Goal: Task Accomplishment & Management: Use online tool/utility

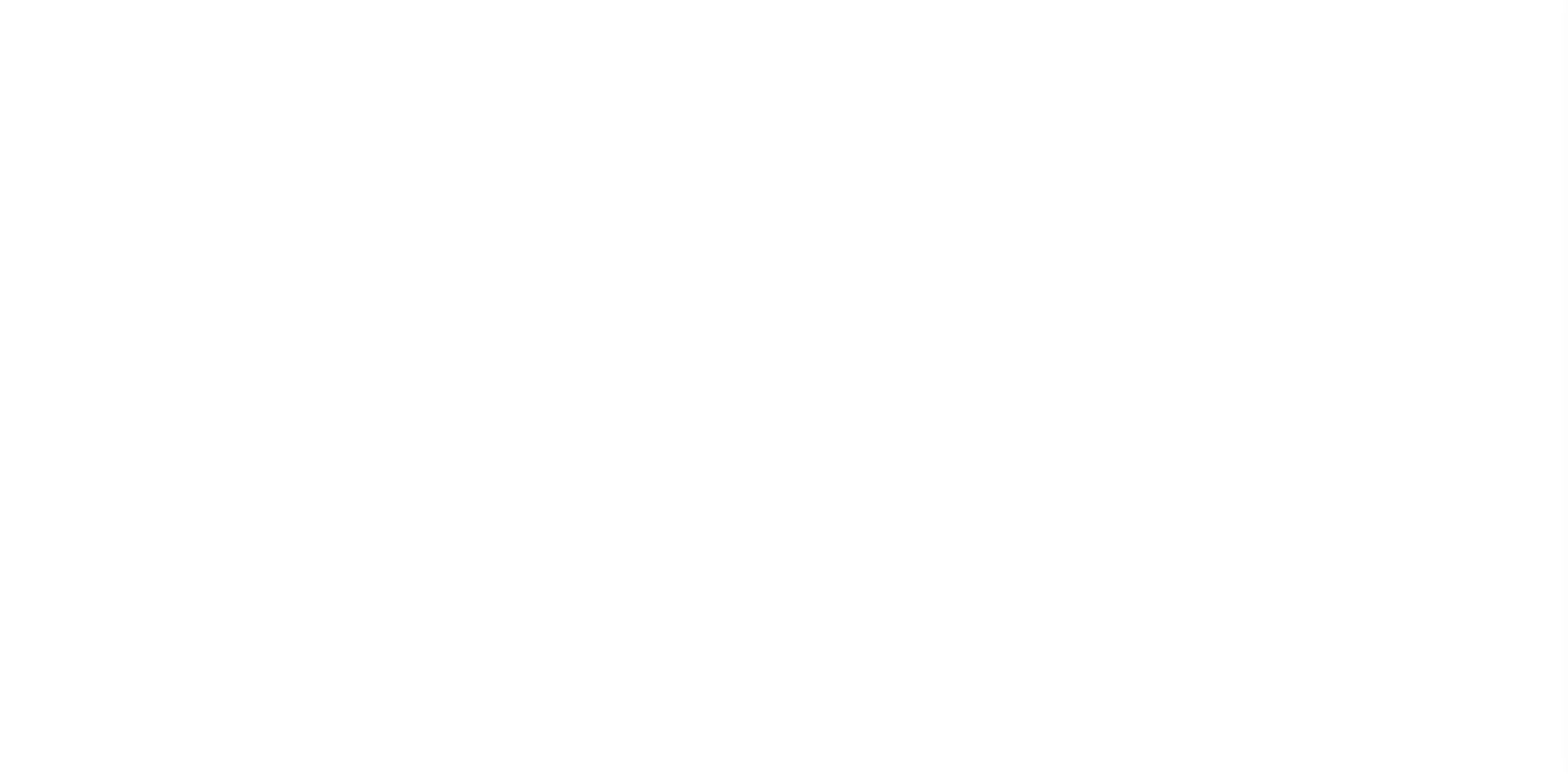
select select
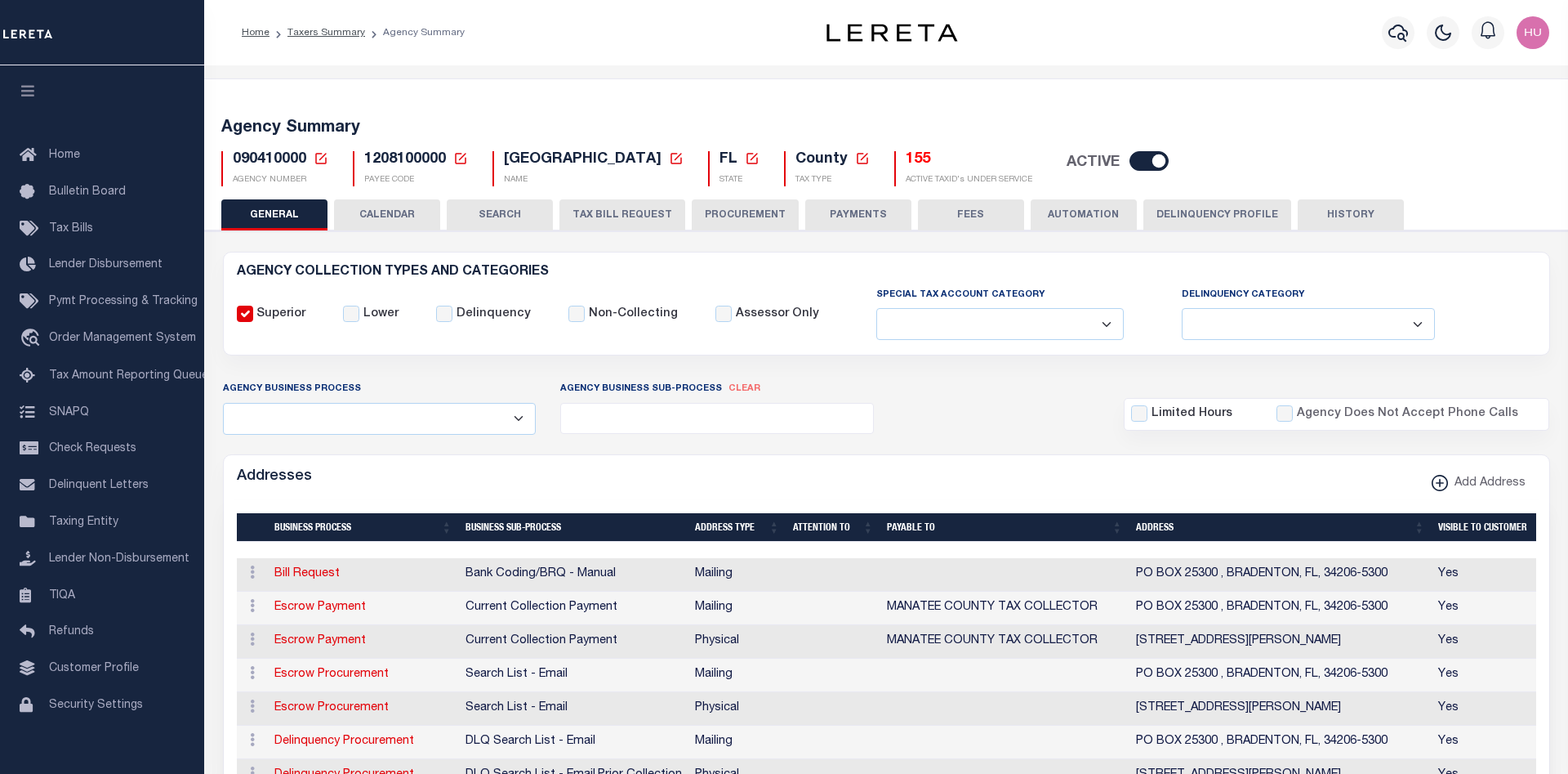
click at [510, 108] on div "Agency Summary 090410000 Agency Number Edit Cancel Ok New Agency Number Cancel …" at bounding box center [887, 149] width 1370 height 101
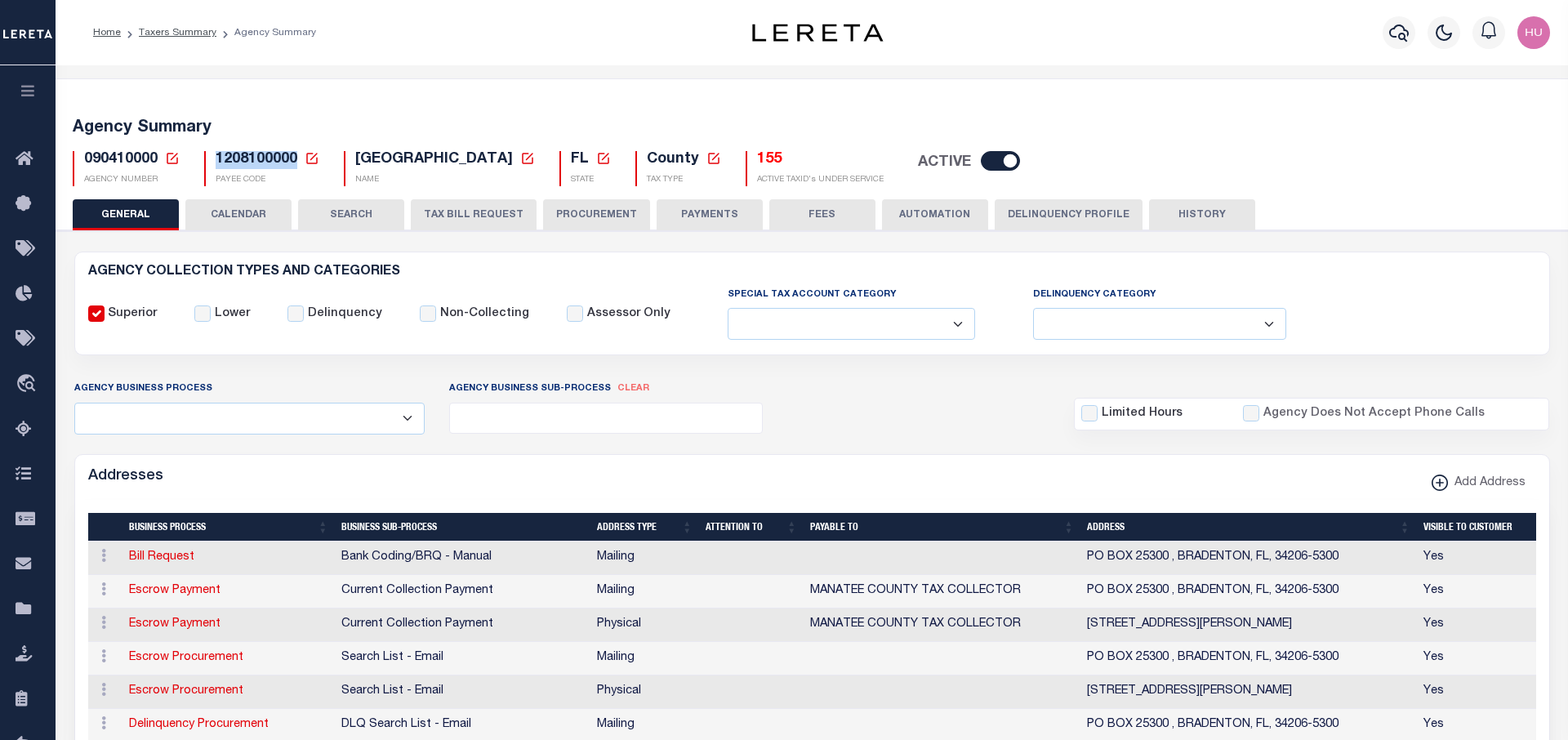
click at [259, 215] on button "CALENDAR" at bounding box center [238, 215] width 106 height 31
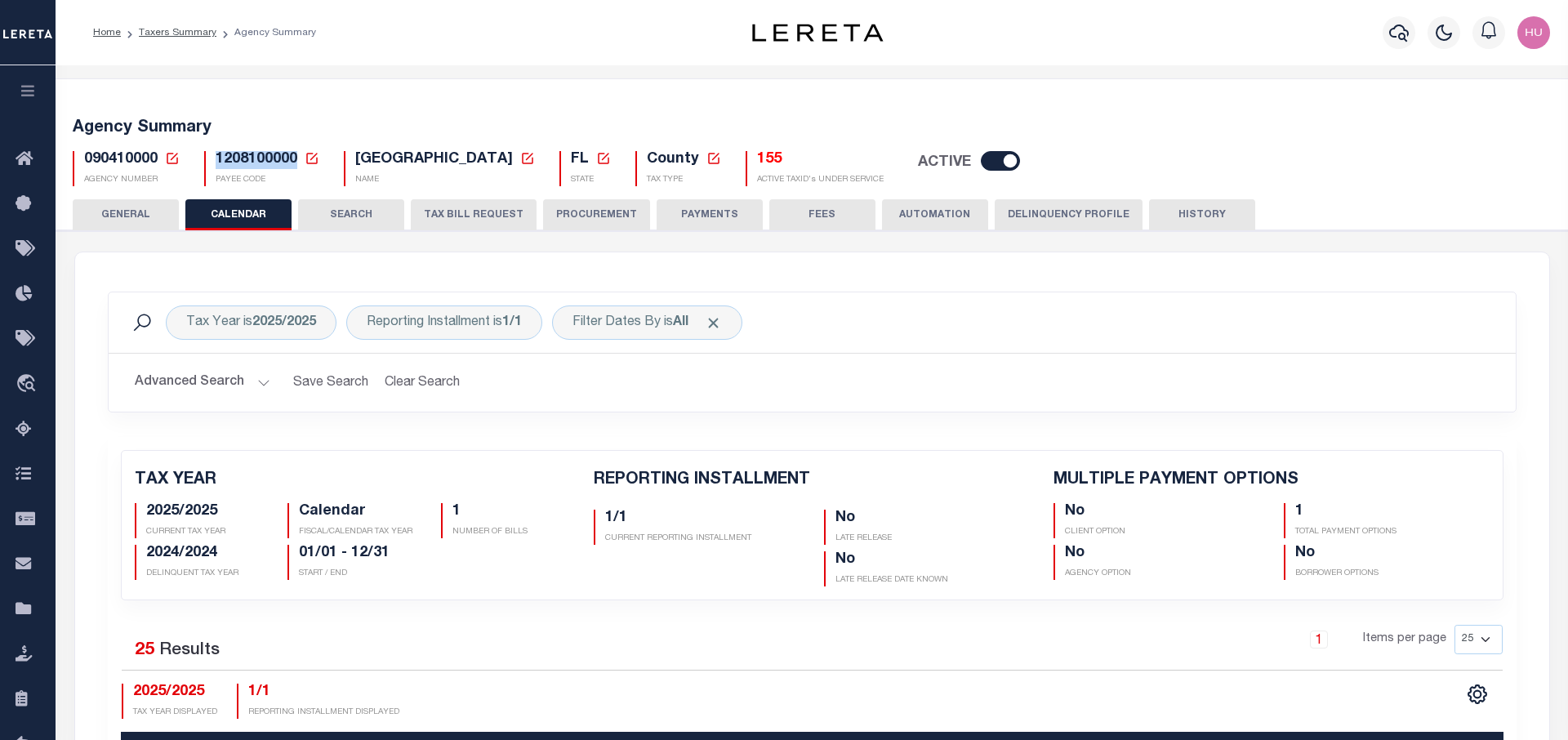
checkbox input "false"
type input "1"
click at [293, 326] on b "2025/2025" at bounding box center [283, 323] width 63 height 13
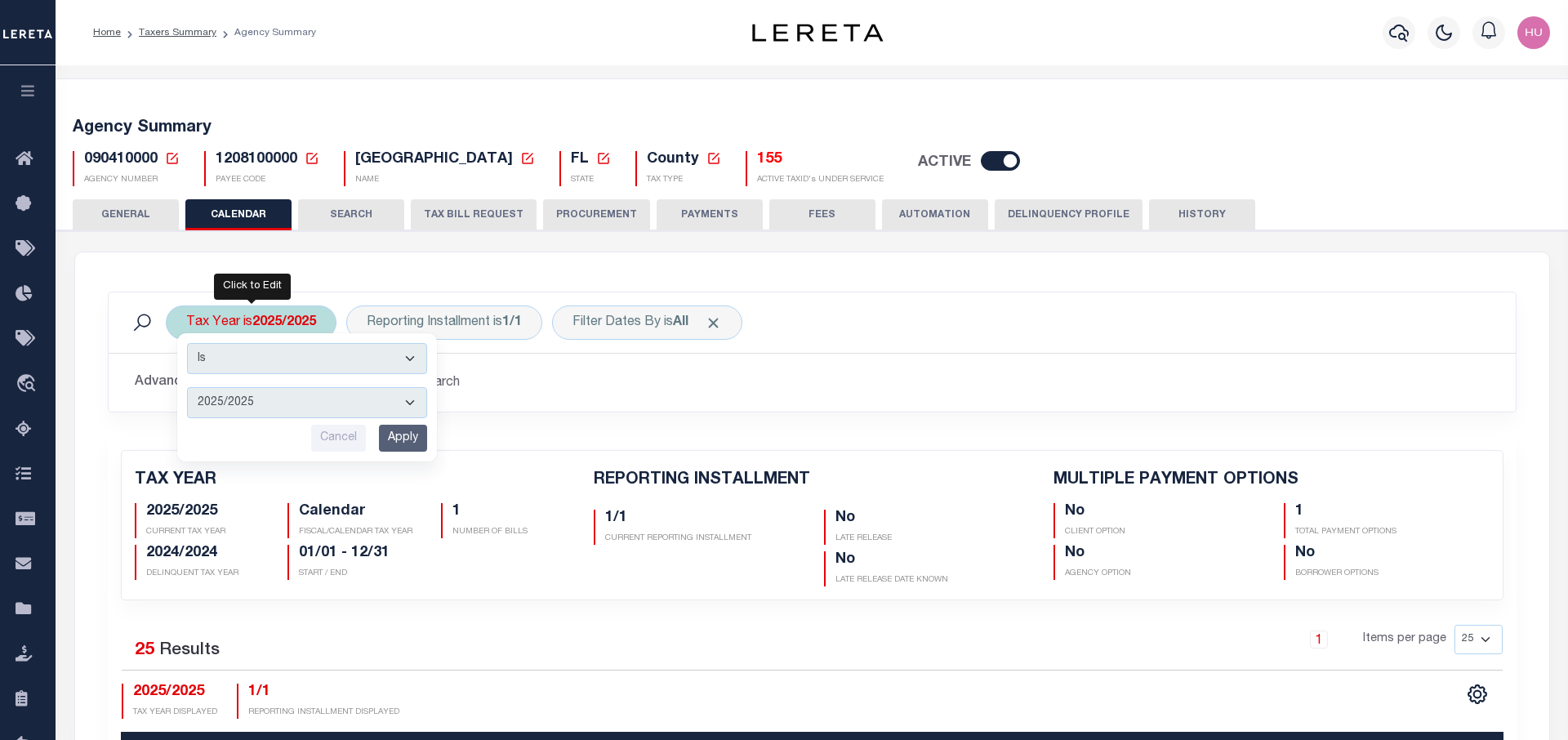
click at [187, 387] on select "2025/2025 2024/2024 2023/2023 2022/2022 2021/2021 2020/2020 2019/2019 2018/2018…" at bounding box center [307, 403] width 240 height 31
select select "2023/2023"
click option "2023/2023" at bounding box center [0, 0] width 0 height 0
click at [411, 447] on input "Apply" at bounding box center [403, 437] width 49 height 27
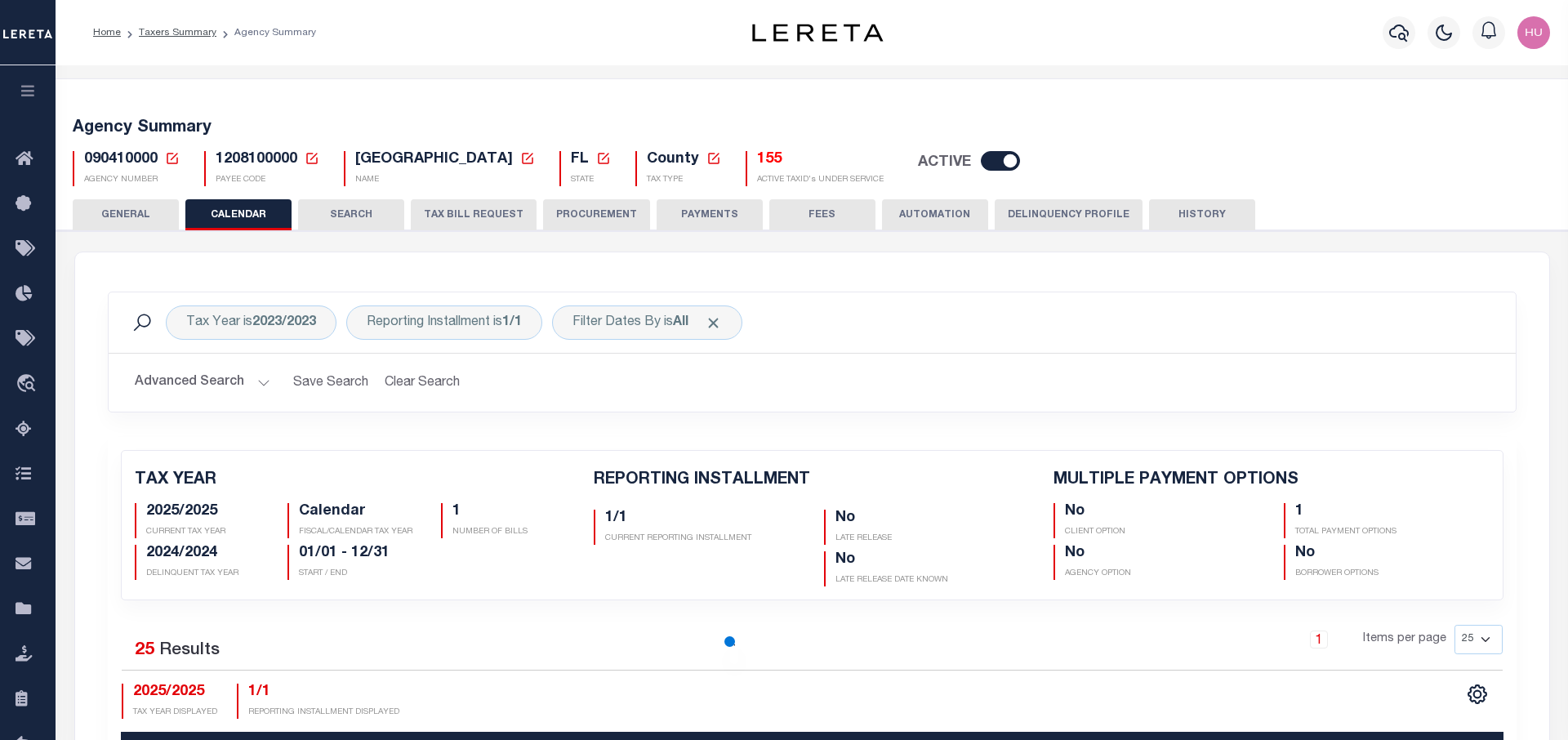
checkbox input "false"
click at [845, 368] on h2 "Advanced Search Save Search Clear Search PayeeReportingEventDatesGridWrapper_dy…" at bounding box center [812, 382] width 1381 height 32
click at [240, 331] on div "Tax Year is 2023/2023" at bounding box center [251, 322] width 171 height 34
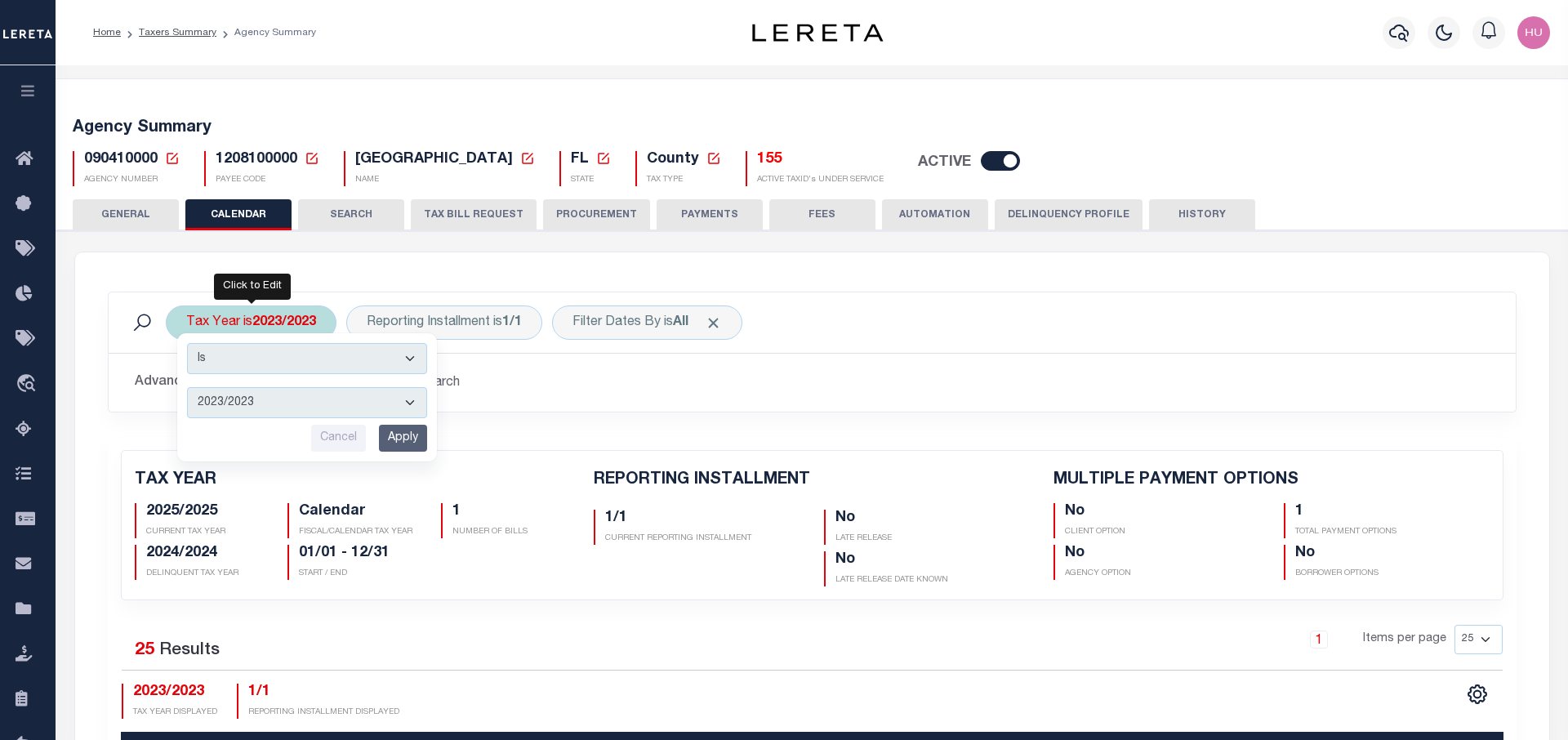
select select "2024/2024"
click option "2024/2024" at bounding box center [0, 0] width 0 height 0
click at [417, 443] on input "Apply" at bounding box center [403, 437] width 49 height 27
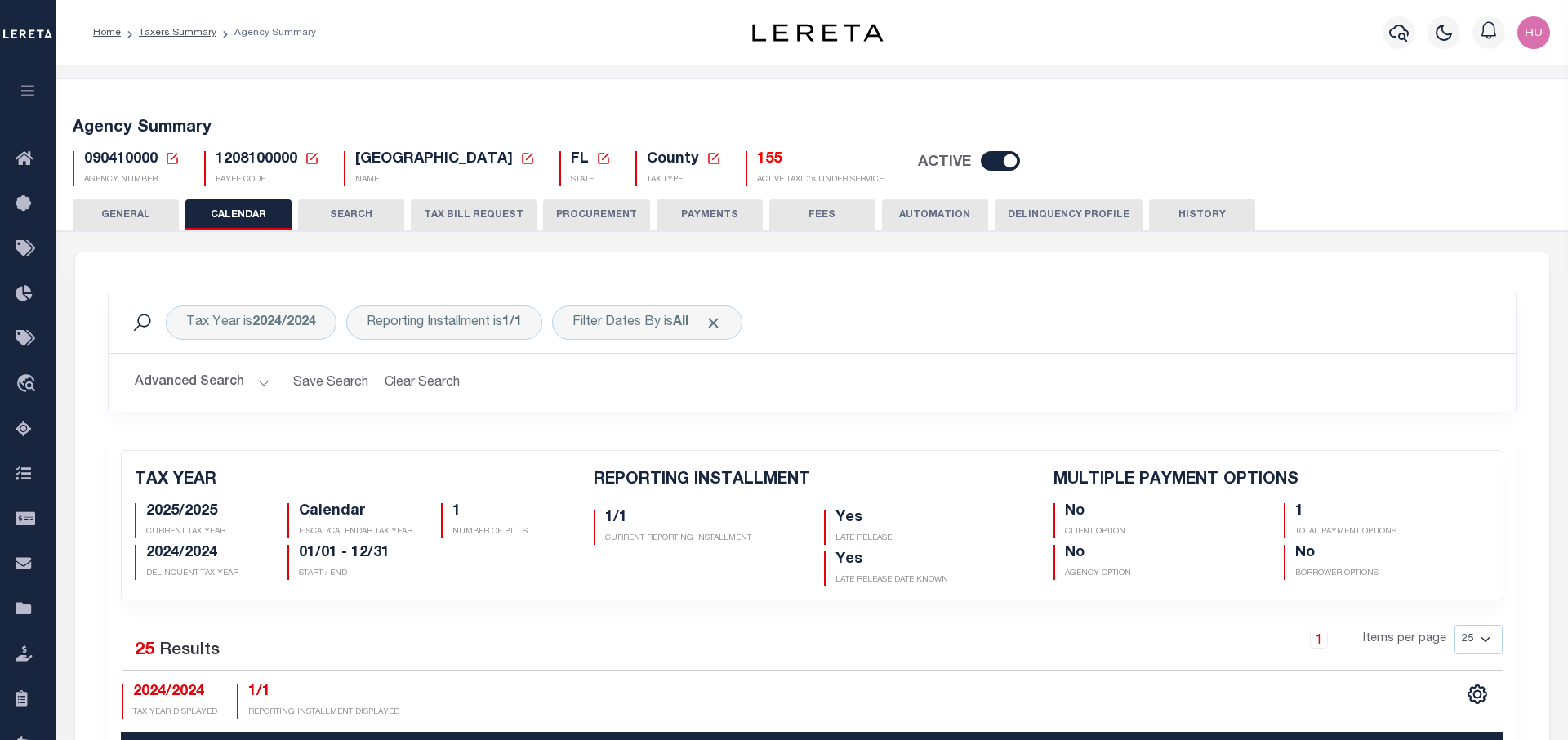
checkbox input "false"
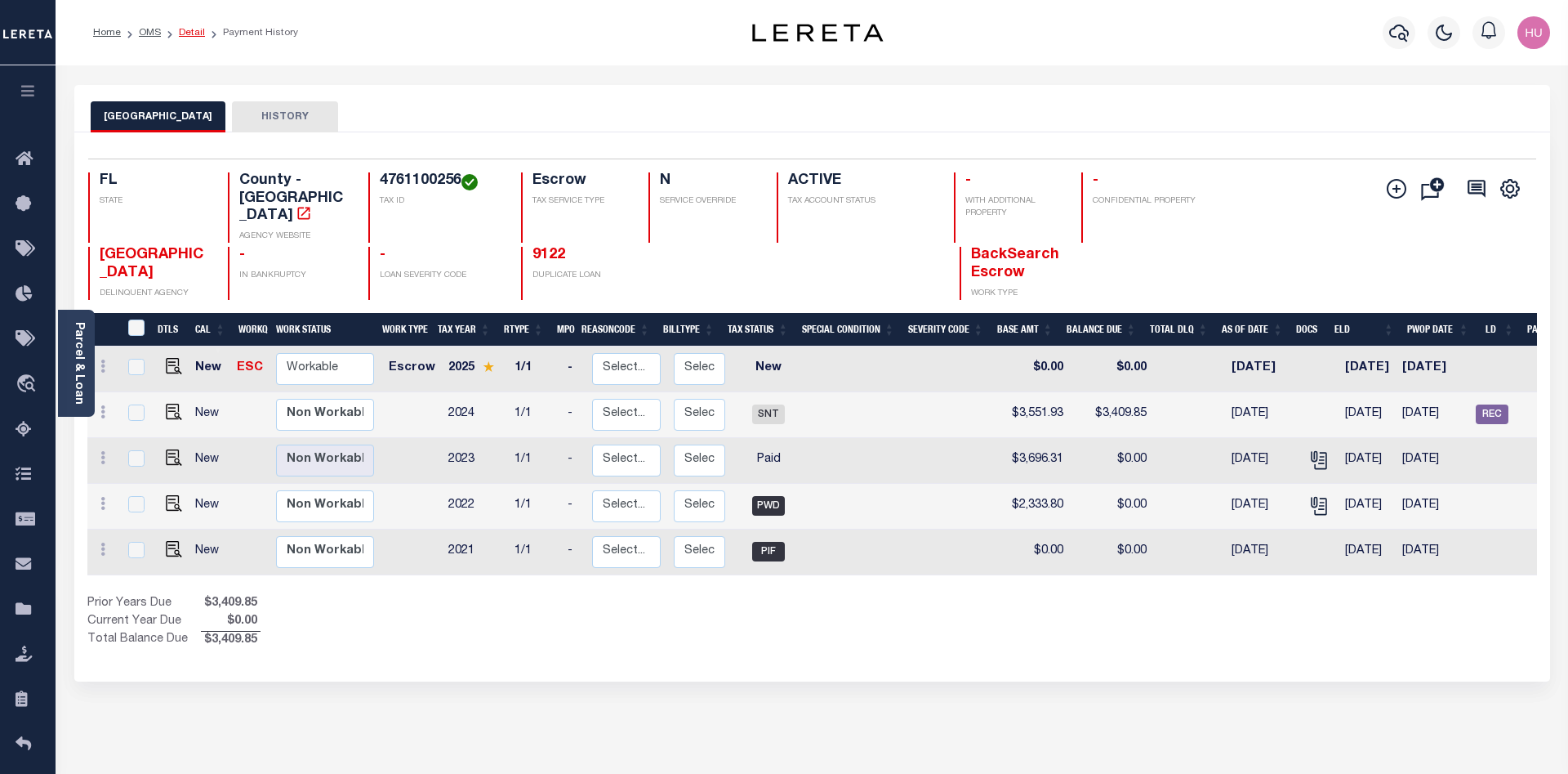
click at [179, 33] on link "Detail" at bounding box center [192, 32] width 27 height 10
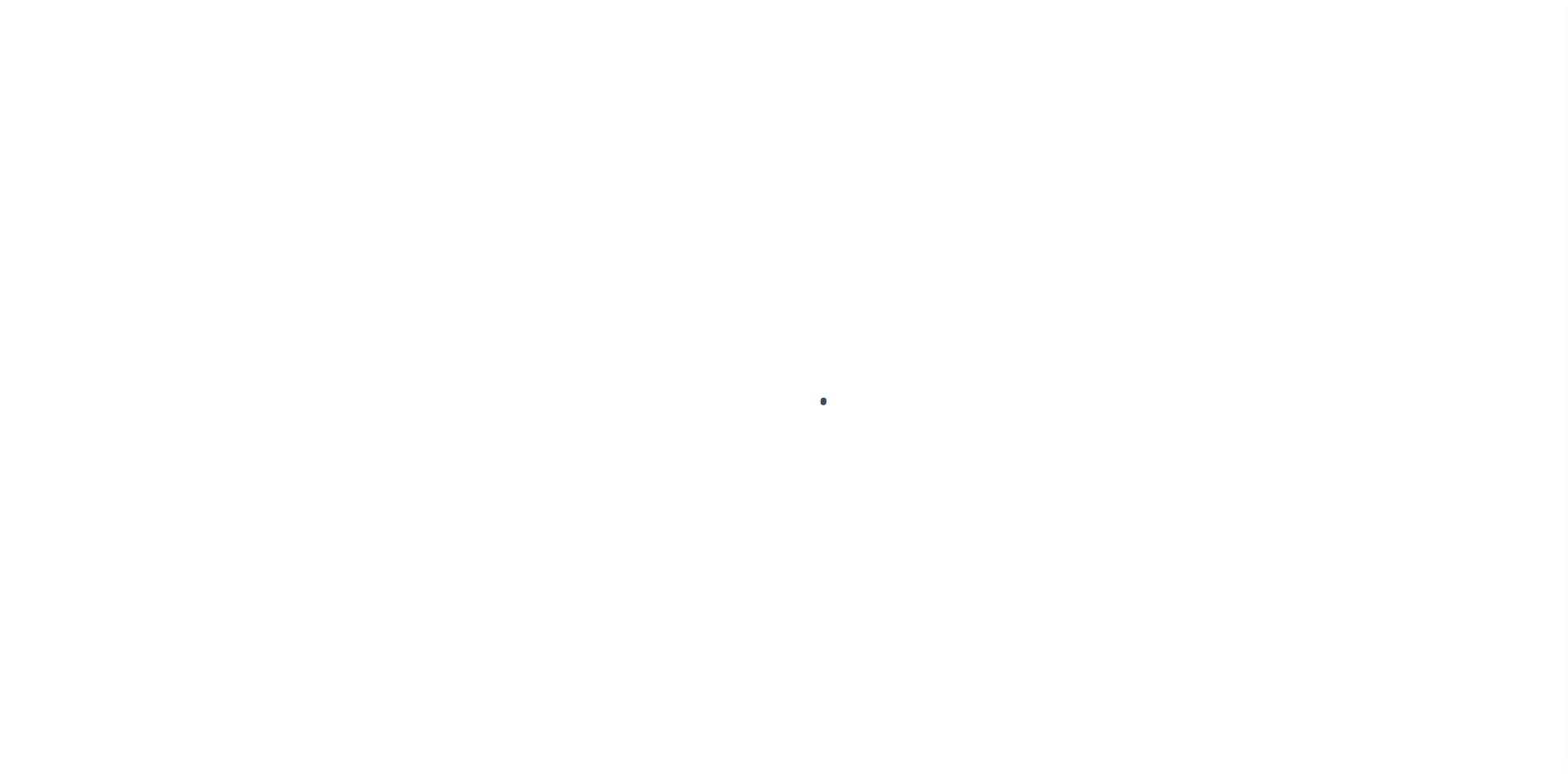
type input "13513"
type input "PEGA HOMES LLC"
select select
type input "[STREET_ADDRESS]"
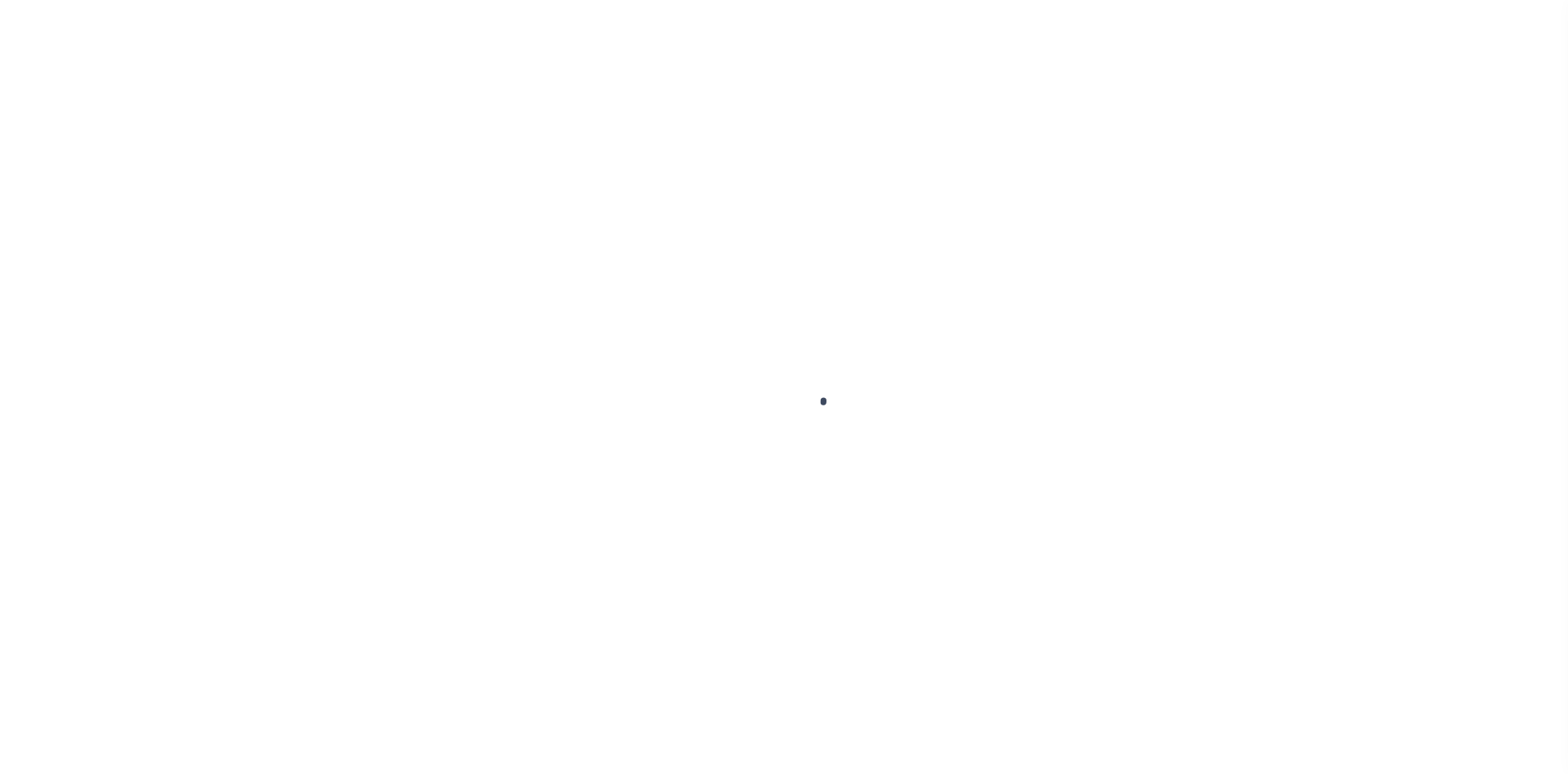
type input "Kirkland WA 98033"
select select "10"
select select "Escrow"
select select "14701"
select select "25066"
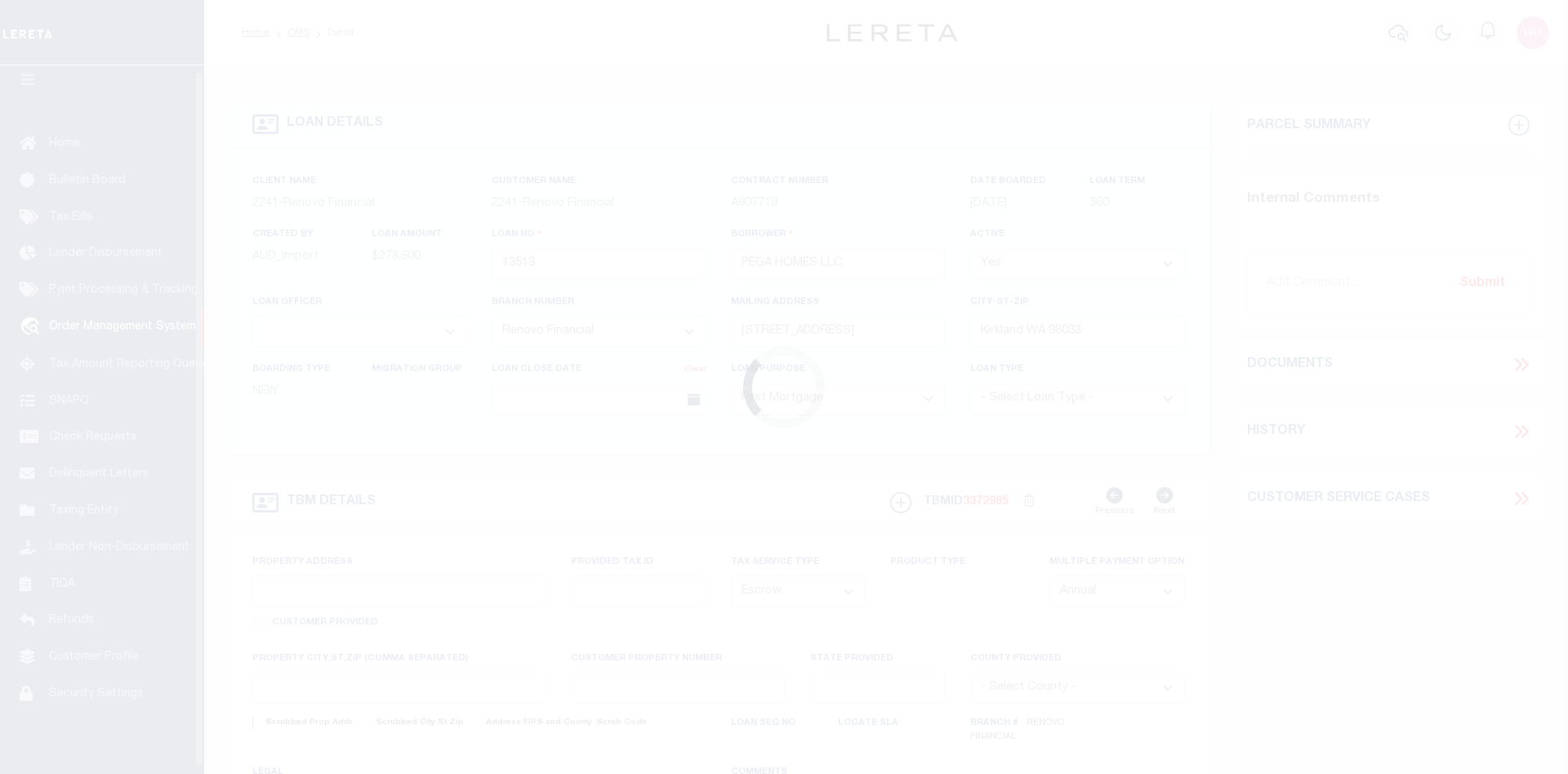
scroll to position [29, 0]
type input "[STREET_ADDRESS]"
select select
type input "[GEOGRAPHIC_DATA]"
type input "a0kUS000004E3Gf"
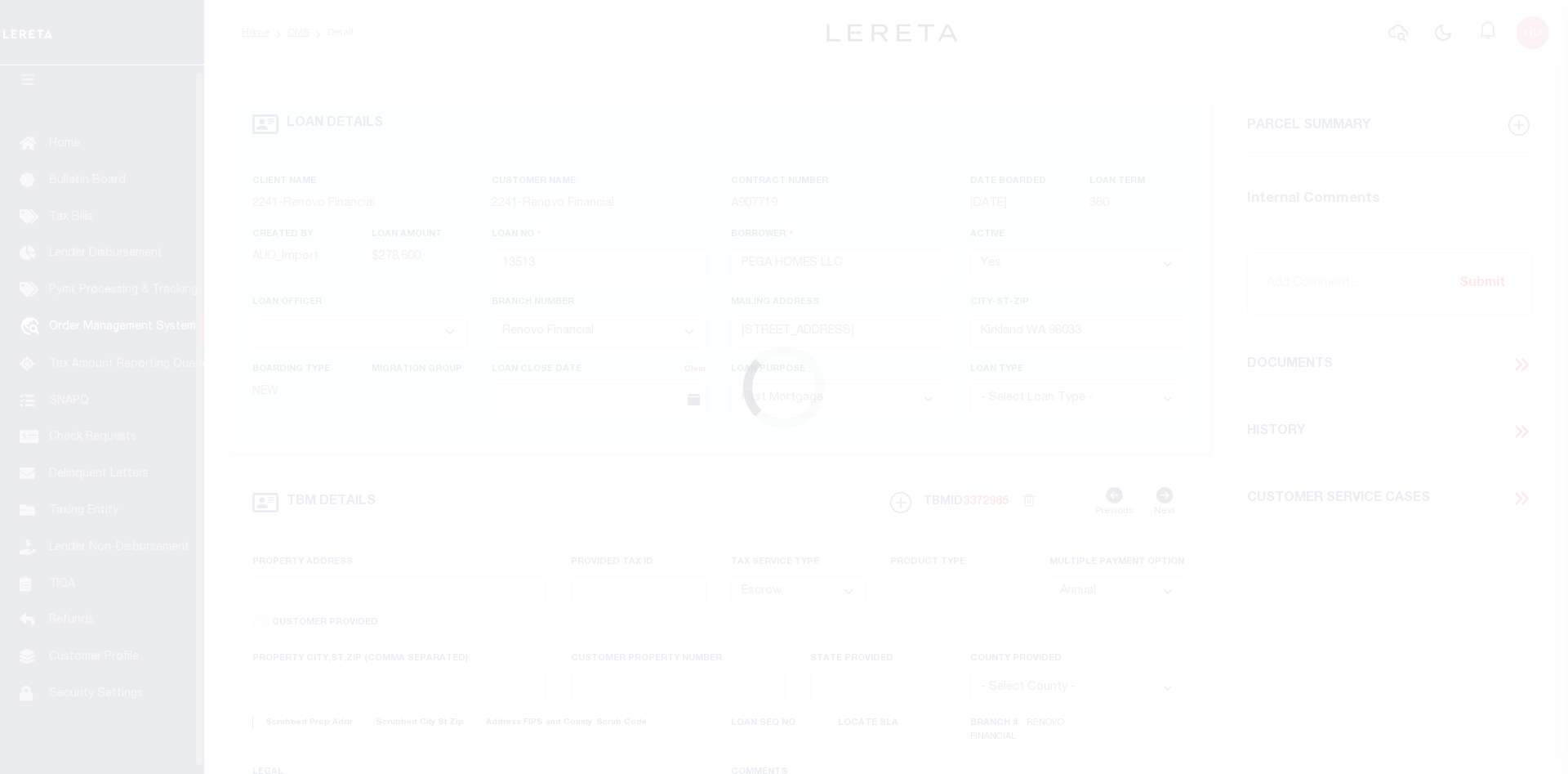
type input "FL"
select select
type textarea "LEGAL REQUIRED"
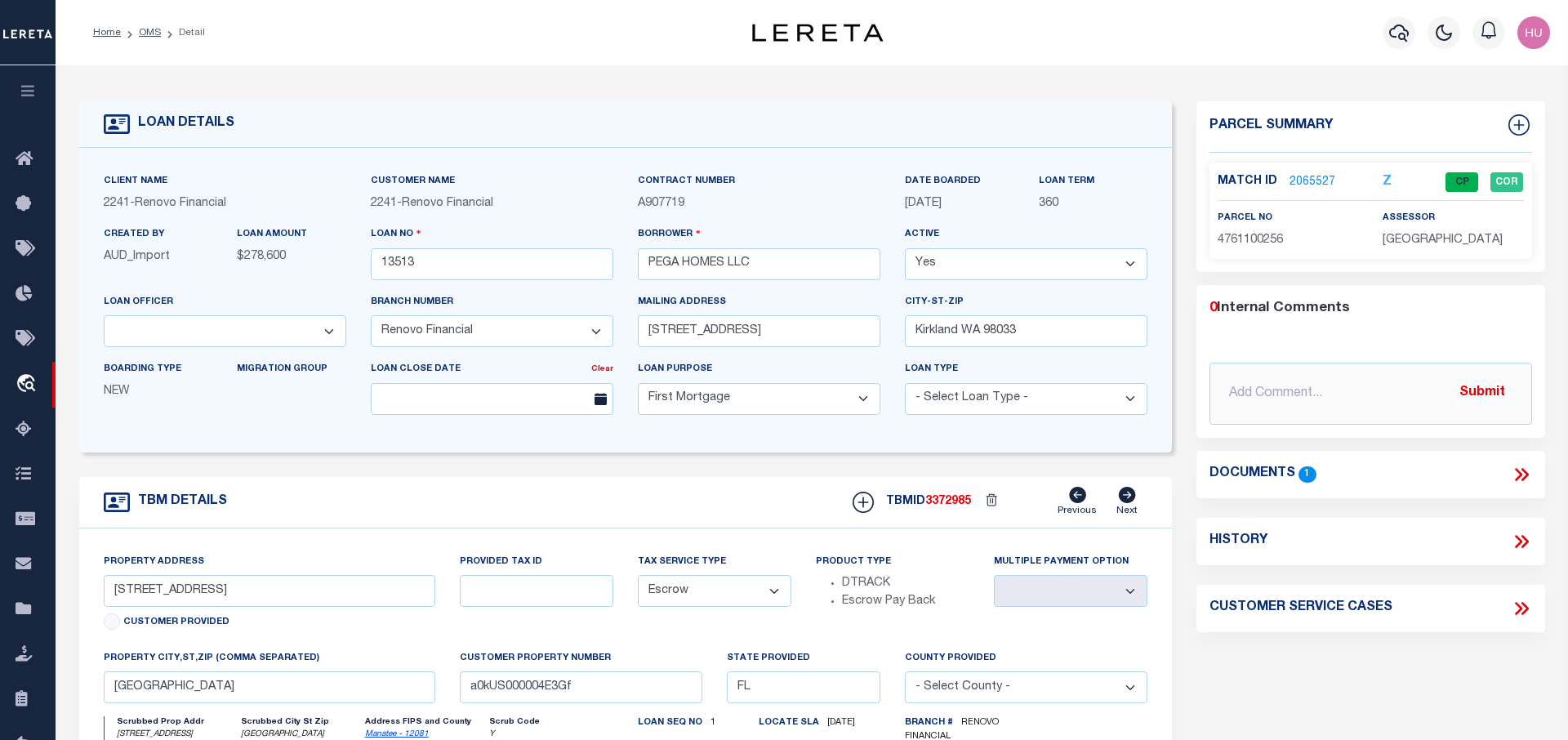
click at [456, 60] on div "Home OMS Detail Profile Sign out" at bounding box center [812, 32] width 1513 height 65
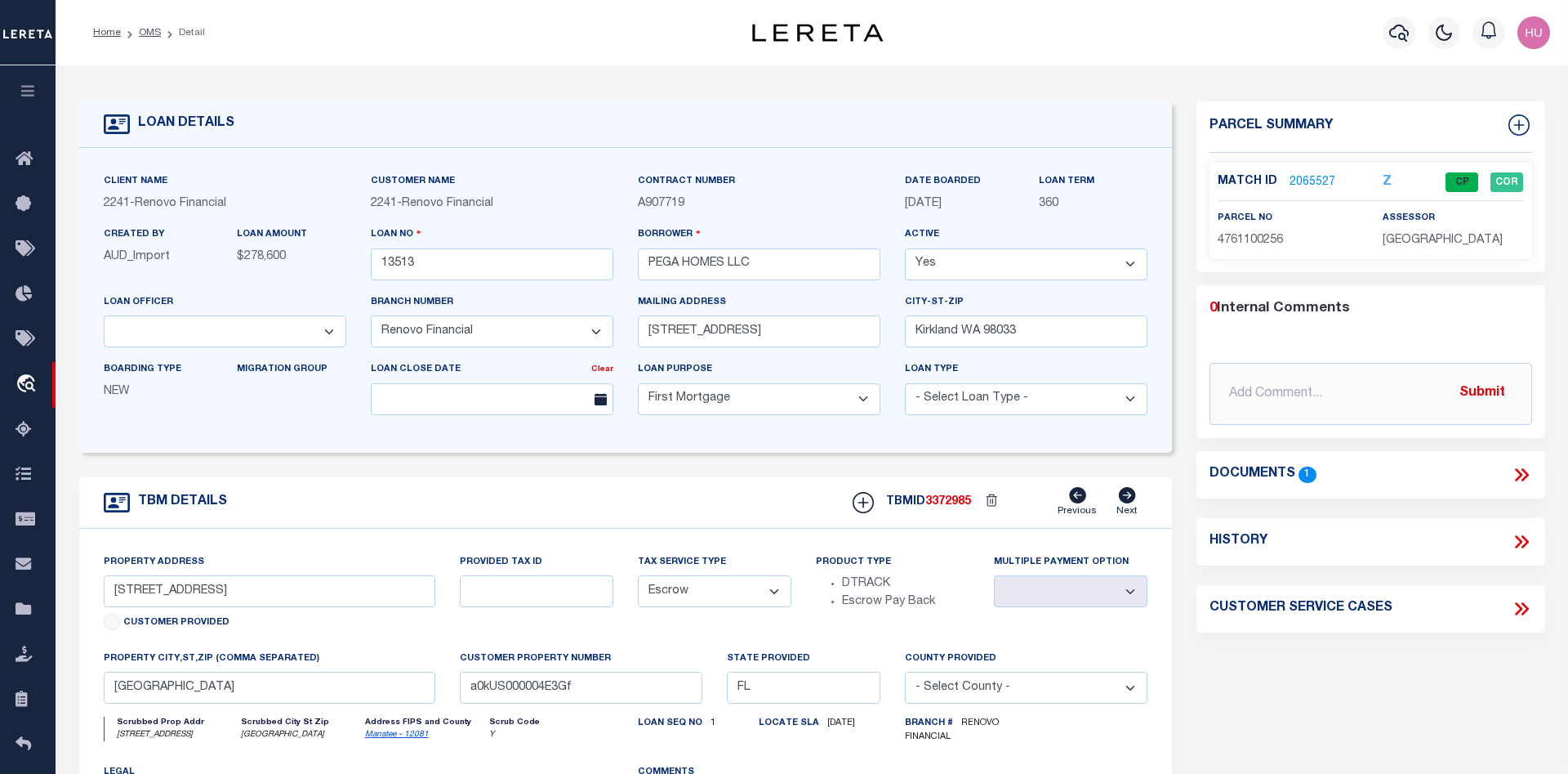
click at [1386, 702] on div "Parcel Summary Match ID 2065527 Z parcel no 4761100256 assessor" at bounding box center [1371, 552] width 372 height 902
drag, startPoint x: 947, startPoint y: 208, endPoint x: 909, endPoint y: 210, distance: 38.1
click at [909, 210] on p "[DATE]" at bounding box center [959, 205] width 109 height 18
click at [1313, 182] on link "2065527" at bounding box center [1313, 182] width 46 height 17
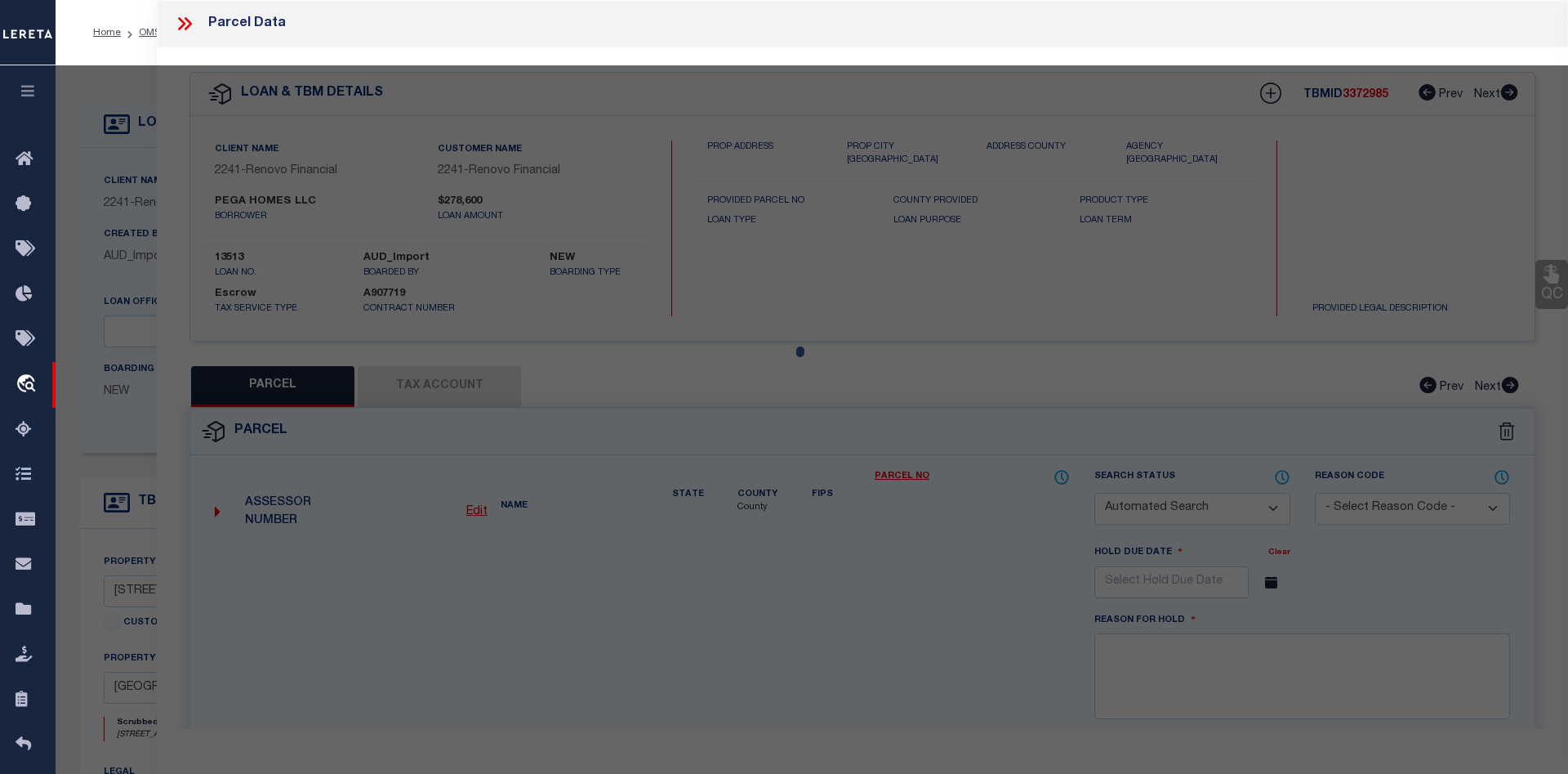
checkbox input "false"
select select "CP"
type input "PEGA HOMES LLC"
select select "AGW"
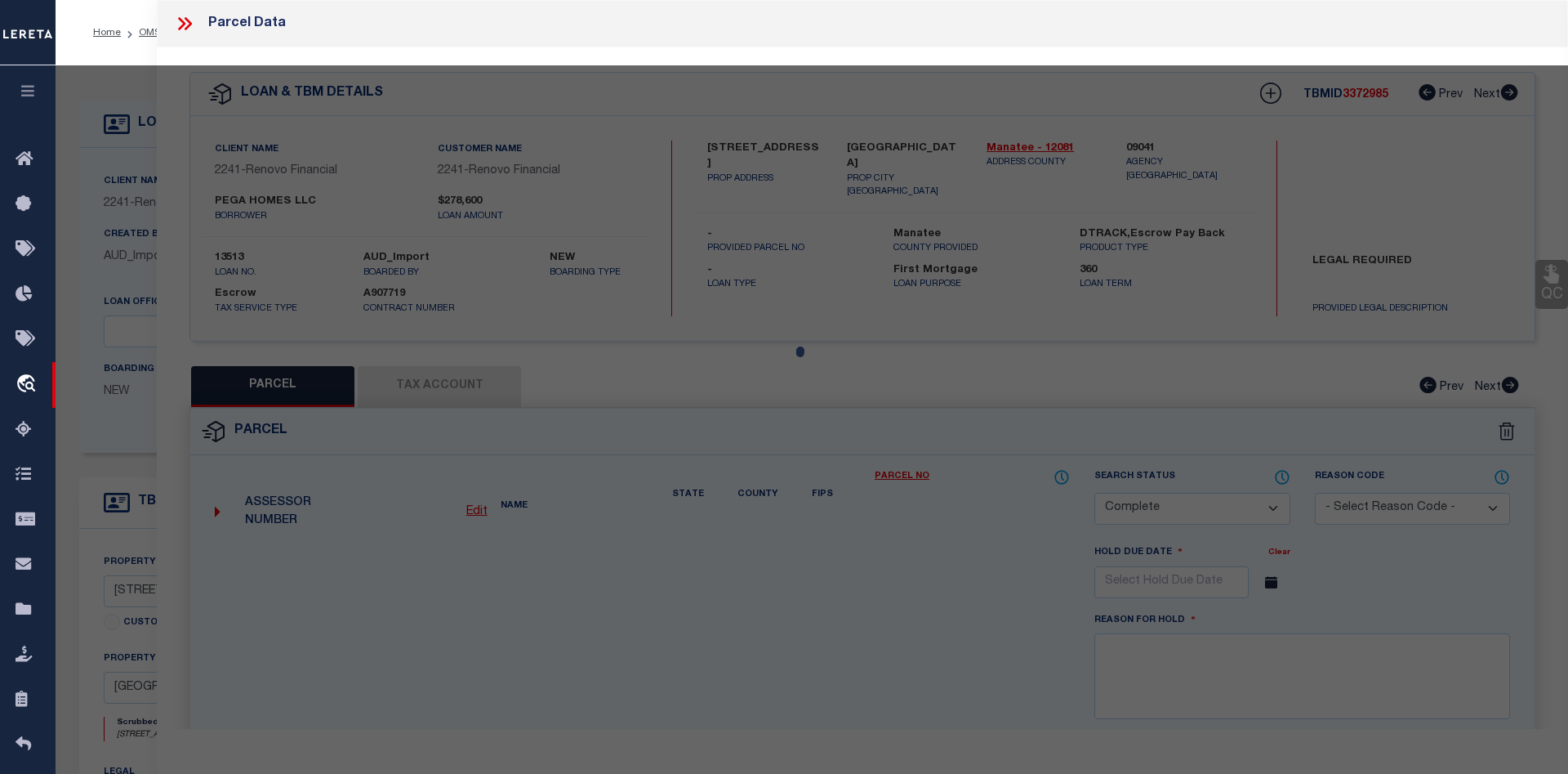
select select
type input "3108 3RD ST E APT A"
checkbox input "false"
type input "Bradenton, FL 34208"
type textarea "S 61.45 FT OF LOTS 4 & 5 EXCEPT 29.37 FT OFF E SIDE OF LOT 4 BLK B TROPICAL PAR…"
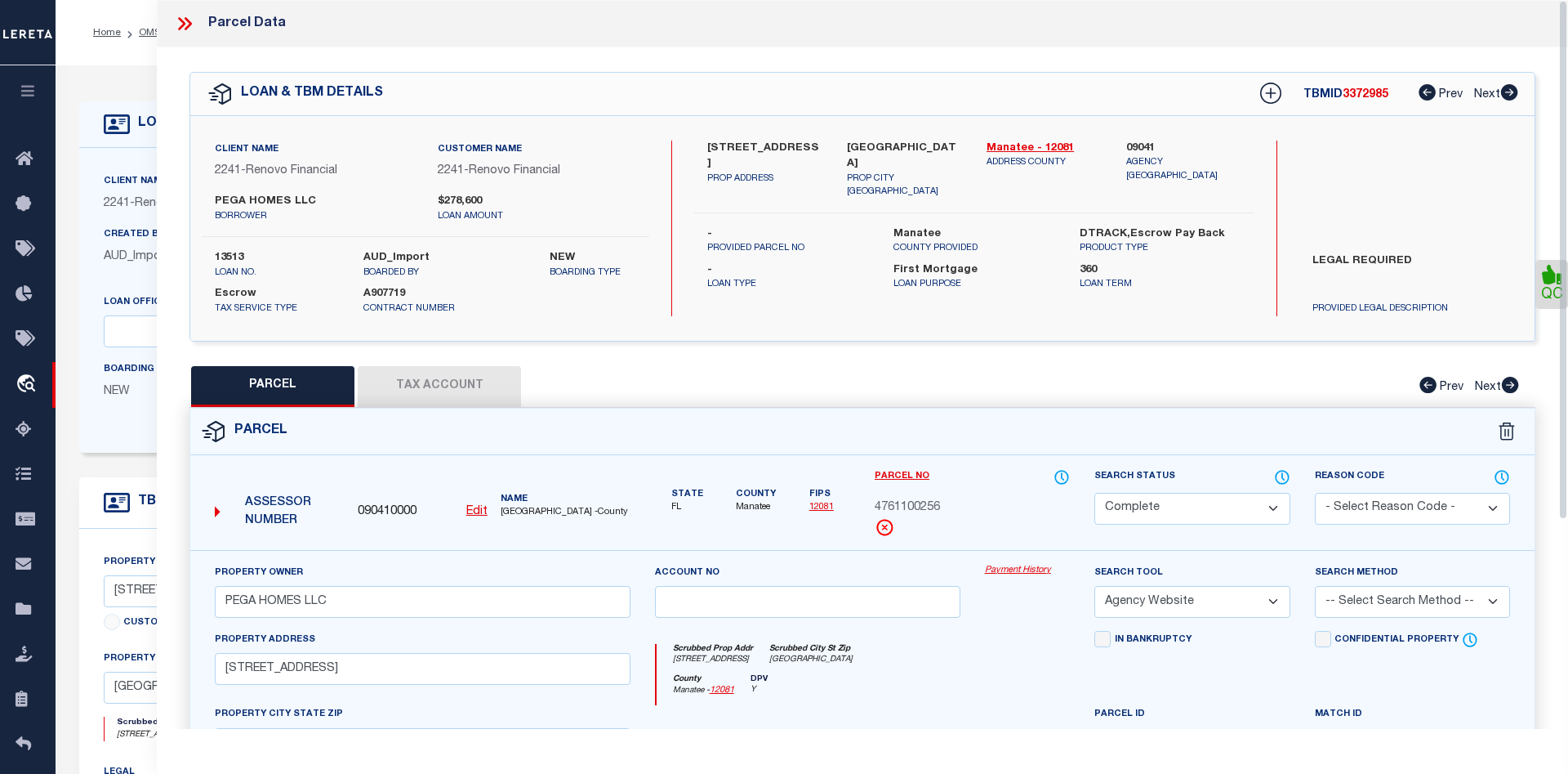
click at [487, 384] on button "Tax Account" at bounding box center [439, 386] width 163 height 41
select select "100"
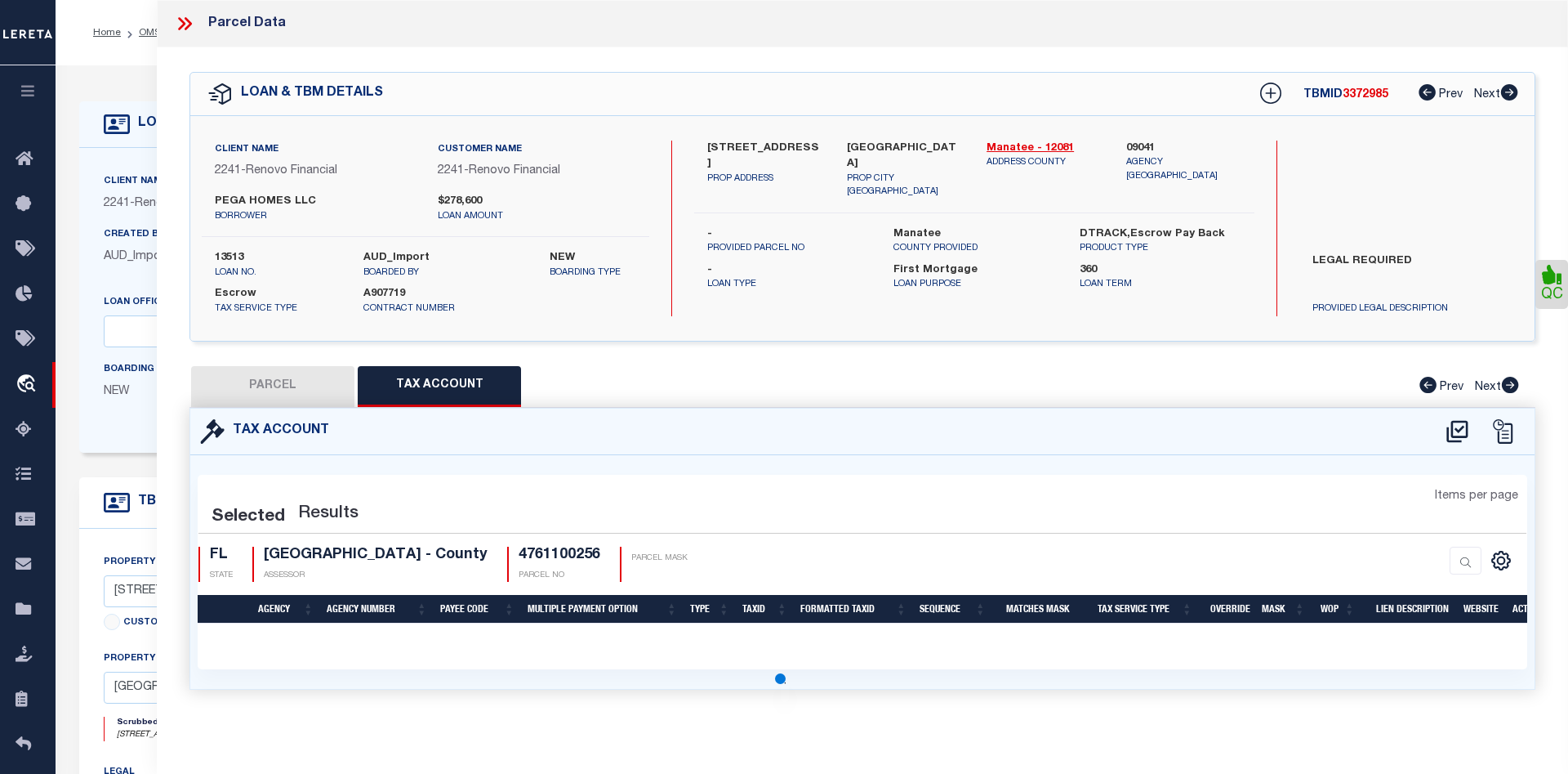
select select "100"
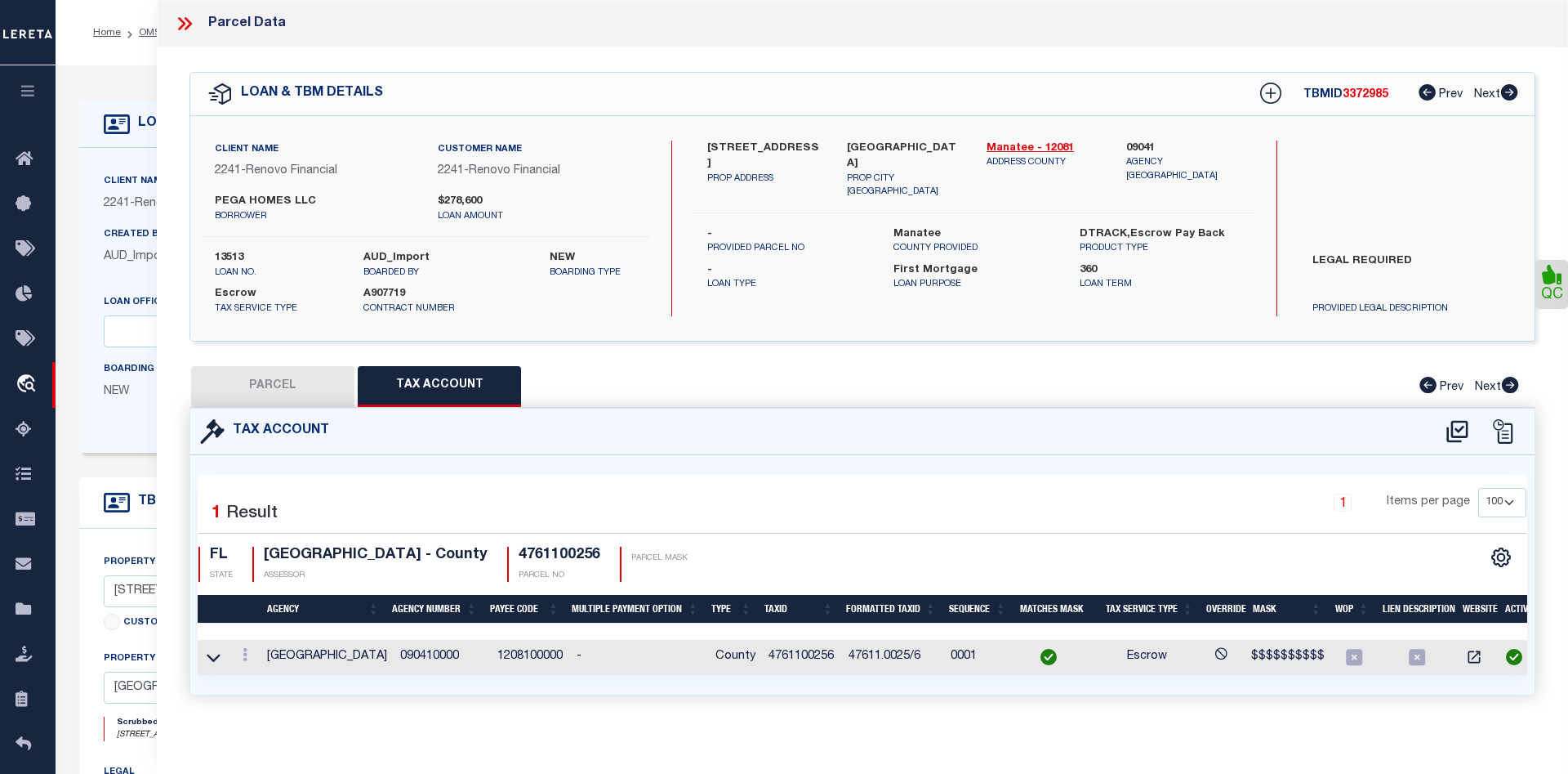
click at [527, 650] on td "1208100000" at bounding box center [530, 658] width 80 height 35
copy td "1208100000"
click at [241, 374] on button "PARCEL" at bounding box center [272, 386] width 163 height 41
select select "AS"
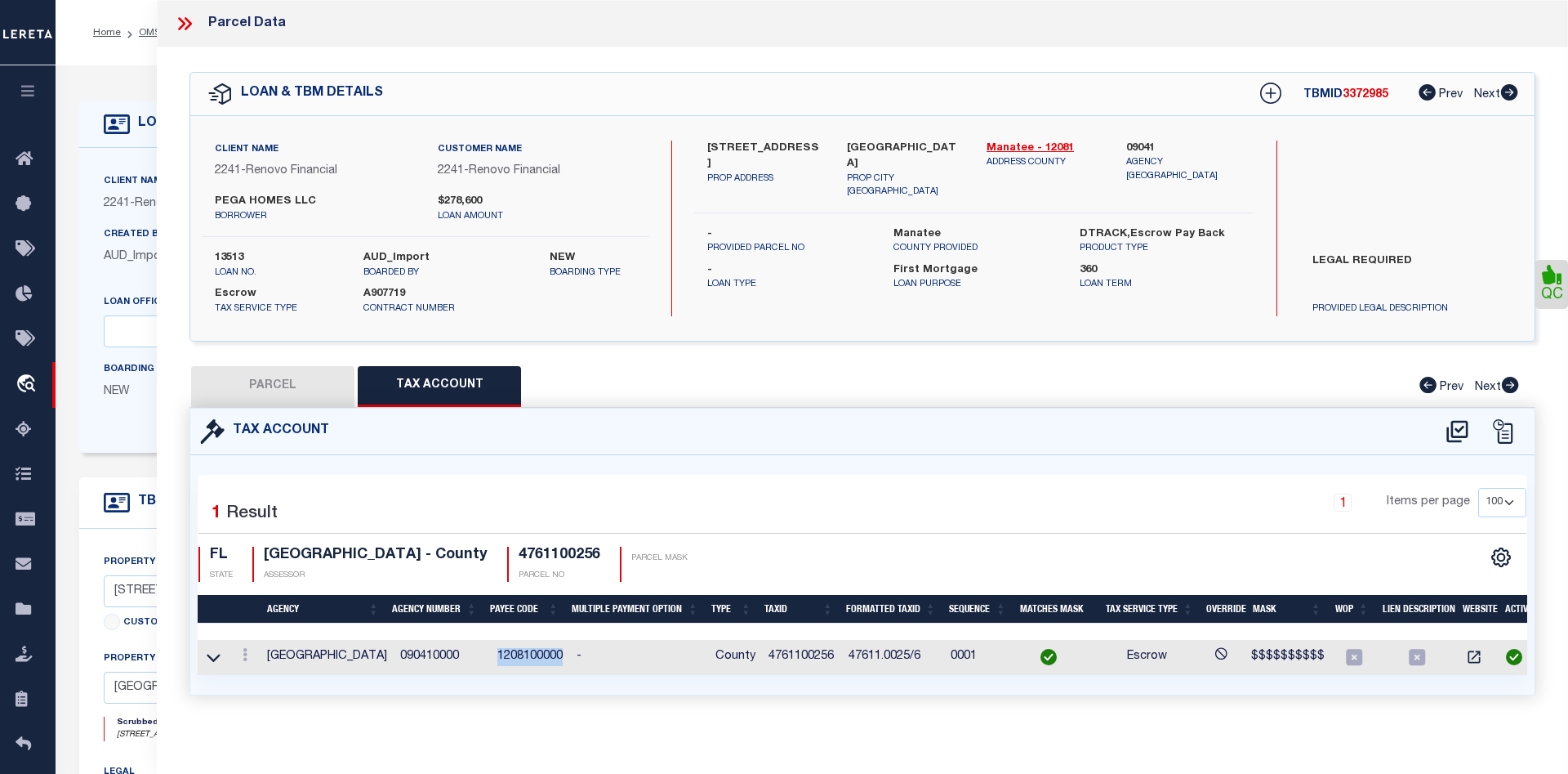
select select
checkbox input "false"
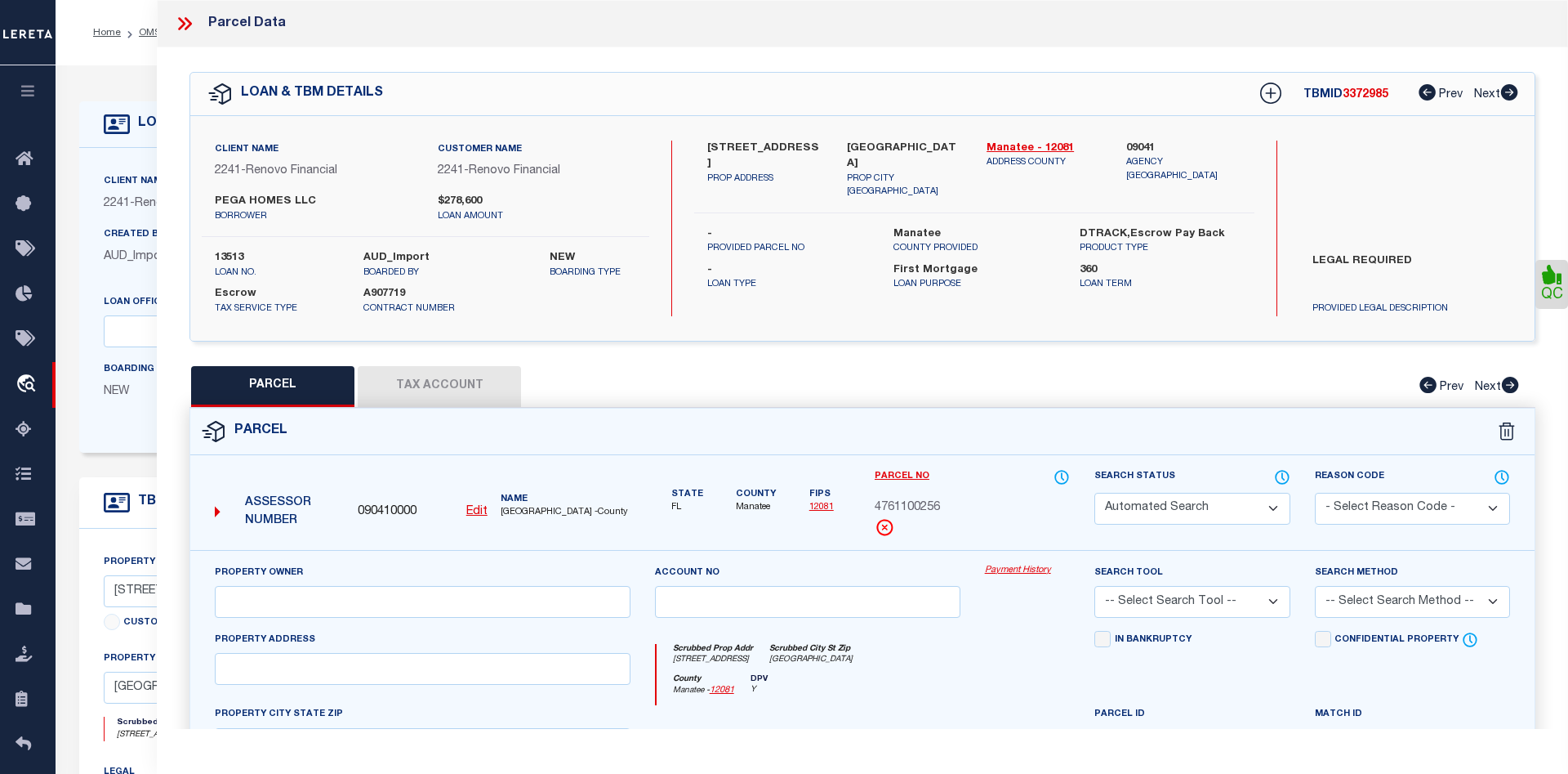
select select "CP"
type input "PEGA HOMES LLC"
select select "AGW"
select select
type input "3108 3RD ST E APT A"
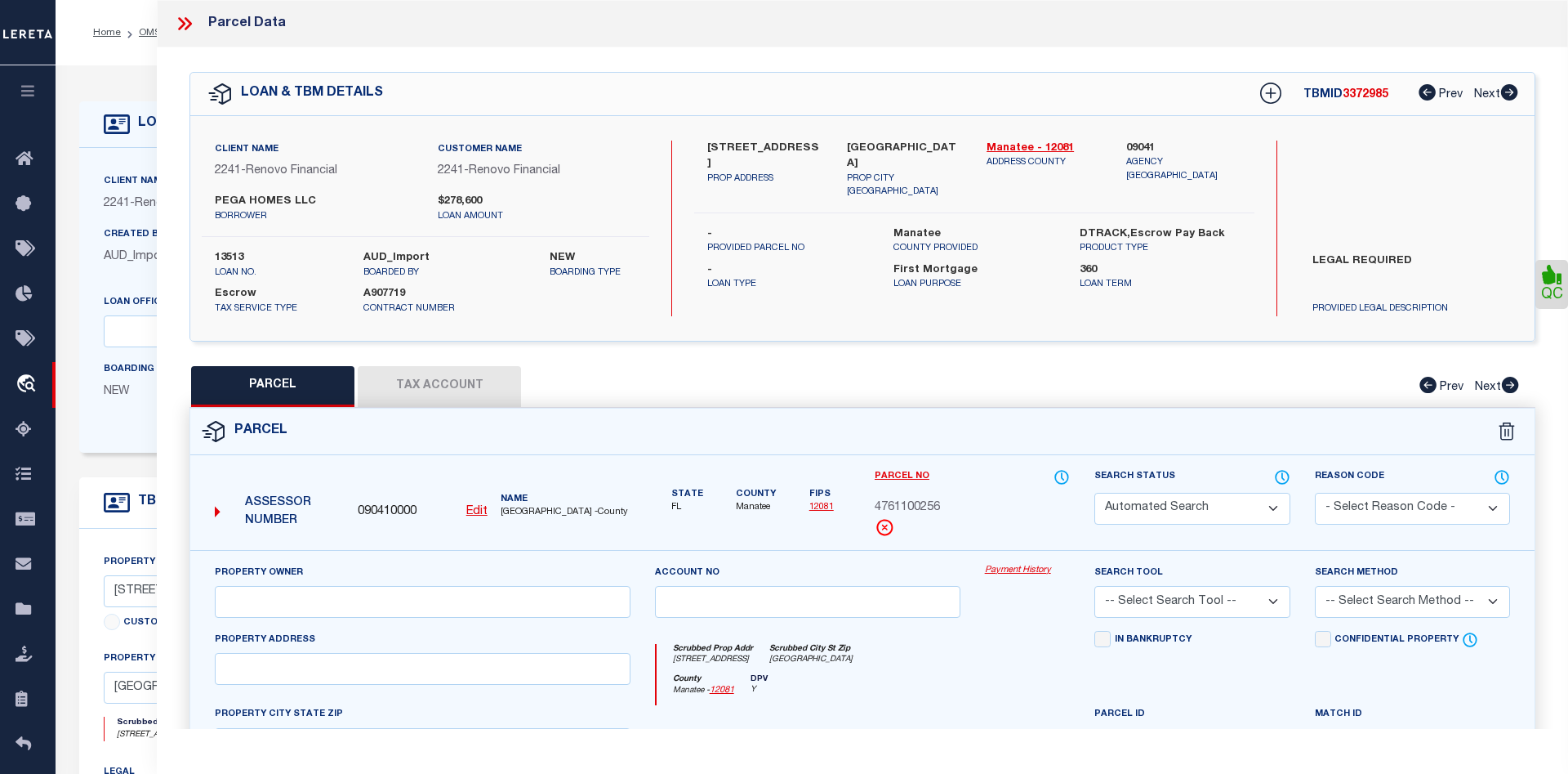
checkbox input "false"
type input "Bradenton, FL 34208"
type textarea "S 61.45 FT OF LOTS 4 & 5 EXCEPT 29.37 FT OFF E SIDE OF LOT 4 BLK B TROPICAL PAR…"
click at [1014, 567] on link "Payment History" at bounding box center [1028, 570] width 86 height 14
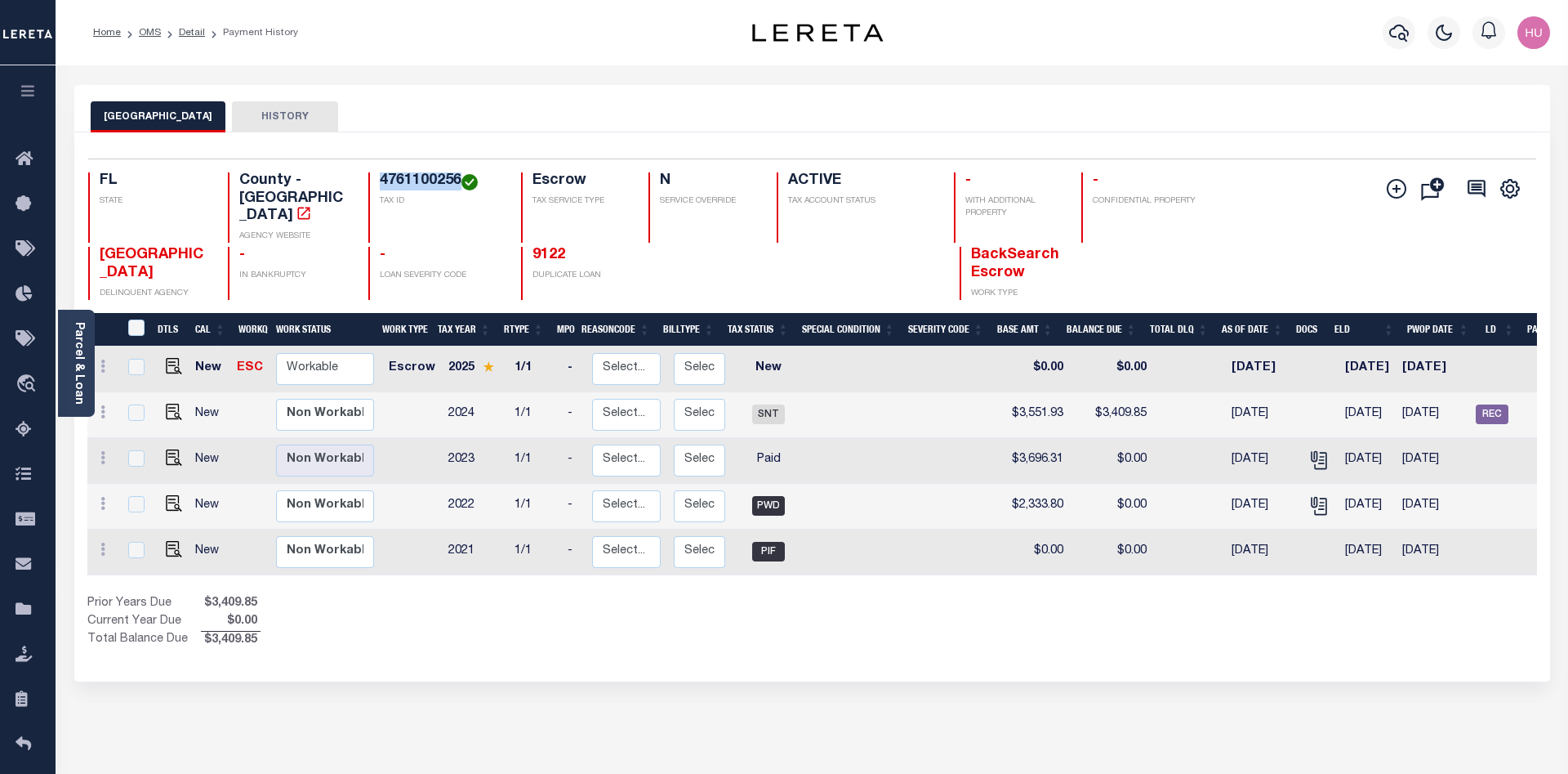
drag, startPoint x: 460, startPoint y: 182, endPoint x: 378, endPoint y: 188, distance: 82.2
click at [378, 188] on div "4761100256 TAX ID" at bounding box center [435, 207] width 133 height 71
copy h4 "4761100256"
click at [1395, 191] on icon "" at bounding box center [1397, 188] width 8 height 8
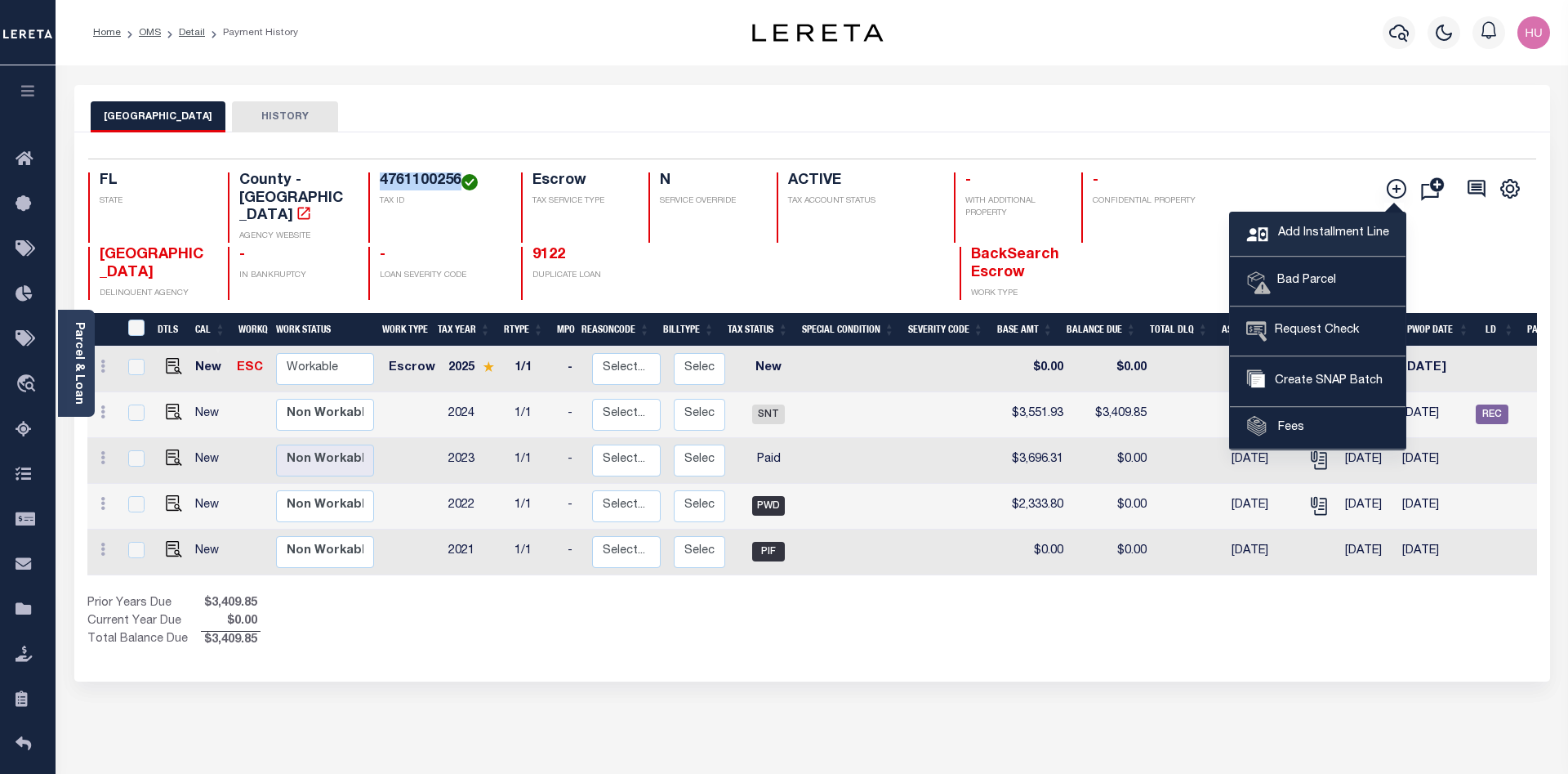
click at [1314, 232] on span "Add Installment Line" at bounding box center [1332, 234] width 116 height 18
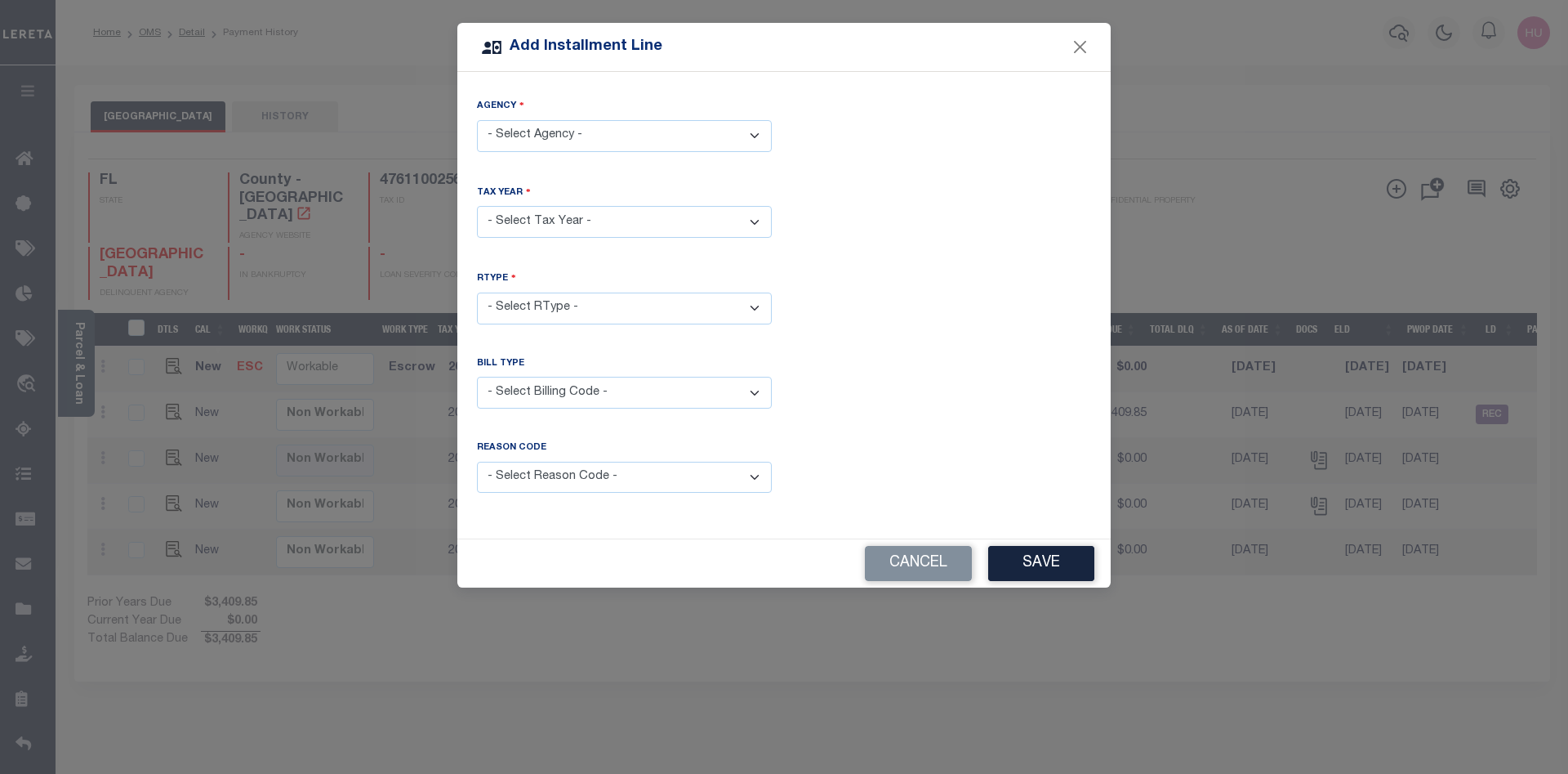
click at [477, 120] on select "- Select Agency - MANATEE COUNTY - County" at bounding box center [624, 136] width 295 height 32
select select "1208100000"
click option "MANATEE COUNTY - County" at bounding box center [0, 0] width 0 height 0
click at [610, 212] on select "- Select Year - 2005 2006 2007 2008 2009 2010 2011 2012 2013 2014 2015 2016 201…" at bounding box center [624, 221] width 295 height 32
click at [477, 205] on select "- Select Year - 2005 2006 2007 2008 2009 2010 2011 2012 2013 2014 2015 2016 201…" at bounding box center [624, 221] width 295 height 32
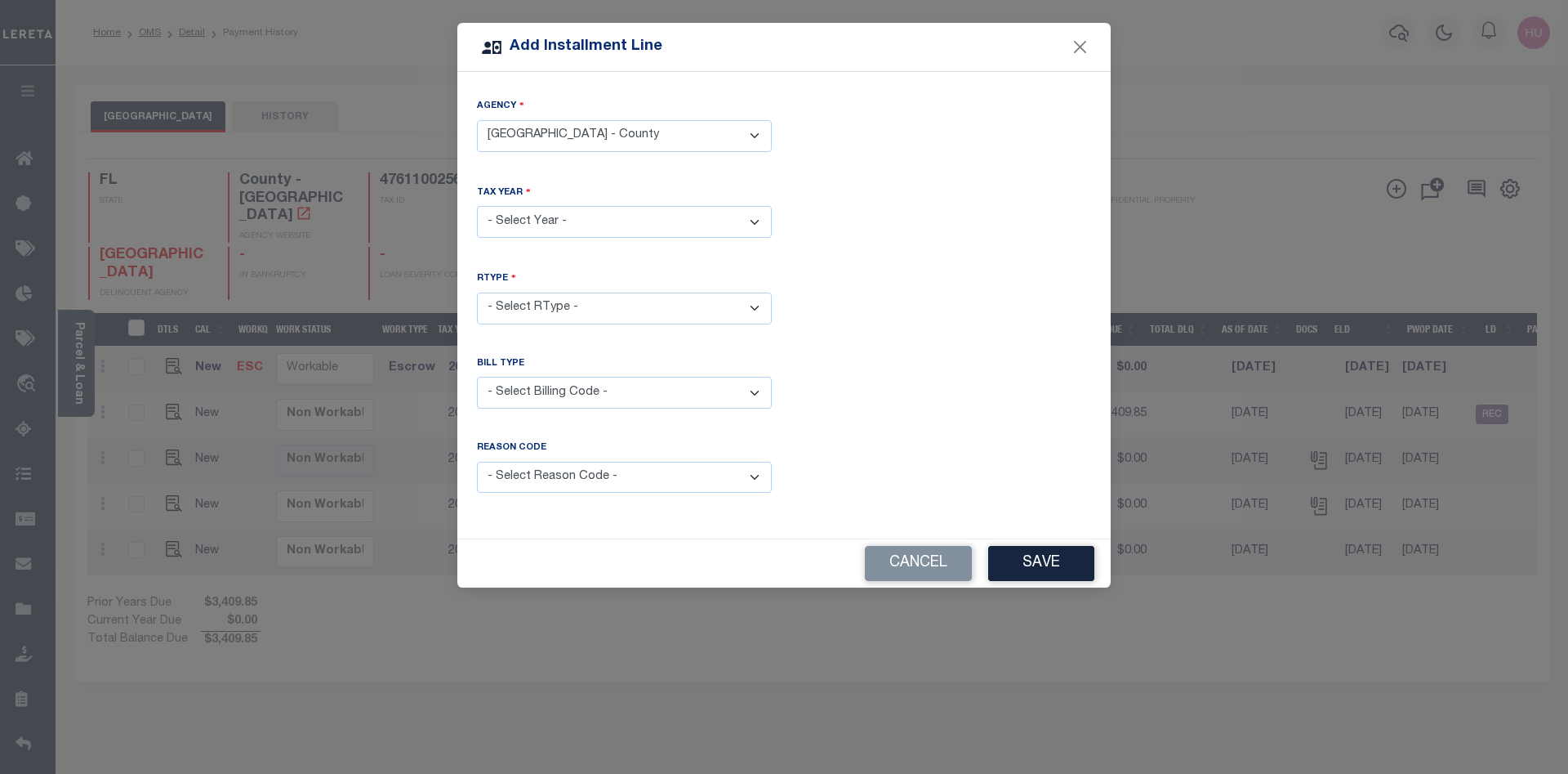
select select "2019"
click option "2019" at bounding box center [0, 0] width 0 height 0
click at [892, 553] on button "Cancel" at bounding box center [918, 563] width 107 height 35
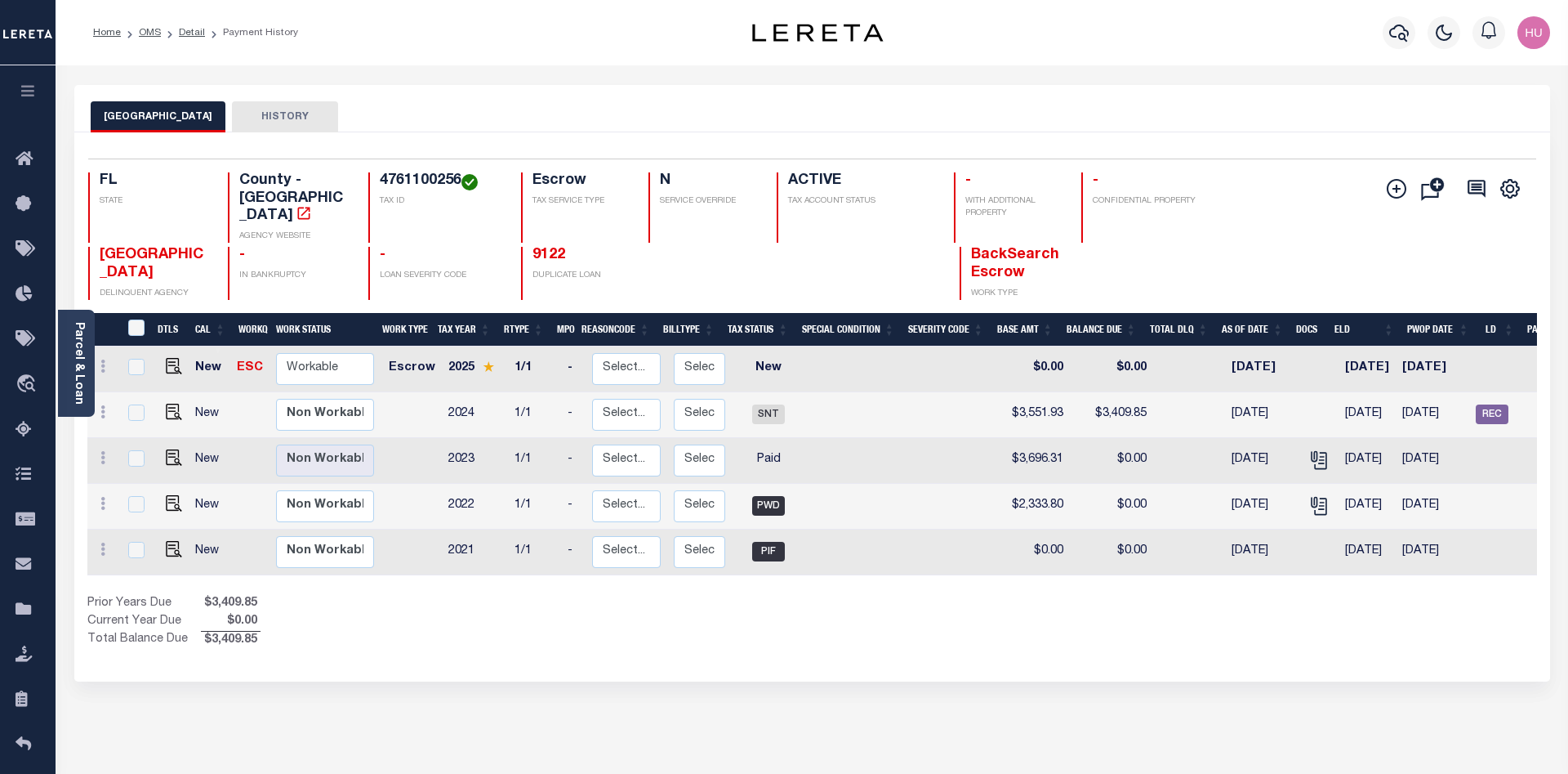
click at [872, 595] on div "Show Tax Lines before Bill Release Date Prior Years Due $3,409.85 Current Year …" at bounding box center [812, 623] width 1450 height 55
click at [194, 29] on link "Detail" at bounding box center [192, 32] width 27 height 10
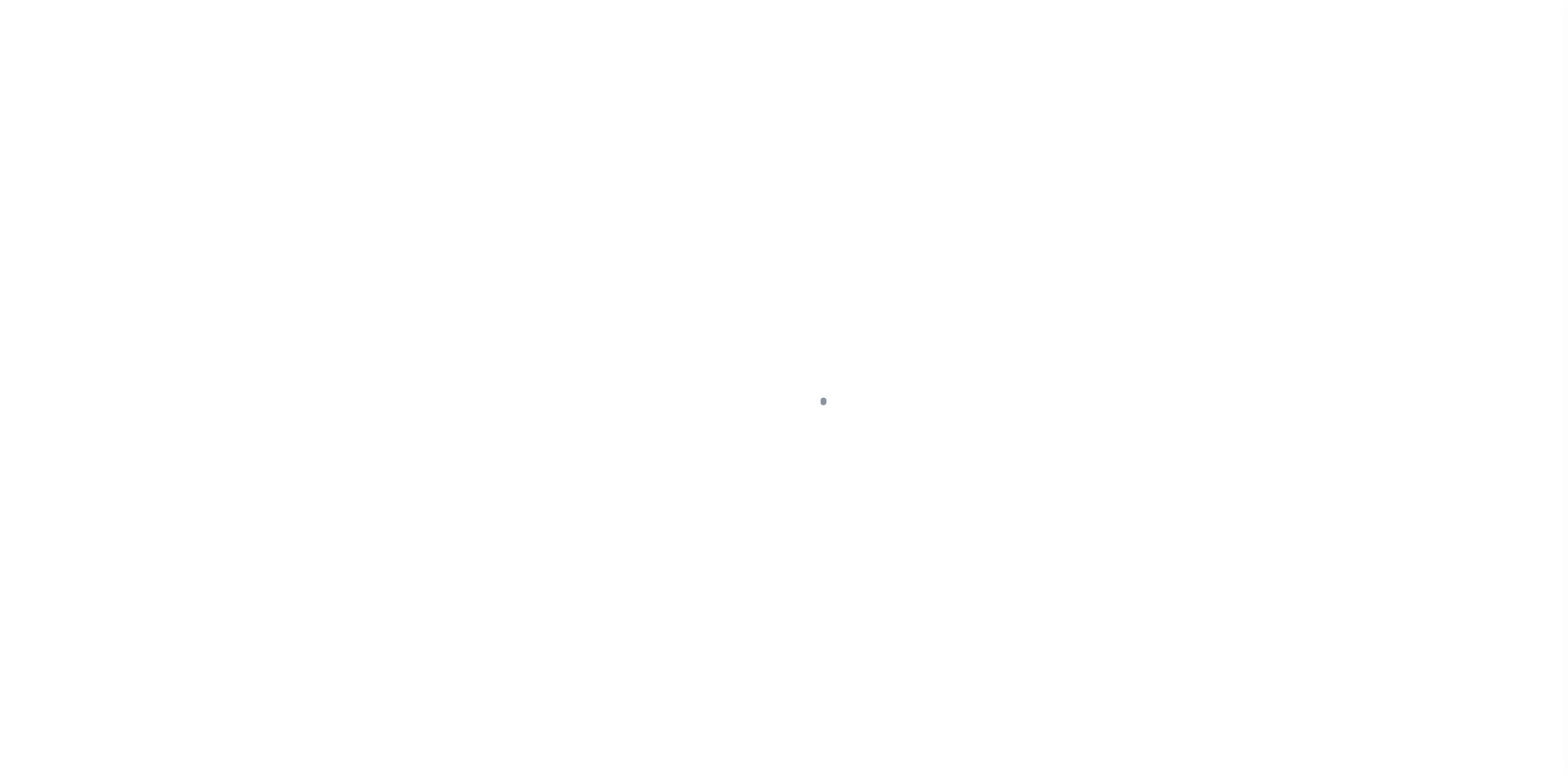
select select "10"
select select "Escrow"
type input "[STREET_ADDRESS]"
select select
type input "[GEOGRAPHIC_DATA]"
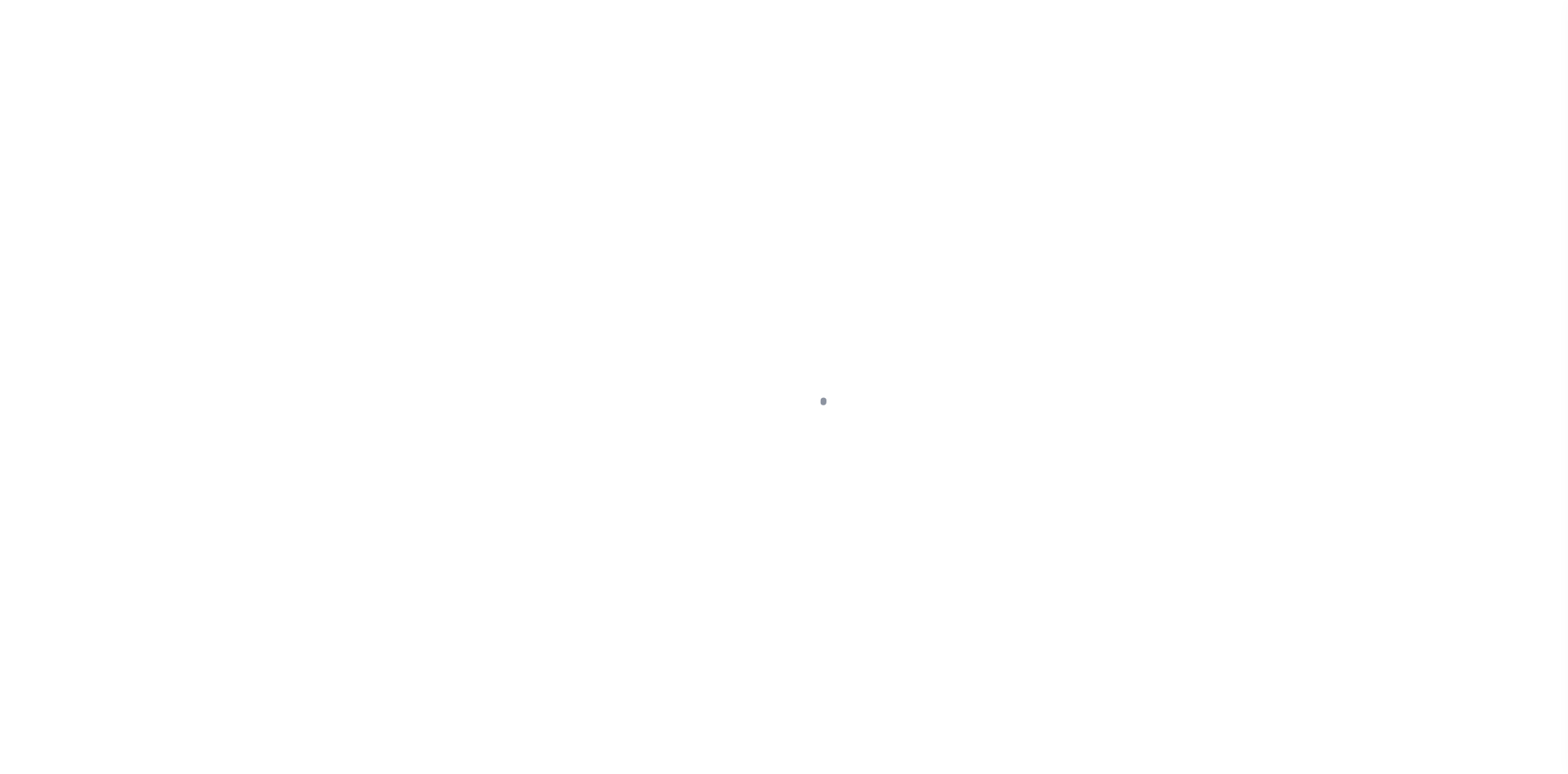
type input "a0kUS000004E3Gf"
type input "FL"
select select
type textarea "LEGAL REQUIRED"
select select "14701"
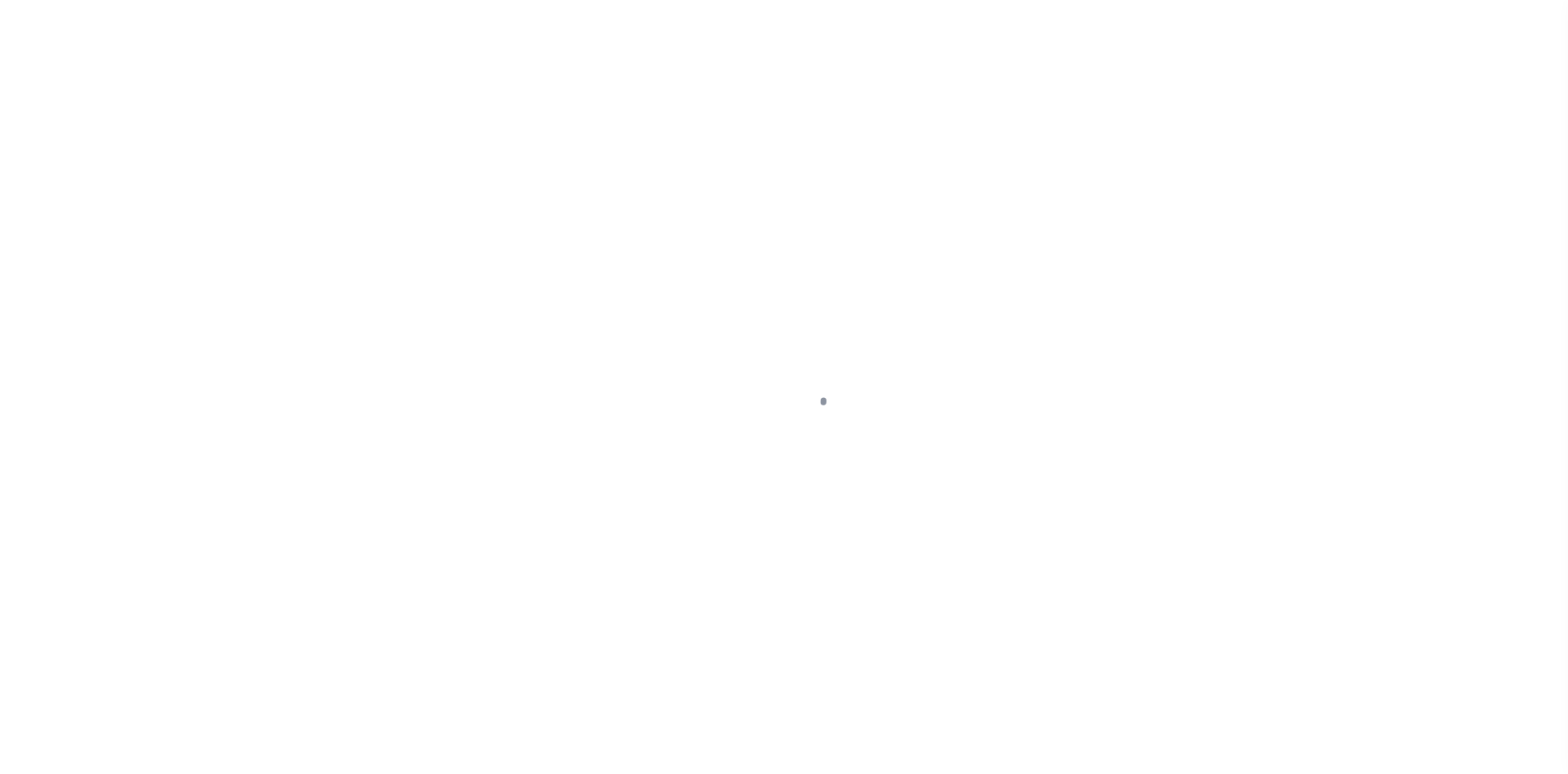
select select "25066"
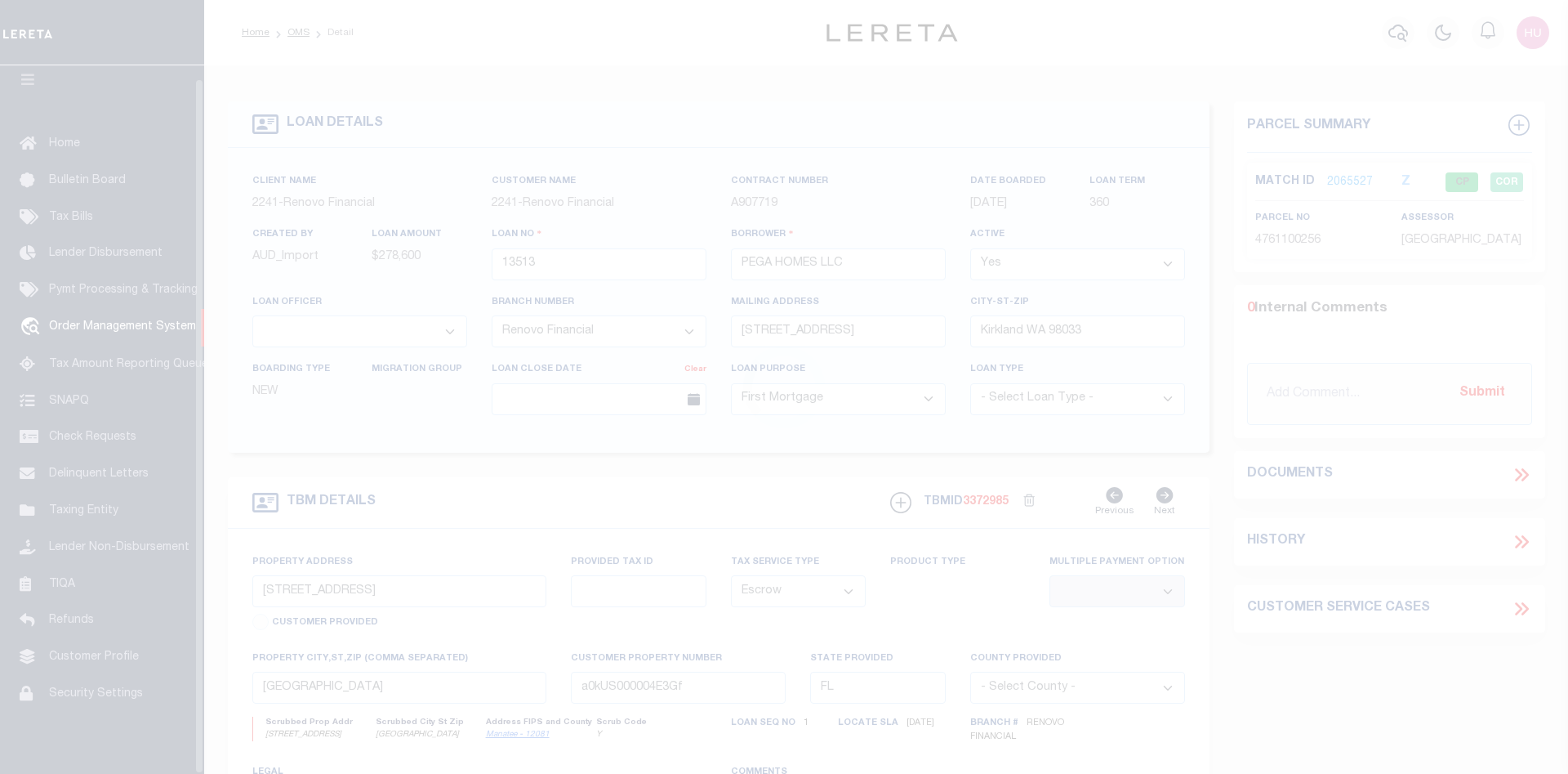
scroll to position [29, 0]
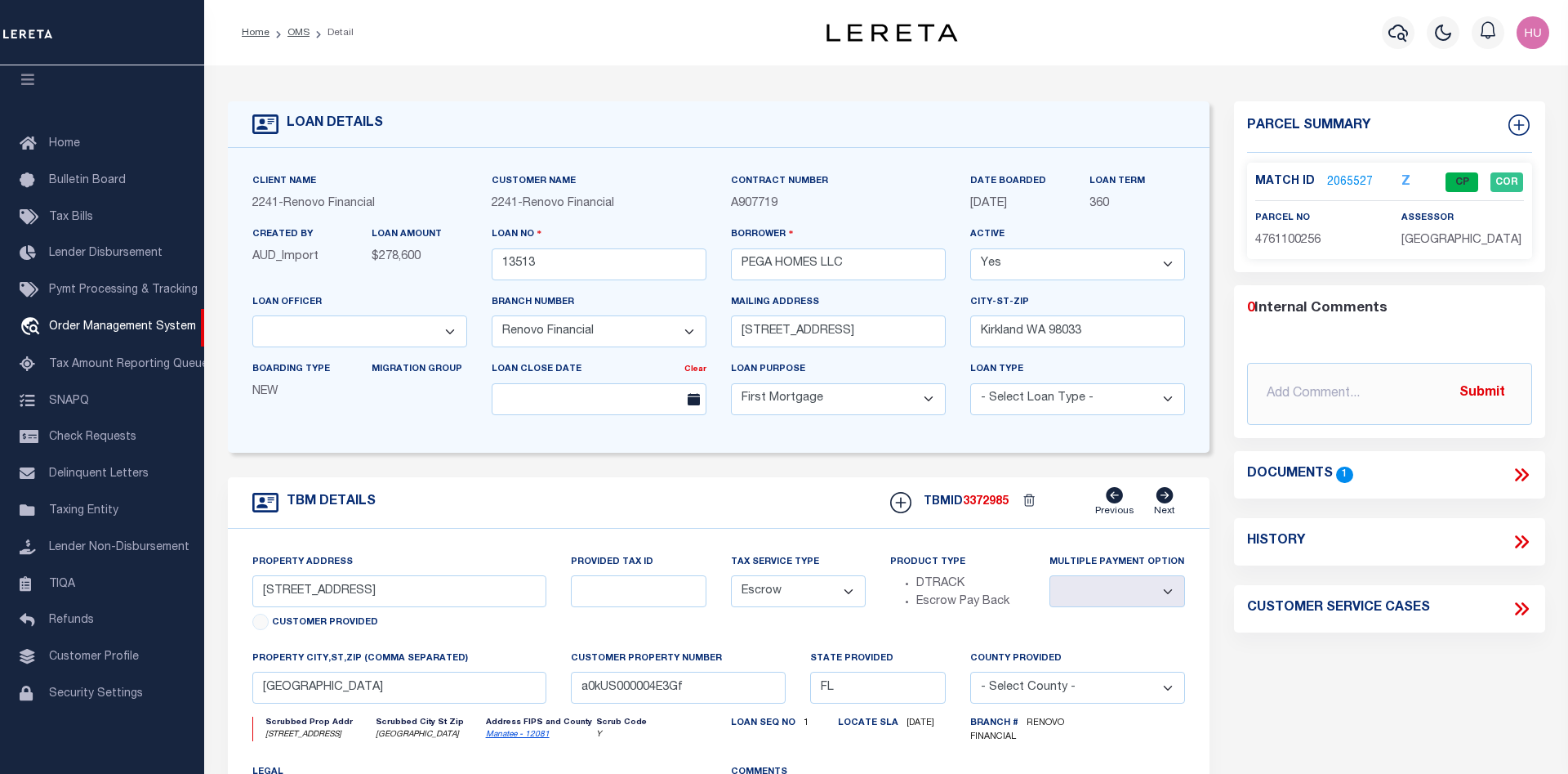
click at [1342, 180] on link "2065527" at bounding box center [1351, 182] width 46 height 17
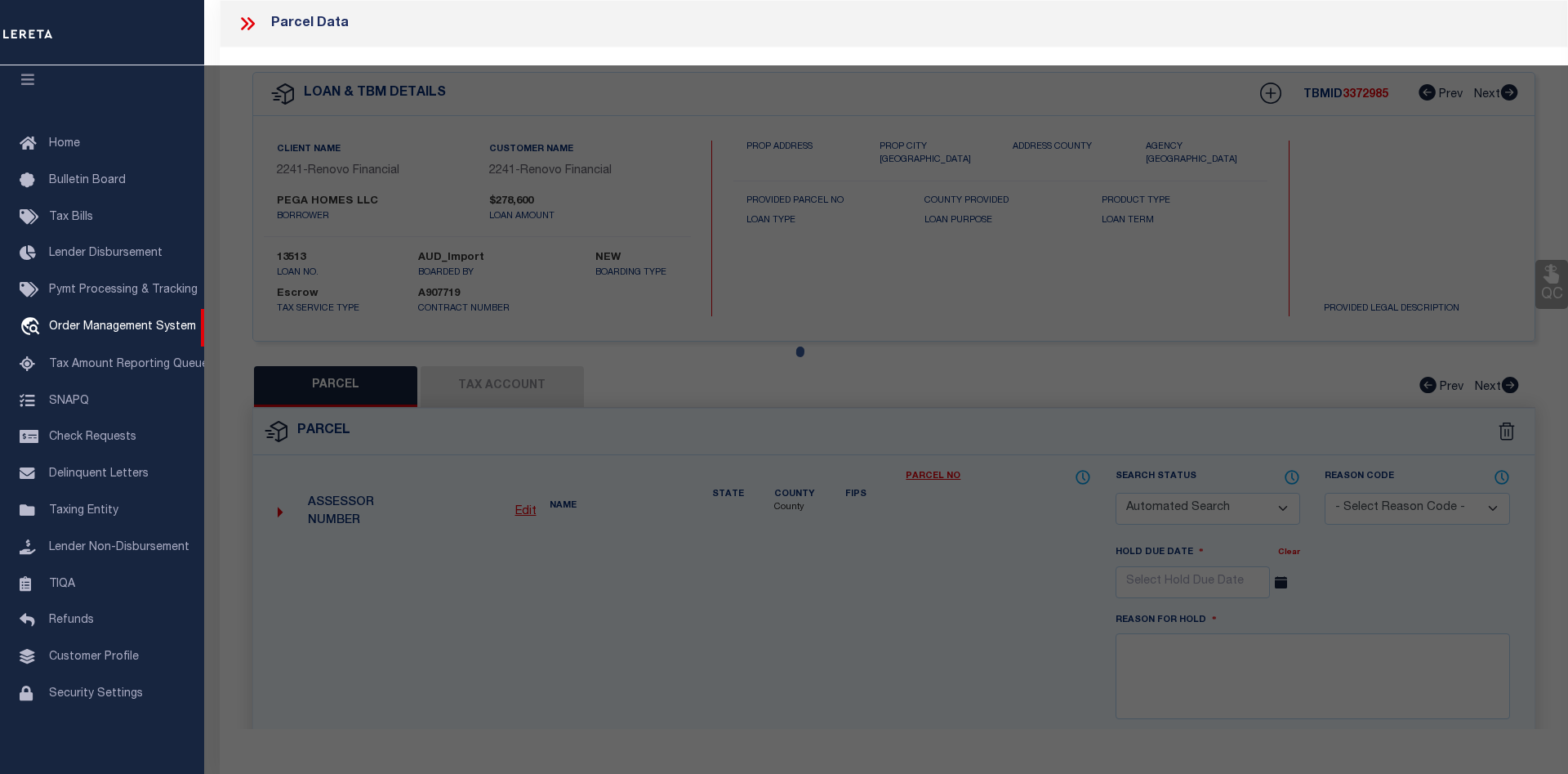
checkbox input "false"
select select "CP"
type input "PEGA HOMES LLC"
select select "AGW"
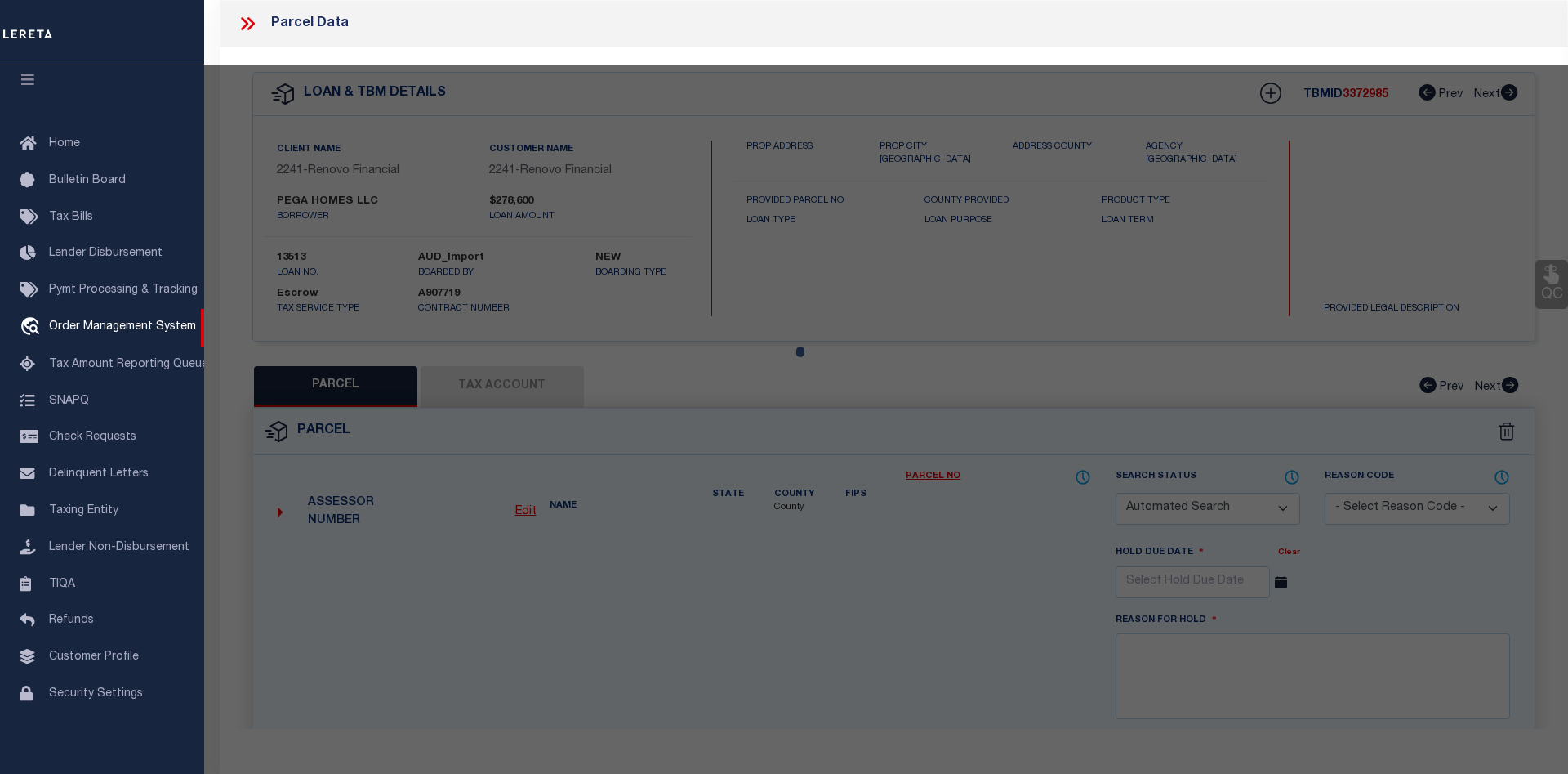
select select
type input "[STREET_ADDRESS]"
checkbox input "false"
type input "[GEOGRAPHIC_DATA]"
type textarea "S 61.45 FT OF LOTS 4 & 5 EXCEPT 29.37 FT OFF E SIDE OF LOT 4 BLK B TROPICAL PAR…"
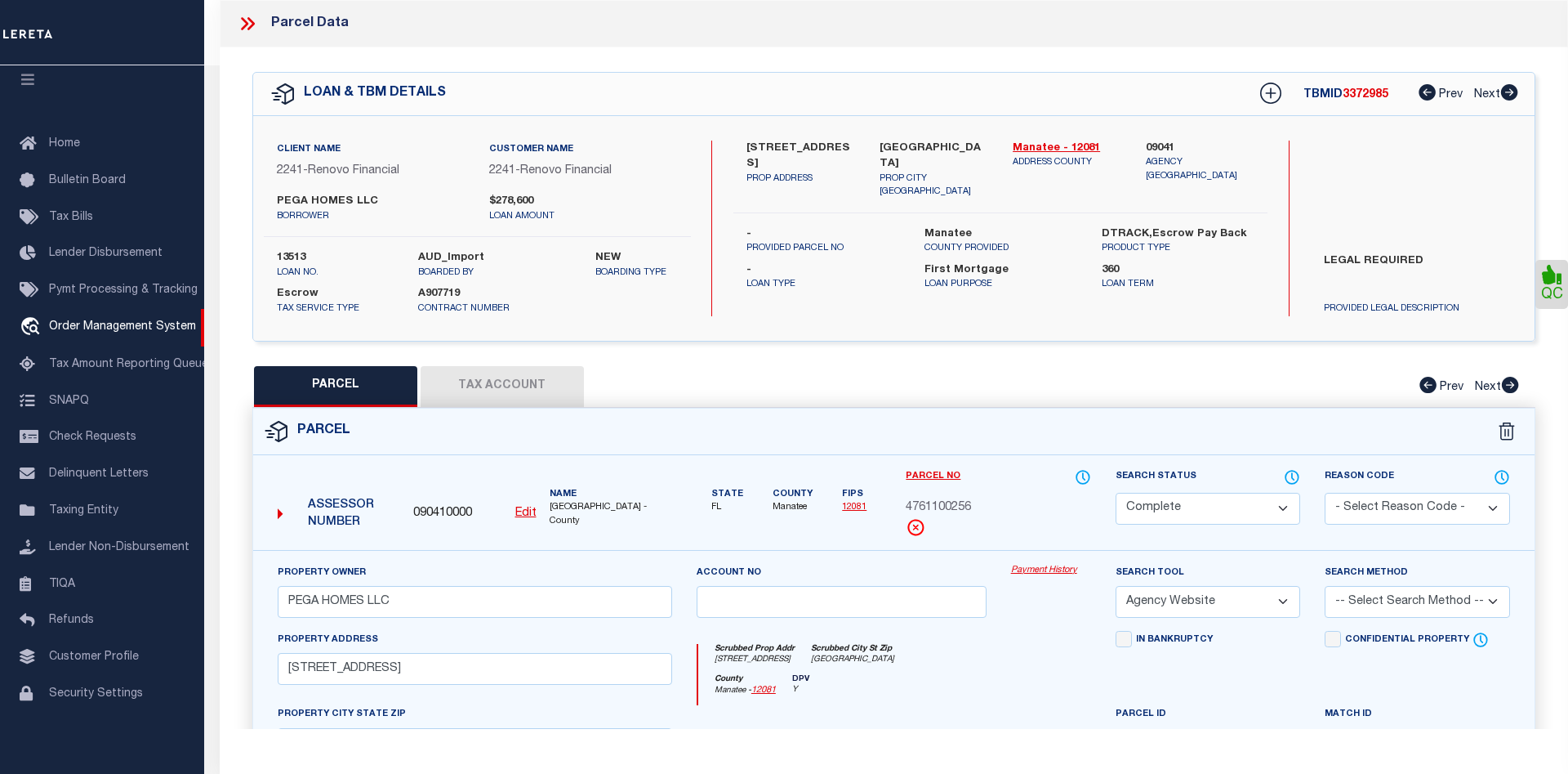
click at [869, 369] on div "PARCEL Tax Account Prev Next" at bounding box center [894, 386] width 1284 height 41
click at [1024, 569] on link "Payment History" at bounding box center [1051, 570] width 80 height 14
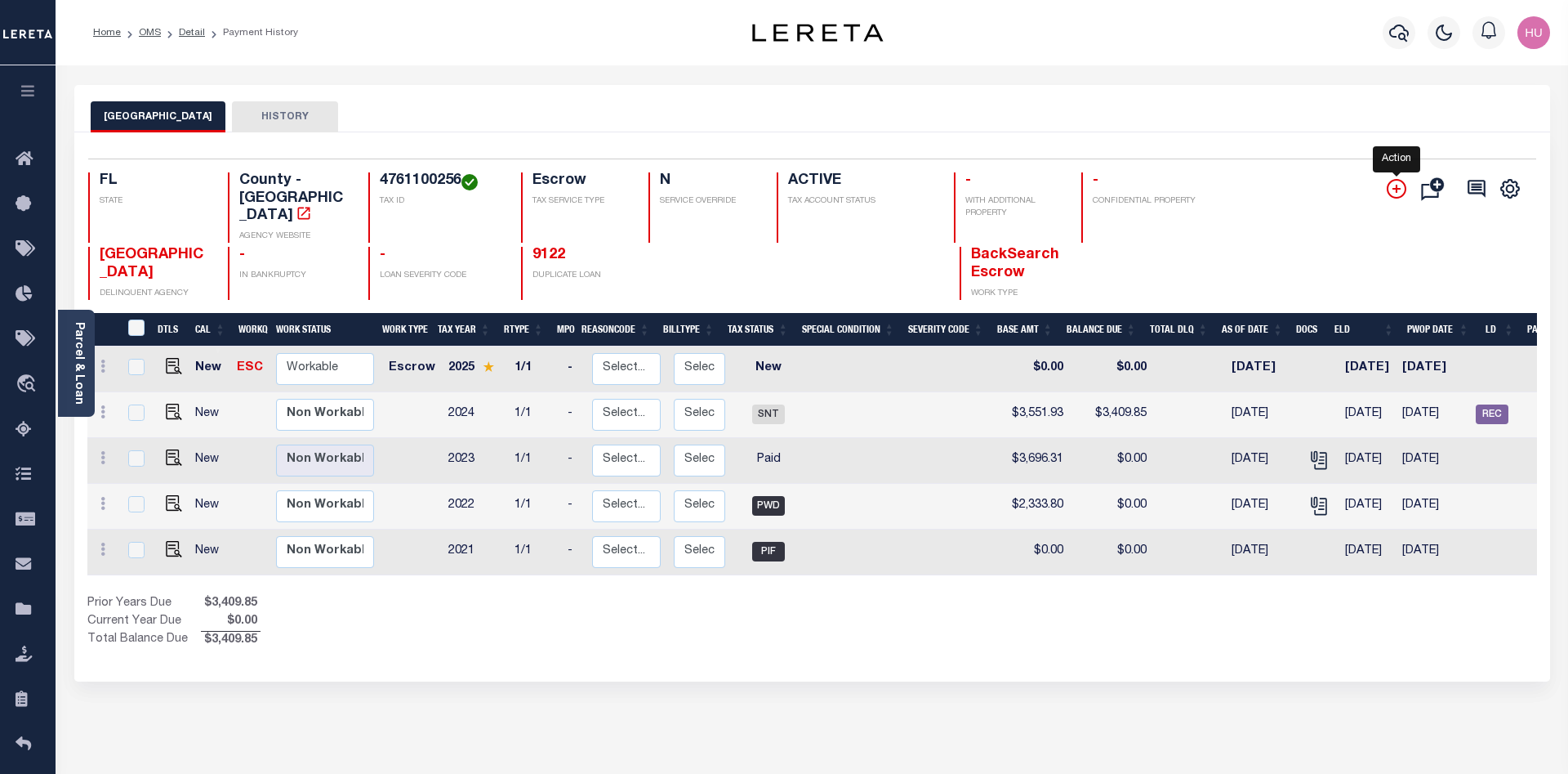
click at [1394, 184] on icon "" at bounding box center [1397, 188] width 19 height 19
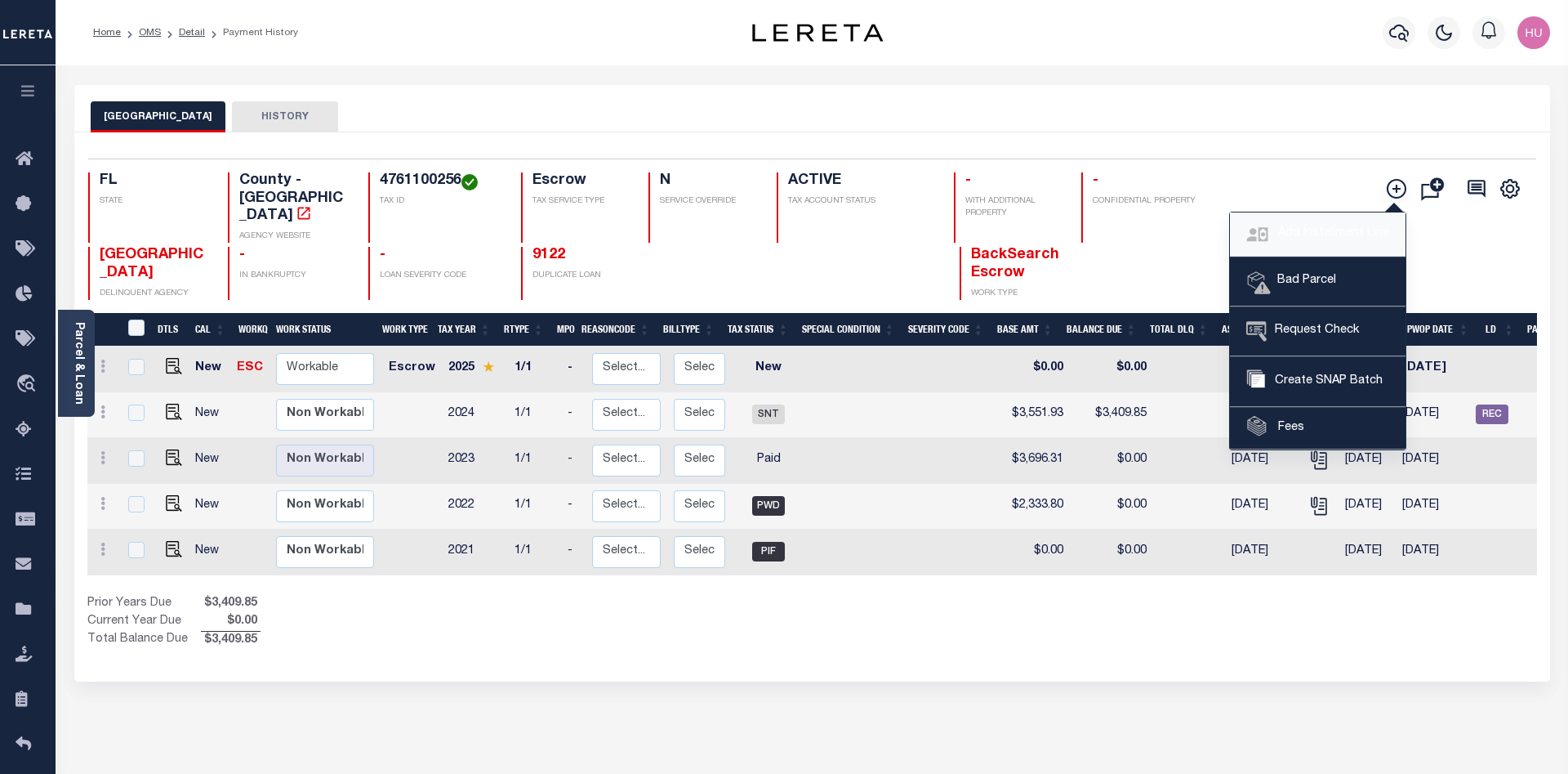
click at [1327, 222] on link "Add Installment Line" at bounding box center [1319, 235] width 176 height 44
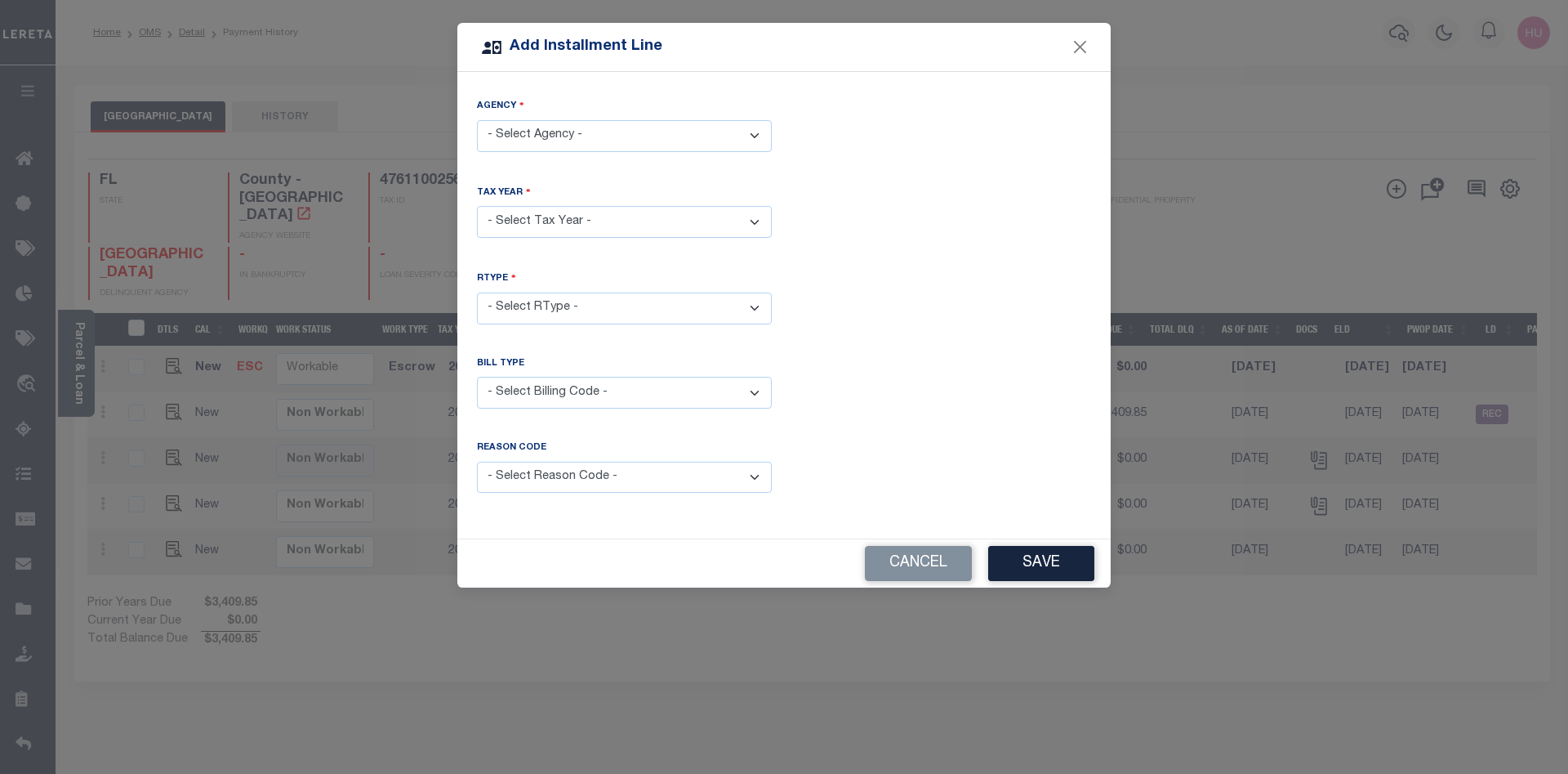
click at [477, 120] on select "- Select Agency - MANATEE COUNTY - County" at bounding box center [624, 136] width 295 height 32
select select "1208100000"
click option "MANATEE COUNTY - County" at bounding box center [0, 0] width 0 height 0
click at [477, 205] on select "- Select Year - 2005 2006 2007 2008 2009 2010 2011 2012 2013 2014 2015 2016 201…" at bounding box center [624, 221] width 295 height 32
select select "2019"
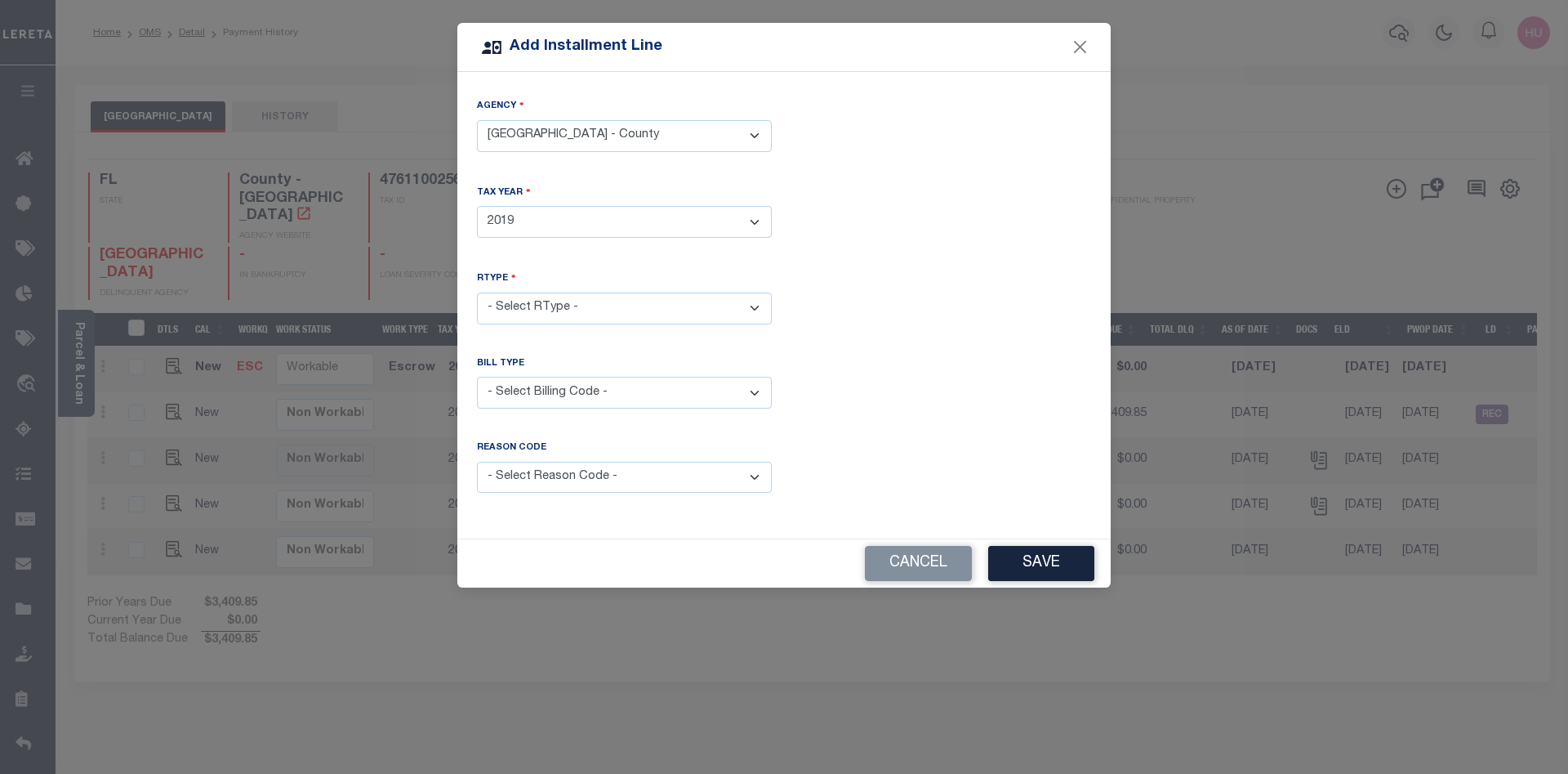
click option "2019" at bounding box center [0, 0] width 0 height 0
click at [935, 329] on div "RType - Select RType - 1/1" at bounding box center [784, 310] width 639 height 79
click at [477, 293] on select "- Select RType - 1/1" at bounding box center [624, 308] width 295 height 32
select select "0"
click option "1/1" at bounding box center [0, 0] width 0 height 0
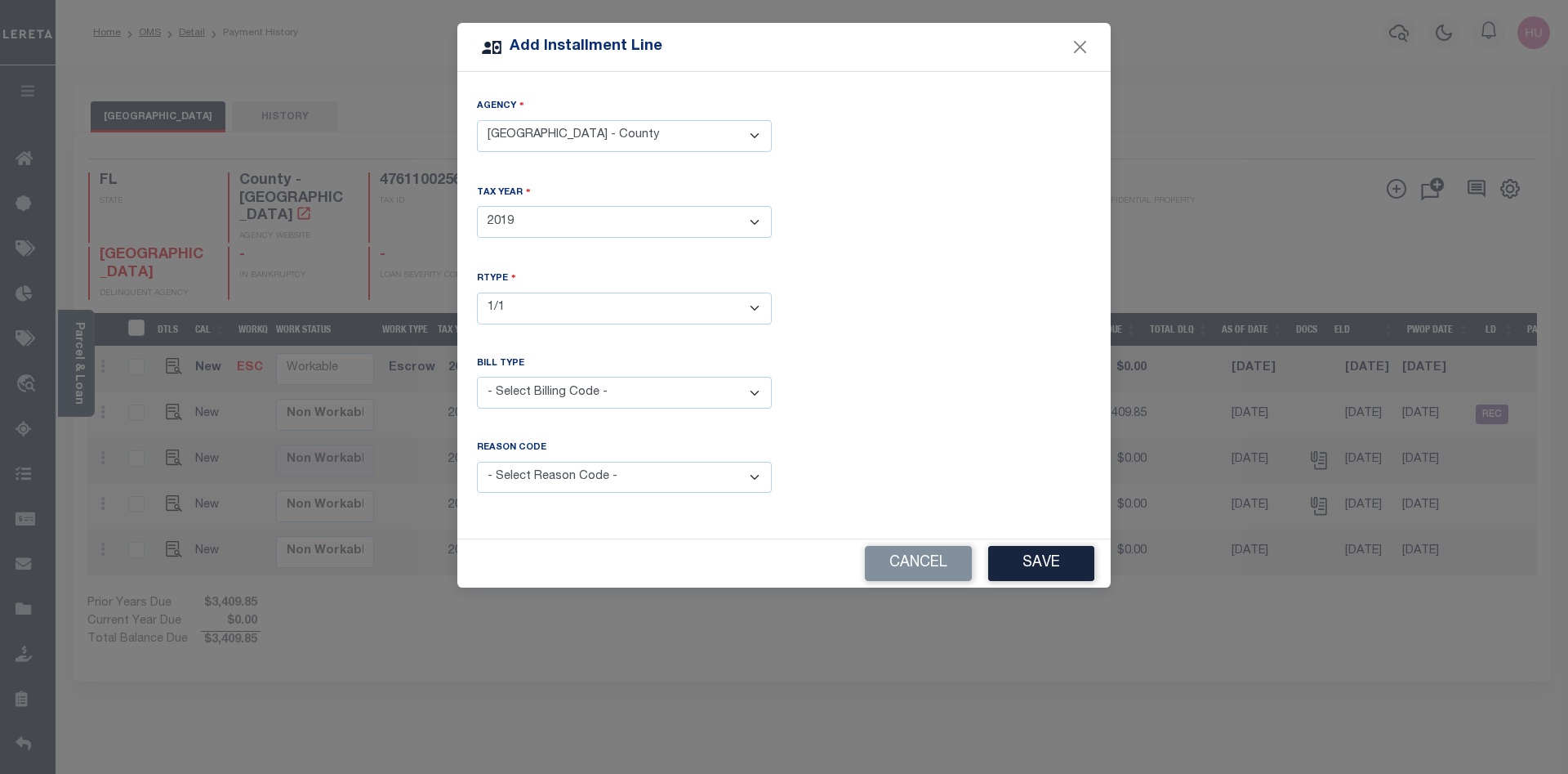
click at [989, 443] on div "Reason Code is required" at bounding box center [944, 477] width 319 height 72
click at [1059, 558] on button "Save" at bounding box center [1042, 563] width 106 height 35
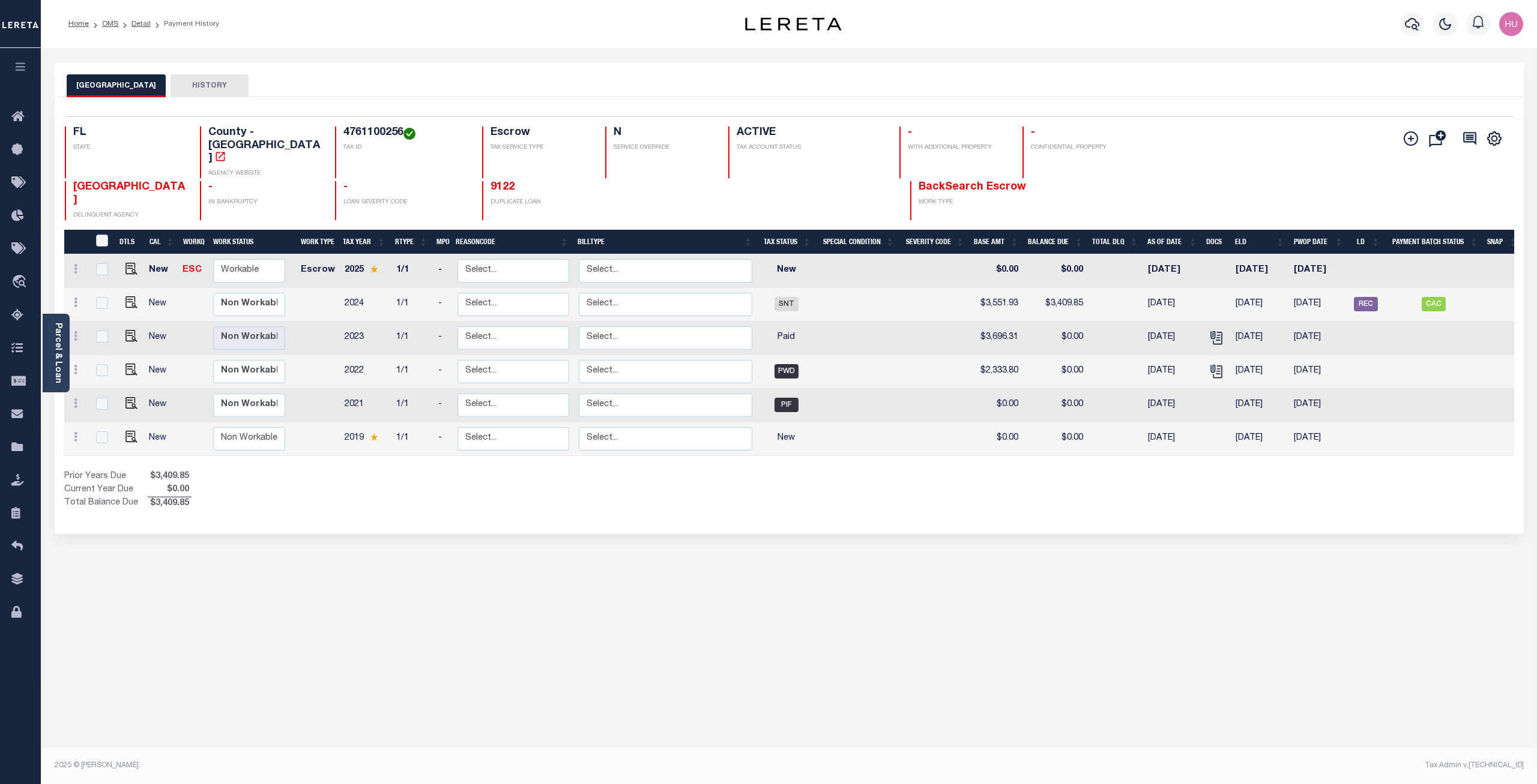
drag, startPoint x: 534, startPoint y: 178, endPoint x: 474, endPoint y: 168, distance: 60.8
click at [482, 181] on div "9122 DUPLICATE LOAN" at bounding box center [603, 201] width 243 height 39
click at [575, 181] on div "9122 DUPLICATE LOAN" at bounding box center [603, 201] width 243 height 39
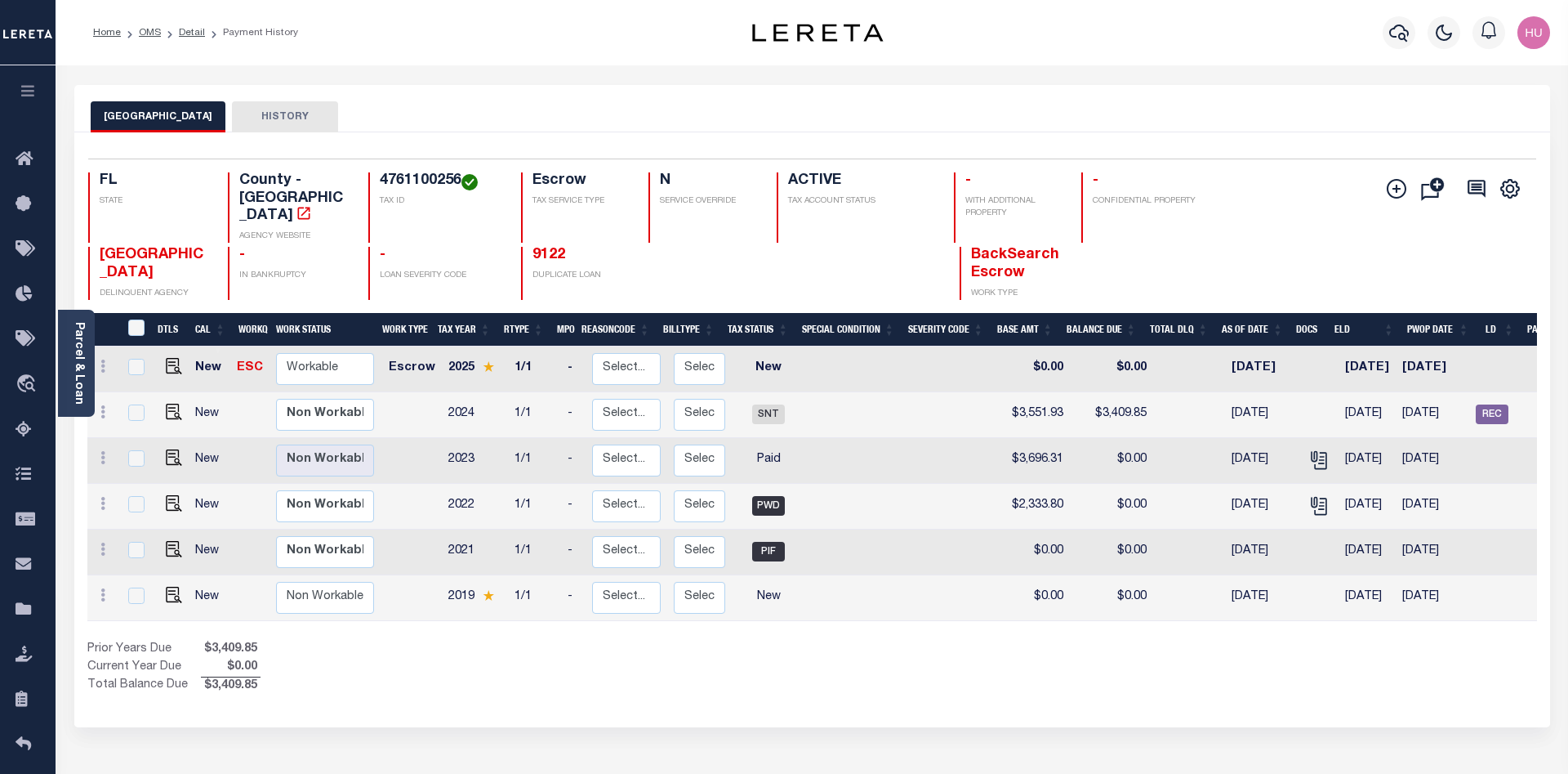
click at [516, 73] on div "Parcel & Loan Loan Details 13513 LOAN NO ACTIVE" at bounding box center [812, 536] width 1501 height 942
click at [586, 78] on div "Parcel & Loan Loan Details 13513 LOAN NO ACTIVE" at bounding box center [812, 536] width 1501 height 942
drag, startPoint x: 1066, startPoint y: 236, endPoint x: 953, endPoint y: 240, distance: 113.1
click at [953, 247] on div "MANATEE COUNTY DELINQUENT AGENCY - IN BANKRUPTCY - LOAN SEVERITY CODE 9122 DUPL…" at bounding box center [691, 273] width 1208 height 53
click at [715, 270] on p "DUPLICATE LOAN" at bounding box center [648, 275] width 231 height 12
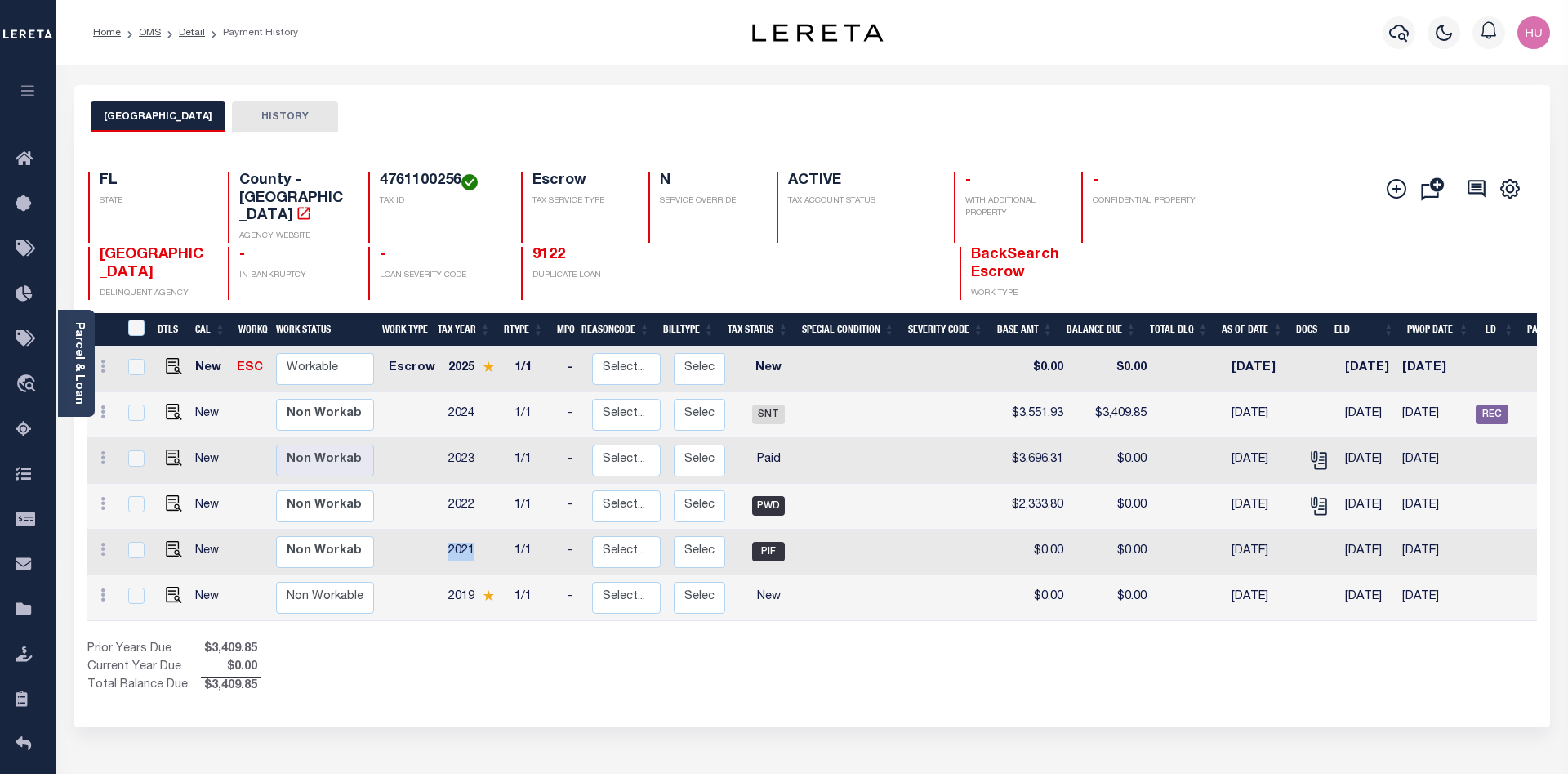
drag, startPoint x: 469, startPoint y: 535, endPoint x: 438, endPoint y: 533, distance: 31.1
click at [442, 533] on td "2021" at bounding box center [475, 552] width 66 height 46
checkbox input "true"
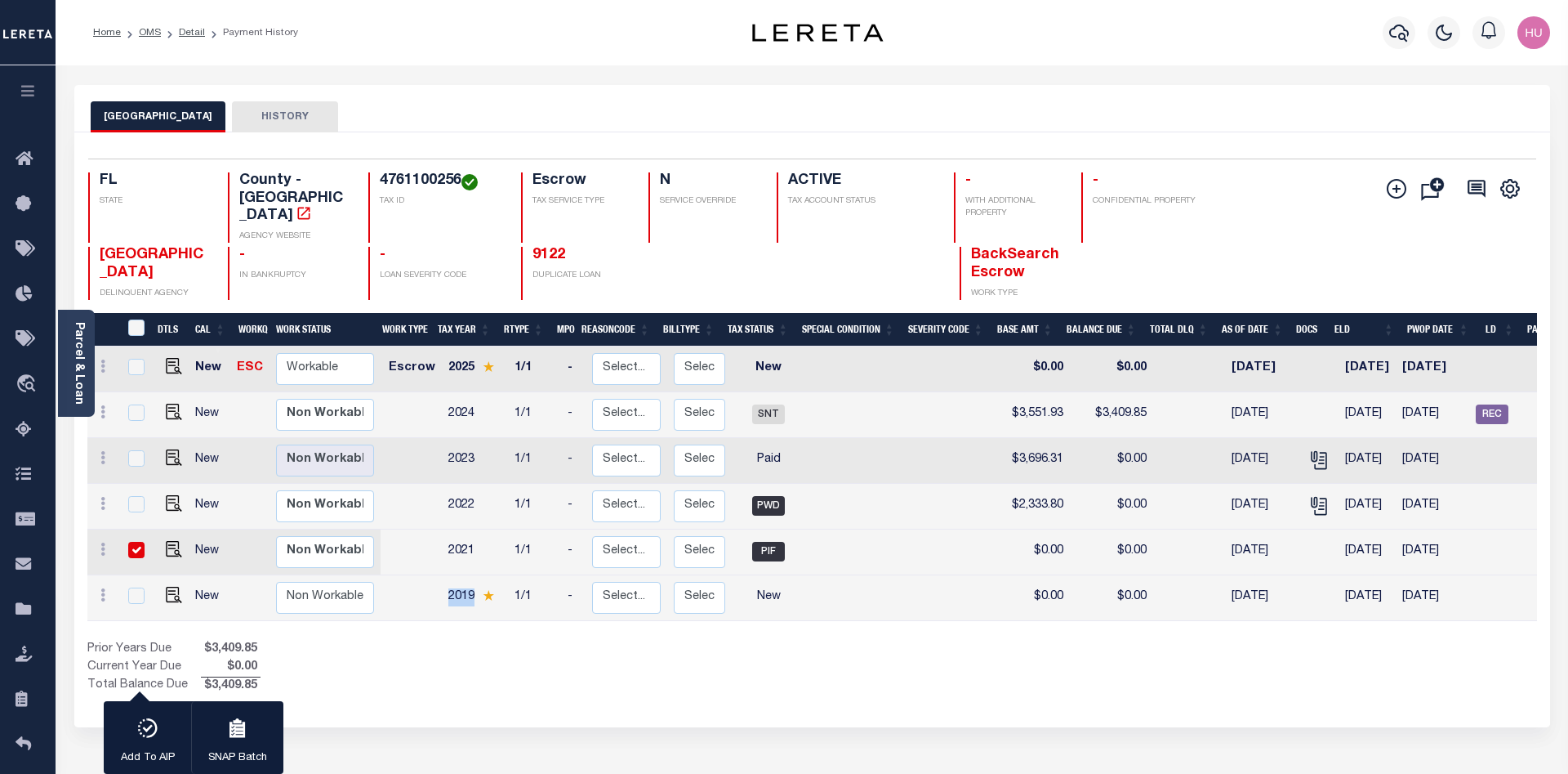
drag, startPoint x: 469, startPoint y: 575, endPoint x: 441, endPoint y: 575, distance: 28.0
click at [442, 575] on td "2019" at bounding box center [475, 598] width 66 height 46
checkbox input "true"
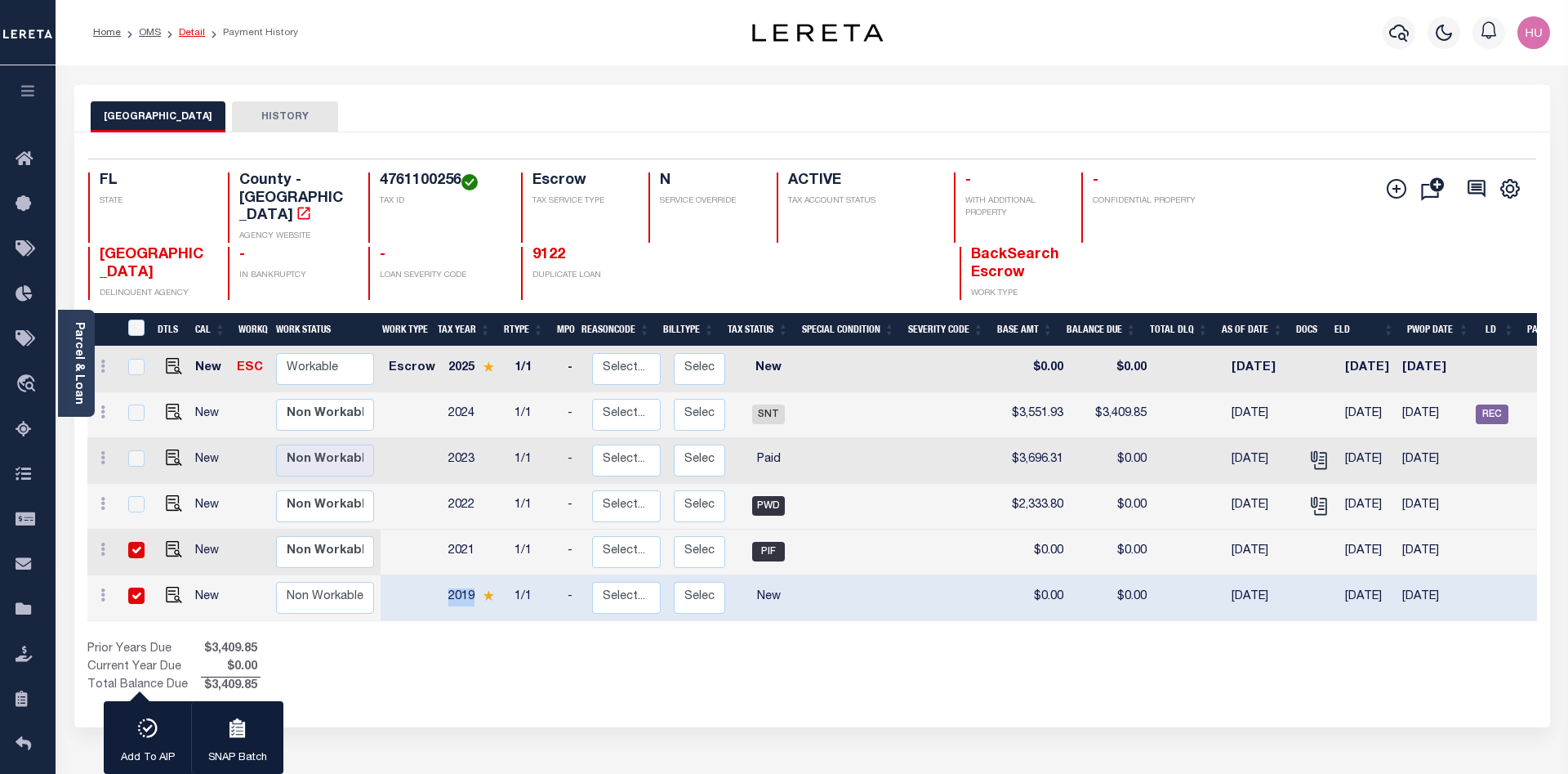
click at [191, 29] on link "Detail" at bounding box center [192, 32] width 27 height 10
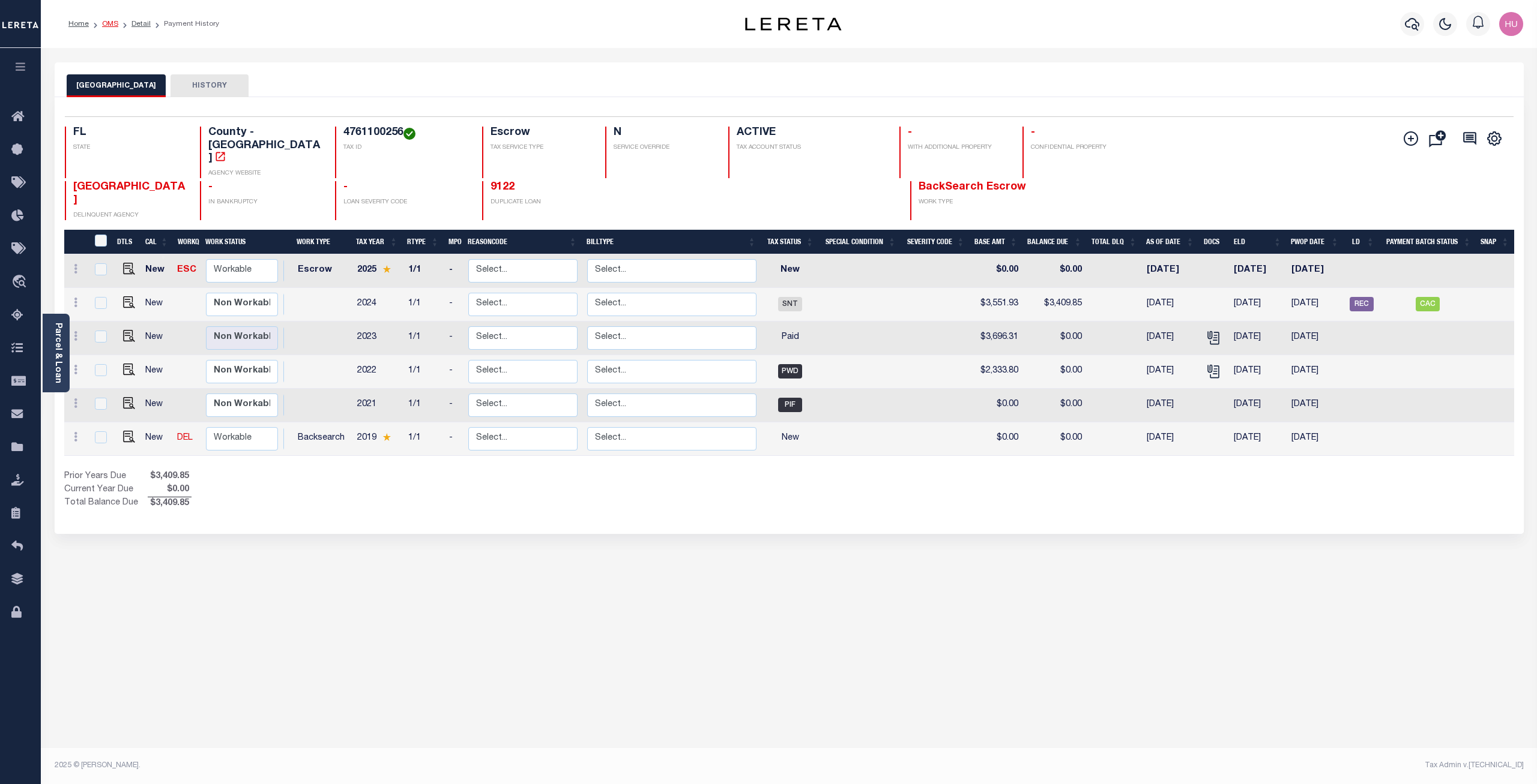
click at [110, 24] on link "OMS" at bounding box center [110, 24] width 16 height 7
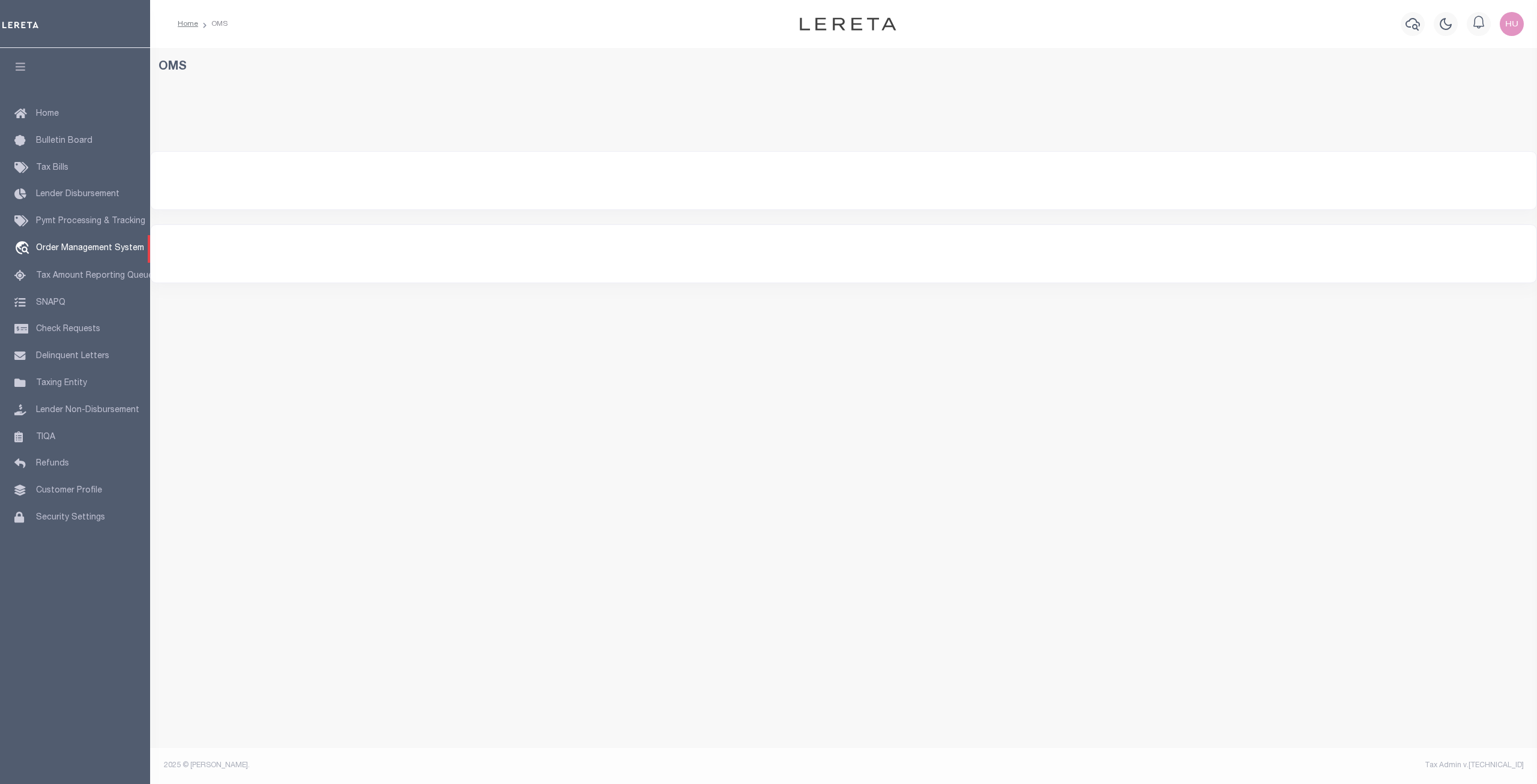
select select "200"
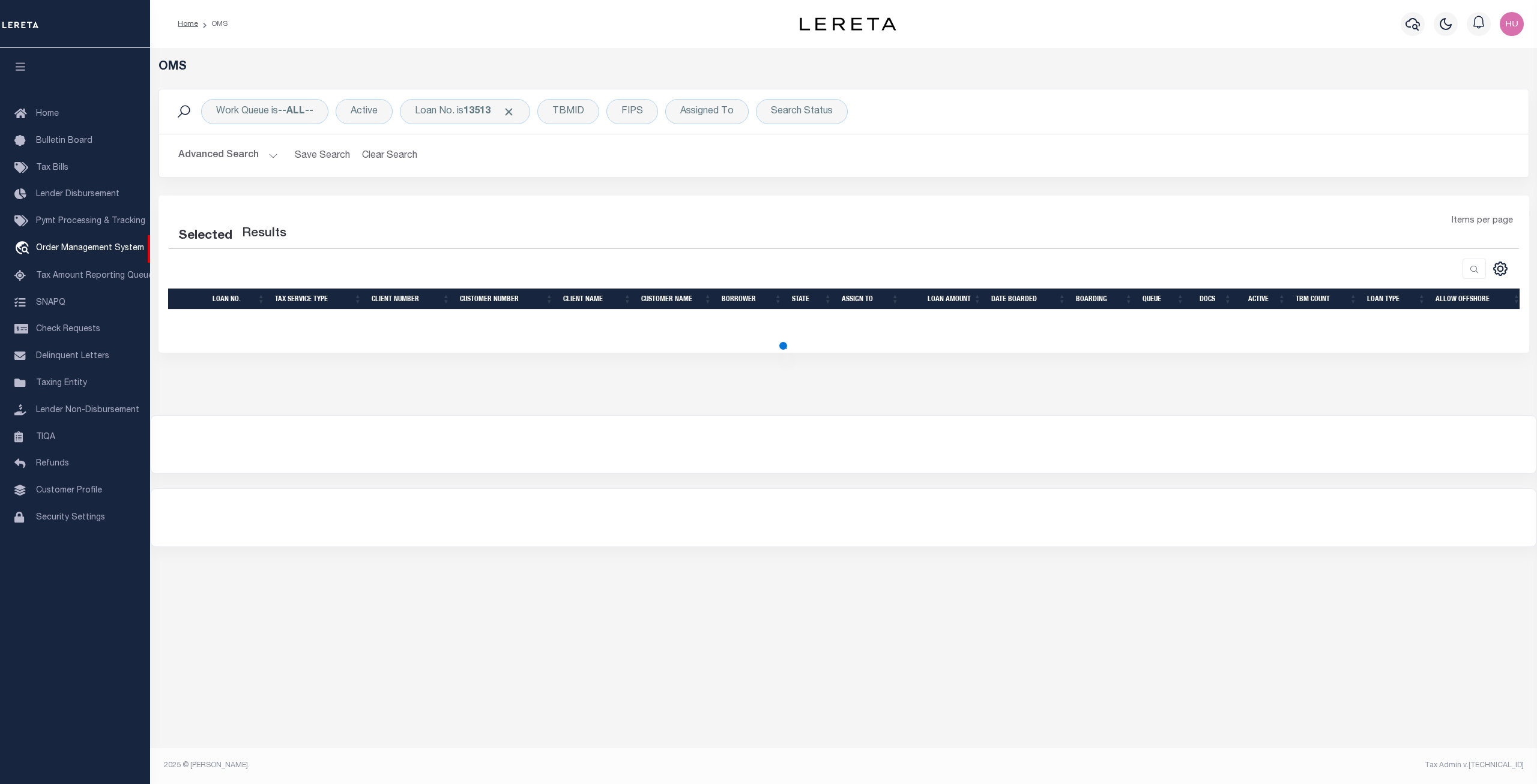
select select "200"
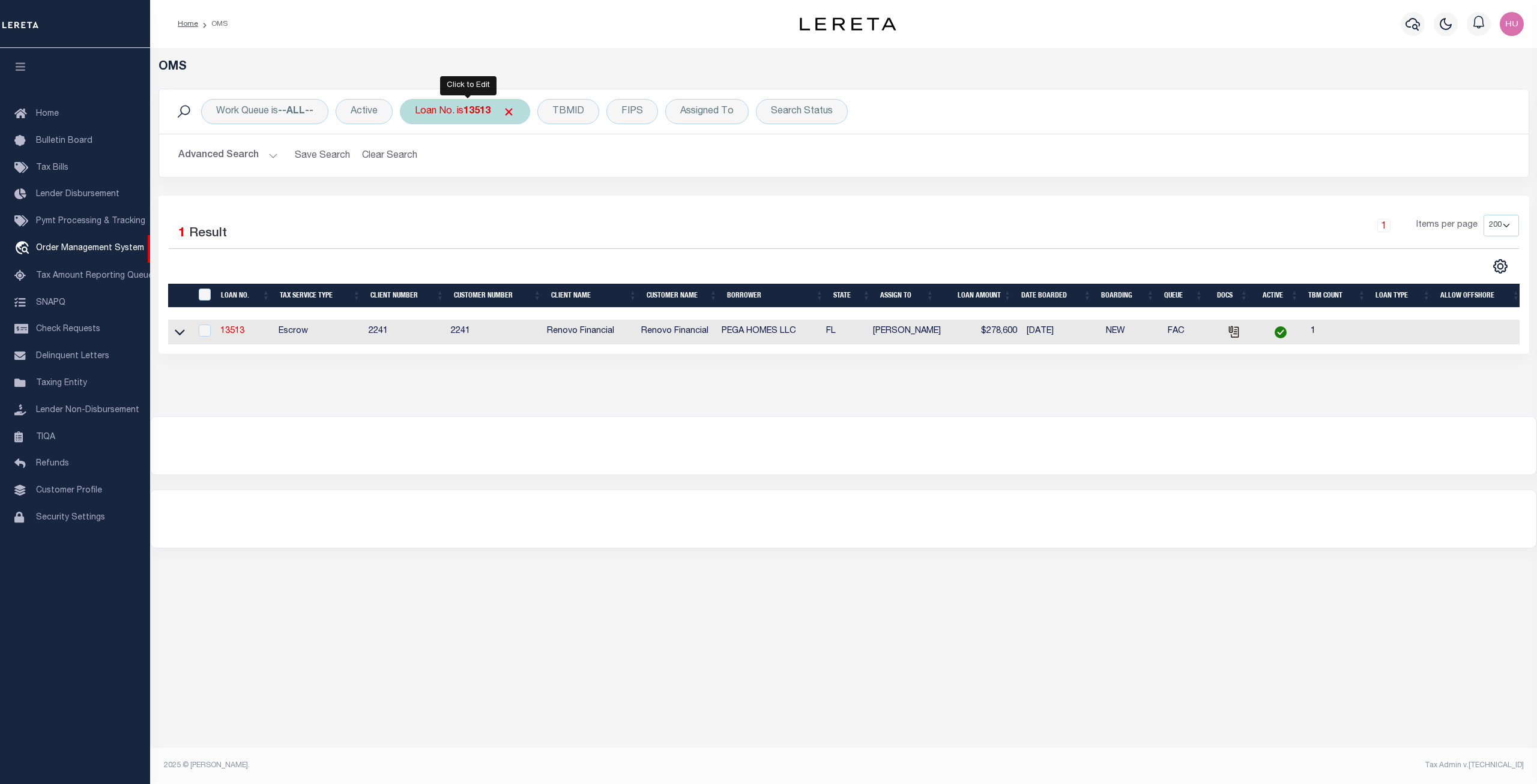
click at [471, 117] on b "13513" at bounding box center [477, 112] width 27 height 9
click at [732, 145] on h2 "Advanced Search Save Search Clear Search tblSearchTopScreen_dynamictable_____De…" at bounding box center [844, 156] width 1350 height 24
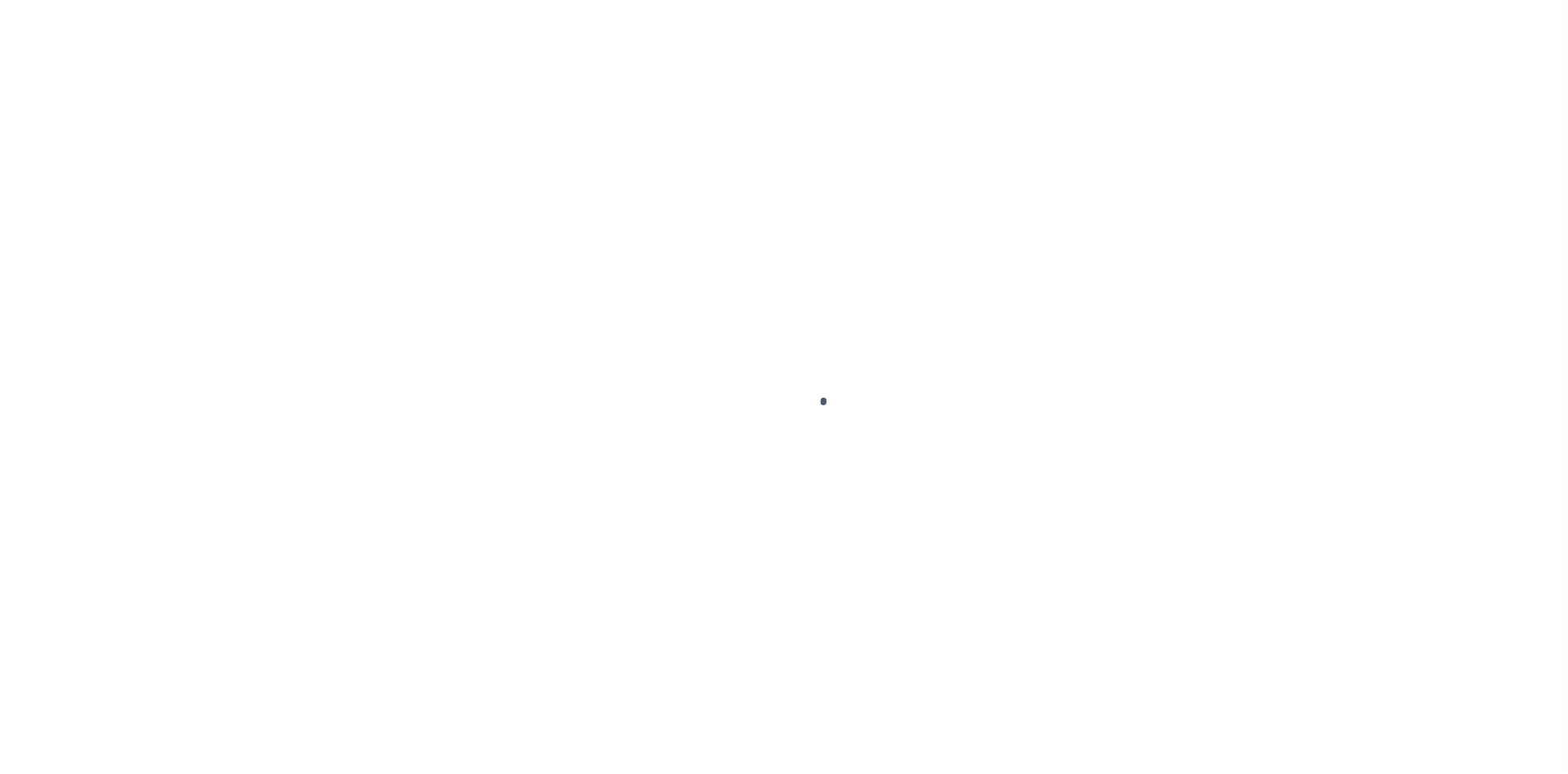
select select "10"
select select "Escrow"
type input "[STREET_ADDRESS]"
select select
type input "[GEOGRAPHIC_DATA]"
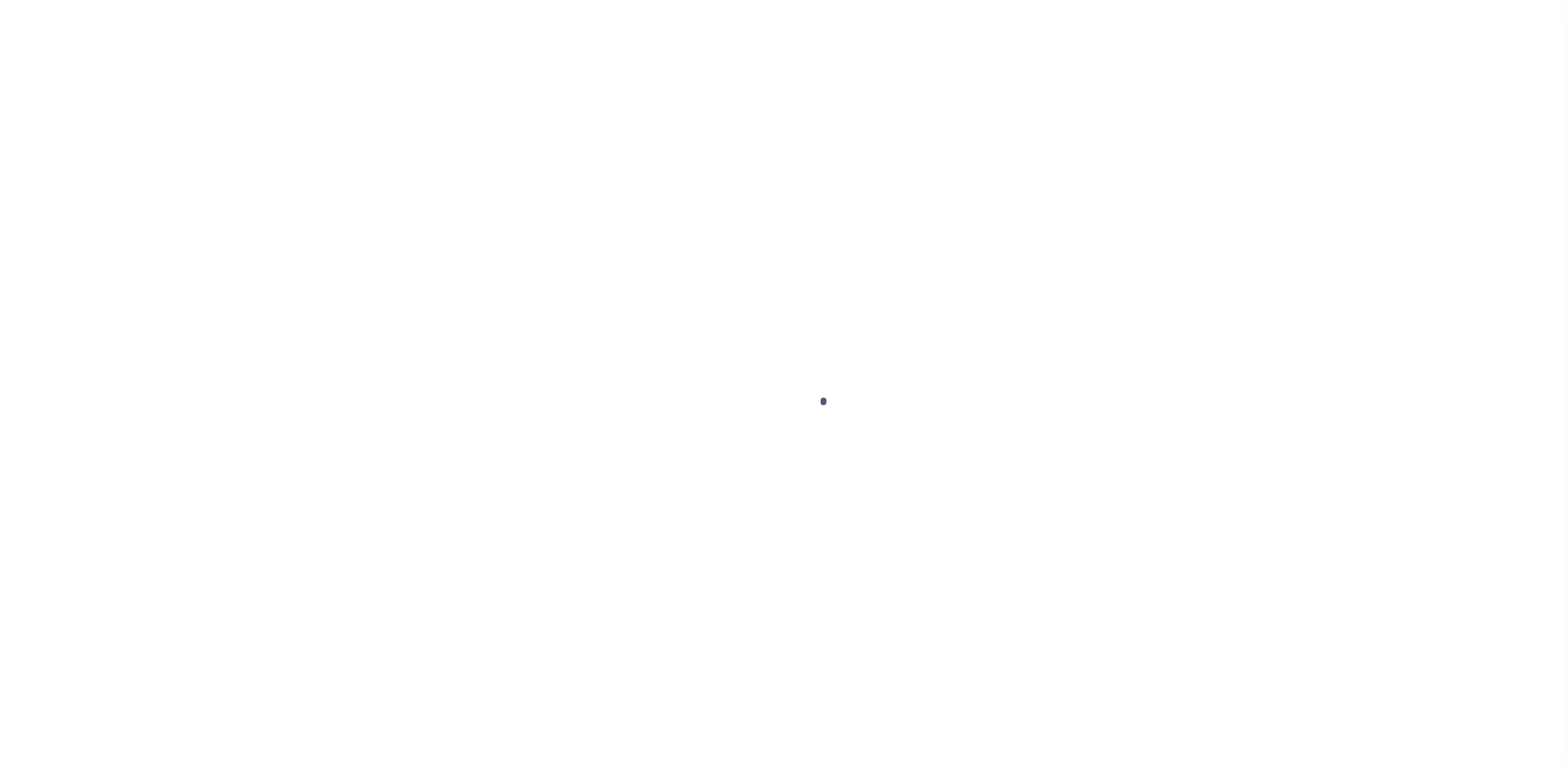
type input "a0kUS000004E3Gf"
type input "FL"
select select
type textarea "LEGAL REQUIRED"
select select "14701"
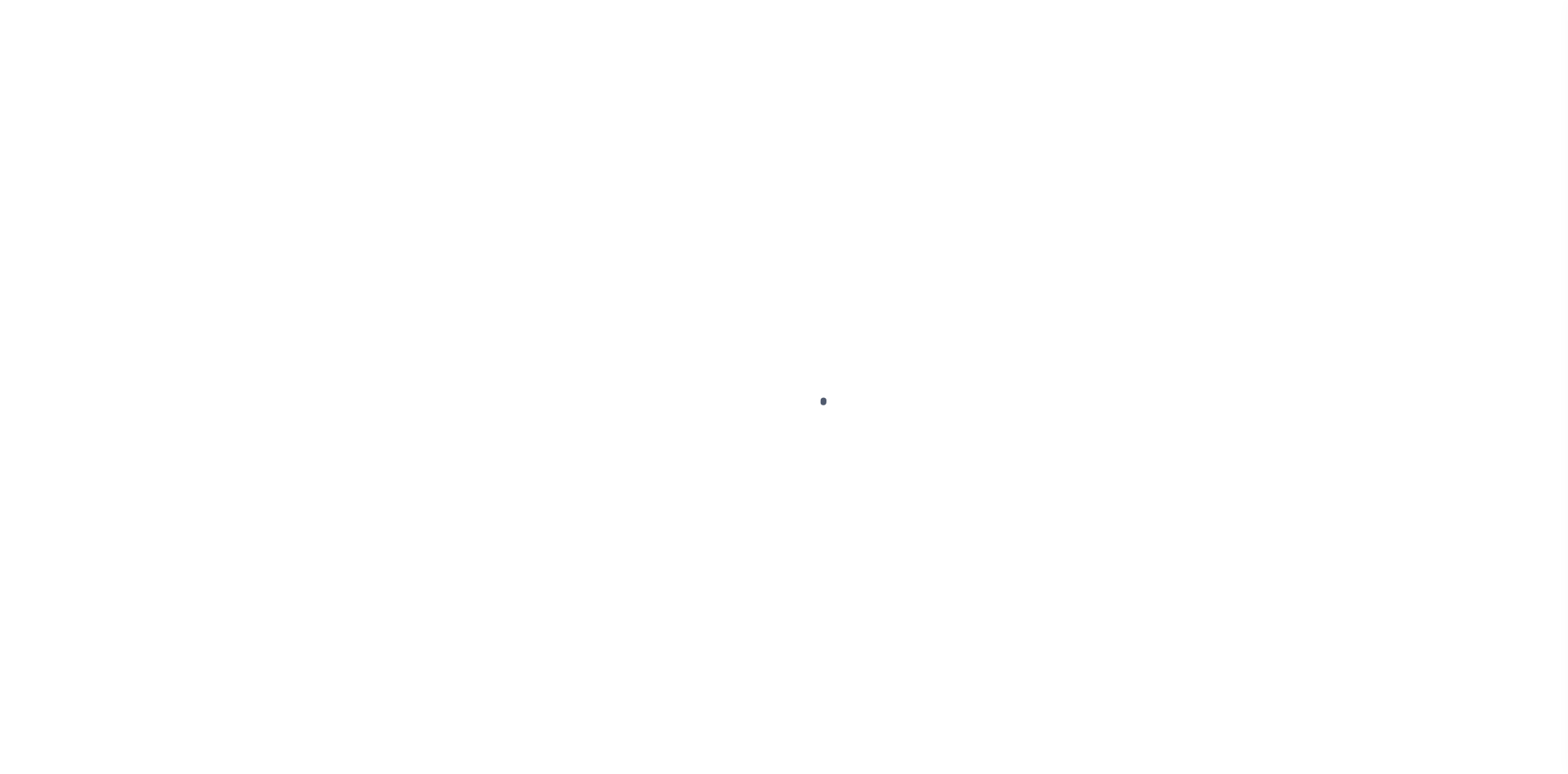
select select "25066"
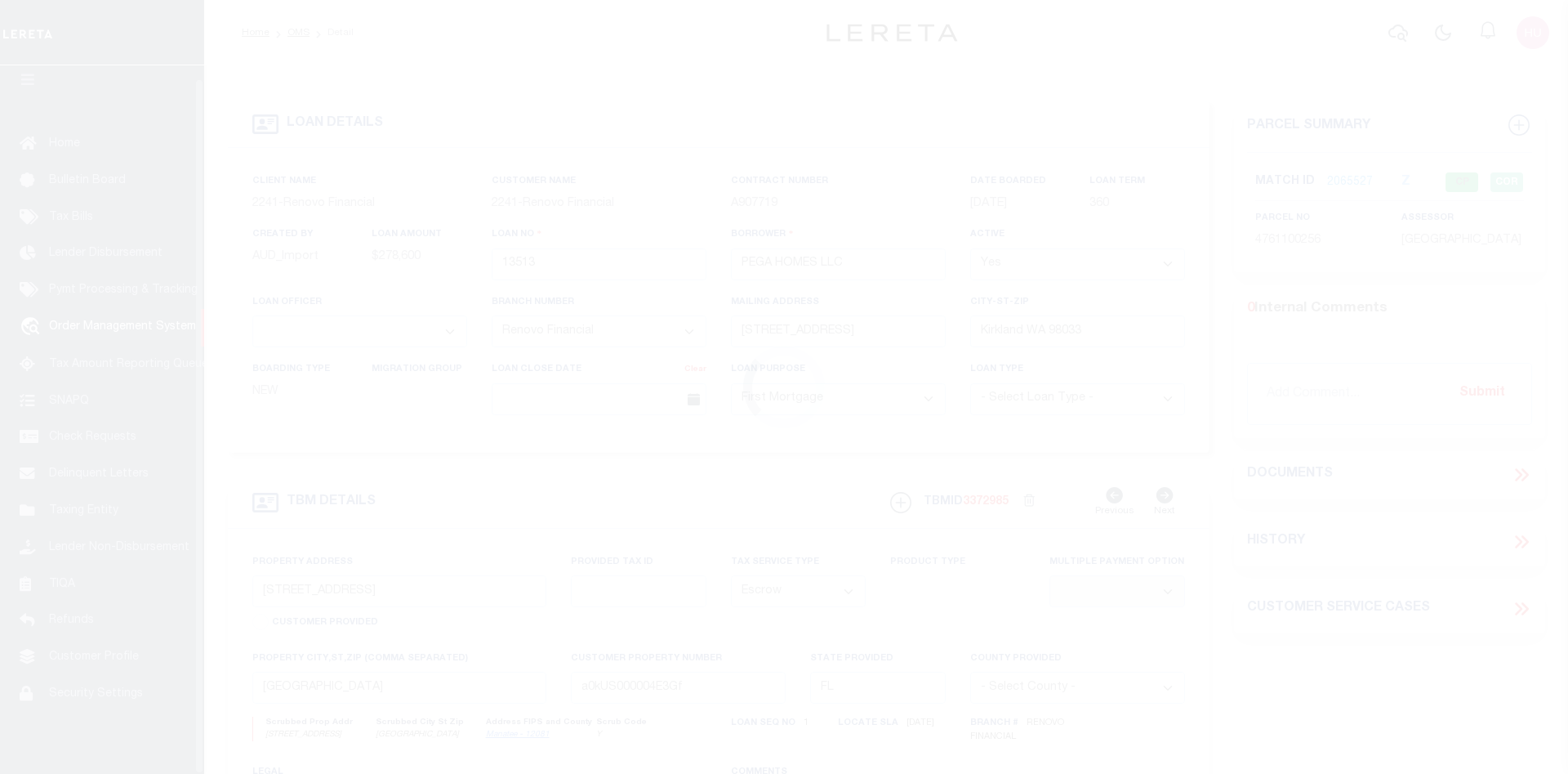
scroll to position [29, 0]
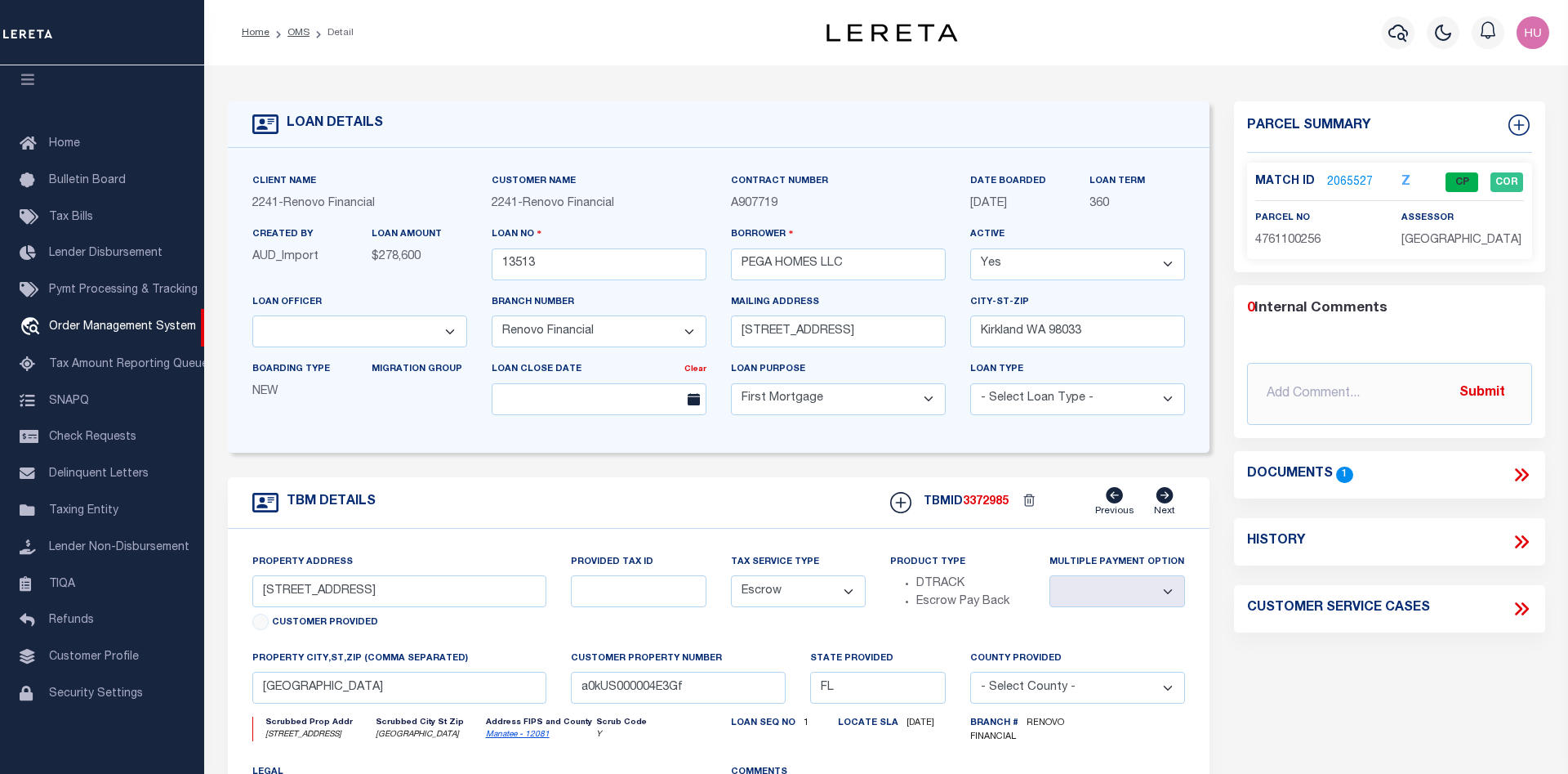
drag, startPoint x: 1011, startPoint y: 503, endPoint x: 965, endPoint y: 508, distance: 46.3
click at [965, 508] on div "TBMID 3372985 Previous Next" at bounding box center [1032, 503] width 307 height 31
click at [1338, 181] on link "2065527" at bounding box center [1351, 182] width 46 height 17
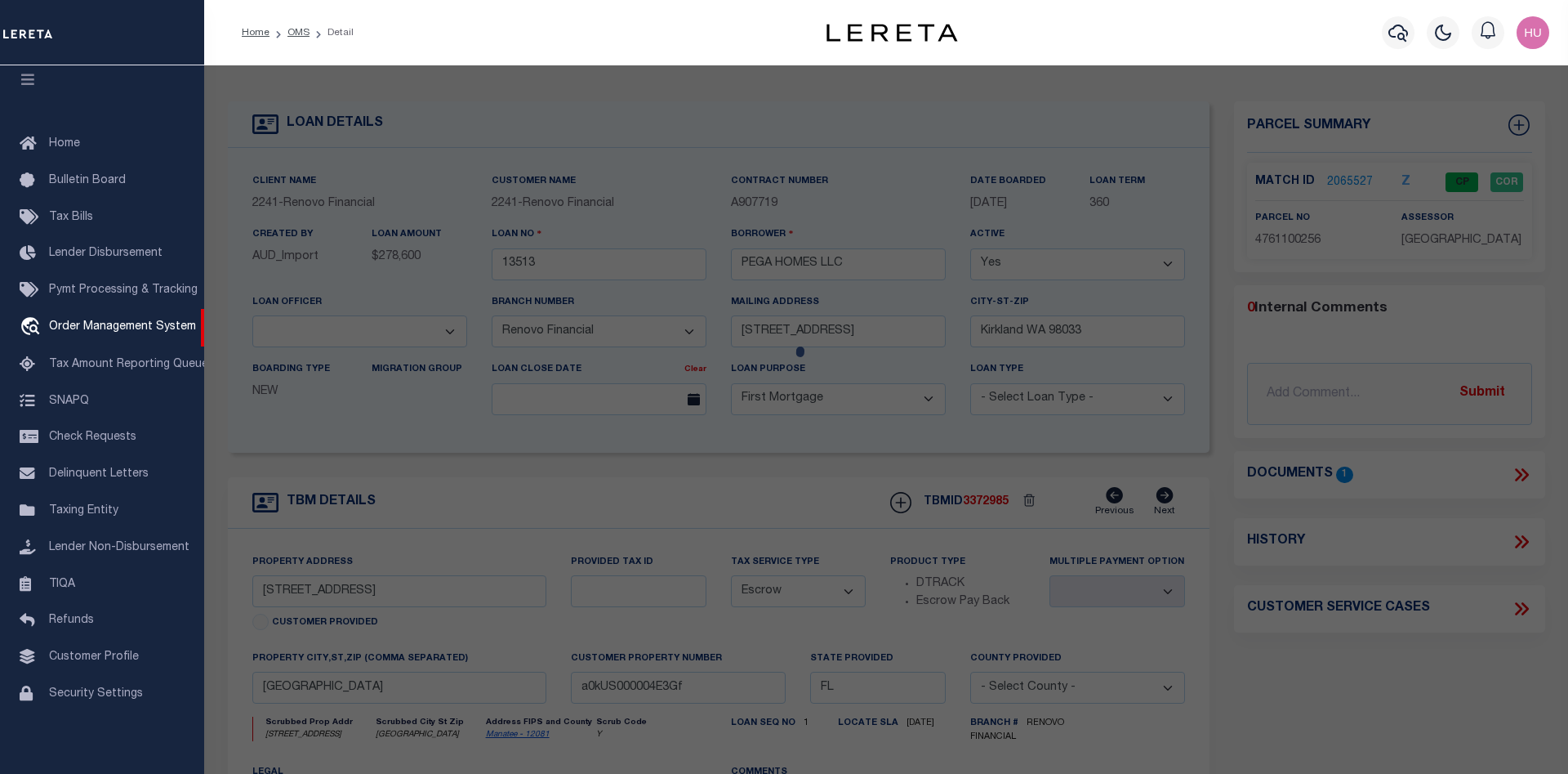
checkbox input "false"
select select "CP"
type input "PEGA HOMES LLC"
select select "AGW"
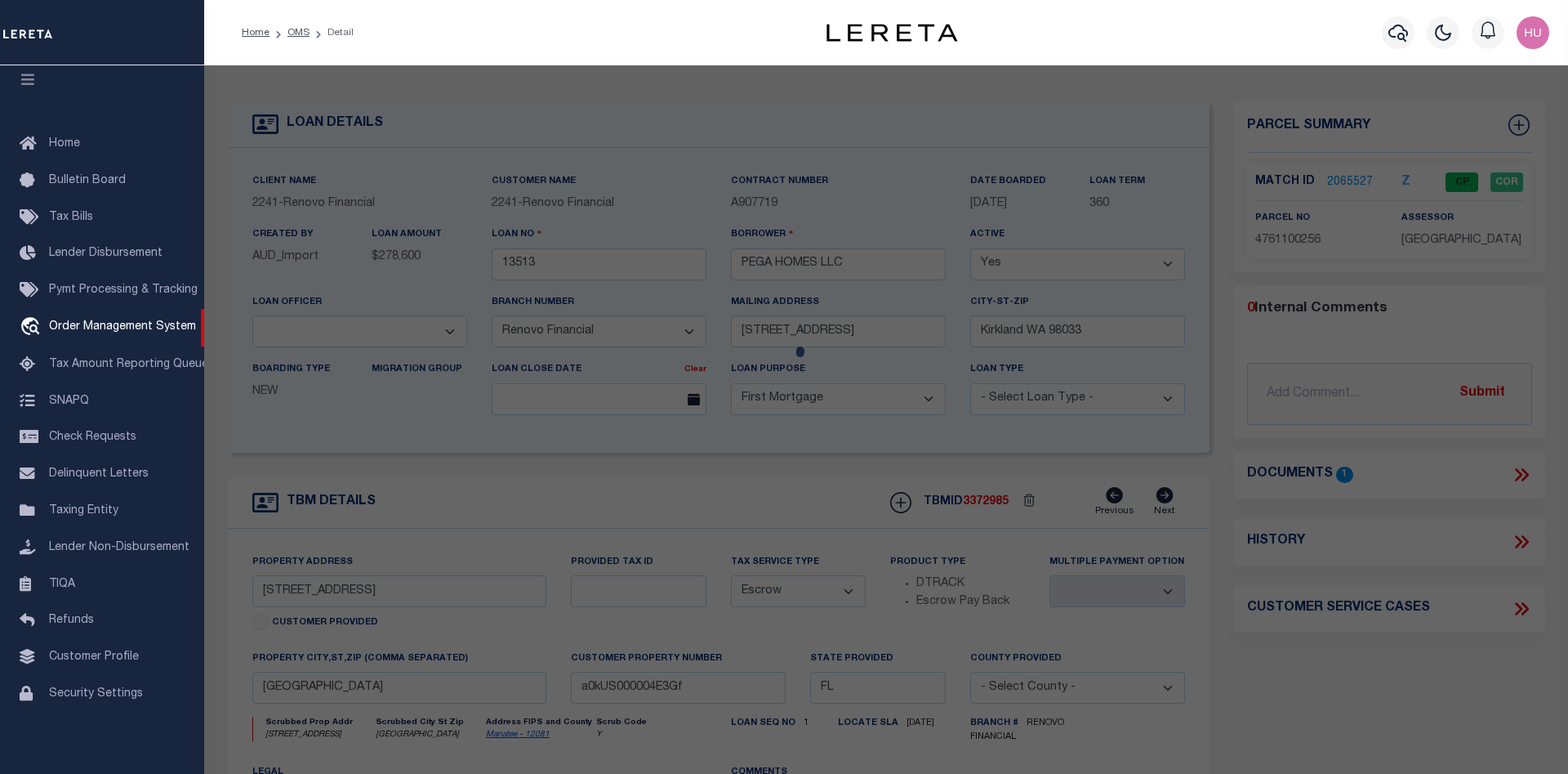
select select
type input "[STREET_ADDRESS]"
checkbox input "false"
type input "[GEOGRAPHIC_DATA]"
type textarea "S 61.45 FT OF LOTS 4 & 5 EXCEPT 29.37 FT OFF E SIDE OF LOT 4 BLK B TROPICAL PAR…"
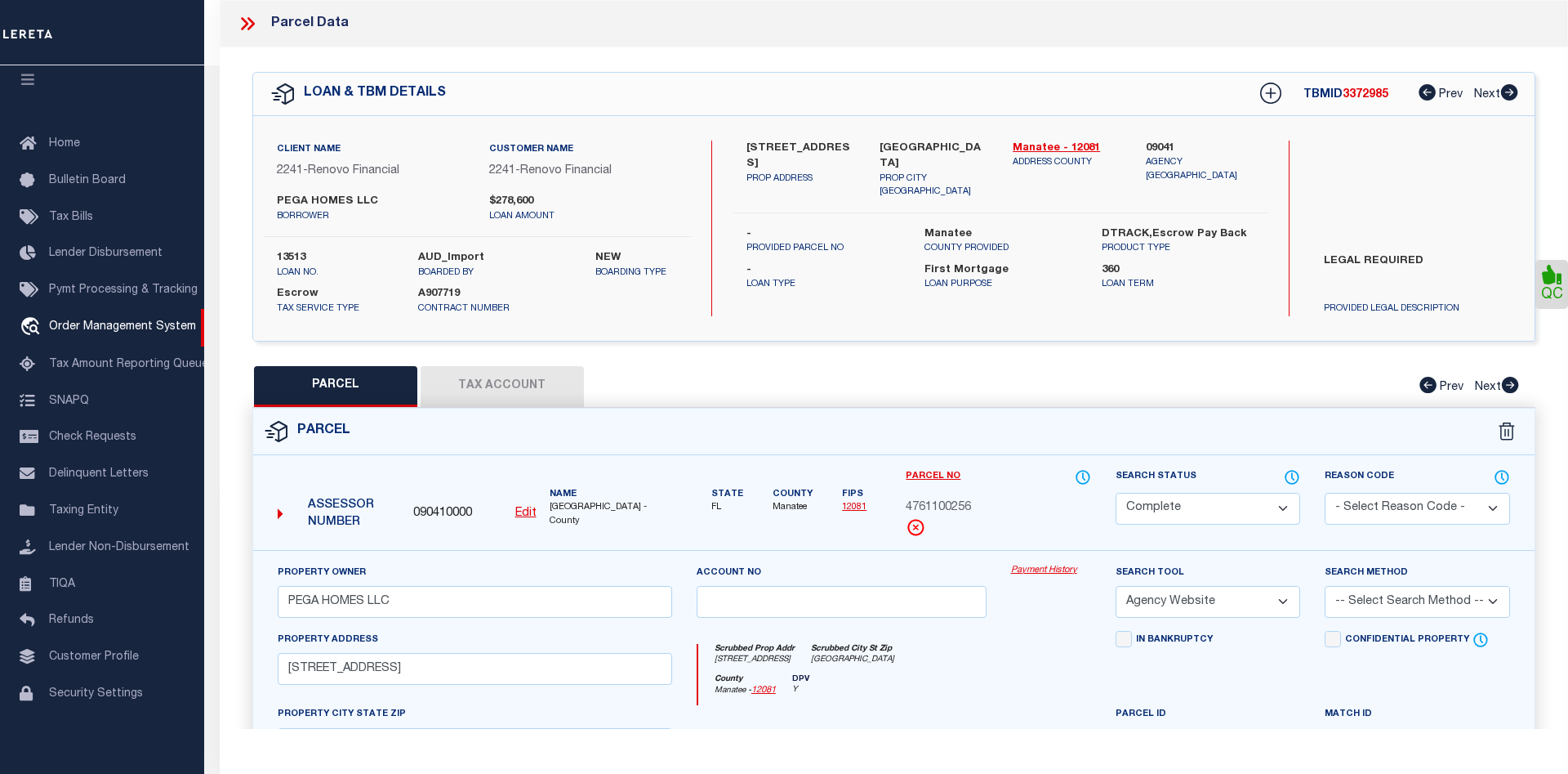
click at [1040, 571] on link "Payment History" at bounding box center [1051, 570] width 80 height 14
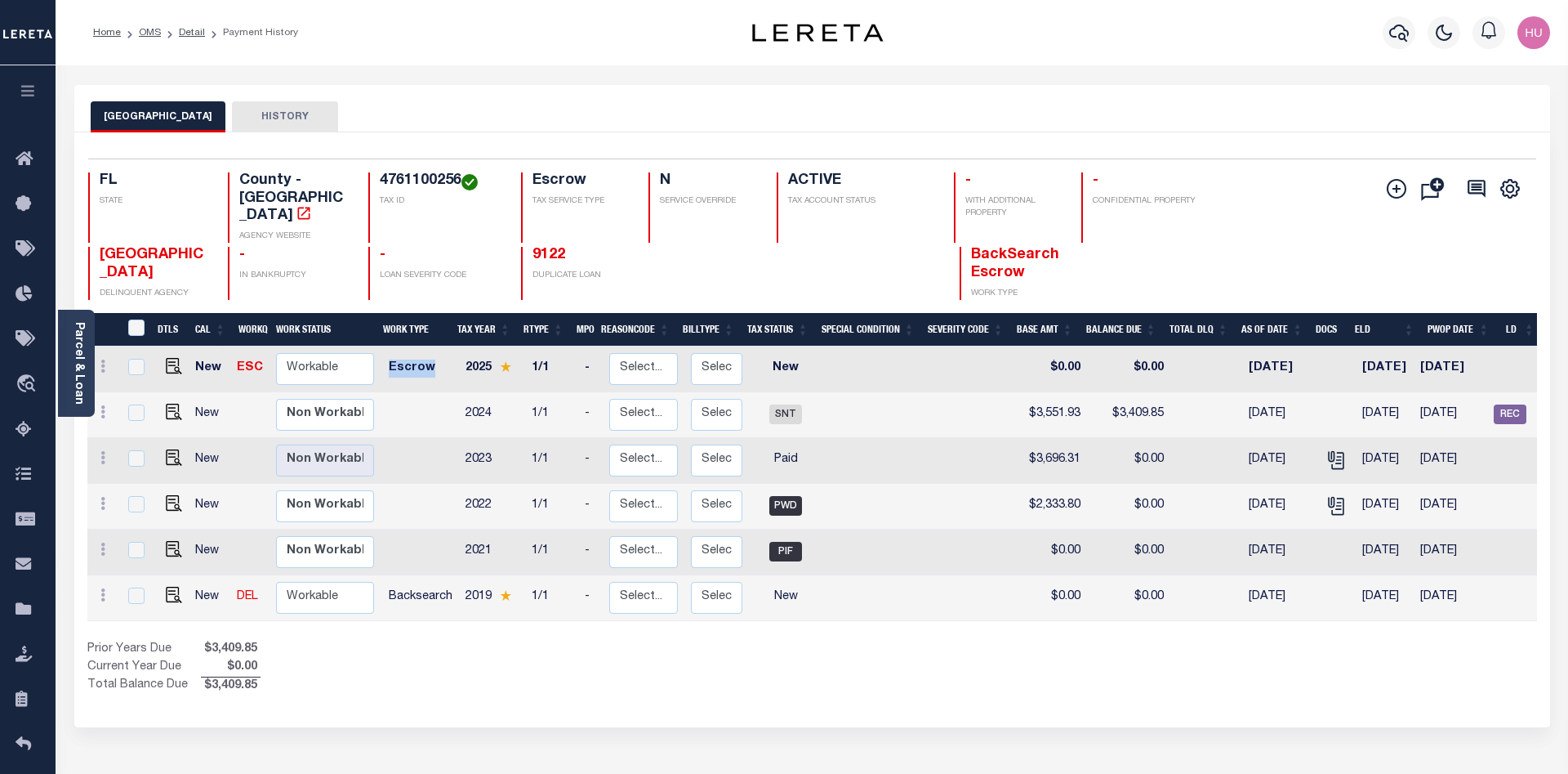
drag, startPoint x: 435, startPoint y: 348, endPoint x: 388, endPoint y: 348, distance: 47.0
click at [388, 348] on td "Escrow" at bounding box center [421, 370] width 77 height 46
checkbox input "true"
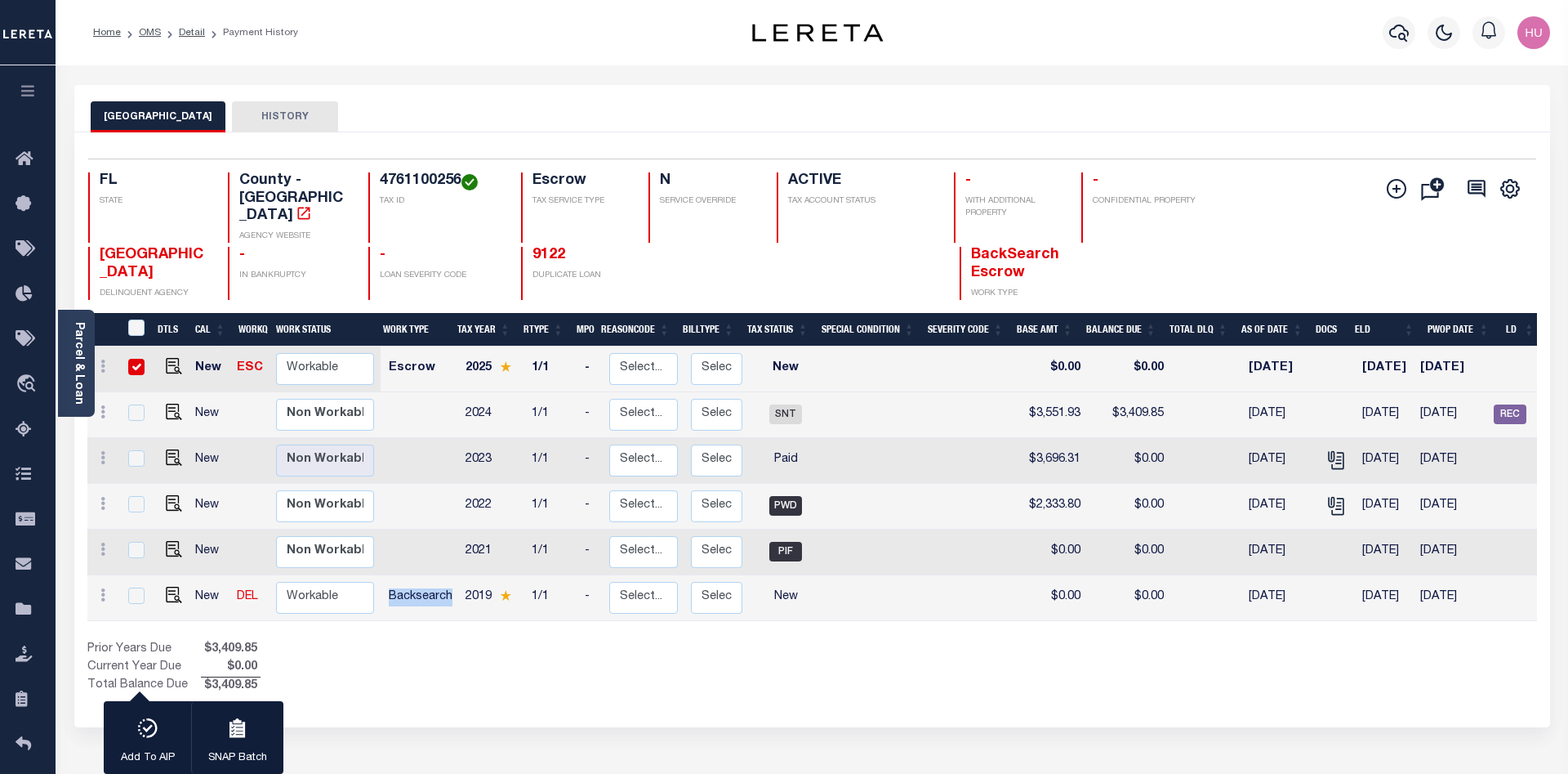
drag, startPoint x: 452, startPoint y: 572, endPoint x: 390, endPoint y: 573, distance: 62.0
click at [390, 575] on td "Backsearch" at bounding box center [421, 598] width 77 height 46
checkbox input "true"
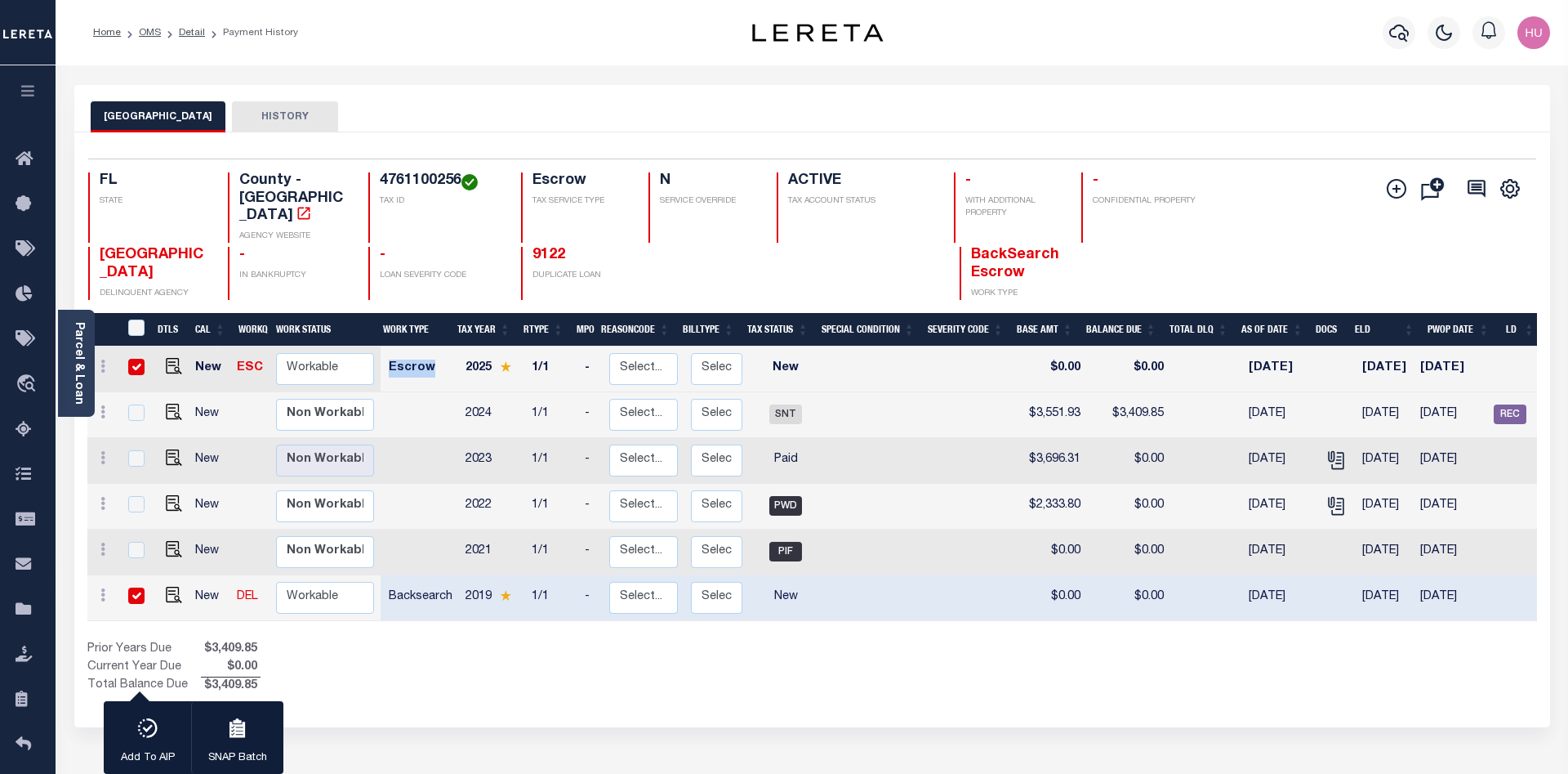
drag, startPoint x: 430, startPoint y: 348, endPoint x: 381, endPoint y: 354, distance: 49.4
click at [382, 354] on td "Escrow" at bounding box center [421, 370] width 77 height 46
checkbox input "false"
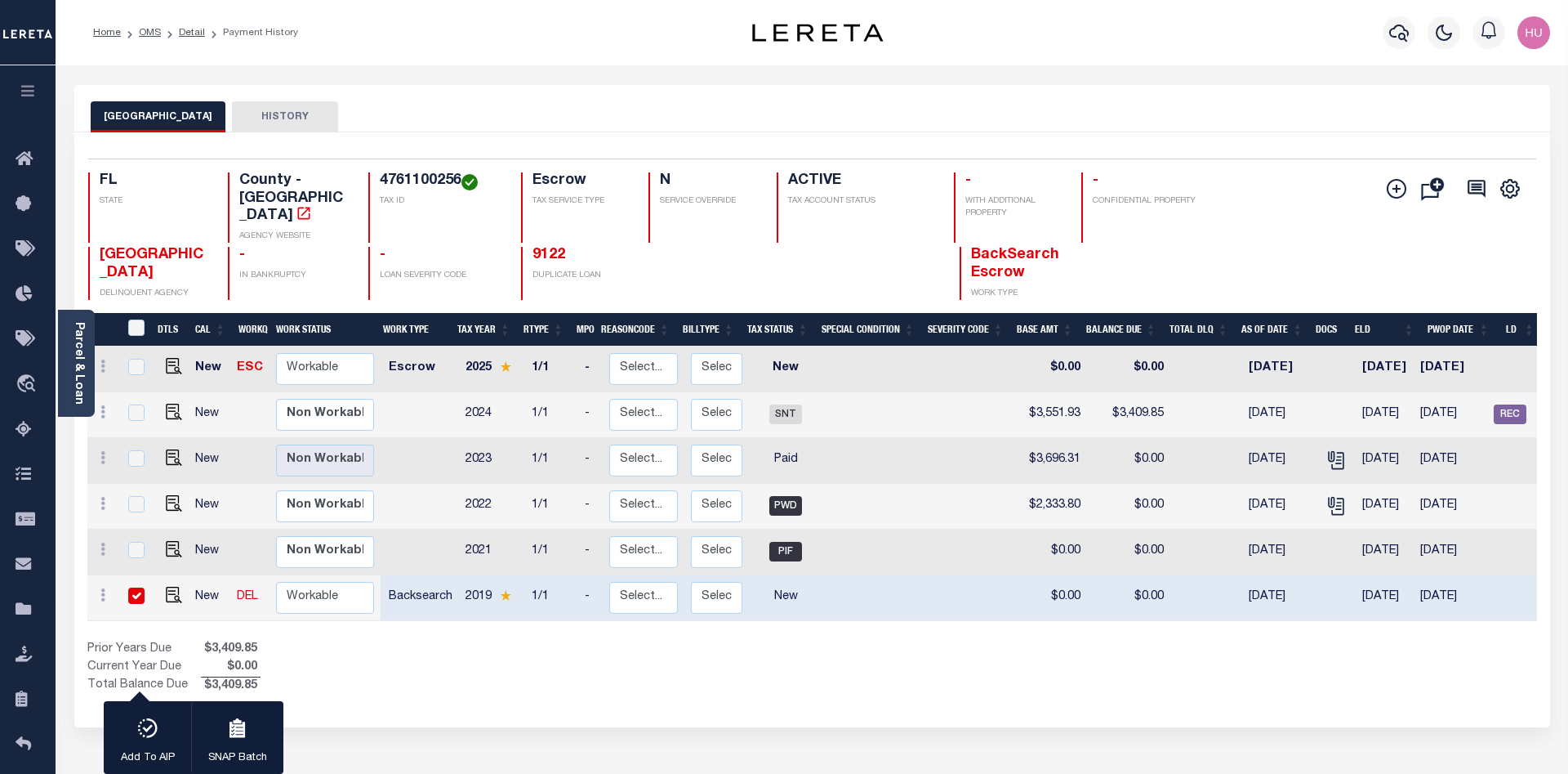
click at [676, 70] on div "Parcel & Loan Loan Details 13513 LOAN NO ACTIVE" at bounding box center [812, 536] width 1501 height 942
click at [139, 588] on input "checkbox" at bounding box center [137, 596] width 17 height 17
checkbox input "false"
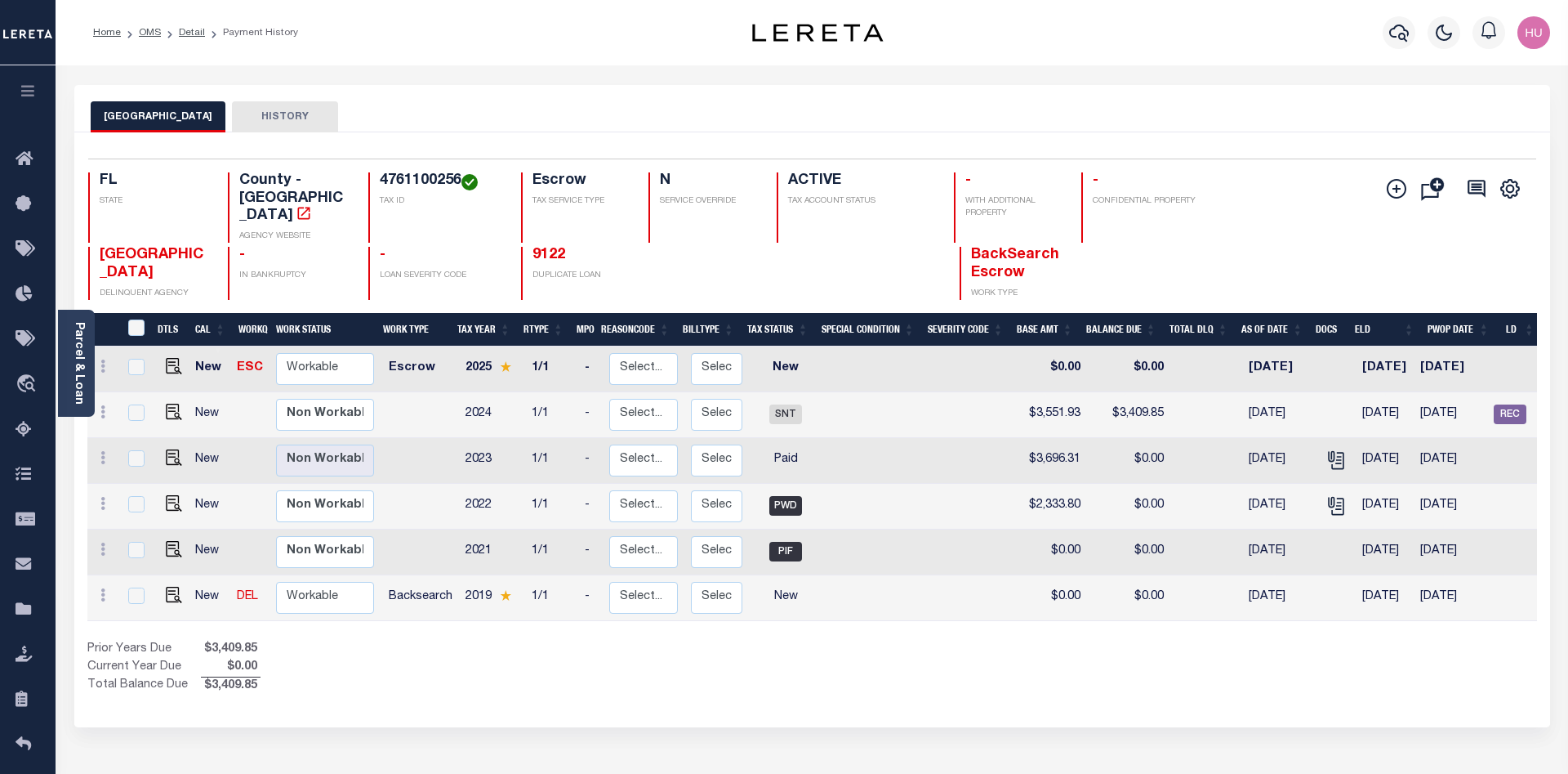
click at [472, 640] on div "Prior Years Due $3,409.85 Current Year Due $0.00 Total Balance Due $3,409.85" at bounding box center [449, 668] width 725 height 55
click at [1010, 92] on div "MANATEE COUNTY HISTORY" at bounding box center [812, 109] width 1476 height 48
drag, startPoint x: 1062, startPoint y: 236, endPoint x: 967, endPoint y: 231, distance: 95.1
click at [967, 247] on div "BackSearch Escrow WORK TYPE" at bounding box center [1021, 273] width 121 height 53
drag, startPoint x: 491, startPoint y: 527, endPoint x: 459, endPoint y: 527, distance: 32.0
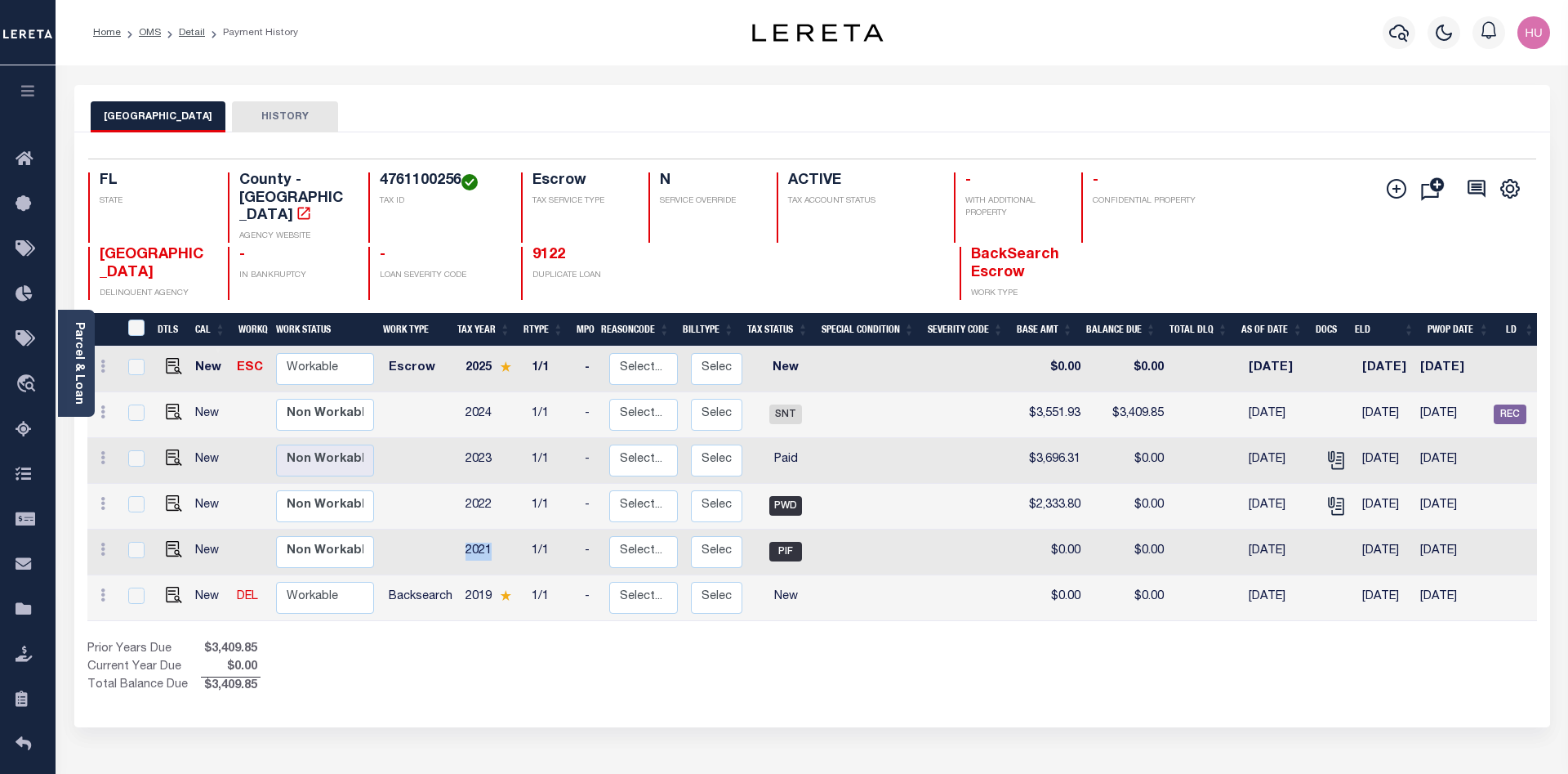
click at [459, 529] on td "2021" at bounding box center [492, 552] width 66 height 46
checkbox input "true"
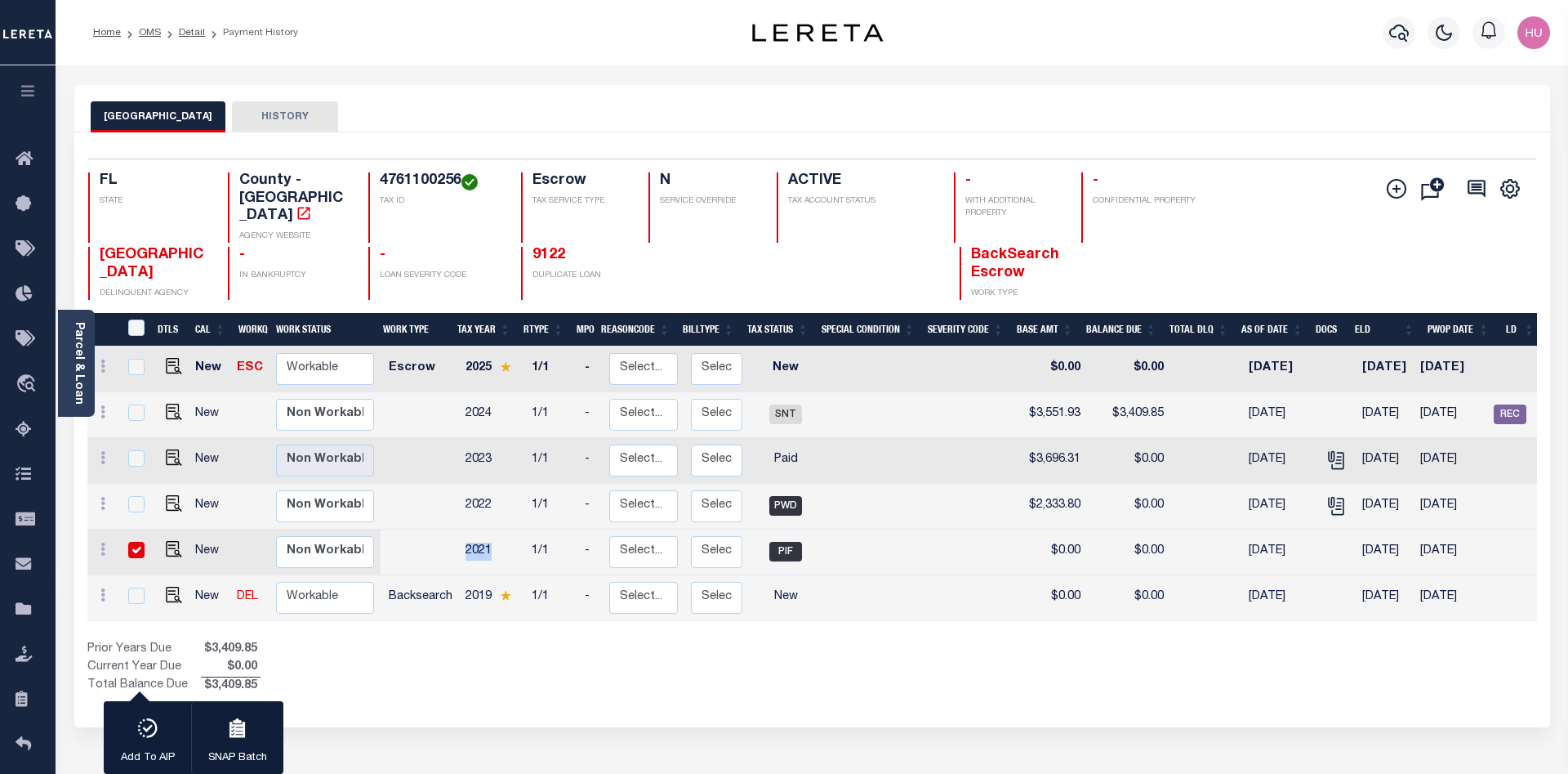
drag, startPoint x: 467, startPoint y: 347, endPoint x: 493, endPoint y: 348, distance: 26.0
click at [493, 348] on td "2025" at bounding box center [492, 370] width 66 height 46
checkbox input "true"
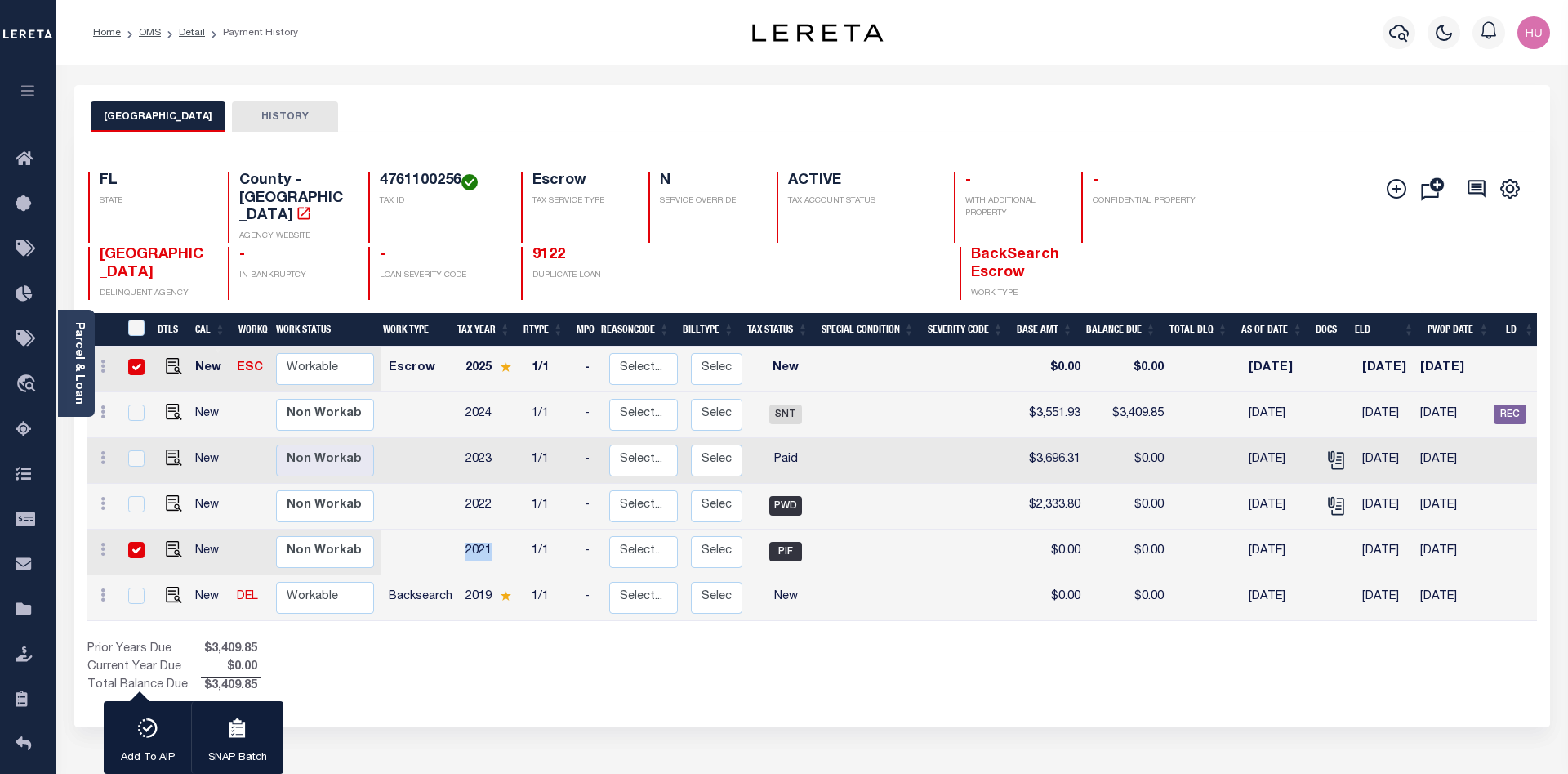
click at [131, 359] on input "checkbox" at bounding box center [137, 367] width 17 height 17
checkbox input "false"
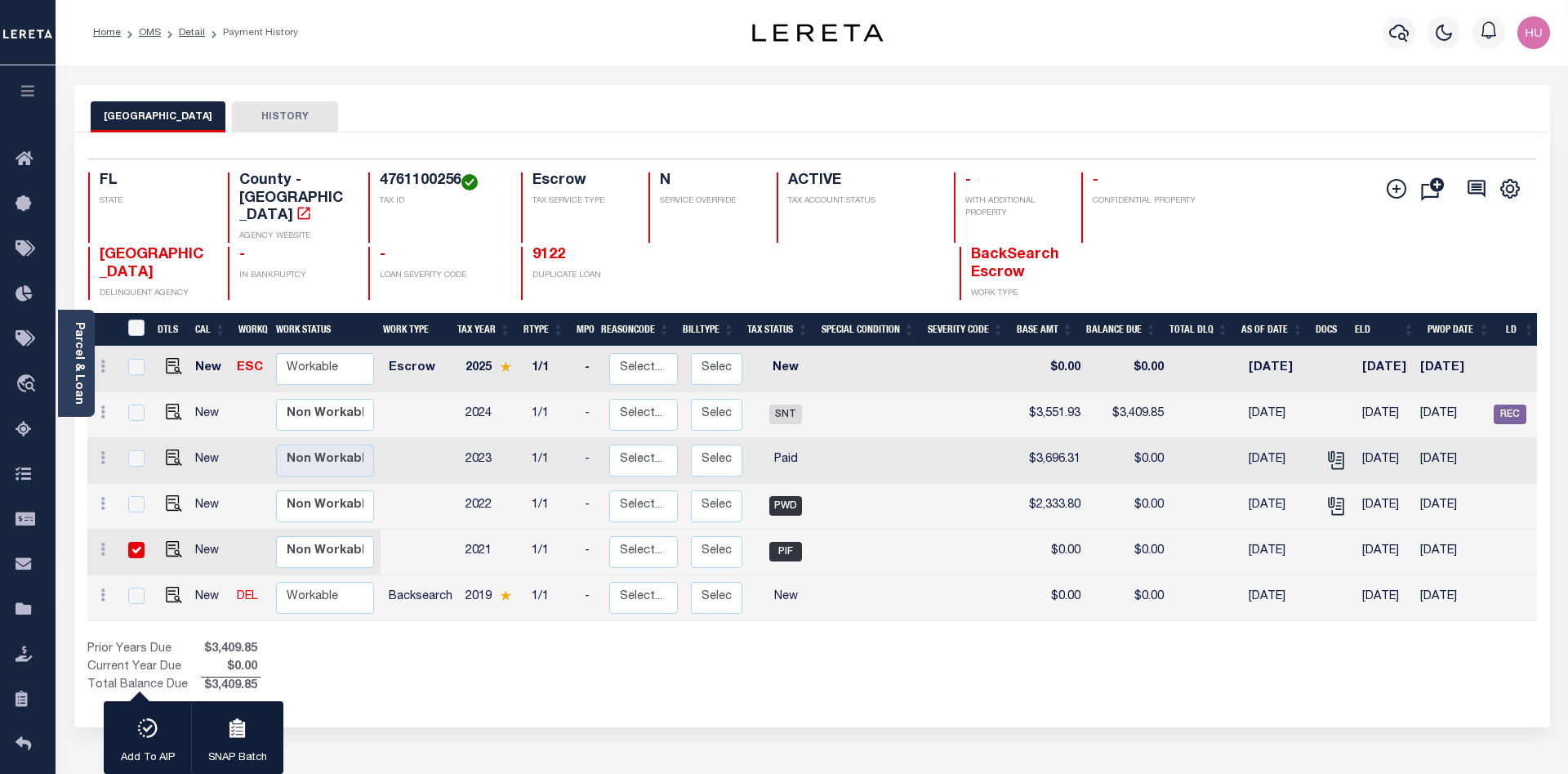
click at [136, 542] on input "checkbox" at bounding box center [137, 550] width 17 height 17
checkbox input "false"
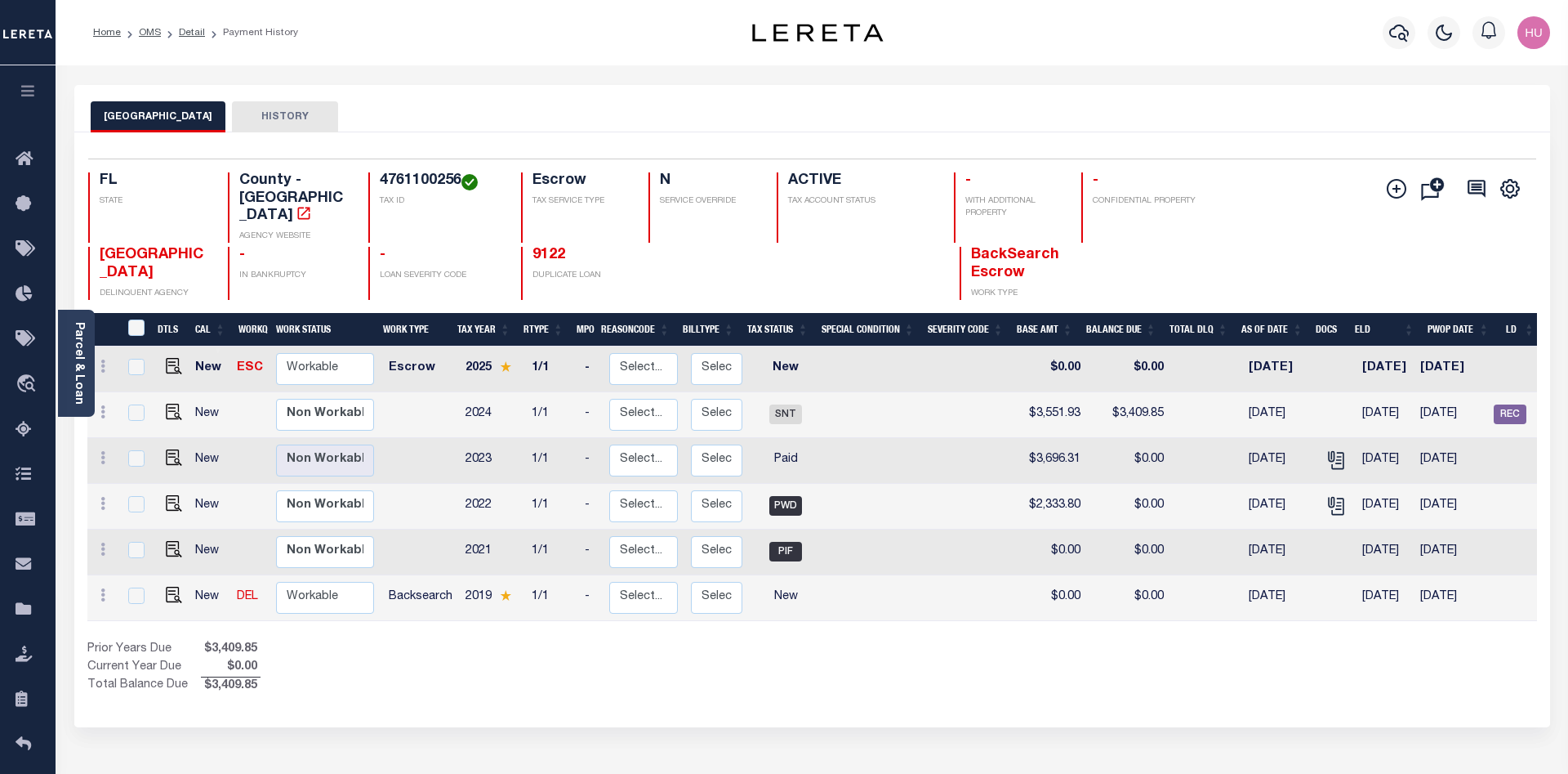
click at [1158, 613] on div "DTLS CAL WorkQ Work Status Work Type Tax Year RType MPO ReasonCode BillType Tax…" at bounding box center [812, 503] width 1450 height 382
click at [191, 28] on link "Detail" at bounding box center [192, 32] width 27 height 10
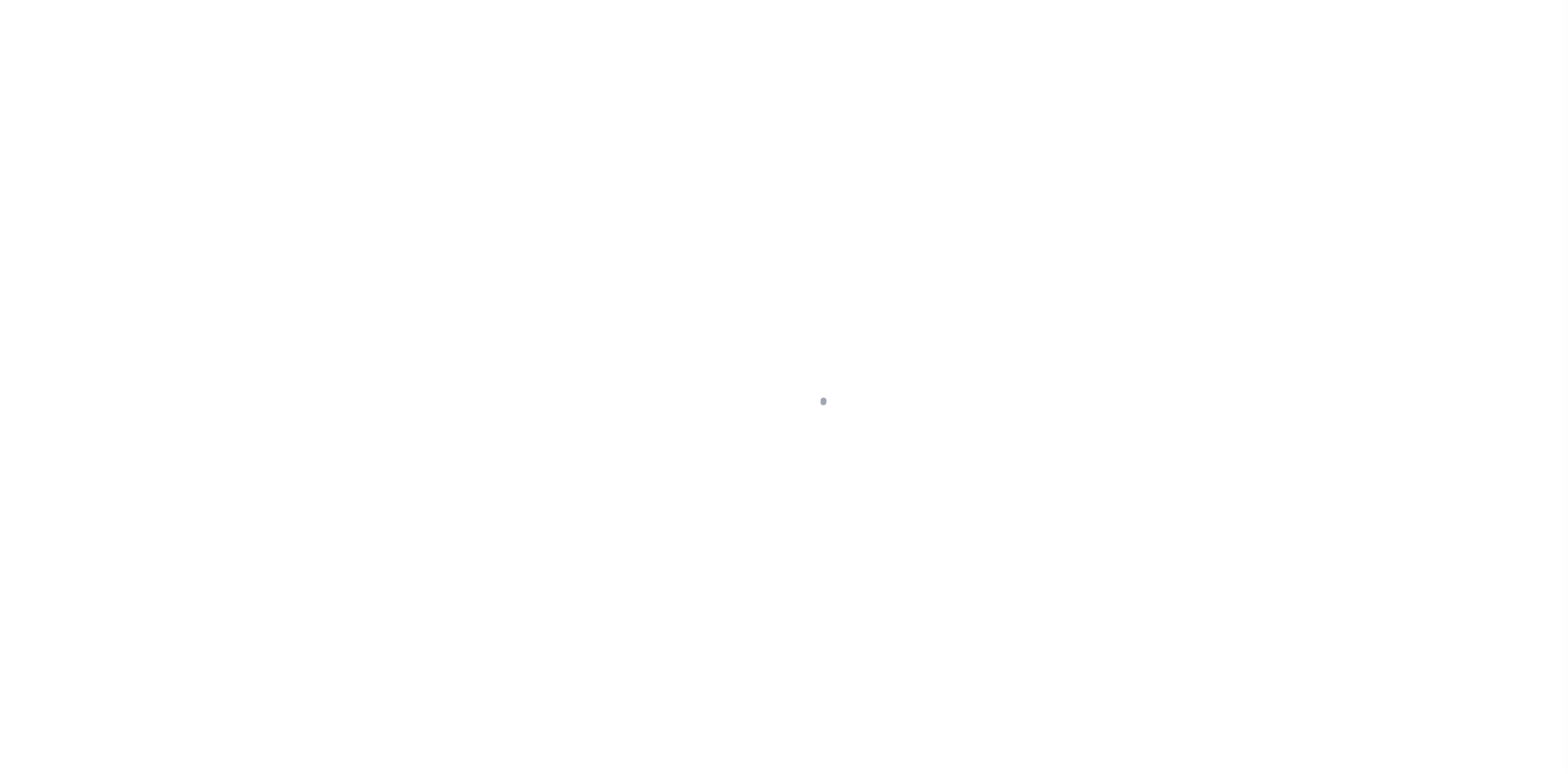
select select "10"
select select "Escrow"
type input "[STREET_ADDRESS]"
select select
type input "[GEOGRAPHIC_DATA]"
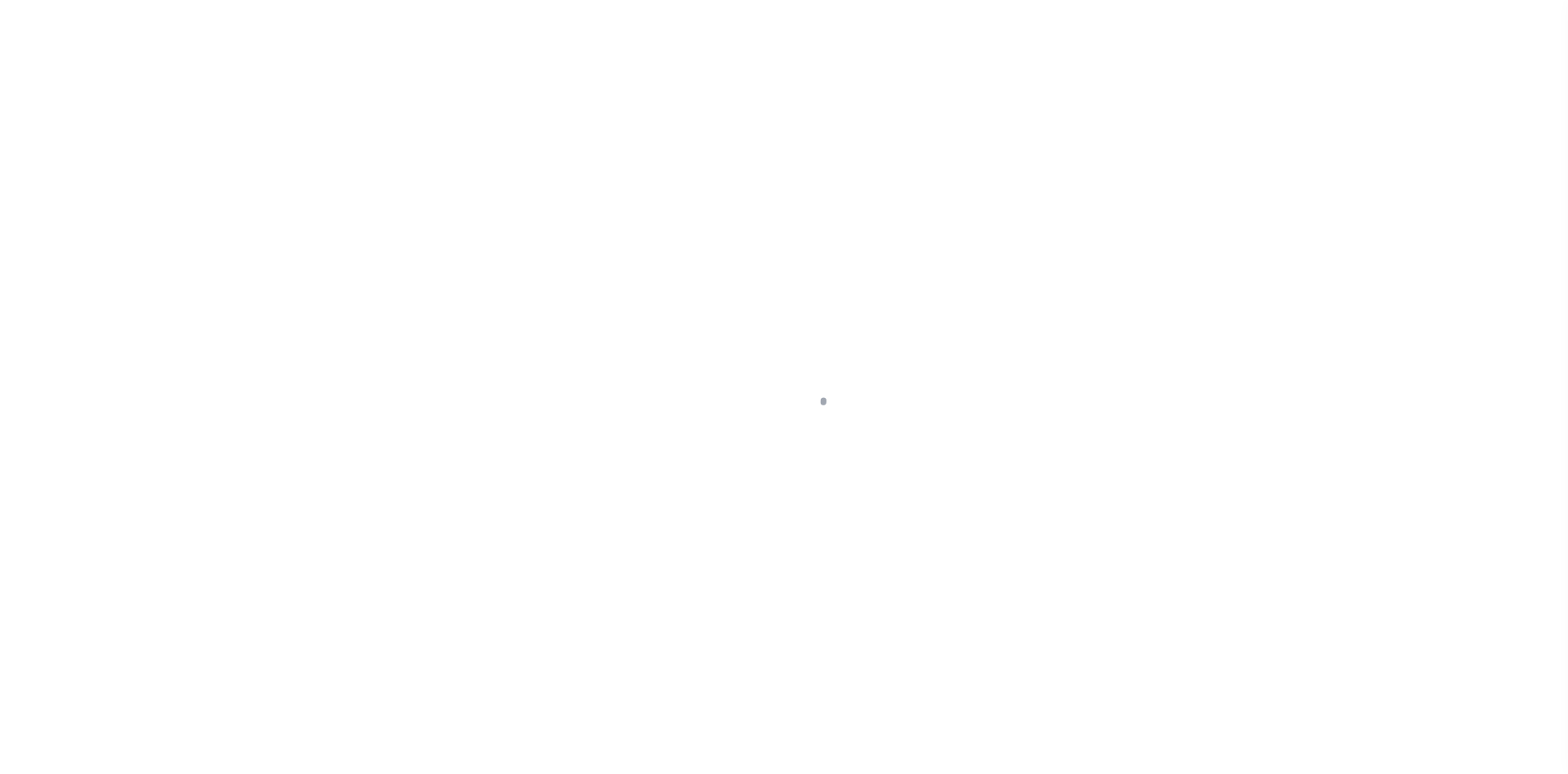
type input "a0kUS000004E3Gf"
type input "FL"
select select
type textarea "LEGAL REQUIRED"
select select "14701"
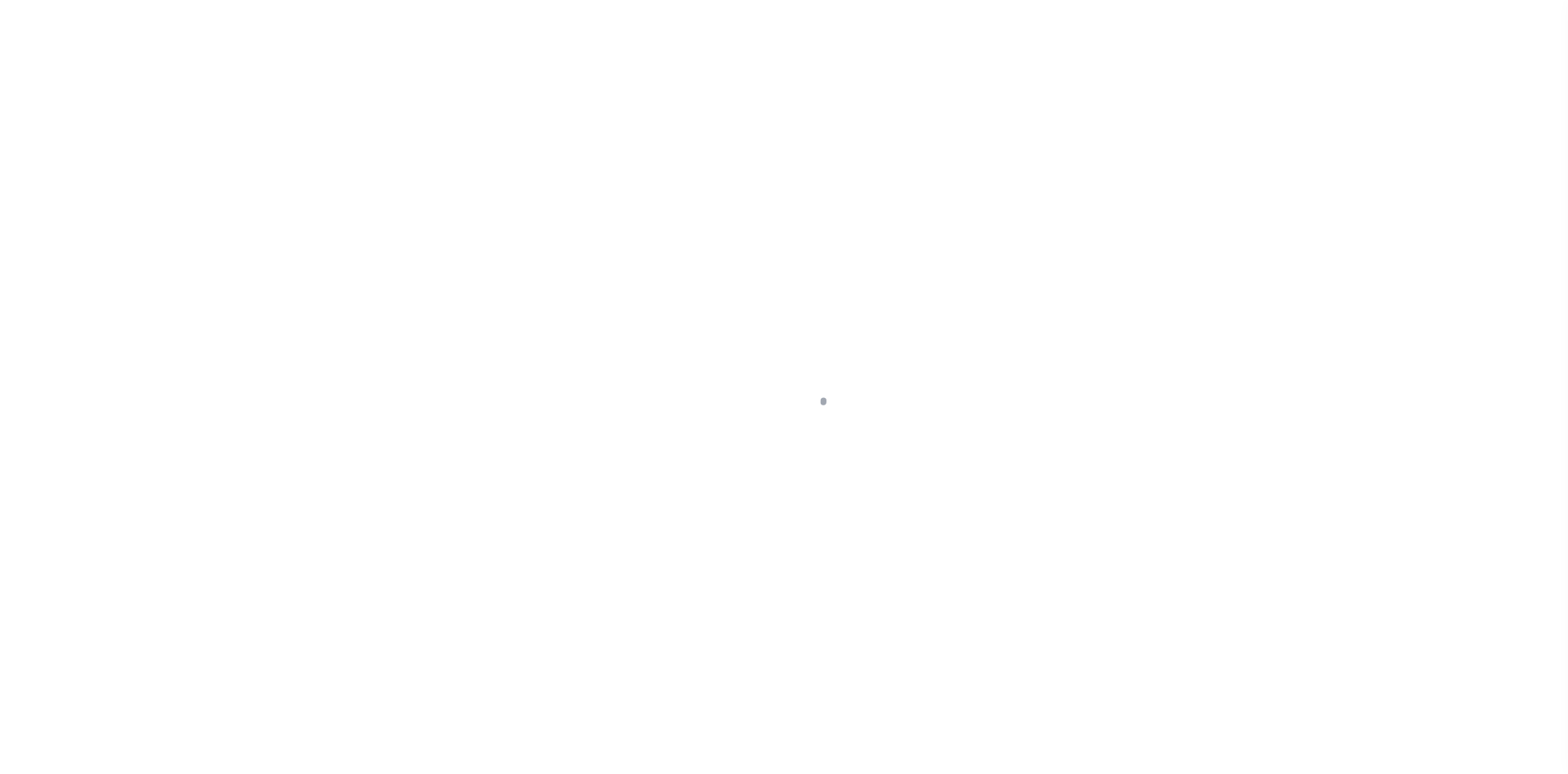
select select "25066"
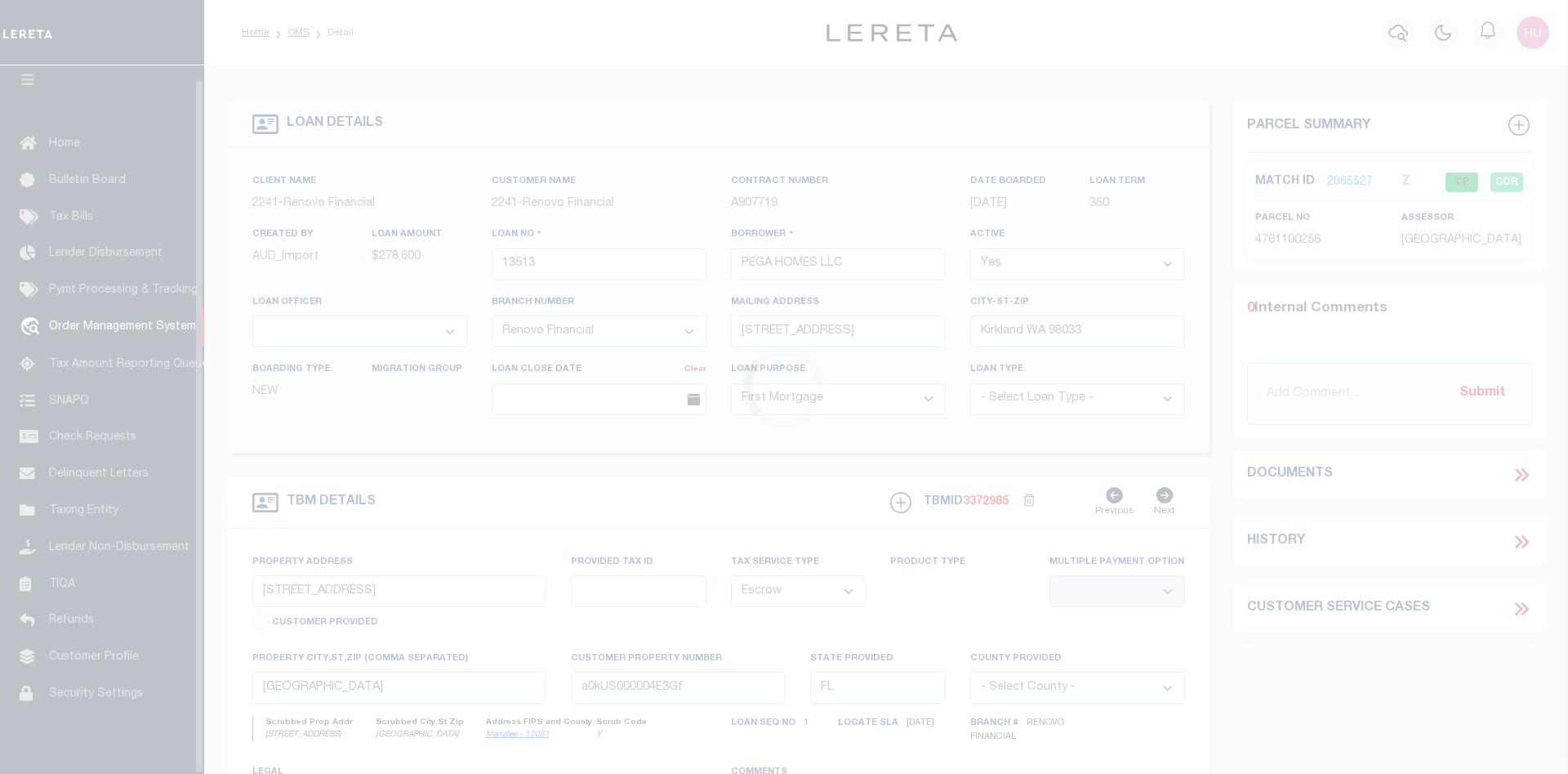
scroll to position [29, 0]
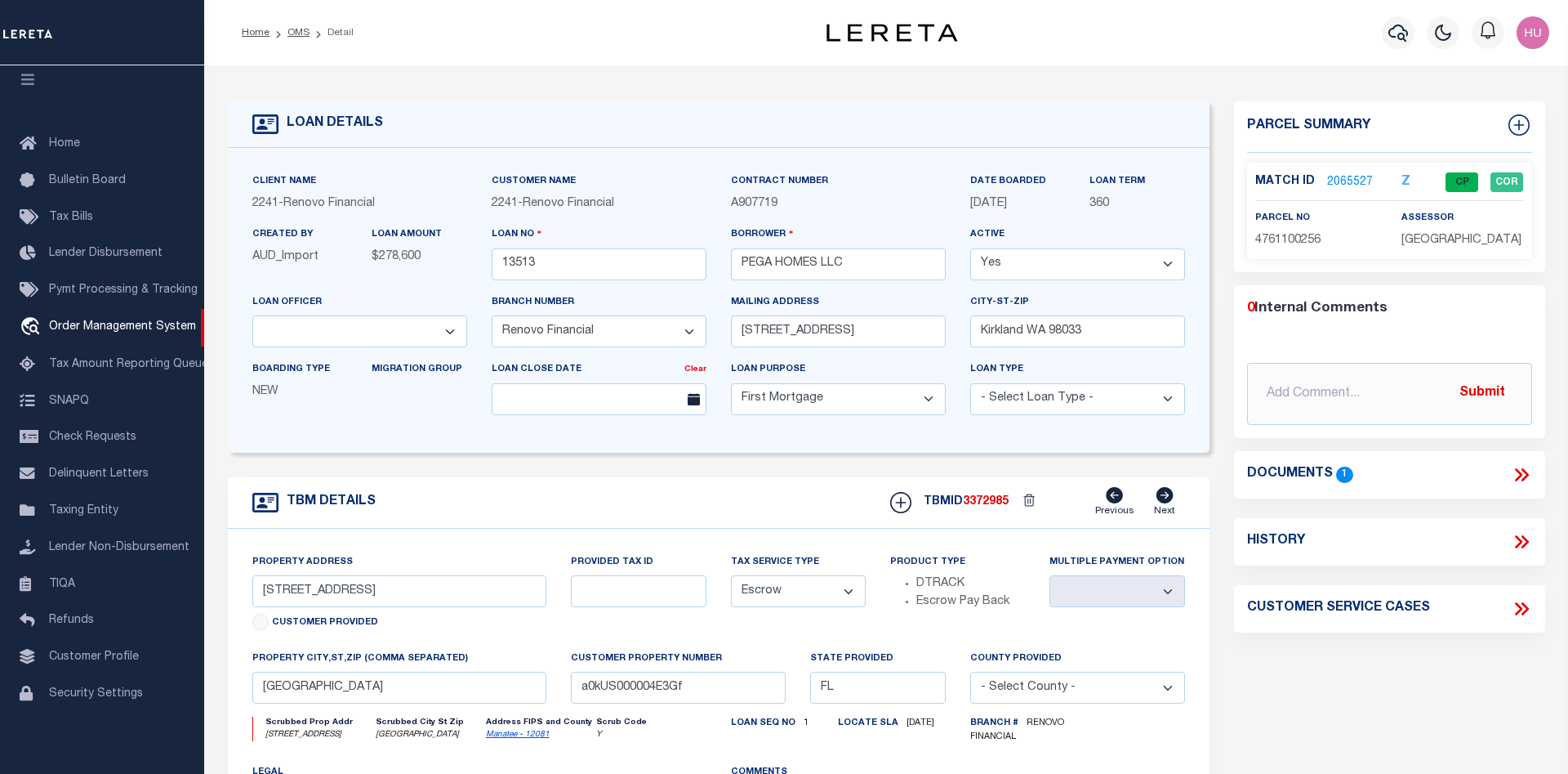
drag, startPoint x: 1035, startPoint y: 207, endPoint x: 968, endPoint y: 206, distance: 67.0
click at [968, 206] on div "DATE BOARDED 08/17/2024" at bounding box center [1018, 199] width 120 height 53
click at [1037, 205] on p "08/17/2024" at bounding box center [1018, 205] width 95 height 18
drag, startPoint x: 1033, startPoint y: 204, endPoint x: 1006, endPoint y: 202, distance: 27.1
click at [1006, 202] on p "08/17/2024" at bounding box center [1018, 205] width 95 height 18
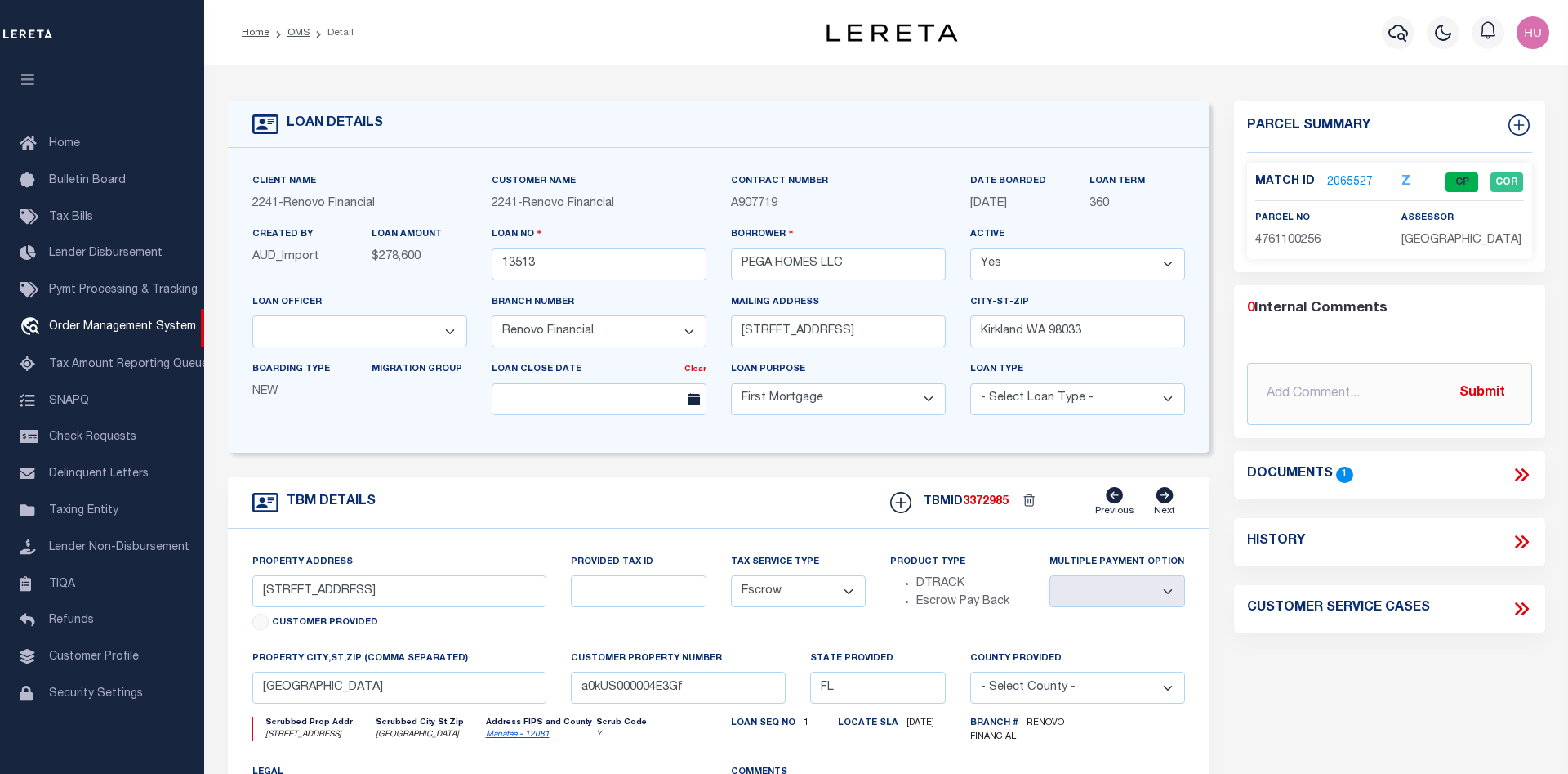
click at [1040, 205] on p "08/17/2024" at bounding box center [1018, 205] width 95 height 18
drag, startPoint x: 1040, startPoint y: 204, endPoint x: 967, endPoint y: 208, distance: 73.1
click at [967, 208] on div "DATE BOARDED 08/17/2024" at bounding box center [1018, 199] width 120 height 53
copy span "08/17/2024"
click at [661, 40] on div "Home OMS Detail" at bounding box center [504, 32] width 553 height 34
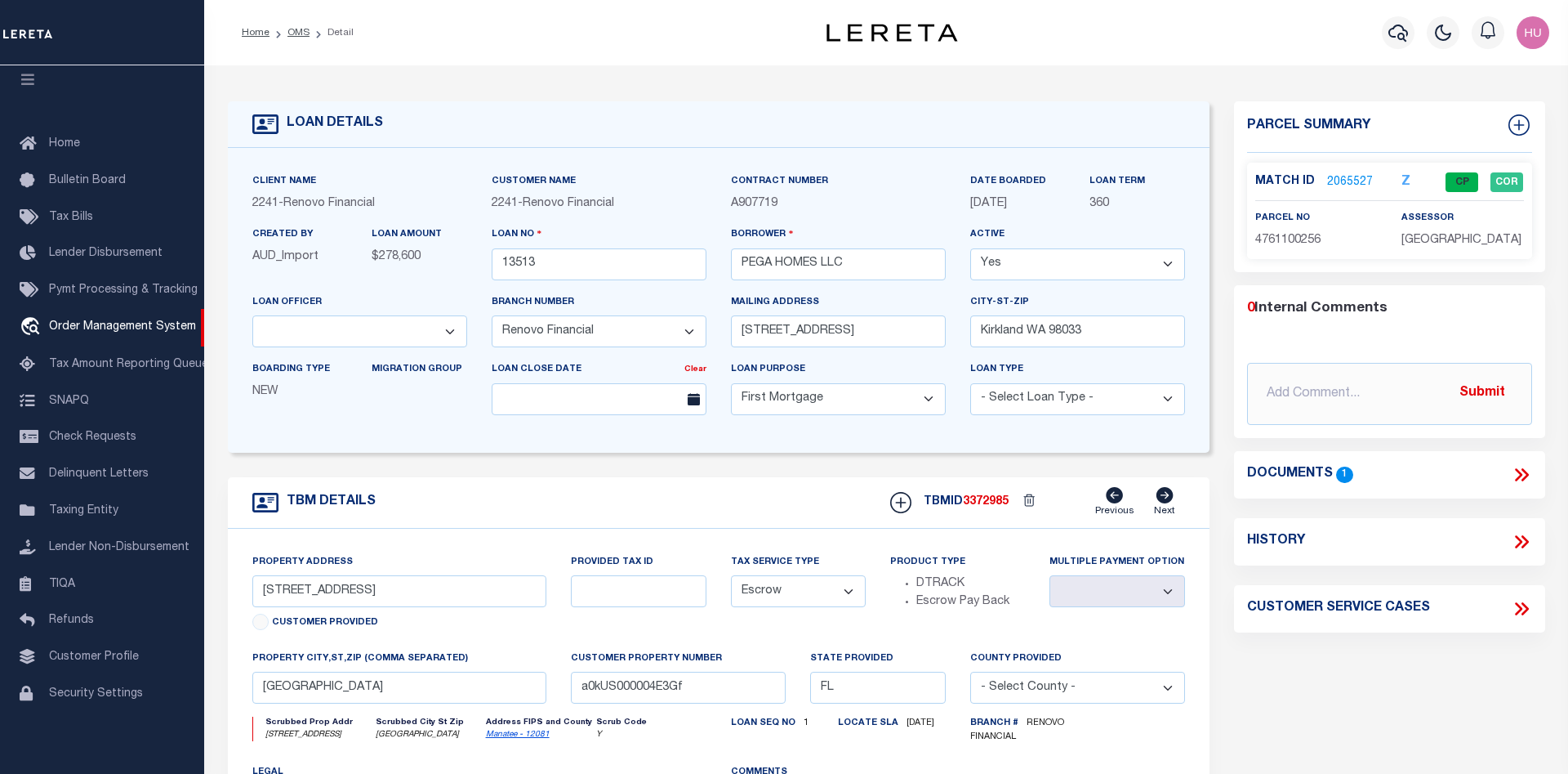
drag, startPoint x: 1035, startPoint y: 204, endPoint x: 970, endPoint y: 205, distance: 65.0
click at [970, 205] on p "08/17/2024" at bounding box center [1018, 205] width 95 height 18
click at [1058, 205] on p "08/17/2024" at bounding box center [1018, 205] width 95 height 18
drag, startPoint x: 992, startPoint y: 206, endPoint x: 973, endPoint y: 206, distance: 19.0
click at [973, 206] on p "08/17/2024" at bounding box center [1018, 205] width 95 height 18
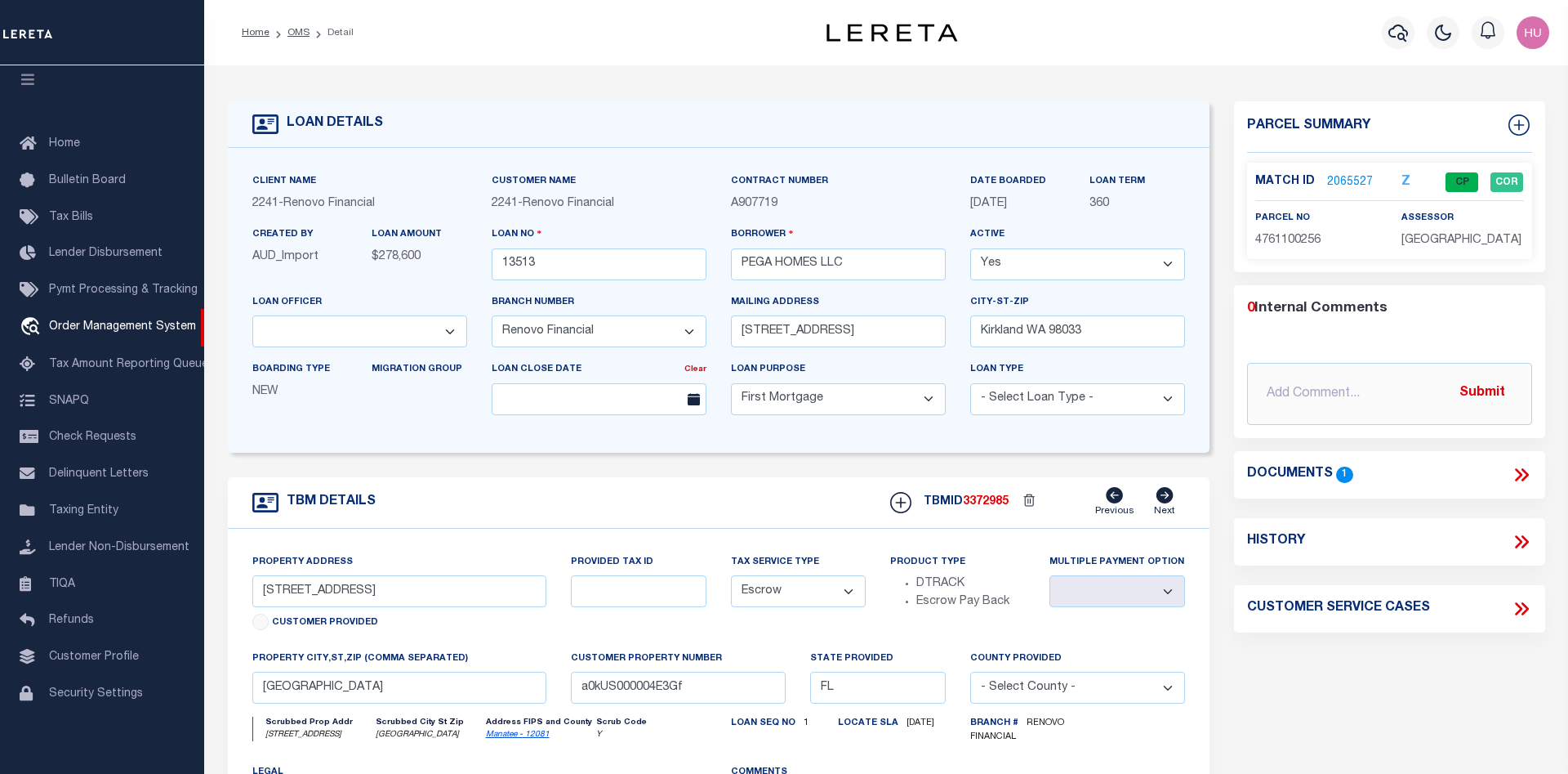
click at [1038, 202] on p "08/17/2024" at bounding box center [1018, 205] width 95 height 18
drag, startPoint x: 1035, startPoint y: 205, endPoint x: 1006, endPoint y: 207, distance: 29.1
click at [1006, 207] on p "08/17/2024" at bounding box center [1018, 205] width 95 height 18
click at [1037, 204] on p "08/17/2024" at bounding box center [1018, 205] width 95 height 18
drag, startPoint x: 1041, startPoint y: 205, endPoint x: 962, endPoint y: 203, distance: 79.0
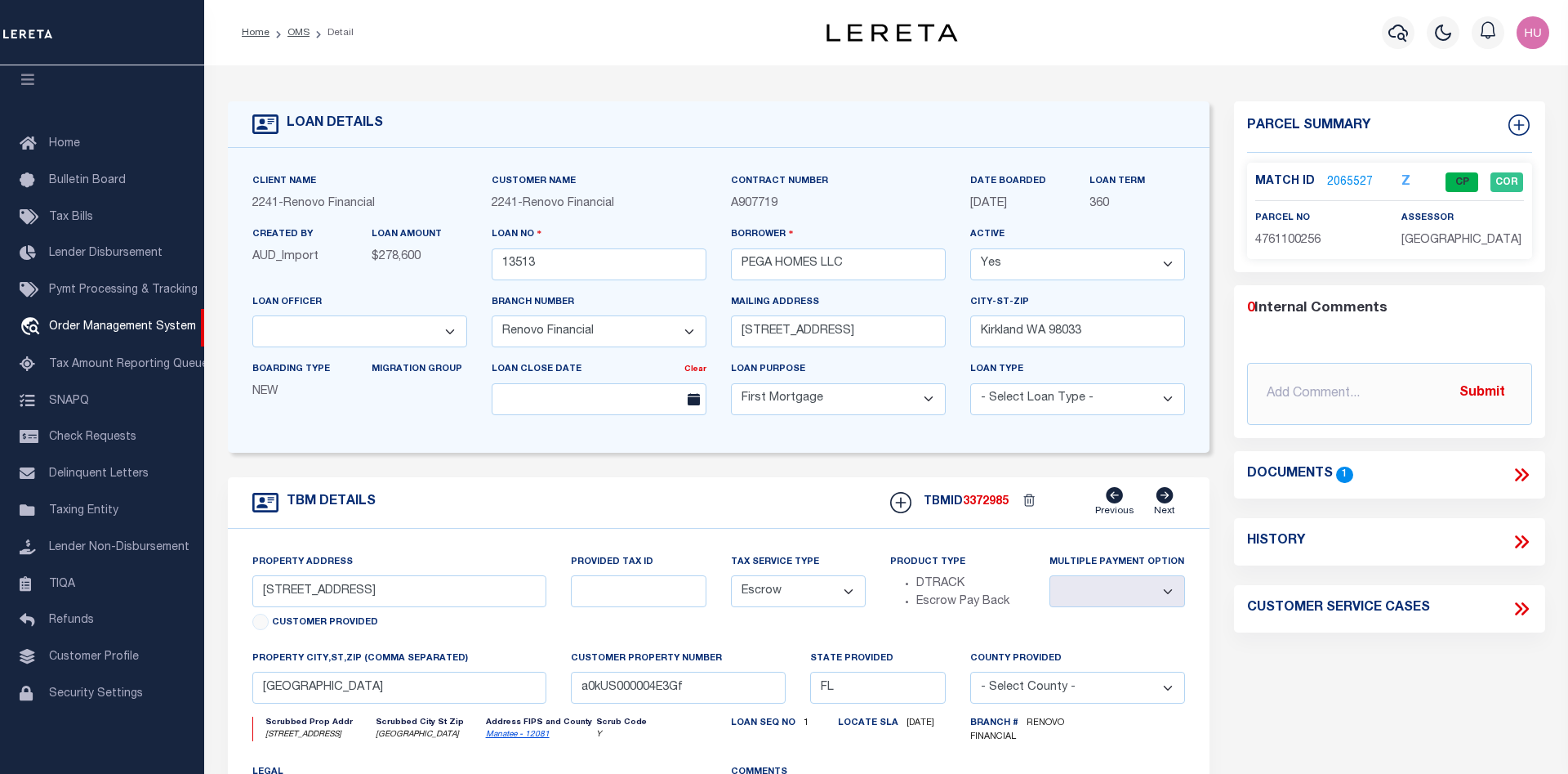
click at [962, 203] on div "DATE BOARDED 08/17/2024" at bounding box center [1018, 199] width 120 height 53
click at [1041, 201] on p "08/17/2024" at bounding box center [1018, 205] width 95 height 18
drag, startPoint x: 1037, startPoint y: 204, endPoint x: 970, endPoint y: 205, distance: 67.0
click at [970, 205] on p "08/17/2024" at bounding box center [1018, 205] width 95 height 18
click at [1037, 207] on p "08/17/2024" at bounding box center [1018, 205] width 95 height 18
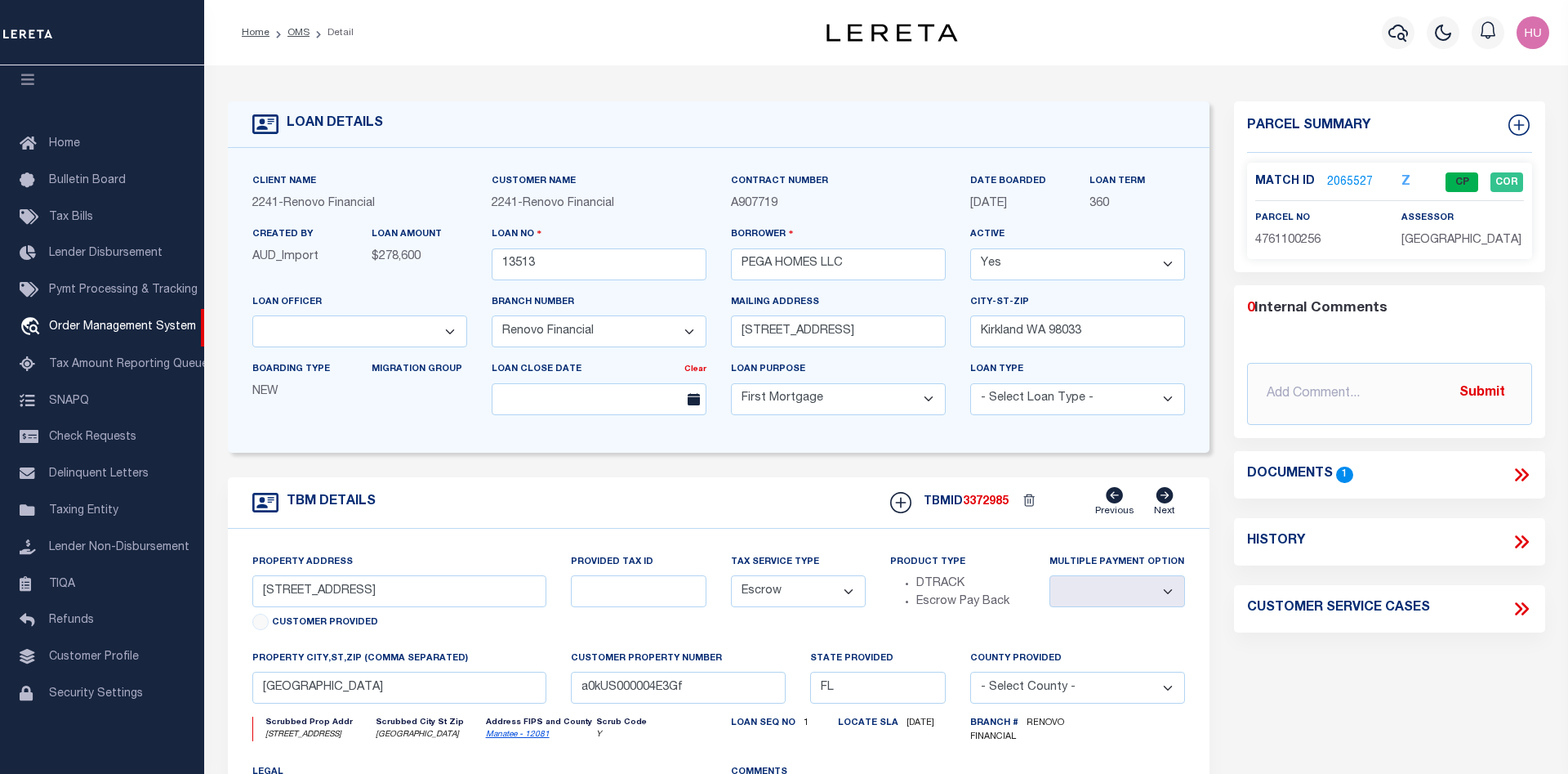
drag, startPoint x: 1033, startPoint y: 202, endPoint x: 1007, endPoint y: 204, distance: 26.1
click at [1007, 204] on p "08/17/2024" at bounding box center [1018, 205] width 95 height 18
click at [808, 203] on p "A907719" at bounding box center [838, 205] width 215 height 18
click at [302, 32] on link "OMS" at bounding box center [299, 32] width 22 height 10
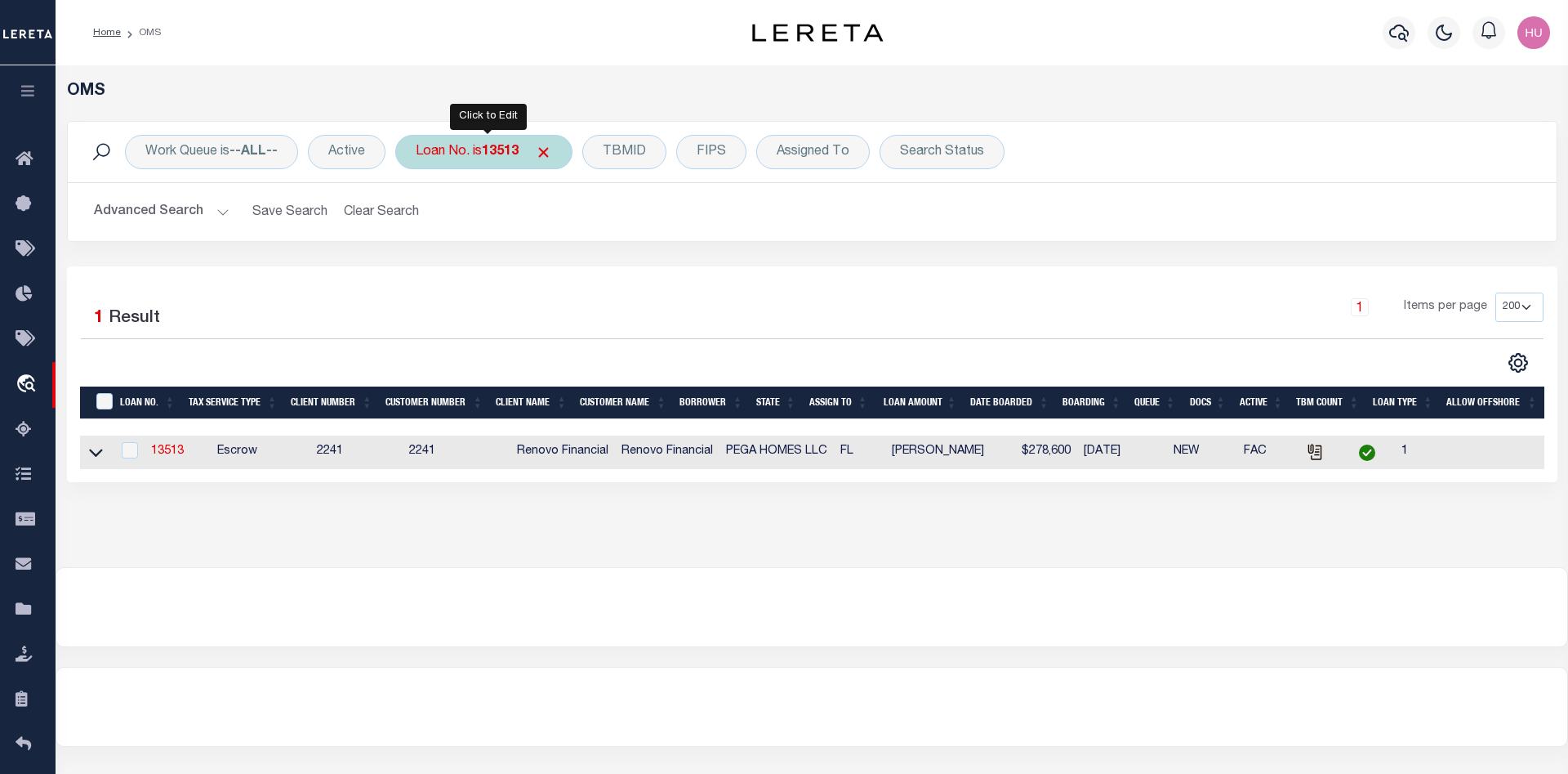
click at [501, 146] on b "13513" at bounding box center [501, 152] width 37 height 13
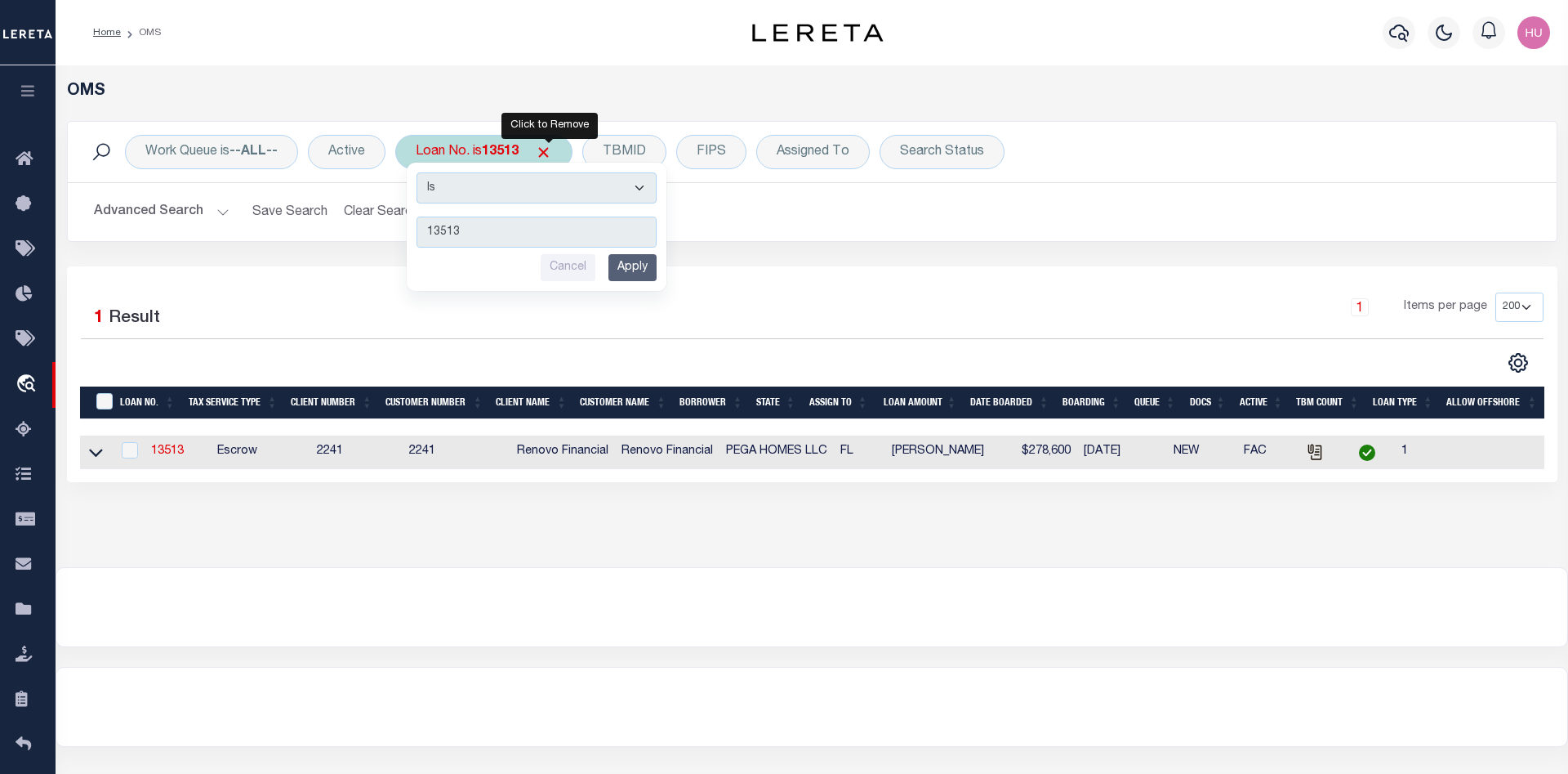
click at [552, 150] on span "Click to Remove" at bounding box center [544, 152] width 17 height 17
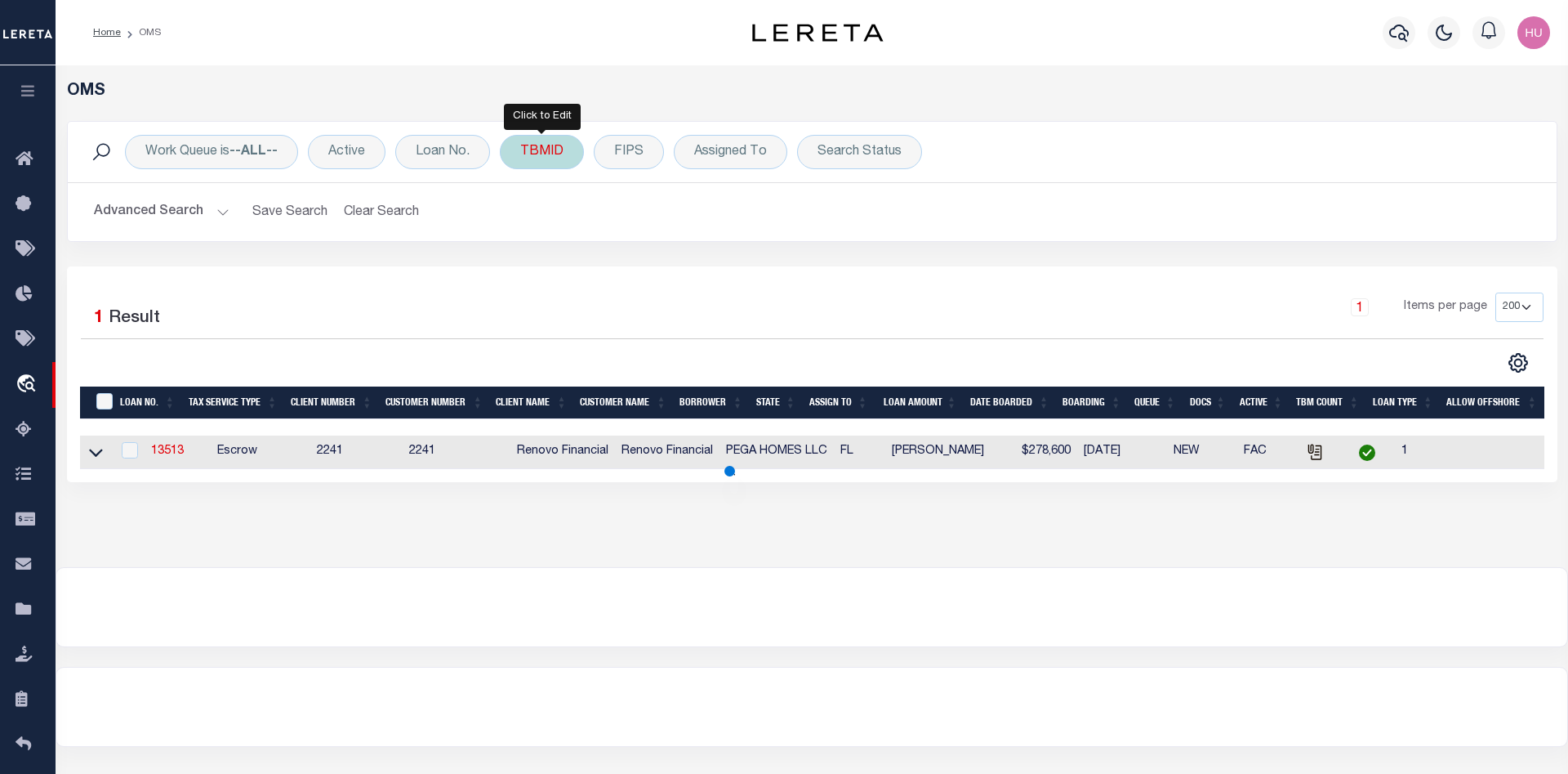
click at [547, 152] on div "TBMID" at bounding box center [542, 151] width 84 height 34
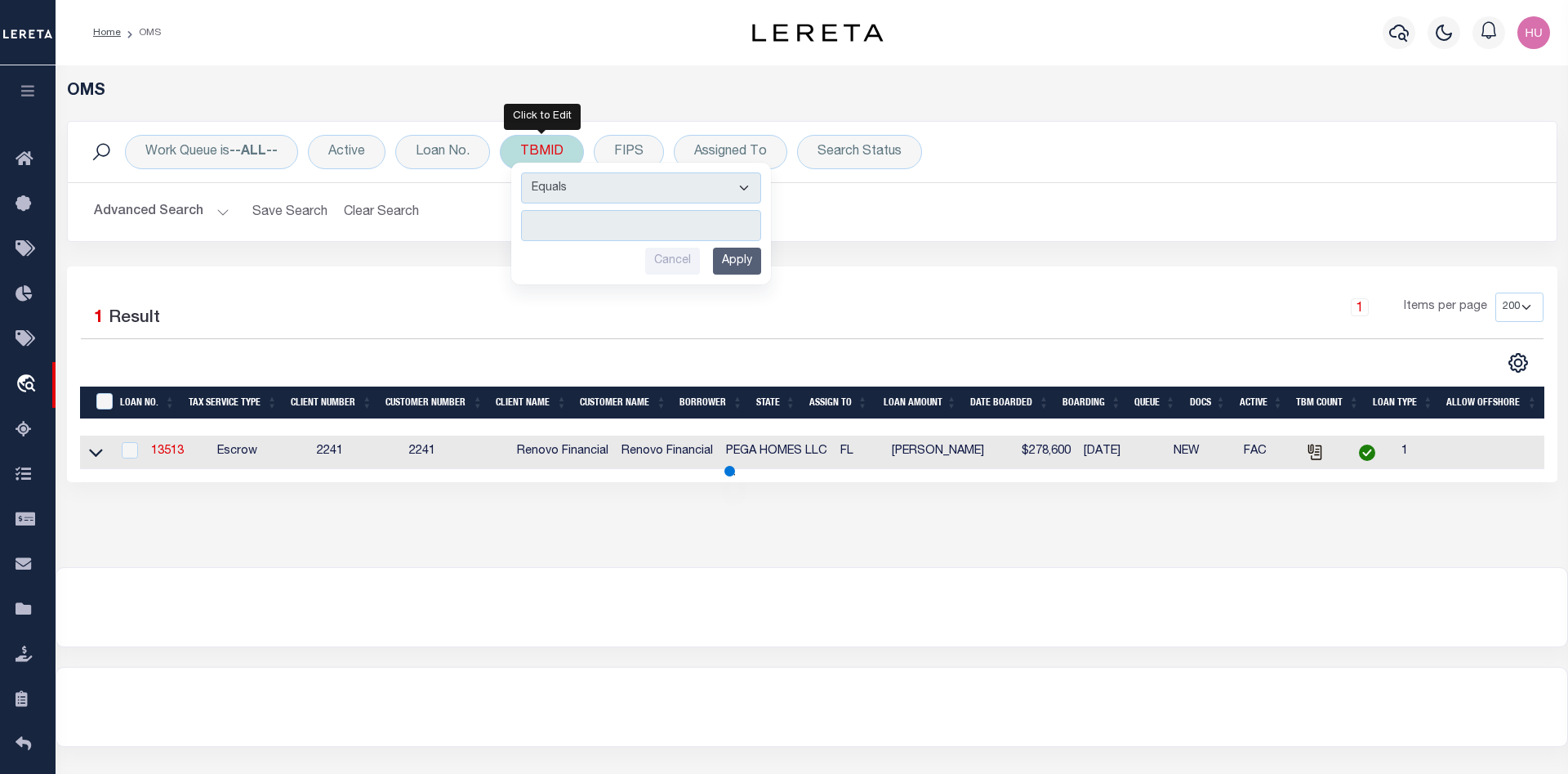
type input "2815096"
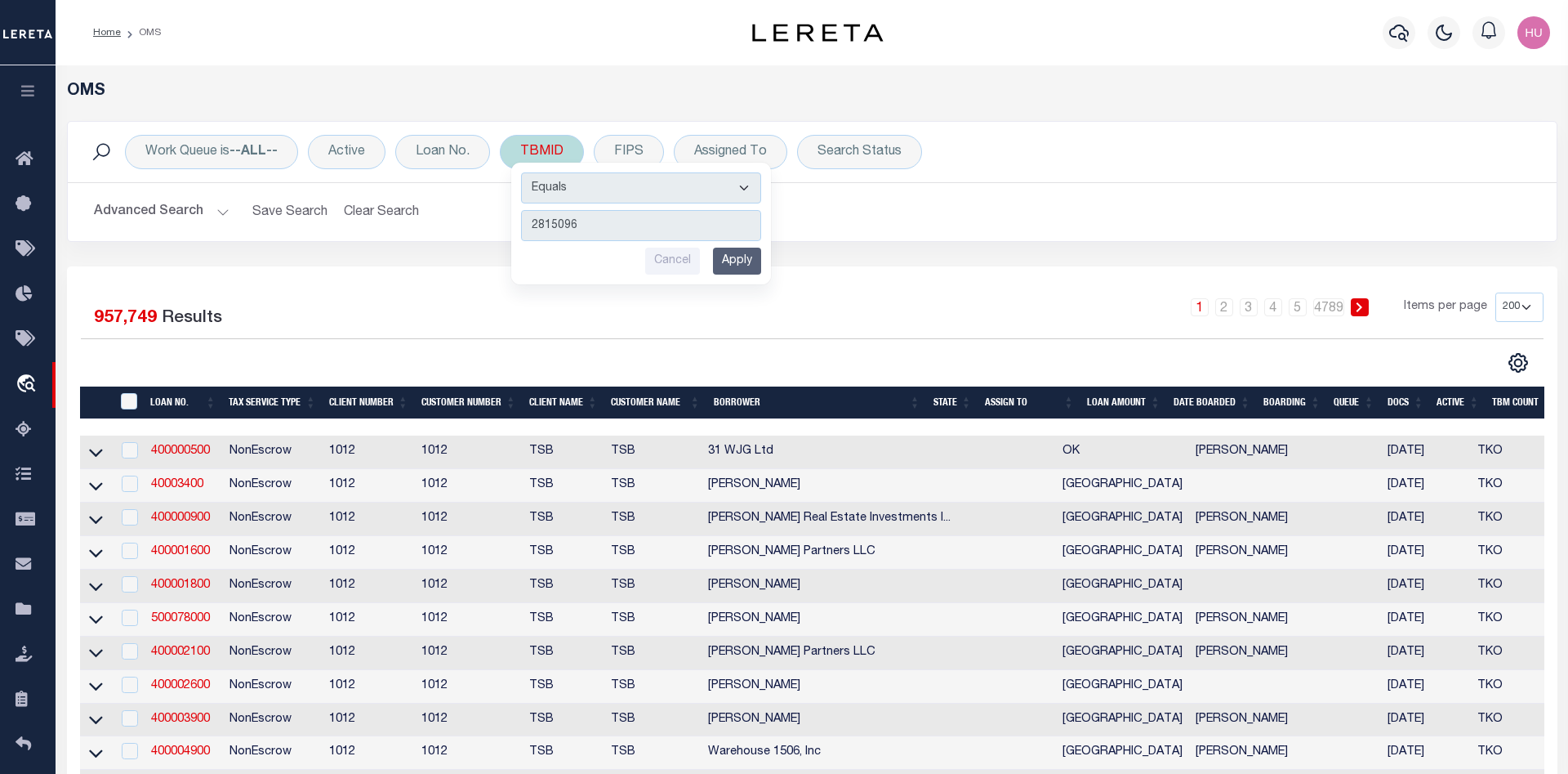
click at [743, 259] on input "Apply" at bounding box center [737, 260] width 49 height 27
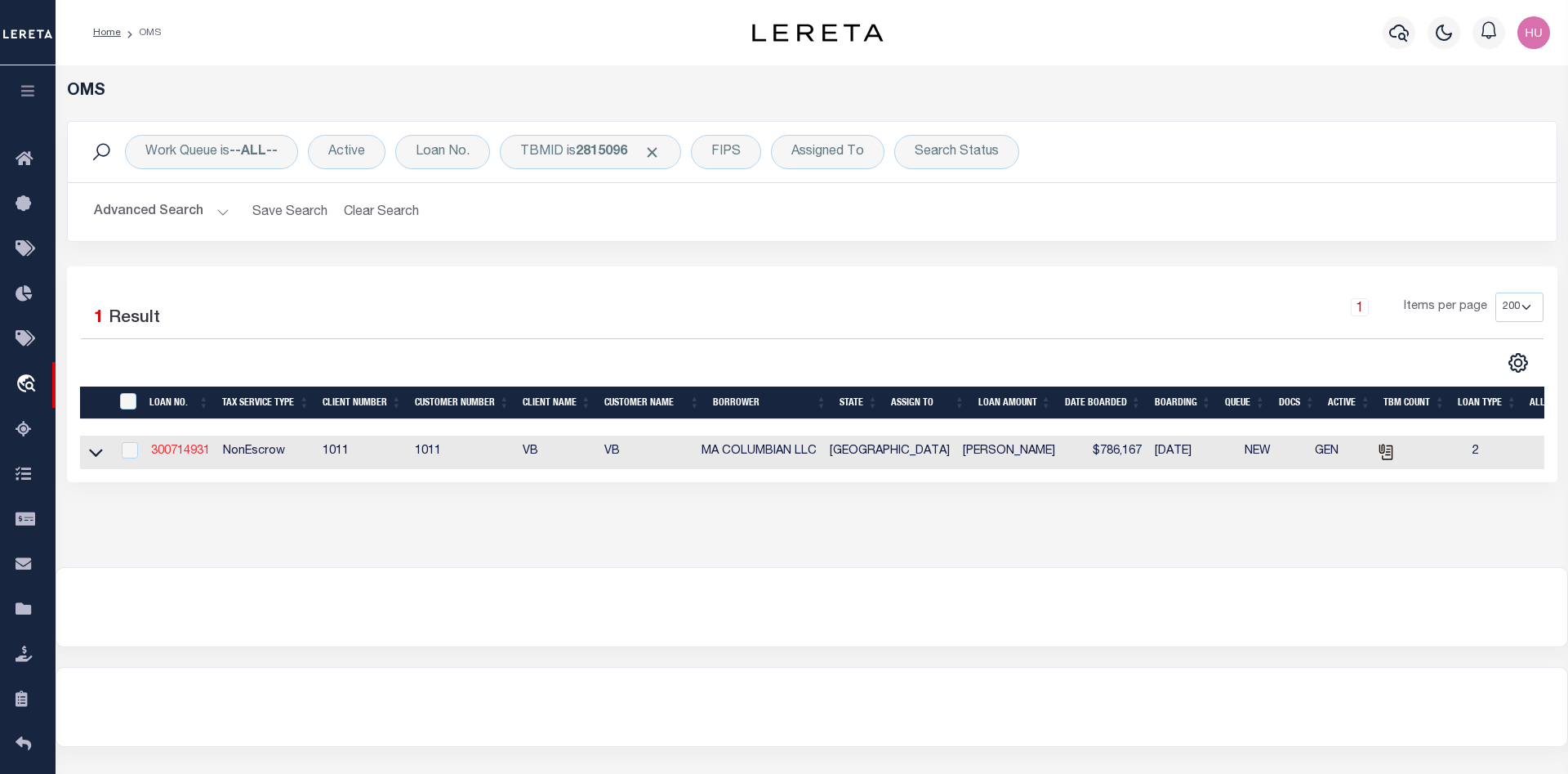
click at [183, 451] on link "300714931" at bounding box center [181, 451] width 59 height 11
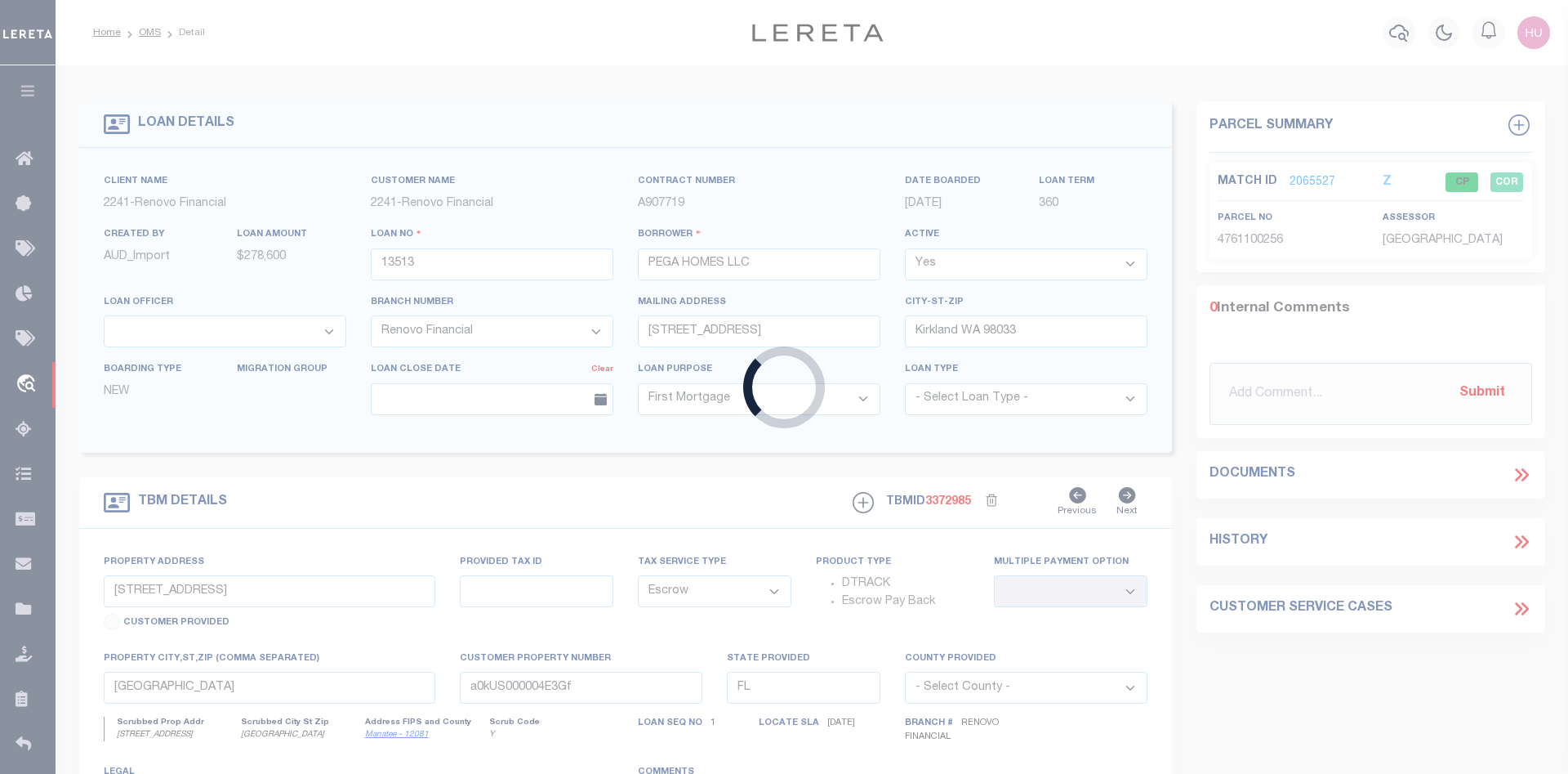
type input "300714931"
type input "MA COLUMBIAN LLC"
select select "False"
select select
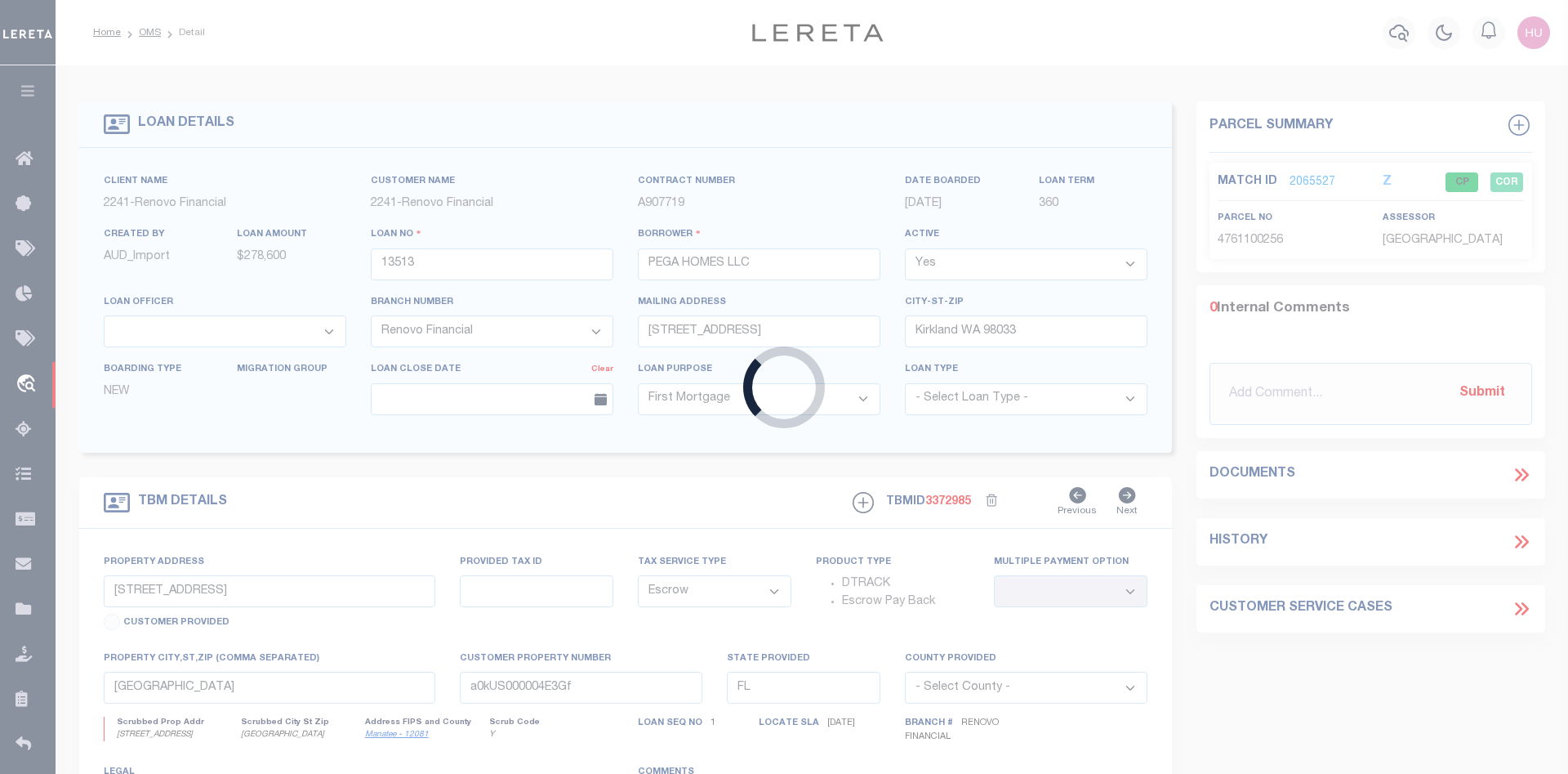
select select
select select "NonEscrow"
type input "2020 KELLY BLVD,"
select select
type input "CARROLLTON, TX, 75006"
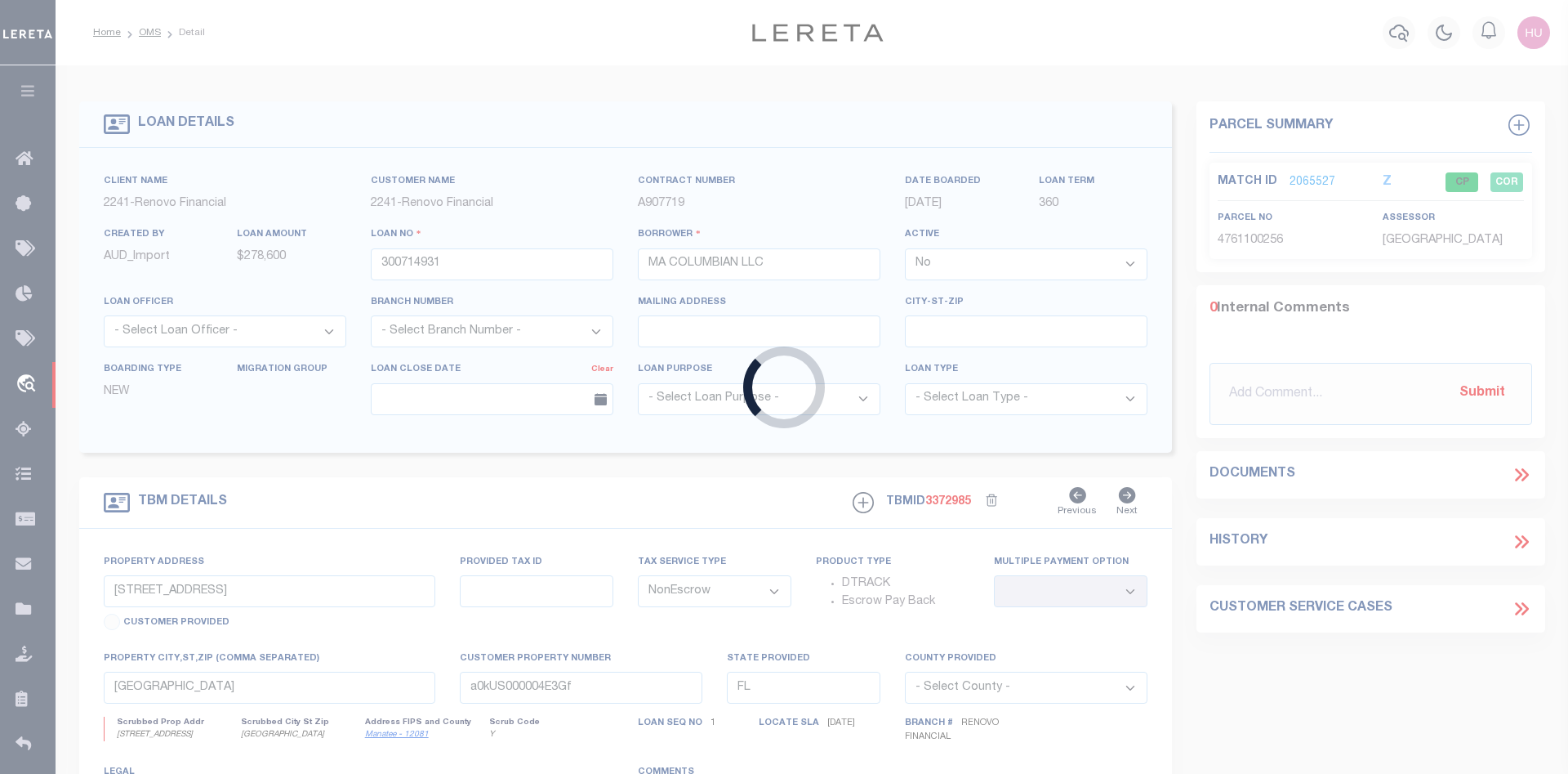
type input "[GEOGRAPHIC_DATA]"
select select
select select "7434"
select select "65"
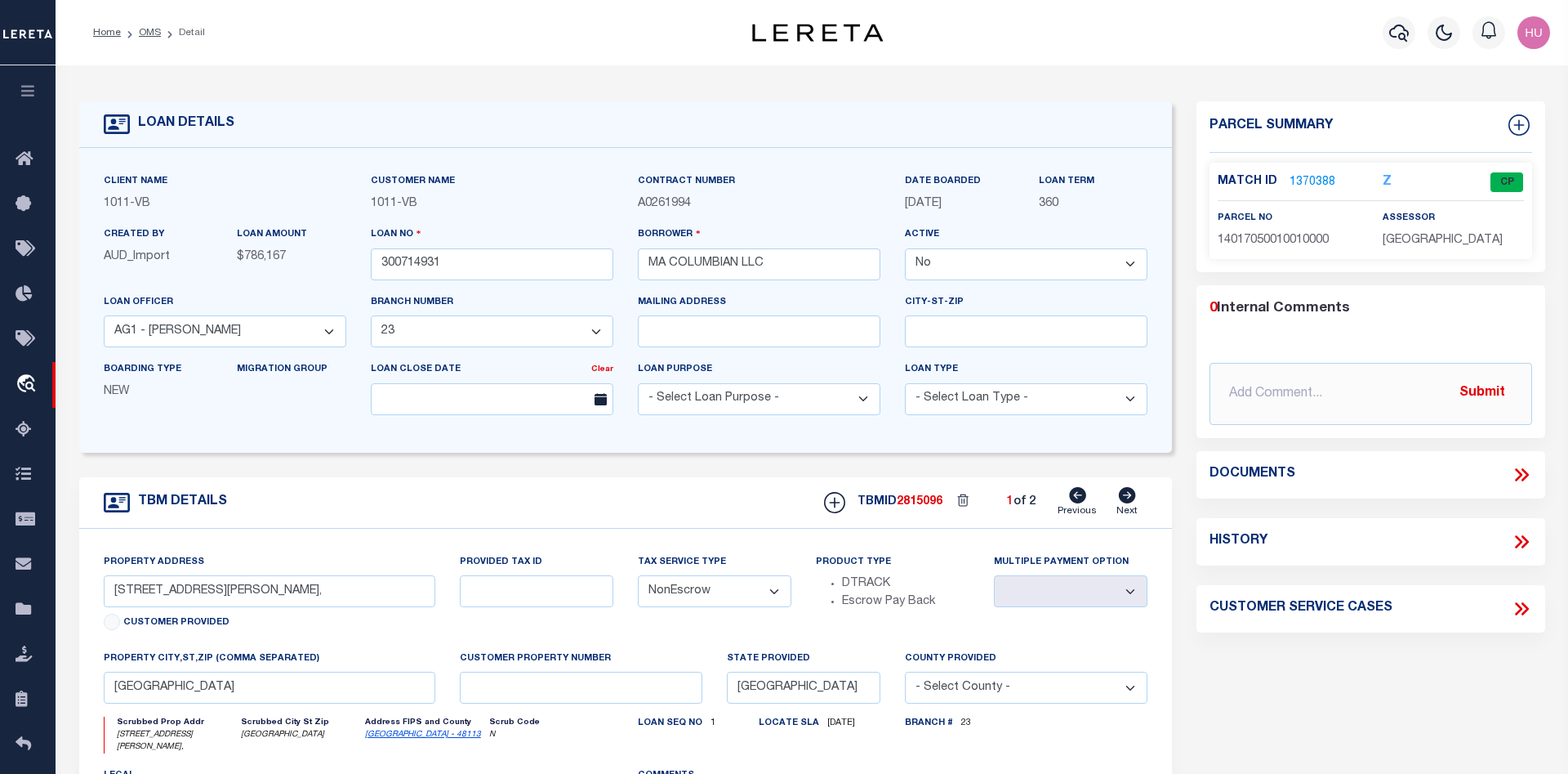
click at [1308, 182] on link "1370388" at bounding box center [1313, 182] width 46 height 17
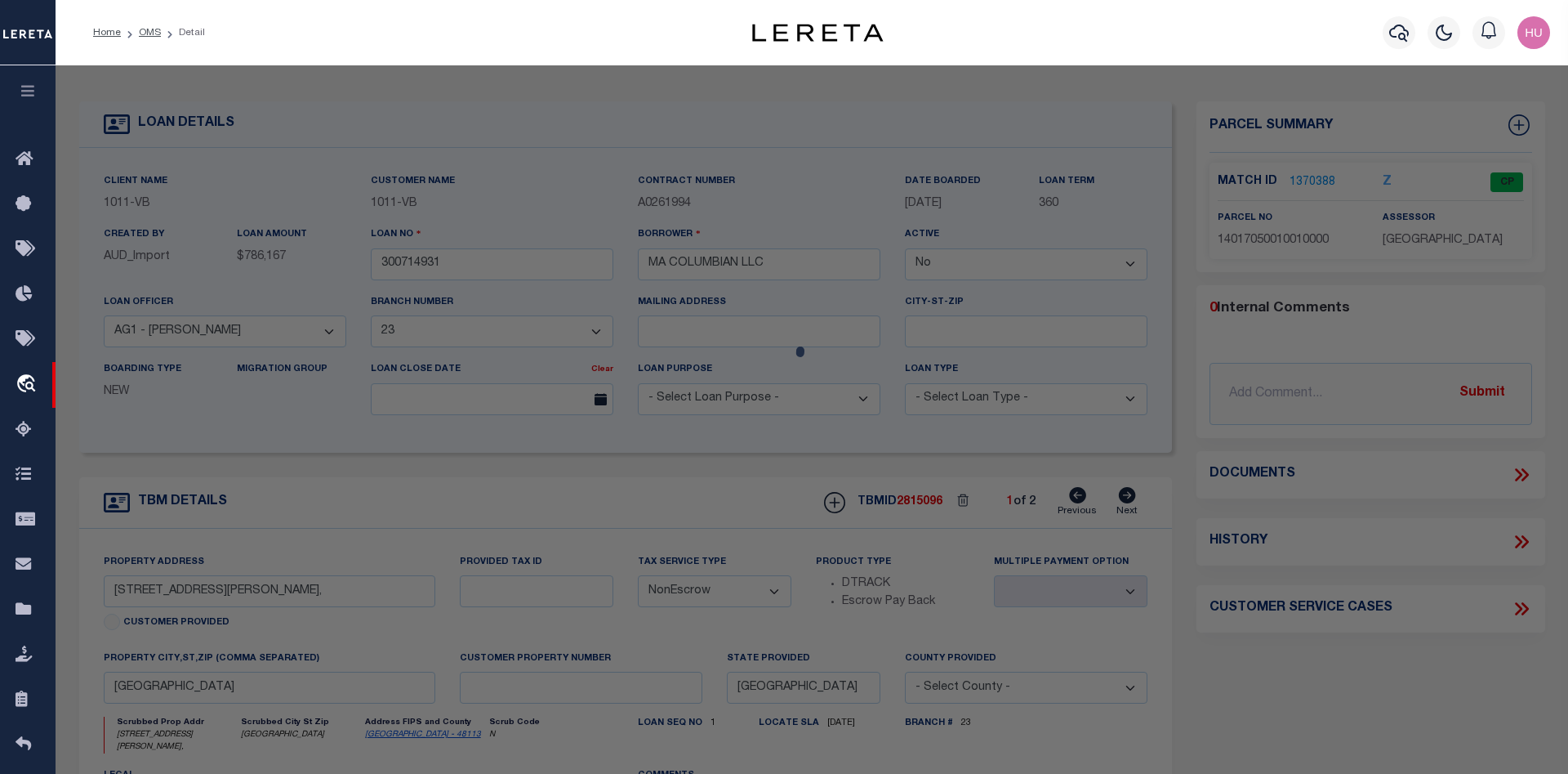
checkbox input "false"
select select "CP"
type input "MA COLUMBIAN LLC"
select select
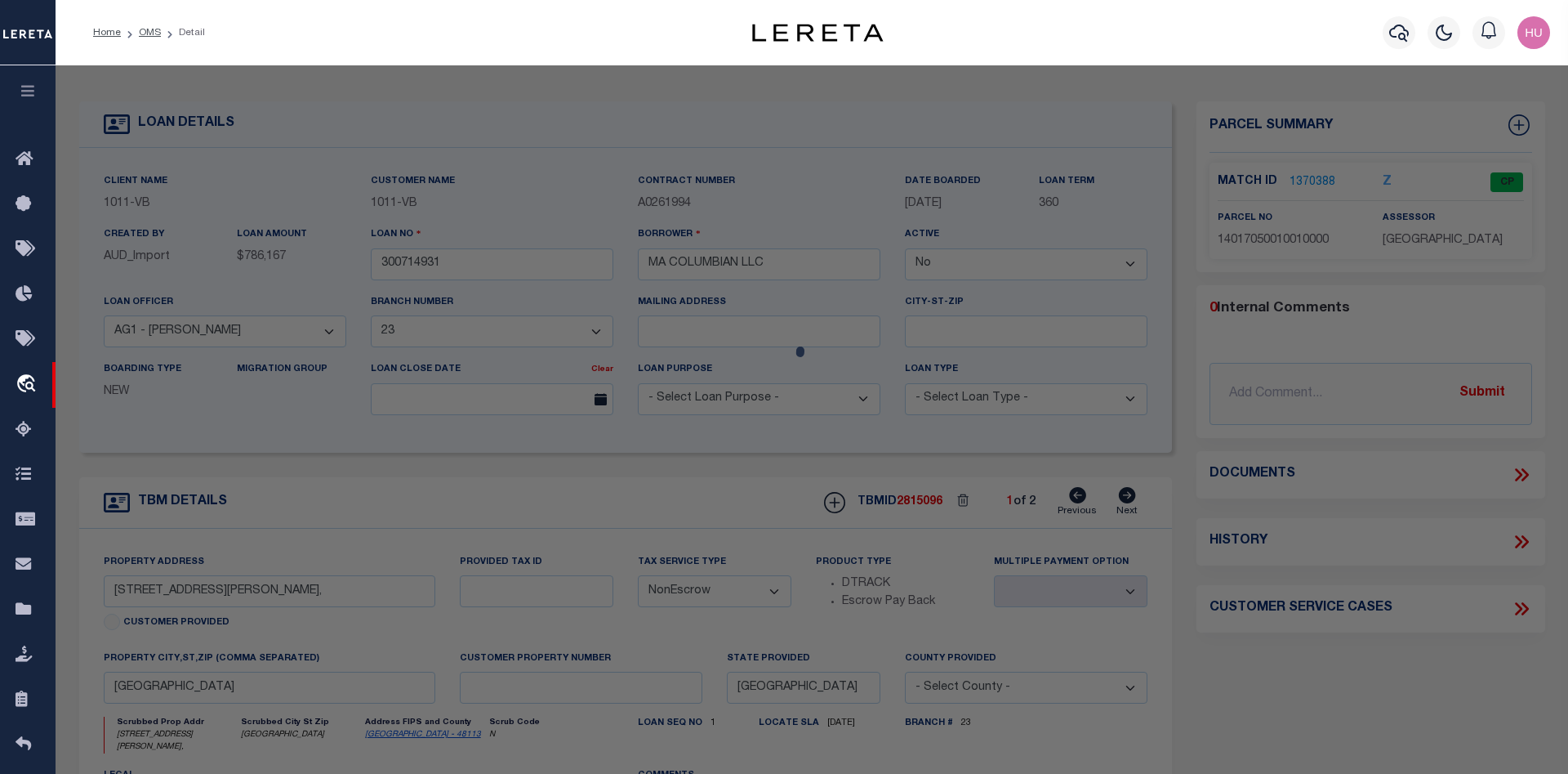
type input "2525 HONORS CLUB DR"
checkbox input "false"
type input "[GEOGRAPHIC_DATA]"
type textarea "1: COLUMBIAN COUNTRY CLUB 2: BLK 1 LT 1 ACS 212.727 3: 4: INT201300392138 DD121…"
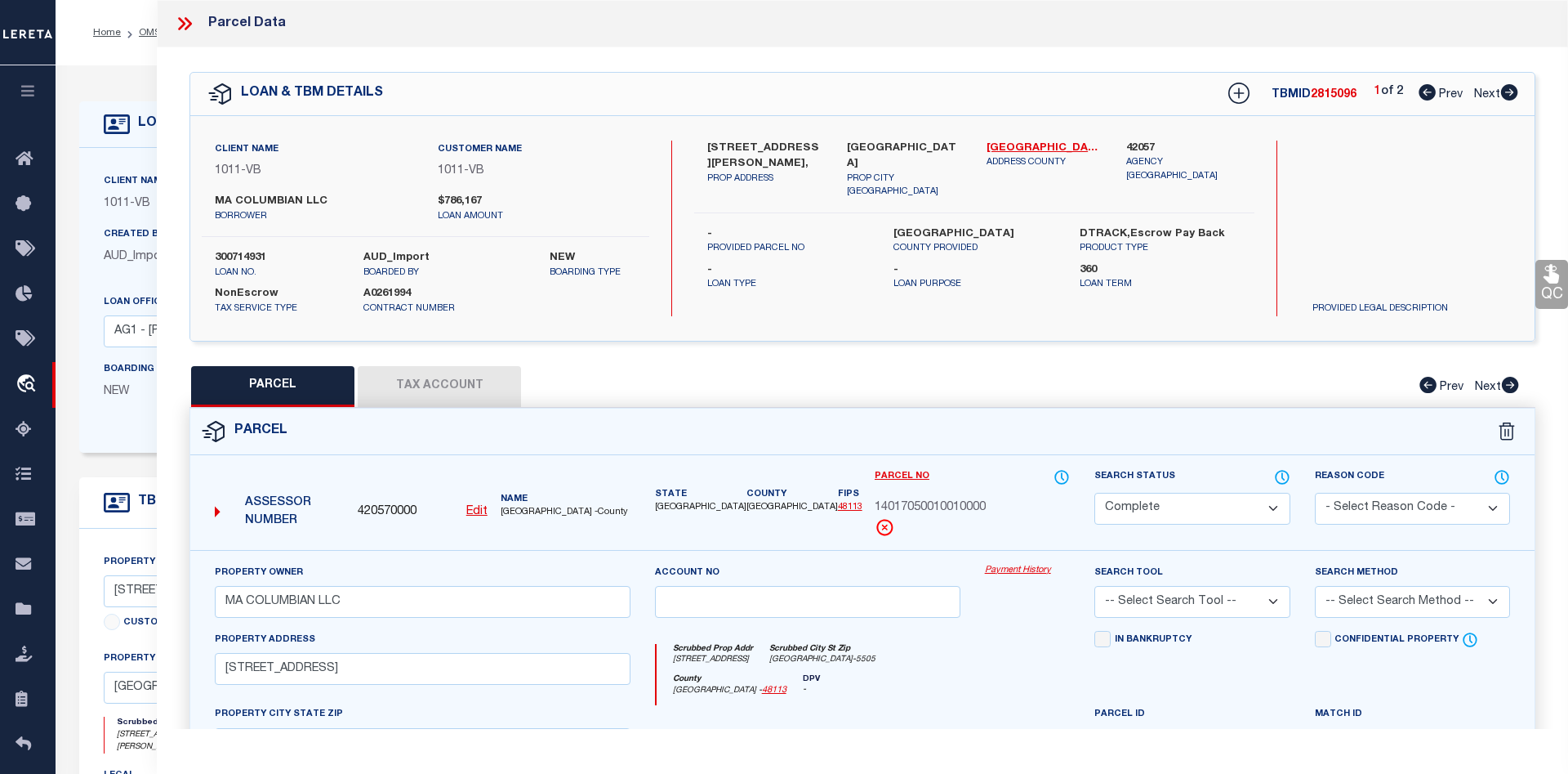
click at [1014, 569] on link "Payment History" at bounding box center [1028, 570] width 86 height 14
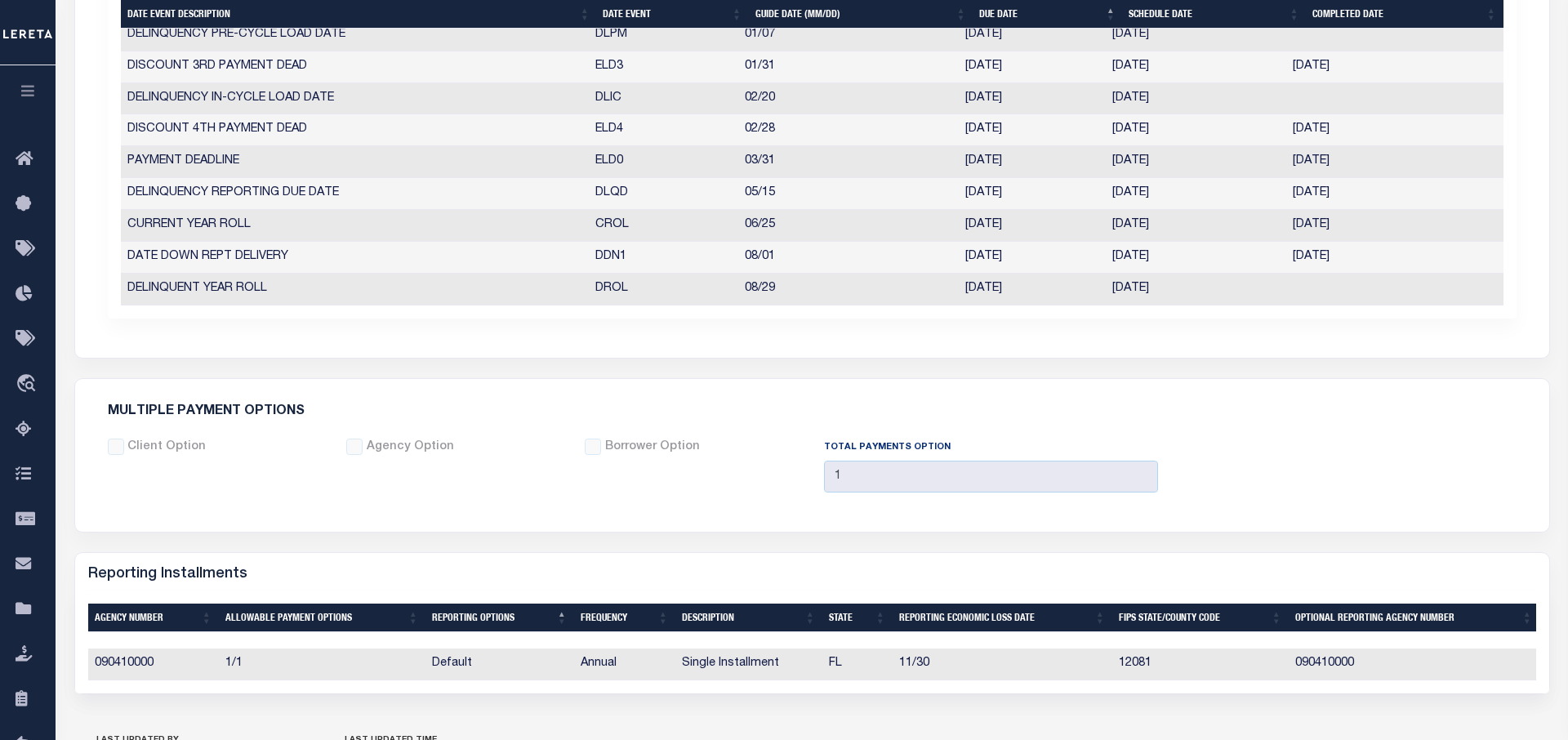
scroll to position [1083, 0]
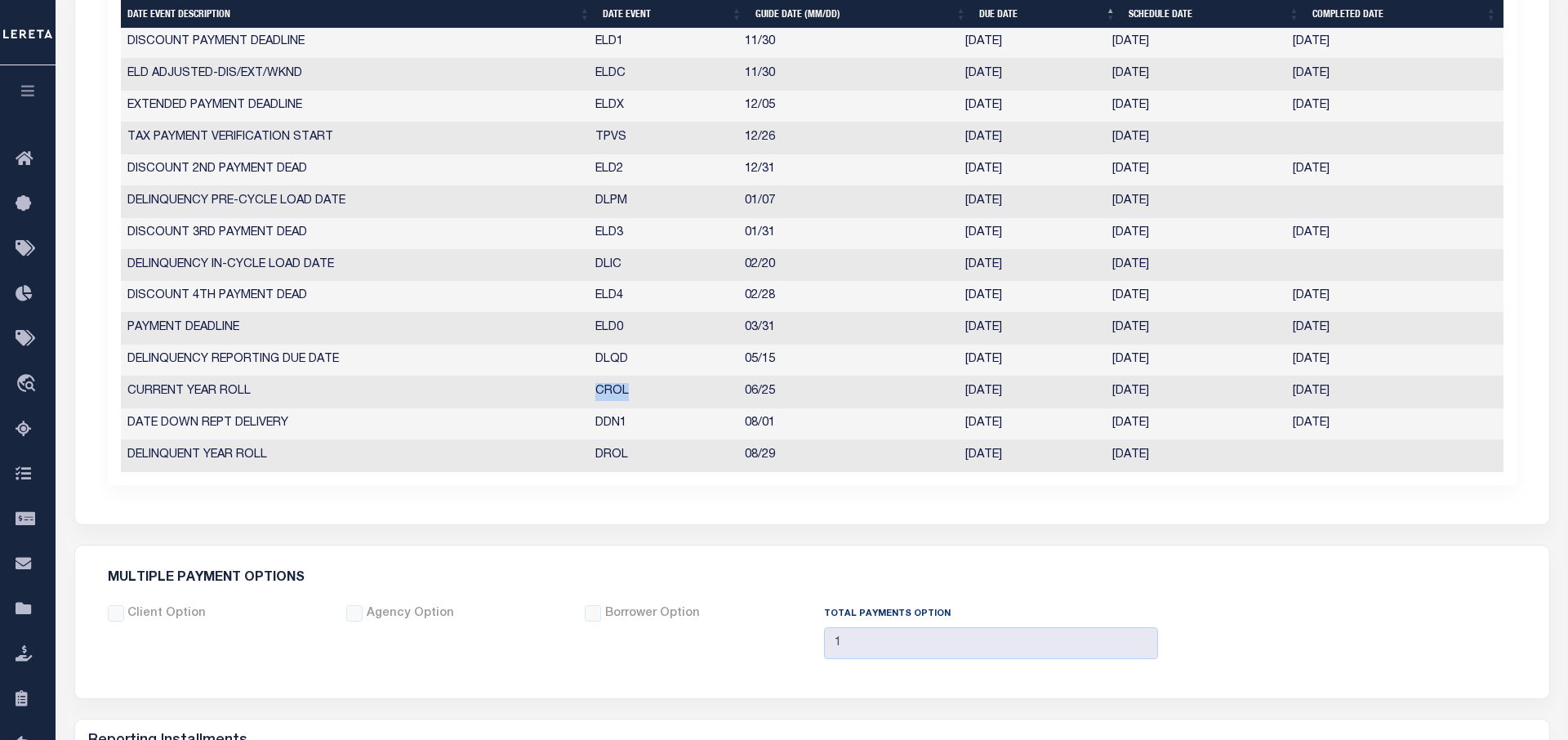
drag, startPoint x: 636, startPoint y: 392, endPoint x: 580, endPoint y: 394, distance: 56.0
click at [580, 394] on tr "CURRENT YEAR ROLL CROL 06/25 [DATE] [DATE] [DATE] 5581291" at bounding box center [812, 392] width 1383 height 32
drag, startPoint x: 1359, startPoint y: 394, endPoint x: 955, endPoint y: 395, distance: 404.0
click at [955, 395] on tr "CURRENT YEAR ROLL CROL 06/25 [DATE] [DATE] [DATE] 5581291" at bounding box center [812, 392] width 1383 height 32
click at [1030, 394] on td "[DATE]" at bounding box center [1032, 392] width 147 height 32
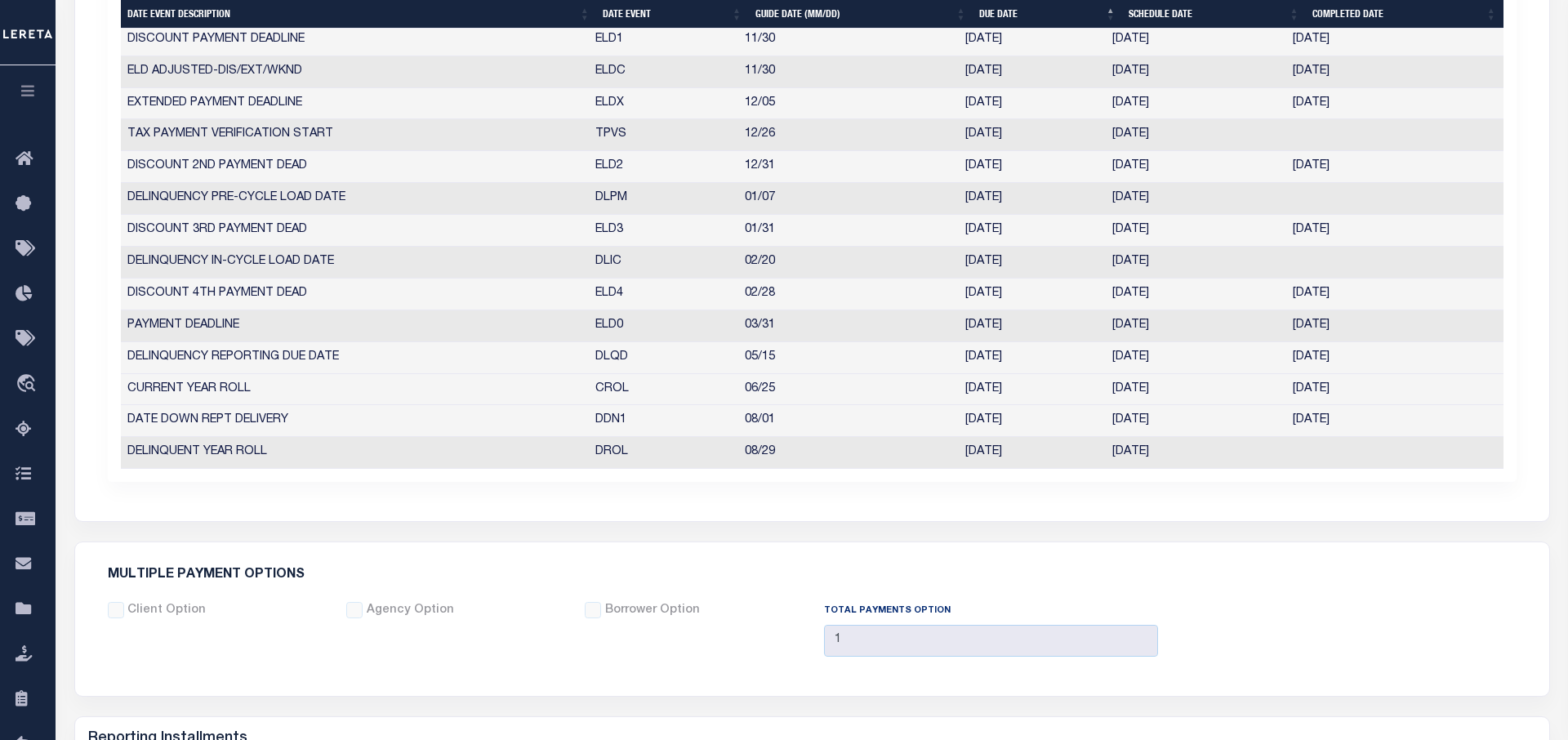
scroll to position [1080, 0]
click at [1472, 408] on td "[DATE]" at bounding box center [1383, 393] width 193 height 32
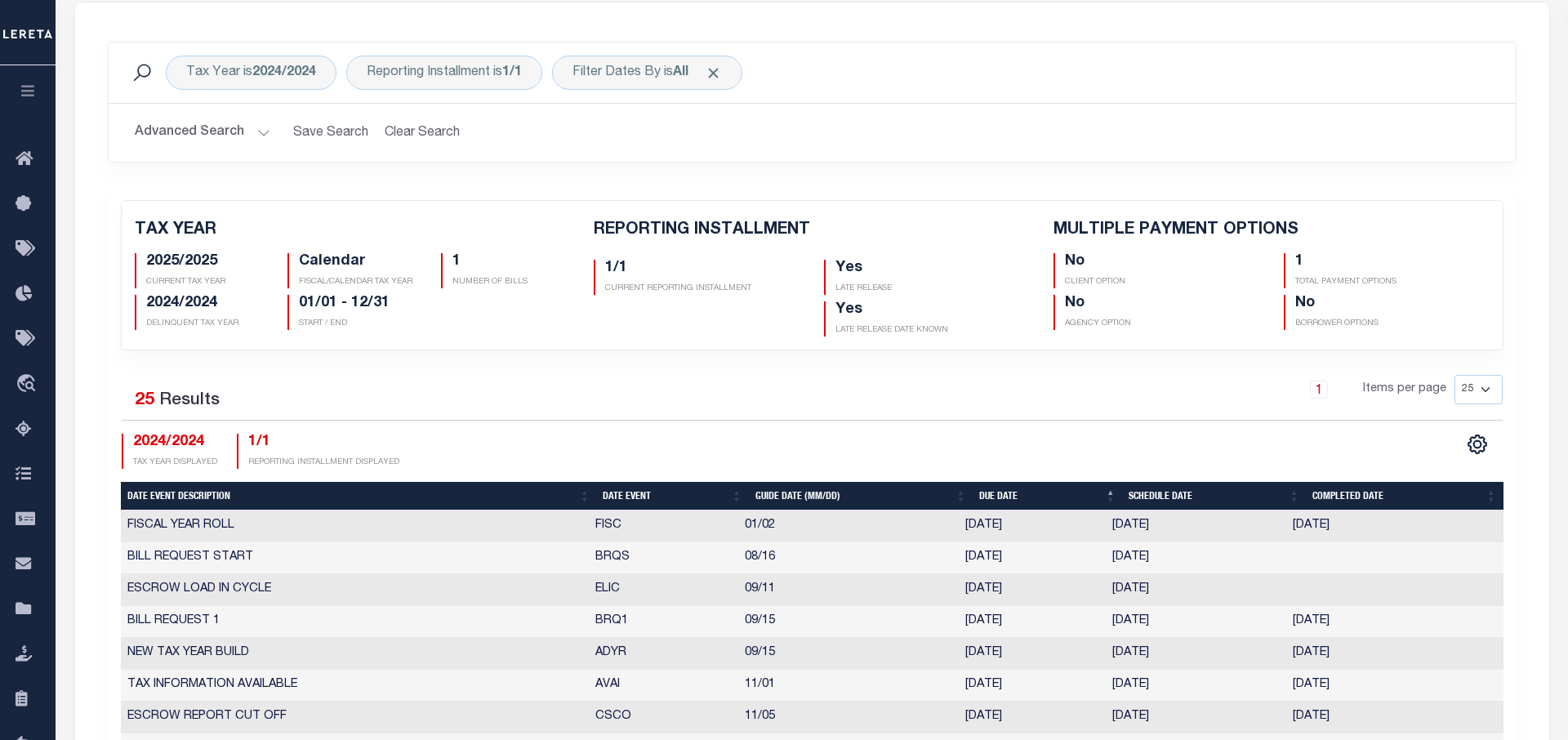
scroll to position [0, 0]
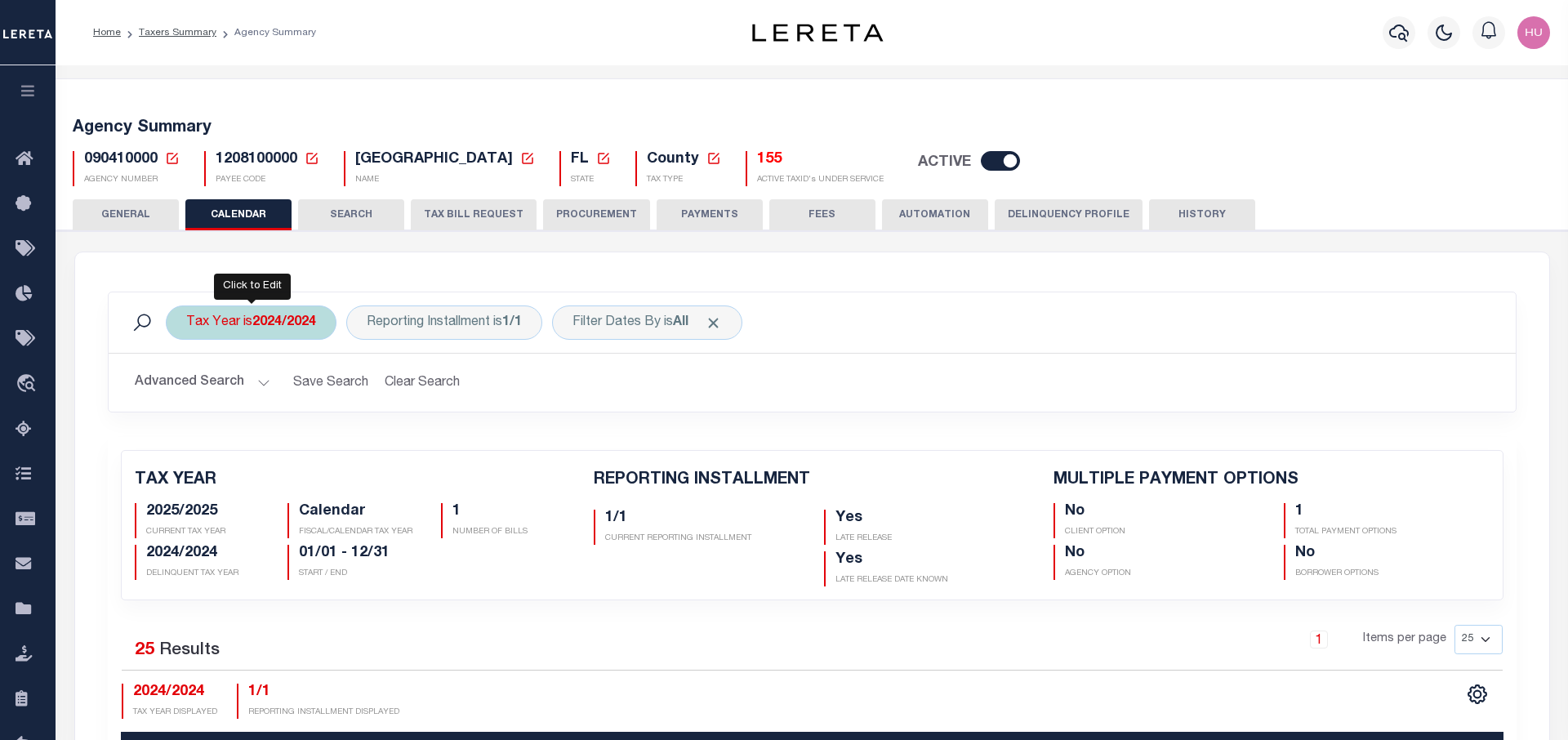
click at [254, 314] on div "Tax Year is 2024/2024" at bounding box center [251, 322] width 171 height 34
select select "2024/2024"
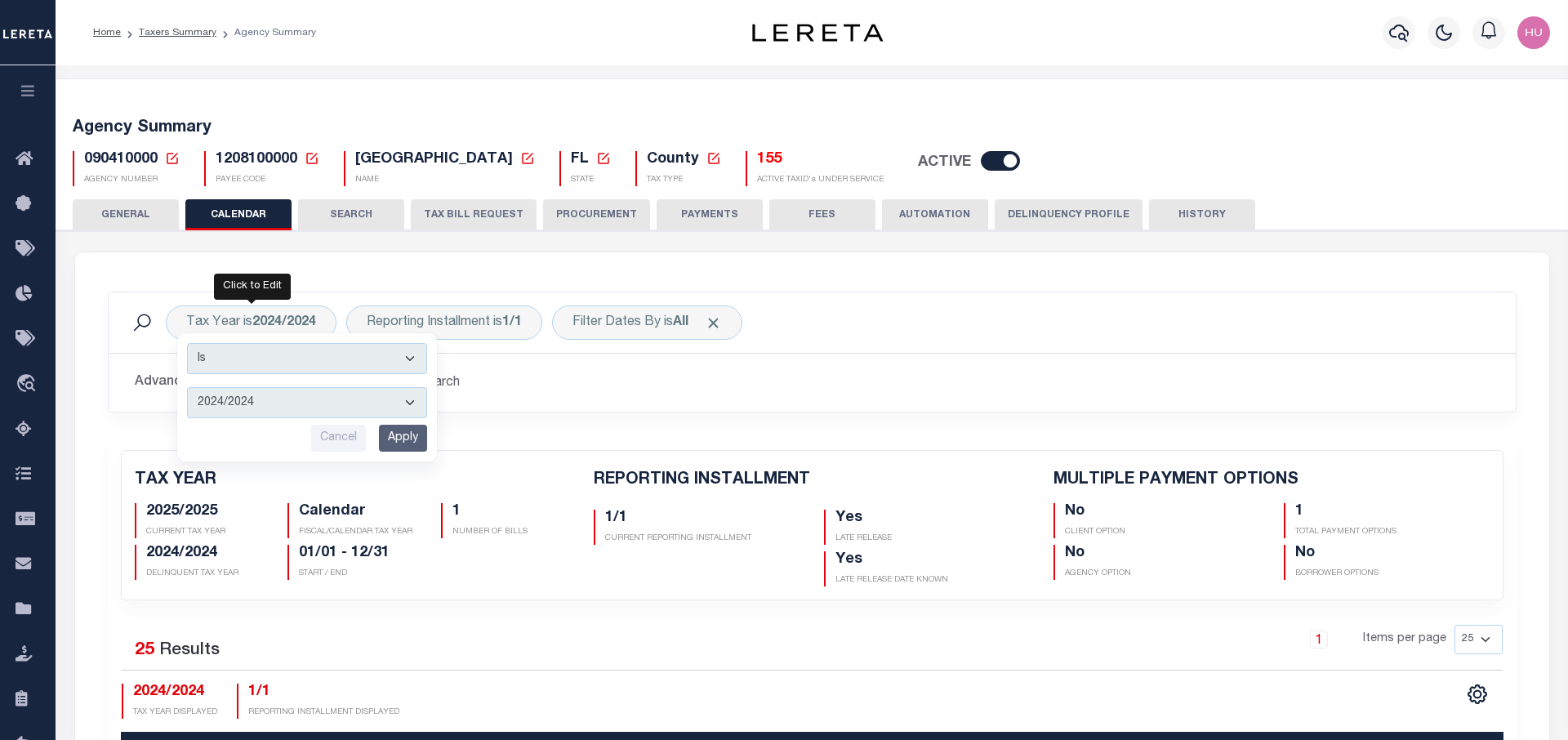
click at [671, 374] on h2 "Advanced Search Save Search Clear Search PayeeReportingEventDatesGridWrapper_dy…" at bounding box center [812, 382] width 1381 height 32
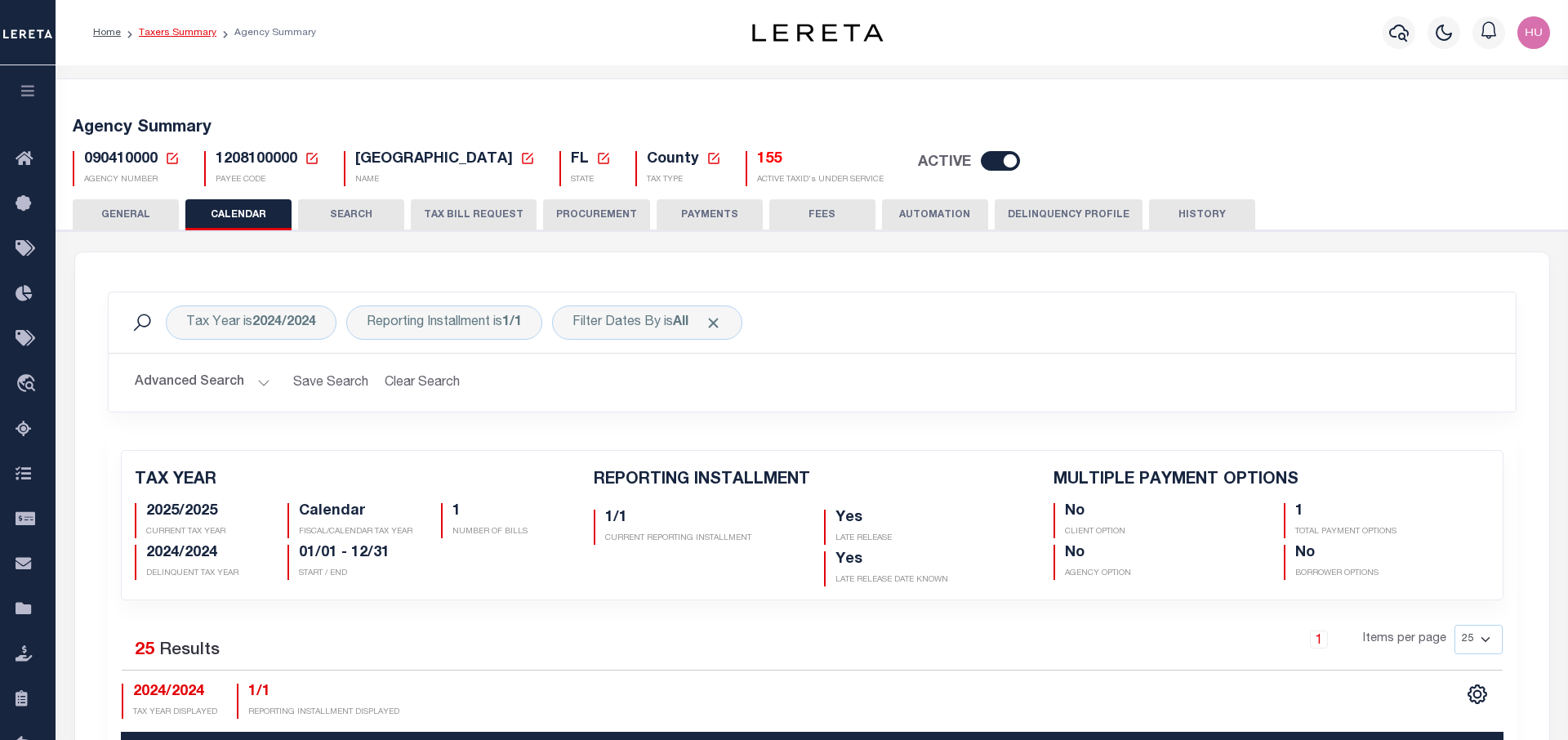
click at [185, 34] on link "Taxers Summary" at bounding box center [177, 32] width 78 height 10
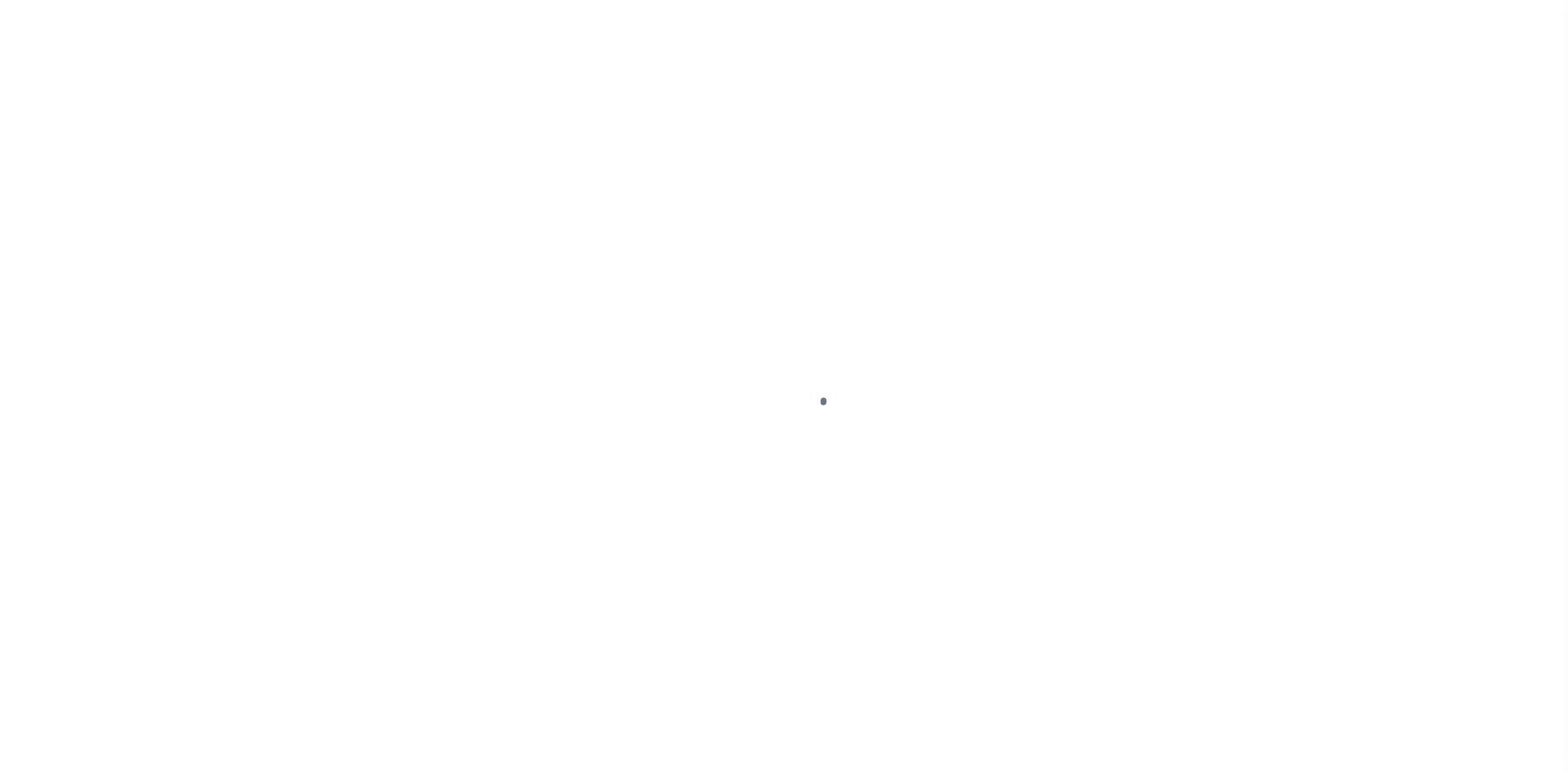
select select "False"
select select "NonEscrow"
select select
select select "7434"
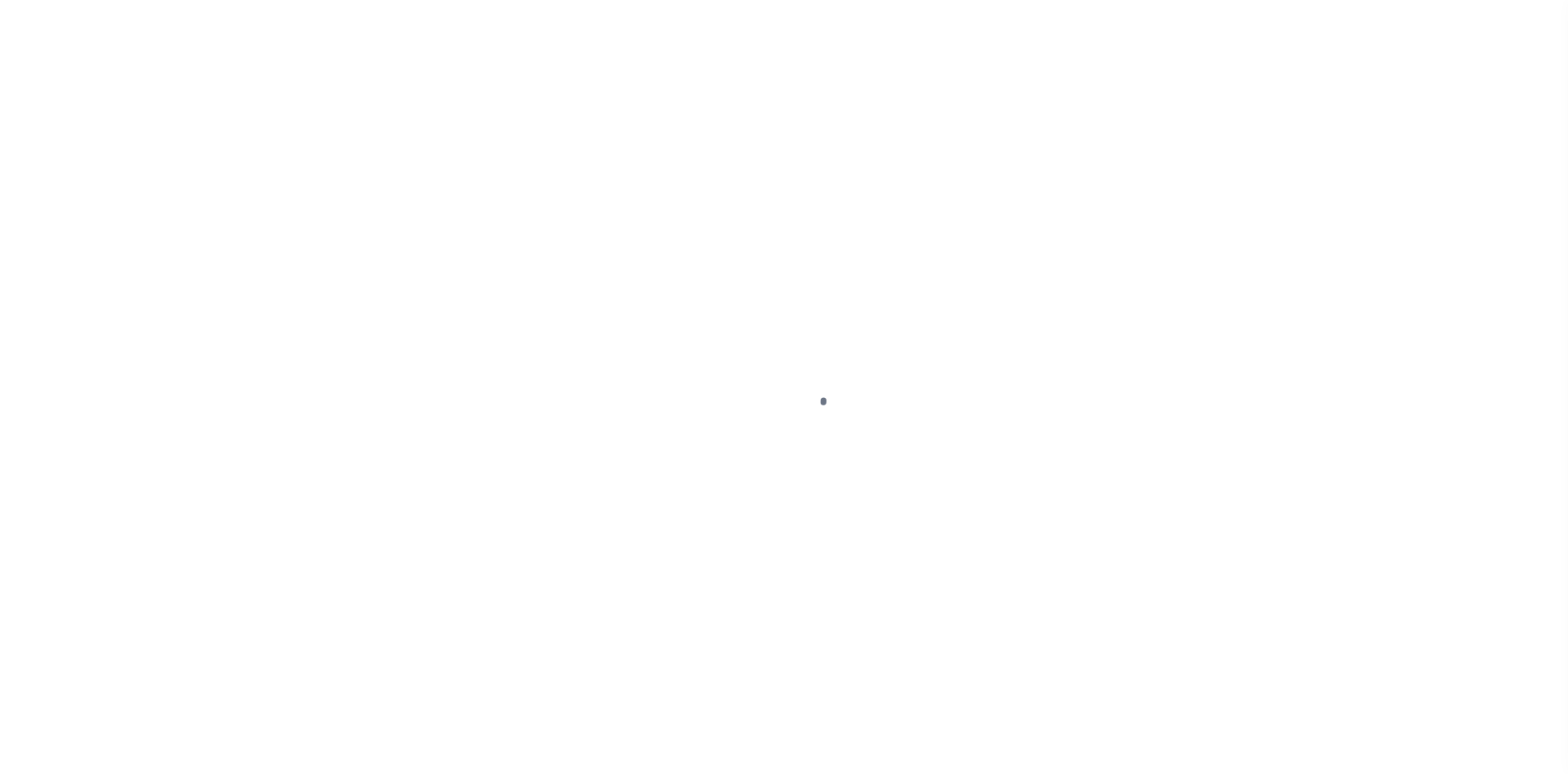
select select "65"
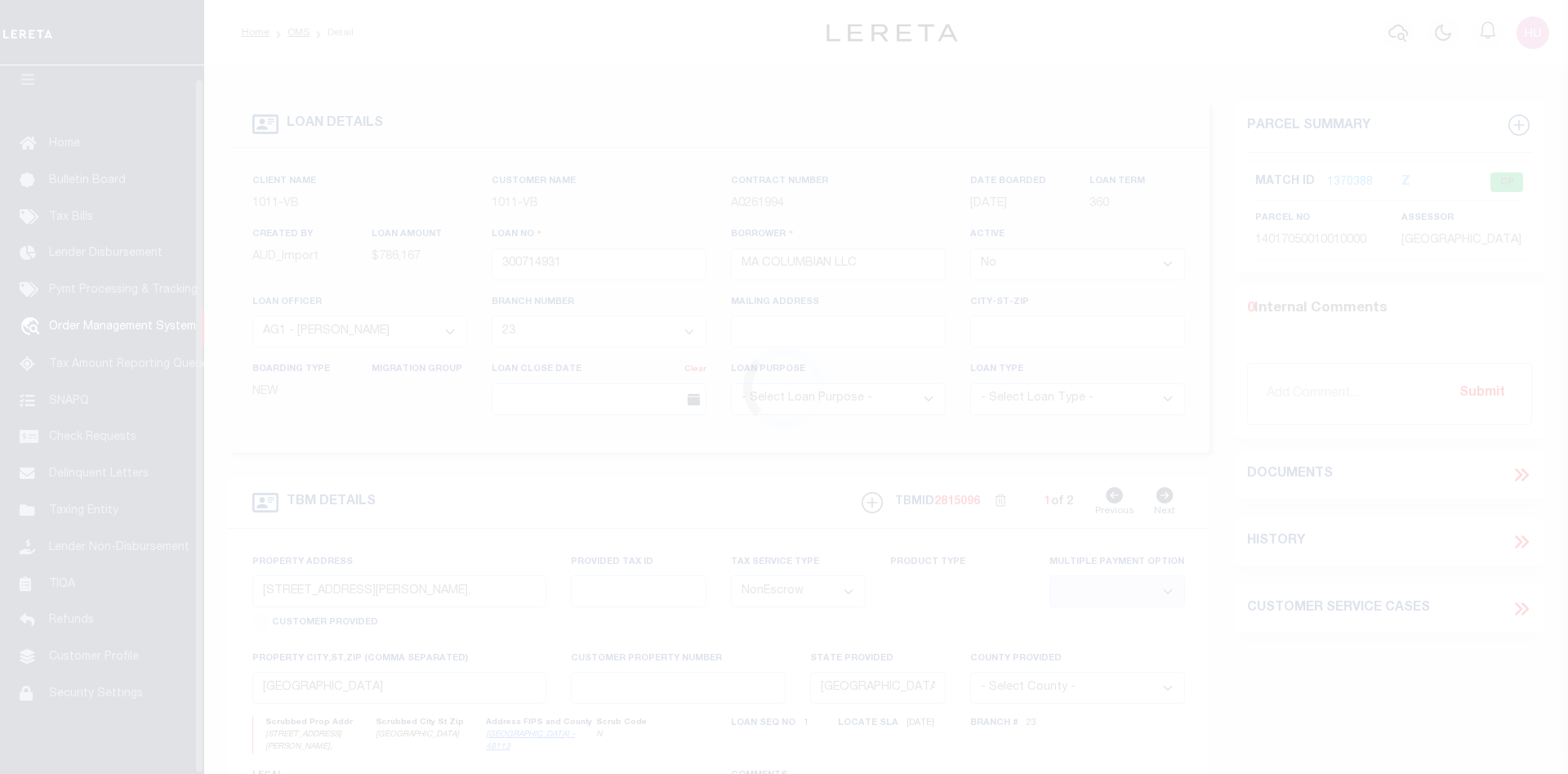
scroll to position [29, 0]
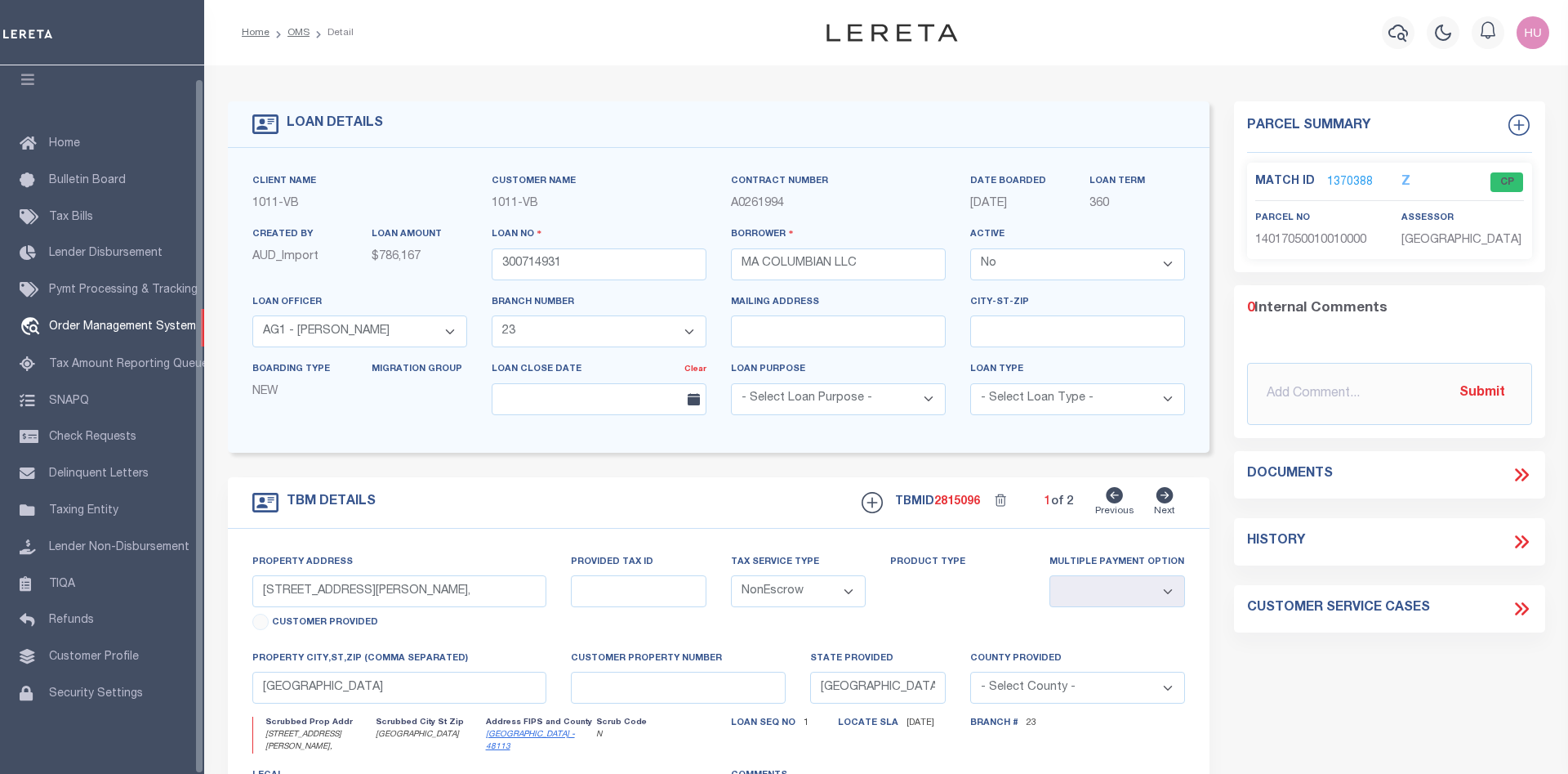
select select "200"
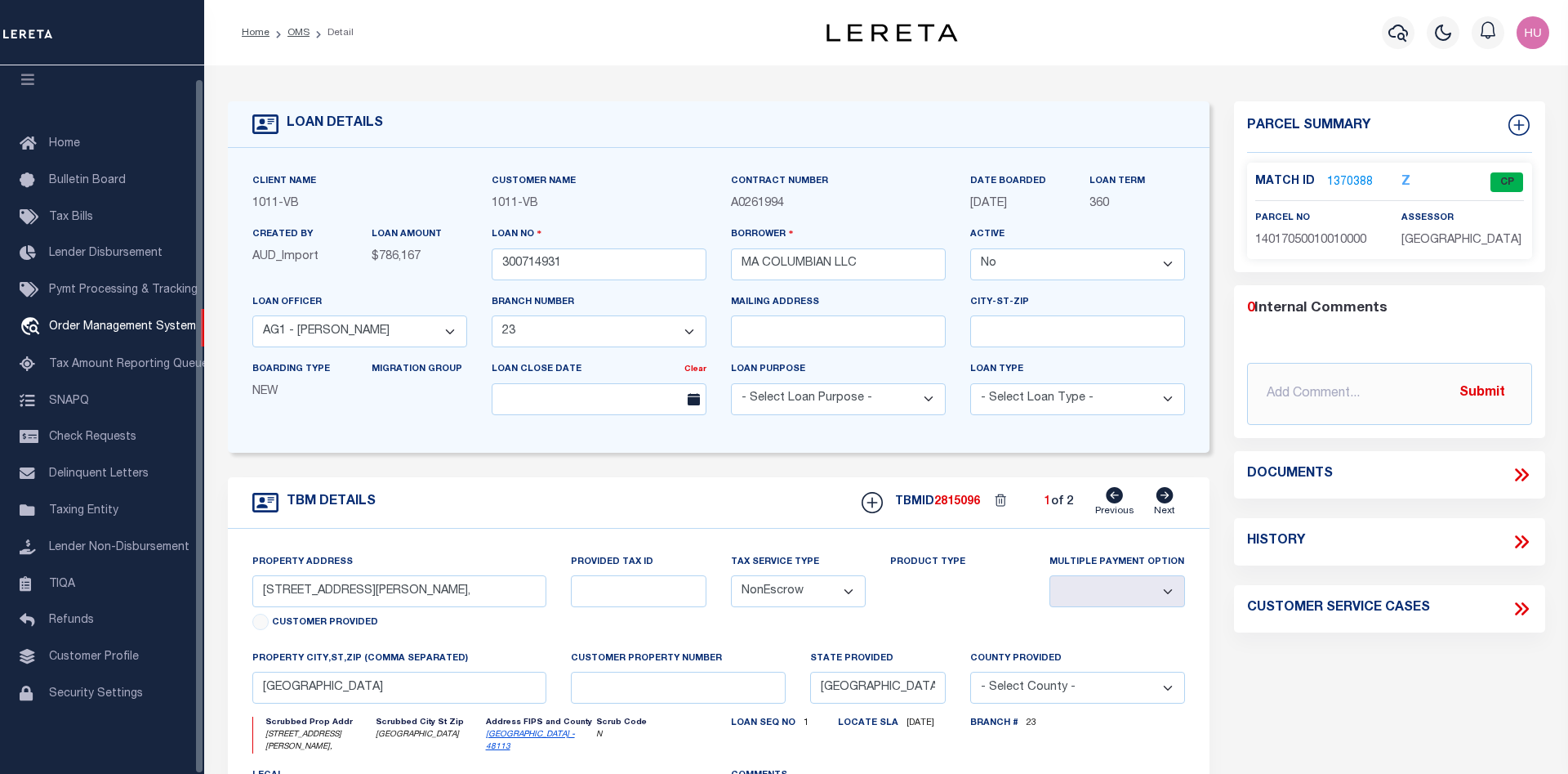
select select "200"
click at [302, 34] on link "OMS" at bounding box center [299, 32] width 22 height 10
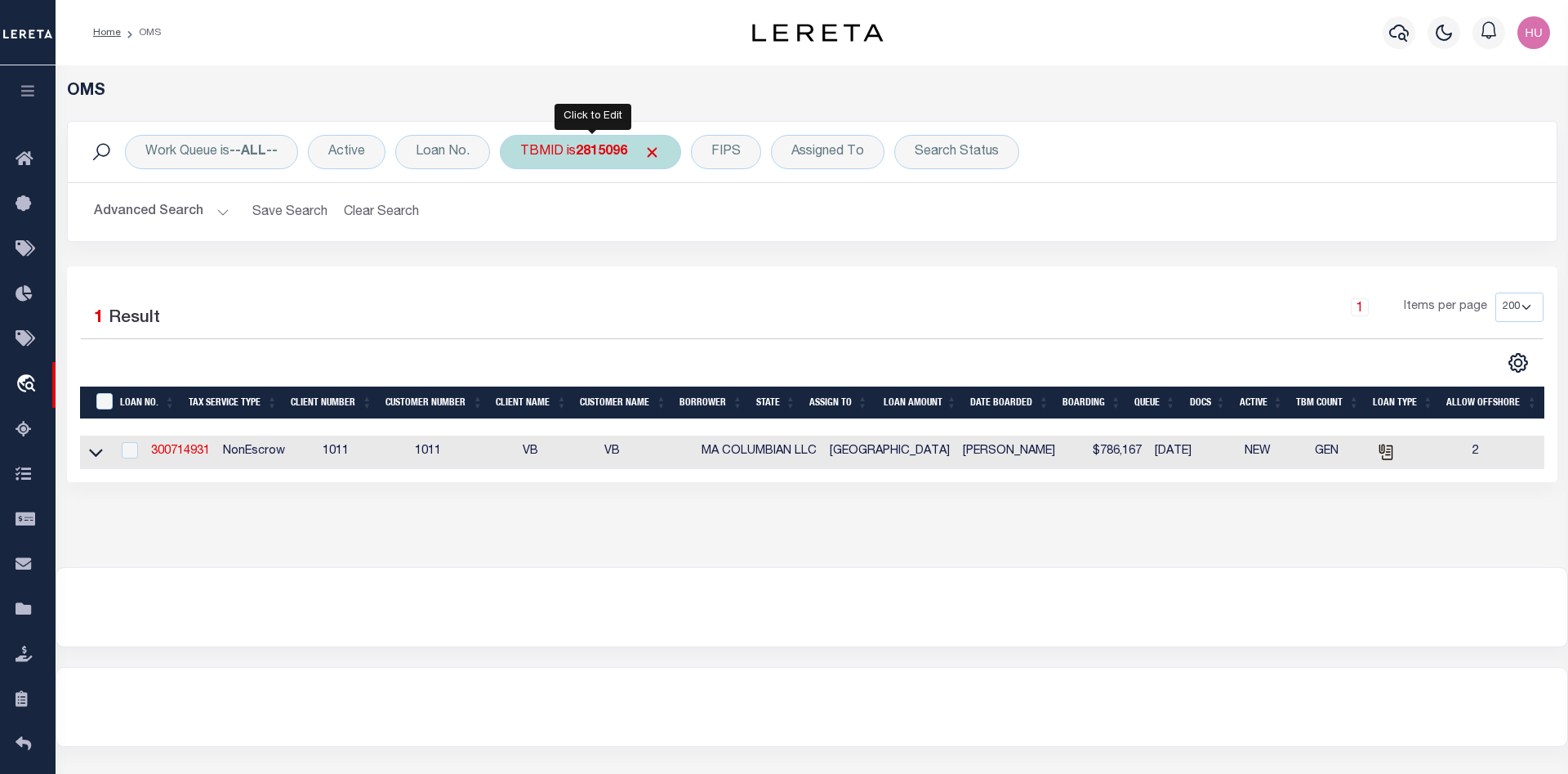
click at [591, 152] on b "2815096" at bounding box center [602, 152] width 51 height 13
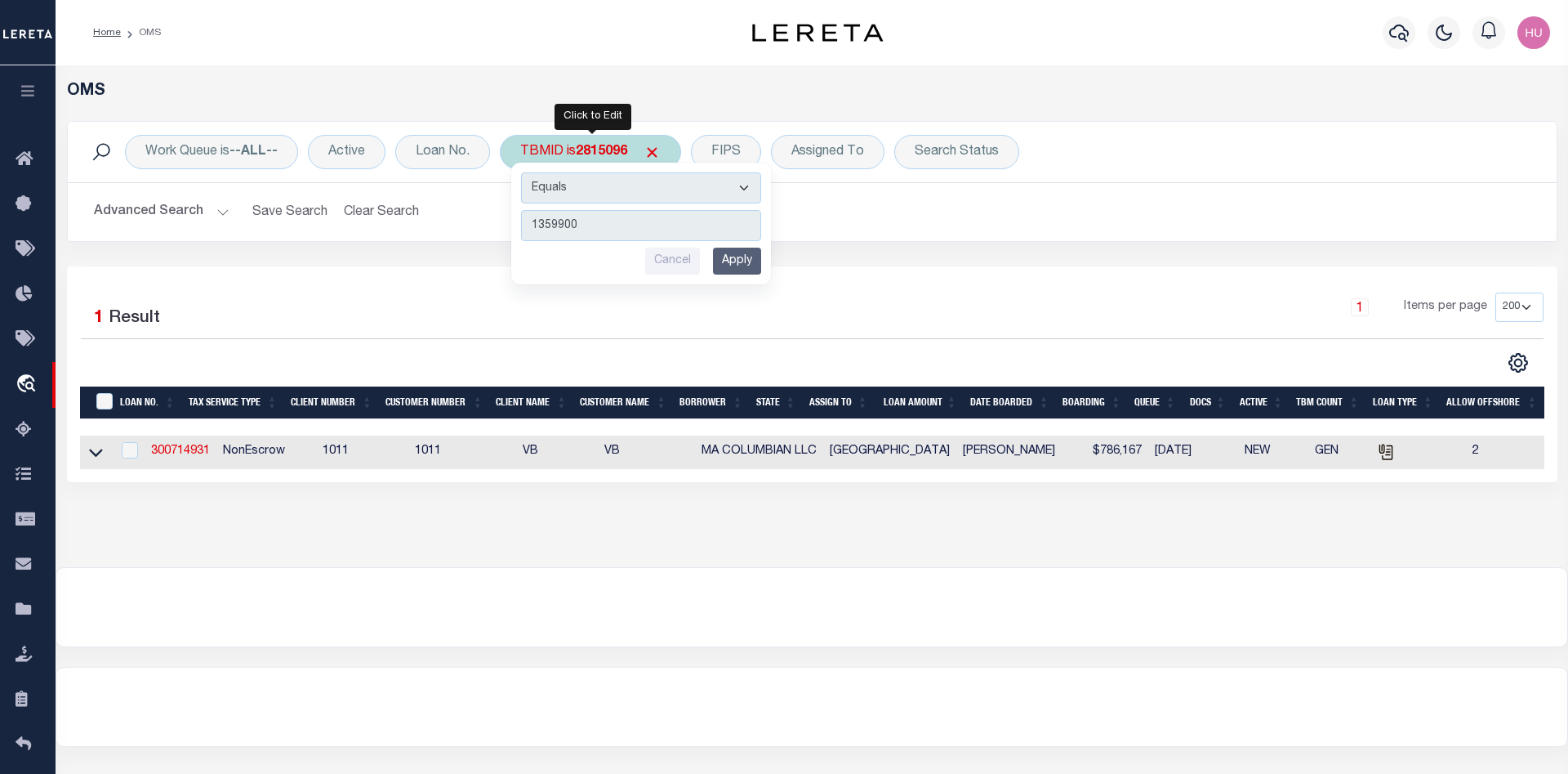
type input "1359900"
click at [743, 270] on input "Apply" at bounding box center [737, 260] width 49 height 27
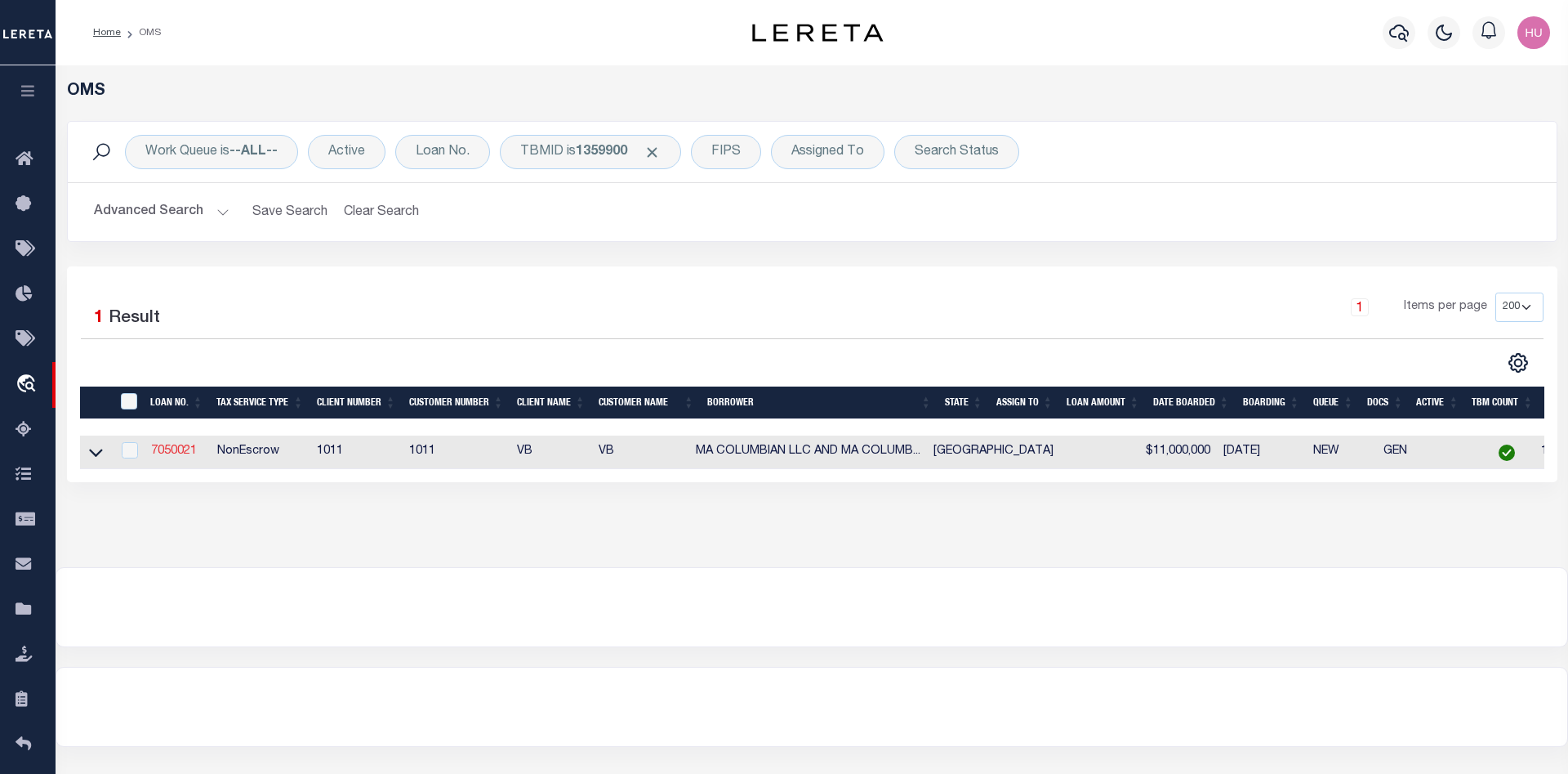
click at [153, 453] on link "7050021" at bounding box center [174, 451] width 46 height 11
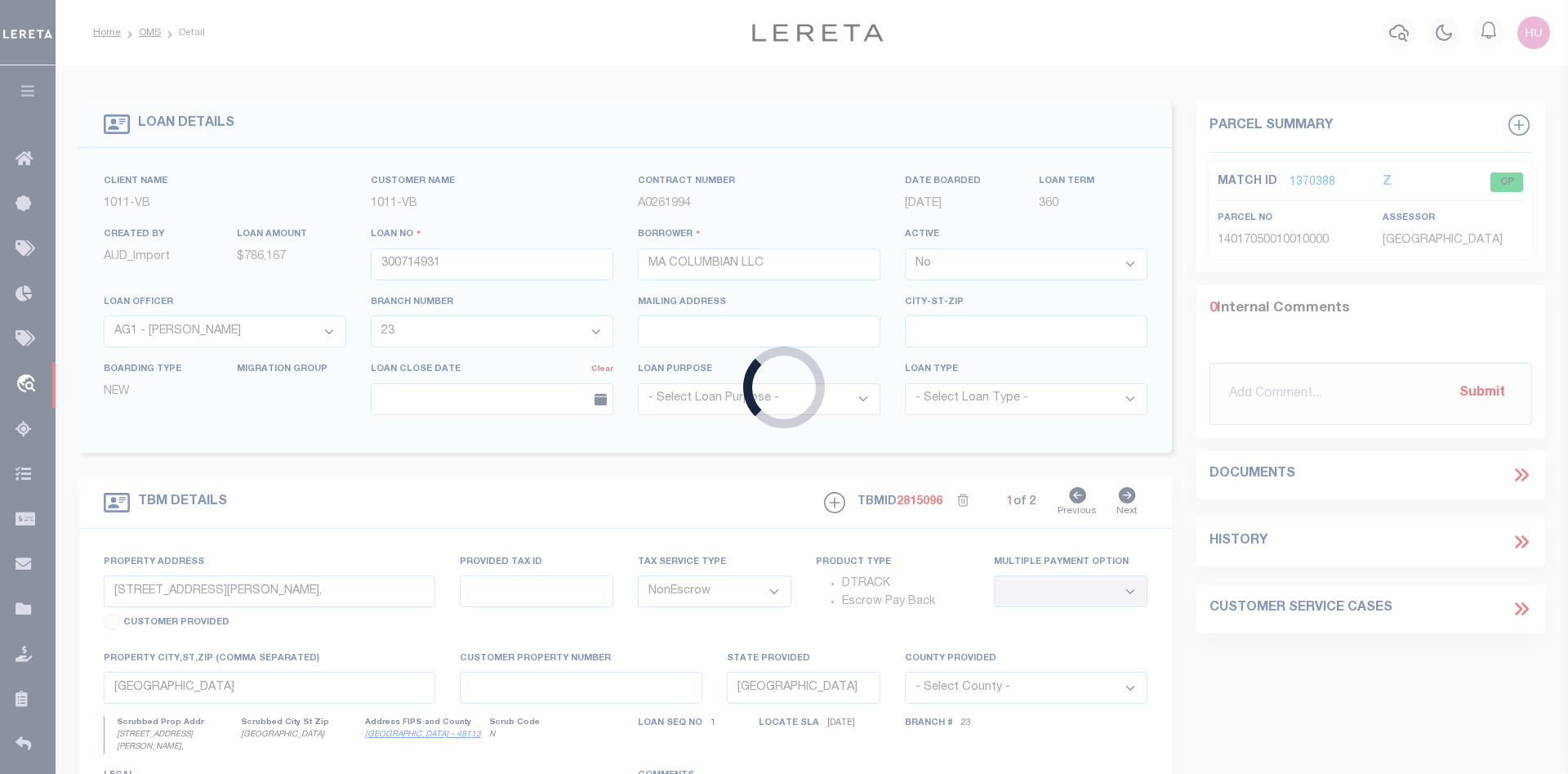
type input "7050021"
type input "MA COLUMBIAN LLC AND MA COLUMBIAN OPERATING LLC"
select select "True"
select select "2097"
select select "600"
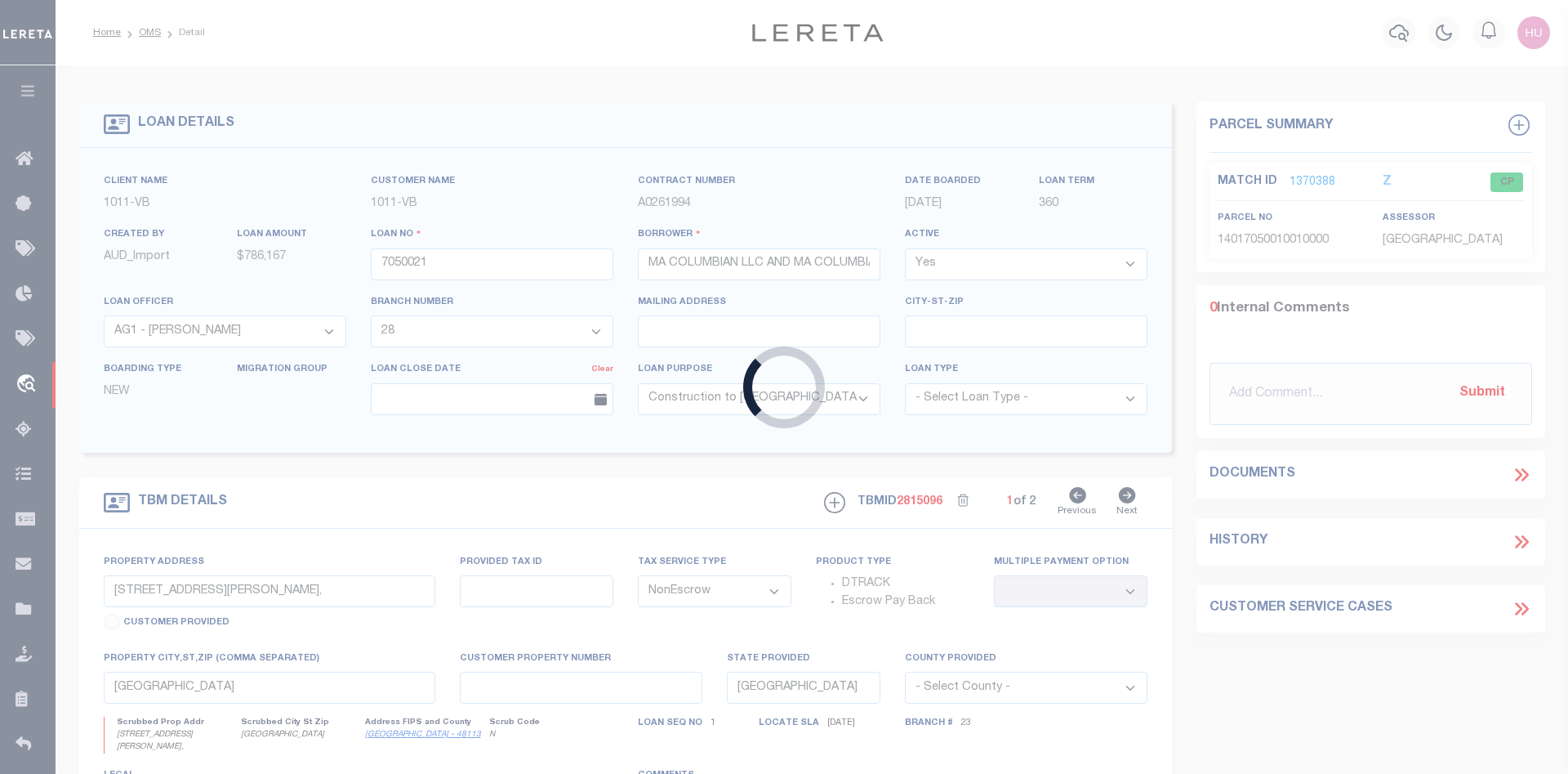
type input "2525 HONORS CLUB"
select select
type input "[GEOGRAPHIC_DATA]"
select select
type textarea "BEING LOT 1, BLOCK 1, COLUMBIAN COUNTRY CLUB ADDITION"
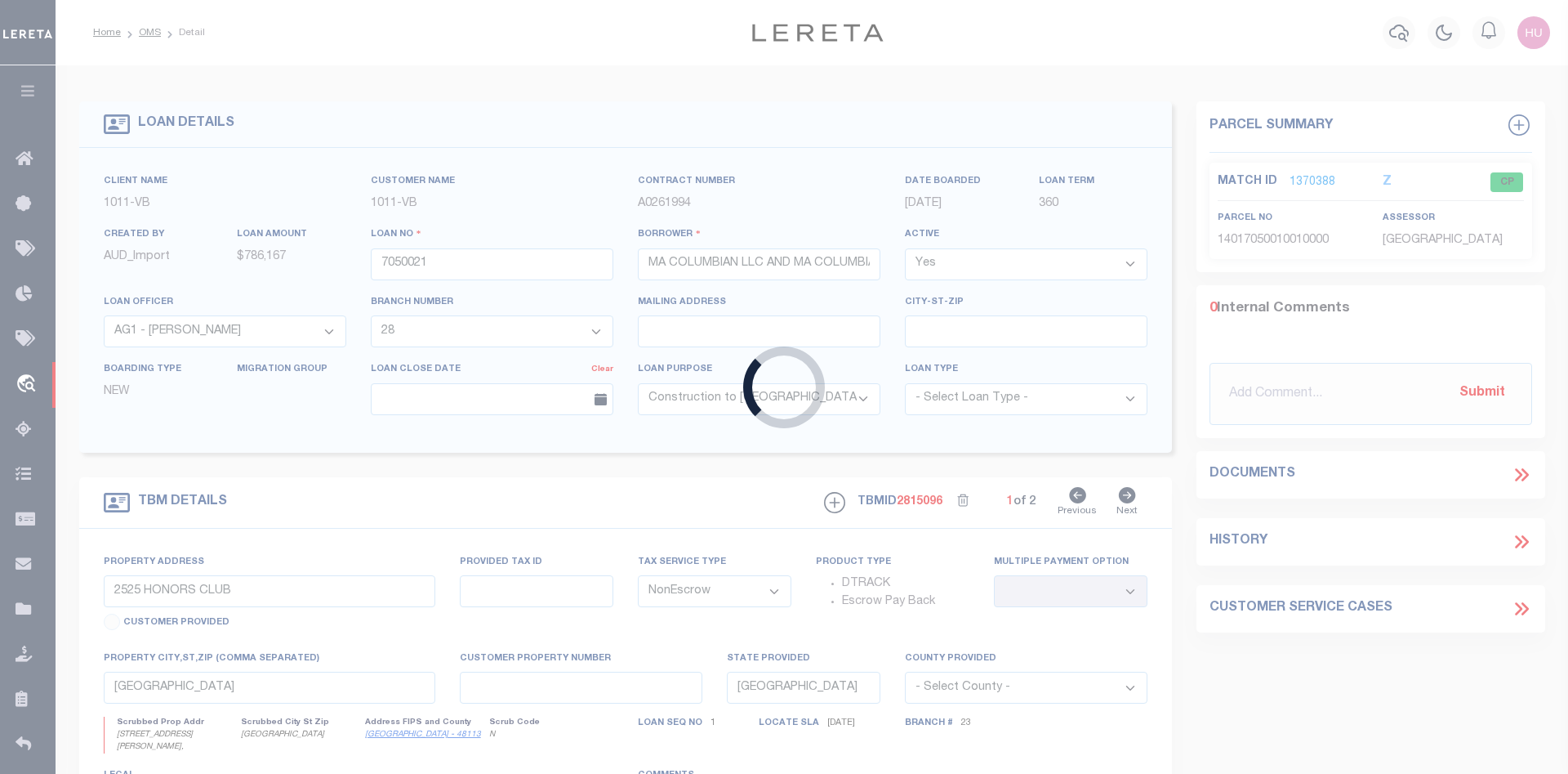
select select "7434"
select select "2097"
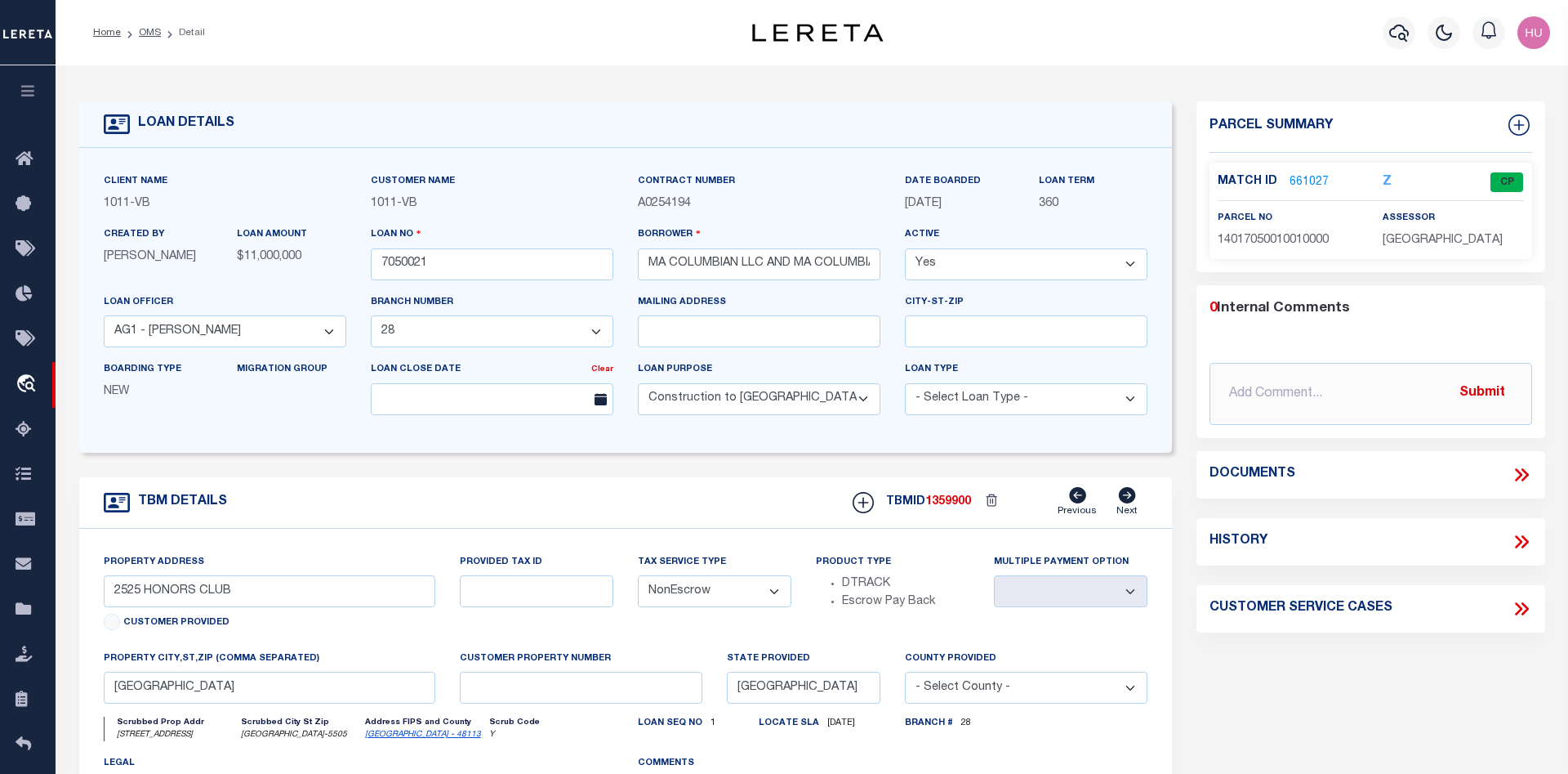
click at [1295, 178] on link "661027" at bounding box center [1309, 182] width 39 height 17
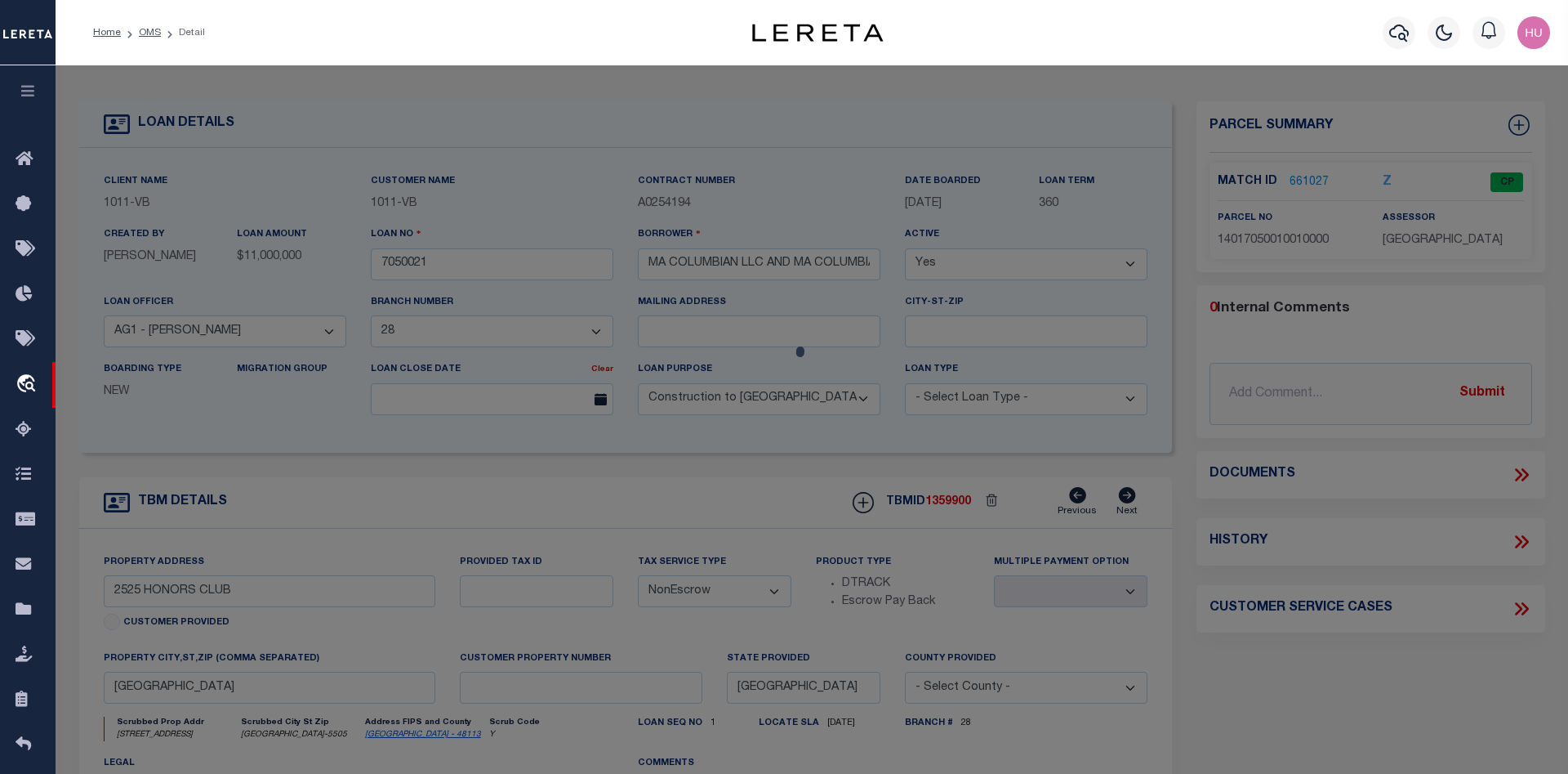
select select "AS"
checkbox input "false"
select select "CP"
type input "MA COLUMBIAN LLC"
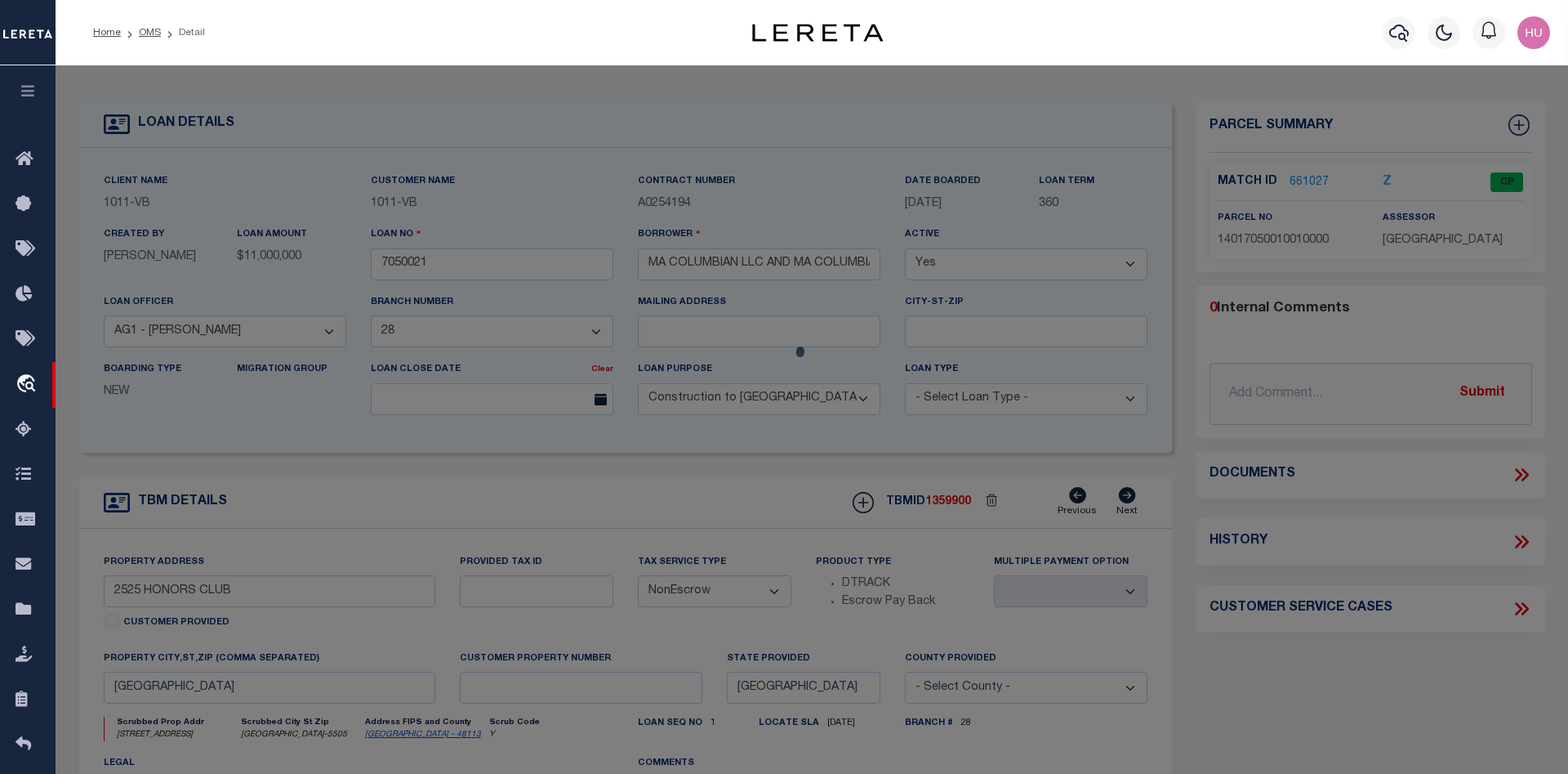
type input "[STREET_ADDRESS]"
checkbox input "false"
type input "[GEOGRAPHIC_DATA]"
type textarea "1: COLUMBIAN COUNTRY CLUB 2: BLK 1 LT 1 ACS 212.727 3: 4: INT201300392138 DD121…"
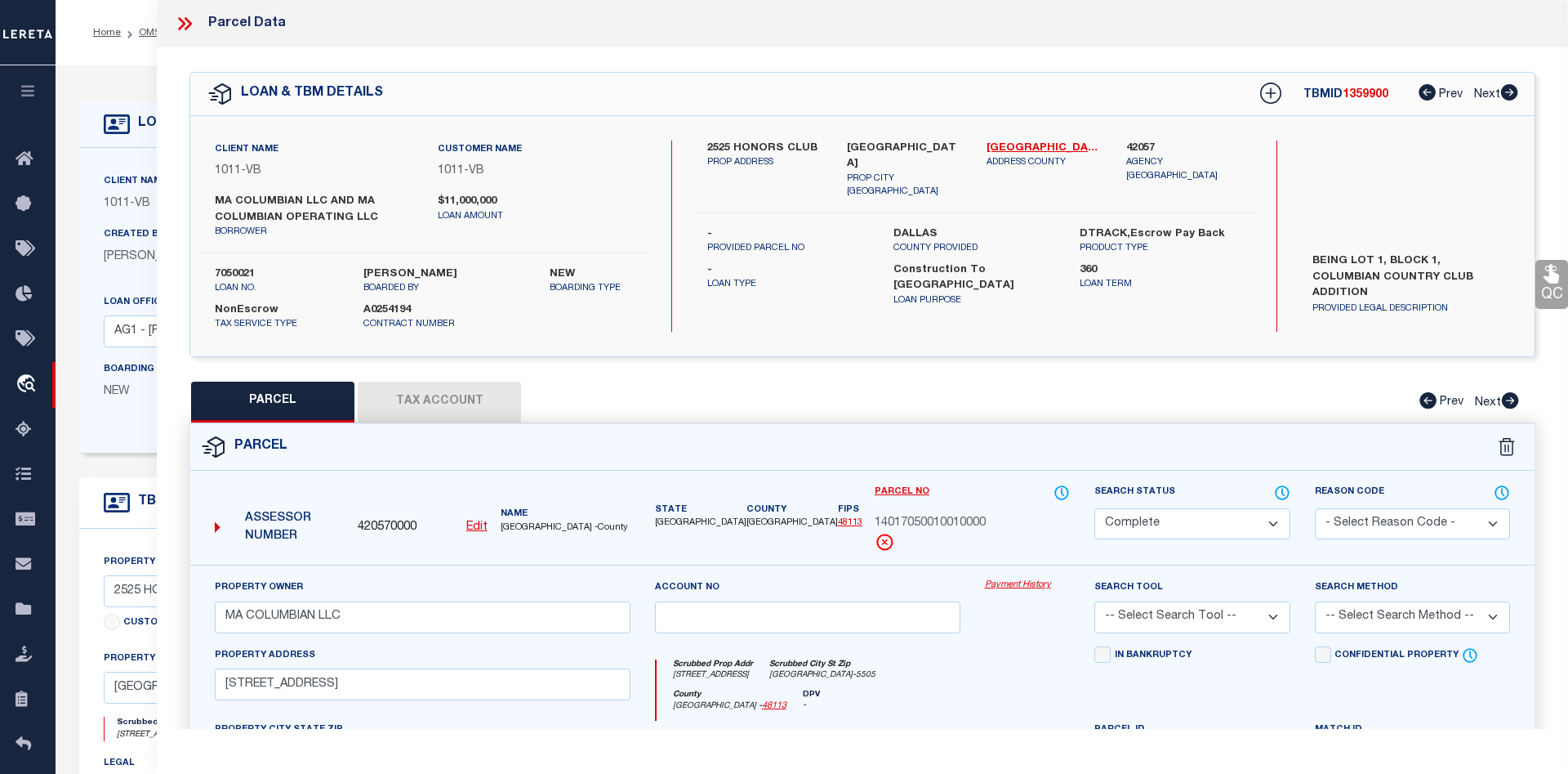
click at [1020, 587] on link "Payment History" at bounding box center [1028, 585] width 86 height 14
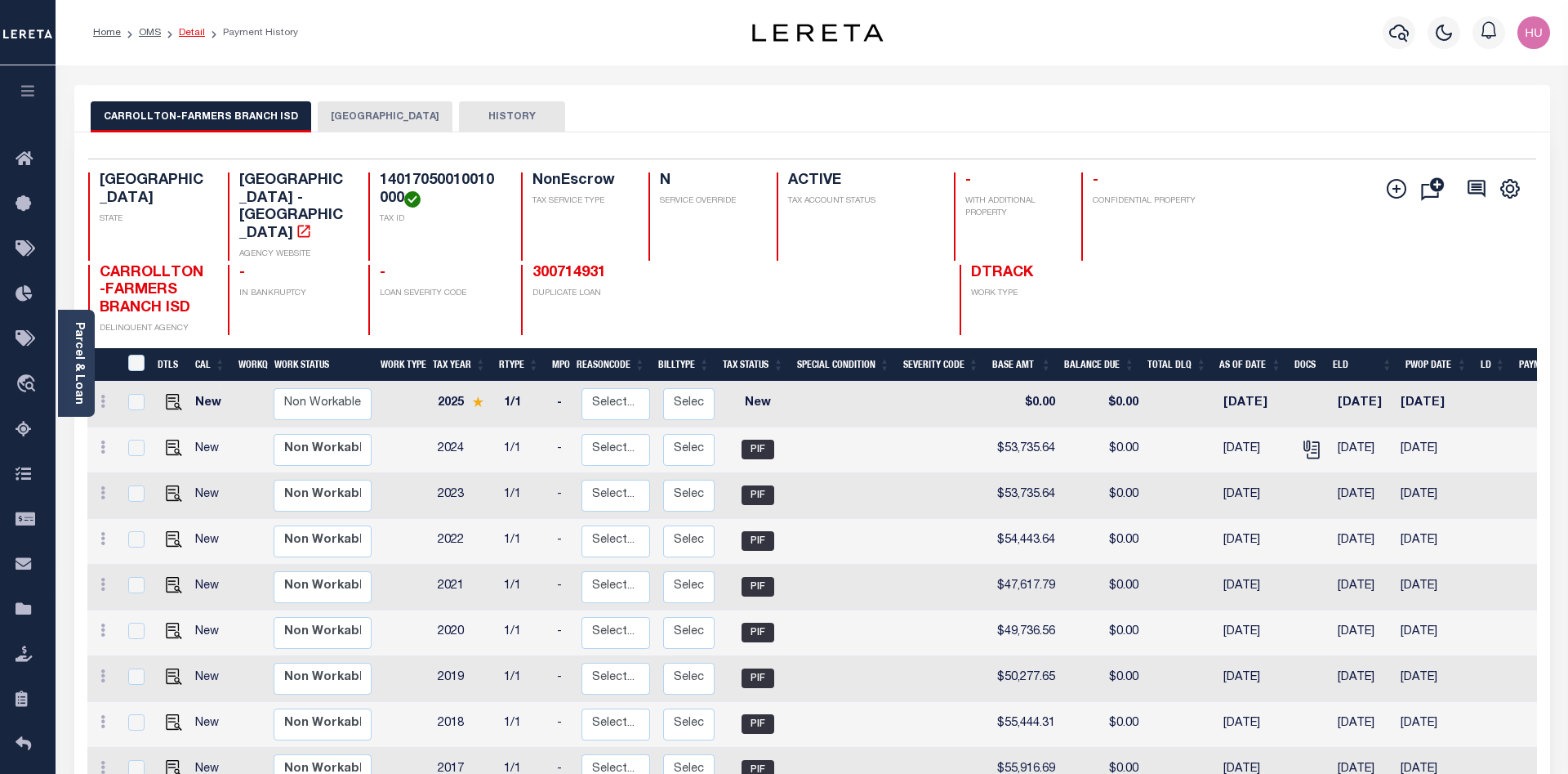
click at [191, 29] on link "Detail" at bounding box center [192, 32] width 27 height 10
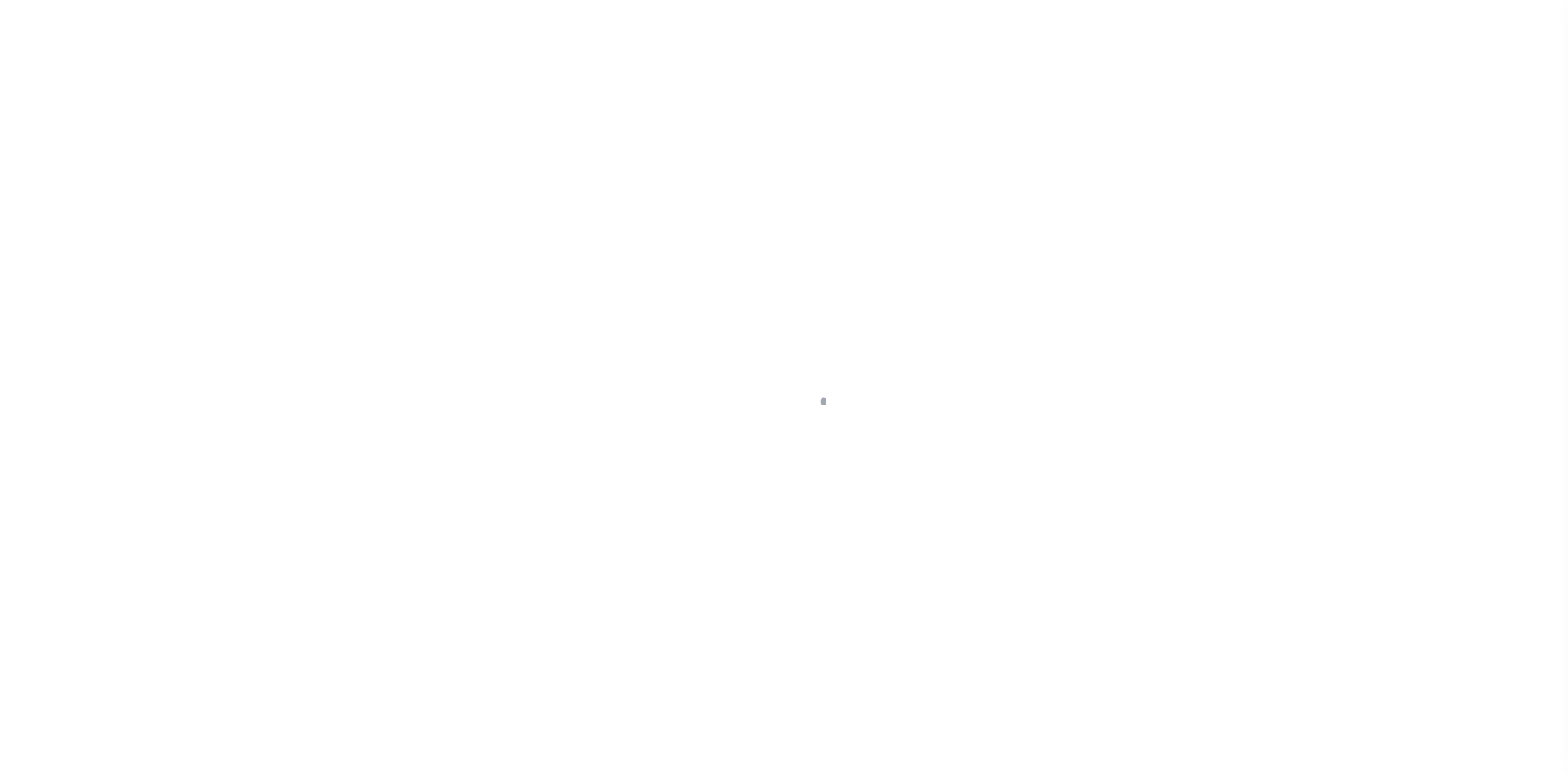
select select "7434"
select select "2097"
select select "600"
select select "NonEscrow"
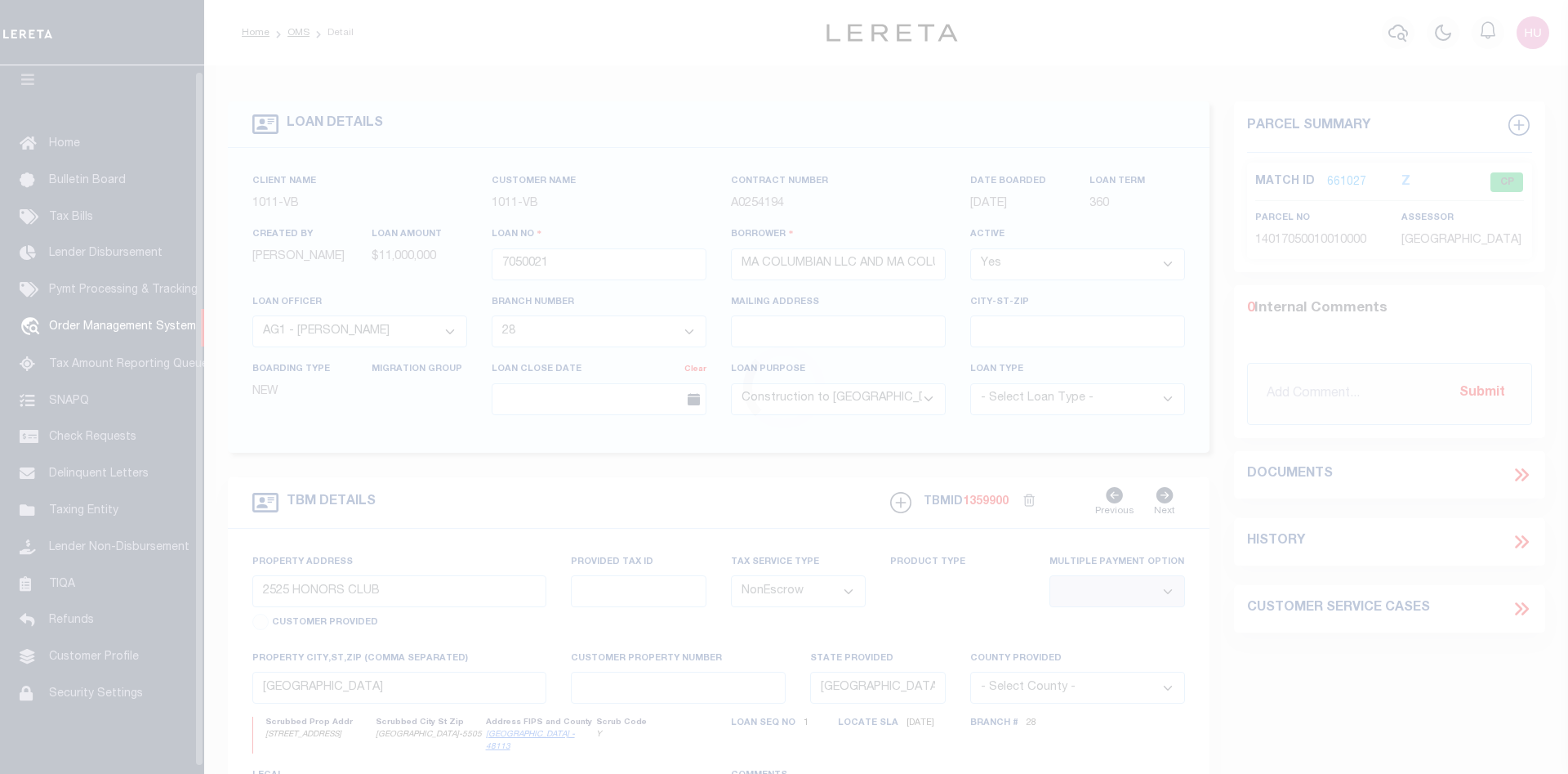
scroll to position [29, 0]
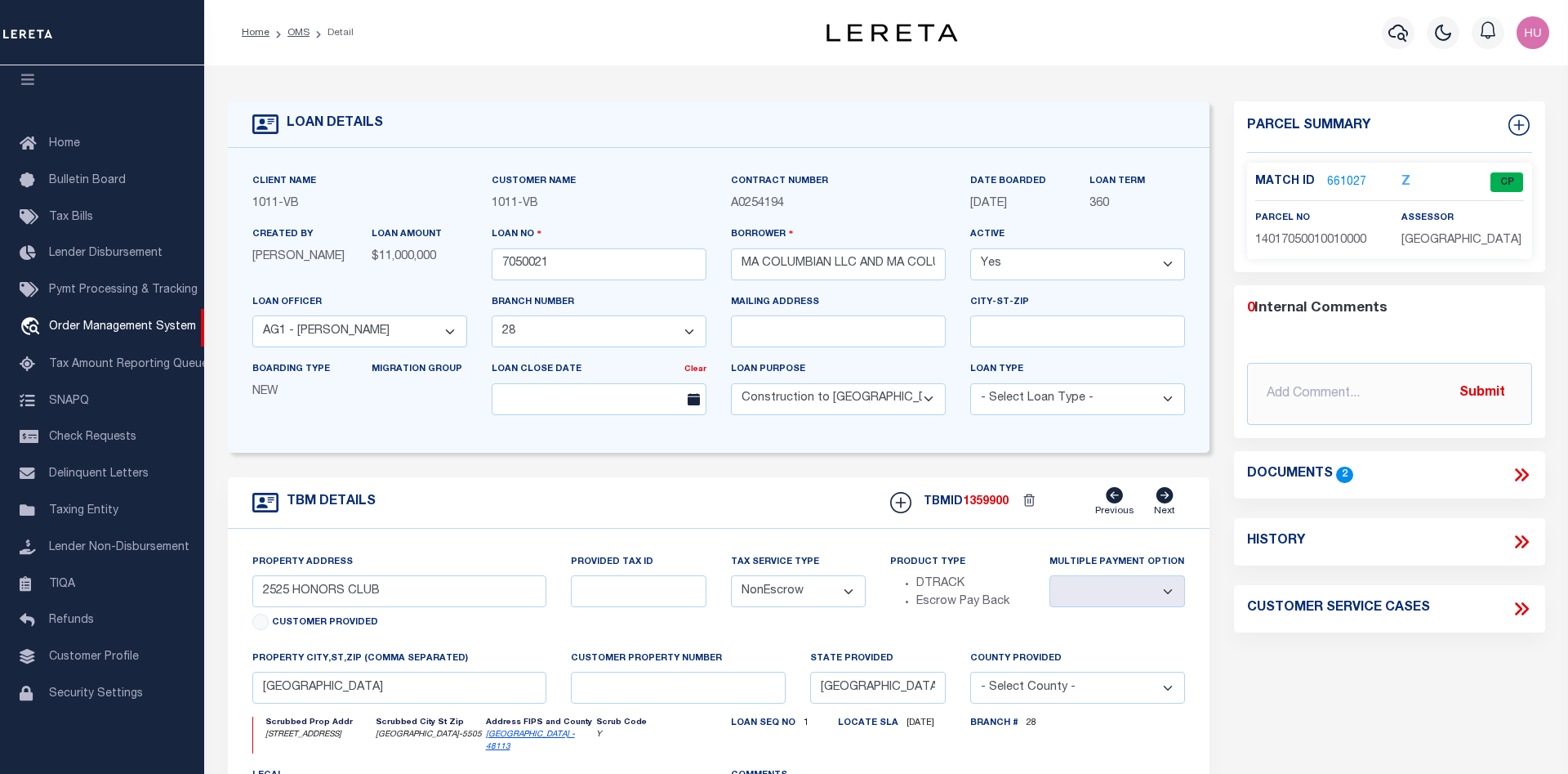
drag, startPoint x: 1015, startPoint y: 205, endPoint x: 969, endPoint y: 206, distance: 46.0
click at [969, 206] on div "DATE BOARDED 09/04/2015" at bounding box center [1018, 199] width 120 height 53
click at [1339, 178] on link "661027" at bounding box center [1347, 182] width 39 height 17
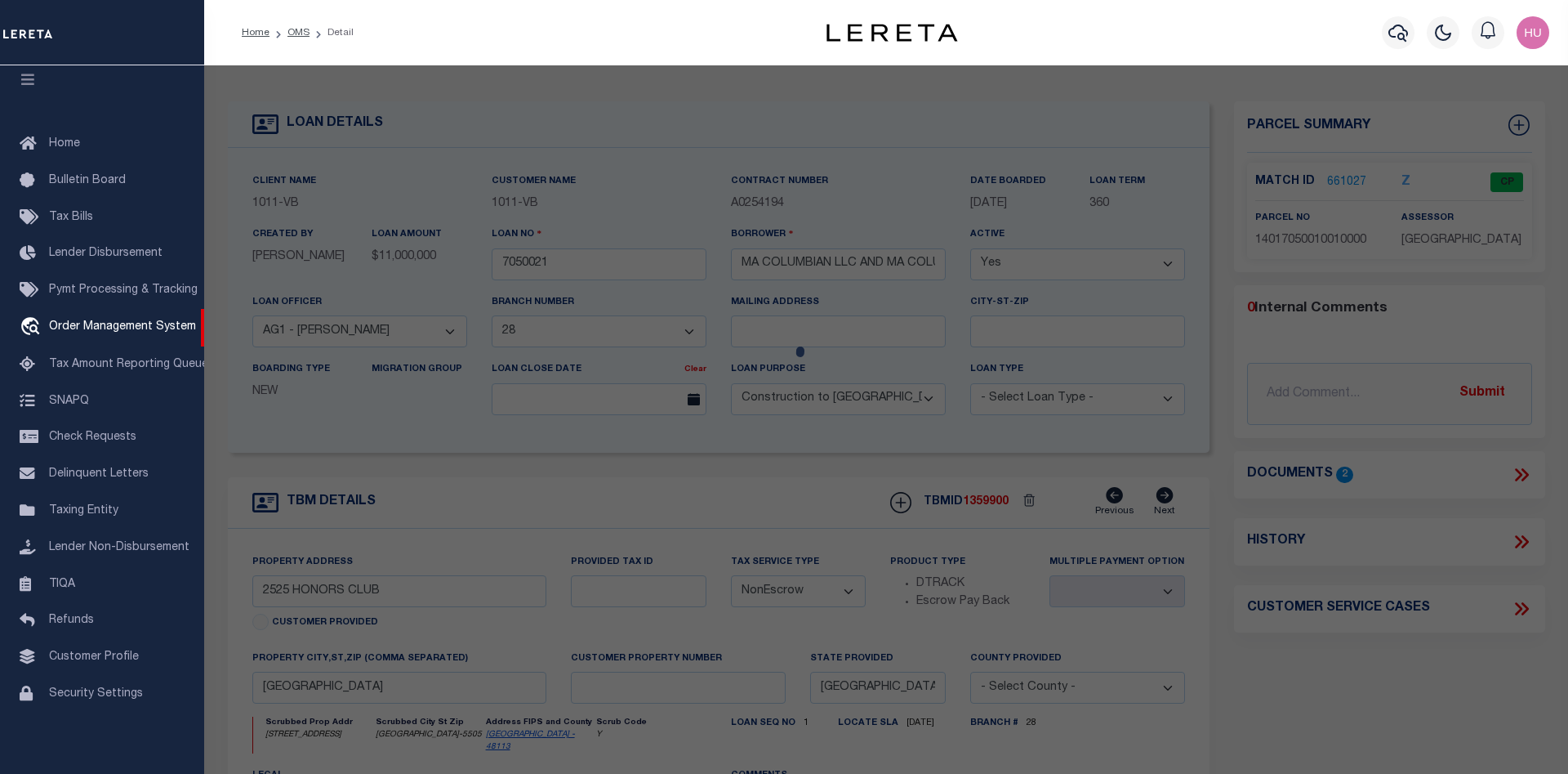
checkbox input "false"
select select "CP"
type input "MA COLUMBIAN LLC"
type input "[STREET_ADDRESS]"
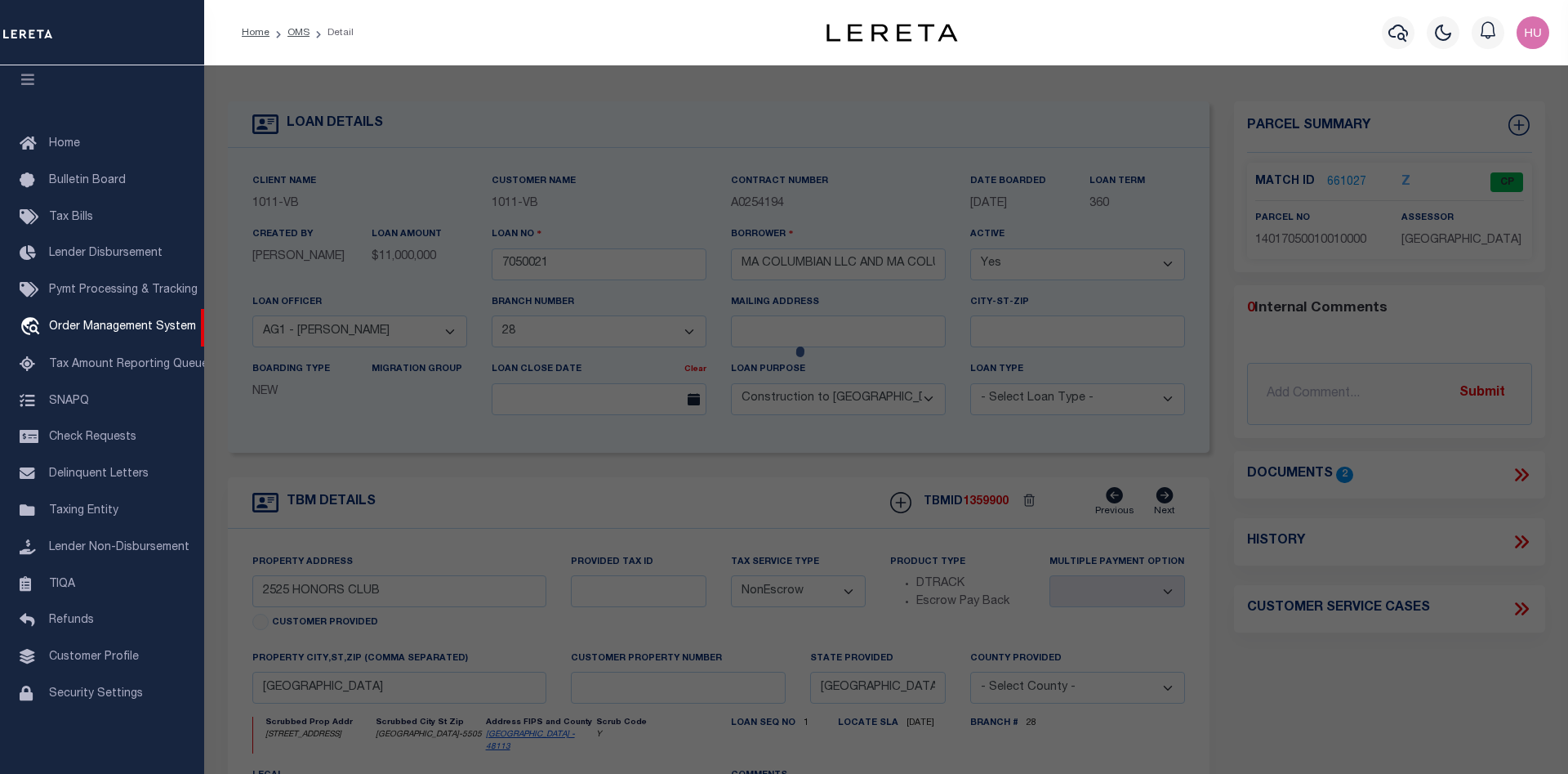
checkbox input "false"
type input "TX"
type textarea "1: COLUMBIAN COUNTRY CLUB 2: BLK 1 LT 1 ACS 212.727 3: 4: INT201300392138 DD121…"
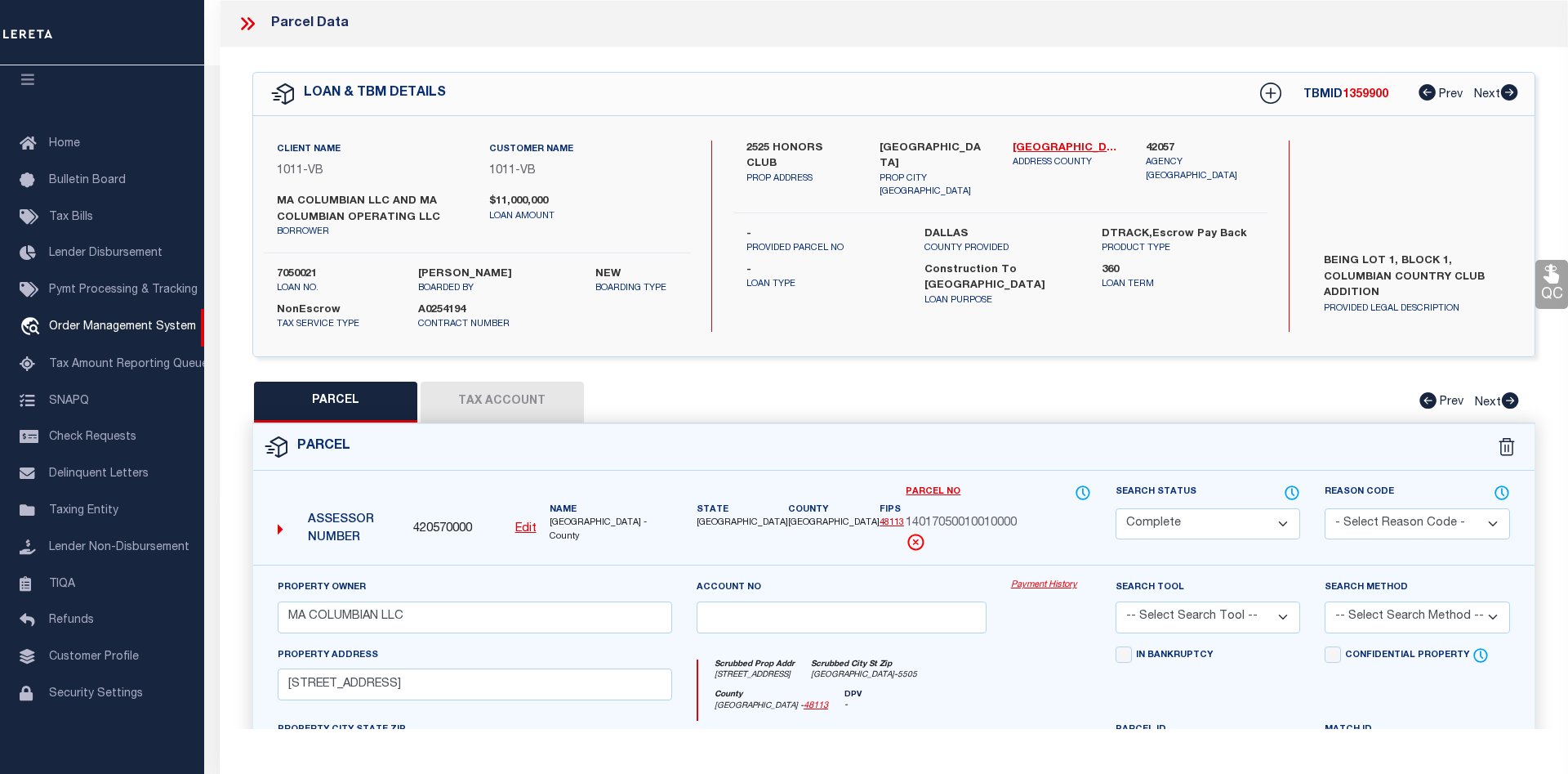
click at [450, 395] on button "Tax Account" at bounding box center [502, 402] width 163 height 41
select select "100"
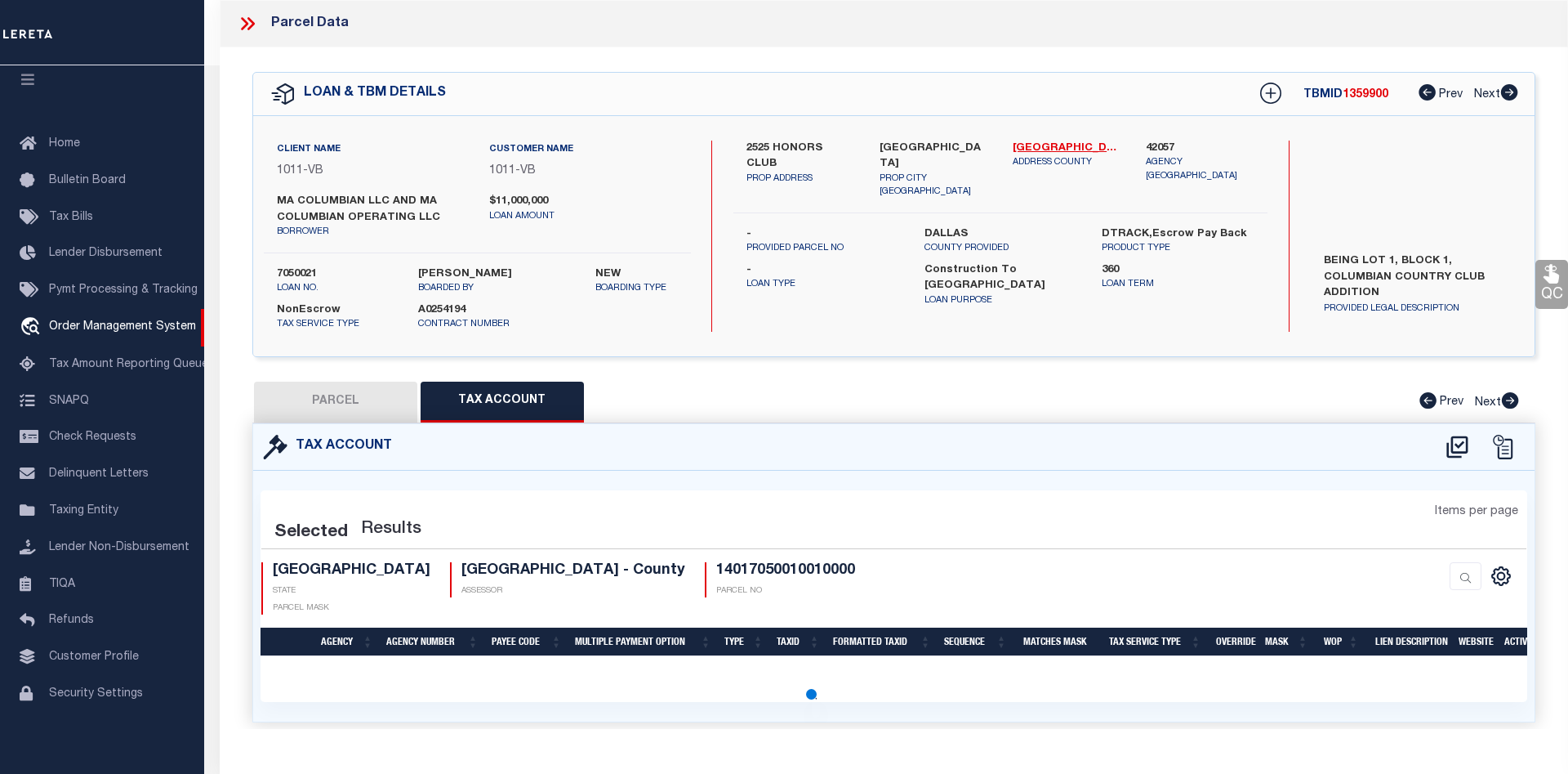
select select "100"
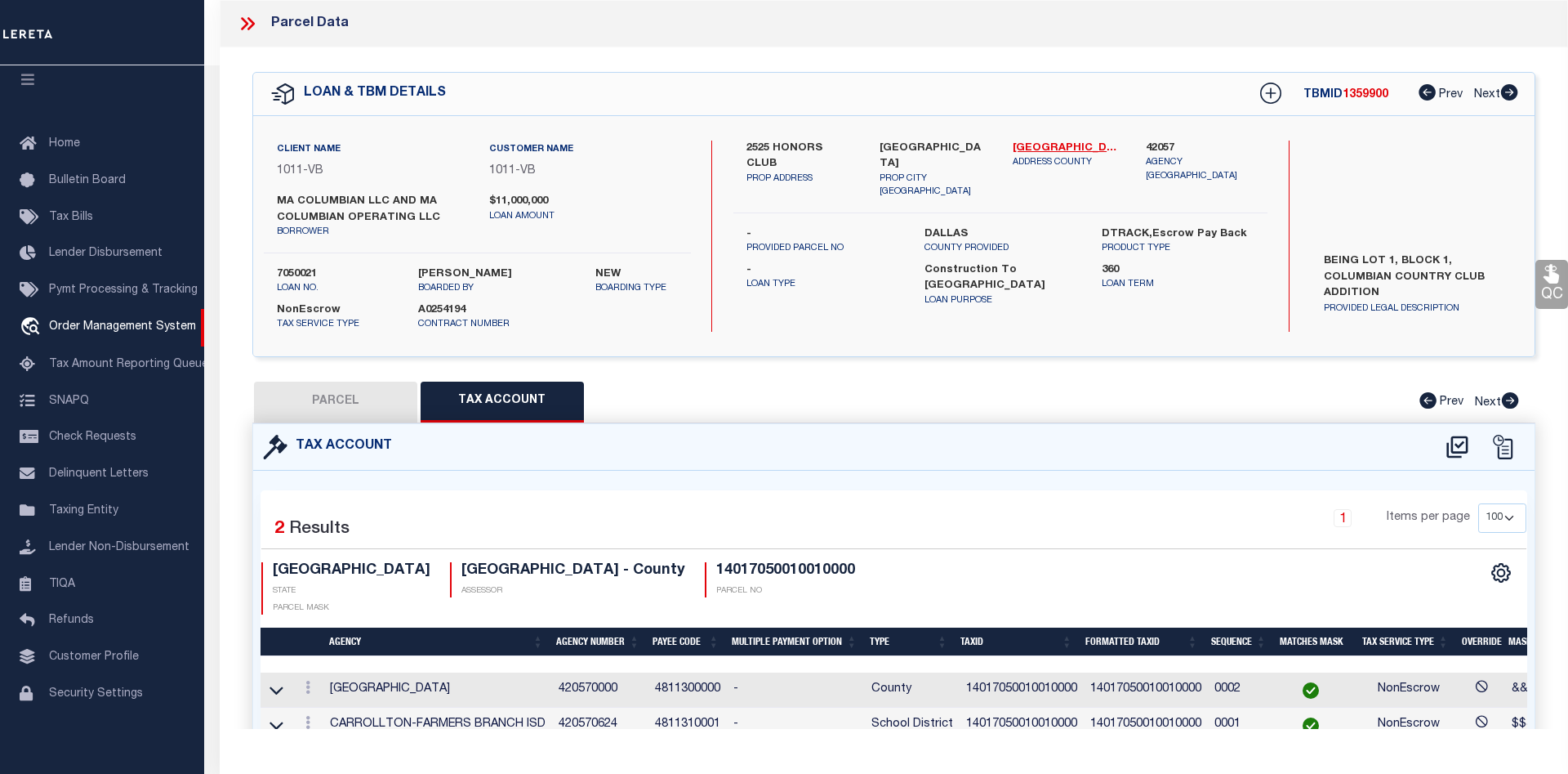
click at [384, 393] on button "PARCEL" at bounding box center [336, 402] width 163 height 41
select select "AS"
checkbox input "false"
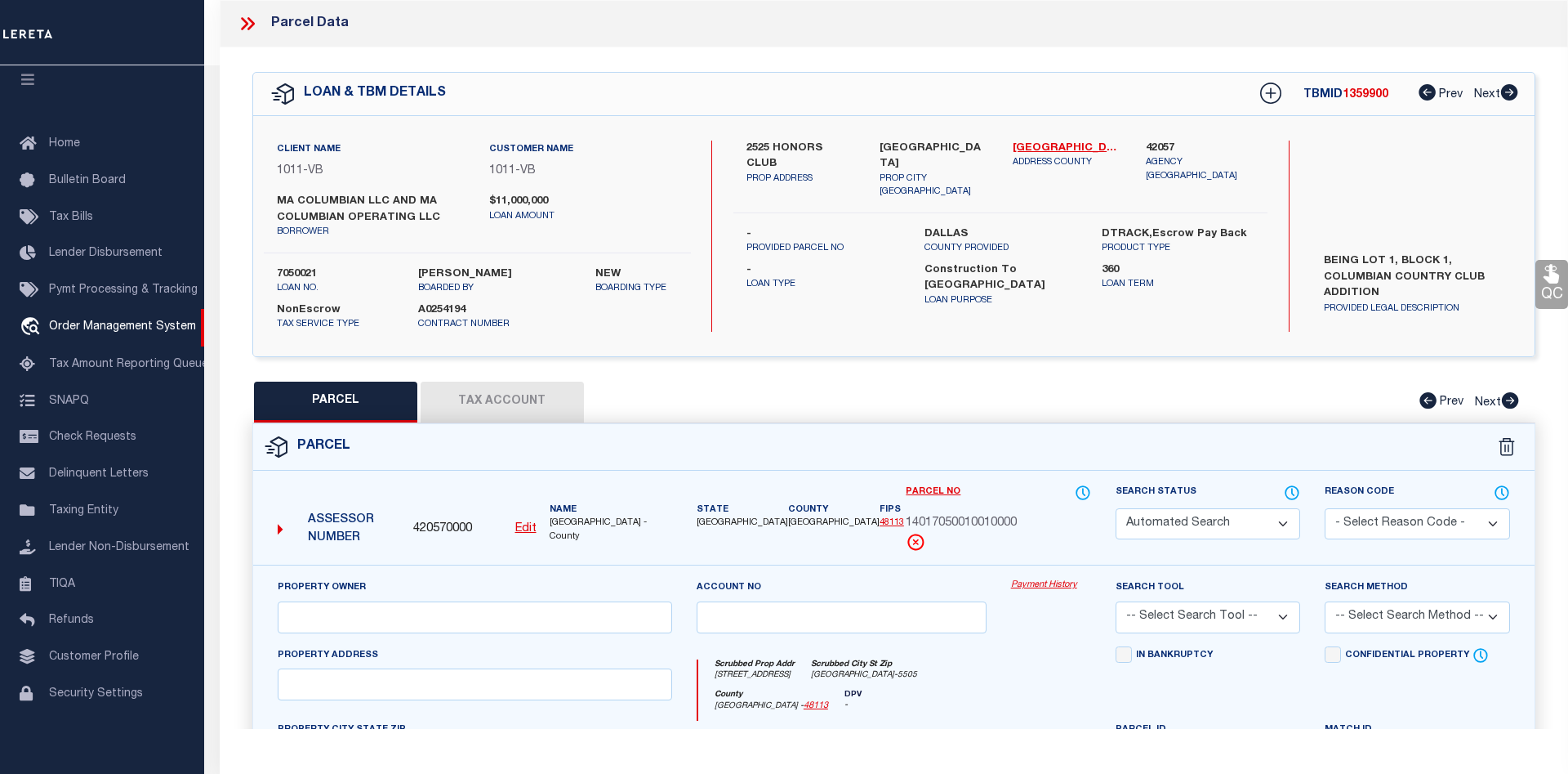
select select "CP"
type input "MA COLUMBIAN LLC"
type input "2525 HONORS CLUB DR"
checkbox input "false"
type input "TX"
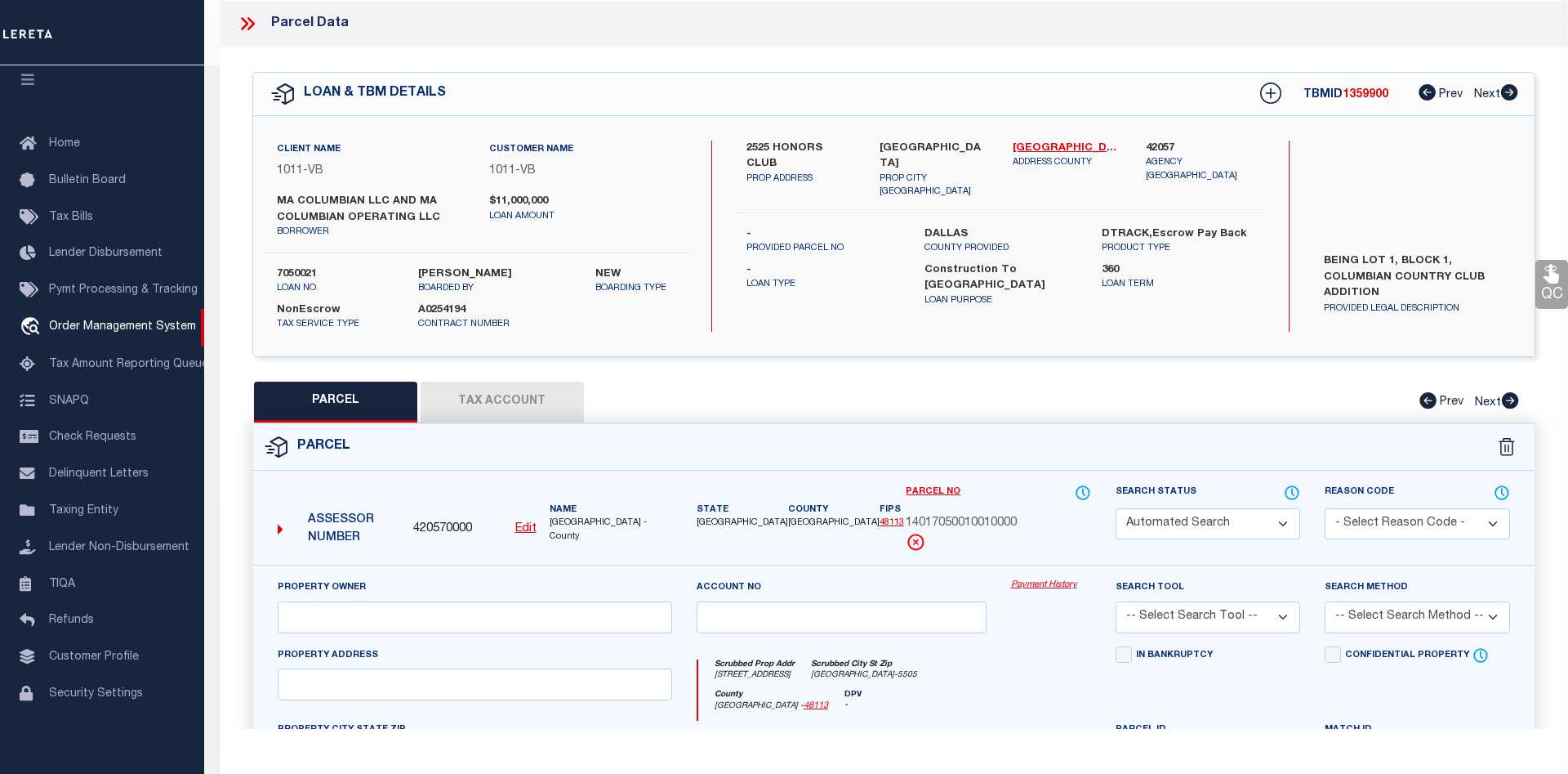
type textarea "1: COLUMBIAN COUNTRY CLUB 2: BLK 1 LT 1 ACS 212.727 3: 4: INT201300392138 DD121…"
click at [1043, 588] on link "Payment History" at bounding box center [1051, 585] width 80 height 14
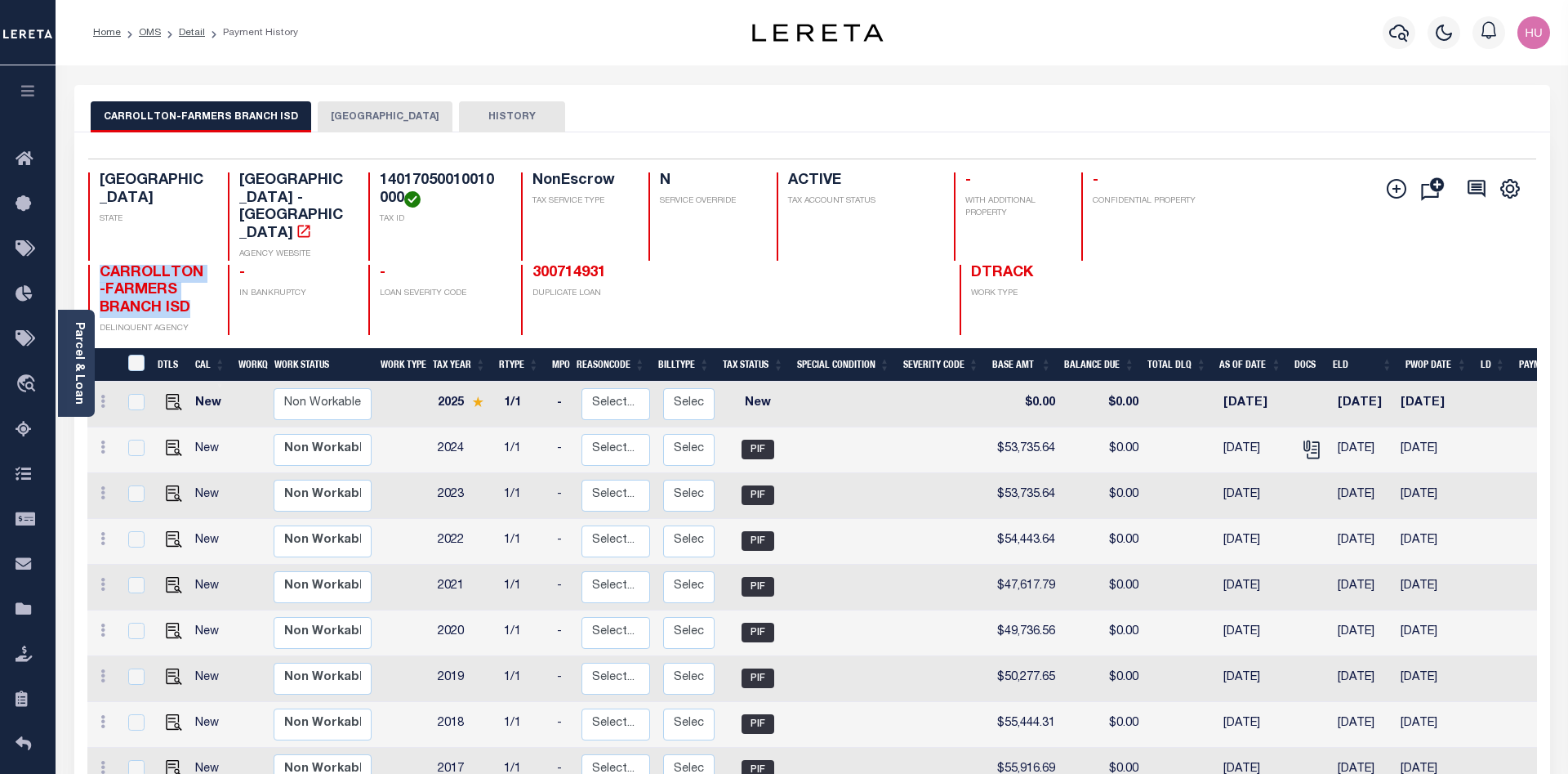
drag, startPoint x: 192, startPoint y: 282, endPoint x: 97, endPoint y: 243, distance: 102.7
click at [97, 265] on div "CARROLLTON-FARMERS BRANCH ISD DELINQUENT AGENCY" at bounding box center [149, 300] width 121 height 71
copy span "CARROLLTON-FARMERS BRANCH ISD"
click at [185, 31] on link "Detail" at bounding box center [192, 32] width 27 height 10
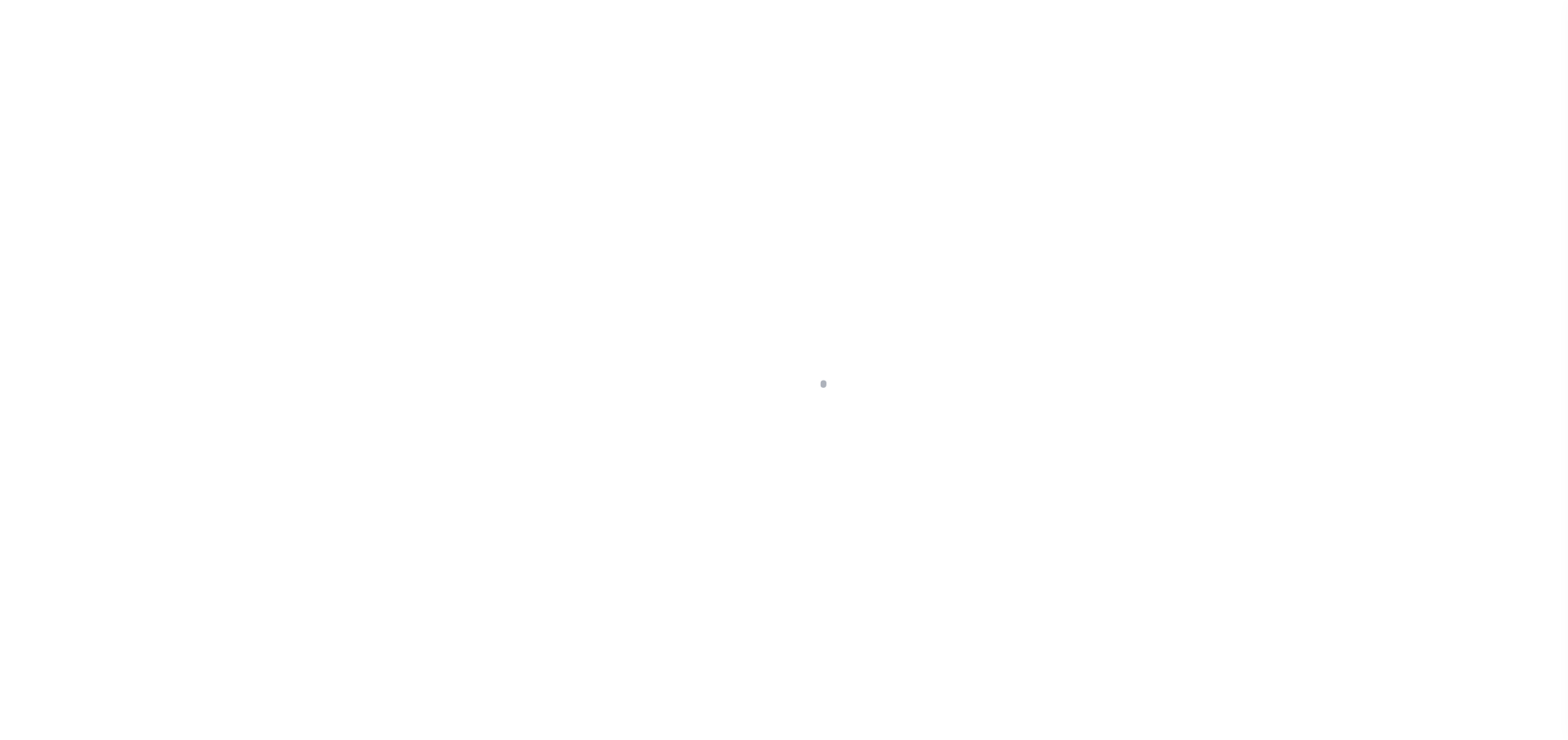
select select
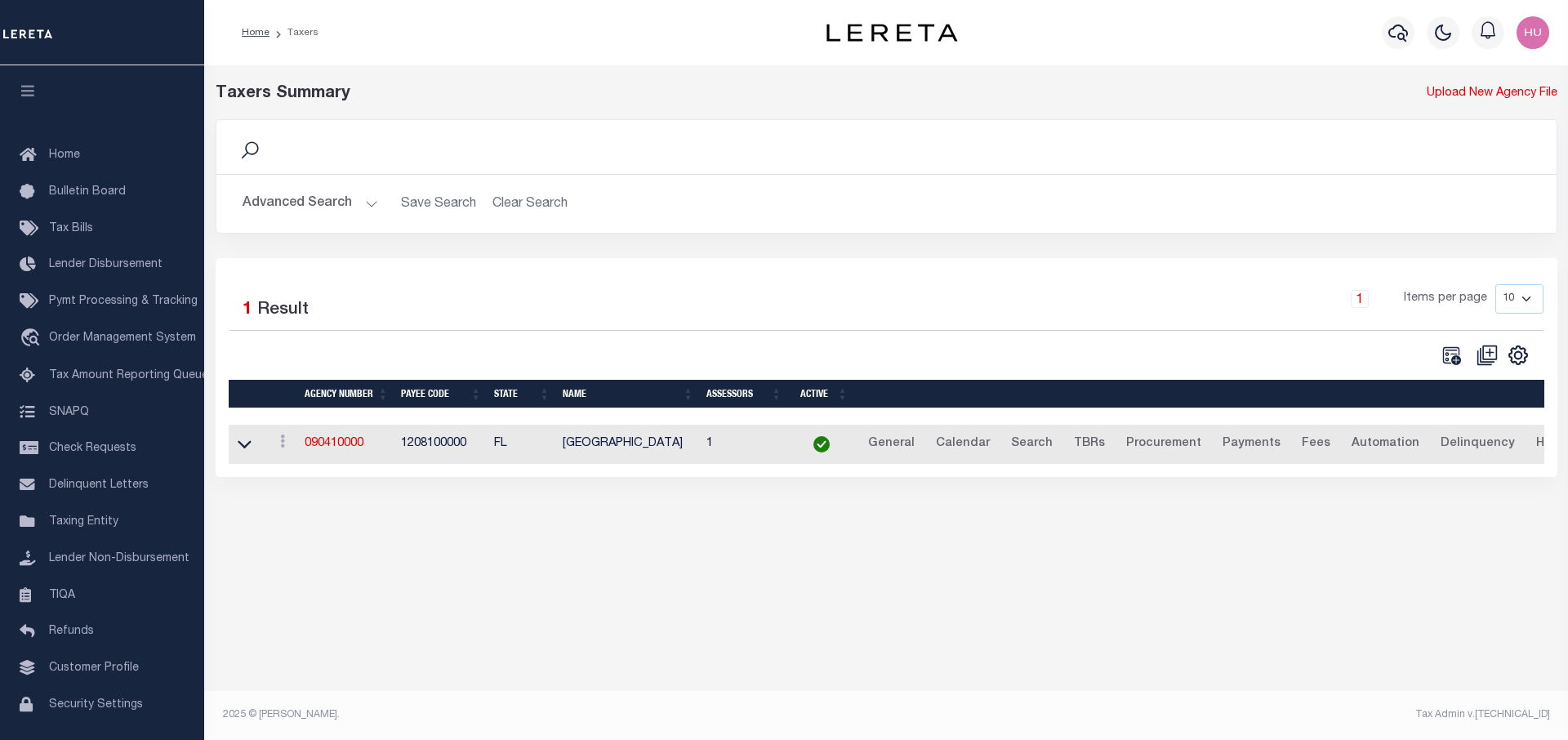
click at [294, 204] on button "Advanced Search" at bounding box center [311, 204] width 136 height 32
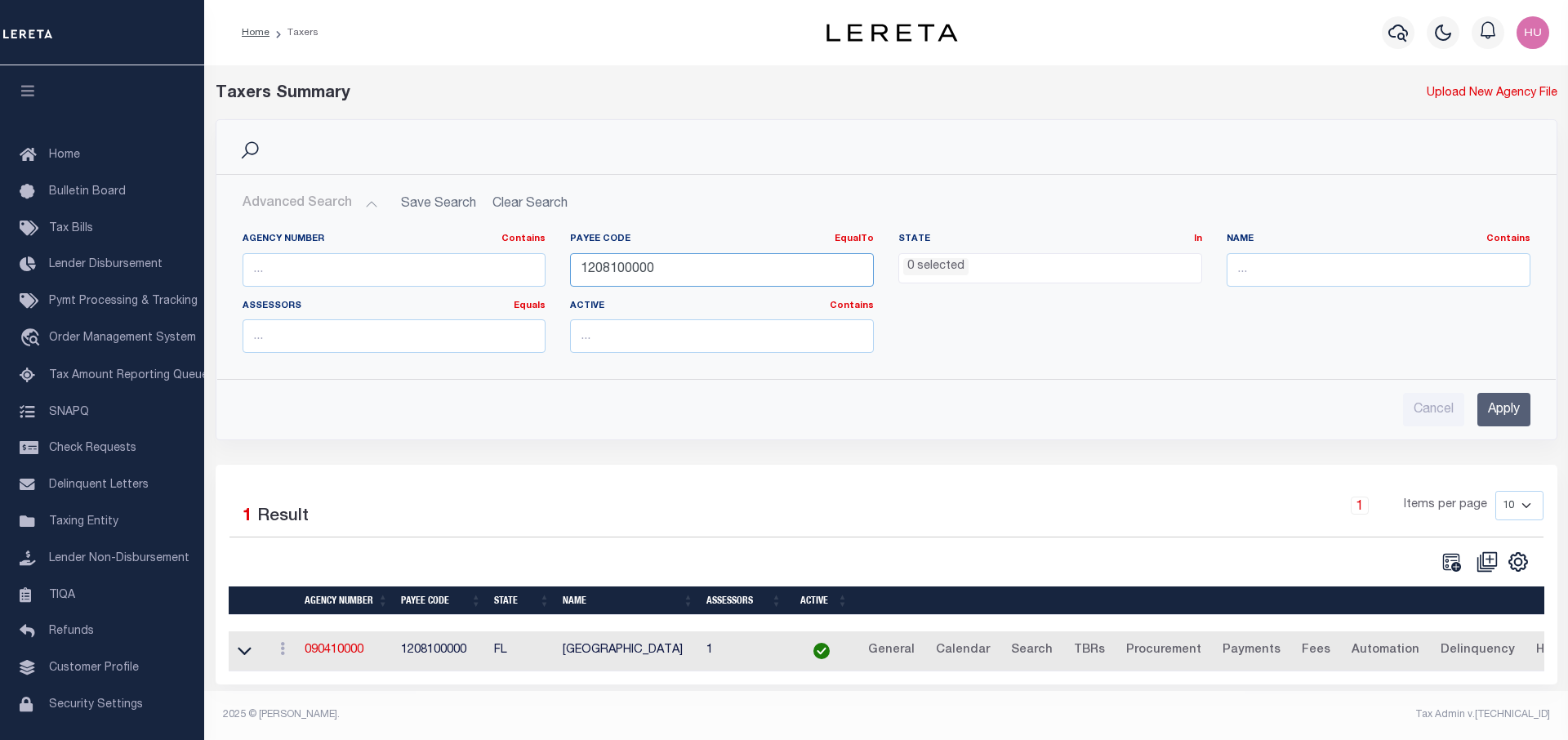
click at [627, 271] on input "1208100000" at bounding box center [722, 270] width 304 height 34
click at [627, 271] on input "1208100000" at bounding box center [722, 270] width 304 height 34
click at [1293, 270] on input "text" at bounding box center [1378, 270] width 304 height 34
paste input "CARROLLTON-FARMERS BRANCH ISD"
type input "CARROLLTON-FARMERS BRANCH ISD"
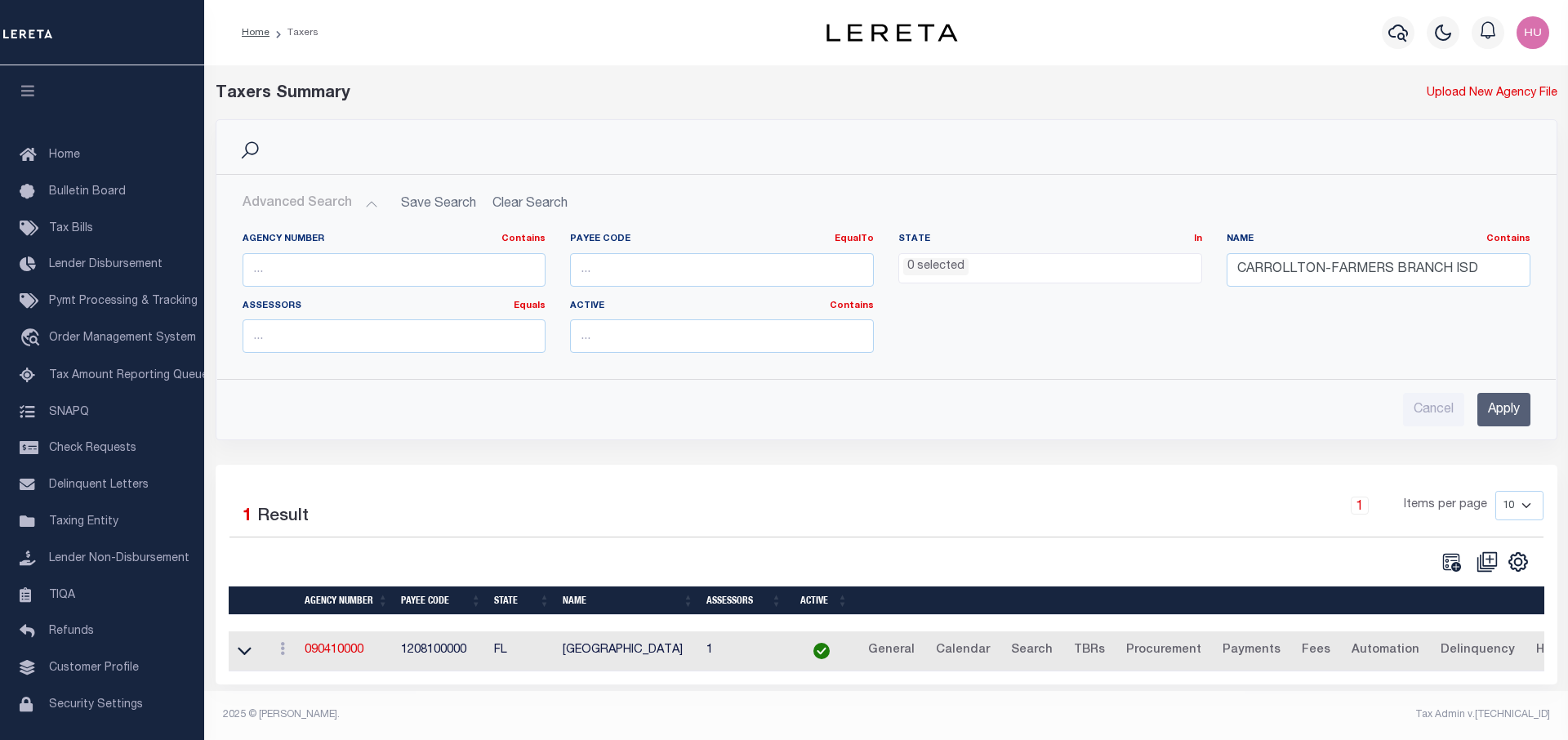
click at [1530, 405] on div "Cancel Apply" at bounding box center [886, 403] width 1314 height 47
click at [1489, 413] on input "Apply" at bounding box center [1505, 410] width 53 height 34
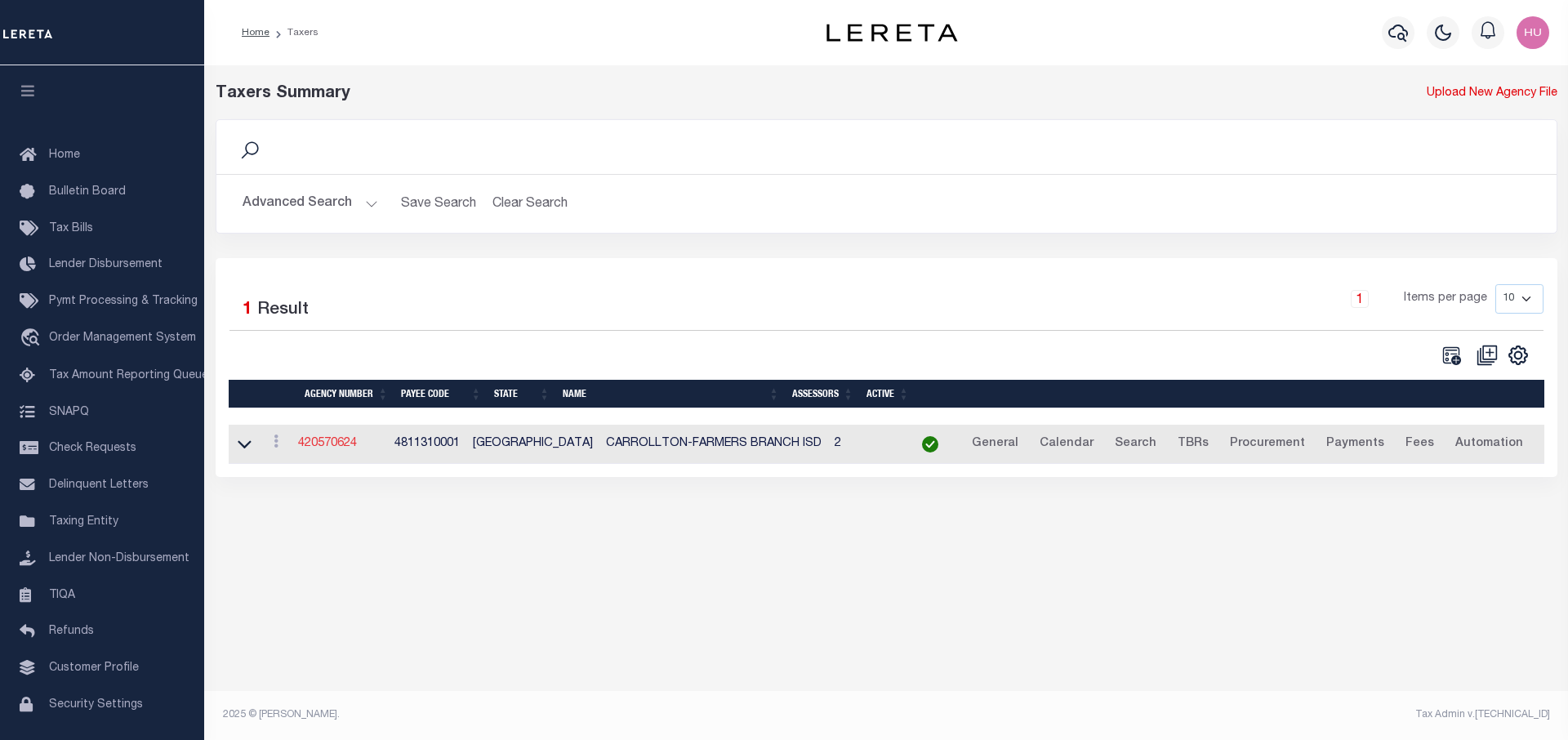
click at [338, 447] on link "420570624" at bounding box center [327, 444] width 59 height 11
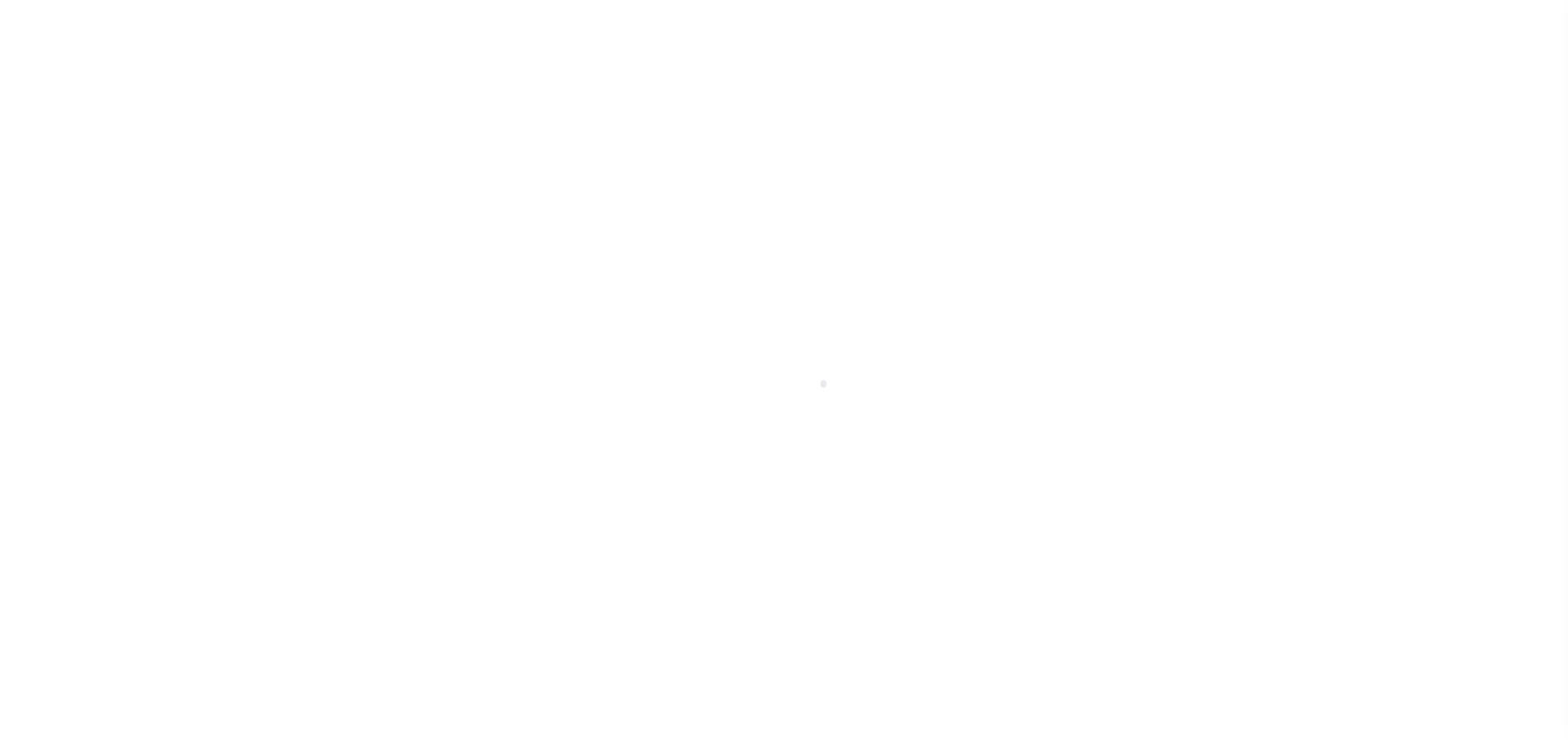
select select
checkbox input "false"
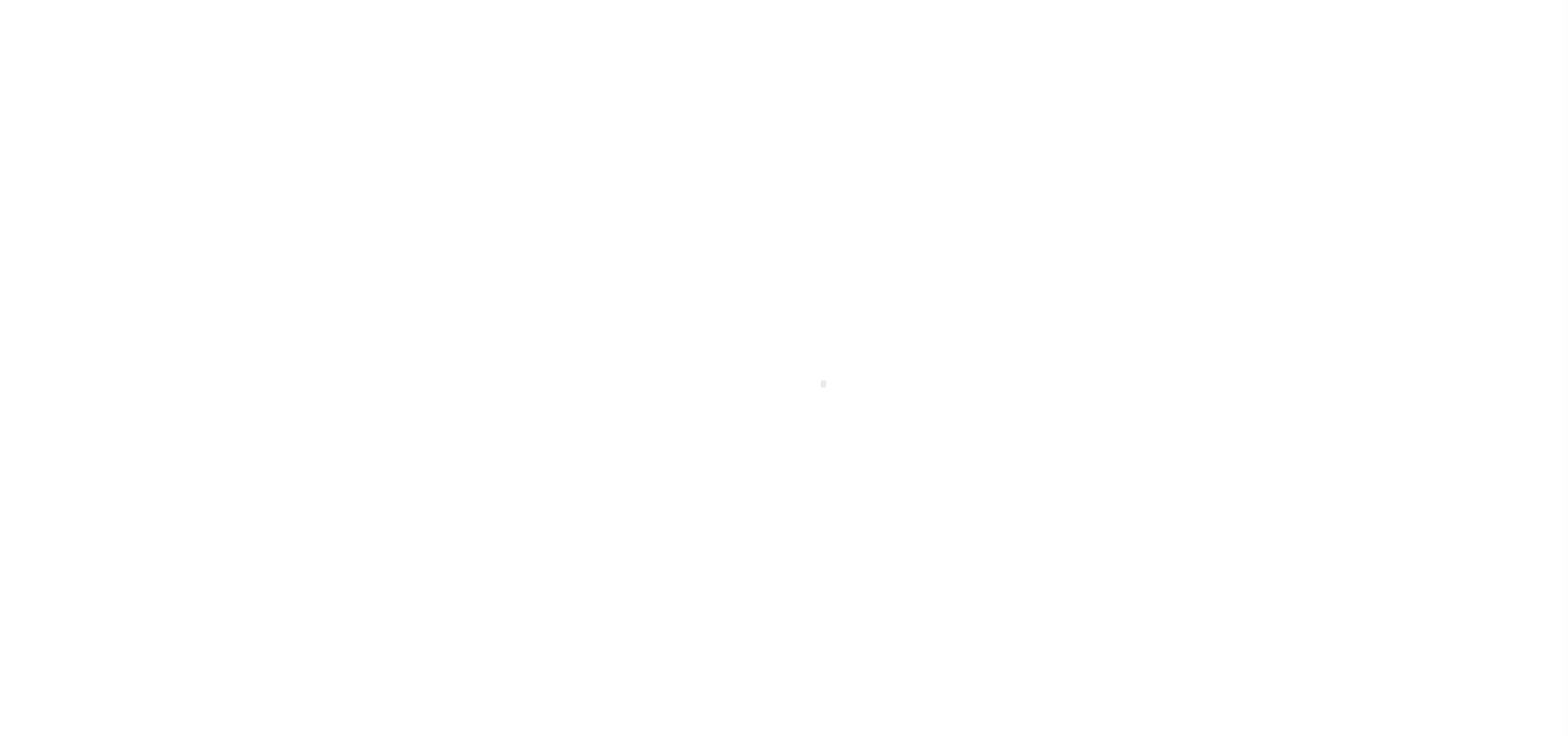
checkbox input "false"
type input "4811310001"
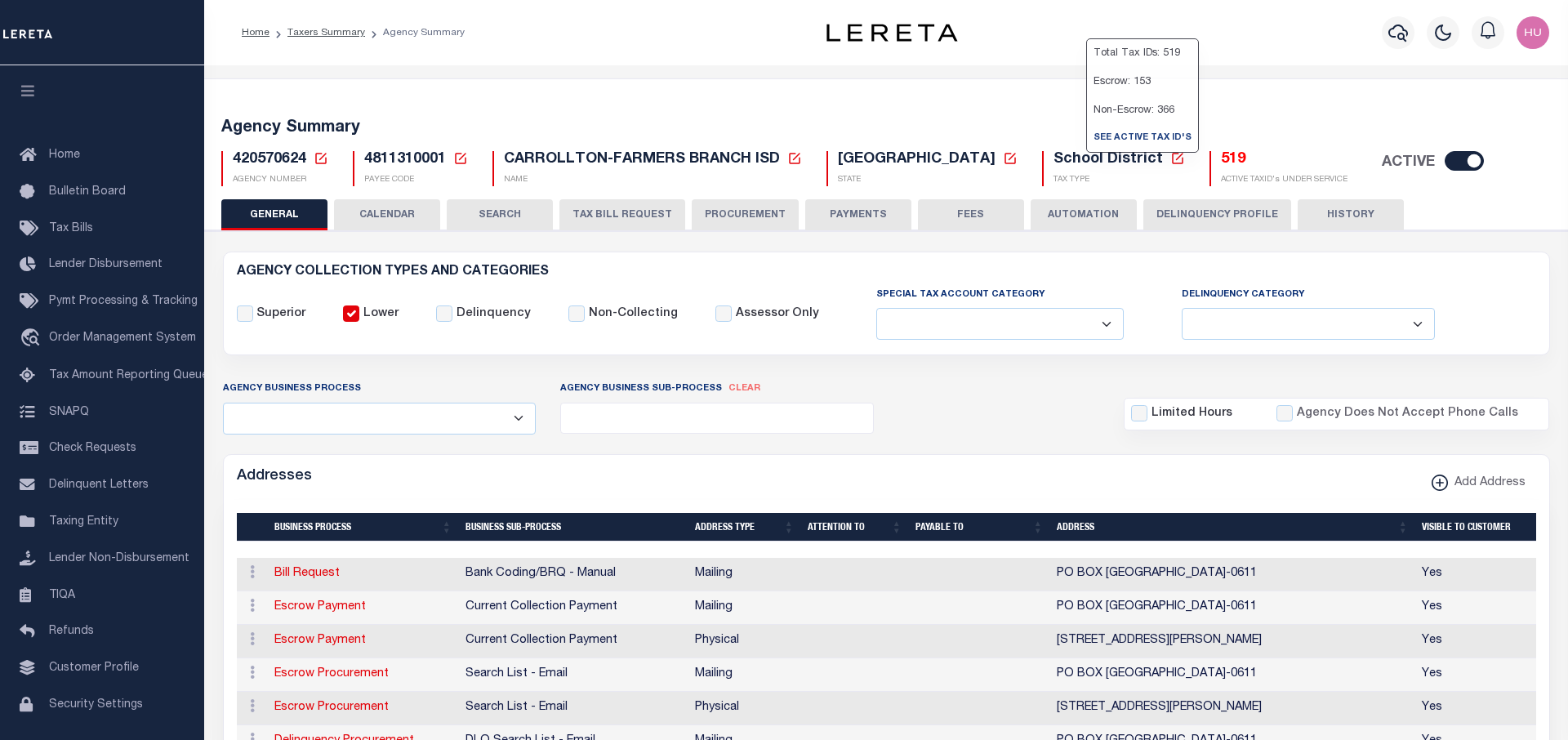
click at [1221, 160] on h5 "519" at bounding box center [1285, 160] width 127 height 18
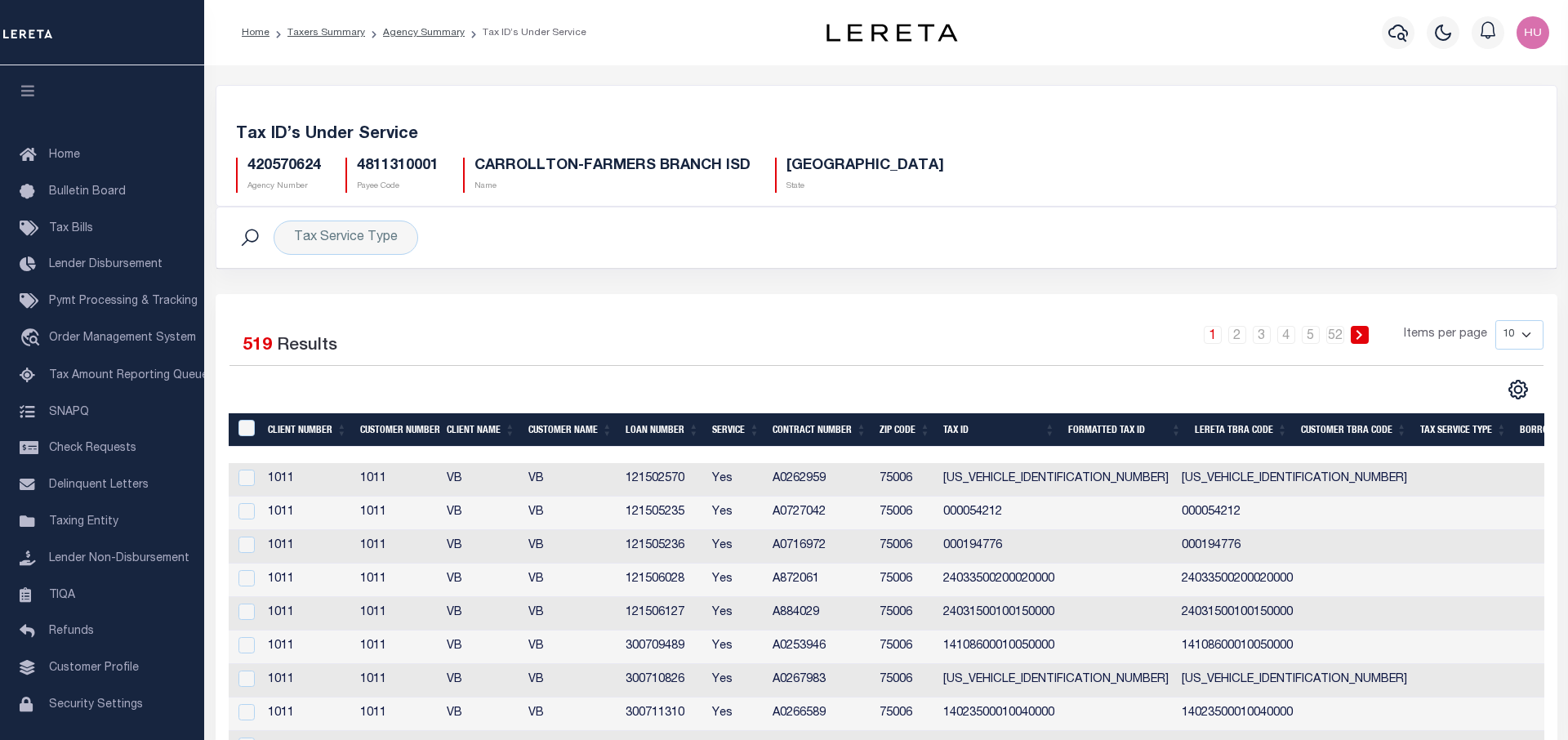
click at [782, 296] on div "Selected 519 Results 1 2 3 4 5 … 52 Items per page 10 25 50 100" at bounding box center [887, 552] width 1342 height 516
click at [1496, 320] on select "10 25 50 100" at bounding box center [1519, 335] width 49 height 29
select select "100"
click option "100" at bounding box center [0, 0] width 0 height 0
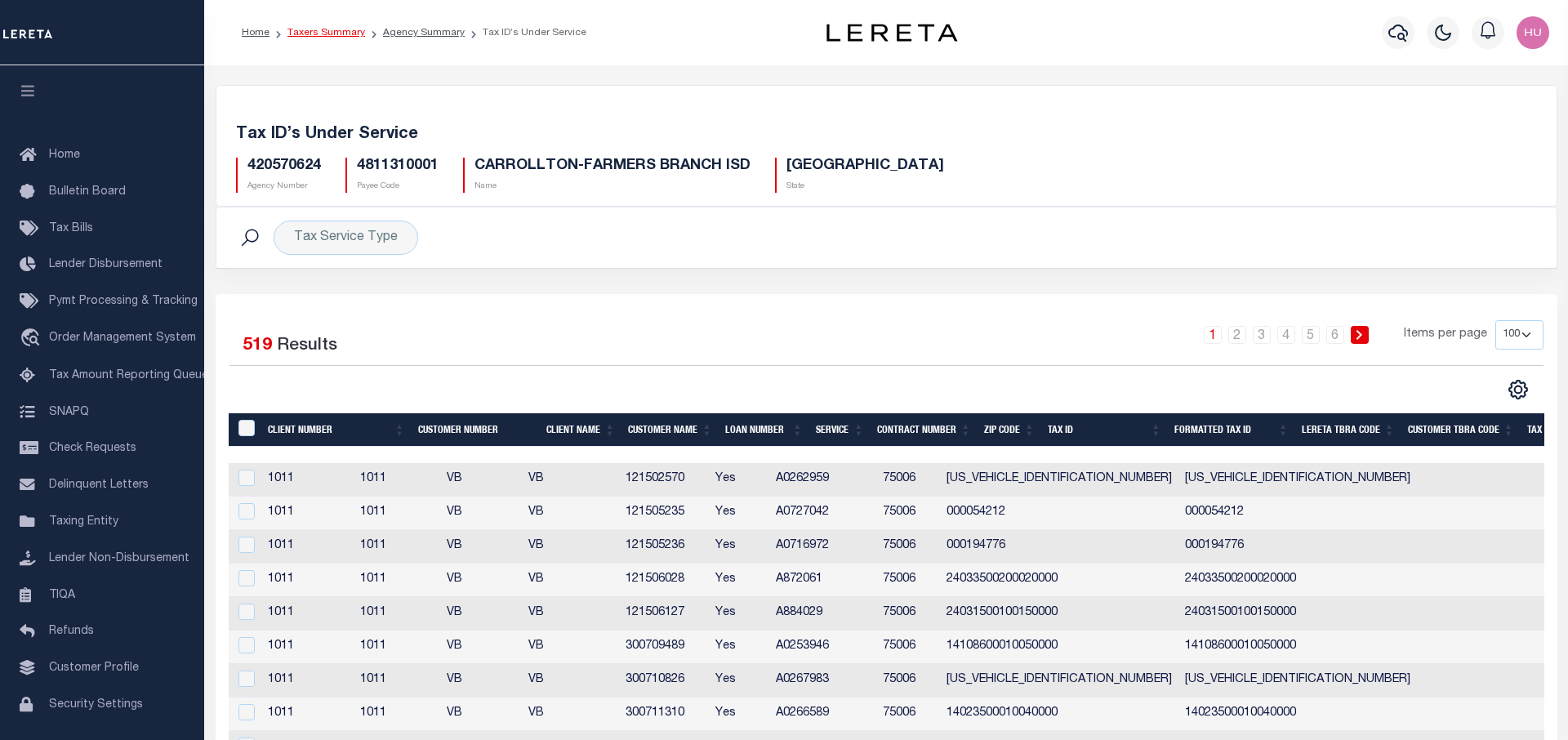
click at [328, 32] on link "Taxers Summary" at bounding box center [326, 32] width 78 height 10
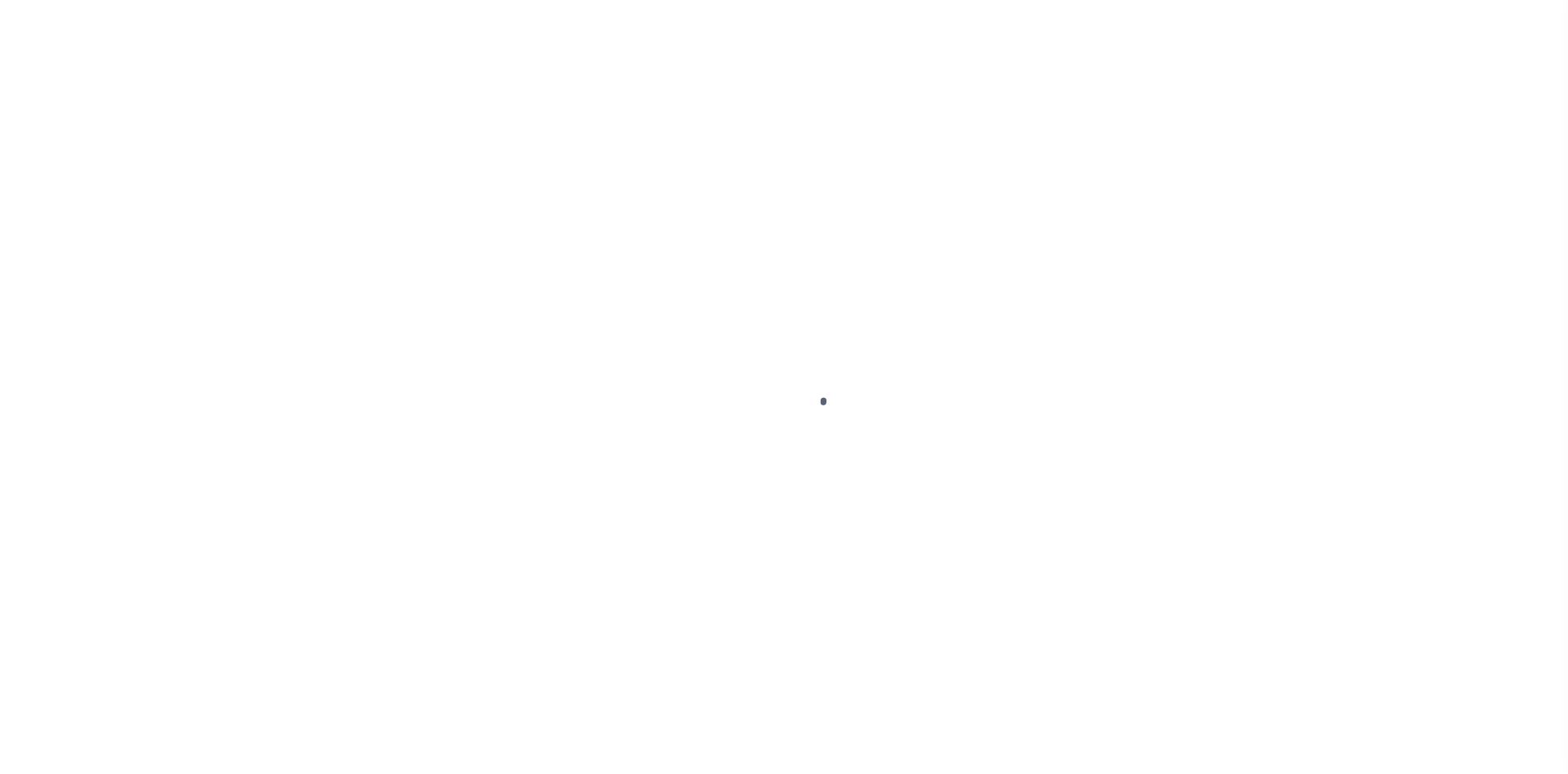
select select "600"
select select "NonEscrow"
type input "2525 HONORS CLUB"
select select
type input "[GEOGRAPHIC_DATA]"
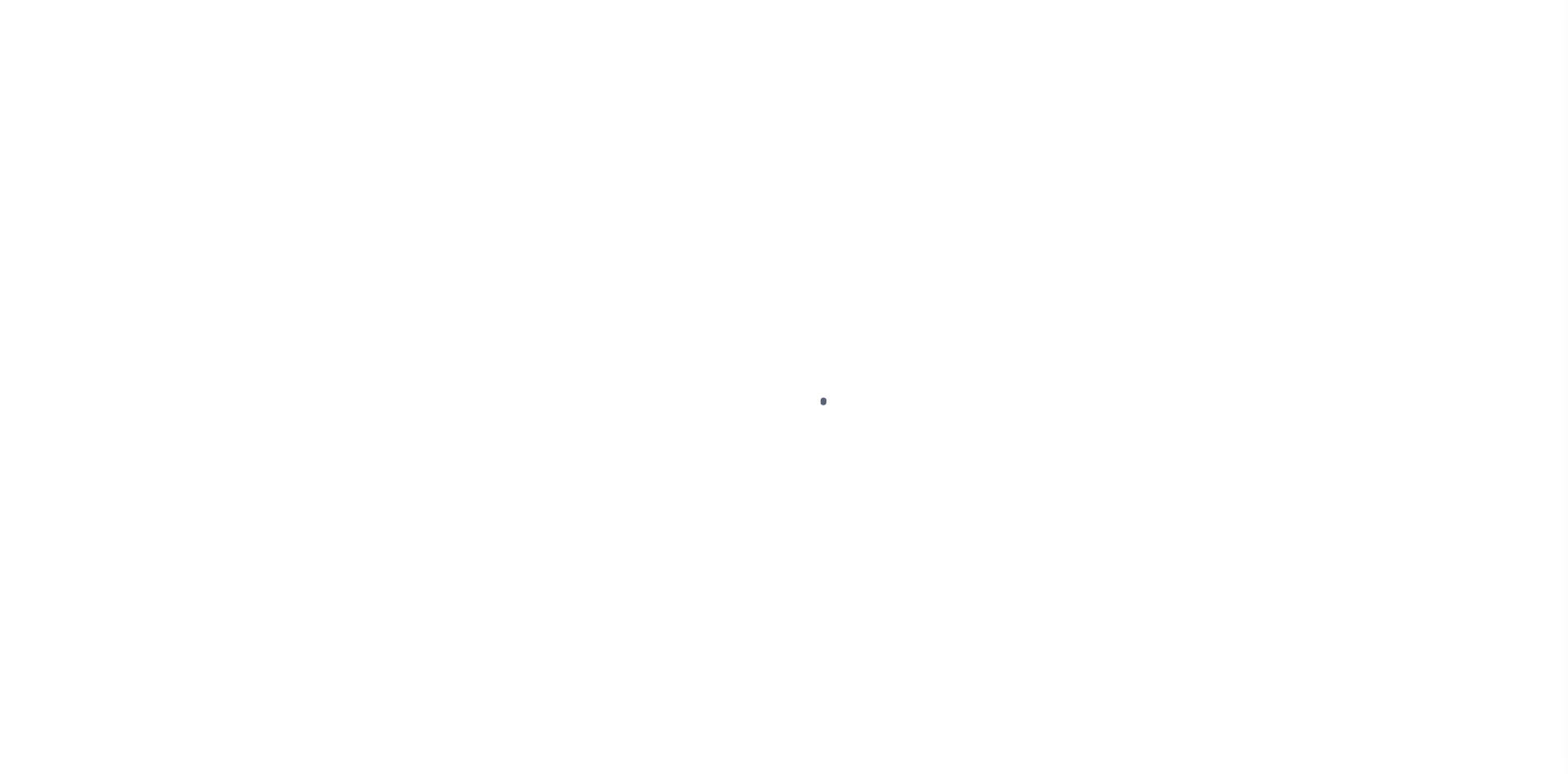
type input "TX"
select select
type textarea "BEING LOT 1, BLOCK 1, COLUMBIAN COUNTRY CLUB ADDITION"
select select "7434"
select select "2097"
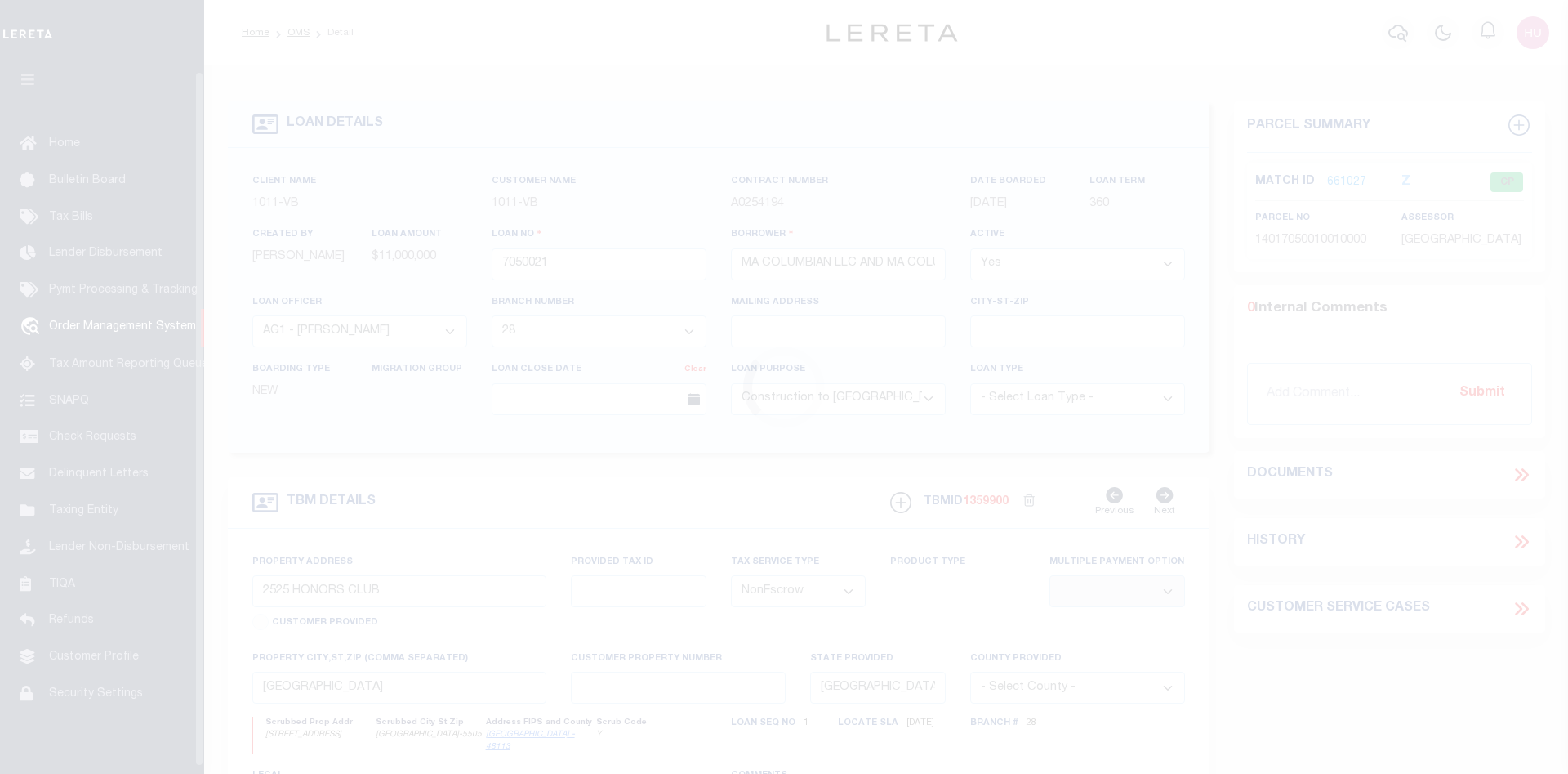
scroll to position [29, 0]
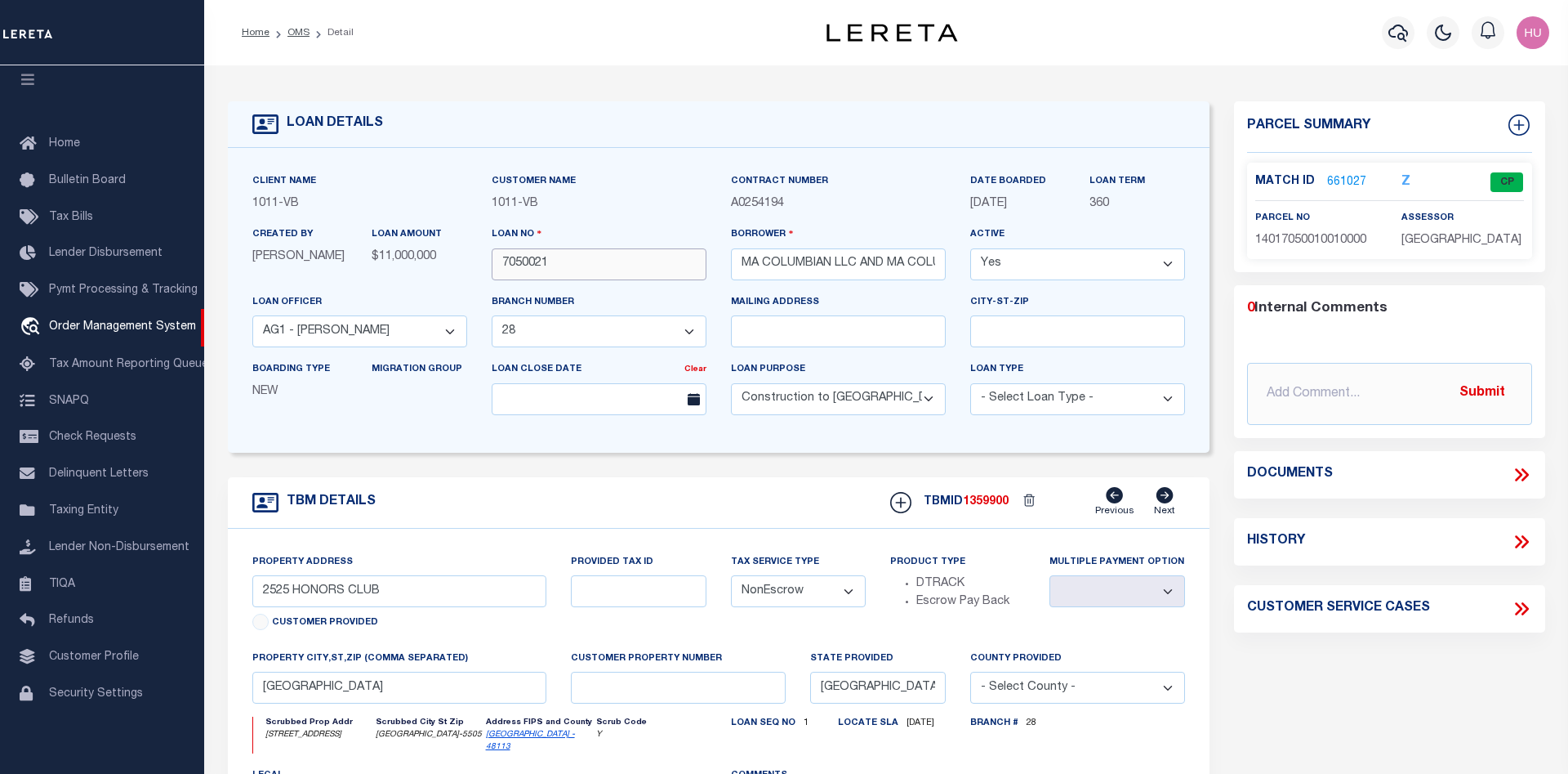
drag, startPoint x: 565, startPoint y: 271, endPoint x: 499, endPoint y: 272, distance: 66.0
click at [499, 272] on input "7050021" at bounding box center [599, 264] width 215 height 32
click at [1341, 177] on link "661027" at bounding box center [1347, 182] width 39 height 17
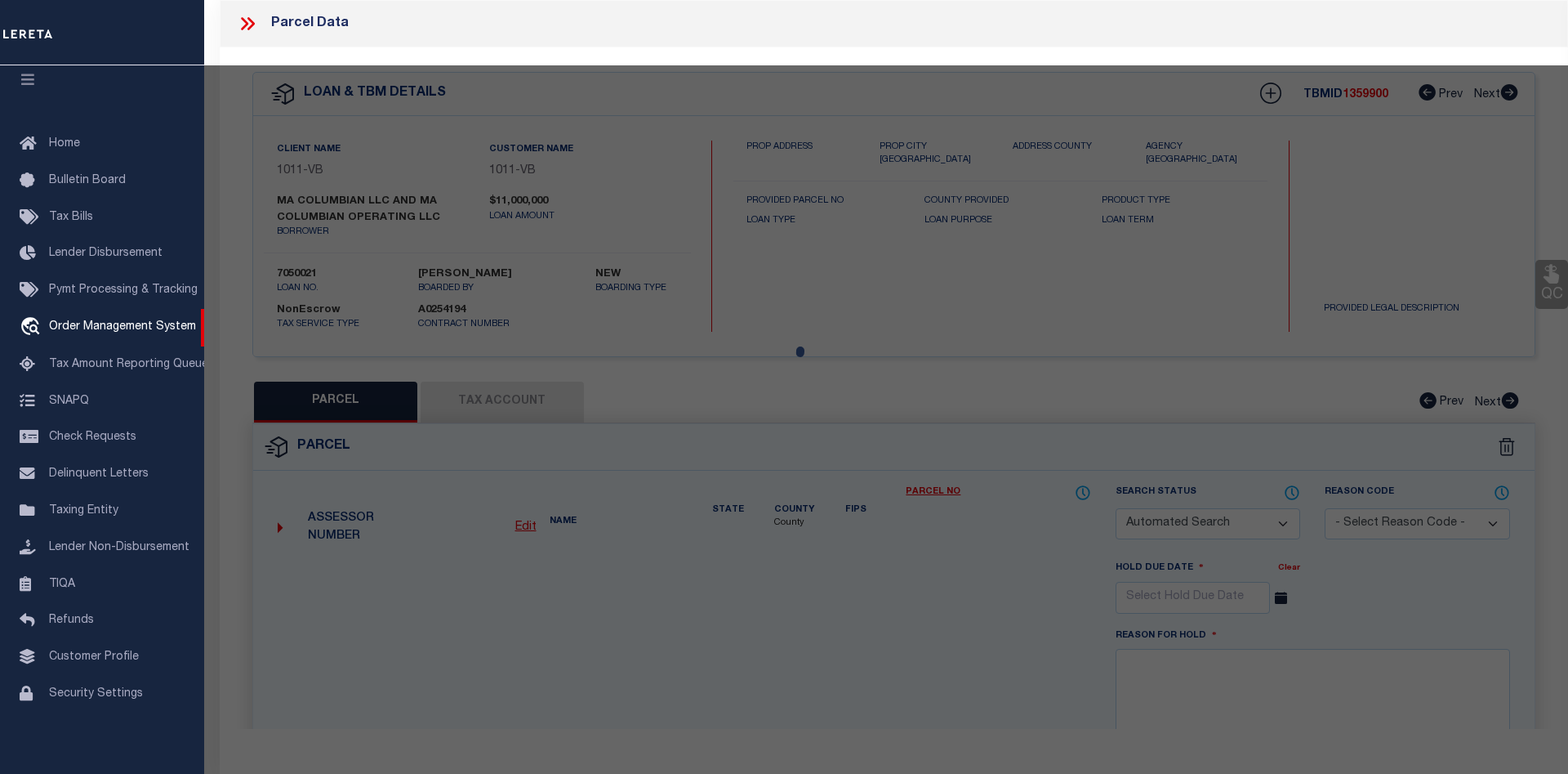
checkbox input "false"
select select "CP"
type input "MA COLUMBIAN LLC"
type input "2525 HONORS CLUB DR"
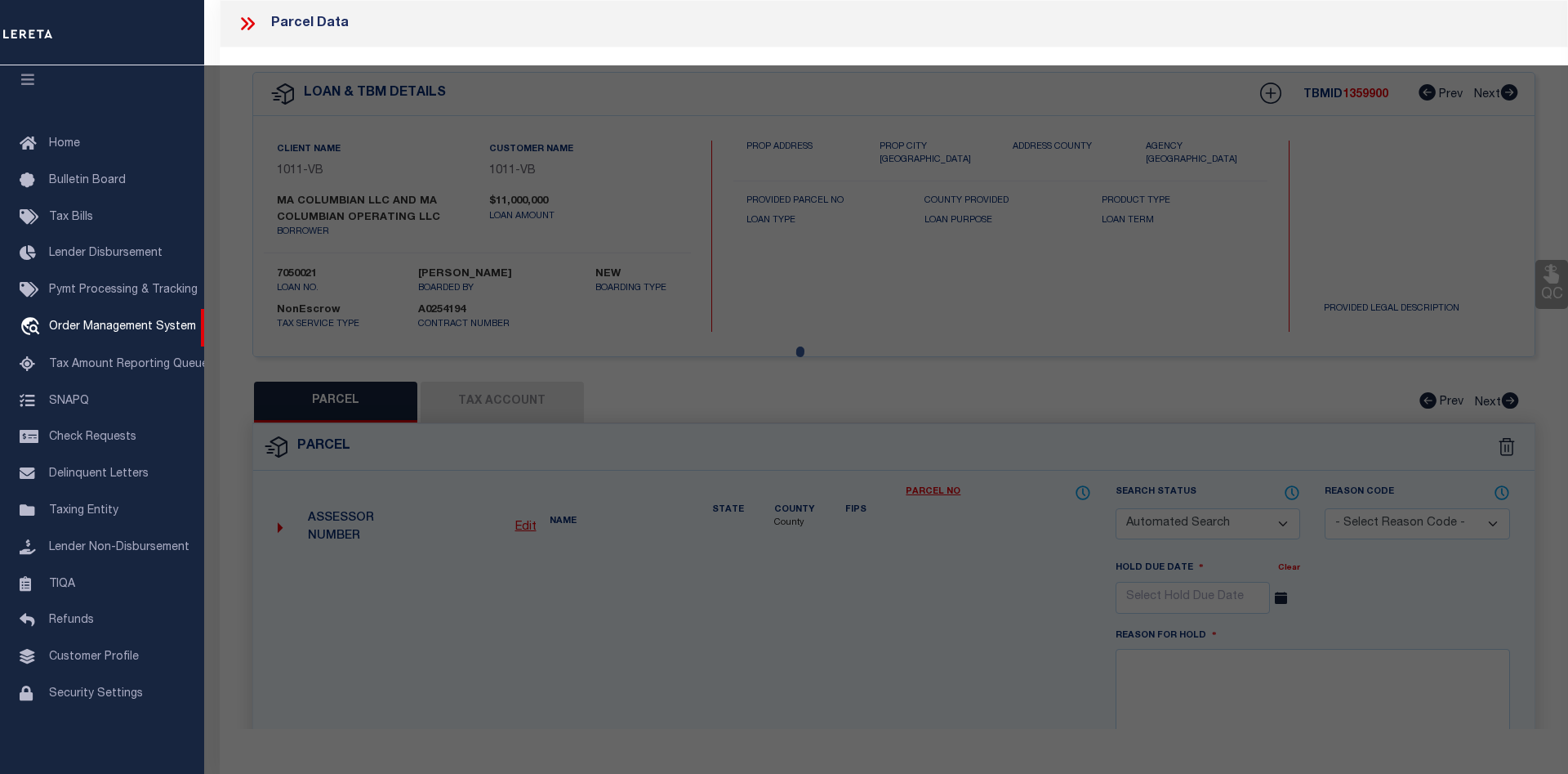
checkbox input "false"
type input "[GEOGRAPHIC_DATA]"
type textarea "1: COLUMBIAN COUNTRY CLUB 2: BLK 1 LT 1 ACS 212.727 3: 4: INT201300392138 DD121…"
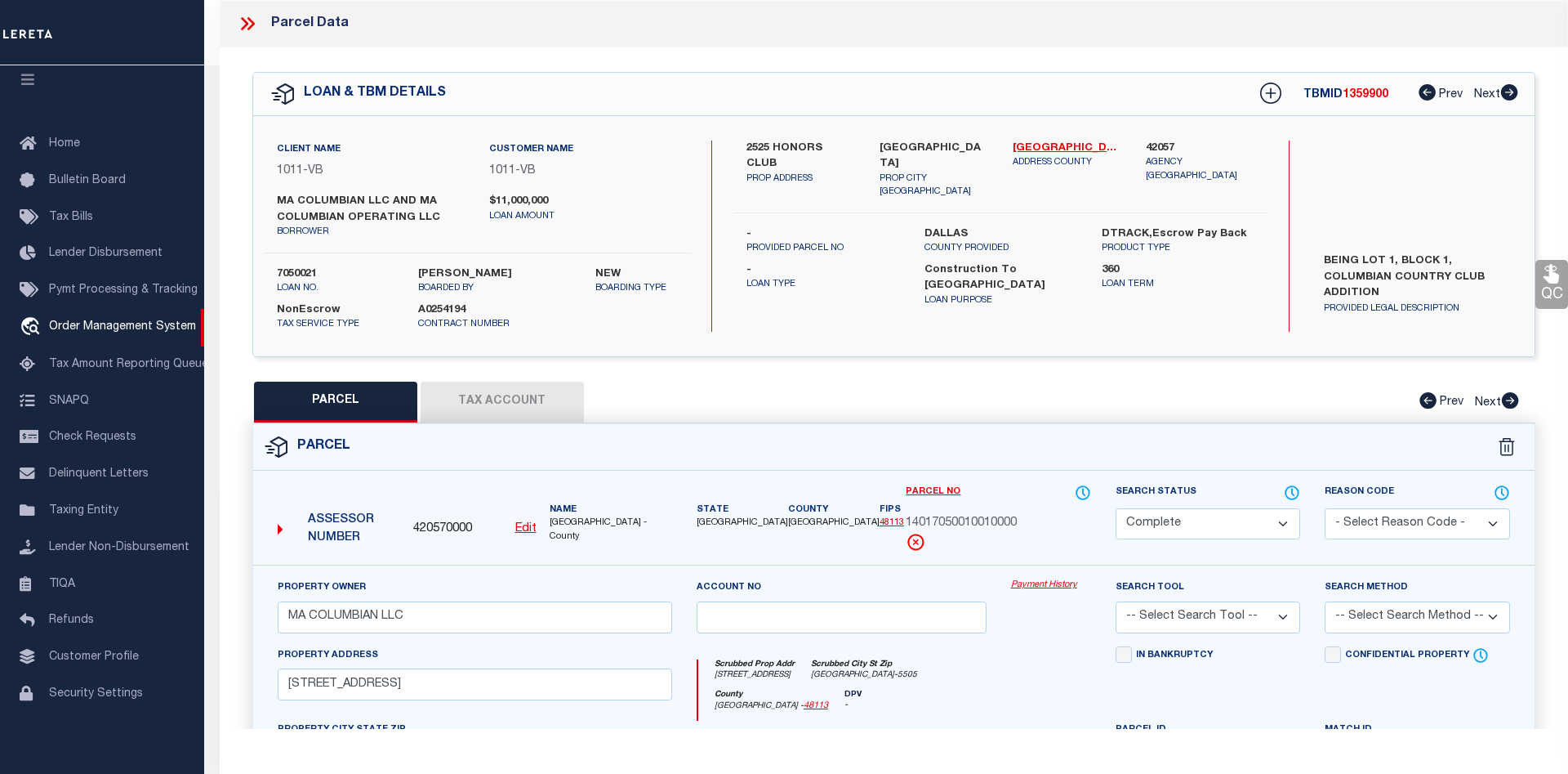
click at [250, 25] on icon at bounding box center [247, 23] width 21 height 21
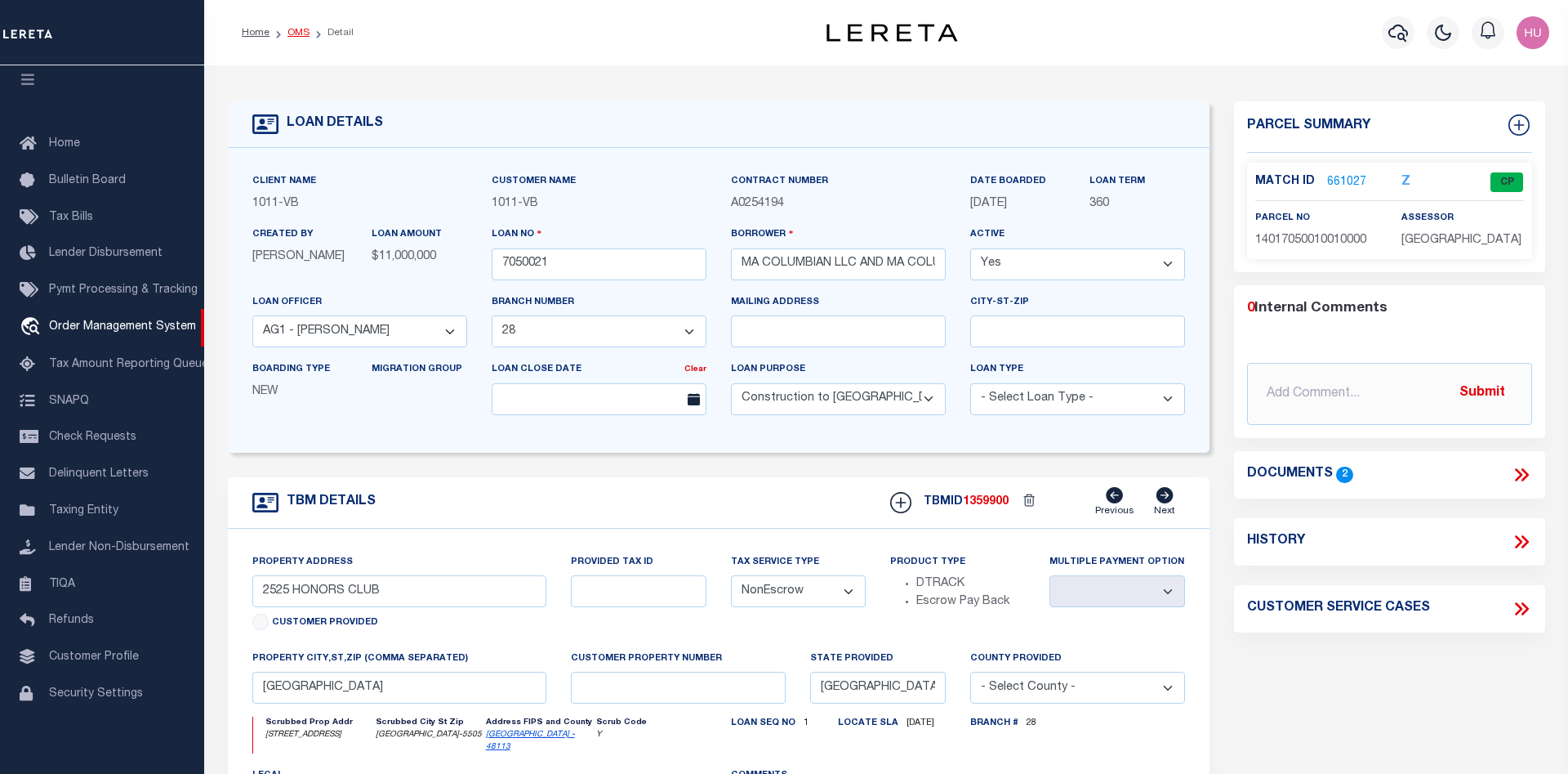
click at [297, 30] on link "OMS" at bounding box center [299, 32] width 22 height 10
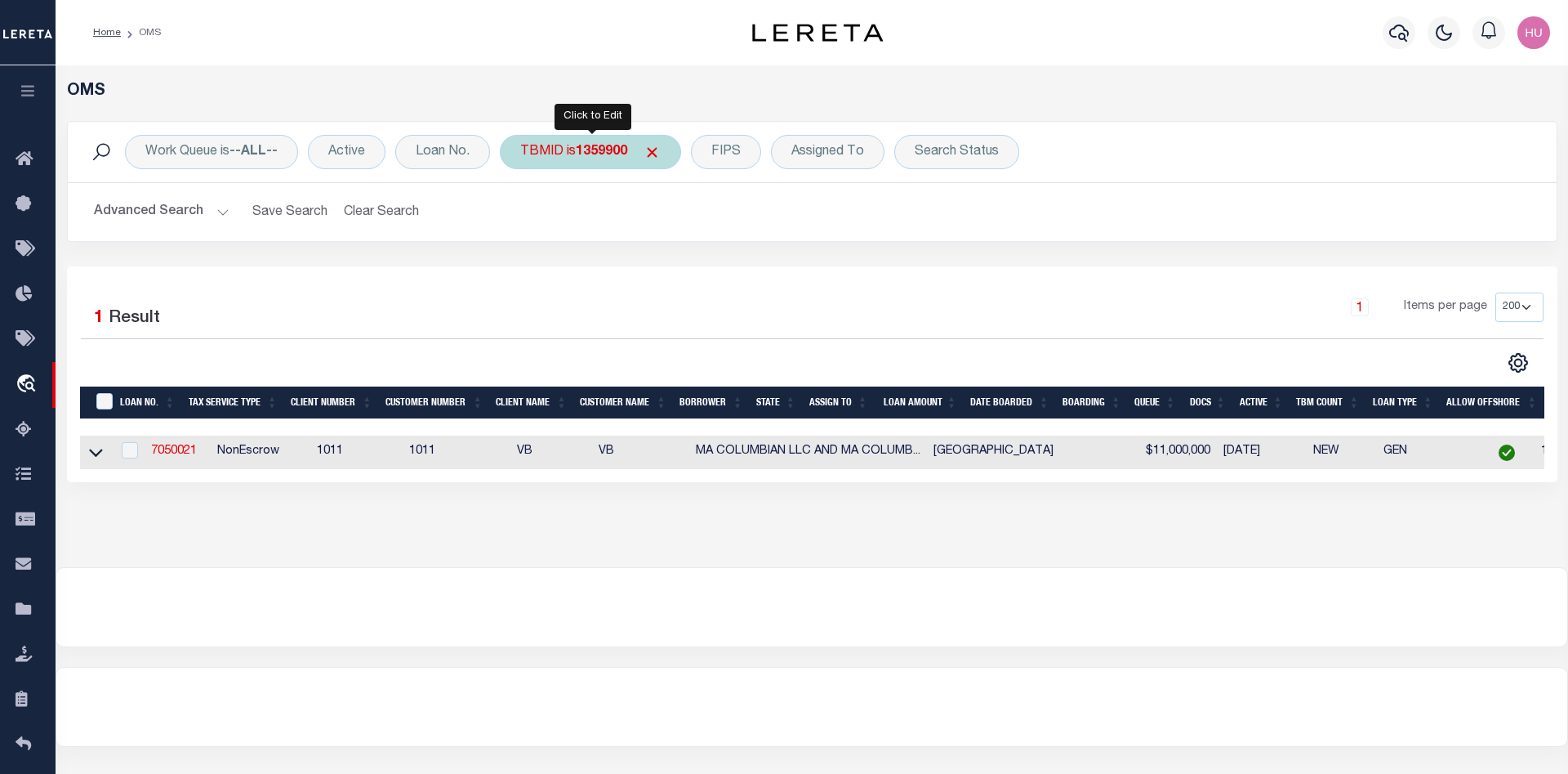
click at [594, 150] on b "1359900" at bounding box center [602, 152] width 51 height 13
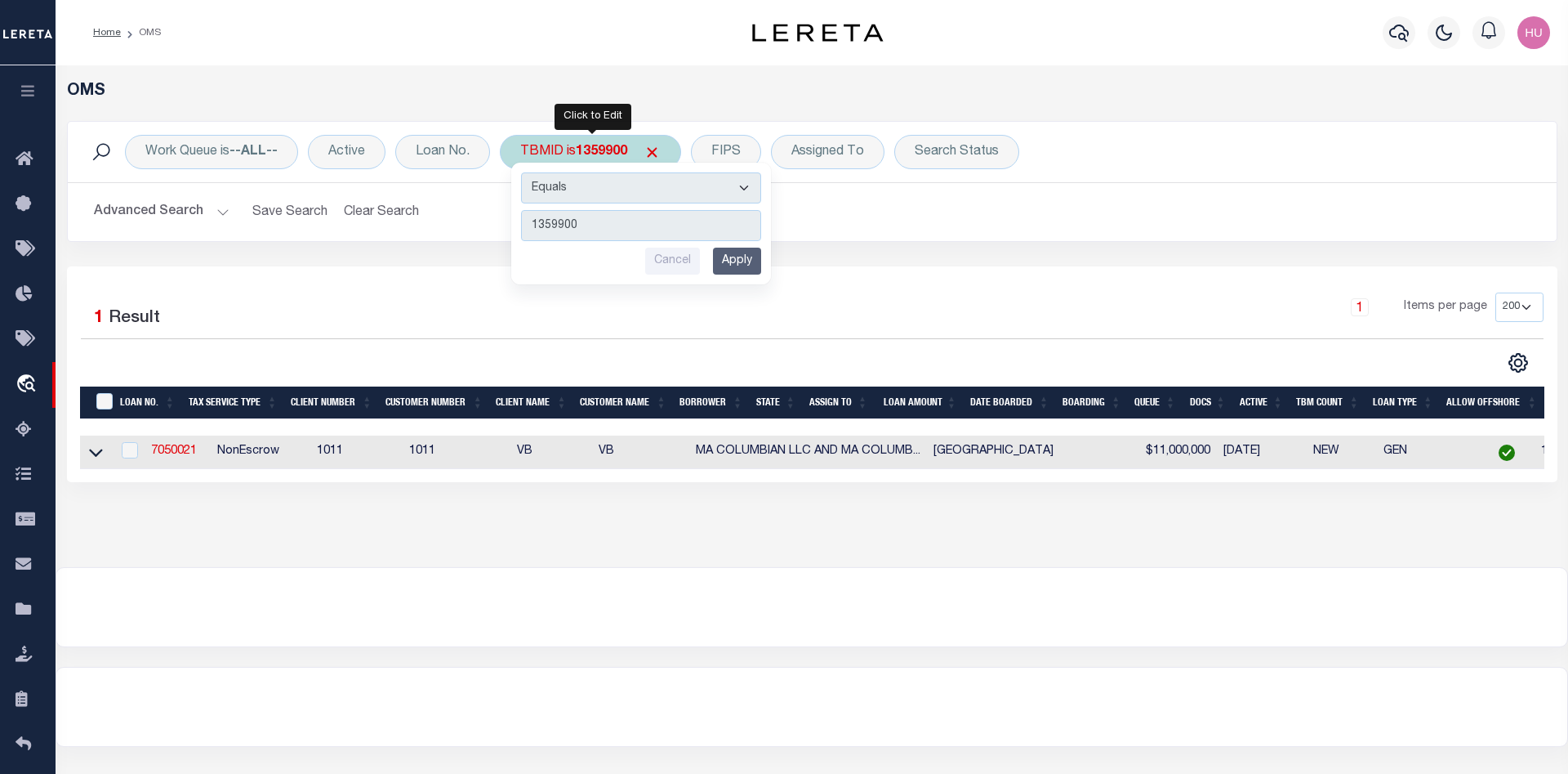
type input "3308849"
click at [753, 271] on input "Apply" at bounding box center [737, 260] width 49 height 27
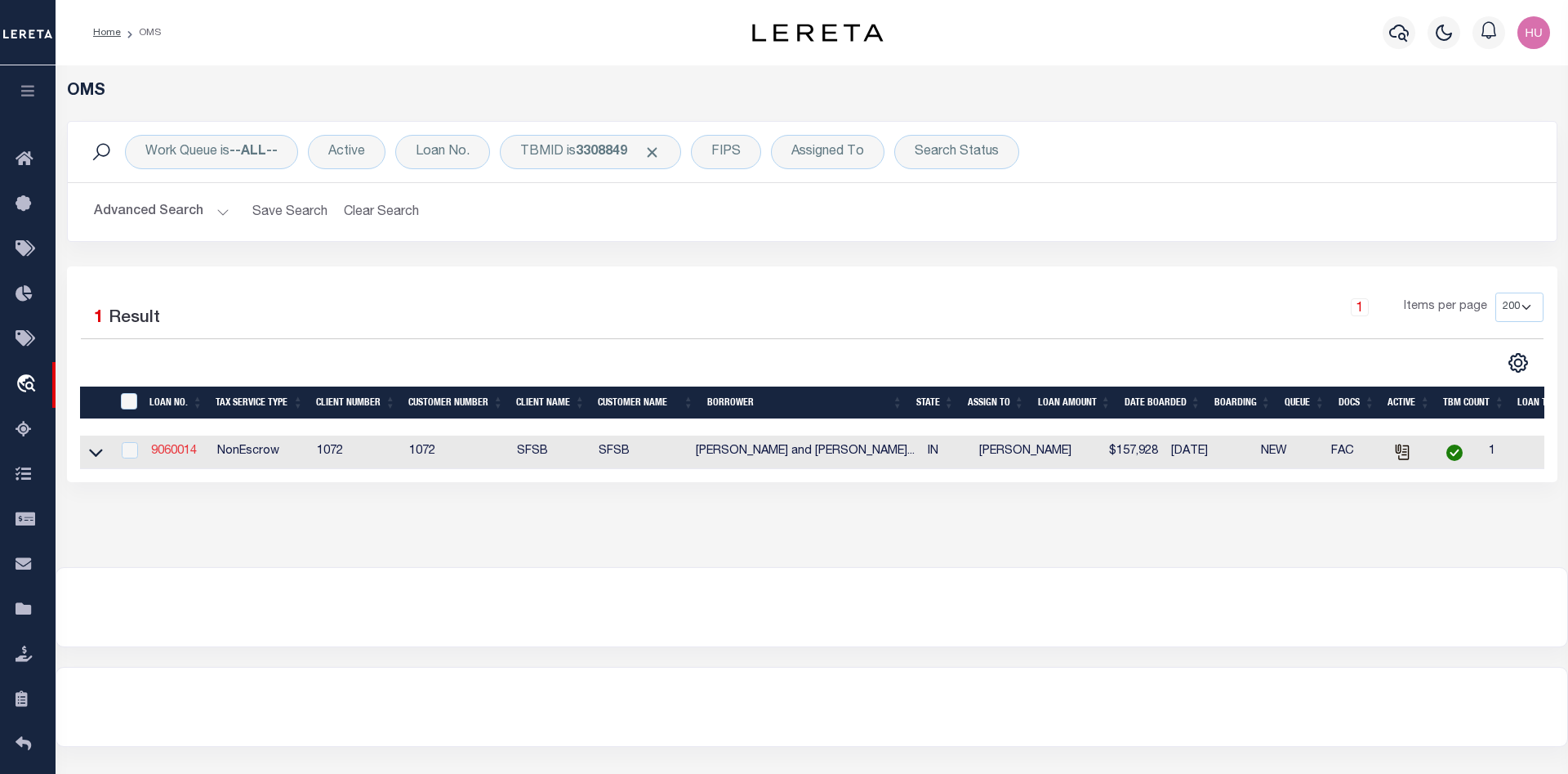
click at [174, 456] on link "9060014" at bounding box center [174, 451] width 46 height 11
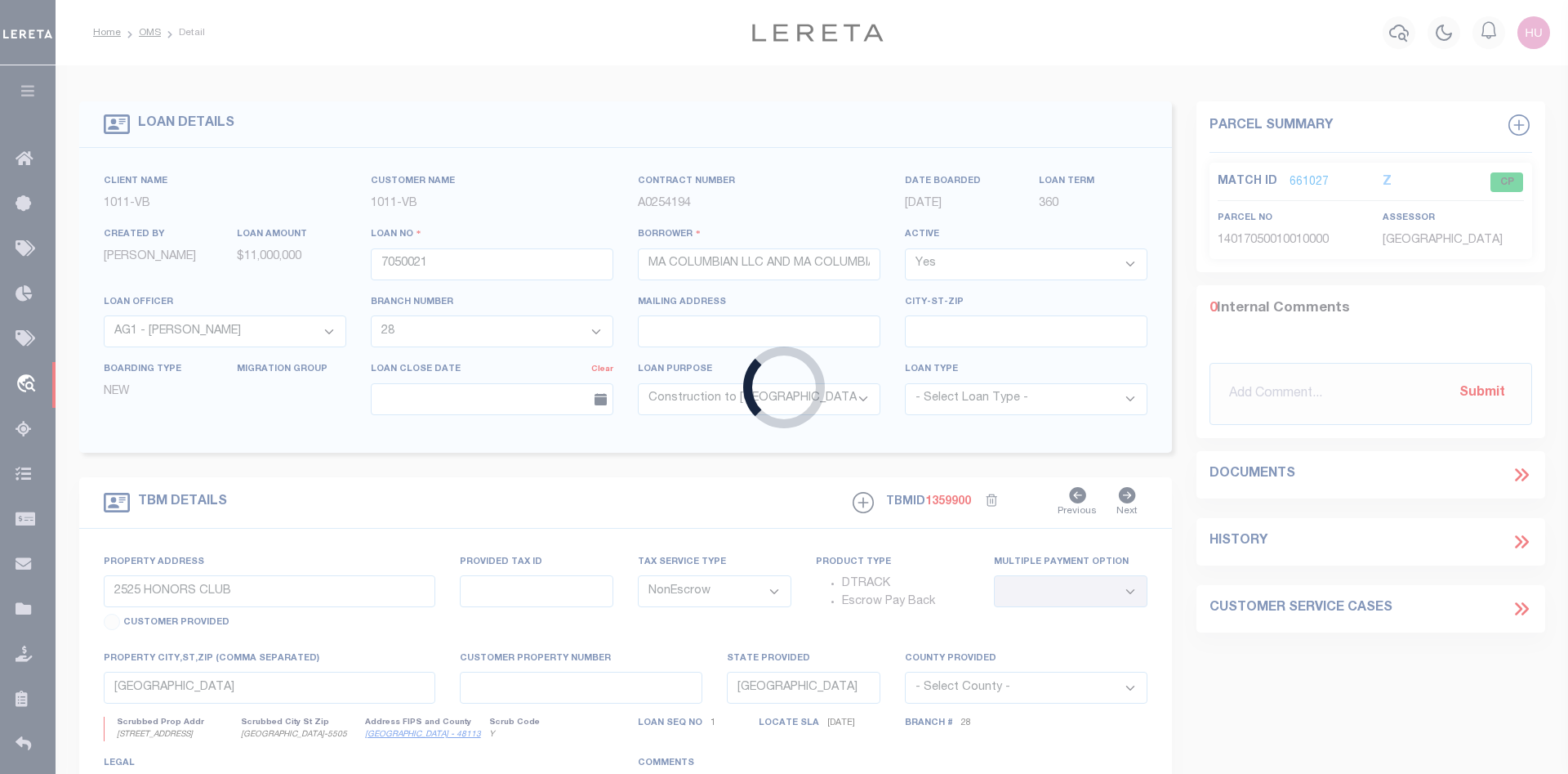
type input "9060014"
type input "Gregory P Fisher and Sherry L Fisher"
select select
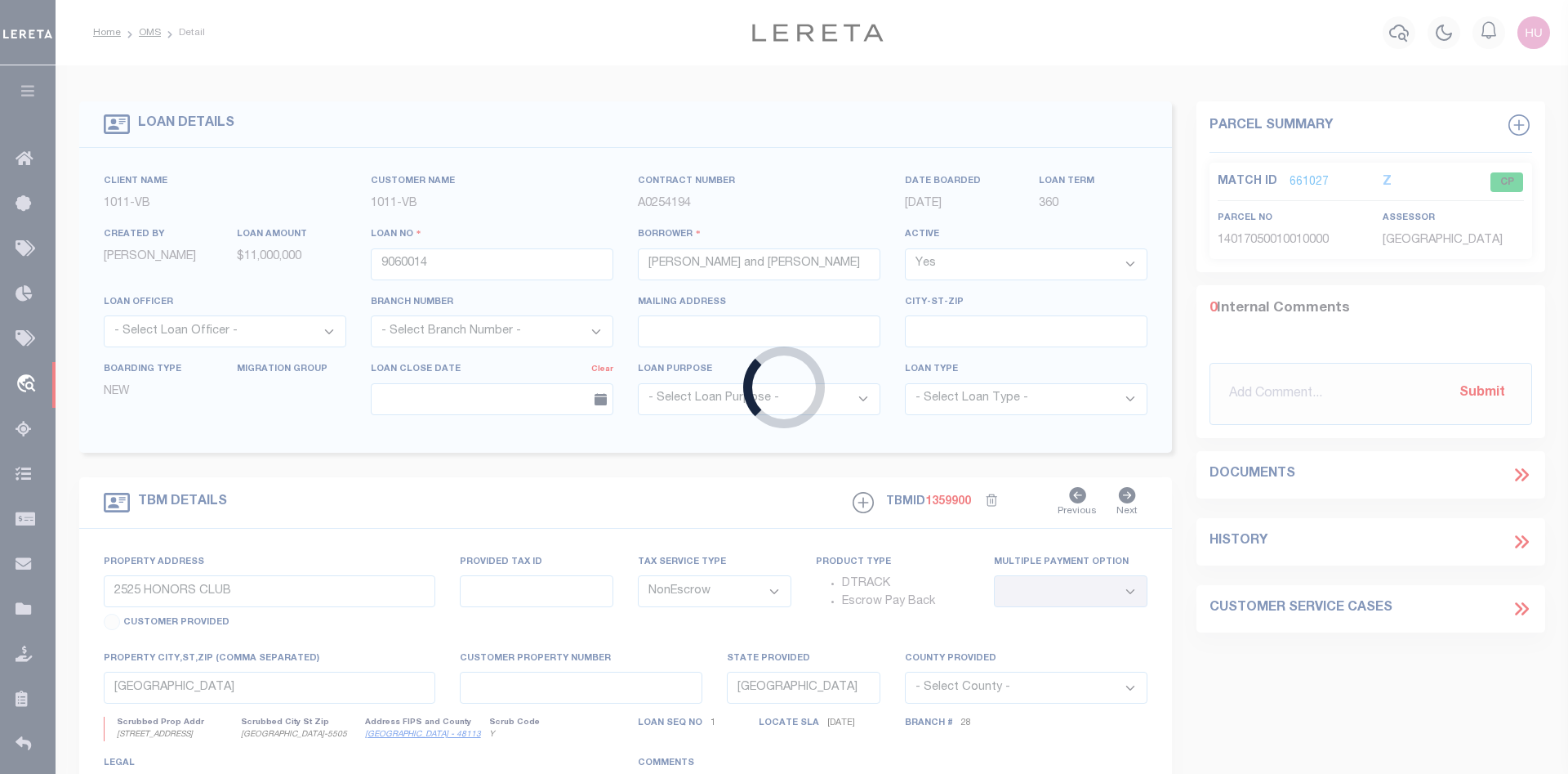
type input "11133 US Highway 231 S"
select select
type input "Romney IN 47981"
type input "IN"
select select "Tippecanoe"
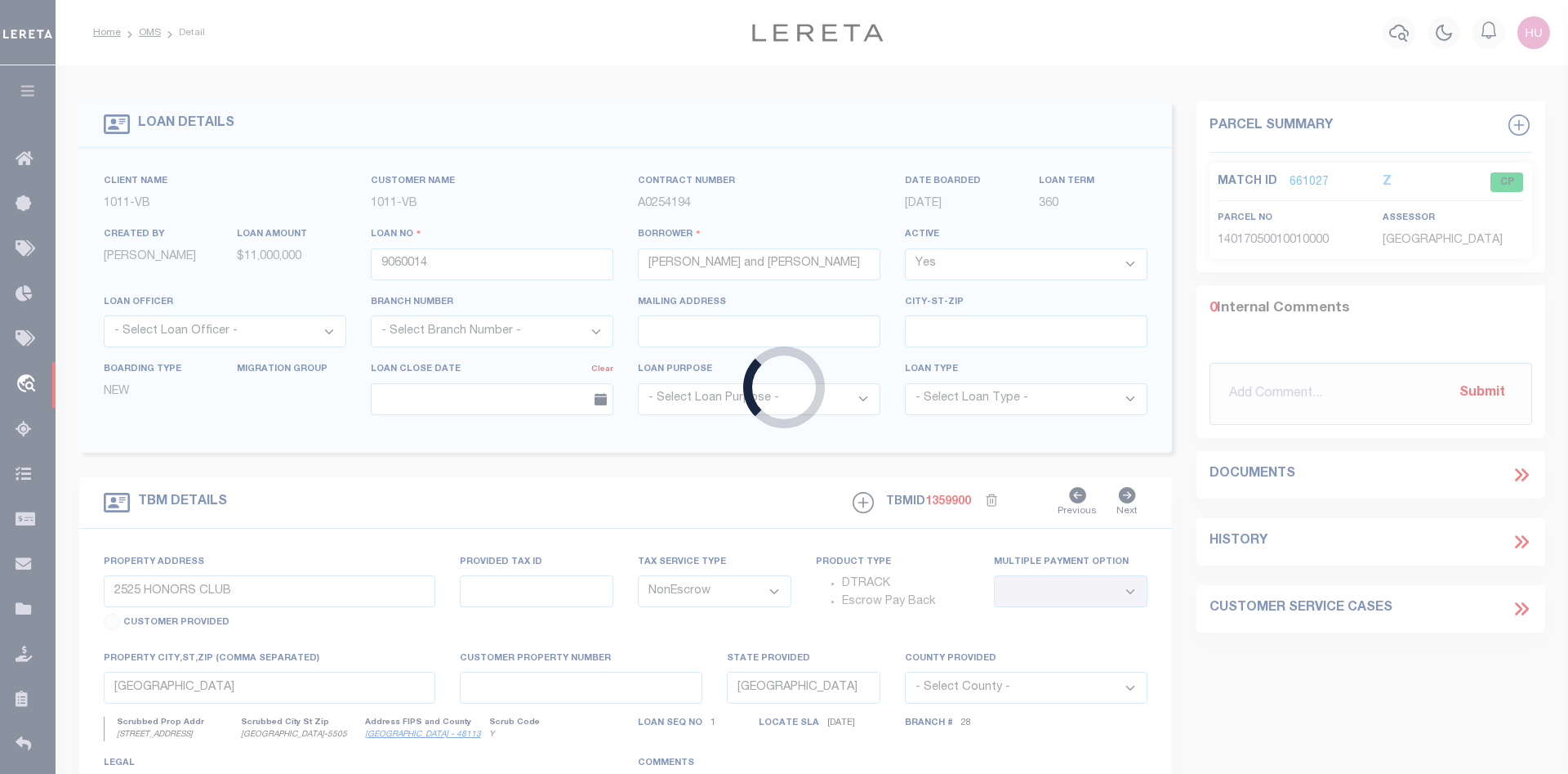
type textarea "see attachment"
select select "382"
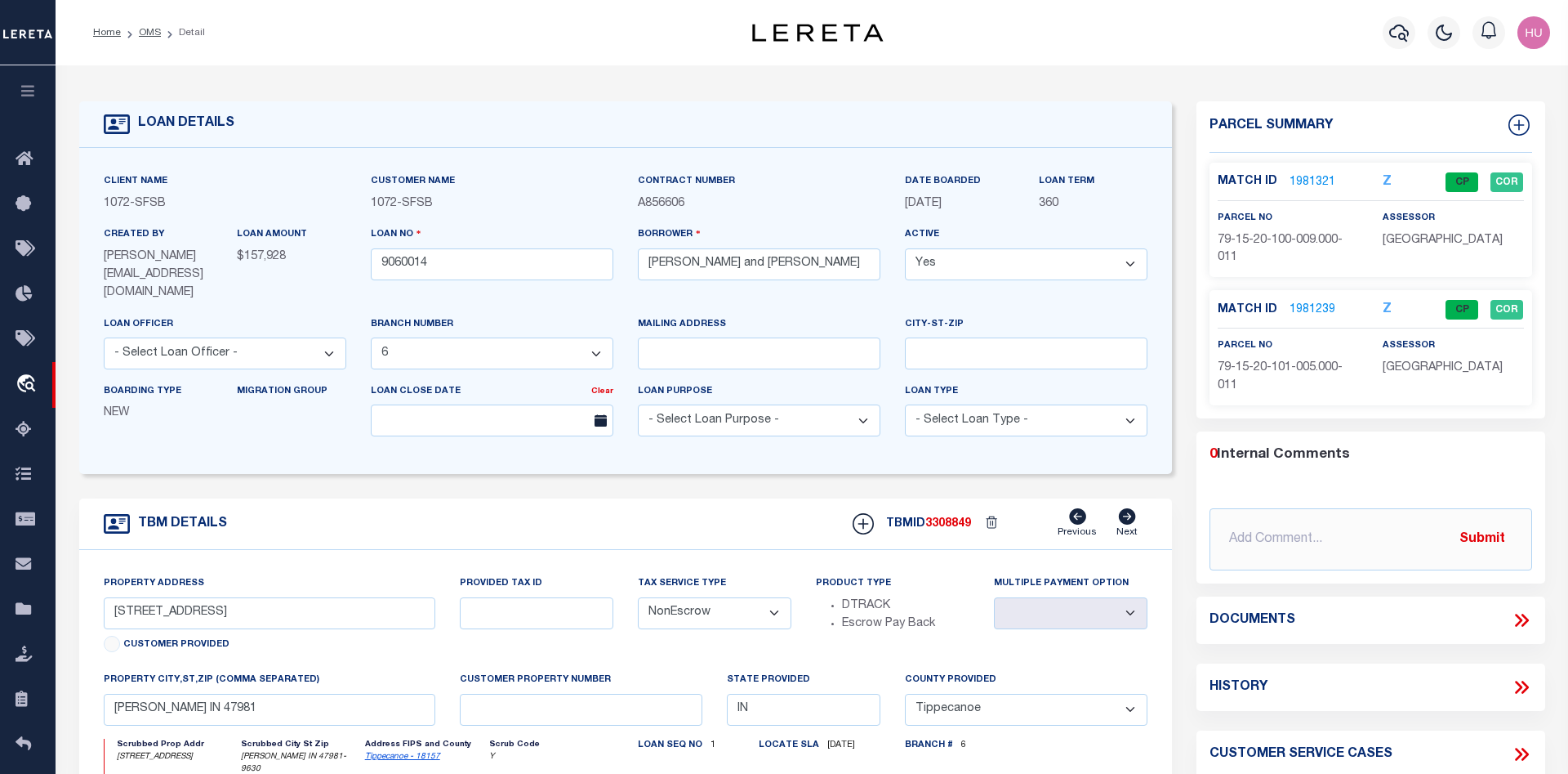
click at [1312, 177] on link "1981321" at bounding box center [1313, 182] width 46 height 17
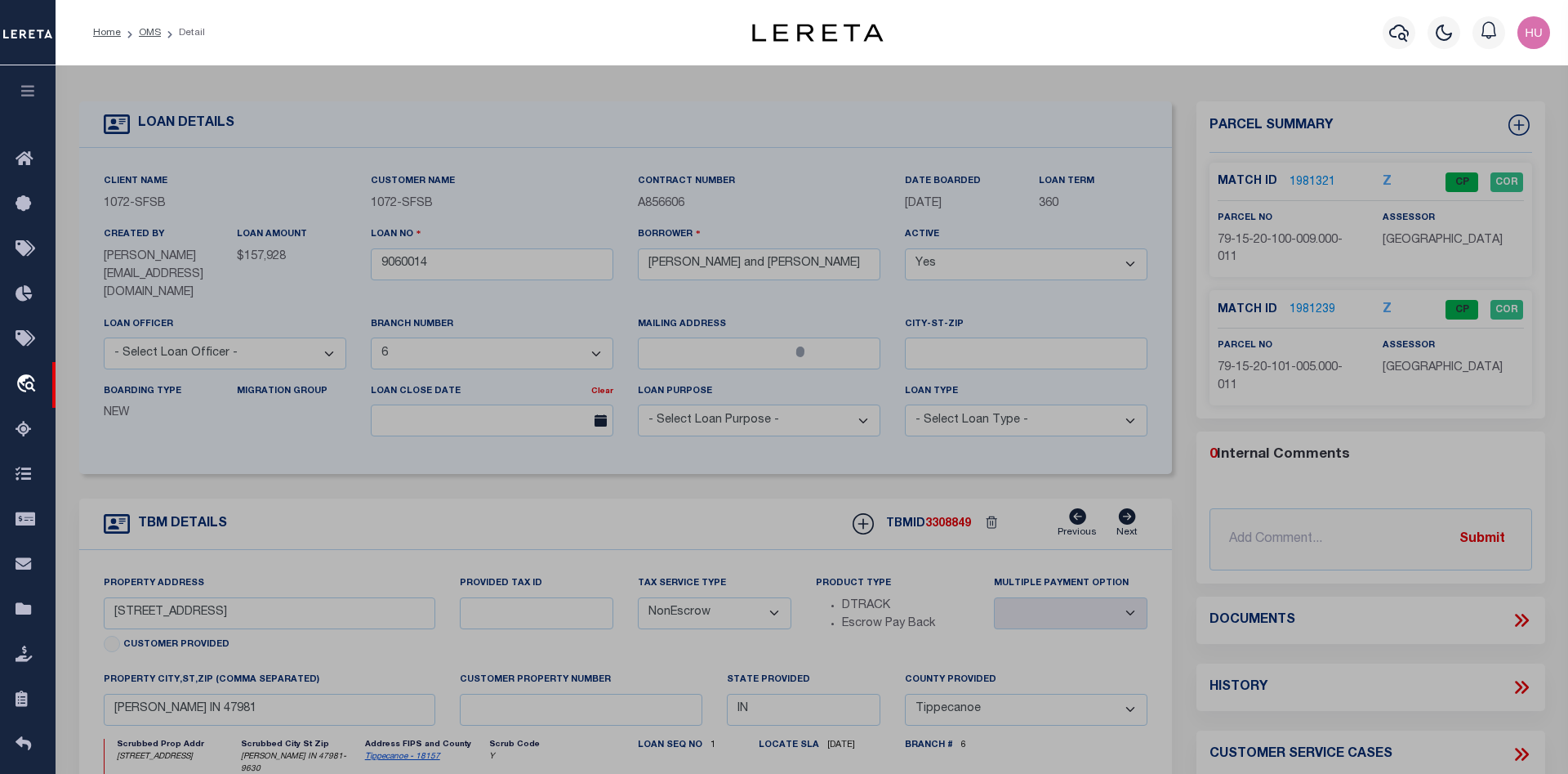
select select "AS"
checkbox input "false"
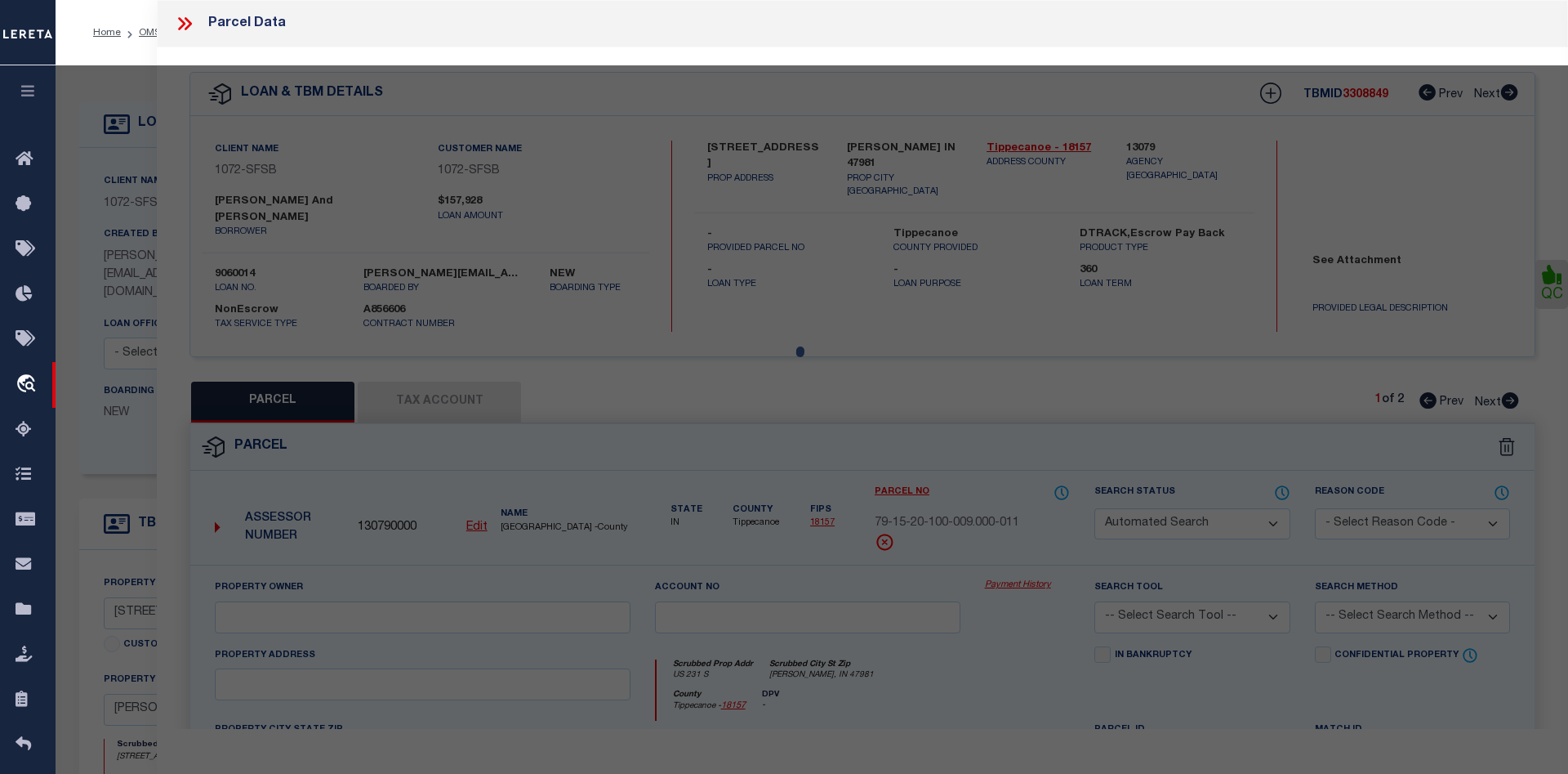
select select "CP"
type input "FISHER GREGORY P & SHERRY L"
select select "AGW"
select select
type input "US 231 S"
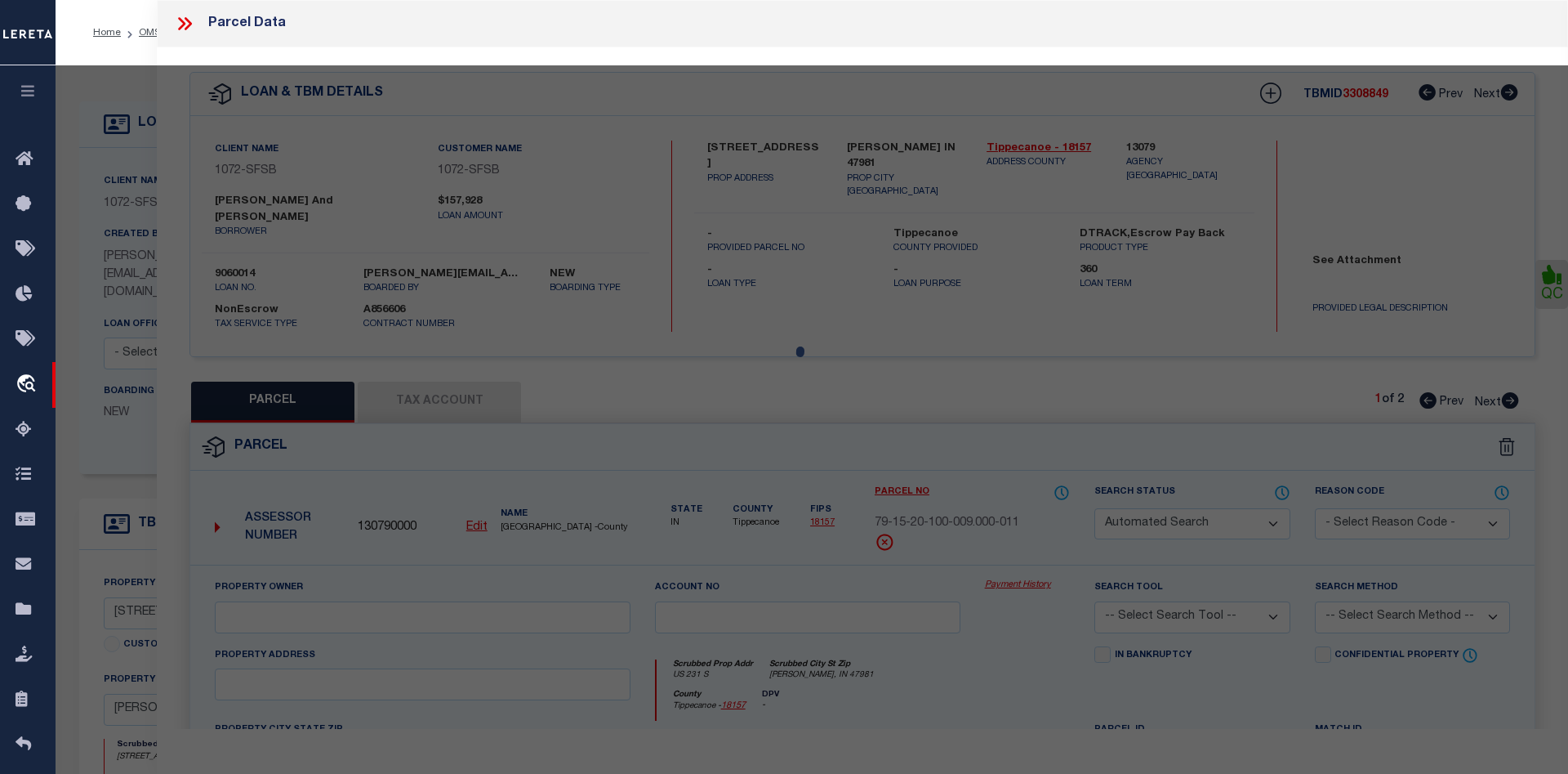
checkbox input "false"
type input "ROMNEY, IN 47981"
type textarea "PT NW SEC 20 TWP 21 R4 2.002 A PER SURVEY"
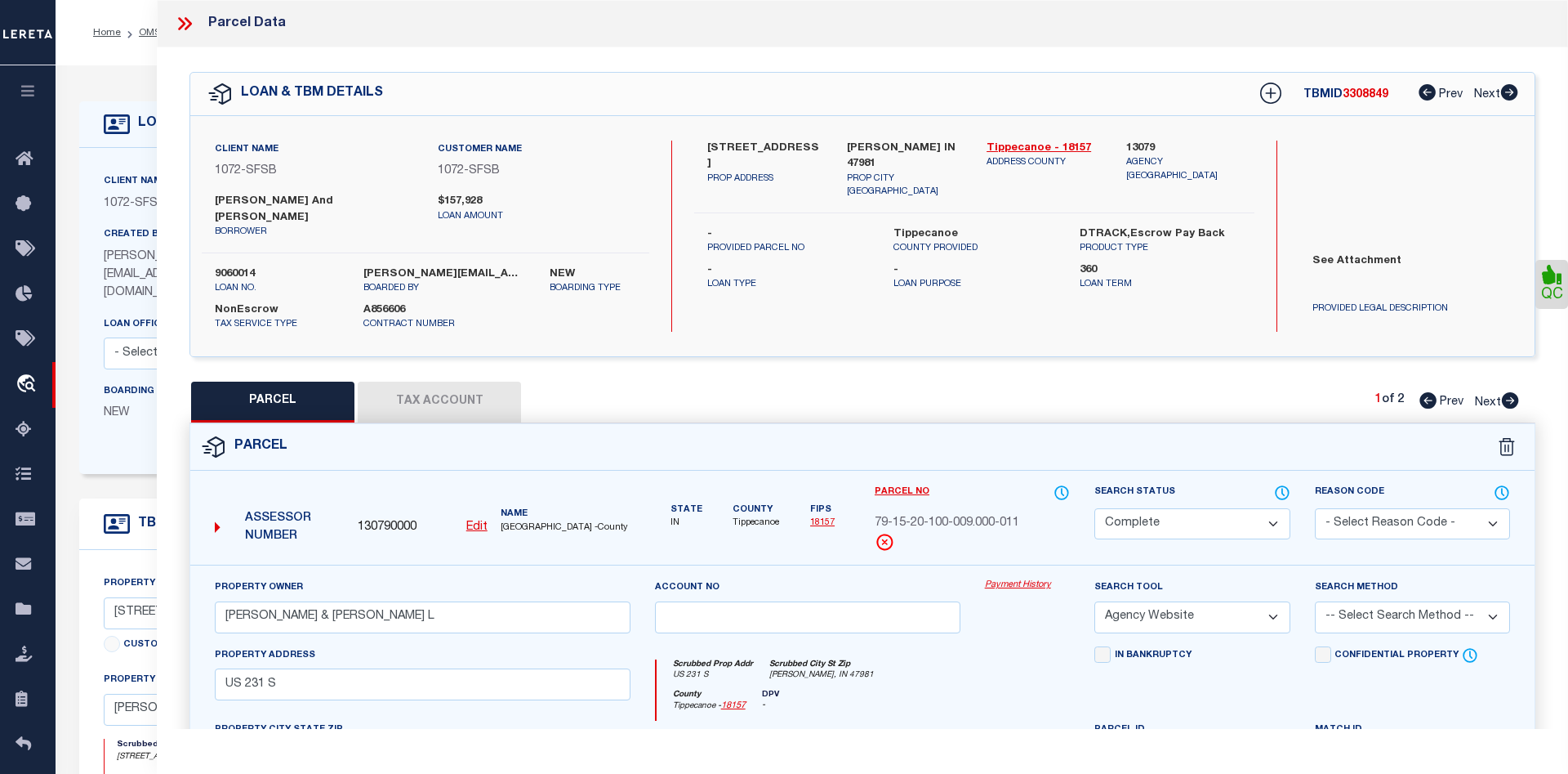
click at [1029, 579] on link "Payment History" at bounding box center [1028, 585] width 86 height 14
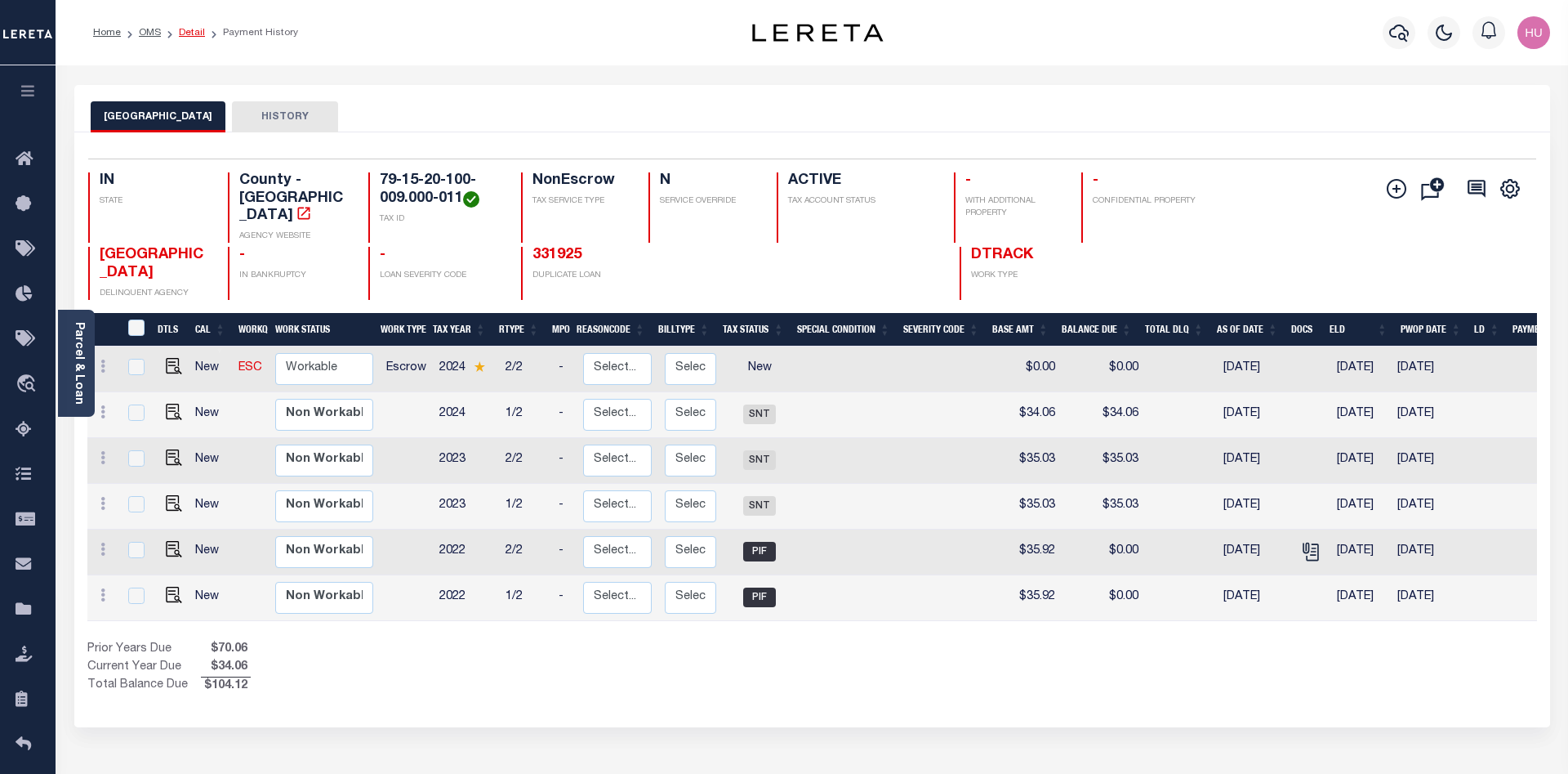
click at [183, 33] on link "Detail" at bounding box center [192, 32] width 27 height 10
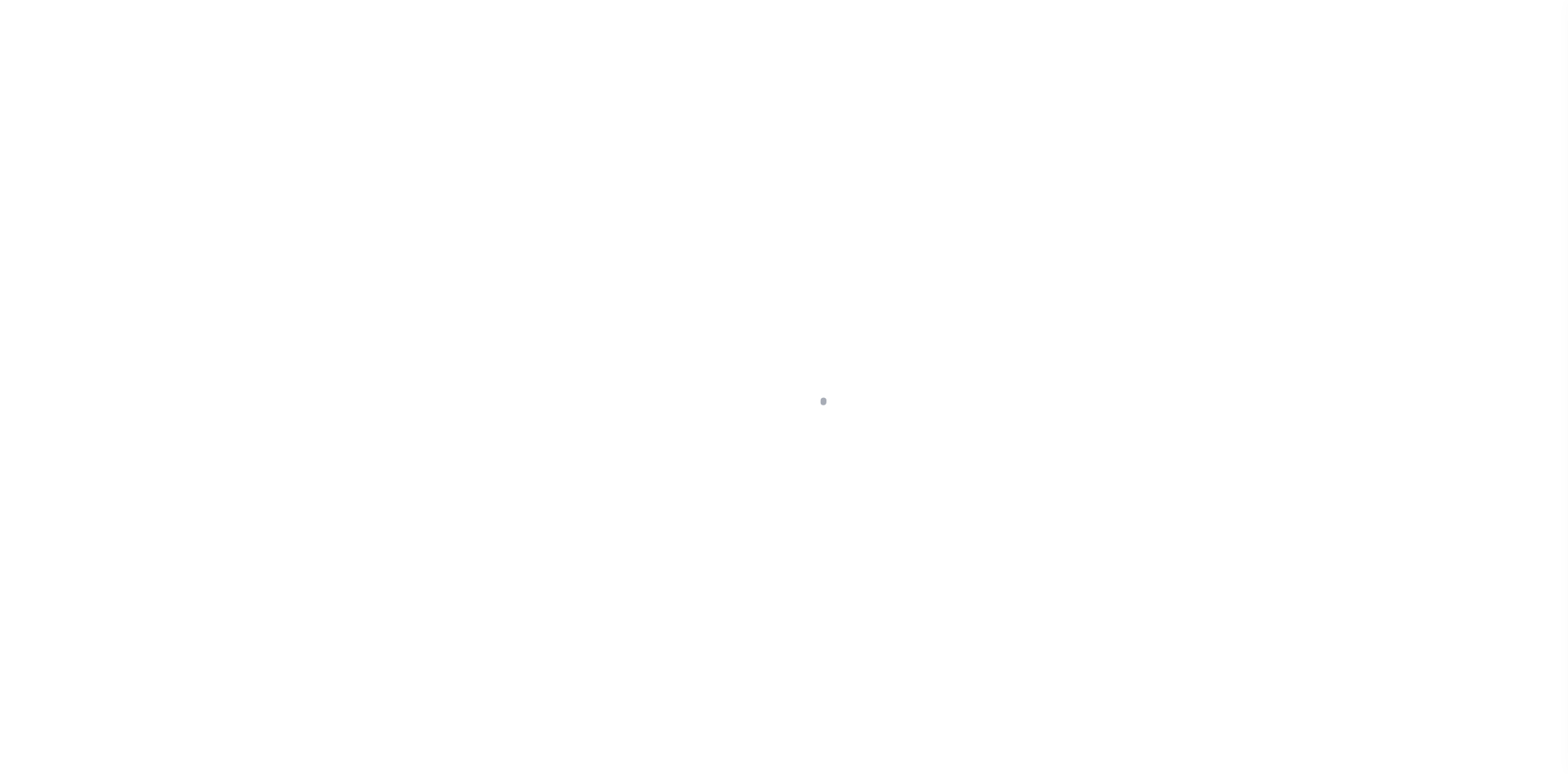
select select "382"
select select "NonEscrow"
select select "Tippecanoe"
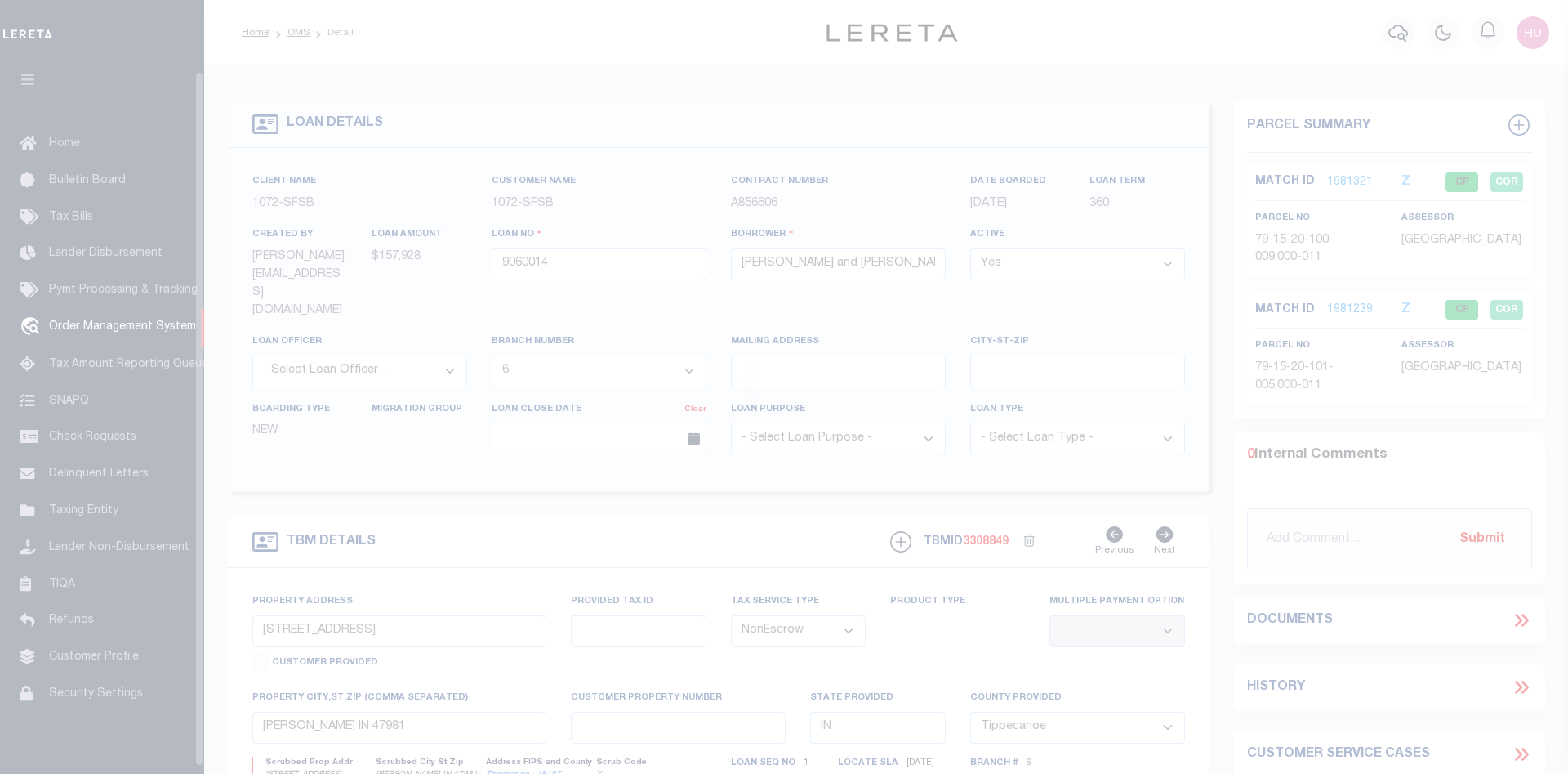
scroll to position [29, 0]
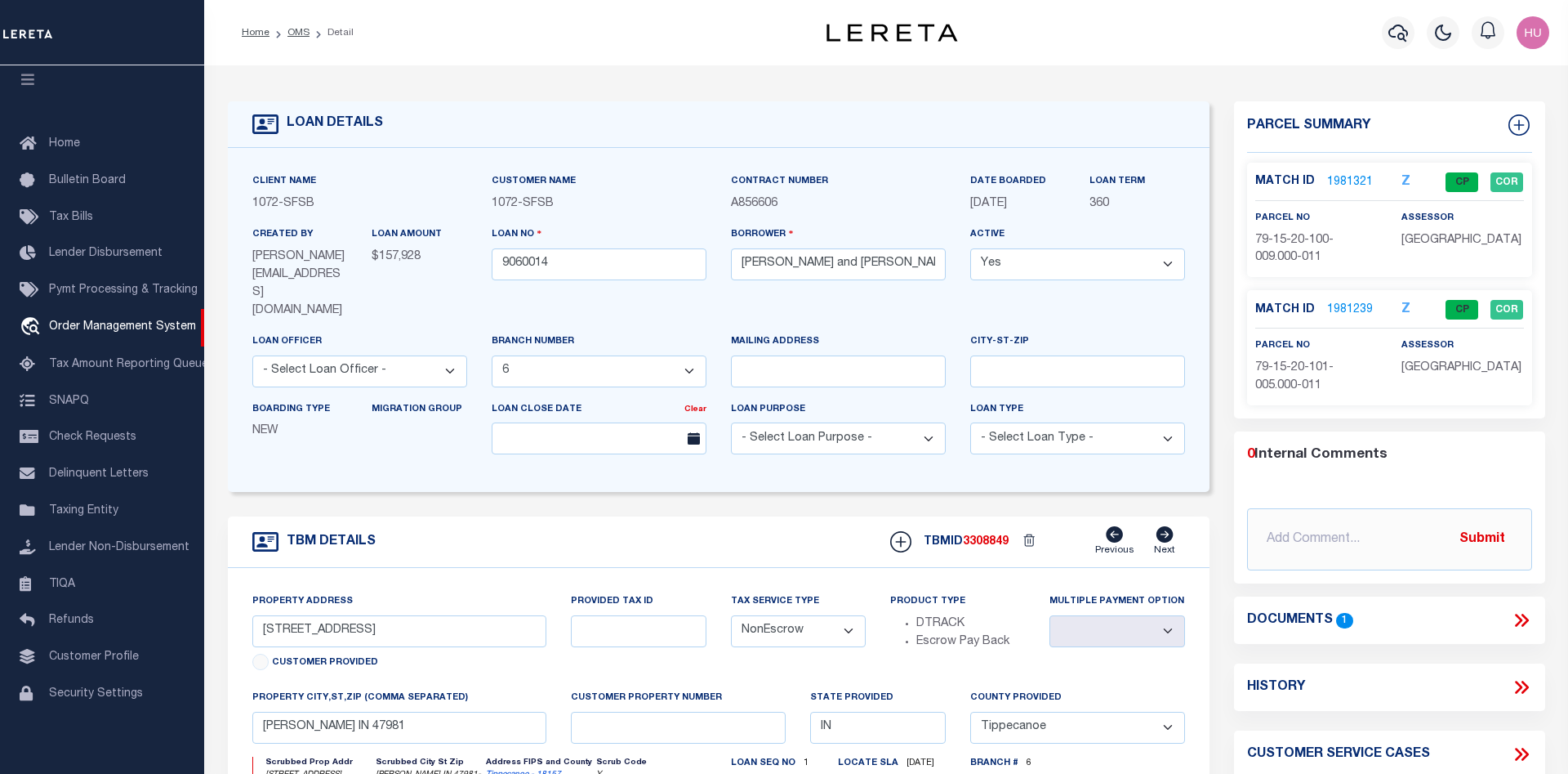
click at [1338, 304] on link "1981239" at bounding box center [1351, 310] width 46 height 17
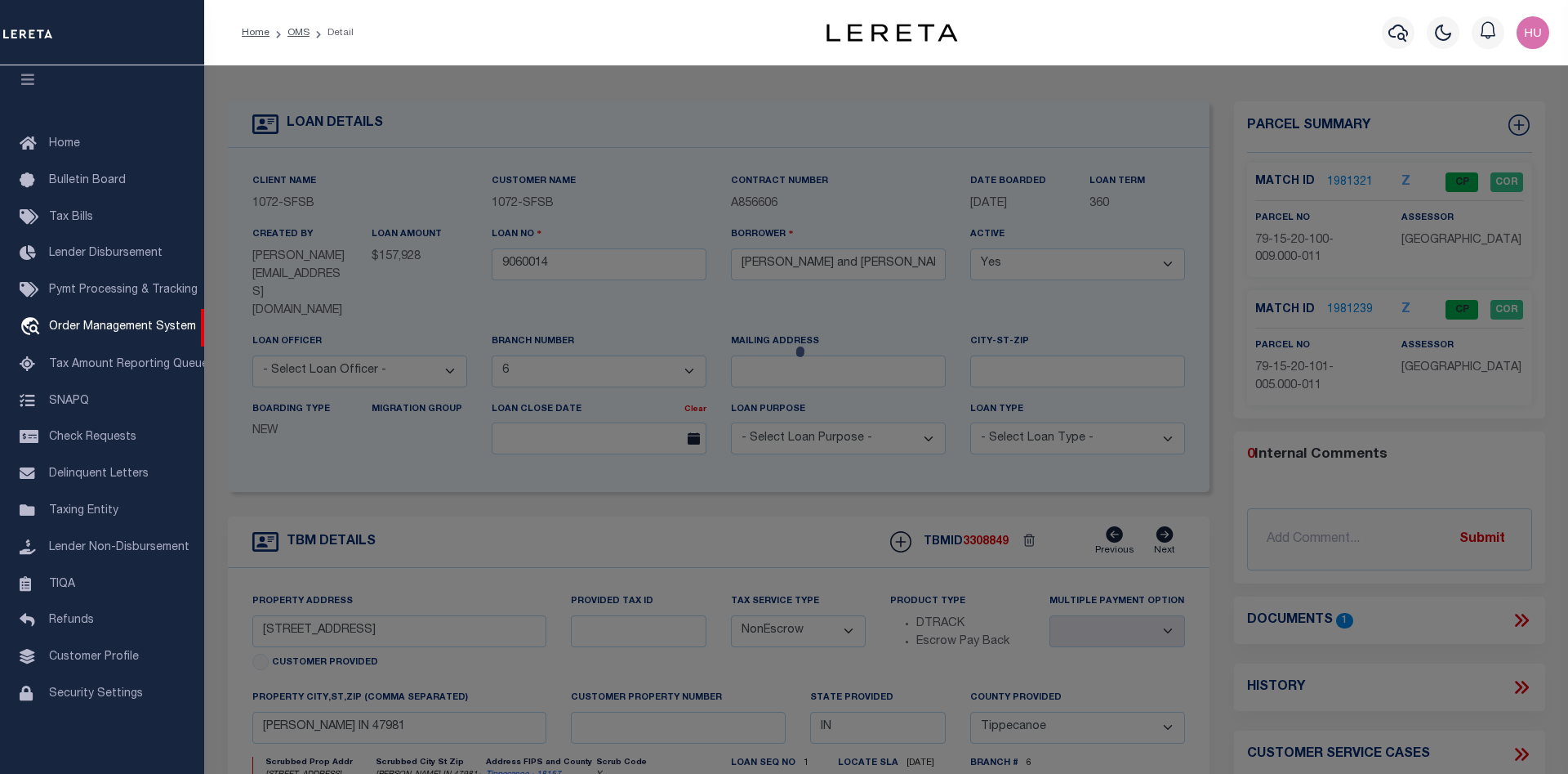
checkbox input "false"
select select "CP"
type input "[PERSON_NAME] & [PERSON_NAME] L"
select select "AGW"
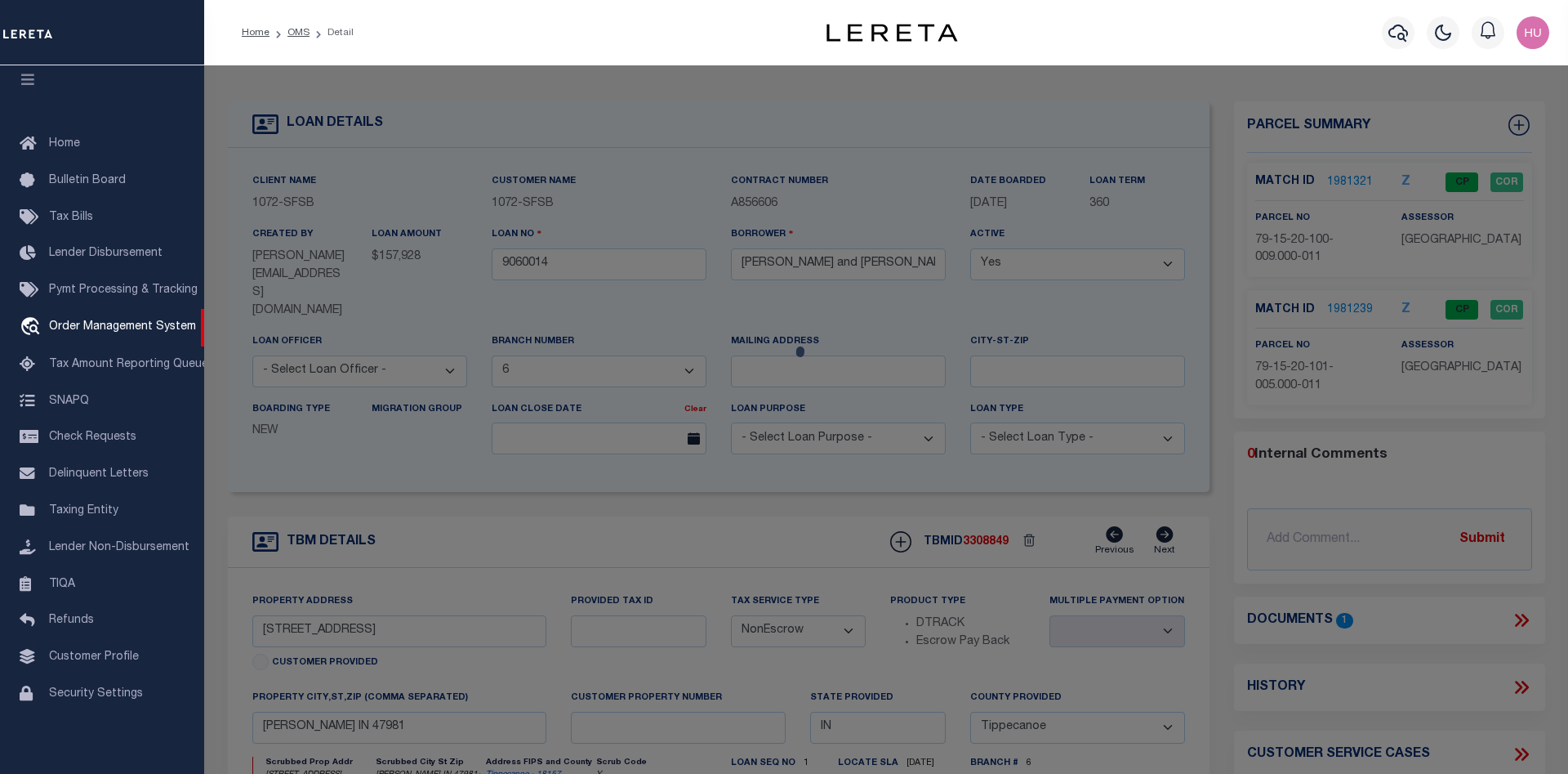
select select
type input "11133 US HWY 231 S"
checkbox input "false"
type input "ROMNEY IN 47981"
type textarea "PT NW SEC 20 TWP 21 R4 0.478 A PER SURVEY"
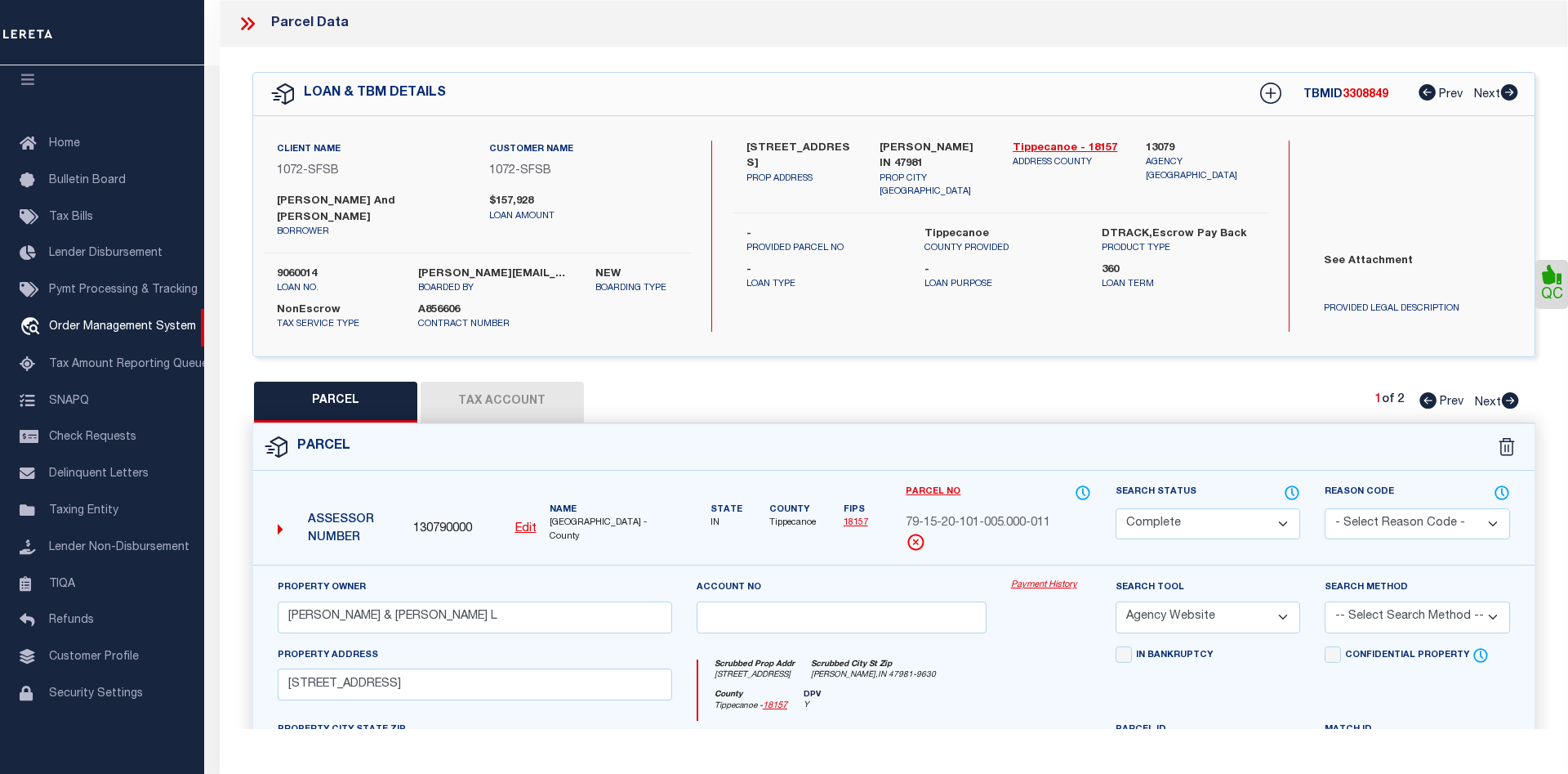
click at [1036, 579] on link "Payment History" at bounding box center [1051, 585] width 80 height 14
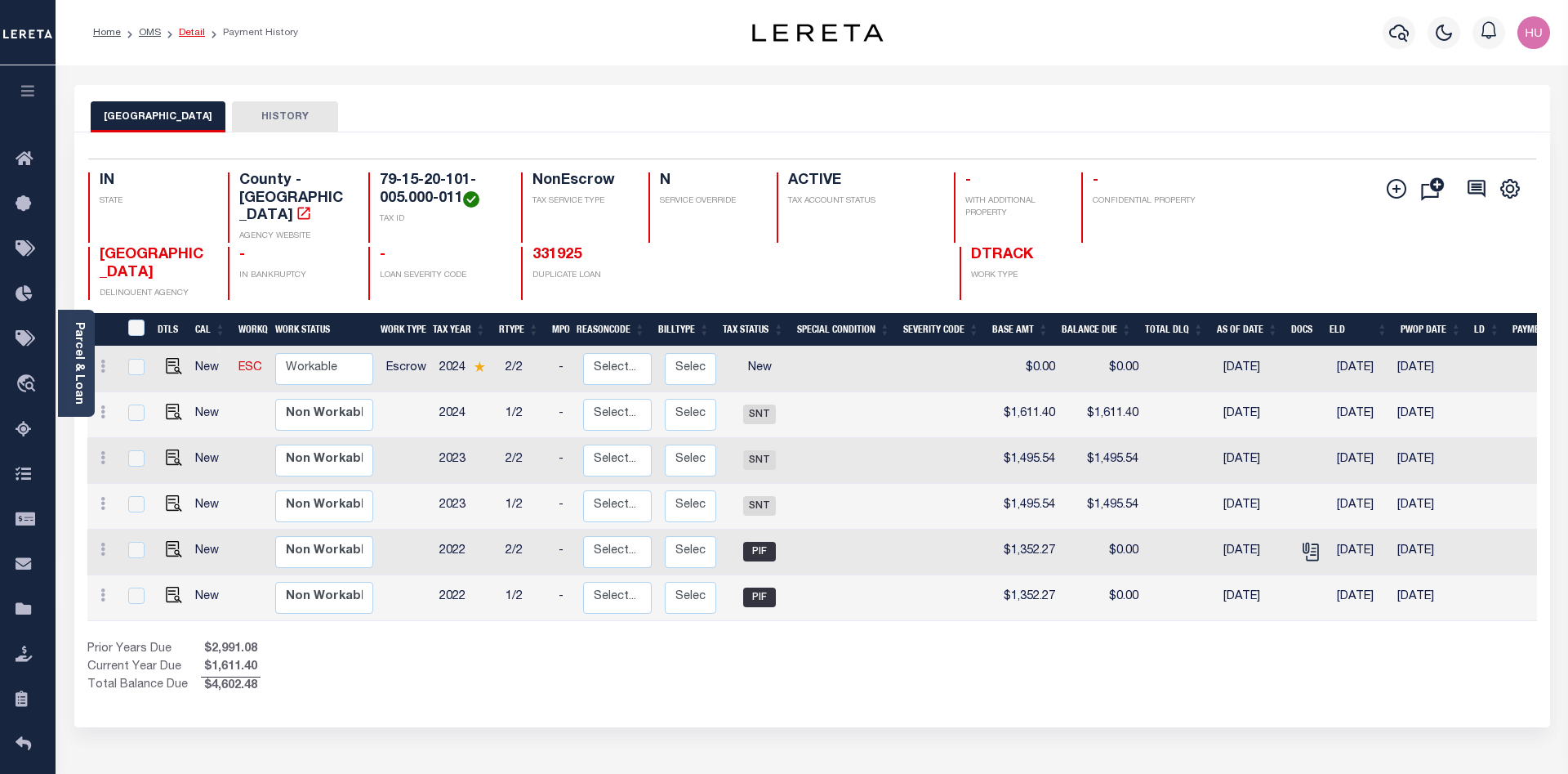
click at [187, 29] on link "Detail" at bounding box center [192, 32] width 27 height 10
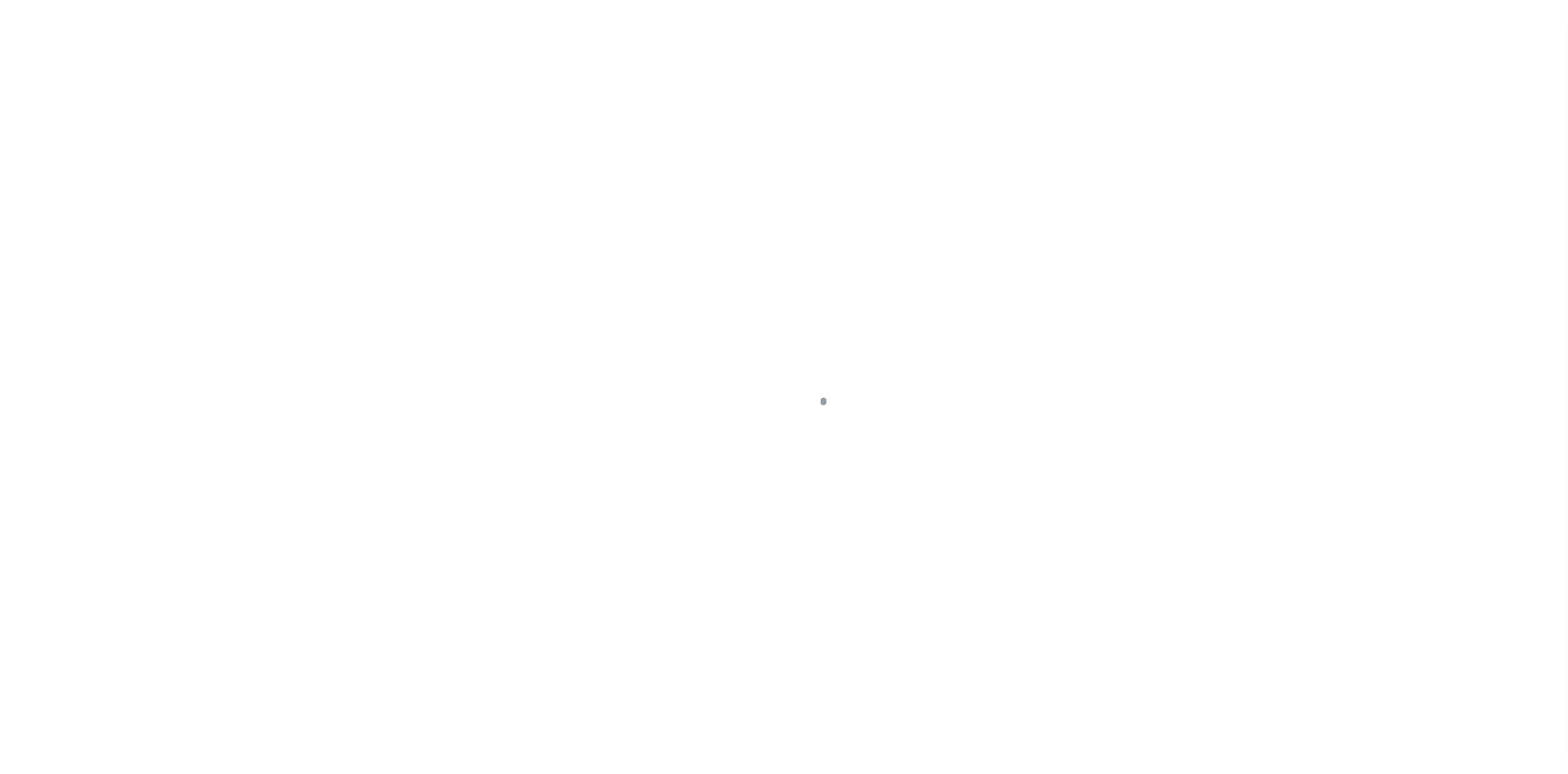
select select "NonEscrow"
type input "[STREET_ADDRESS]"
select select
type input "[PERSON_NAME] IN 47981"
type input "IN"
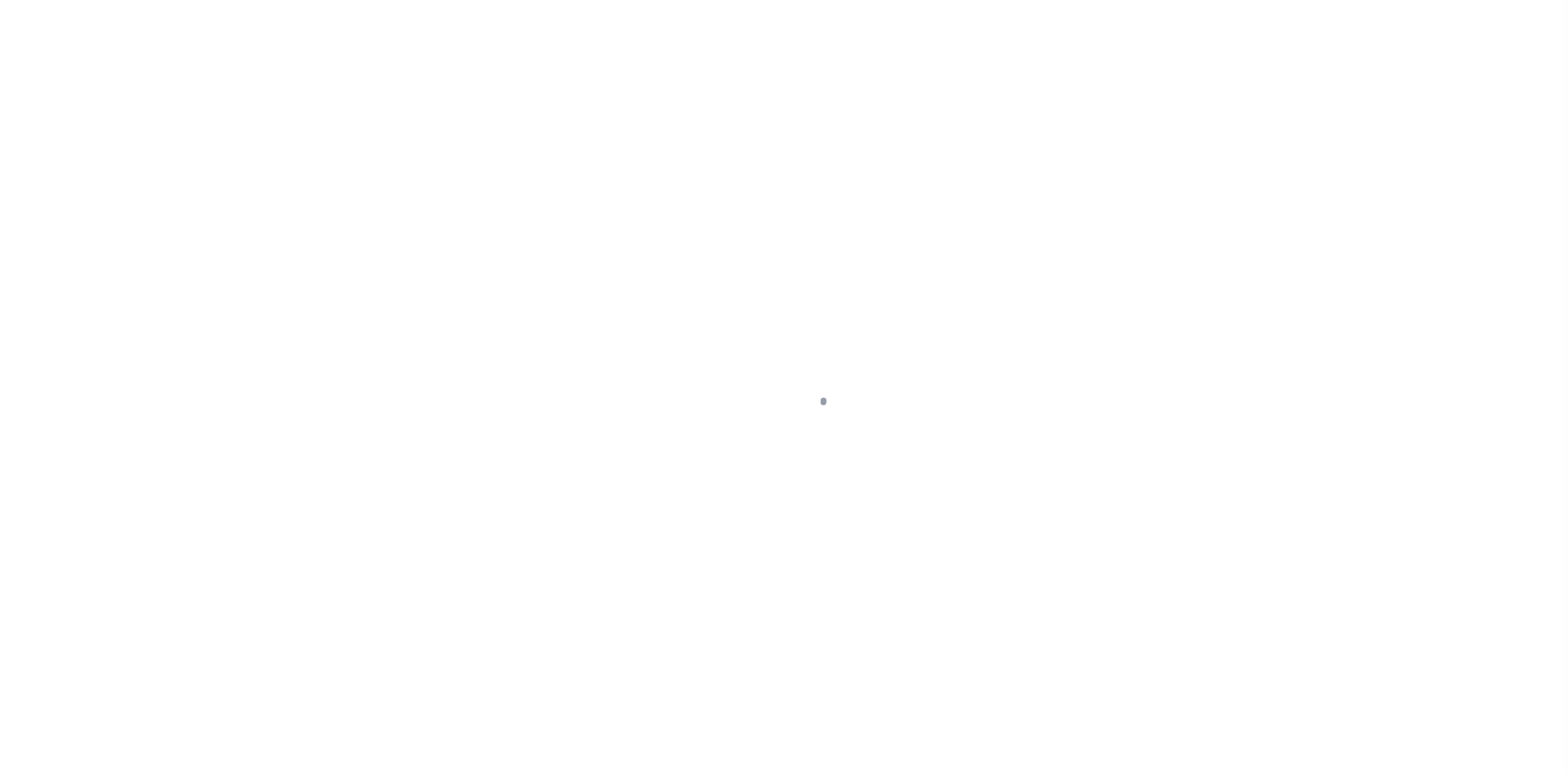
select select "Tippecanoe"
type textarea "see attachment"
select select "382"
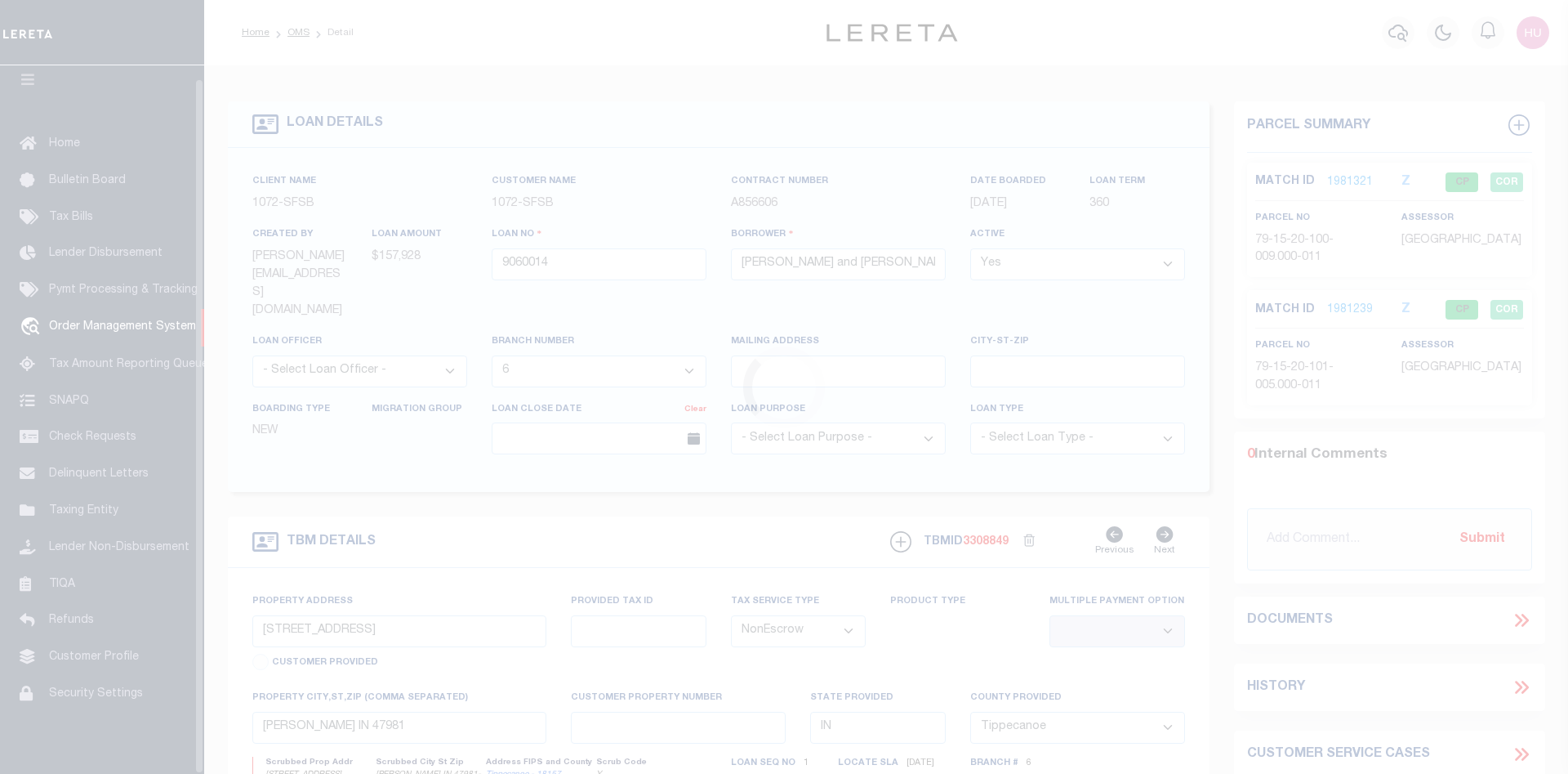
scroll to position [29, 0]
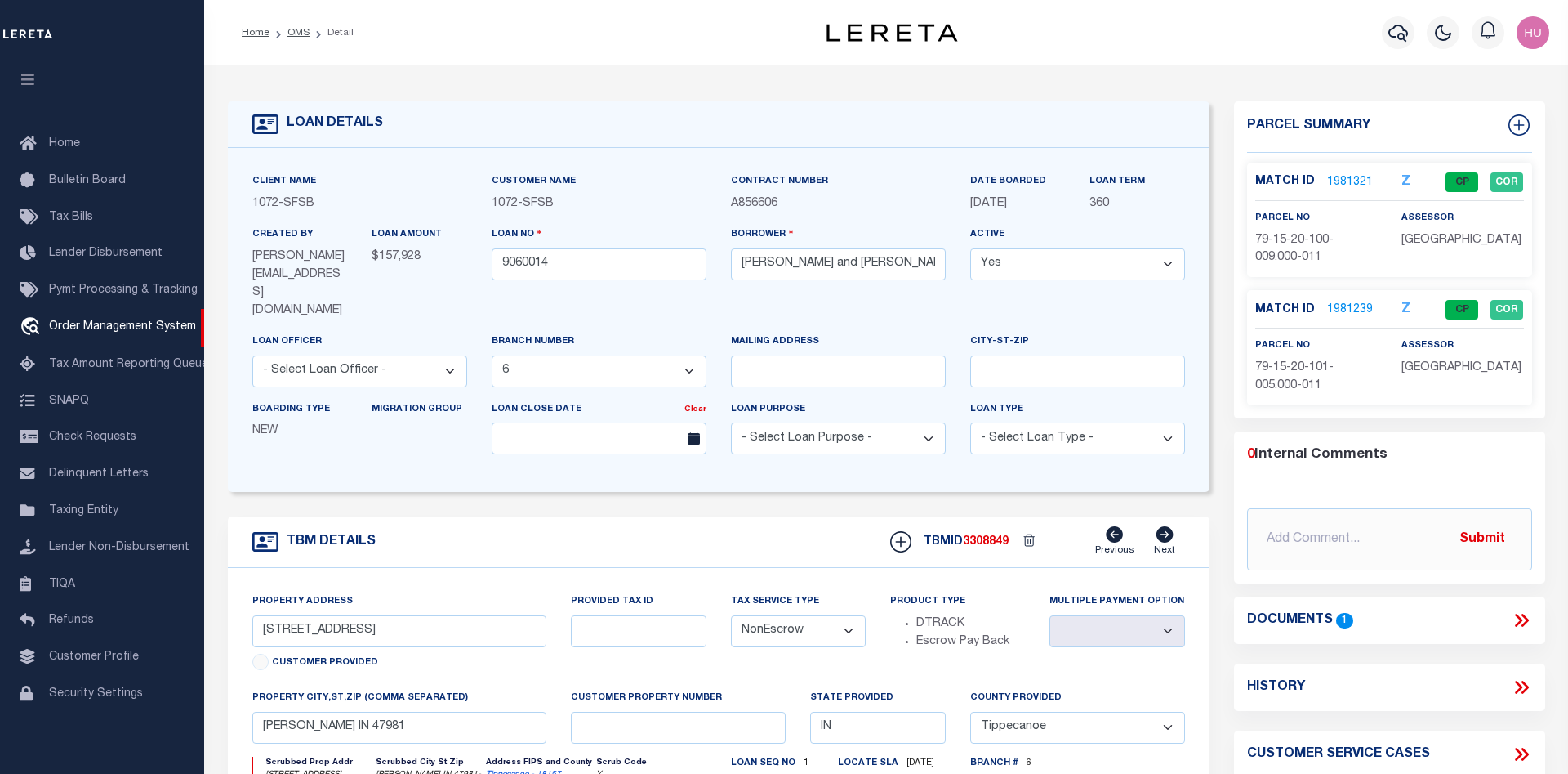
click at [1345, 181] on link "1981321" at bounding box center [1351, 182] width 46 height 17
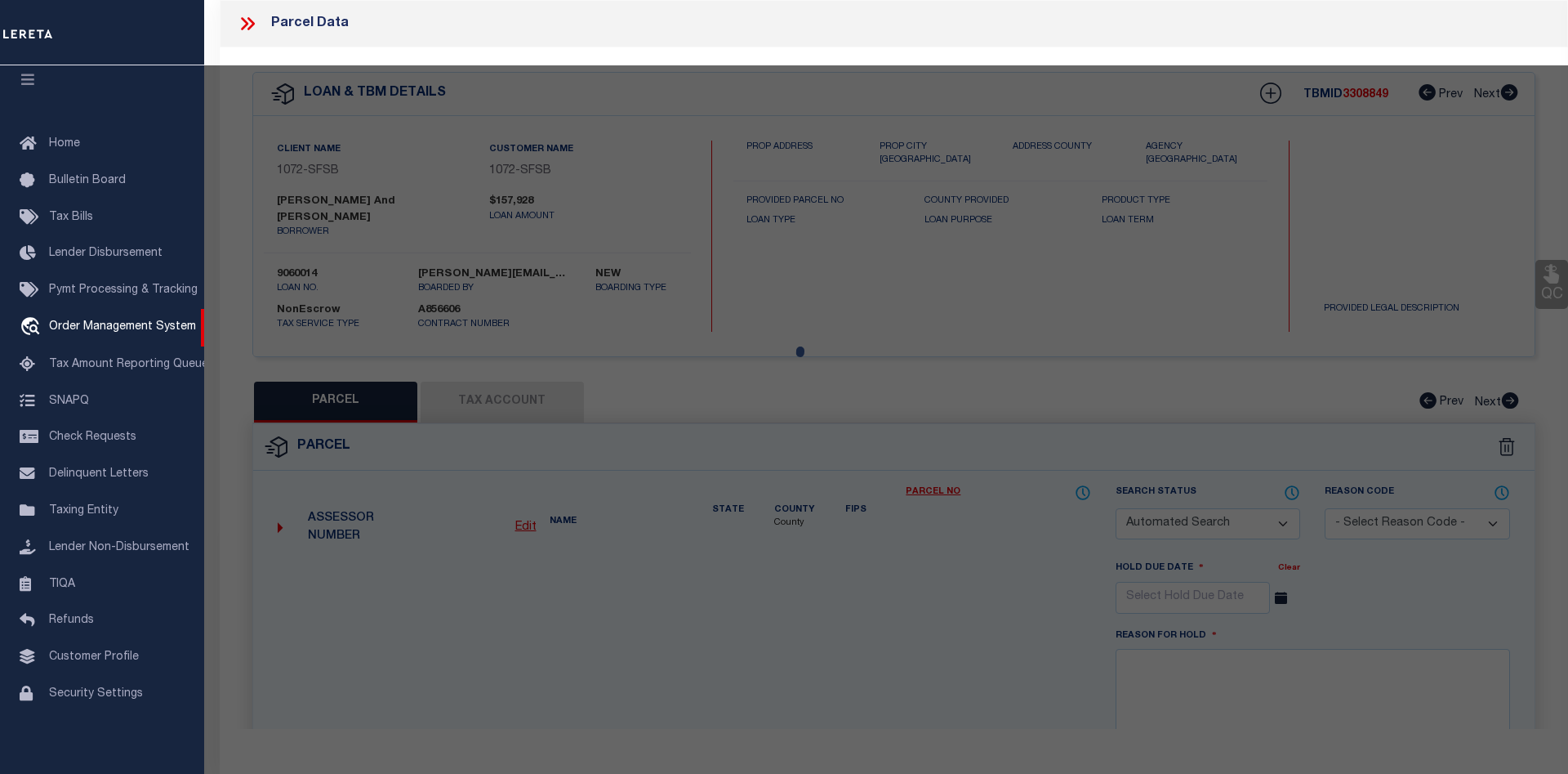
checkbox input "false"
select select "CP"
type input "[PERSON_NAME] & [PERSON_NAME] L"
select select "AGW"
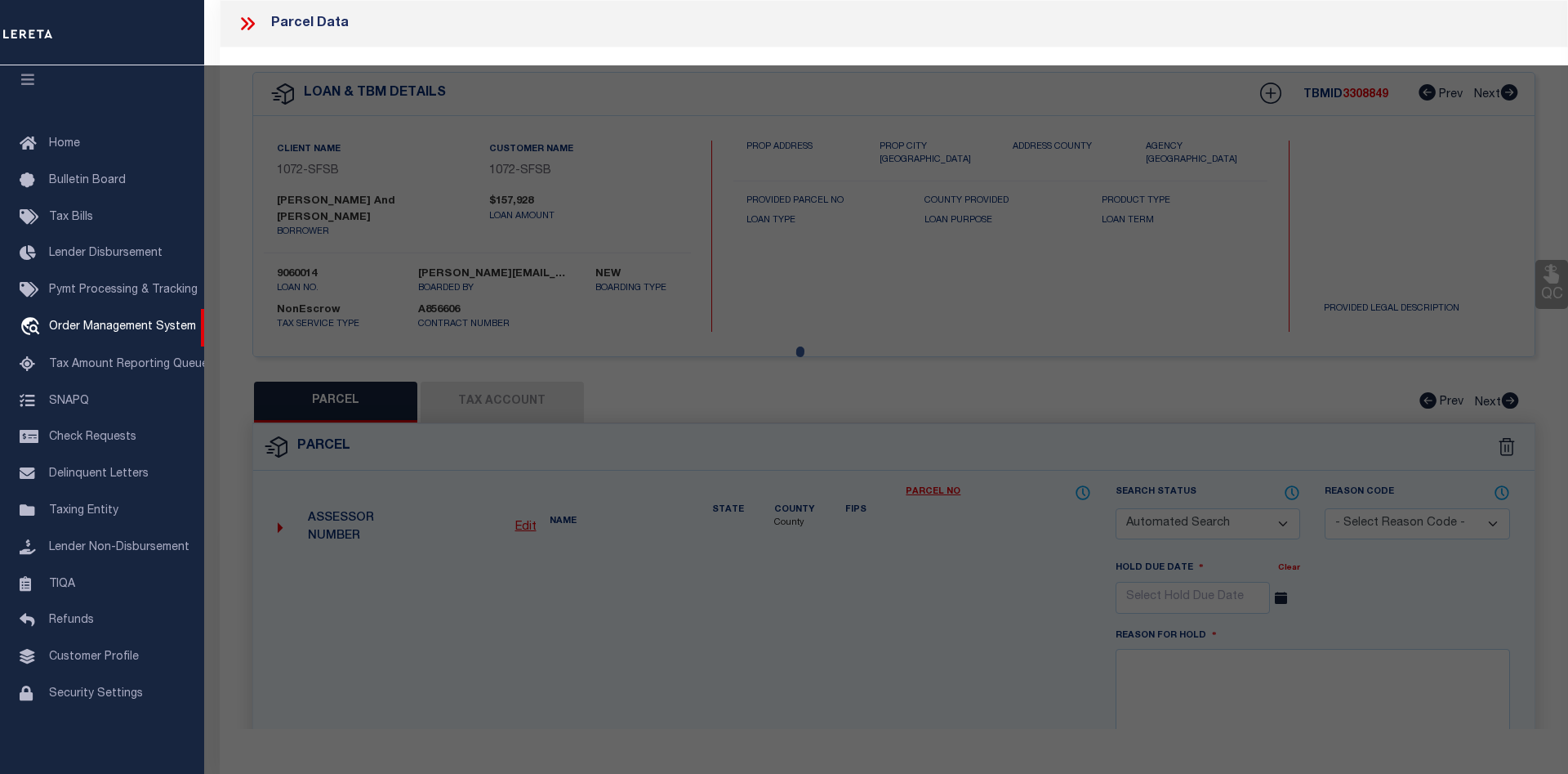
select select
type input "US 231 S"
checkbox input "false"
type input "[PERSON_NAME], IN 47981"
type textarea "PT NW SEC 20 TWP 21 R4 2.002 A PER SURVEY"
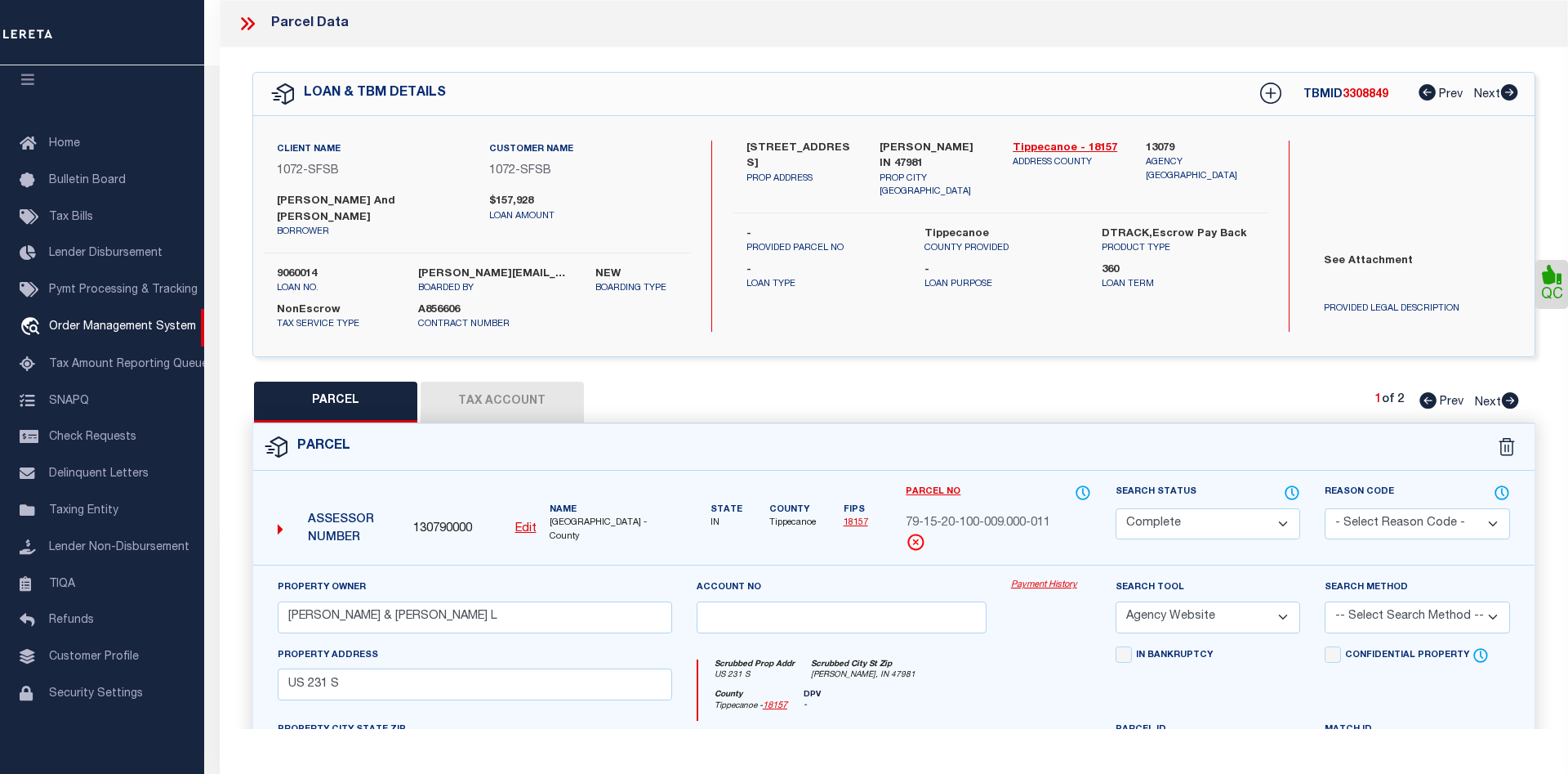
click at [548, 397] on button "Tax Account" at bounding box center [502, 402] width 163 height 41
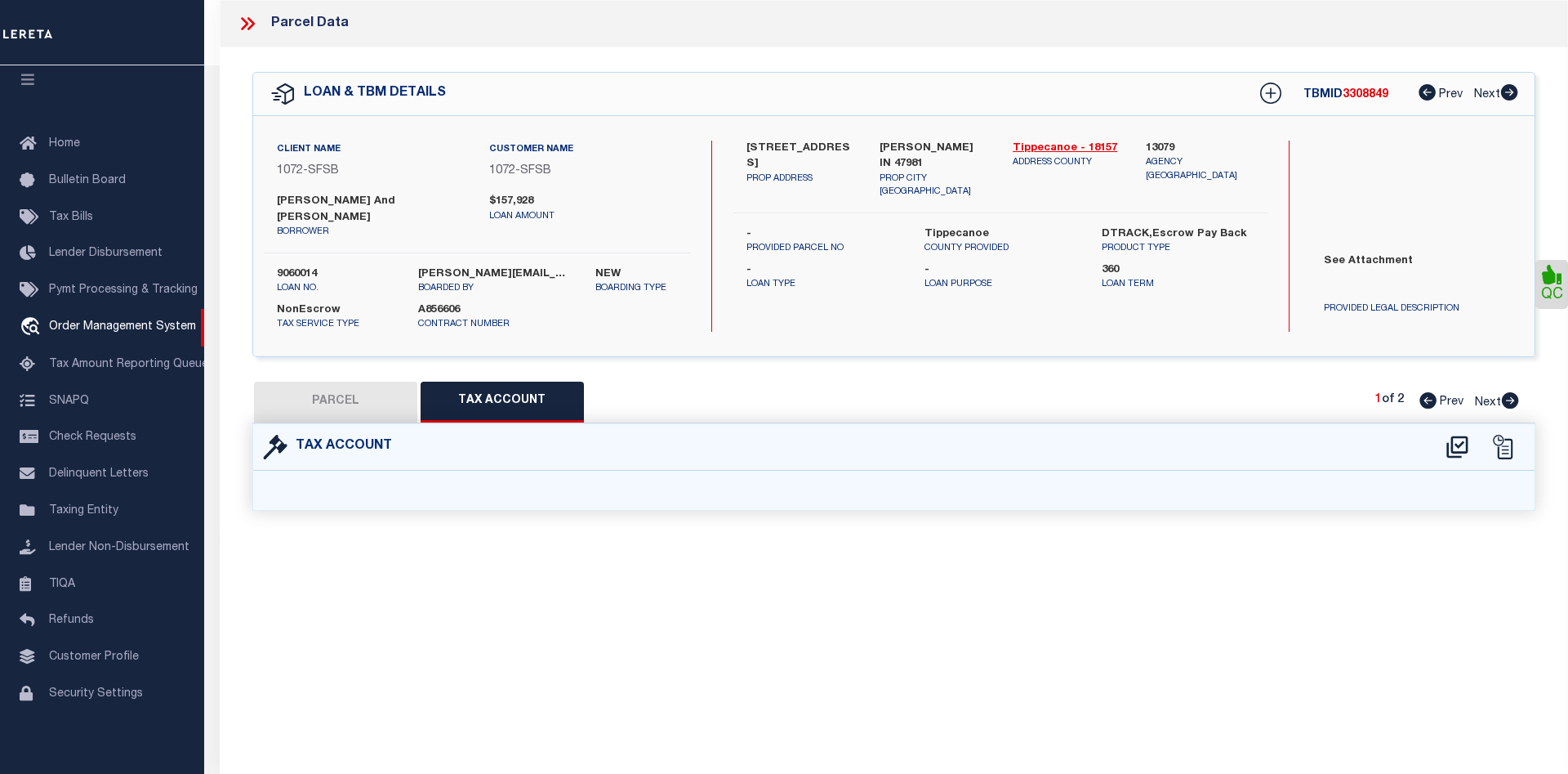
select select "100"
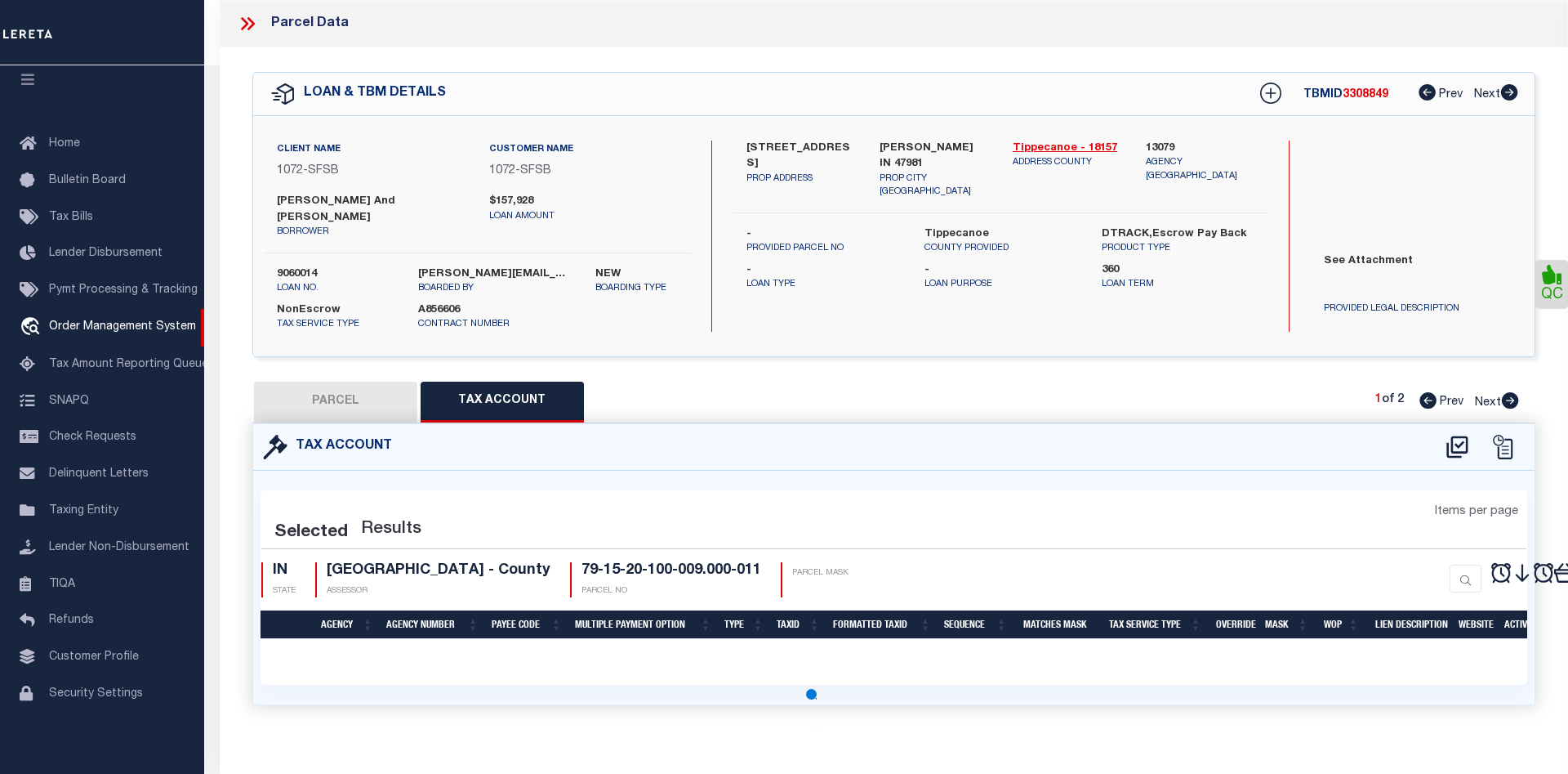
select select "100"
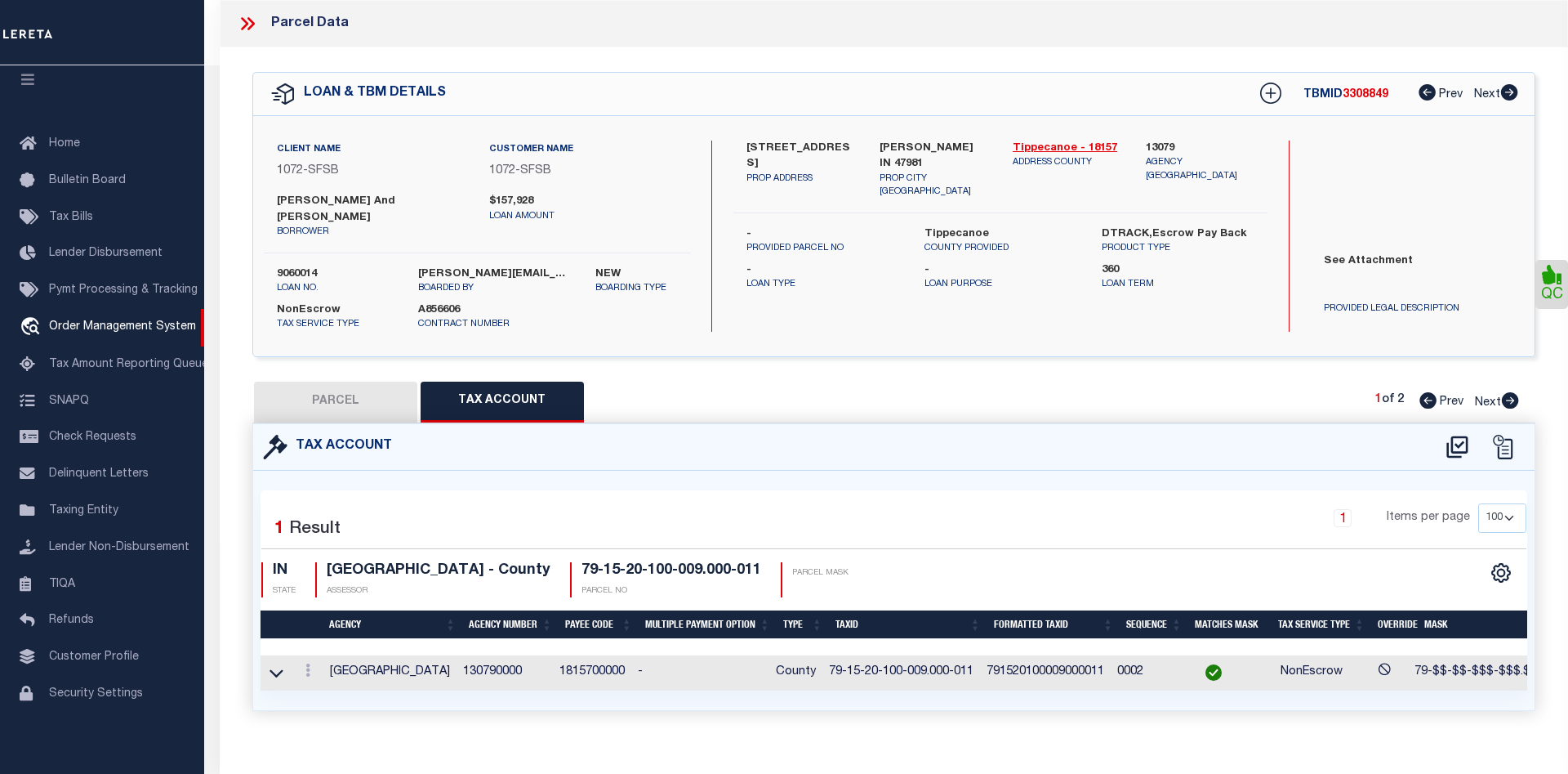
click at [588, 655] on td "1815700000" at bounding box center [592, 672] width 79 height 35
copy td "1815700000"
click at [380, 390] on button "PARCEL" at bounding box center [336, 402] width 163 height 41
select select "AS"
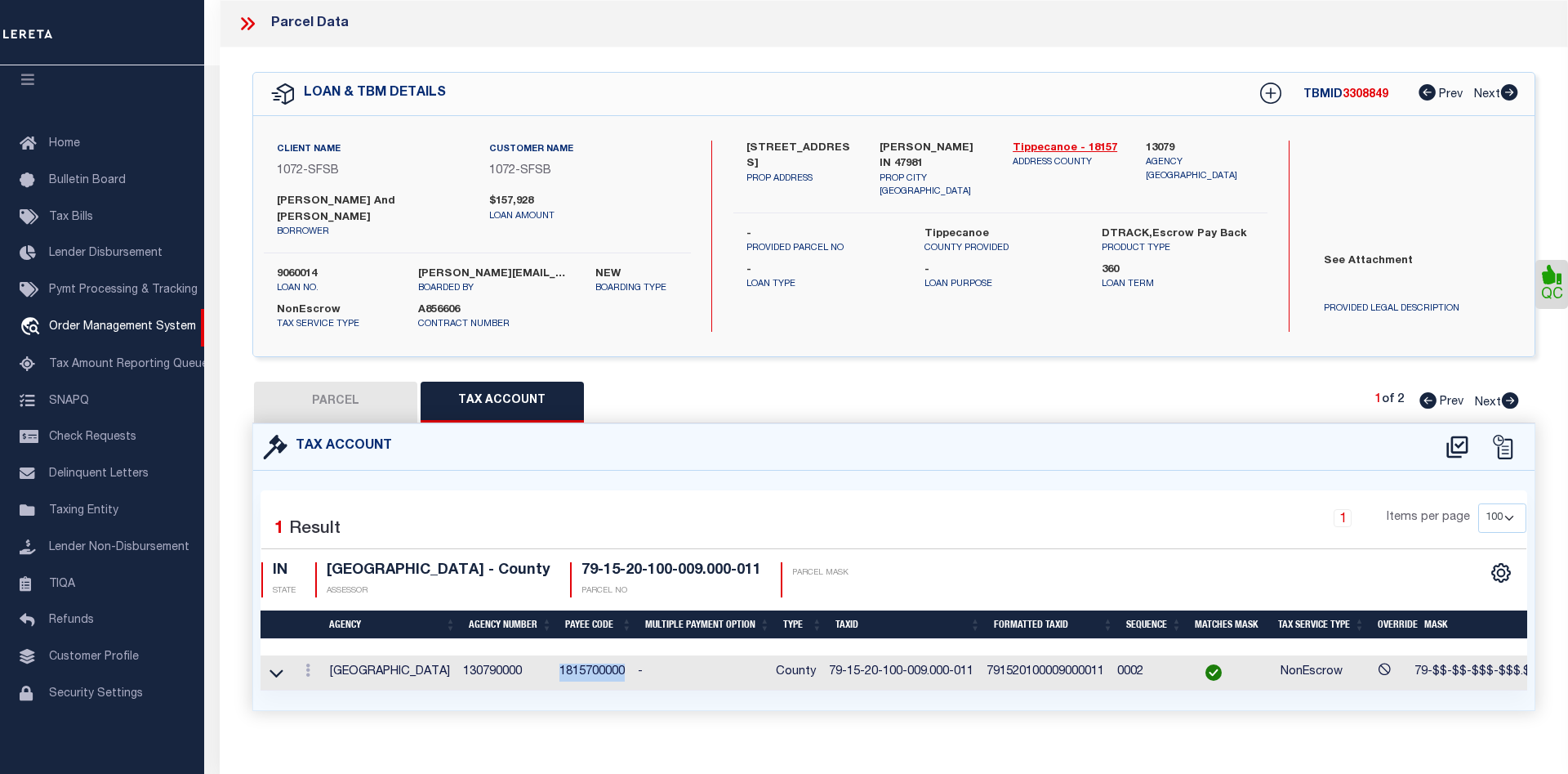
select select
checkbox input "false"
select select "CP"
type input "FISHER GREGORY P & SHERRY L"
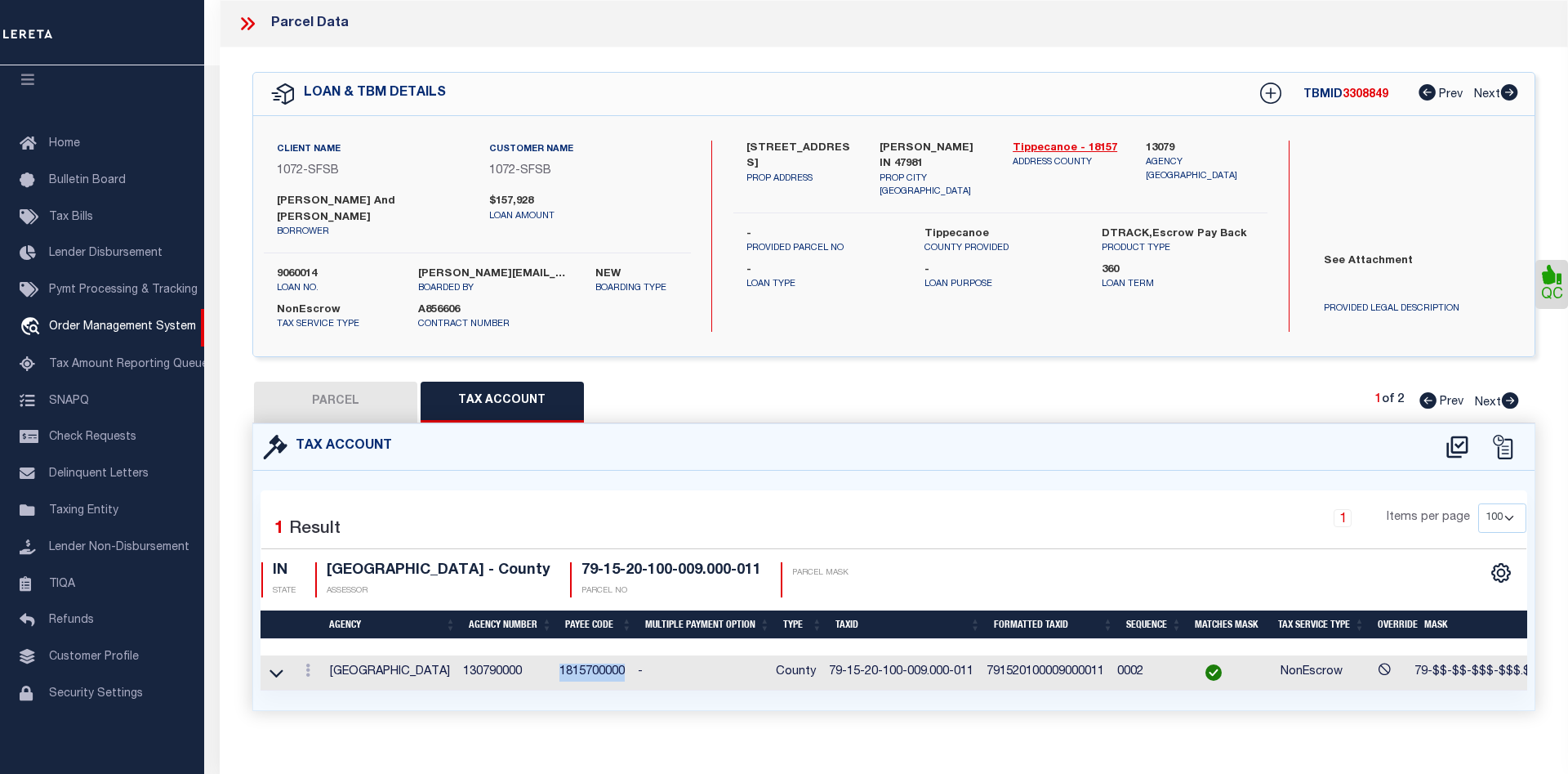
select select "AGW"
select select
type input "US 231 S"
checkbox input "false"
type input "ROMNEY, IN 47981"
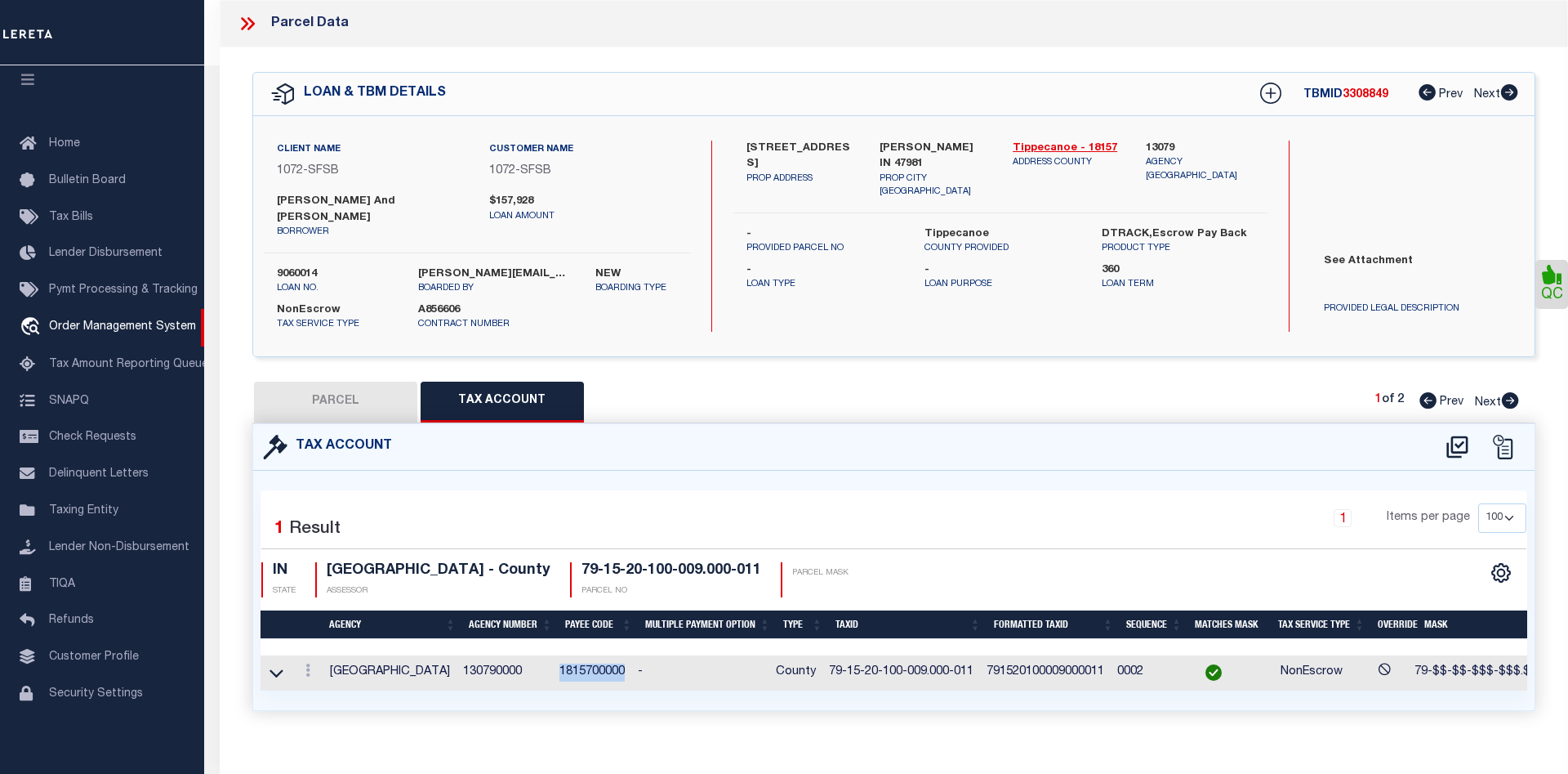
type textarea "PT NW SEC 20 TWP 21 R4 2.002 A PER SURVEY"
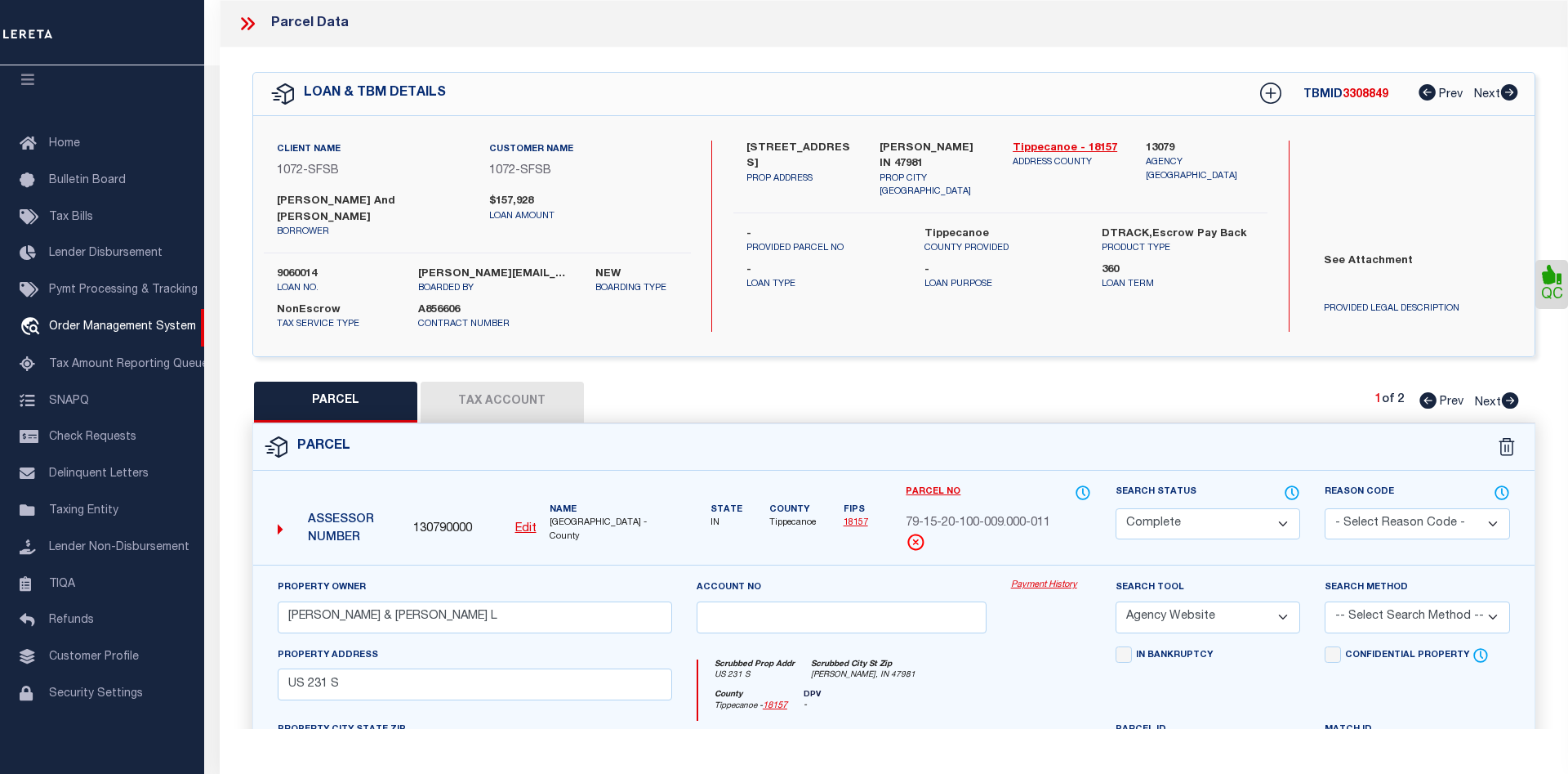
click at [1032, 579] on link "Payment History" at bounding box center [1051, 585] width 80 height 14
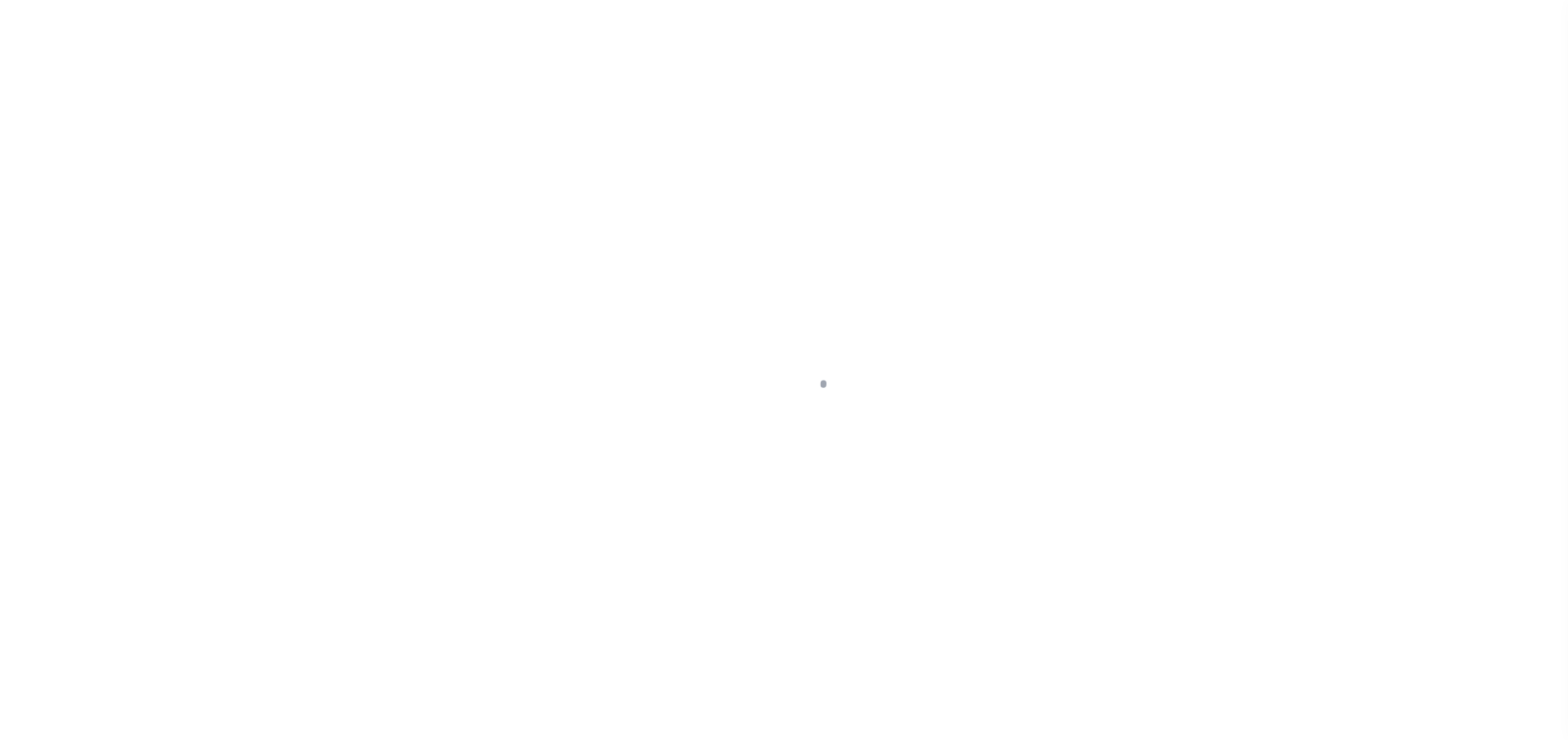
select select
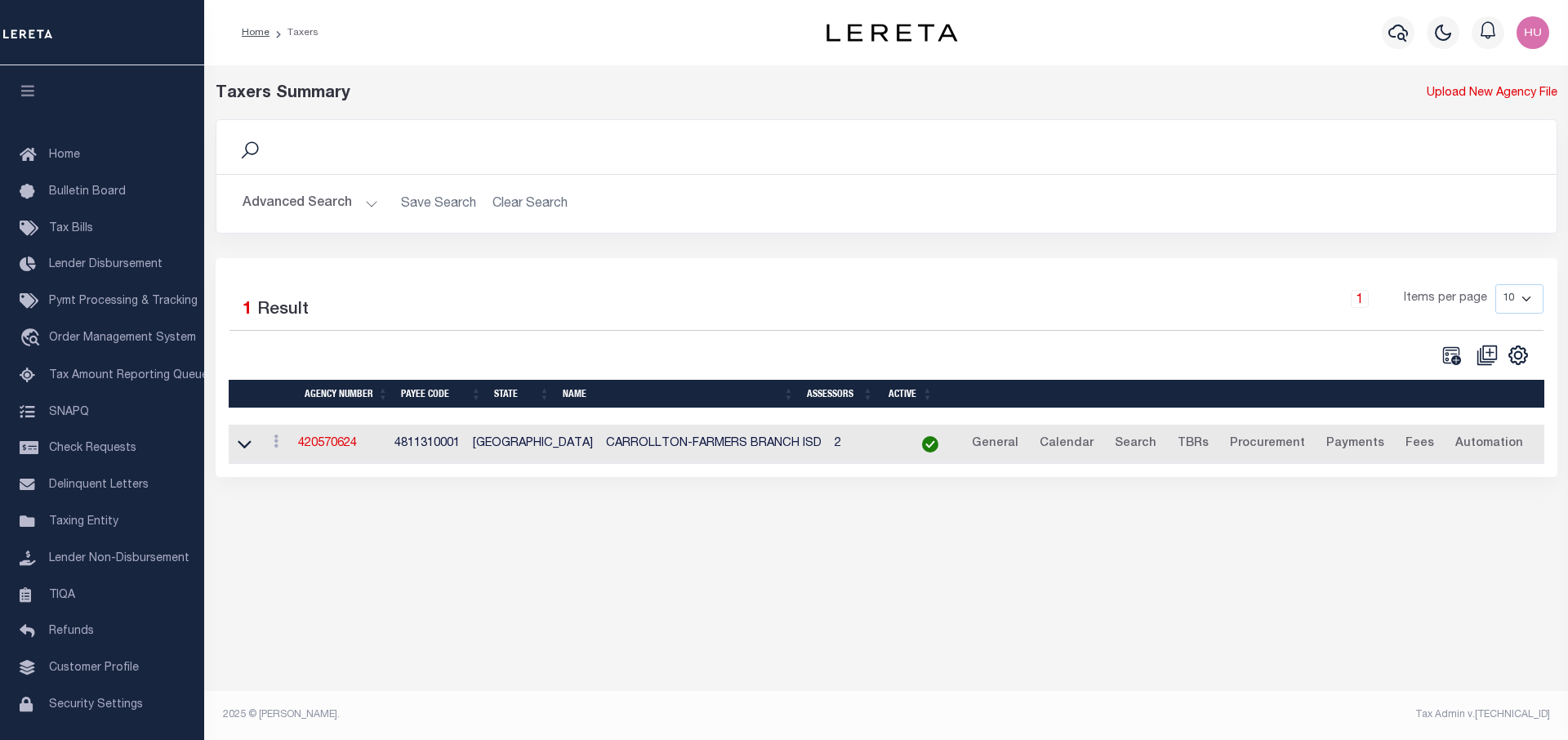
click at [304, 198] on button "Advanced Search" at bounding box center [311, 204] width 136 height 32
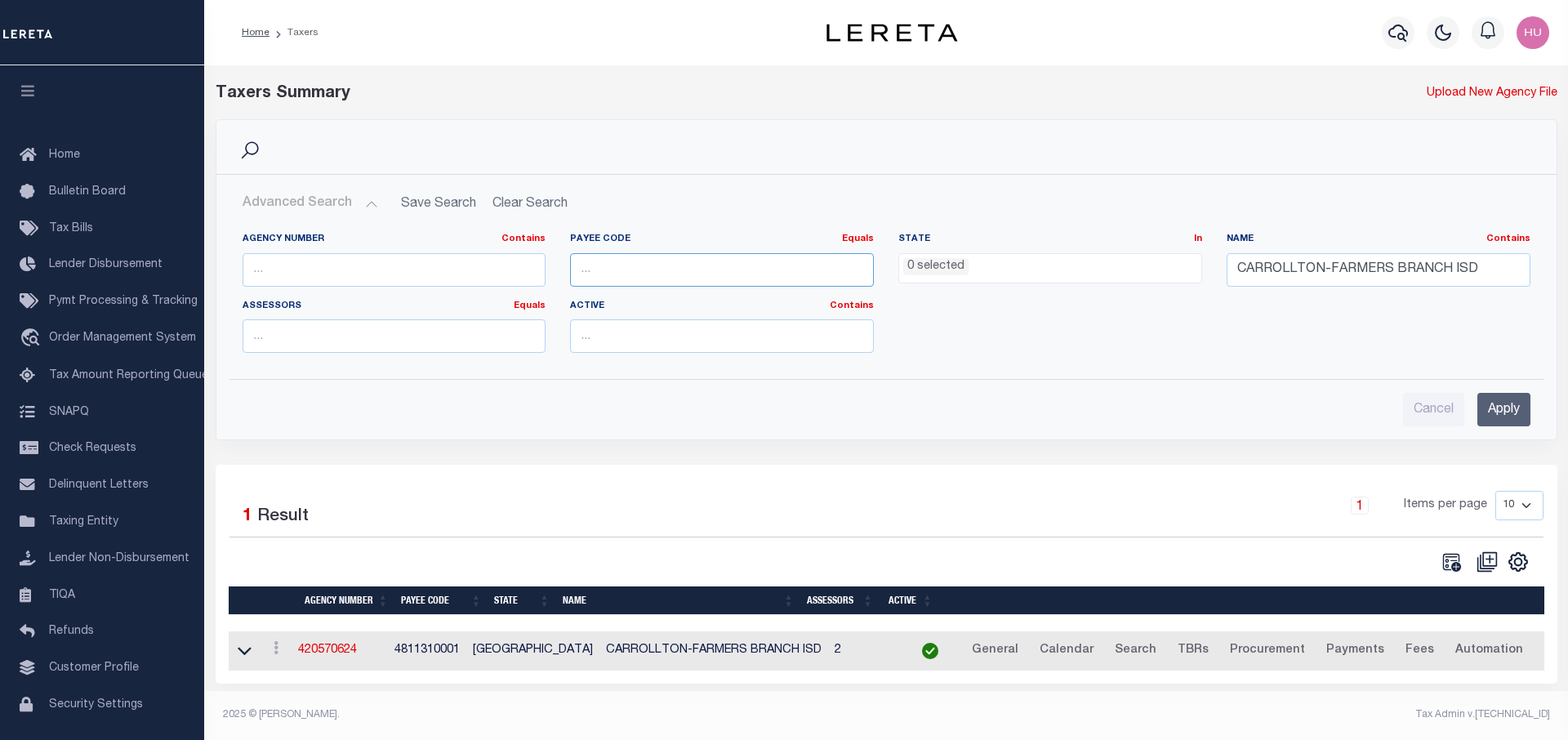
click at [606, 271] on input "number" at bounding box center [722, 270] width 304 height 34
paste input "1815700000"
type input "1815700000"
drag, startPoint x: 1487, startPoint y: 271, endPoint x: 1198, endPoint y: 272, distance: 289.0
click at [1227, 272] on input "CARROLLTON-FARMERS BRANCH ISD" at bounding box center [1378, 270] width 304 height 34
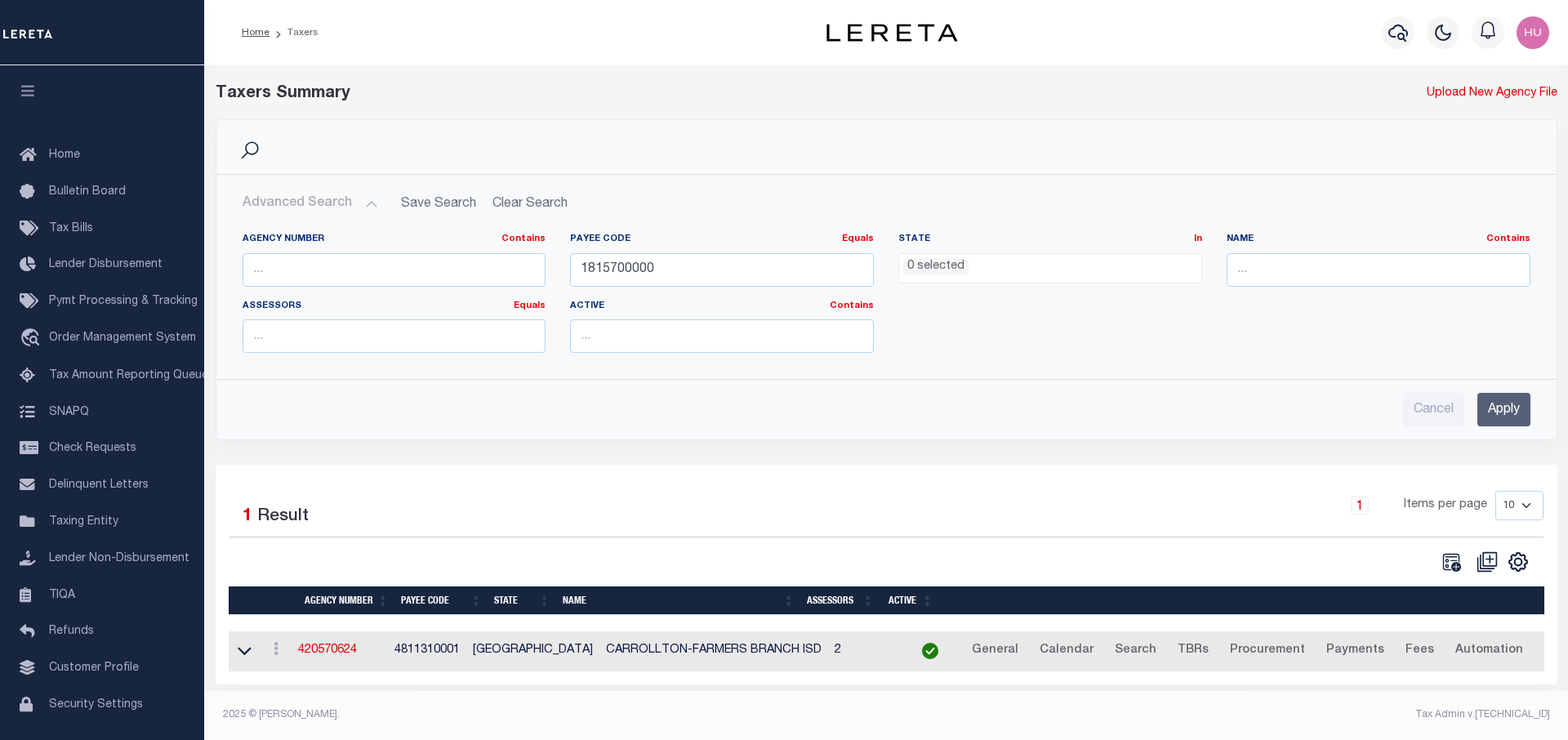
click at [1496, 415] on input "Apply" at bounding box center [1505, 410] width 53 height 34
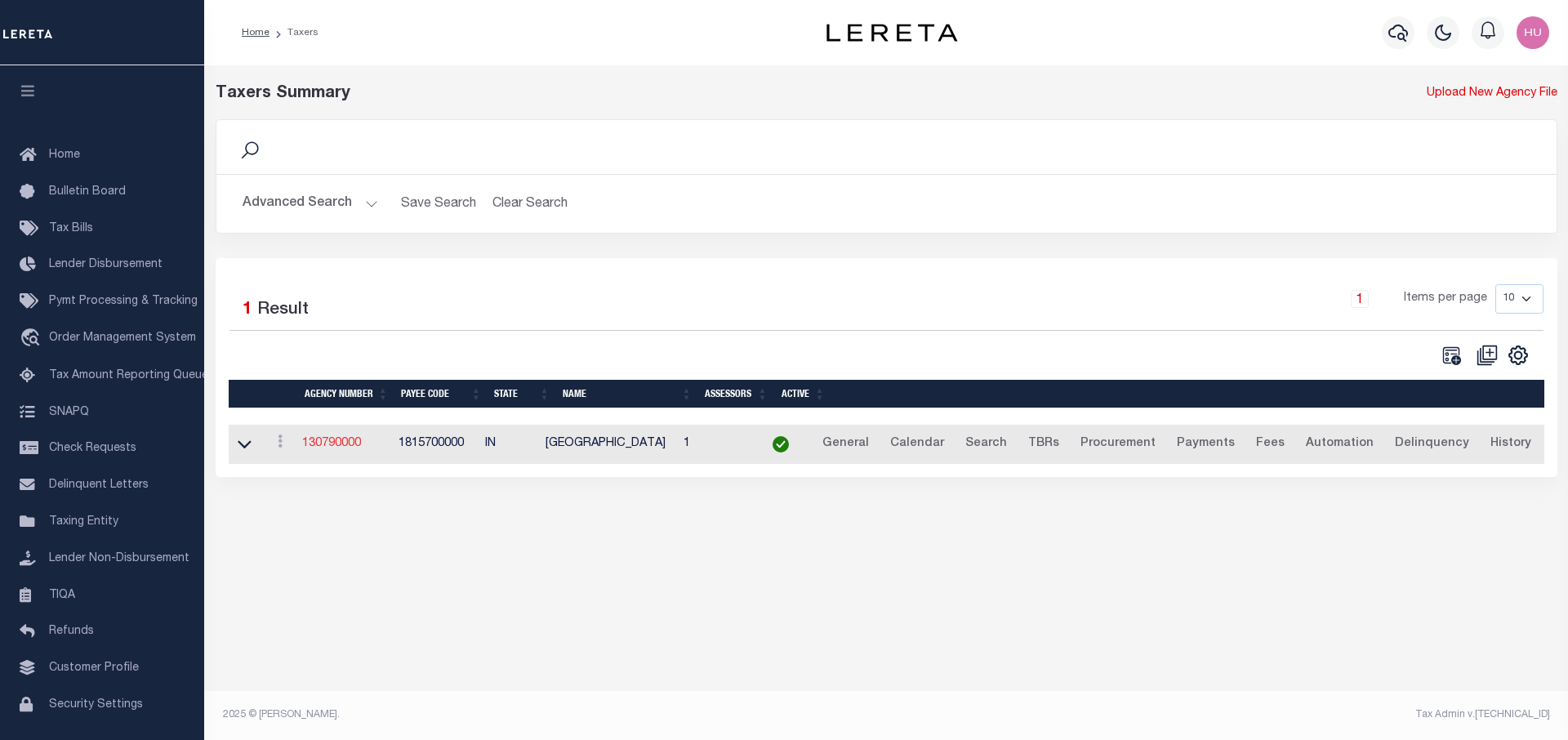
click at [348, 439] on link "130790000" at bounding box center [332, 444] width 59 height 11
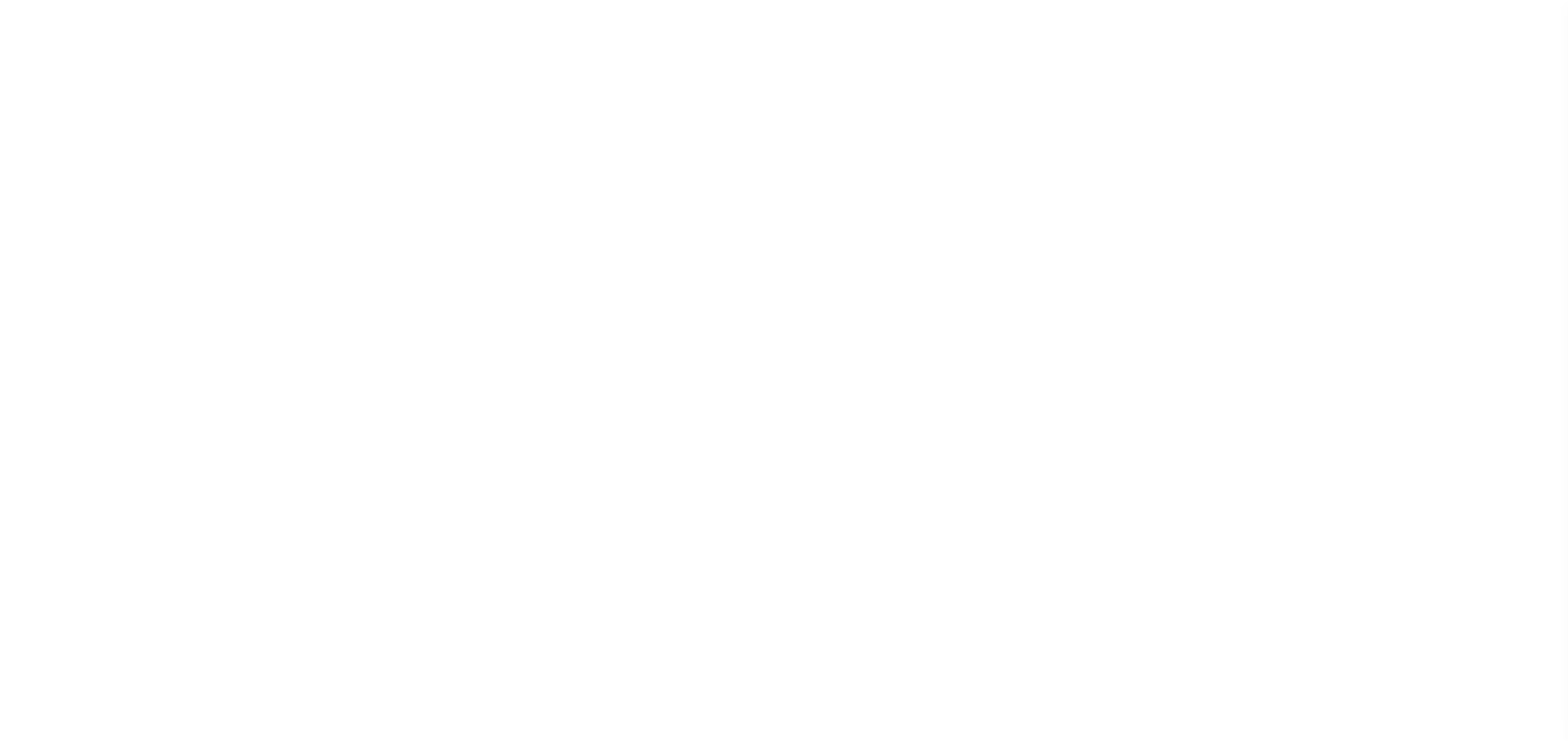
select select
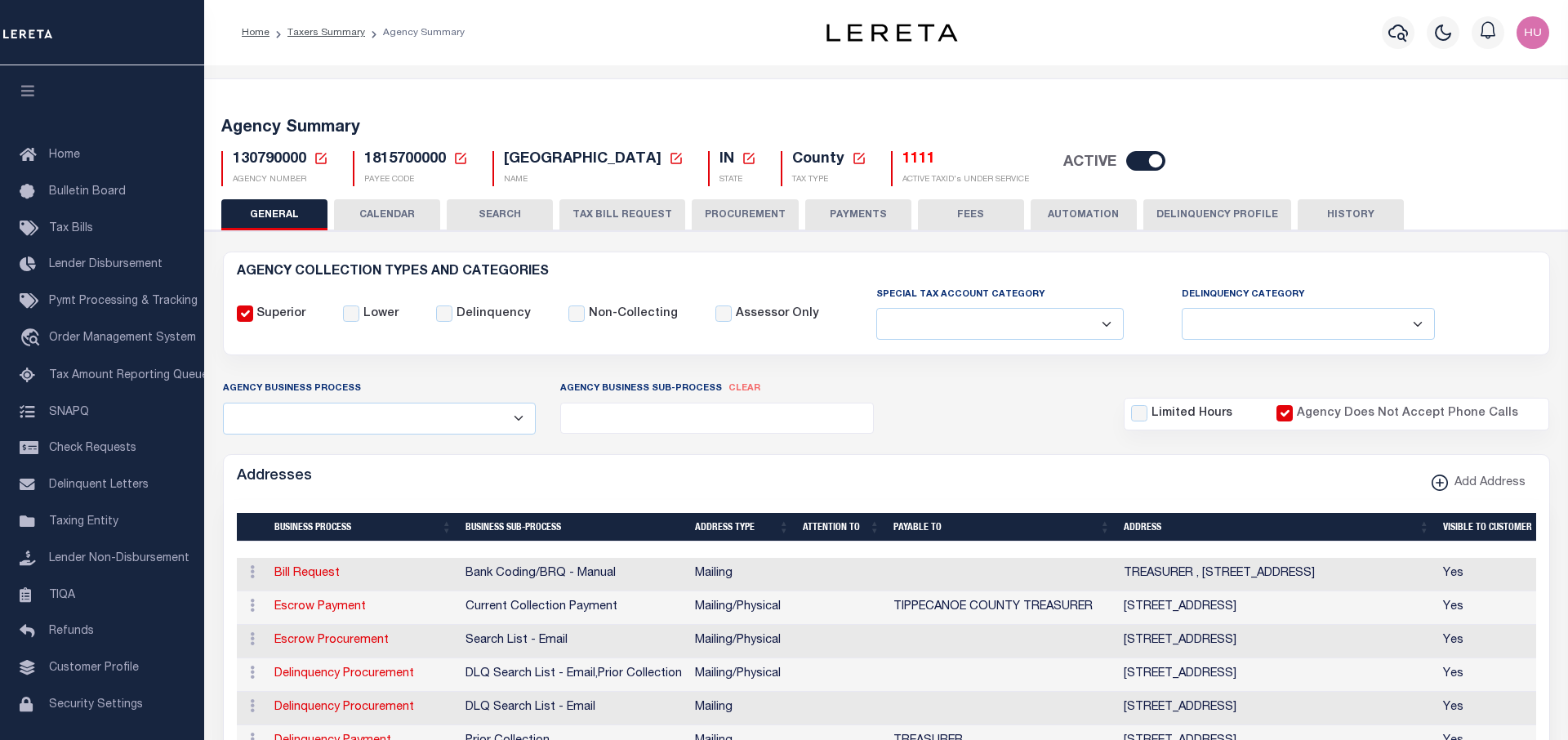
click at [401, 204] on button "CALENDAR" at bounding box center [387, 215] width 106 height 31
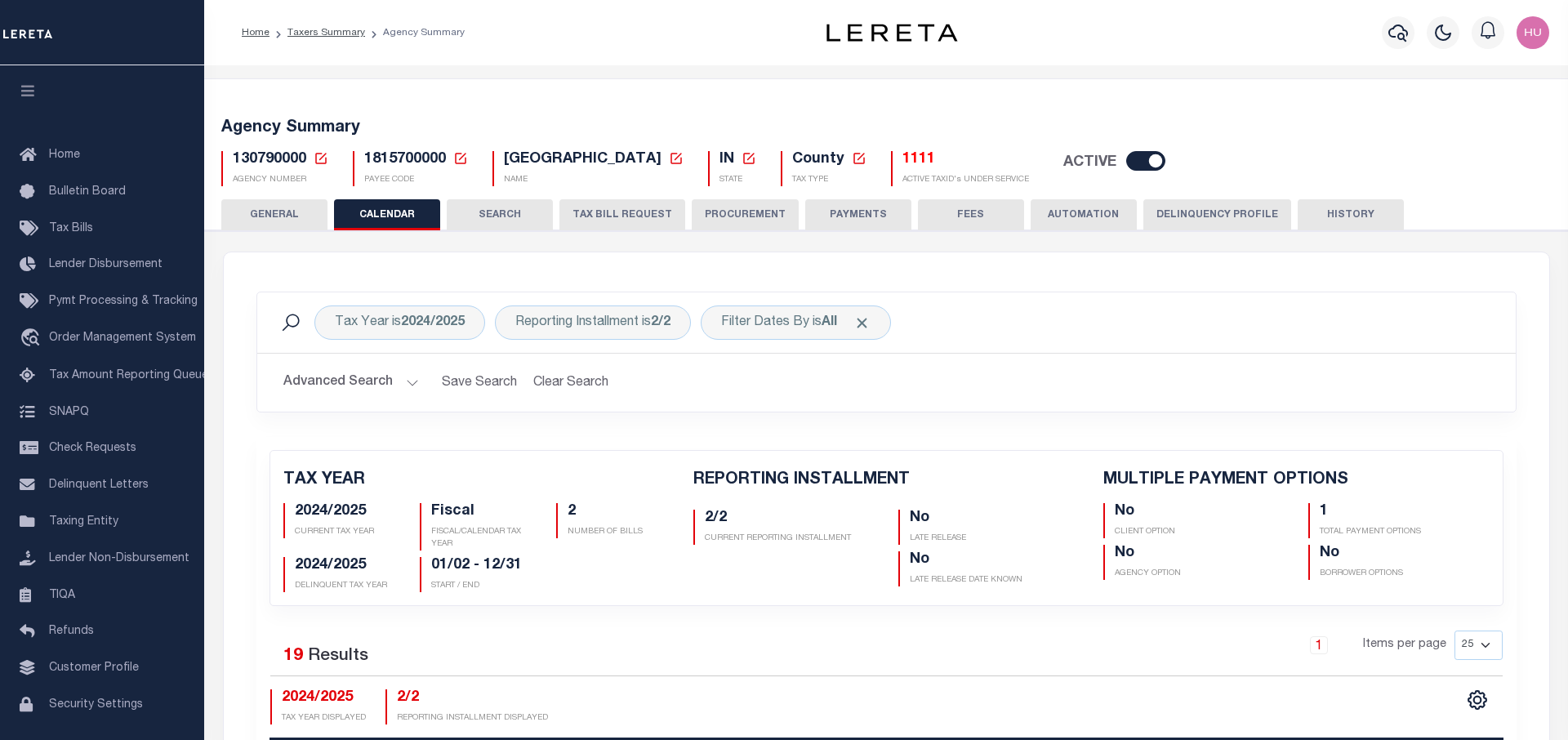
checkbox input "false"
type input "1"
click at [413, 322] on b "2024/2025" at bounding box center [432, 323] width 63 height 13
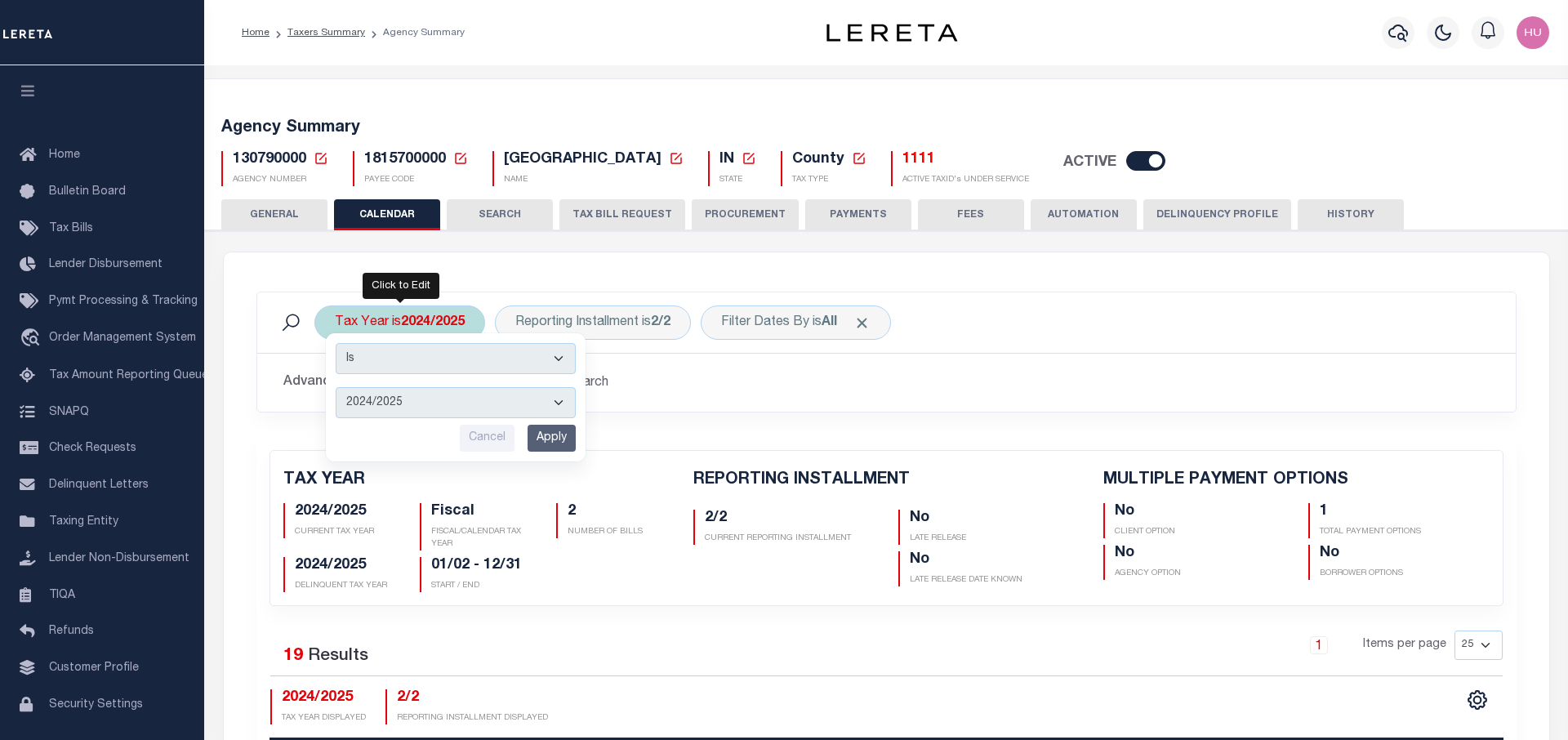
click at [336, 387] on select "2025/2026 2024/2025 2023/2024 2022/2023 2021/2022 2020/2021 2019/2020 2018/2019…" at bounding box center [456, 403] width 240 height 31
select select "2023/2024"
click option "2023/2024" at bounding box center [0, 0] width 0 height 0
click at [545, 435] on input "Apply" at bounding box center [551, 437] width 49 height 27
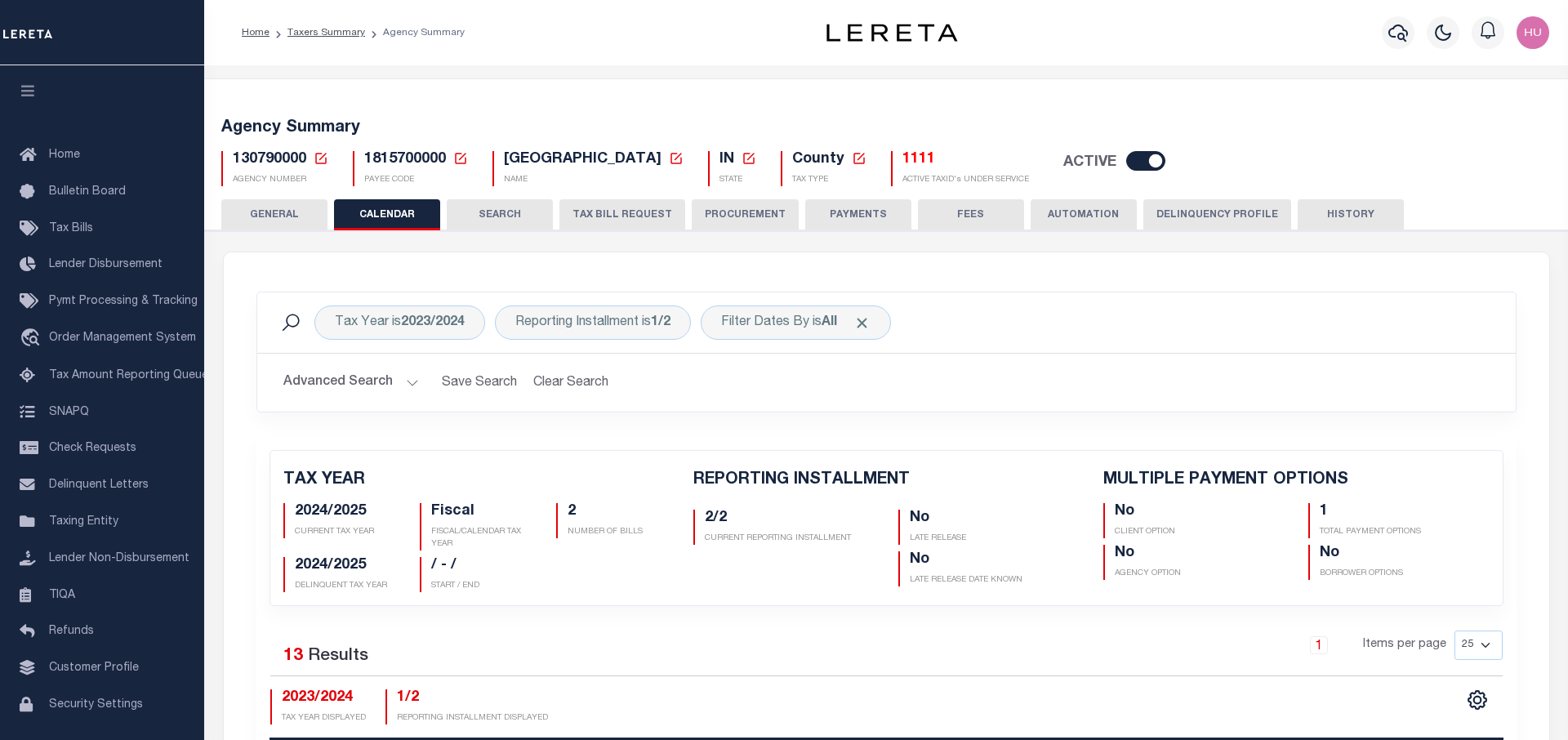
checkbox input "false"
click at [707, 381] on h2 "Advanced Search Save Search Clear Search PayeeReportingEventDatesGridWrapper_dy…" at bounding box center [887, 382] width 1232 height 32
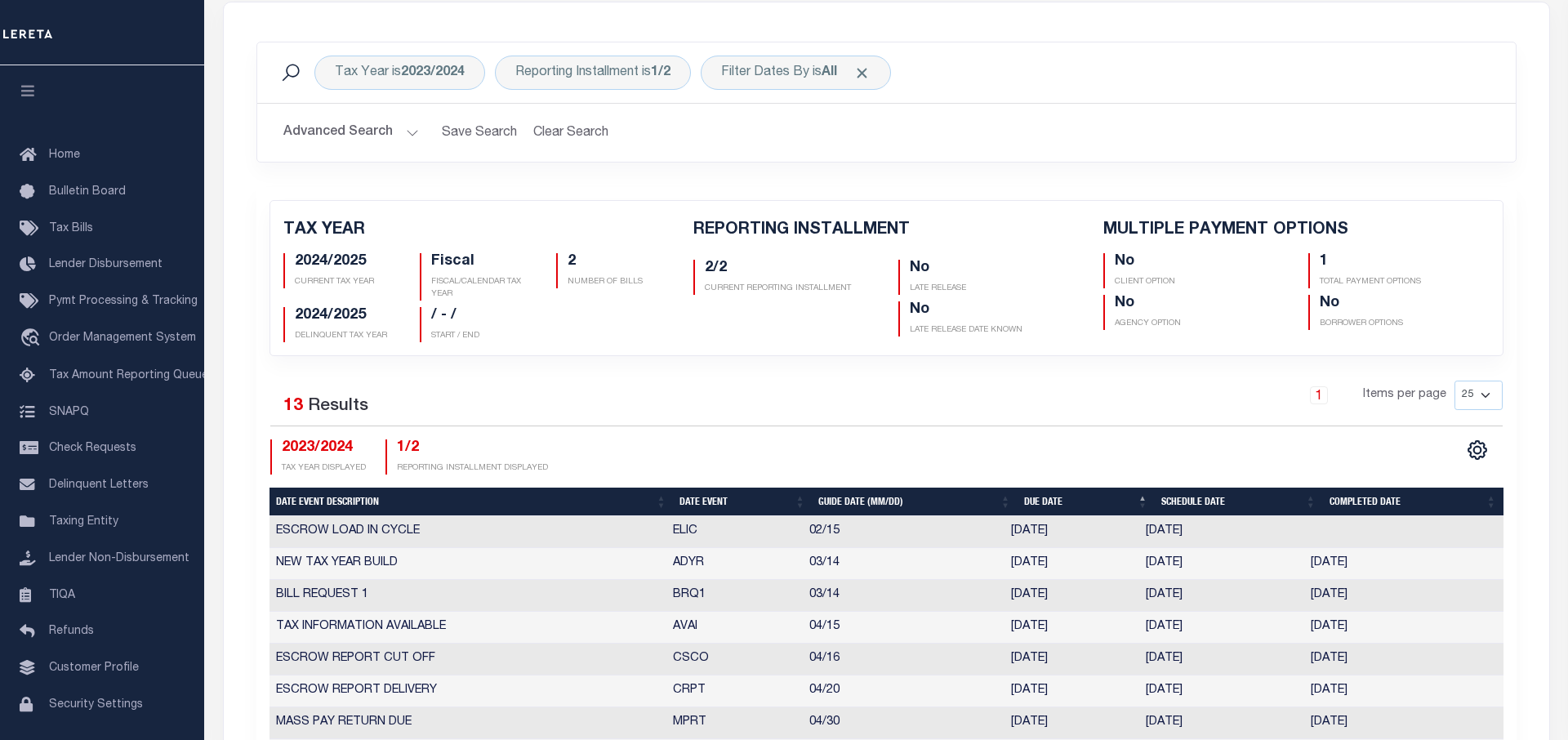
scroll to position [167, 0]
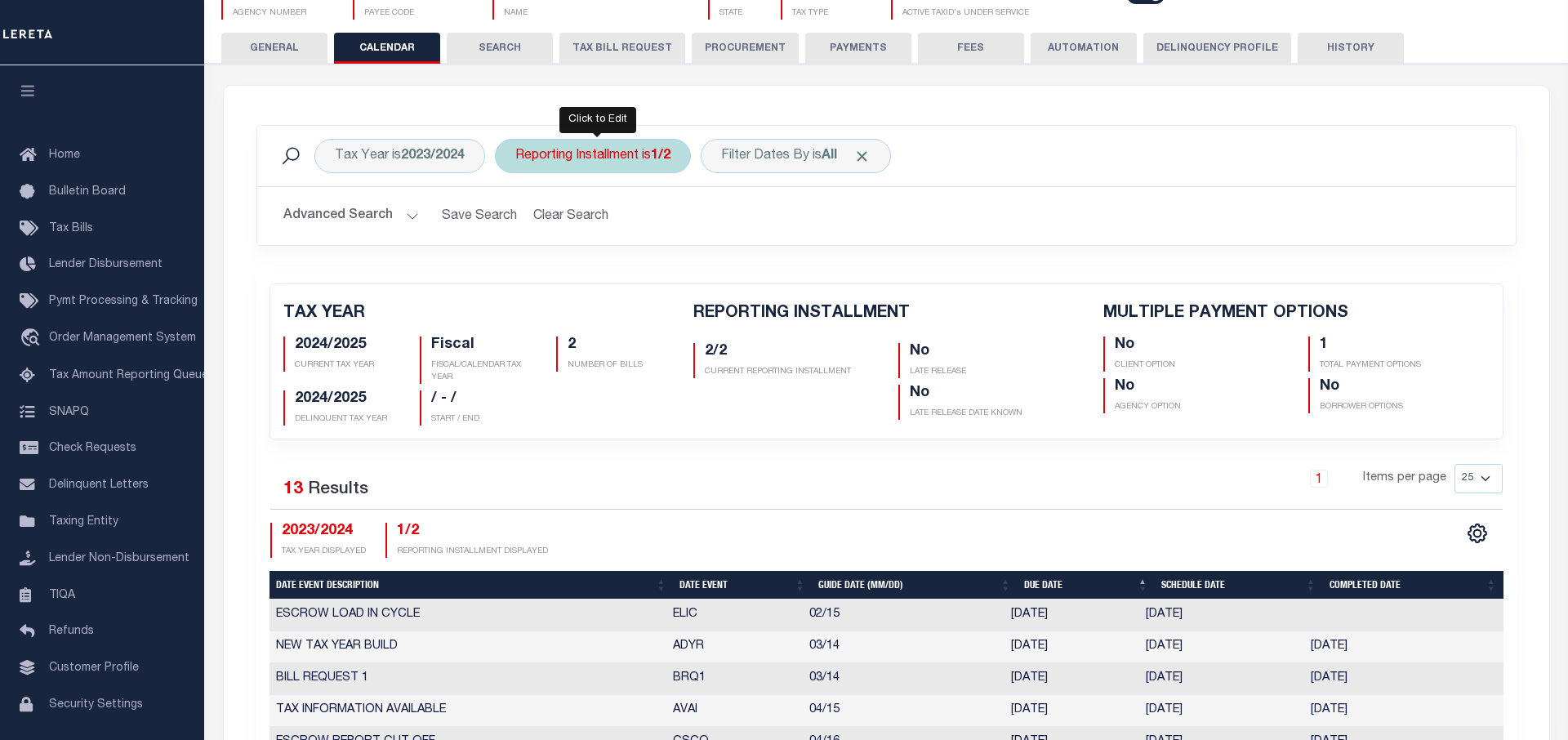
click at [634, 154] on div "Reporting Installment is 1/2" at bounding box center [593, 155] width 196 height 34
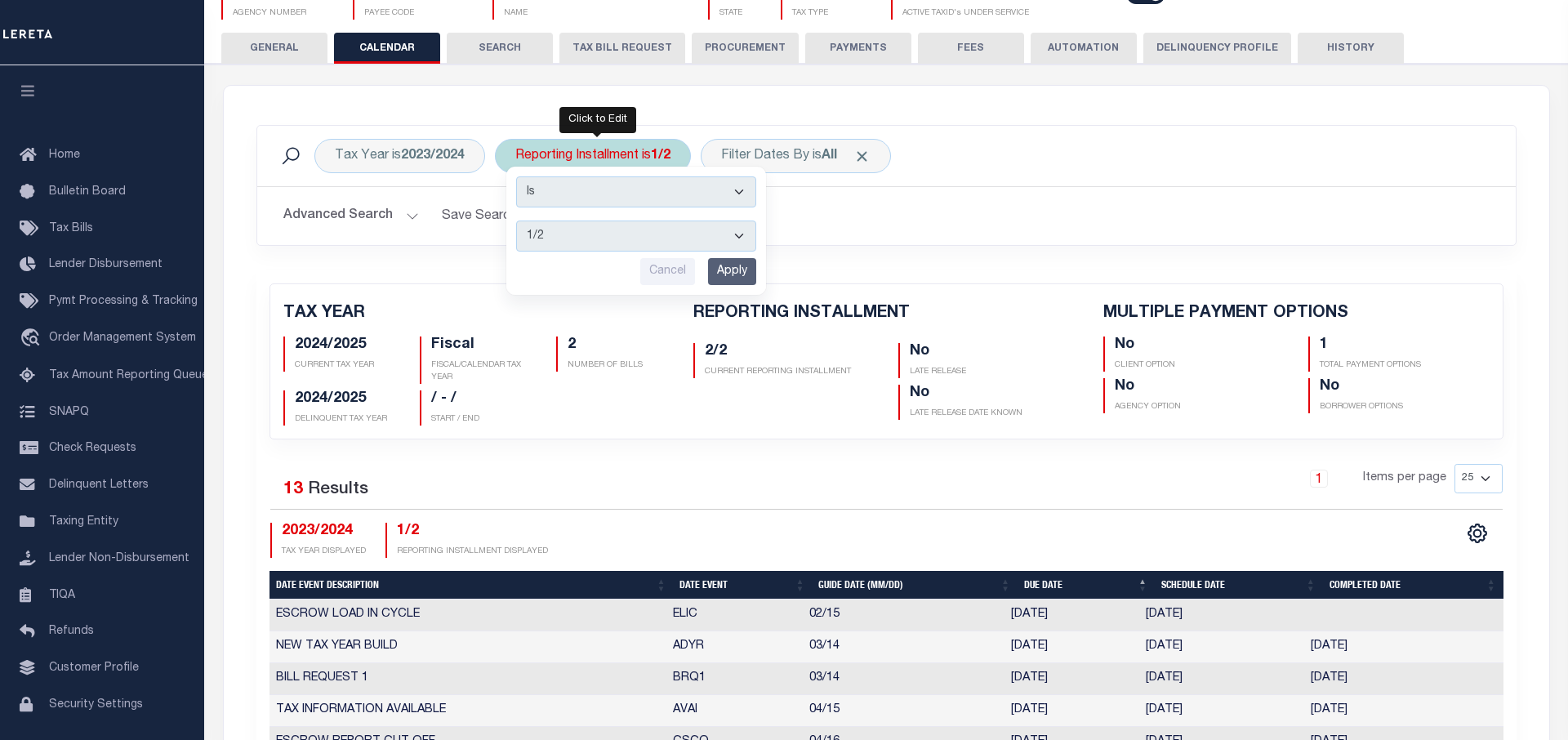
click at [516, 221] on select "1/2 2/2" at bounding box center [636, 237] width 240 height 31
select select "2/2"
click option "2/2" at bounding box center [0, 0] width 0 height 0
click at [725, 266] on input "Apply" at bounding box center [732, 271] width 49 height 27
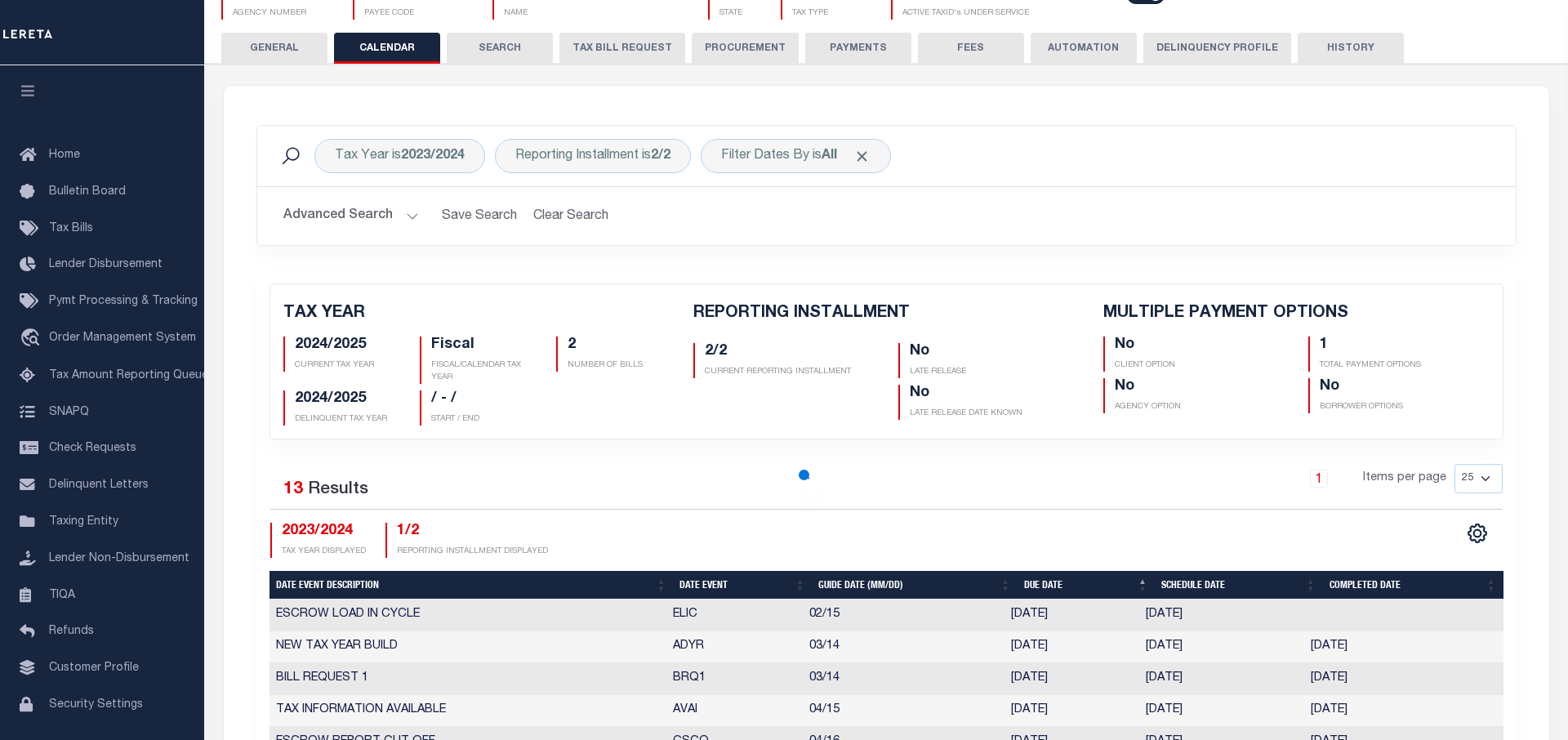
checkbox input "false"
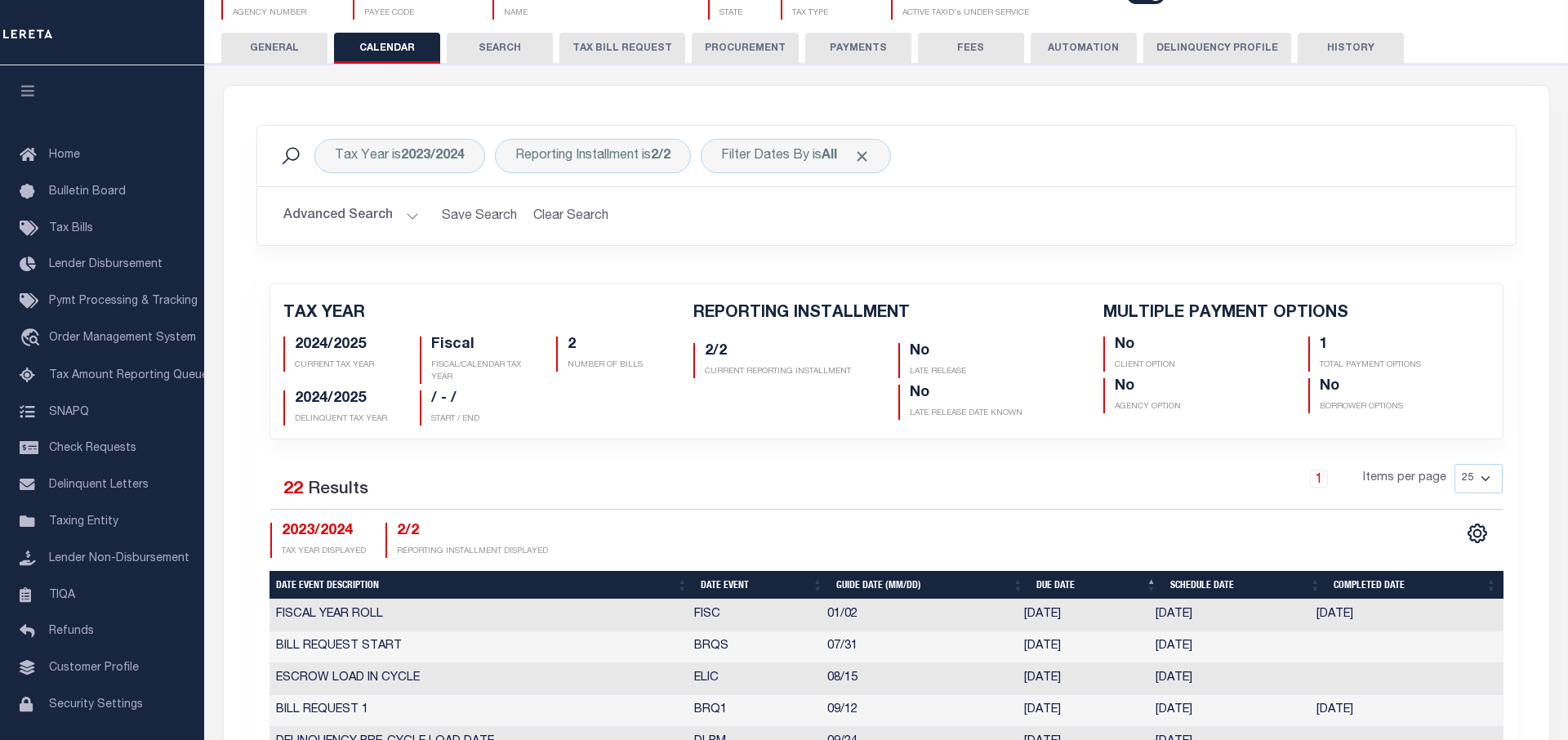
click at [781, 263] on div "Tax Year is 2023/2024 Reporting Installment is 2/2 Filter Dates By is All Searc…" at bounding box center [886, 197] width 1285 height 146
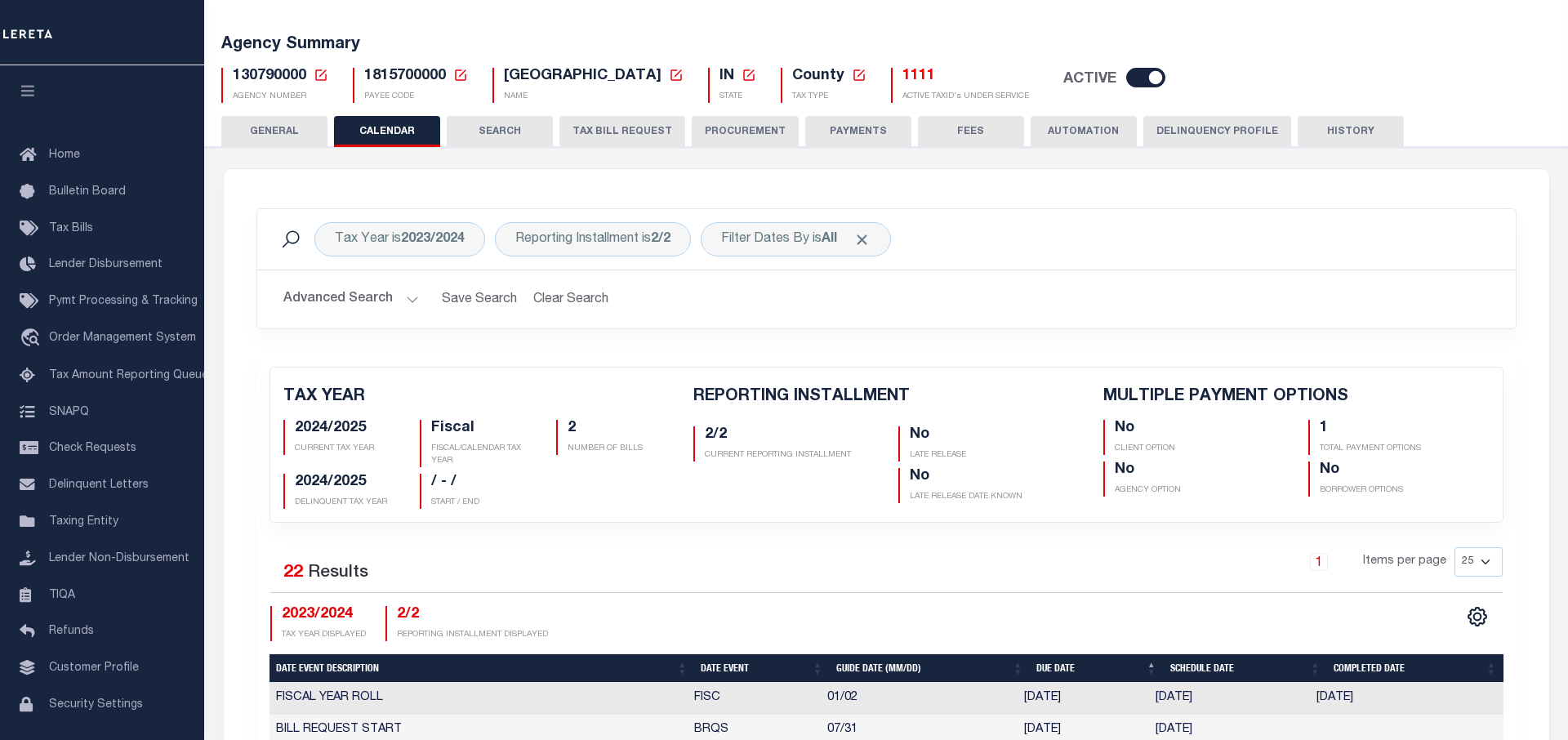
scroll to position [0, 0]
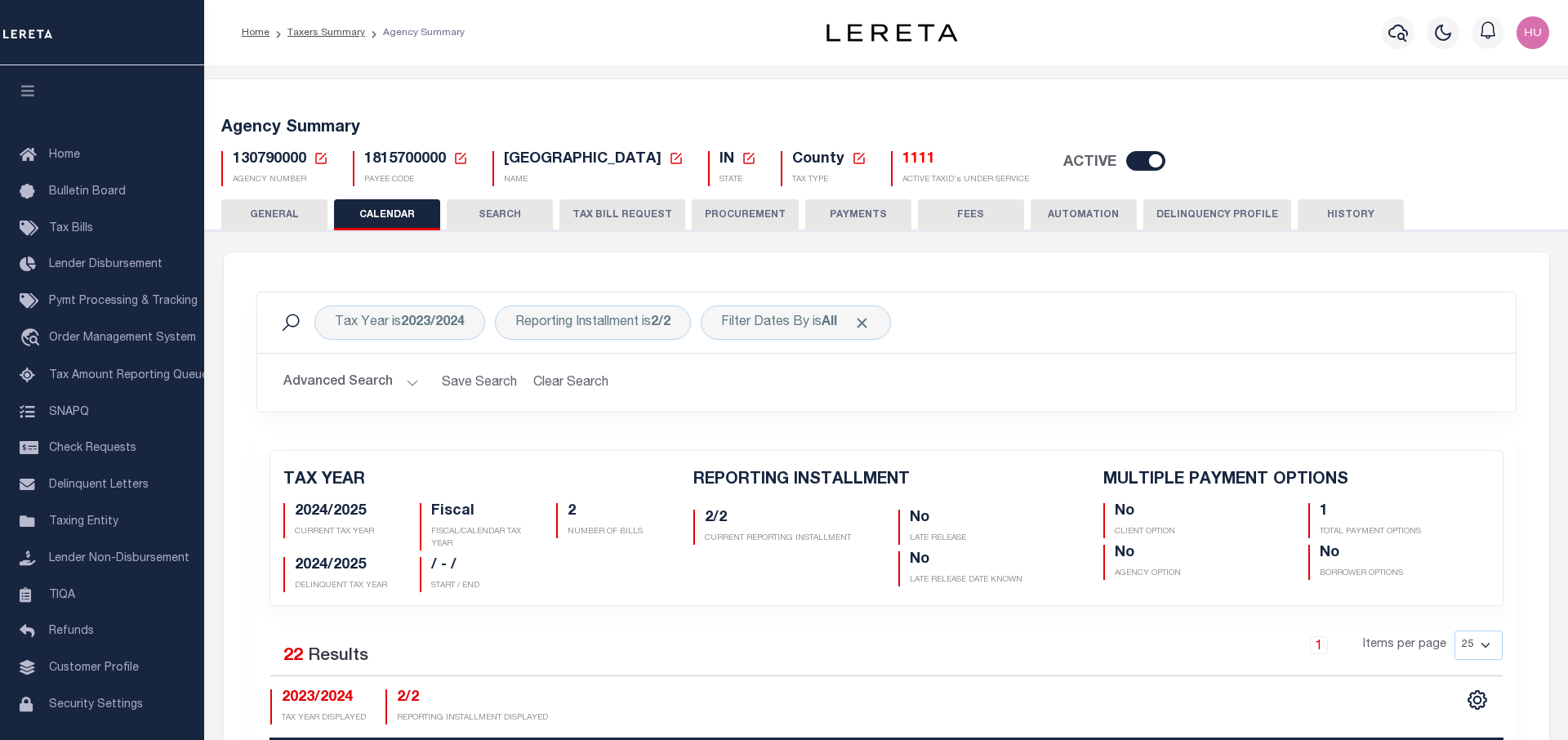
click at [730, 33] on div "Home Taxers Summary Agency Summary" at bounding box center [504, 32] width 553 height 34
click at [324, 28] on link "Taxers Summary" at bounding box center [326, 32] width 78 height 10
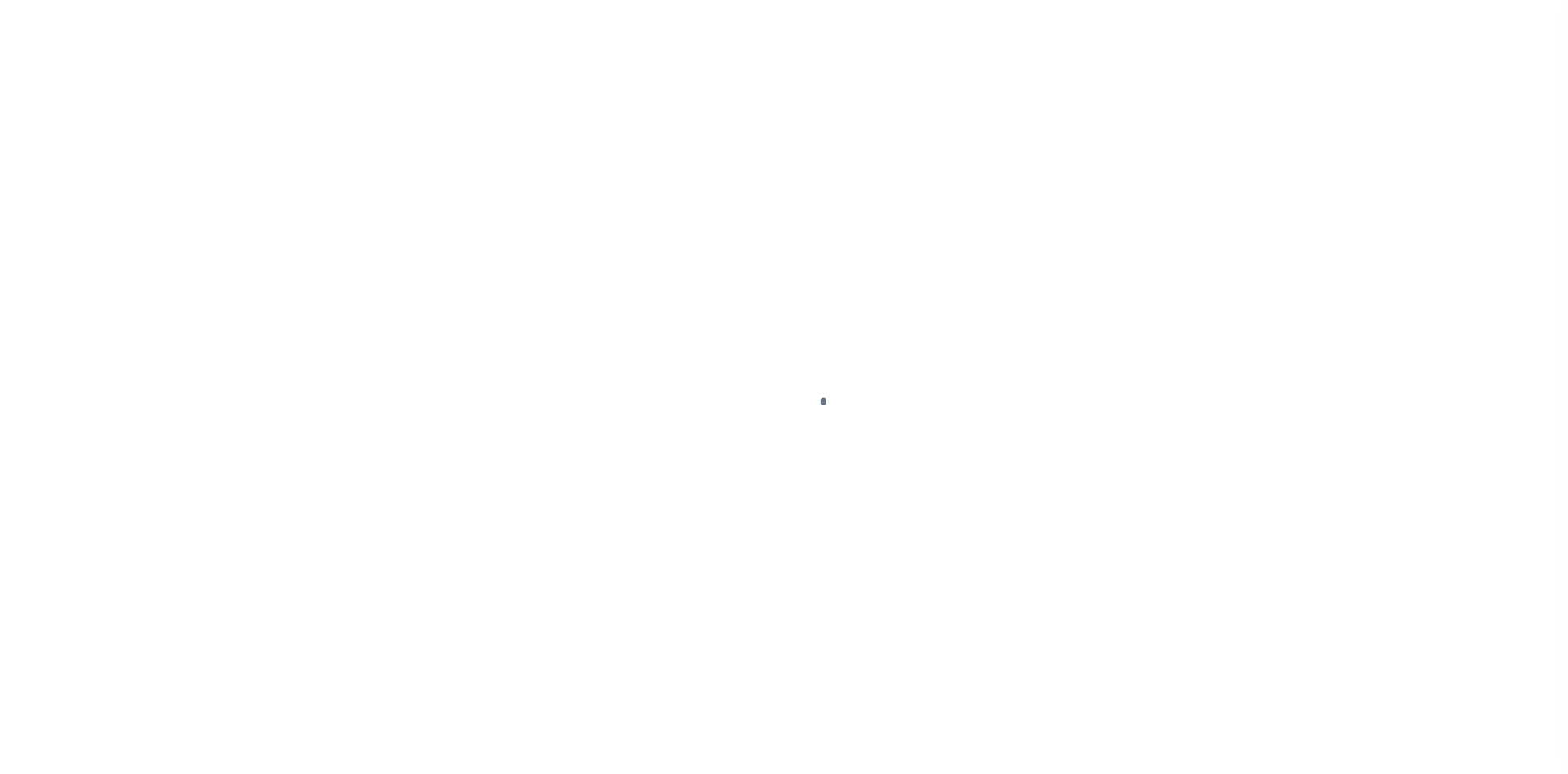
select select "NonEscrow"
select select "Tippecanoe"
select select
select select "382"
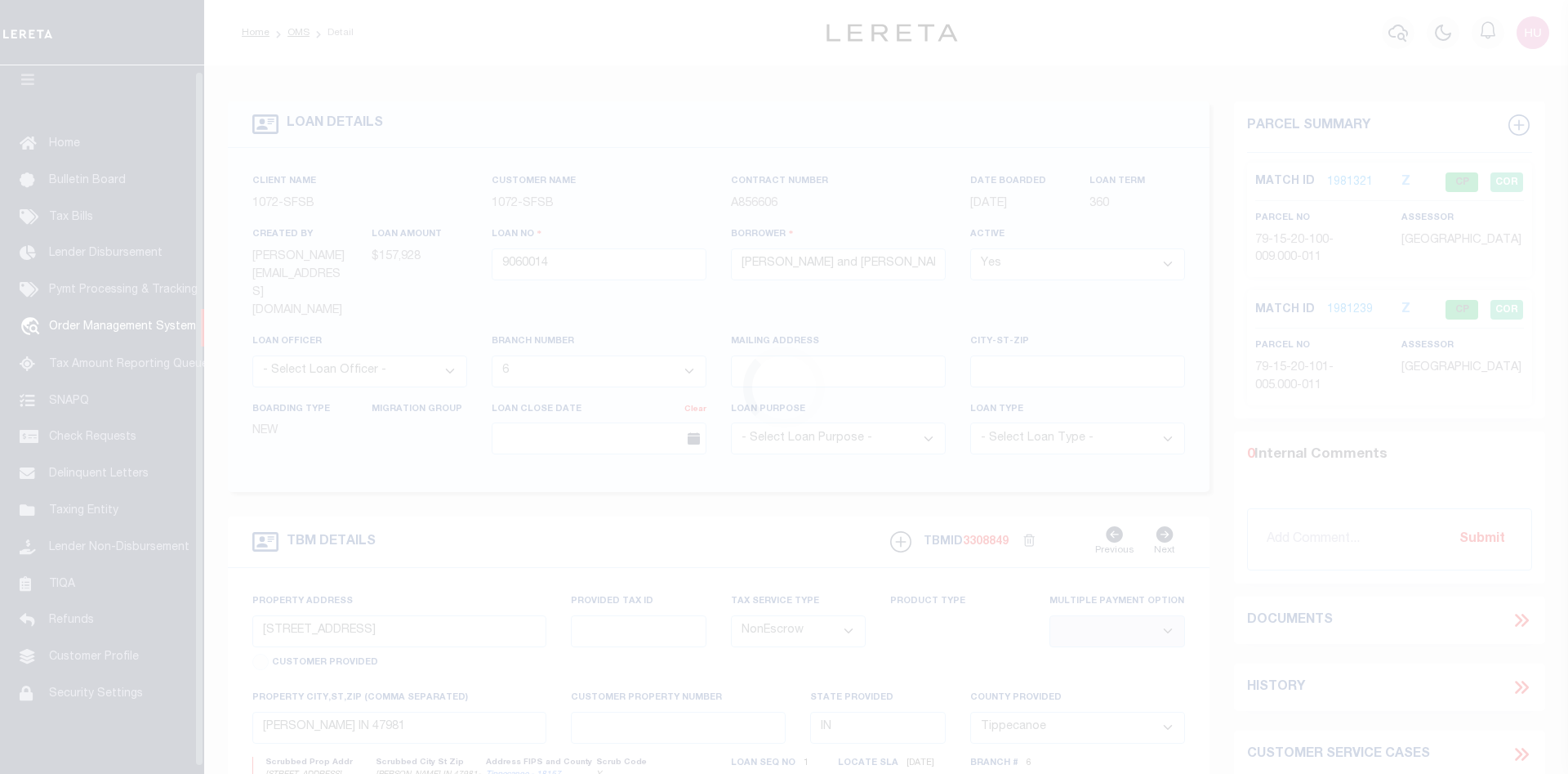
scroll to position [29, 0]
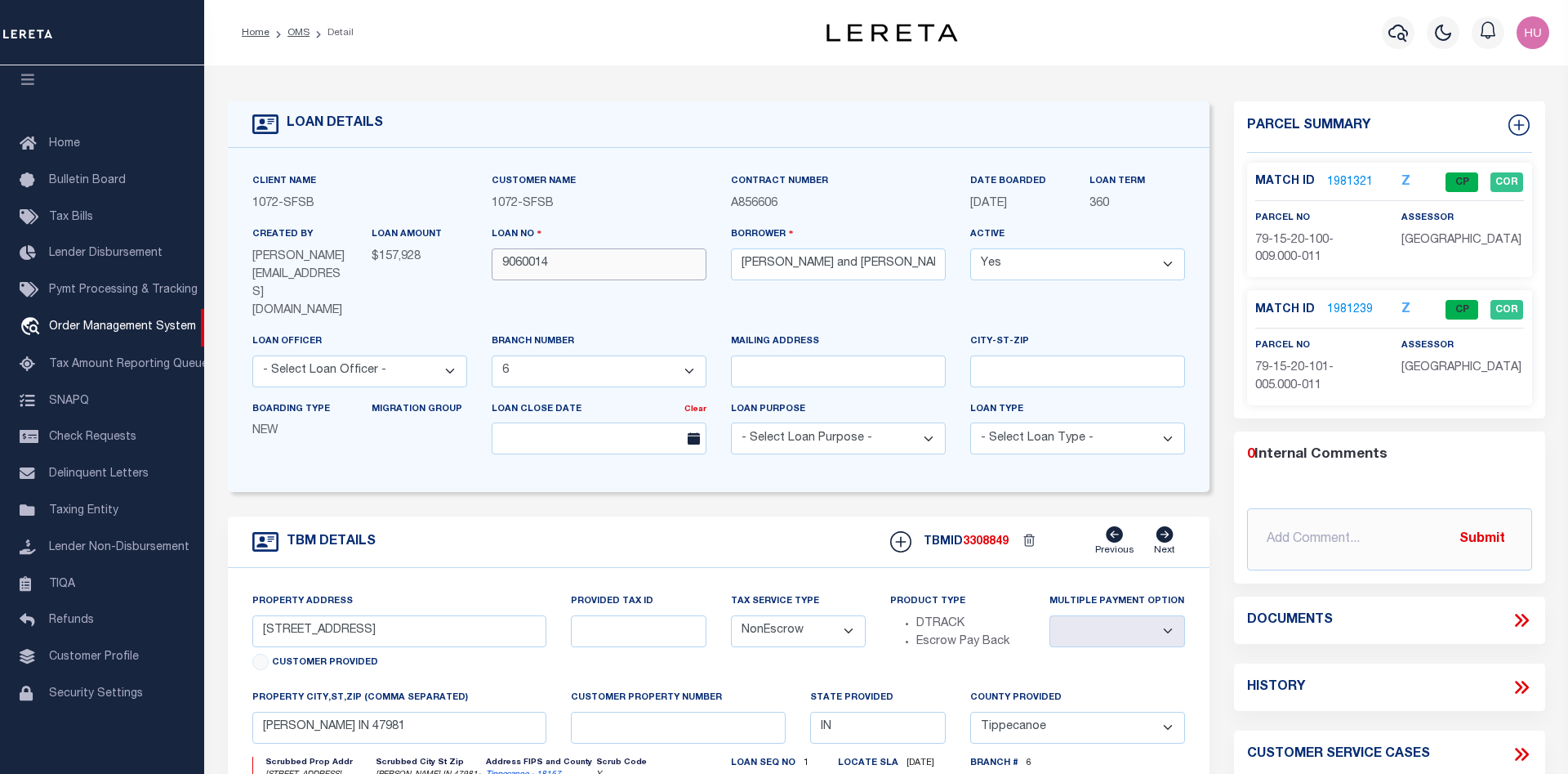
drag, startPoint x: 574, startPoint y: 271, endPoint x: 494, endPoint y: 271, distance: 80.0
click at [494, 271] on input "9060014" at bounding box center [599, 264] width 215 height 32
click at [1345, 182] on link "1981321" at bounding box center [1351, 182] width 46 height 17
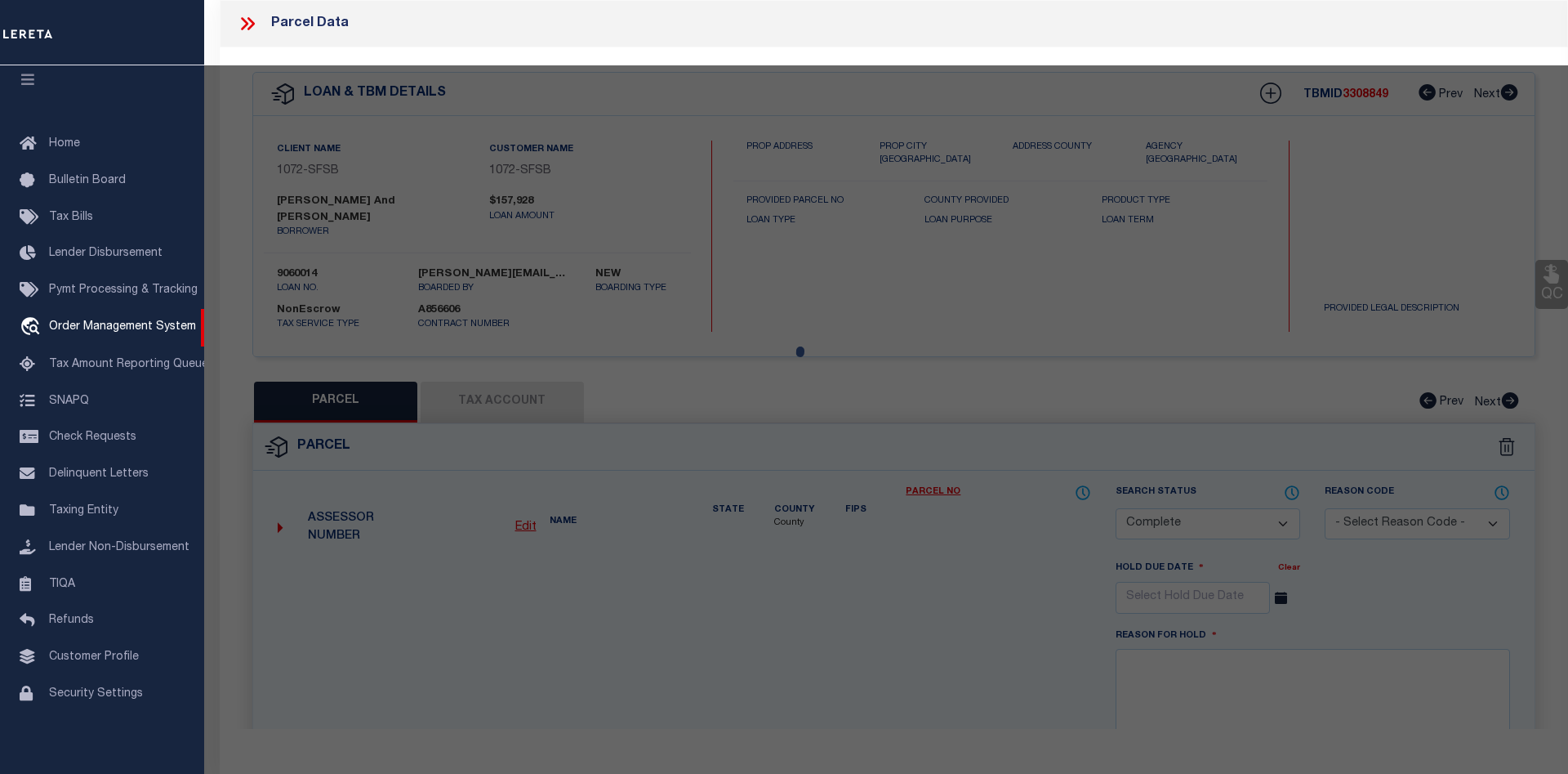
select select "AS"
select select
checkbox input "false"
select select "CP"
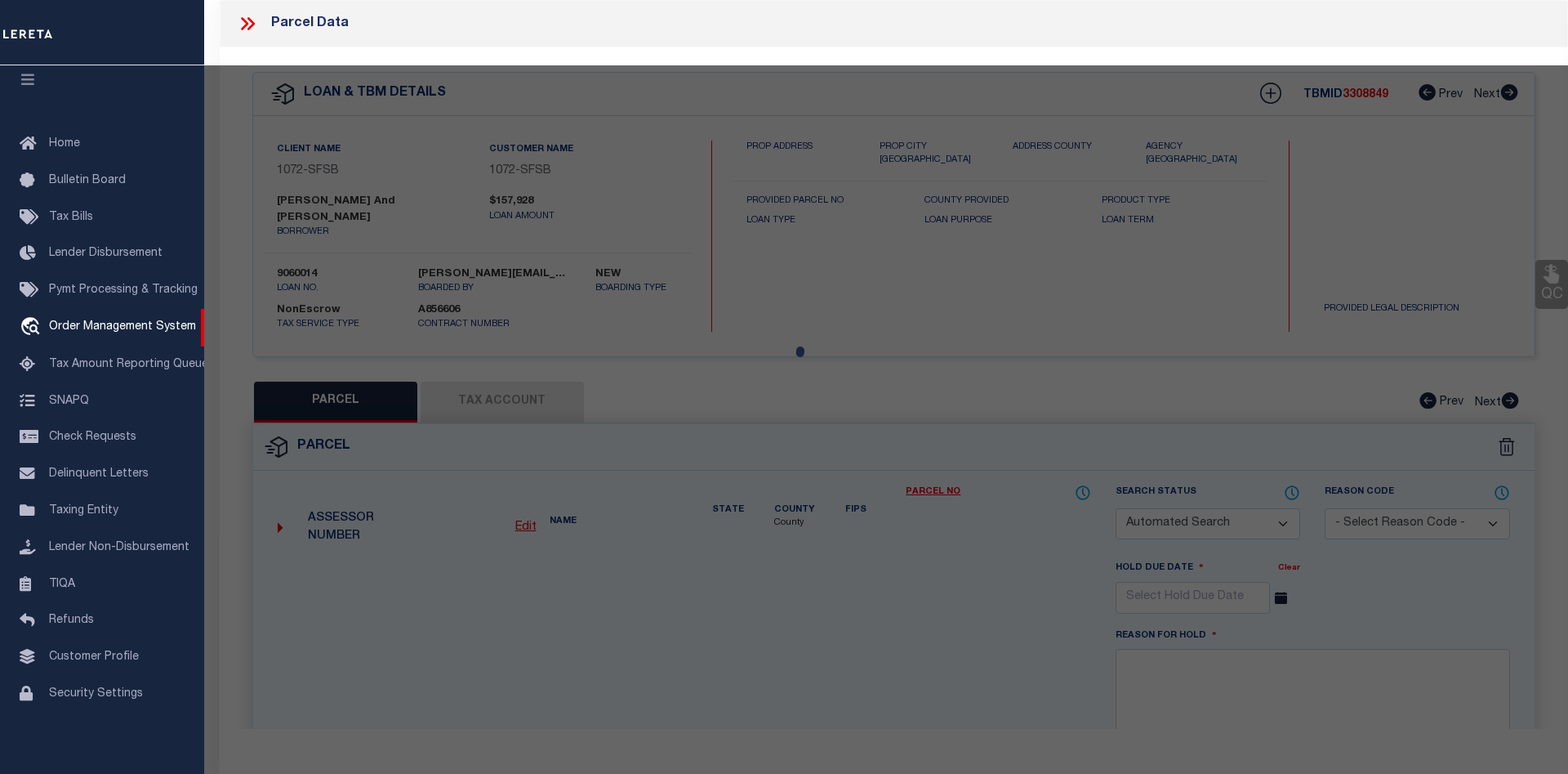
type input "FISHER GREGORY P & SHERRY L"
select select "AGW"
select select
type input "US 231 S"
checkbox input "false"
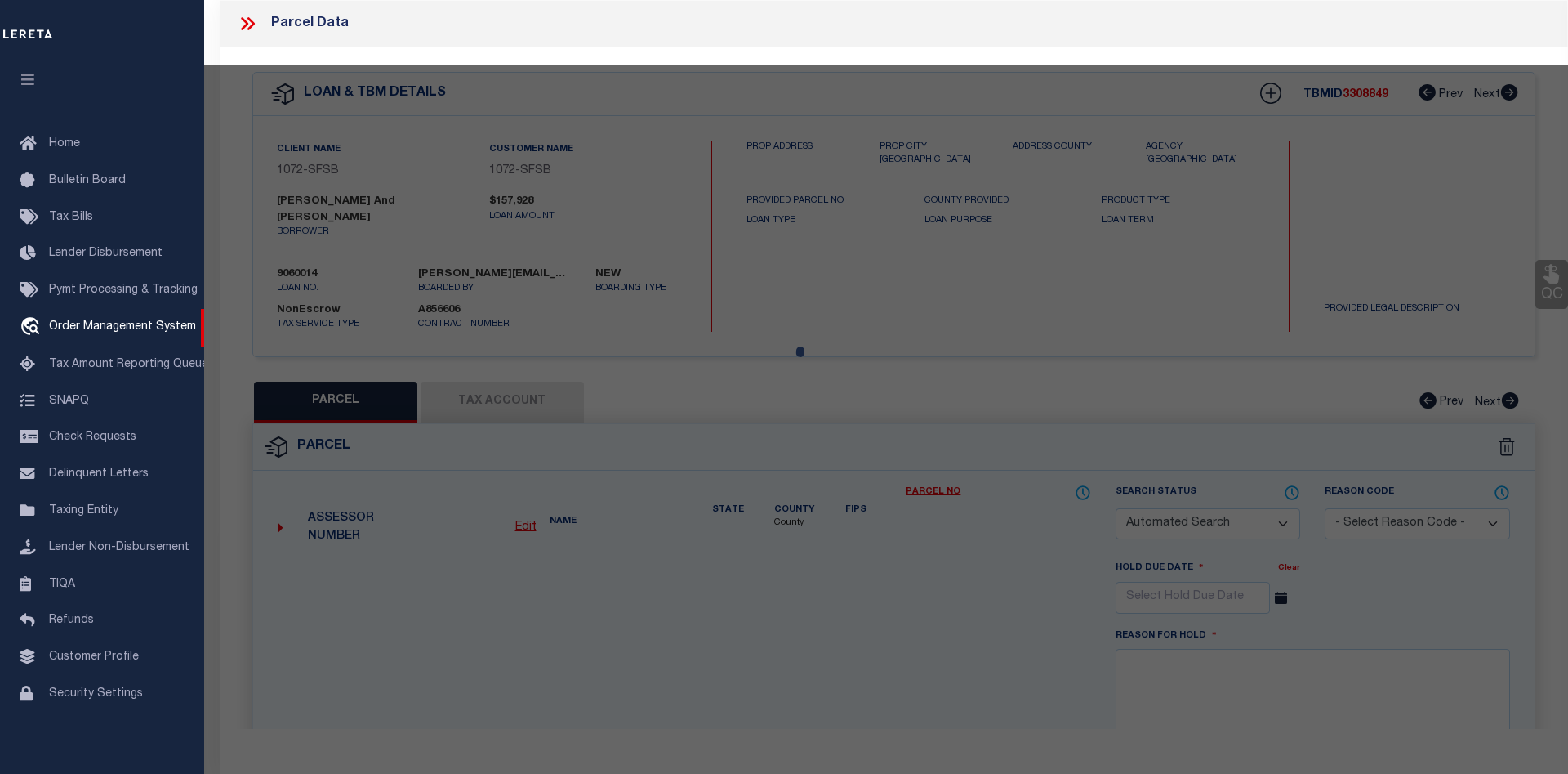
type input "ROMNEY, IN 47981"
type textarea "PT NW SEC 20 TWP 21 R4 2.002 A PER SURVEY"
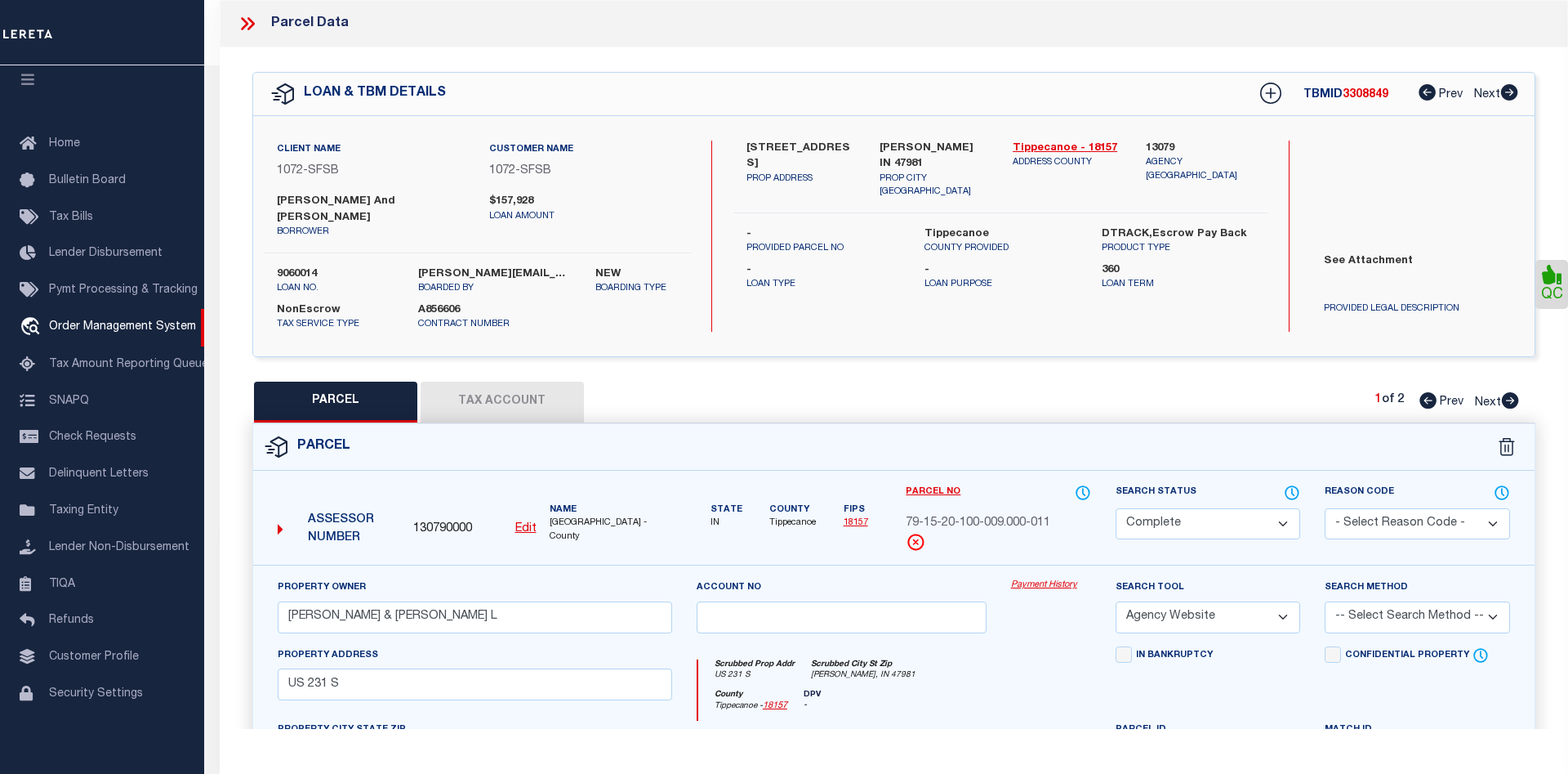
click at [1044, 579] on link "Payment History" at bounding box center [1051, 585] width 80 height 14
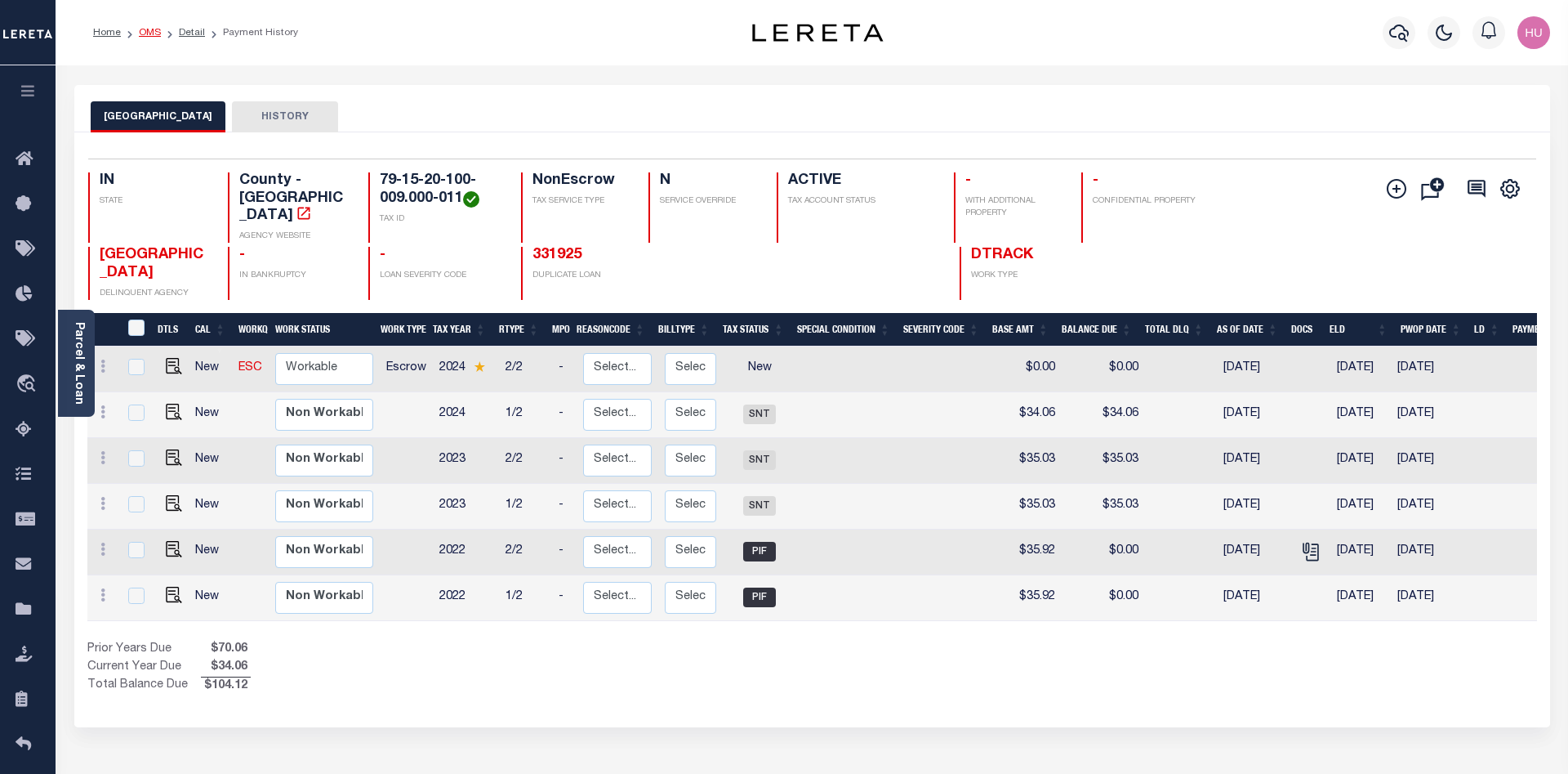
click at [154, 31] on link "OMS" at bounding box center [149, 32] width 22 height 10
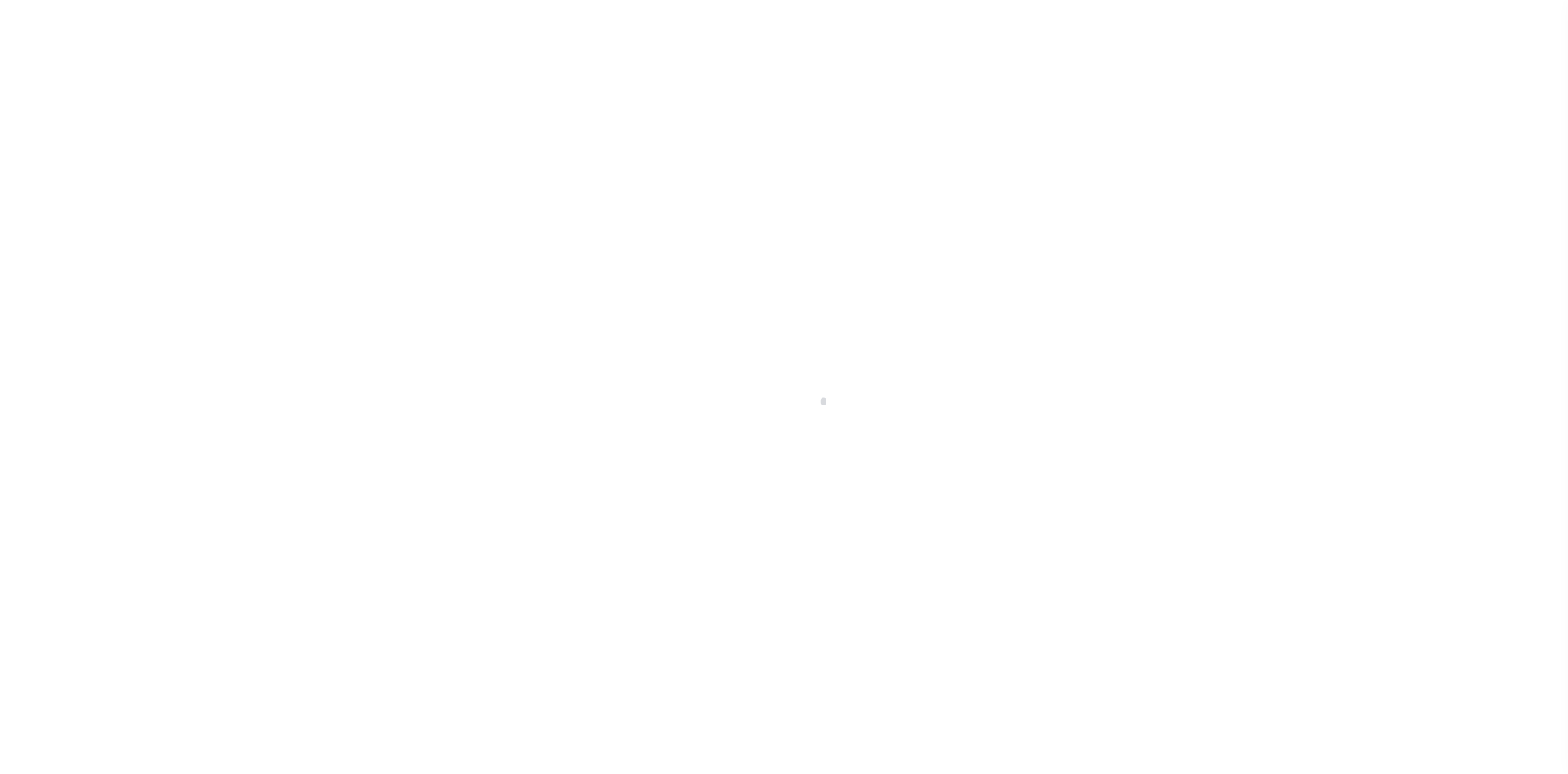
scroll to position [29, 0]
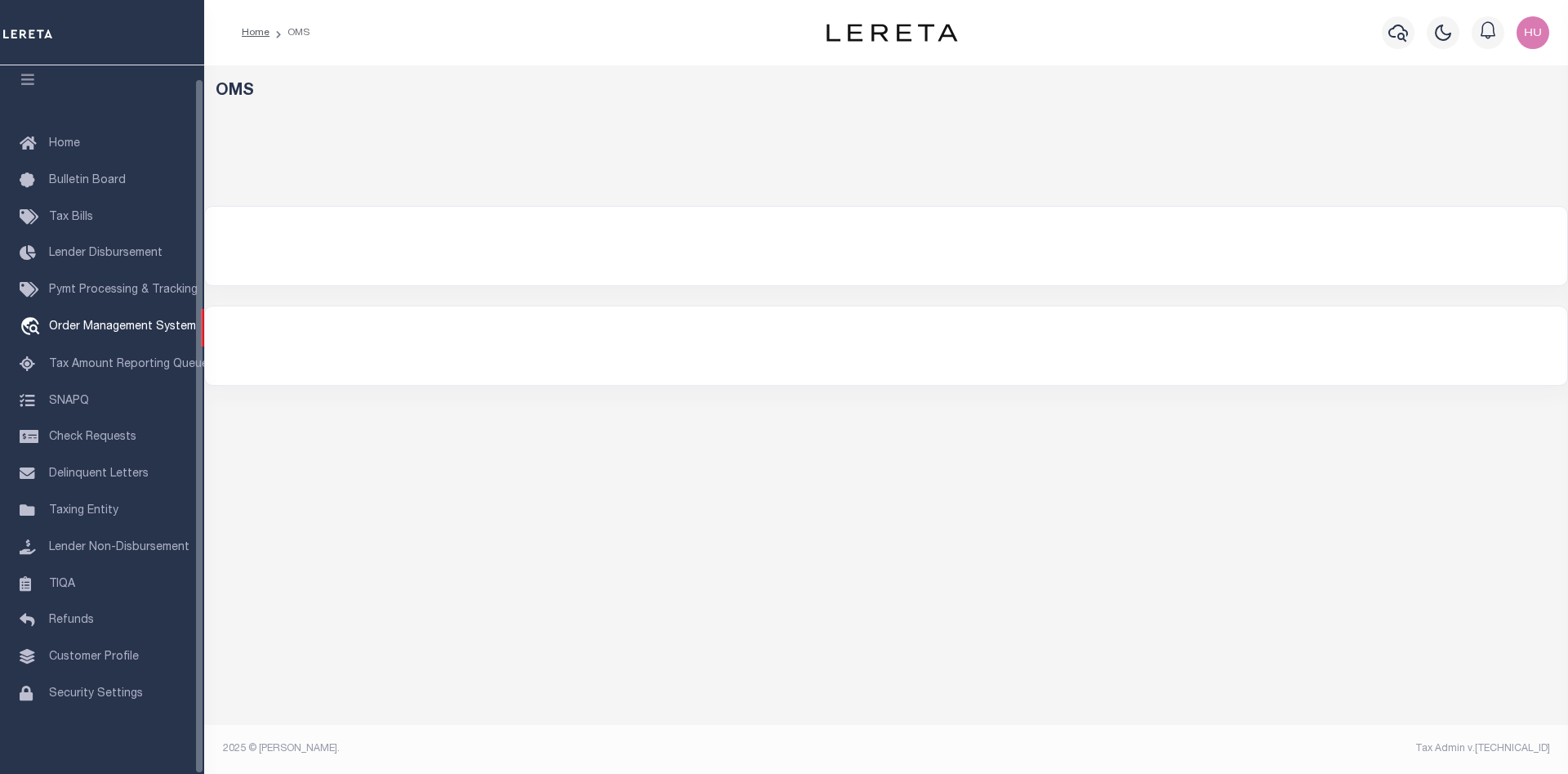
select select "200"
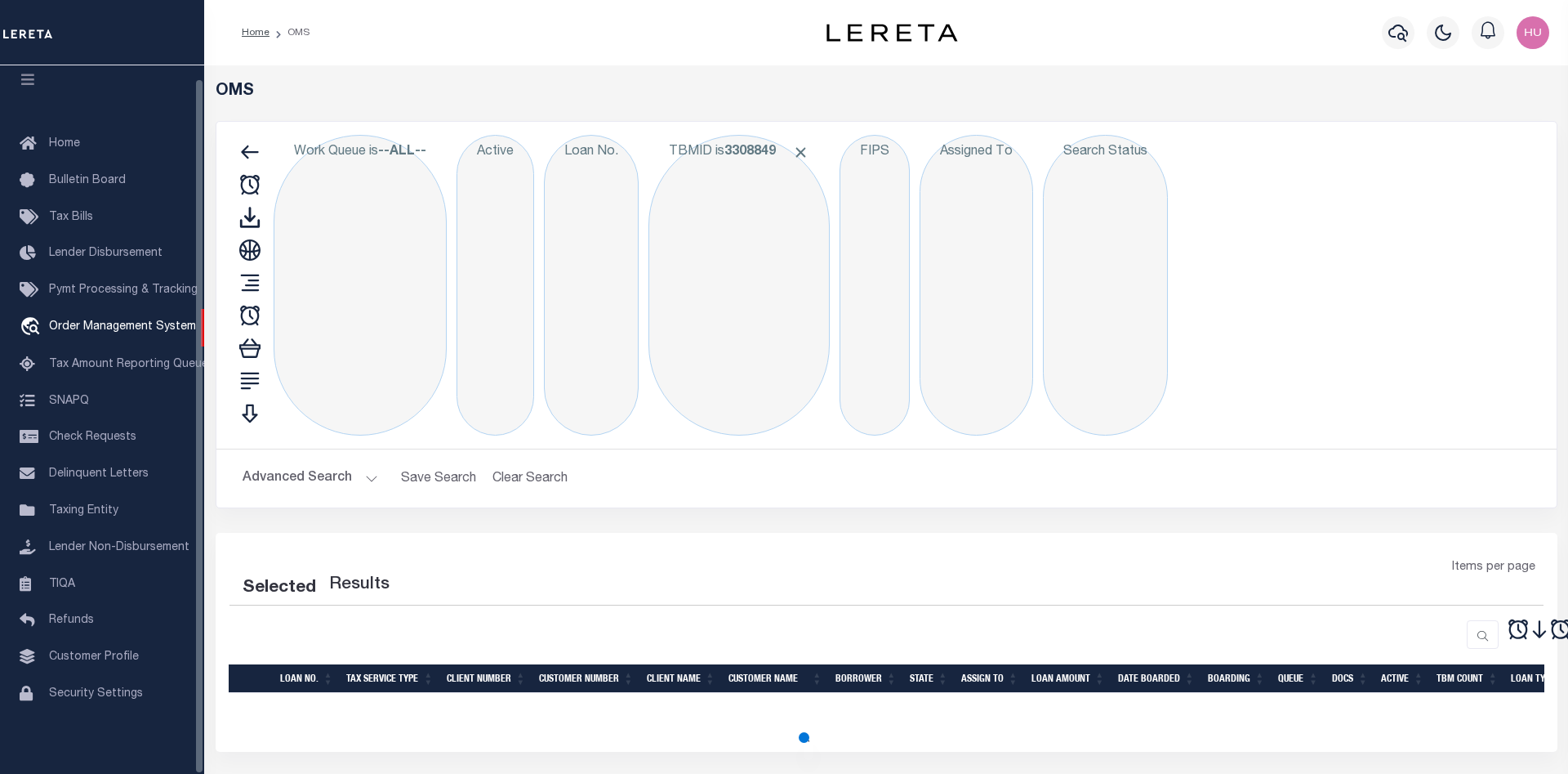
select select "200"
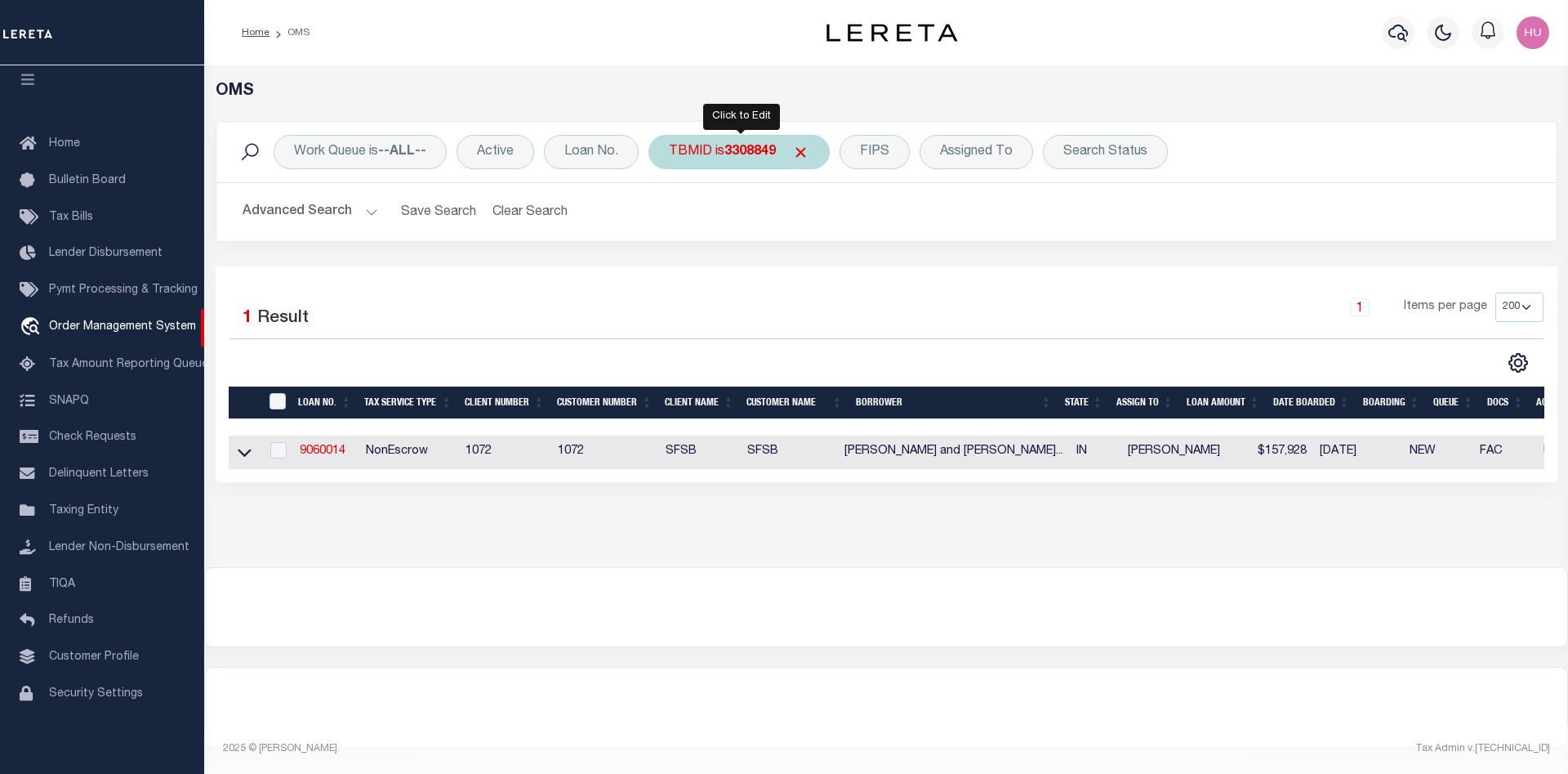
click at [723, 150] on div "TBMID is 3308849" at bounding box center [739, 151] width 182 height 34
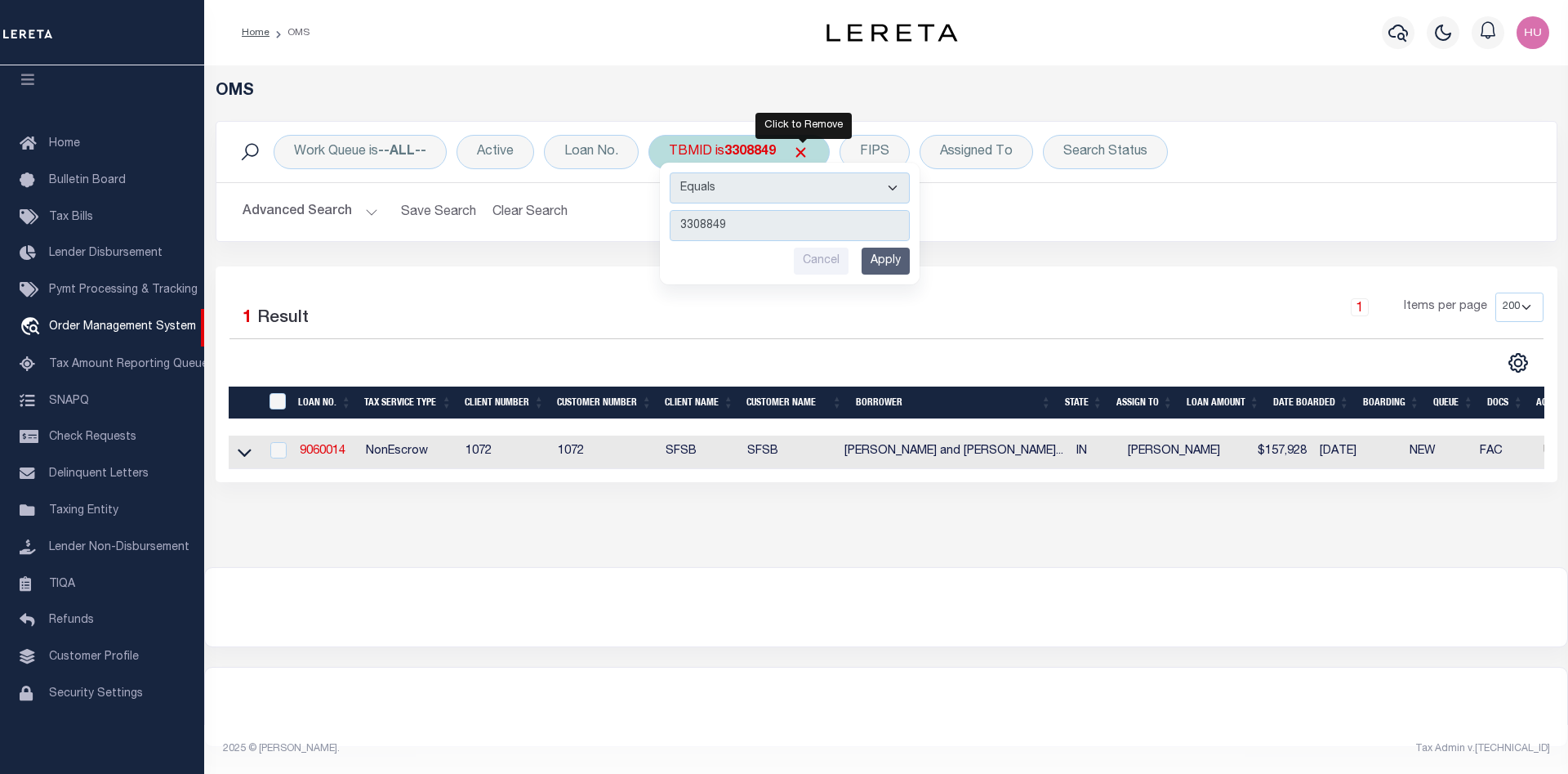
click at [809, 153] on span "Click to Remove" at bounding box center [801, 152] width 17 height 17
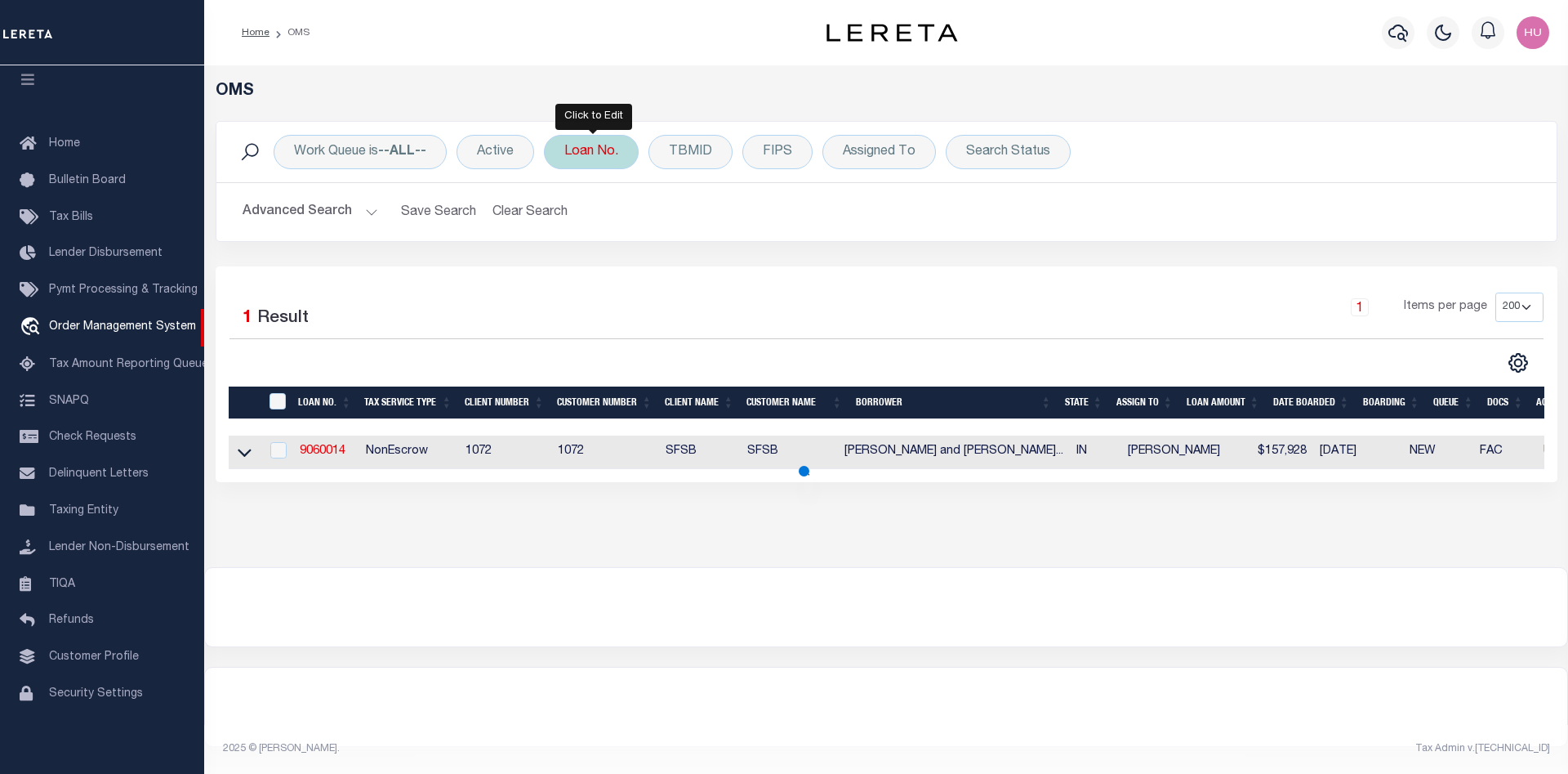
click at [595, 151] on div "Loan No." at bounding box center [591, 151] width 94 height 34
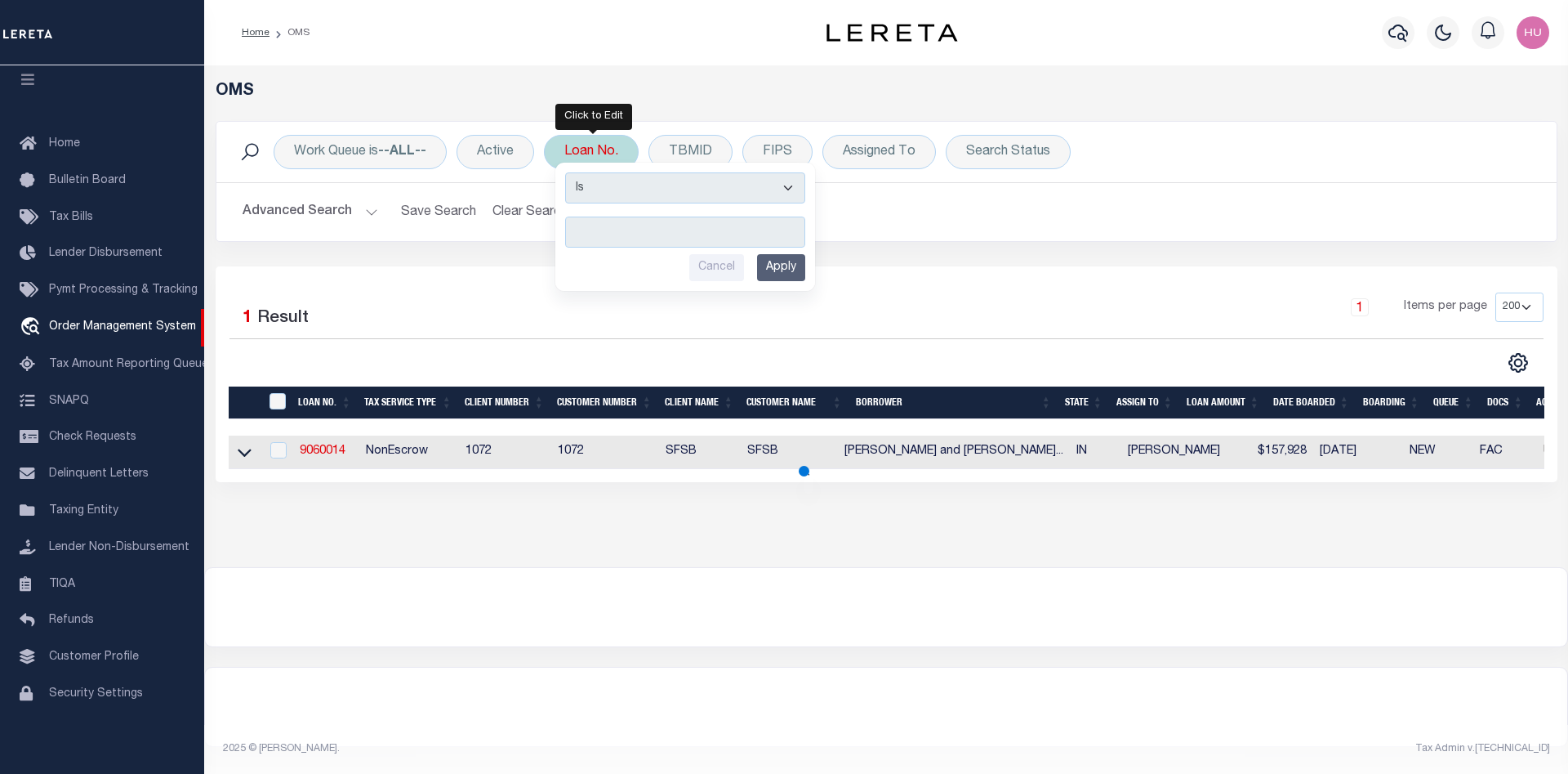
type input "13513"
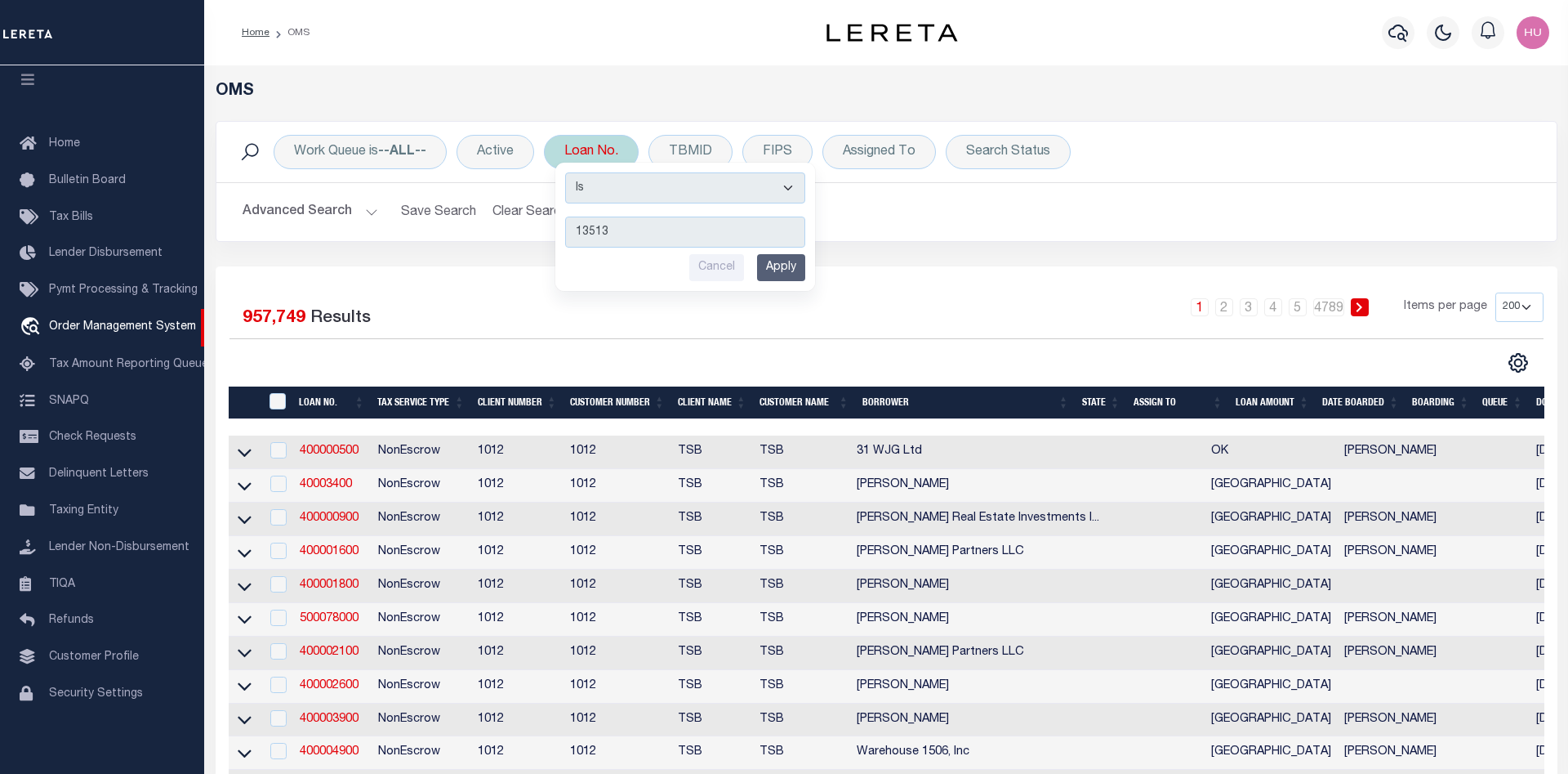
click at [783, 267] on input "Apply" at bounding box center [781, 267] width 49 height 27
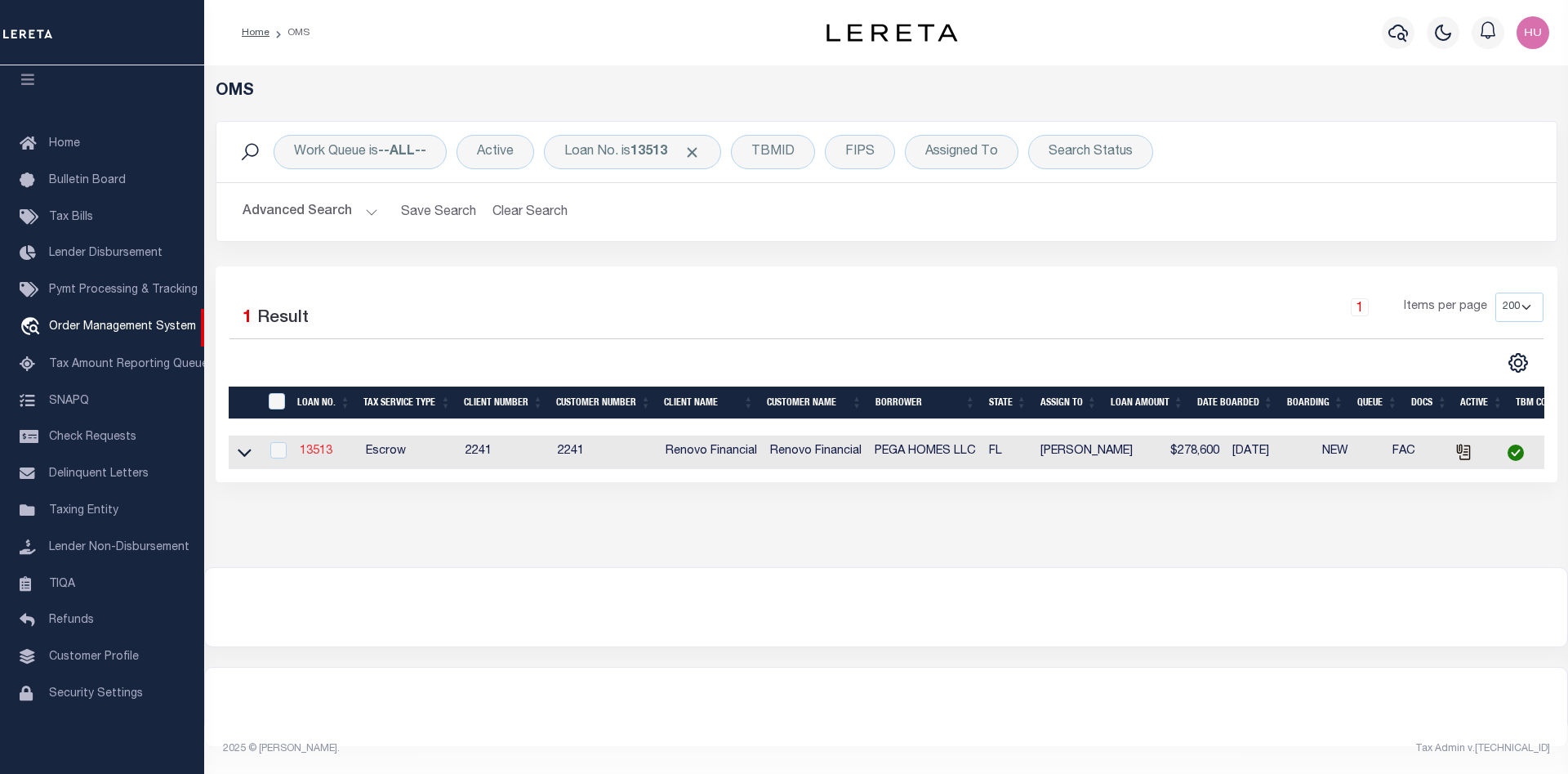
click at [307, 448] on link "13513" at bounding box center [316, 451] width 33 height 11
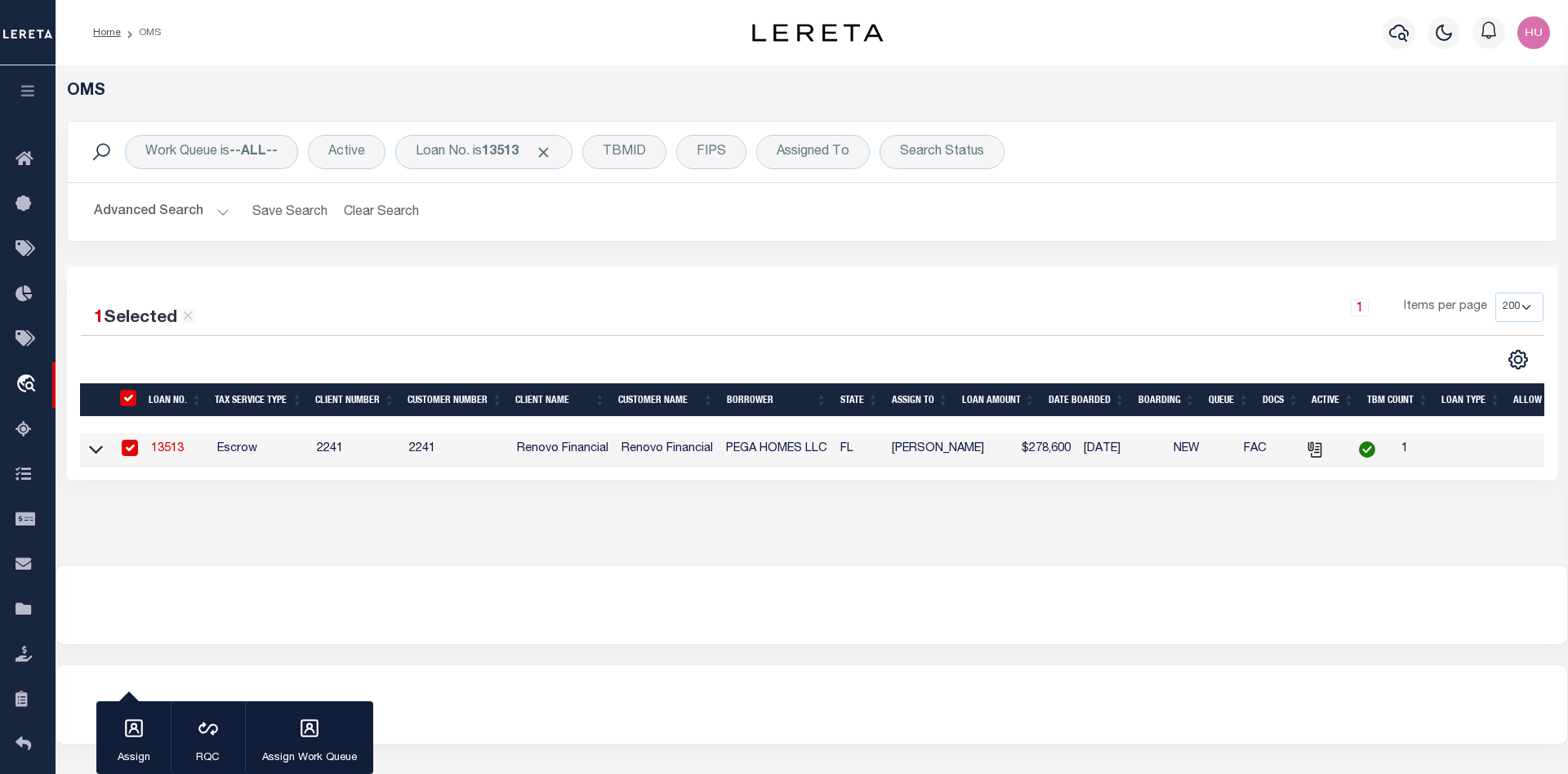
type input "13513"
type input "PEGA HOMES LLC"
select select
type input "12310 Northeast 100th Place"
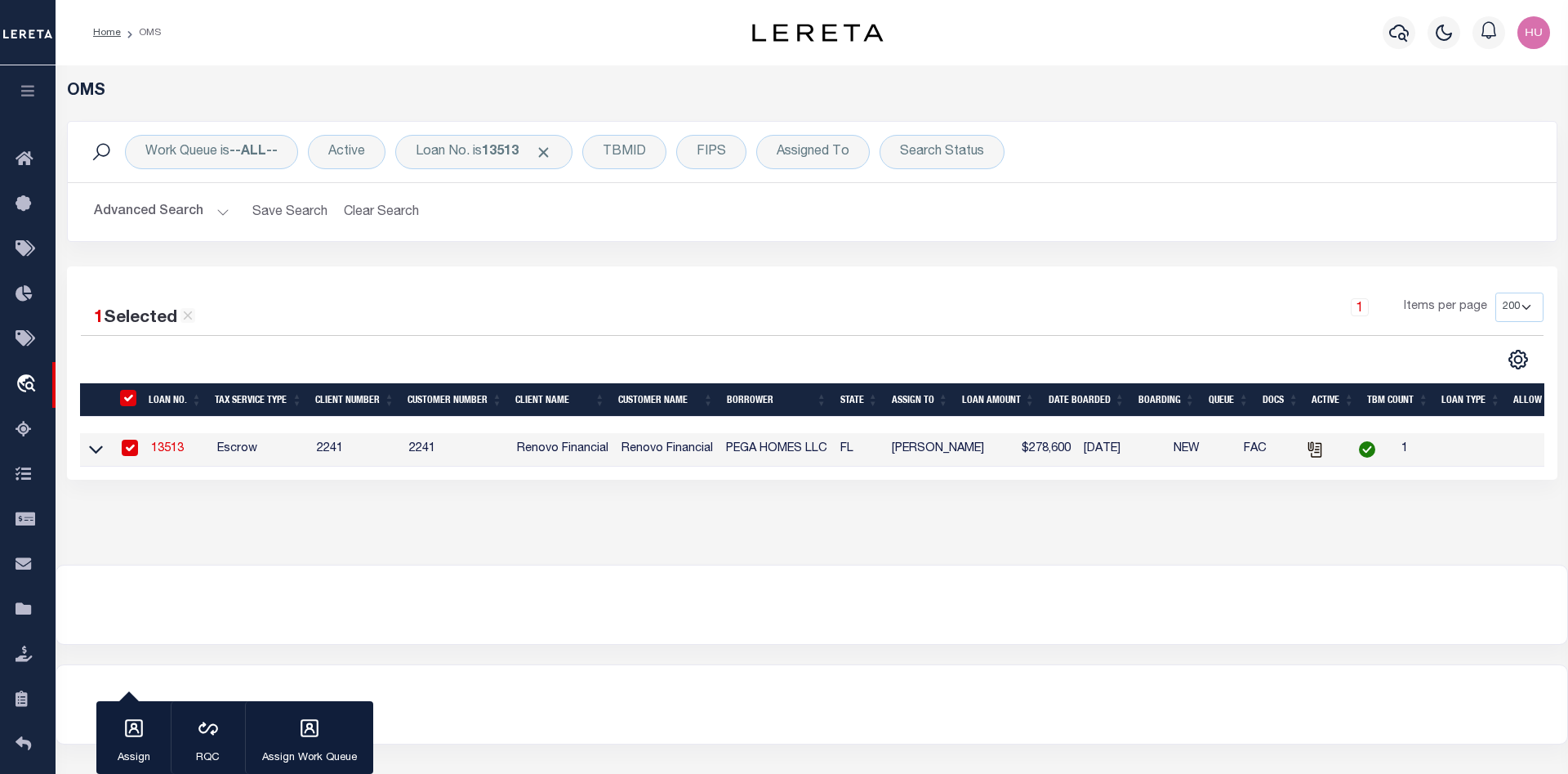
type input "Kirkland WA 98033"
select select "10"
select select "Escrow"
select select "14701"
select select "25066"
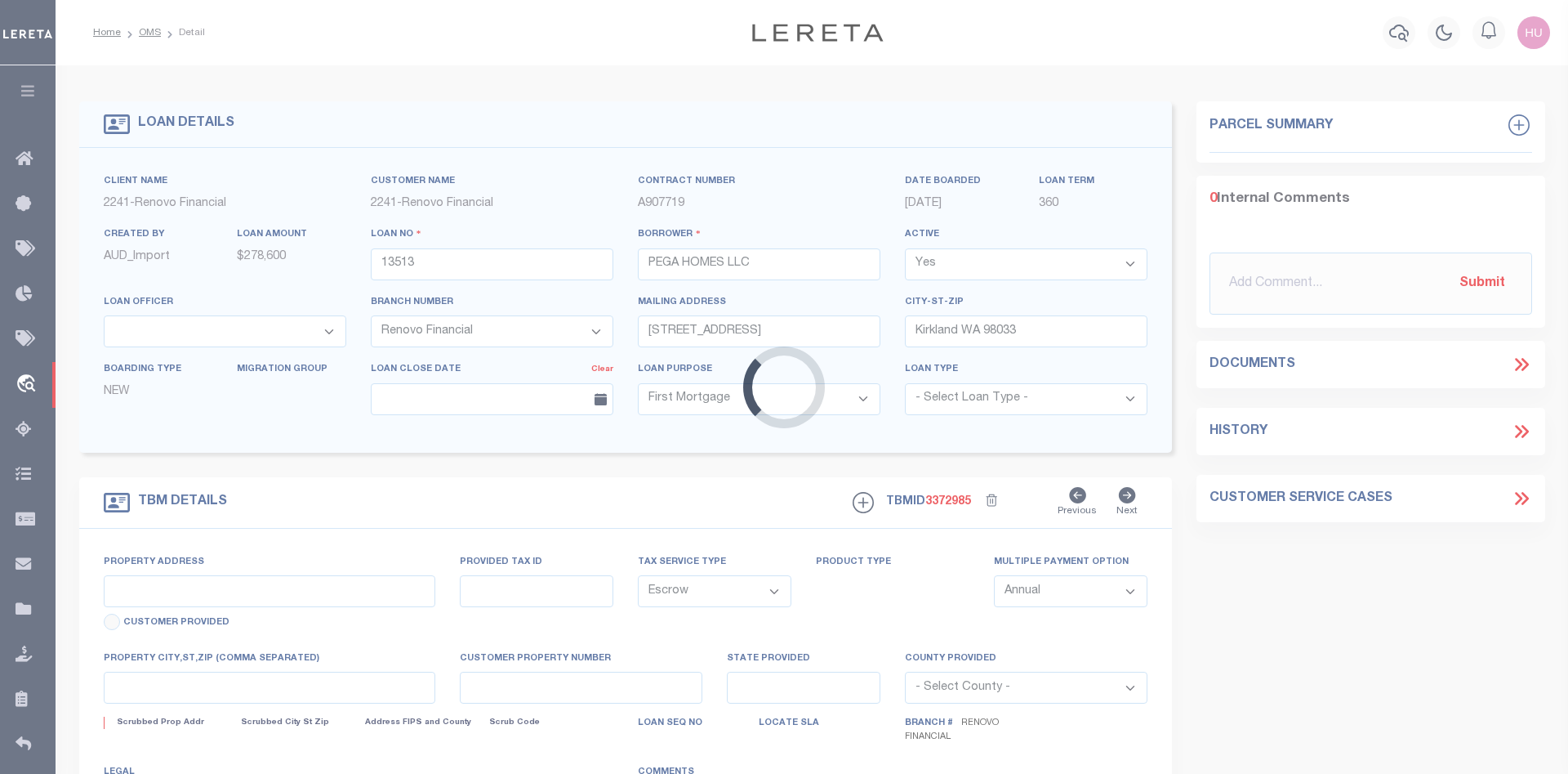
type input "3108 3rd Street East, Unit A"
select select
type input "Bradenton, FL 34208"
type input "a0kUS000004E3Gf"
type input "FL"
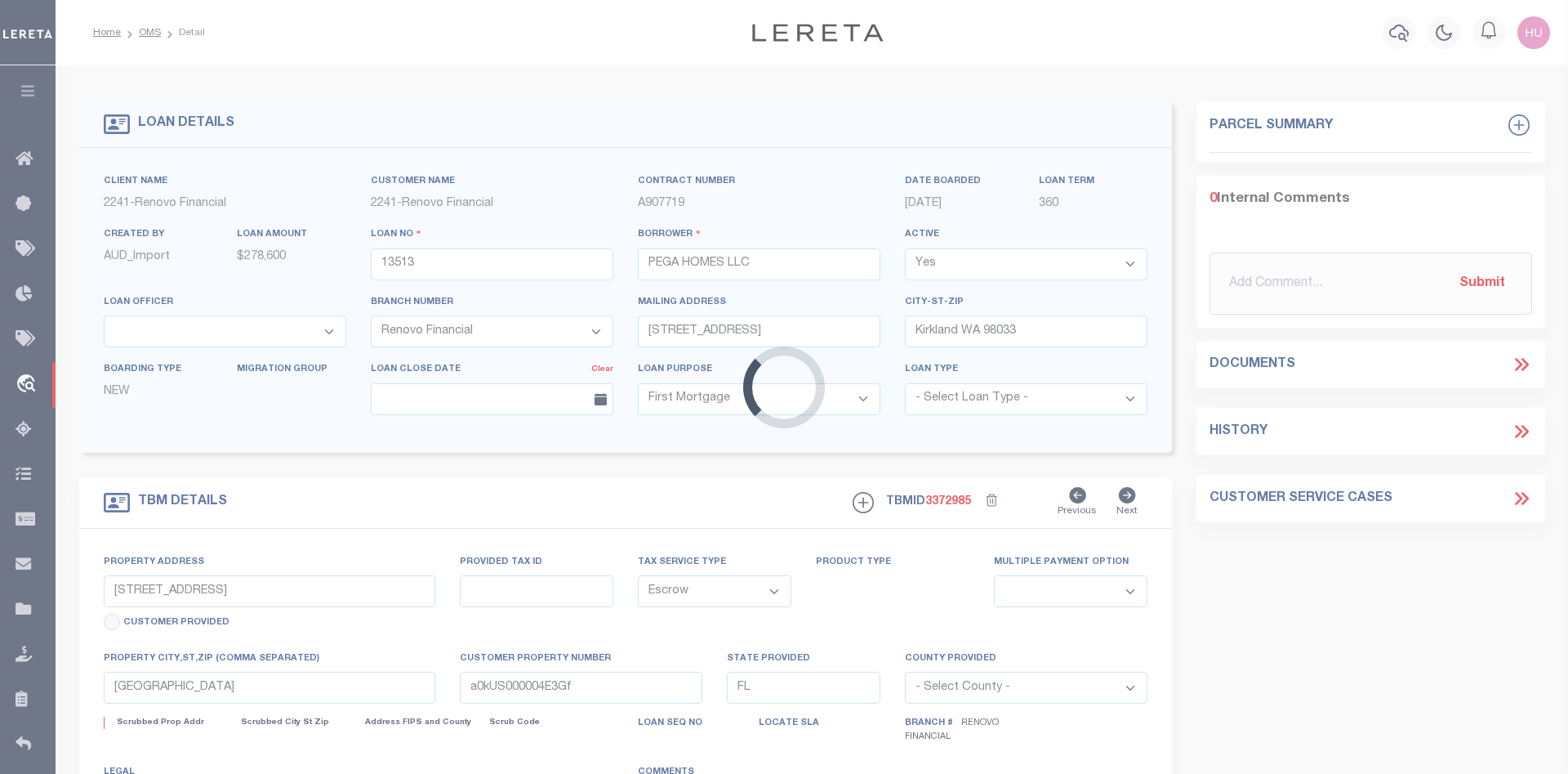
select select
type textarea "LEGAL REQUIRED"
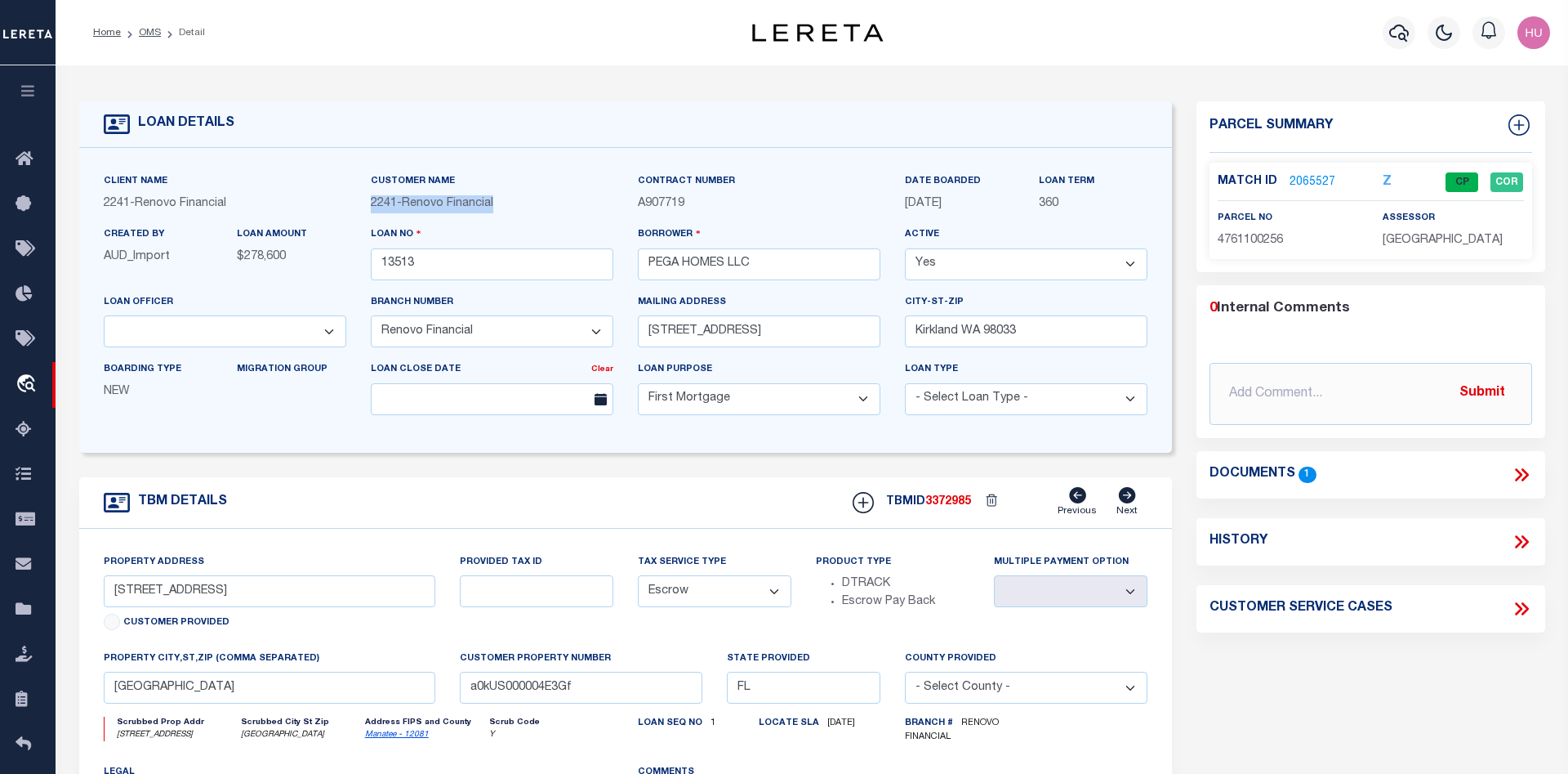
drag, startPoint x: 507, startPoint y: 203, endPoint x: 359, endPoint y: 210, distance: 148.2
click at [359, 210] on div "Customer Name 2241 - Renovo Financial" at bounding box center [491, 199] width 267 height 53
click at [153, 35] on link "OMS" at bounding box center [149, 32] width 22 height 10
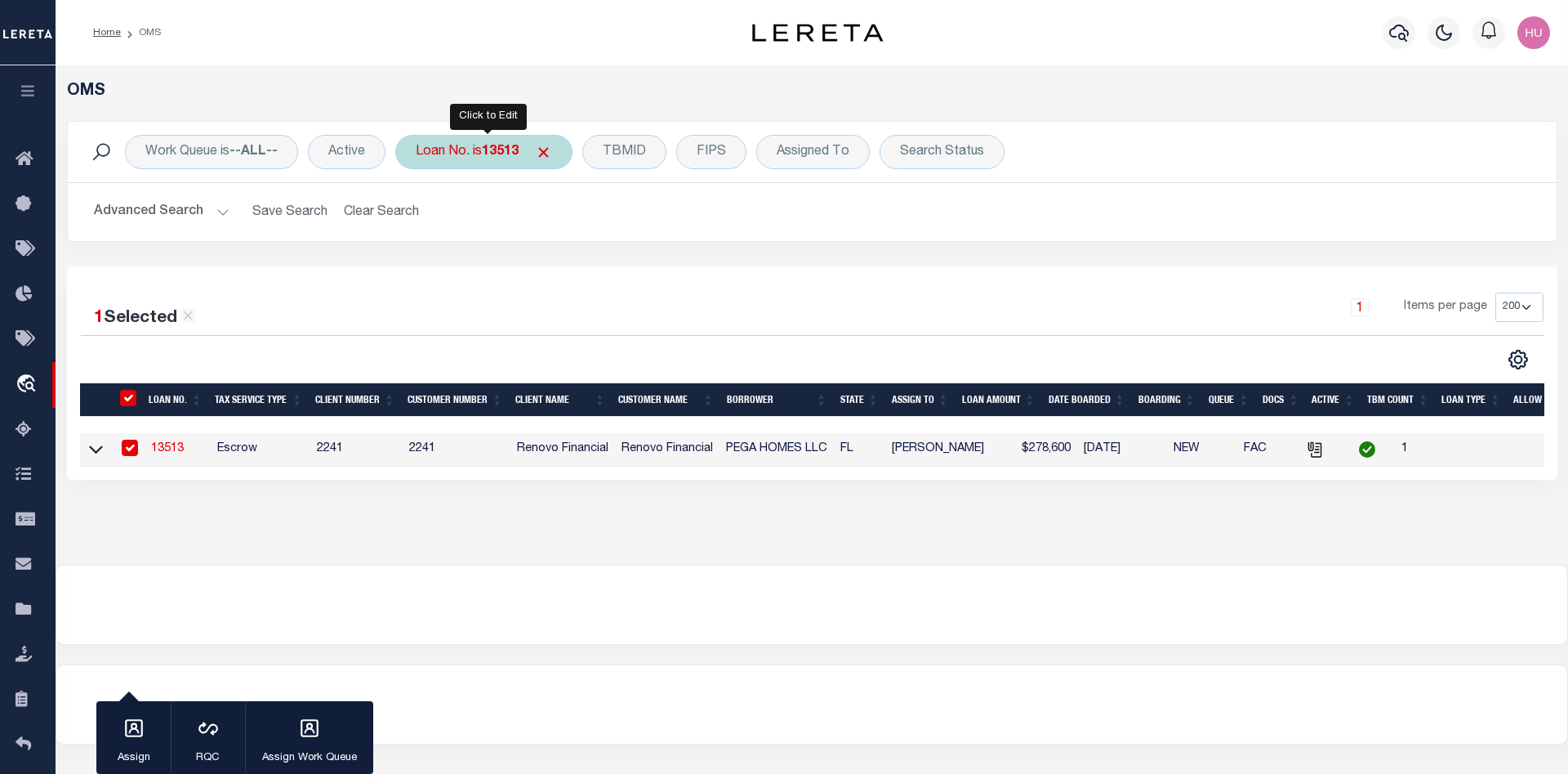
click at [543, 152] on span "Click to Remove" at bounding box center [544, 152] width 17 height 17
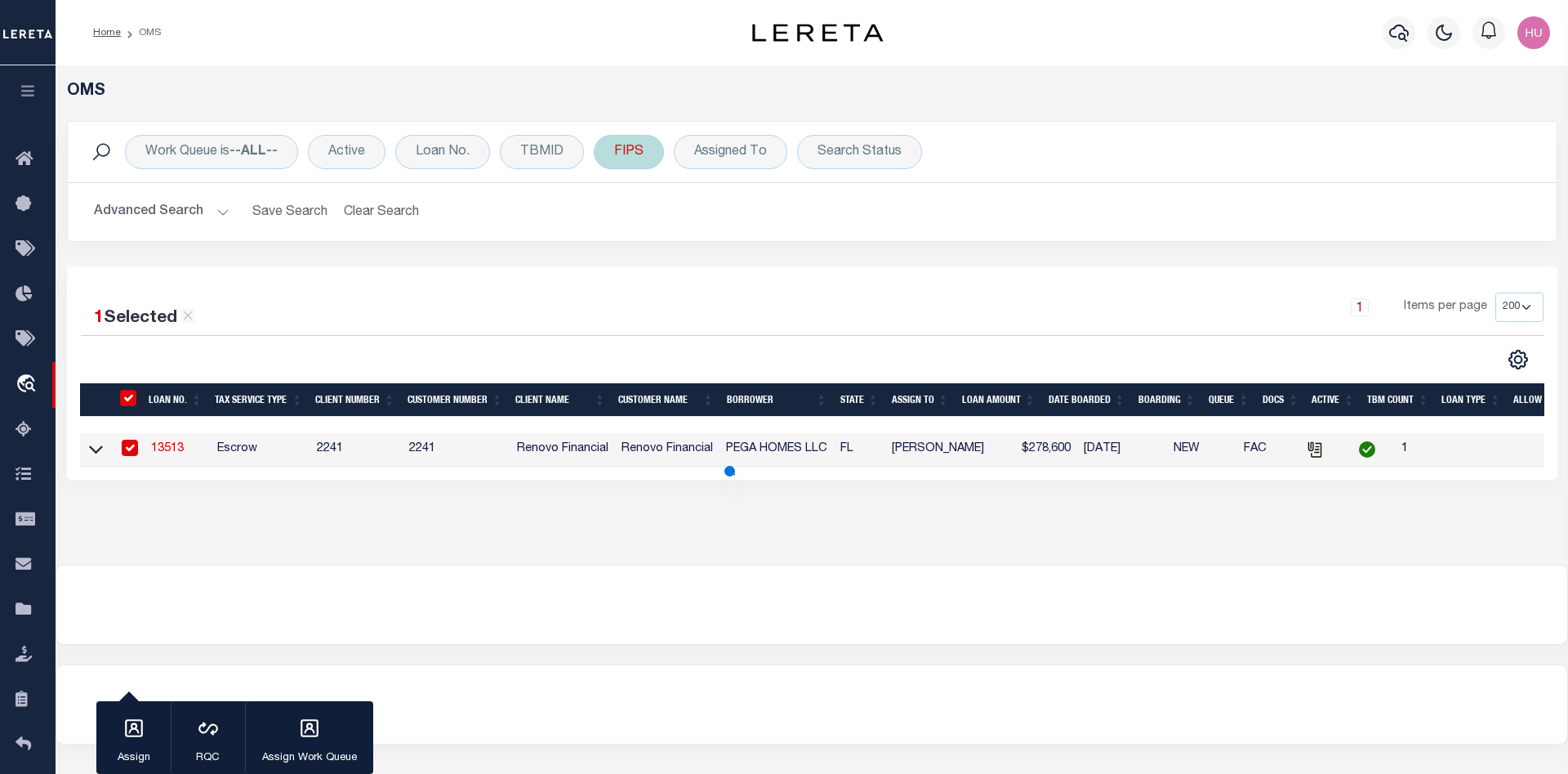
click at [613, 160] on div "FIPS" at bounding box center [629, 151] width 71 height 34
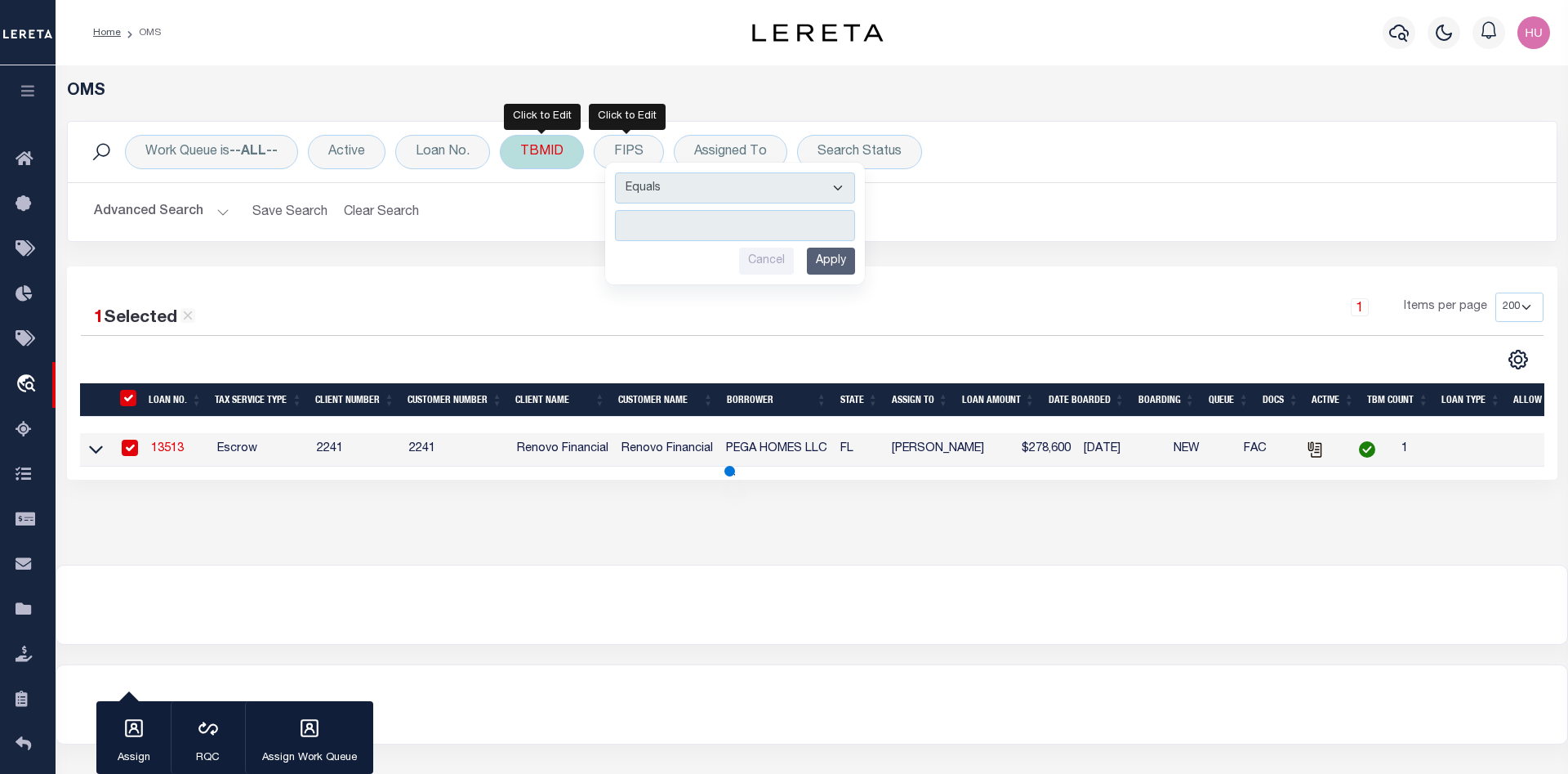
click at [548, 155] on div "TBMID" at bounding box center [542, 151] width 84 height 34
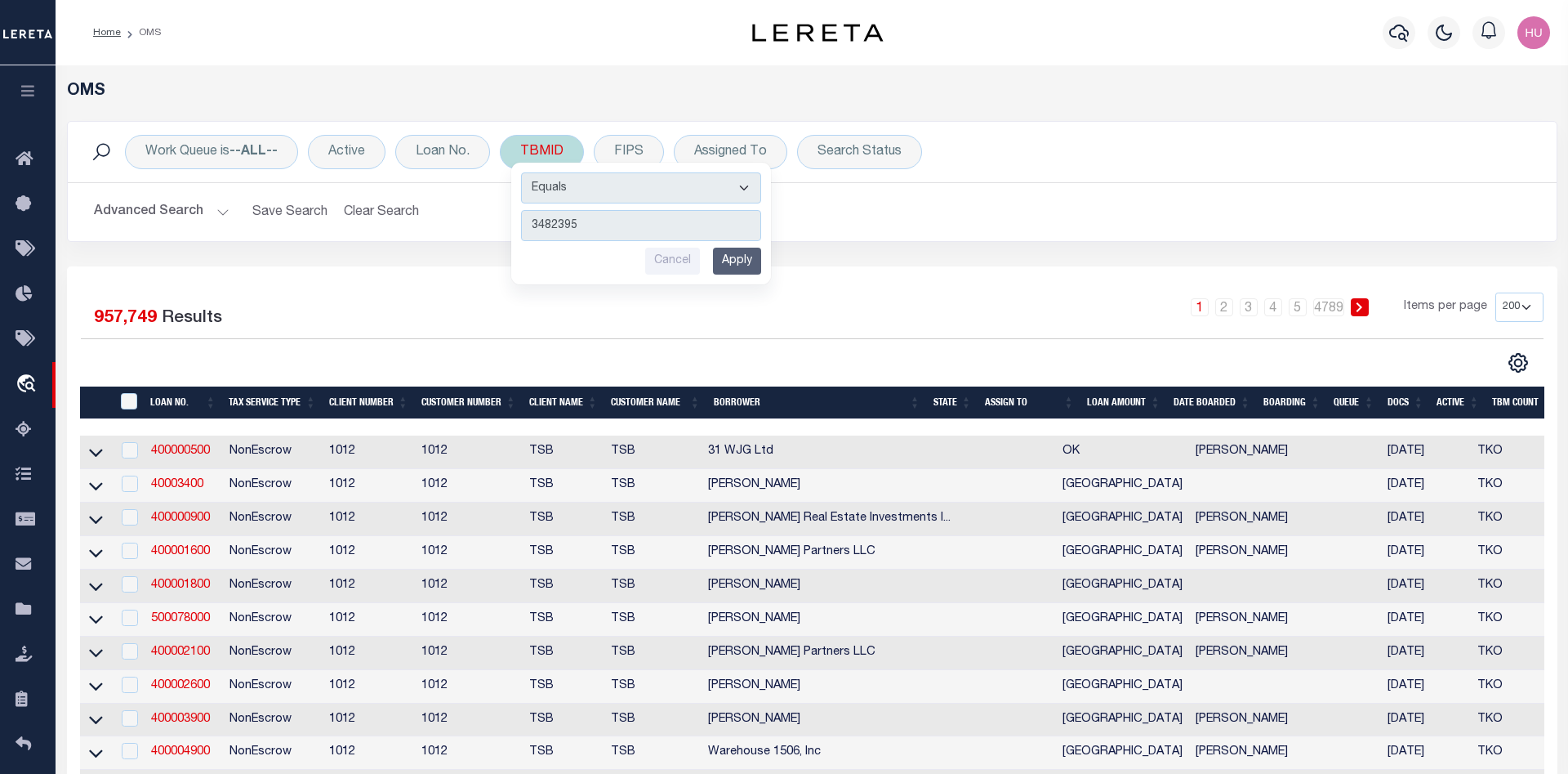
click at [745, 263] on input "Apply" at bounding box center [737, 260] width 49 height 27
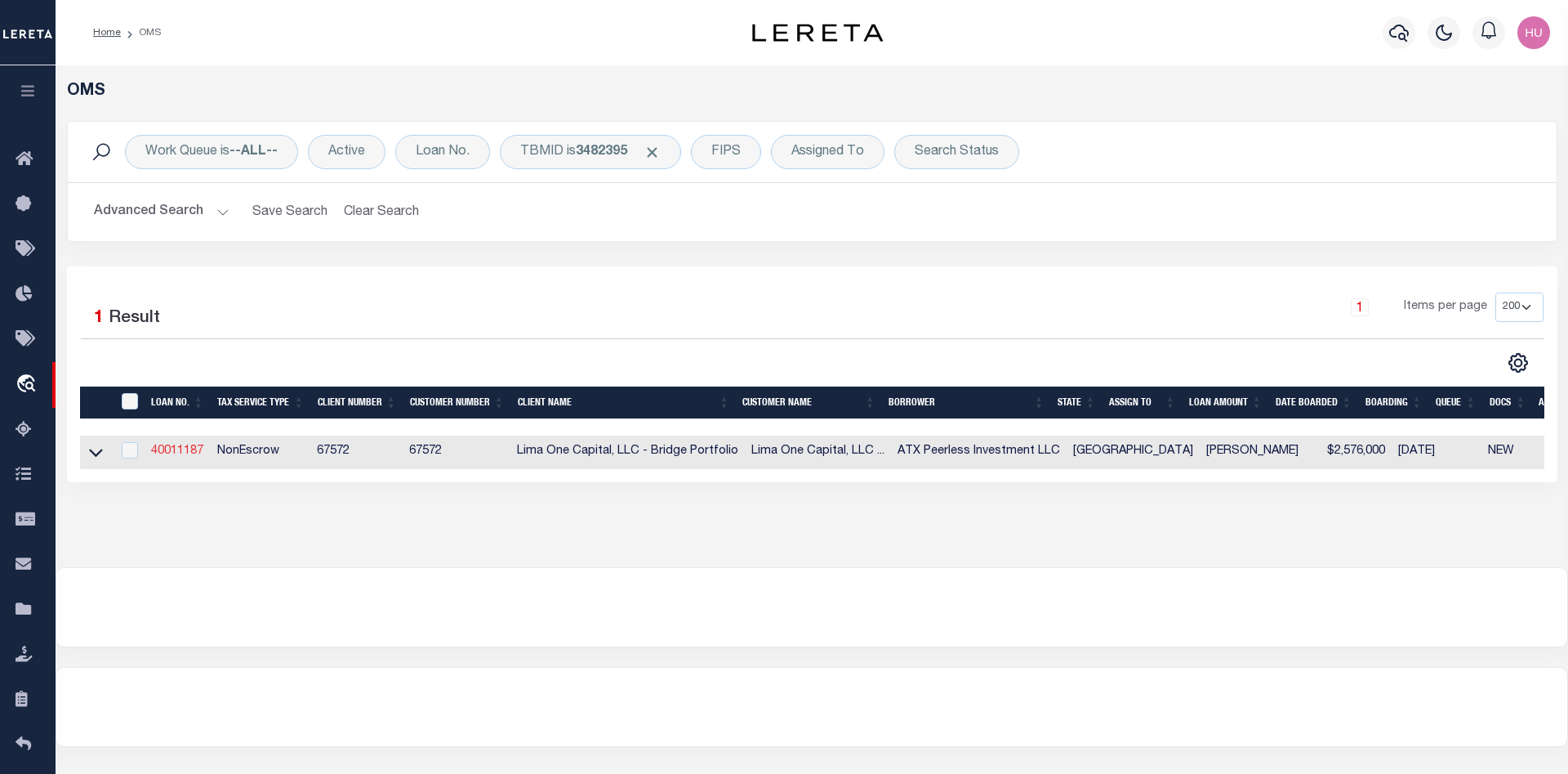
click at [165, 455] on link "40011187" at bounding box center [177, 451] width 52 height 11
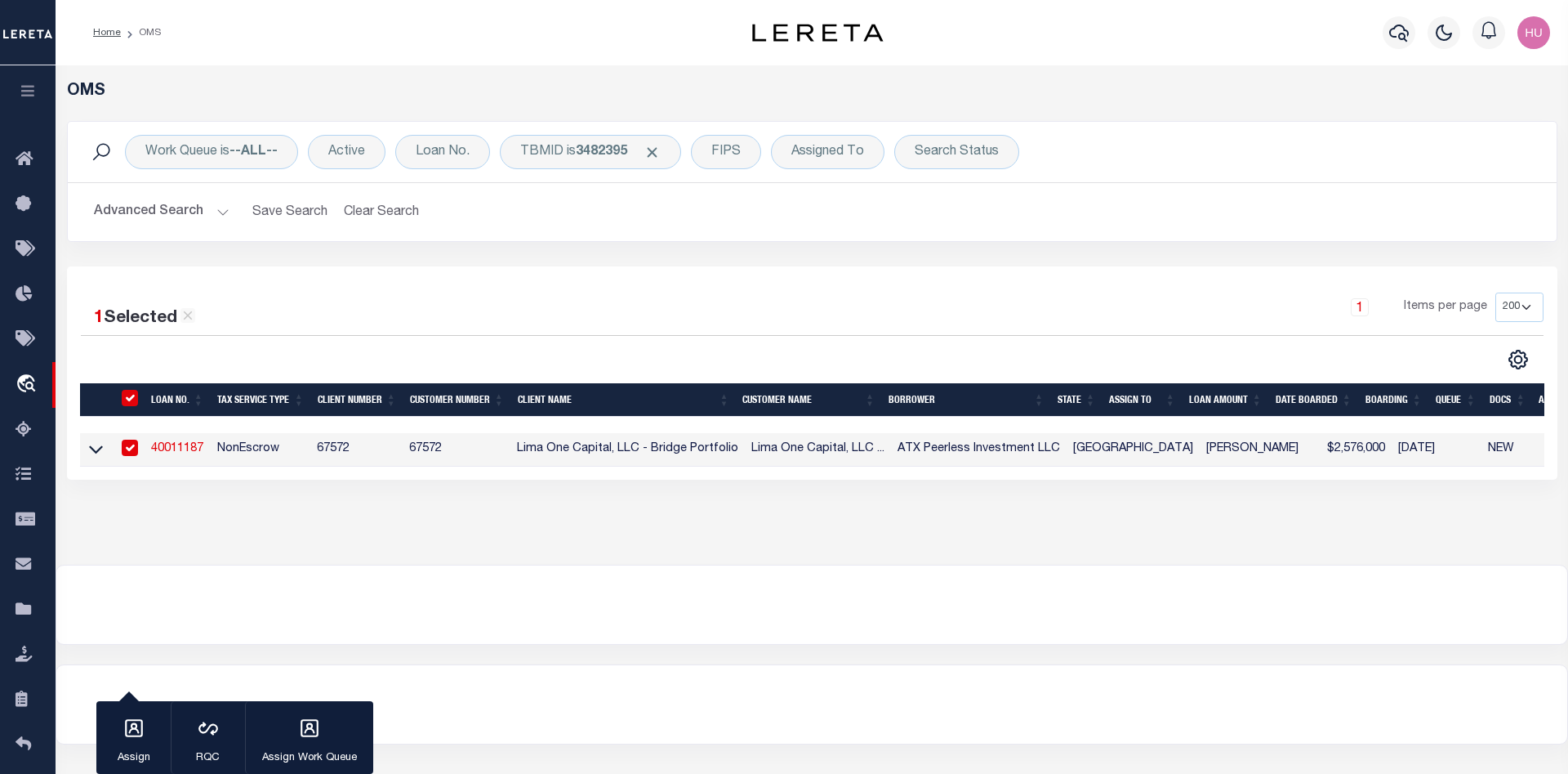
type input "40011187"
type input "ATX Peerless Investment LLC"
select select
type input "2102 Lou Hollow Pl"
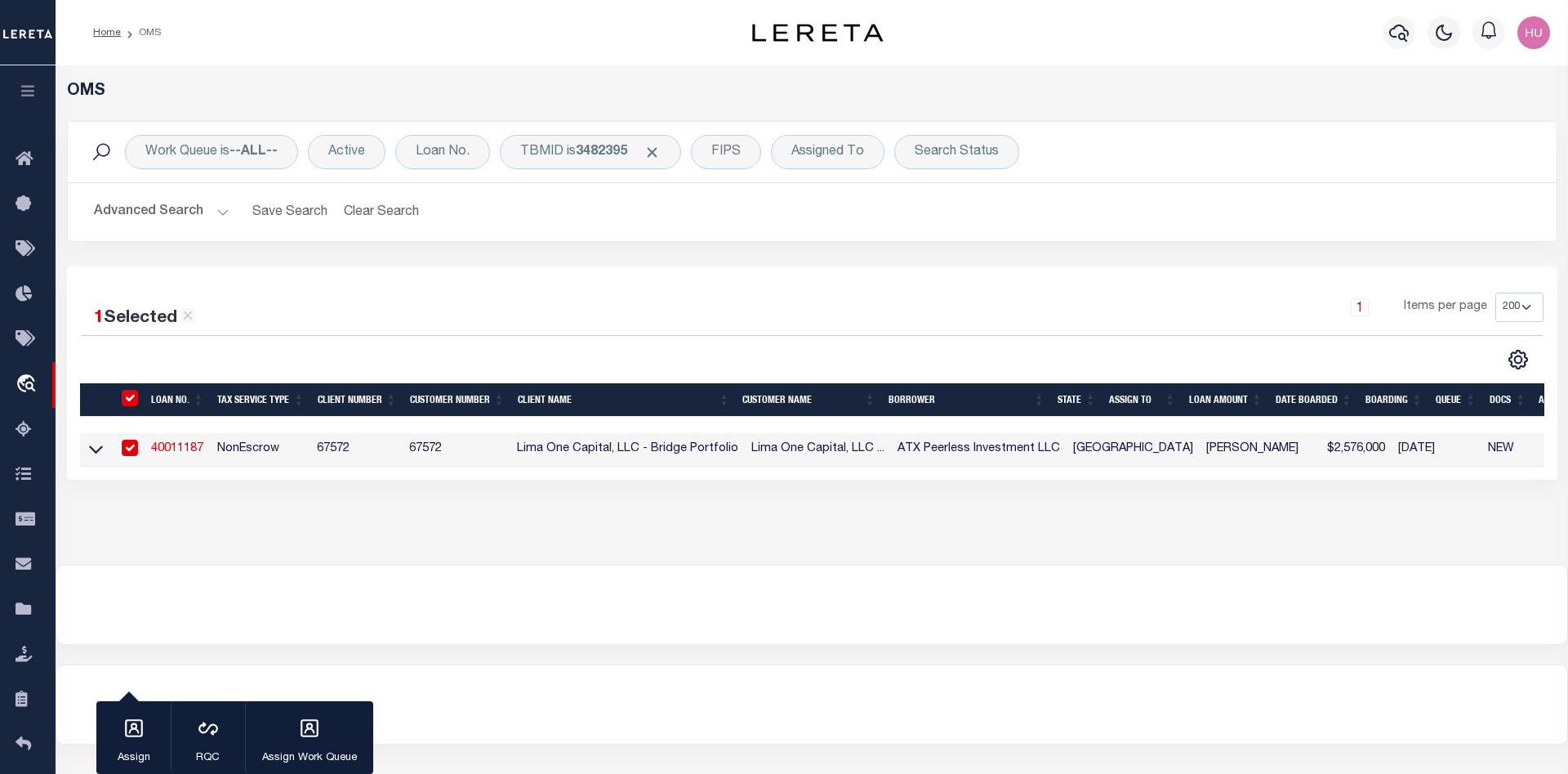
type input "Cedar Park TX 78613"
select select
select select "NonEscrow"
type input "6728 PEERLESS ST A"
type input "1454360000000"
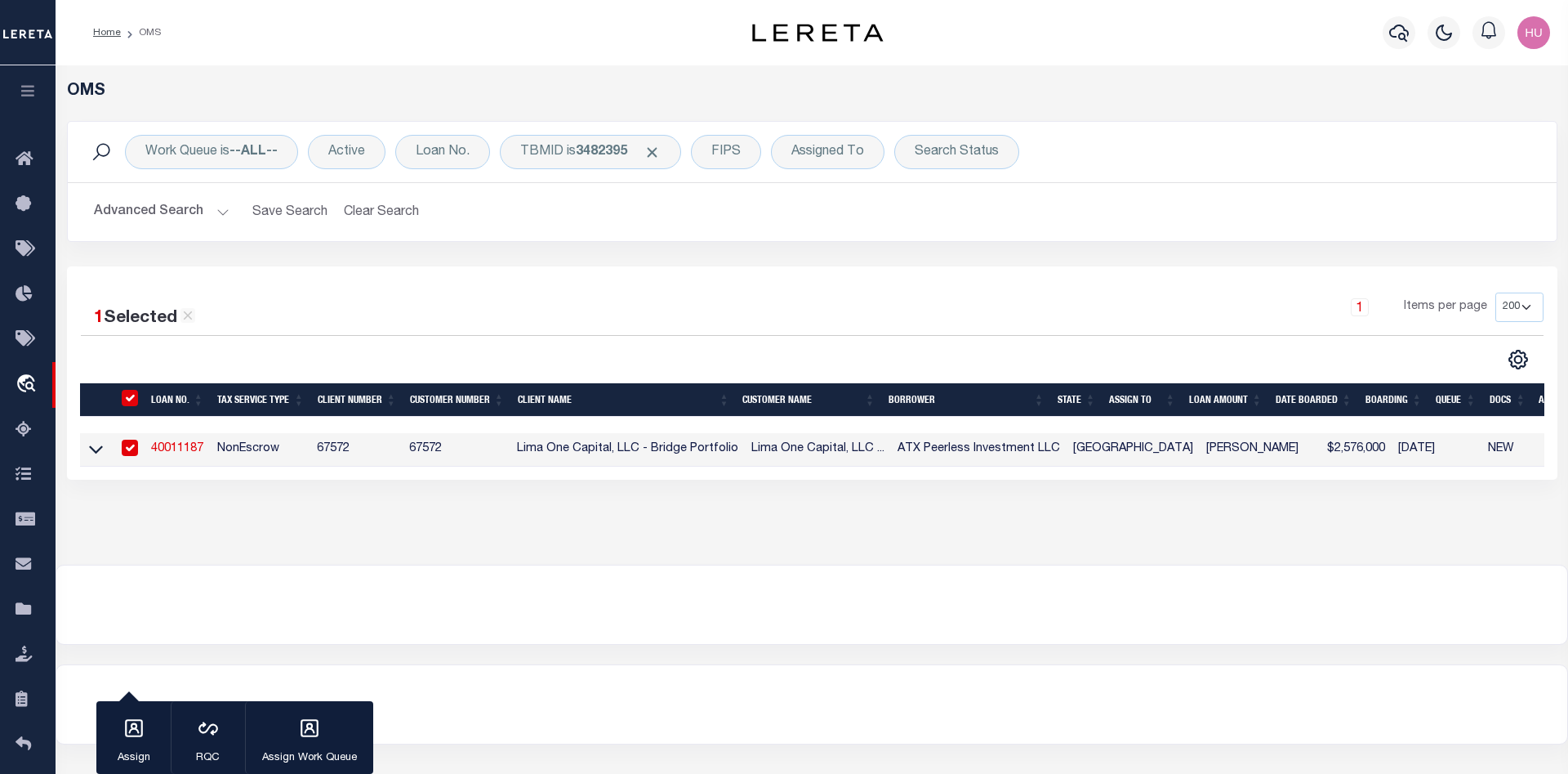
select select
type input "HOUSTON TX 77021"
type input "40011187-1"
type input "[GEOGRAPHIC_DATA]"
select select
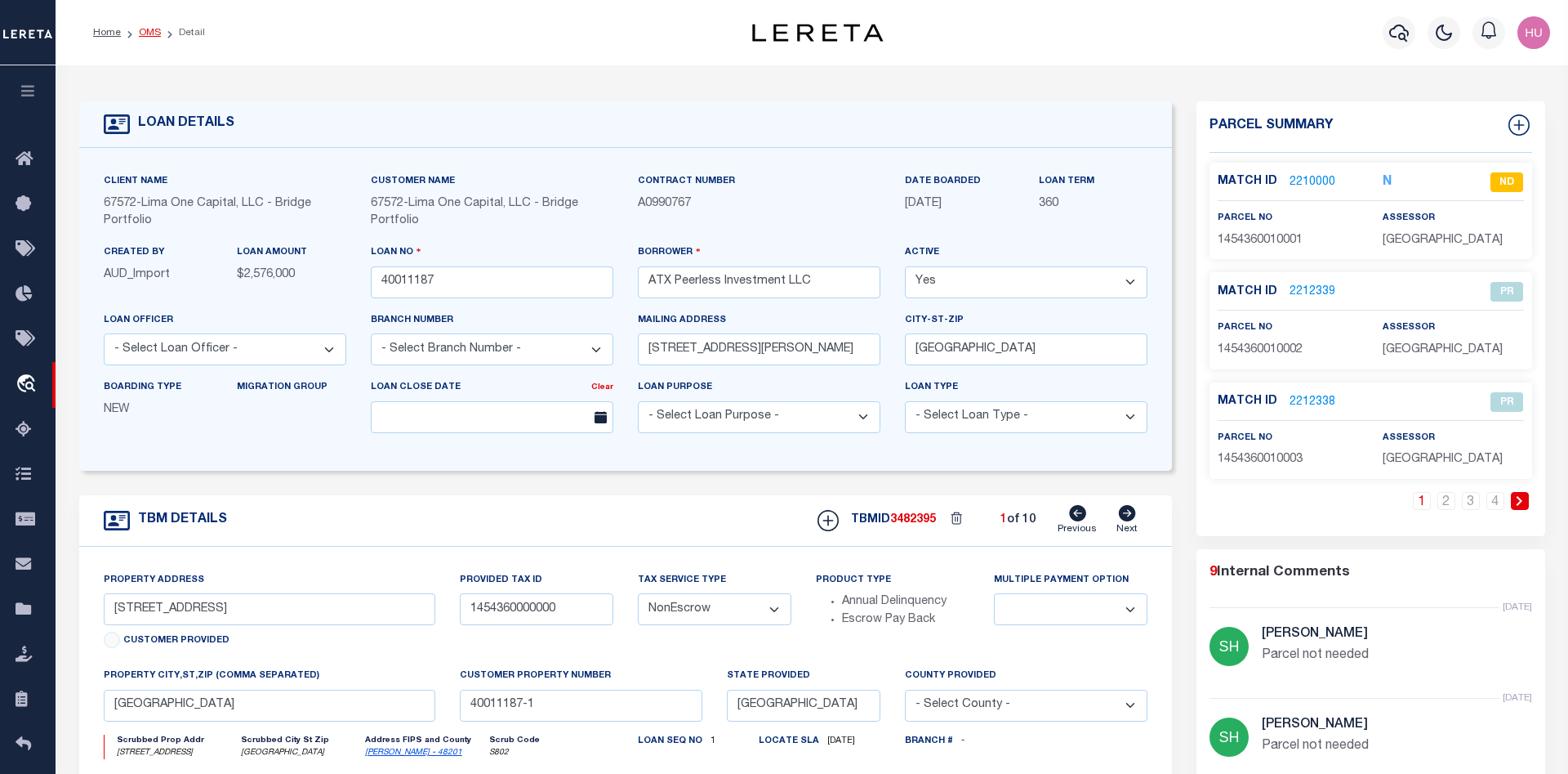
click at [153, 33] on link "OMS" at bounding box center [149, 32] width 22 height 10
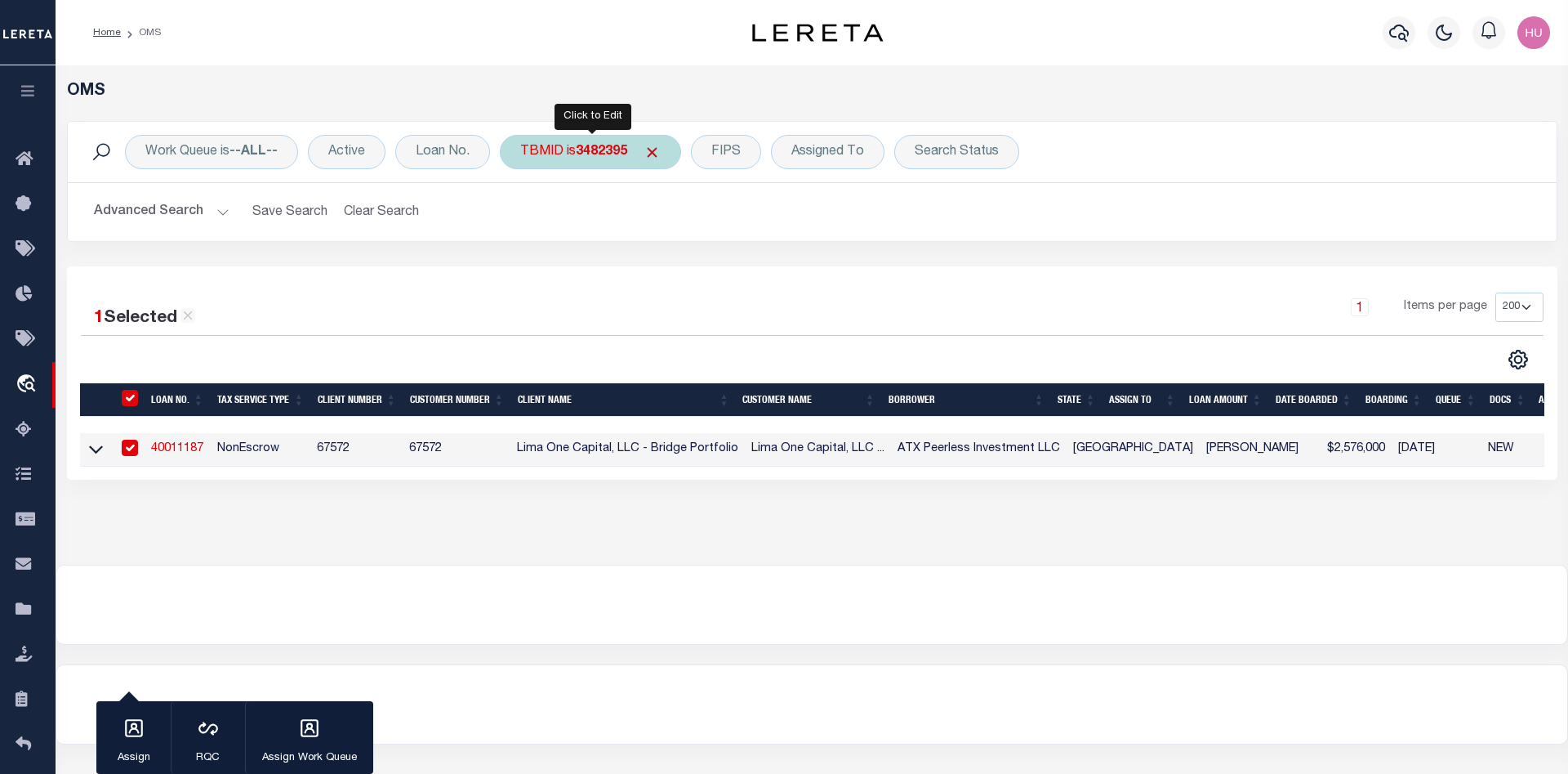
click at [592, 155] on b "3482395" at bounding box center [602, 152] width 51 height 13
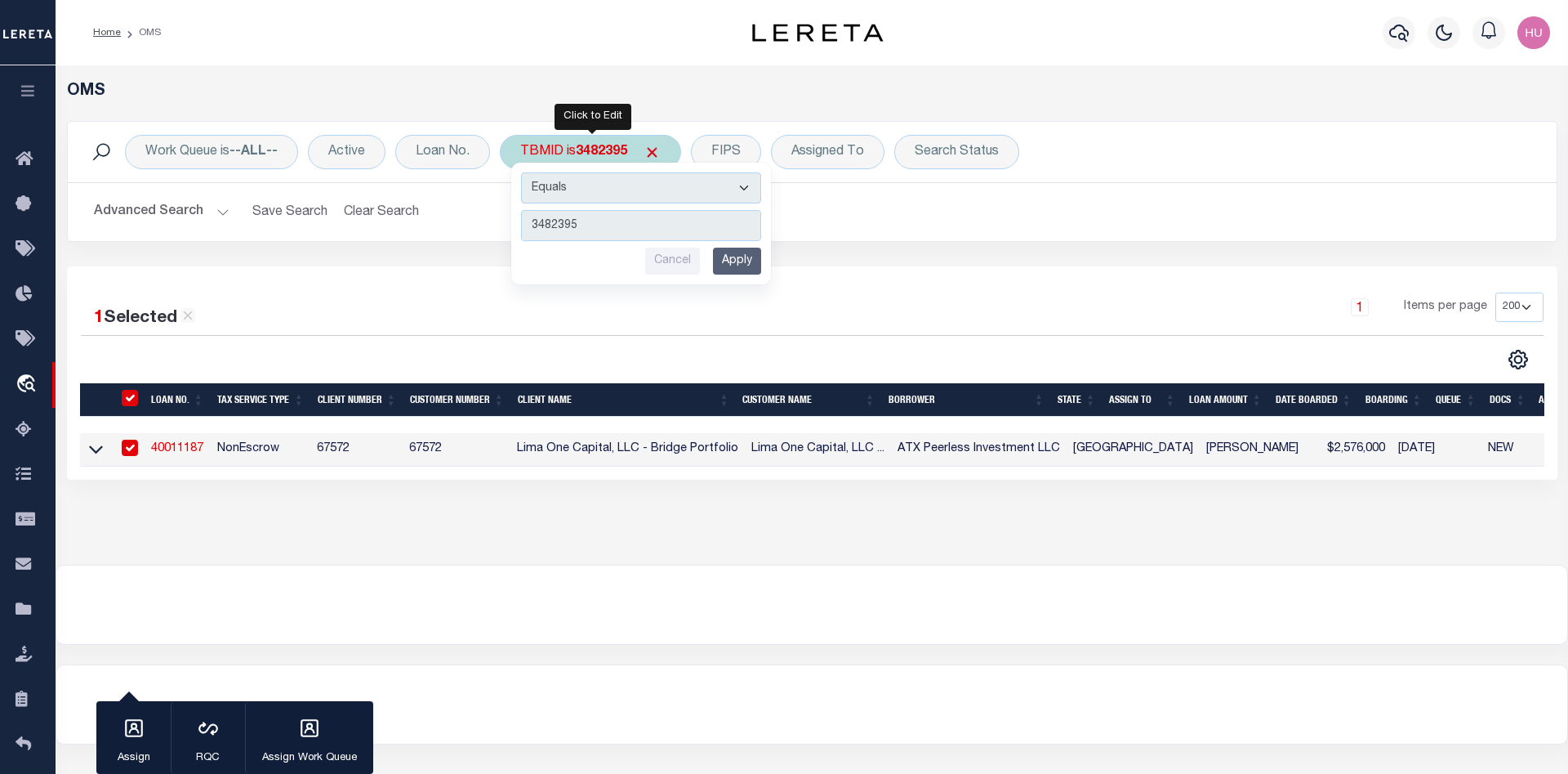
type input "3482396"
click at [759, 267] on input "Apply" at bounding box center [737, 260] width 49 height 27
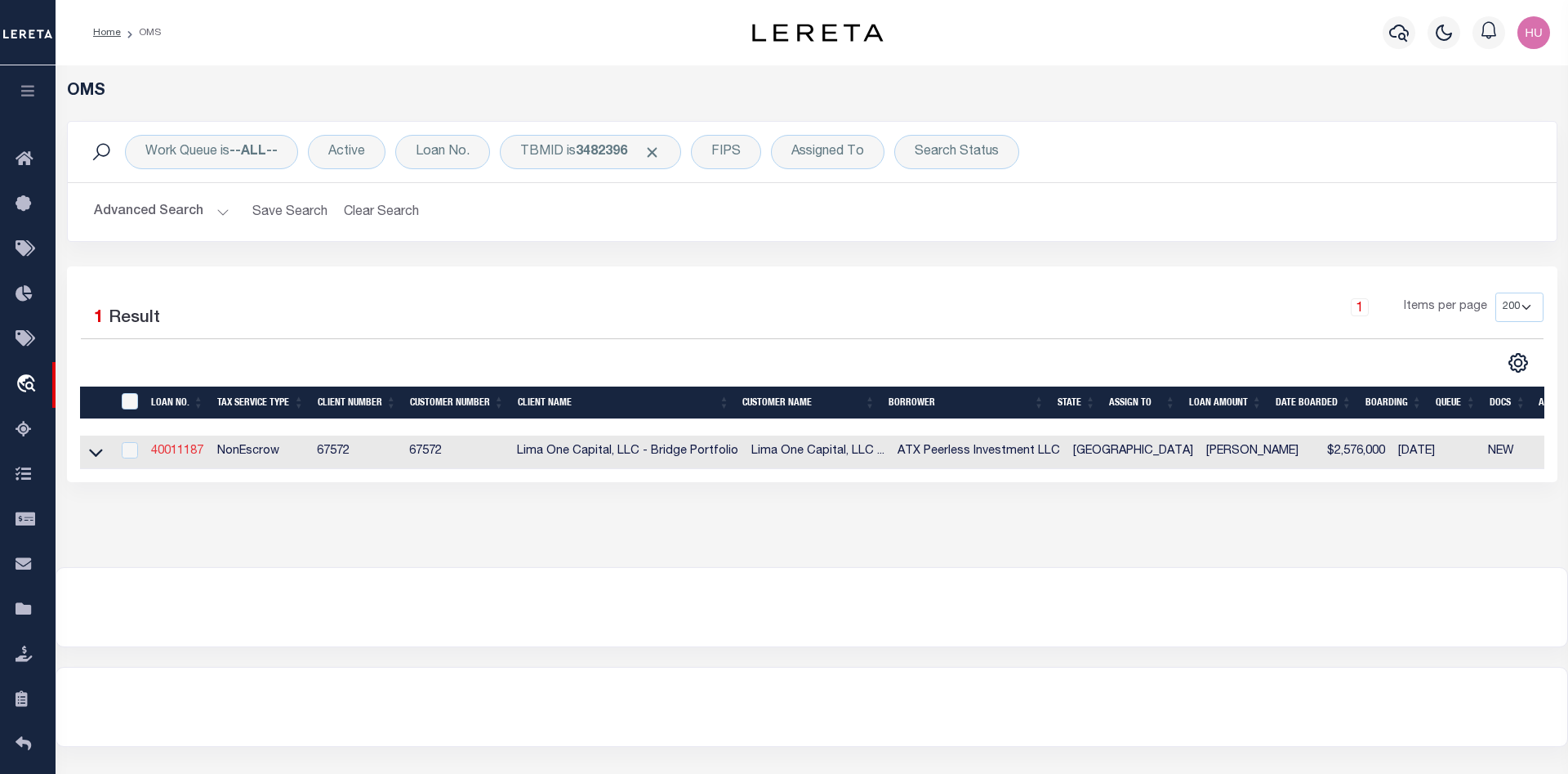
click at [182, 451] on link "40011187" at bounding box center [177, 451] width 52 height 11
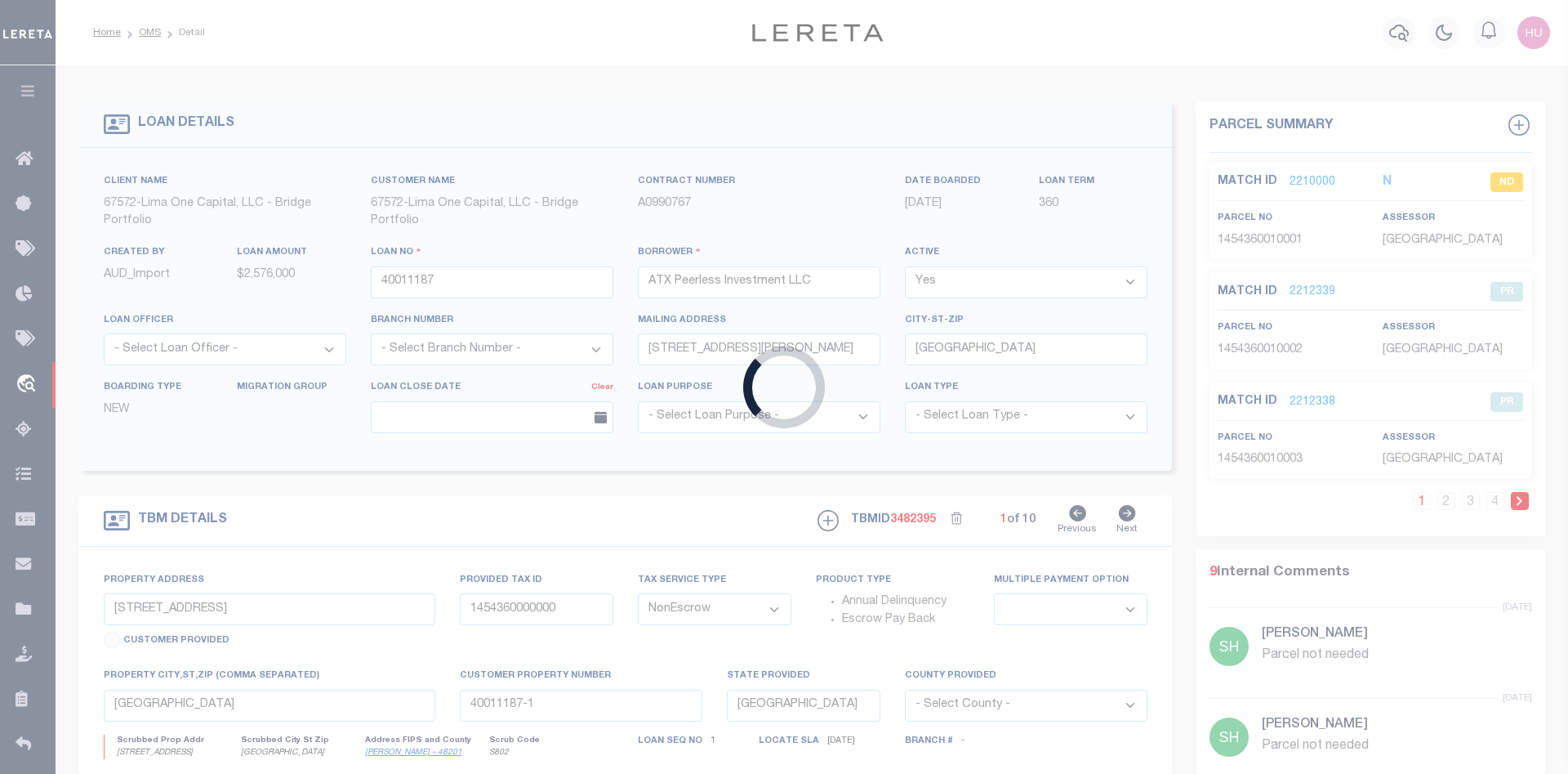
select select
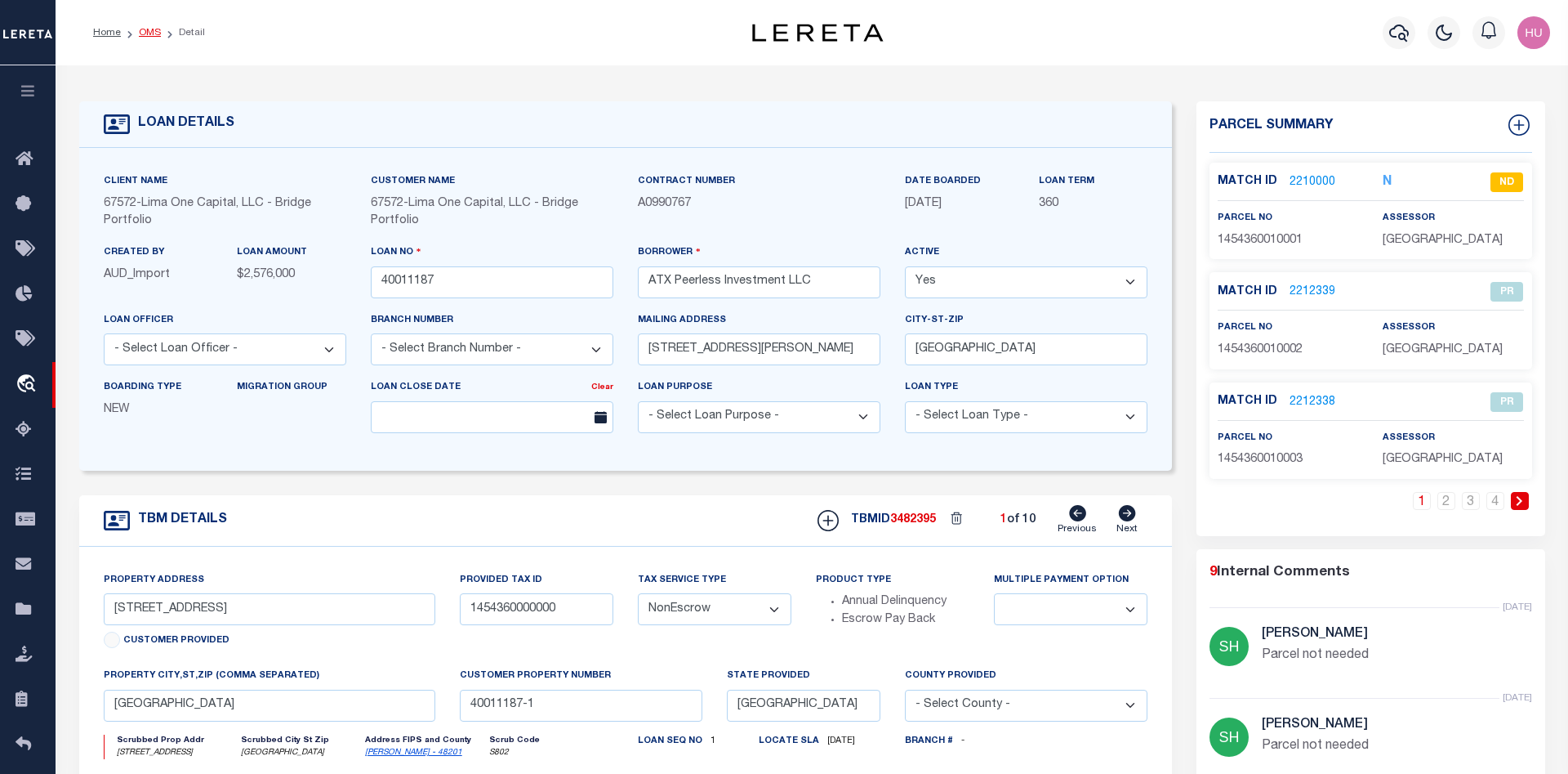
click at [149, 32] on link "OMS" at bounding box center [149, 32] width 22 height 10
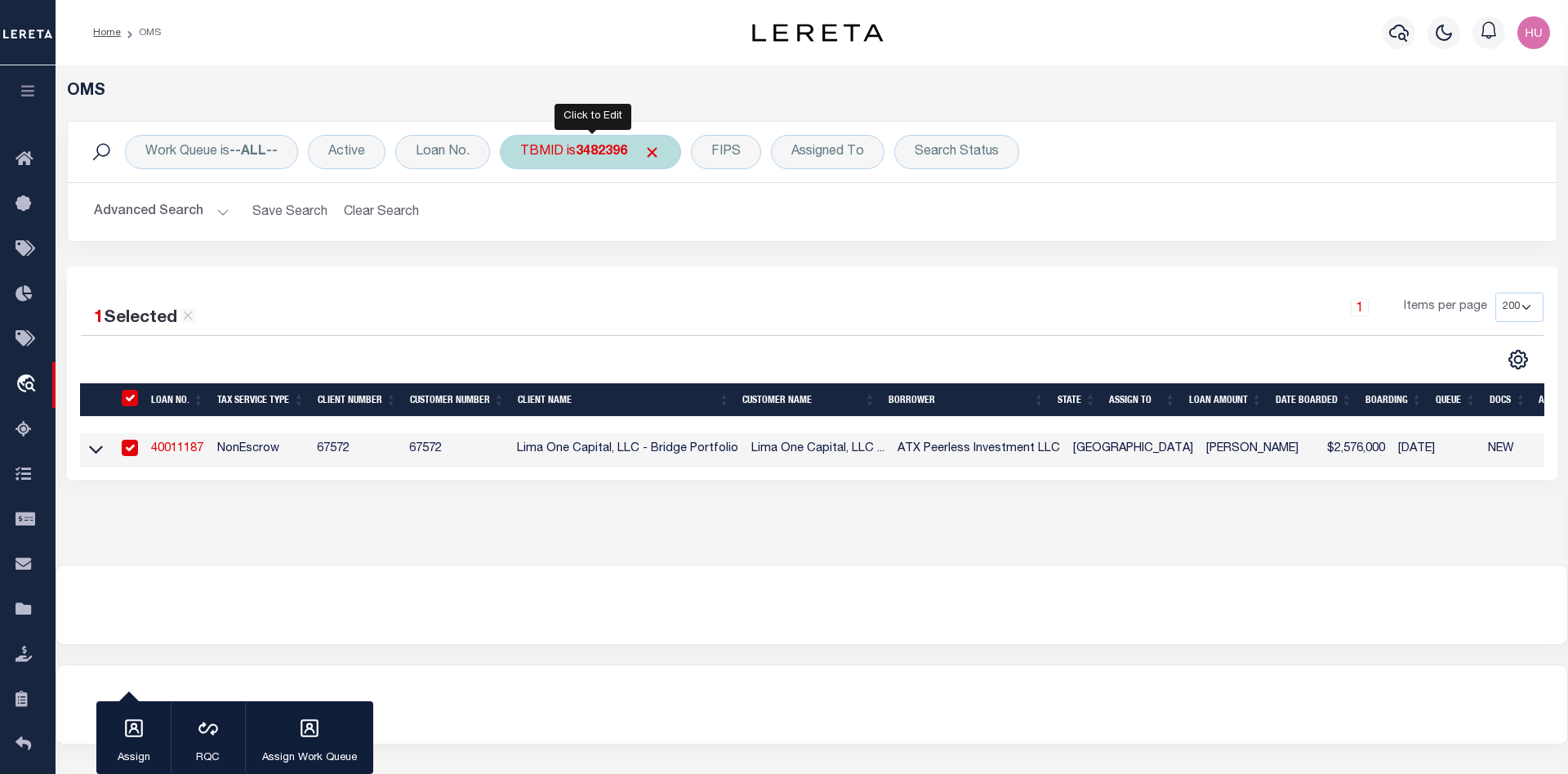
click at [581, 149] on b "3482396" at bounding box center [602, 152] width 51 height 13
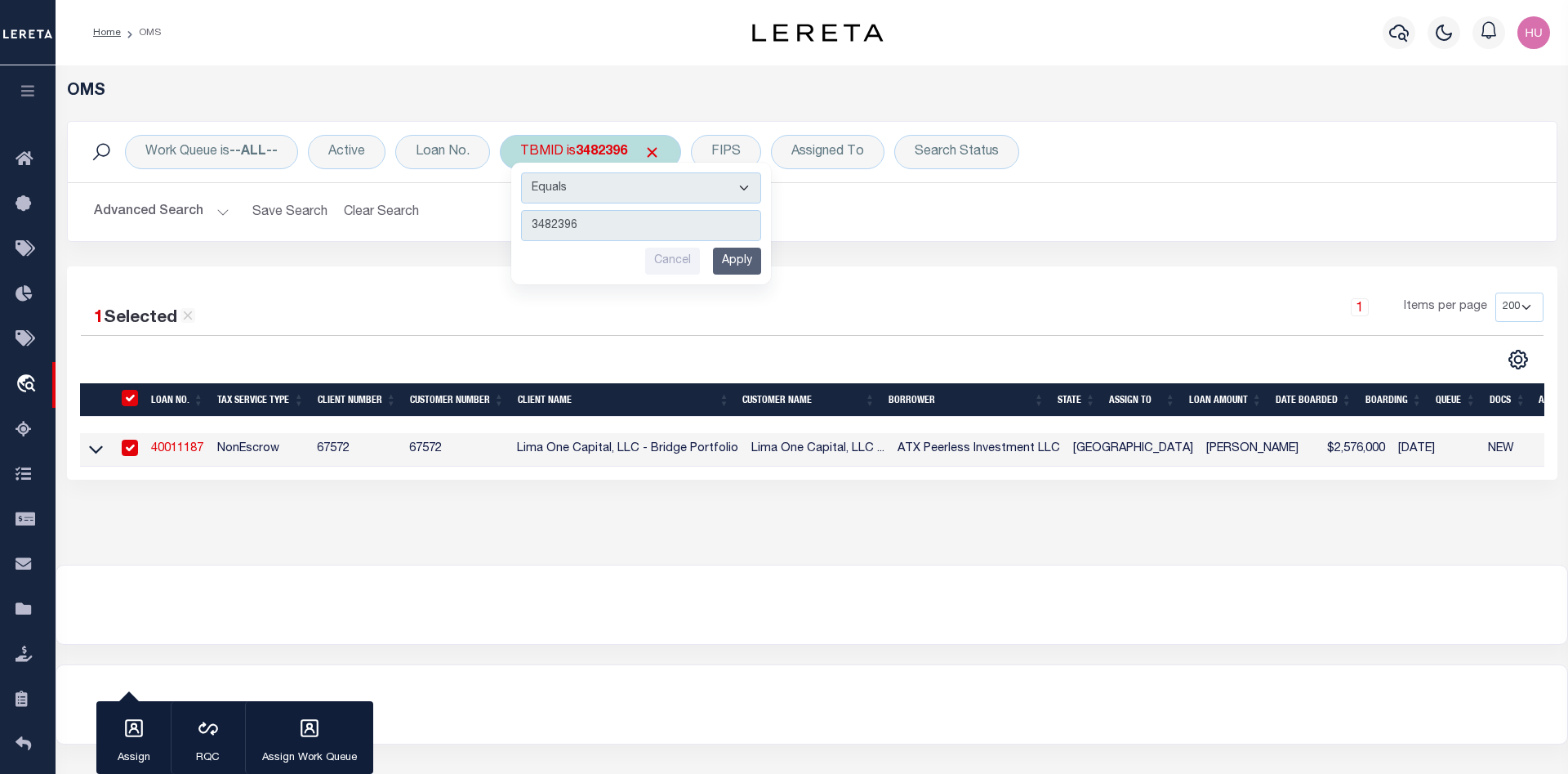
type input "3482397"
click at [745, 261] on input "Apply" at bounding box center [737, 260] width 49 height 27
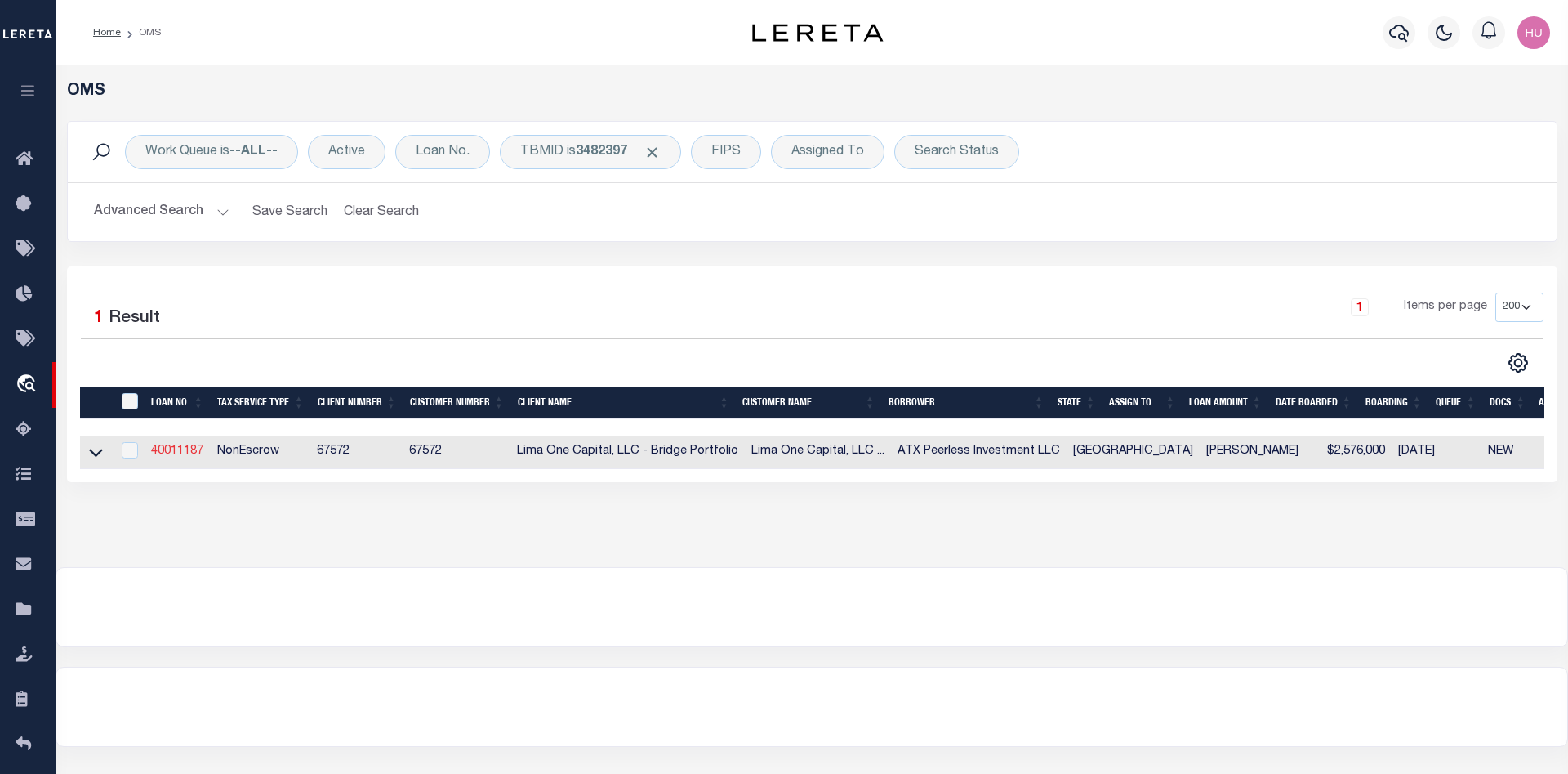
click at [172, 452] on link "40011187" at bounding box center [177, 451] width 52 height 11
select select
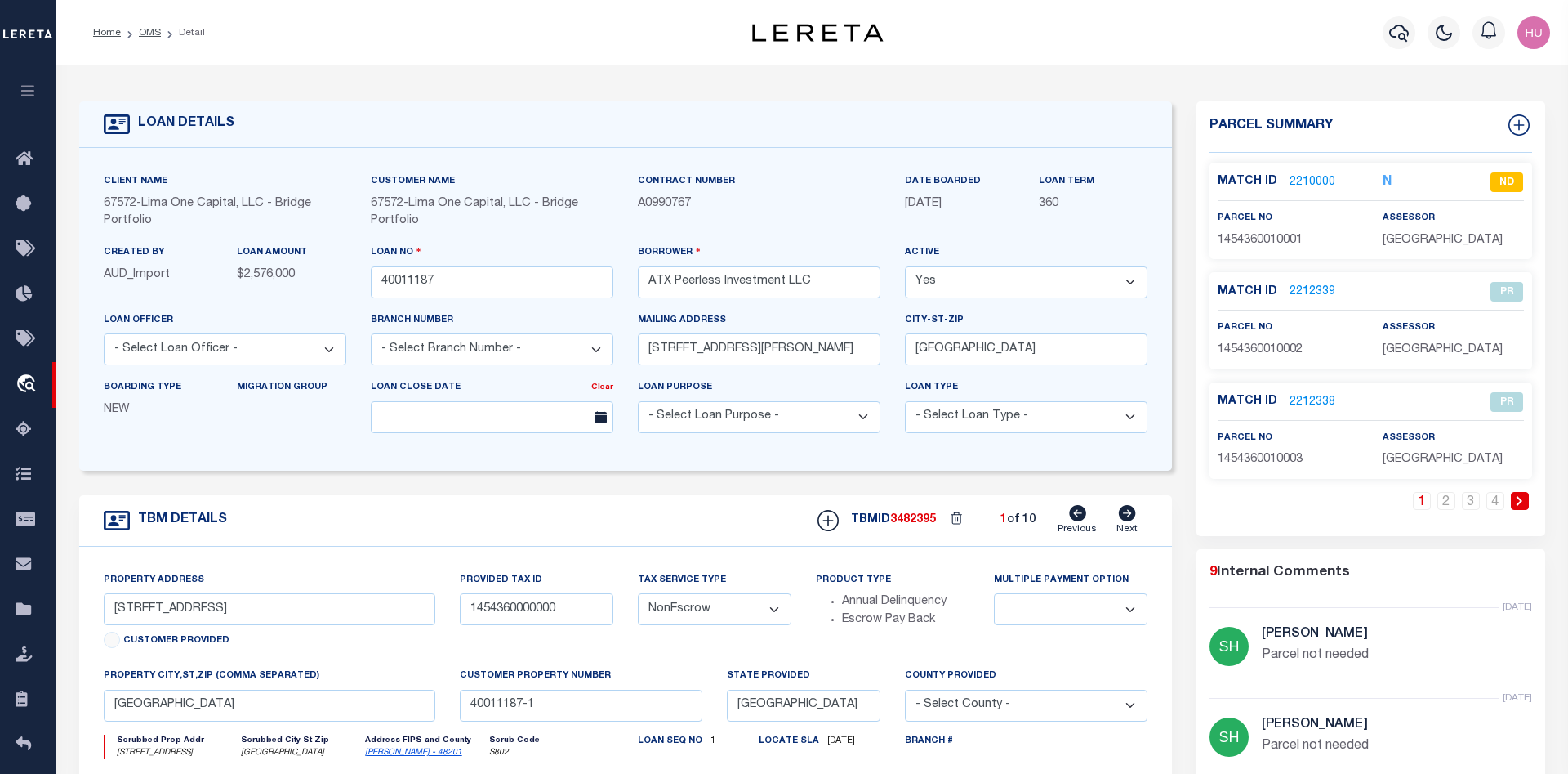
click at [1515, 498] on link at bounding box center [1520, 501] width 18 height 18
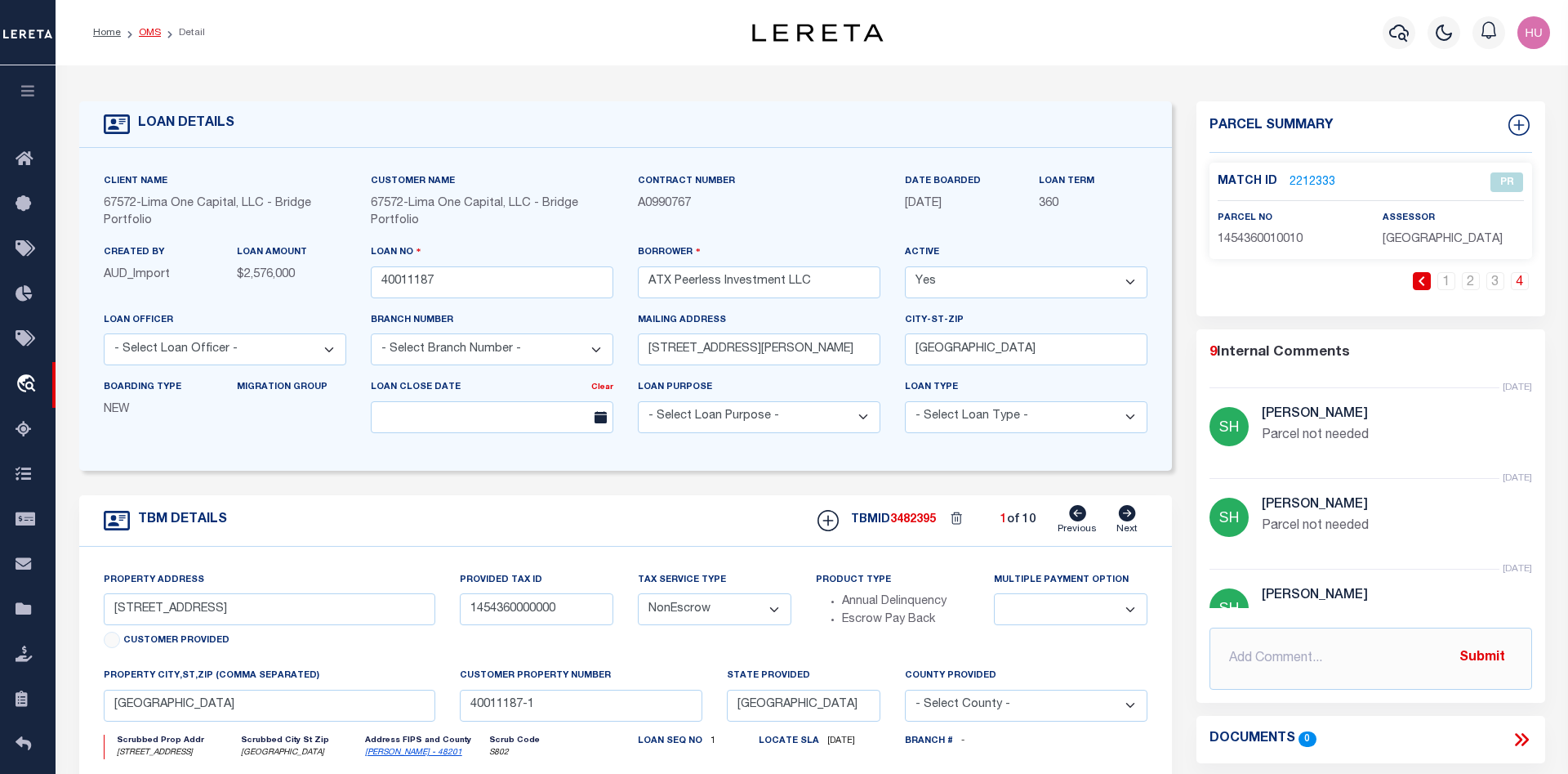
click at [144, 28] on link "OMS" at bounding box center [149, 32] width 22 height 10
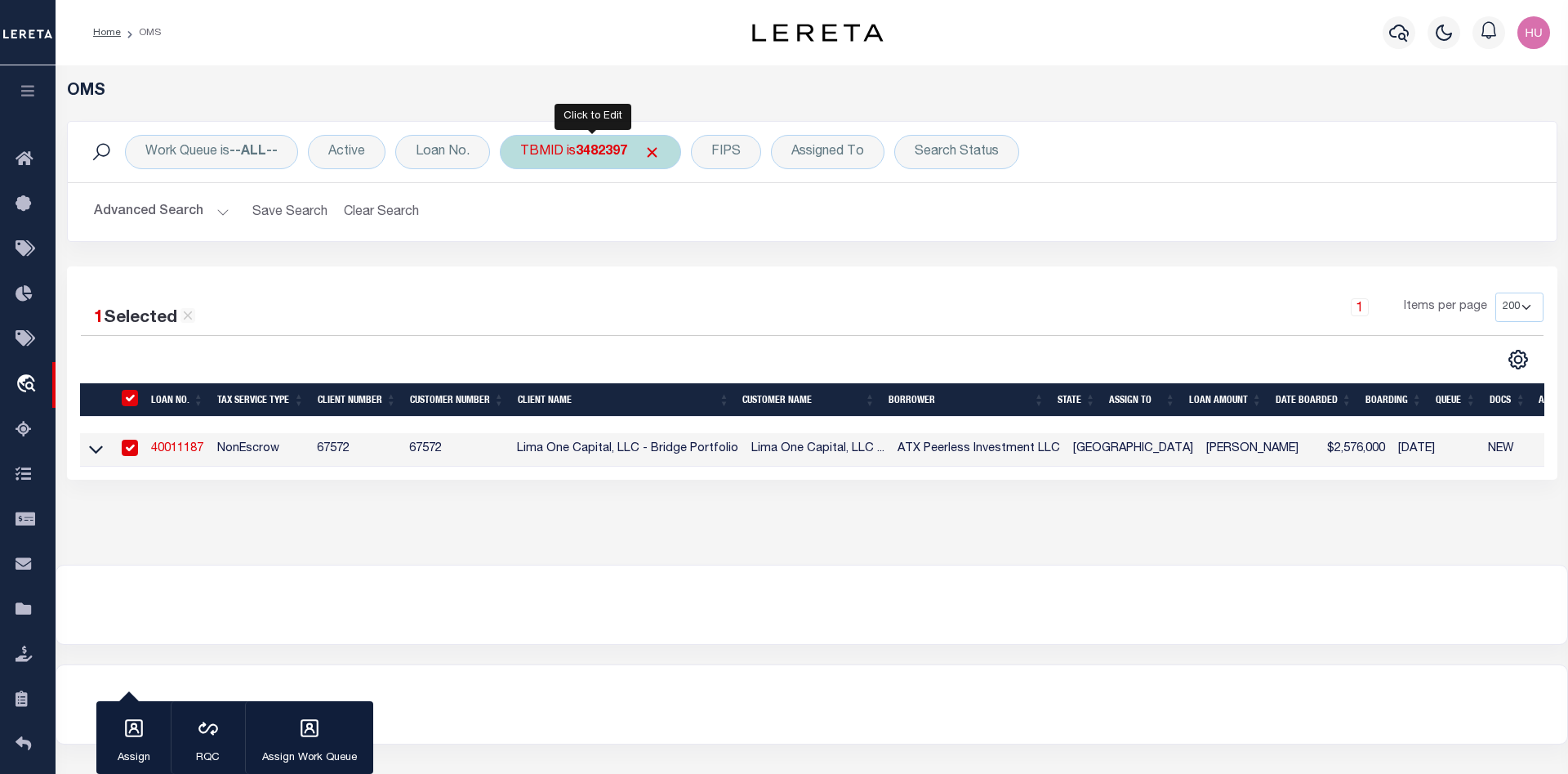
click at [546, 157] on div "TBMID is 3482397" at bounding box center [591, 151] width 182 height 34
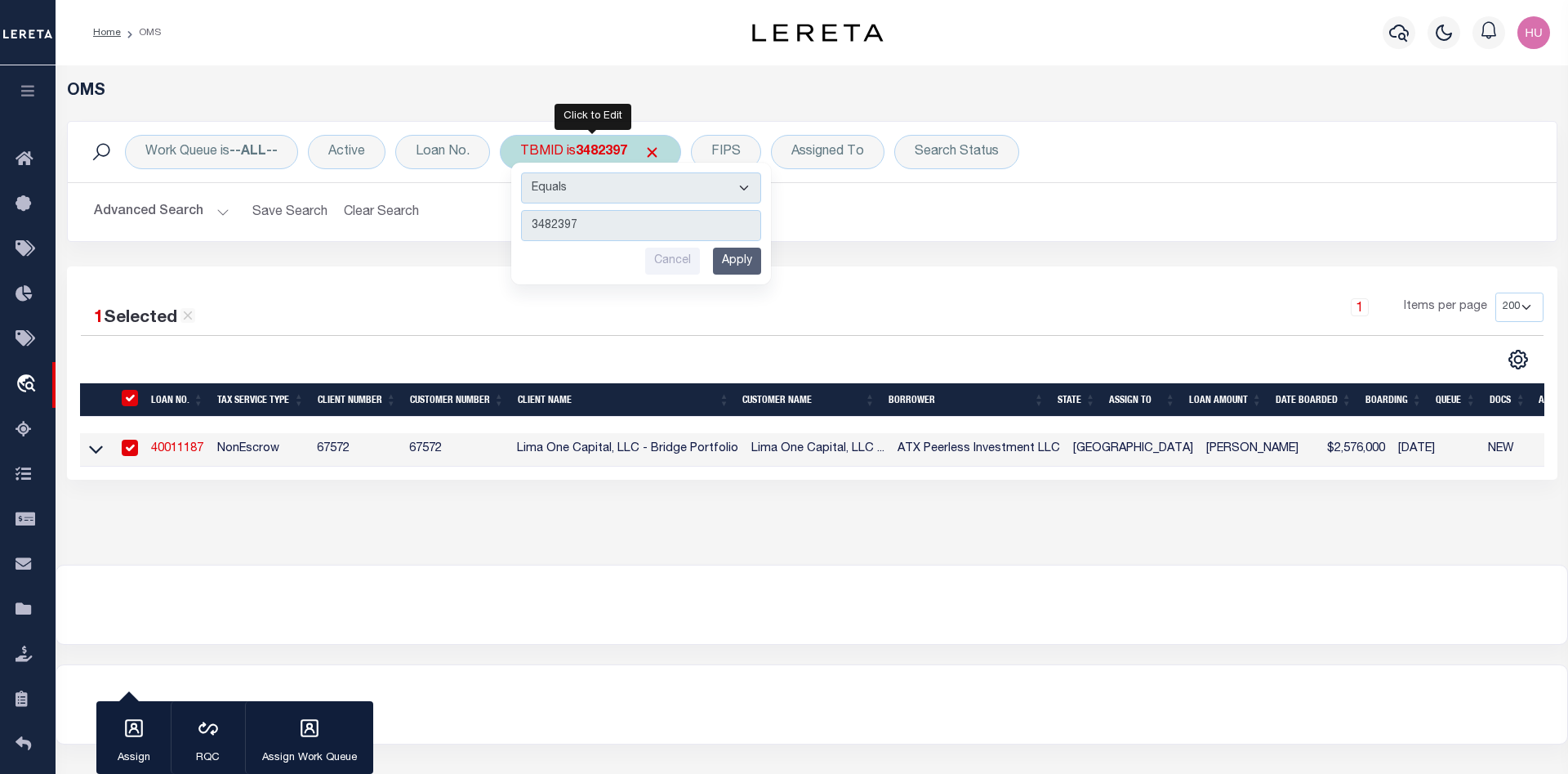
type input "3482398"
click at [744, 265] on input "Apply" at bounding box center [737, 260] width 49 height 27
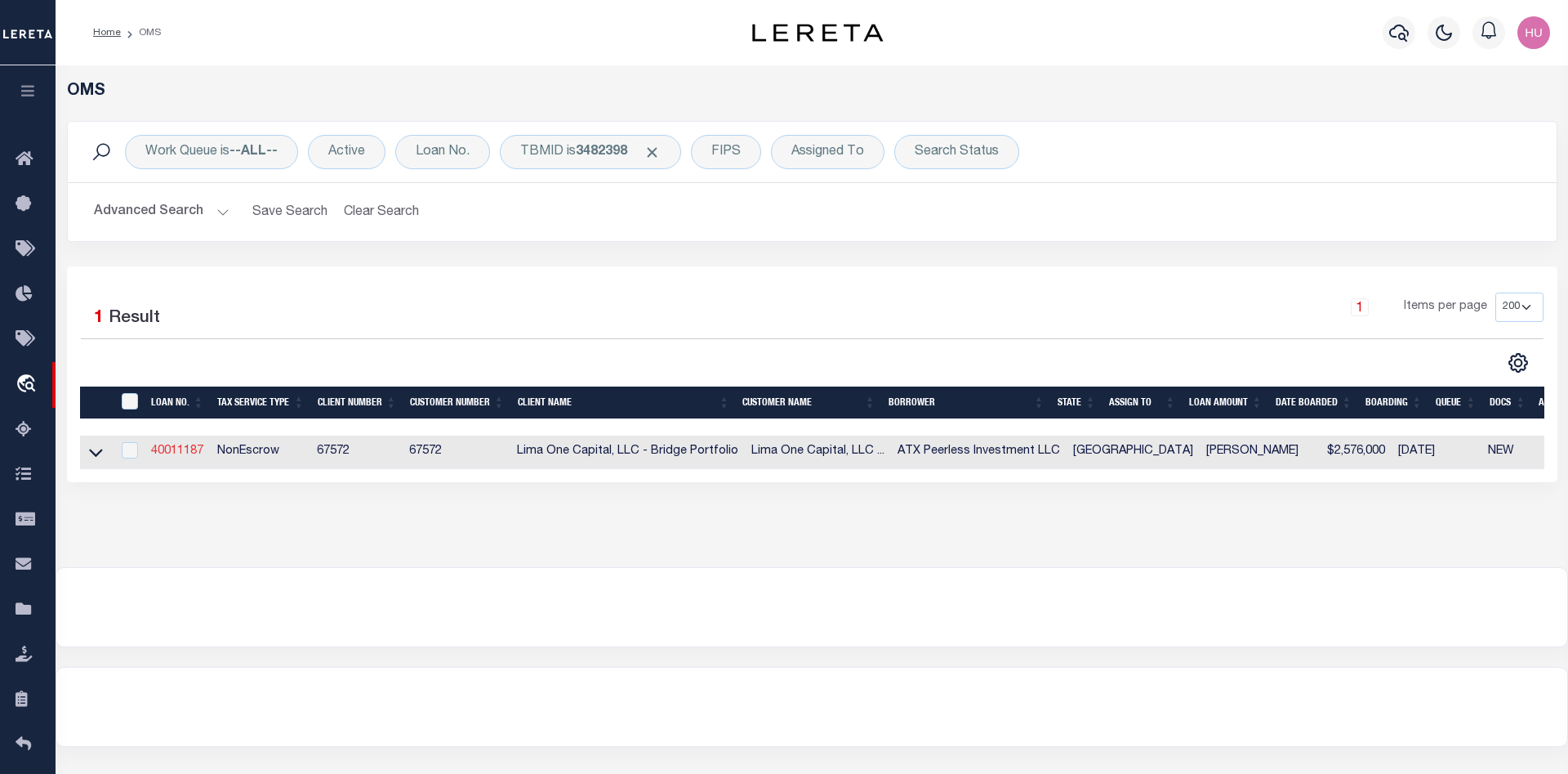
click at [177, 453] on link "40011187" at bounding box center [177, 451] width 52 height 11
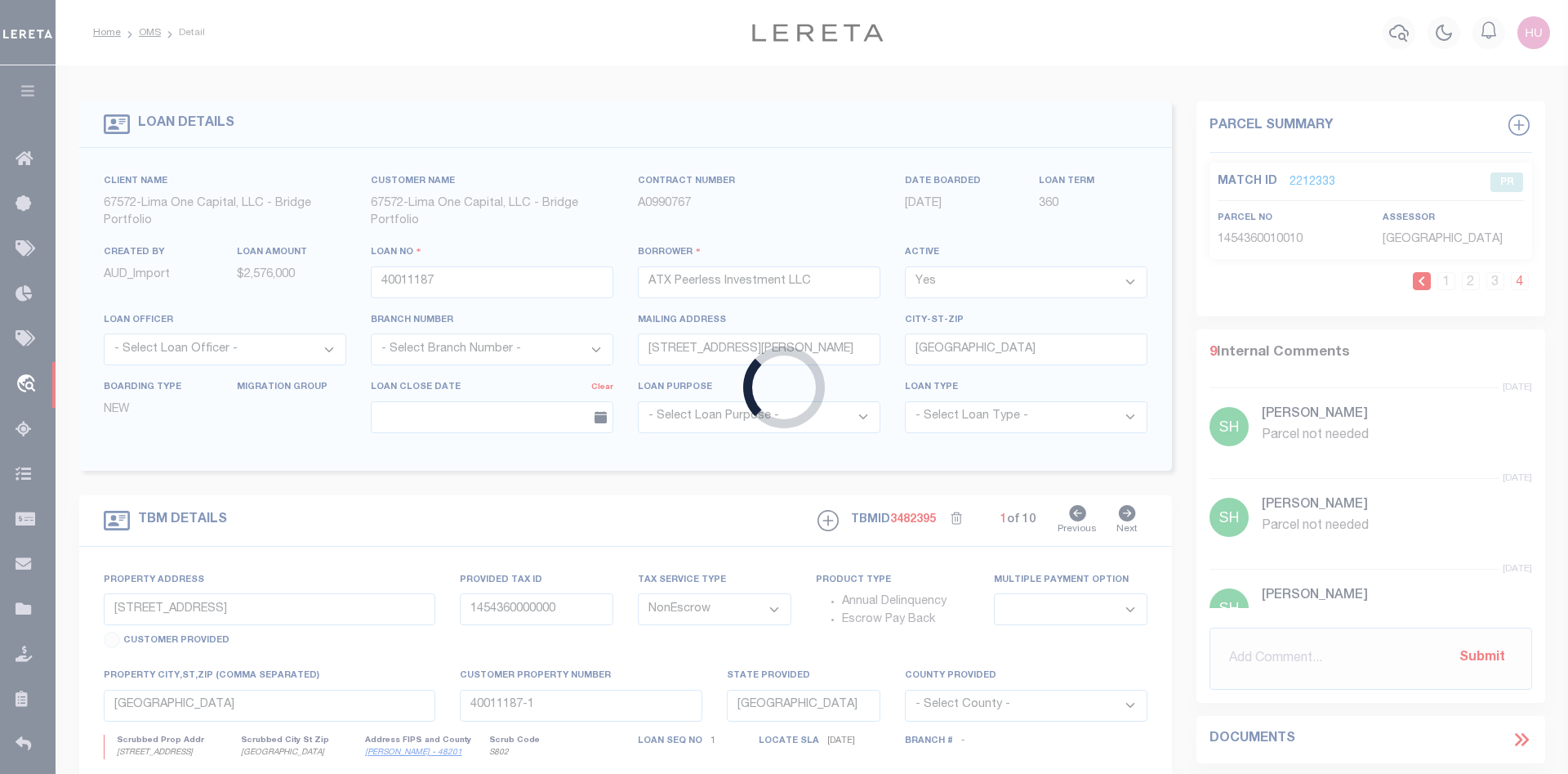
select select
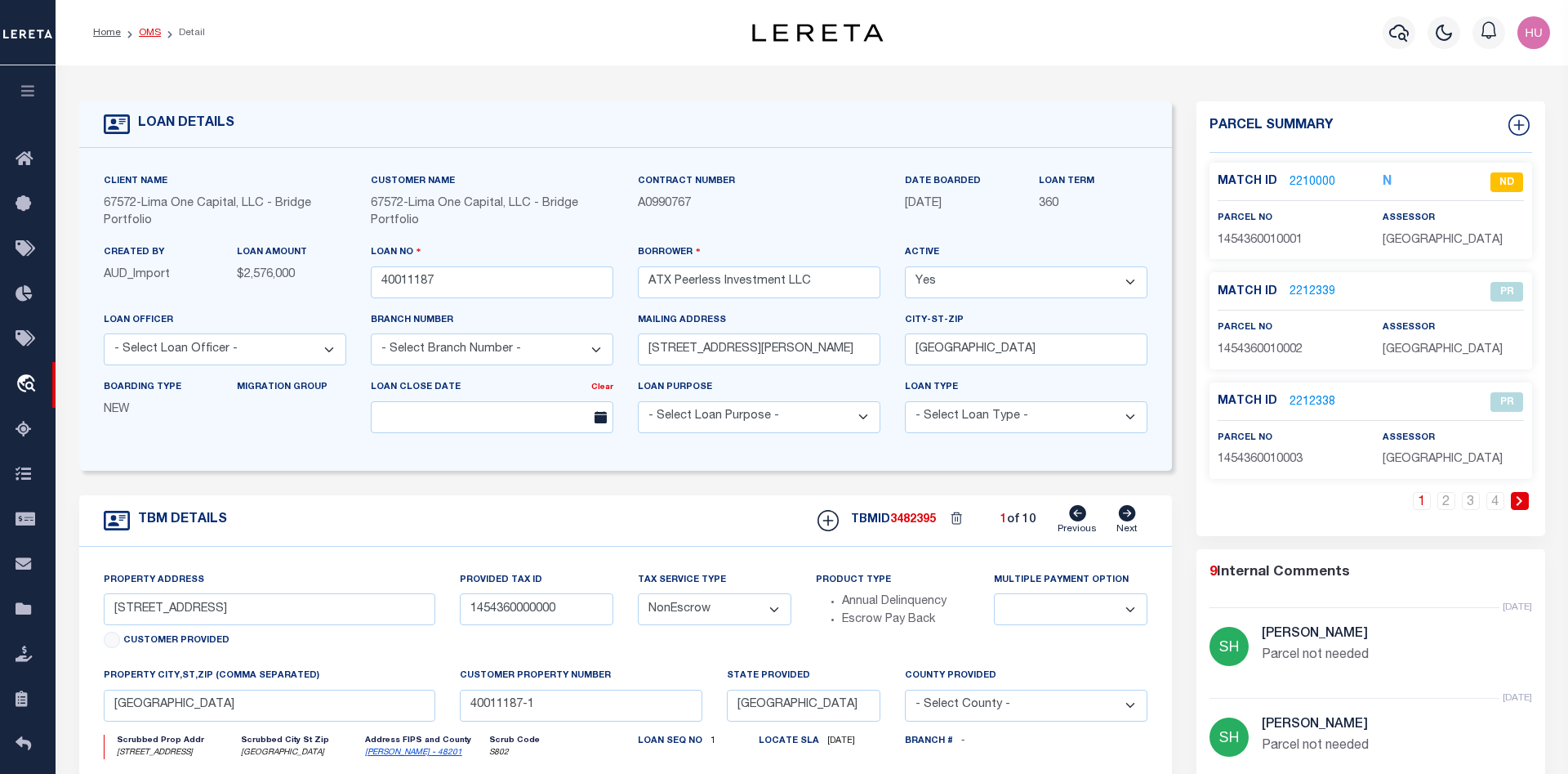
click at [156, 31] on link "OMS" at bounding box center [149, 32] width 22 height 10
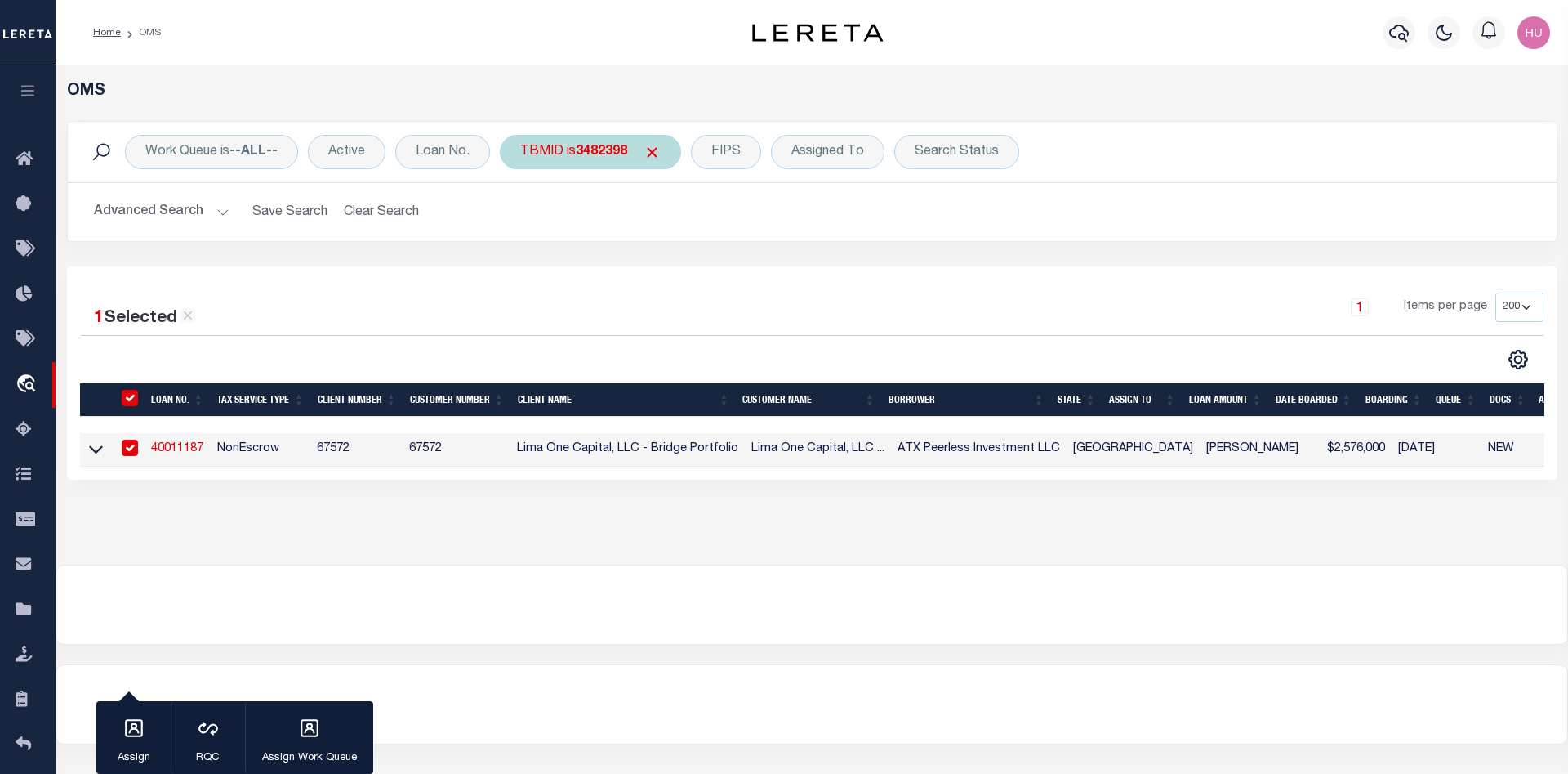
click at [572, 156] on div "TBMID is 3482398" at bounding box center [591, 151] width 182 height 34
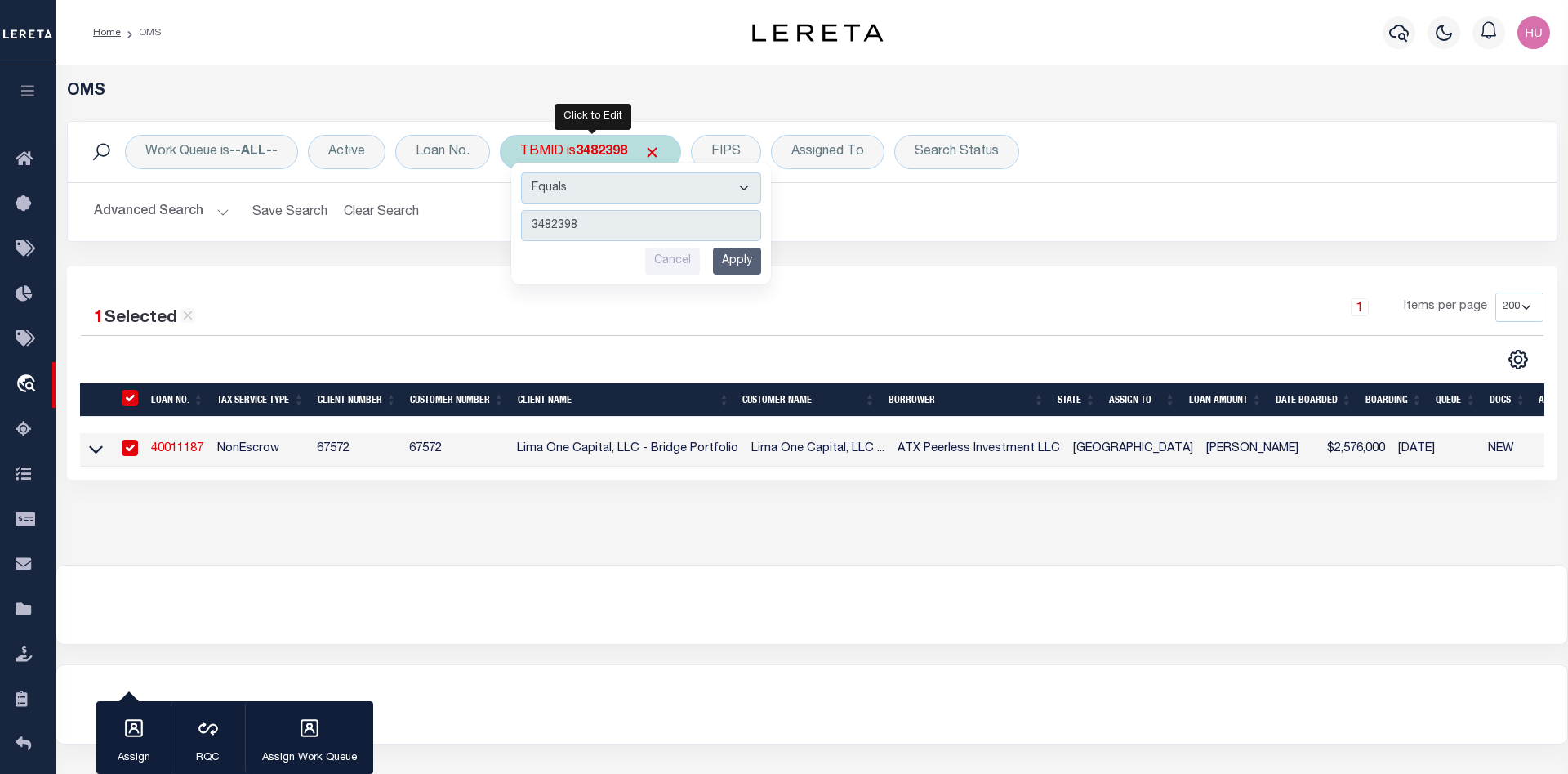
type input "3482400"
click at [749, 264] on input "Apply" at bounding box center [737, 260] width 49 height 27
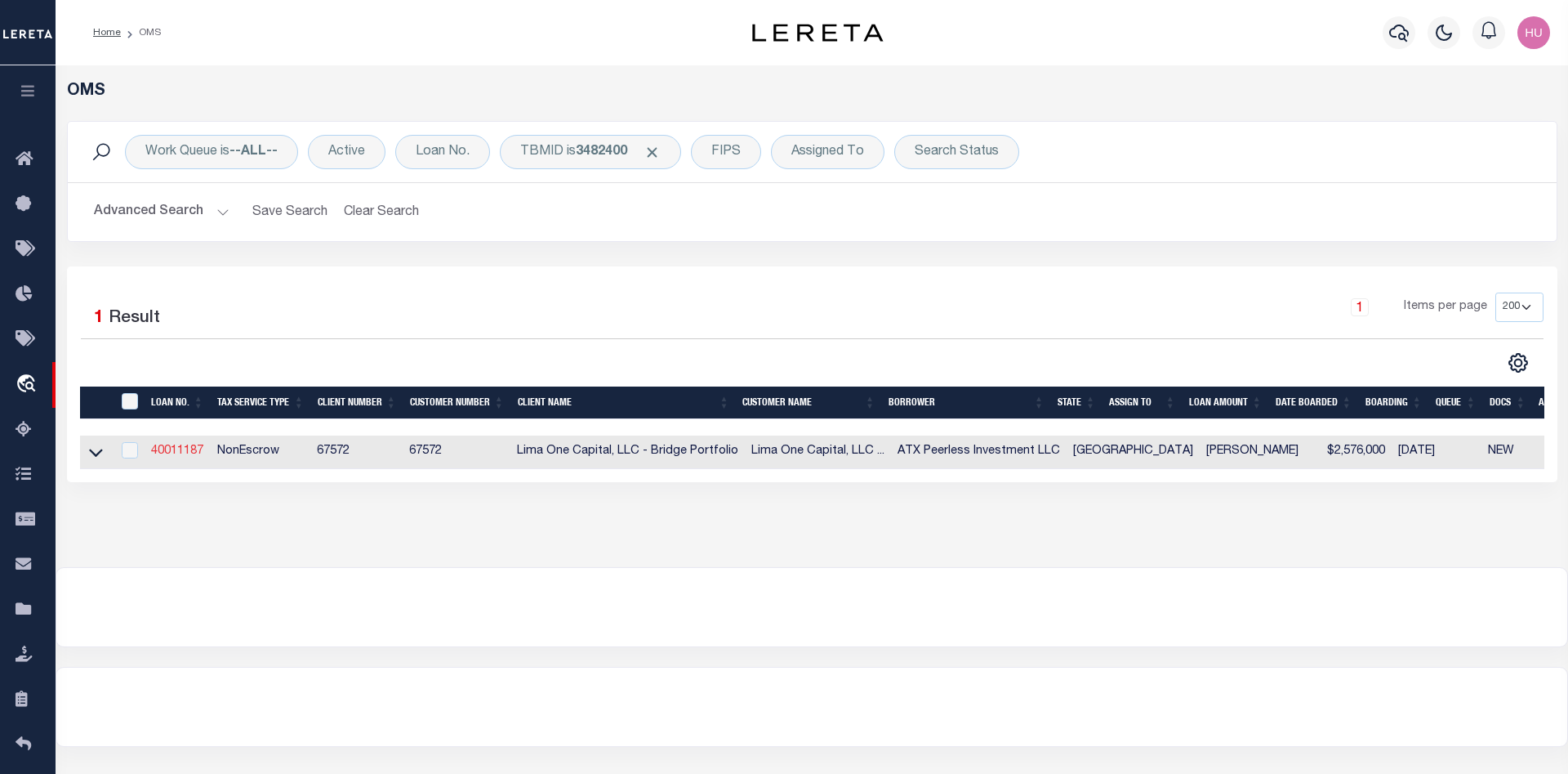
click at [186, 456] on link "40011187" at bounding box center [177, 451] width 52 height 11
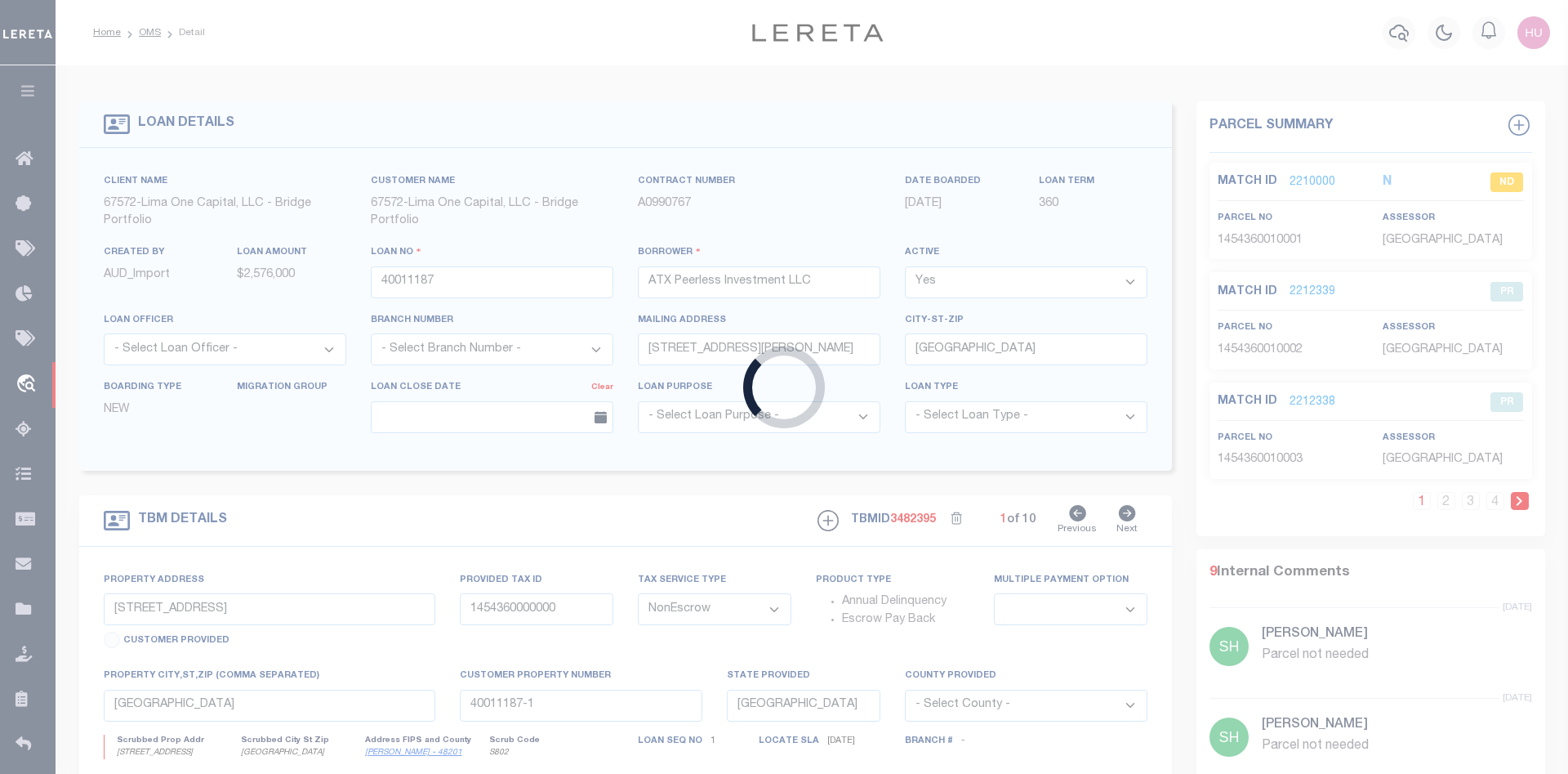
select select
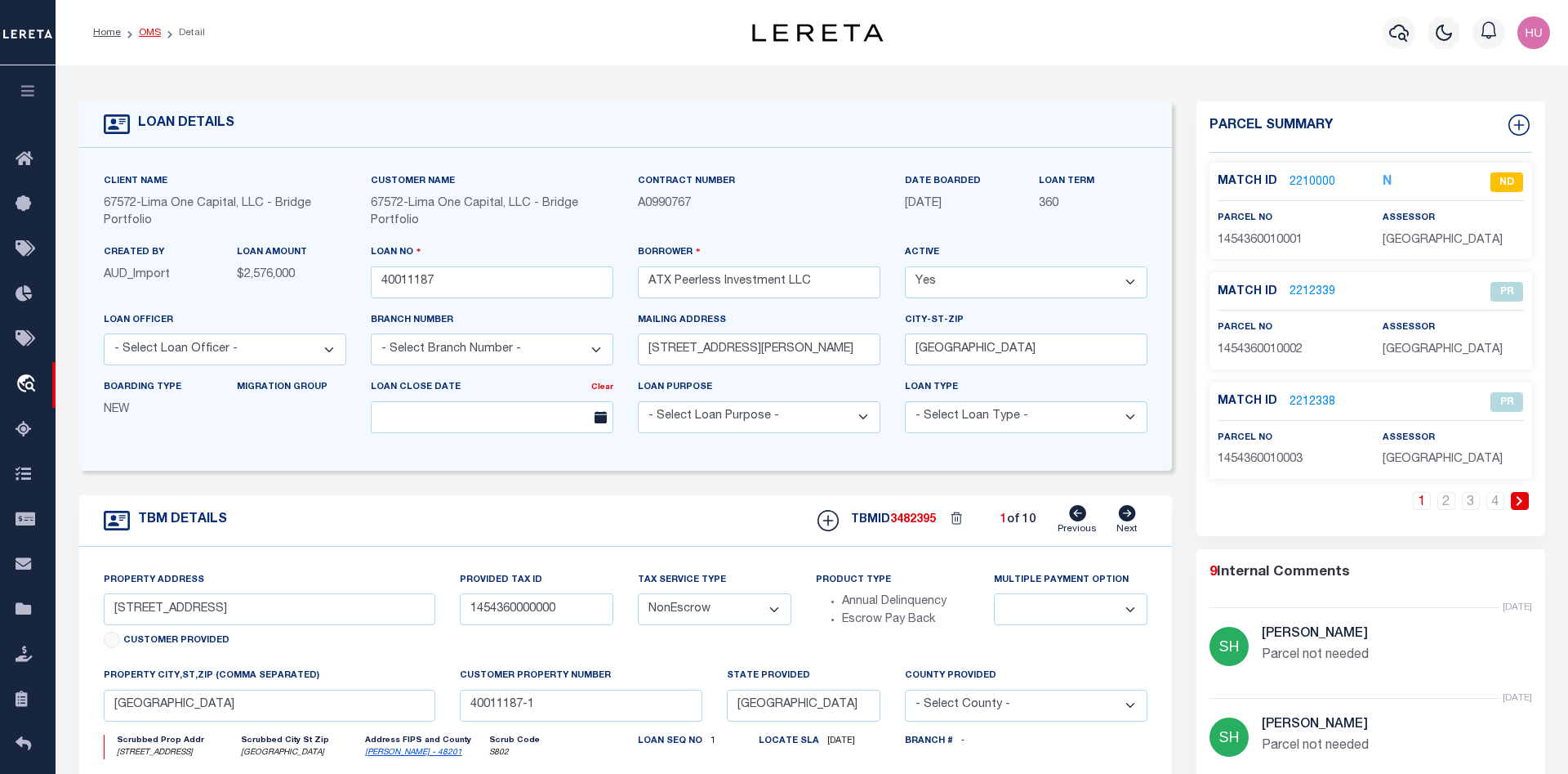
click at [155, 30] on link "OMS" at bounding box center [149, 32] width 22 height 10
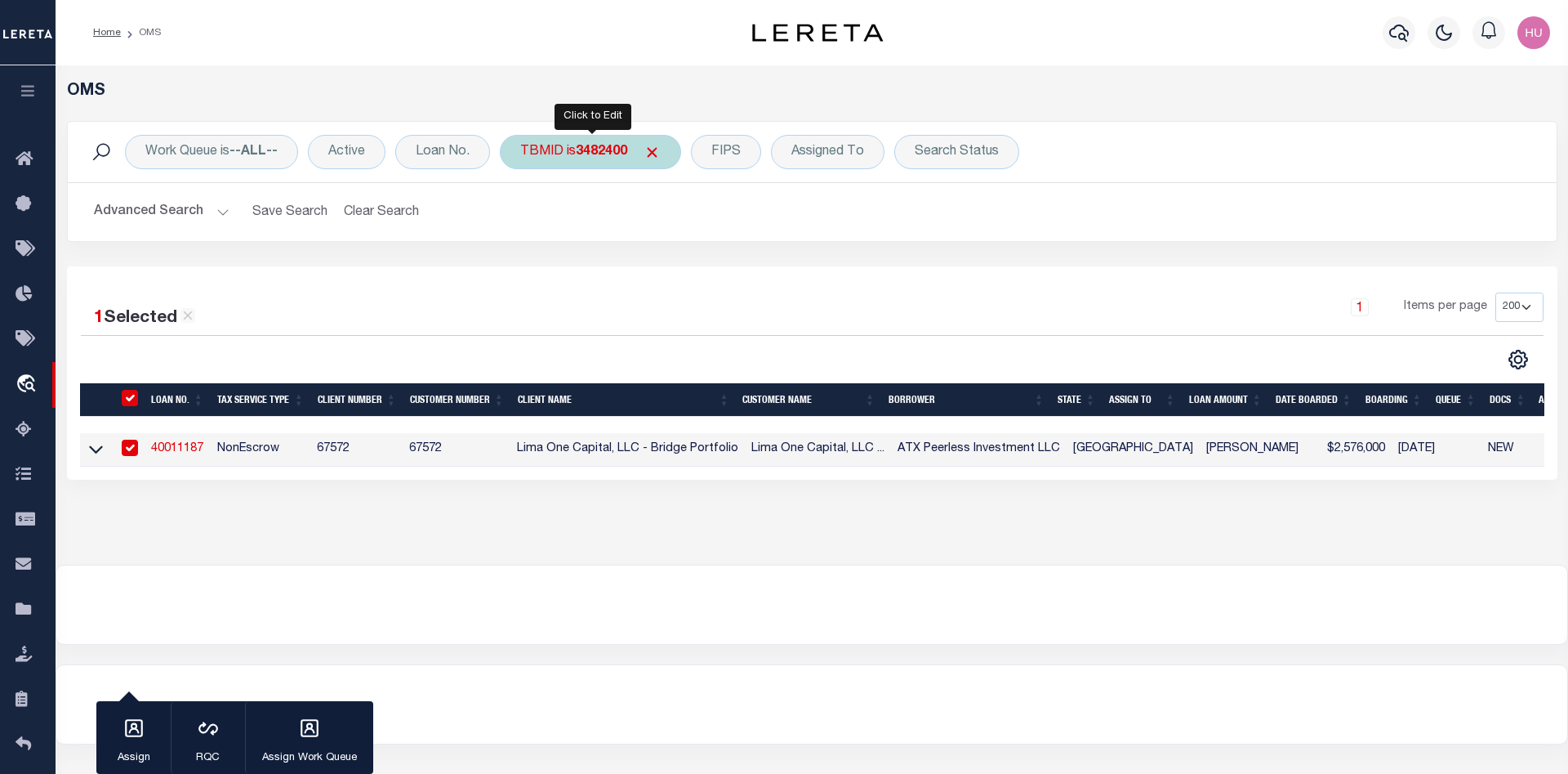
click at [591, 150] on b "3482400" at bounding box center [602, 152] width 51 height 13
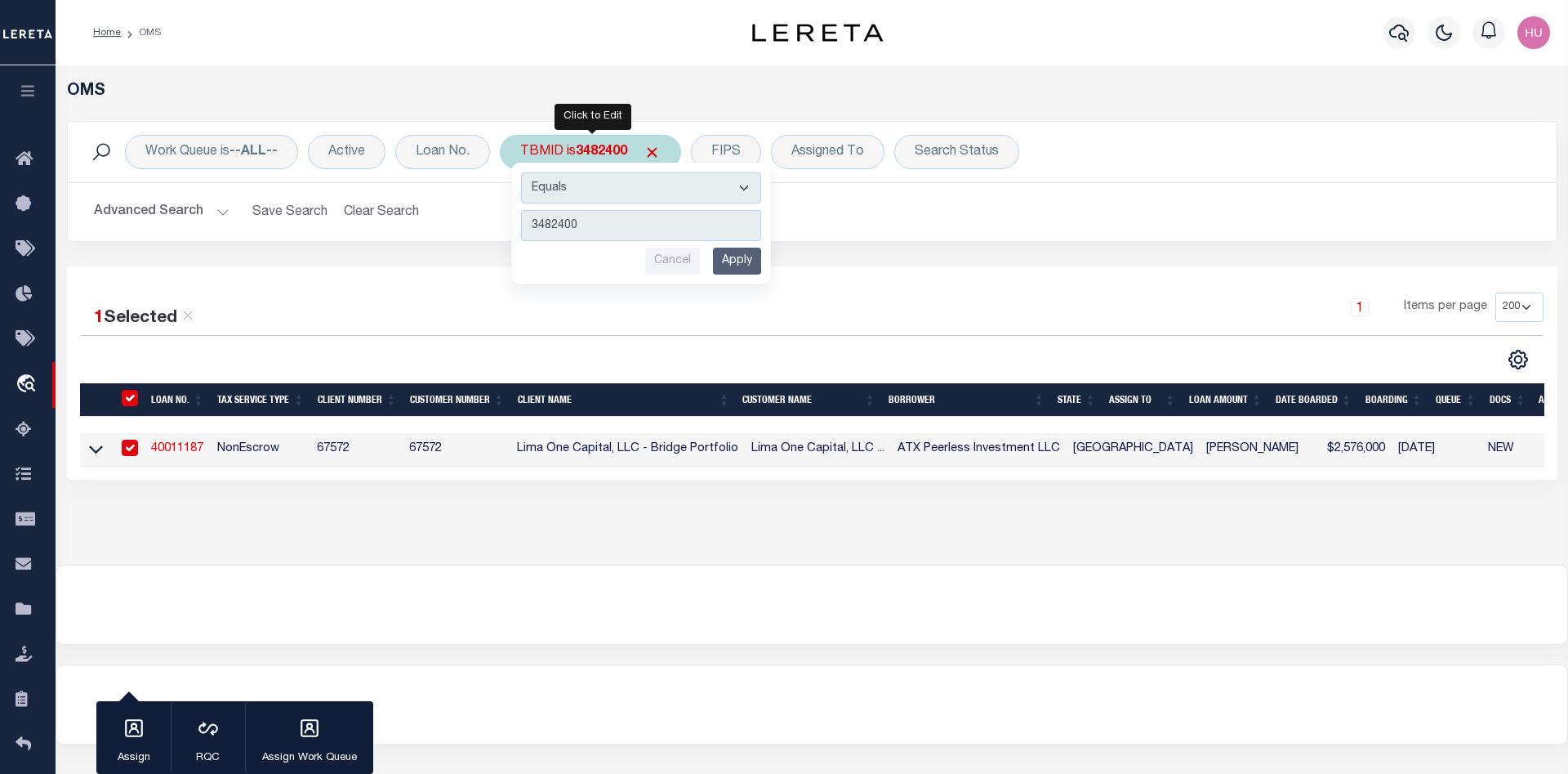
type input "3482401"
click at [745, 263] on input "Apply" at bounding box center [737, 260] width 49 height 27
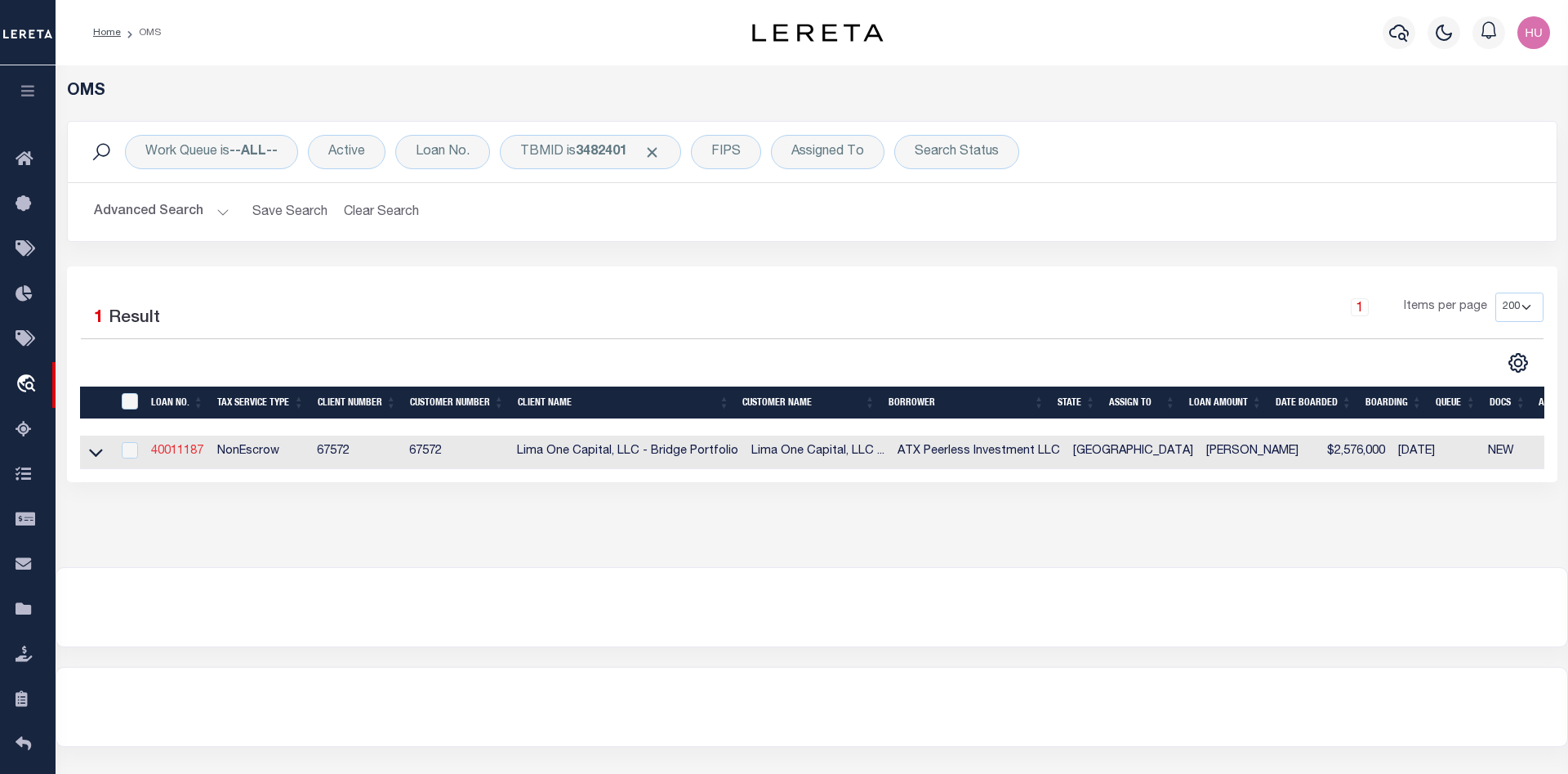
click at [187, 457] on link "40011187" at bounding box center [177, 451] width 52 height 11
select select
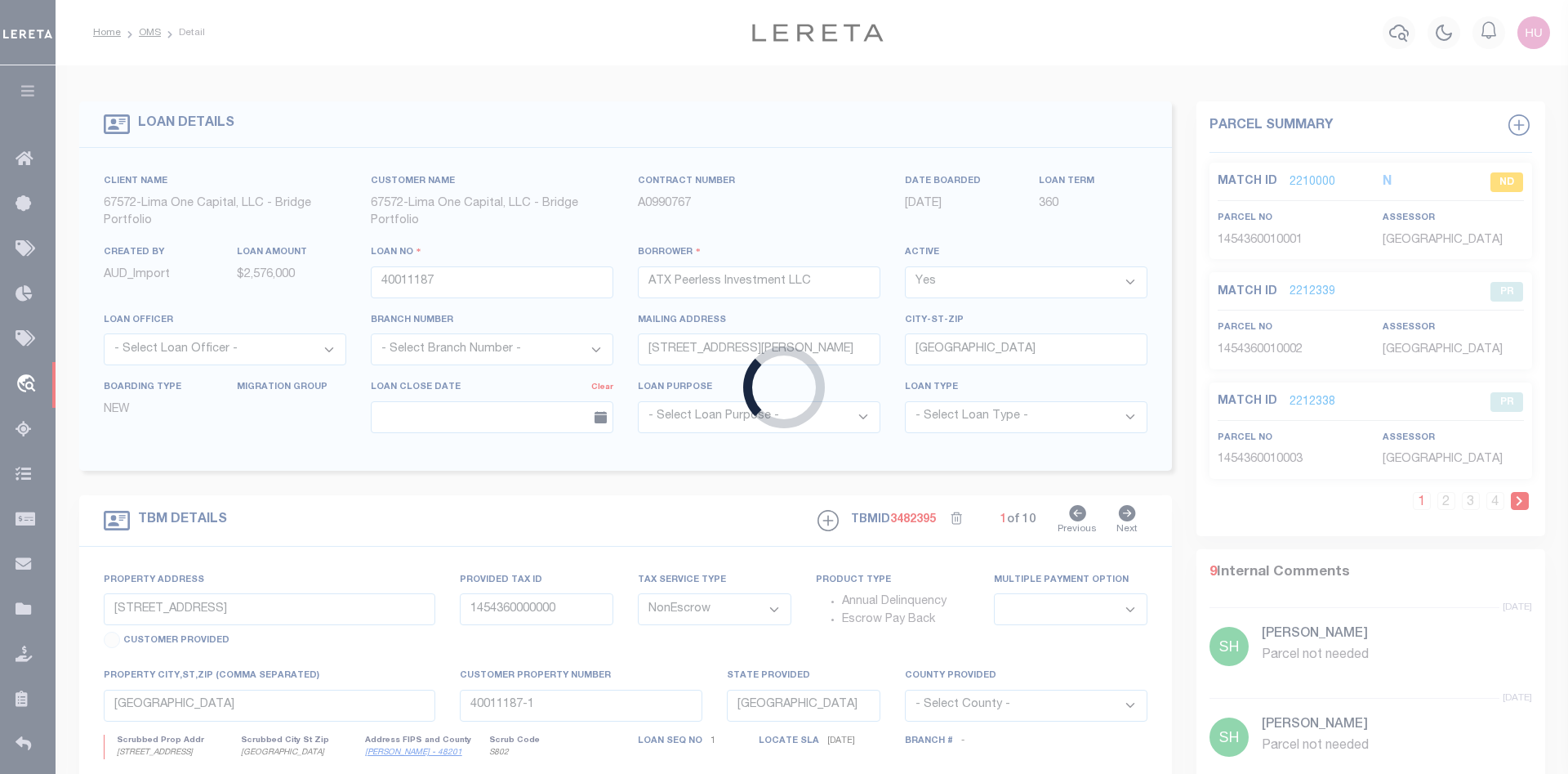
select select
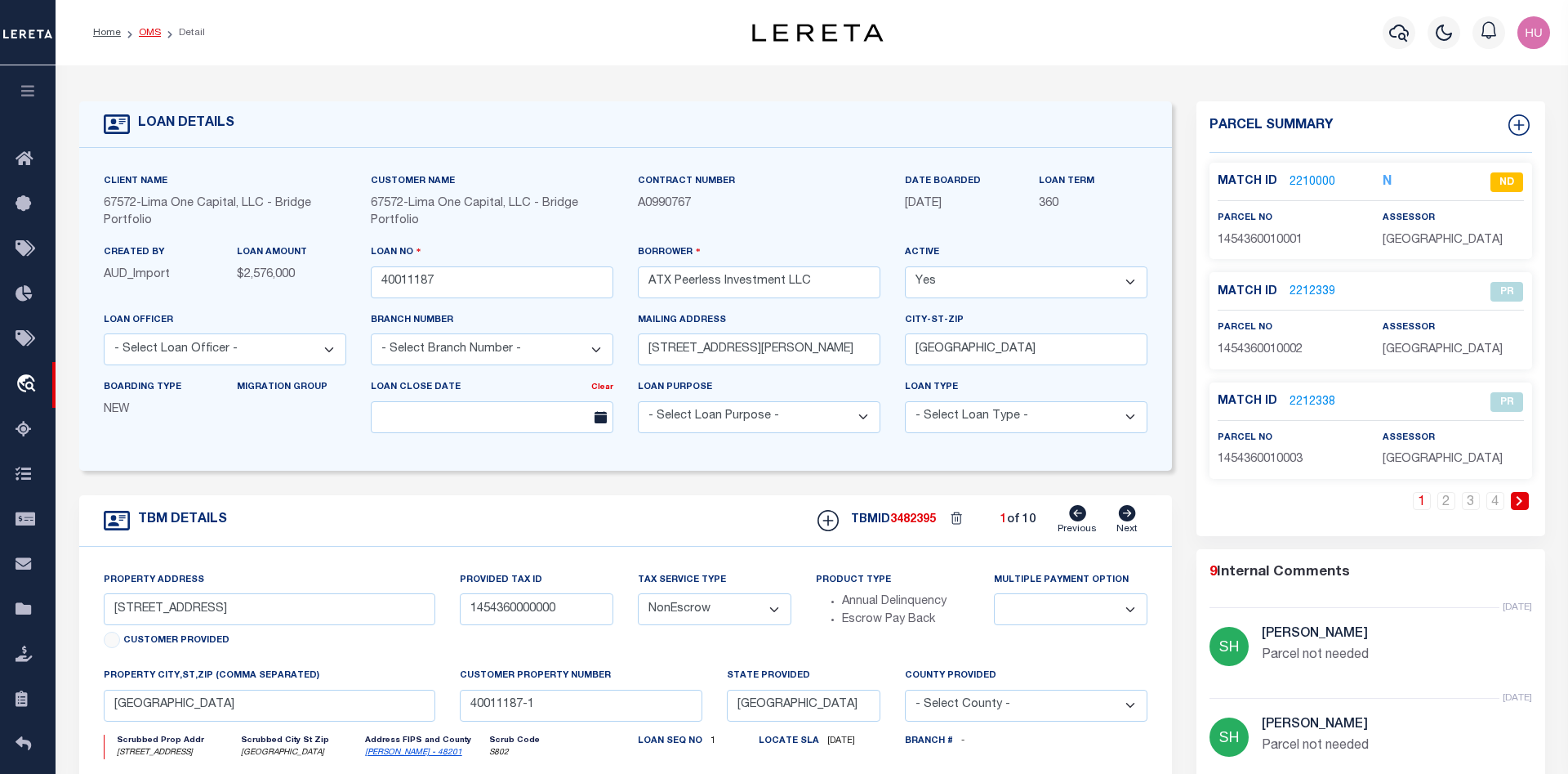
click at [141, 32] on link "OMS" at bounding box center [149, 32] width 22 height 10
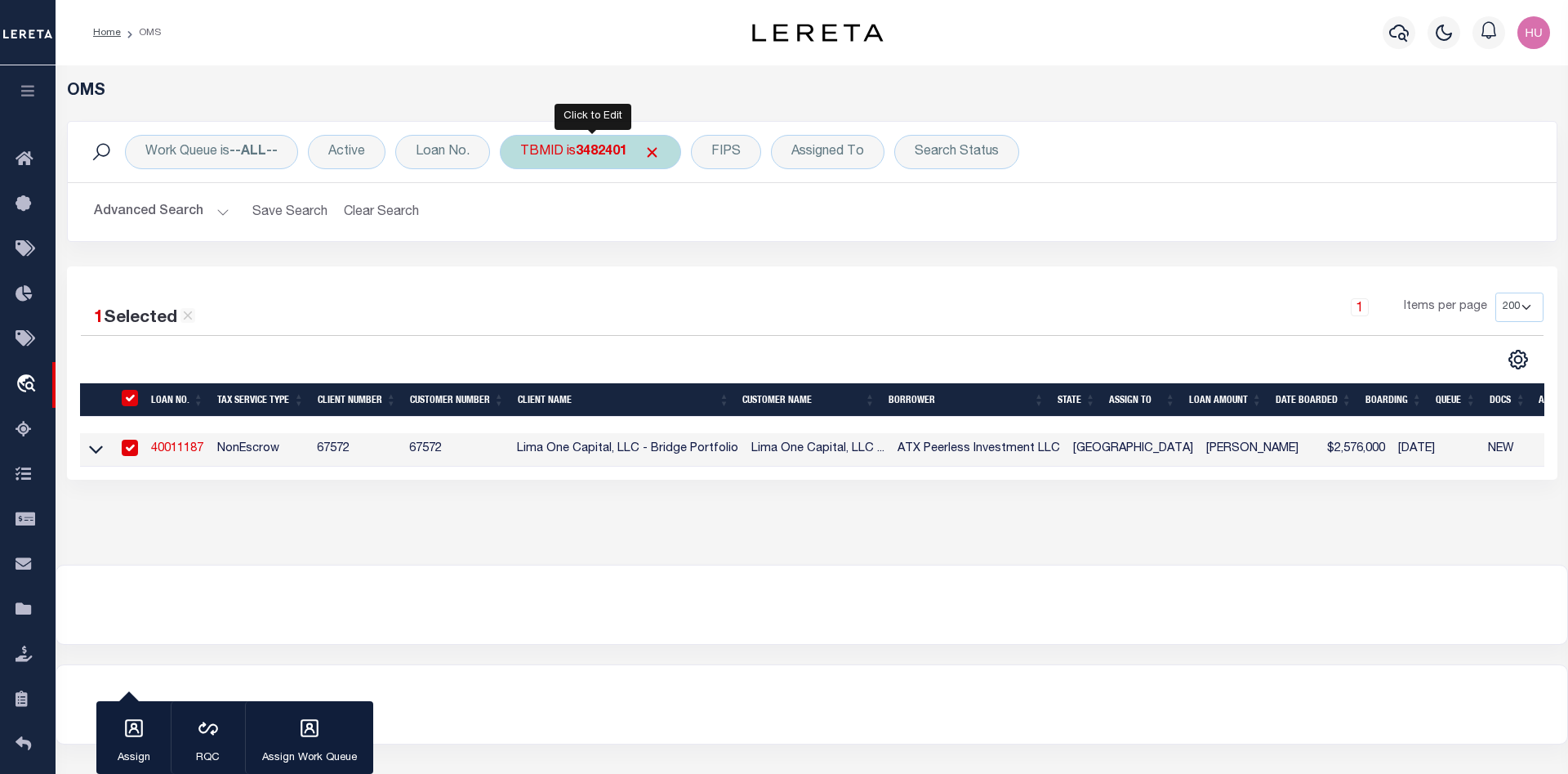
click at [556, 149] on div "TBMID is 3482401" at bounding box center [591, 151] width 182 height 34
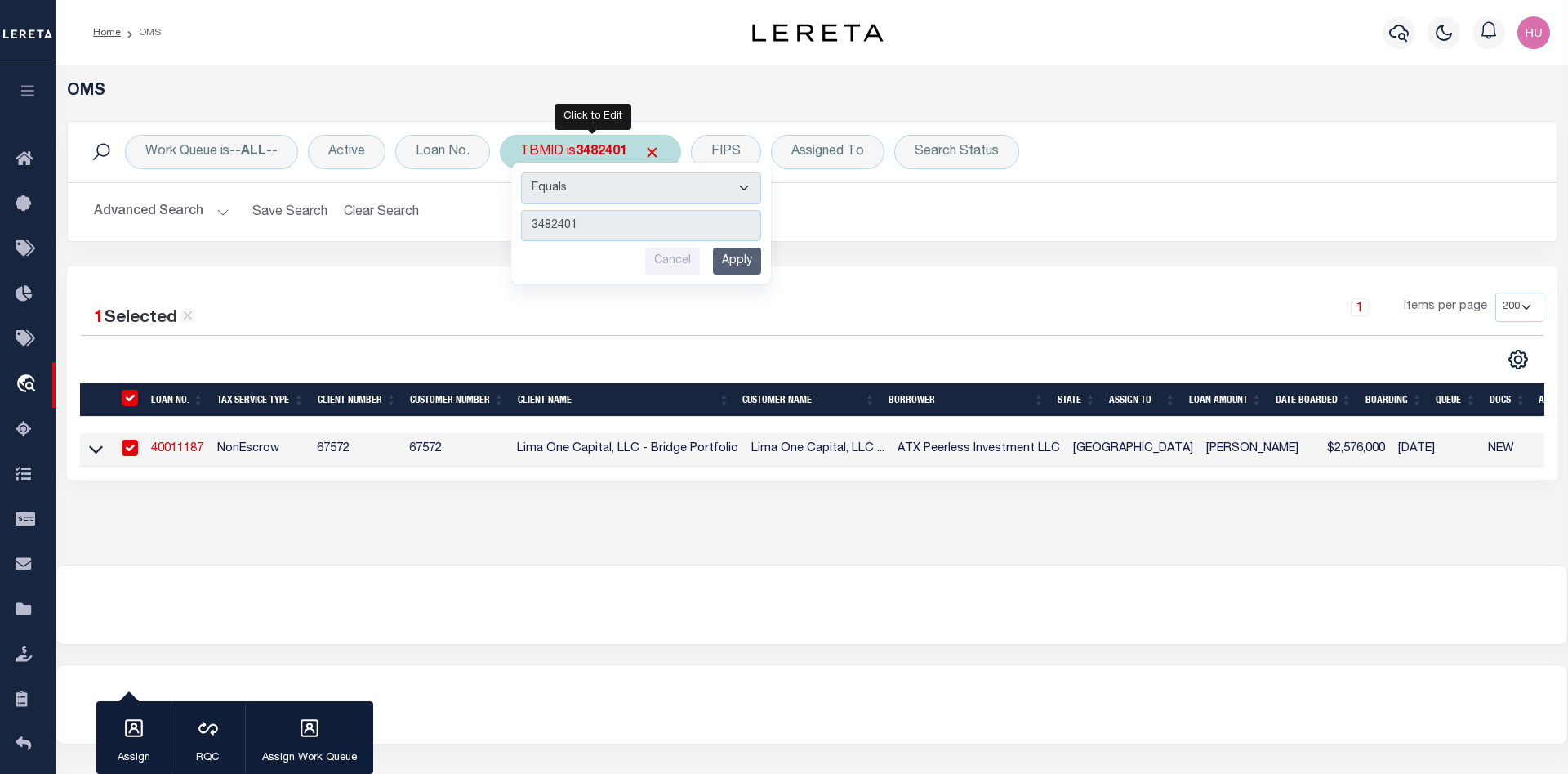
type input "3503228"
click at [745, 263] on input "Apply" at bounding box center [737, 260] width 49 height 27
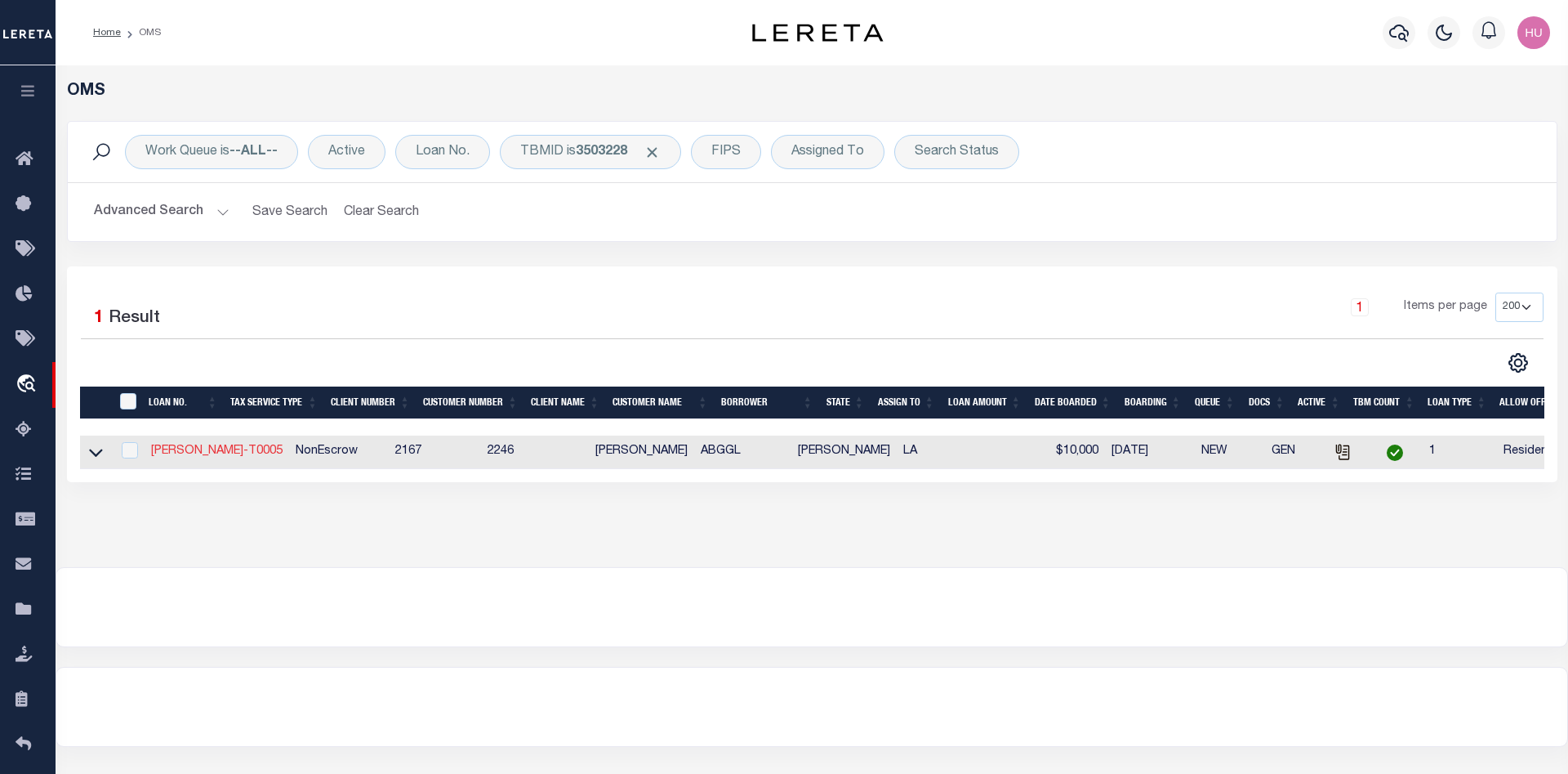
click at [197, 454] on link "LLEW-T0005" at bounding box center [216, 451] width 131 height 11
checkbox input "true"
type input "LLEW-T0005"
type input "MICHAEL SCOTT"
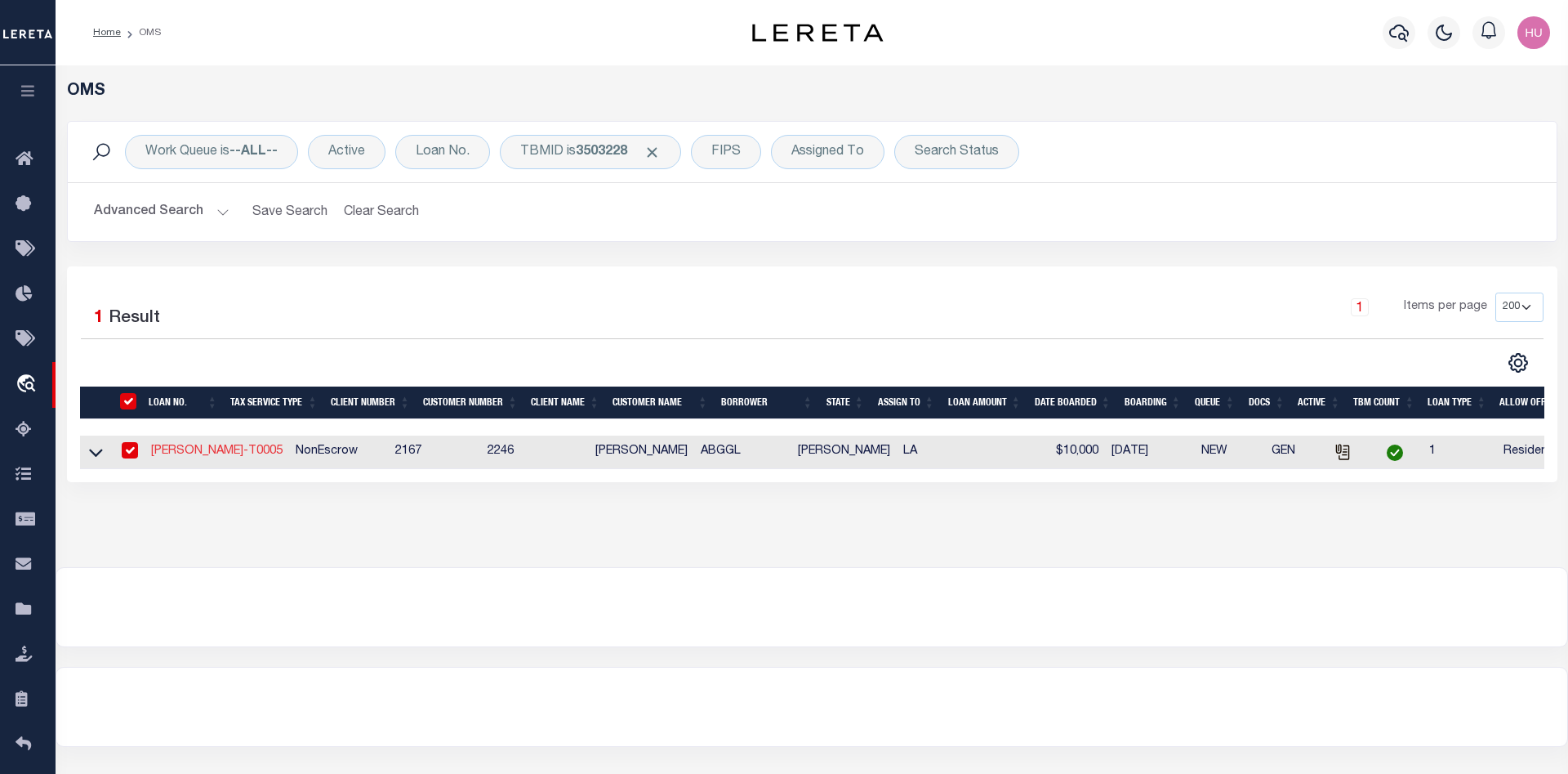
type input "136 E RAILROAD AVE"
type input "INDEPENDENCE LA 70443-2708"
type input "08/16/2025"
select select "10"
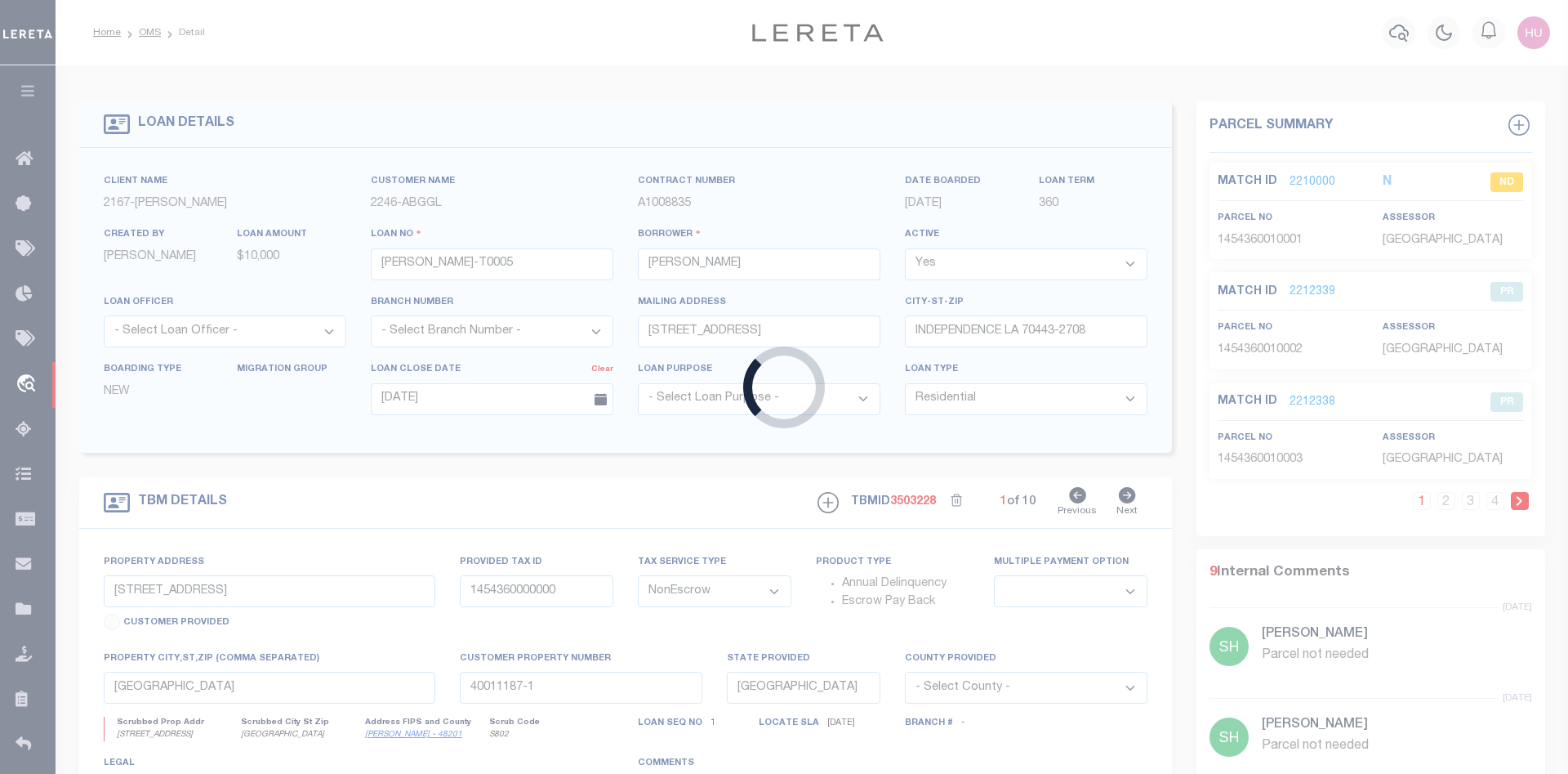
type input "136 E RAILROAD AVE"
select select
type input "INDEPENDENCE LA 70443-2708"
type input "LA"
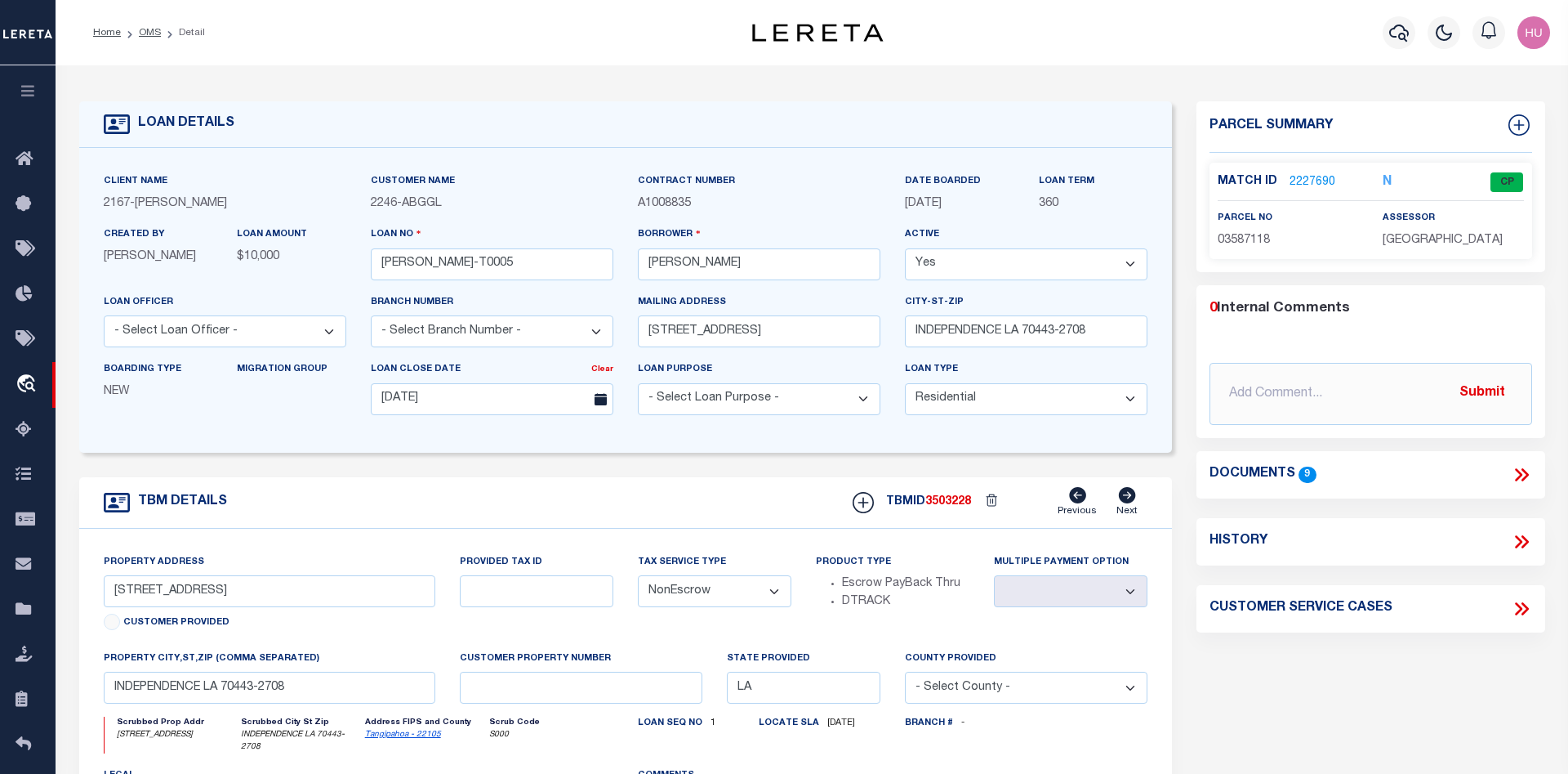
click at [1307, 182] on link "2227690" at bounding box center [1313, 182] width 46 height 17
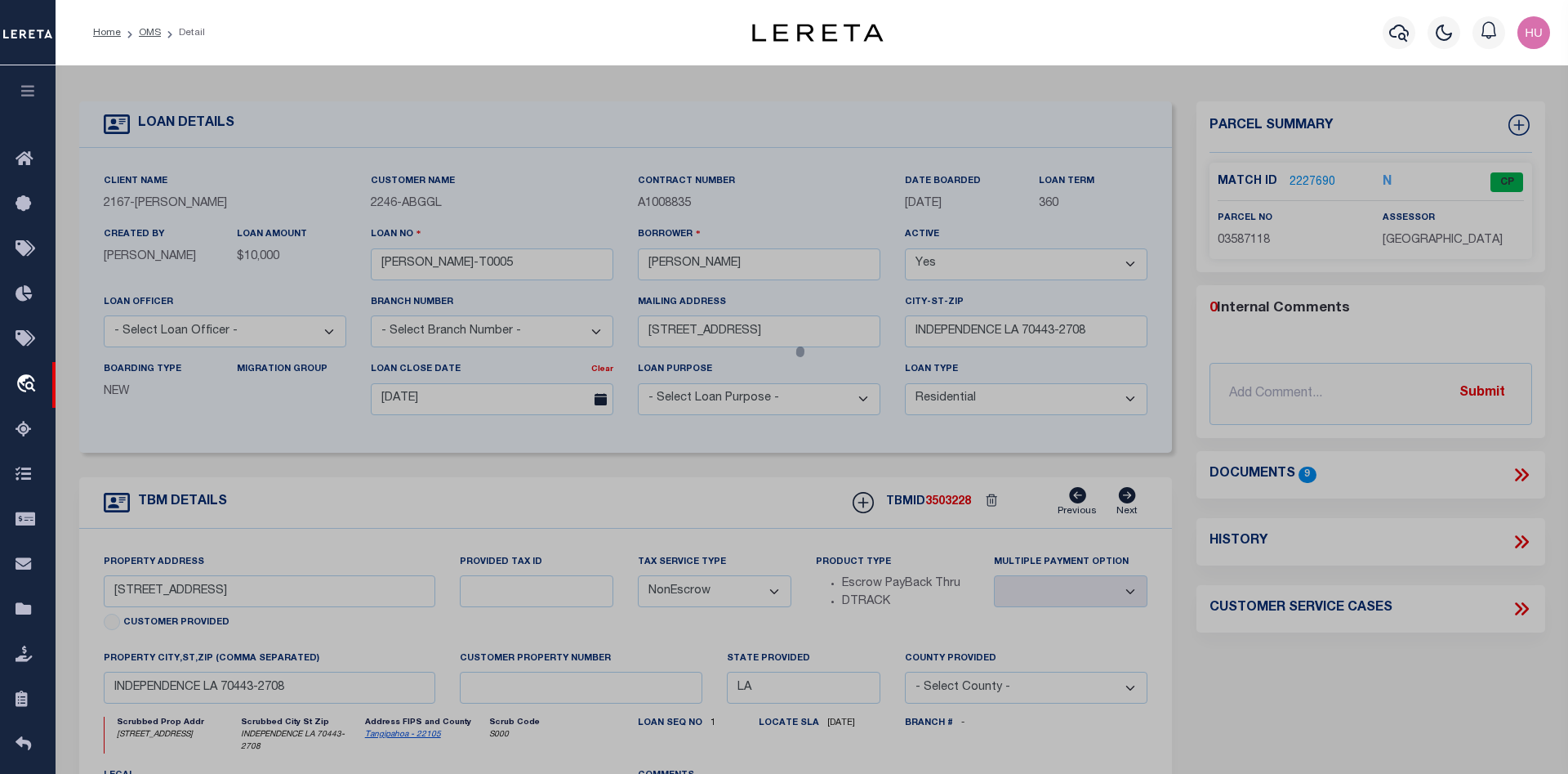
checkbox input "false"
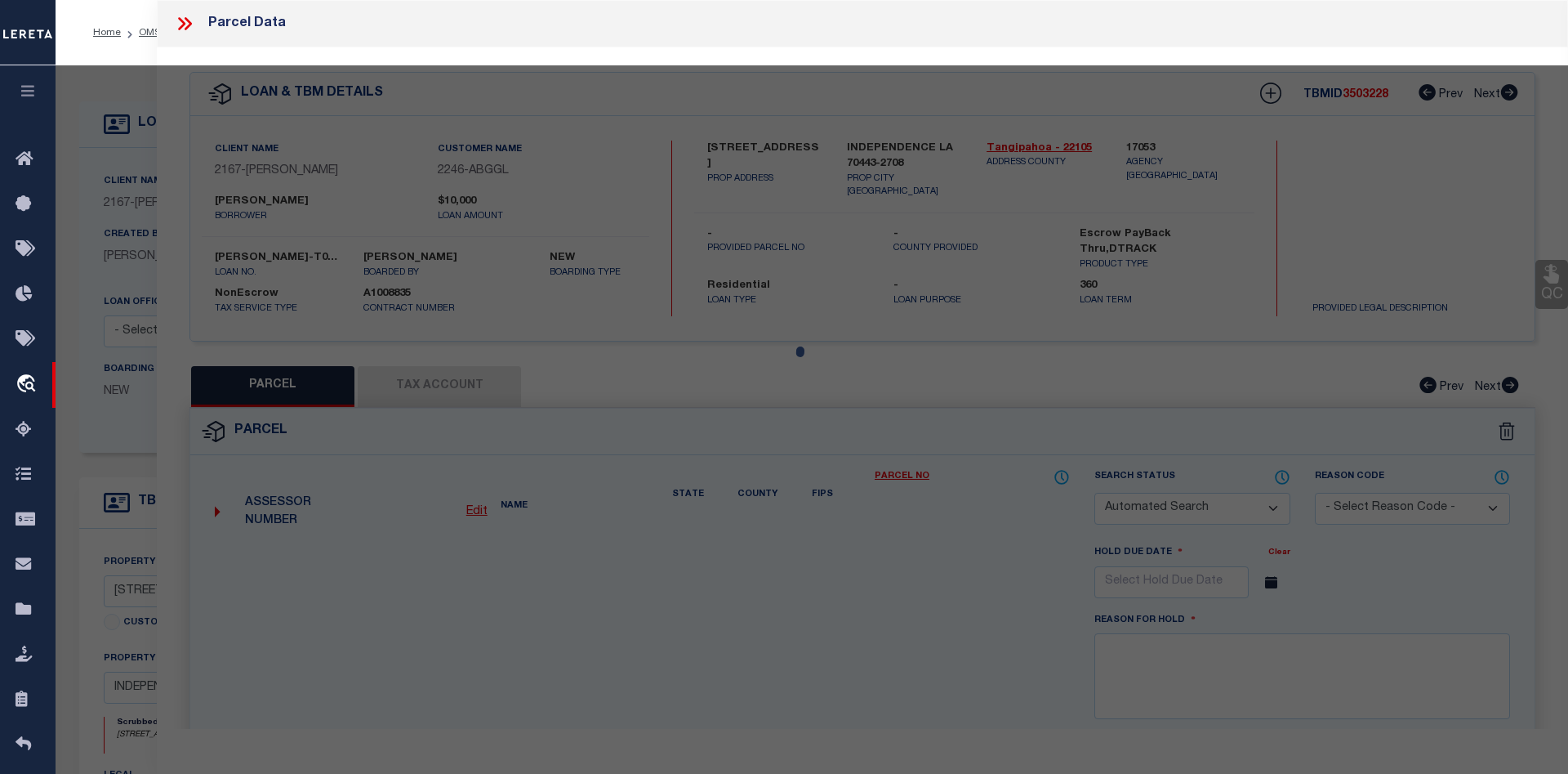
select select "CP"
type input "GULF ISLAND SHRIMP & SEAFOOD II LLC"
select select "ATL"
select select "ADD"
type input "136 E RAILROAD AVE"
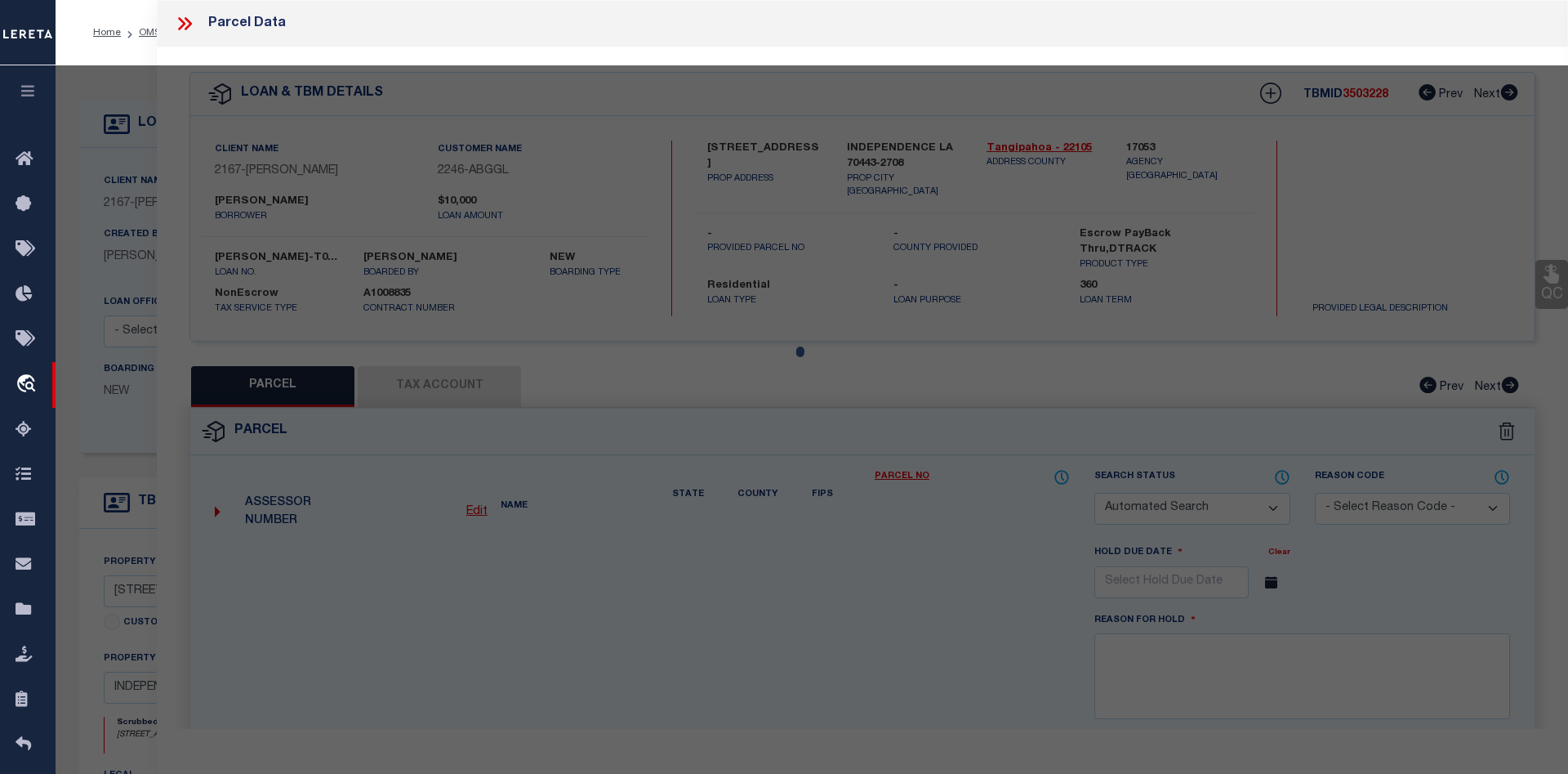
type input "INDEPENDENCE, LA 70443"
type textarea "5.57A TOTAL 1.50A IN SQ 31 INDY B430 P676 XXXXXXXXXXXXXXXXXXXXXXXXXXXXXXXXX 4.0…"
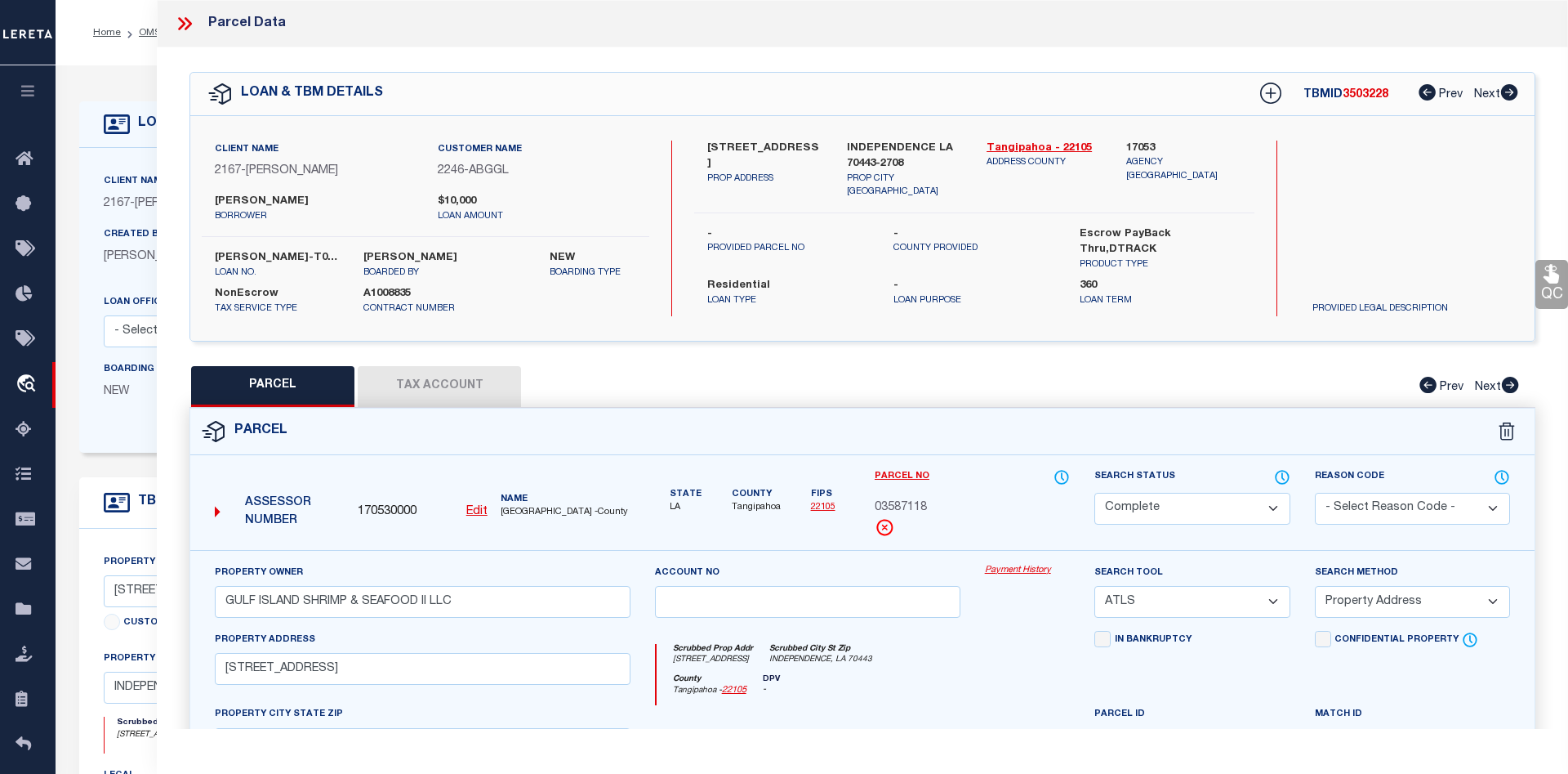
click at [1015, 572] on link "Payment History" at bounding box center [1028, 570] width 86 height 14
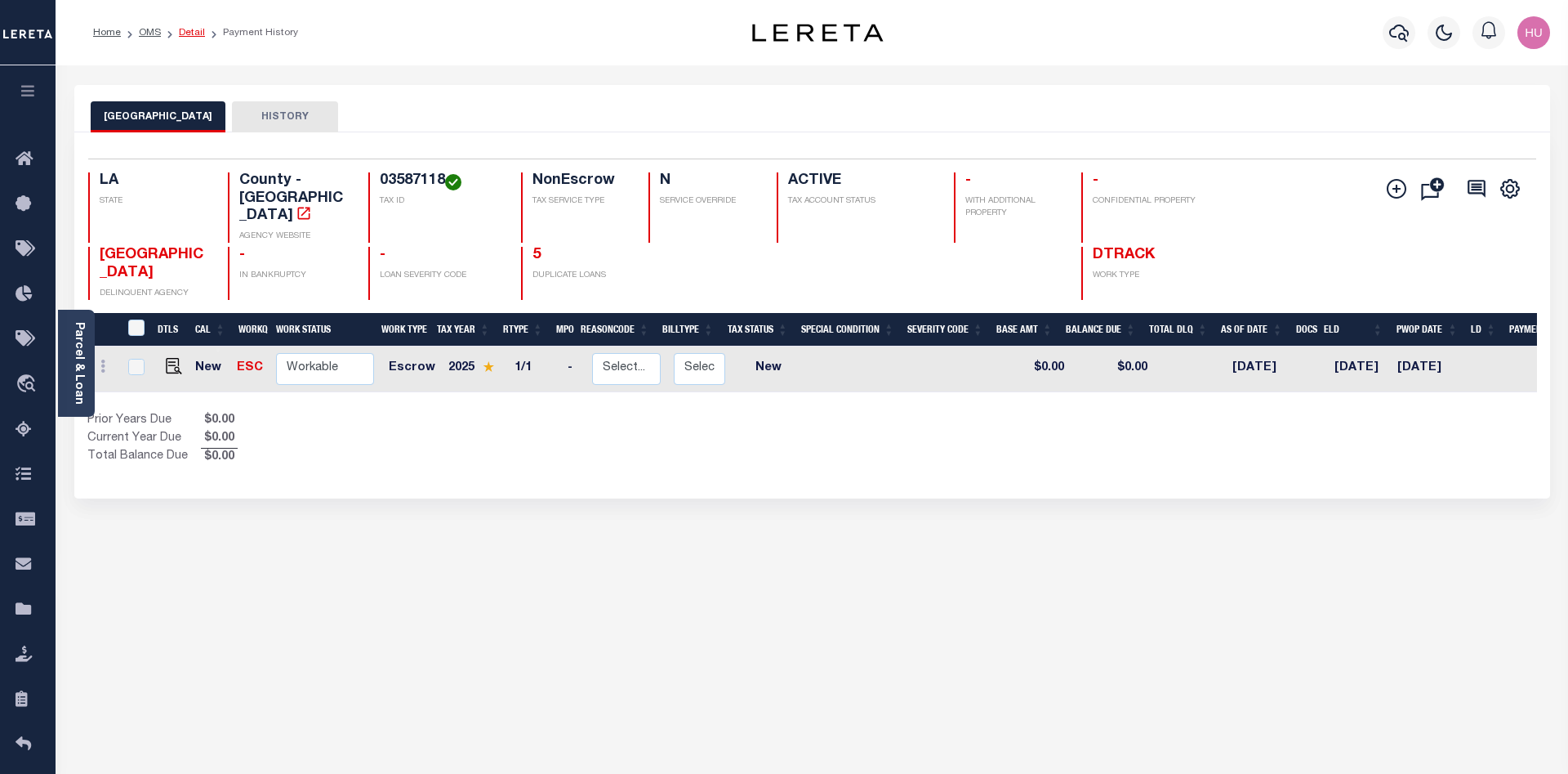
click at [191, 34] on link "Detail" at bounding box center [192, 32] width 27 height 10
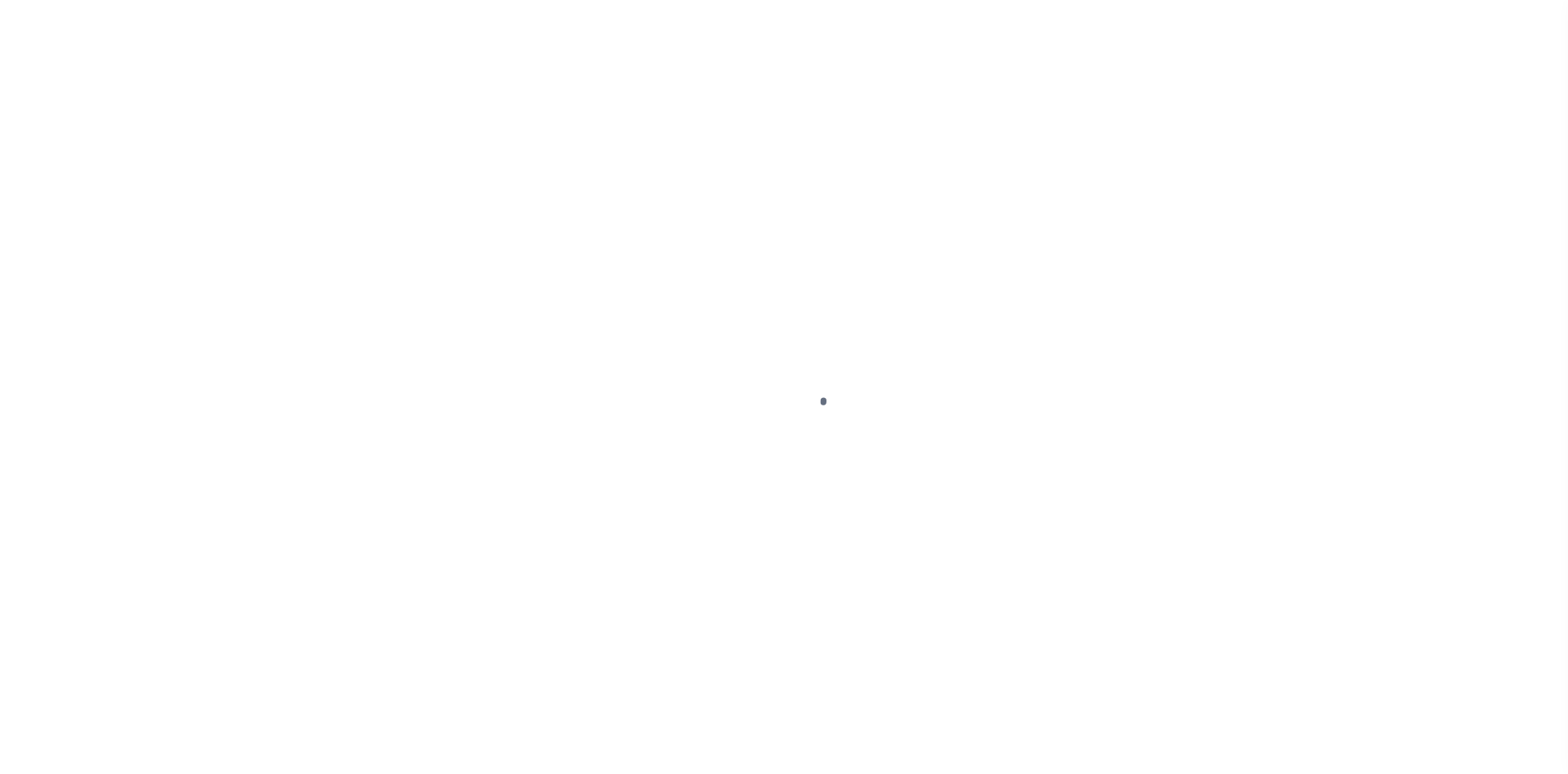
select select "10"
select select "NonEscrow"
type input "[STREET_ADDRESS]"
select select
type input "INDEPENDENCE LA 70443-2708"
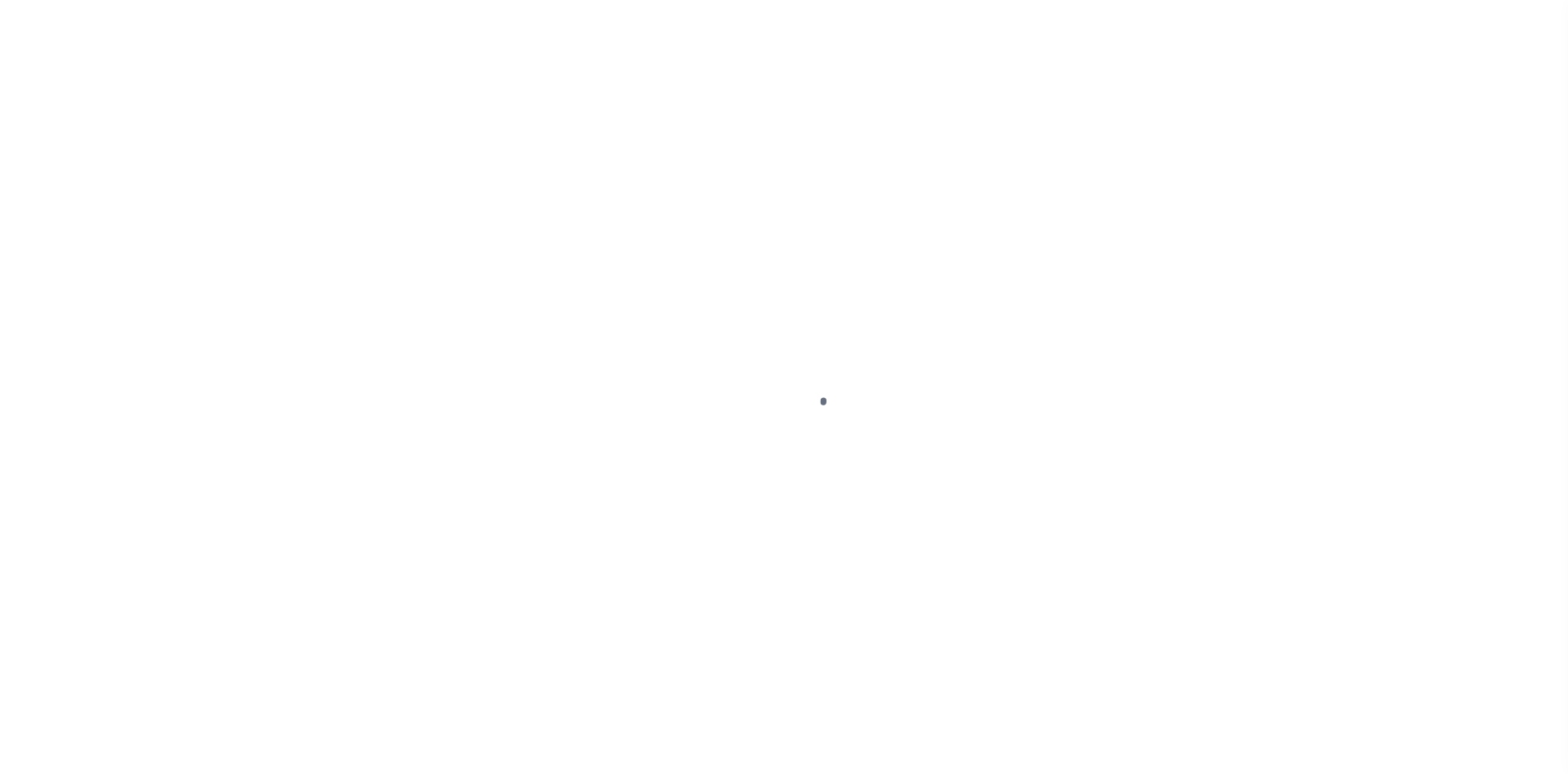
type input "LA"
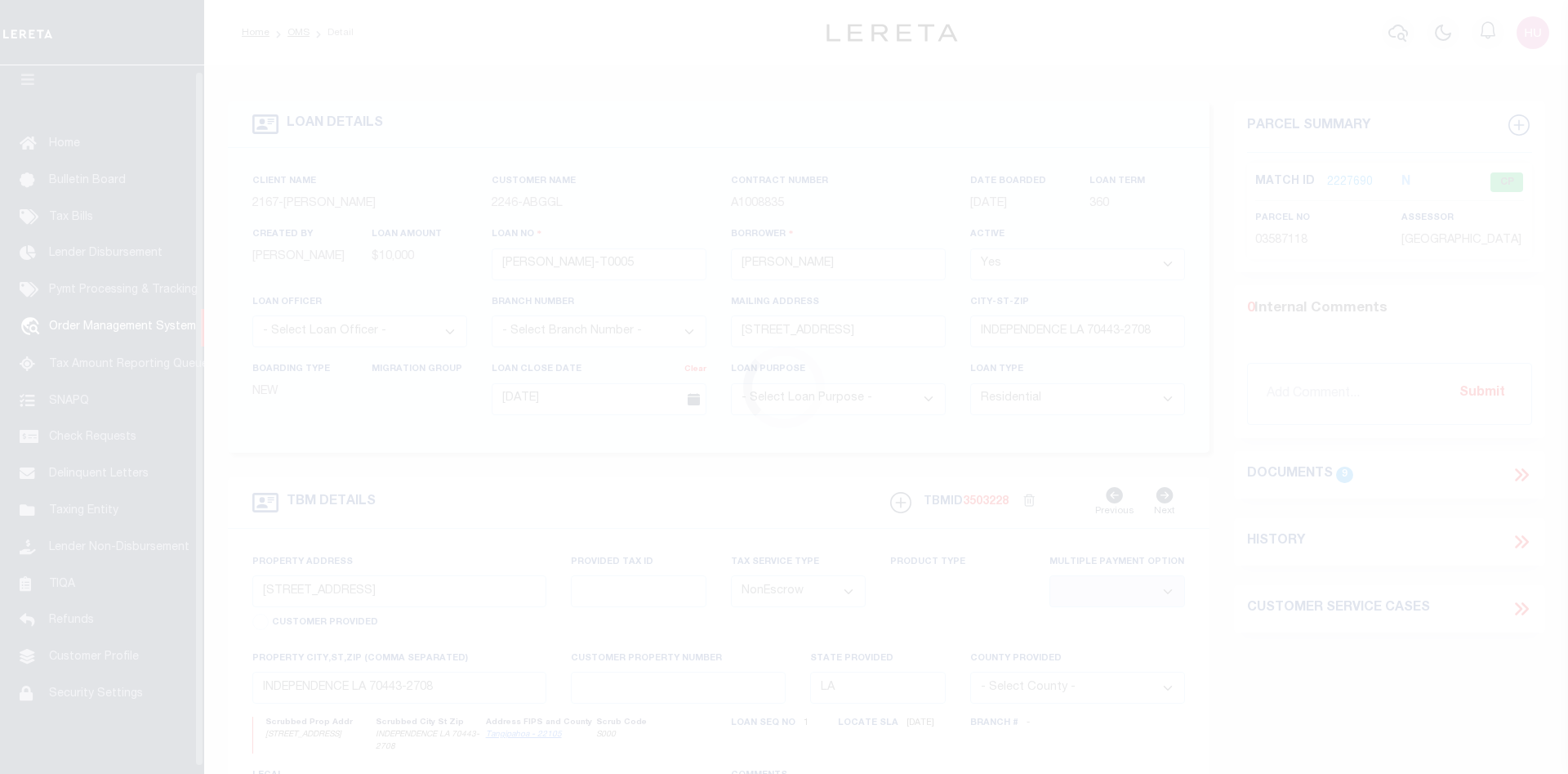
scroll to position [29, 0]
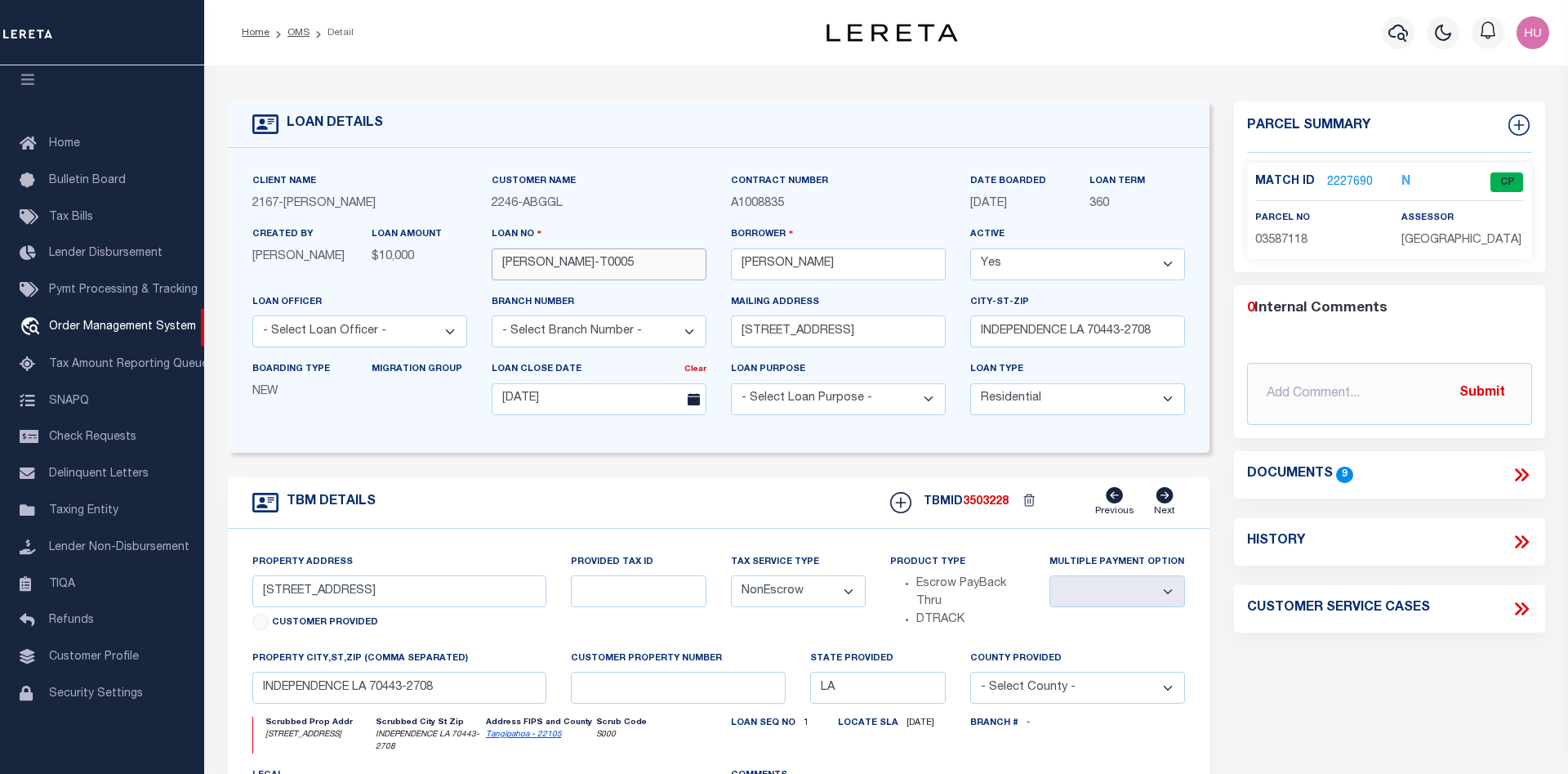
drag, startPoint x: 575, startPoint y: 262, endPoint x: 490, endPoint y: 270, distance: 85.4
click at [491, 270] on input "LLEW-T0005" at bounding box center [599, 264] width 215 height 32
drag, startPoint x: 560, startPoint y: 205, endPoint x: 491, endPoint y: 209, distance: 69.1
click at [491, 209] on div "Customer Name 2246 - ABGGL" at bounding box center [599, 199] width 239 height 53
copy span "2246 - ABGGL"
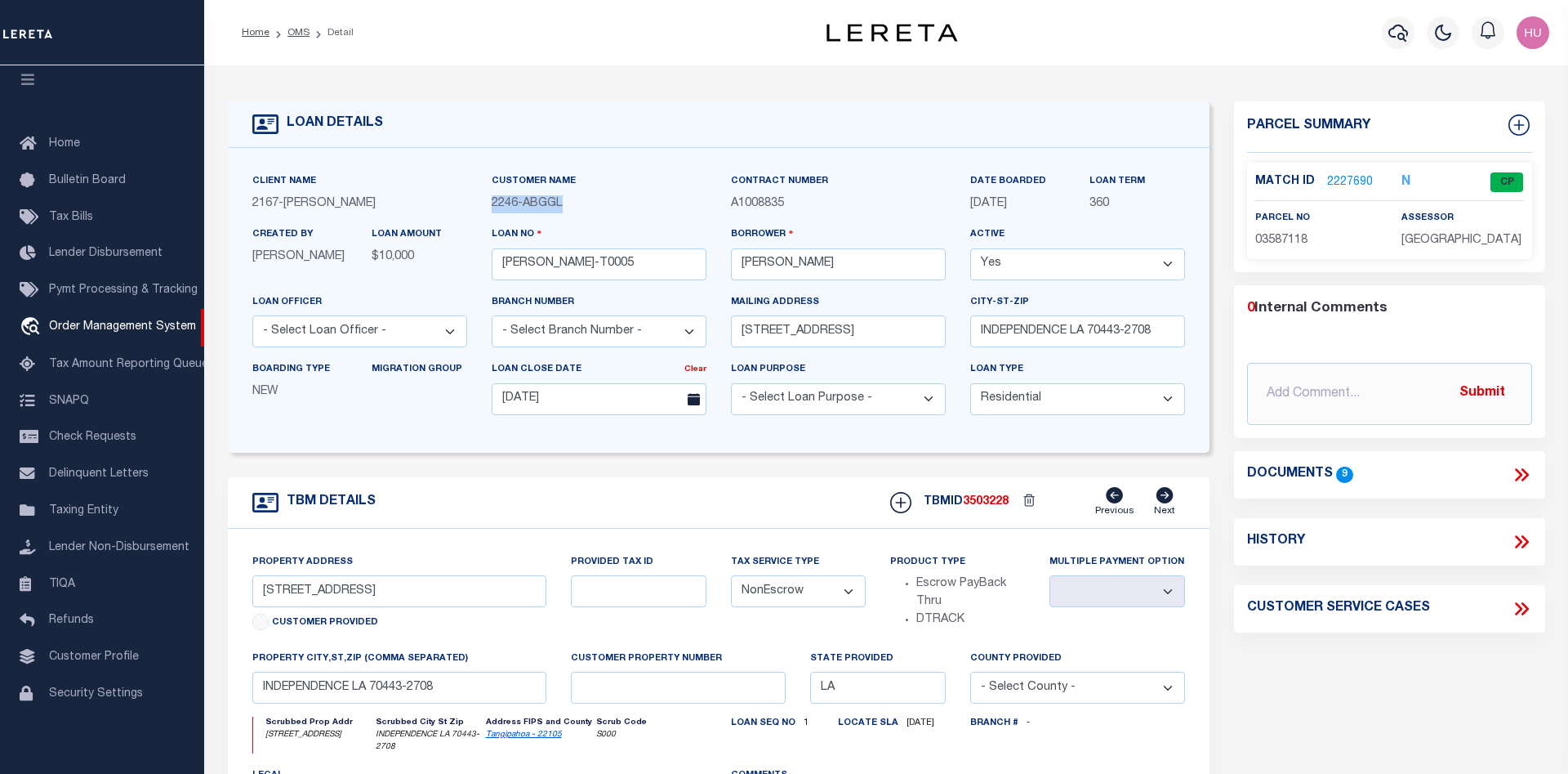
click at [1341, 179] on link "2227690" at bounding box center [1351, 182] width 46 height 17
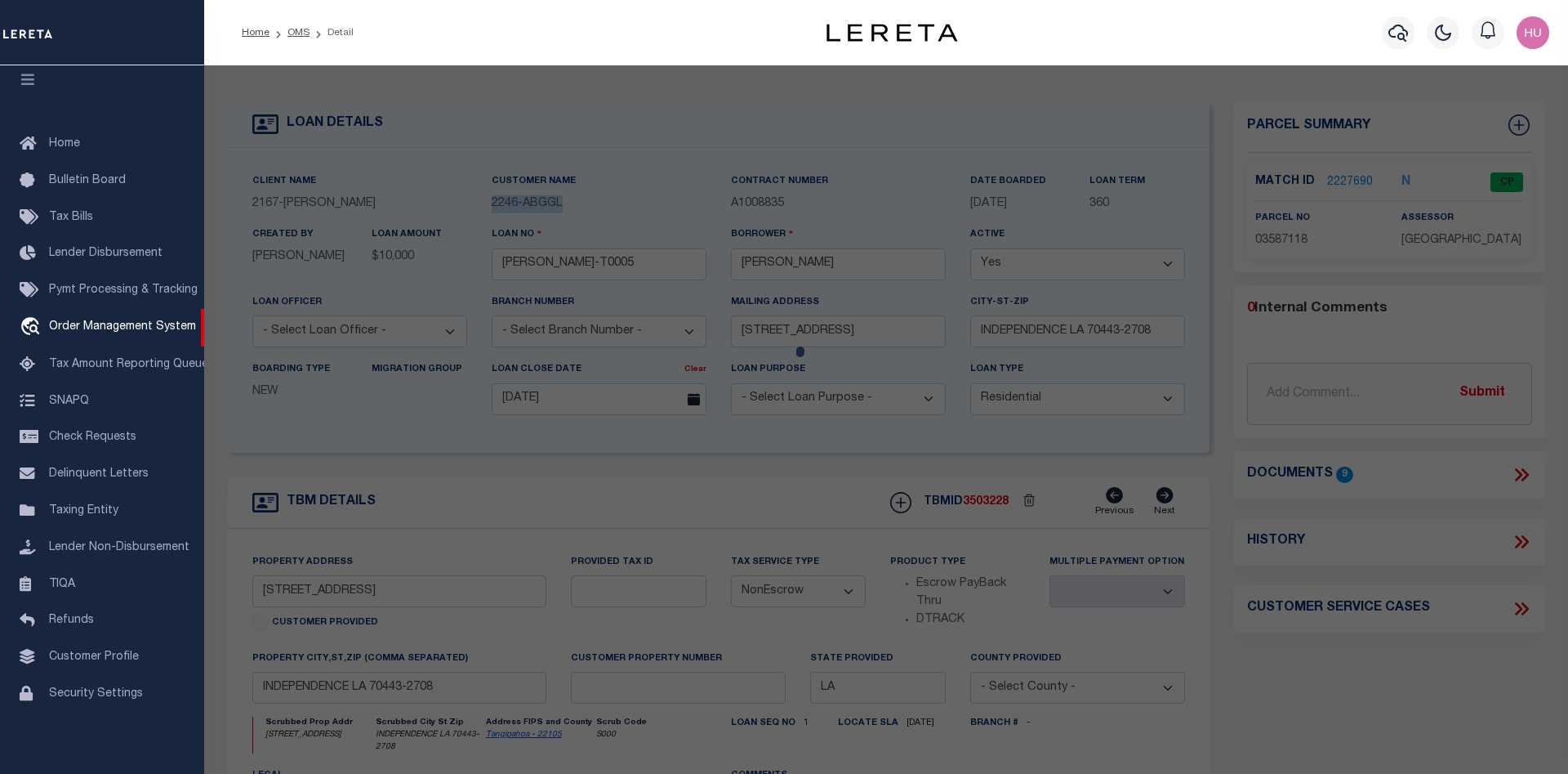
checkbox input "false"
select select "CP"
type input "GULF ISLAND SHRIMP & SEAFOOD II LLC"
select select "ATL"
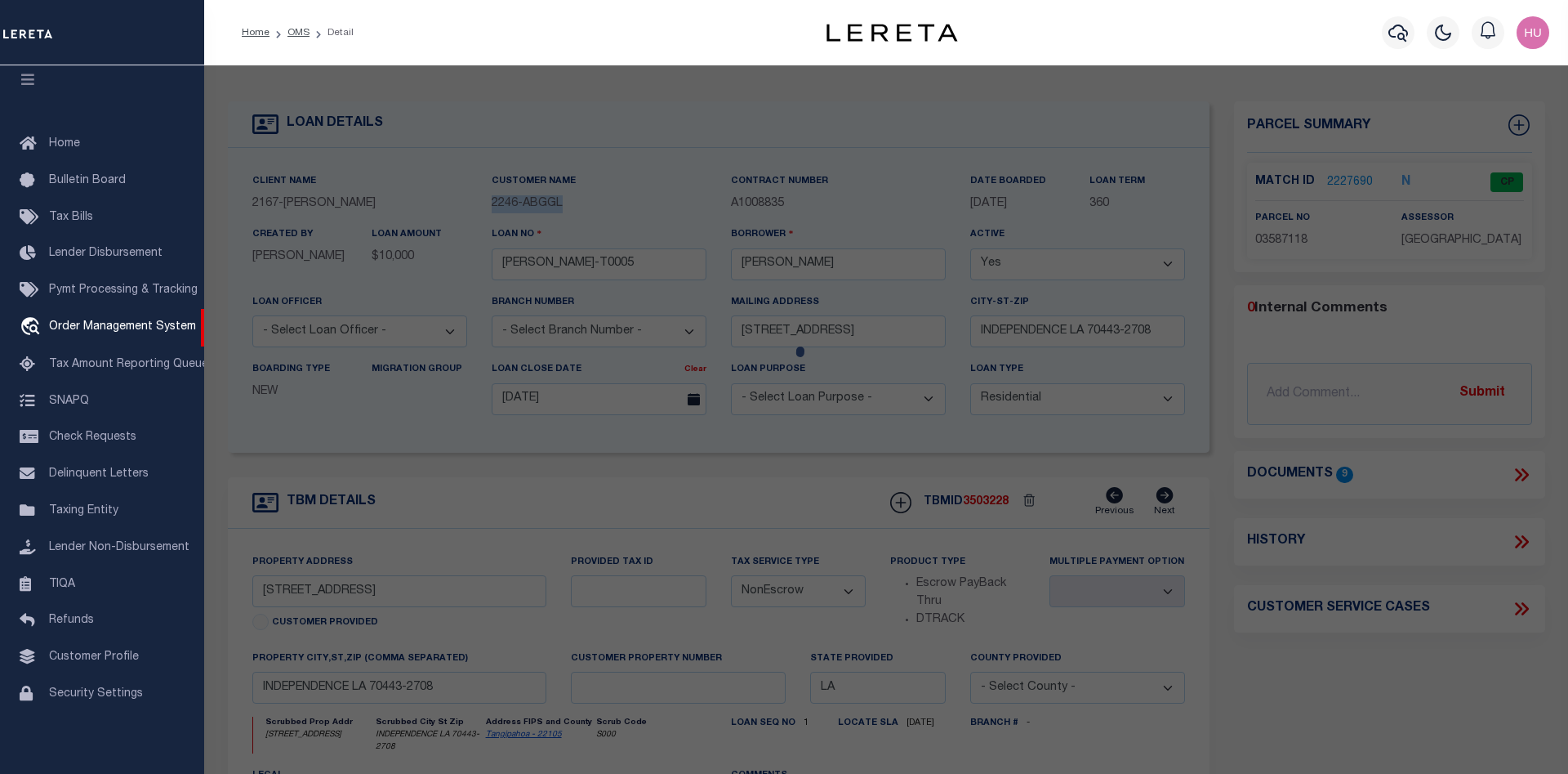
select select "ADD"
type input "136 E RAILROAD AVE"
type input "INDEPENDENCE, LA 70443"
type textarea "5.57A TOTAL 1.50A IN SQ 31 INDY B430 P676 XXXXXXXXXXXXXXXXXXXXXXXXXXXXXXXXX 4.0…"
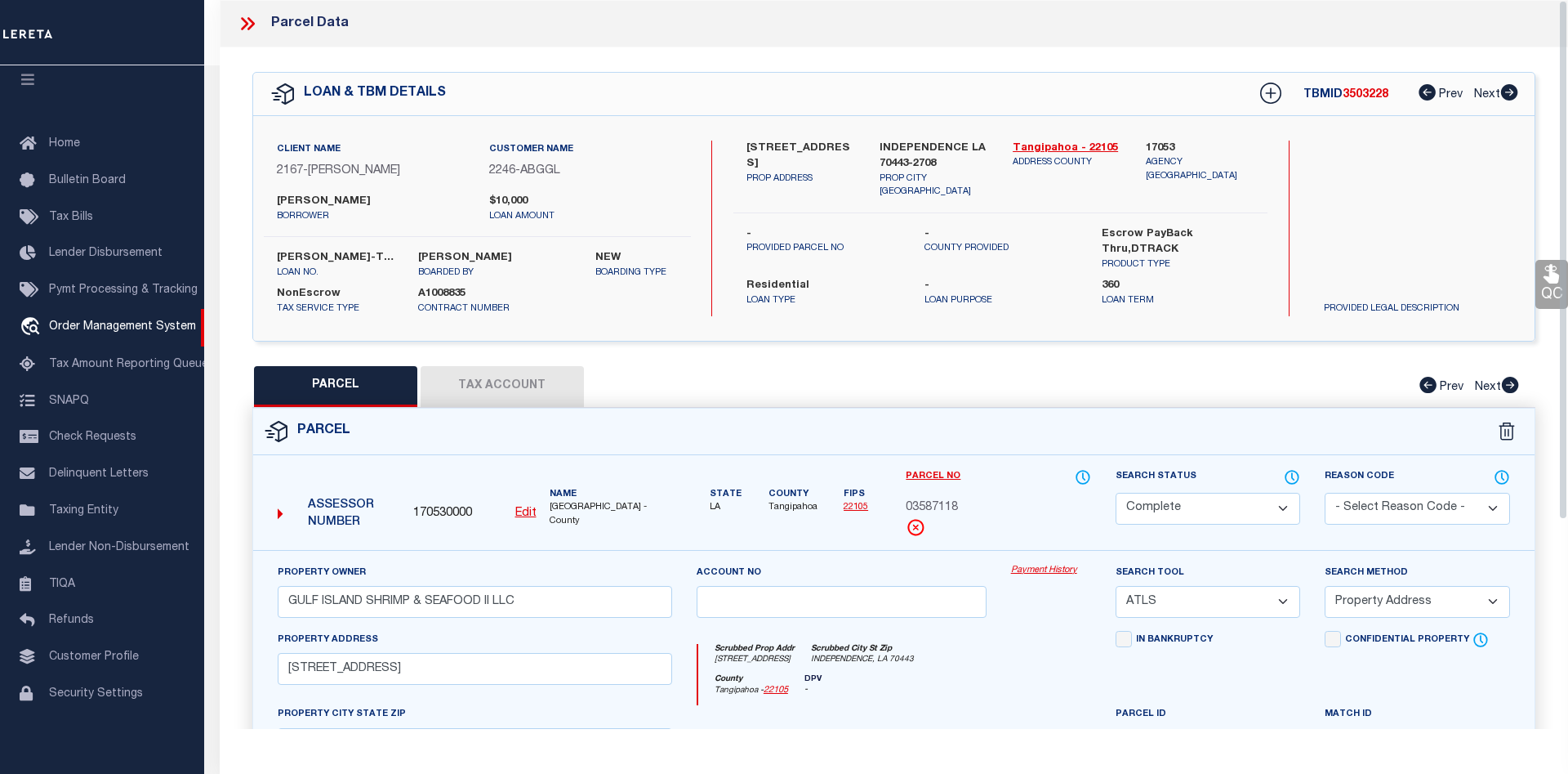
click at [513, 387] on button "Tax Account" at bounding box center [502, 386] width 163 height 41
select select "100"
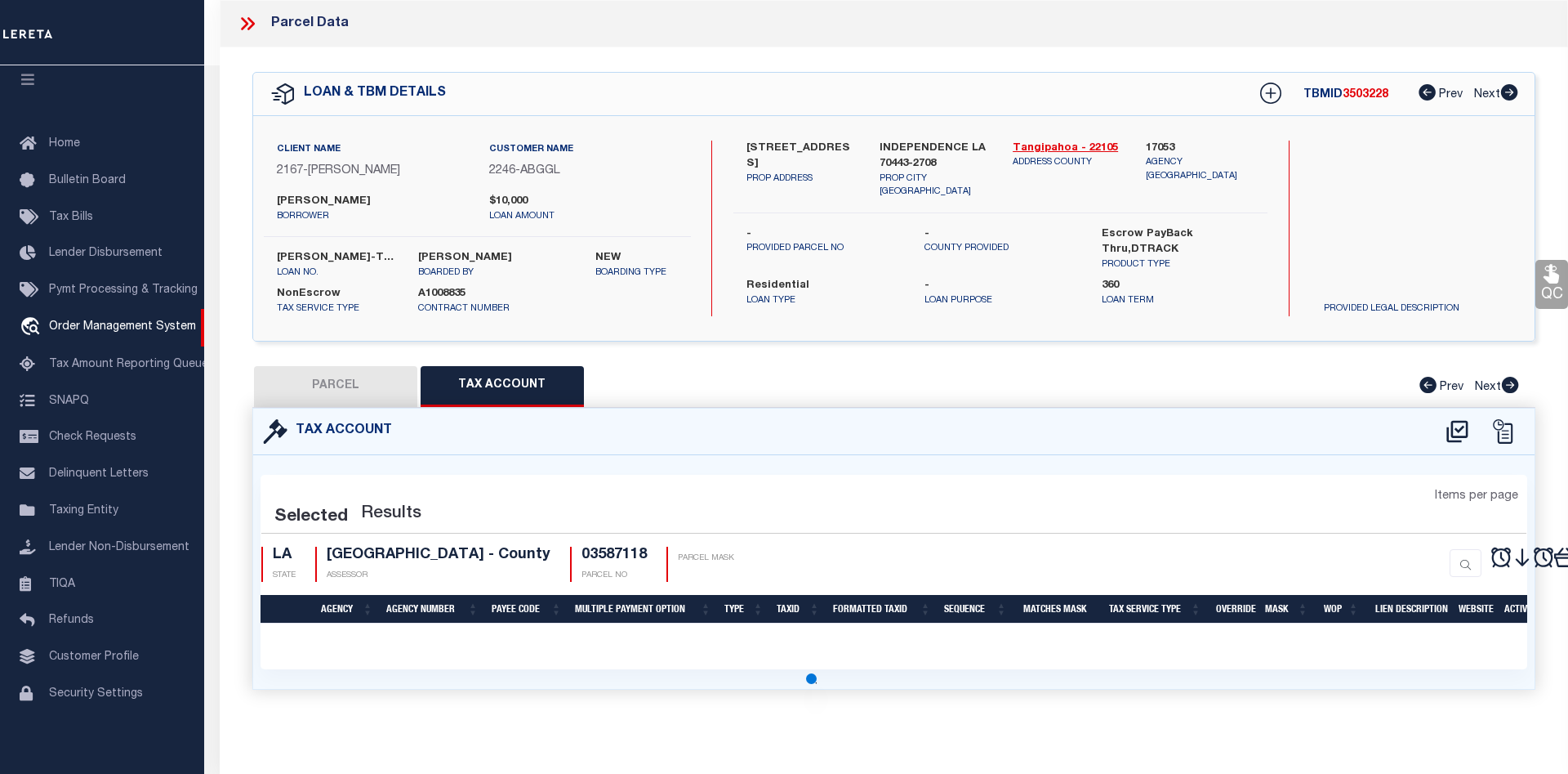
select select "100"
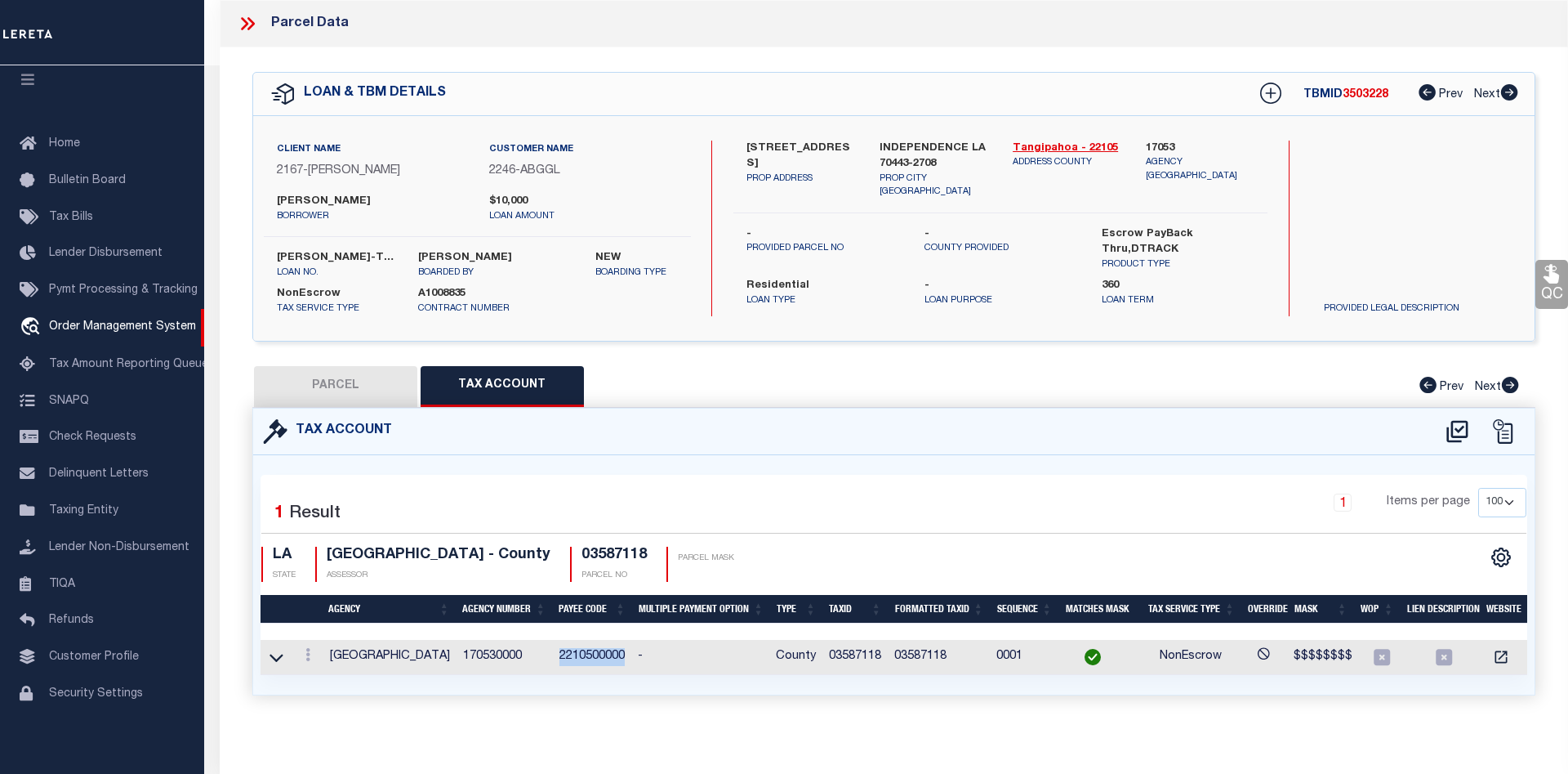
drag, startPoint x: 626, startPoint y: 652, endPoint x: 554, endPoint y: 655, distance: 72.1
click at [554, 655] on tr "TANGIPAHOA PARISH 170530000 2210500000 - County 03587118 03587118 0001 NonEscro…" at bounding box center [910, 658] width 1299 height 35
click at [572, 35] on div "Parcel Data" at bounding box center [894, 24] width 1349 height 48
click at [676, 34] on div "Parcel Data" at bounding box center [894, 24] width 1349 height 48
click at [760, 53] on div "QC QC QC" at bounding box center [894, 391] width 1349 height 687
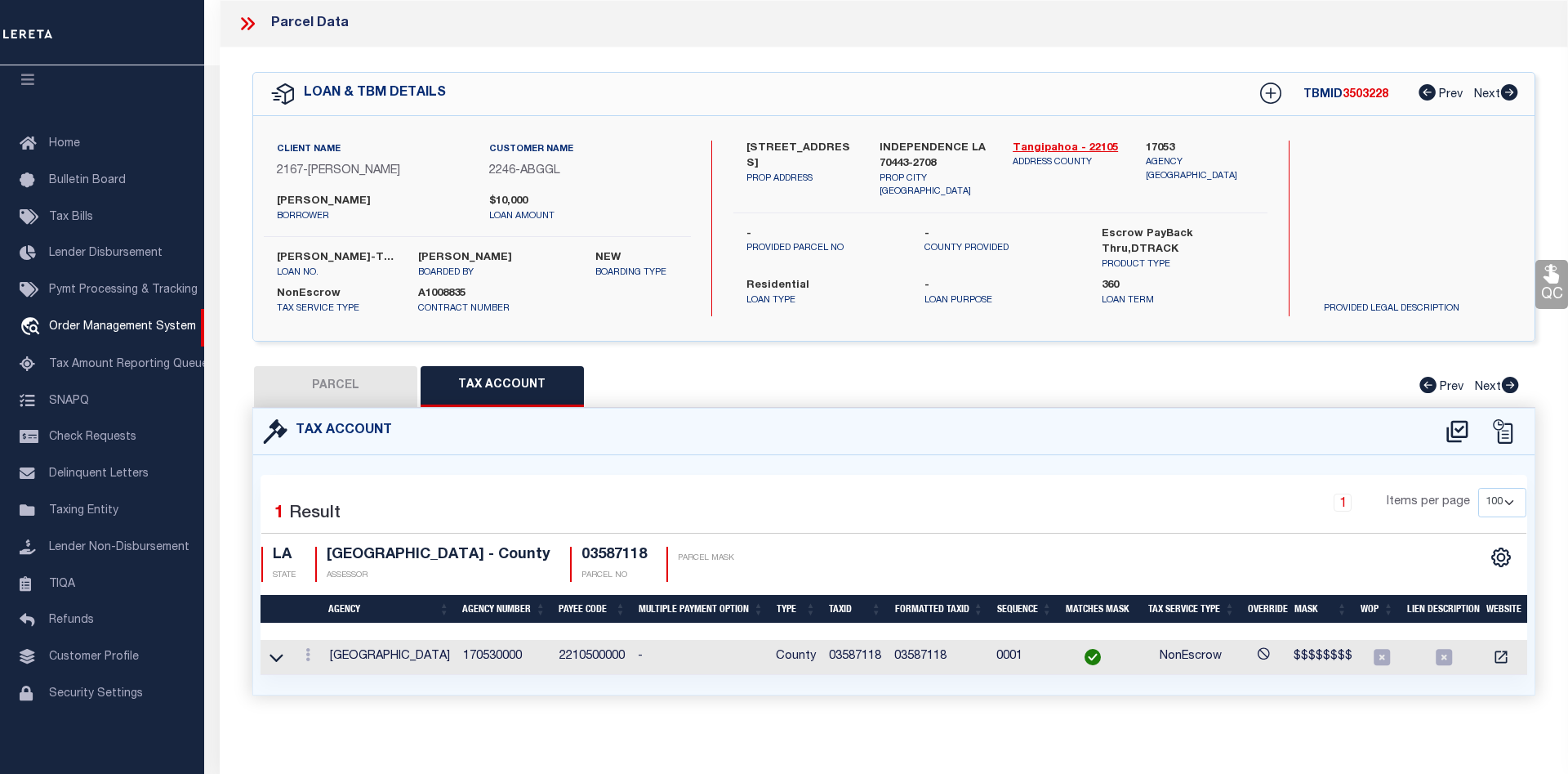
click at [245, 18] on icon at bounding box center [247, 23] width 21 height 21
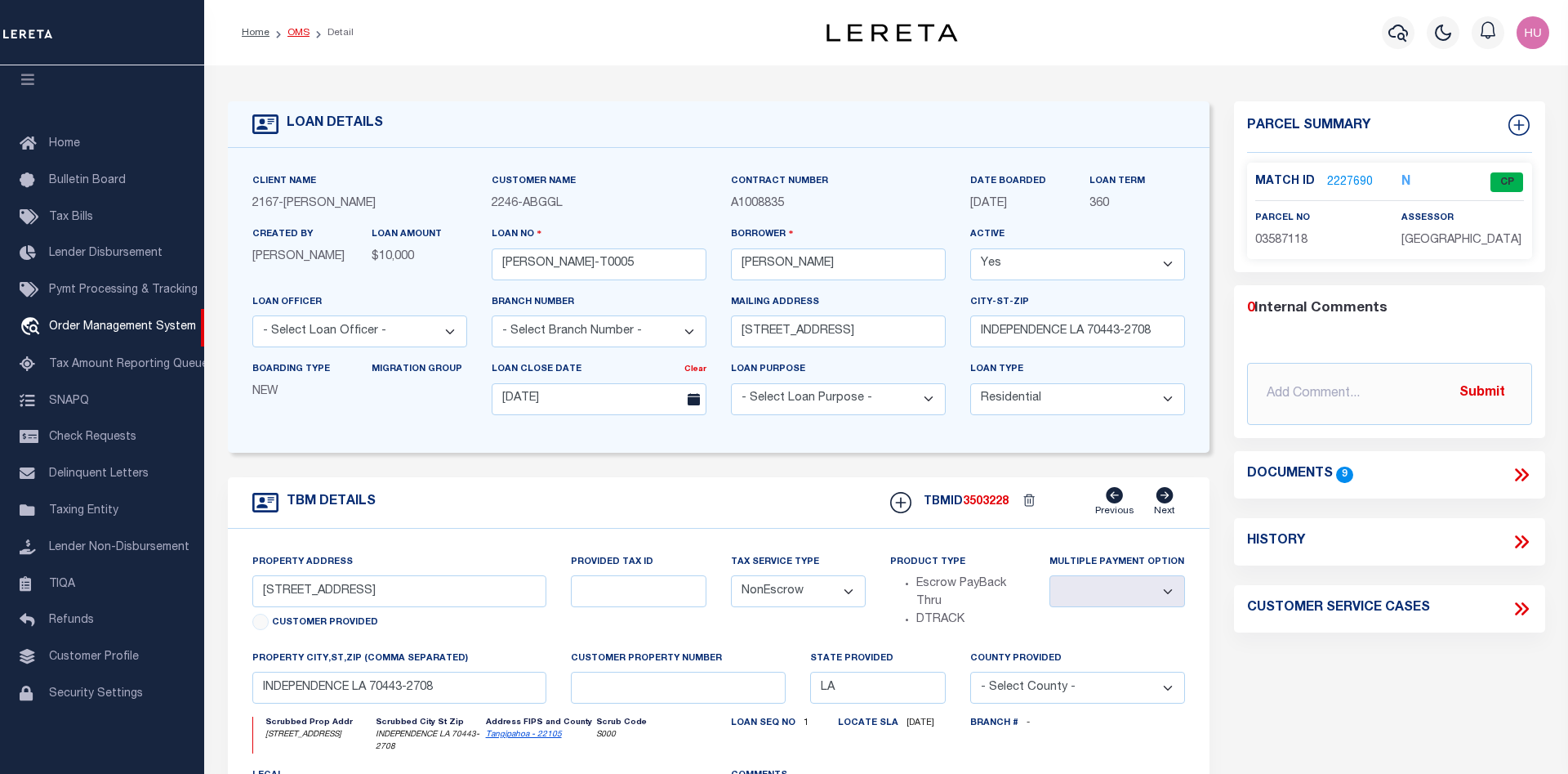
click at [297, 29] on link "OMS" at bounding box center [299, 32] width 22 height 10
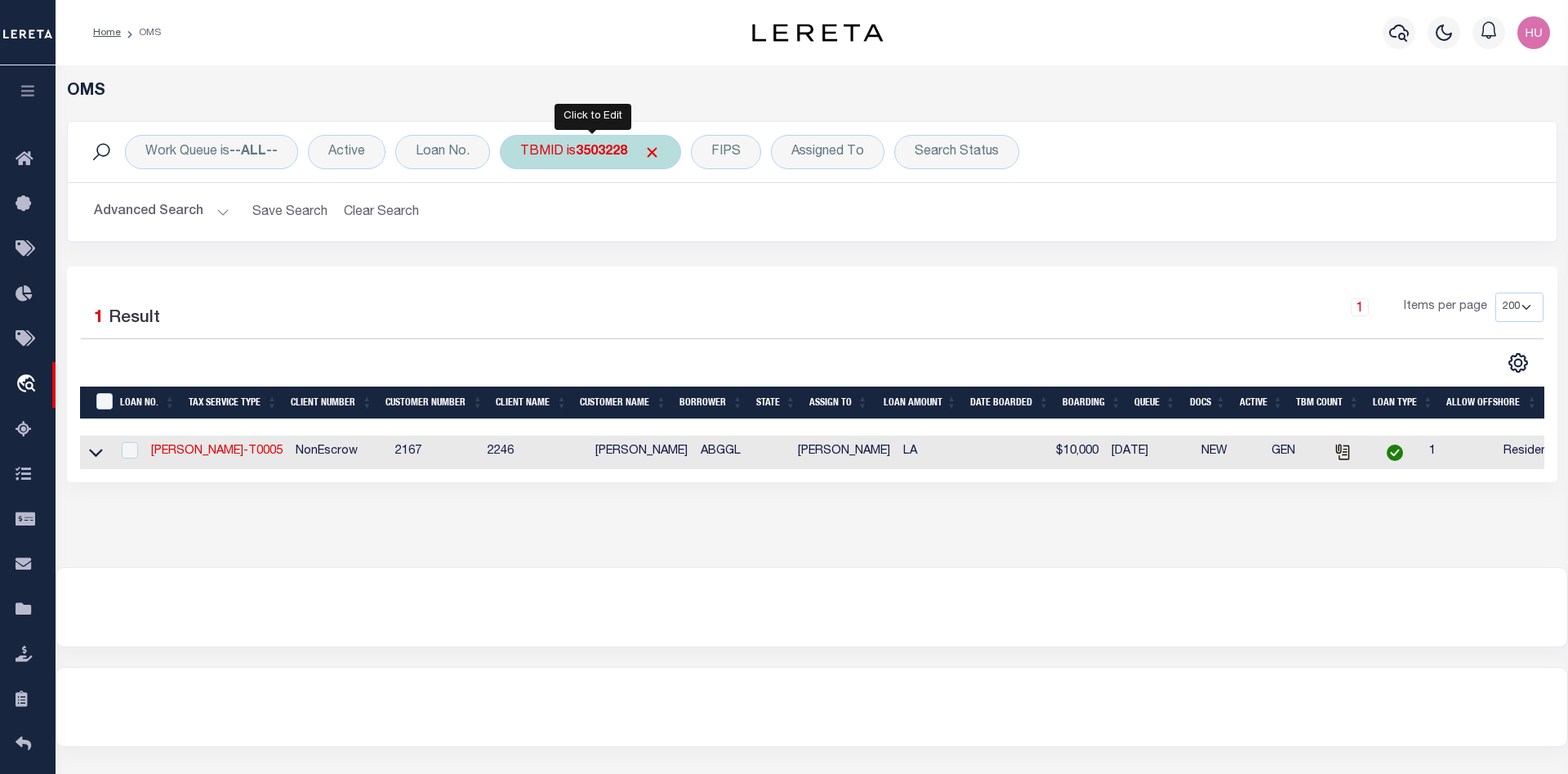
click at [582, 152] on b "3503228" at bounding box center [602, 152] width 51 height 13
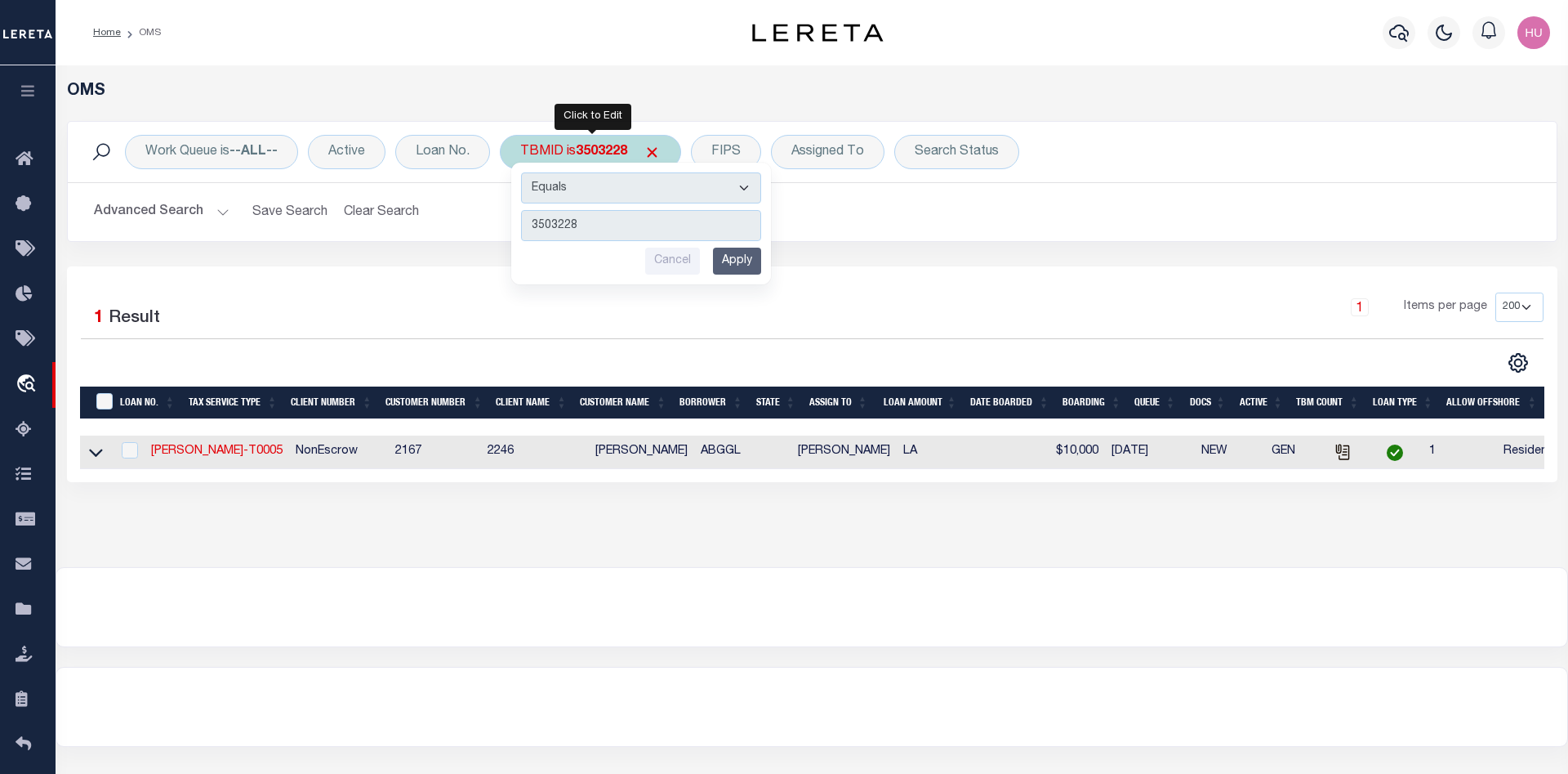
type input "3502836"
click at [756, 266] on input "Apply" at bounding box center [737, 260] width 49 height 27
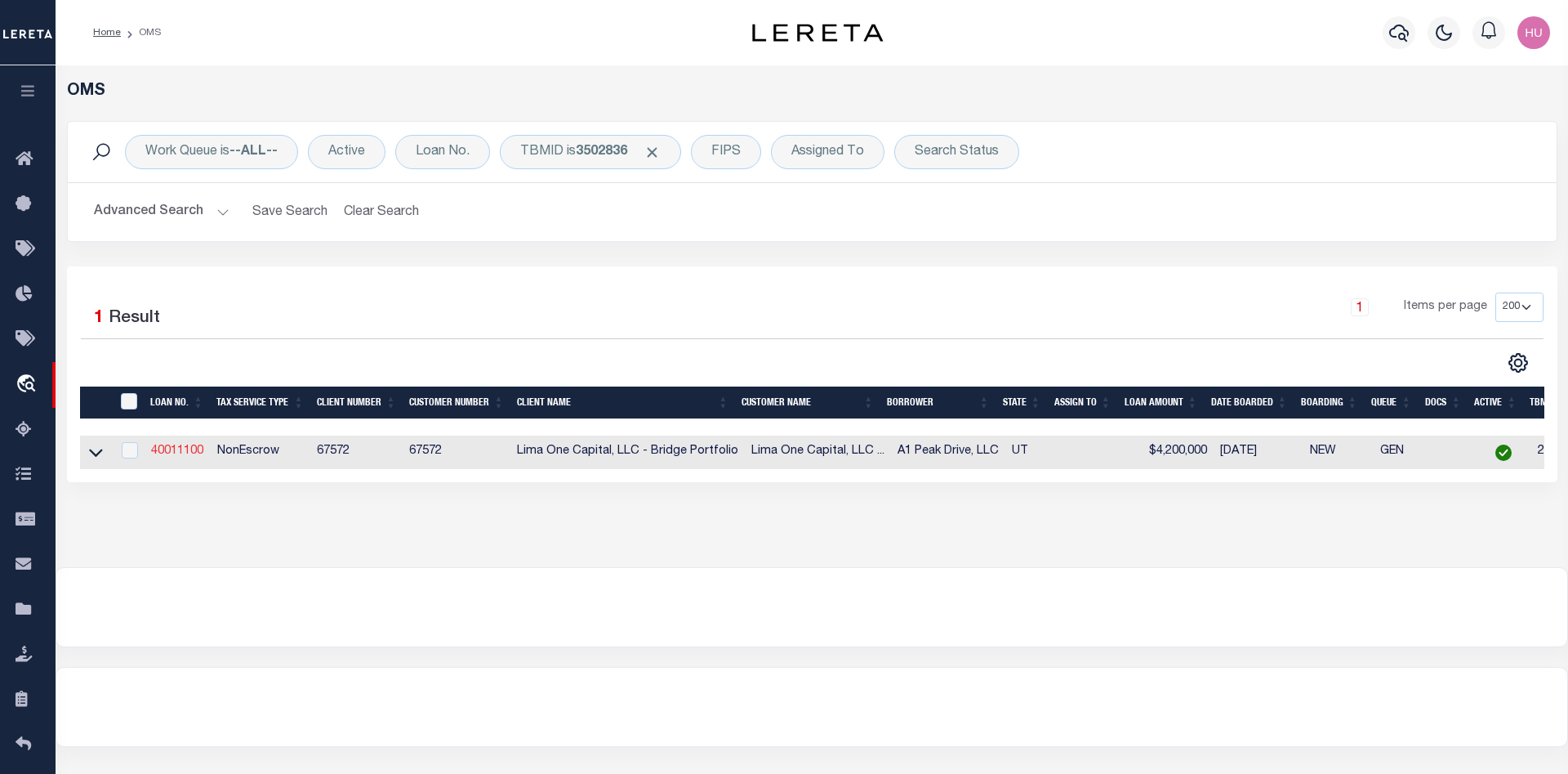
click at [169, 457] on link "40011100" at bounding box center [177, 451] width 52 height 11
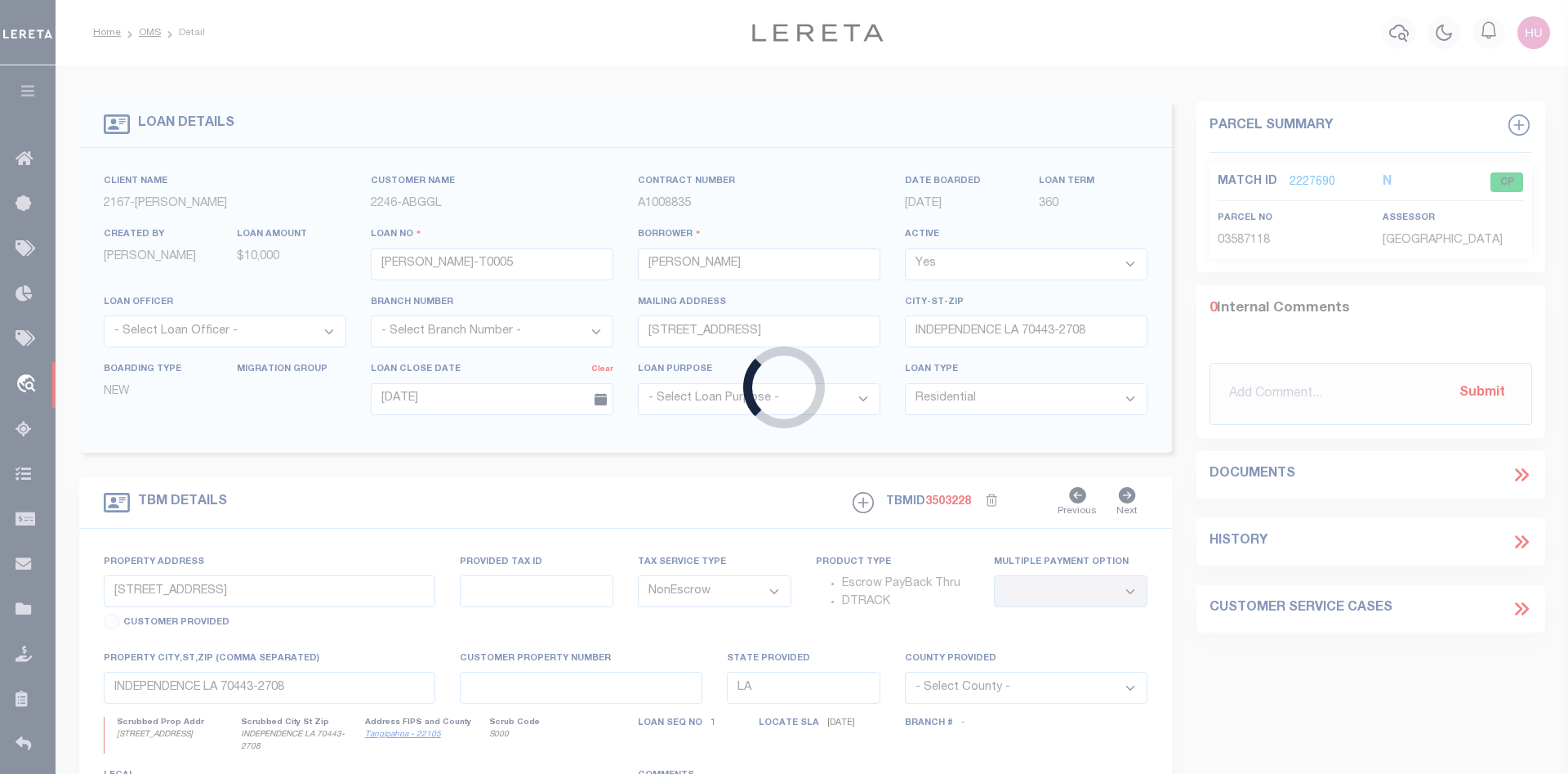
type input "40011100"
type input "A1 Peak Drive, LLC"
type input "2083 Three Kings Court"
type input "Park City UT 84060"
select select
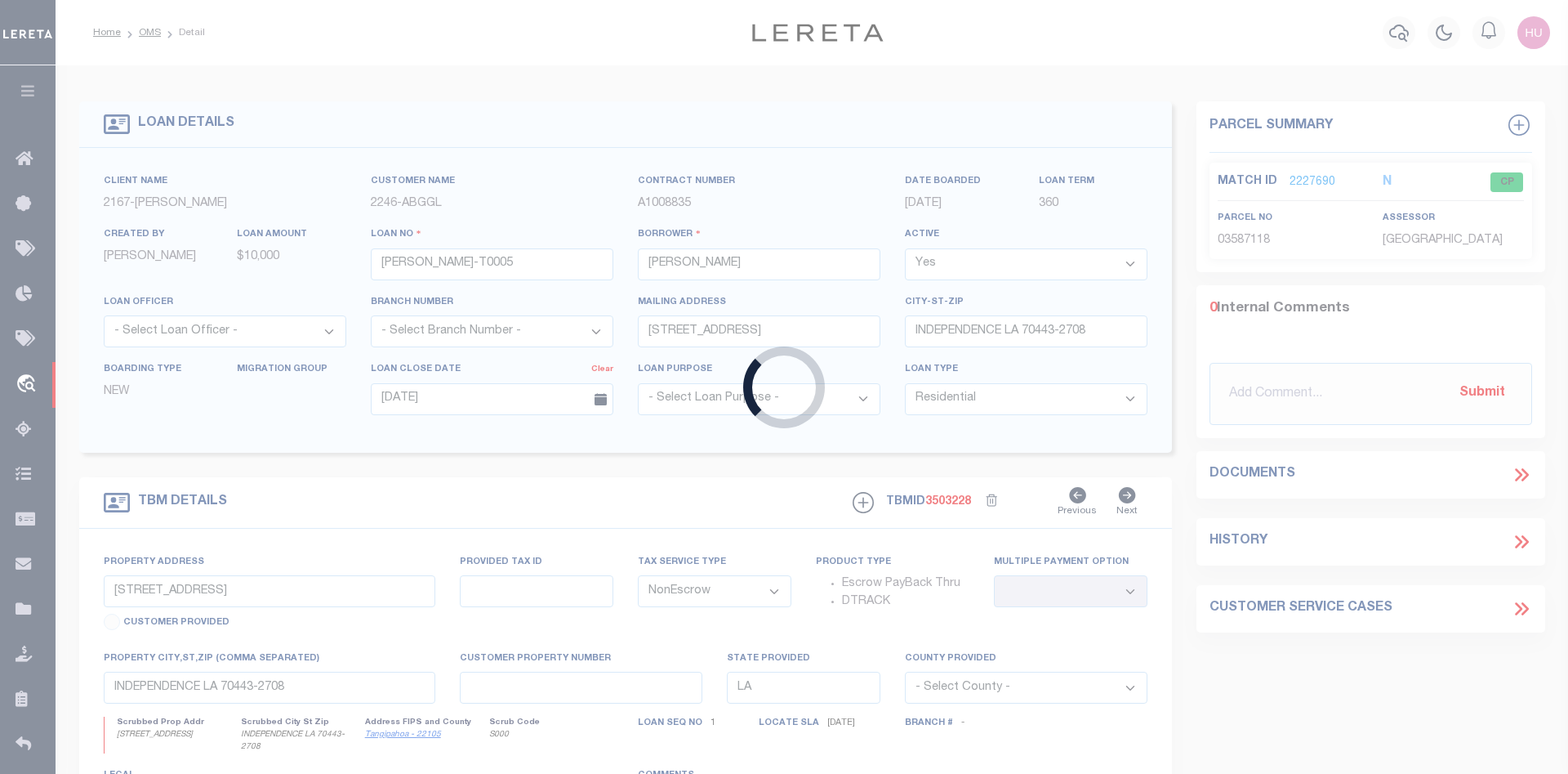
select select
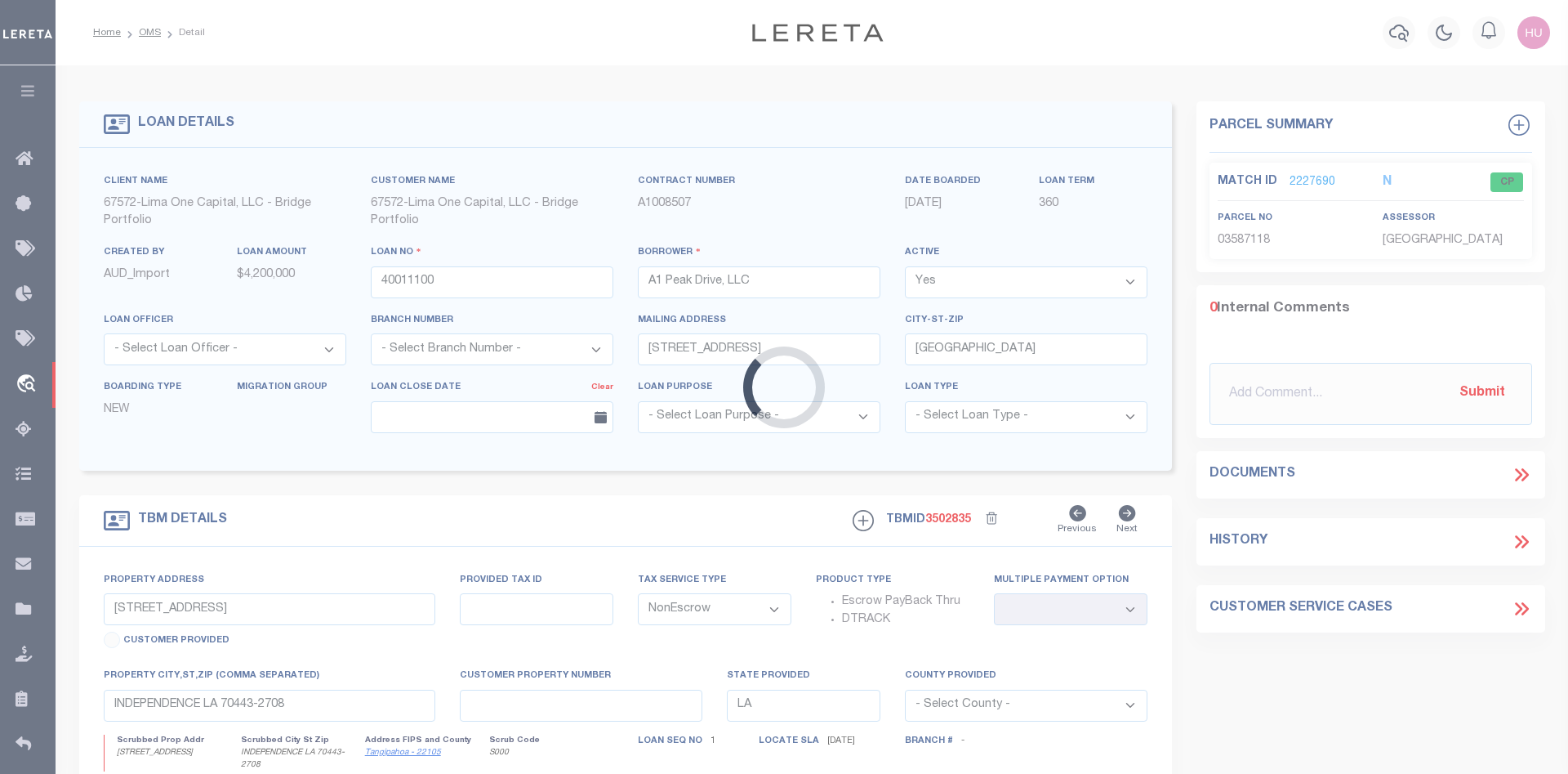
type input "1485 N A1 PEAK DR"
type input "0000211085"
select select
type input "Heber City UT 84032"
type input "40011100-2"
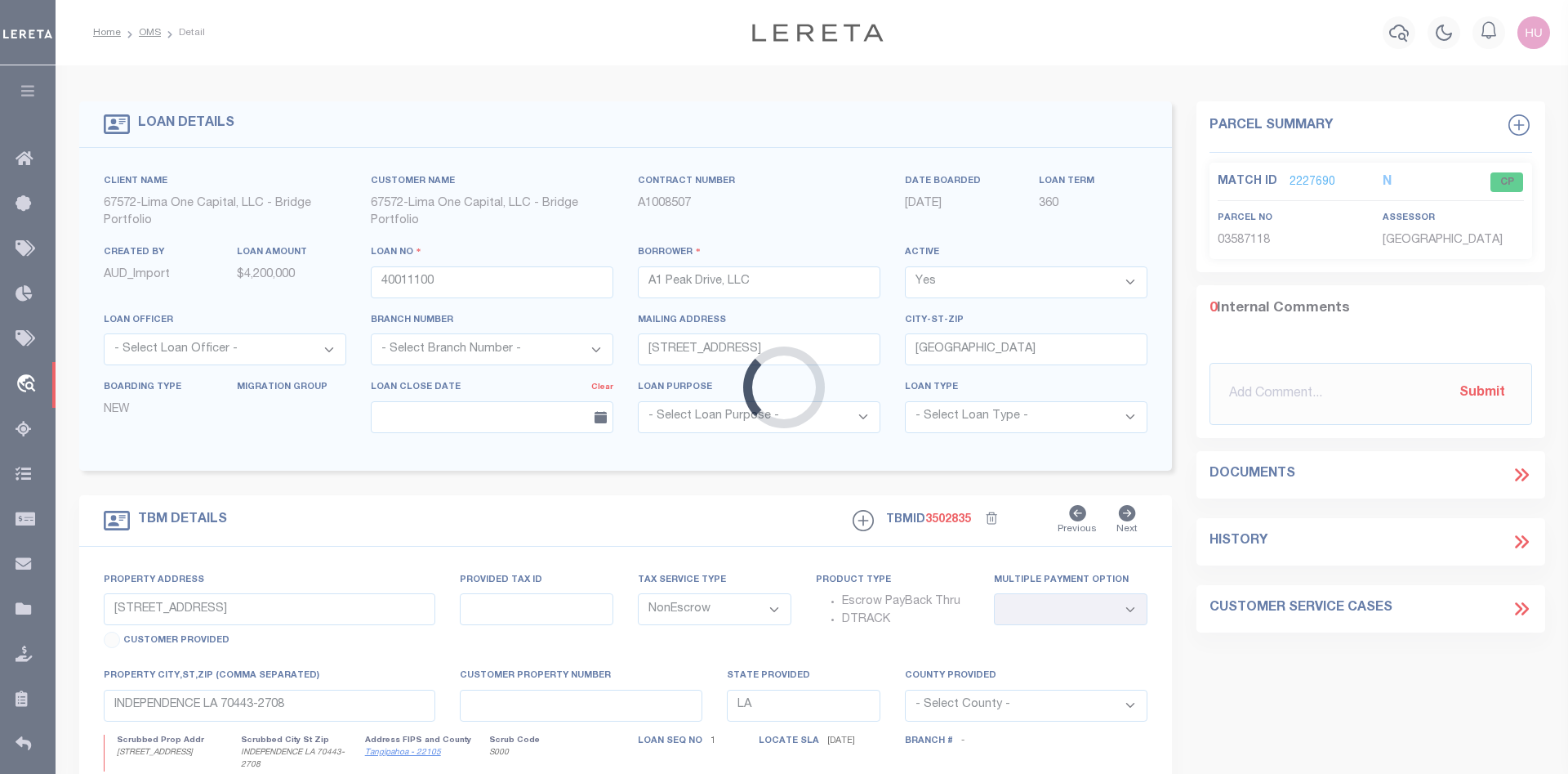
type input "UT"
select select
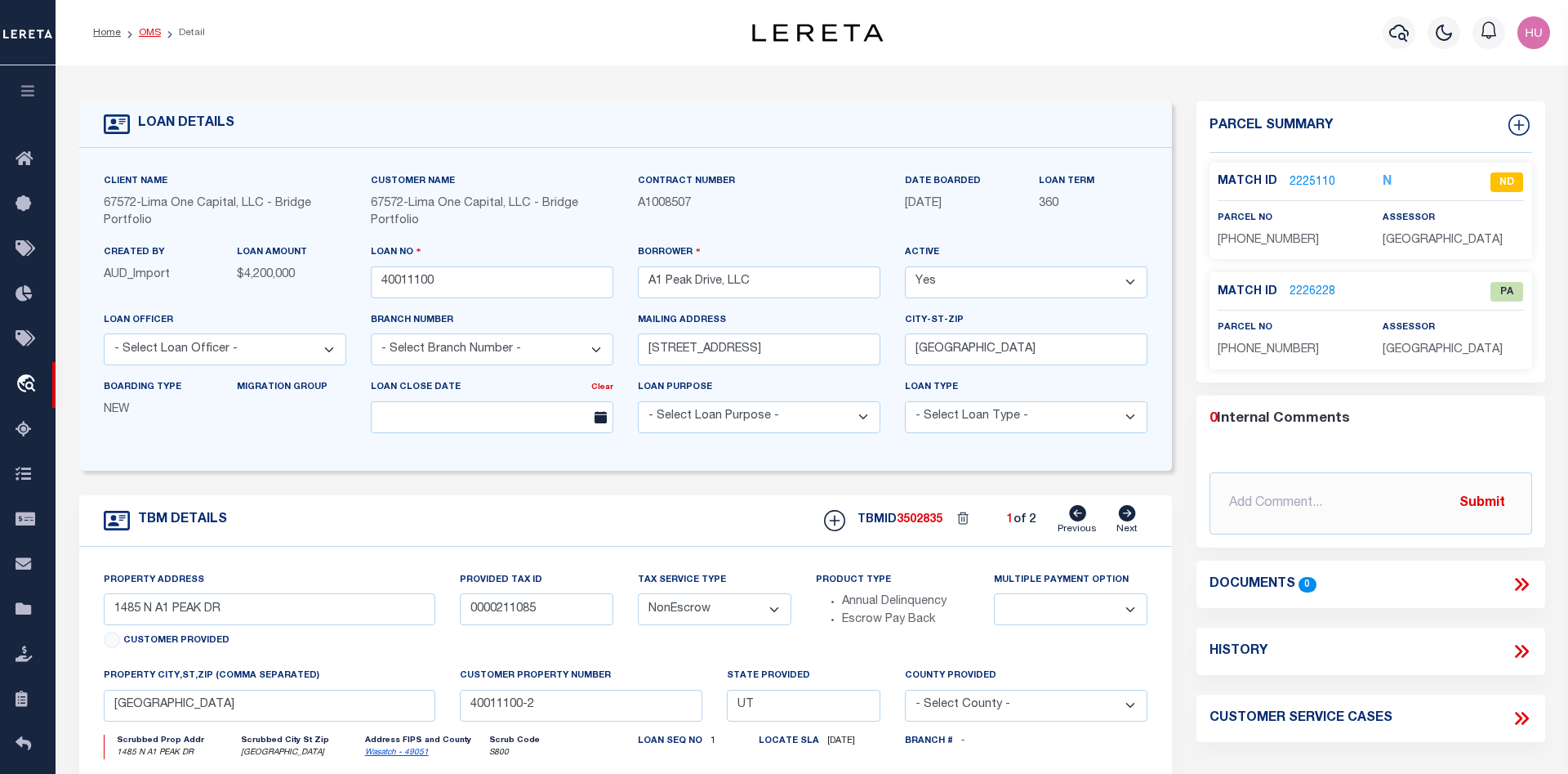
click at [149, 35] on link "OMS" at bounding box center [149, 32] width 22 height 10
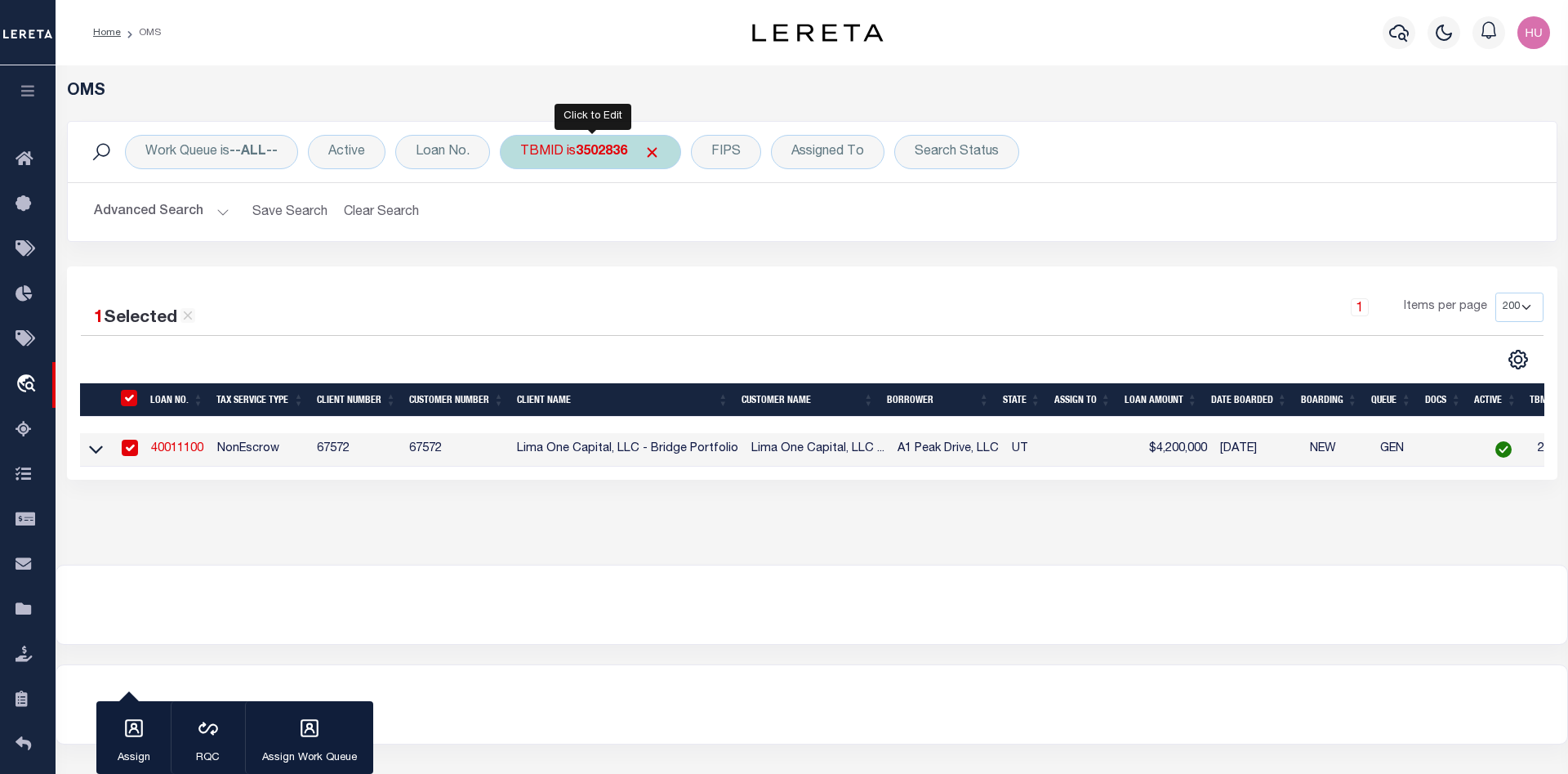
click at [572, 157] on div "TBMID is 3502836" at bounding box center [591, 151] width 182 height 34
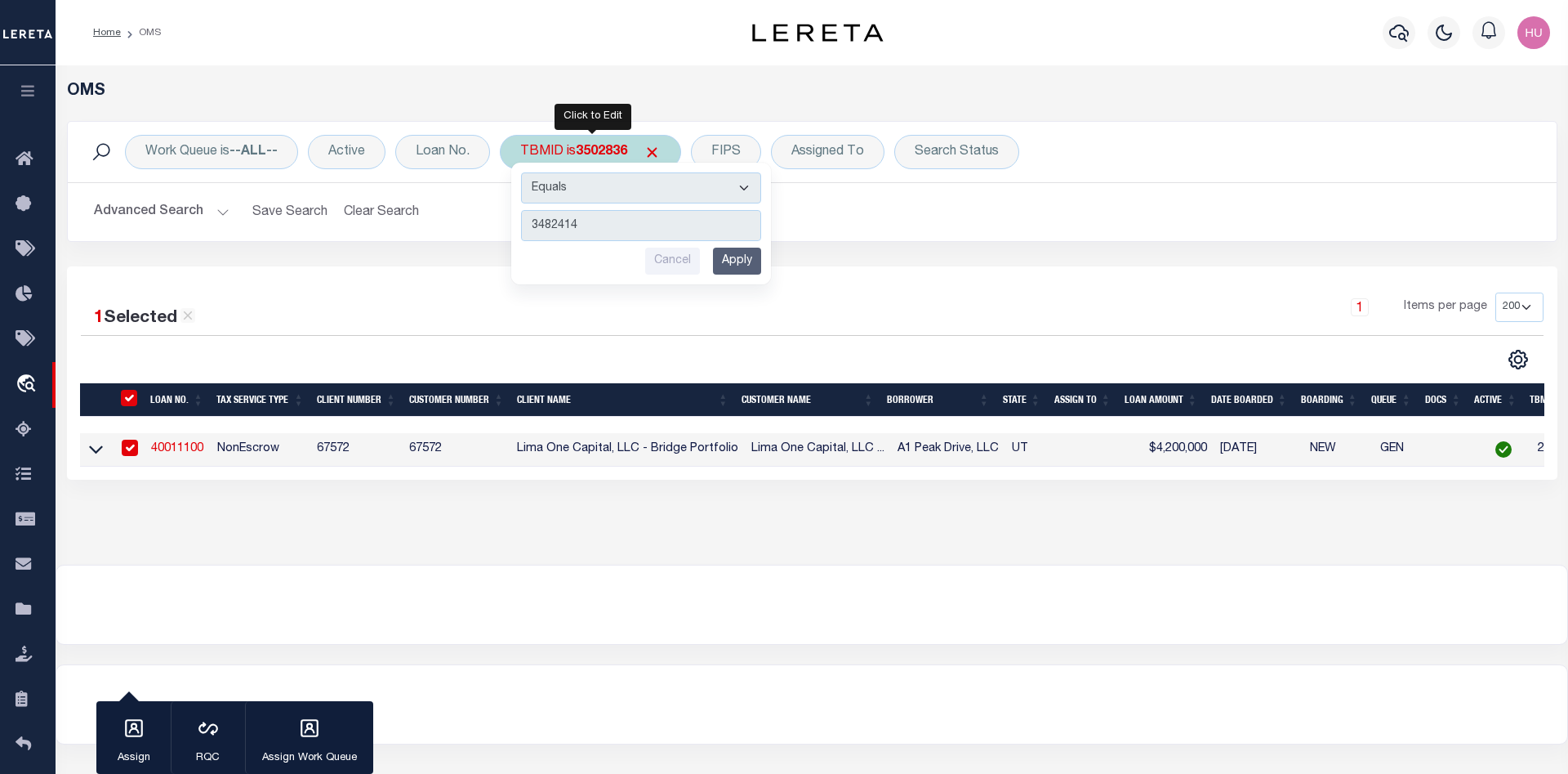
click at [745, 264] on input "Apply" at bounding box center [737, 260] width 49 height 27
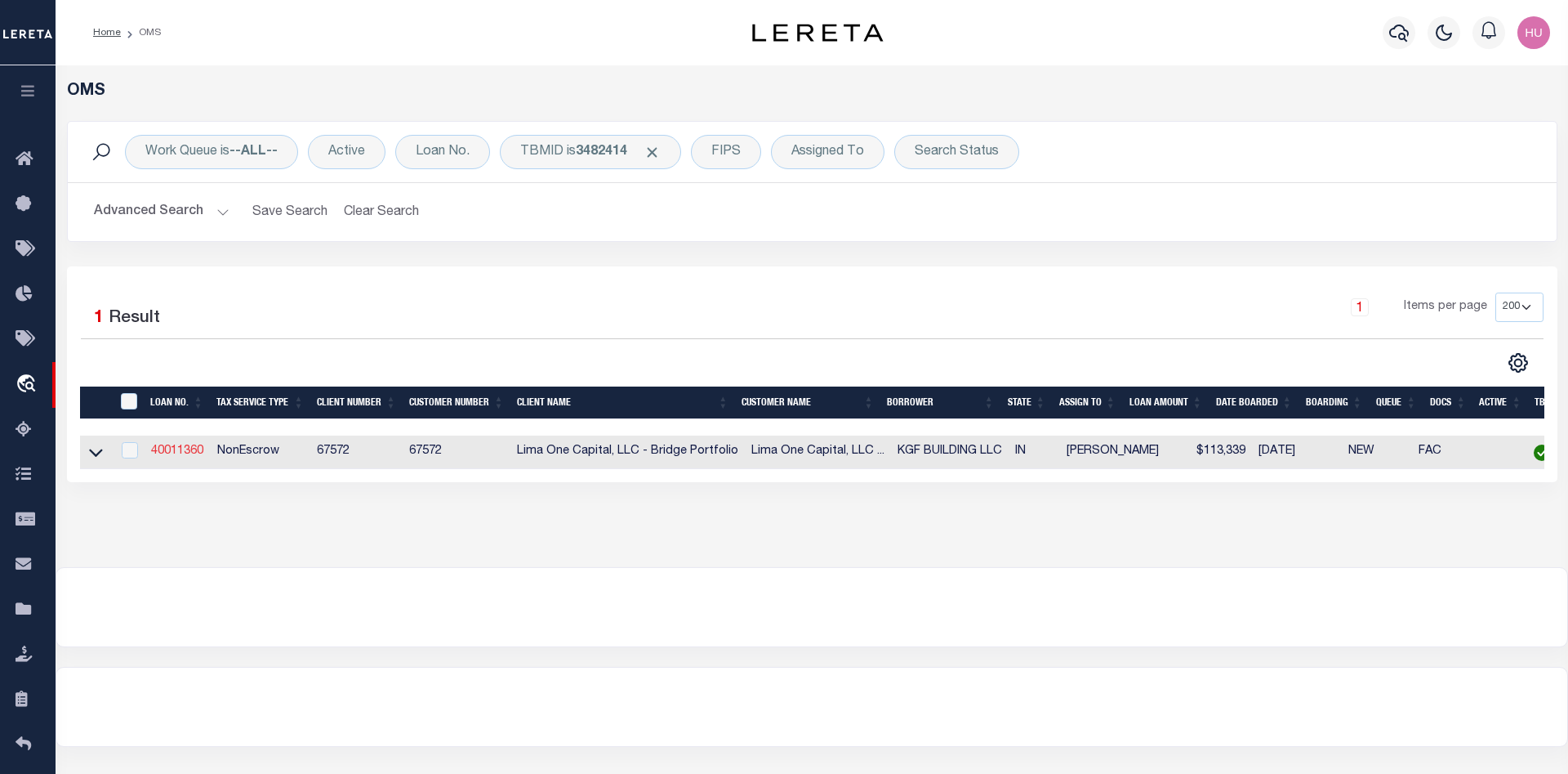
click at [174, 453] on link "40011360" at bounding box center [177, 451] width 52 height 11
type input "40011360"
type input "KGF BUILDING LLC"
type input "[STREET_ADDRESS][PERSON_NAME]"
type input "Charlestown IN 47111"
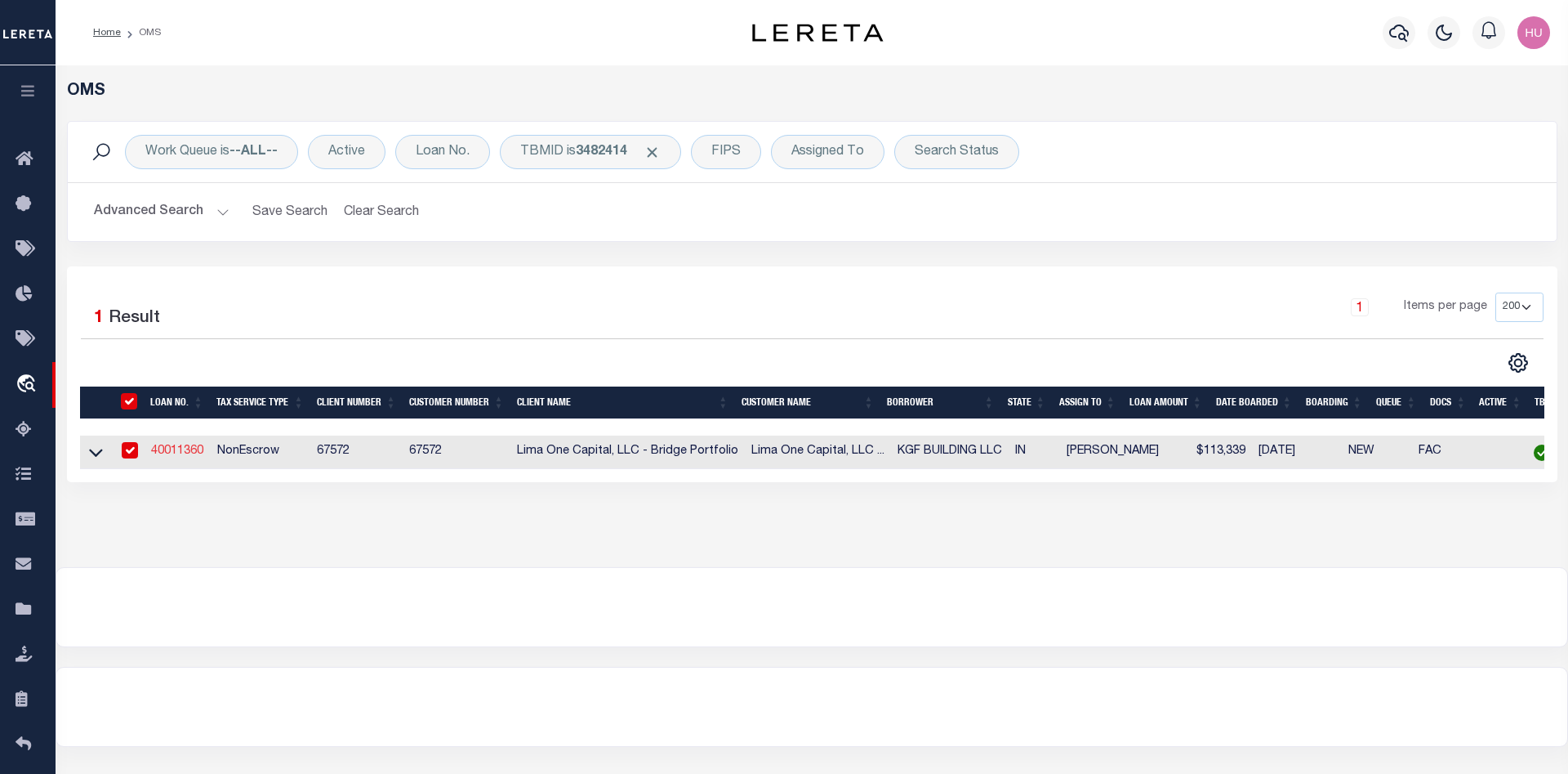
select select
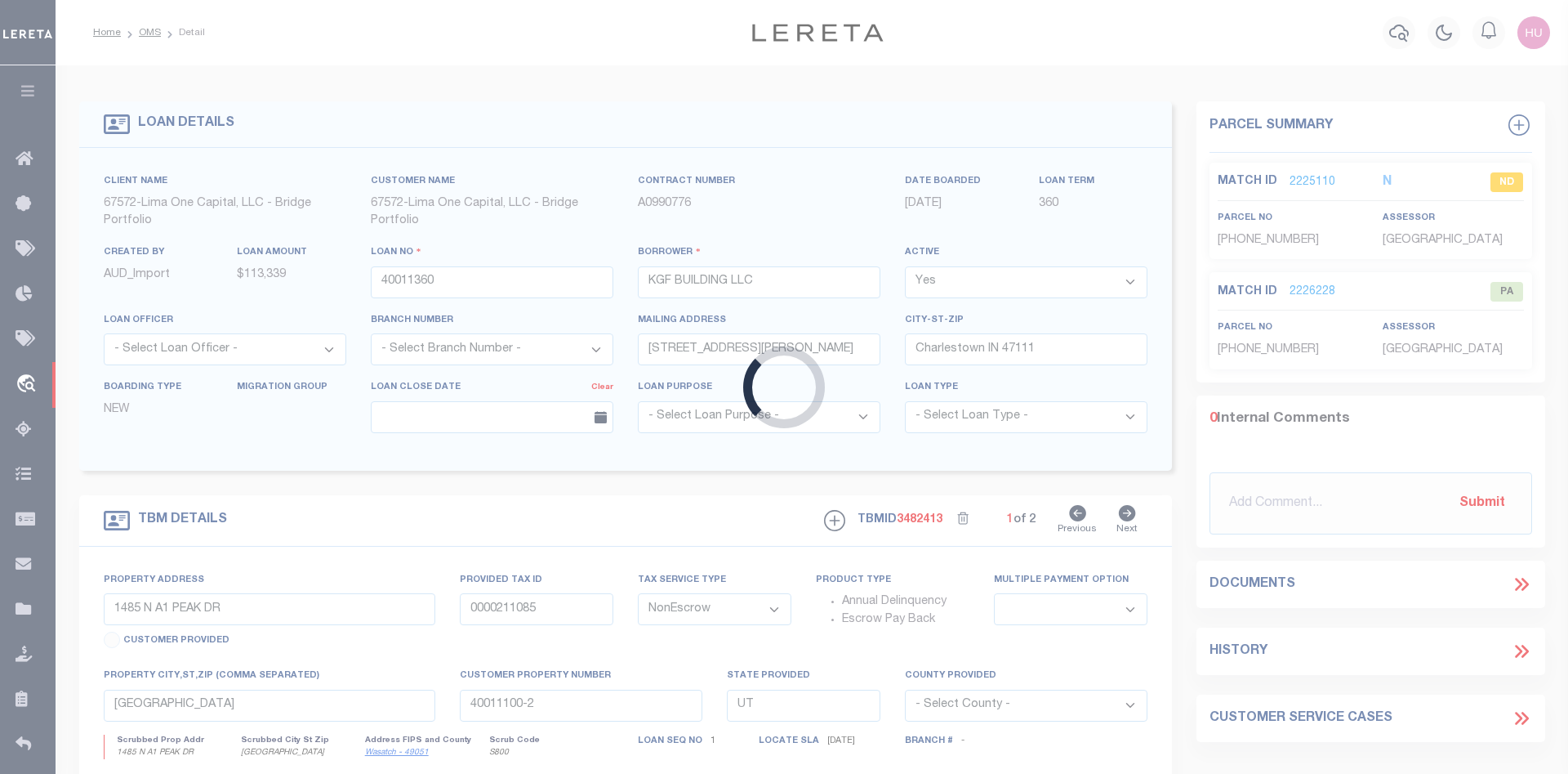
type input "1844 Heathglen Circle 1845 Heathglen Circle"
type input "40-10-24-310-159.000-014"
select select
type input "[GEOGRAPHIC_DATA][PERSON_NAME] IN 47265"
type input "40011360-1"
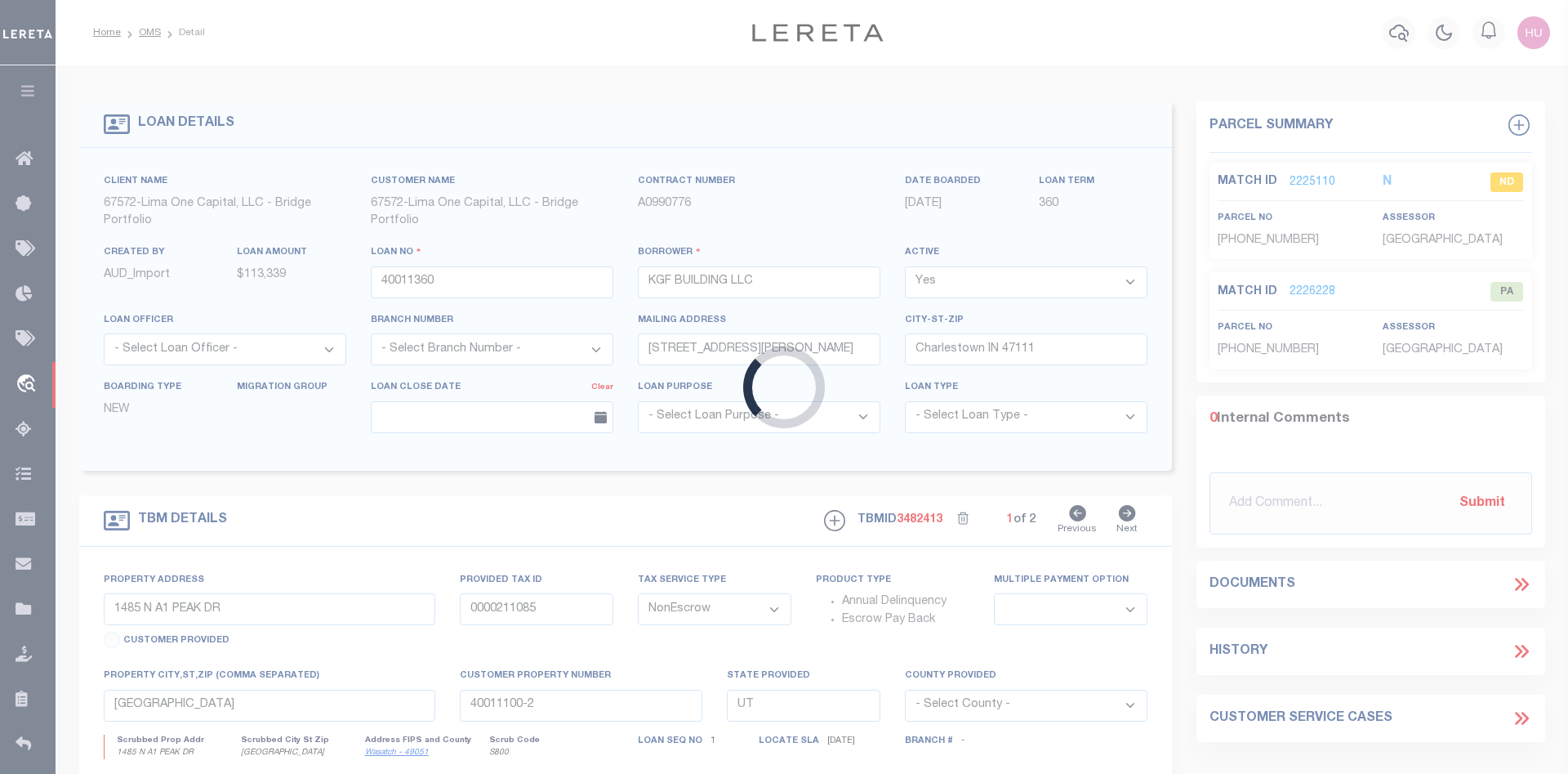
type input "IN"
select select
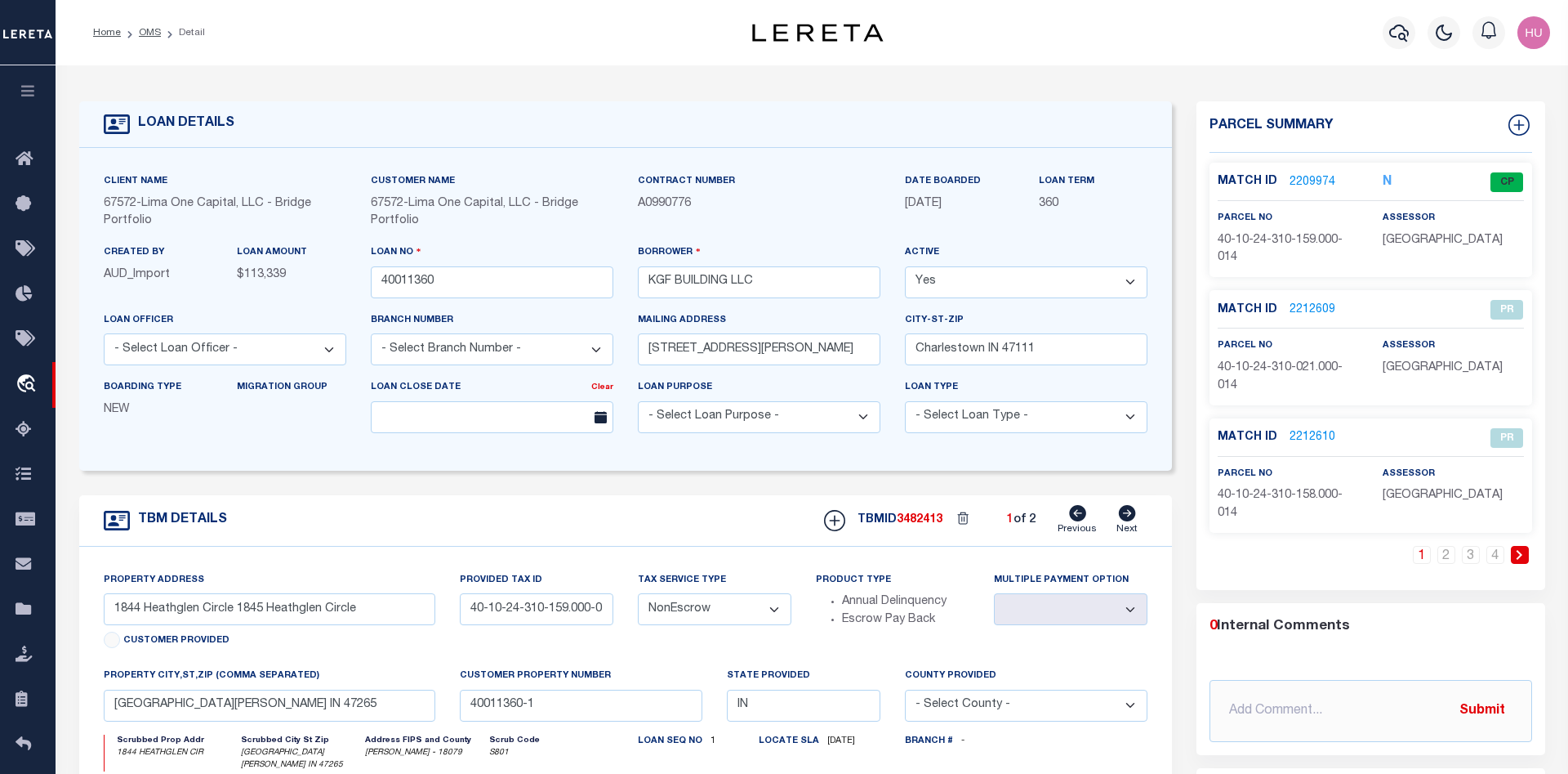
click at [1316, 182] on link "2209974" at bounding box center [1313, 182] width 46 height 17
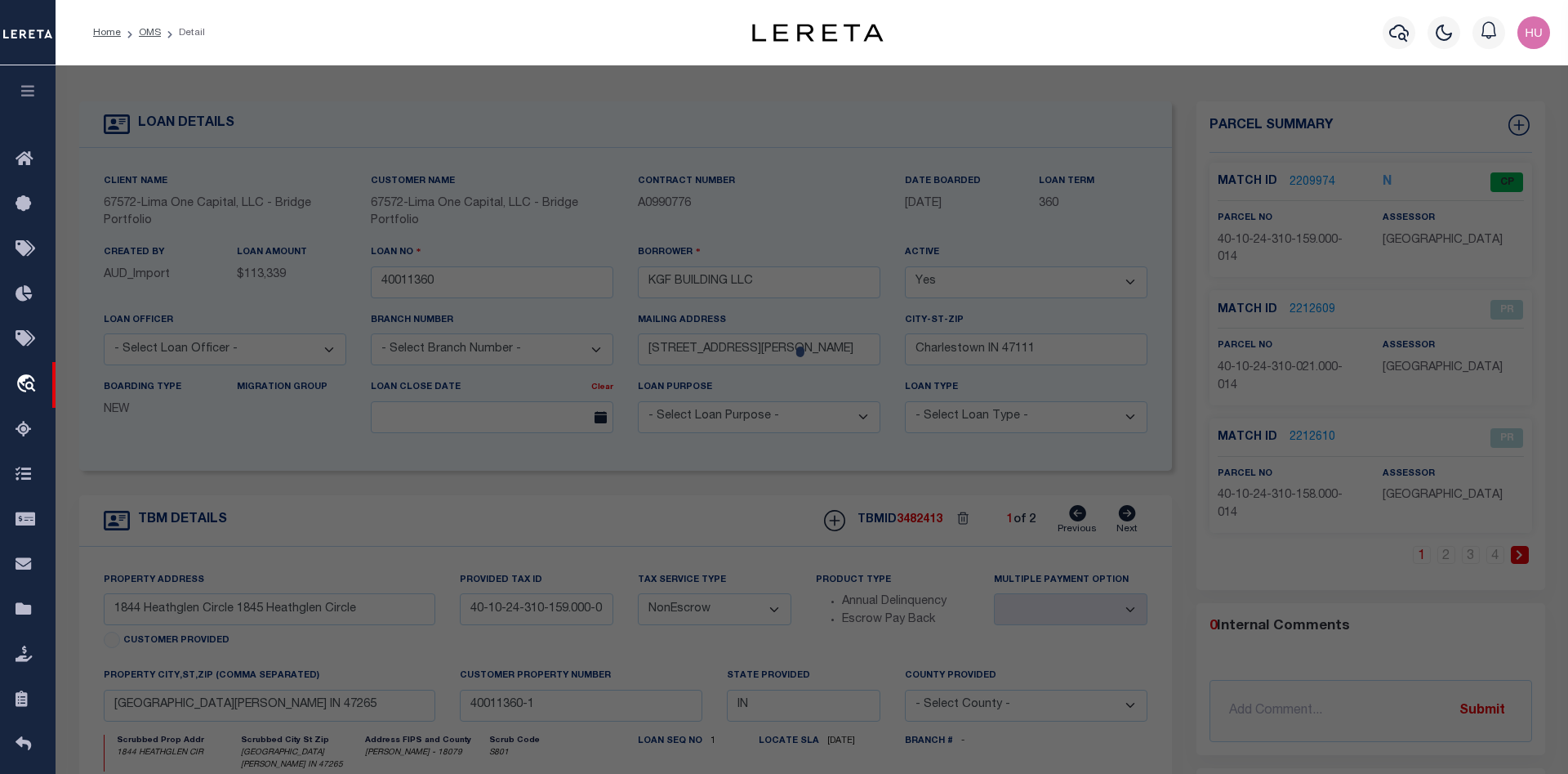
select select "AS"
select select
checkbox input "false"
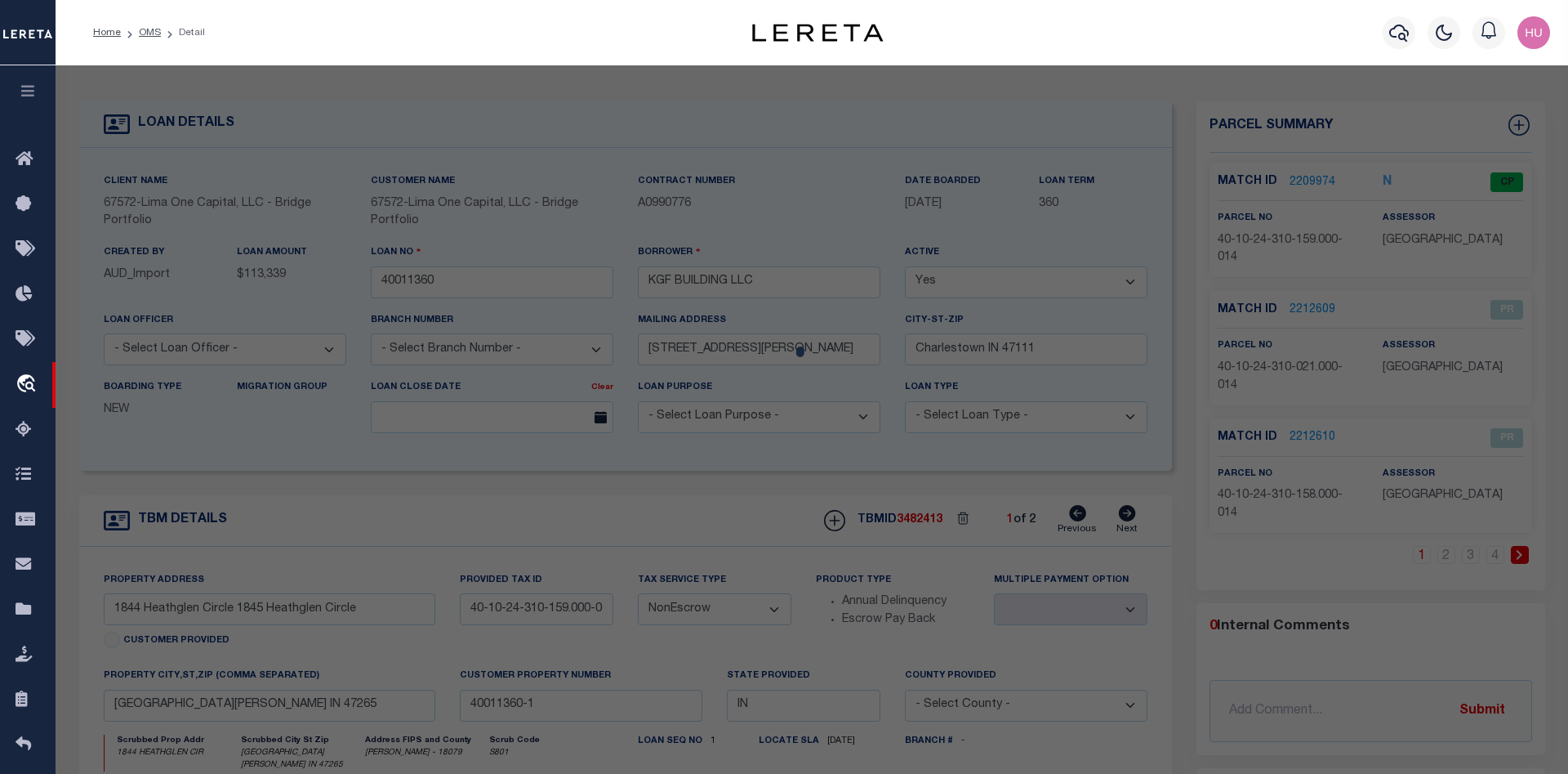
select select "CP"
select select "099"
type input "KGF Building, LLC"
select select "AGW"
select select "ADD"
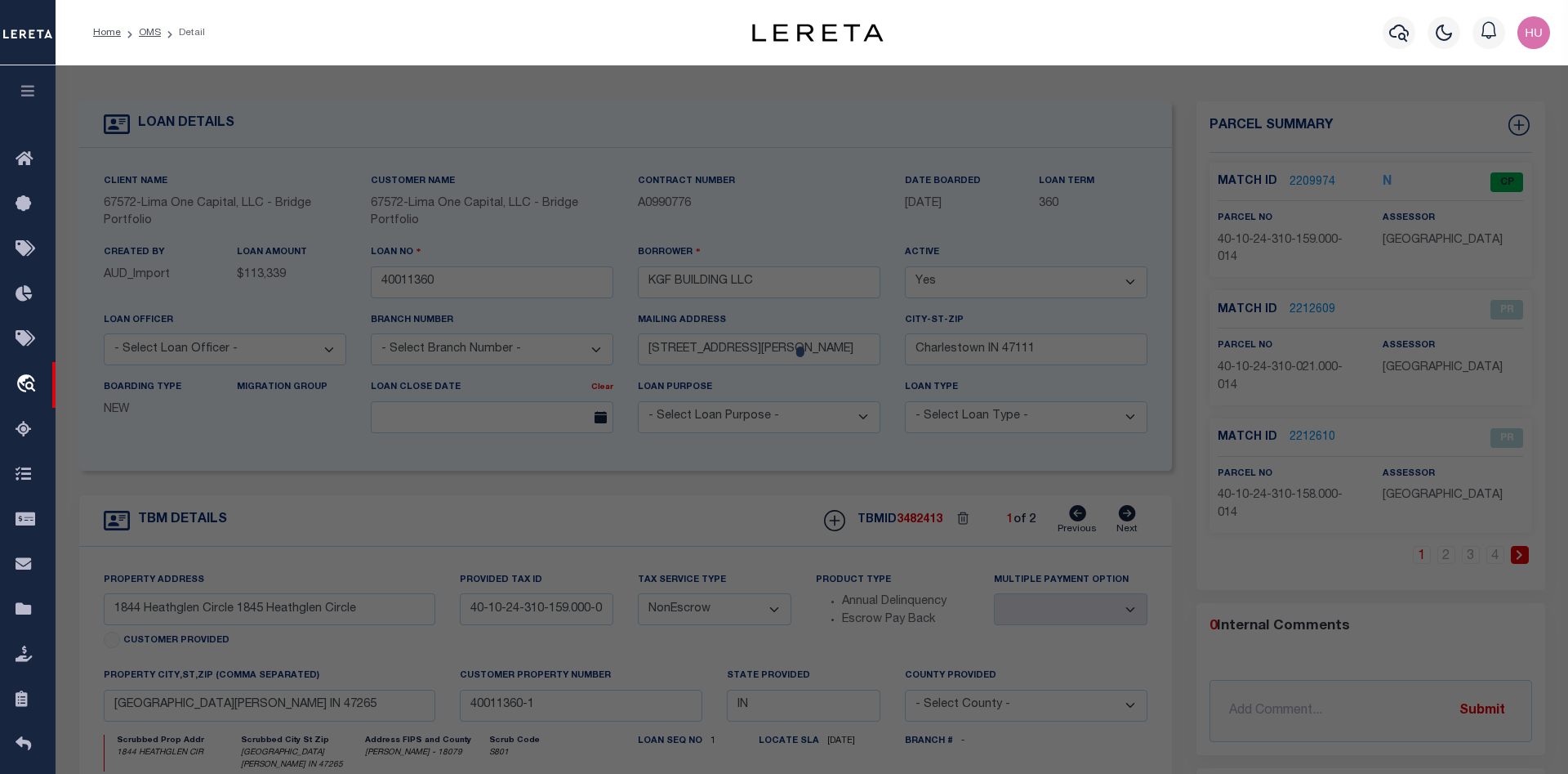
type input "1844 HEATHGLEN CIR"
type input "NORTH VERNON, IN 47265"
type textarea "COUNTRY SQUIRE LAKE SEC 4 1844 10-24- 031-159.000-04"
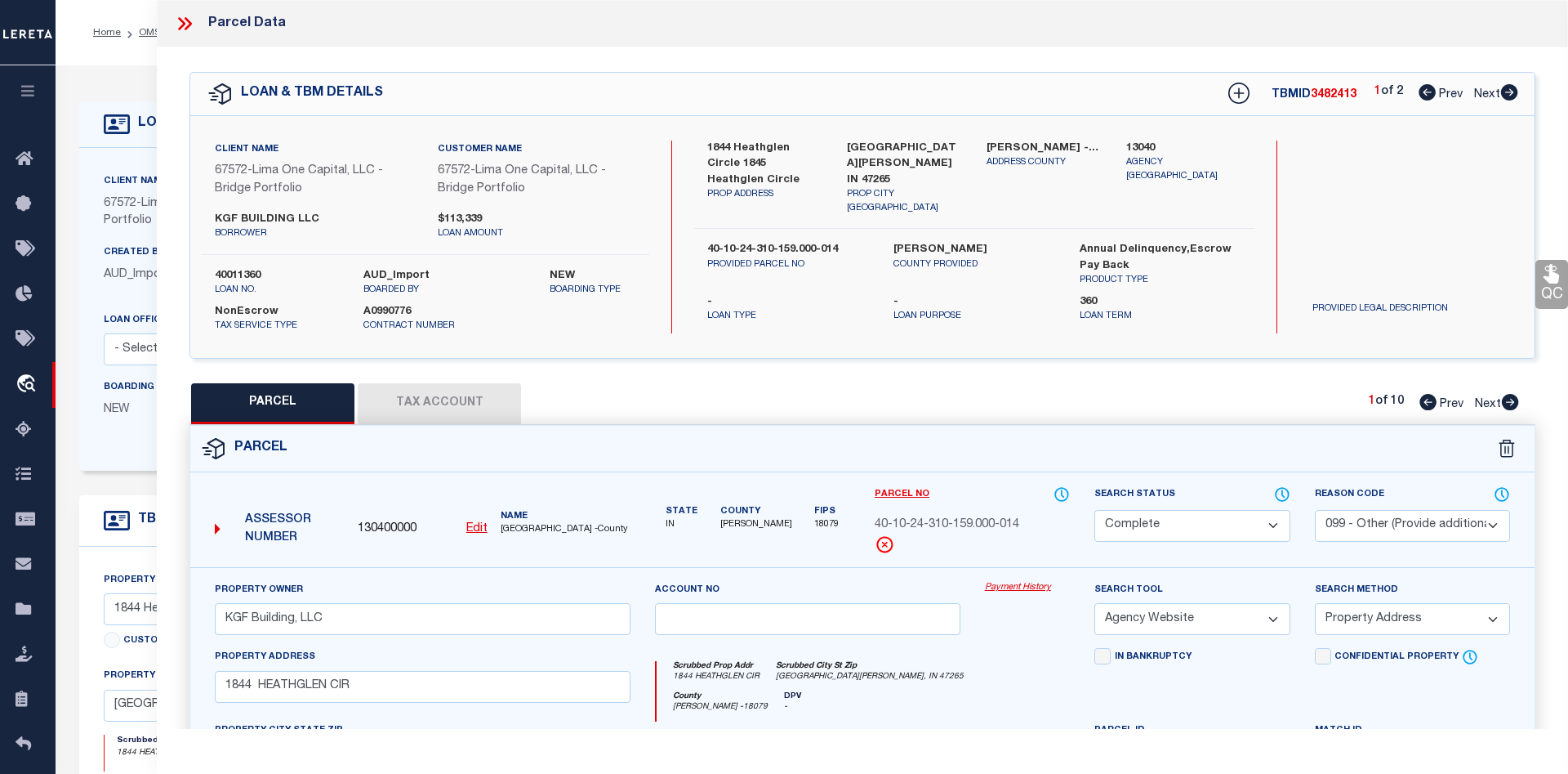
click at [1015, 585] on link "Payment History" at bounding box center [1028, 587] width 86 height 14
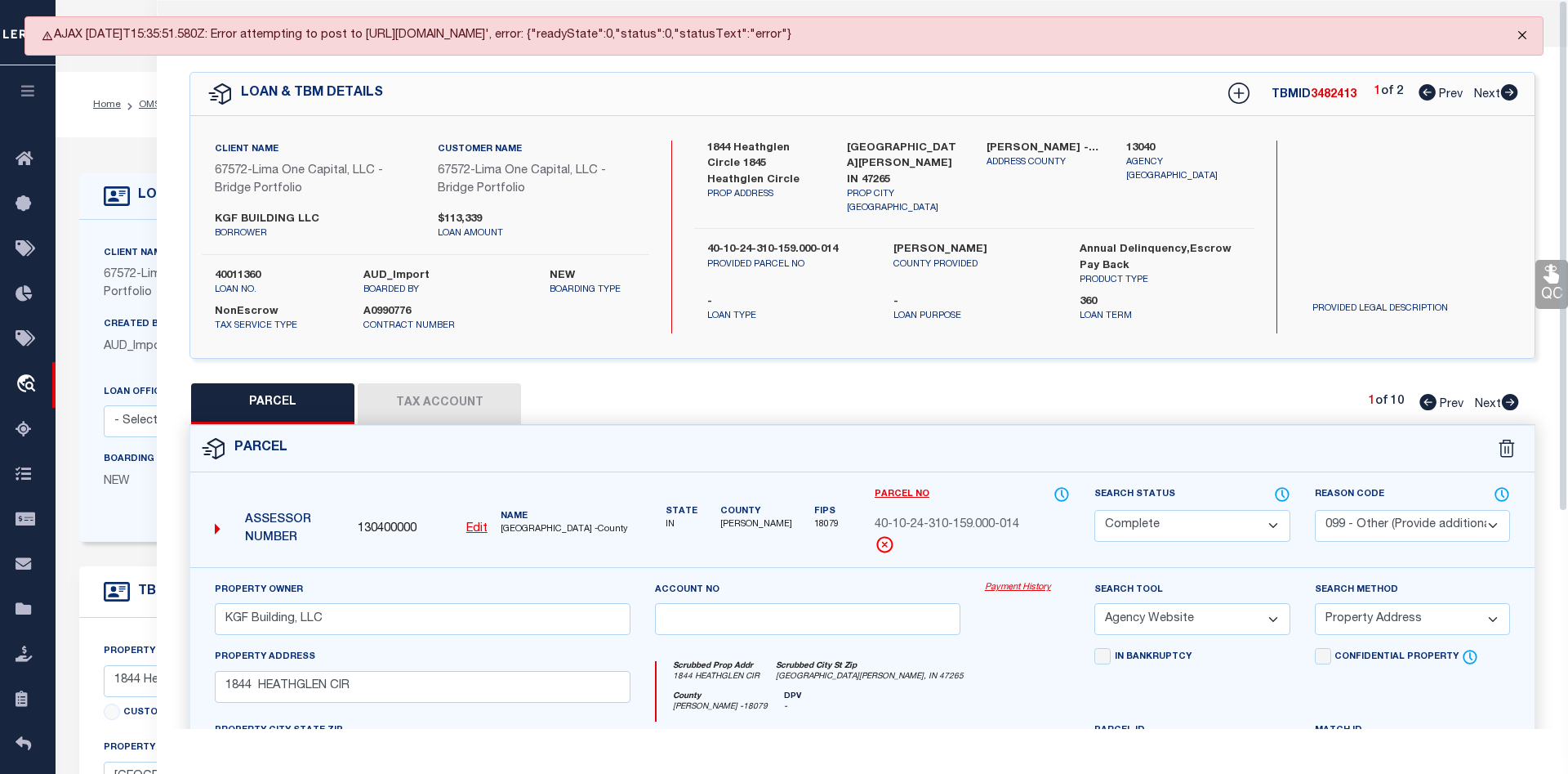
click at [1516, 38] on button "Close" at bounding box center [1522, 35] width 41 height 36
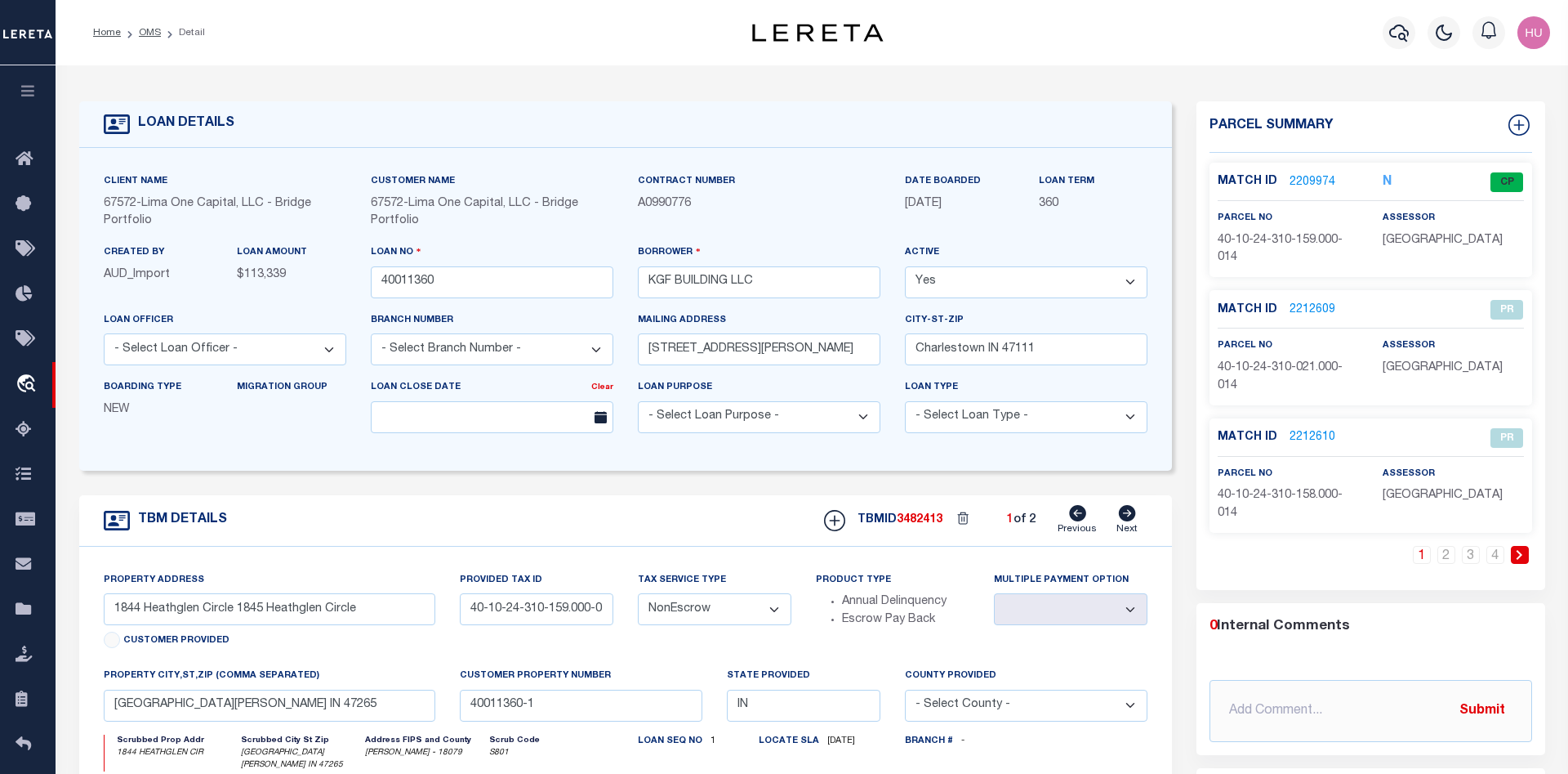
click at [1306, 181] on link "2209974" at bounding box center [1313, 182] width 46 height 17
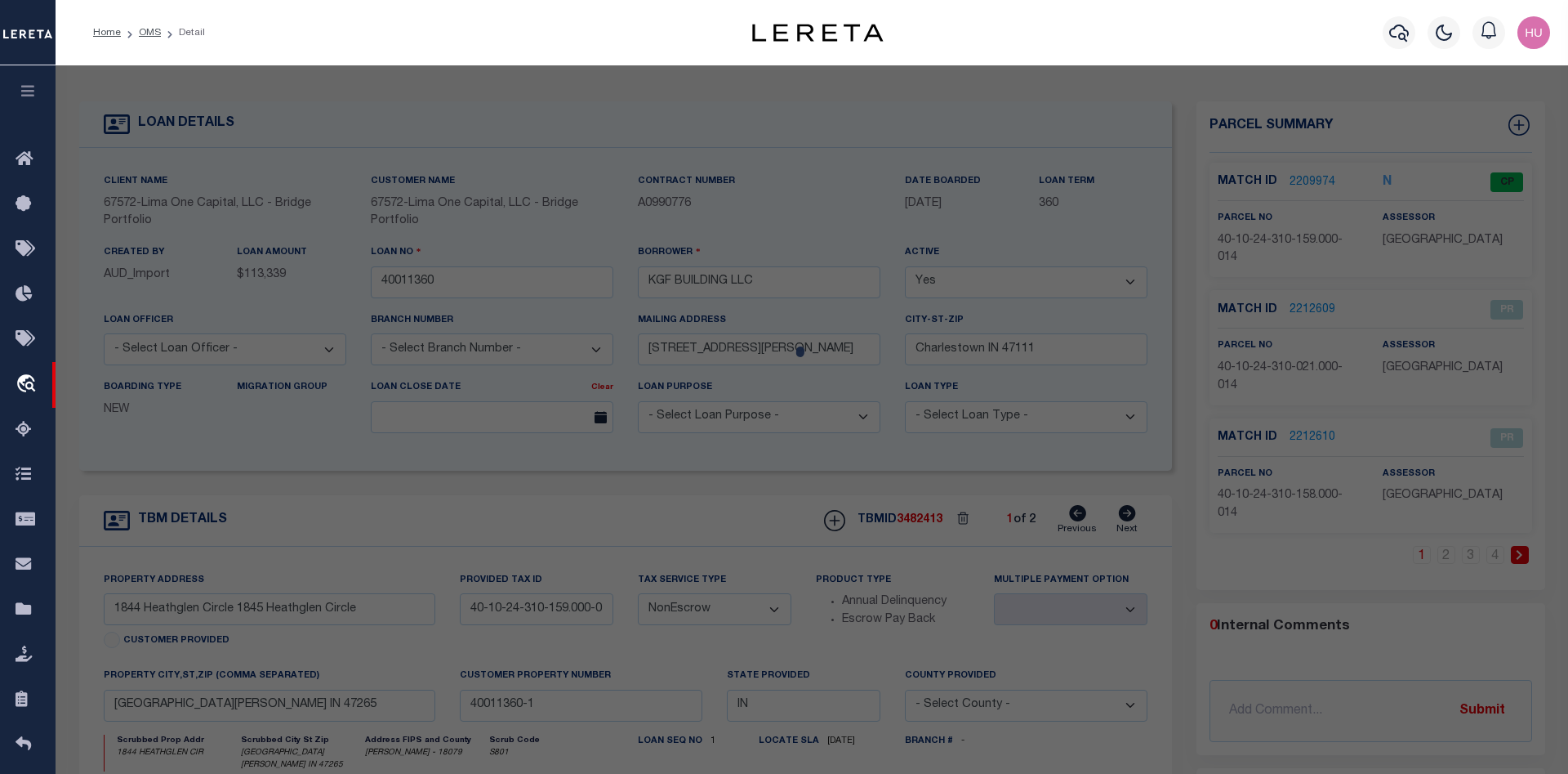
select select "AS"
select select
checkbox input "false"
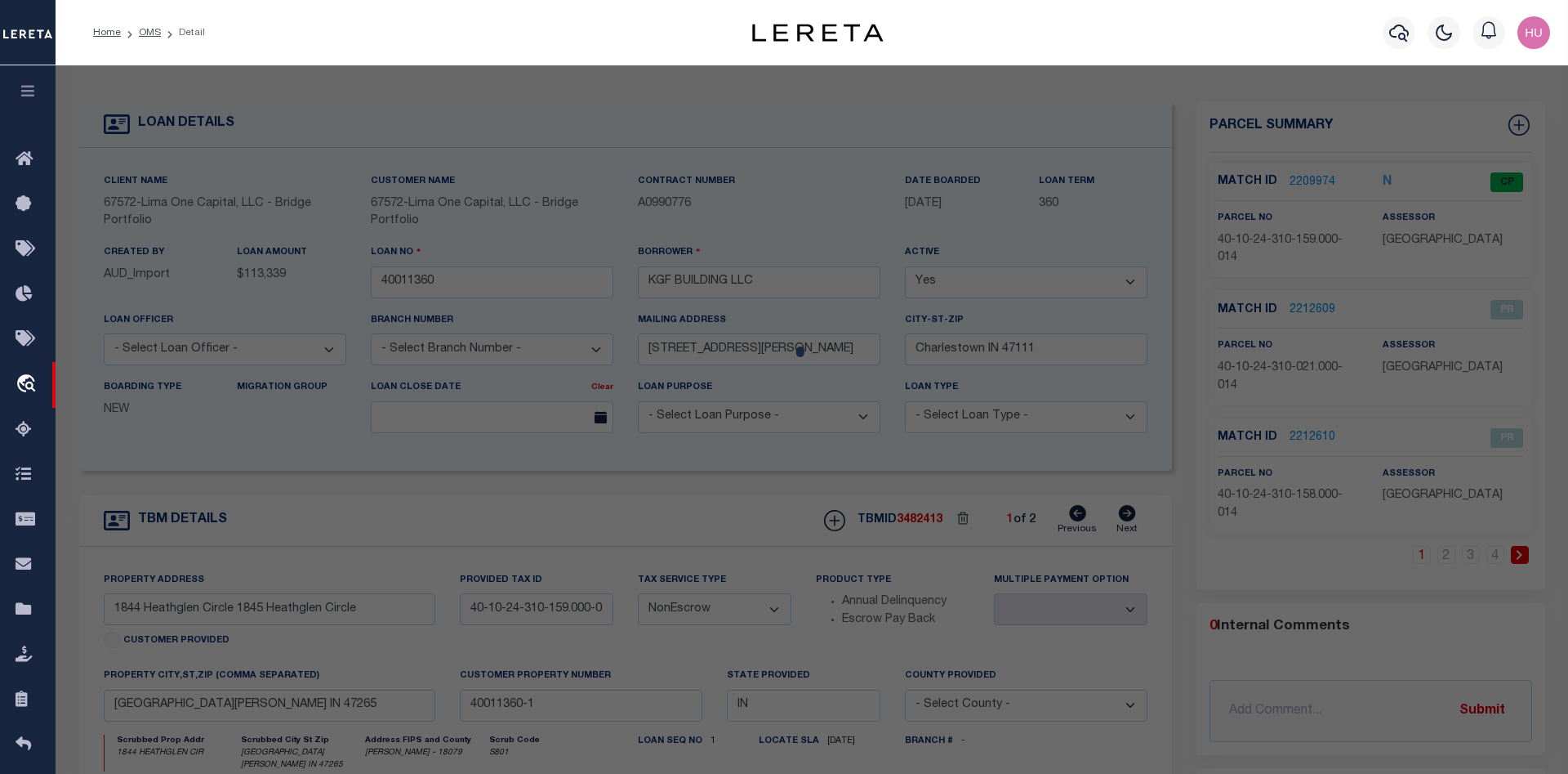
checkbox input "false"
select select "CP"
select select "099"
type input "KGF Building, LLC"
select select "AGW"
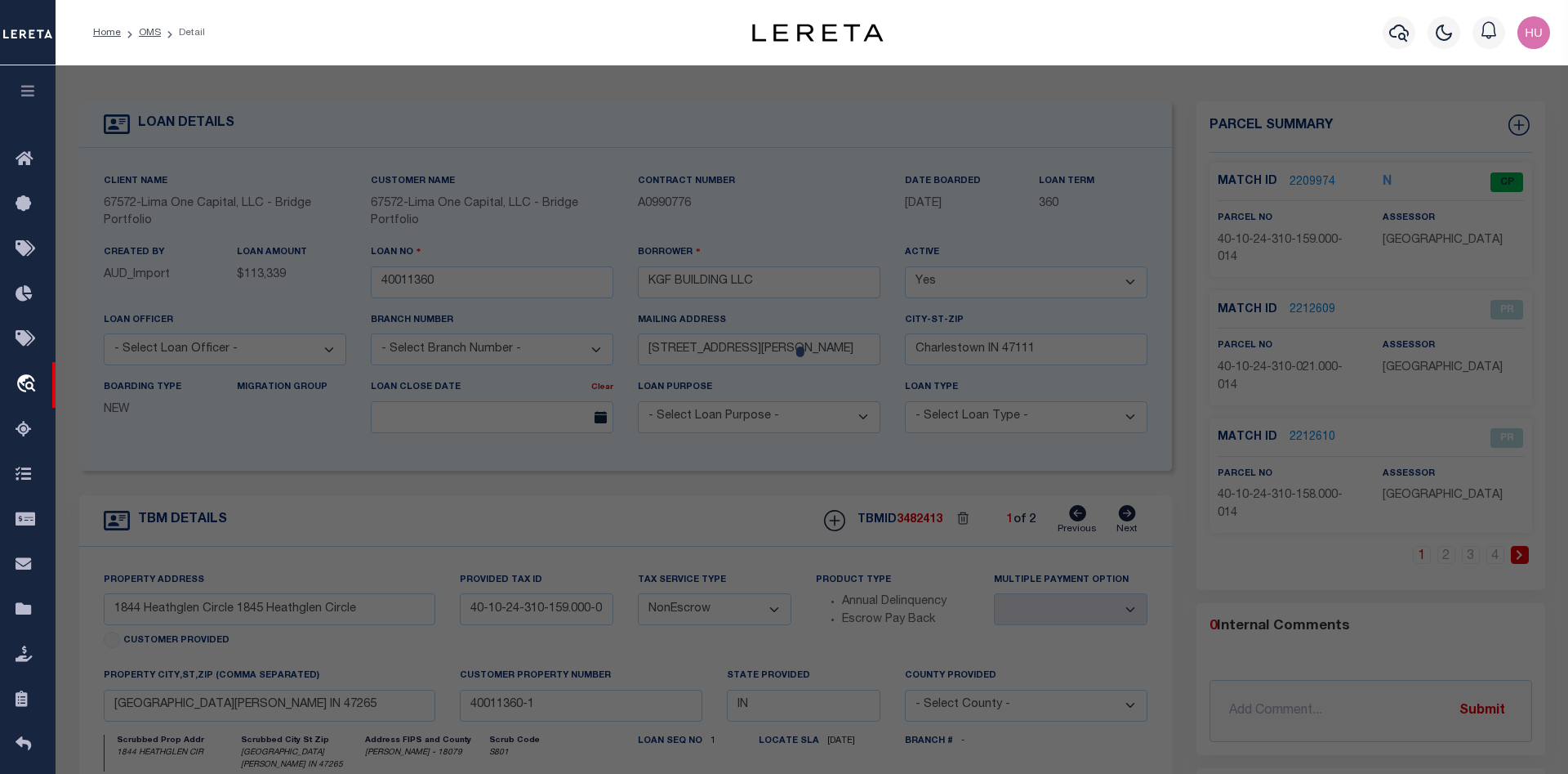
select select "ADD"
type input "1844 HEATHGLEN CIR"
type input "NORTH VERNON, IN 47265"
type textarea "COUNTRY SQUIRE LAKE SEC 4 1844 10-24- 031-159.000-04"
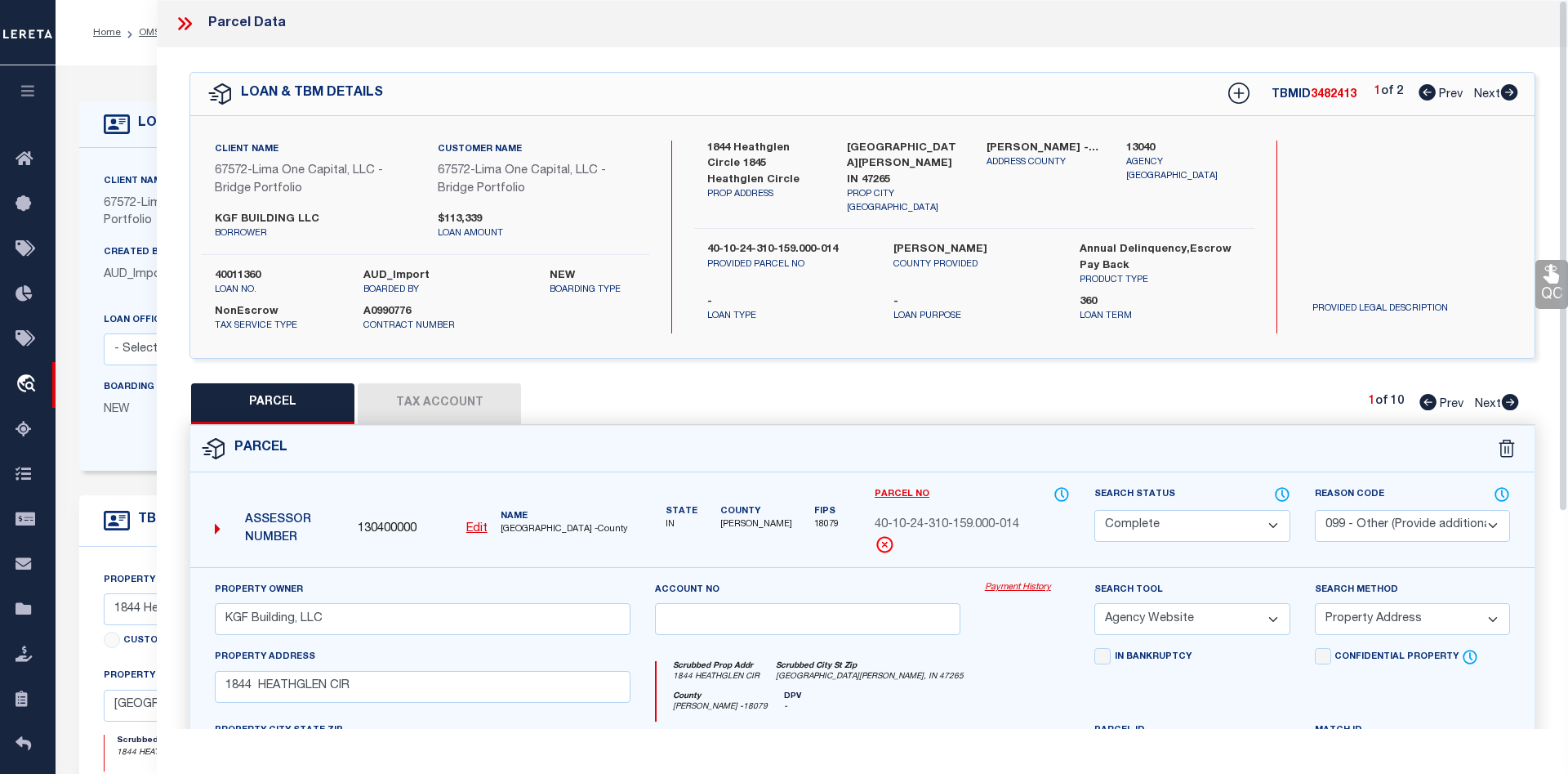
click at [1043, 589] on link "Payment History" at bounding box center [1028, 587] width 86 height 14
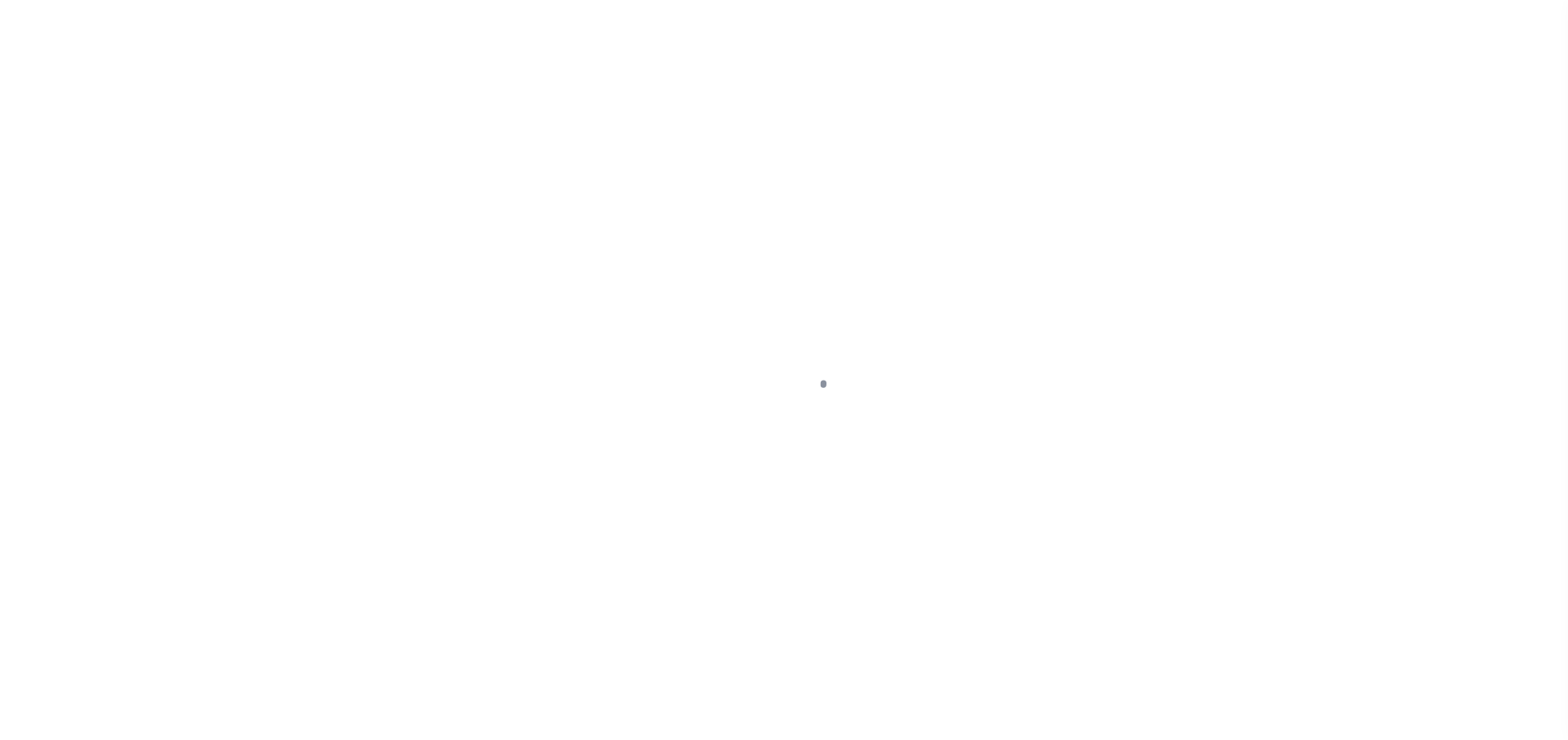
select select
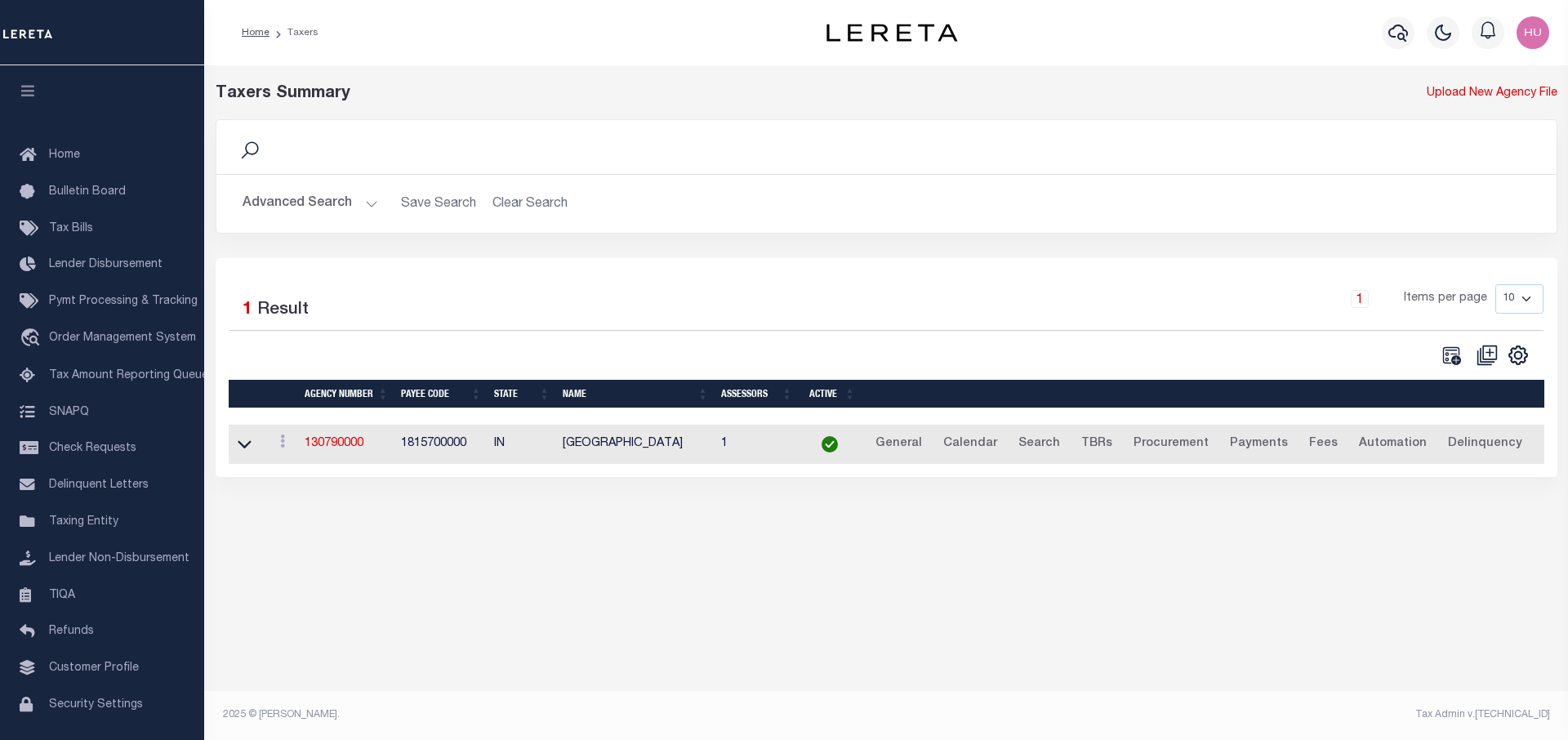
click at [442, 195] on h2 "Advanced Search Save Search Clear Search tblPayees_dynamictable_____DefaultSave…" at bounding box center [886, 204] width 1314 height 32
click at [348, 202] on button "Advanced Search" at bounding box center [311, 204] width 136 height 32
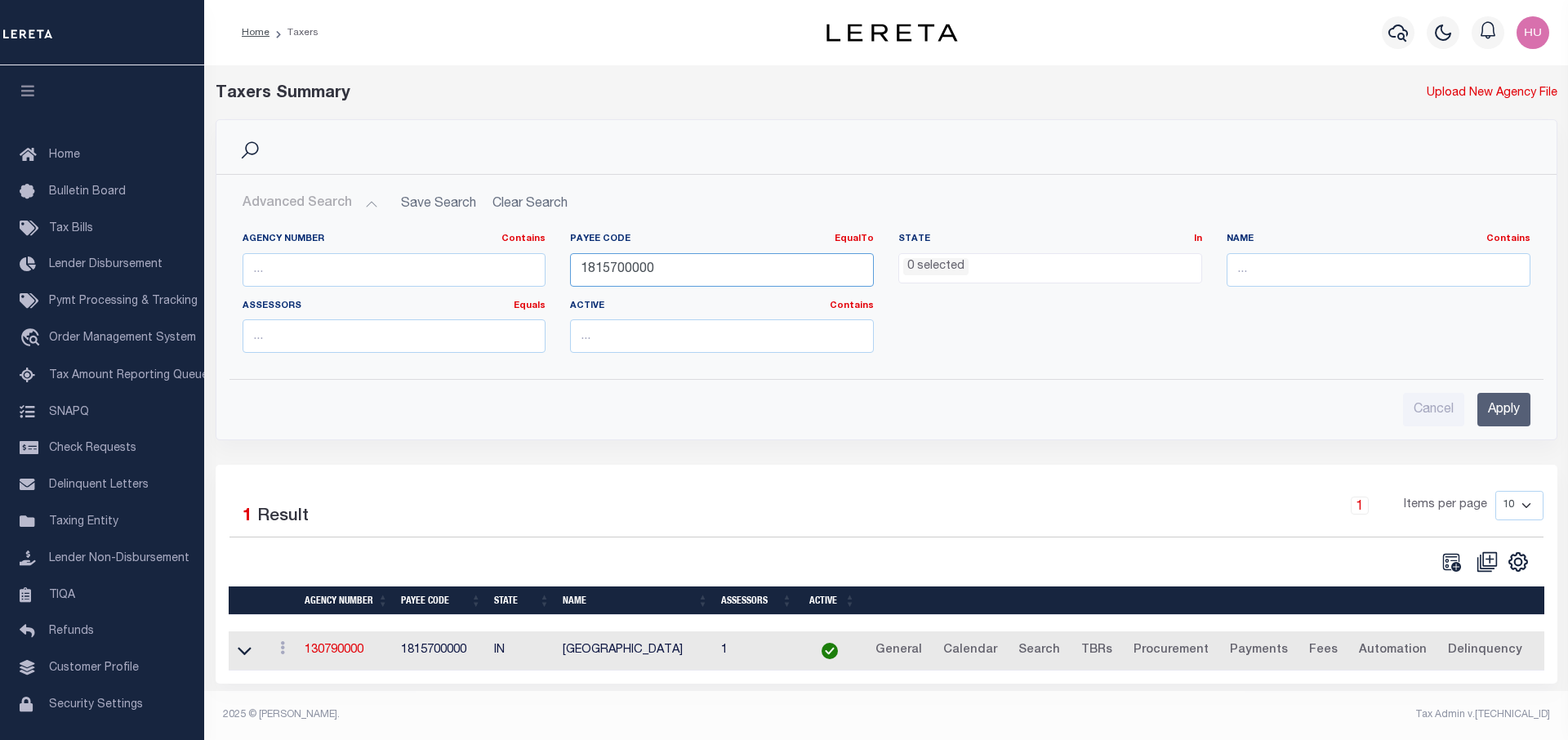
click at [613, 266] on input "1815700000" at bounding box center [722, 270] width 304 height 34
paste input "number"
drag, startPoint x: 678, startPoint y: 277, endPoint x: 513, endPoint y: 270, distance: 165.1
click at [570, 270] on input "number" at bounding box center [722, 270] width 304 height 34
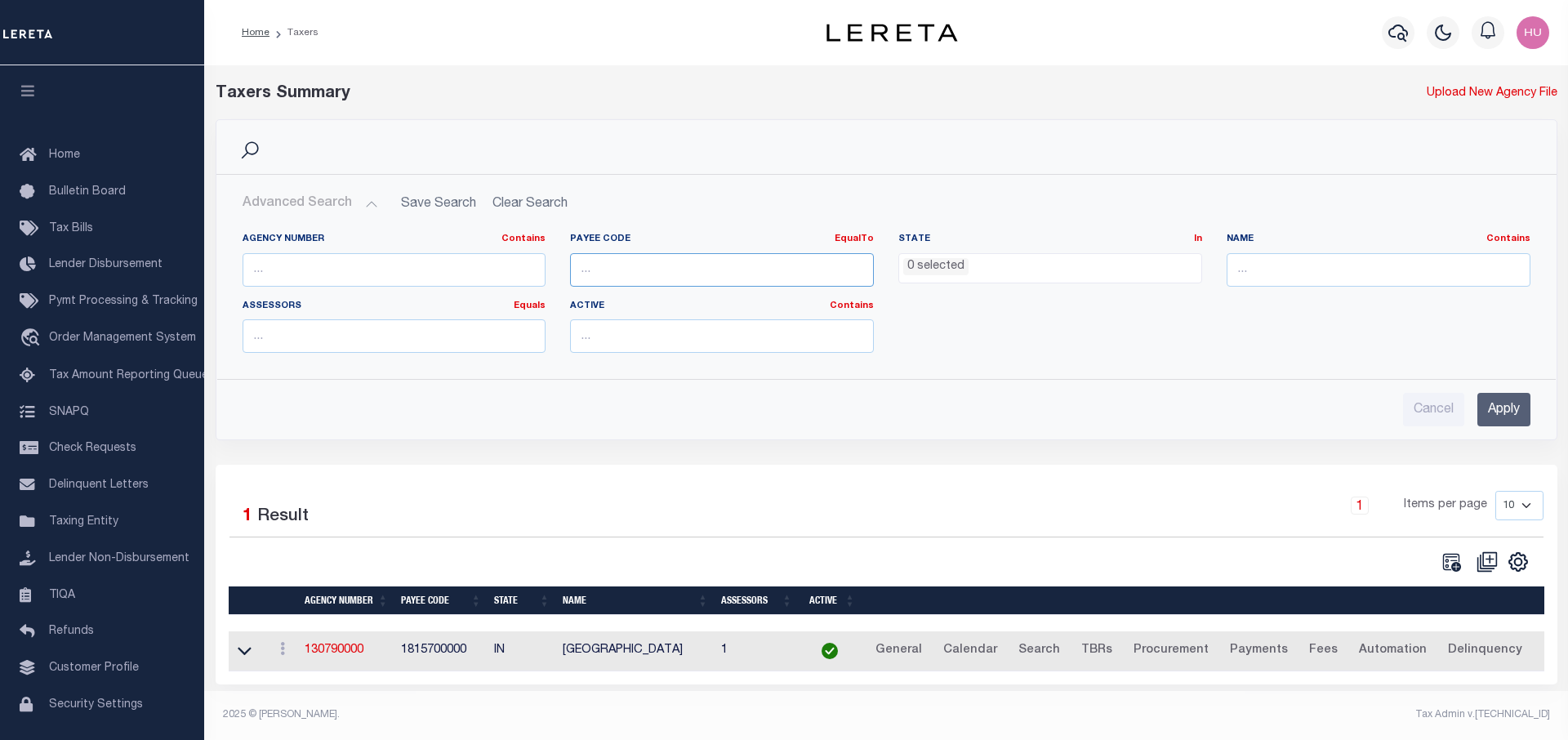
paste input "2210500000"
type input "2210500000"
click at [1501, 421] on input "Apply" at bounding box center [1505, 410] width 53 height 34
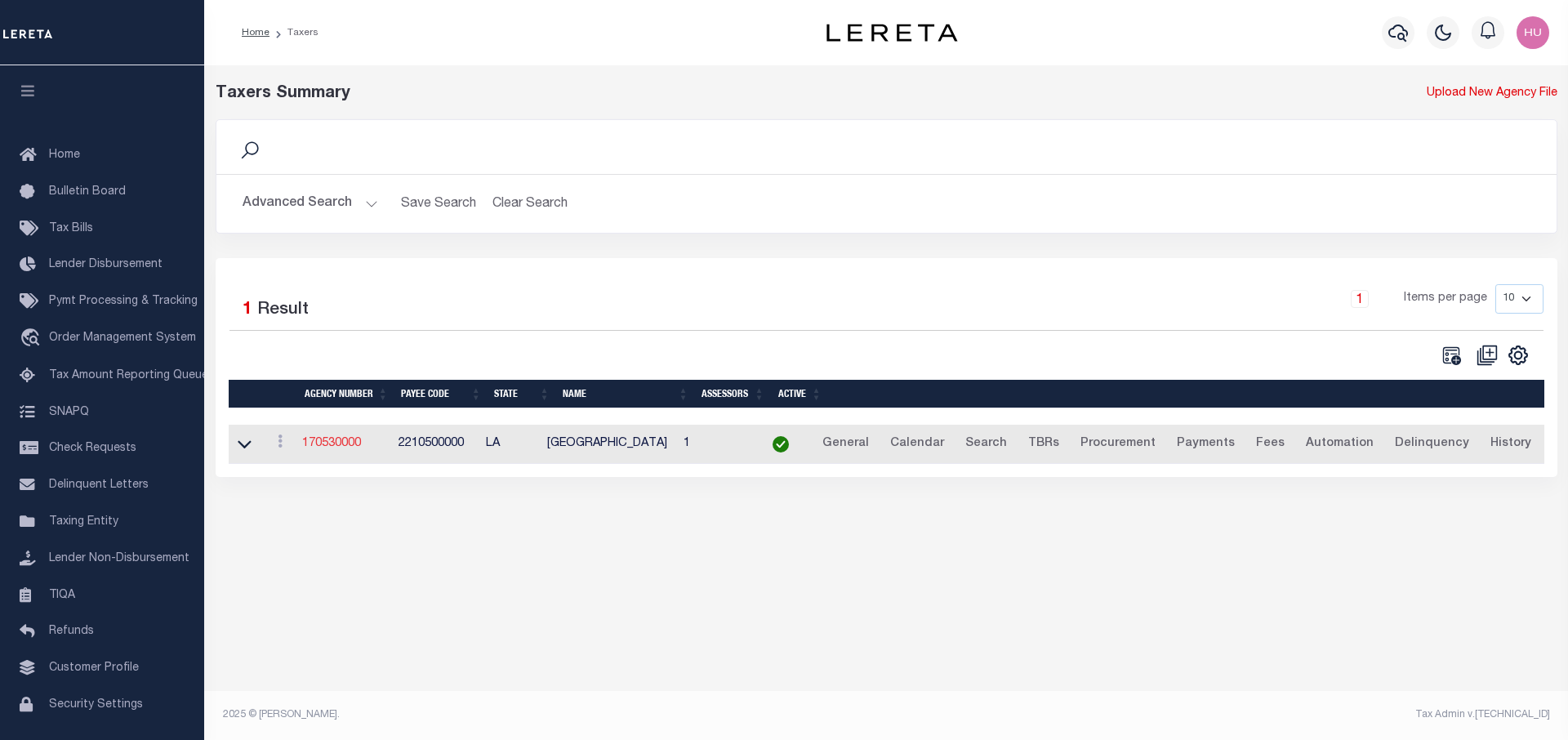
click at [331, 443] on link "170530000" at bounding box center [332, 444] width 59 height 11
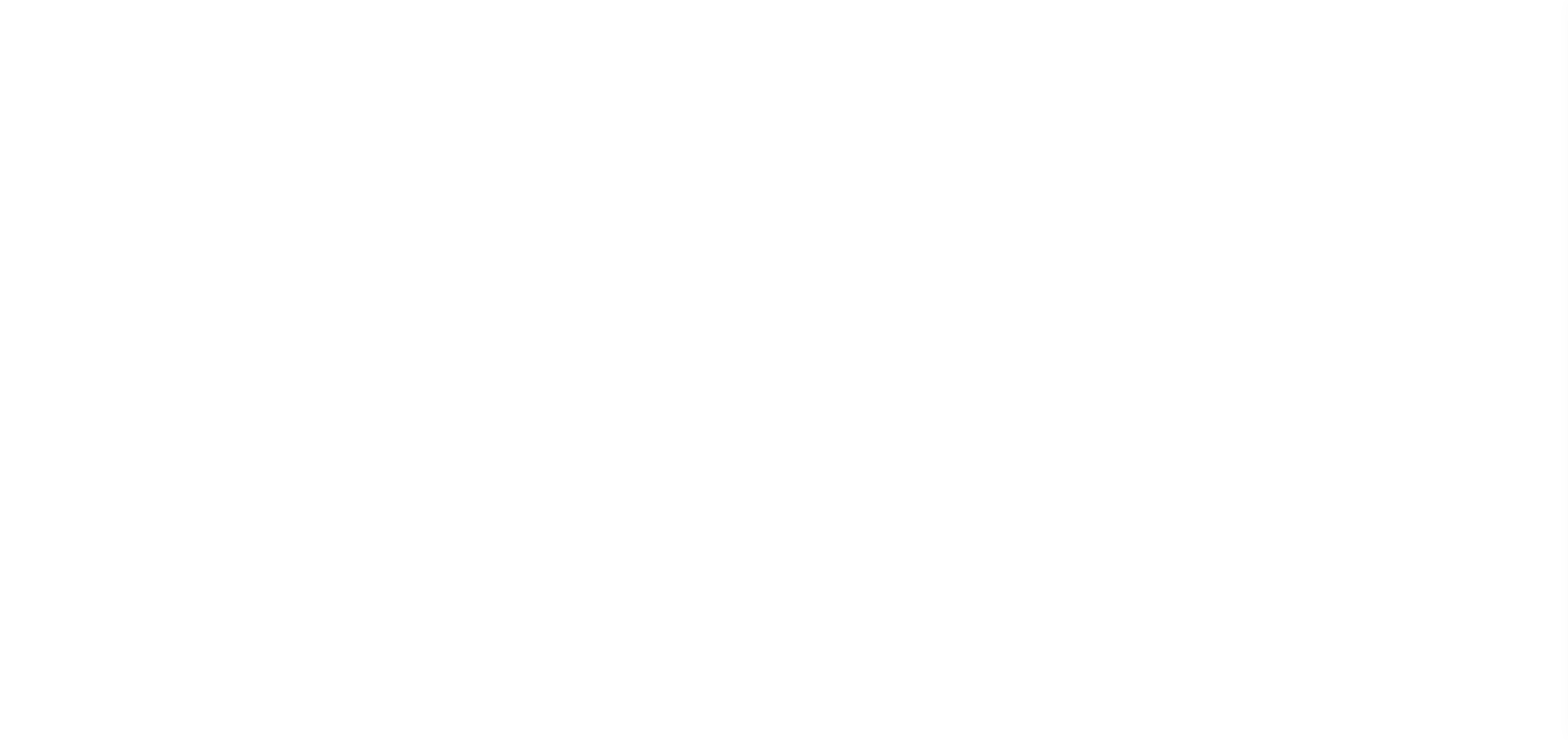
select select
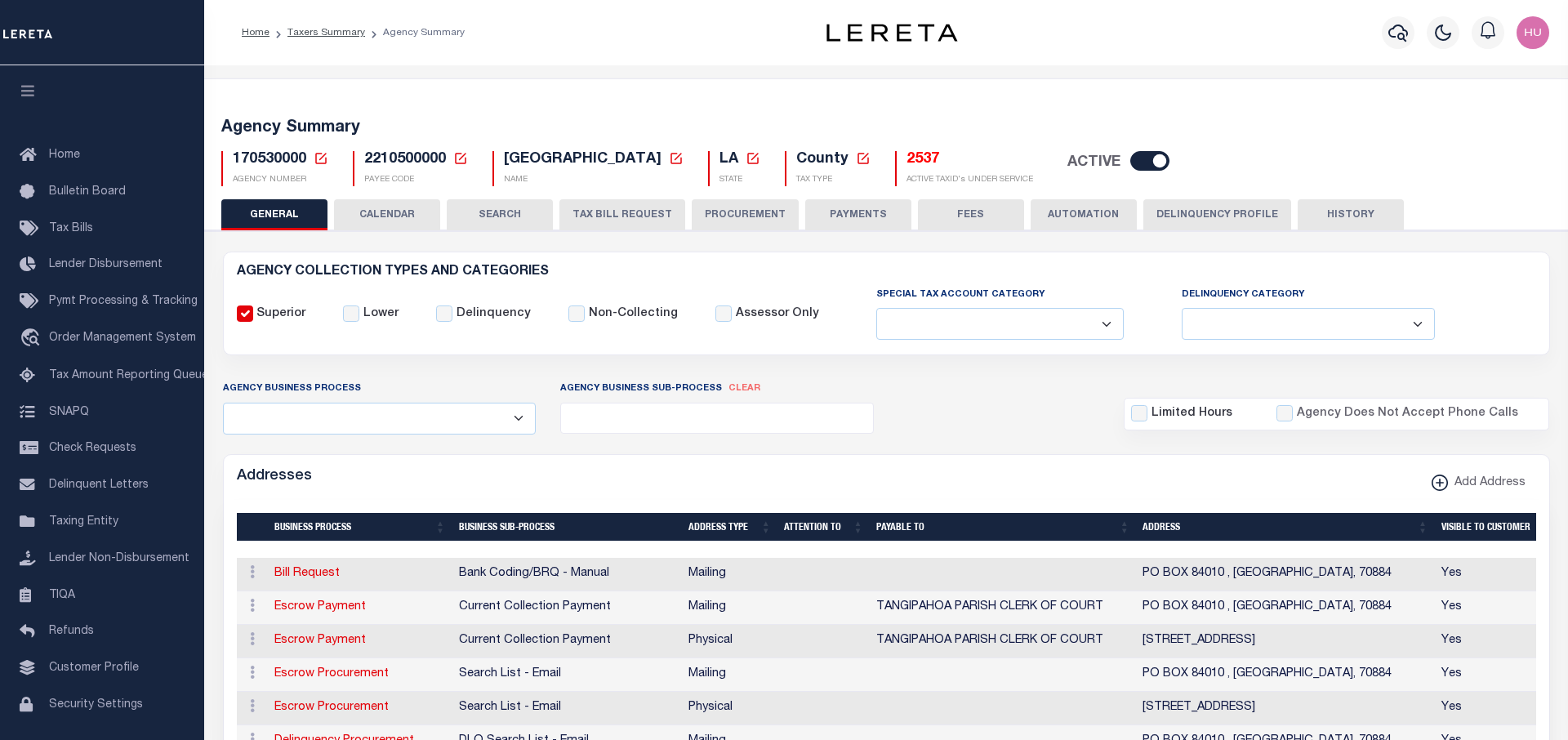
click at [407, 215] on button "CALENDAR" at bounding box center [387, 215] width 106 height 31
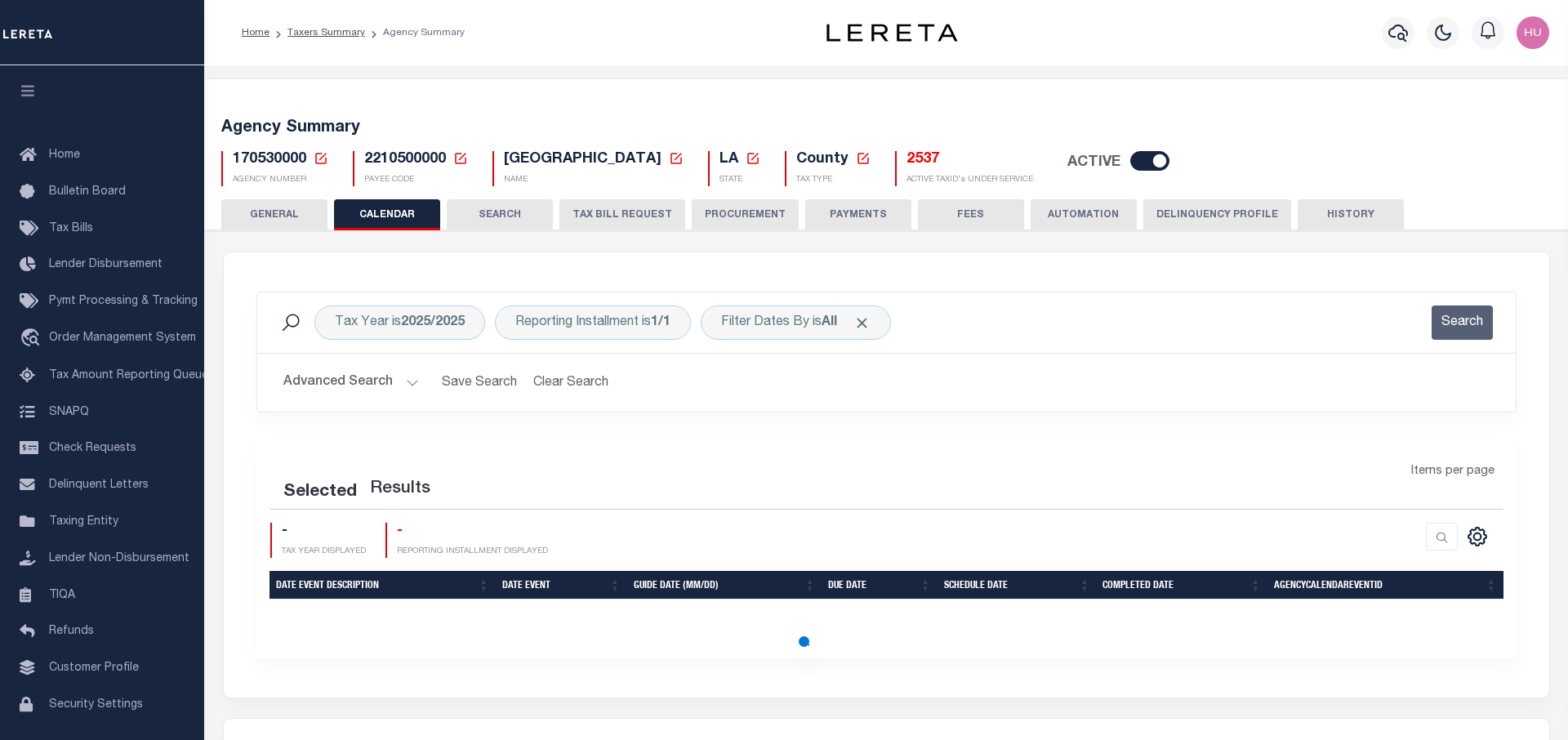
checkbox input "false"
type input "1"
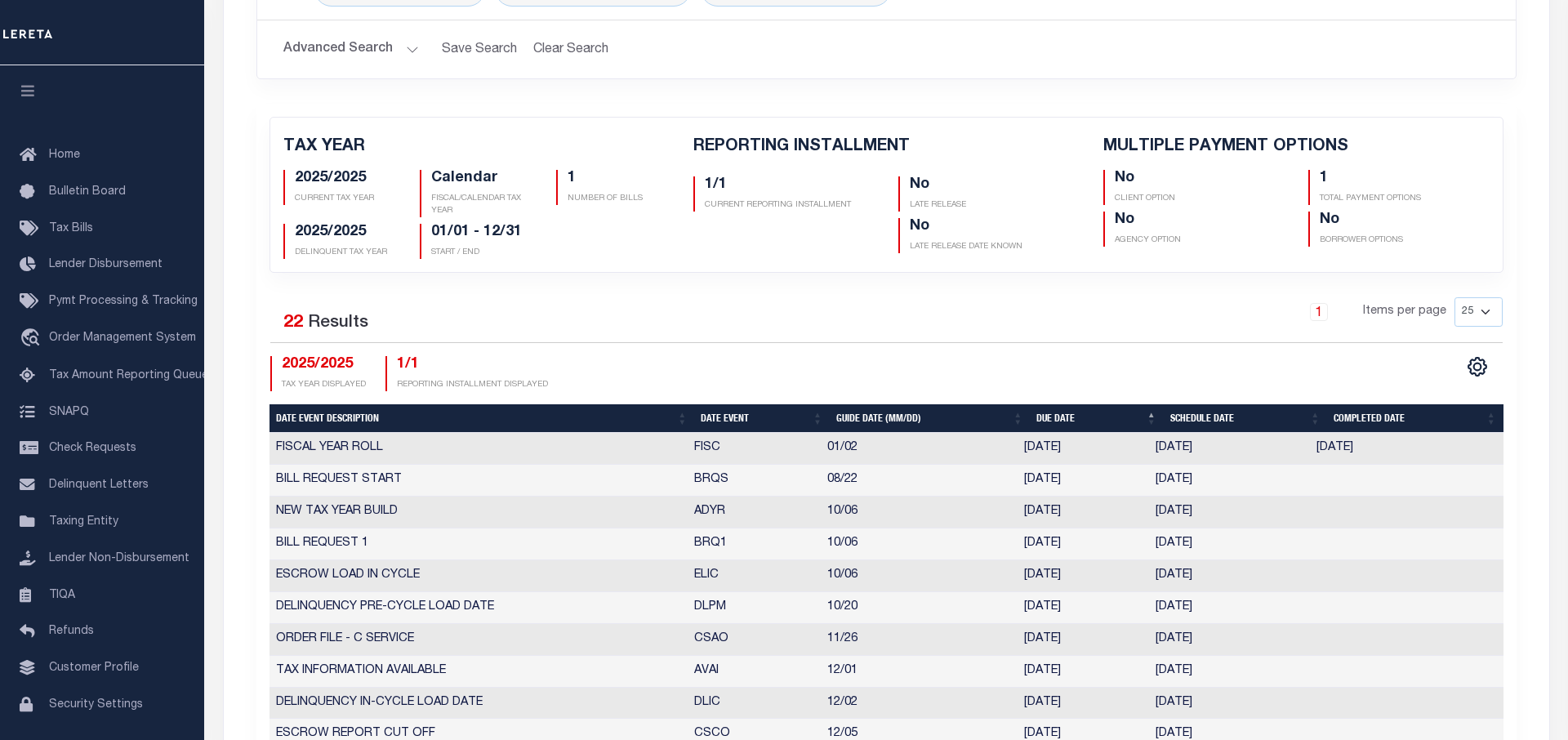
scroll to position [83, 0]
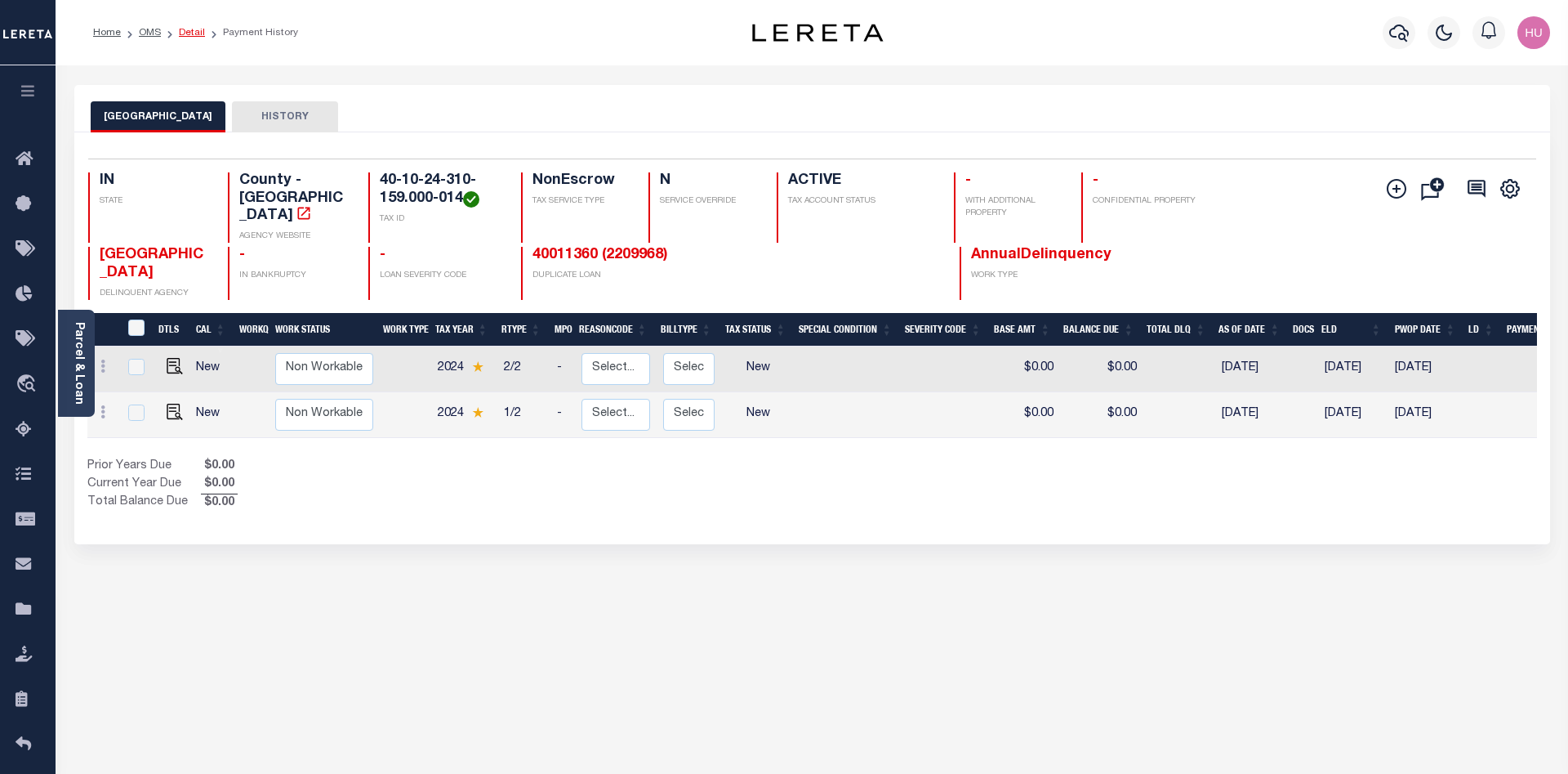
click at [191, 33] on link "Detail" at bounding box center [192, 32] width 27 height 10
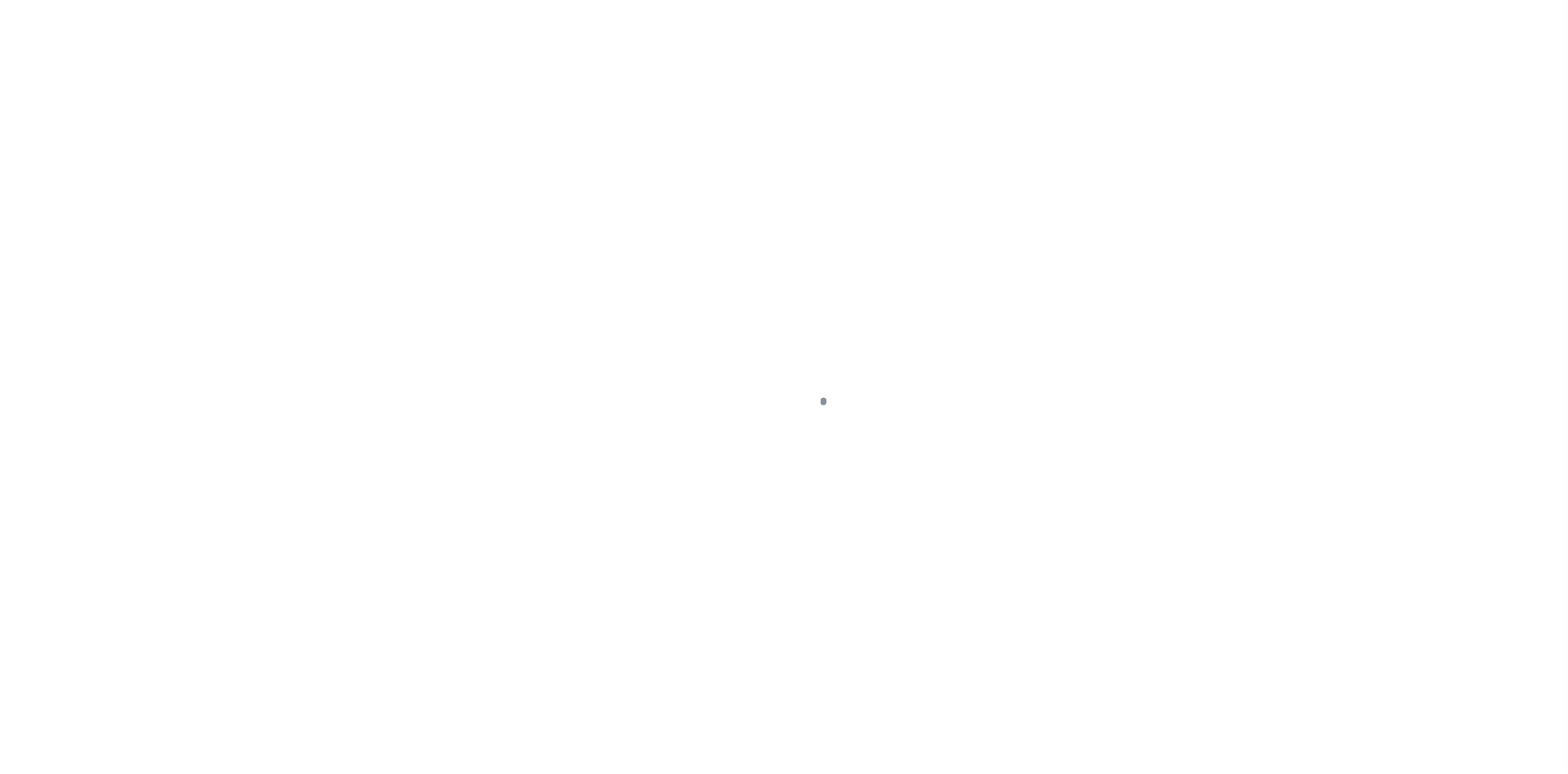
select select "NonEscrow"
type input "1844 Heathglen Circle 1845 Heathglen Circle"
type input "40-10-24-310-159.000-014"
select select
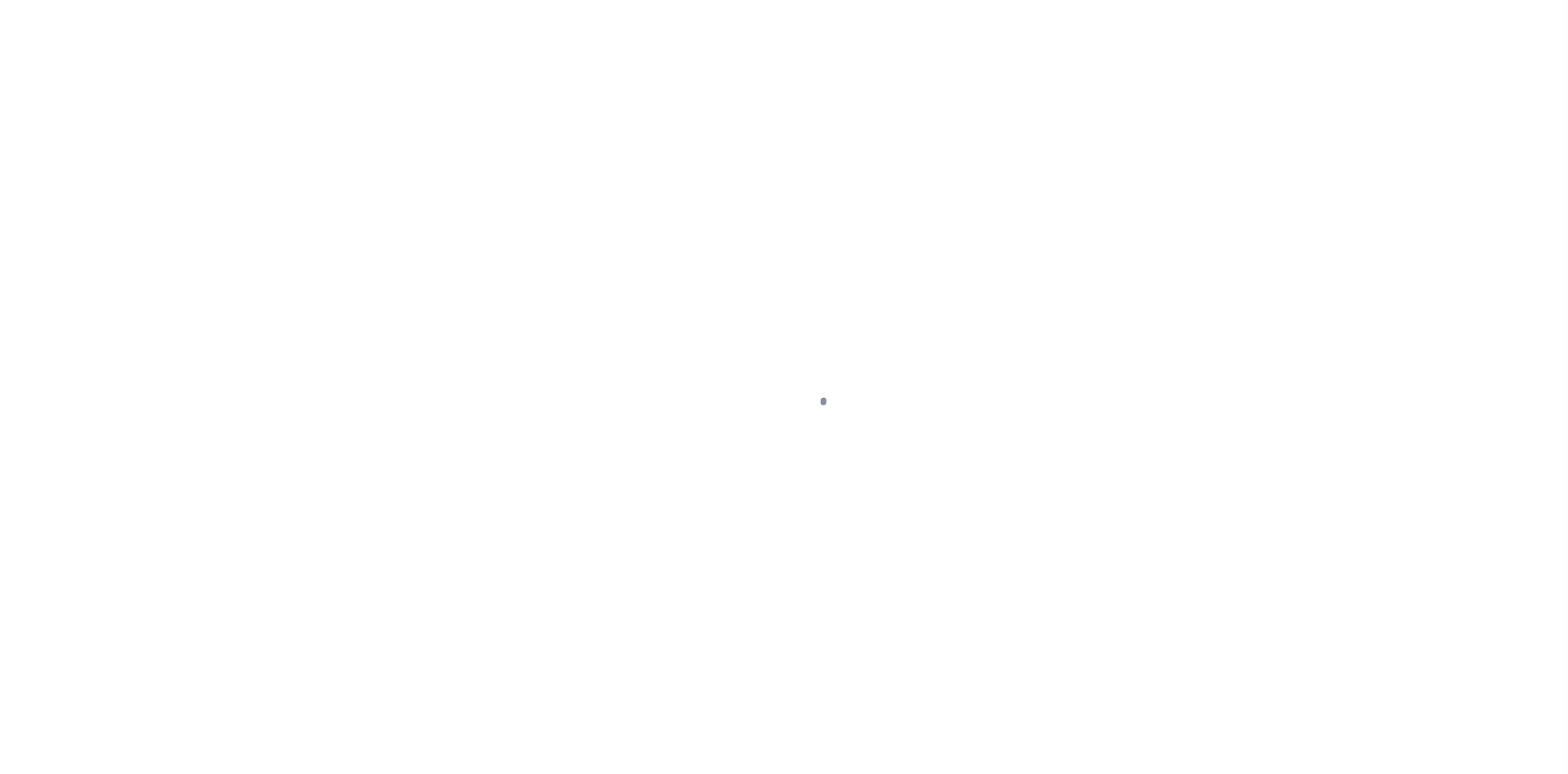
type input "[GEOGRAPHIC_DATA][PERSON_NAME] IN 47265"
type input "40011360-1"
type input "IN"
select select
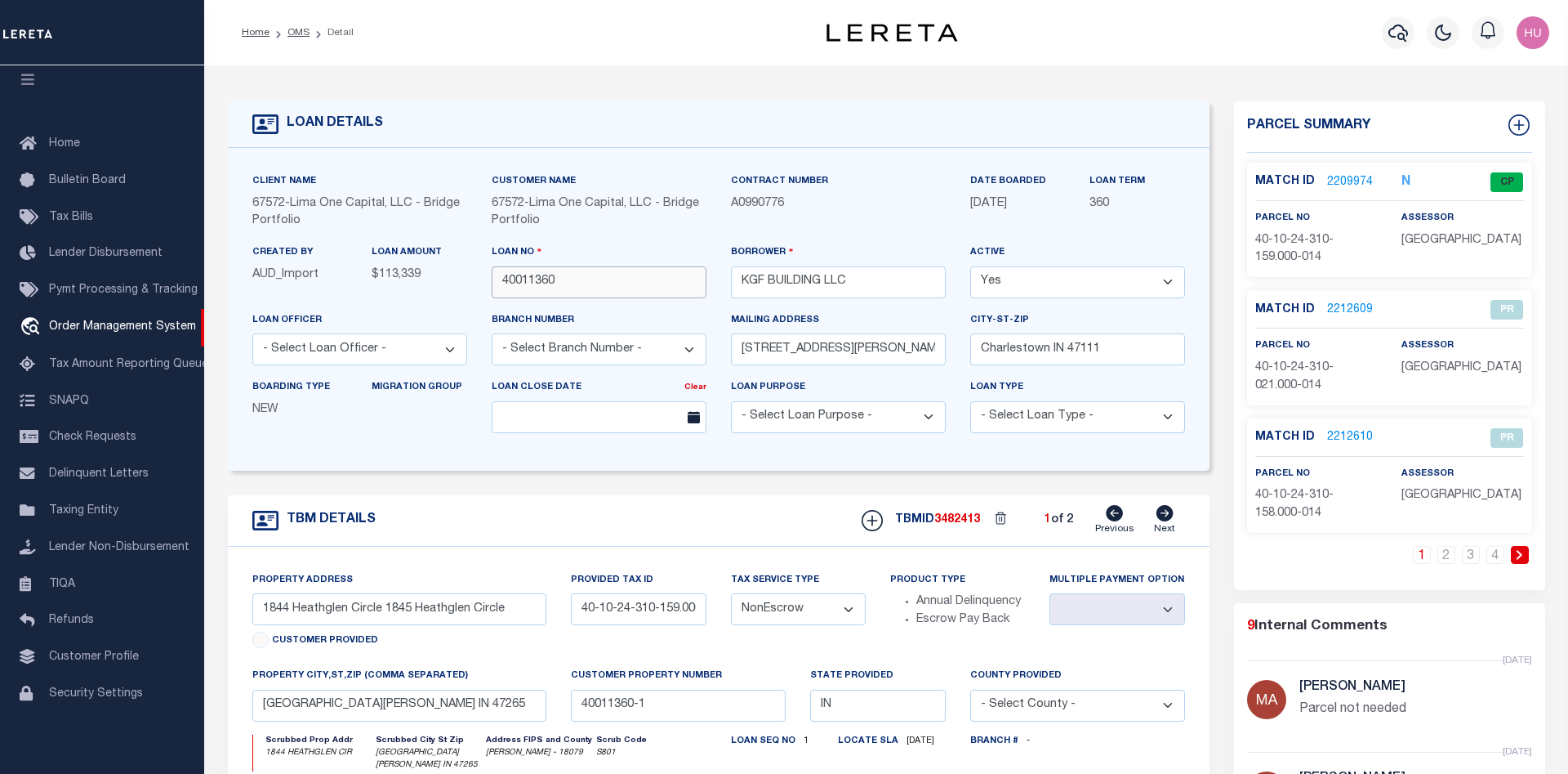
drag, startPoint x: 565, startPoint y: 281, endPoint x: 491, endPoint y: 286, distance: 74.2
click at [491, 286] on input "40011360" at bounding box center [599, 282] width 215 height 32
drag, startPoint x: 543, startPoint y: 224, endPoint x: 491, endPoint y: 202, distance: 56.5
click at [491, 202] on div "Customer Name 67572 - Lima One Capital, LLC - Bridge Portfolio" at bounding box center [599, 208] width 239 height 72
click at [735, 32] on div "Home OMS Detail" at bounding box center [504, 32] width 553 height 34
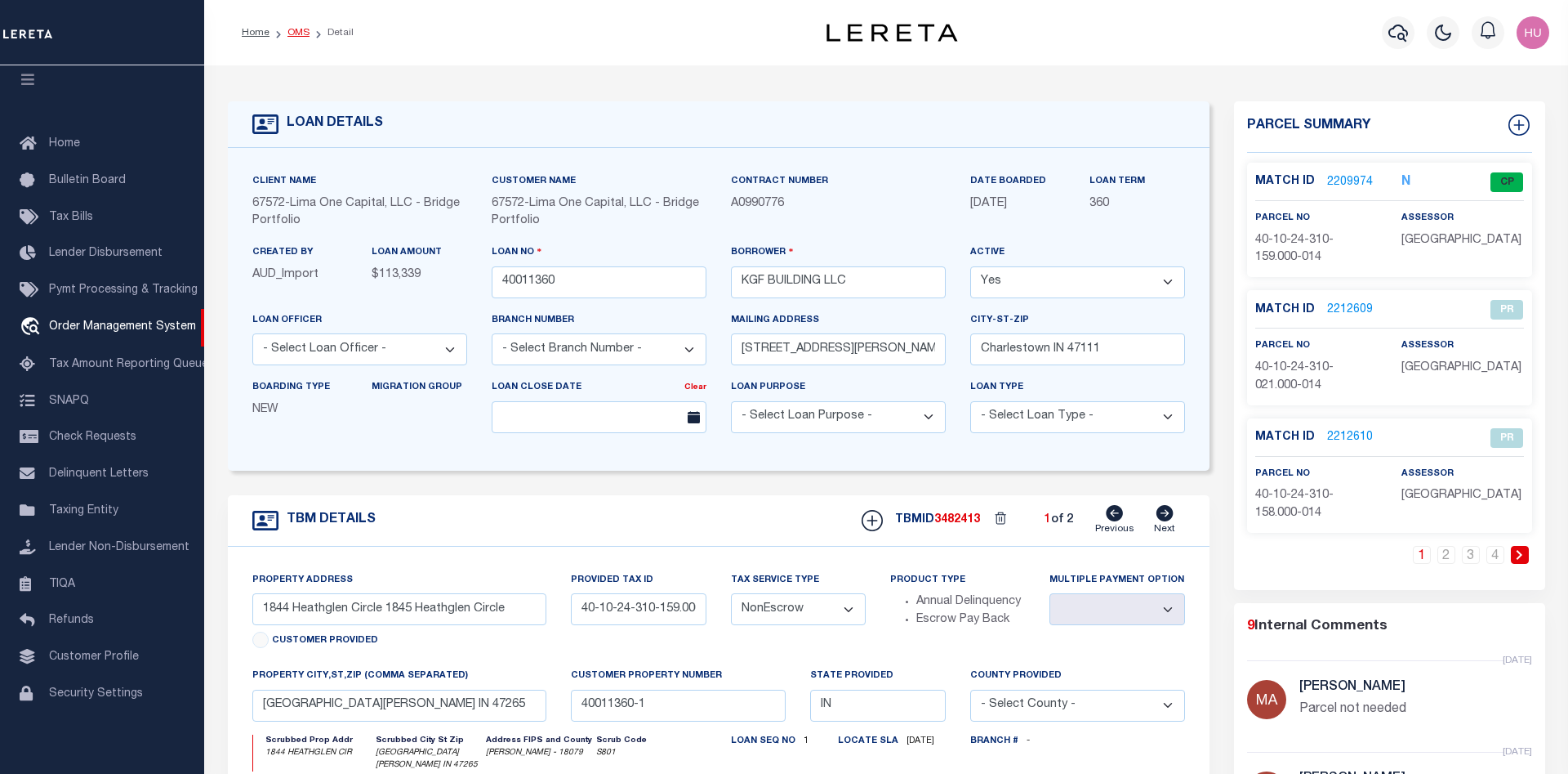
click at [294, 36] on link "OMS" at bounding box center [299, 32] width 22 height 10
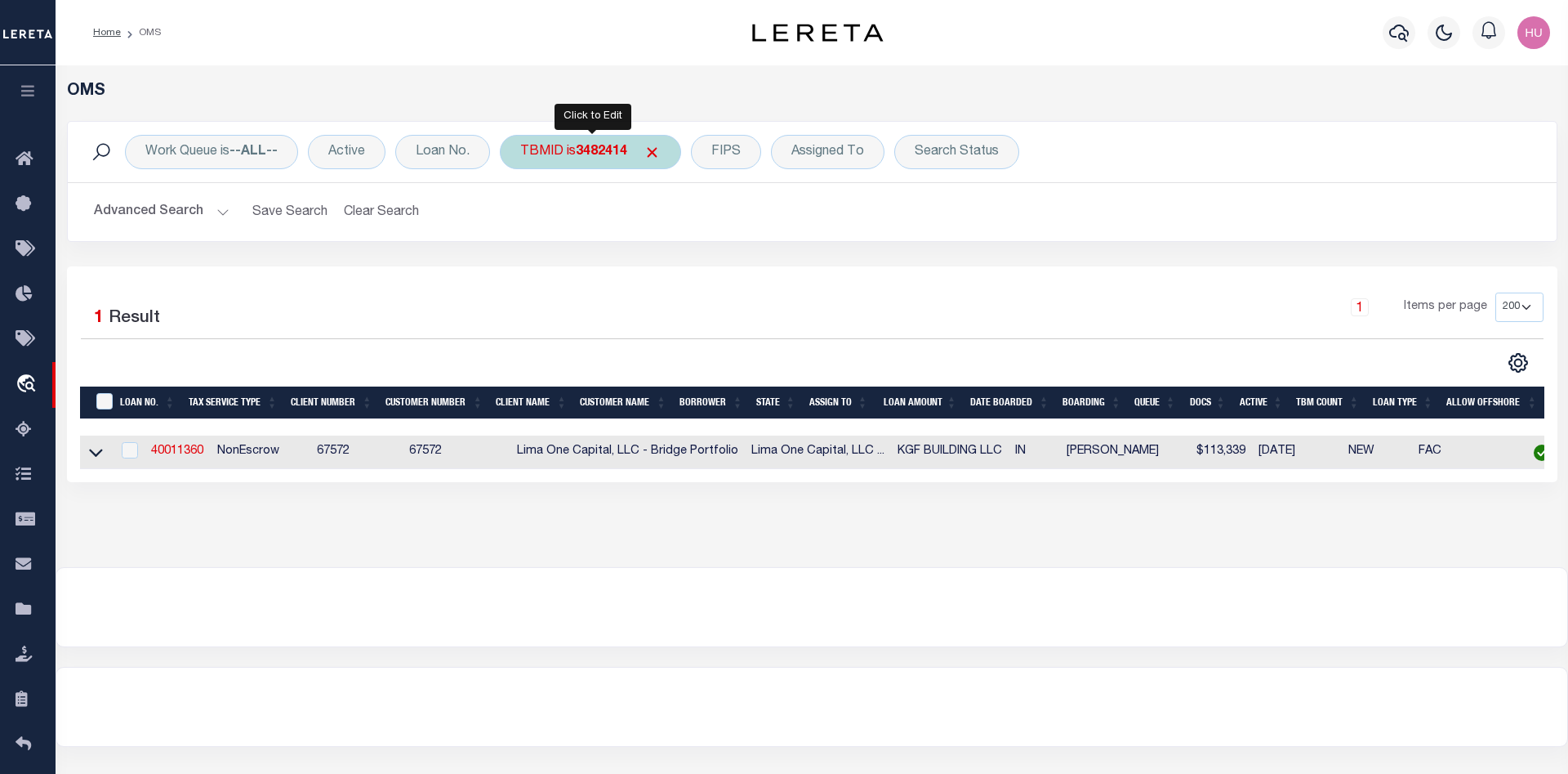
click at [580, 152] on b "3482414" at bounding box center [602, 152] width 51 height 13
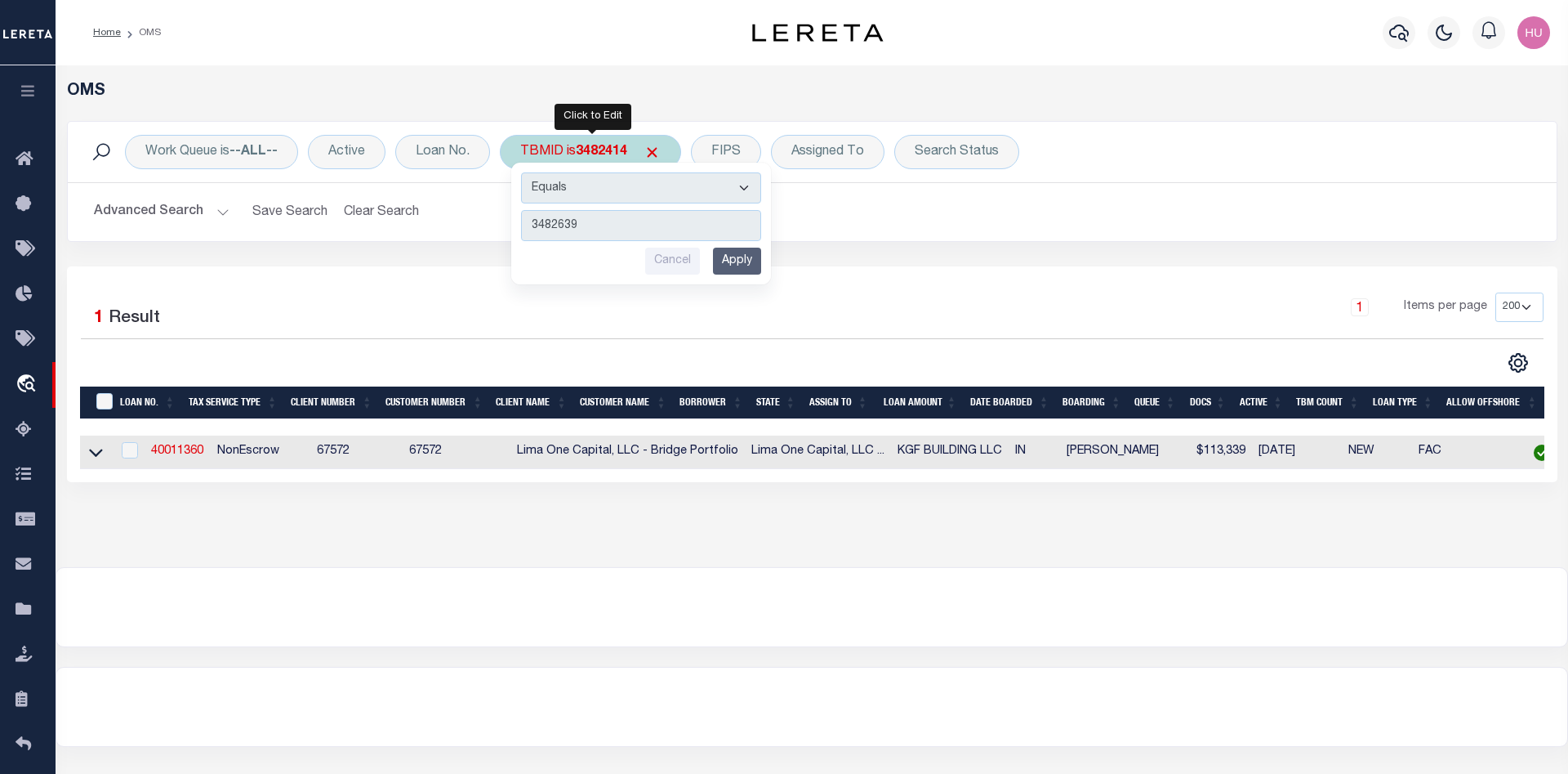
click at [760, 261] on input "Apply" at bounding box center [737, 260] width 49 height 27
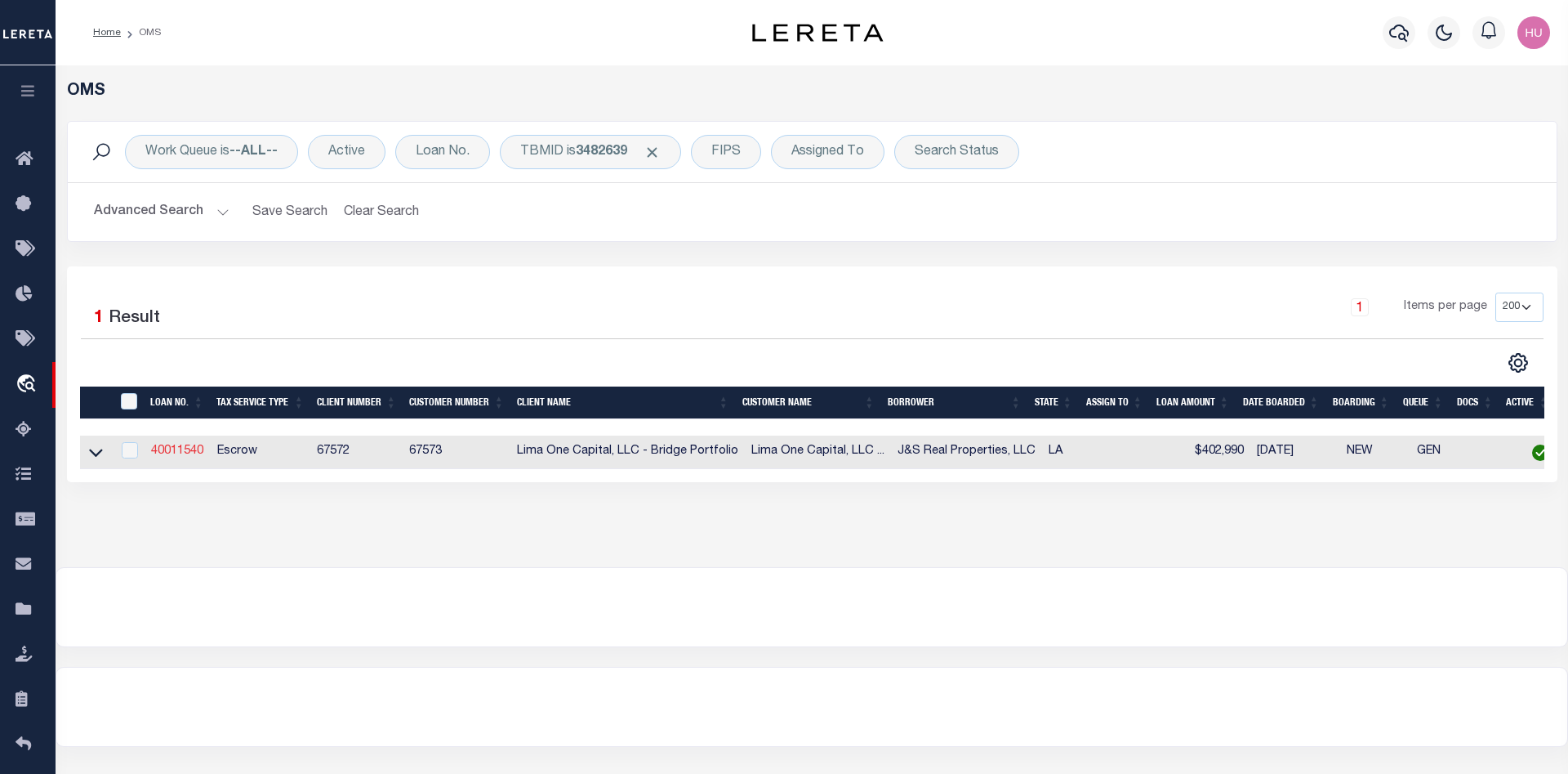
click at [183, 449] on link "40011540" at bounding box center [177, 451] width 52 height 11
type input "40011540"
type input "J&S Real Properties, LLC"
type input "[STREET_ADDRESS]"
type input "Baton Rouge LA 70806"
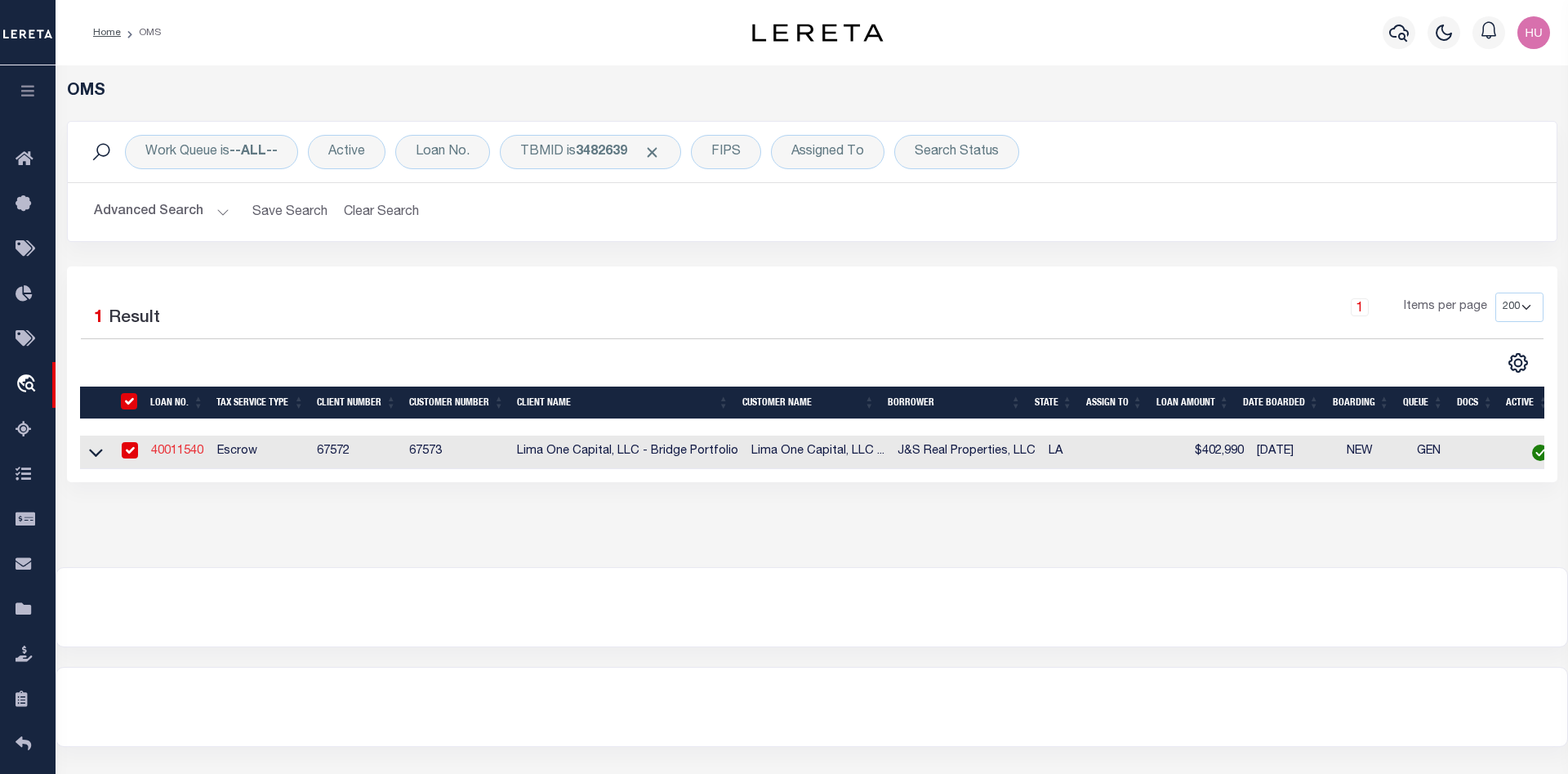
select select
select select "Escrow"
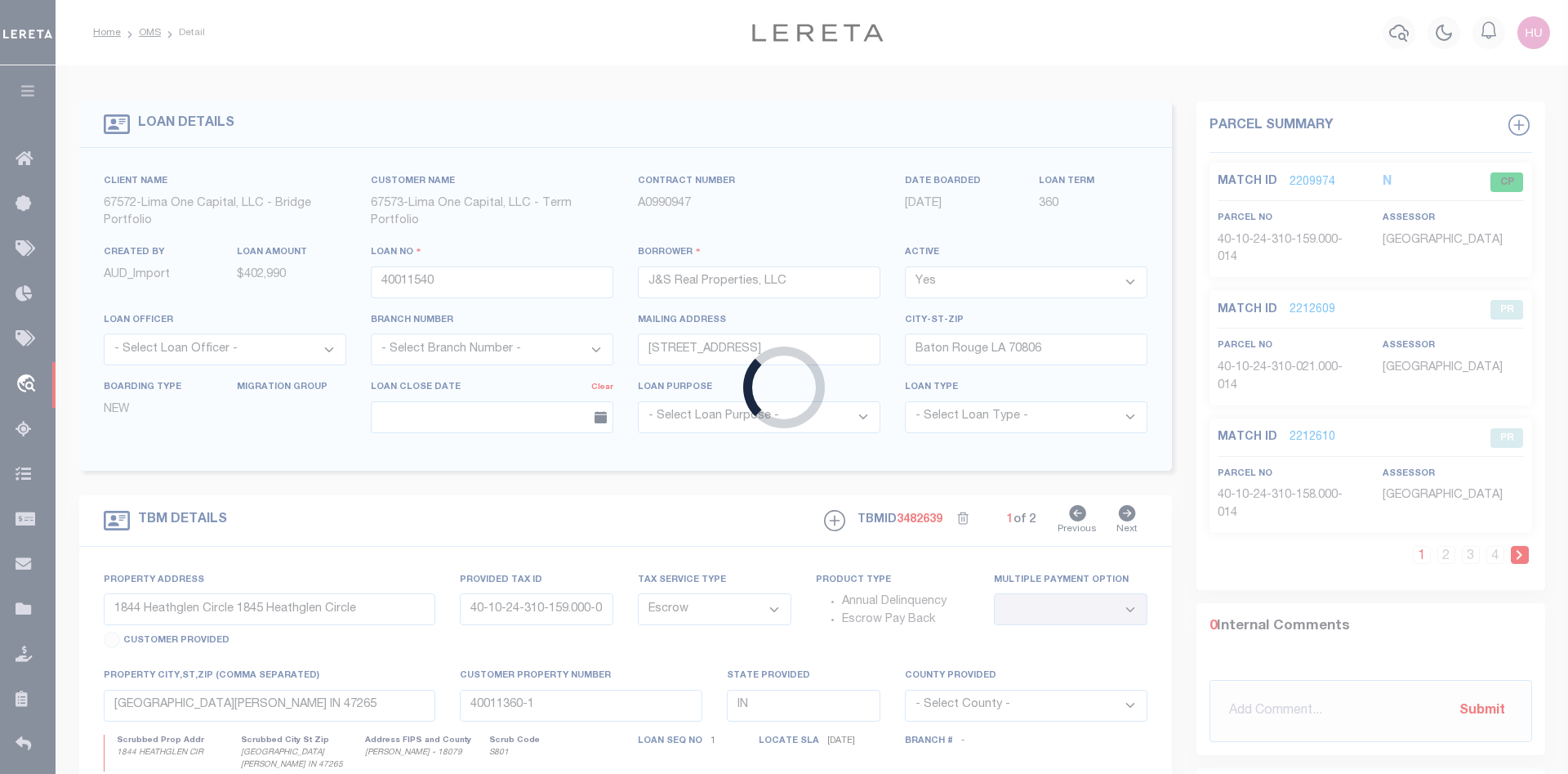
type input "[STREET_ADDRESS]"
type input "640530"
select select
type input "Baton Rouge LA 70802"
type input "40011540-1"
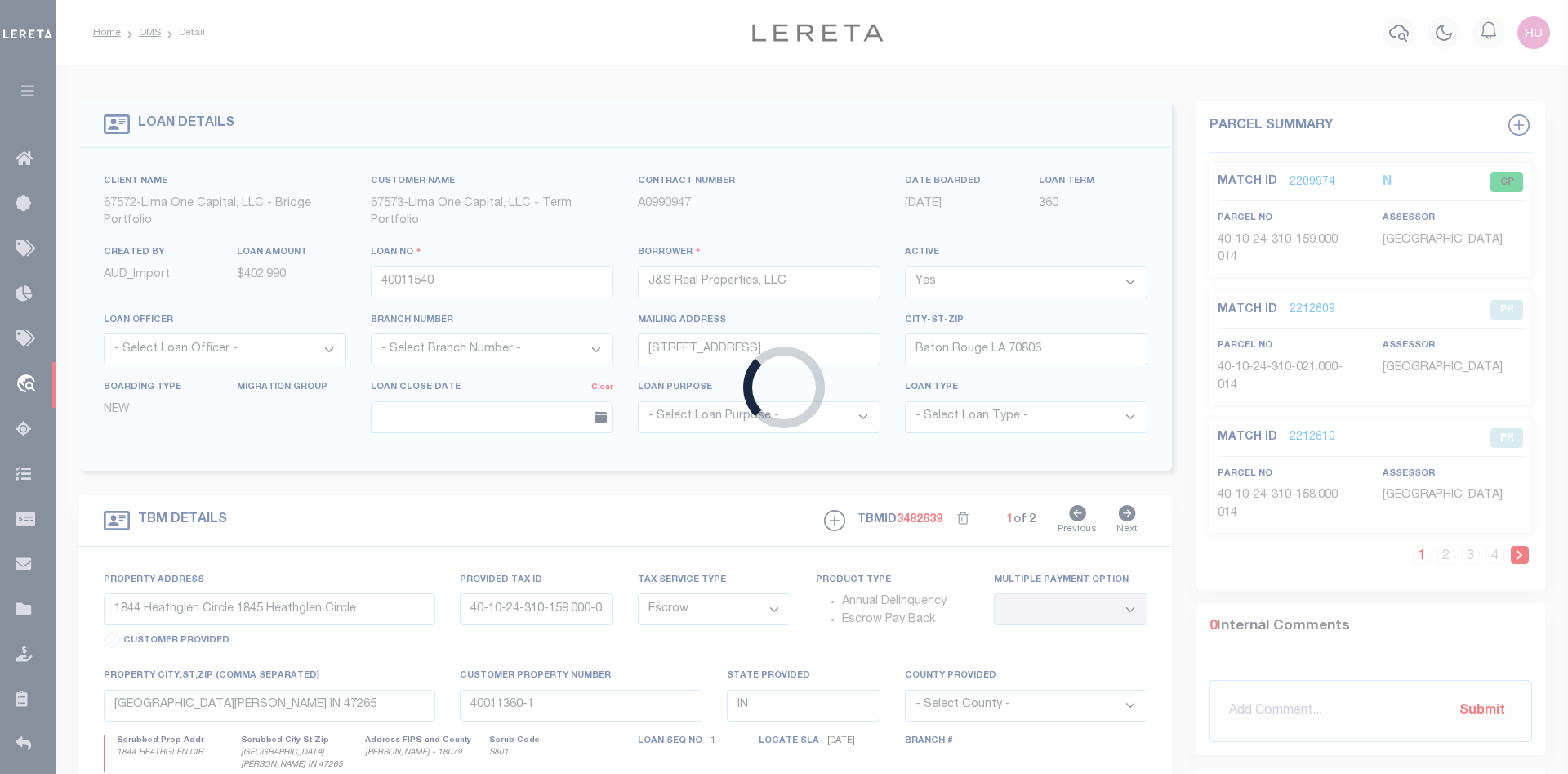
type input "LA"
select select
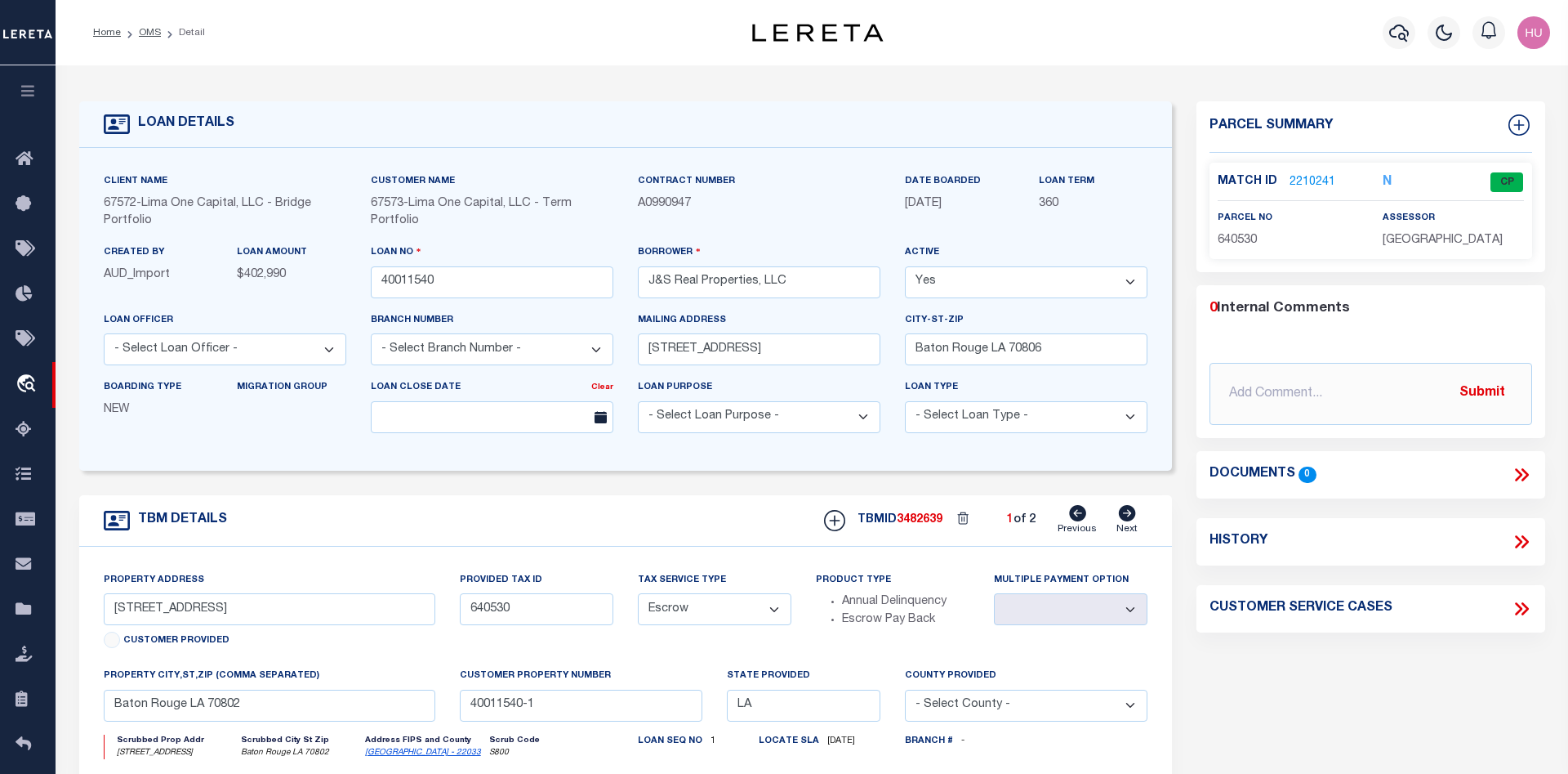
click at [1297, 181] on link "2210241" at bounding box center [1313, 182] width 46 height 17
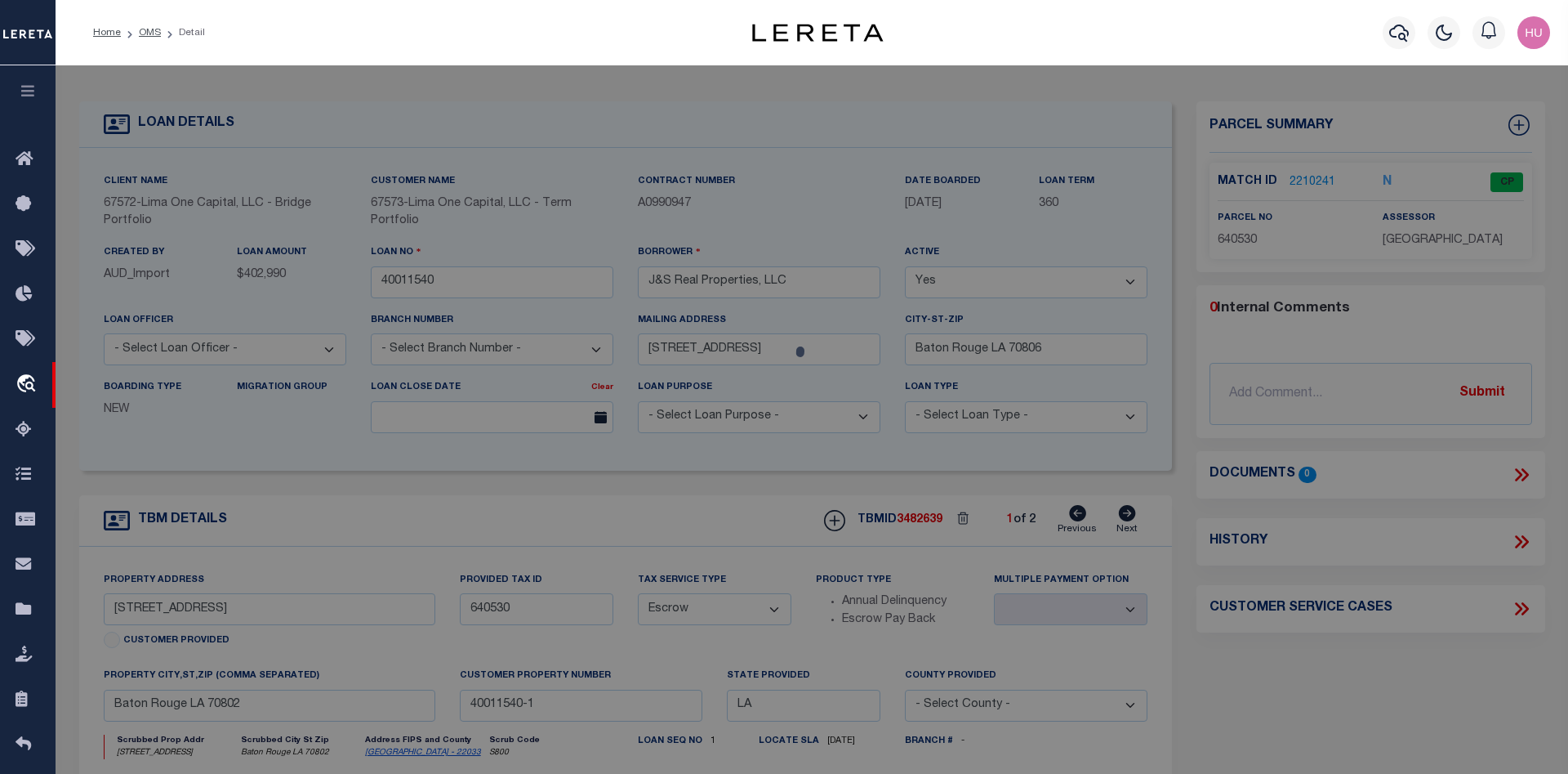
checkbox input "false"
select select "CP"
type input "KNAPP, ADAM L"
select select "ATL"
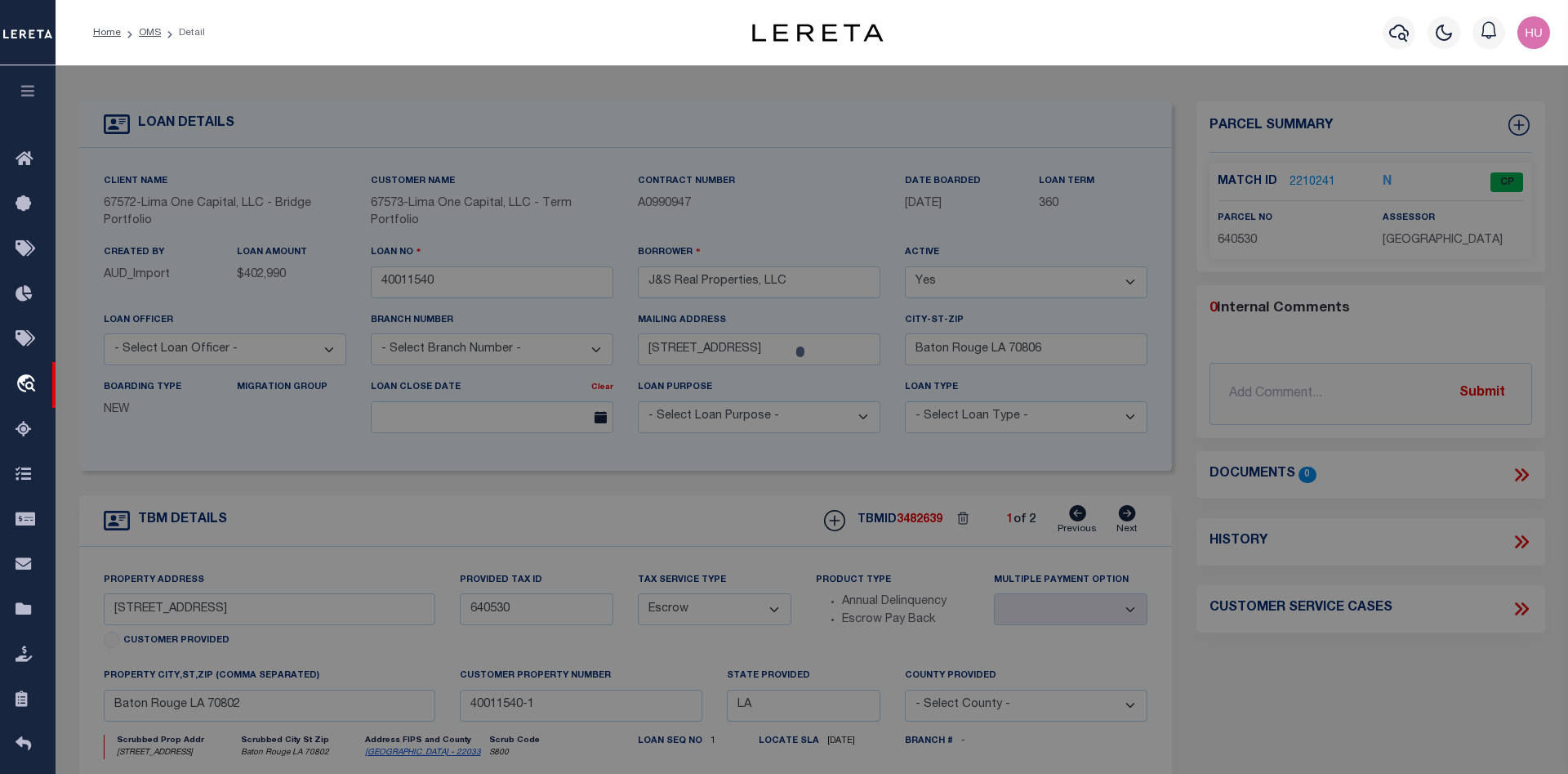
select select "ADD"
type input "3243 IVANHOE ST."
checkbox input "false"
type input "Baton Rouge, LA 70802"
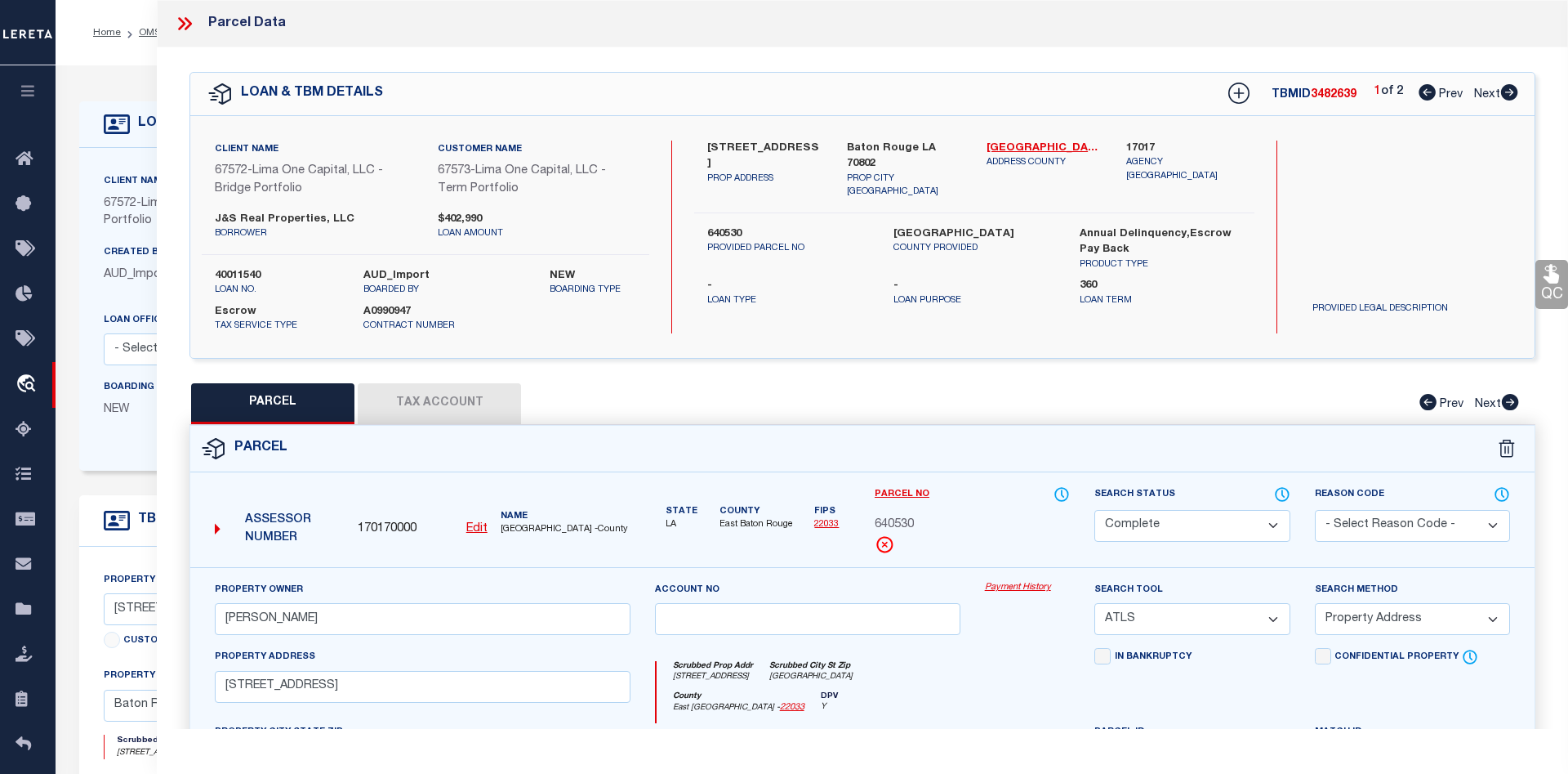
click at [1020, 588] on link "Payment History" at bounding box center [1028, 587] width 86 height 14
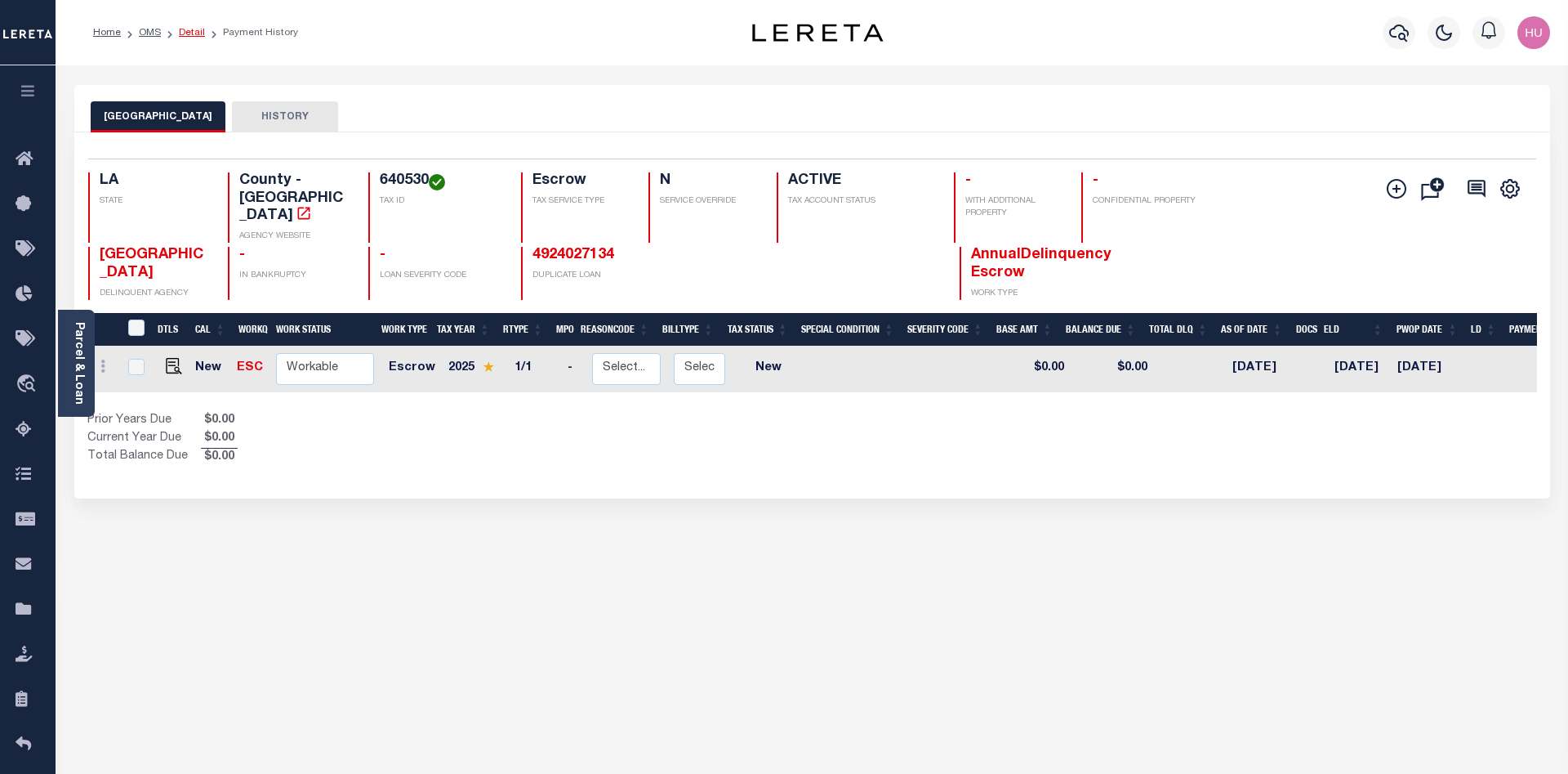
click at [191, 32] on link "Detail" at bounding box center [192, 32] width 27 height 10
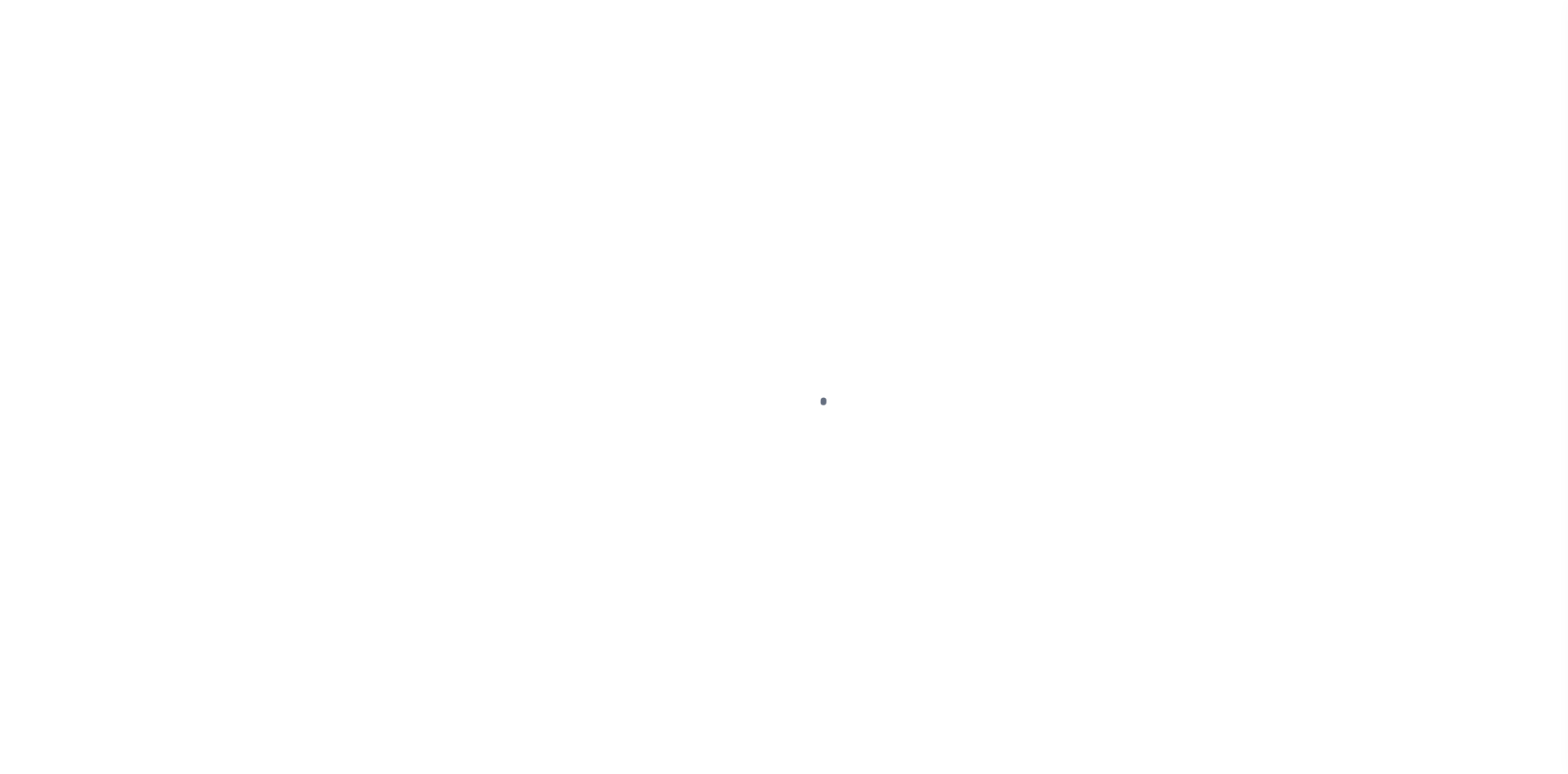
type input "40011540"
type input "J&S Real Properties, LLC"
select select
type input "[STREET_ADDRESS]"
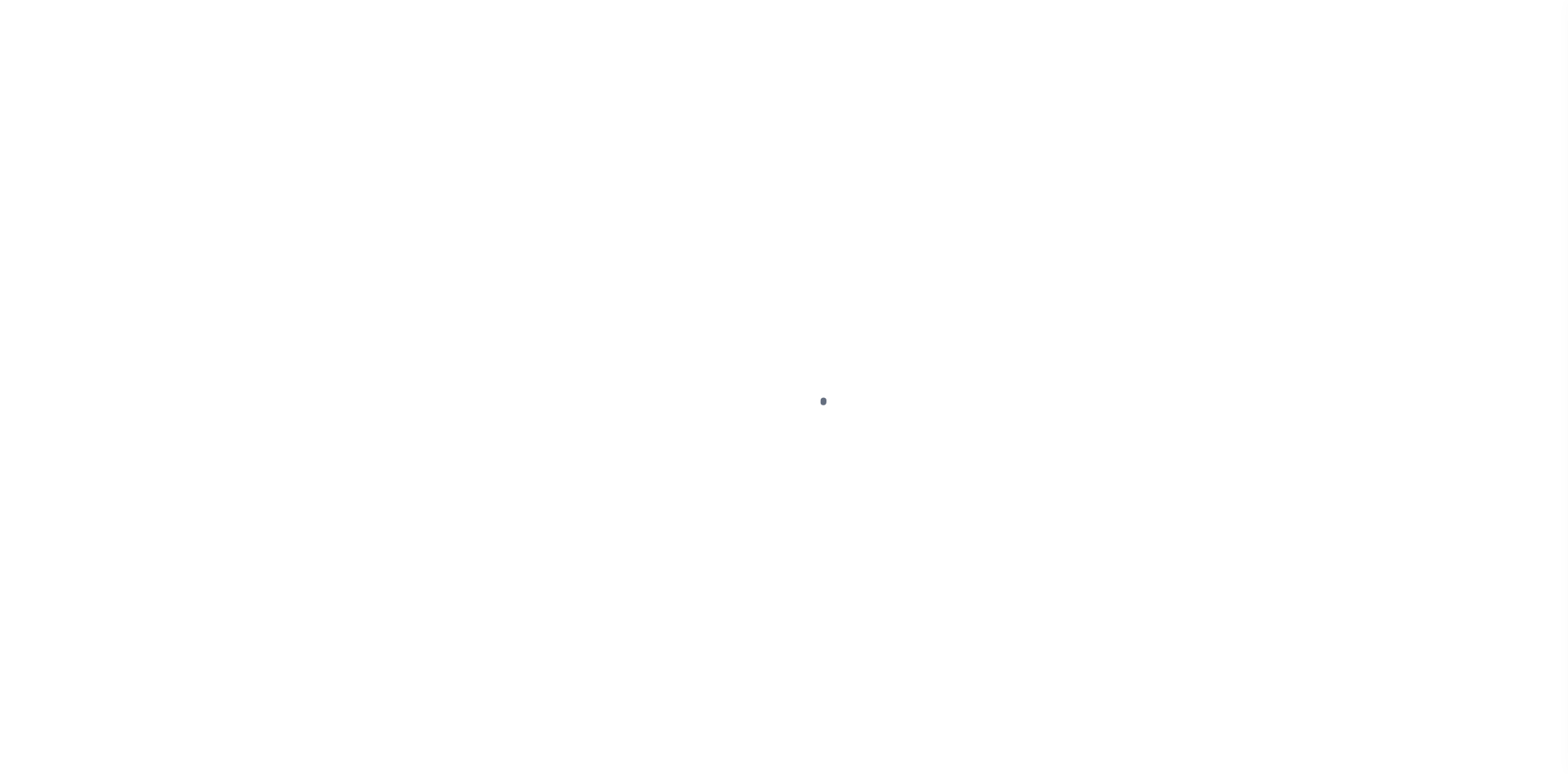
type input "Baton Rouge LA 70806"
select select
select select "Escrow"
type input "[STREET_ADDRESS]"
type input "640530"
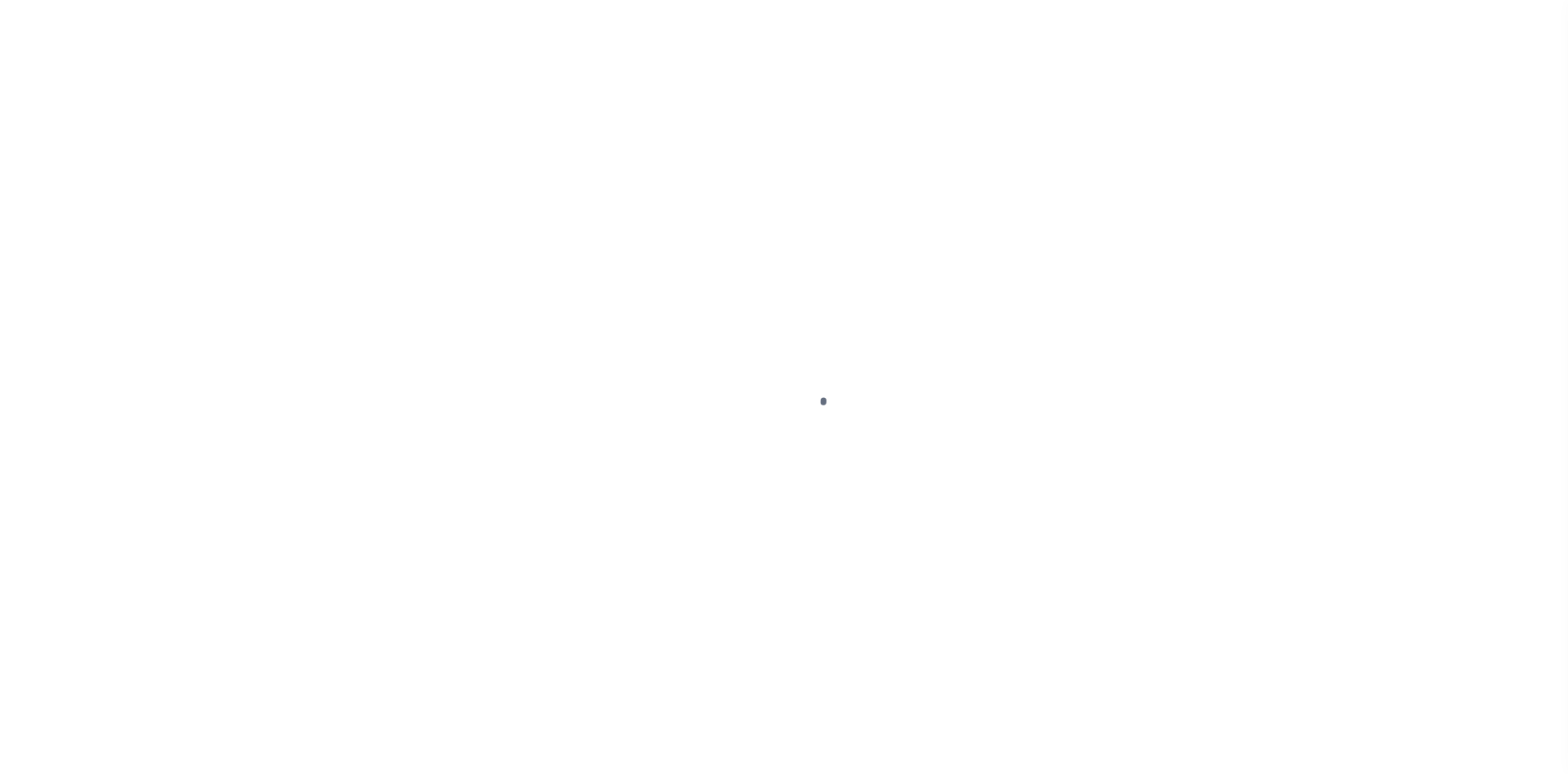
select select
type input "Baton Rouge LA 70802"
type input "40011540-1"
type input "LA"
select select
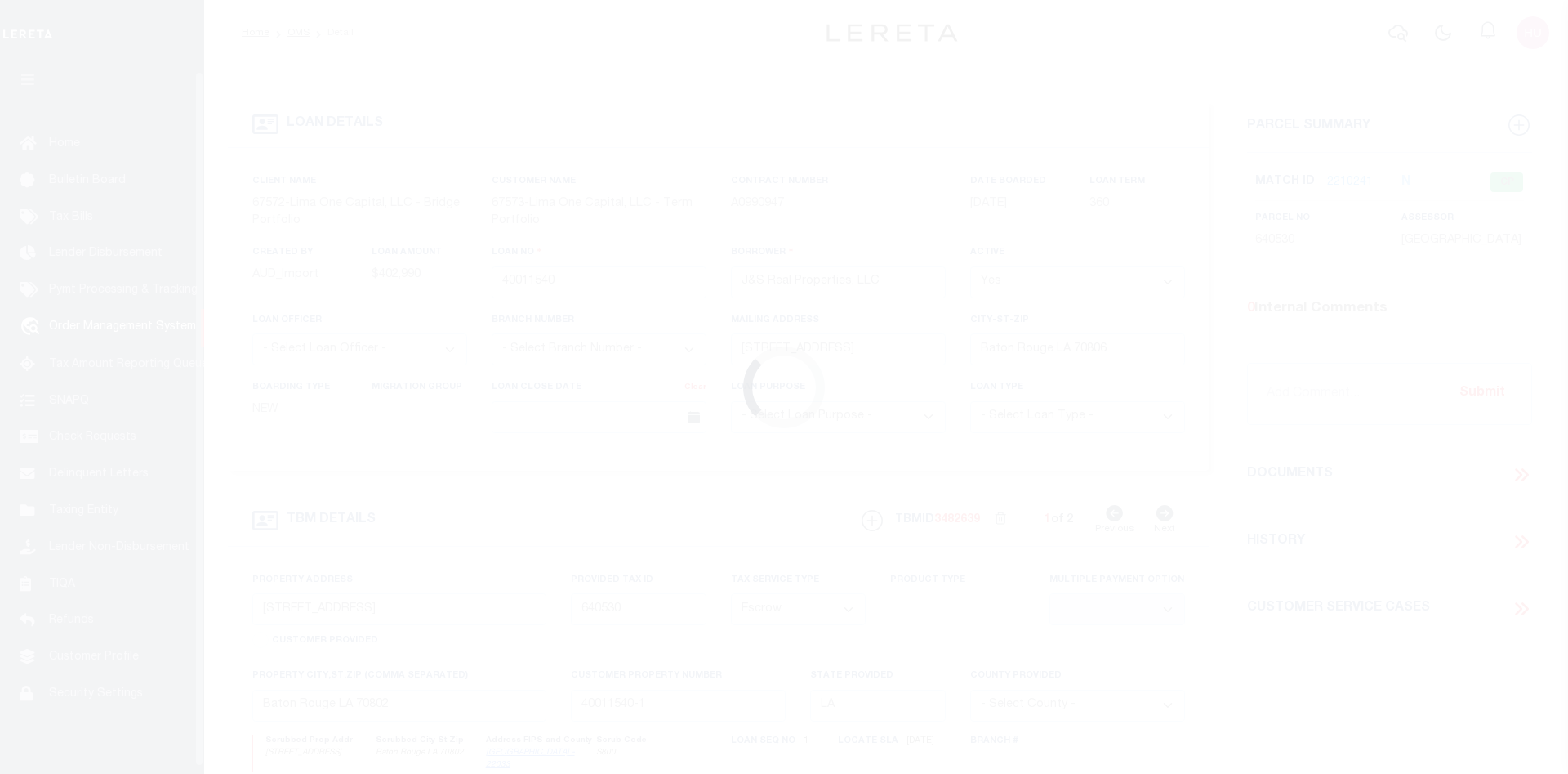
scroll to position [29, 0]
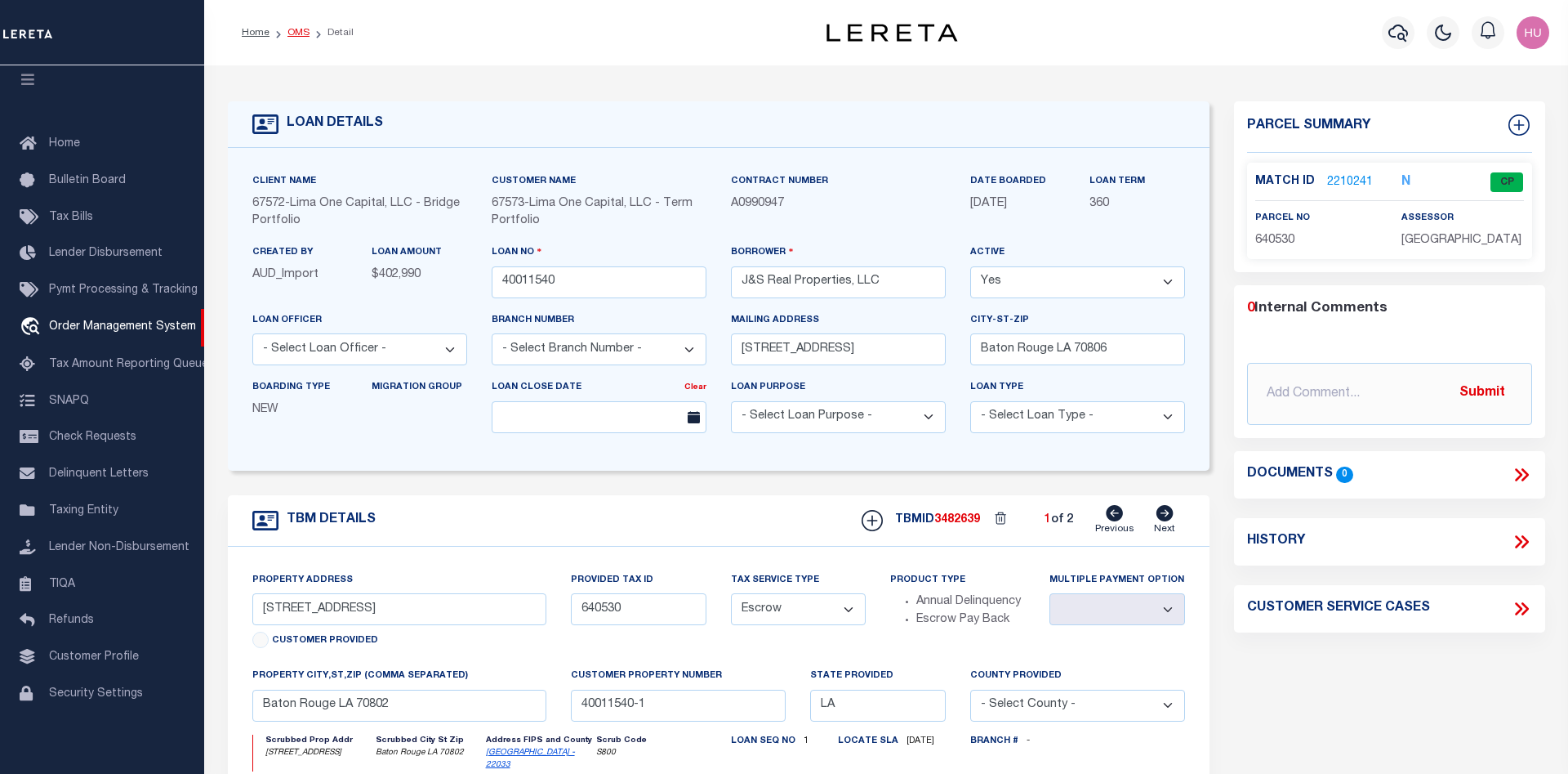
click at [293, 33] on link "OMS" at bounding box center [299, 32] width 22 height 10
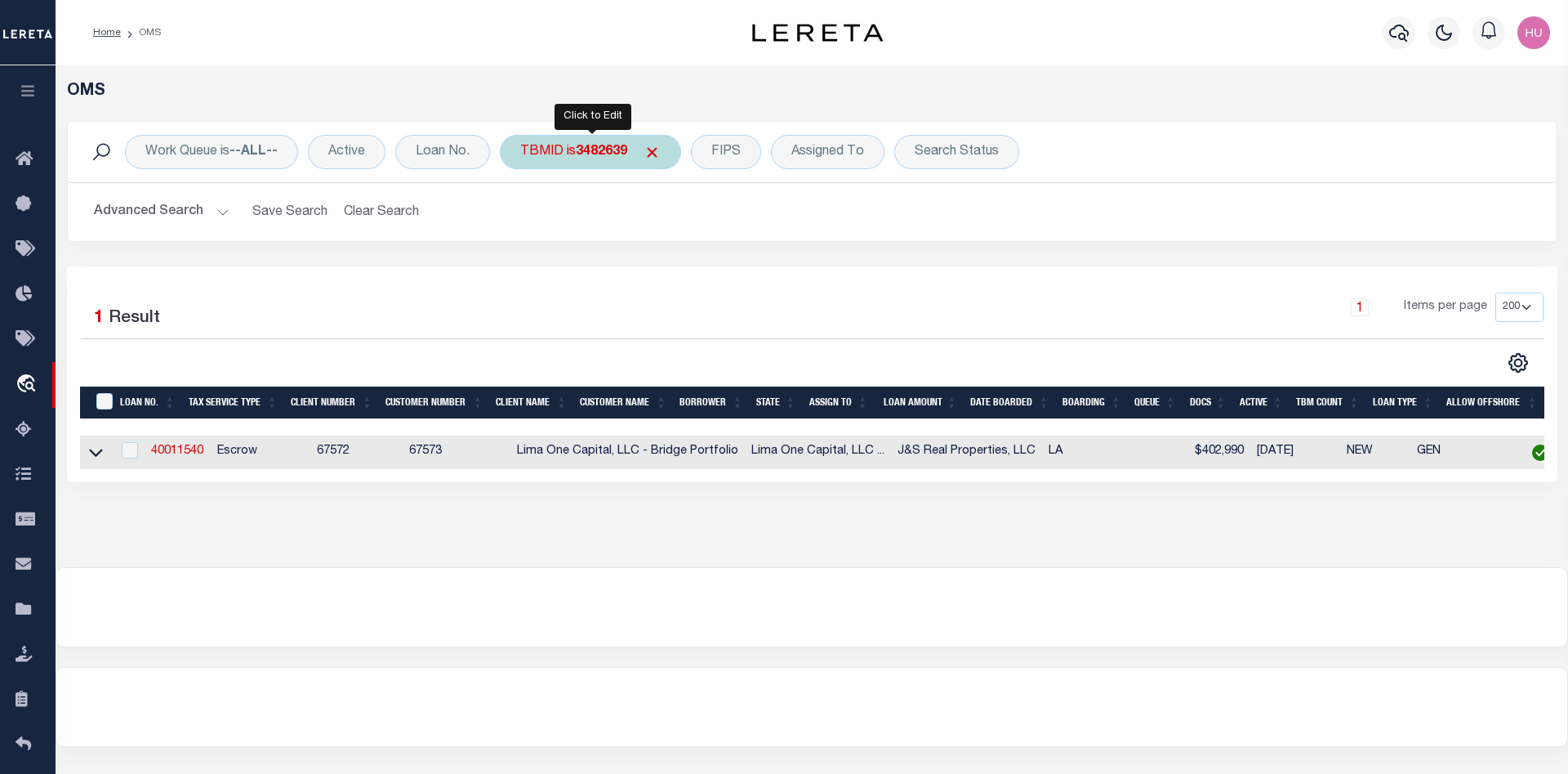
click at [573, 152] on div "TBMID is 3482639" at bounding box center [591, 151] width 182 height 34
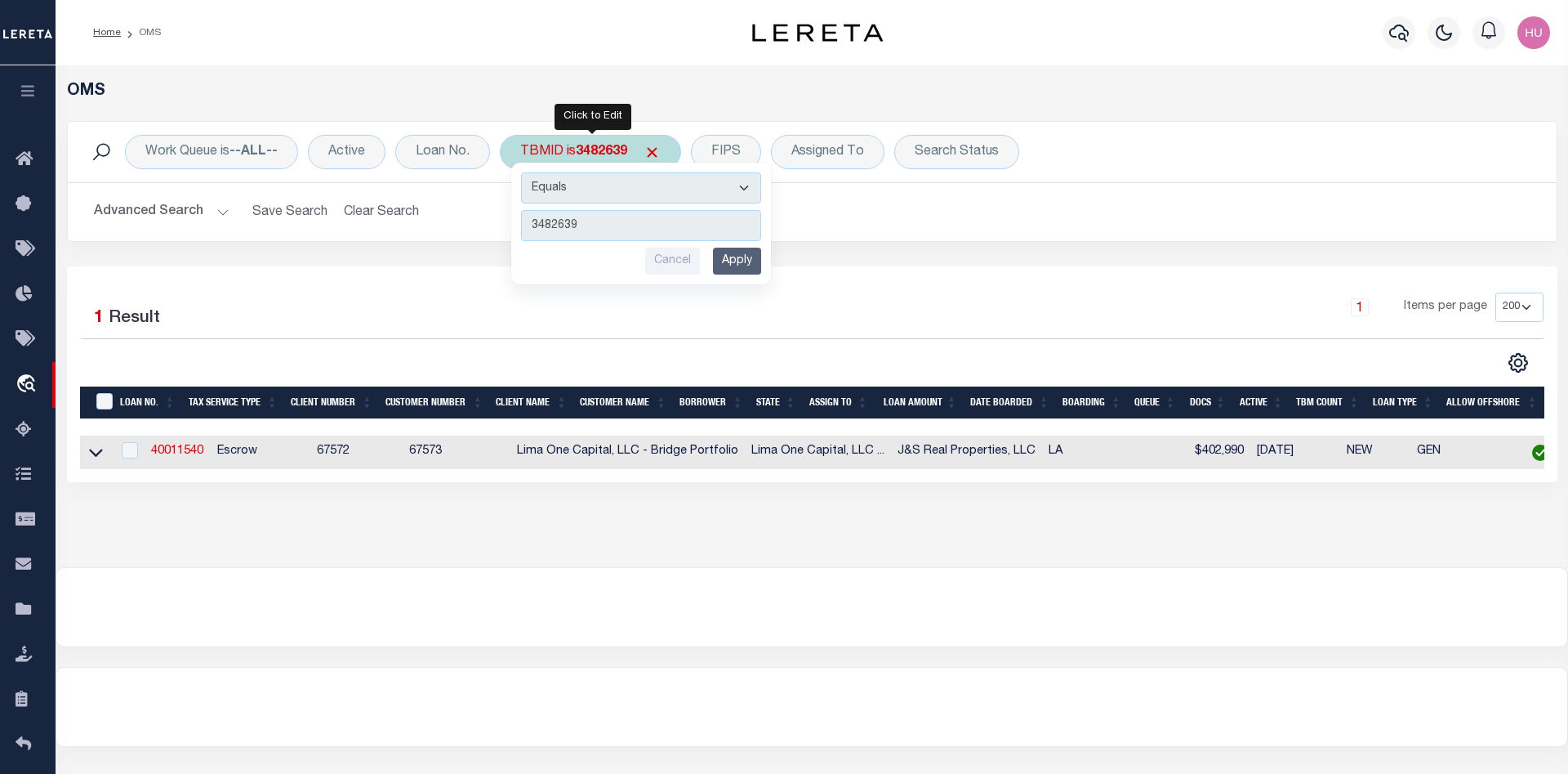
type input "3482606"
click at [725, 266] on input "Apply" at bounding box center [737, 260] width 49 height 27
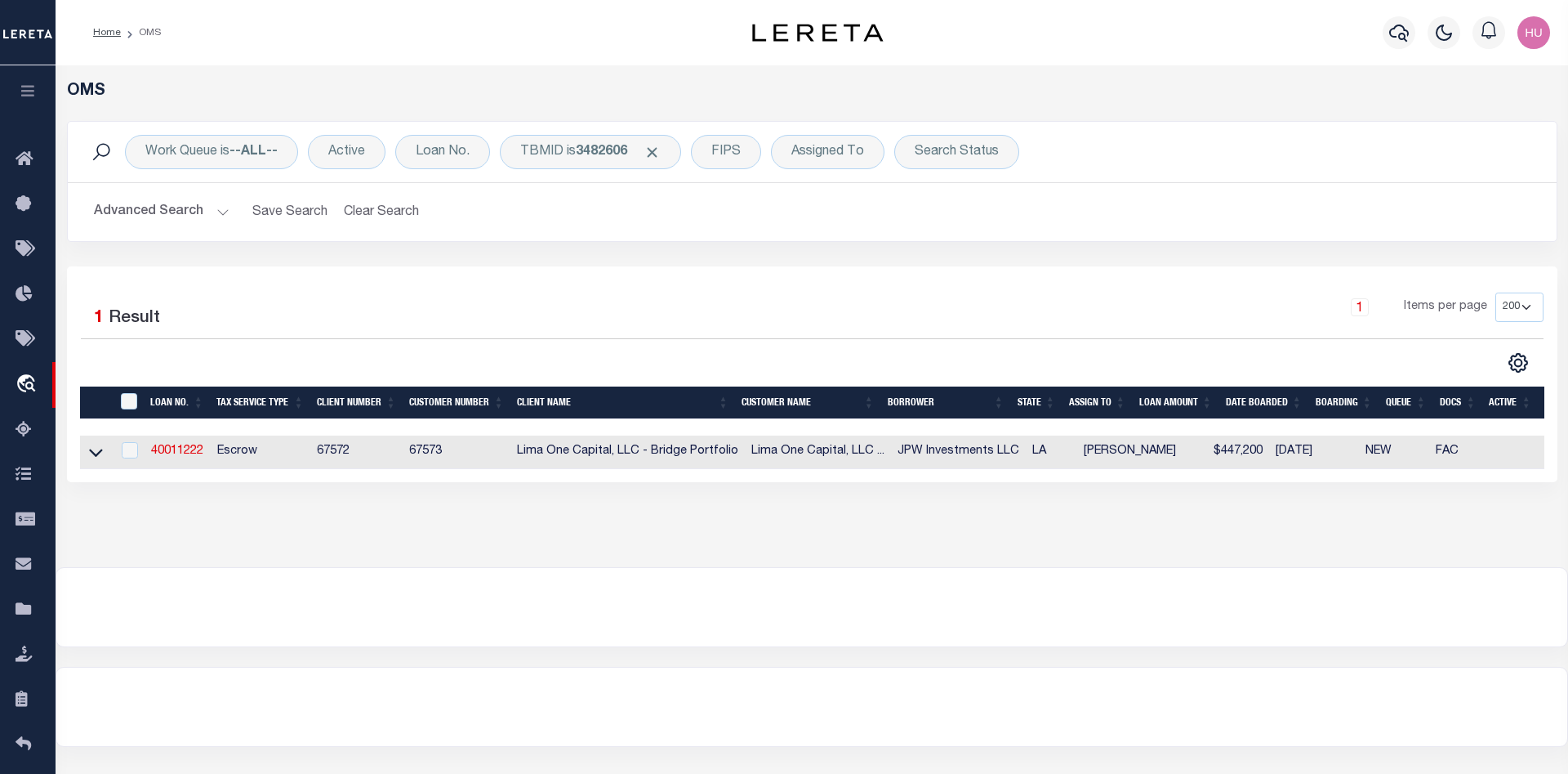
click at [179, 446] on td "40011222" at bounding box center [178, 452] width 66 height 34
checkbox input "true"
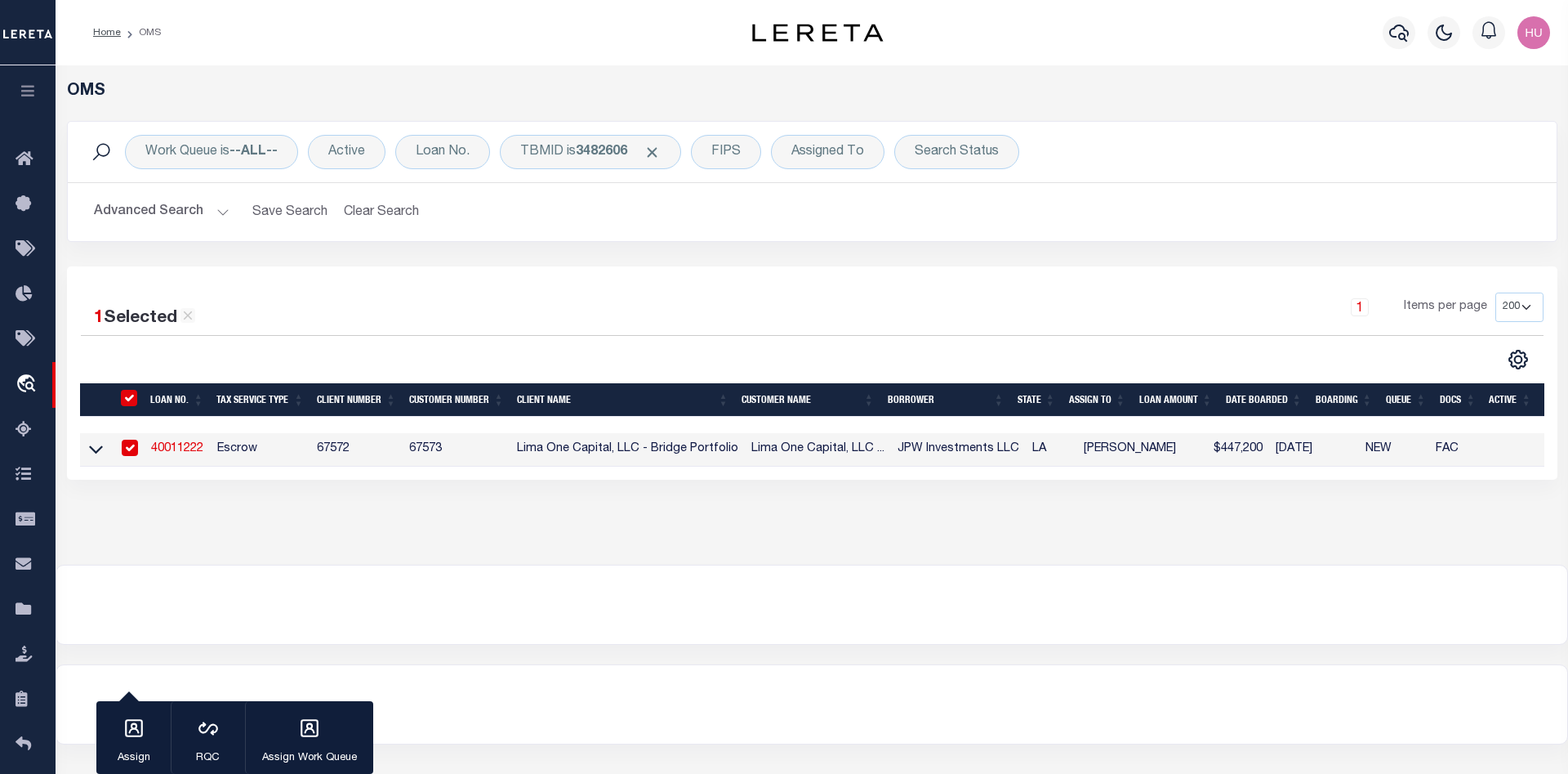
click at [182, 452] on link "40011222" at bounding box center [177, 448] width 52 height 11
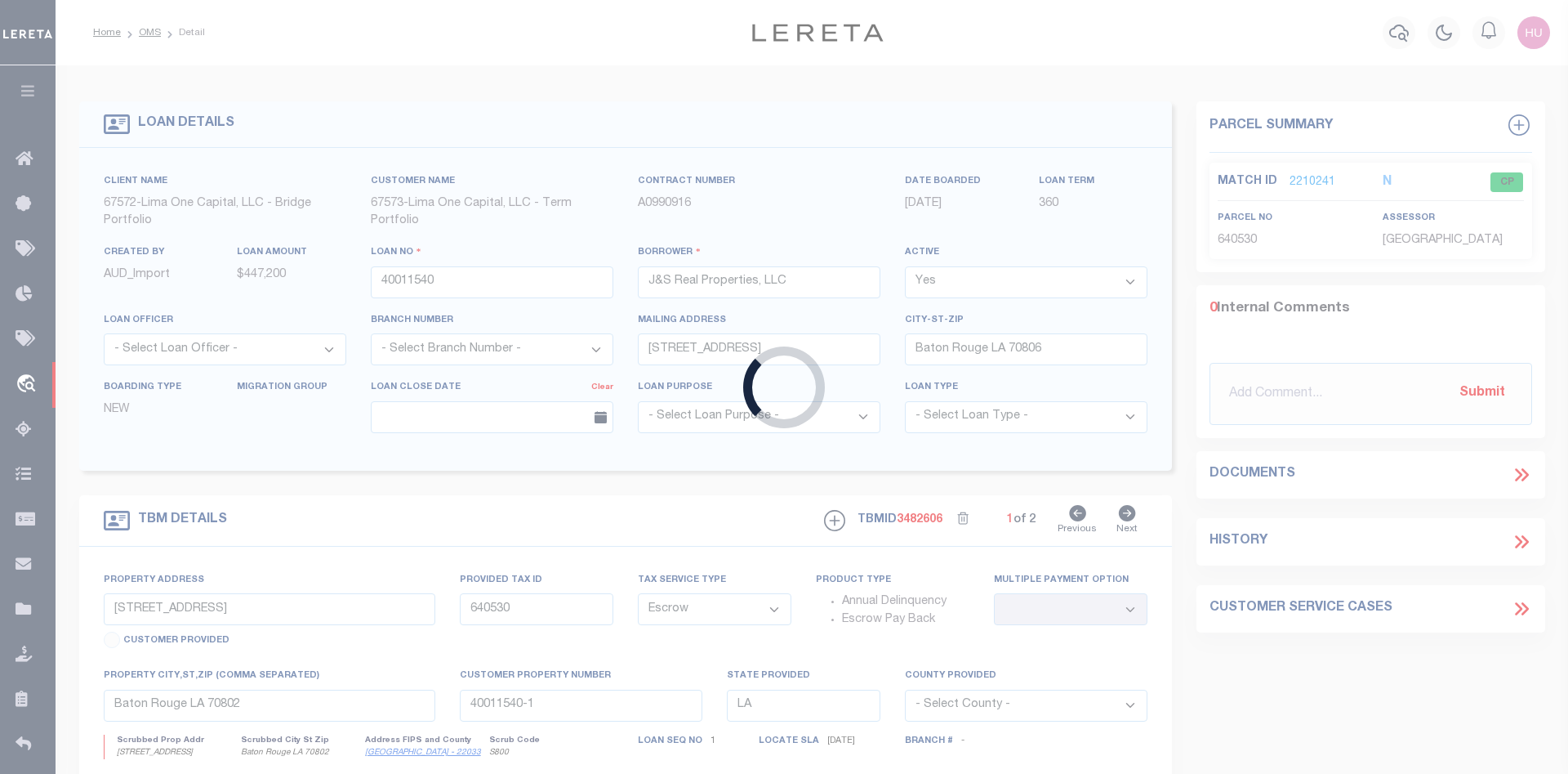
type input "40011222"
type input "JPW Investments LLC"
type input "[STREET_ADDRESS]"
type input "Slidell LA 70461"
select select
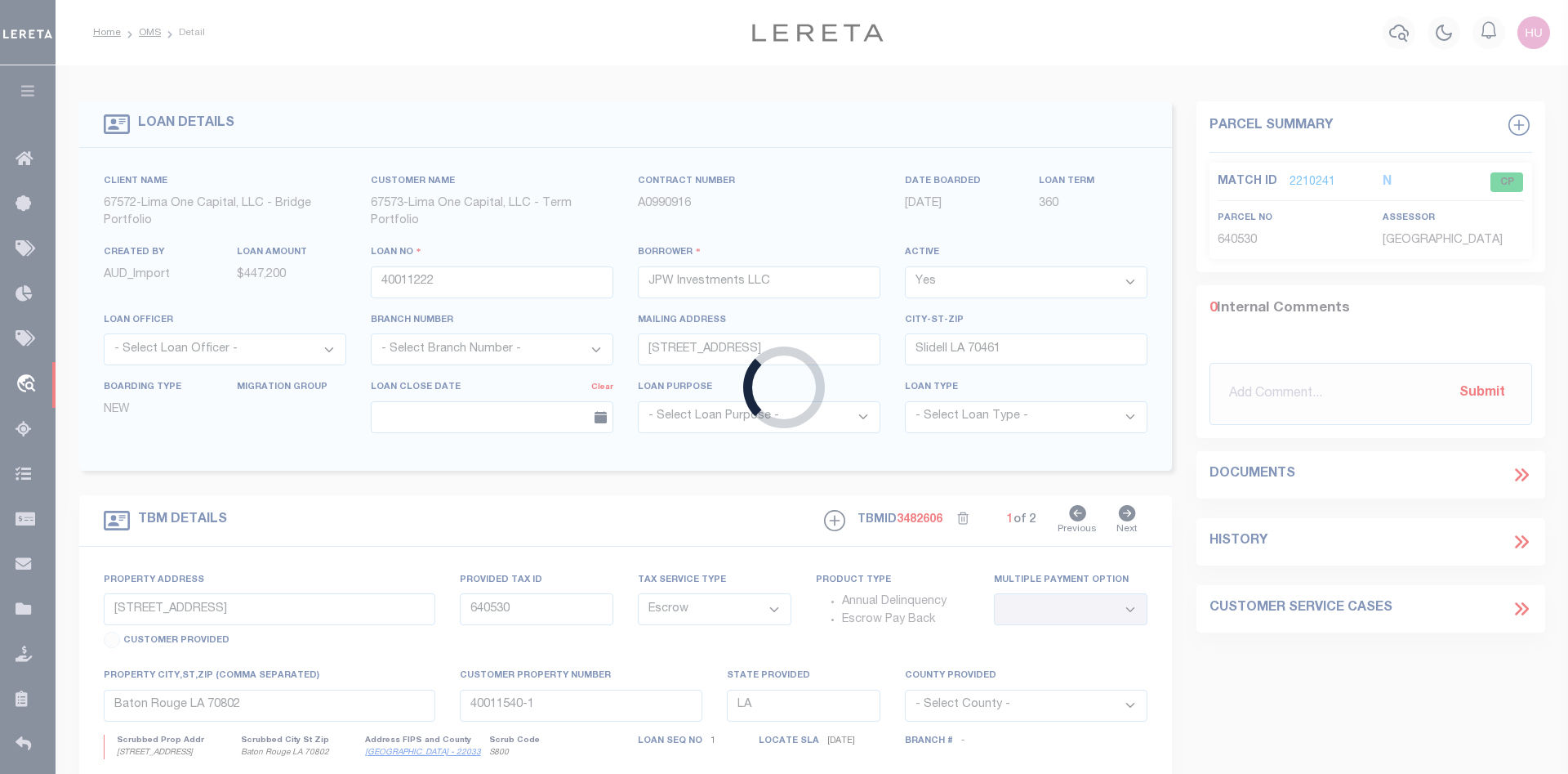
type input "3321 - 3323 and [STREET_ADDRESS]"
type input "716407811"
select select
type input "[GEOGRAPHIC_DATA]"
type input "40011222-1"
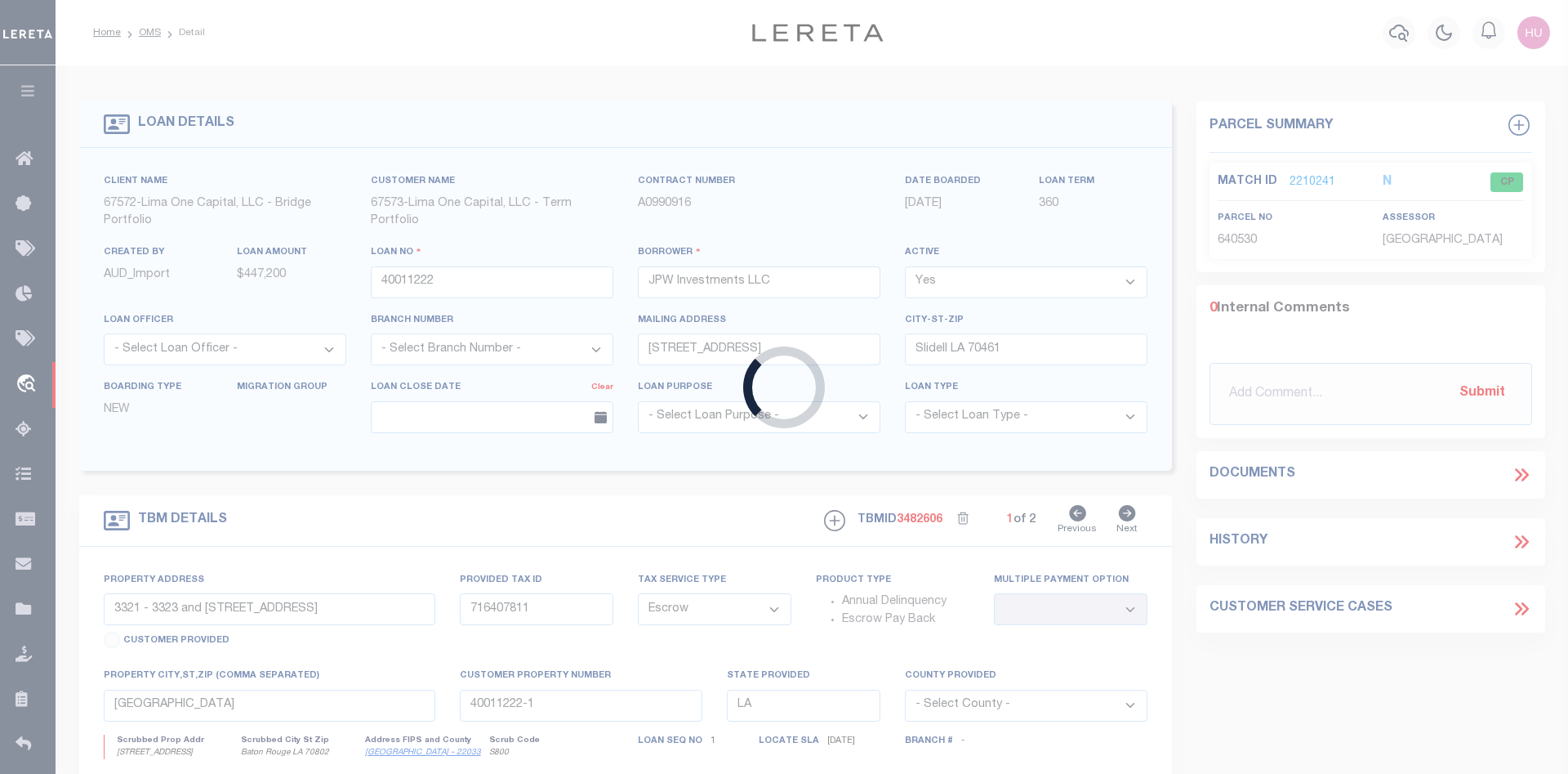
select select
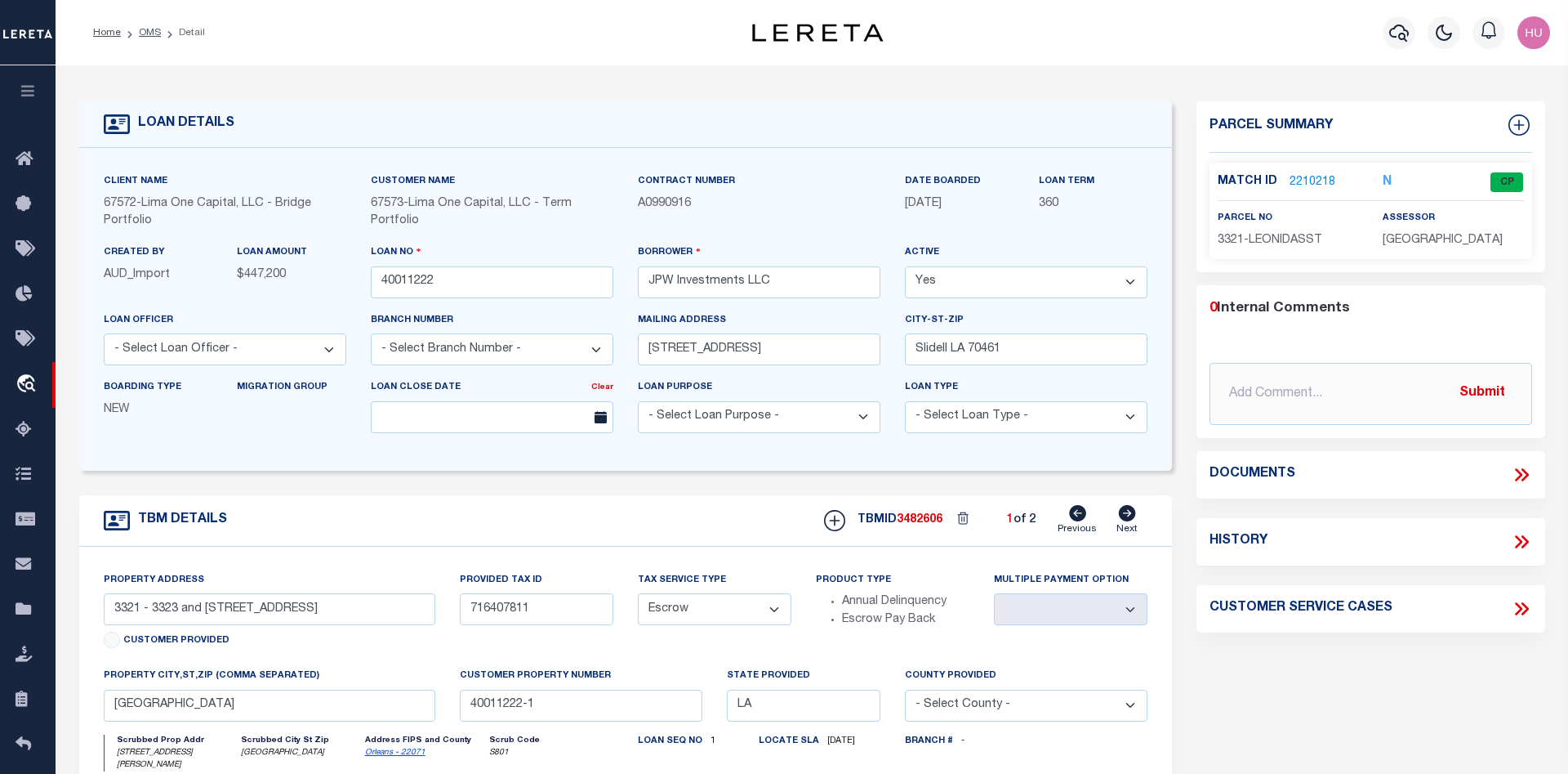
click at [1307, 180] on link "2210218" at bounding box center [1313, 182] width 46 height 17
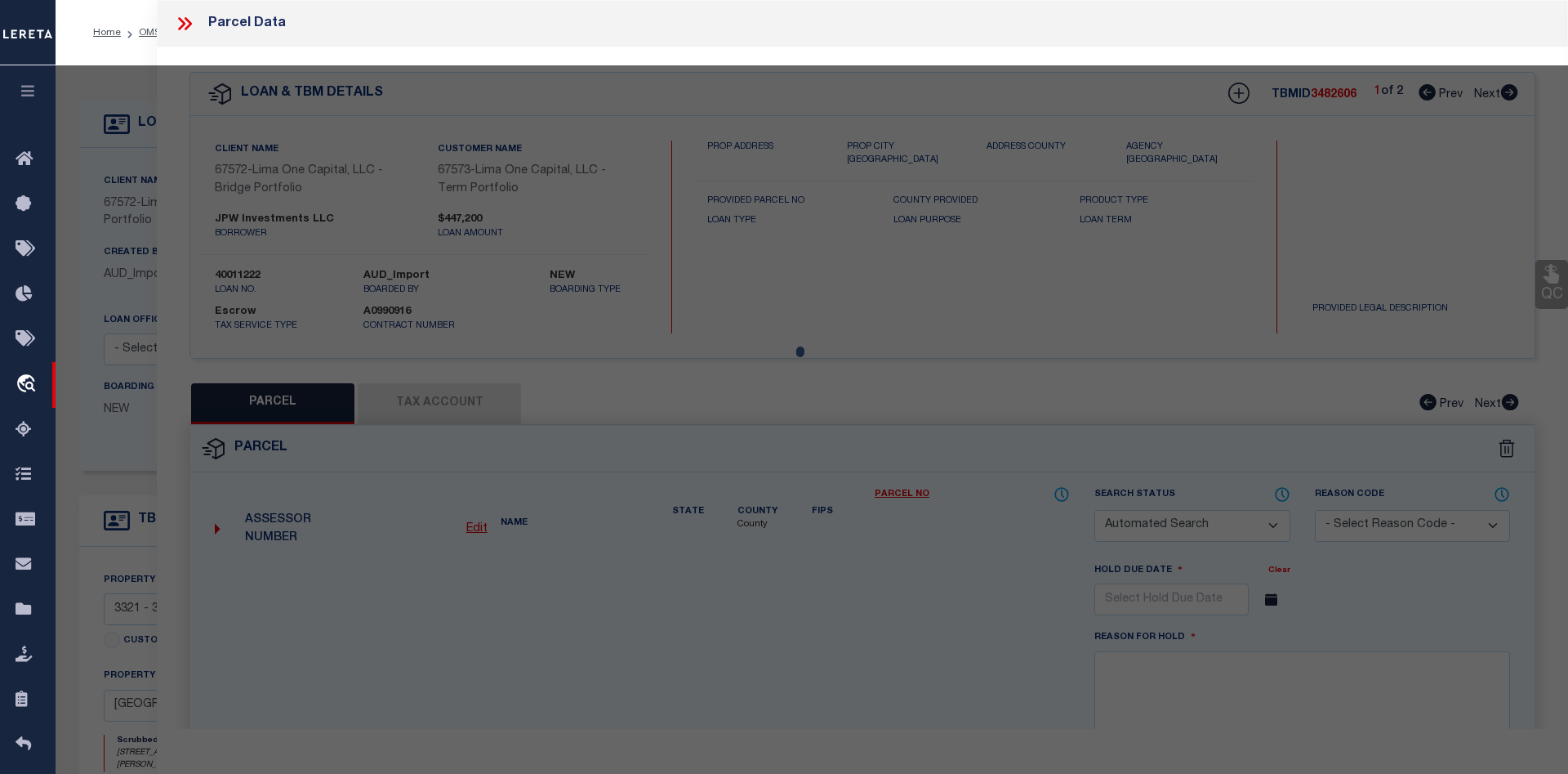
checkbox input "false"
select select "CP"
type input "BASIN ST PROPERITES LLC"
select select "AGW"
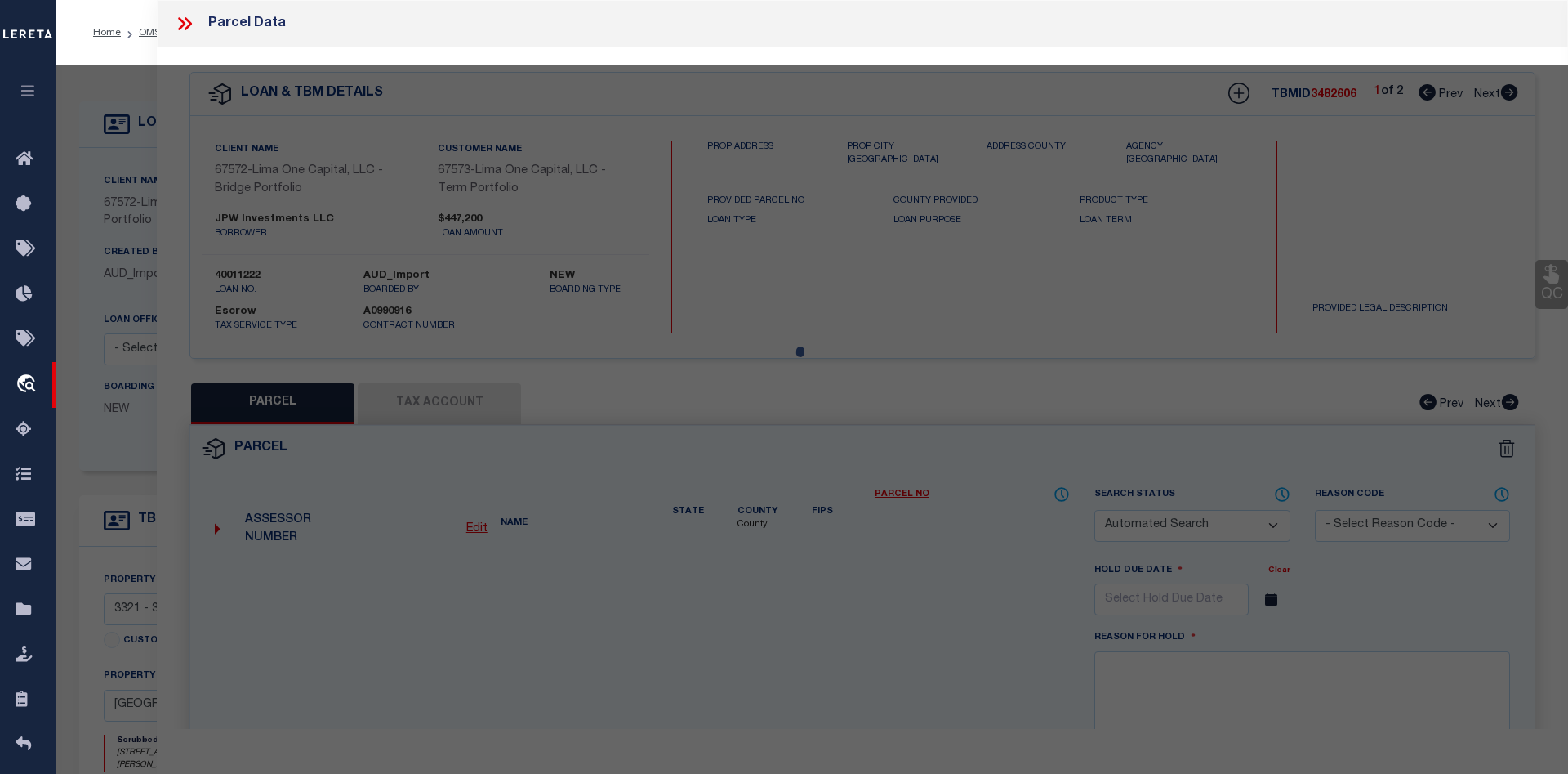
select select
type input "3321 LEONIDAS ST"
type input "NEW ORLEANS LA 70118"
type textarea "1. SQ 509 LOT W12 2. 35.5/87.7X151.11/142.8 3. 3321-23 LEONIDAS ST"
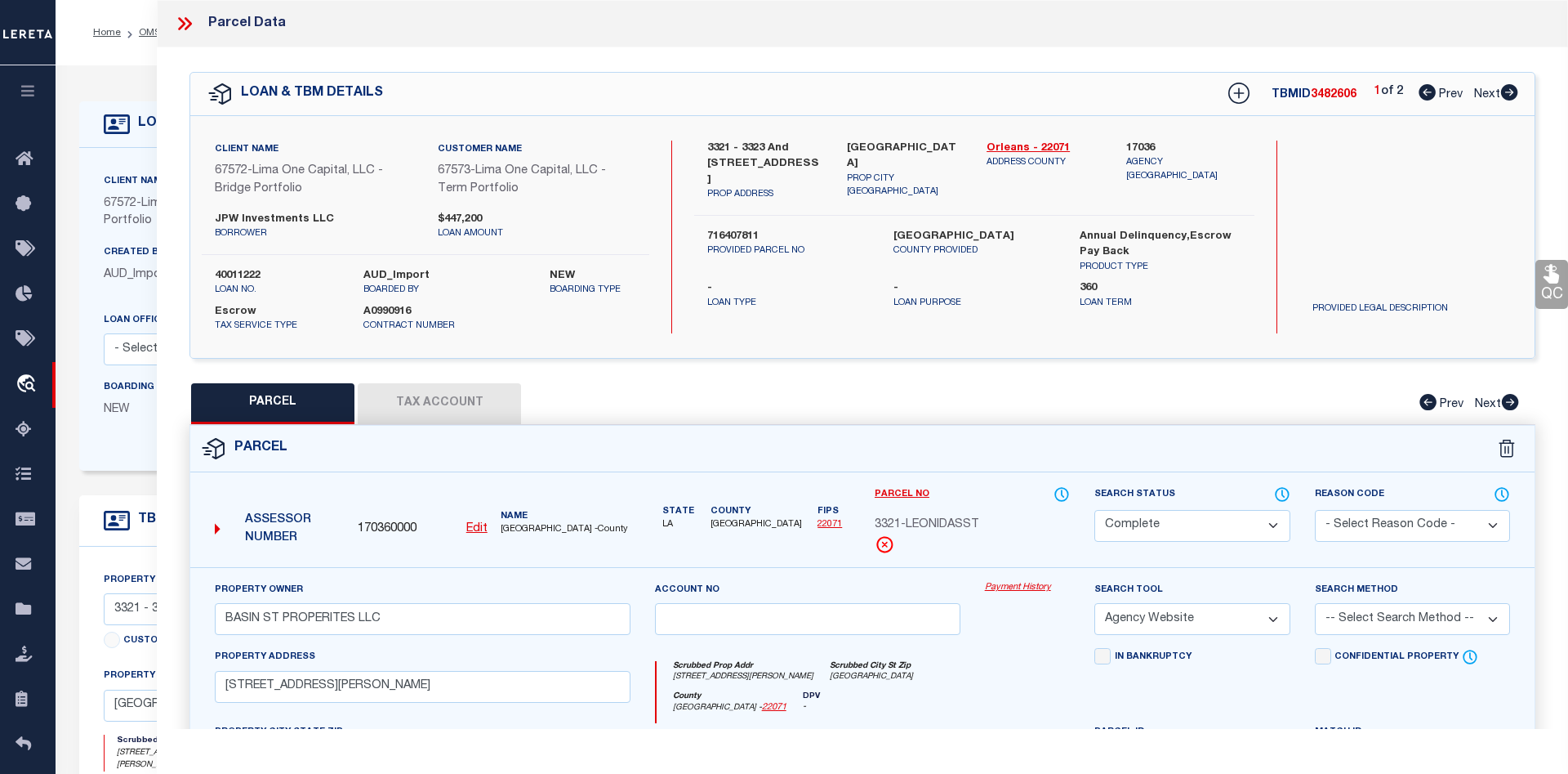
click at [1038, 589] on link "Payment History" at bounding box center [1028, 587] width 86 height 14
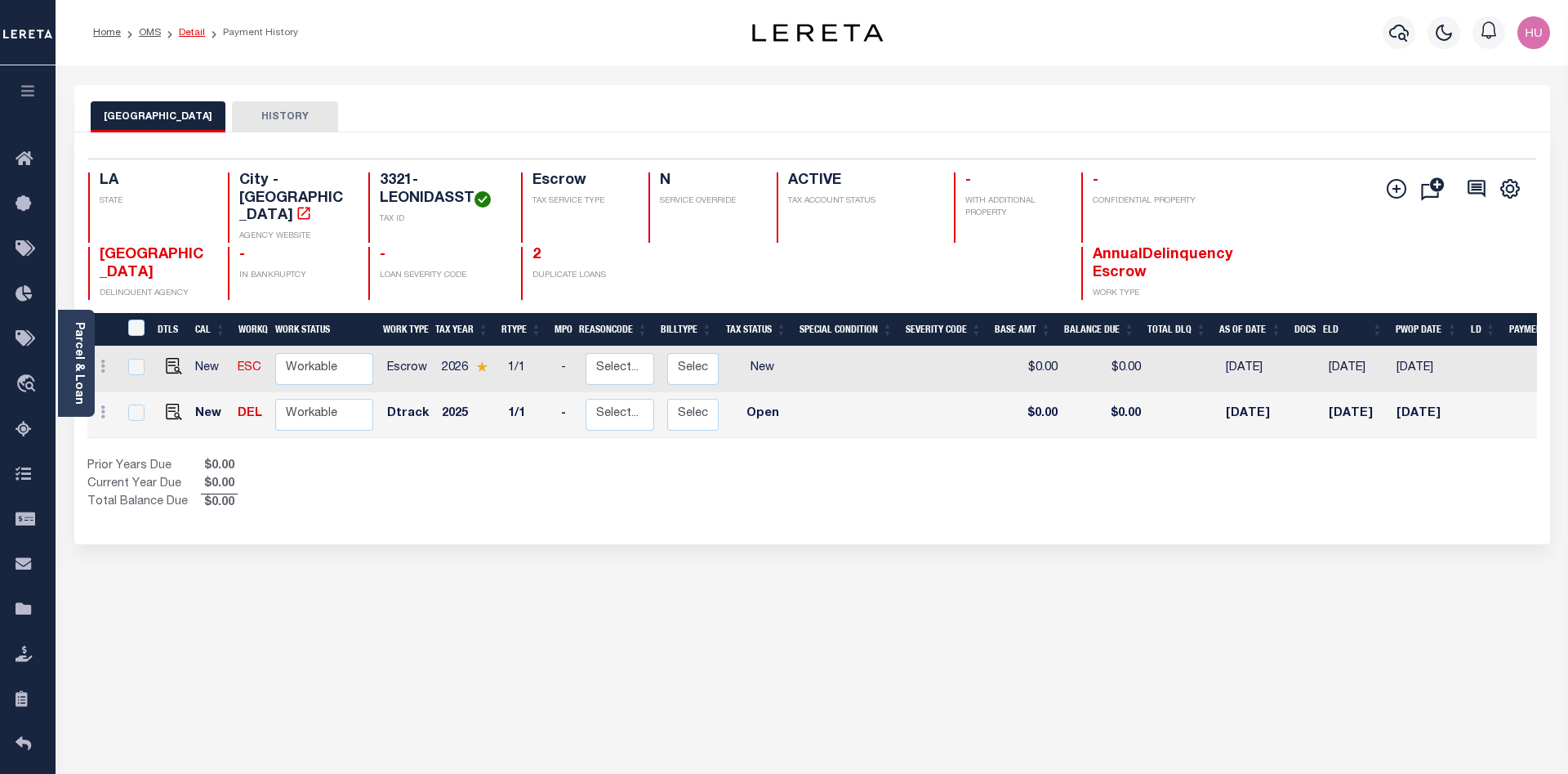
click at [191, 31] on link "Detail" at bounding box center [192, 32] width 27 height 10
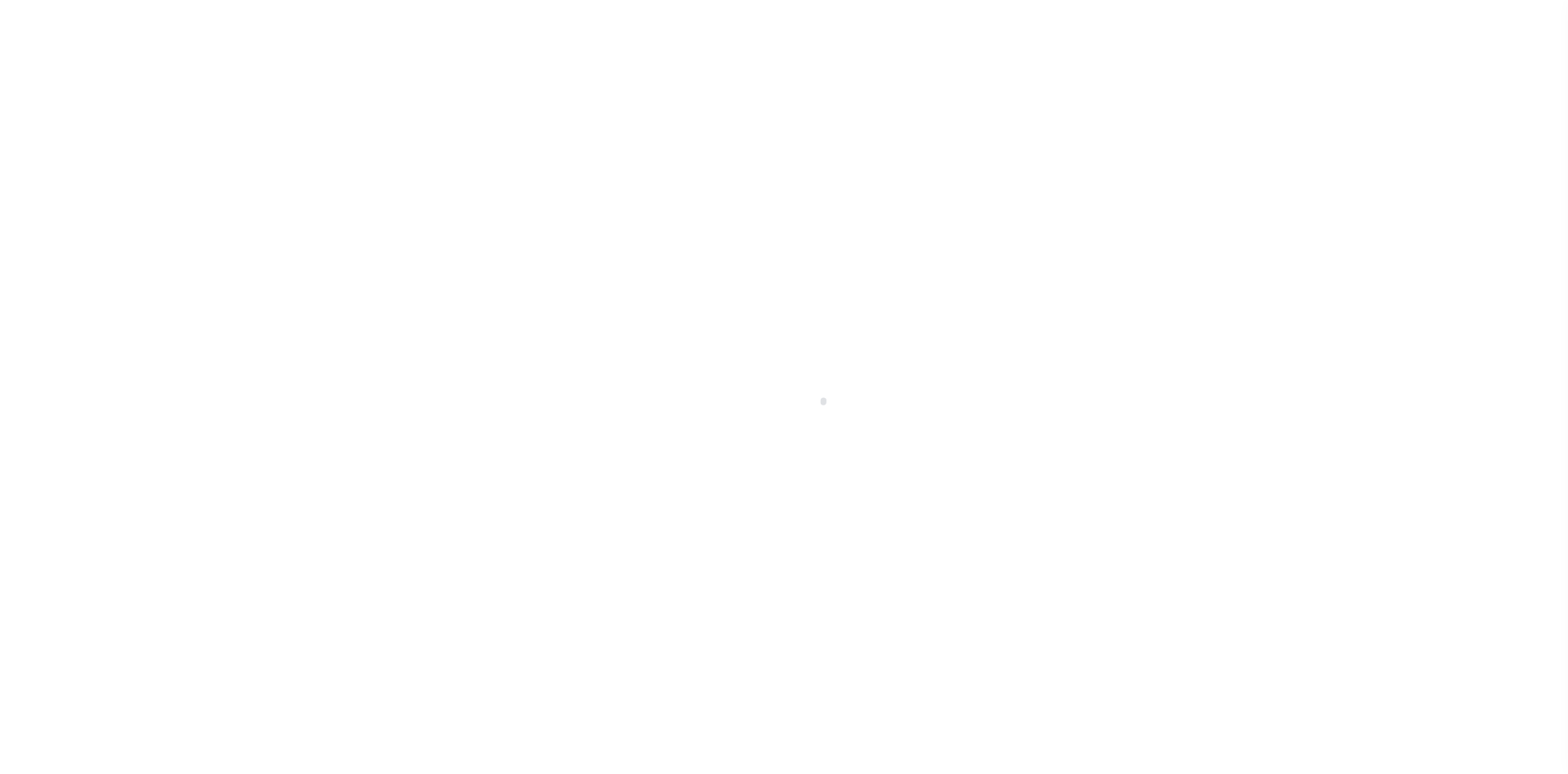
select select "Escrow"
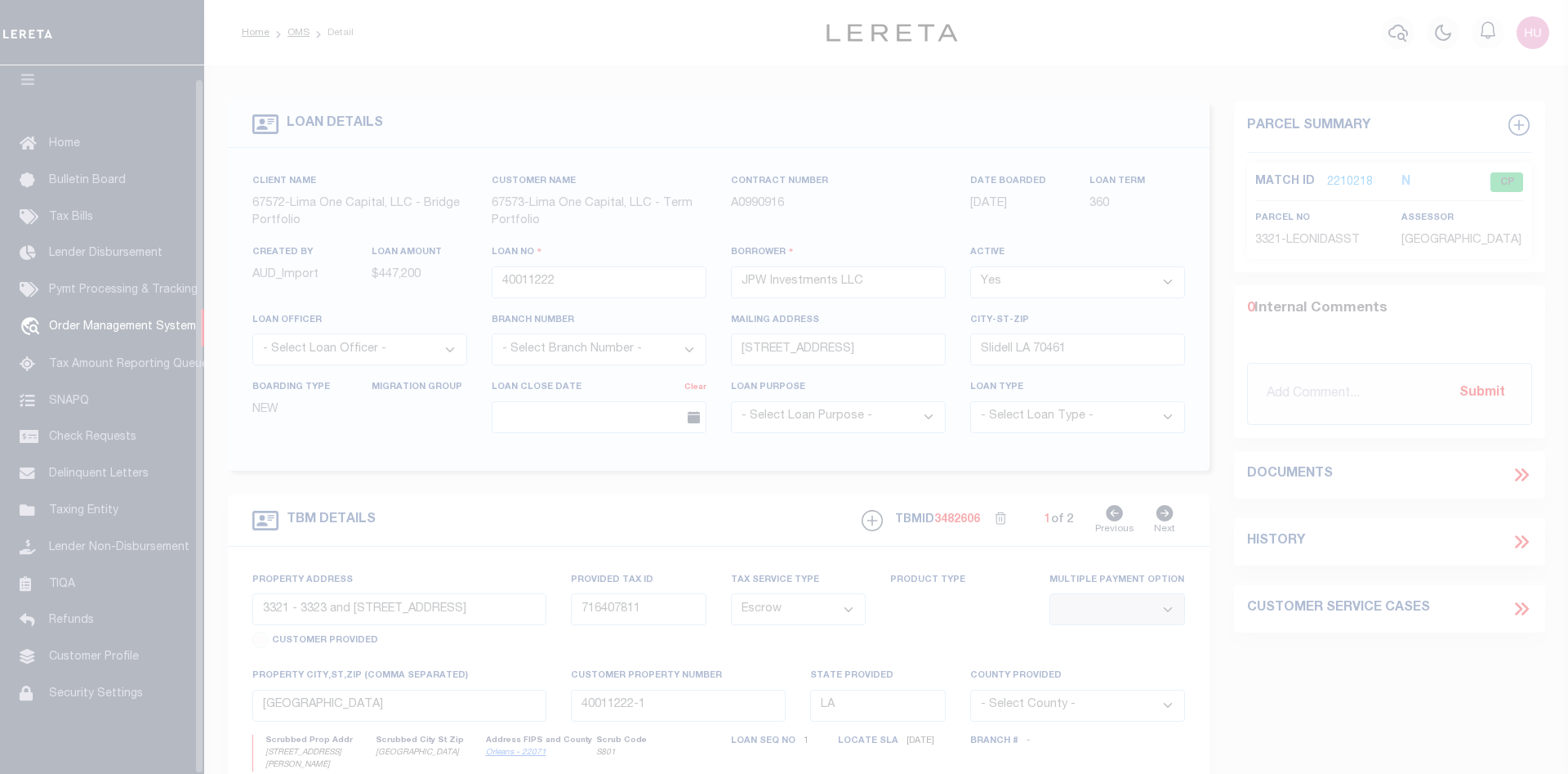
scroll to position [29, 0]
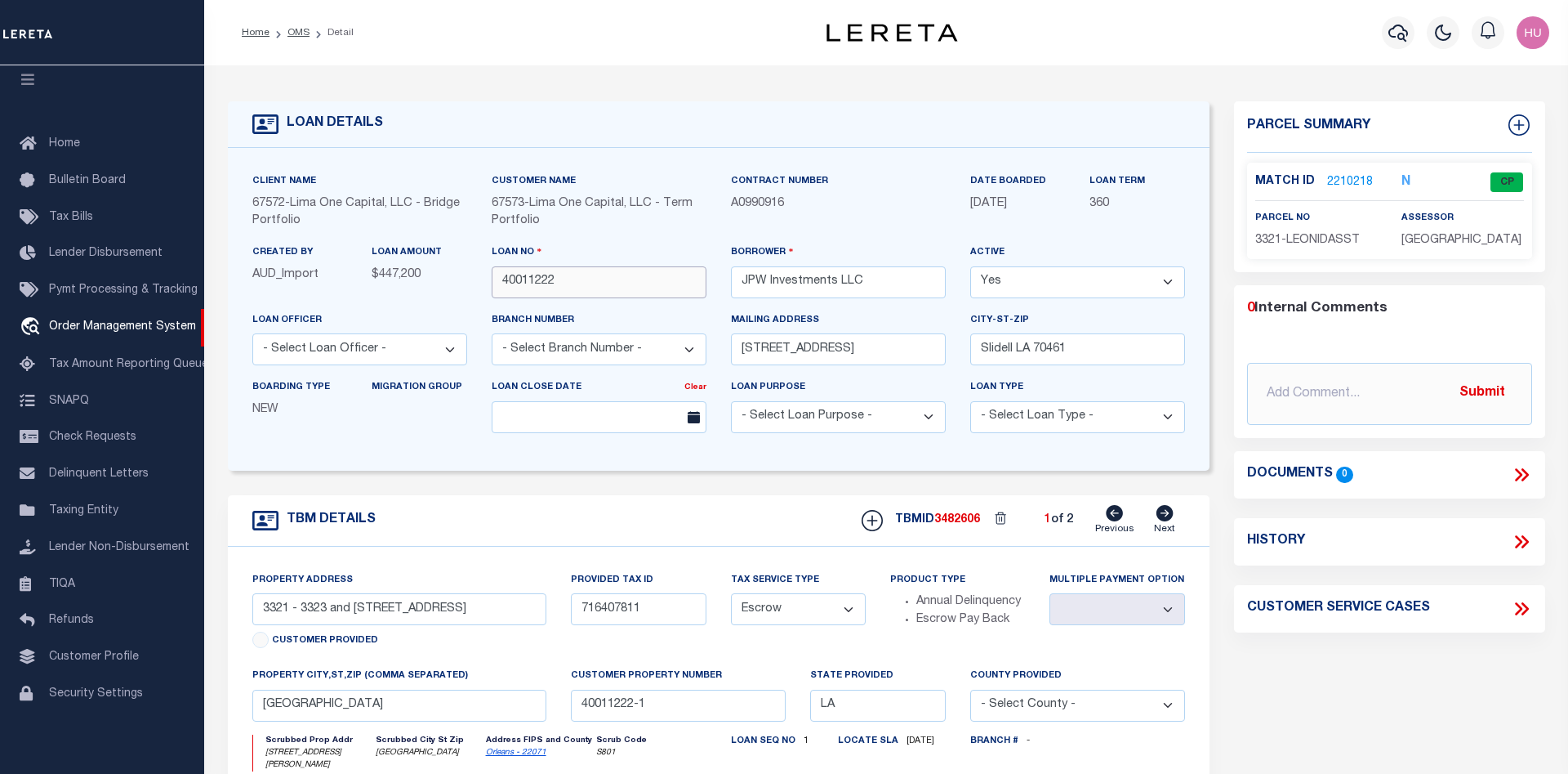
drag, startPoint x: 558, startPoint y: 284, endPoint x: 491, endPoint y: 284, distance: 67.0
click at [491, 284] on input "40011222" at bounding box center [599, 282] width 215 height 32
drag, startPoint x: 538, startPoint y: 223, endPoint x: 491, endPoint y: 205, distance: 50.3
click at [491, 205] on div "Customer Name 67573 - Lima One Capital, LLC - Term Portfolio" at bounding box center [599, 208] width 239 height 72
click at [299, 30] on link "OMS" at bounding box center [299, 32] width 22 height 10
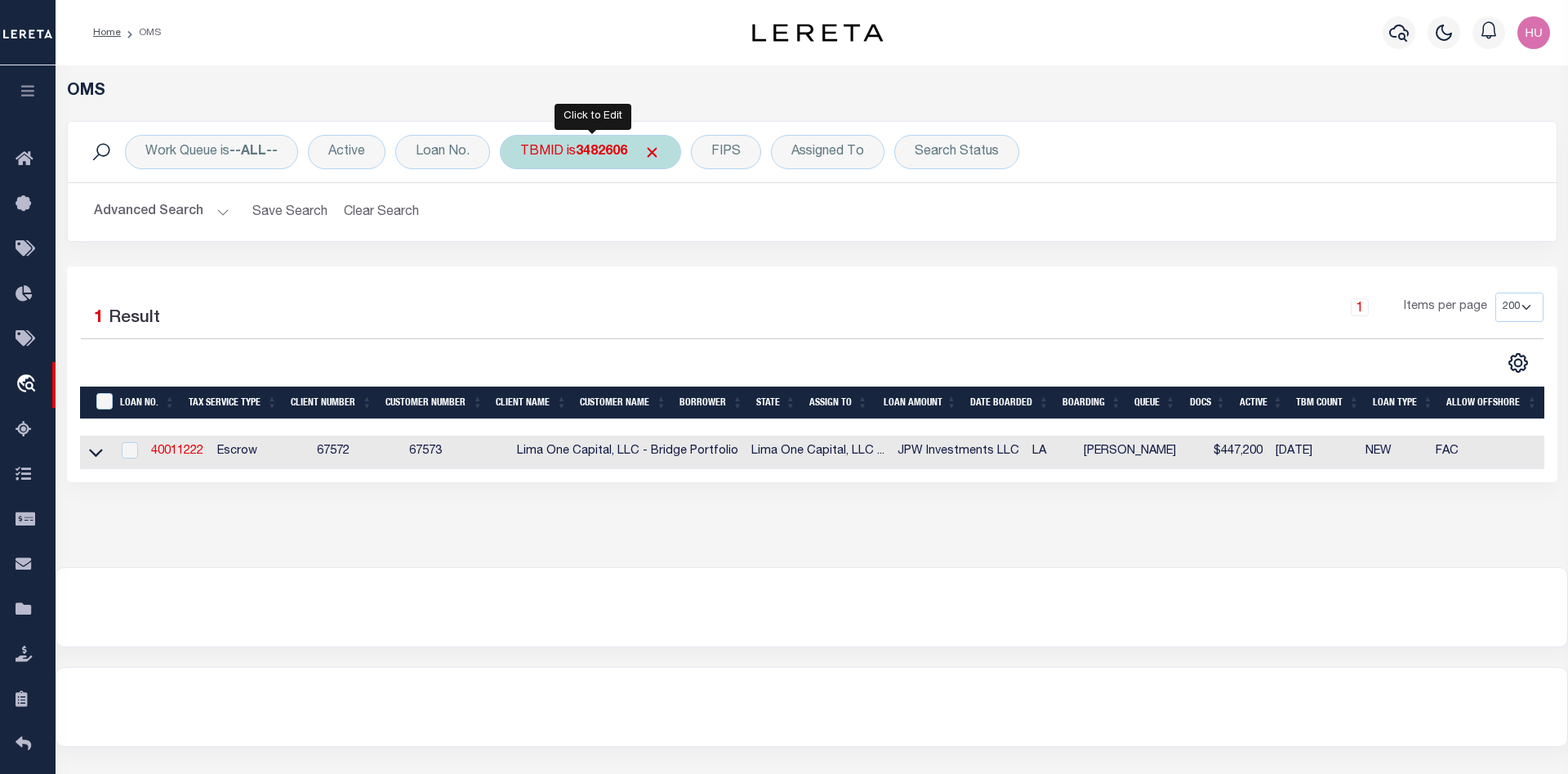
click at [604, 149] on b "3482606" at bounding box center [602, 152] width 51 height 13
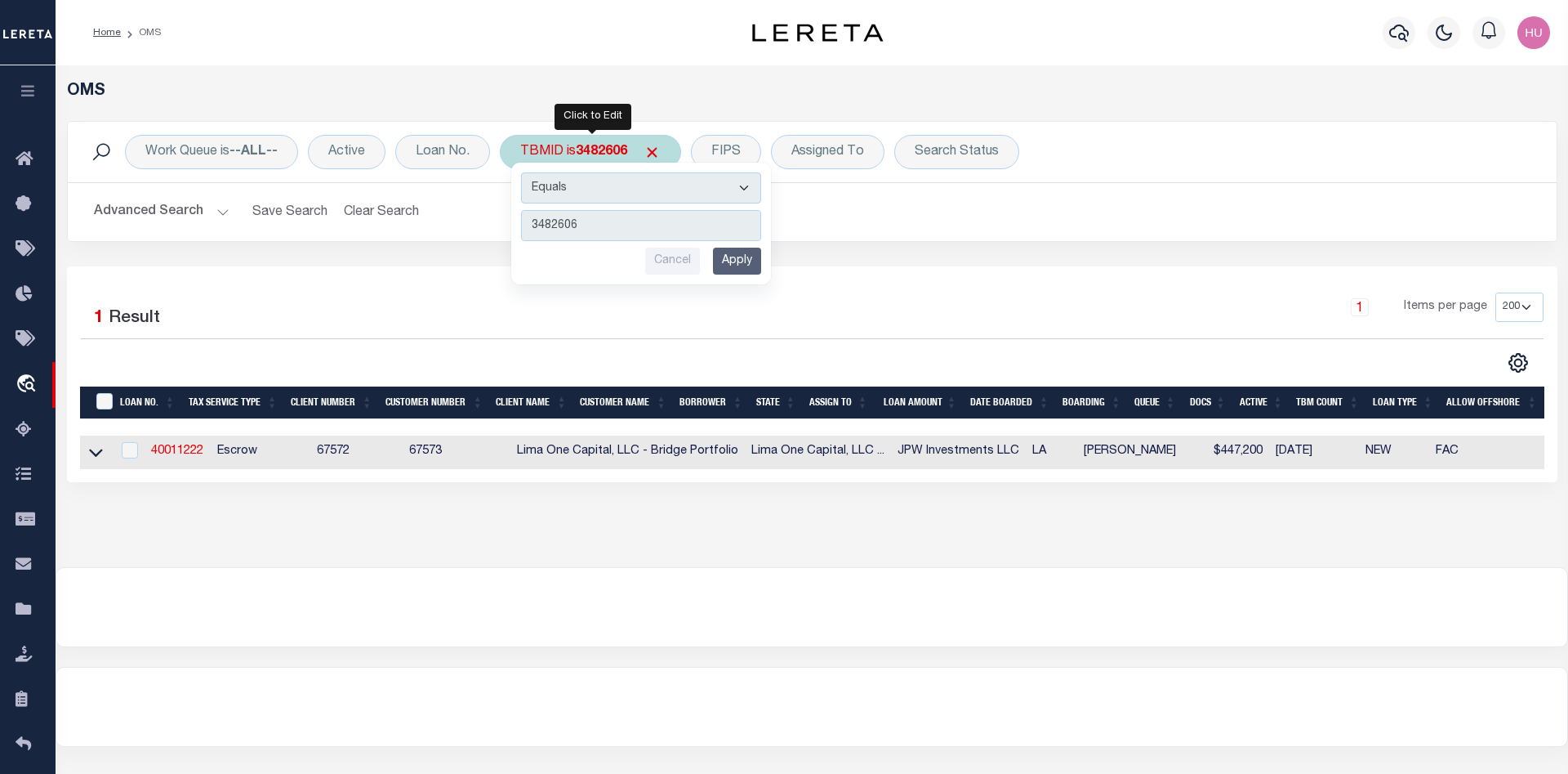
type input "61541308"
click at [745, 258] on input "Apply" at bounding box center [737, 260] width 49 height 27
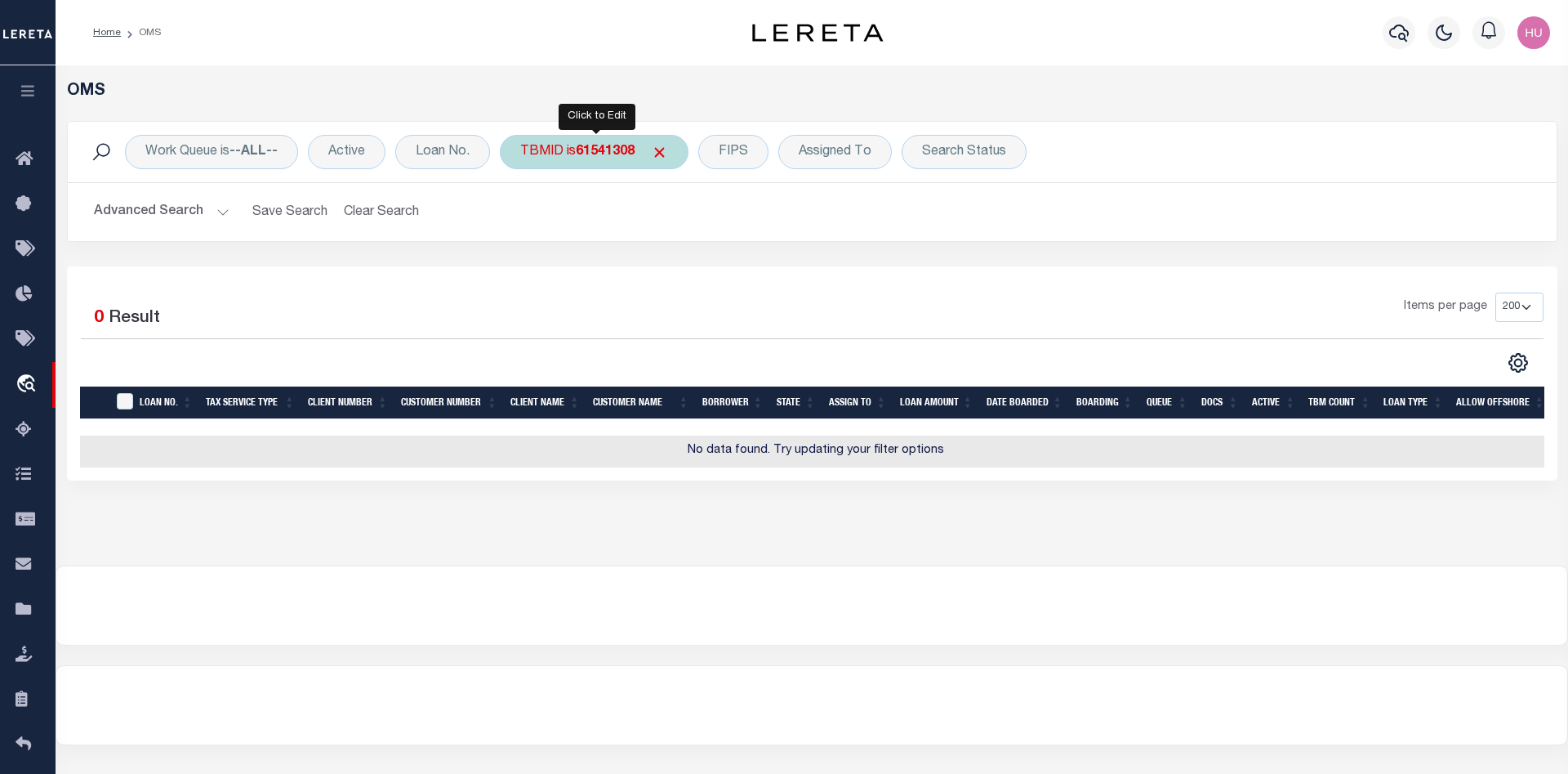
click at [583, 147] on b "61541308" at bounding box center [605, 152] width 59 height 13
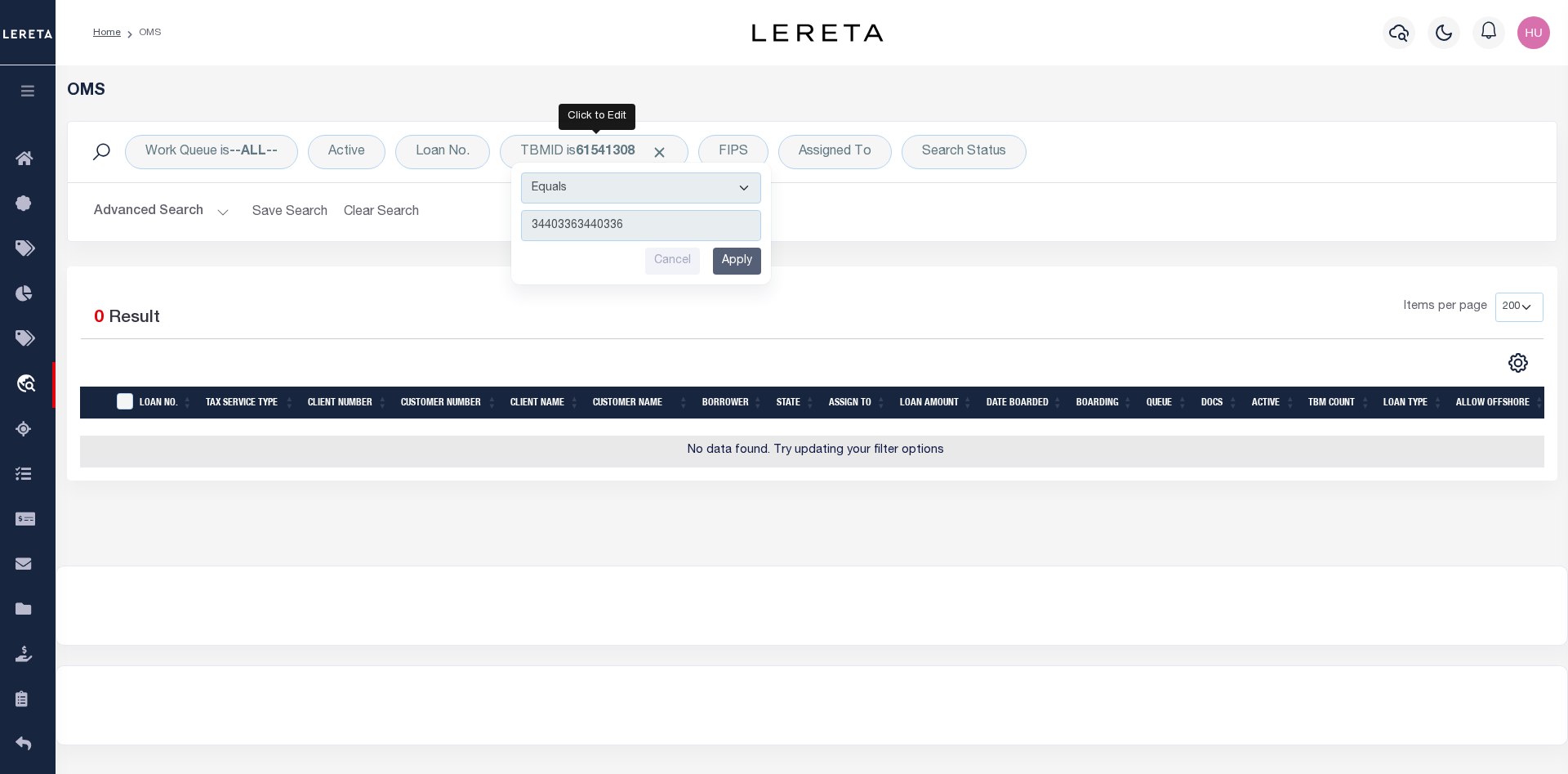
drag, startPoint x: 634, startPoint y: 218, endPoint x: 506, endPoint y: 224, distance: 128.1
click at [521, 223] on input "34403363440336" at bounding box center [641, 226] width 240 height 31
type input "3440336"
click at [745, 257] on input "Apply" at bounding box center [737, 260] width 49 height 27
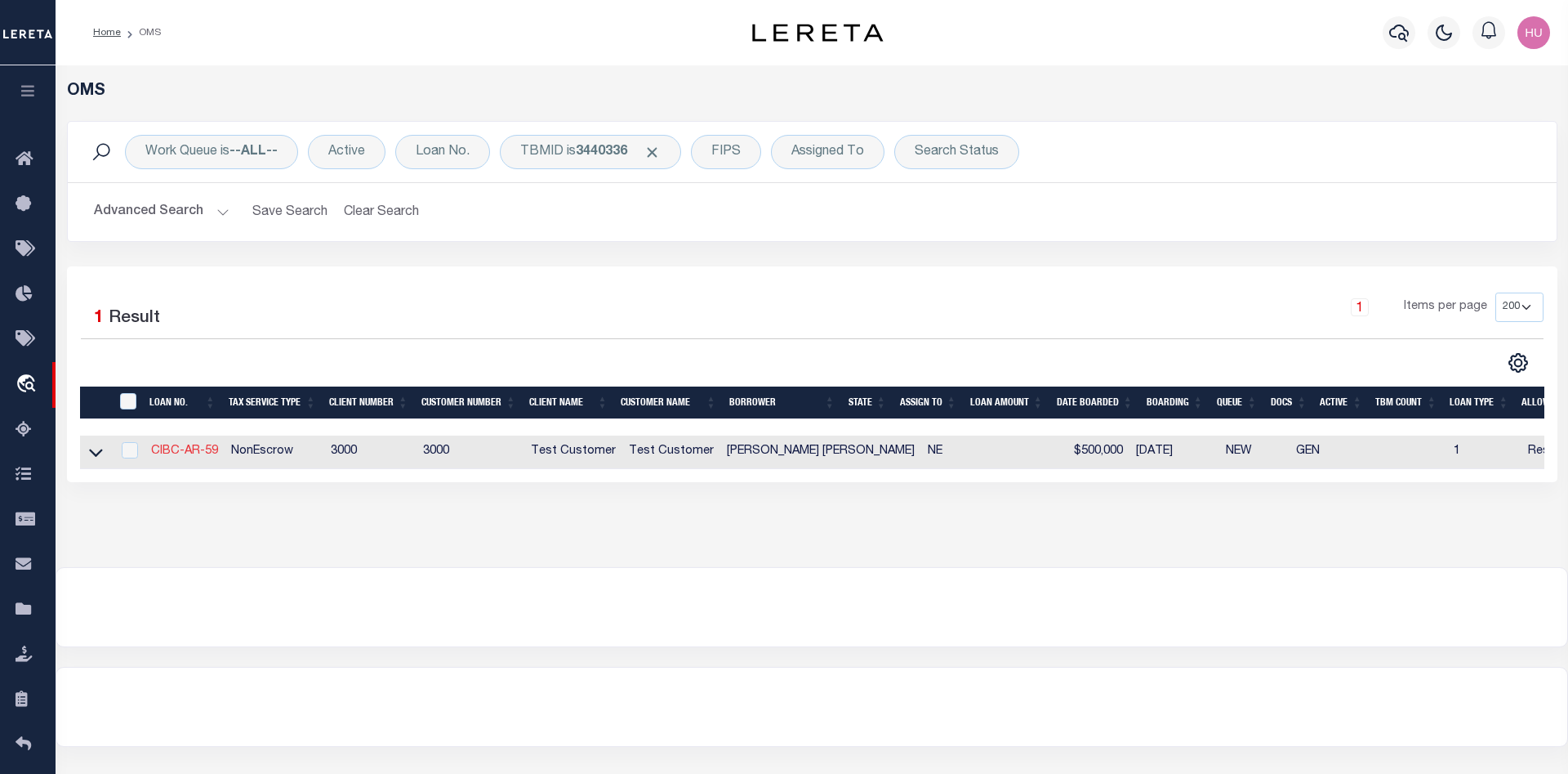
click at [204, 454] on link "CIBC-AR-59" at bounding box center [184, 451] width 67 height 11
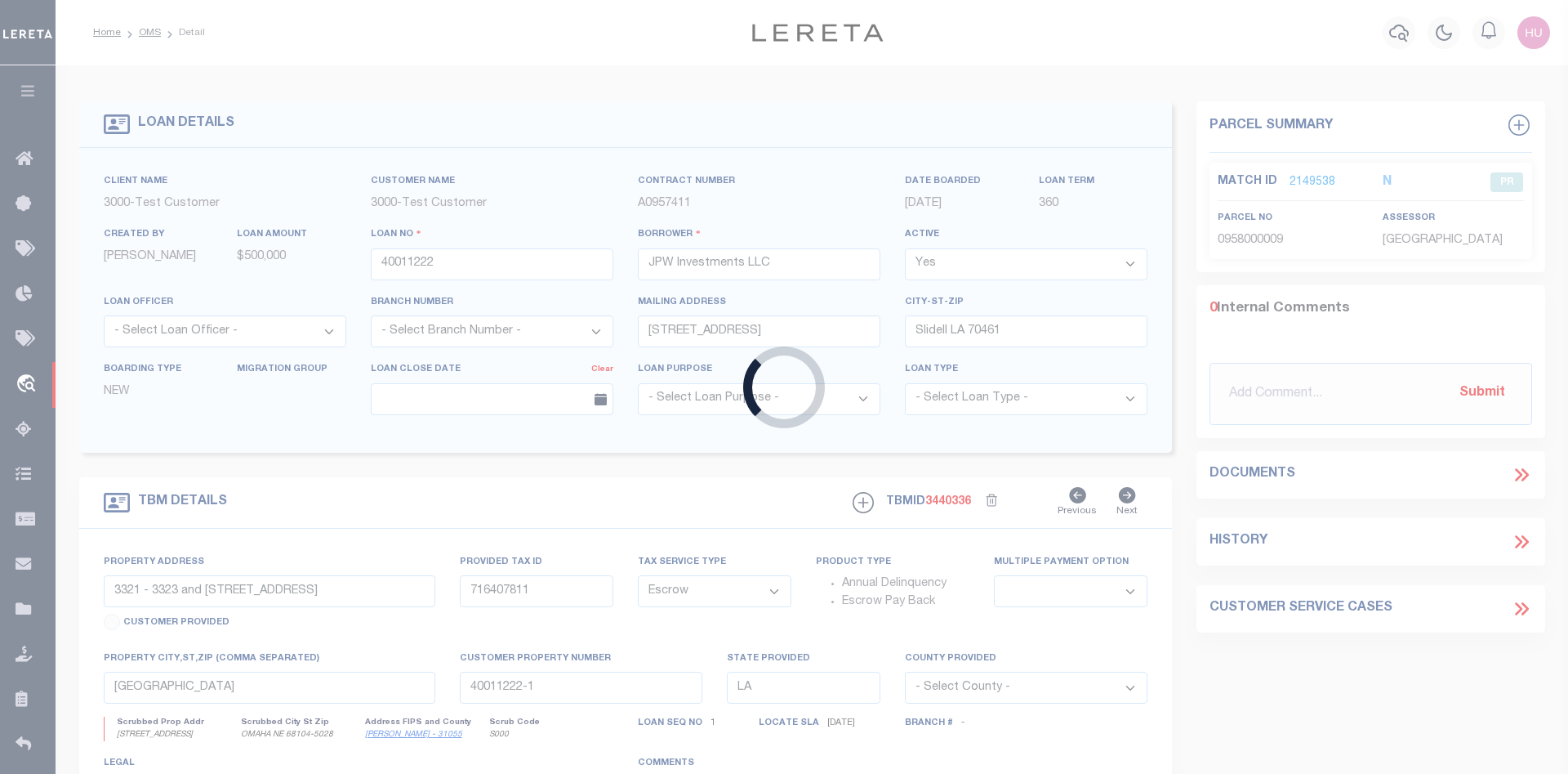
type input "CIBC-AR-59"
type input "Omar S Mohammed"
select select "False"
type input "7416 CERROS PL NW"
type input "ALBUQUERQUE NM 87114-3439"
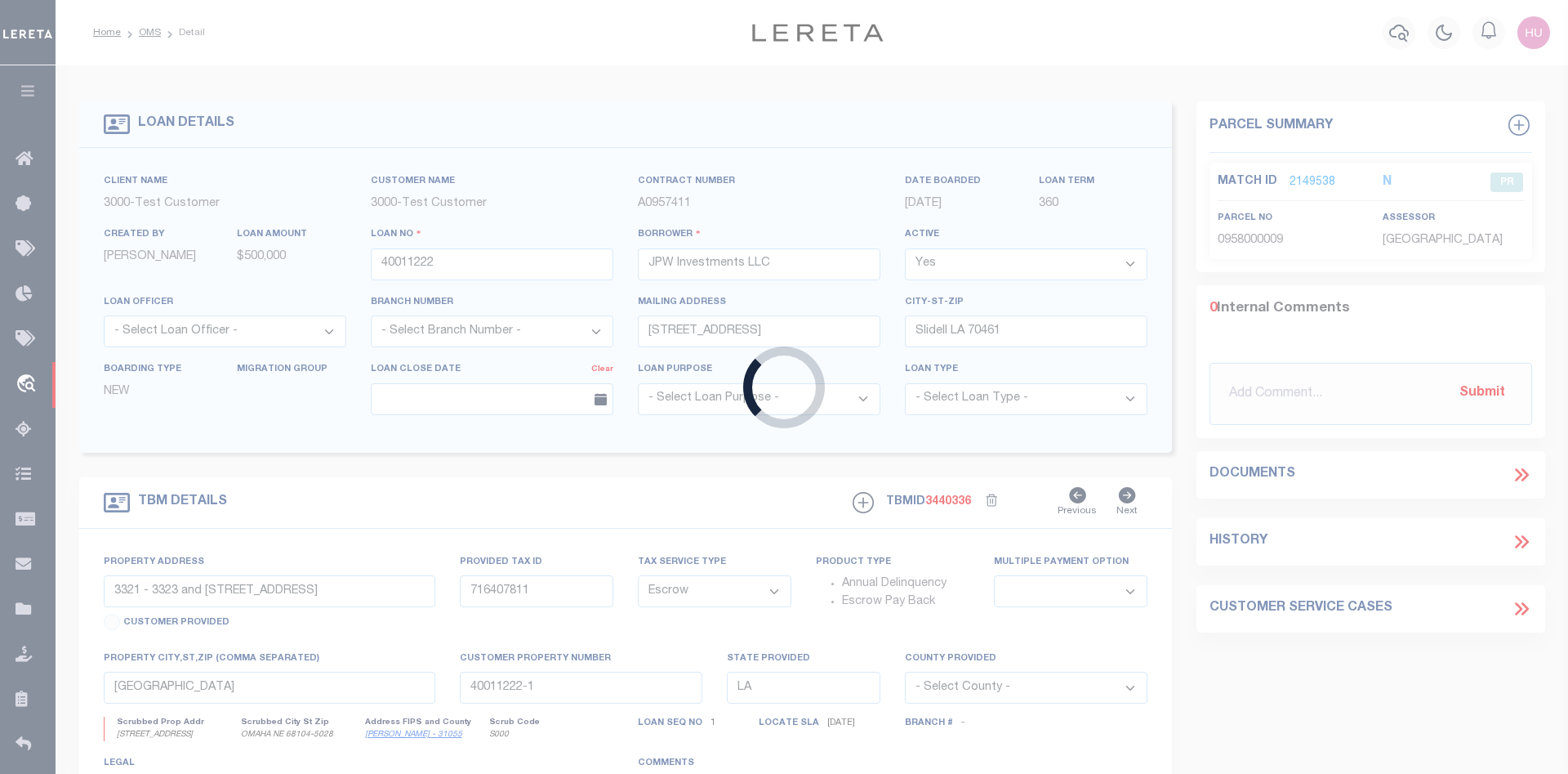
type input "06/01/2025"
select select "10"
type input "1519 N HAPPY HOLLOW BLVD"
type input "1111"
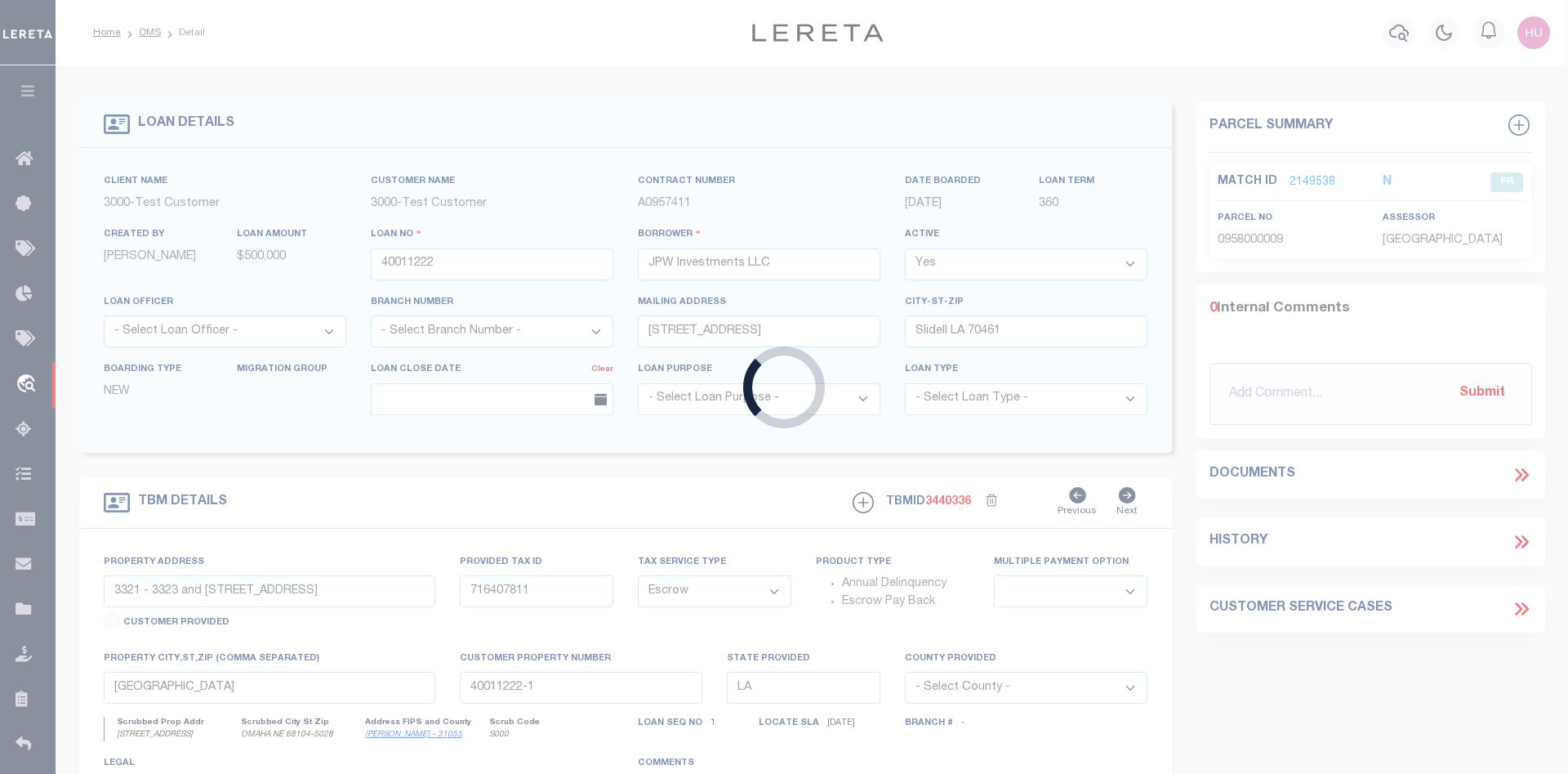
select select "NonEscrow"
select select
type input "OMAHA NE 68104-5028"
type input "11145"
type input "NE"
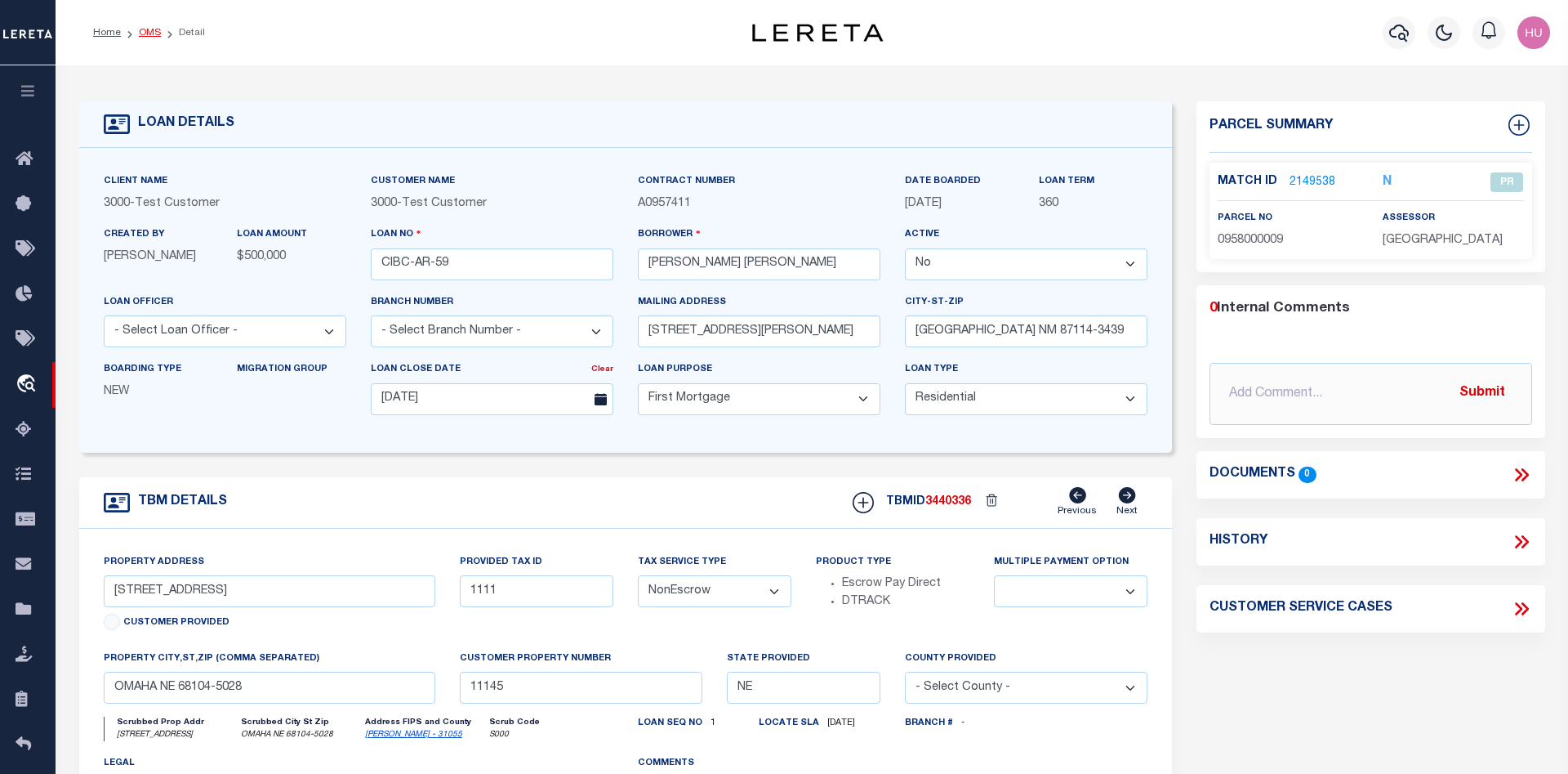
click at [140, 34] on link "OMS" at bounding box center [149, 32] width 22 height 10
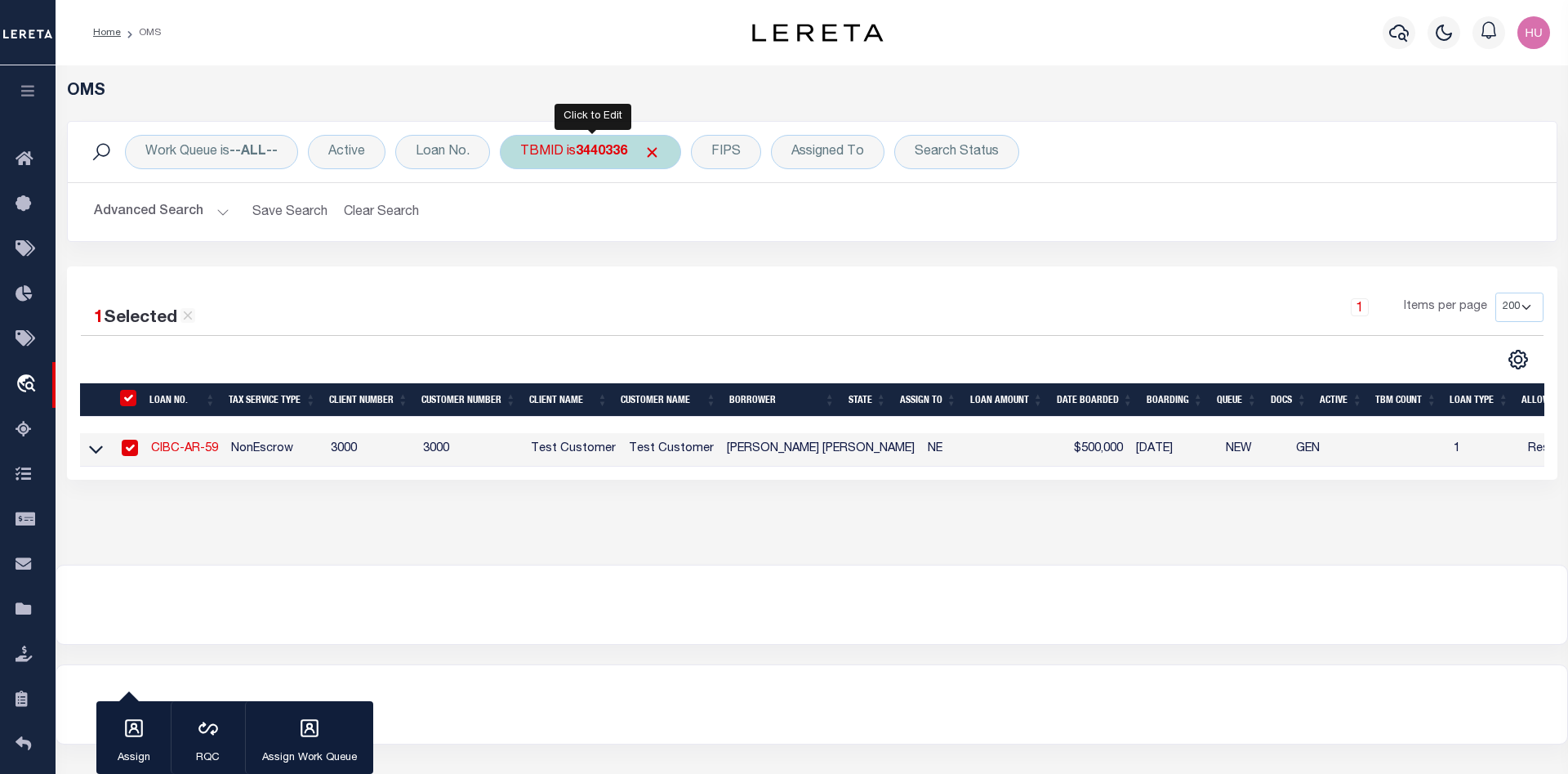
click at [593, 153] on b "3440336" at bounding box center [602, 152] width 51 height 13
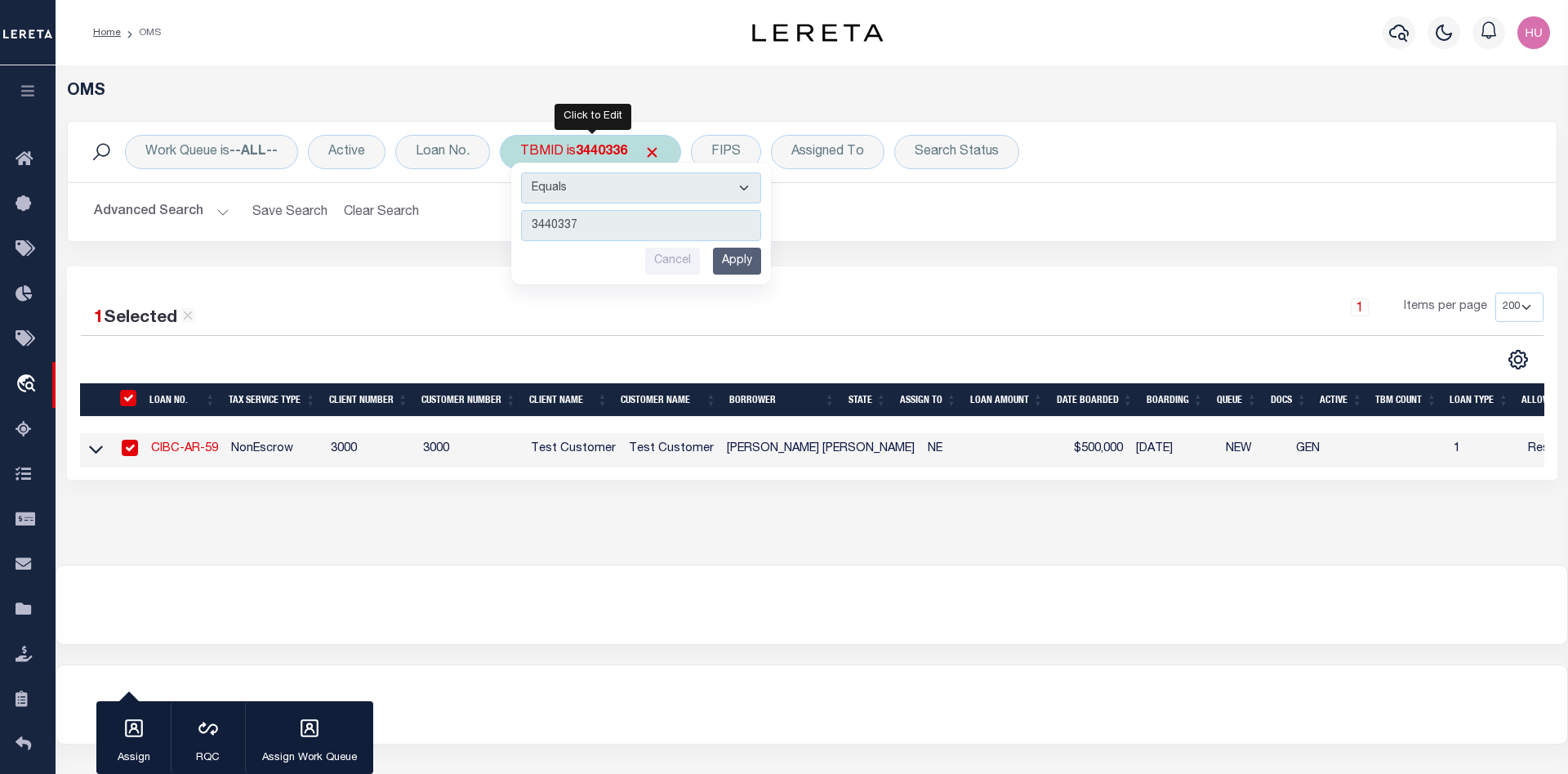
click at [726, 268] on input "Apply" at bounding box center [737, 260] width 49 height 27
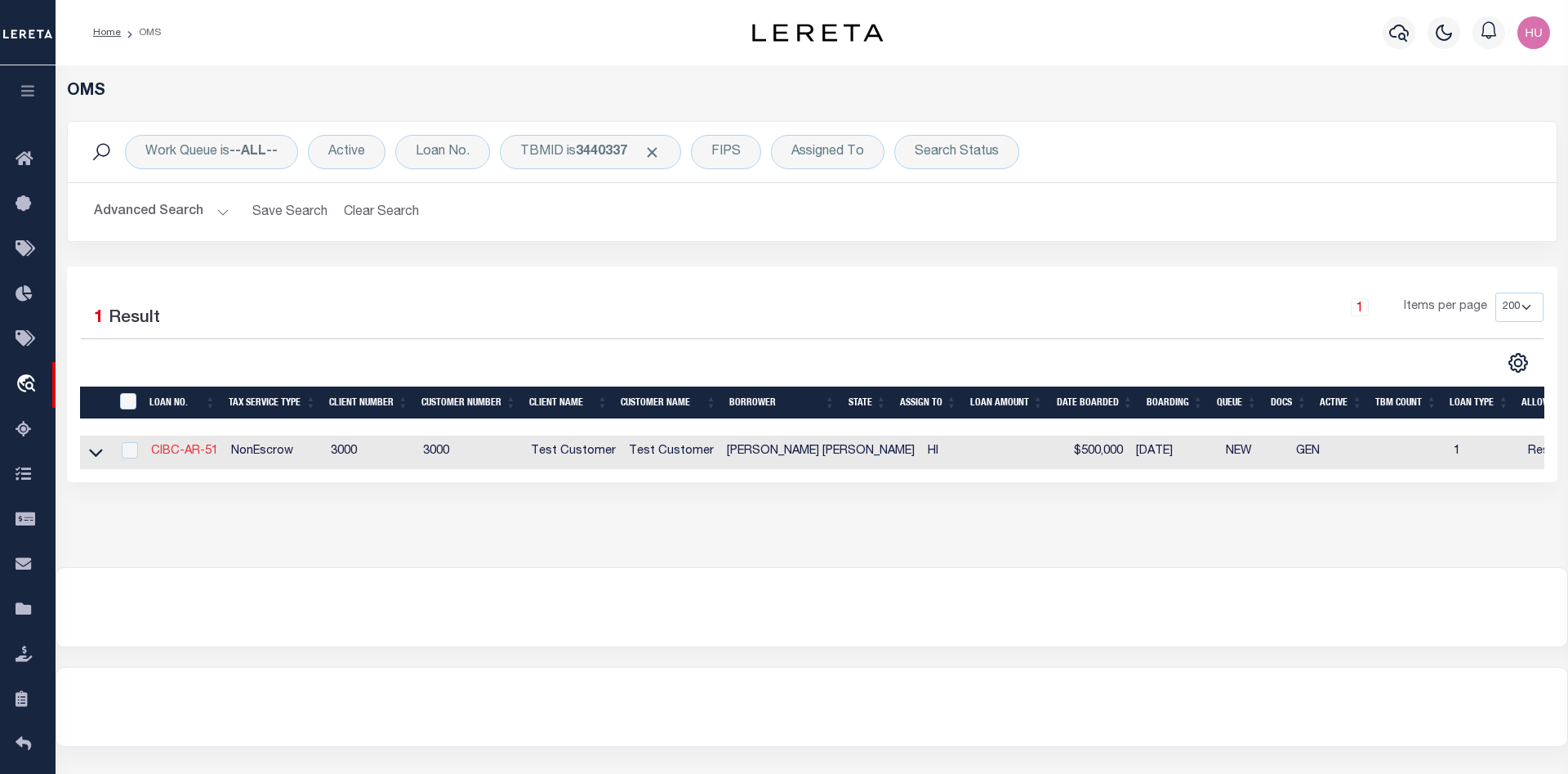
click at [197, 453] on link "CIBC-AR-51" at bounding box center [184, 451] width 67 height 11
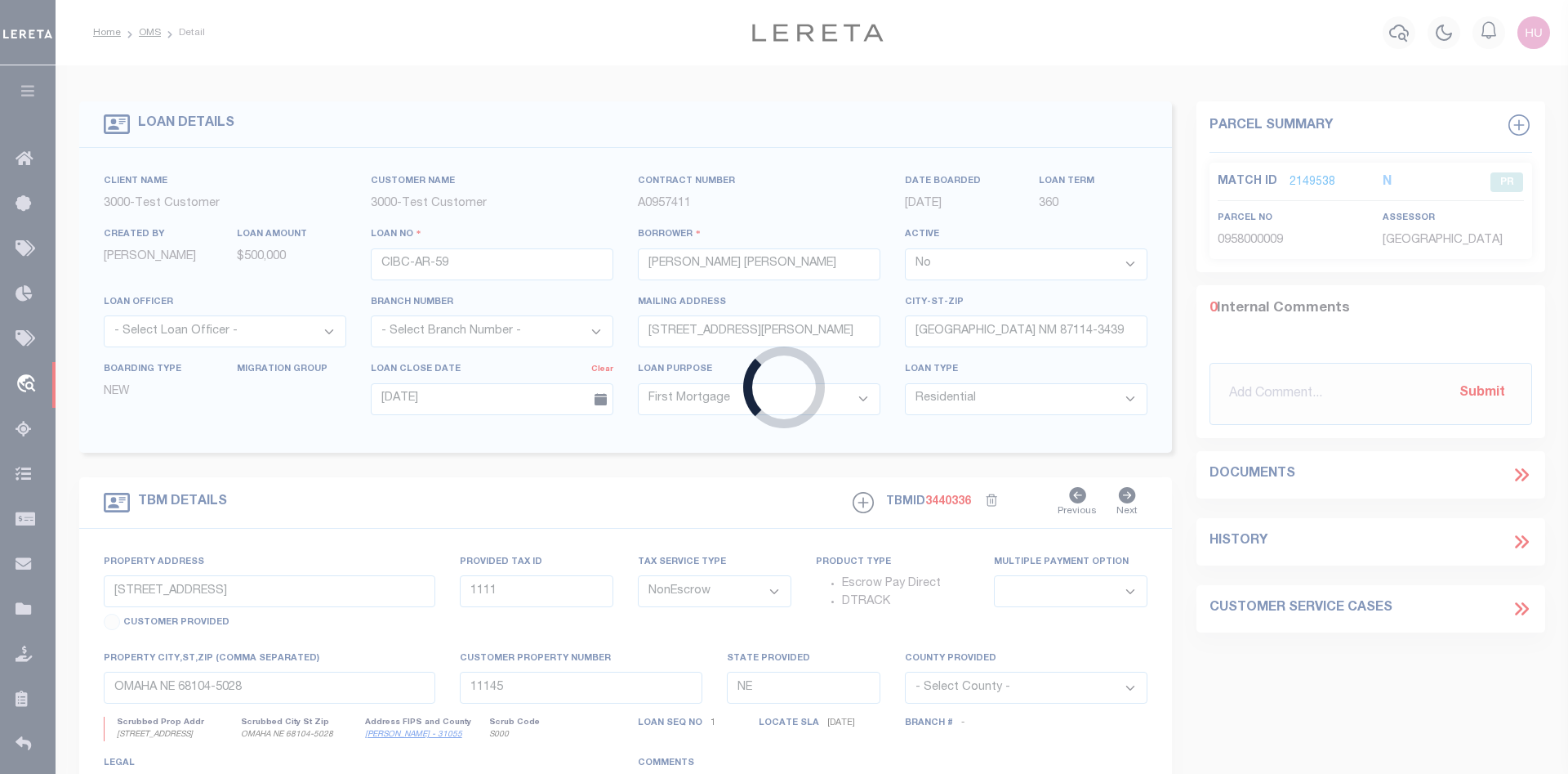
type input "CIBC-AR-51"
select select "127539"
select select "25318"
select select
type input "1 KEAHOLE PL APT 3512"
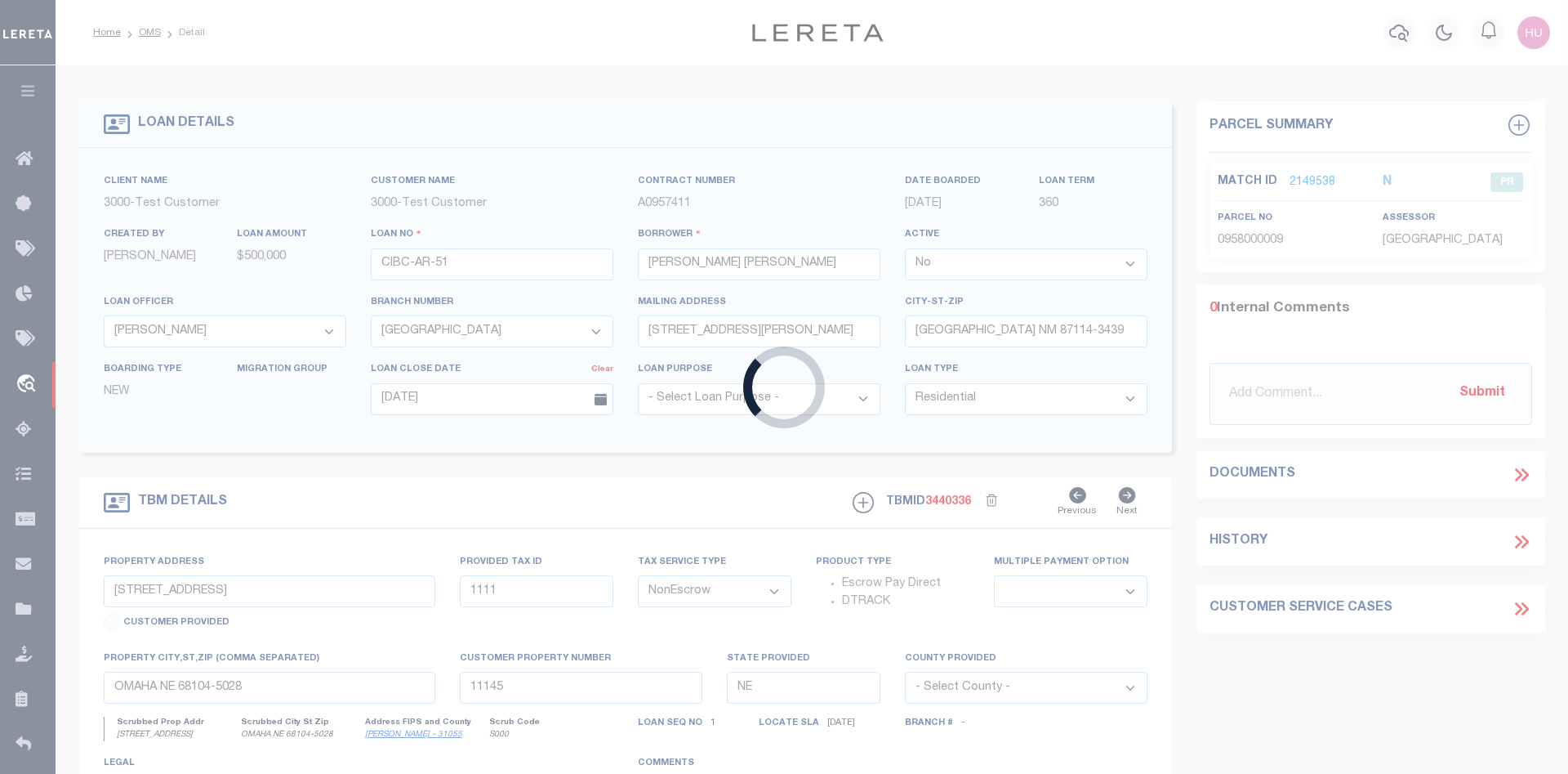
select select
type input "HONOLULU HI 96825-3425"
type input "HI"
select select "127539"
select select "25318"
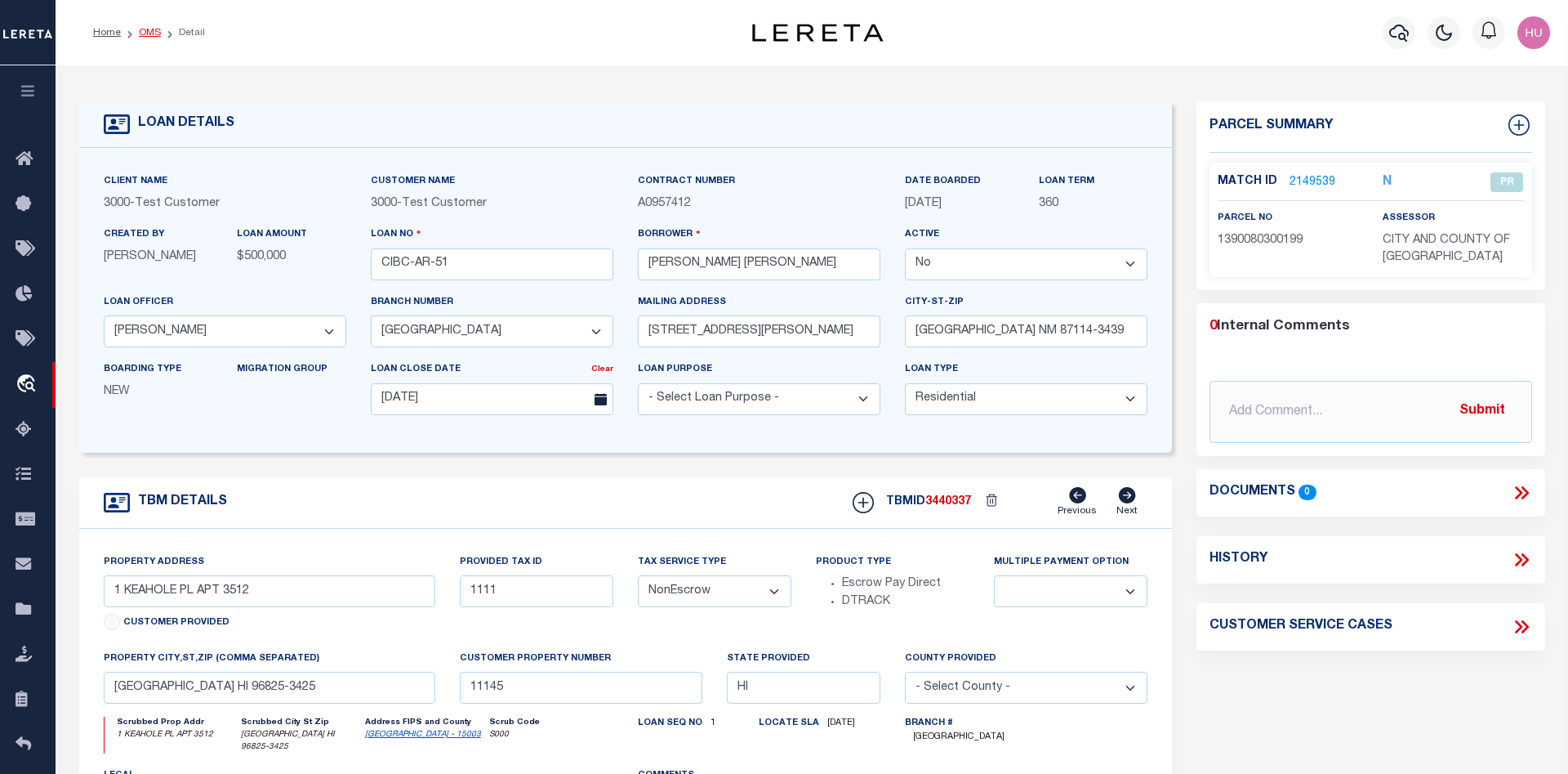
click at [148, 28] on link "OMS" at bounding box center [149, 32] width 22 height 10
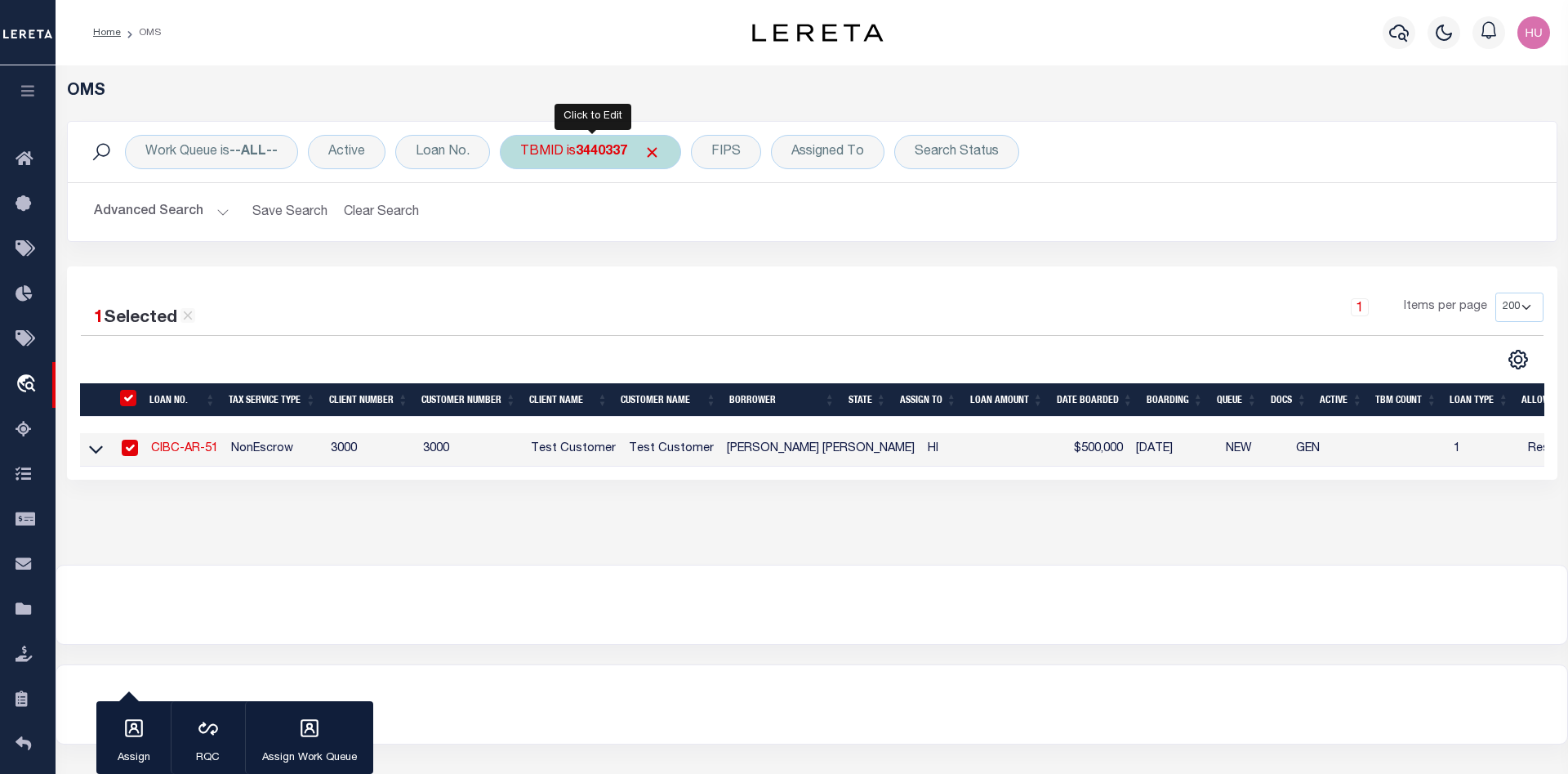
click at [594, 164] on div "TBMID is 3440337" at bounding box center [591, 151] width 182 height 34
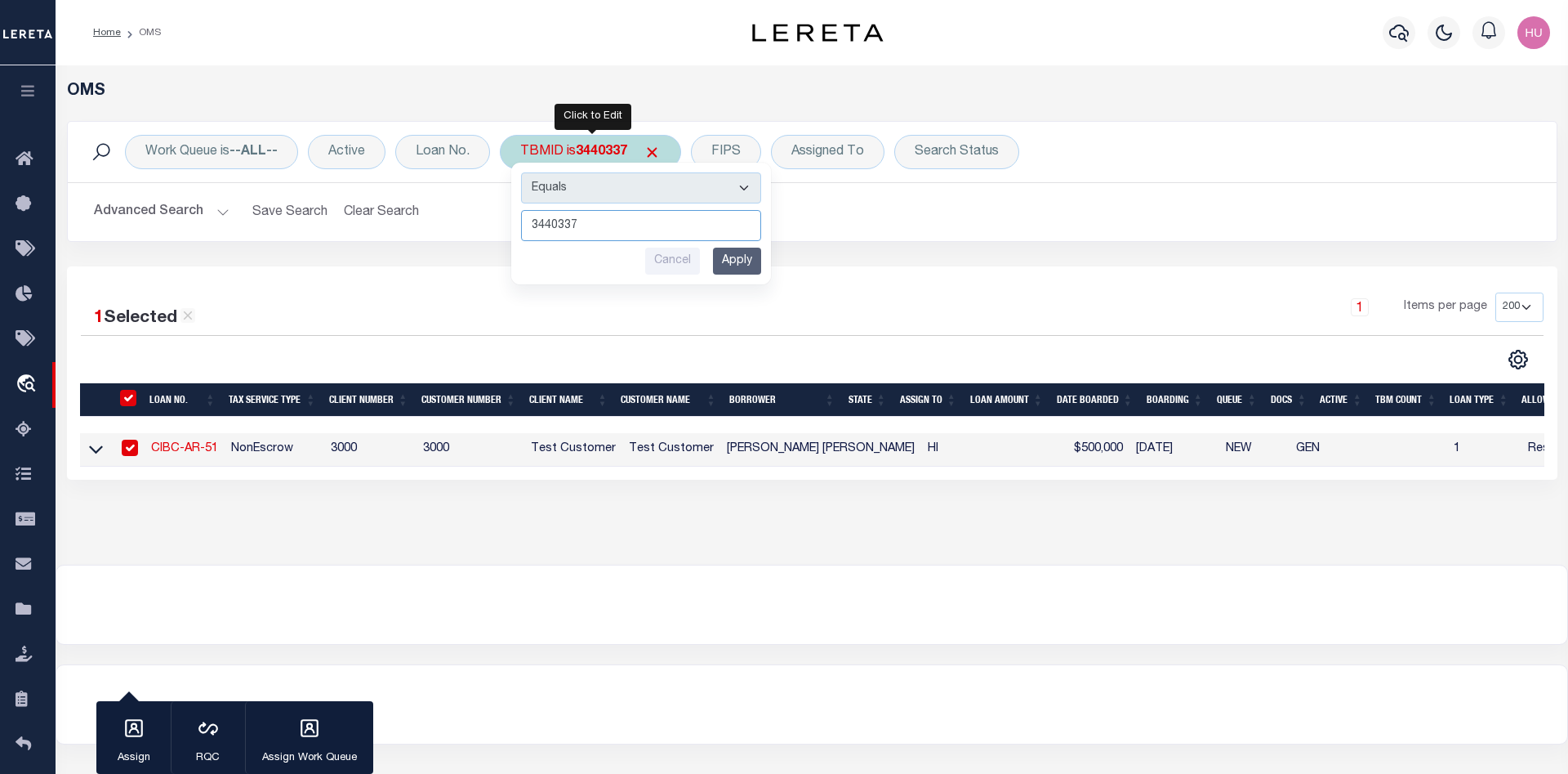
drag, startPoint x: 579, startPoint y: 227, endPoint x: 509, endPoint y: 227, distance: 70.0
click at [521, 227] on input "3440337" at bounding box center [641, 226] width 240 height 31
paste input "5"
type input "3440335"
click at [751, 260] on input "Apply" at bounding box center [737, 260] width 49 height 27
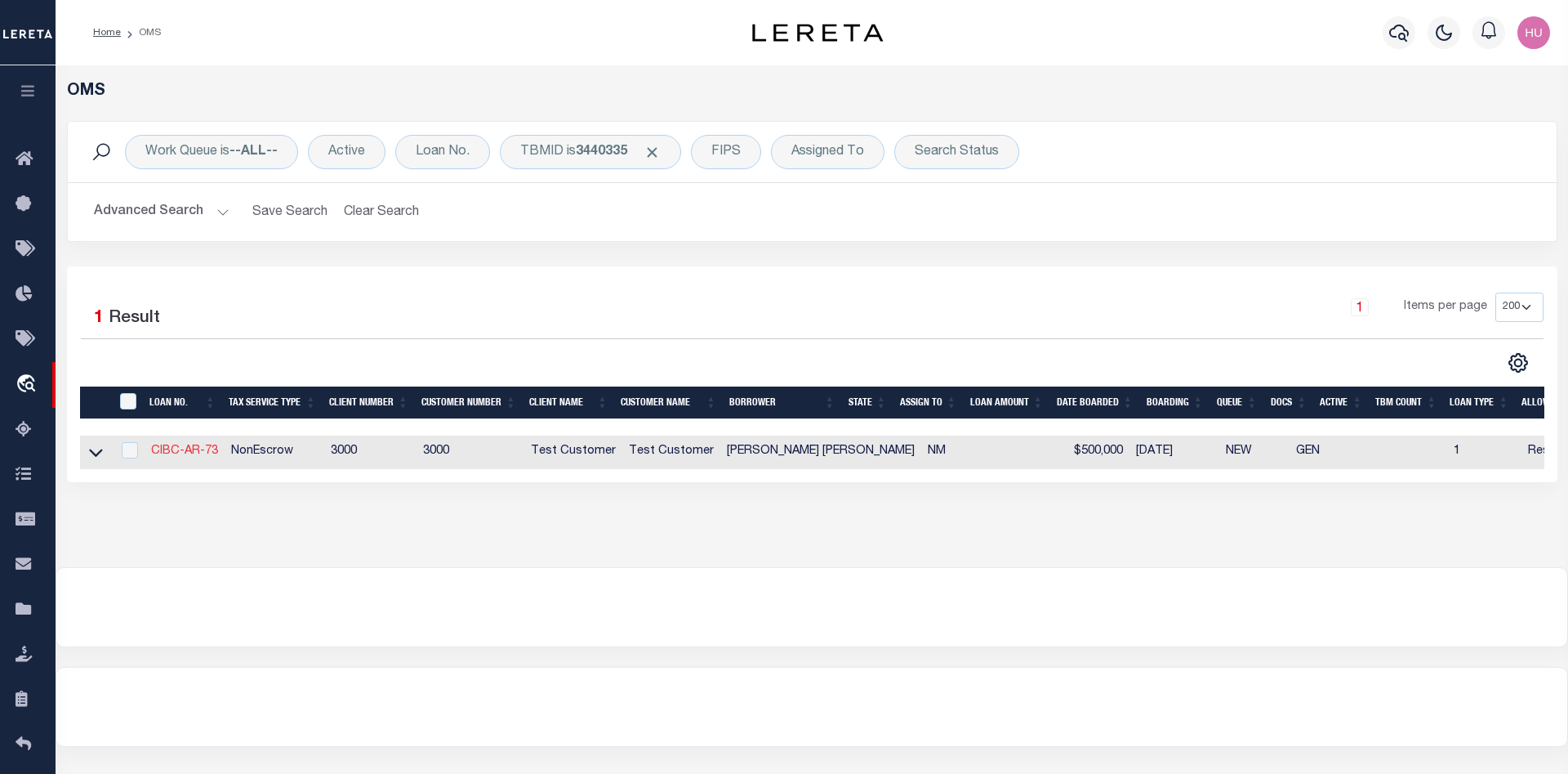
click at [200, 454] on link "CIBC-AR-73" at bounding box center [184, 451] width 67 height 11
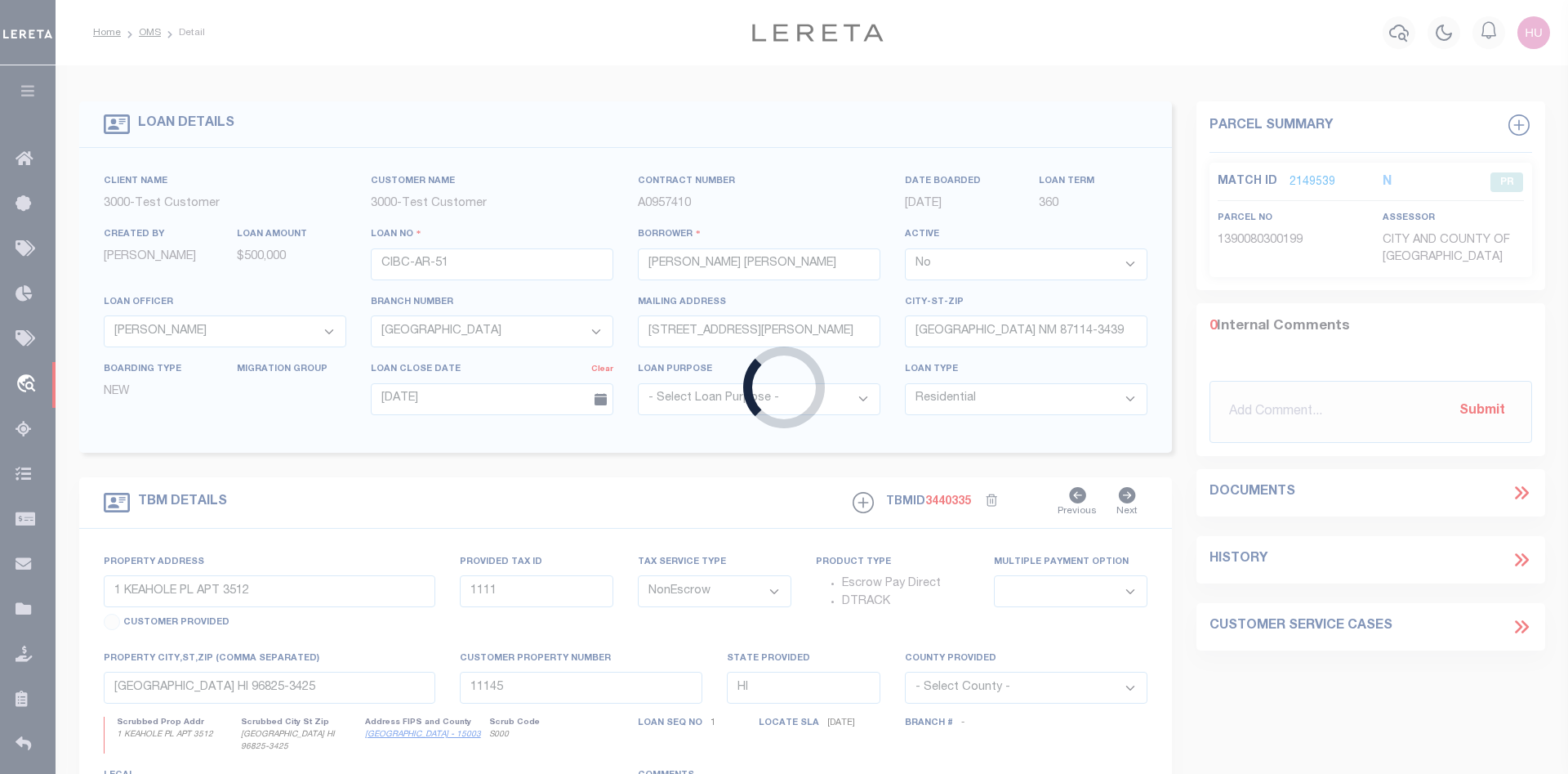
type input "CIBC-AR-73"
select select "127536"
select select
type input "7416 CERROS PL NW"
type input "ALBUQUERQUE NM 87114-3439"
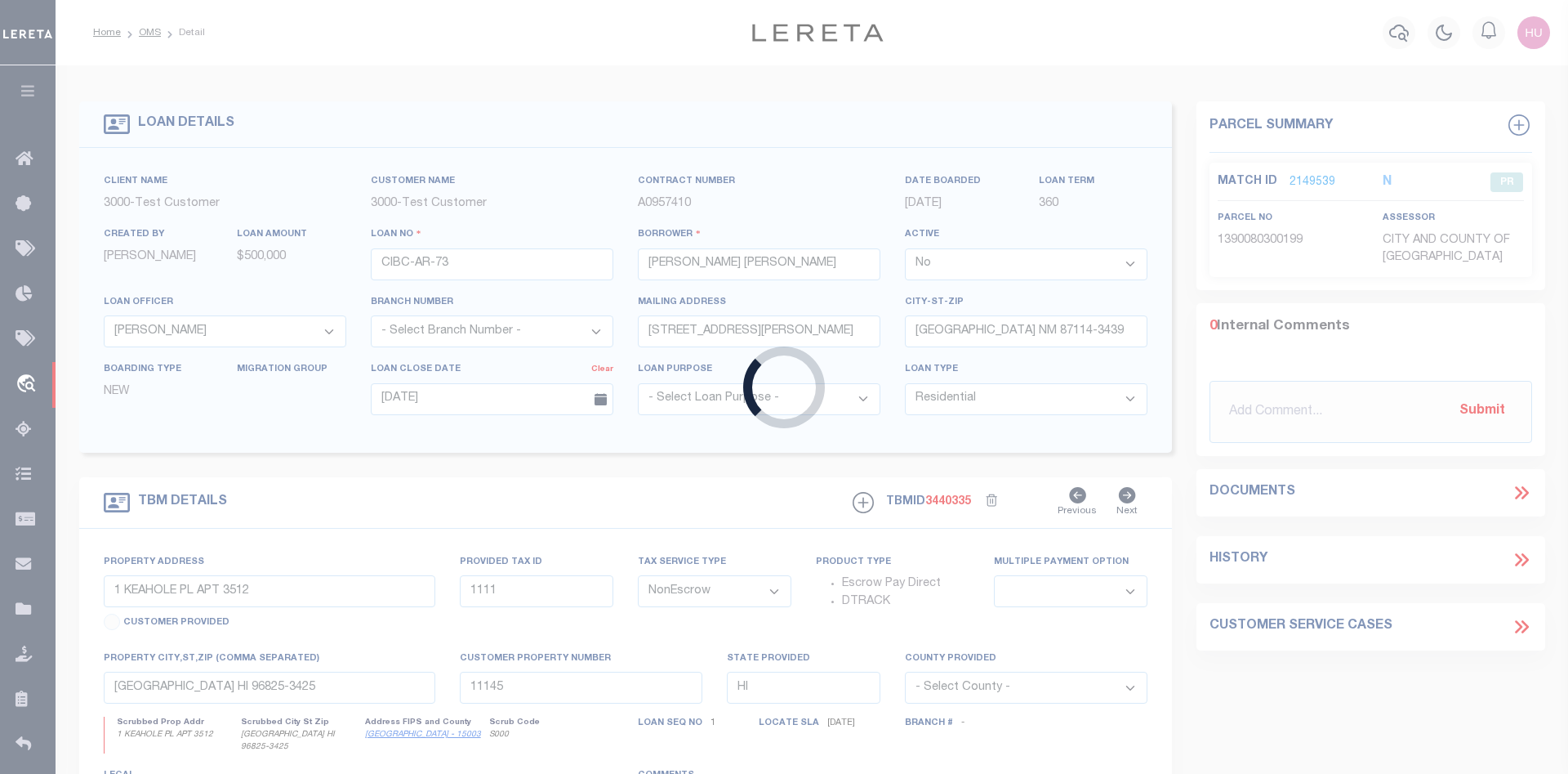
type input "NM"
select select "127536"
select select "2"
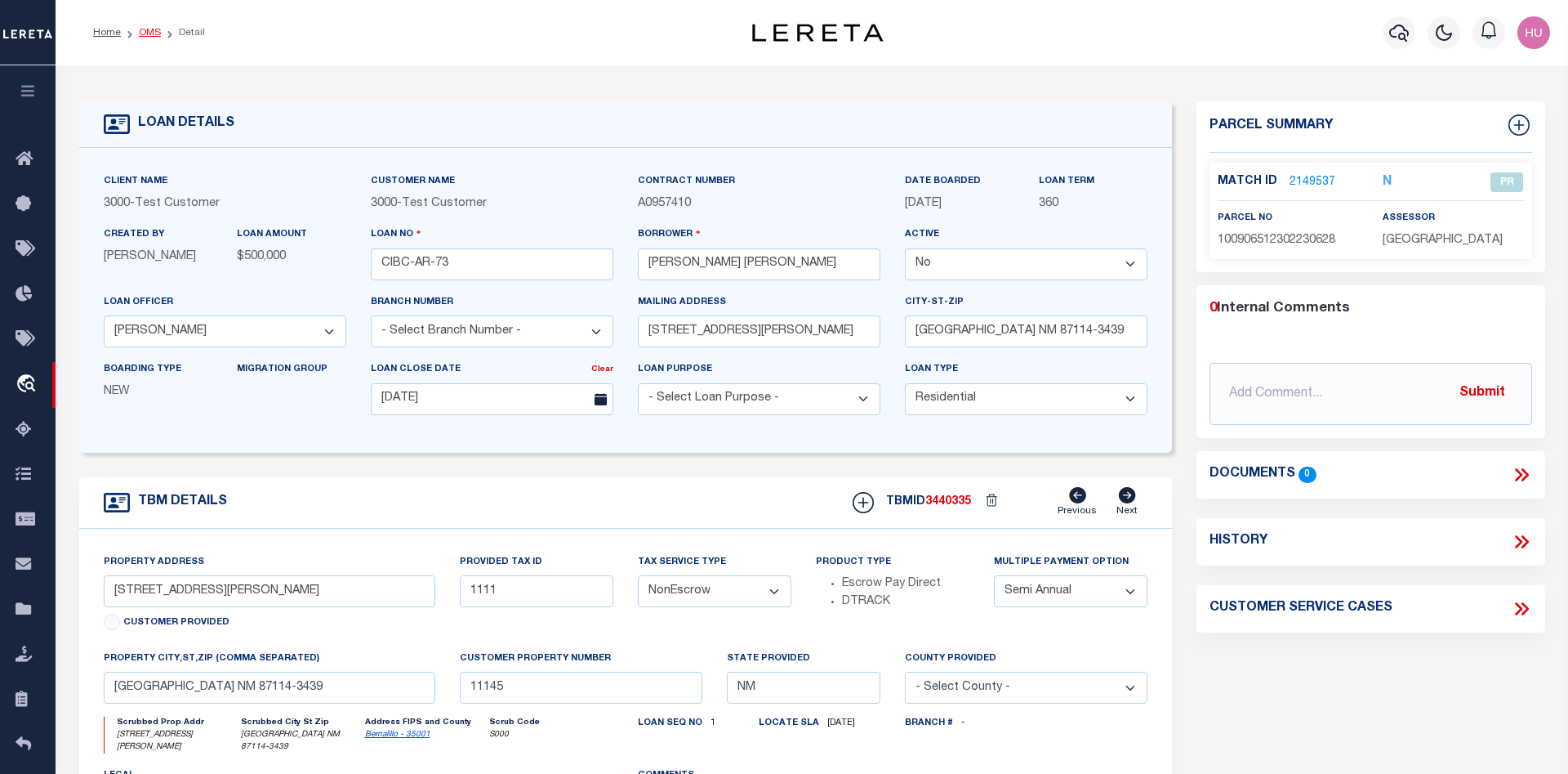
click at [149, 28] on link "OMS" at bounding box center [149, 32] width 22 height 10
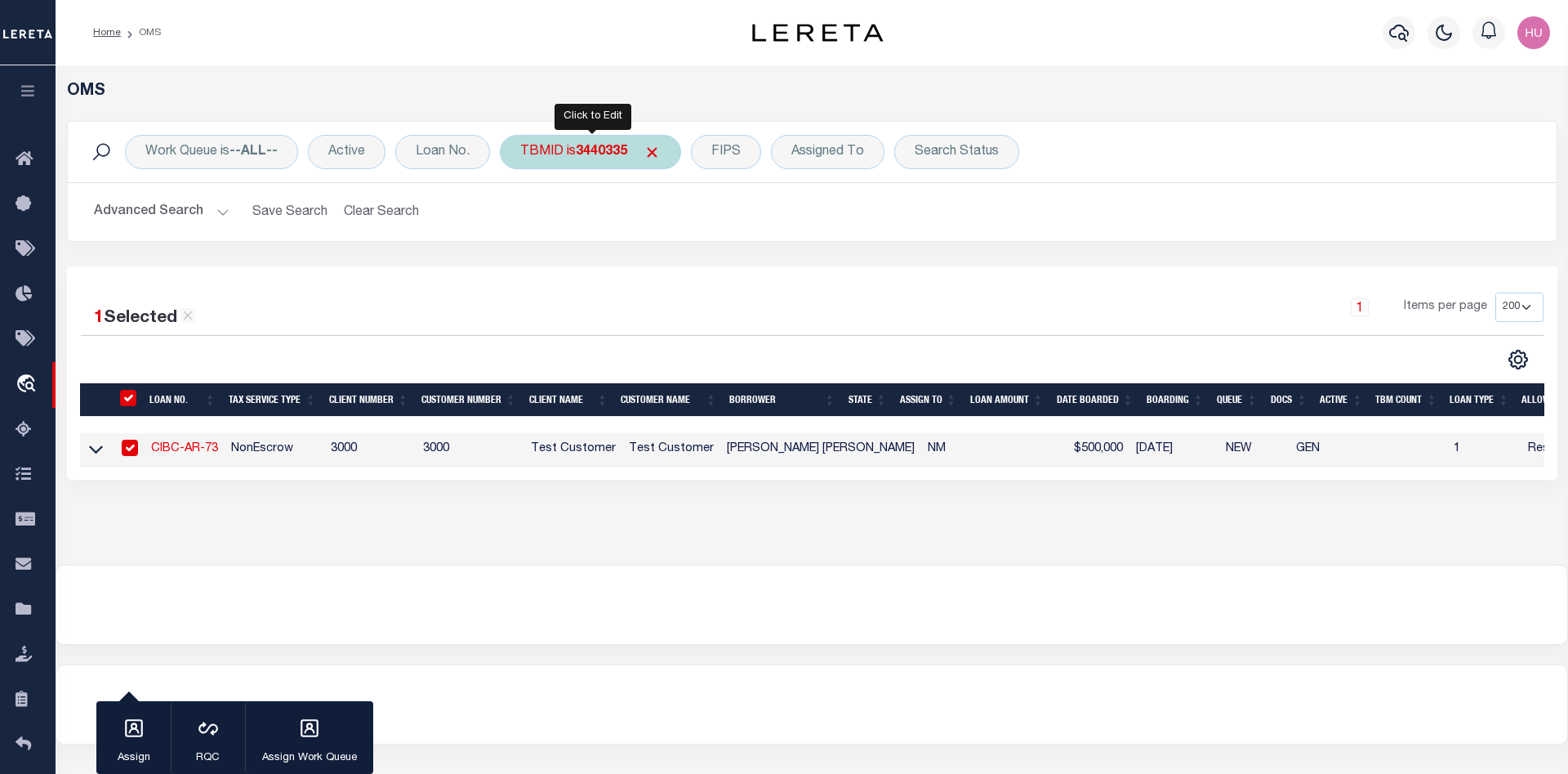
click at [558, 153] on div "TBMID is 3440335" at bounding box center [591, 151] width 182 height 34
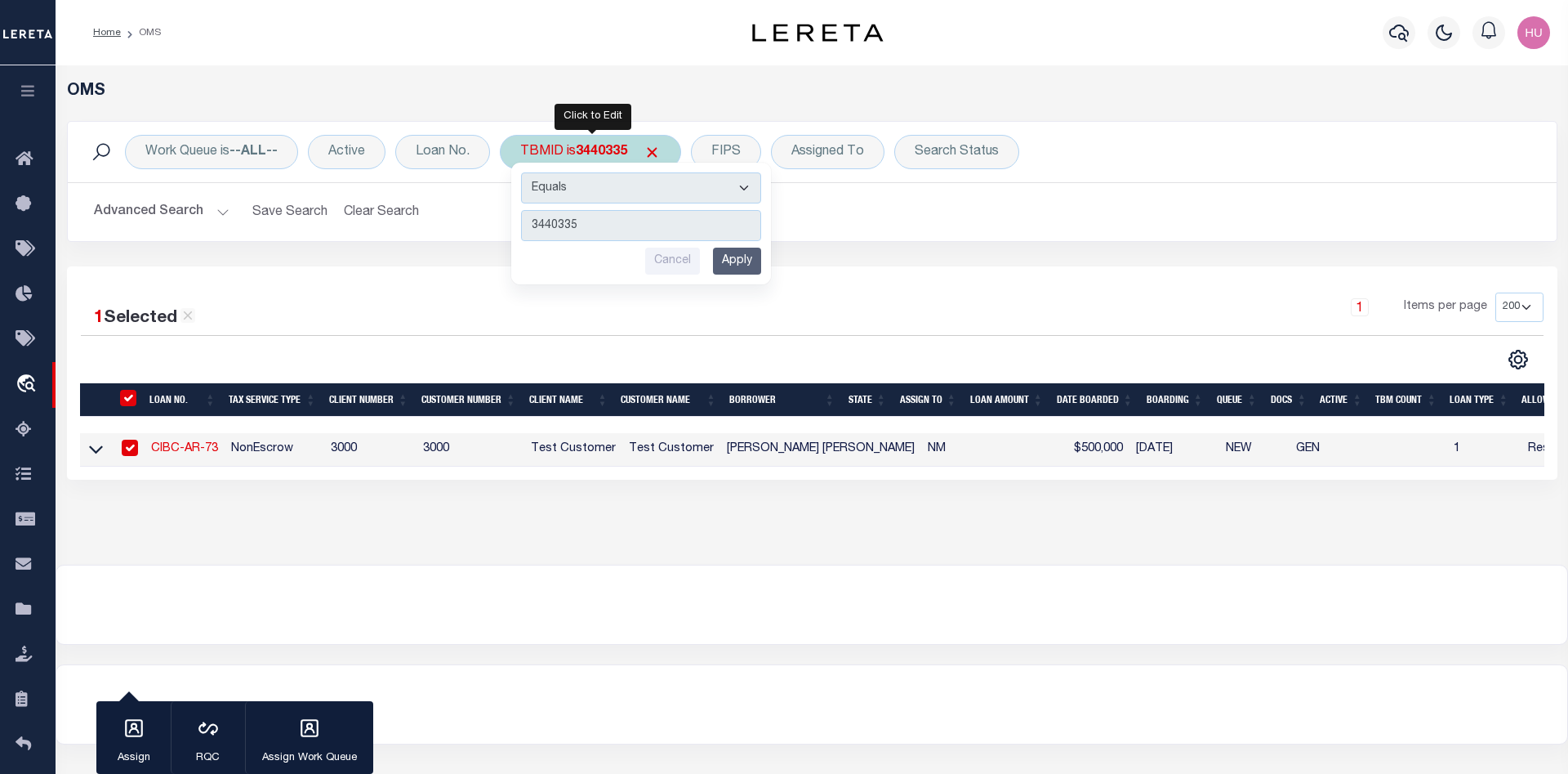
type input "3452090"
click at [726, 258] on input "Apply" at bounding box center [737, 260] width 49 height 27
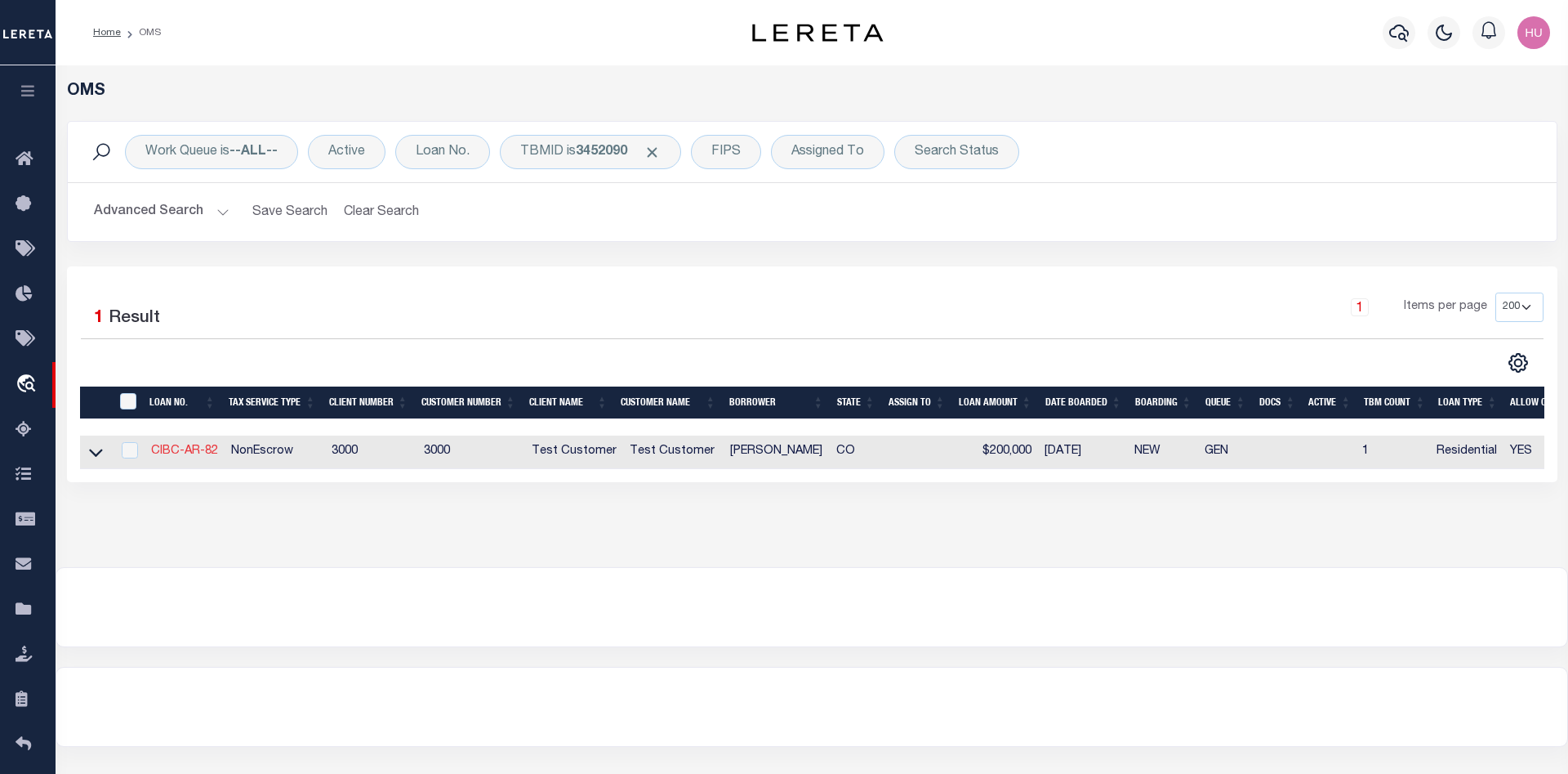
click at [183, 455] on link "CIBC-AR-82" at bounding box center [184, 451] width 67 height 11
checkbox input "true"
type input "CIBC-AR-82"
type input "[PERSON_NAME]"
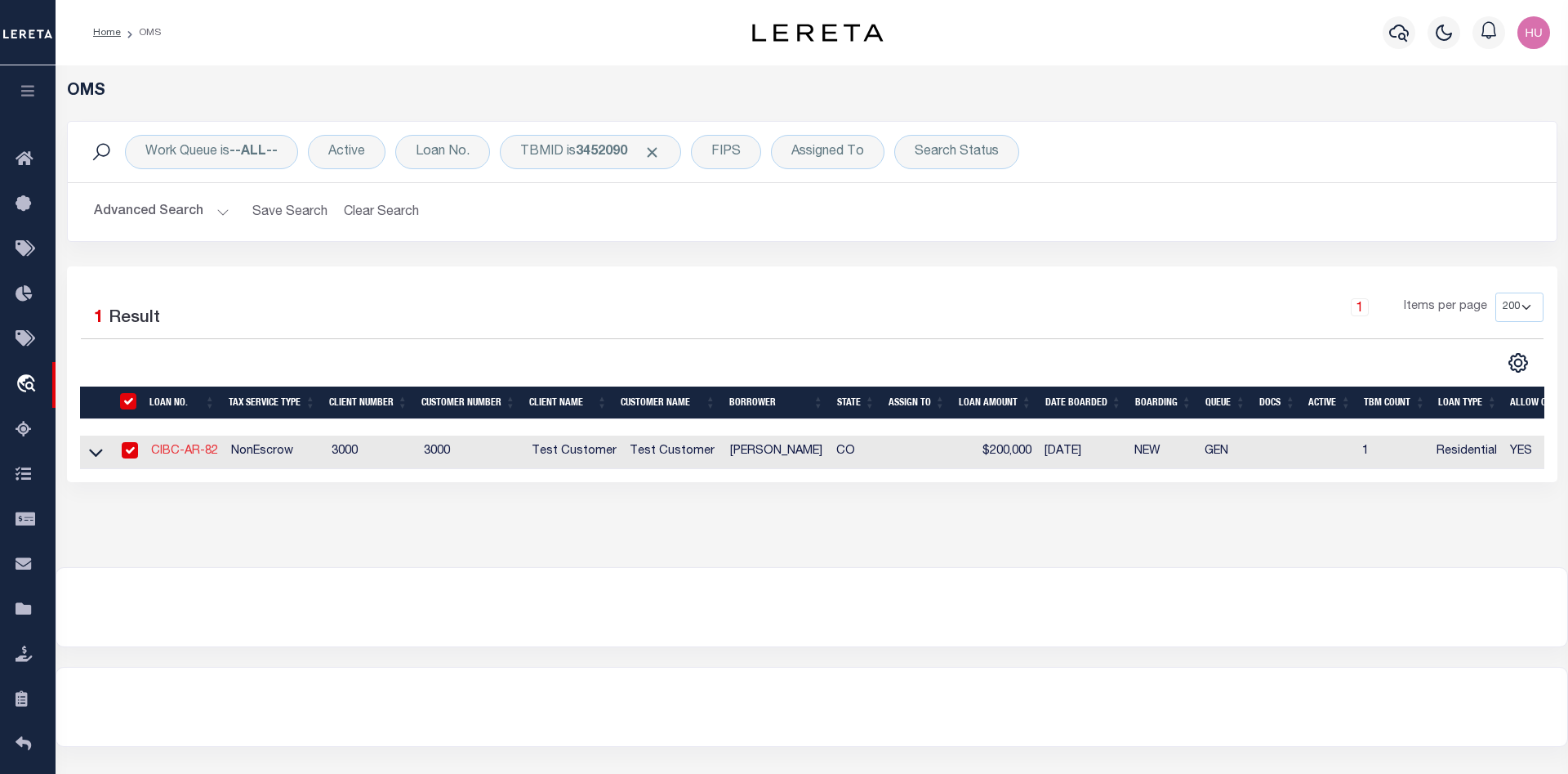
select select "127537"
select select "25317"
type input "14 JEWEL AVE"
type input "COLORADO SPRINGS CO 80906-5117"
type input "07/12/2025"
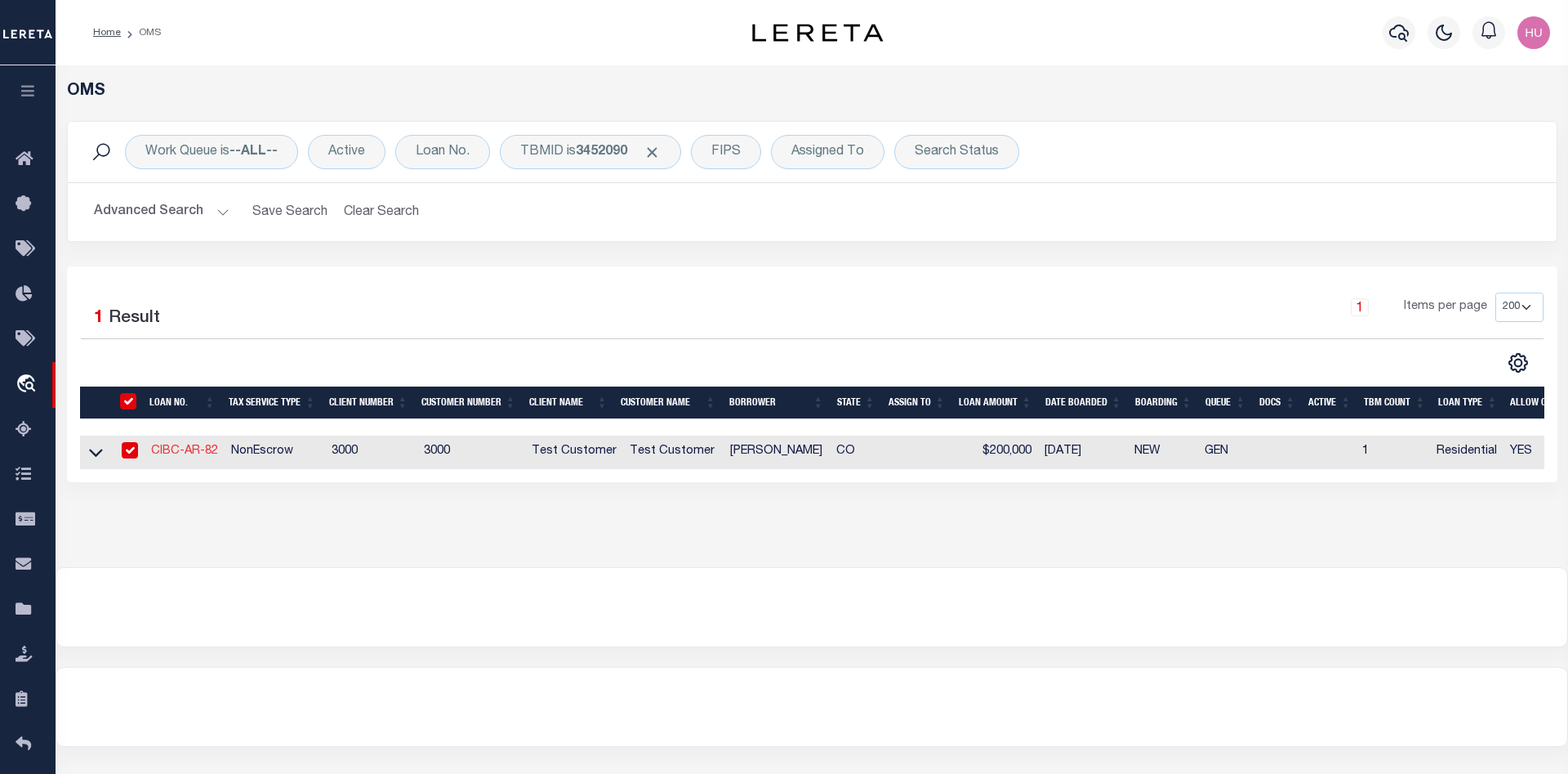
select select "10"
select select "127537"
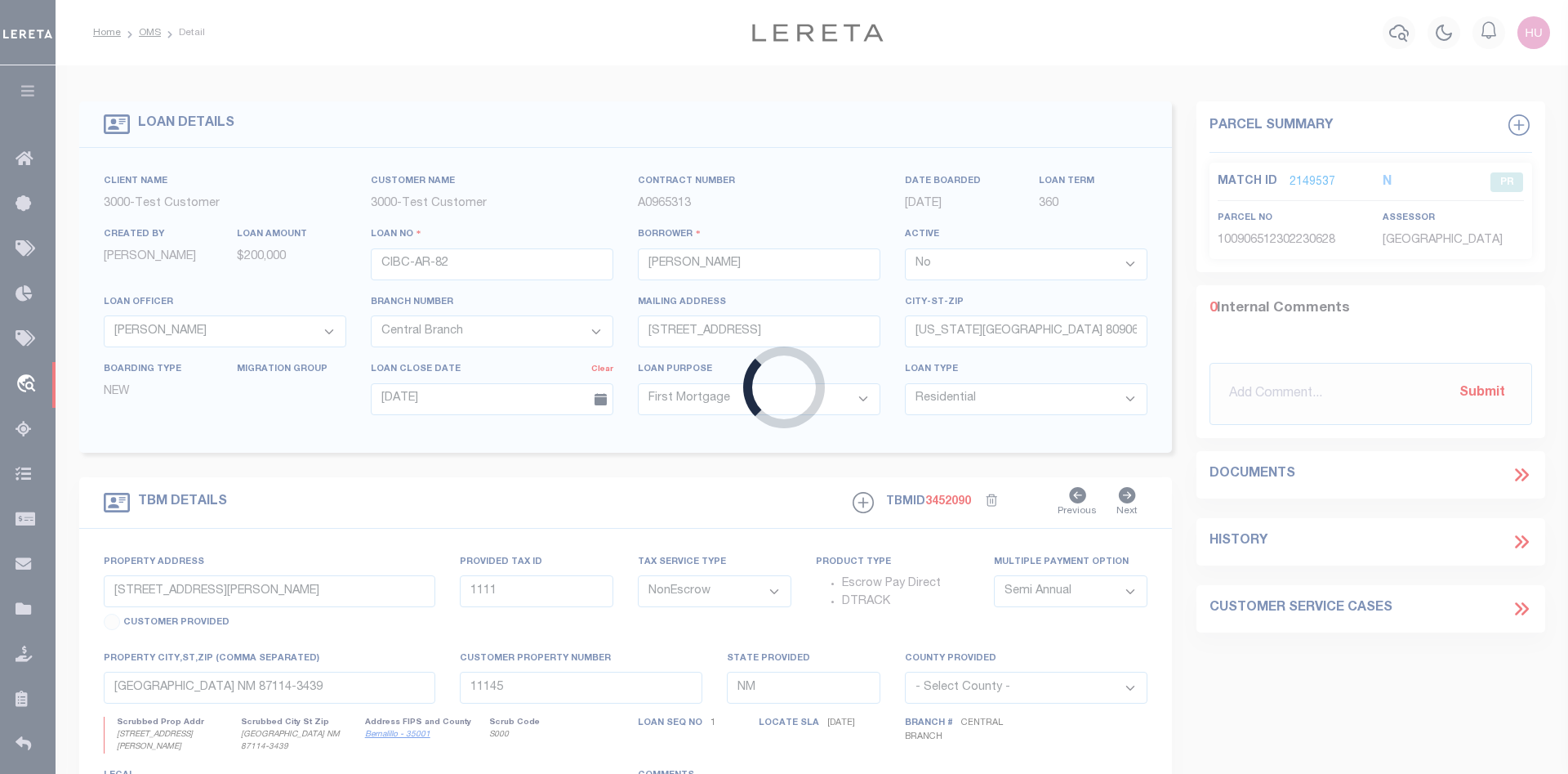
type input "14 JEWEL AVE"
type input "COLORADO SPRINGS CO 80906-5117"
type input "CO"
select select "25317"
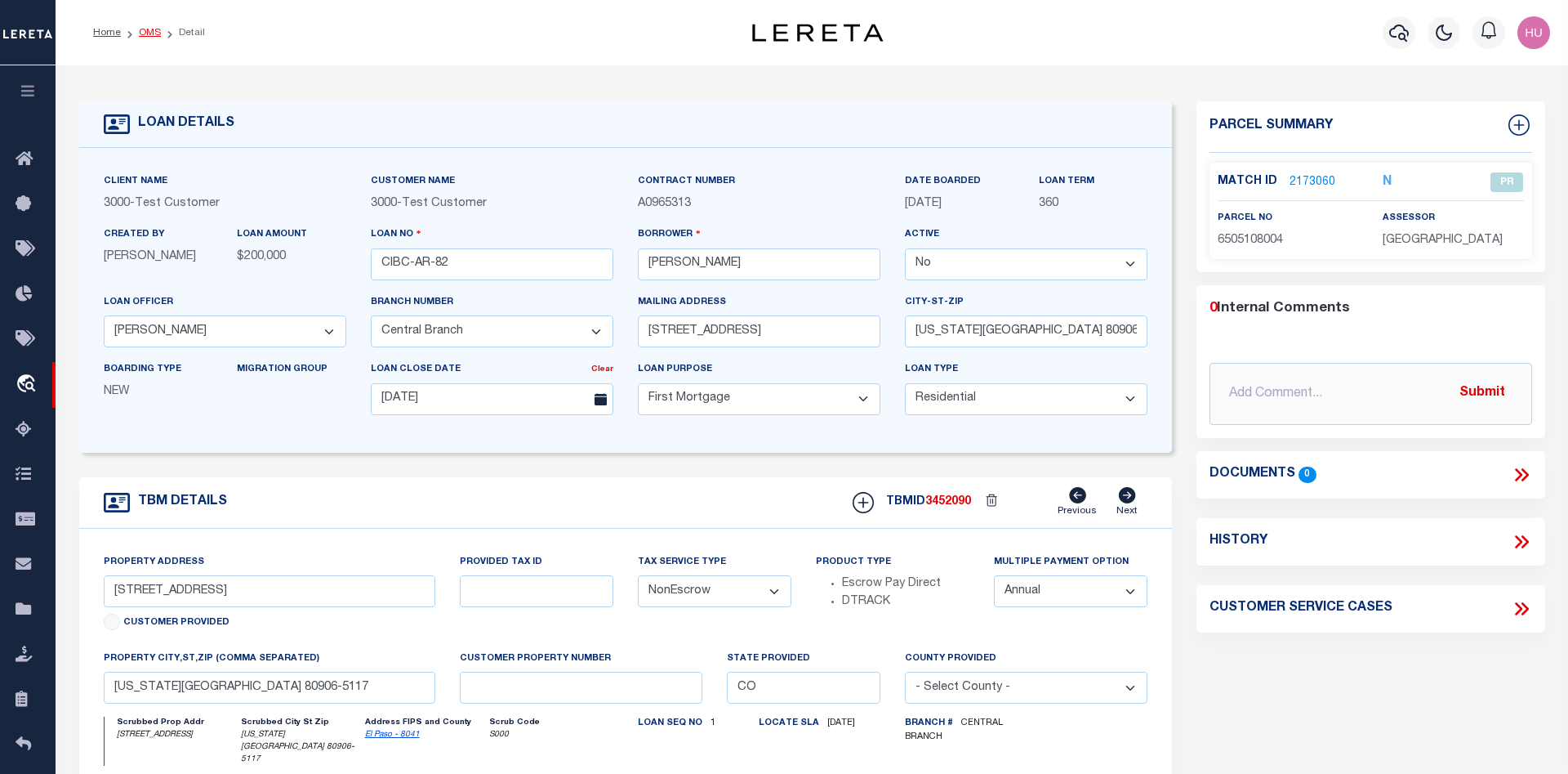
click at [153, 36] on link "OMS" at bounding box center [149, 32] width 22 height 10
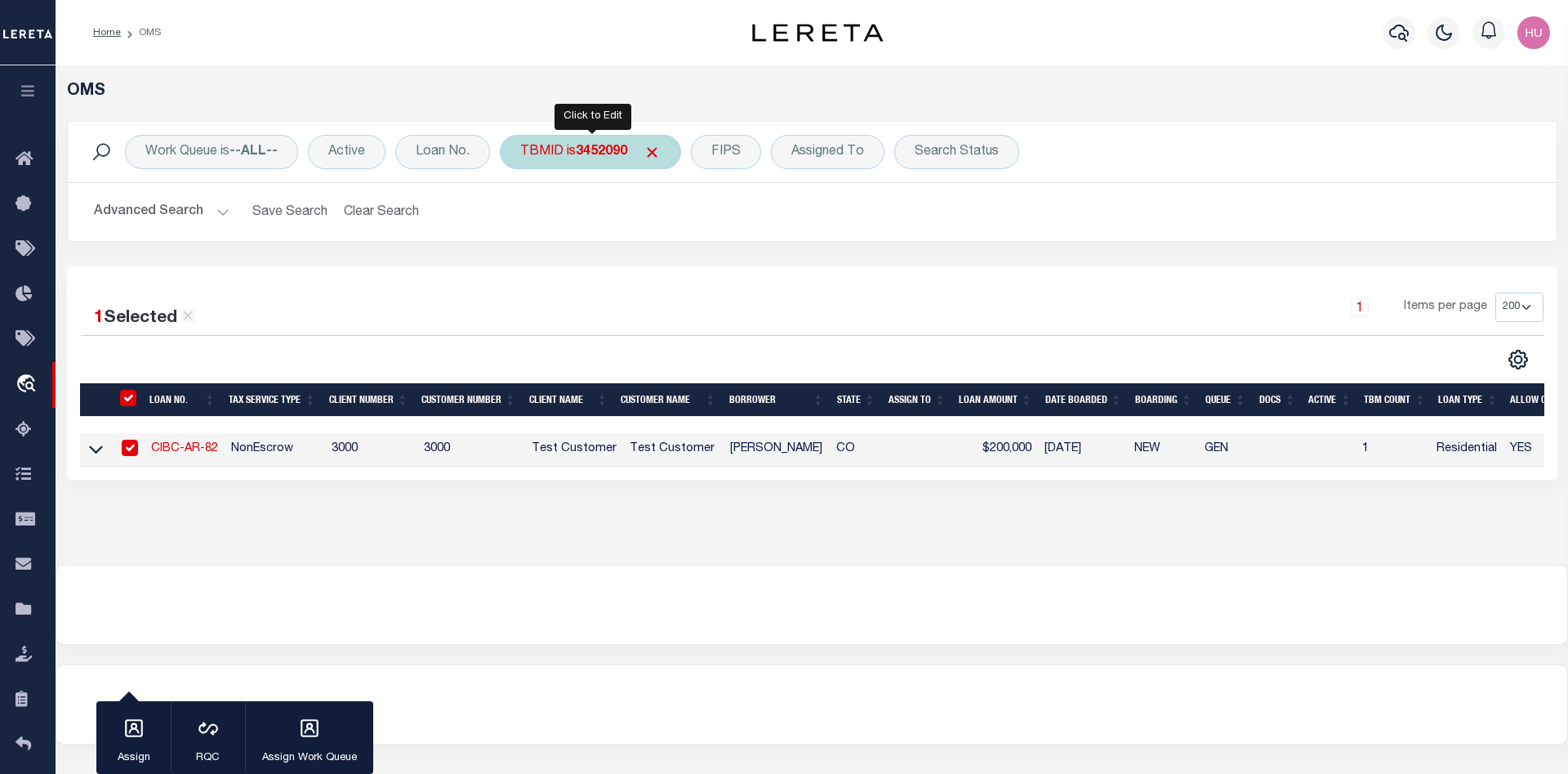
click at [569, 163] on div "TBMID is 3452090" at bounding box center [591, 151] width 182 height 34
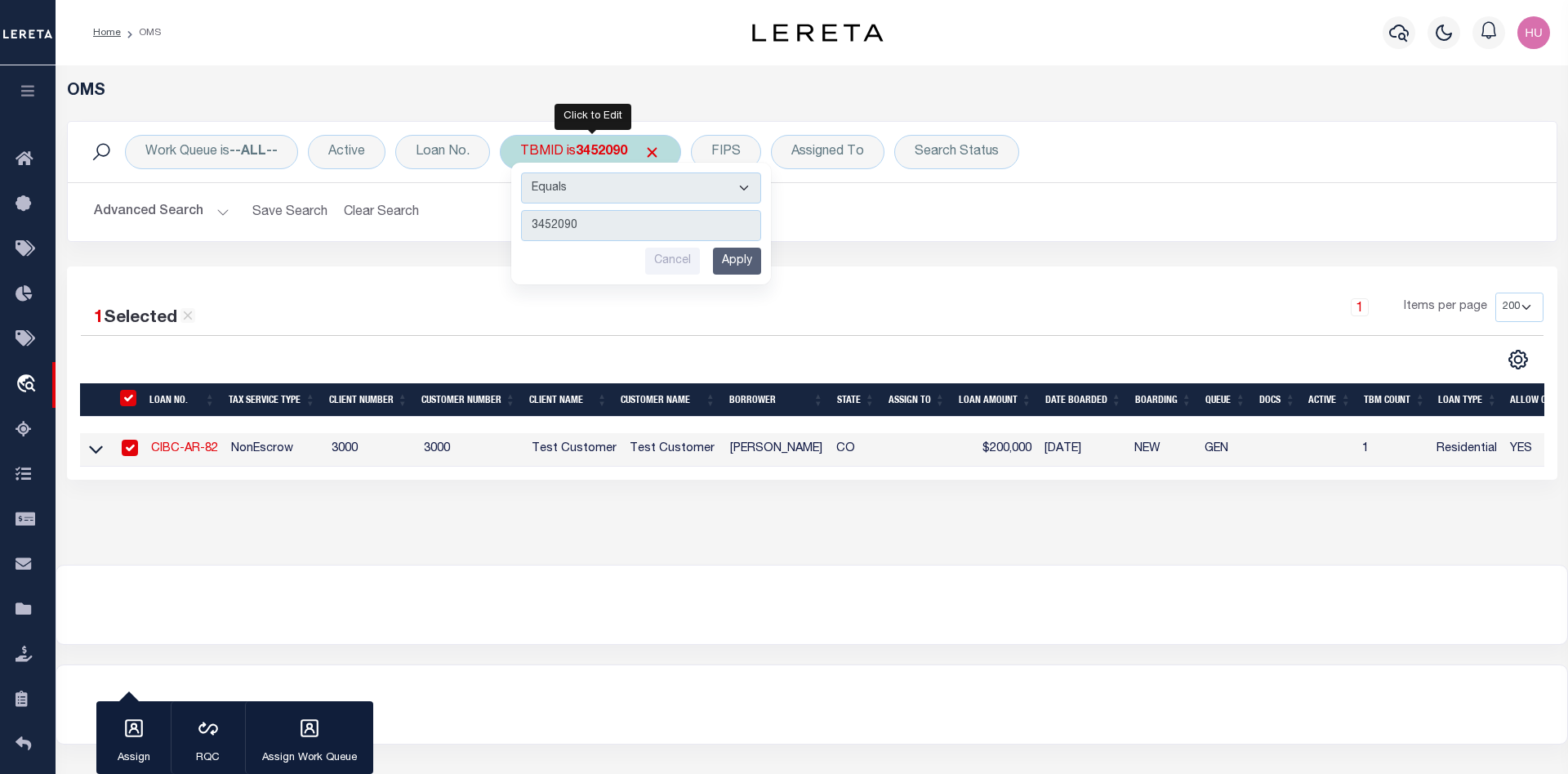
type input "3452092"
click at [747, 261] on input "Apply" at bounding box center [737, 260] width 49 height 27
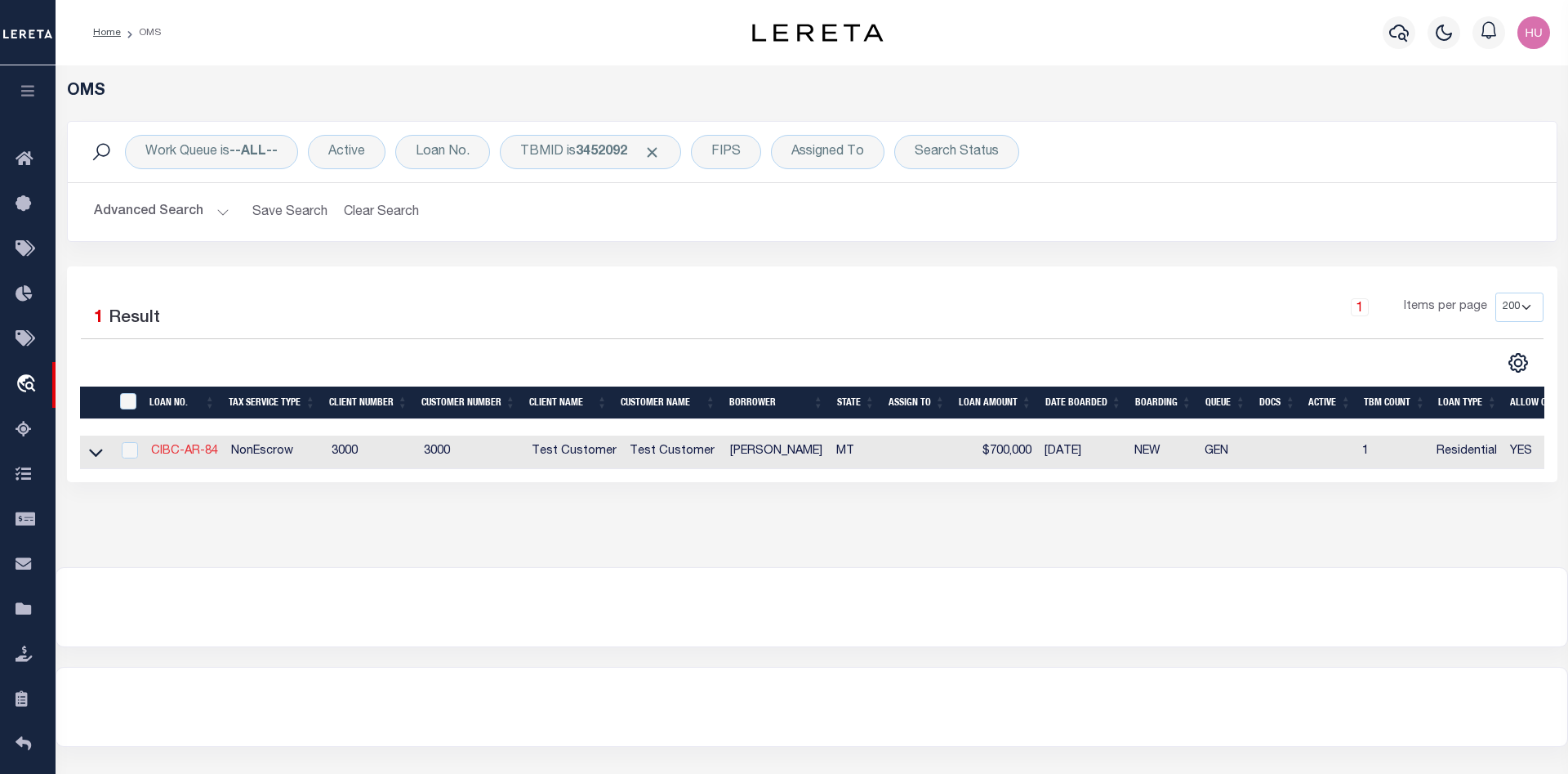
click at [184, 451] on link "CIBC-AR-84" at bounding box center [184, 451] width 67 height 11
type input "CIBC-AR-84"
select select
type input "8799 HUFFMAN LN"
type input "BOZEMAN MT 59715-9211"
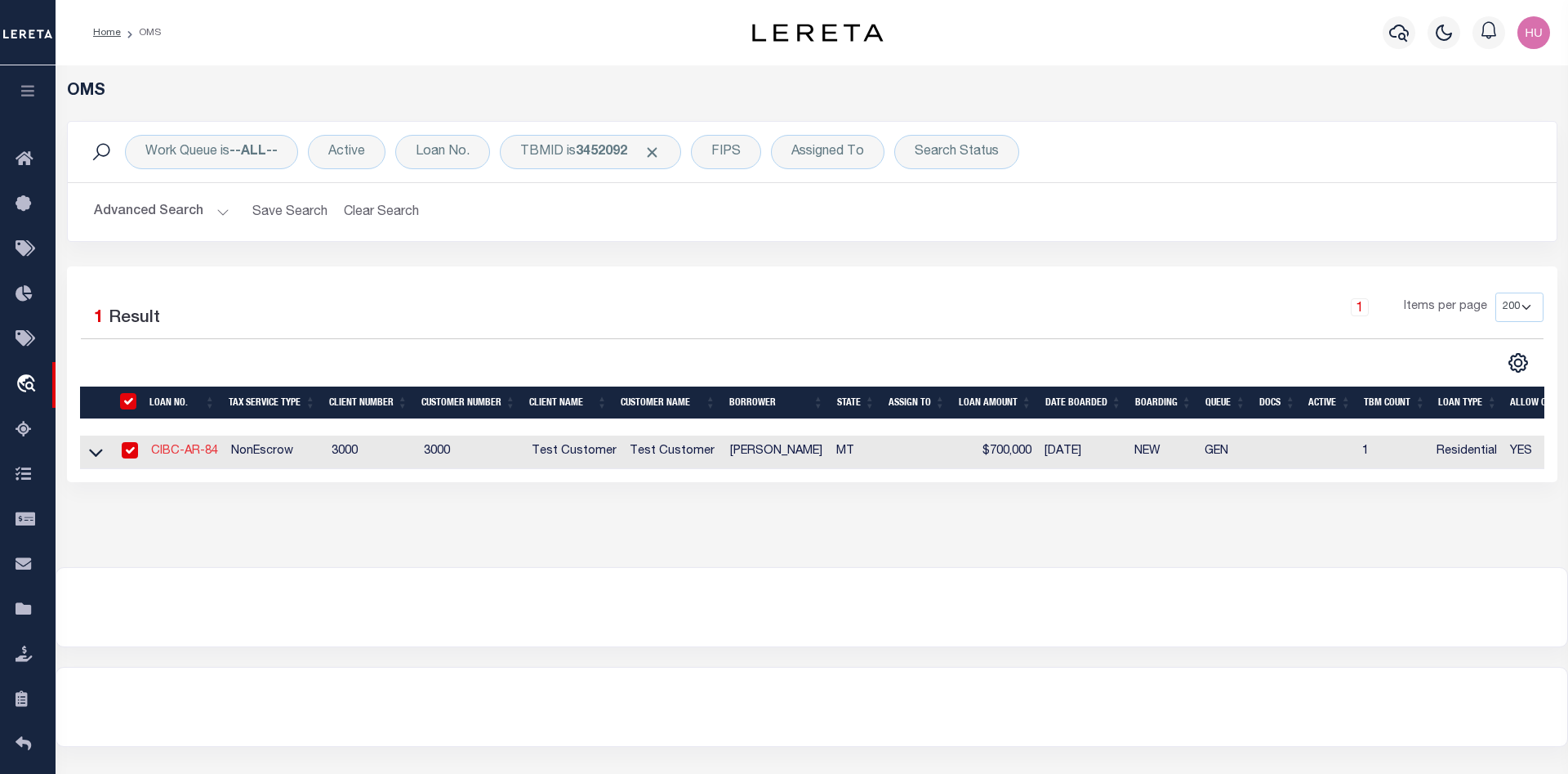
type input "07/07/2025"
select select "127537"
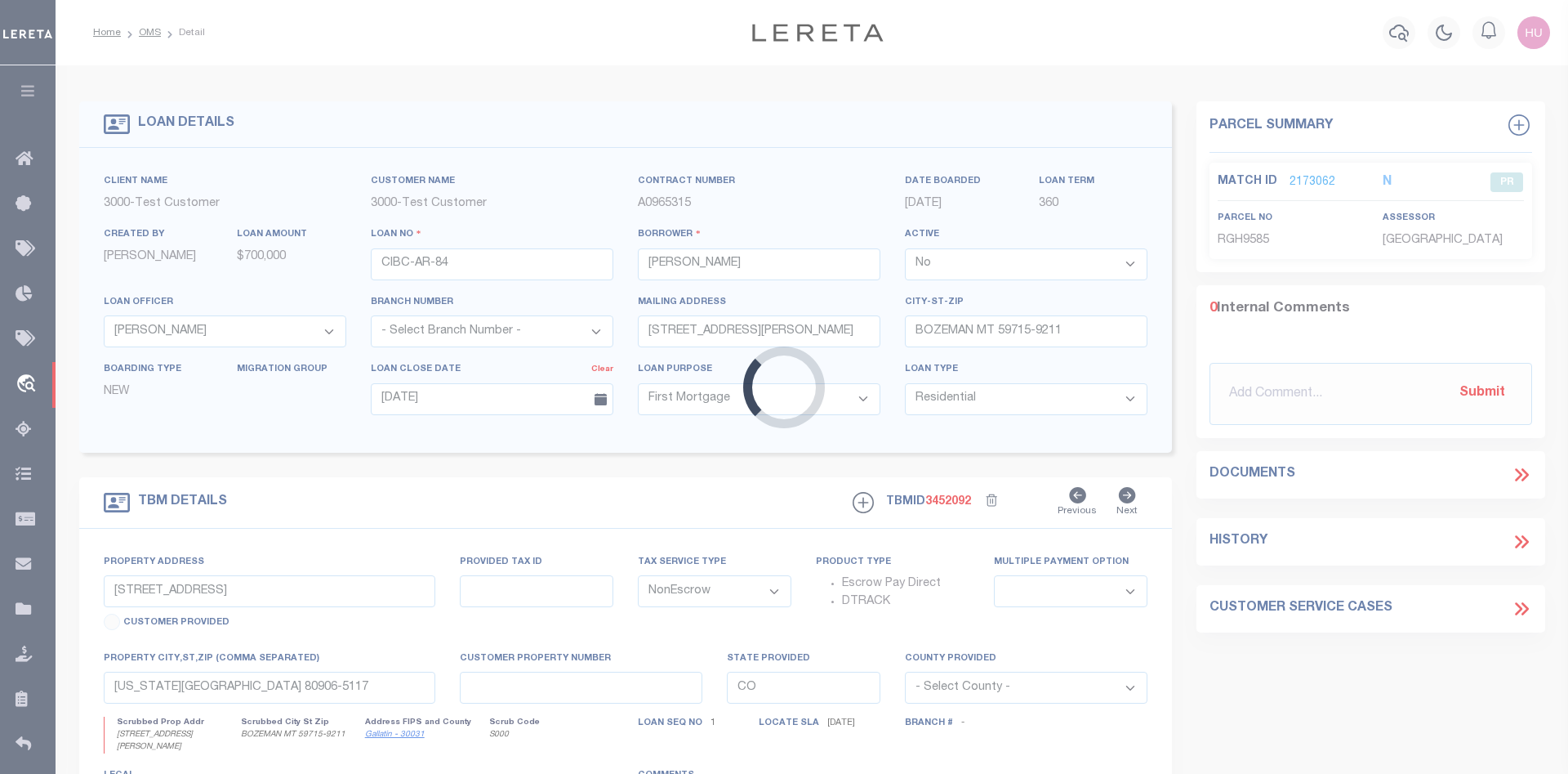
type input "8799 HUFFMAN LN"
select select
type input "BOZEMAN MT 59715-9211"
type input "MT"
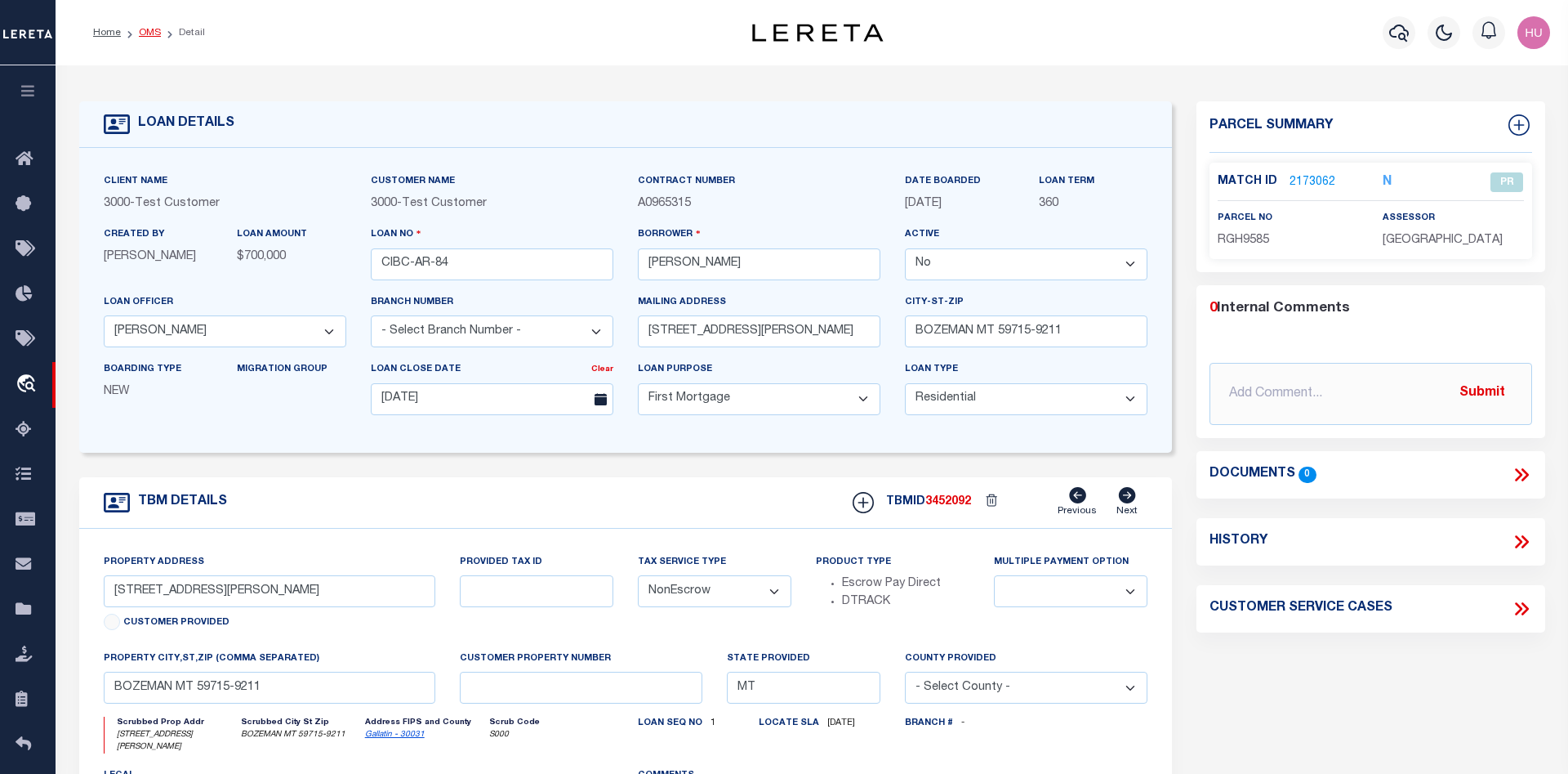
click at [146, 30] on link "OMS" at bounding box center [149, 32] width 22 height 10
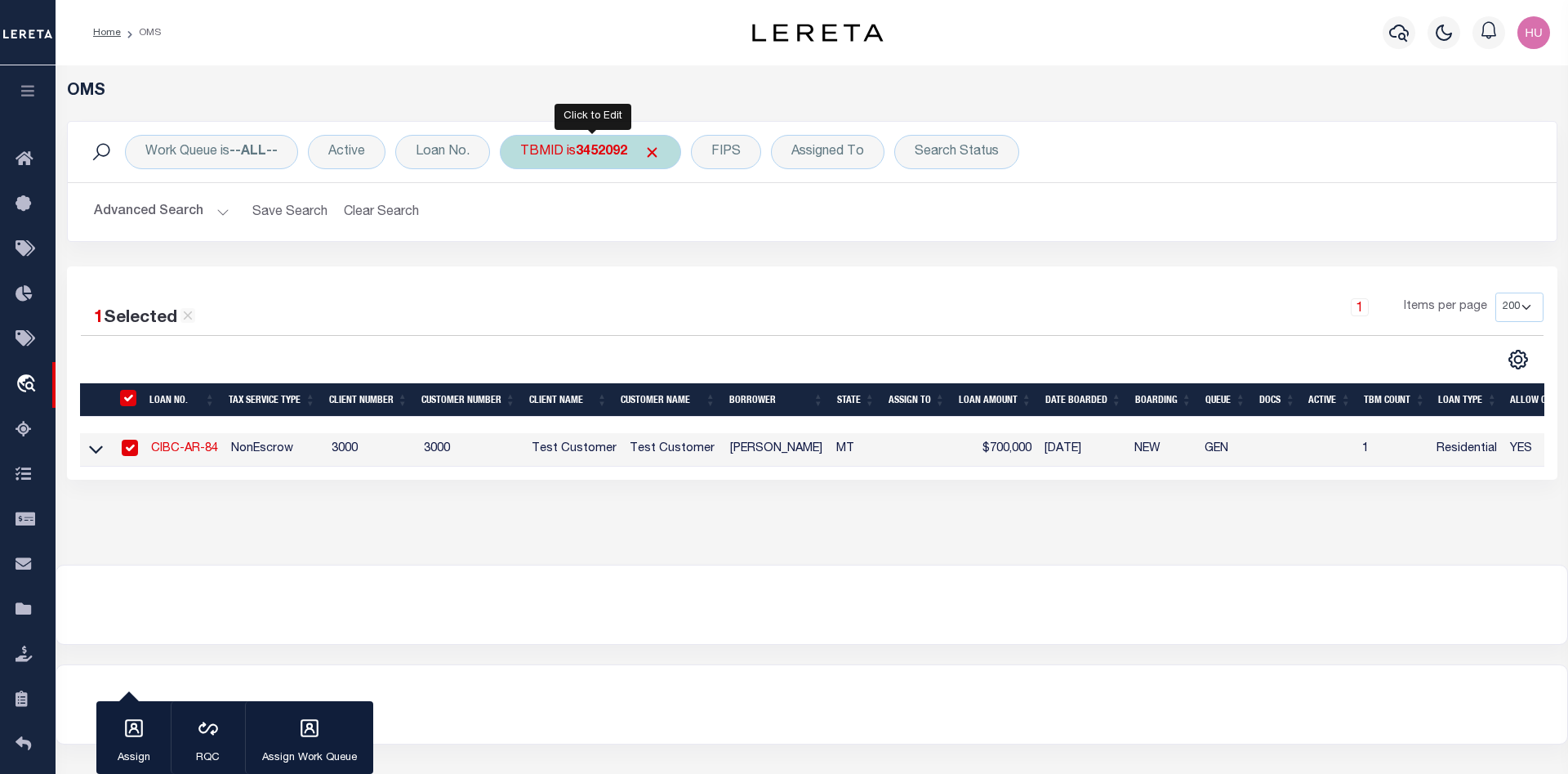
click at [629, 164] on div "TBMID is 3452092" at bounding box center [591, 151] width 182 height 34
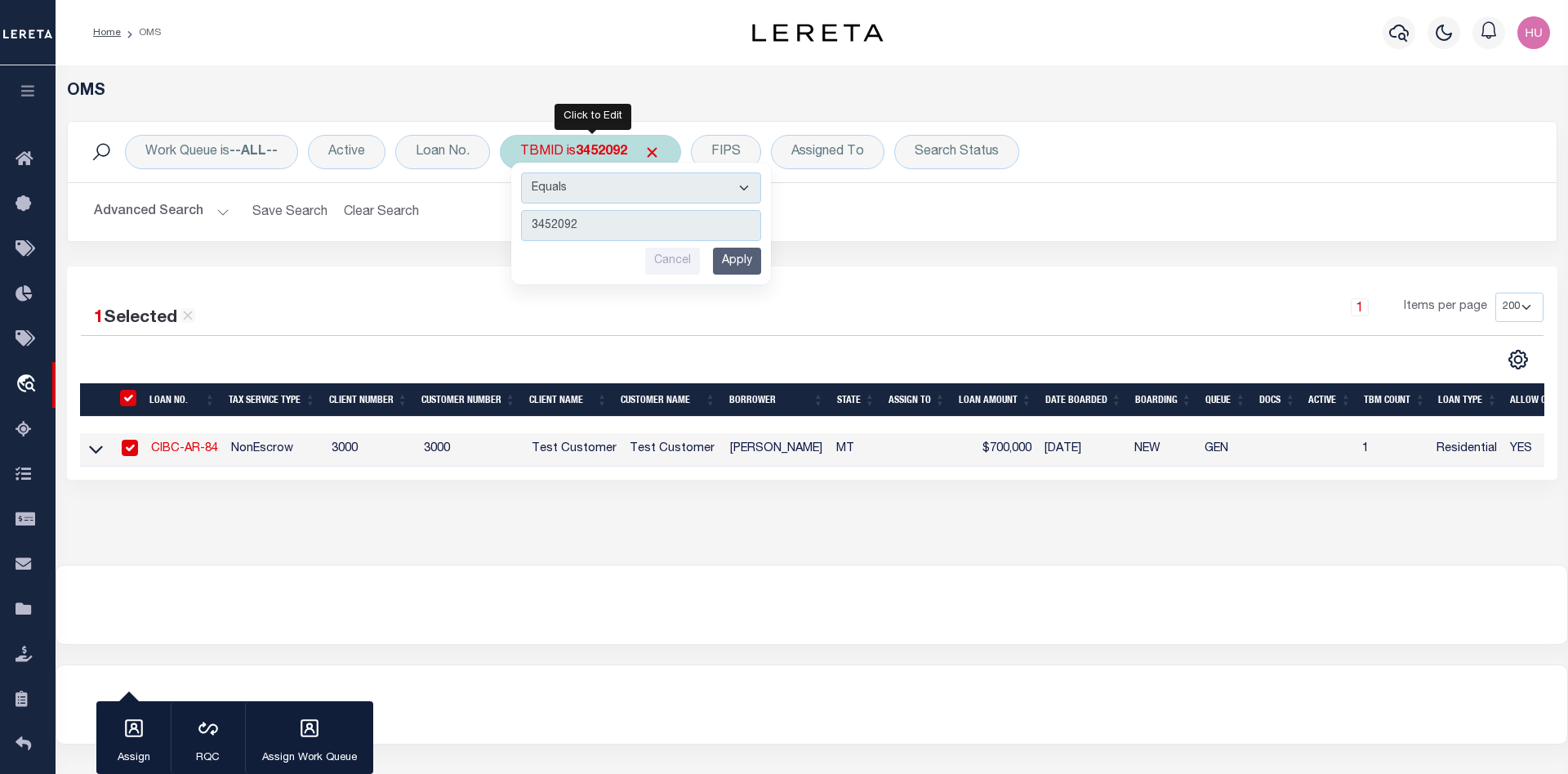
type input "3503320"
click at [745, 260] on input "Apply" at bounding box center [737, 260] width 49 height 27
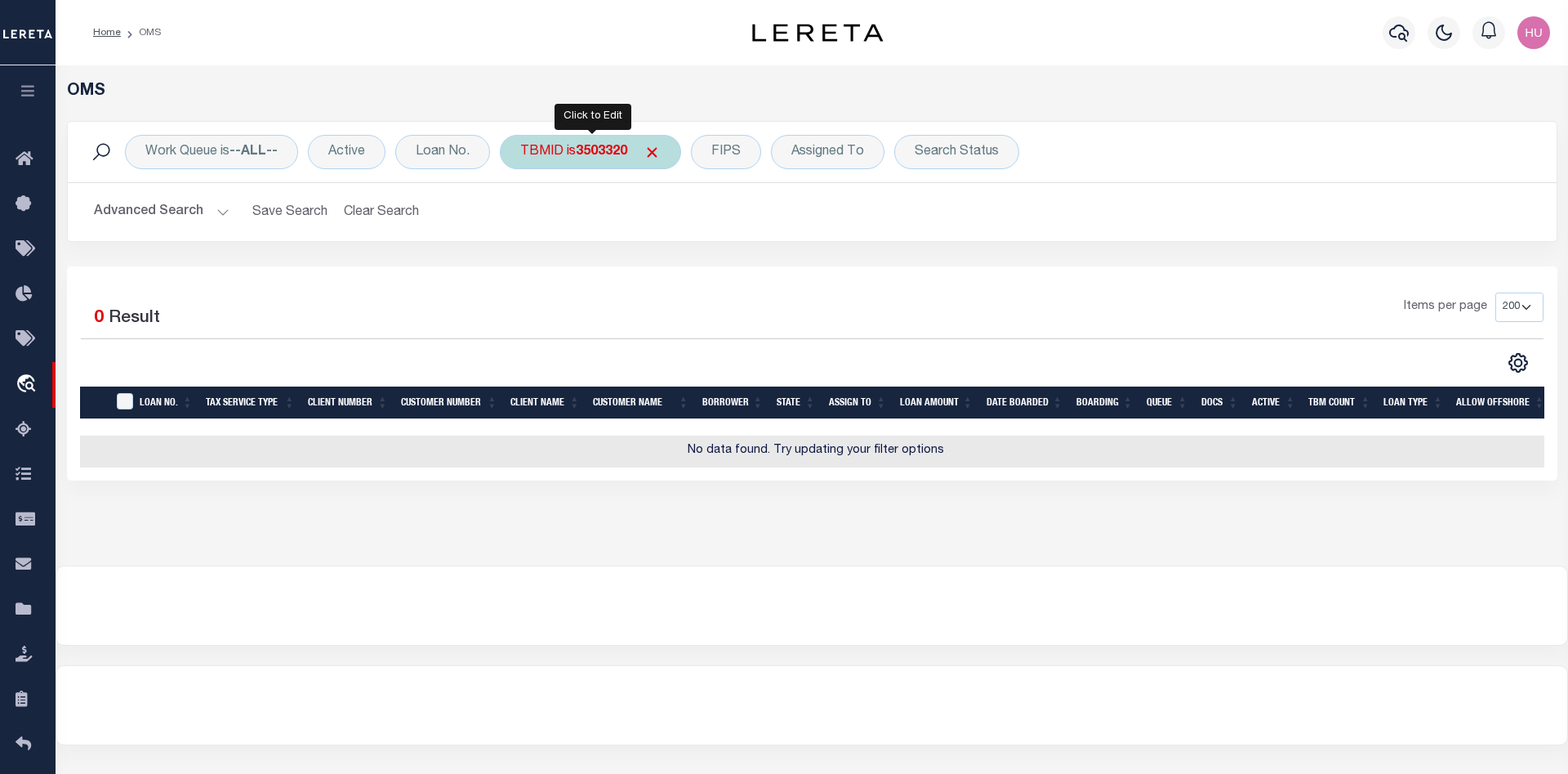
click at [611, 158] on b "3503320" at bounding box center [602, 152] width 51 height 13
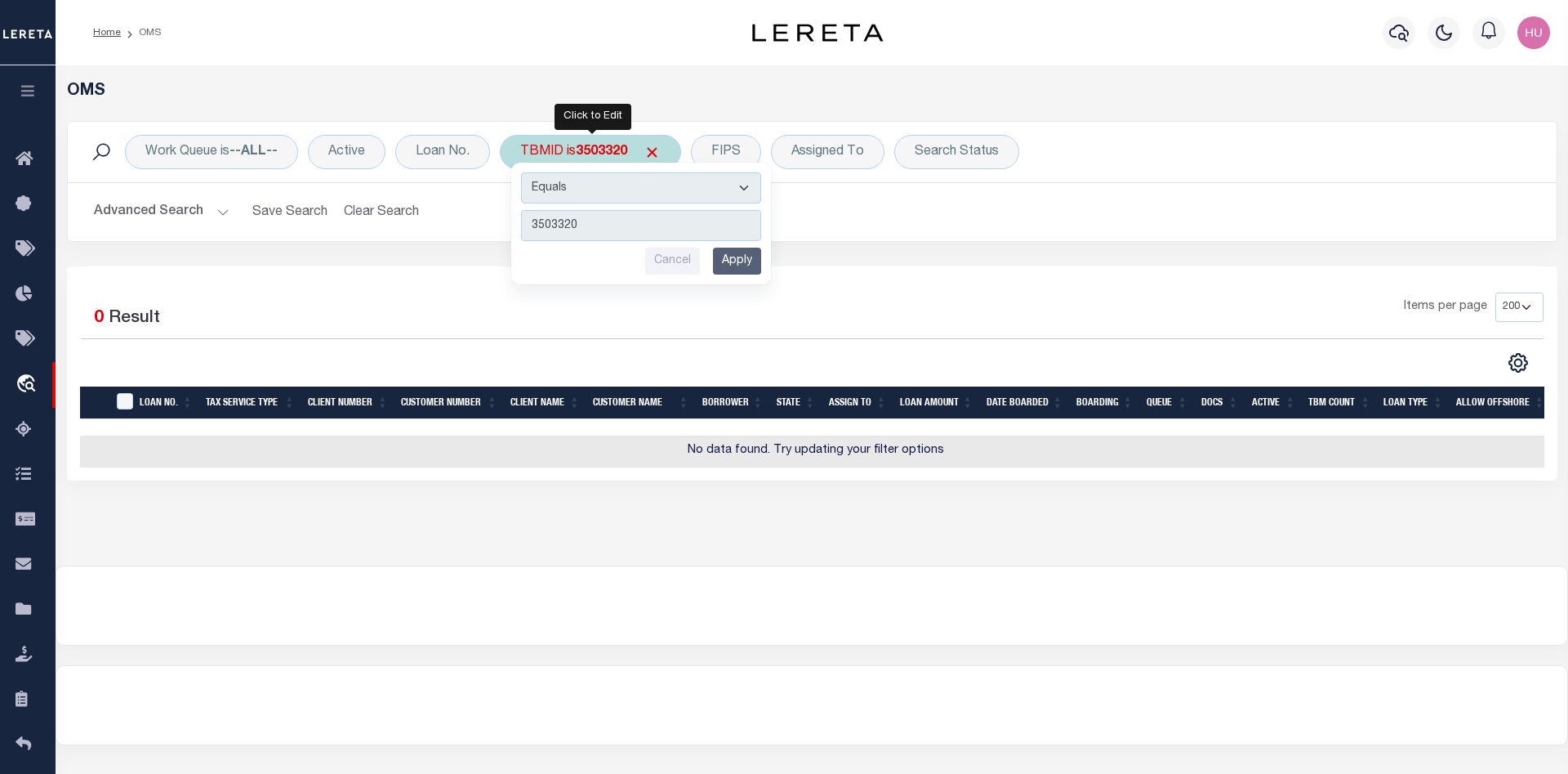
type input "3473343"
click at [742, 263] on input "Apply" at bounding box center [737, 260] width 49 height 27
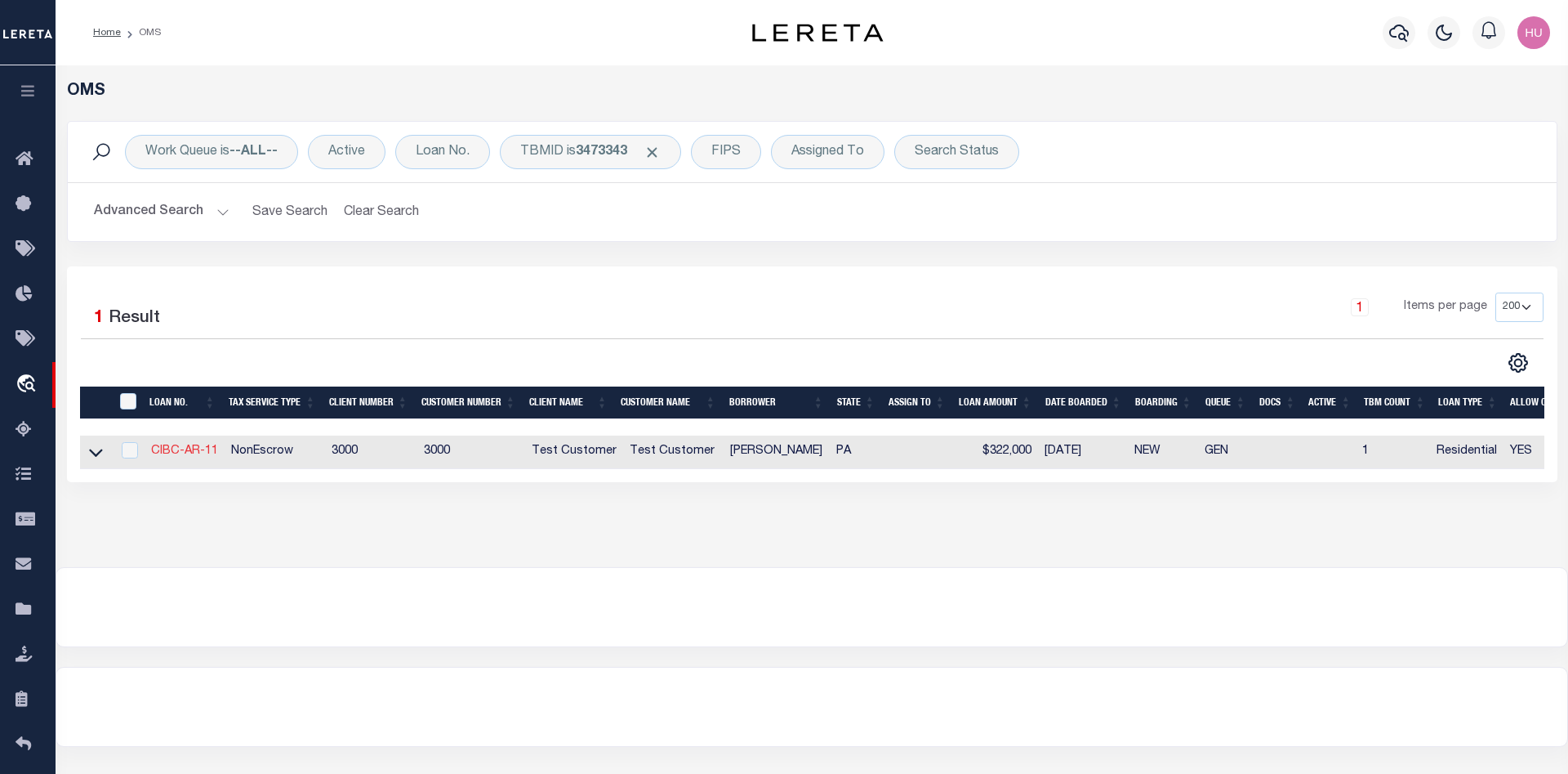
click at [177, 453] on link "CIBC-AR-11" at bounding box center [184, 451] width 67 height 11
checkbox input "true"
type input "CIBC-AR-11"
select select "127539"
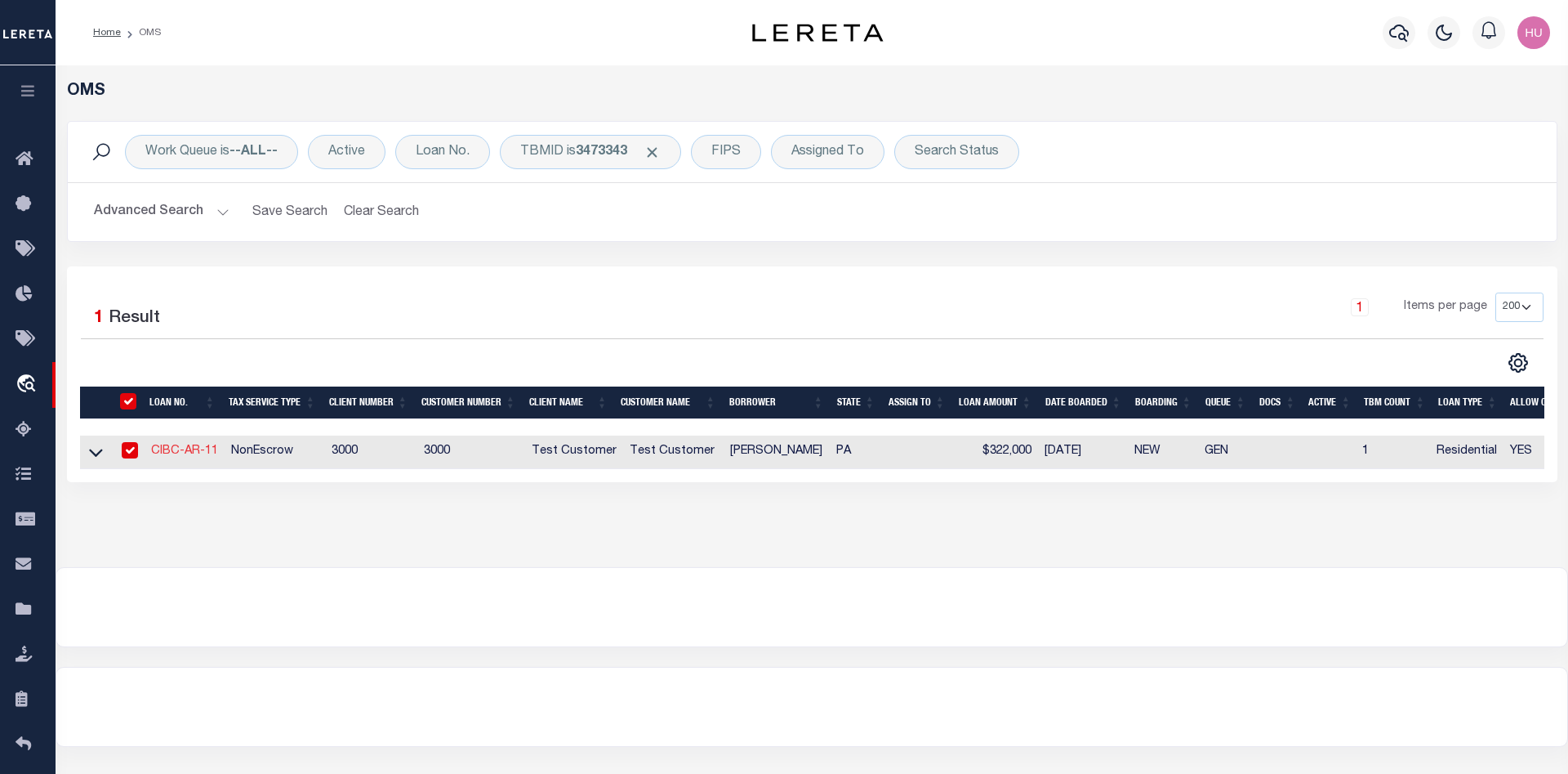
select select "25316"
type input "815 BROADWAY"
type input "ALTOONA PA 16601-5344"
type input "07/14/2025"
select select "600"
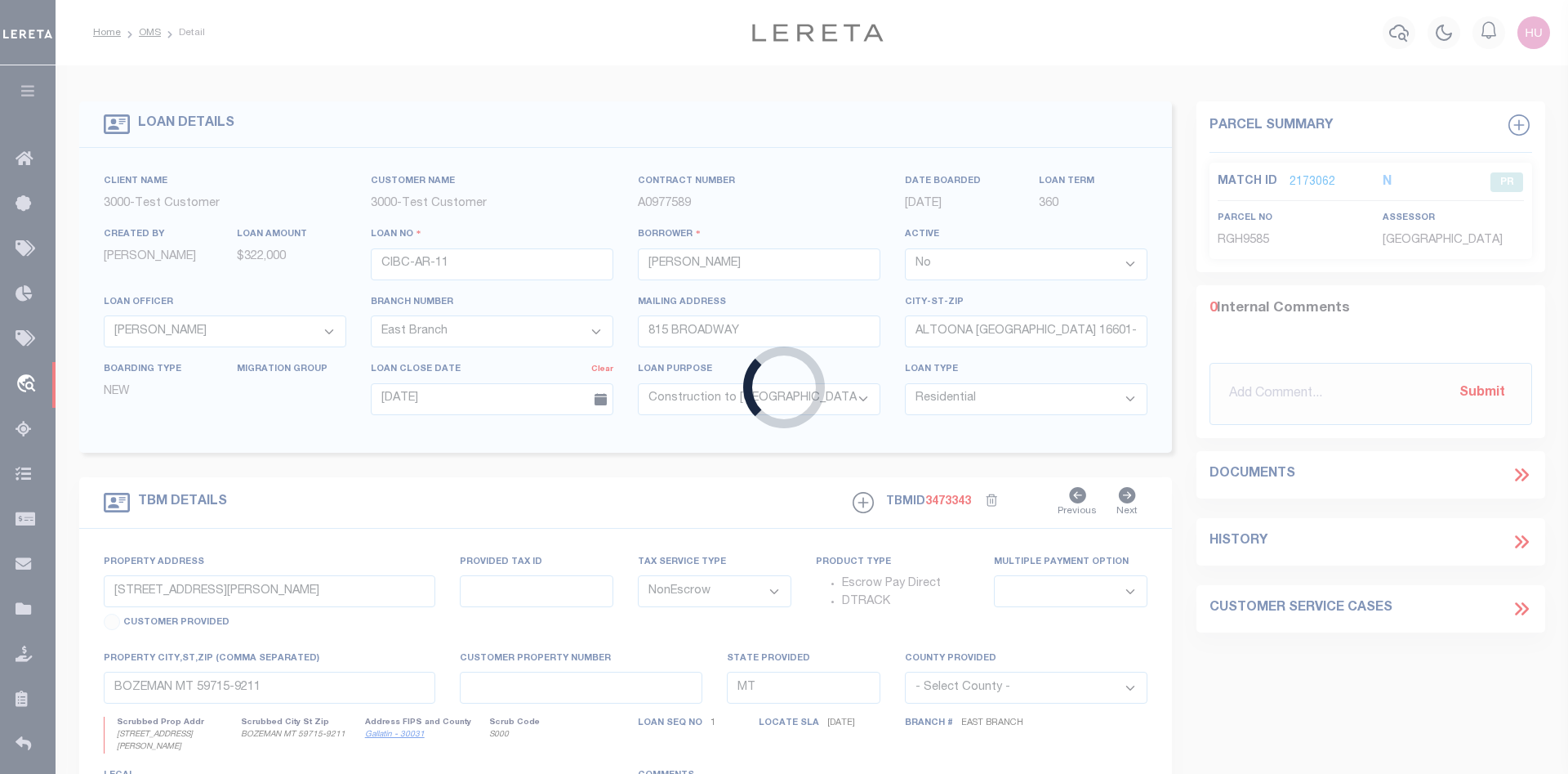
type input "815 BROADWAY"
select select
type input "ALTOONA PA 16601-5344"
type input "PA"
select select
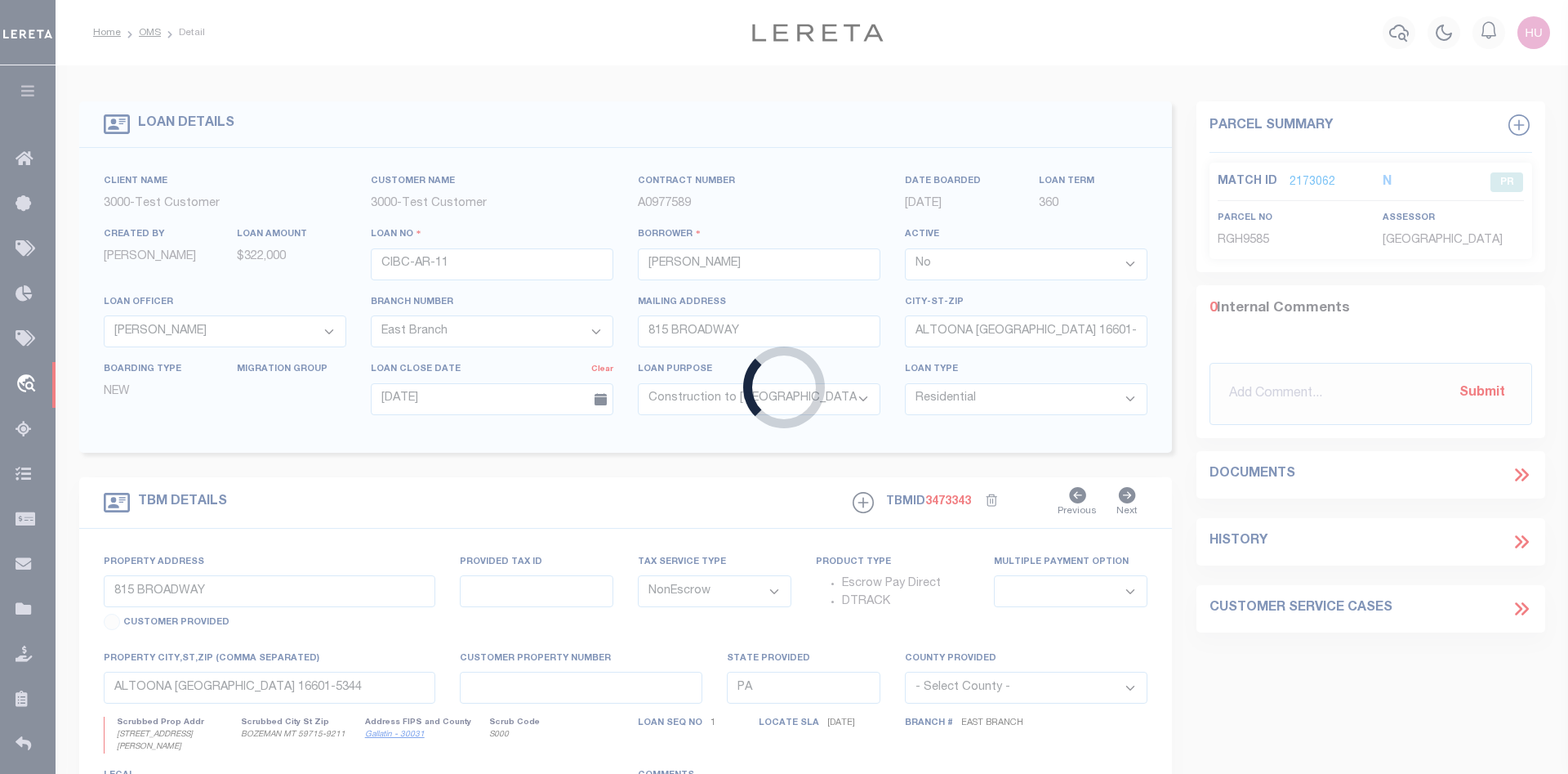
select select "127539"
select select "25316"
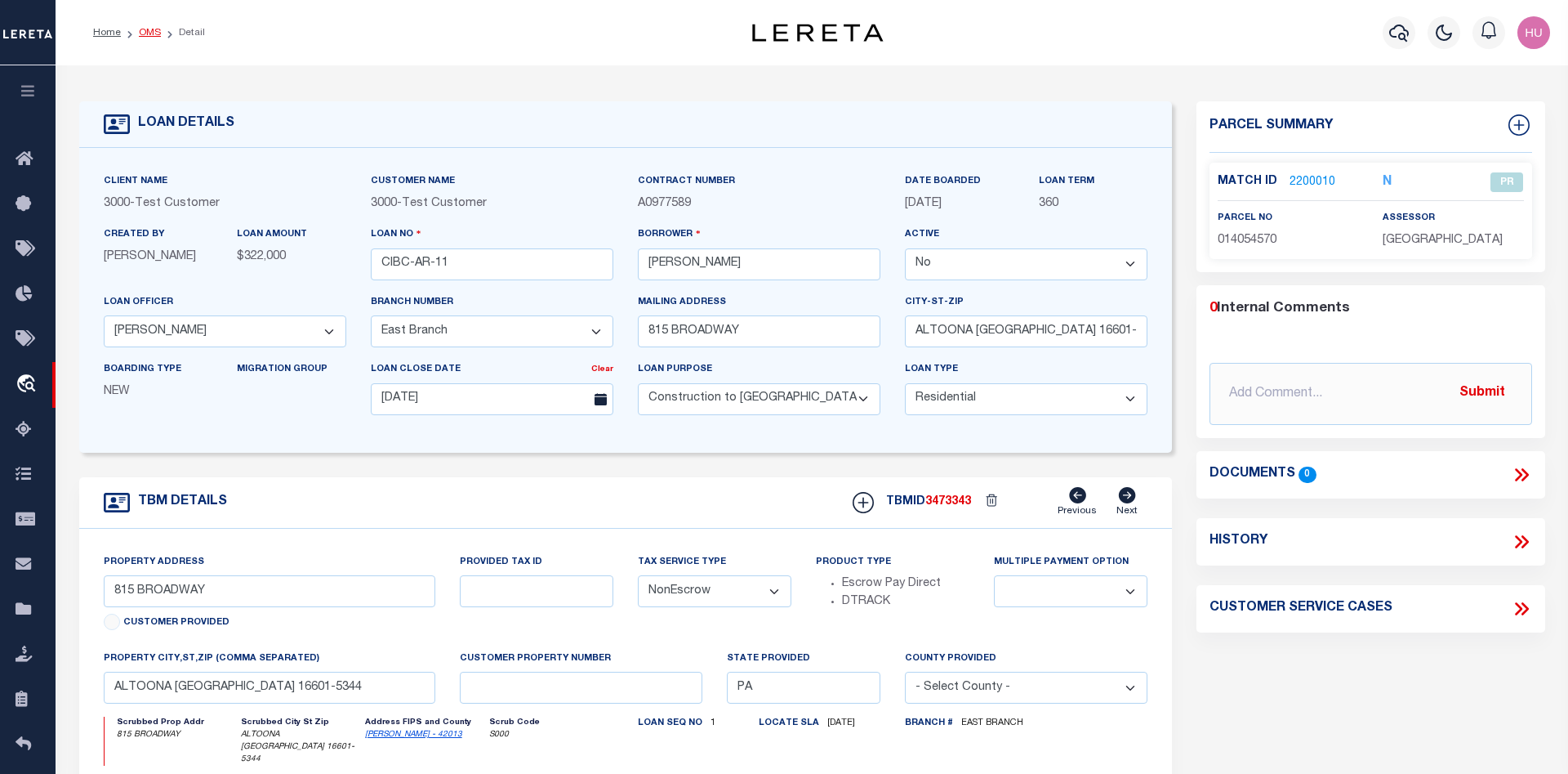
click at [149, 34] on link "OMS" at bounding box center [149, 32] width 22 height 10
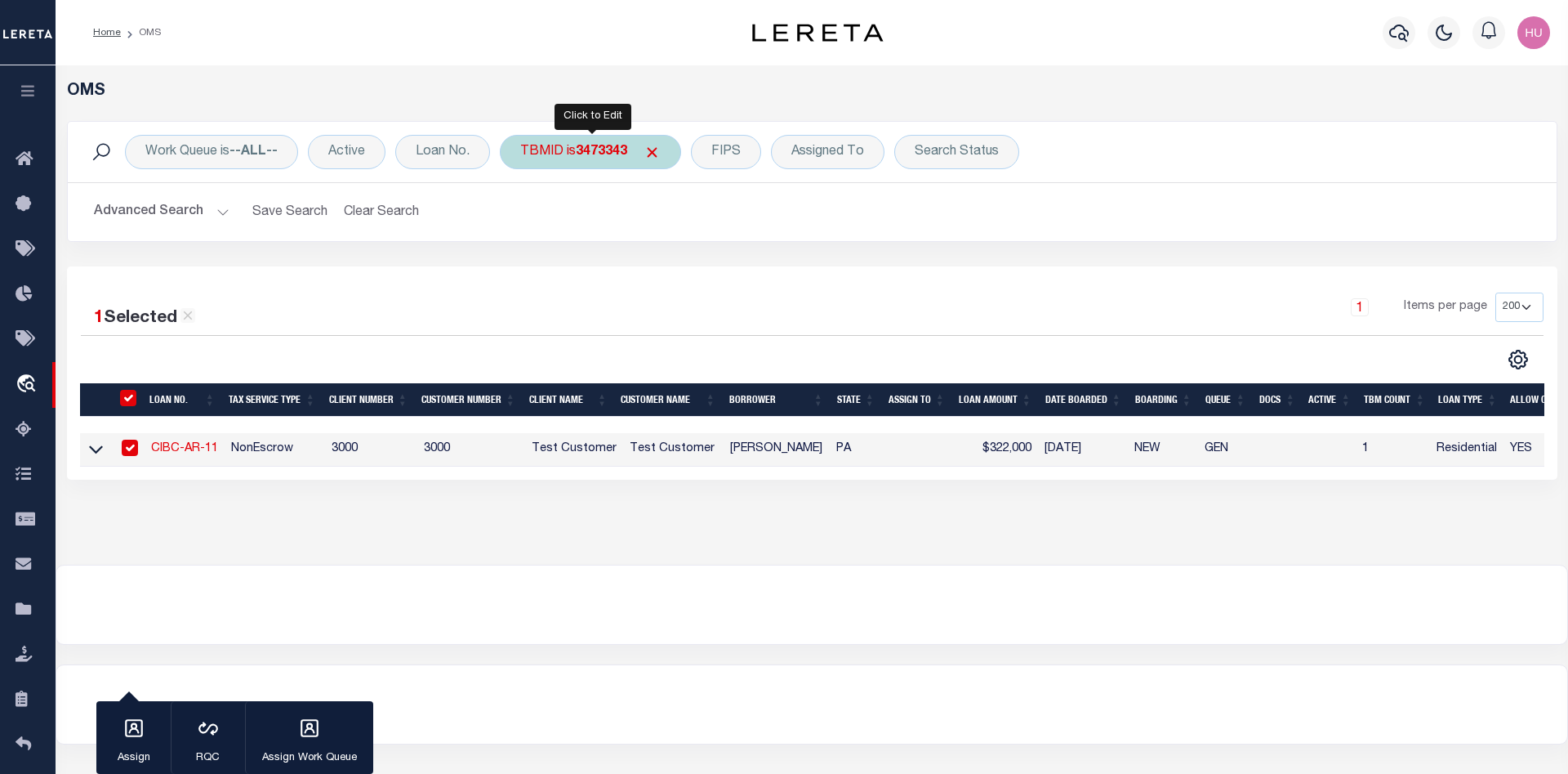
click at [581, 141] on div "TBMID is 3473343" at bounding box center [591, 151] width 182 height 34
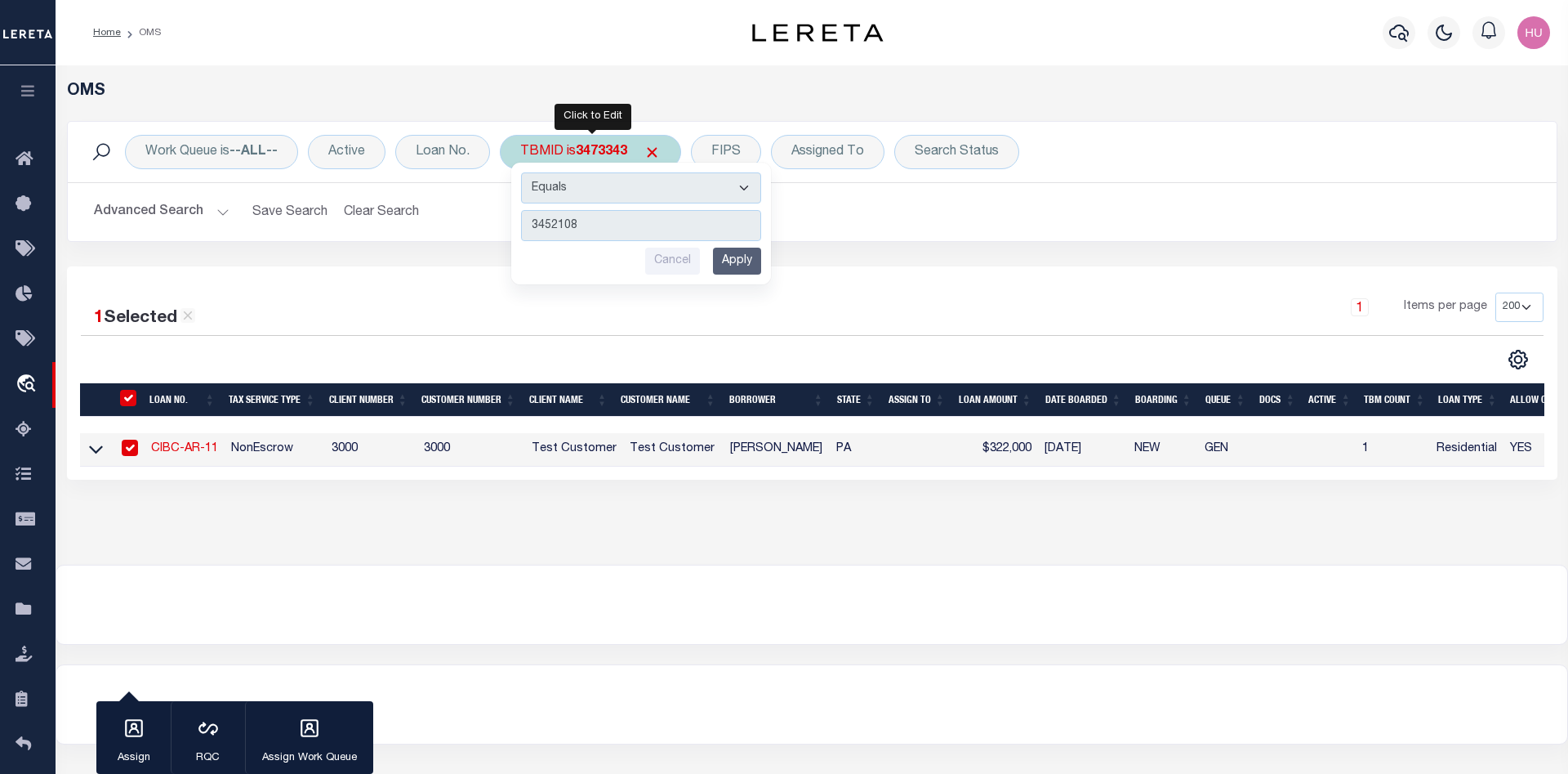
type input "3452108"
click at [744, 260] on input "Apply" at bounding box center [737, 260] width 49 height 27
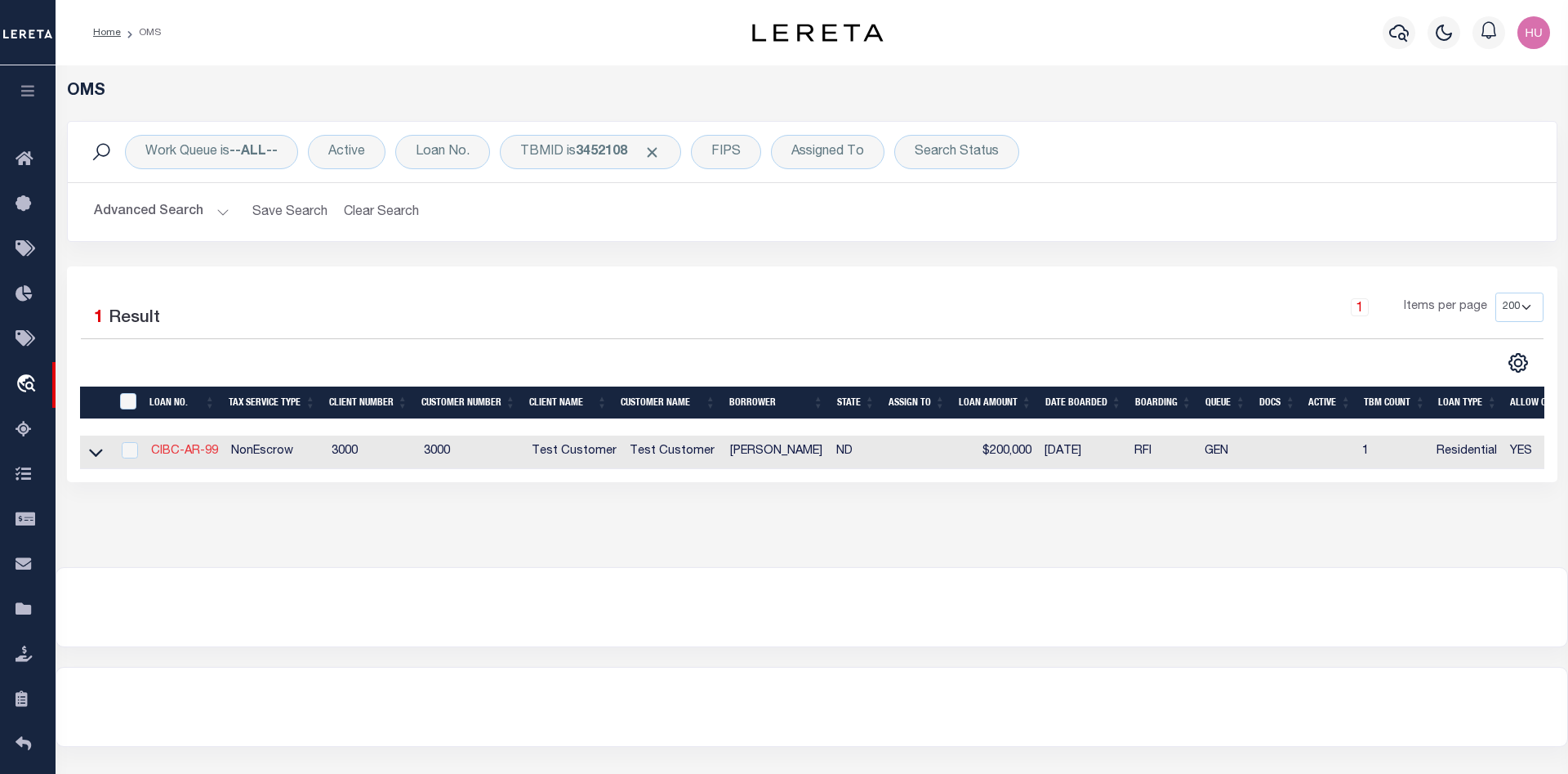
click at [179, 456] on link "CIBC-AR-99" at bounding box center [184, 451] width 67 height 11
type input "CIBC-AR-99"
select select
select select "25317"
type input "15 FREMONT DR S"
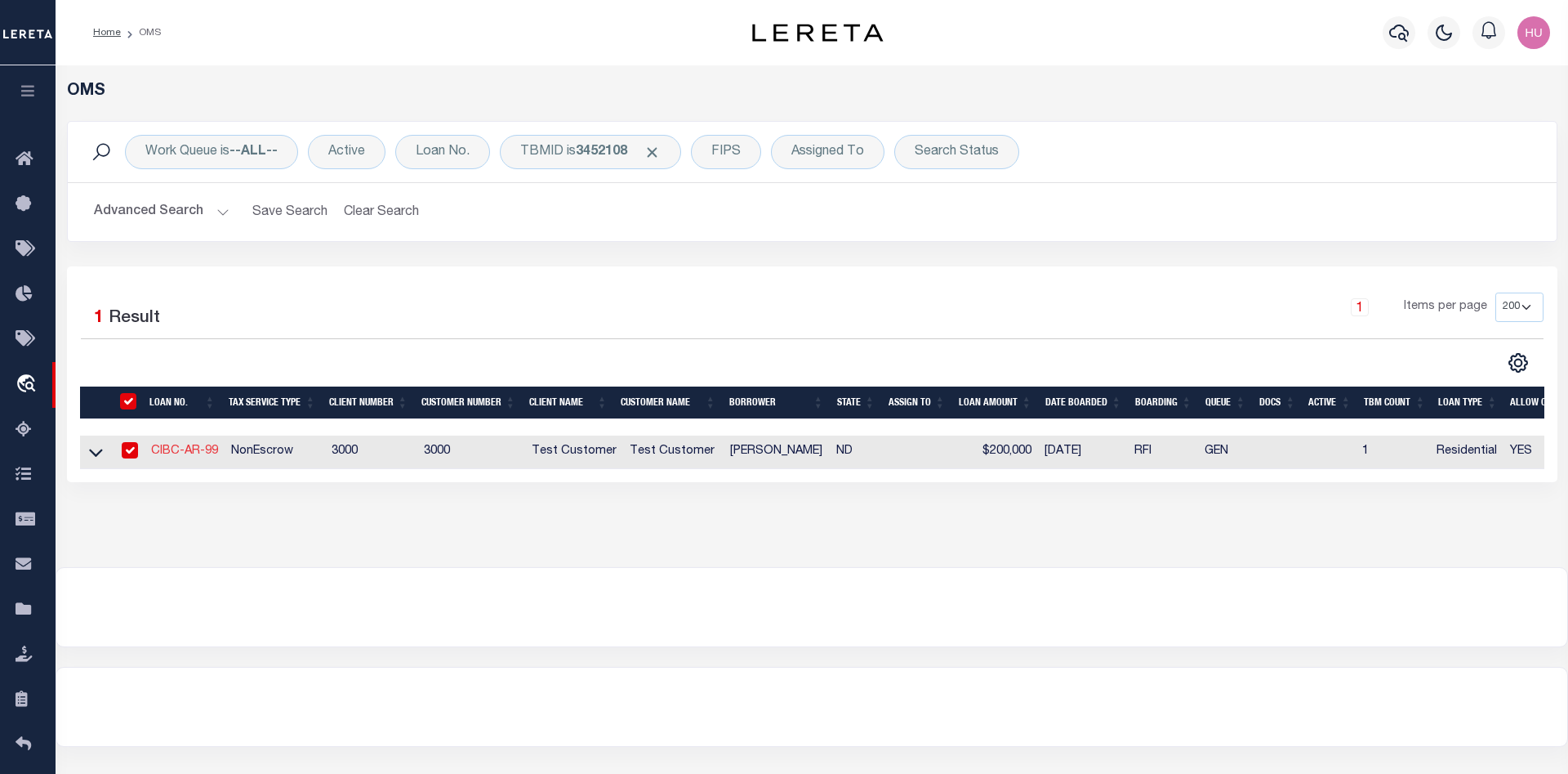
type input "FARGO ND 58103-5093"
type input "07/07/2025"
select select "10"
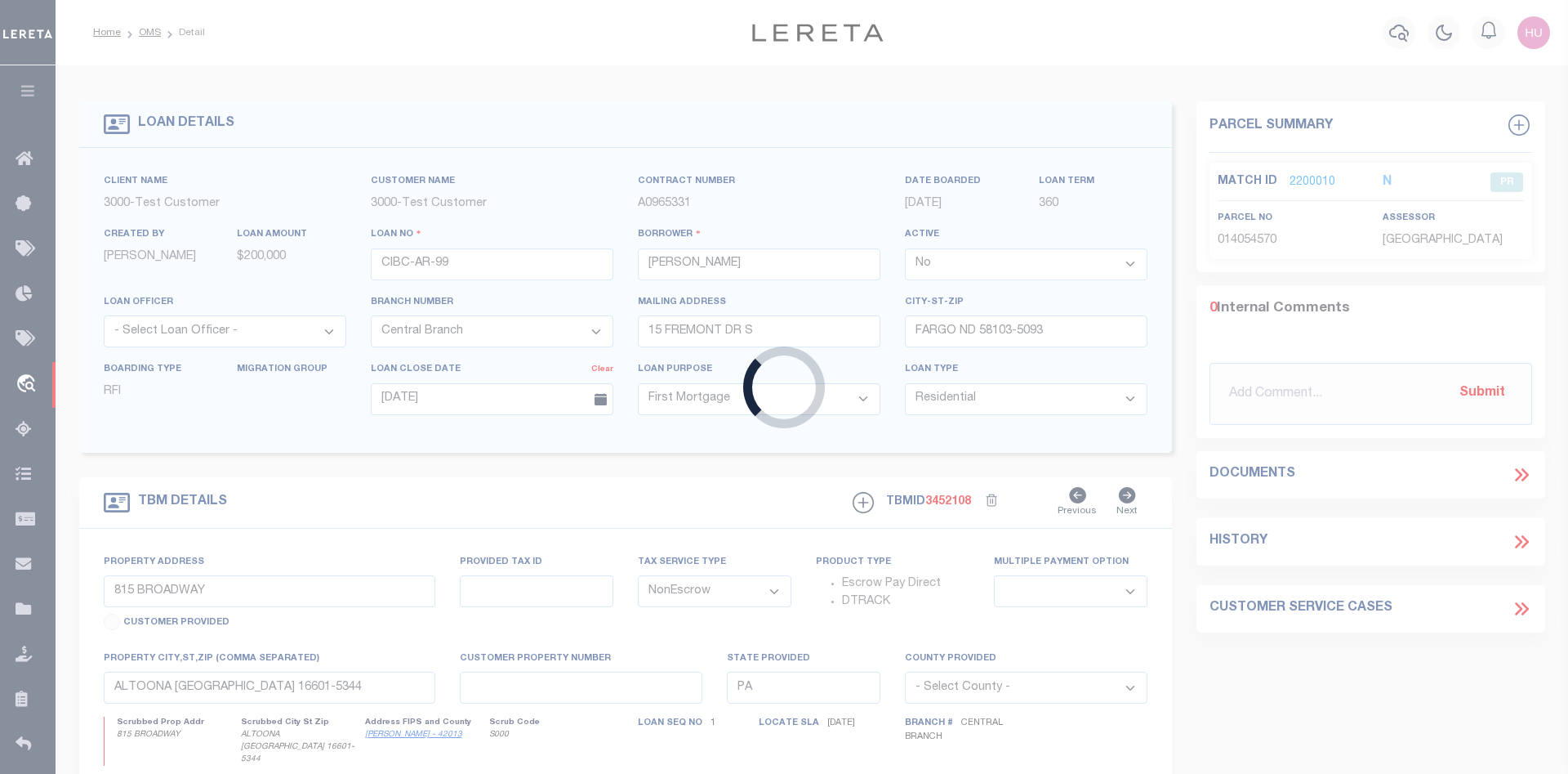
select select "25317"
type input "15 FREMONT DR S"
select select
type input "FARGO ND 58103-5093"
type input "11111"
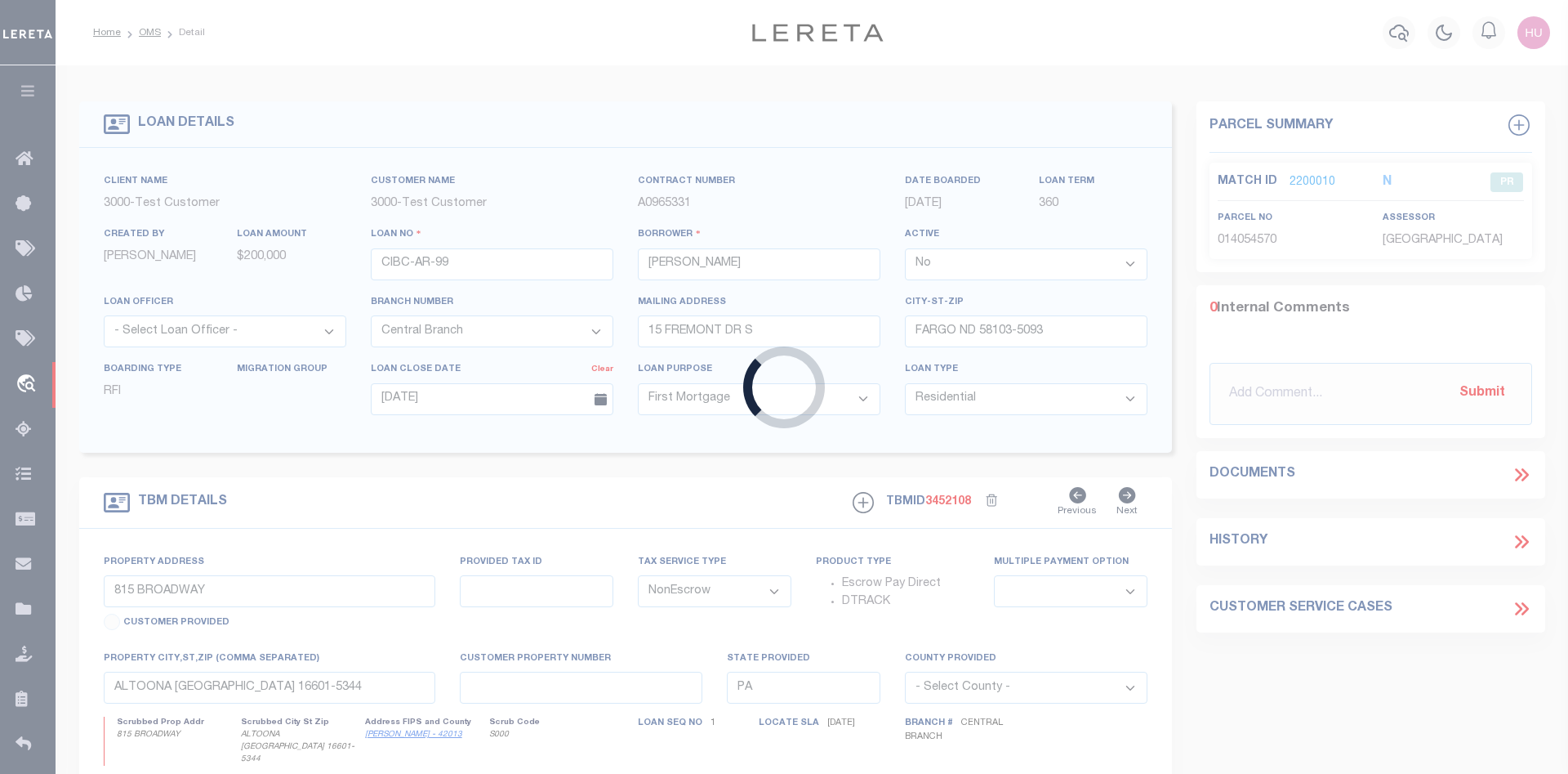
type input "ND"
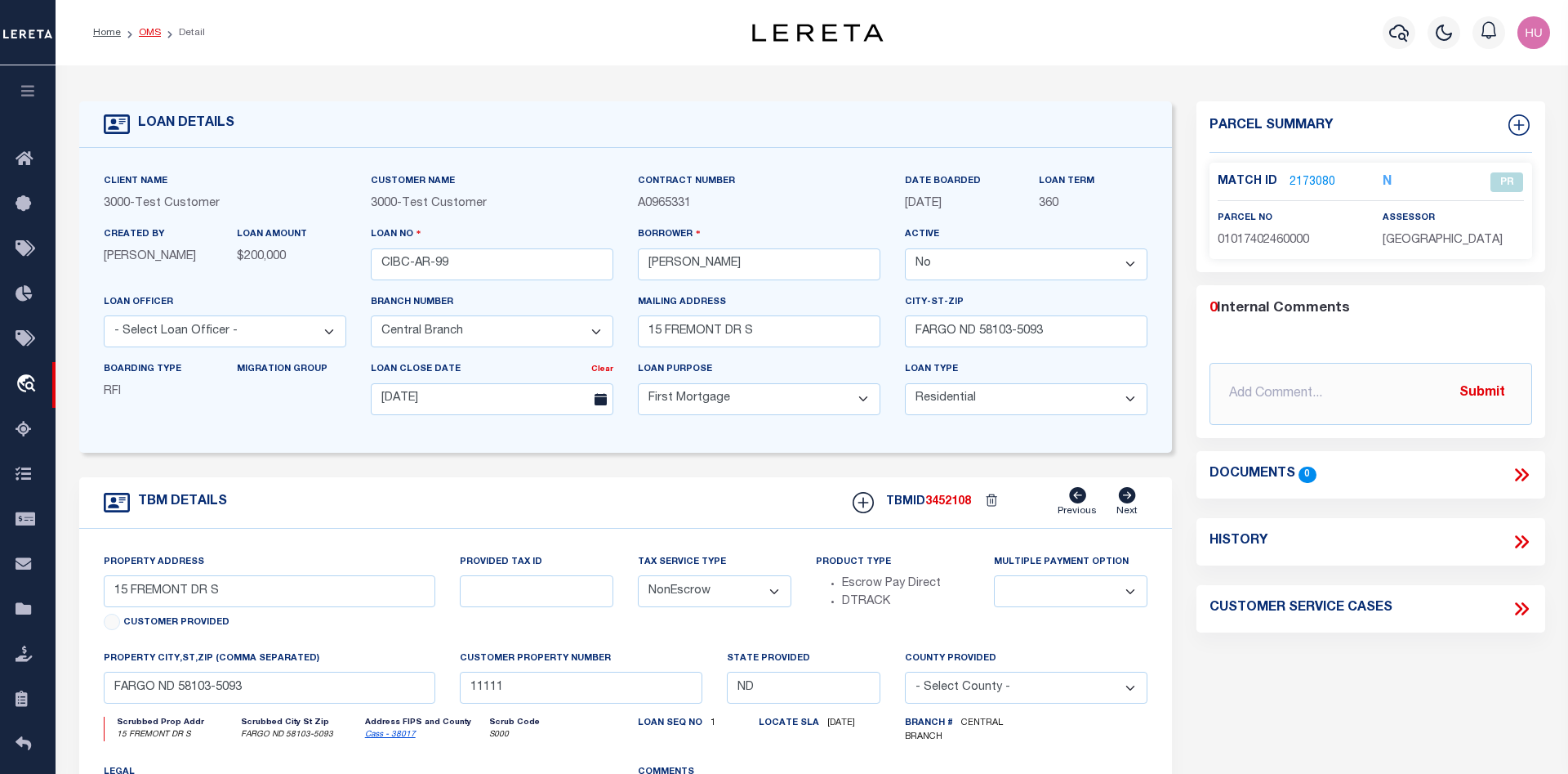
click at [157, 31] on link "OMS" at bounding box center [149, 32] width 22 height 10
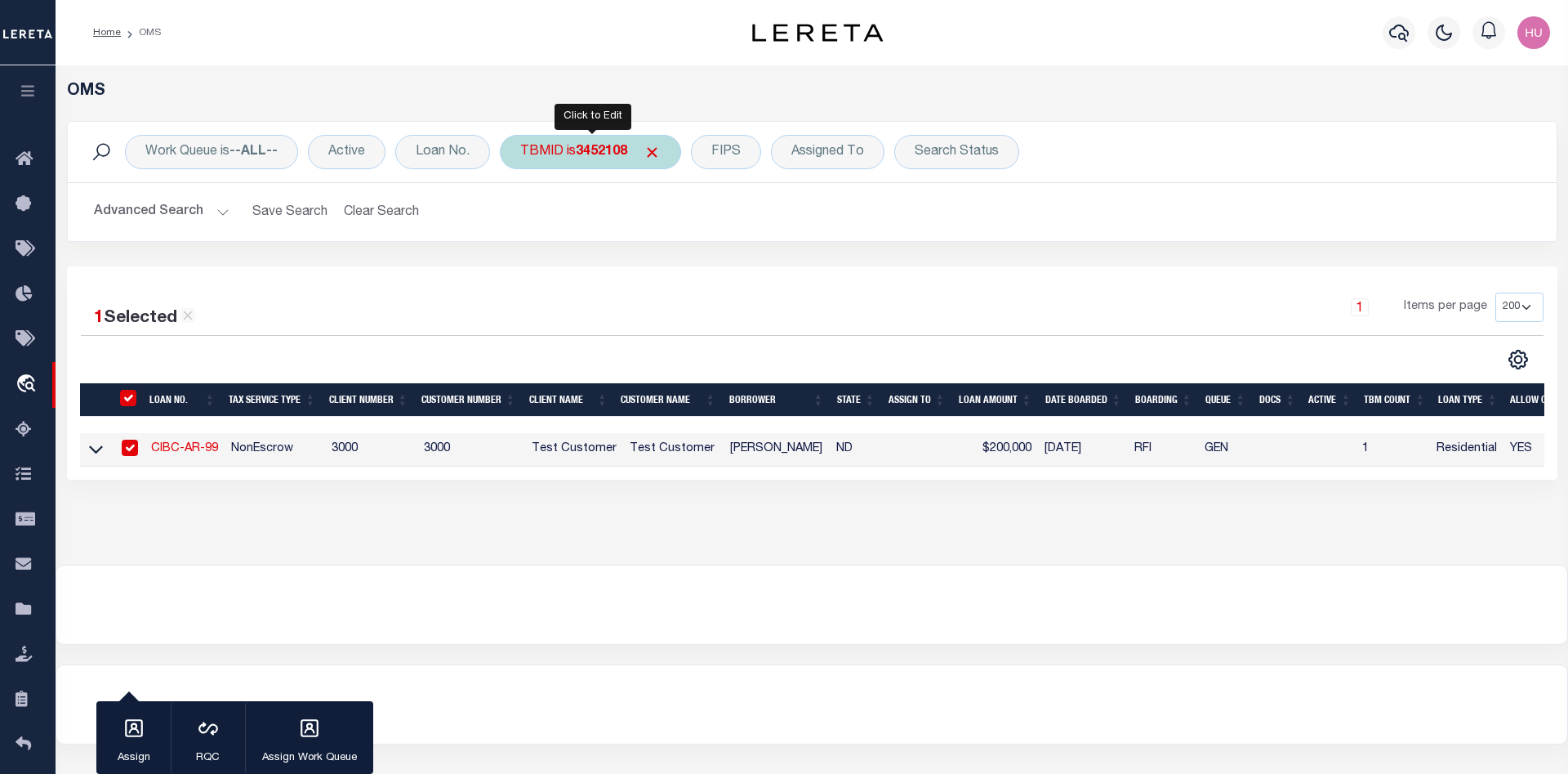
click at [580, 158] on b "3452108" at bounding box center [602, 152] width 51 height 13
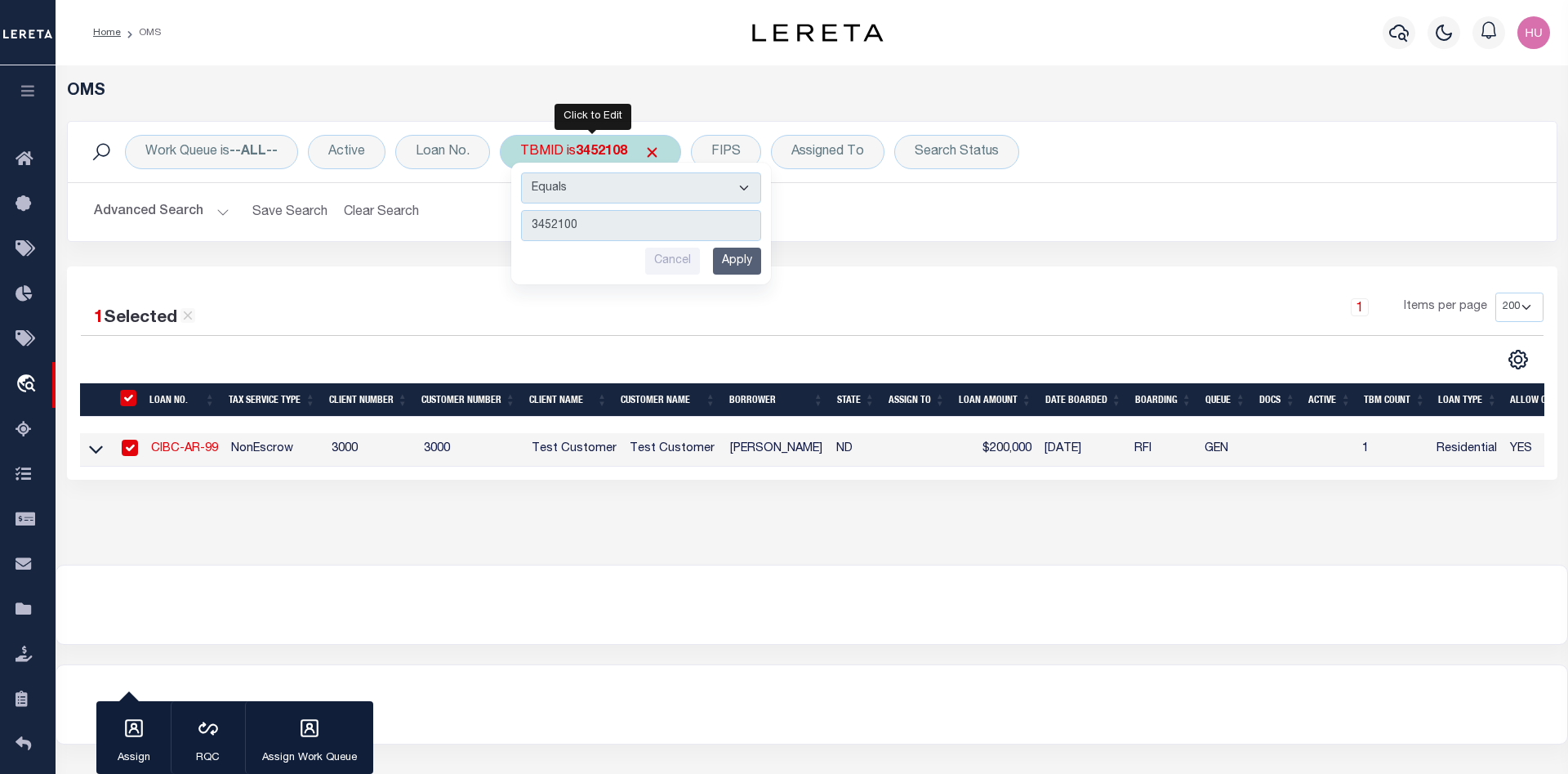
click at [731, 264] on input "Apply" at bounding box center [737, 260] width 49 height 27
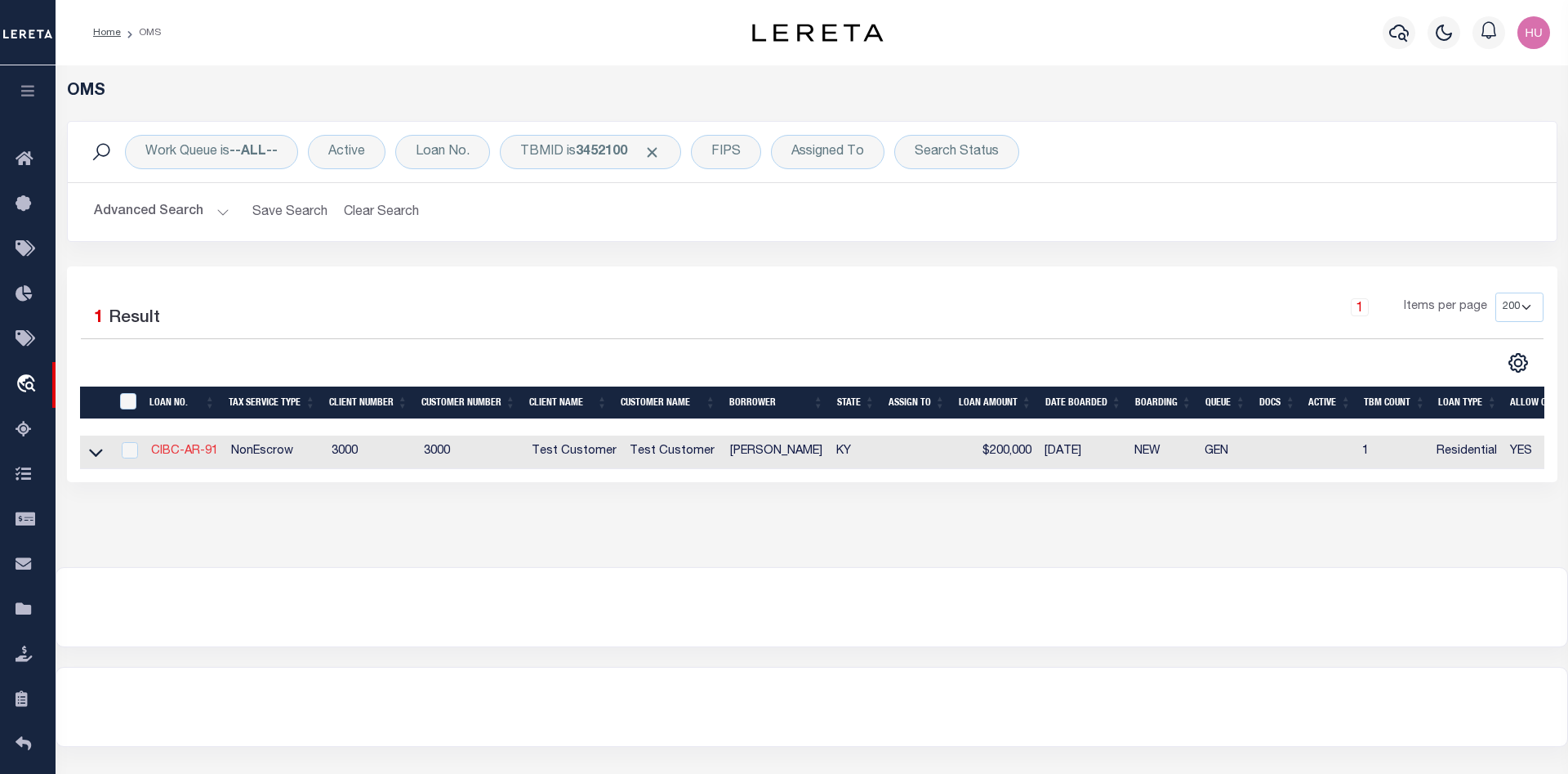
click at [201, 454] on link "CIBC-AR-91" at bounding box center [184, 451] width 67 height 11
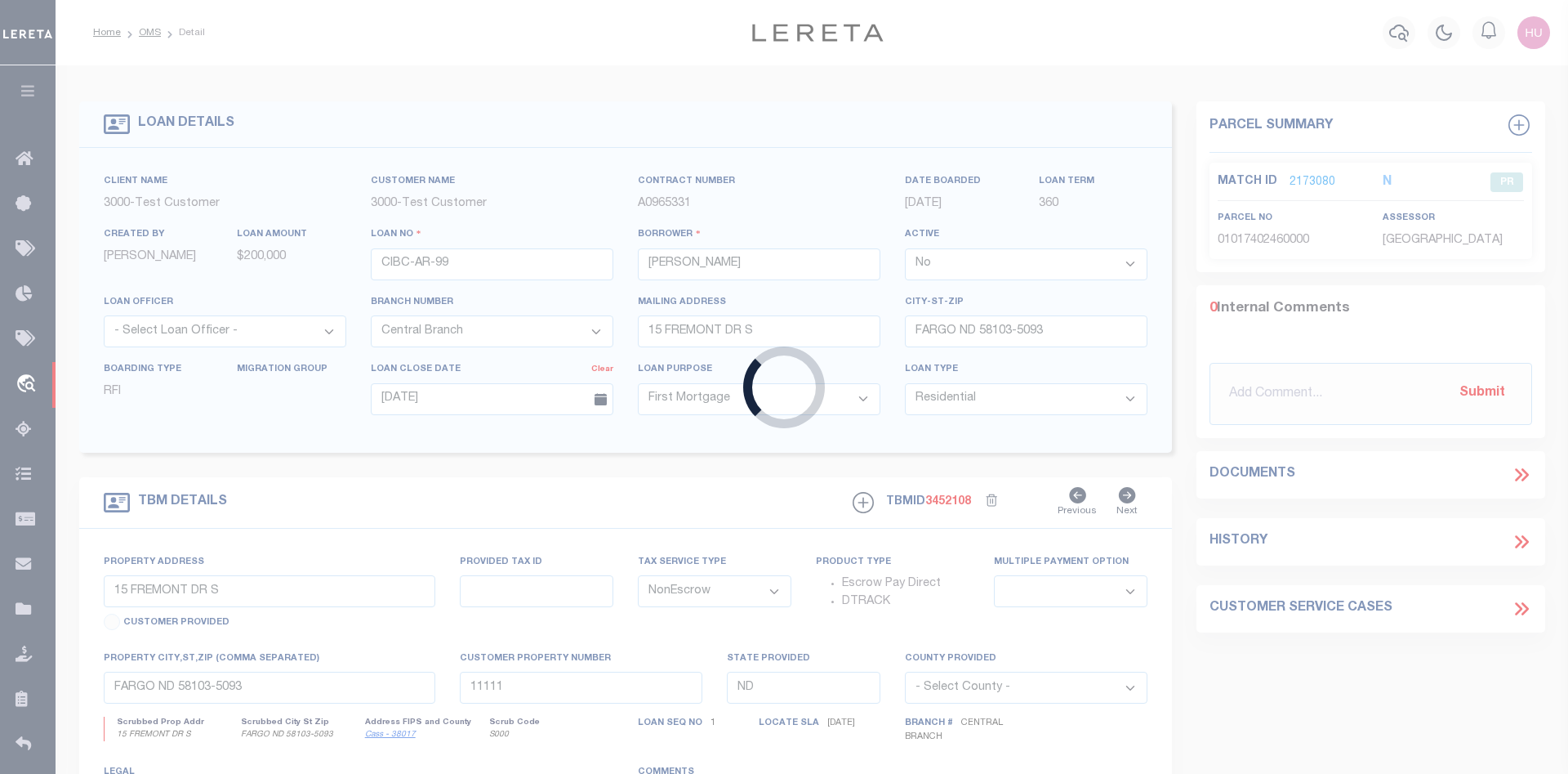
type input "CIBC-AR-91"
select select "127536"
select select
type input "2631 FOREST AVE"
type input "ASHLAND KY 41101-3915"
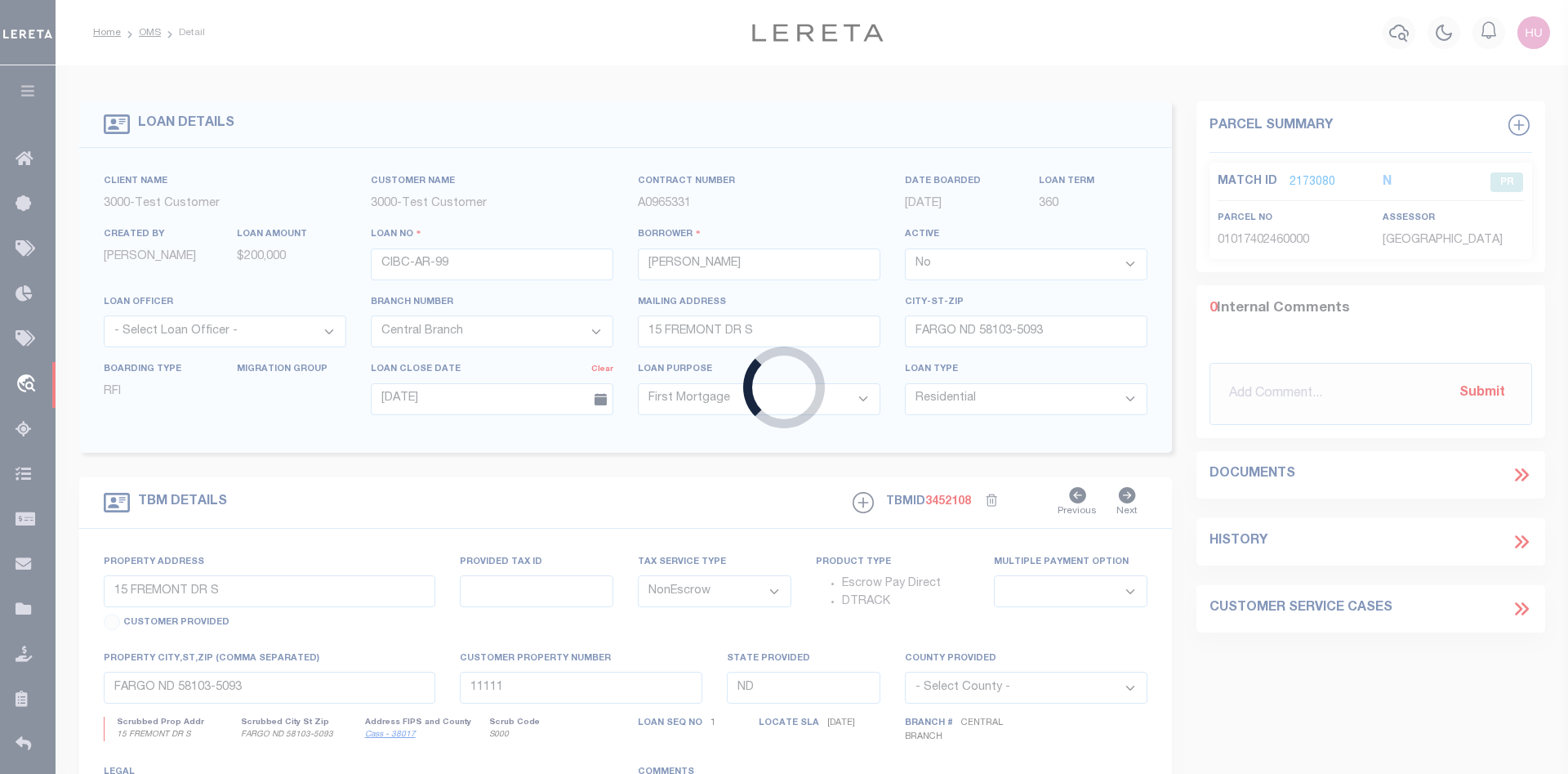
type input "07/06/2025"
type input "2631 FOREST AVE"
select select
type input "ASHLAND KY 41101-3915"
type input "KY"
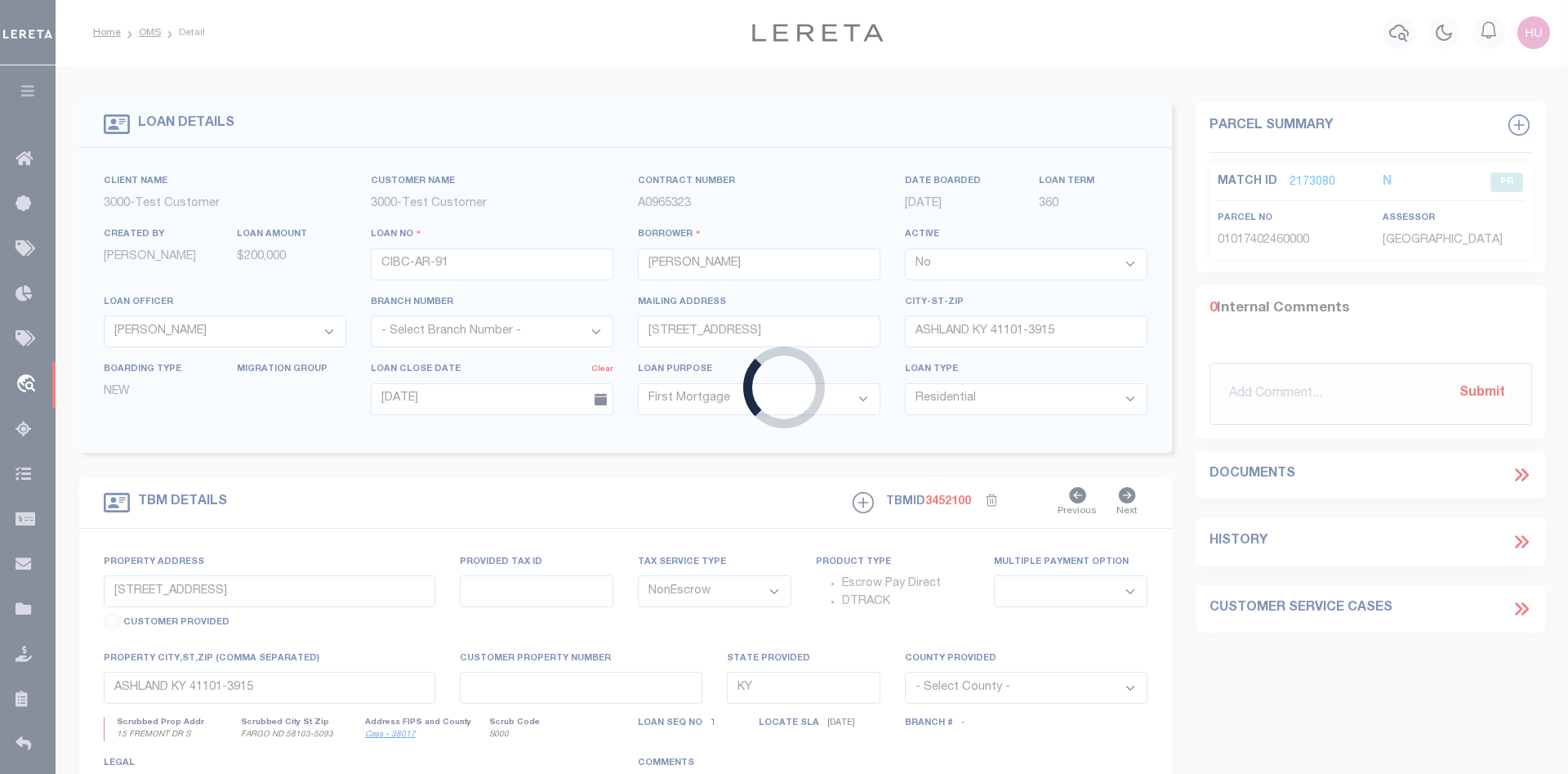
select select
select select "127536"
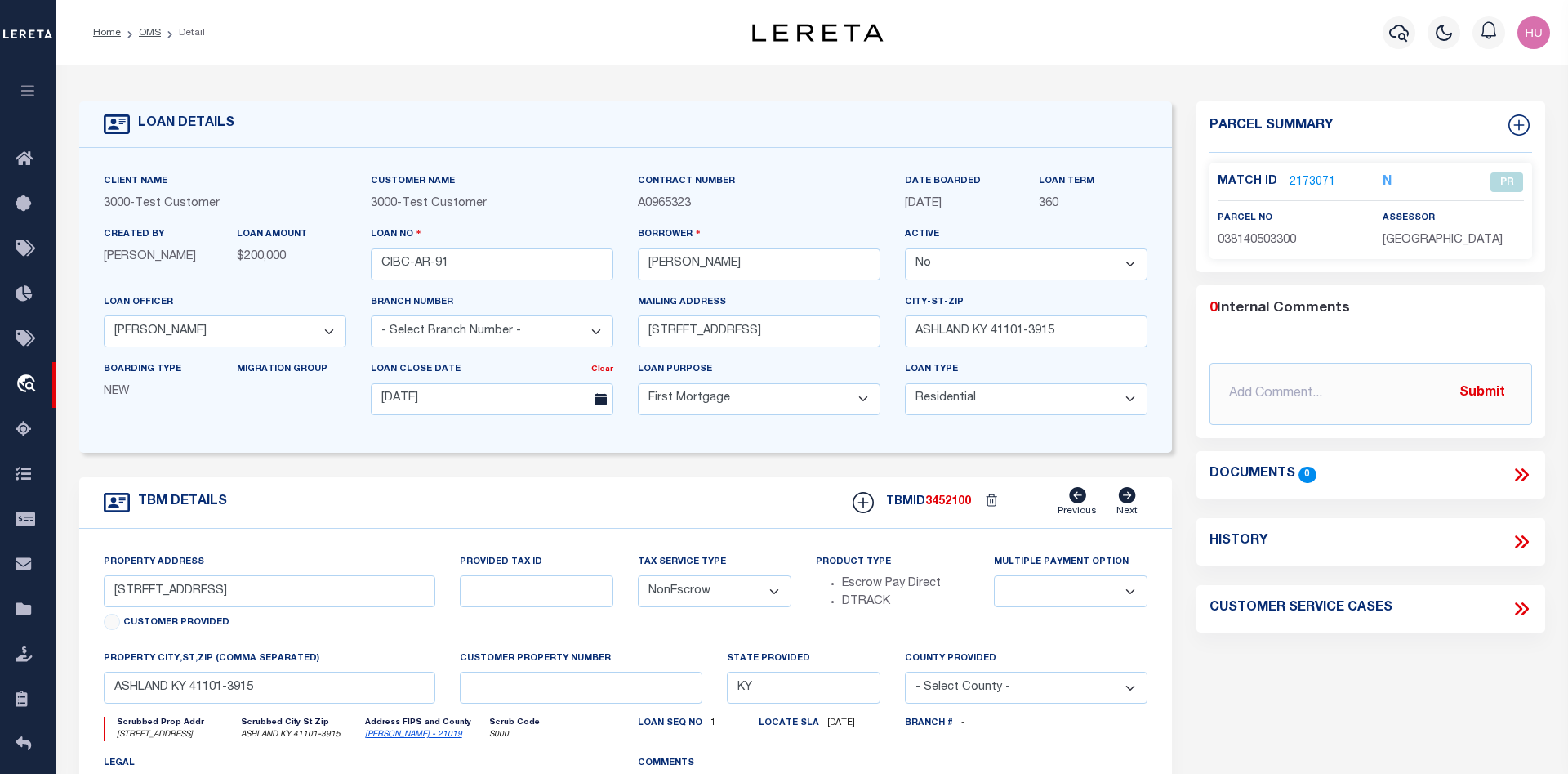
click at [146, 28] on link "OMS" at bounding box center [149, 32] width 22 height 10
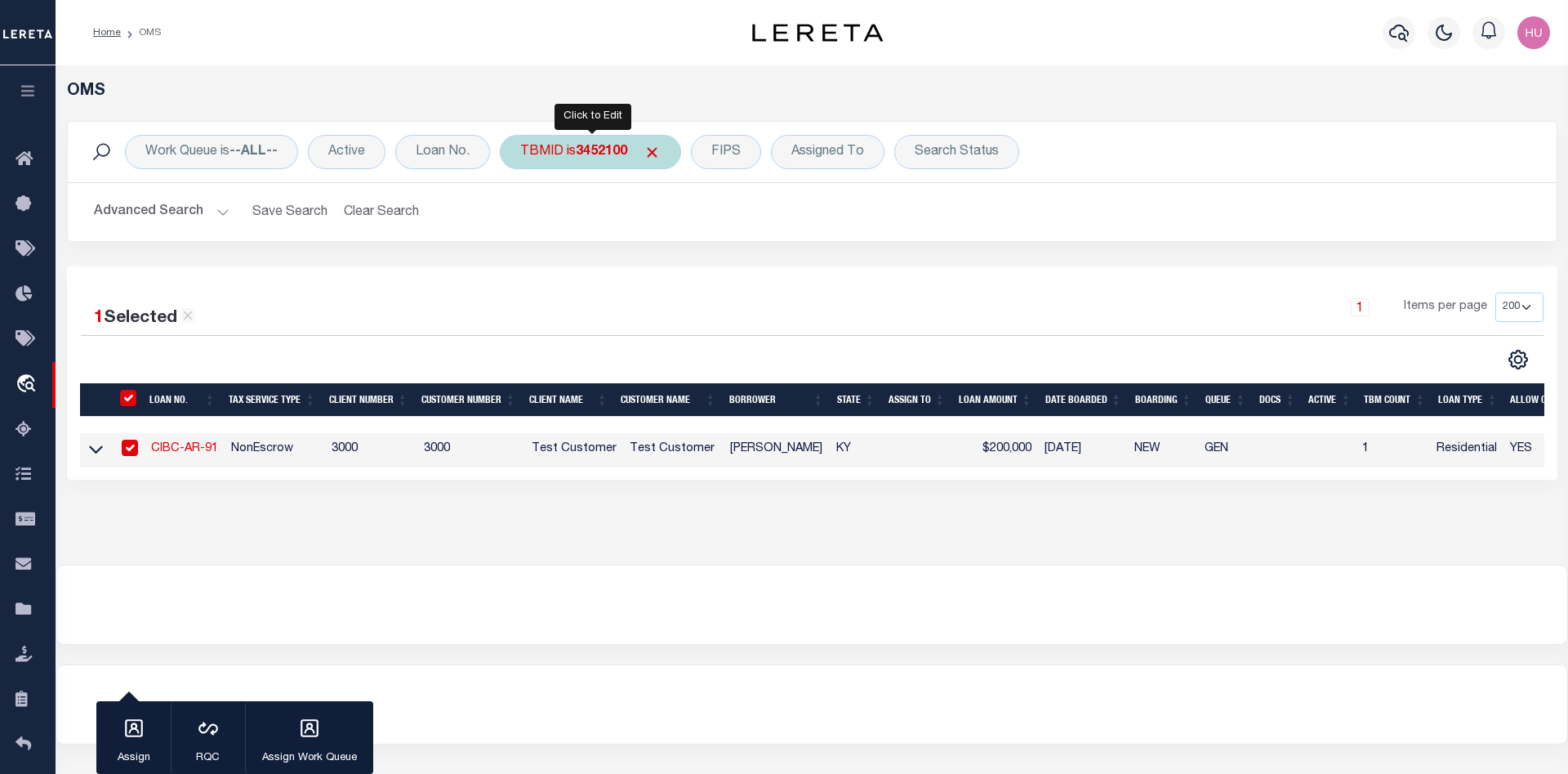
click at [589, 152] on b "3452100" at bounding box center [602, 152] width 51 height 13
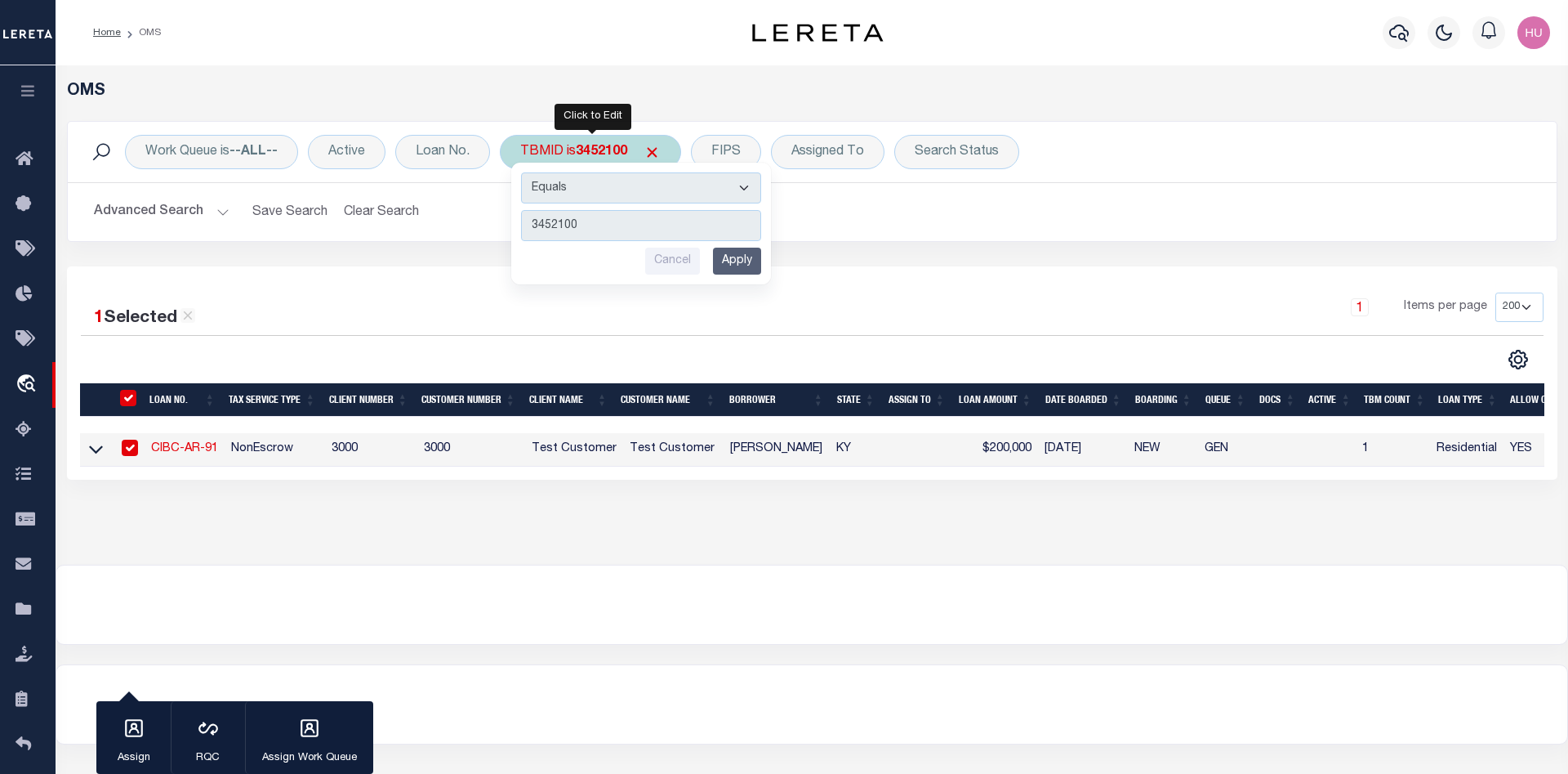
type input "3403078"
click at [749, 261] on input "Apply" at bounding box center [737, 260] width 49 height 27
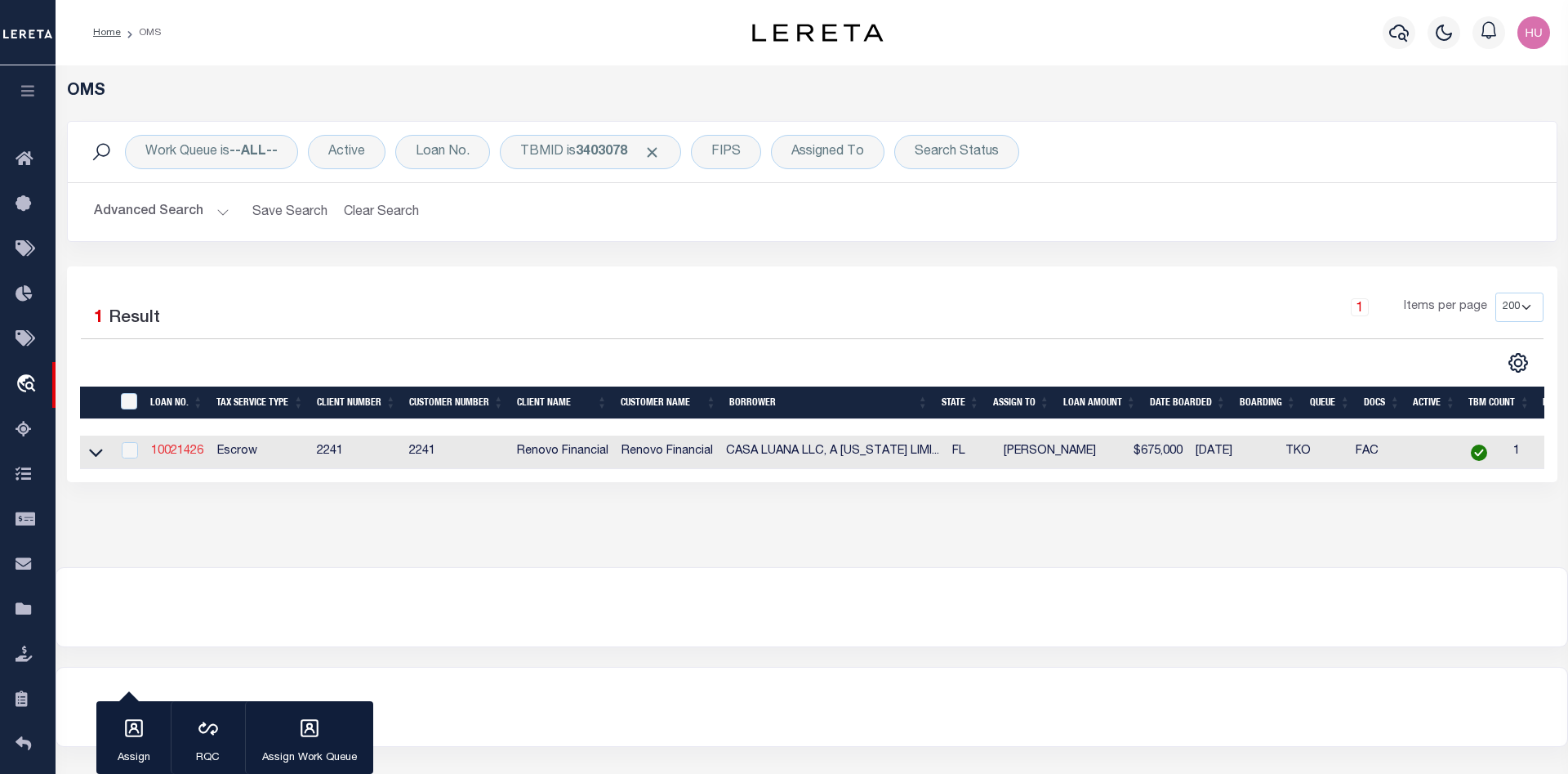
click at [179, 453] on link "10021426" at bounding box center [177, 451] width 52 height 11
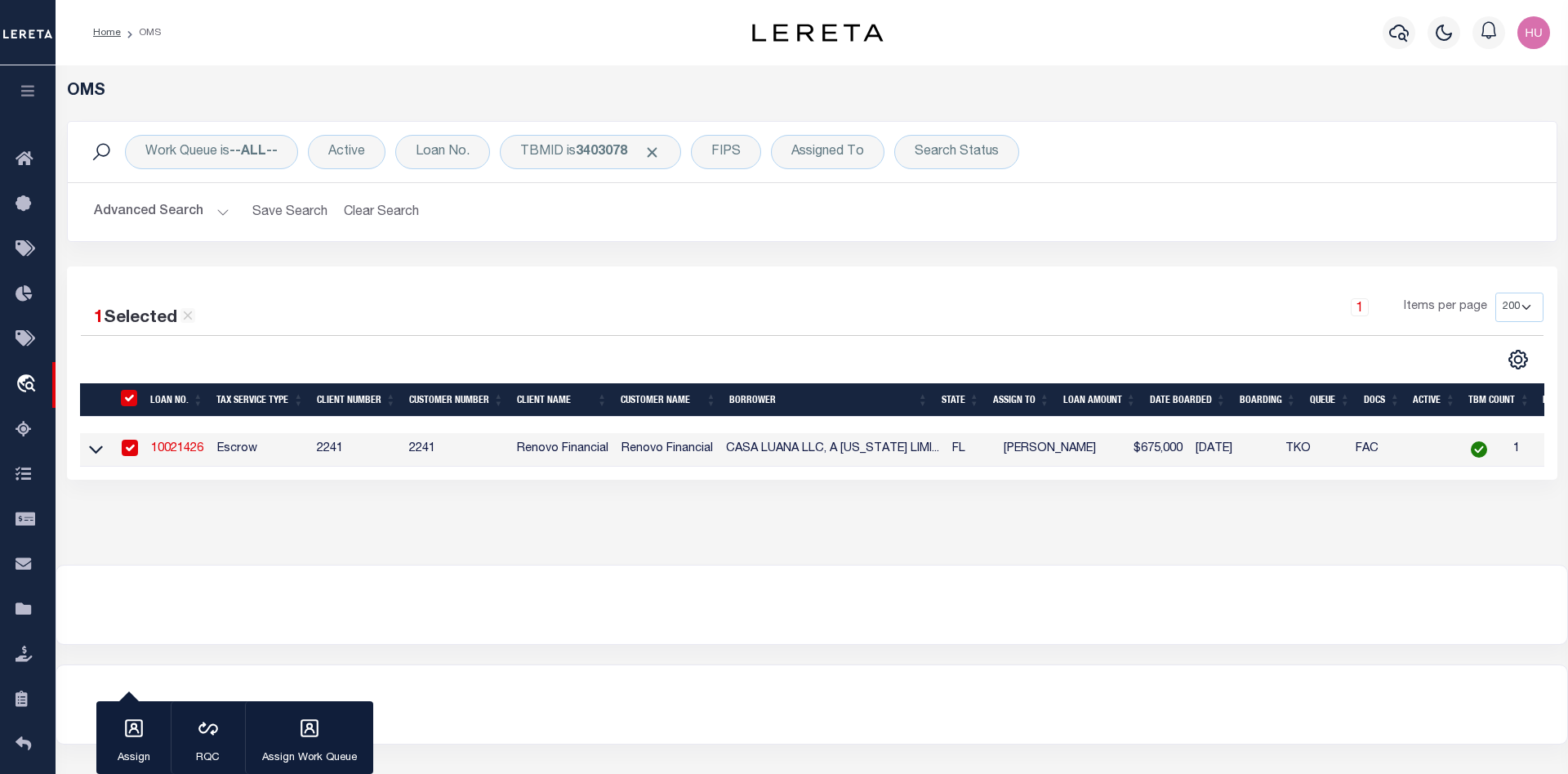
type input "10021426"
type input "CASA LUANA LLC, A FLORIDA LIMITED L"
select select "True"
select select
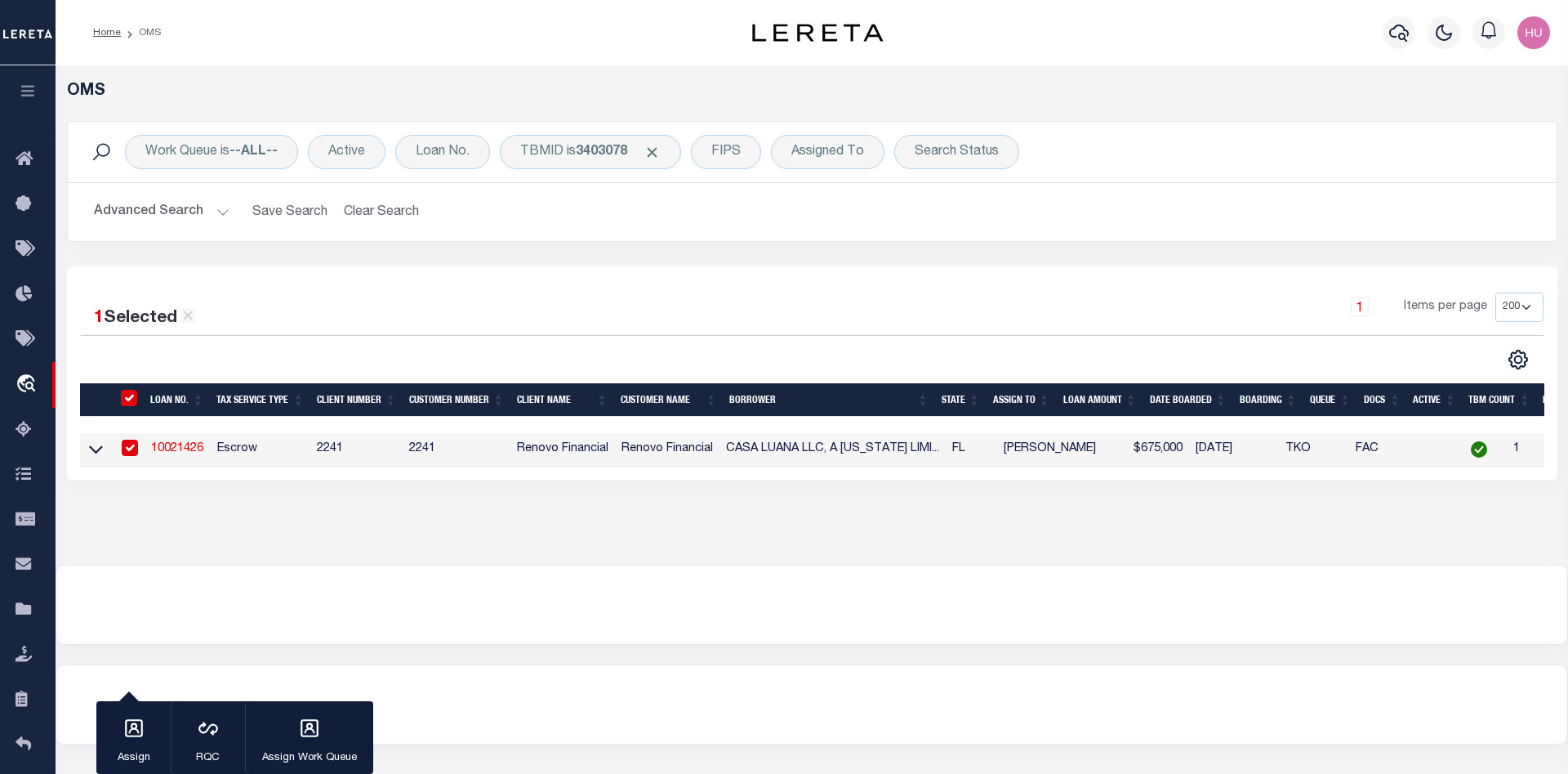
type input "2101 SW 118TH STREET"
type input "MIRAMAR FL 33025"
select select
select select "Escrow"
type input "600 NW 66TH AVE"
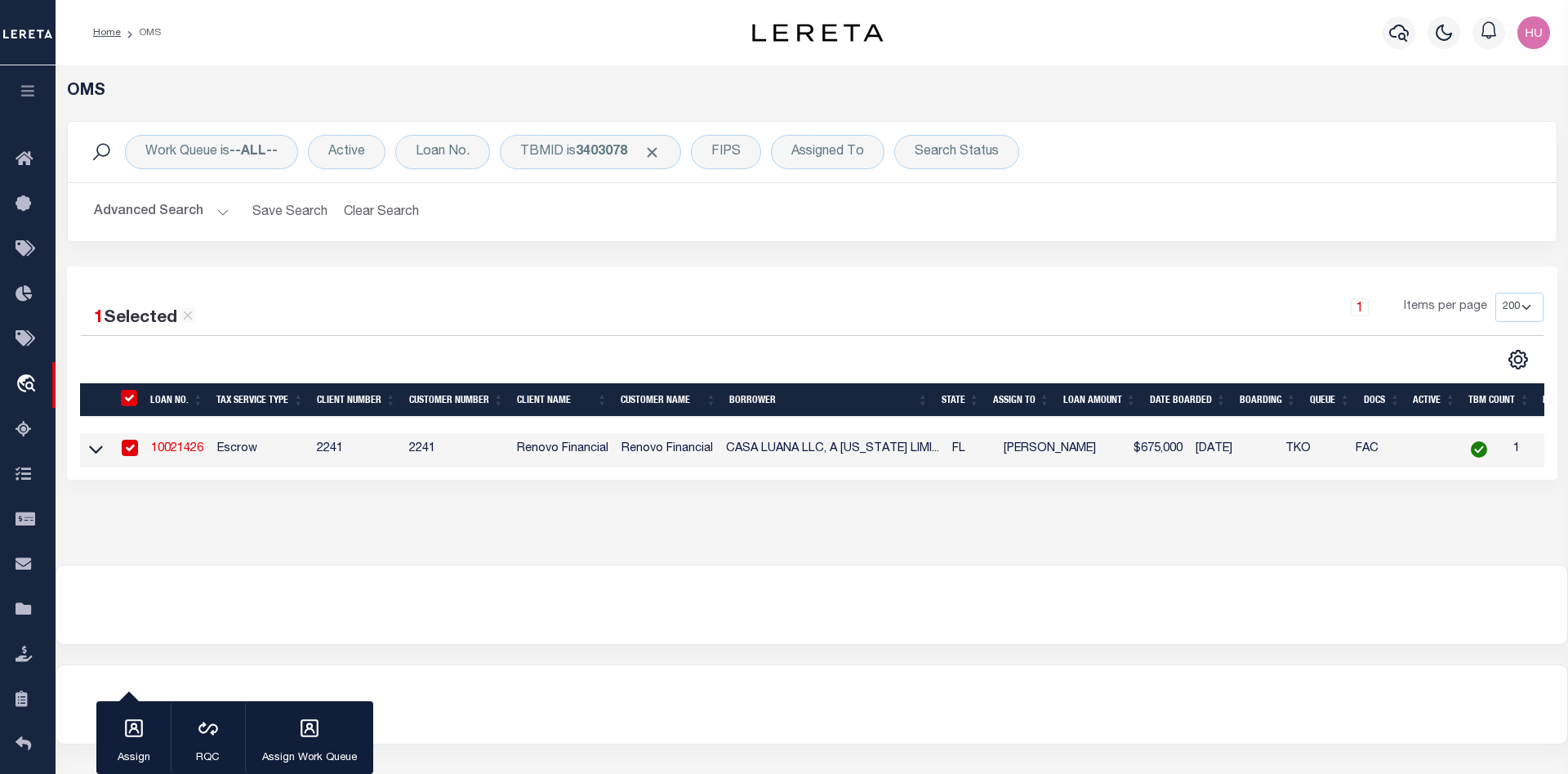
type input "504103-07-1160"
select select
type input "PLANTATION, FL 33317"
type input "a0kUS000007eaIY"
type input "FL"
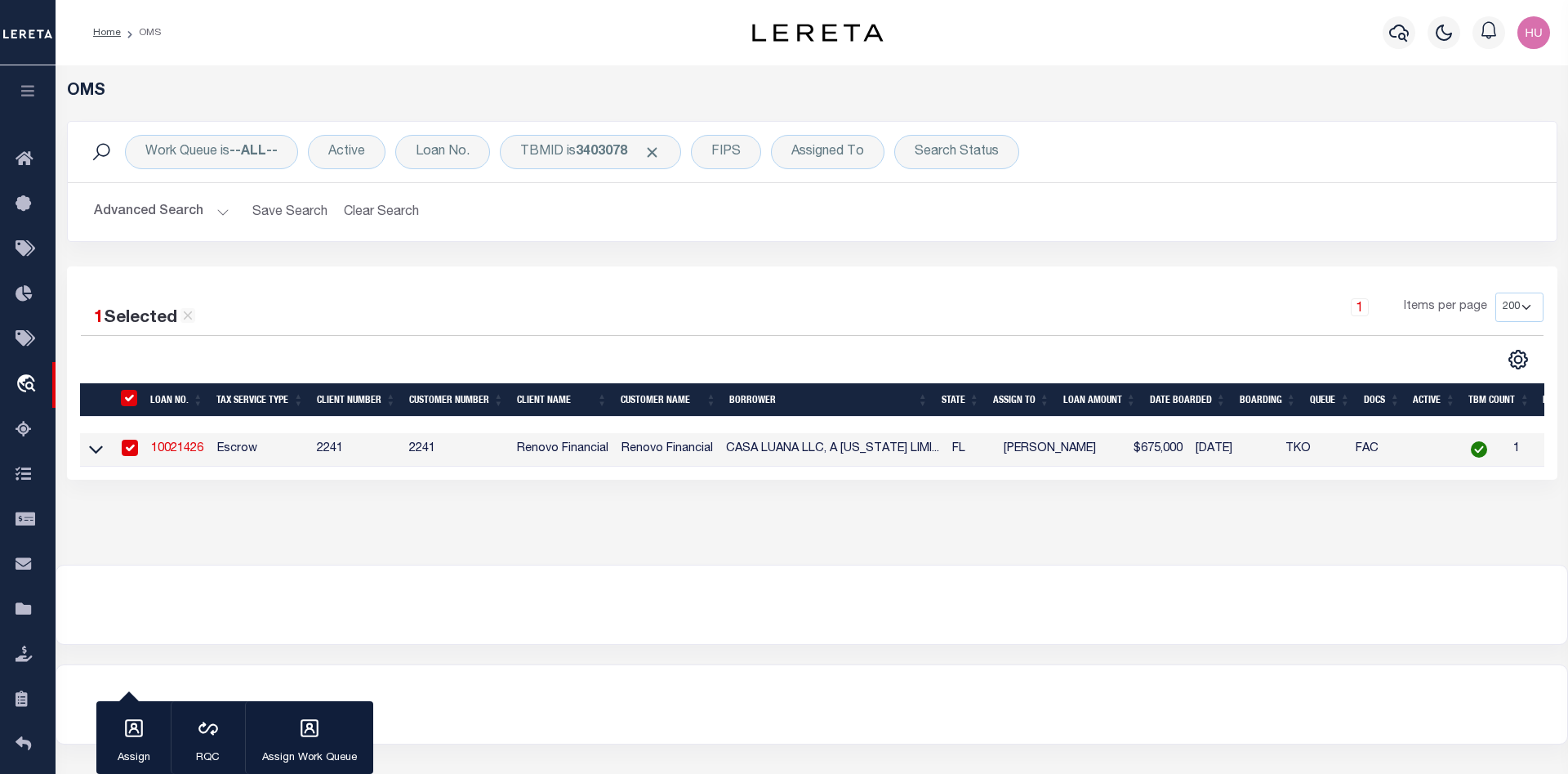
select select
type textarea "Liability Limited to Customer Provided Parcel"
select select "14701"
select select "25067"
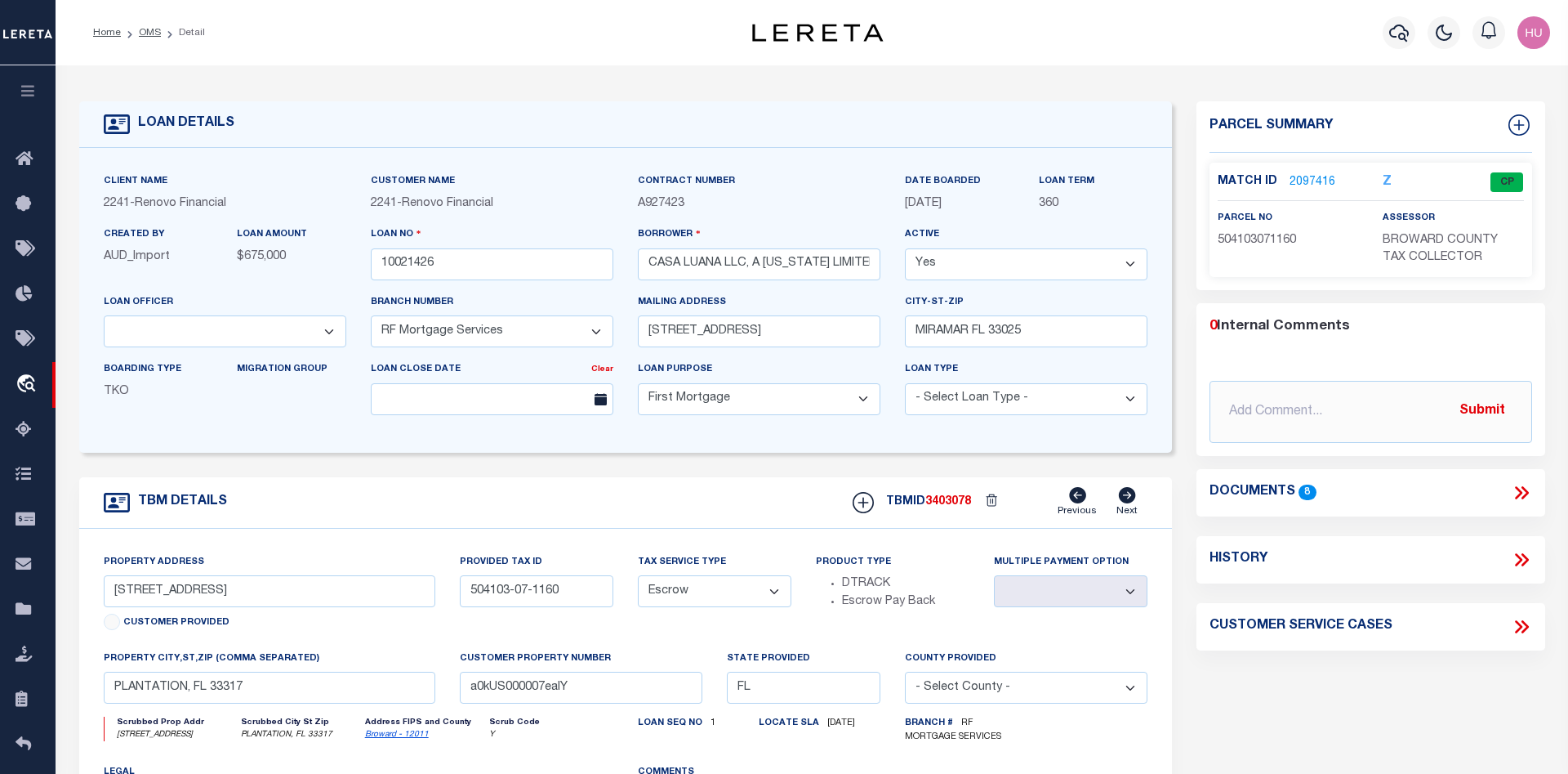
click at [1304, 182] on link "2097416" at bounding box center [1313, 182] width 46 height 17
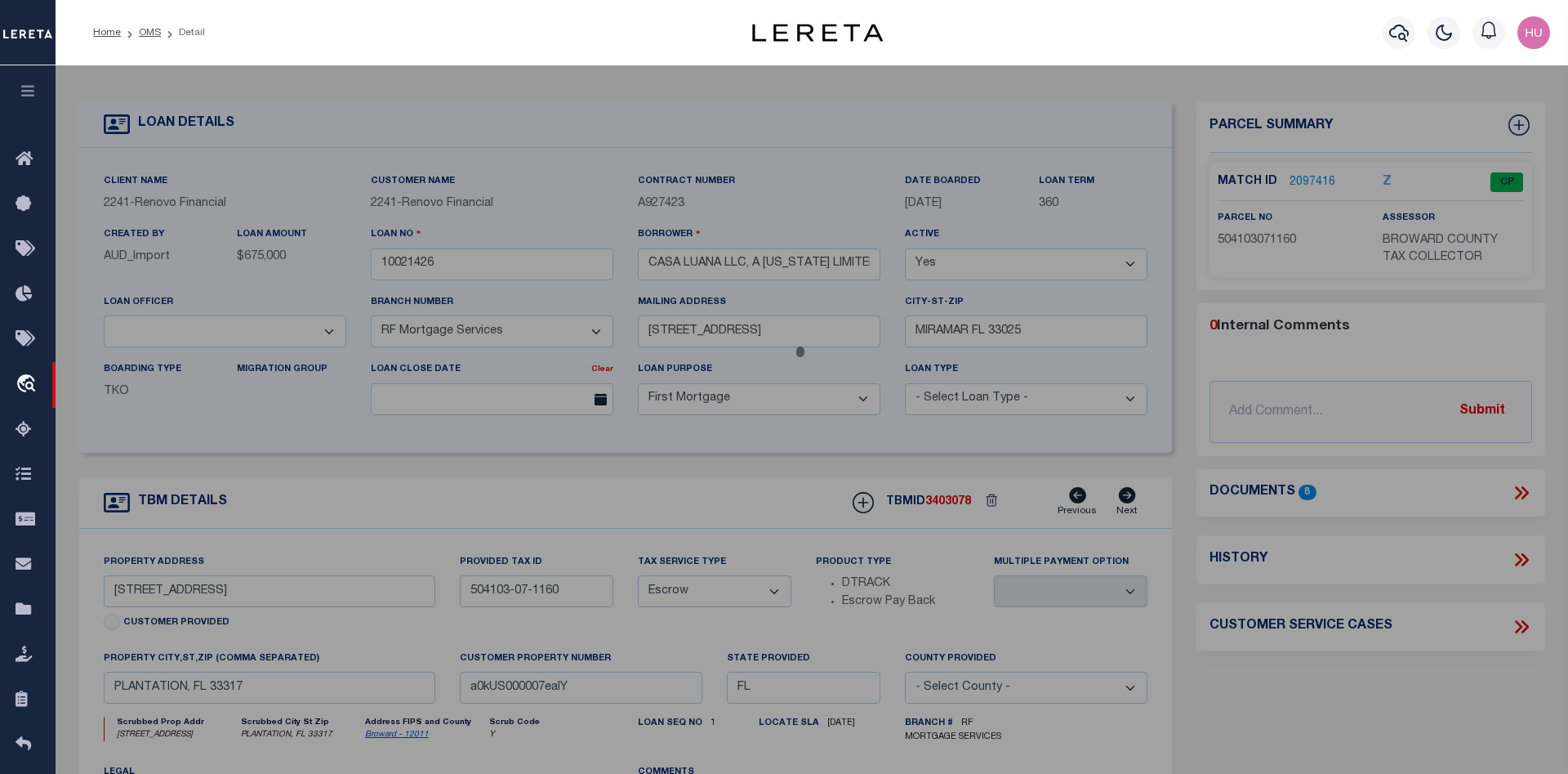
checkbox input "false"
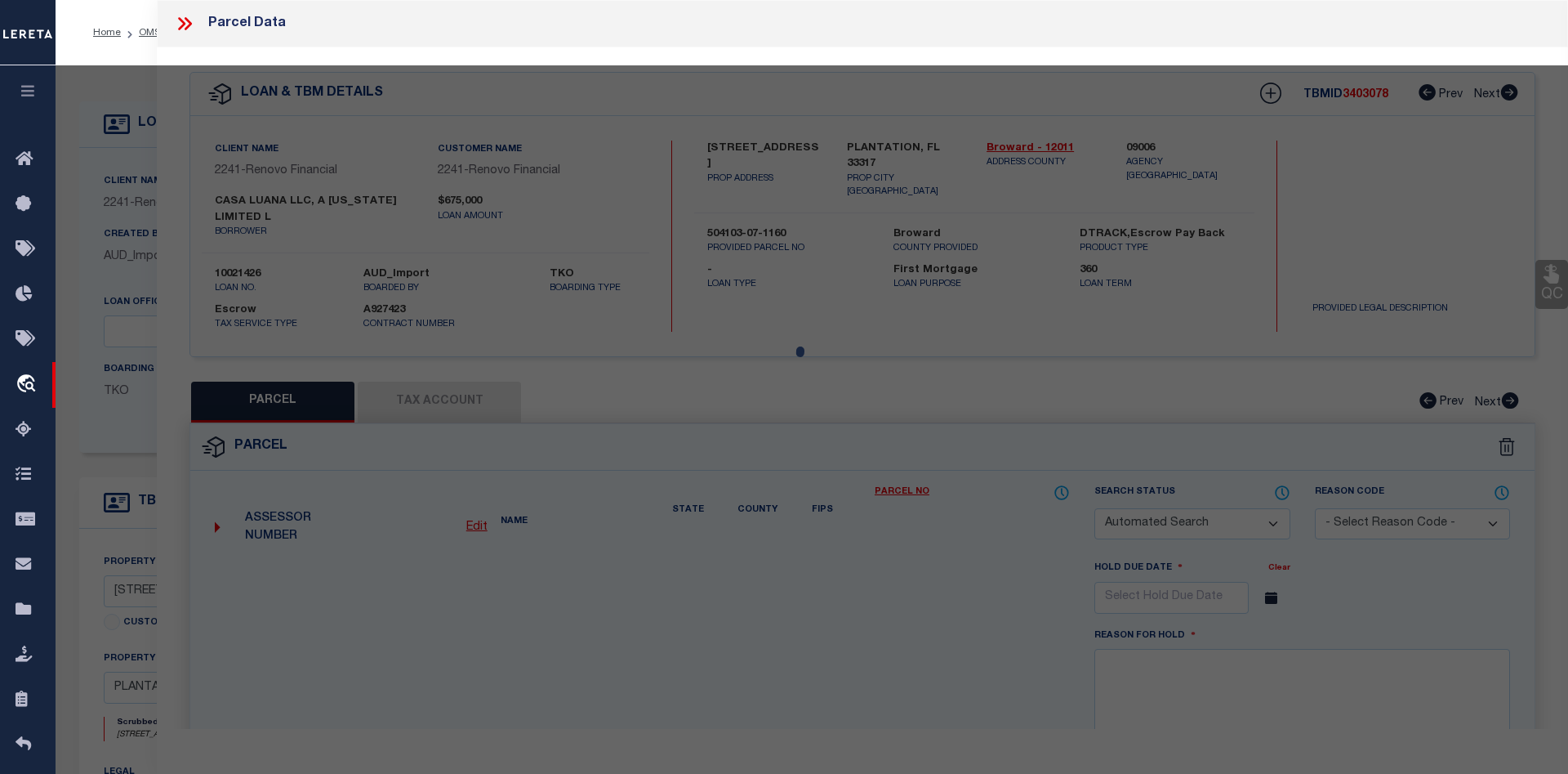
select select "CP"
type input "KARENS BUSINESS INVESTMENTS LLC"
select select "AGW"
select select
type input "600 NW 66TH AVE"
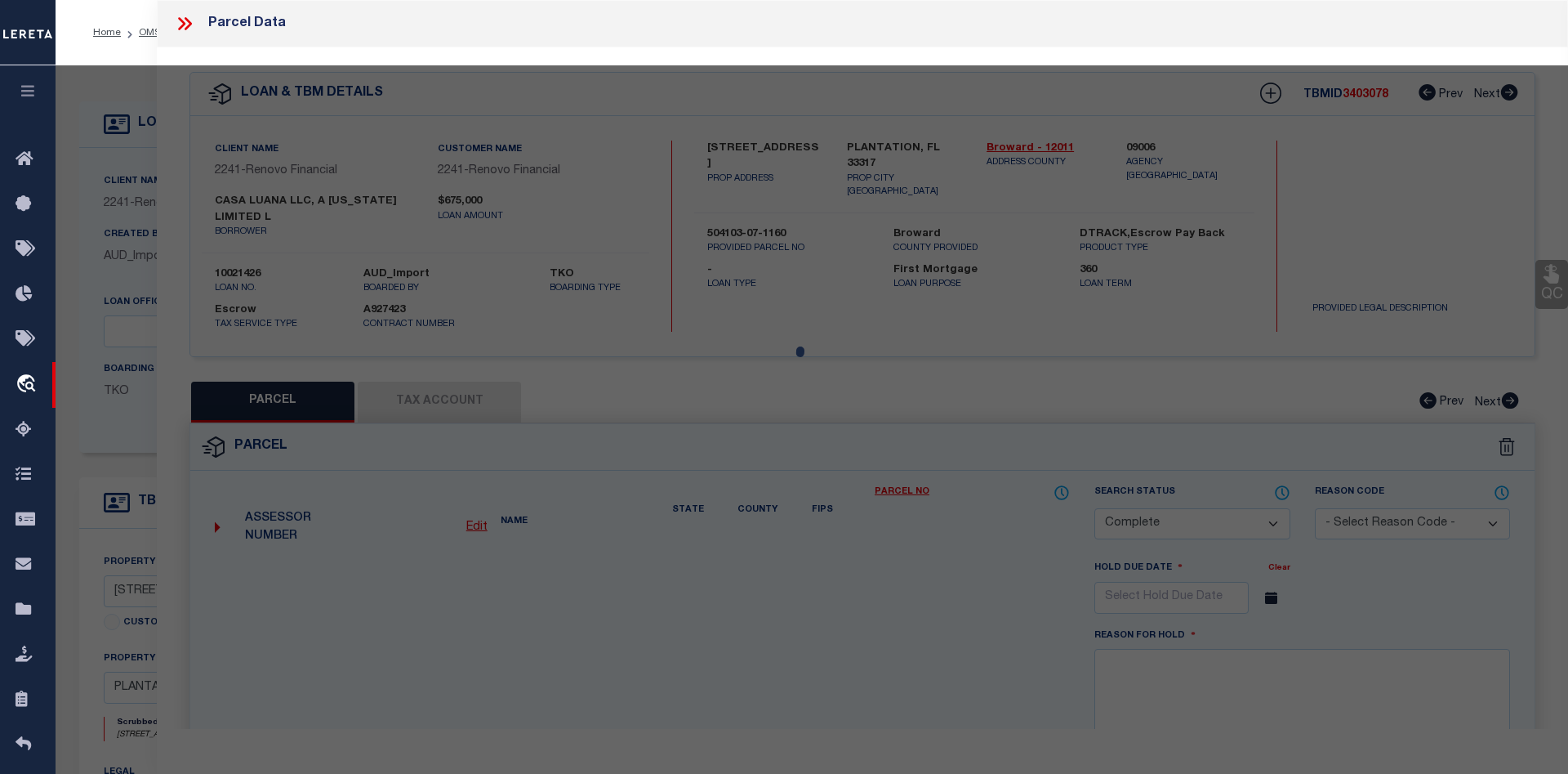
checkbox input "false"
type input "PLANTATION FL 33317"
type textarea "PLANTATION GARDENS SEC 5 FIRST ADD 50-20 B LOT 23 BLK 15"
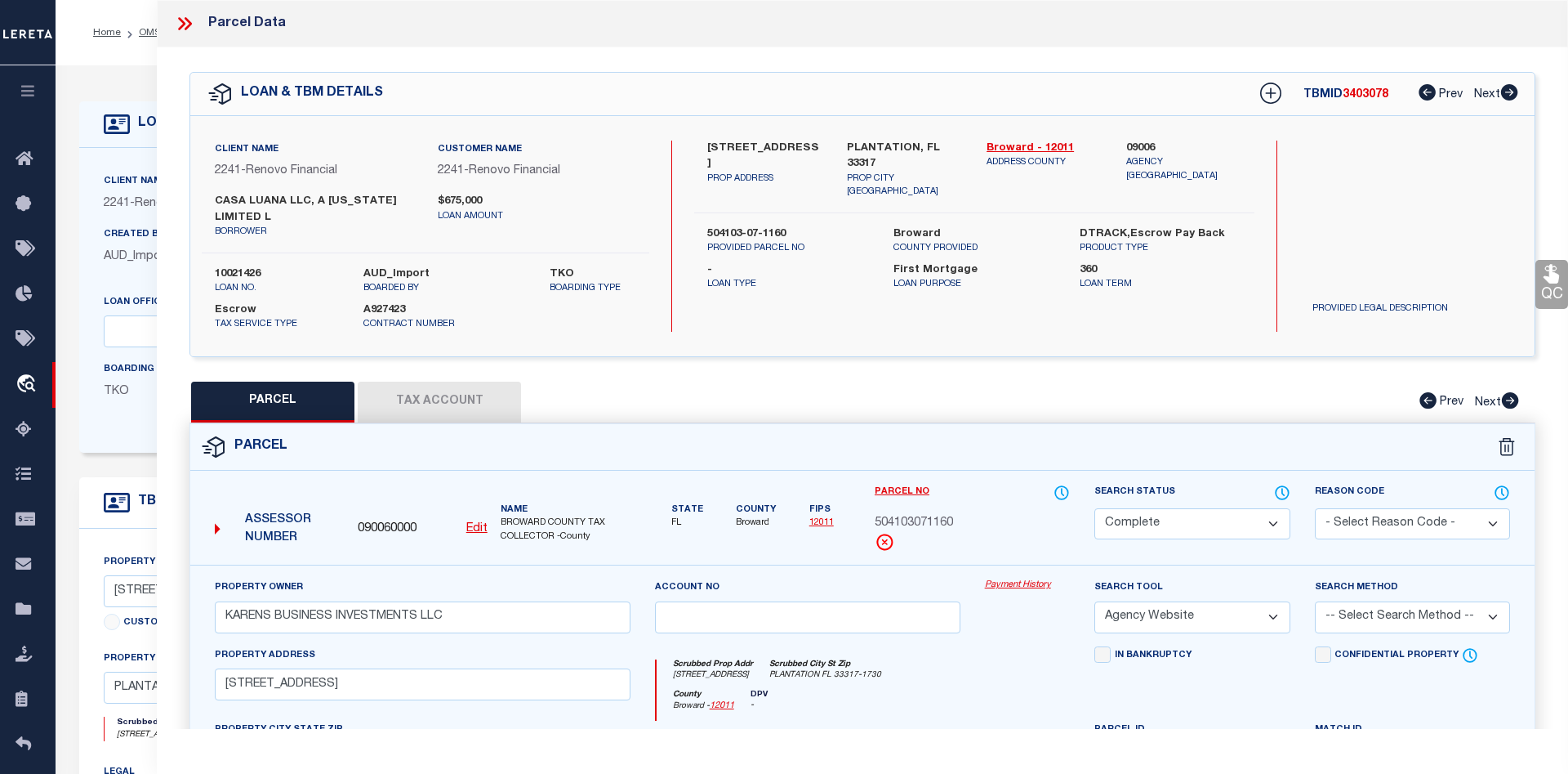
click at [1021, 586] on link "Payment History" at bounding box center [1028, 585] width 86 height 14
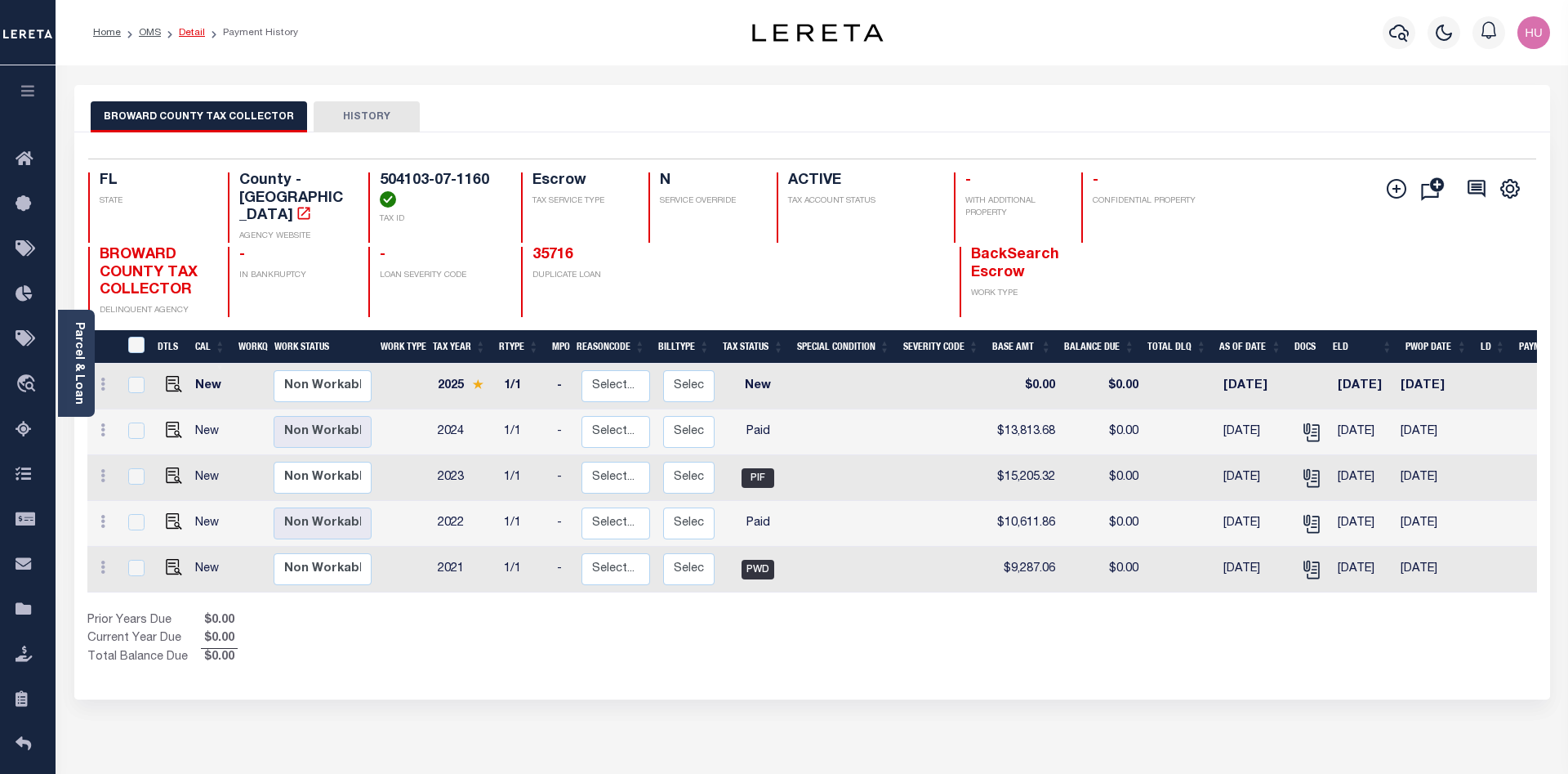
click at [193, 28] on link "Detail" at bounding box center [192, 32] width 27 height 10
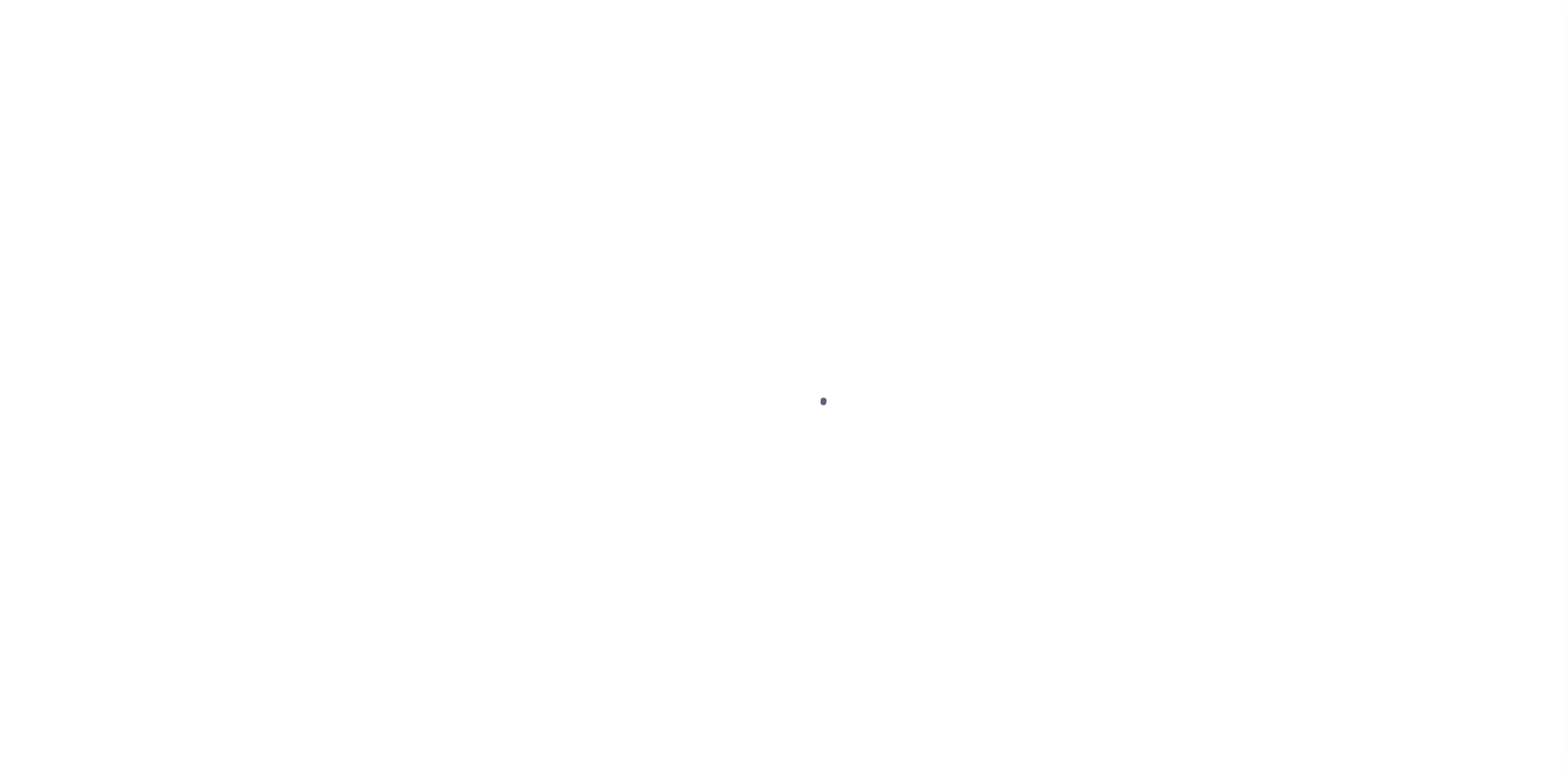
select select "10"
select select "Escrow"
type input "[STREET_ADDRESS]"
type input "504103-07-1160"
select select
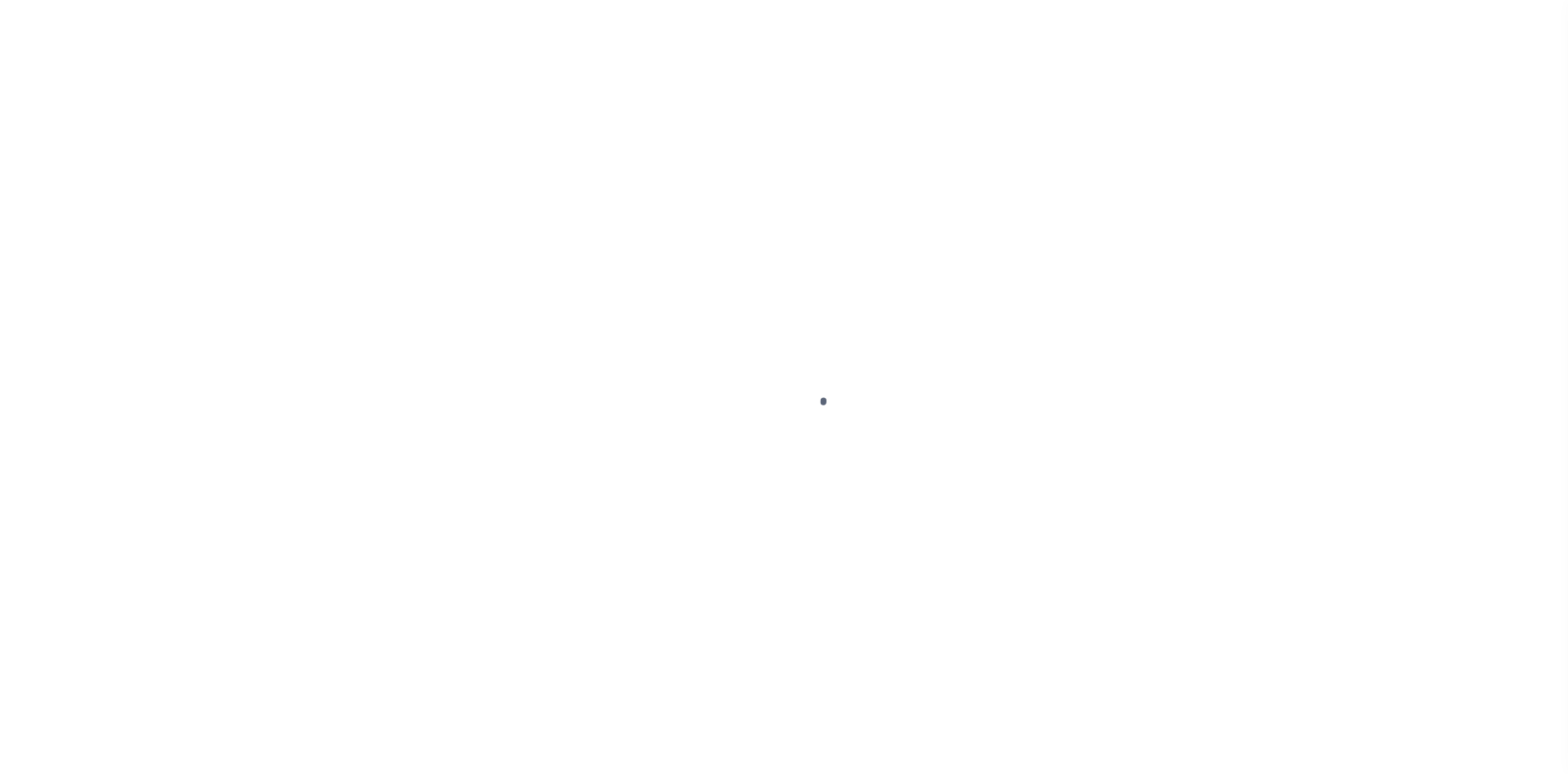
type input "PLANTATION, FL 33317"
type input "a0kUS000007eaIY"
type input "FL"
select select
type textarea "Liability Limited to Customer Provided Parcel"
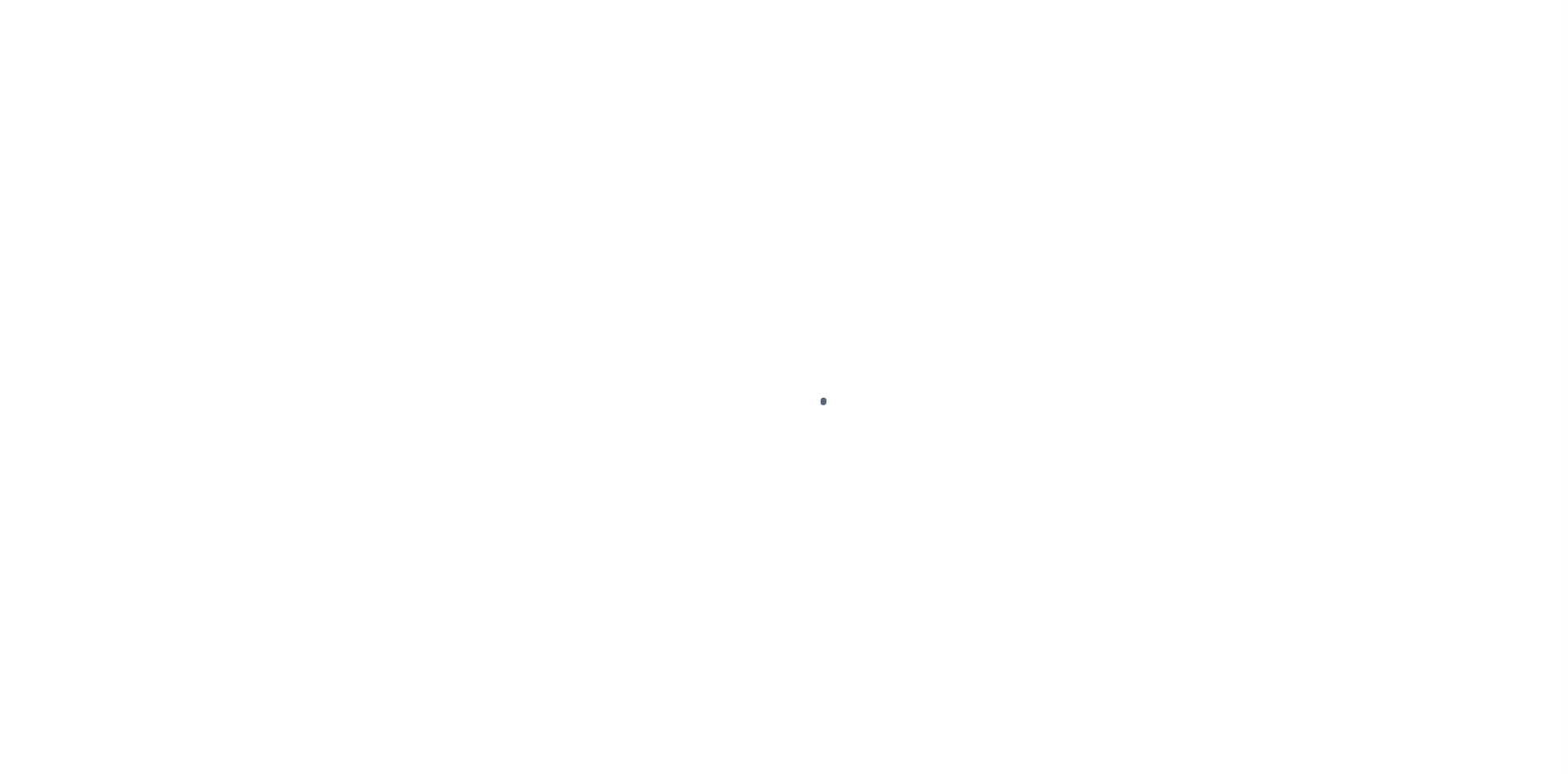
select select "14701"
select select "25067"
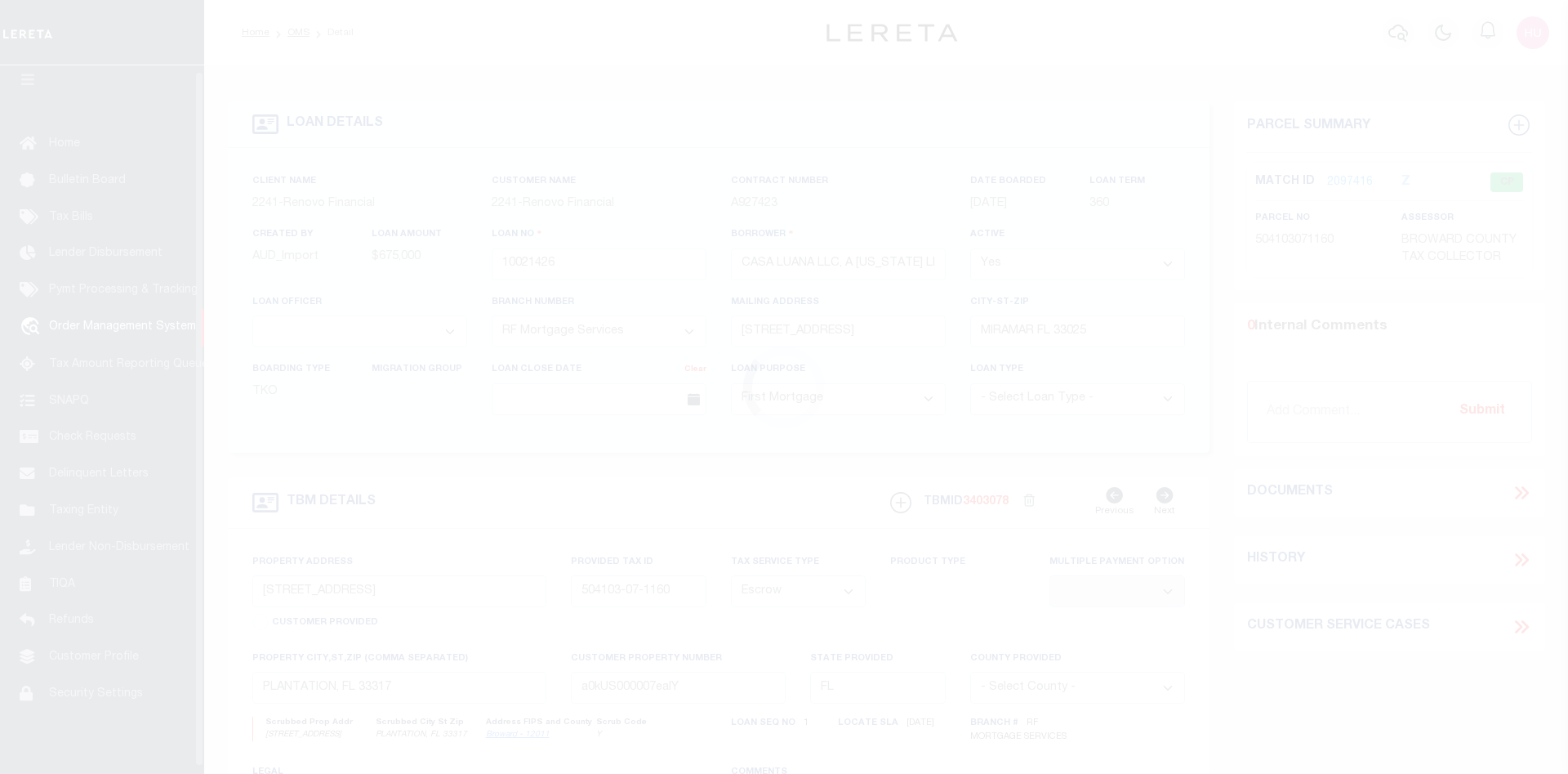
scroll to position [29, 0]
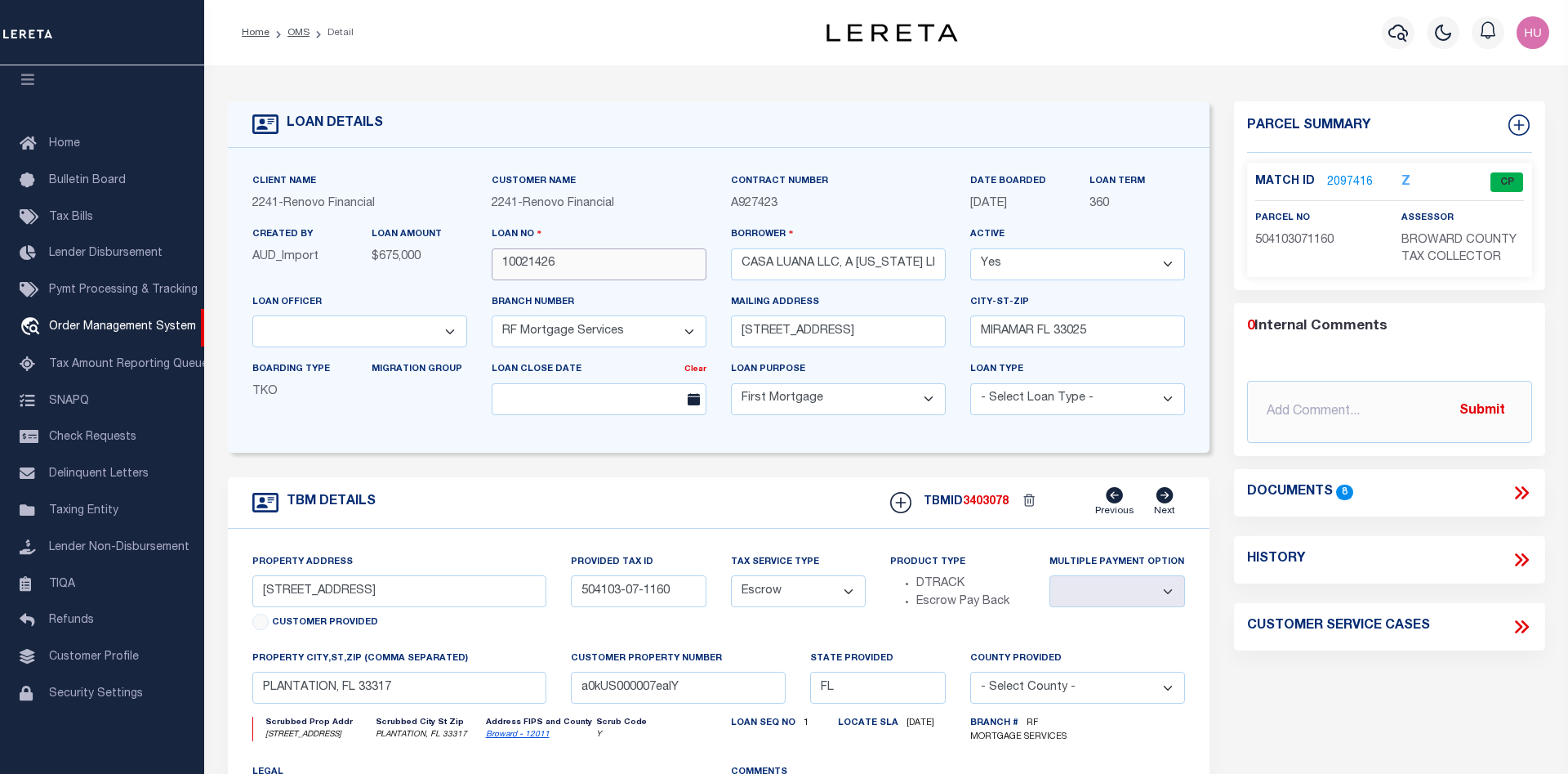
drag, startPoint x: 588, startPoint y: 265, endPoint x: 477, endPoint y: 268, distance: 111.0
click at [491, 268] on input "10021426" at bounding box center [599, 264] width 215 height 32
drag, startPoint x: 607, startPoint y: 205, endPoint x: 491, endPoint y: 206, distance: 116.0
click at [491, 206] on div "Customer Name 2241 - Renovo Financial" at bounding box center [599, 199] width 239 height 53
click at [765, 83] on div "LOAN DETAILS Client Name 2241 - Renovo Financial 2241 -" at bounding box center [887, 542] width 1342 height 922
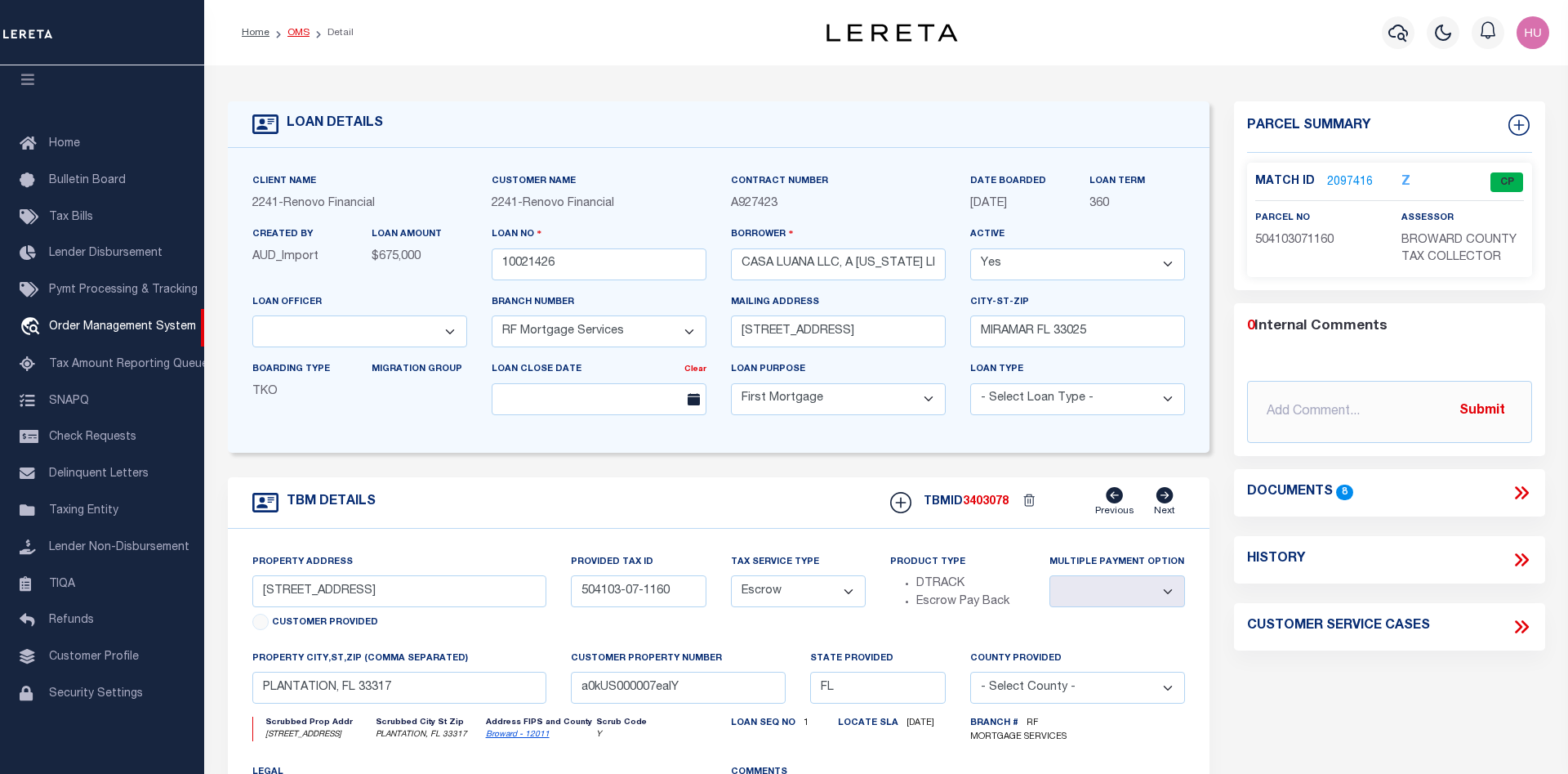
click at [298, 31] on link "OMS" at bounding box center [299, 32] width 22 height 10
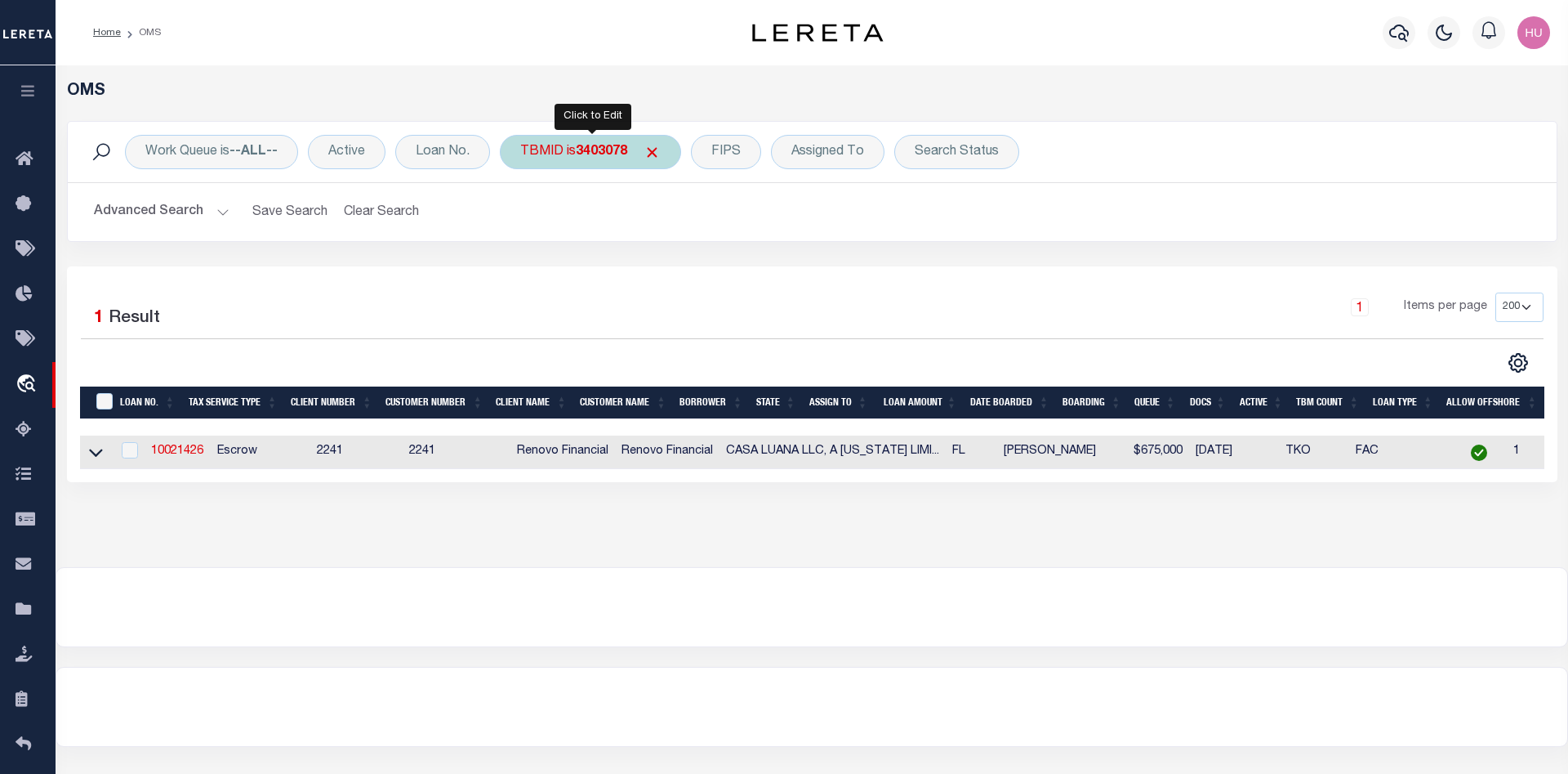
click at [588, 153] on b "3403078" at bounding box center [602, 152] width 51 height 13
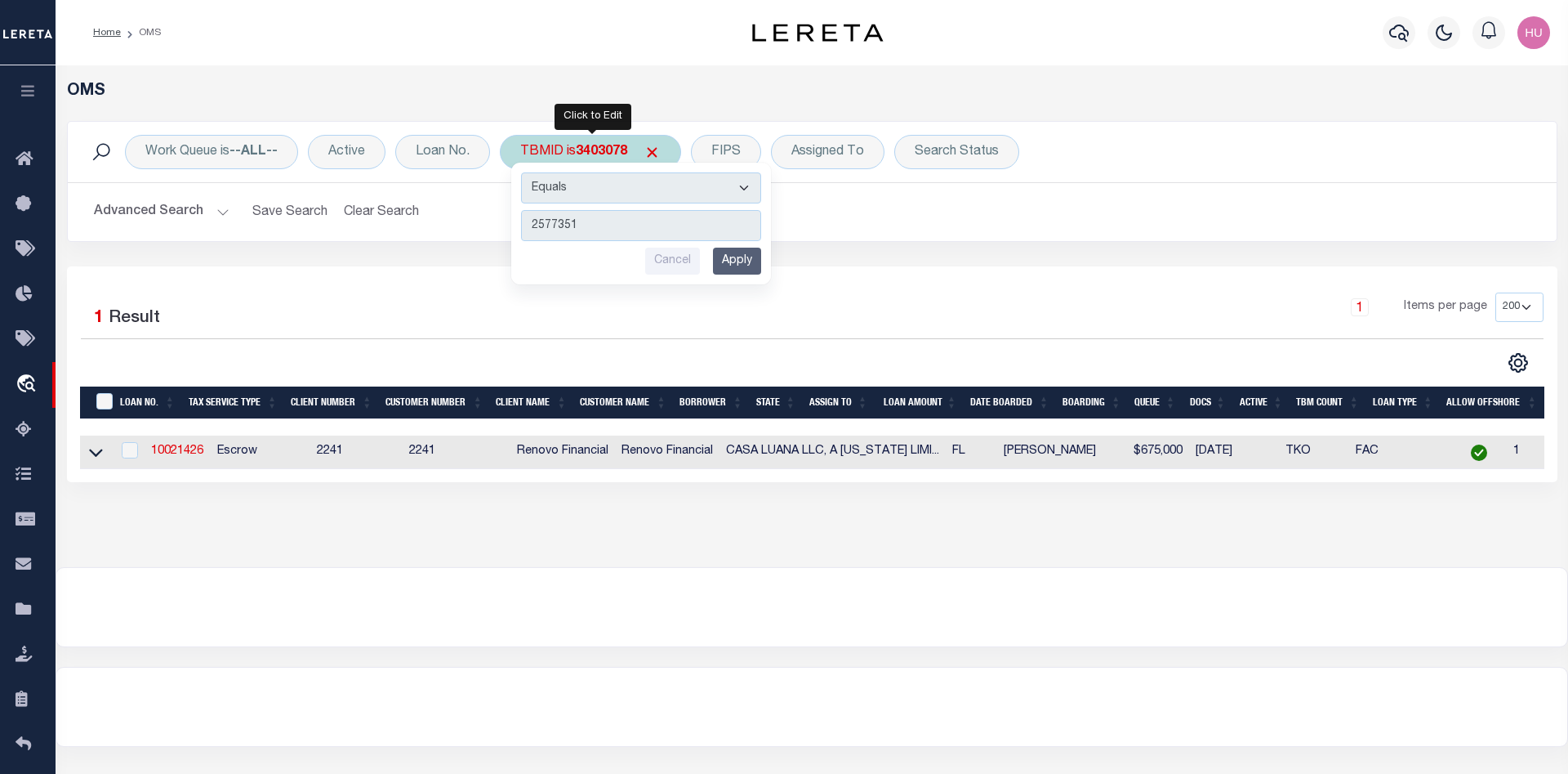
type input "2577351"
click at [746, 258] on input "Apply" at bounding box center [737, 260] width 49 height 27
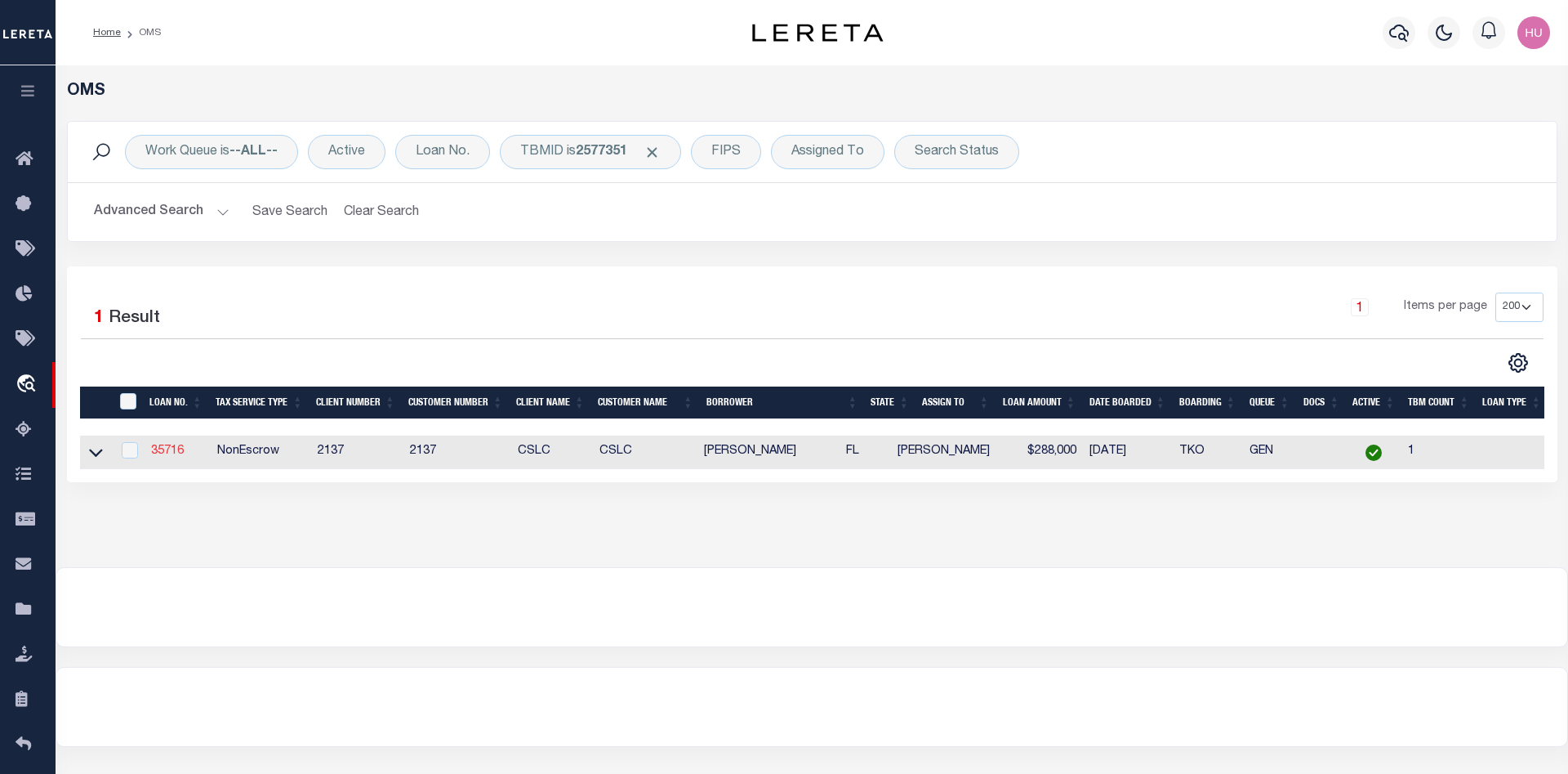
click at [170, 453] on link "35716" at bounding box center [168, 451] width 33 height 11
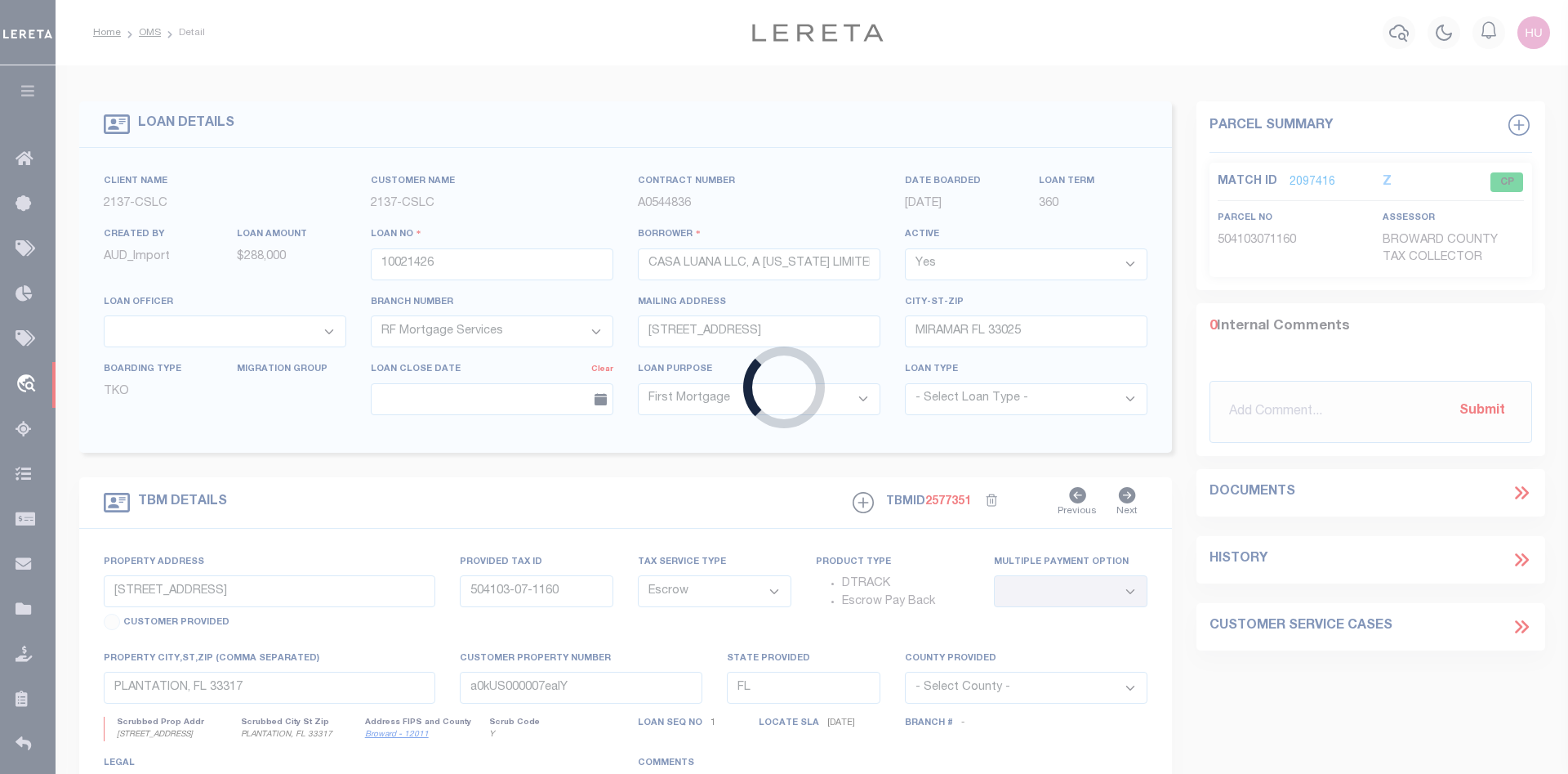
type input "35716"
type input "[PERSON_NAME]"
select select
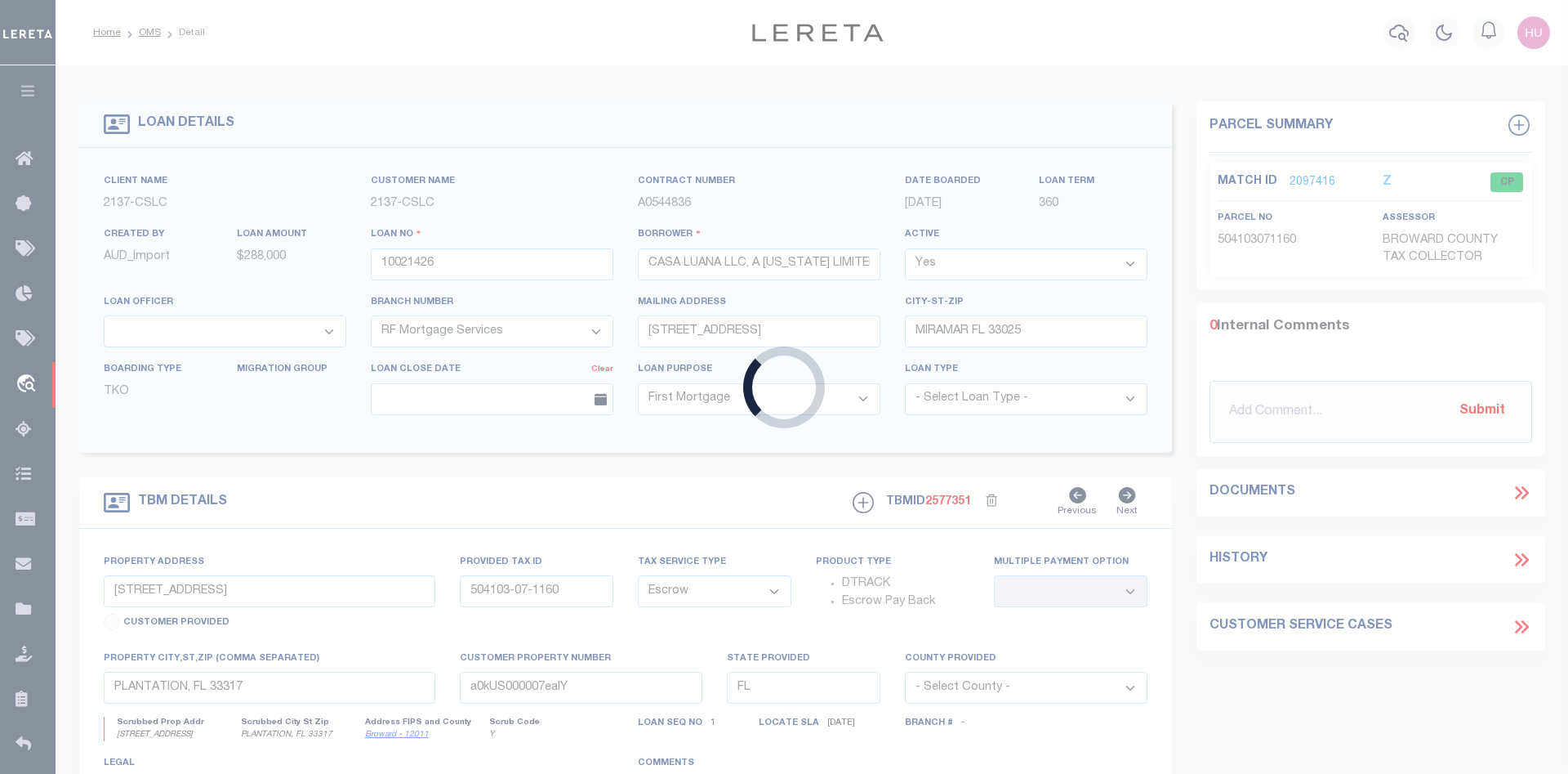
select select "NonEscrow"
select select
type input "PLANTATION FL 33317"
select select
select select "3184"
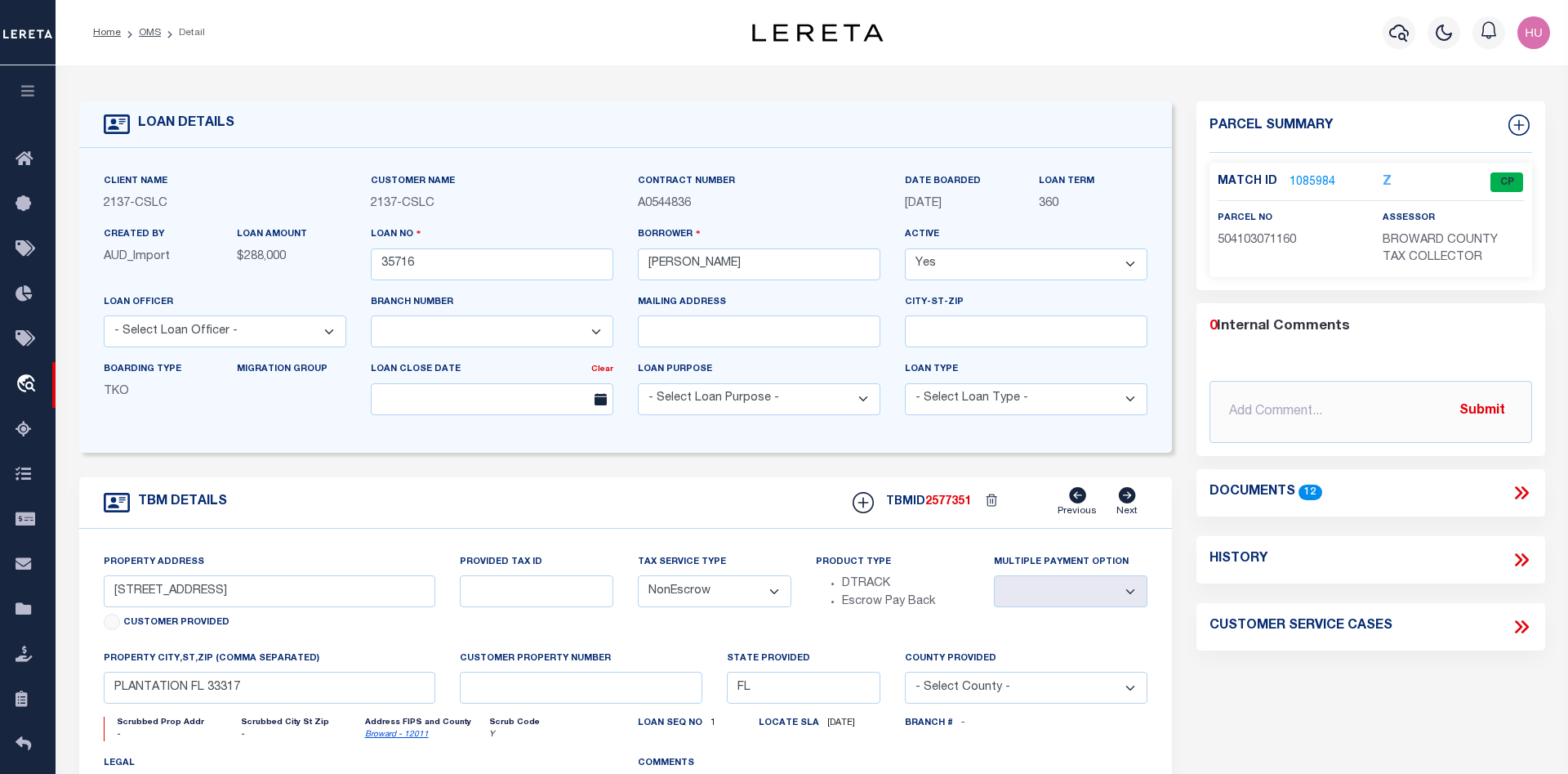
click at [1299, 182] on link "1085984" at bounding box center [1313, 182] width 46 height 17
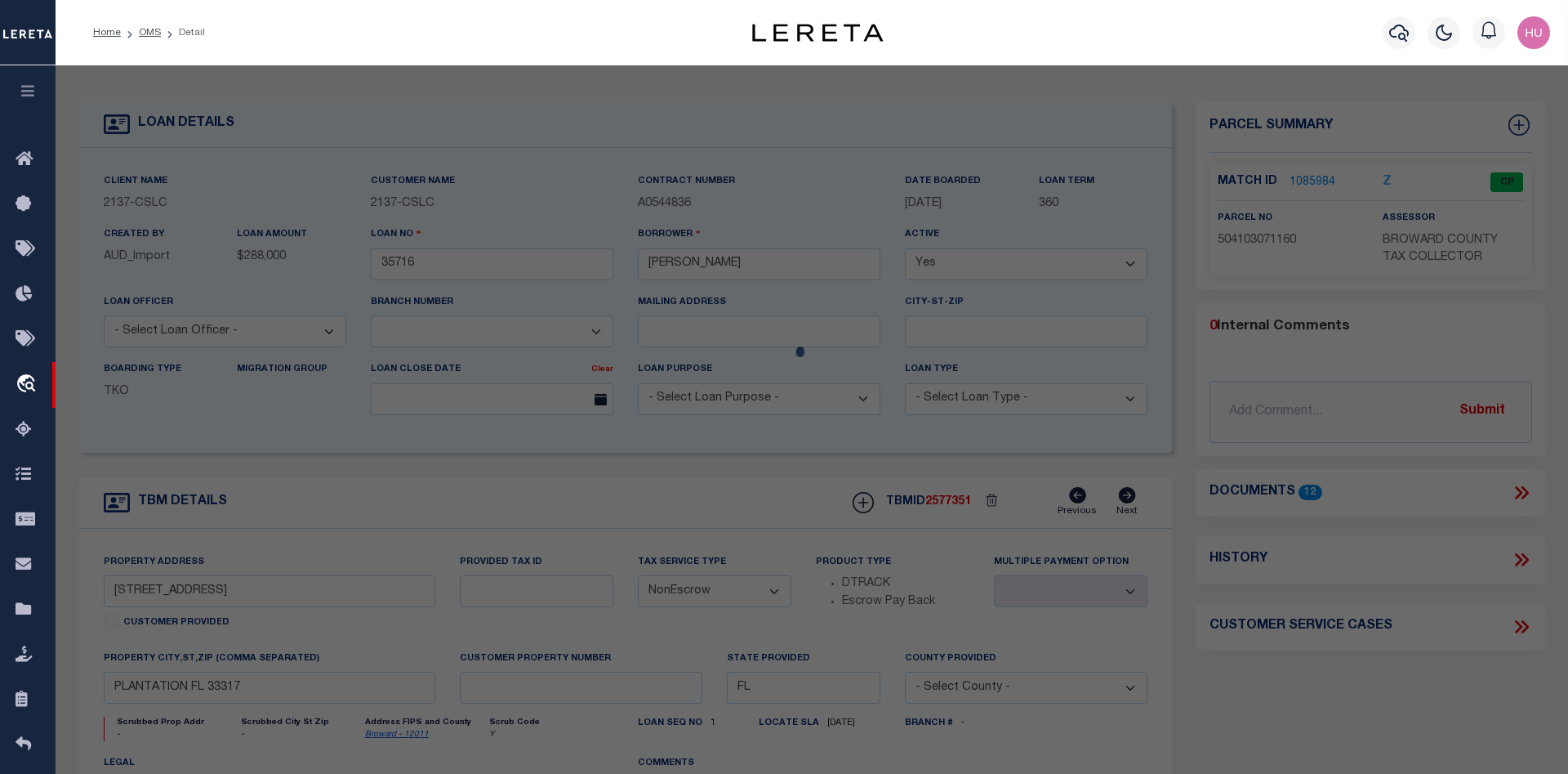
checkbox input "false"
select select "CP"
type input "KARENS BUSINESS INVESTMENTS LLC"
select select
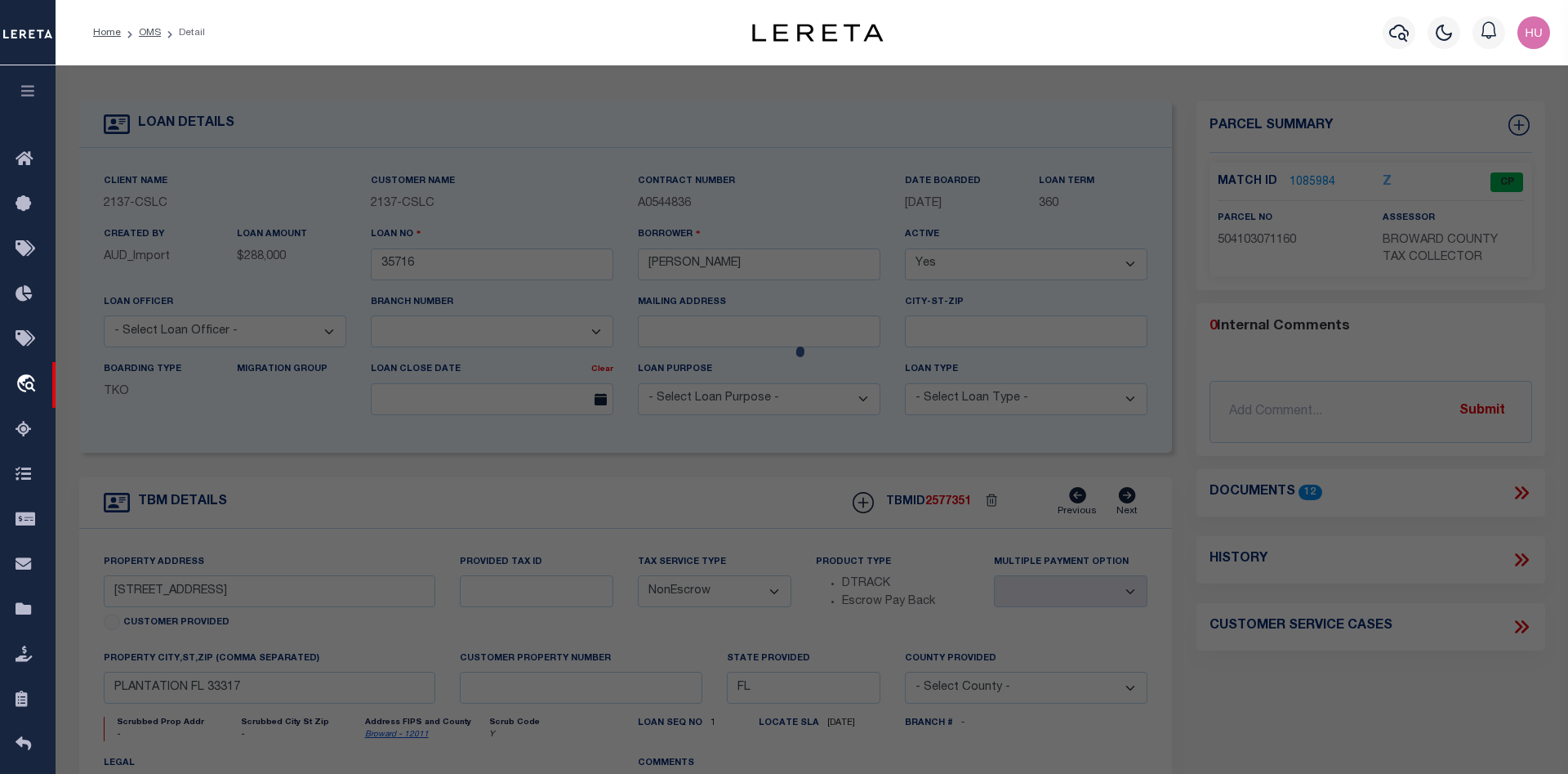
type input "600 NW 66TH AVE"
checkbox input "false"
type input "PLANTATION FL 33317"
type textarea "PLANTATION GARDENS SEC 5 FIRST ADD 50-20 B LOT 23 BLK 15"
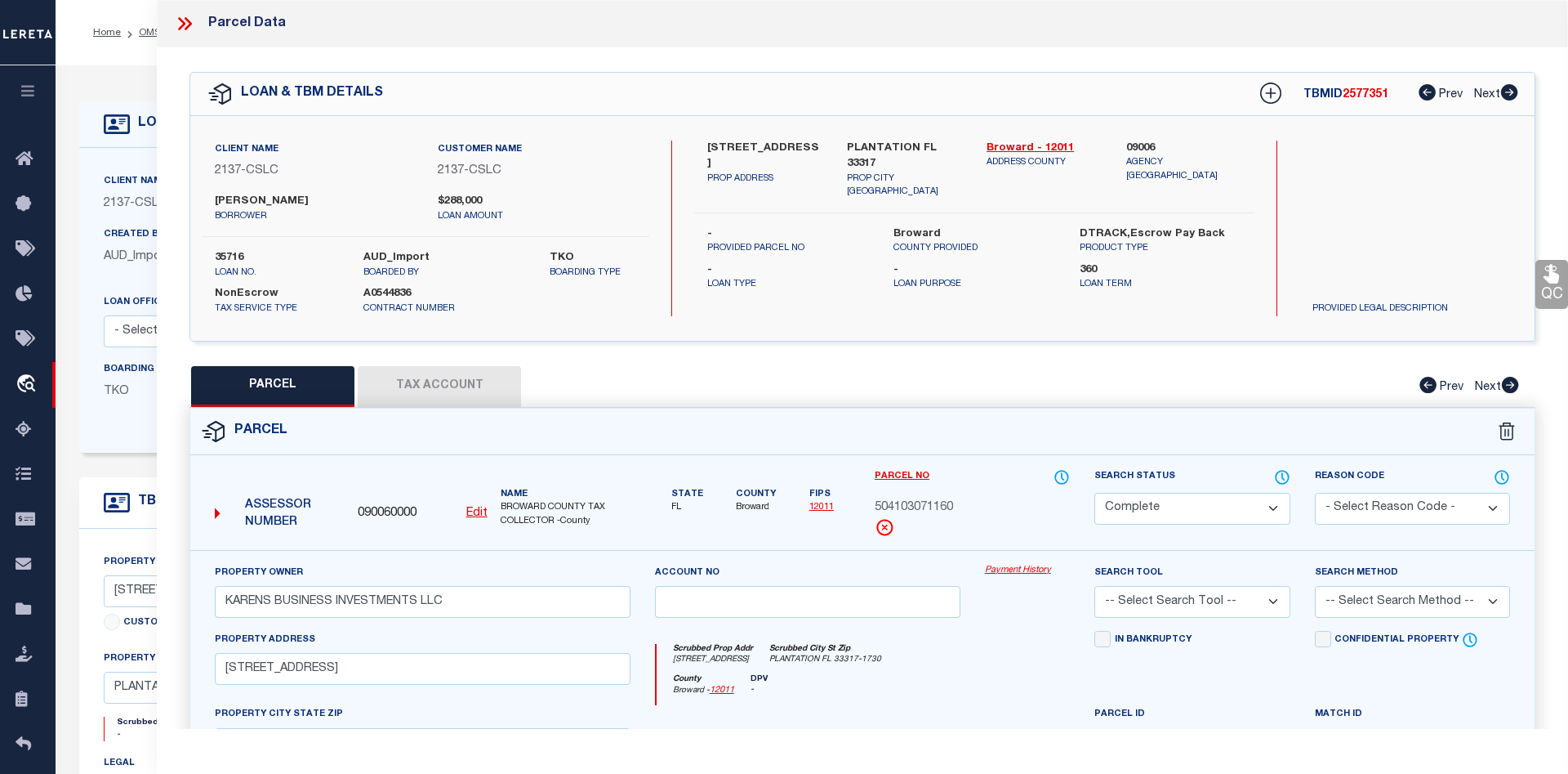
click at [1008, 567] on link "Payment History" at bounding box center [1028, 570] width 86 height 14
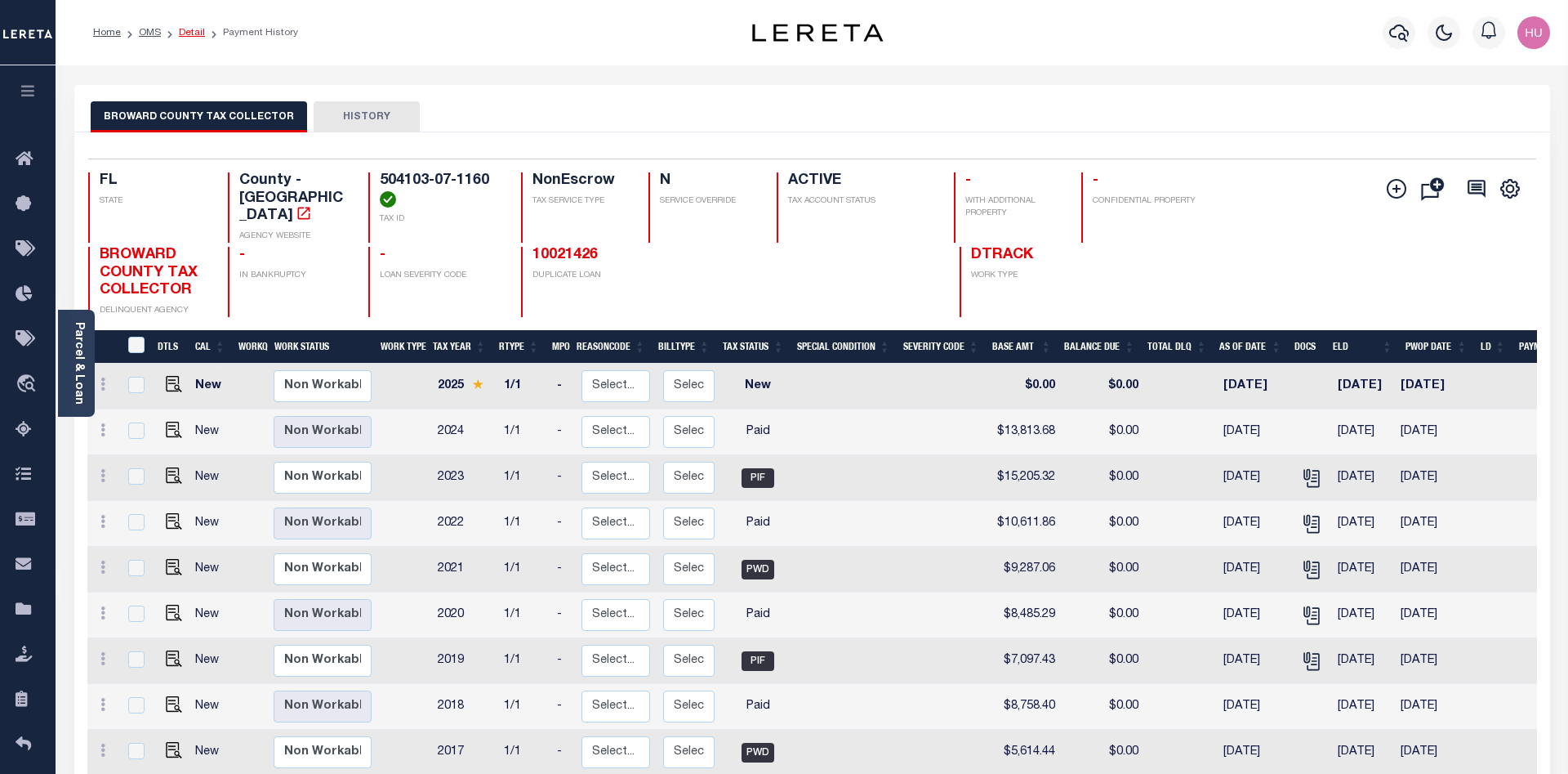
click at [187, 29] on link "Detail" at bounding box center [192, 32] width 27 height 10
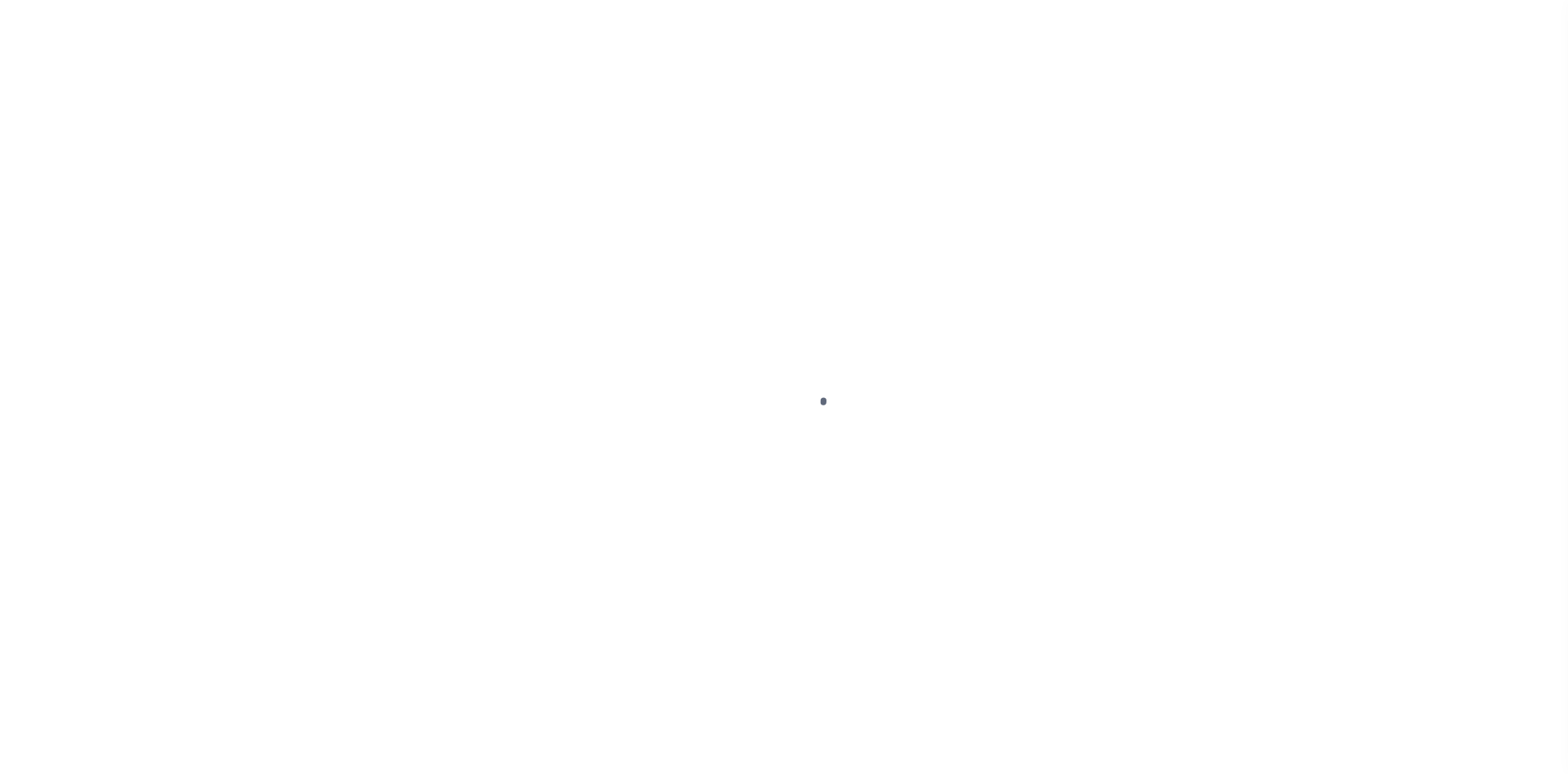
select select "NonEscrow"
type input "[STREET_ADDRESS]"
select select
type input "PLANTATION FL 33317"
type input "FL"
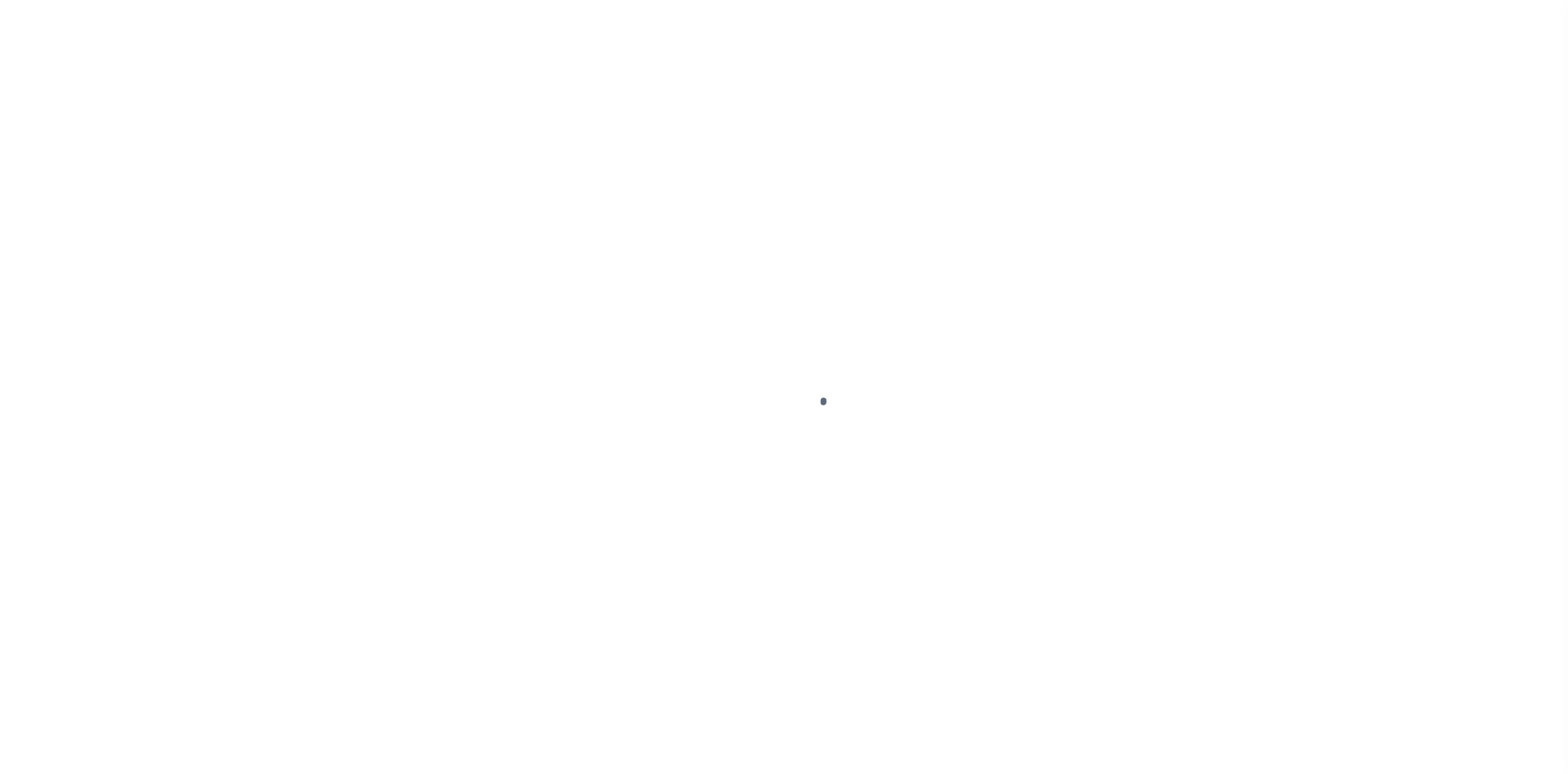
select select
select select "3184"
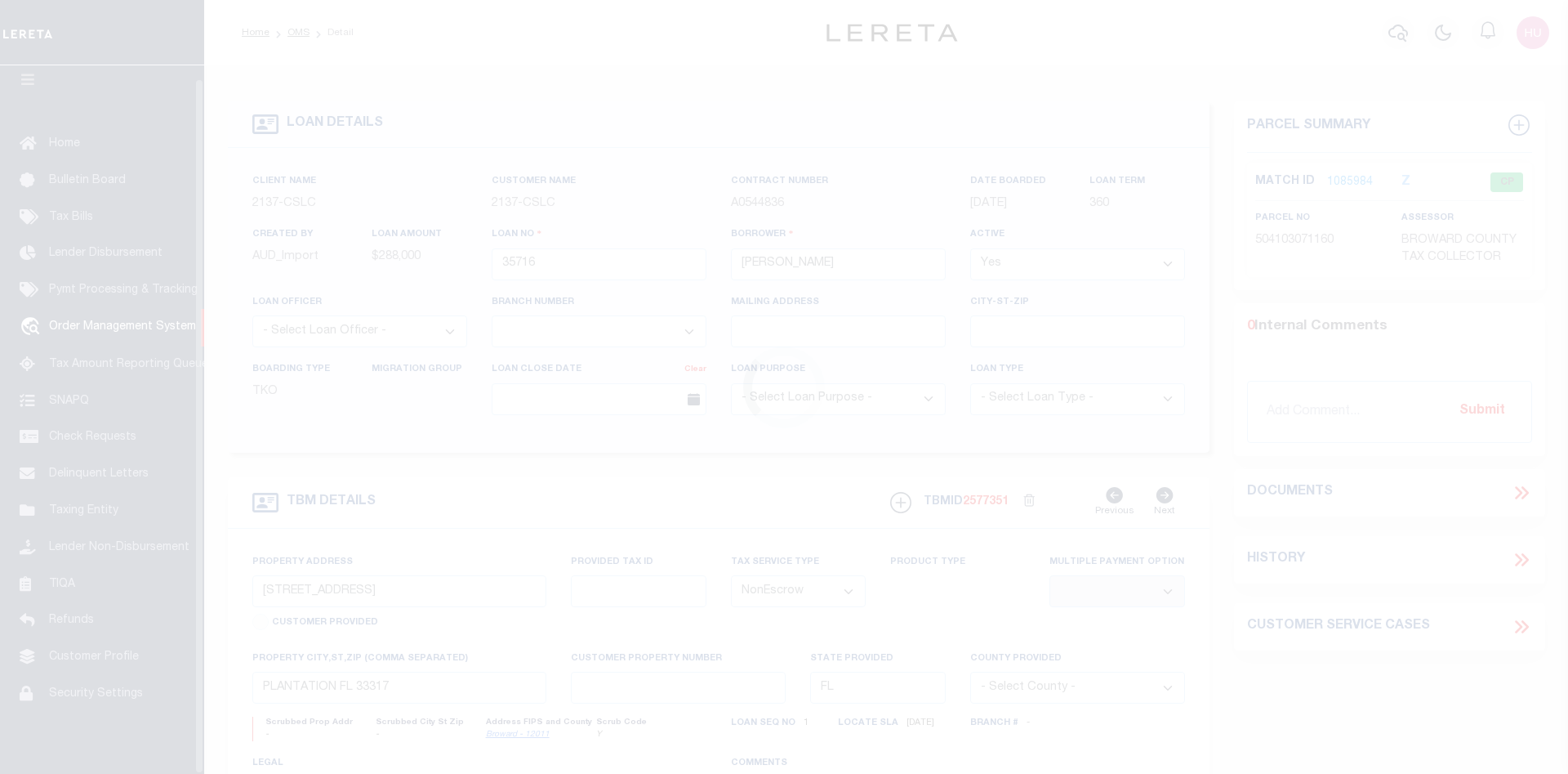
scroll to position [29, 0]
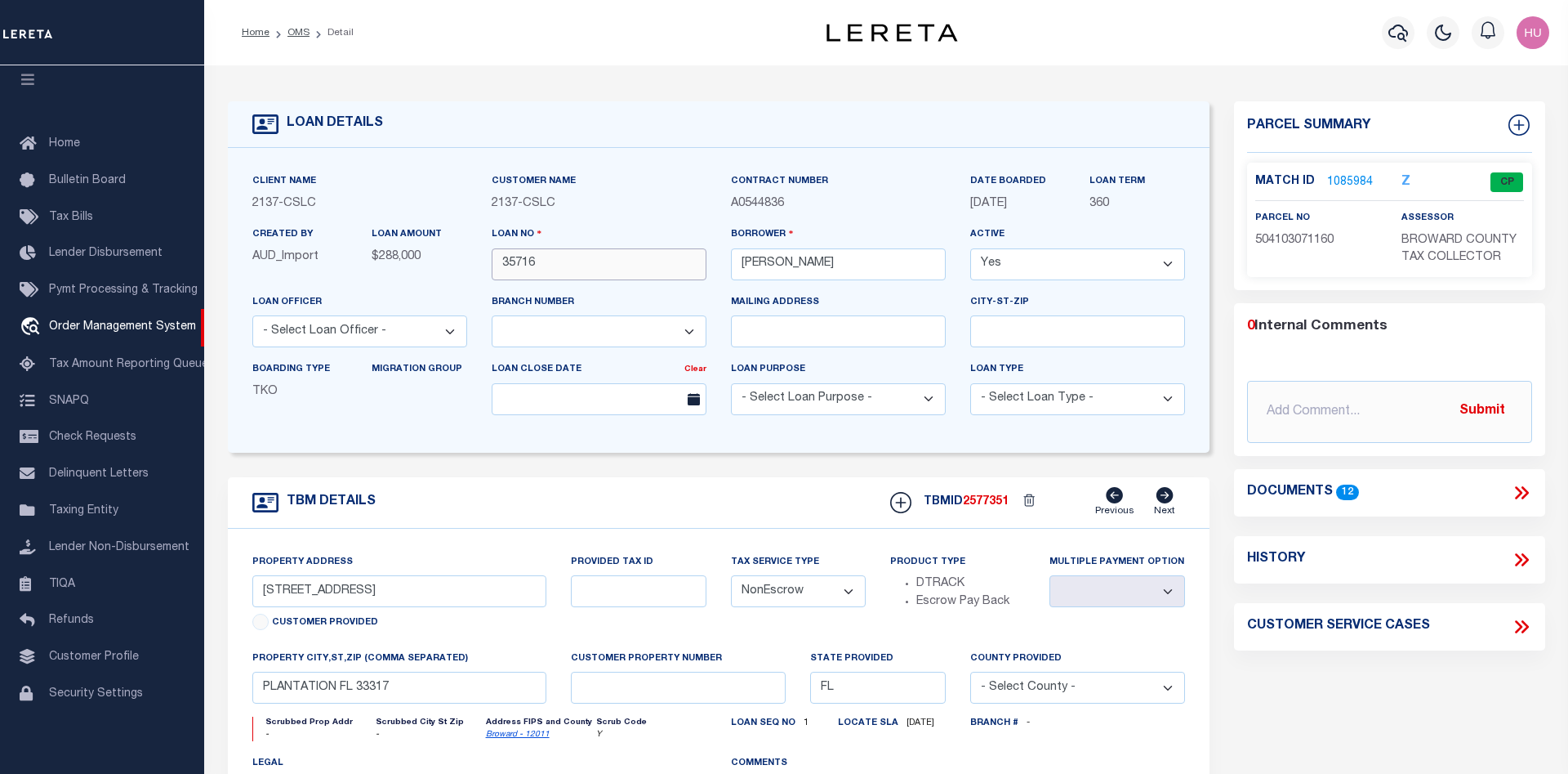
drag, startPoint x: 537, startPoint y: 265, endPoint x: 486, endPoint y: 265, distance: 51.0
click at [491, 265] on input "35716" at bounding box center [599, 264] width 215 height 32
drag, startPoint x: 490, startPoint y: 205, endPoint x: 564, endPoint y: 209, distance: 74.1
click at [564, 209] on div "Customer Name 2137 - CSLC" at bounding box center [599, 199] width 239 height 53
copy span "2137 - CSLC"
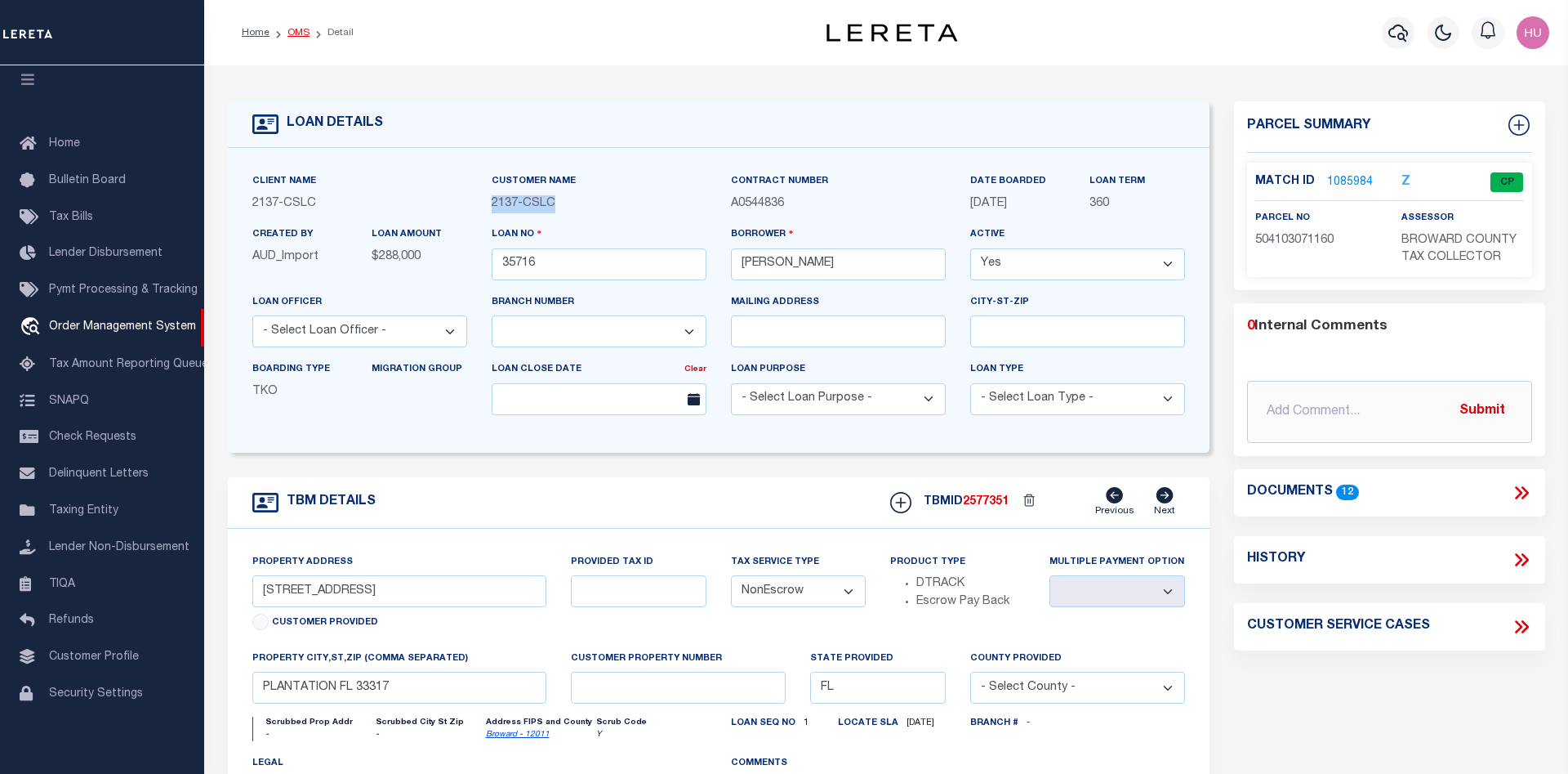
click at [305, 38] on link "OMS" at bounding box center [299, 32] width 22 height 10
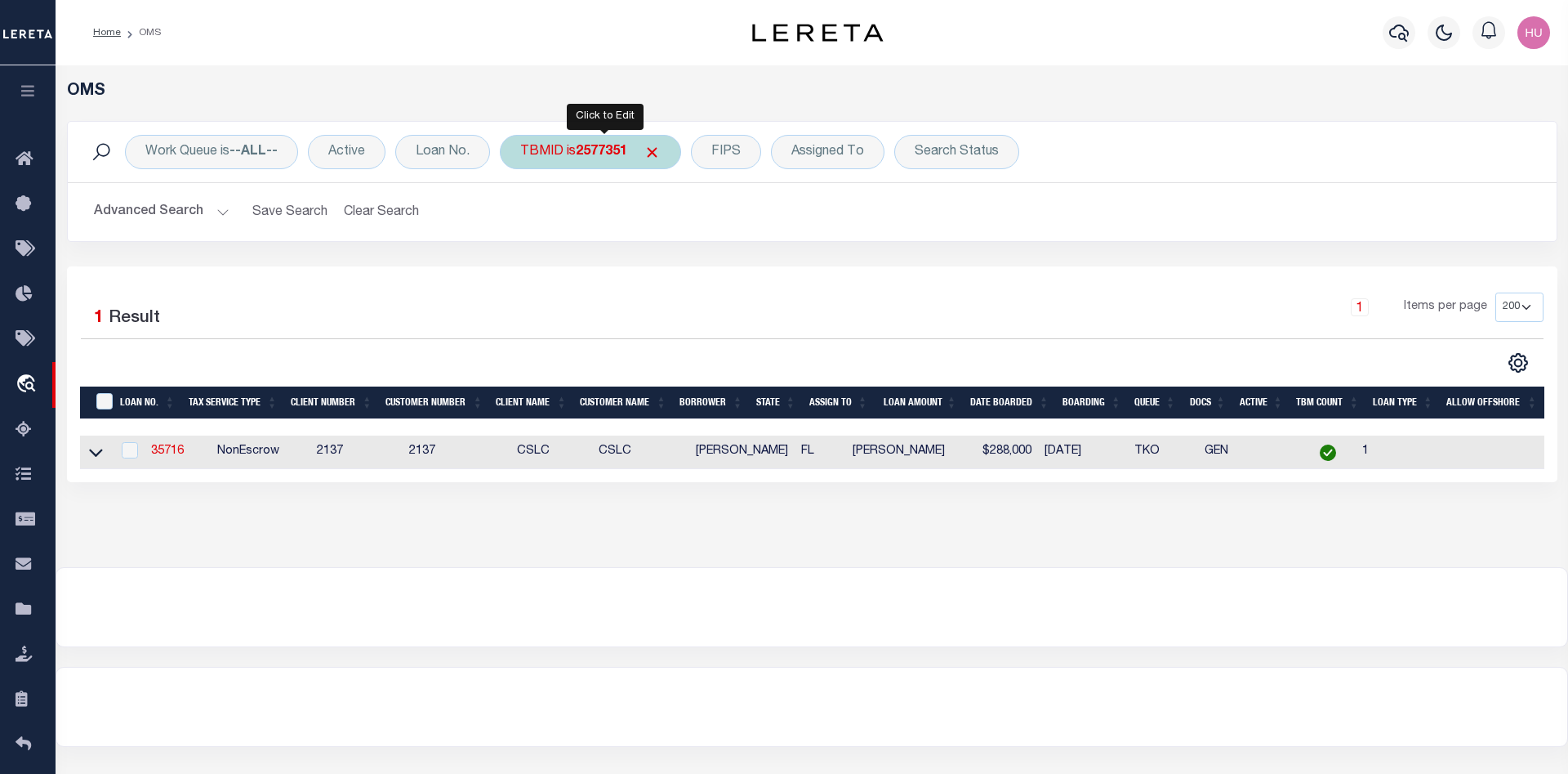
click at [551, 151] on div "TBMID is 2577351" at bounding box center [591, 151] width 182 height 34
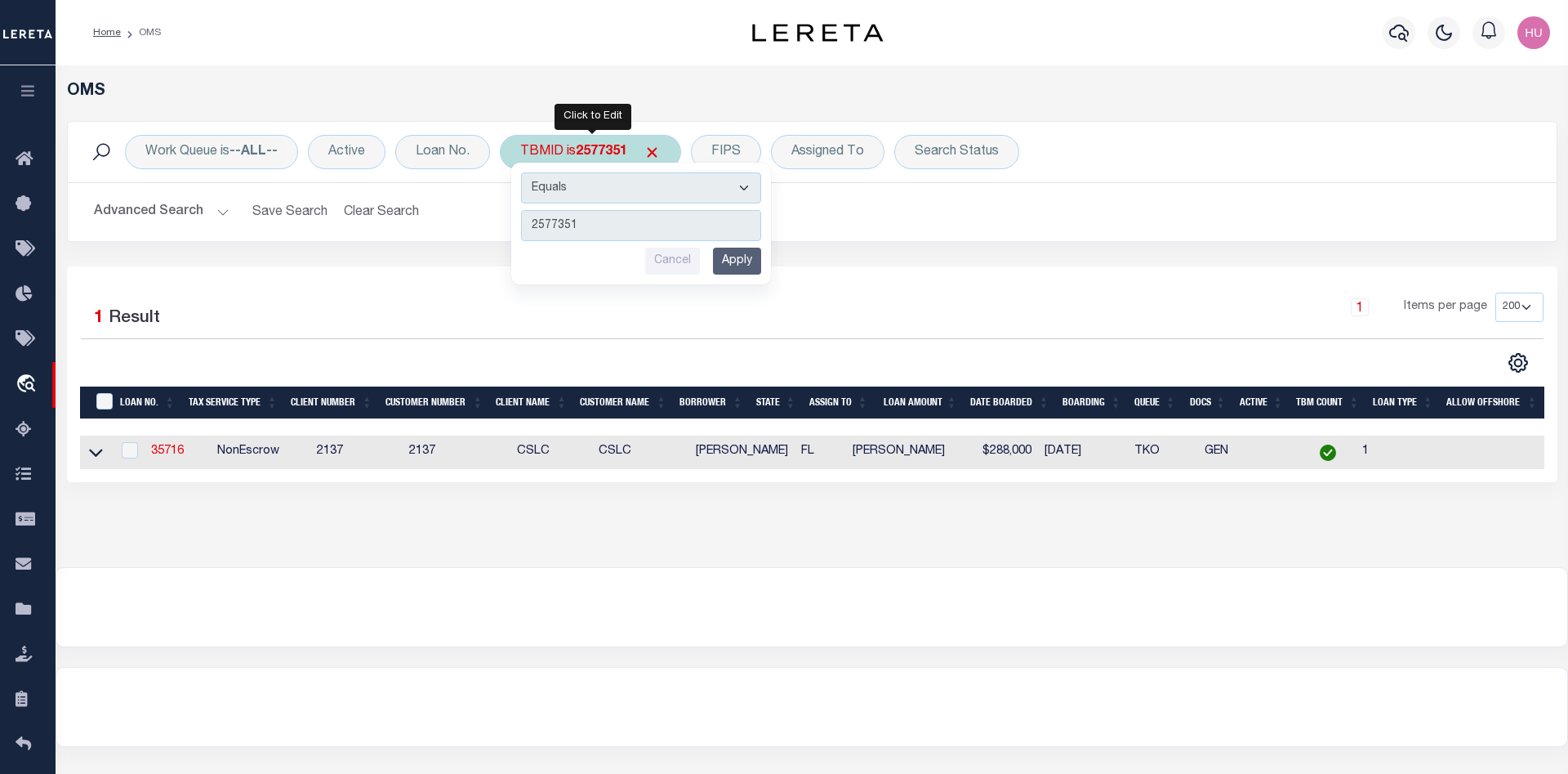
type input "10021426"
click at [741, 264] on input "Apply" at bounding box center [737, 260] width 49 height 27
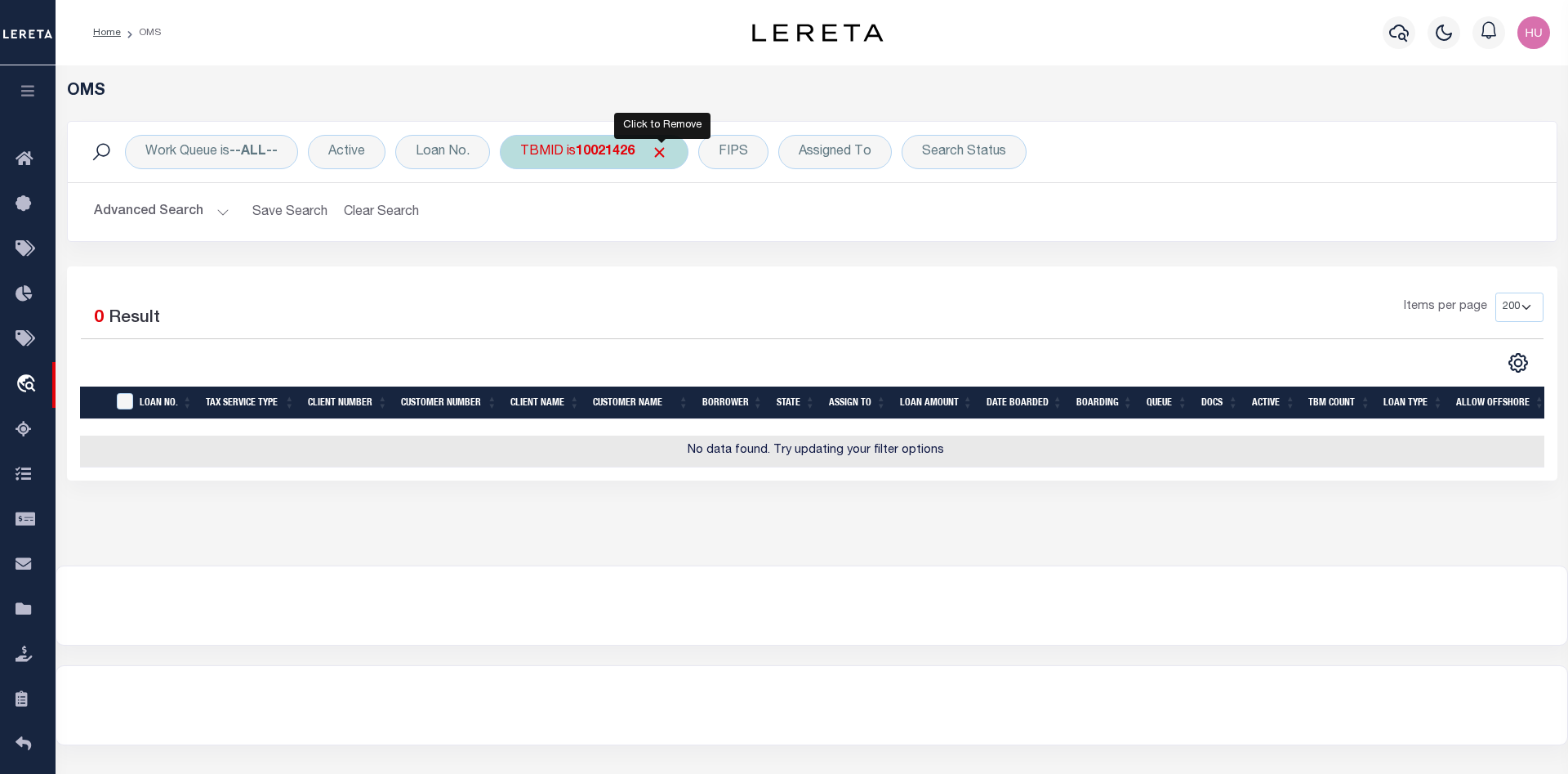
click at [661, 152] on span "Click to Remove" at bounding box center [659, 152] width 17 height 17
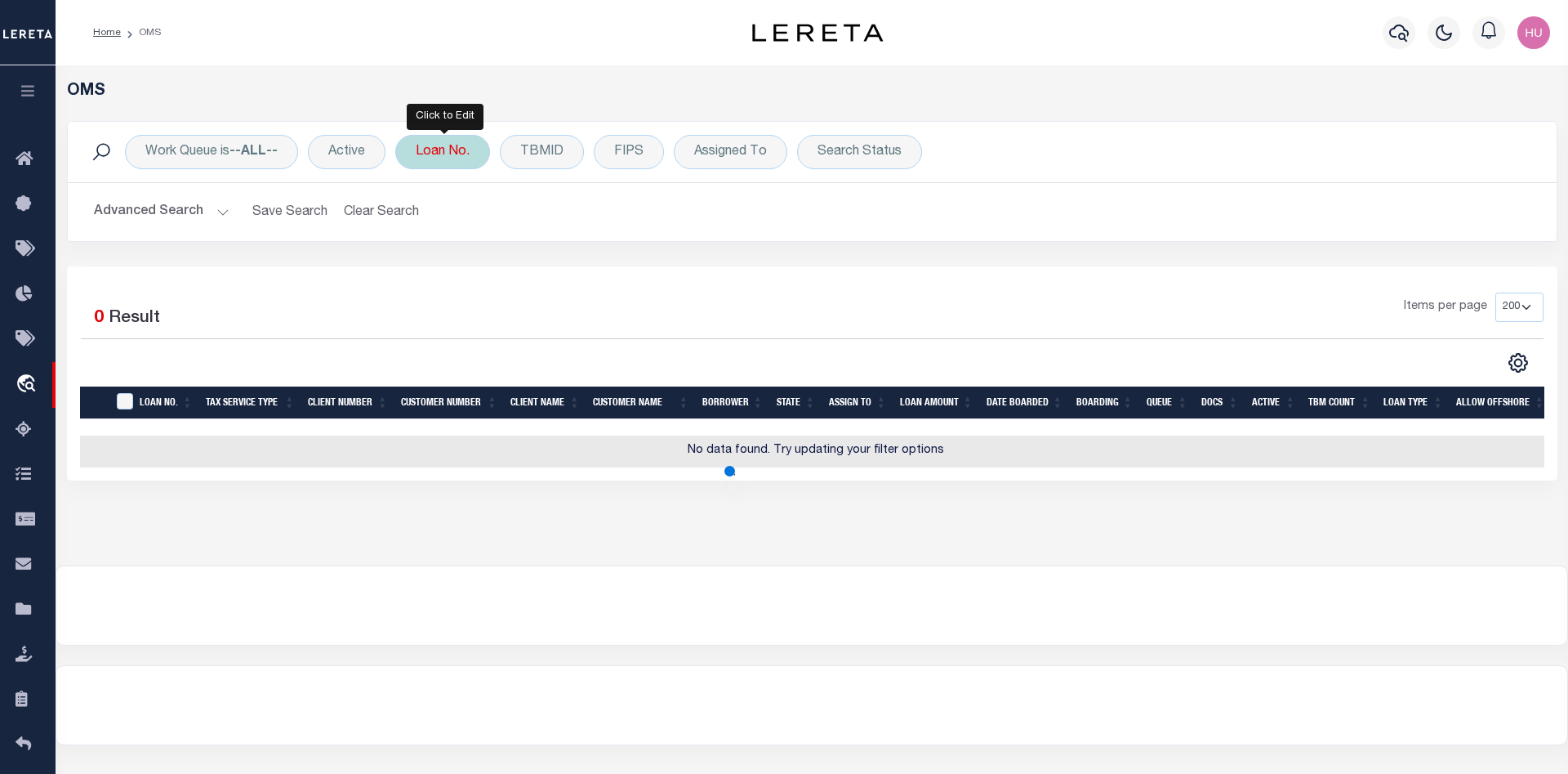
click at [455, 149] on div "Loan No." at bounding box center [442, 151] width 94 height 34
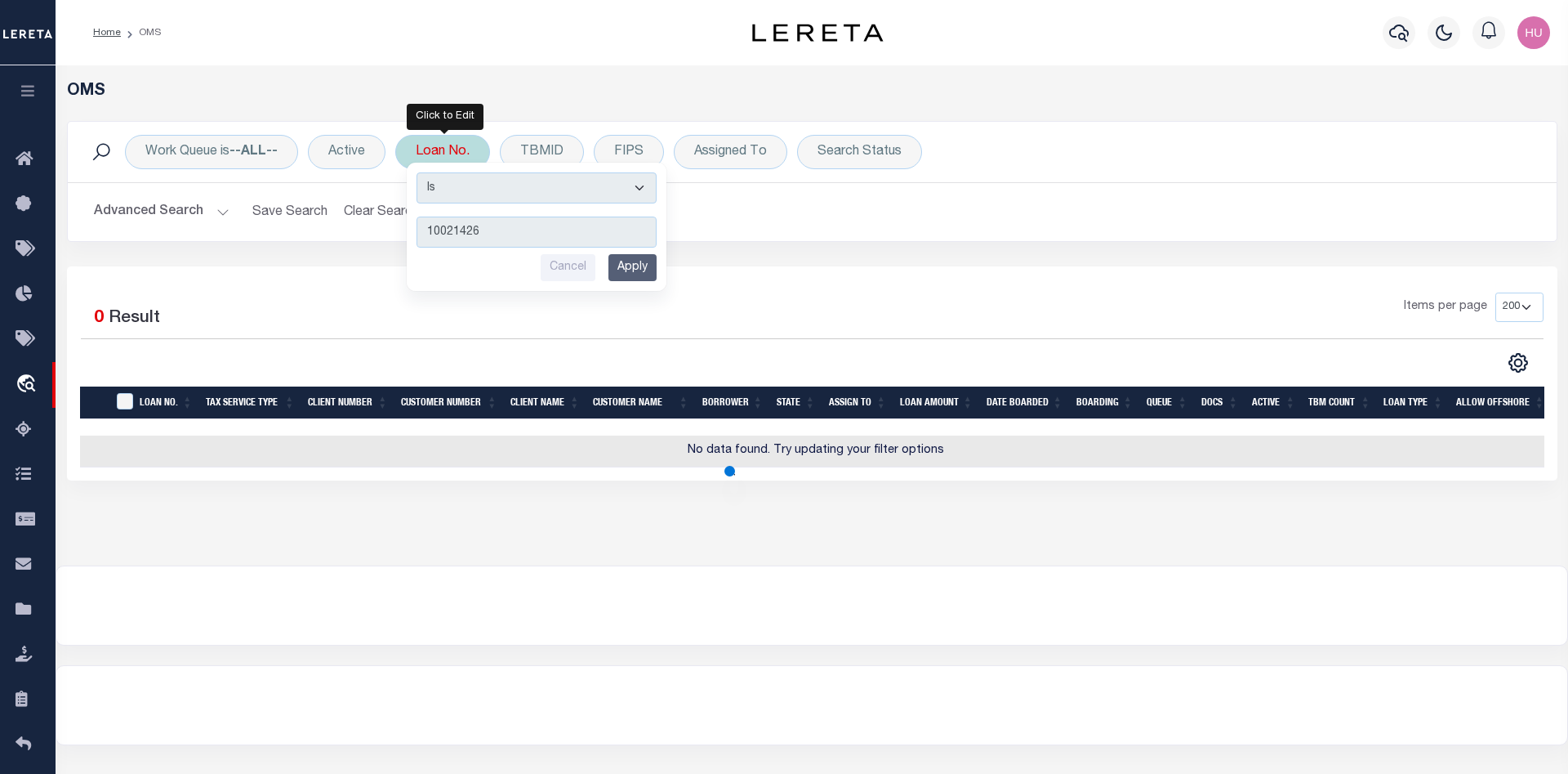
type input "10021426"
click at [624, 272] on input "Apply" at bounding box center [633, 267] width 49 height 27
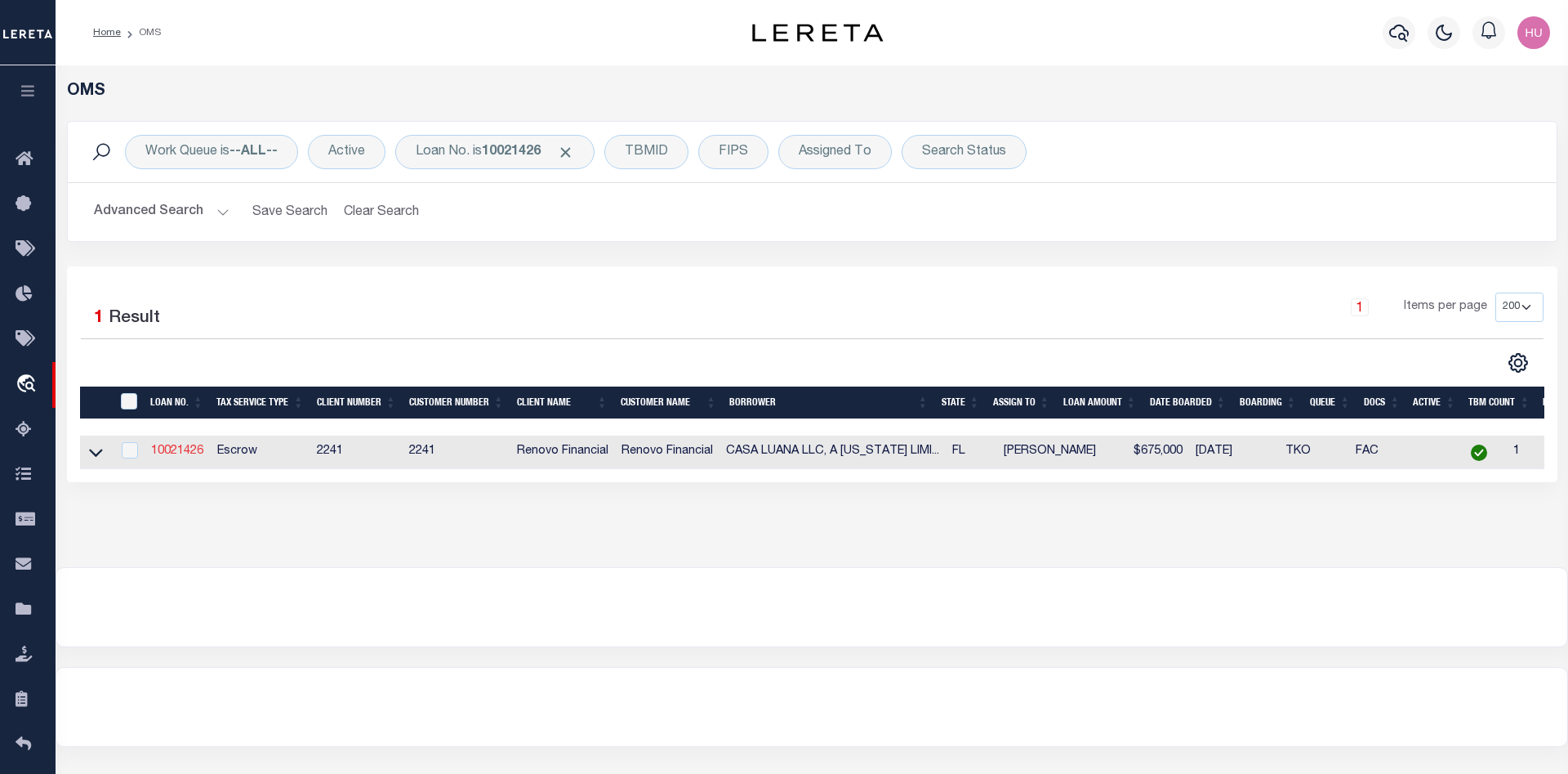
click at [174, 453] on link "10021426" at bounding box center [177, 451] width 52 height 11
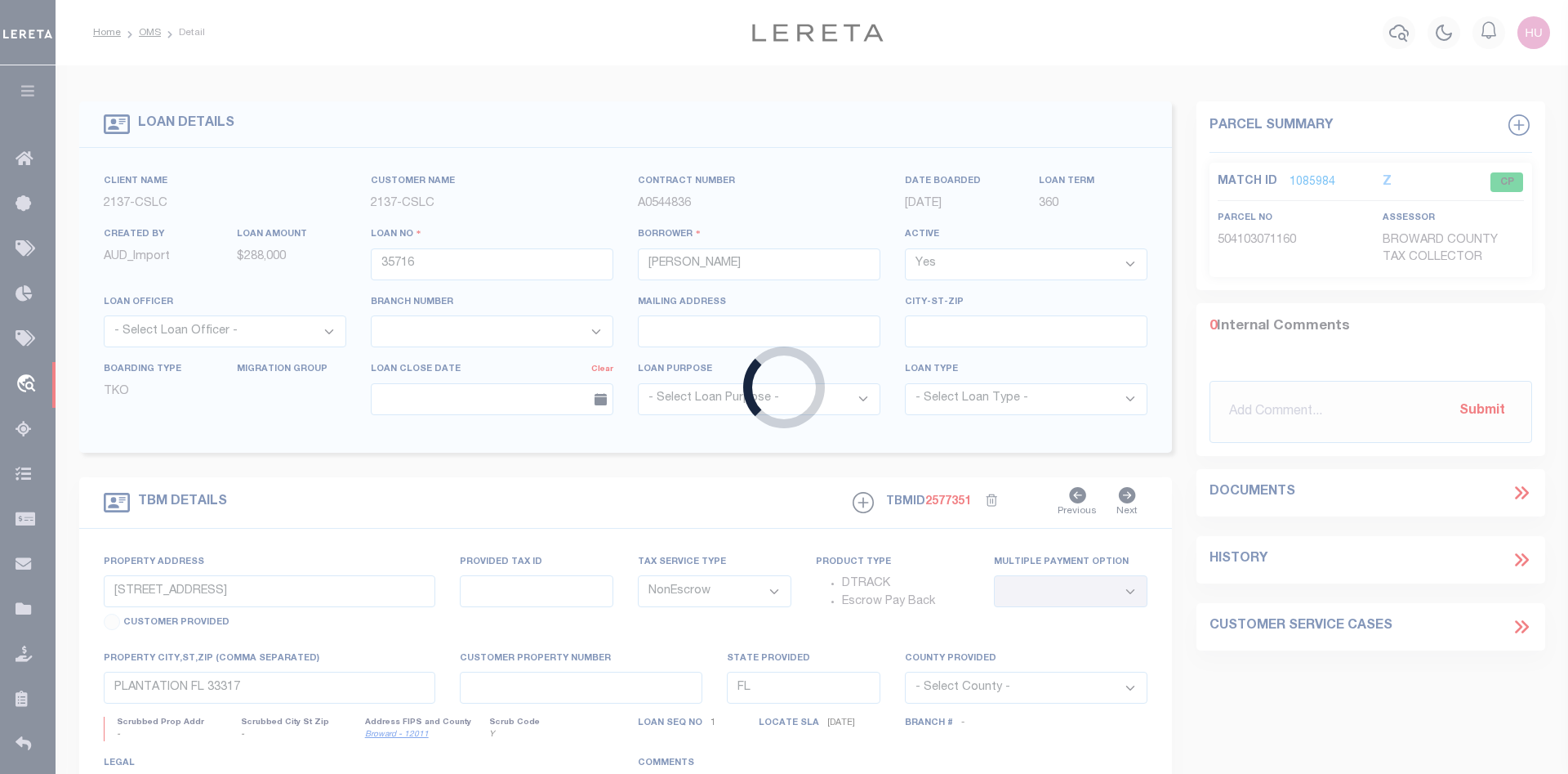
type input "10021426"
type input "CASA LUANA LLC, A [US_STATE] LIMITED L"
select select
type input "[STREET_ADDRESS]"
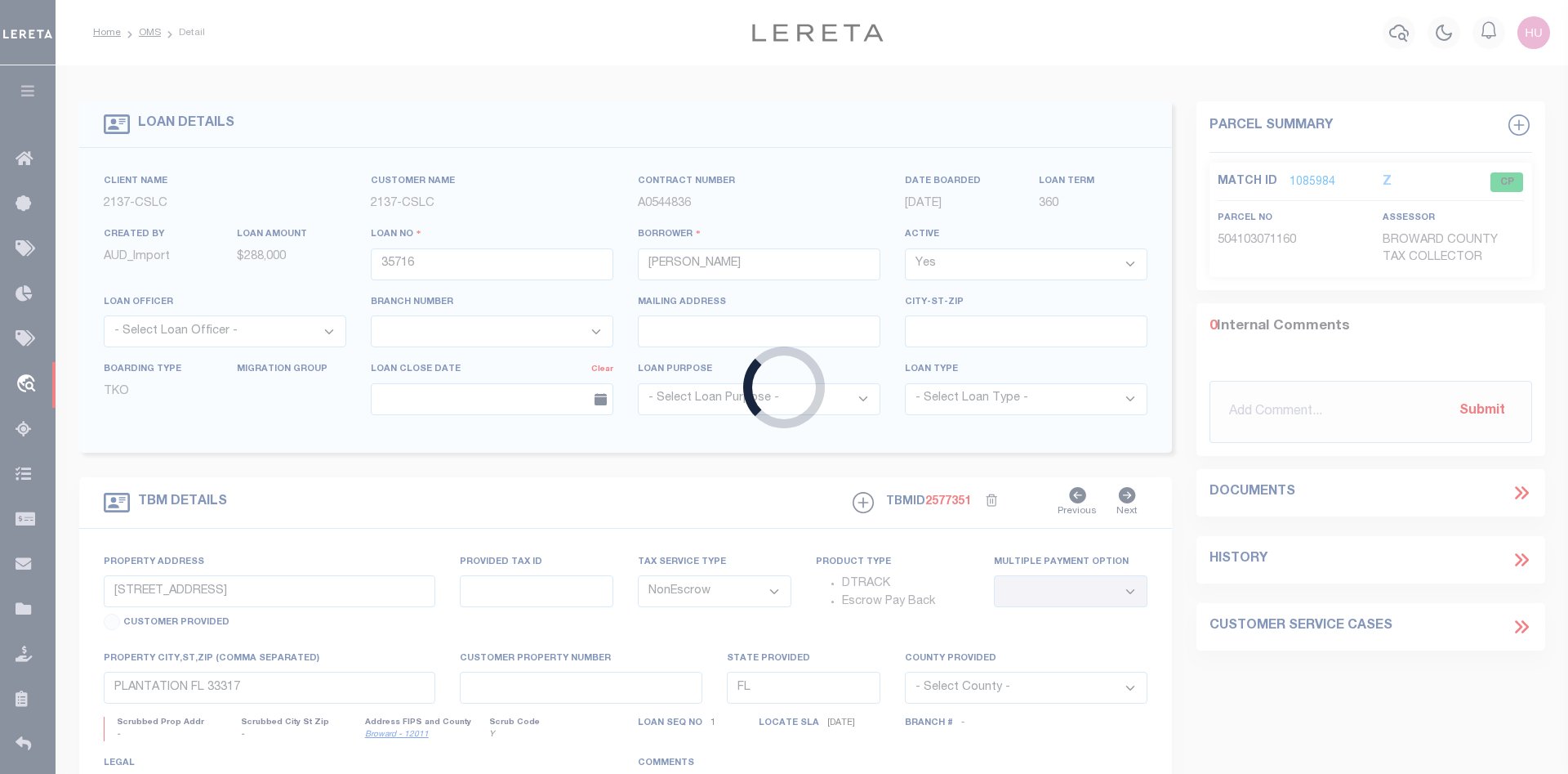
type input "MIRAMAR FL 33025"
select select "10"
select select "Escrow"
type input "504103-07-1160"
select select
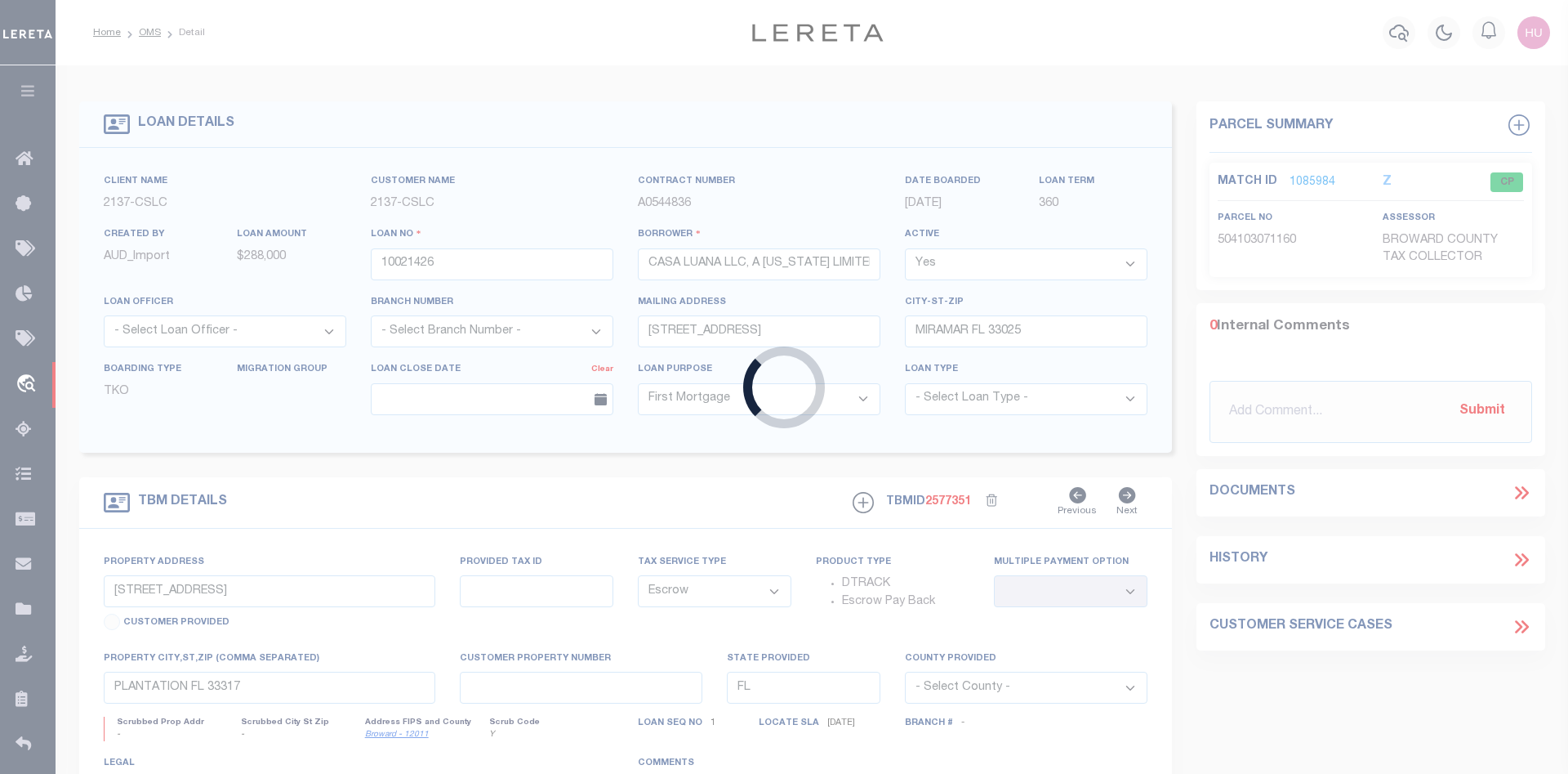
type input "PLANTATION, FL 33317"
type input "a0kUS000007eaIY"
select select
type textarea "Liability Limited to Customer Provided Parcel"
select select "14701"
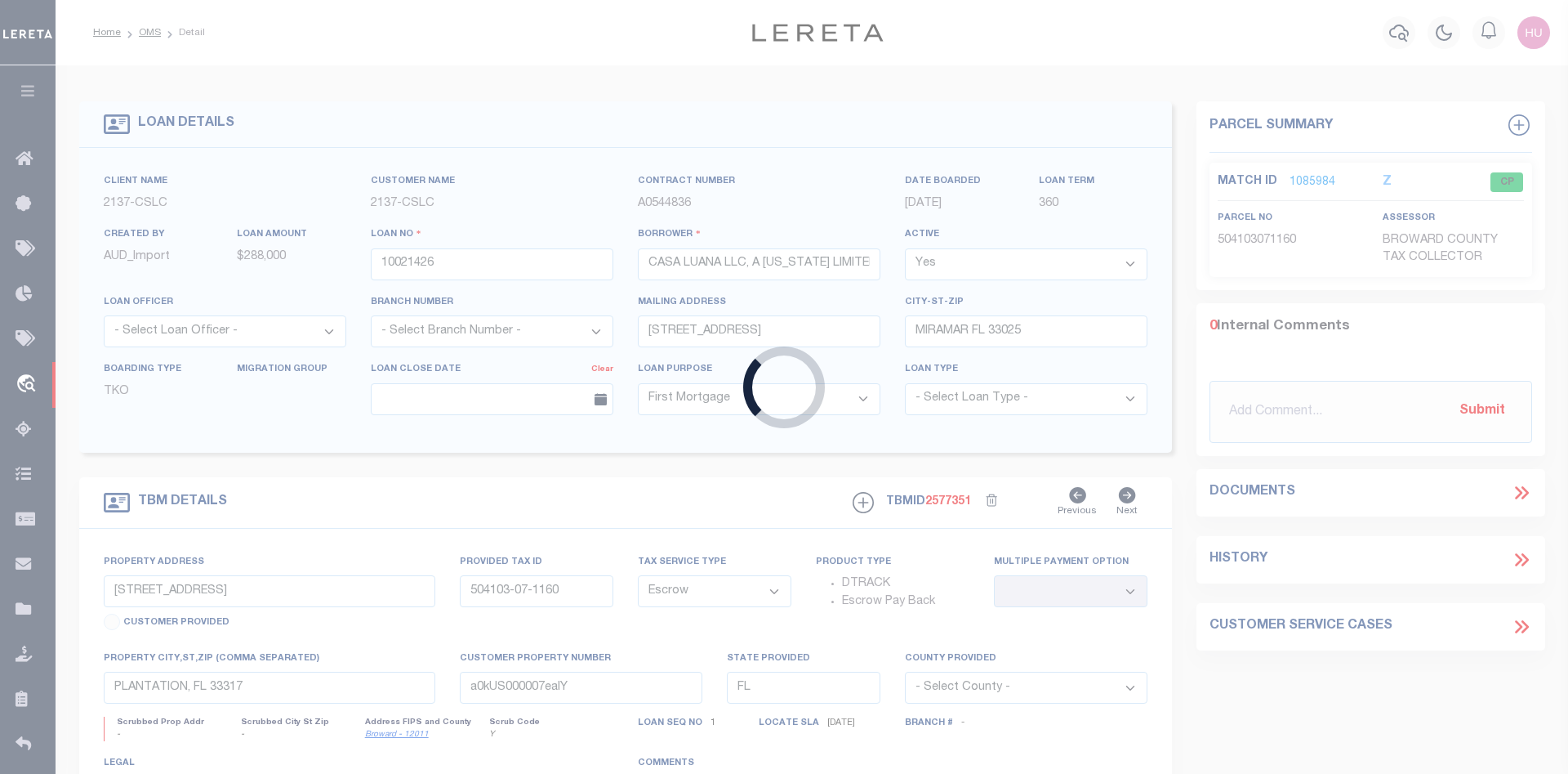
select select "25067"
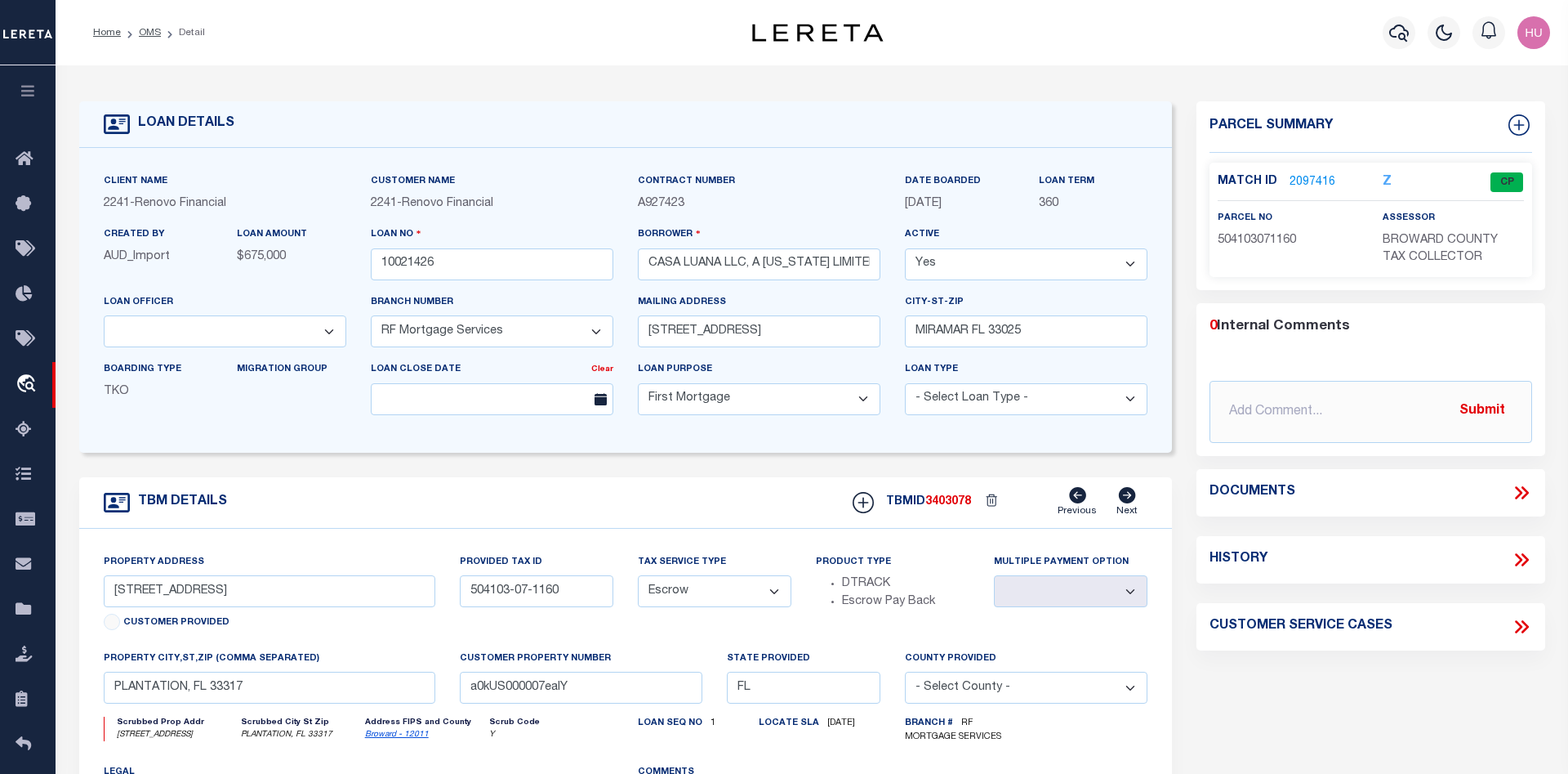
click at [1302, 183] on link "2097416" at bounding box center [1313, 182] width 46 height 17
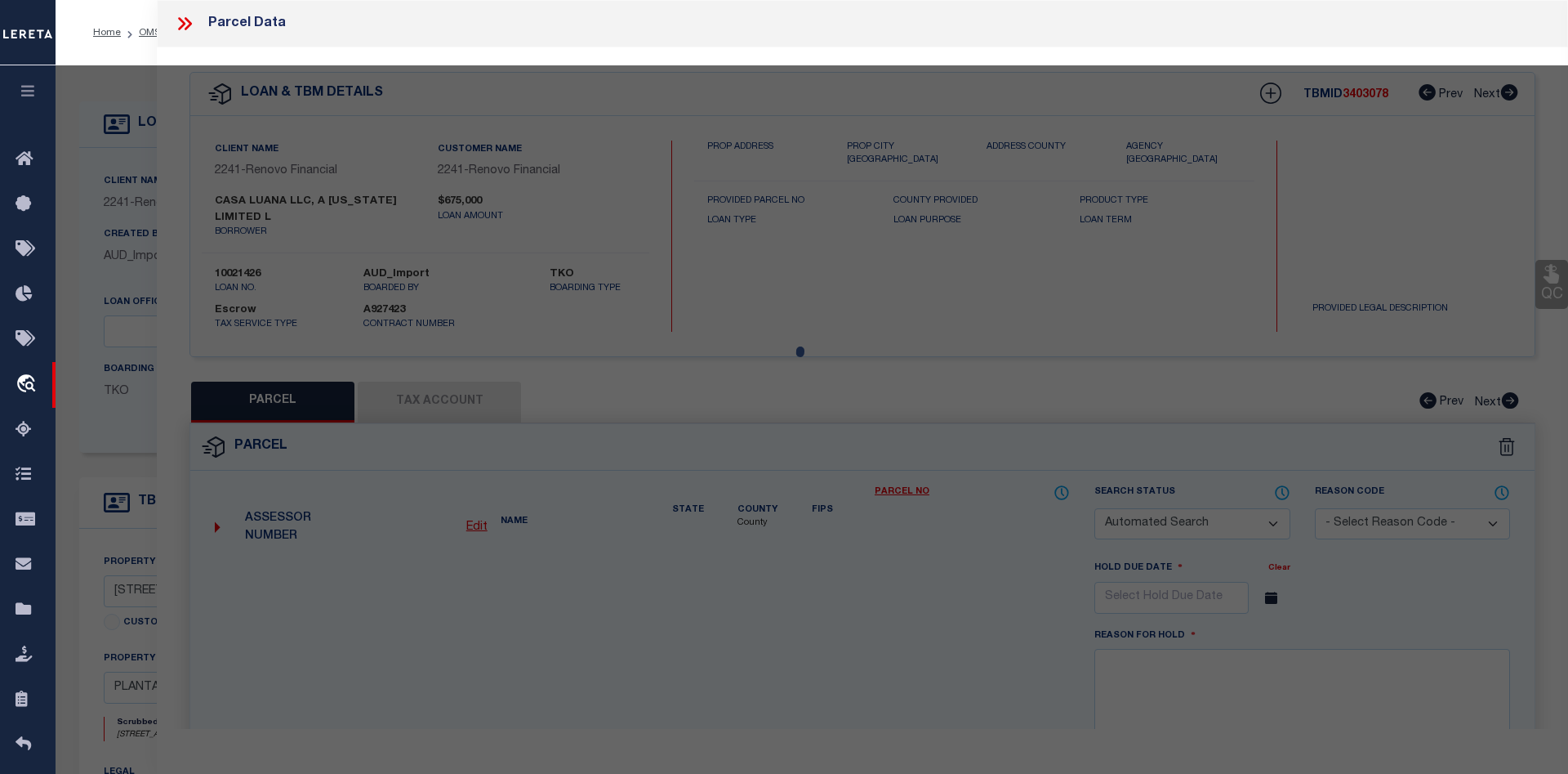
checkbox input "false"
select select "CP"
type input "KARENS BUSINESS INVESTMENTS LLC"
select select "AGW"
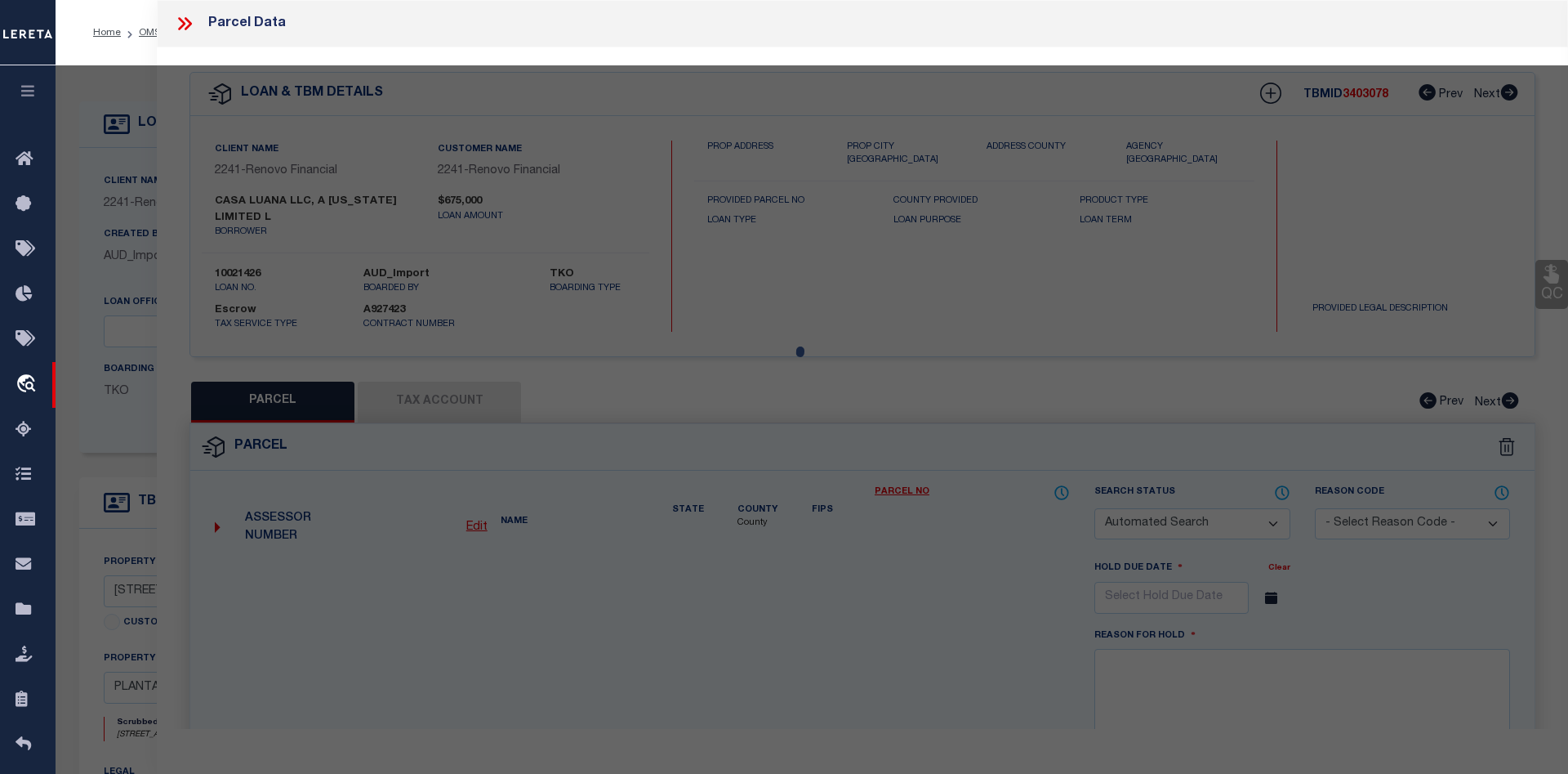
select select
type input "600 NW 66TH AVE"
checkbox input "false"
type input "PLANTATION FL 33317"
type textarea "PLANTATION GARDENS SEC 5 FIRST ADD 50-20 B LOT 23 BLK 15"
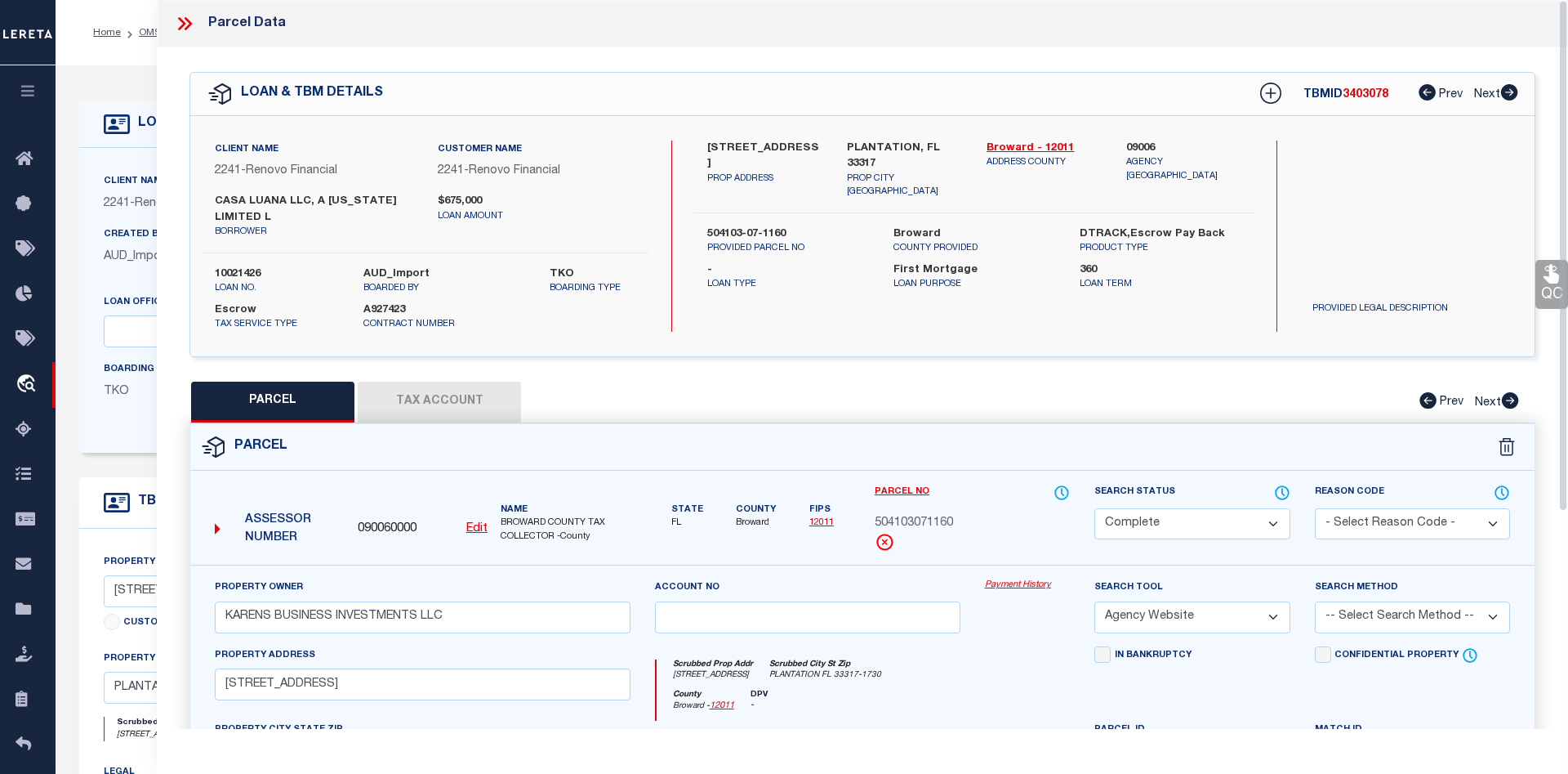
click at [1012, 580] on link "Payment History" at bounding box center [1028, 585] width 86 height 14
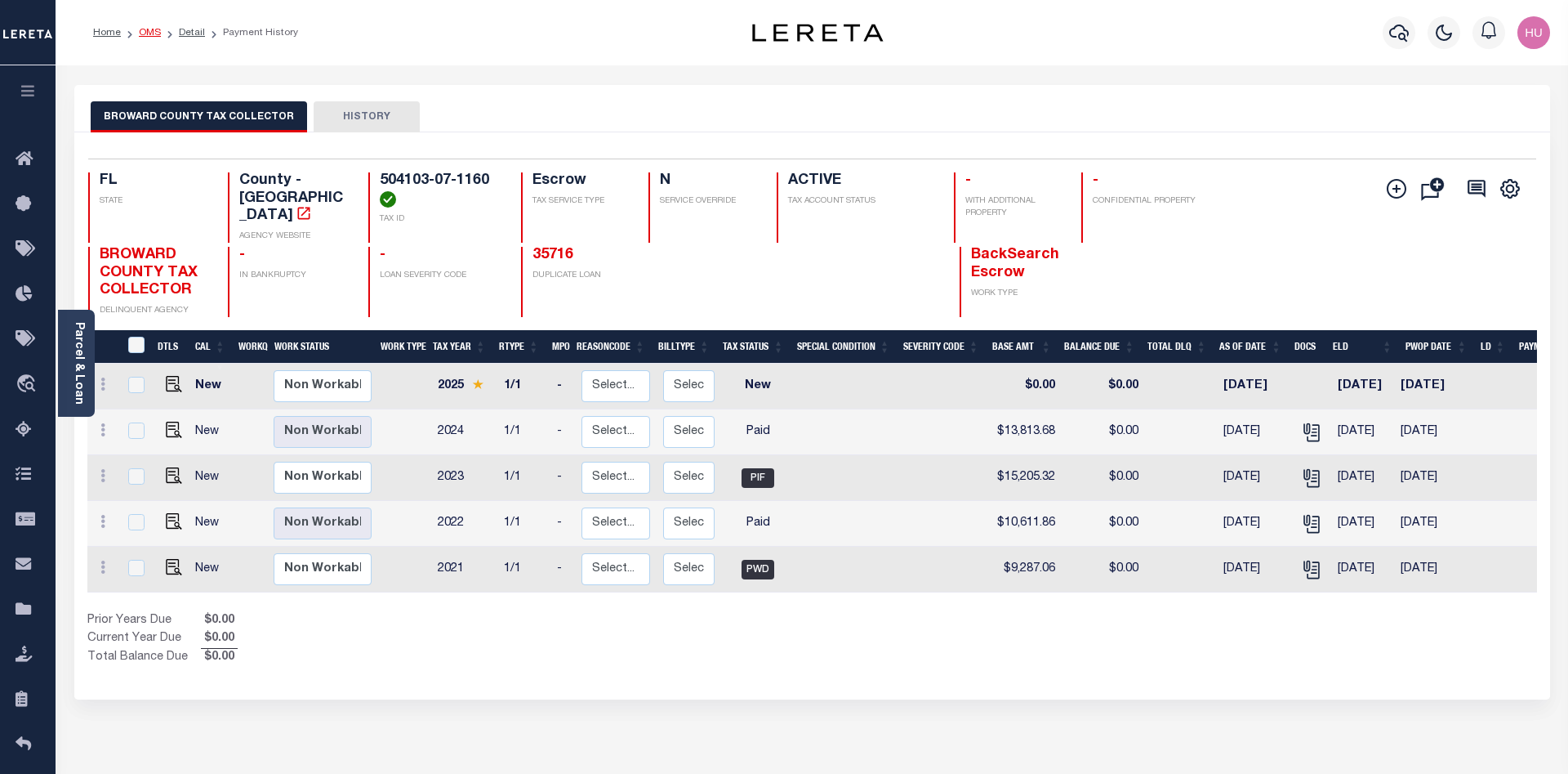
click at [148, 29] on link "OMS" at bounding box center [149, 32] width 22 height 10
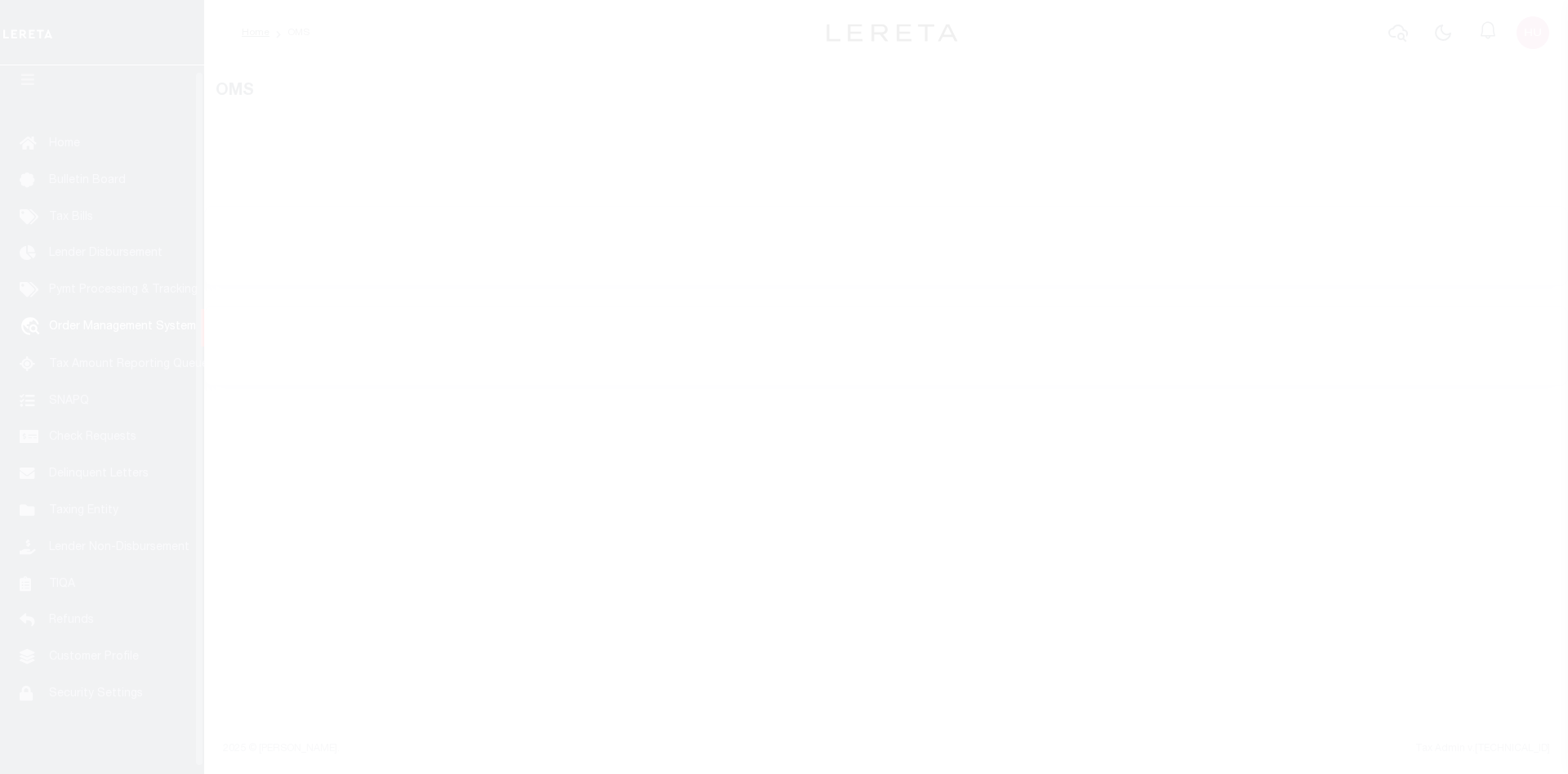
scroll to position [29, 0]
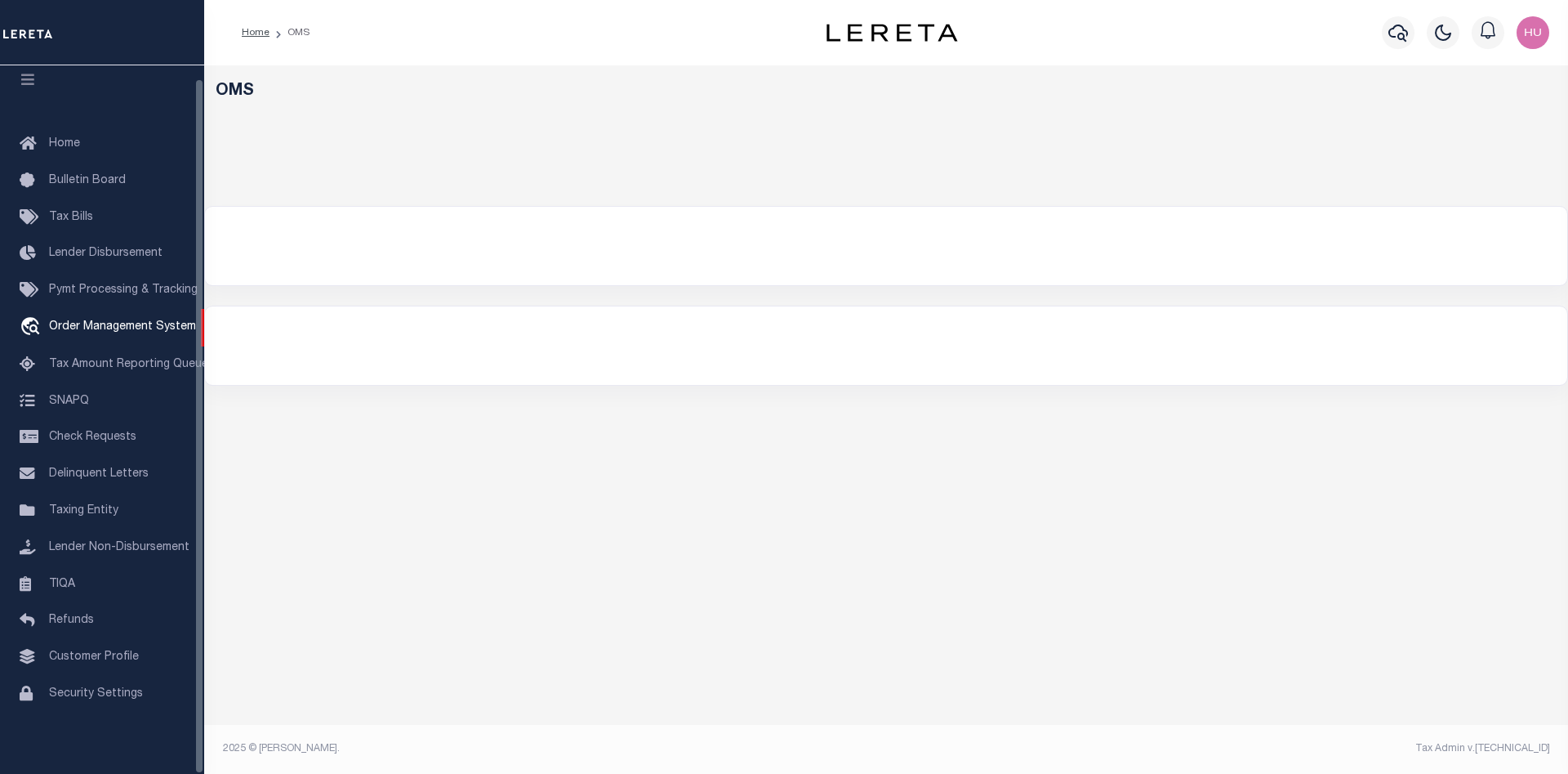
select select "200"
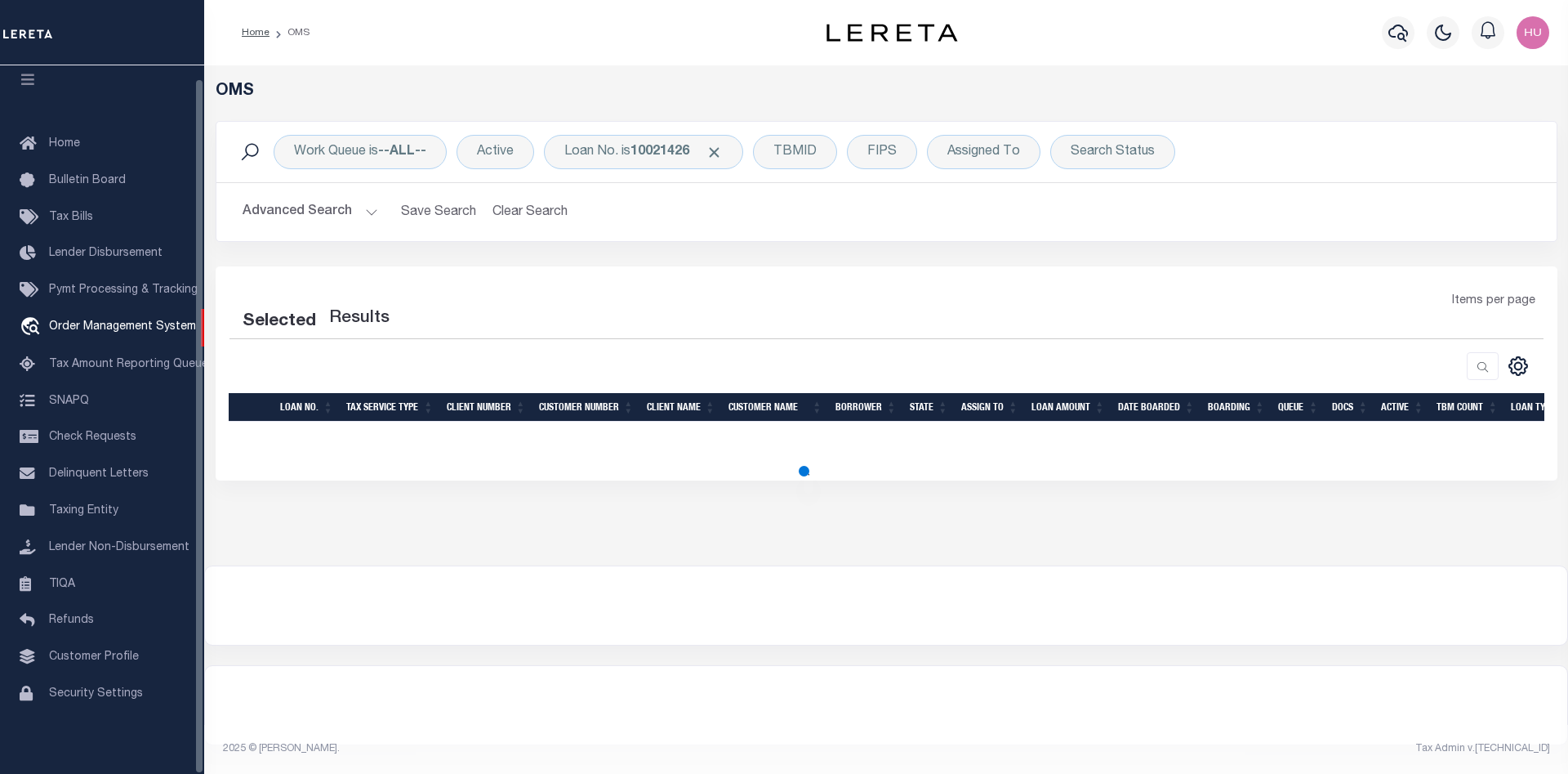
select select "200"
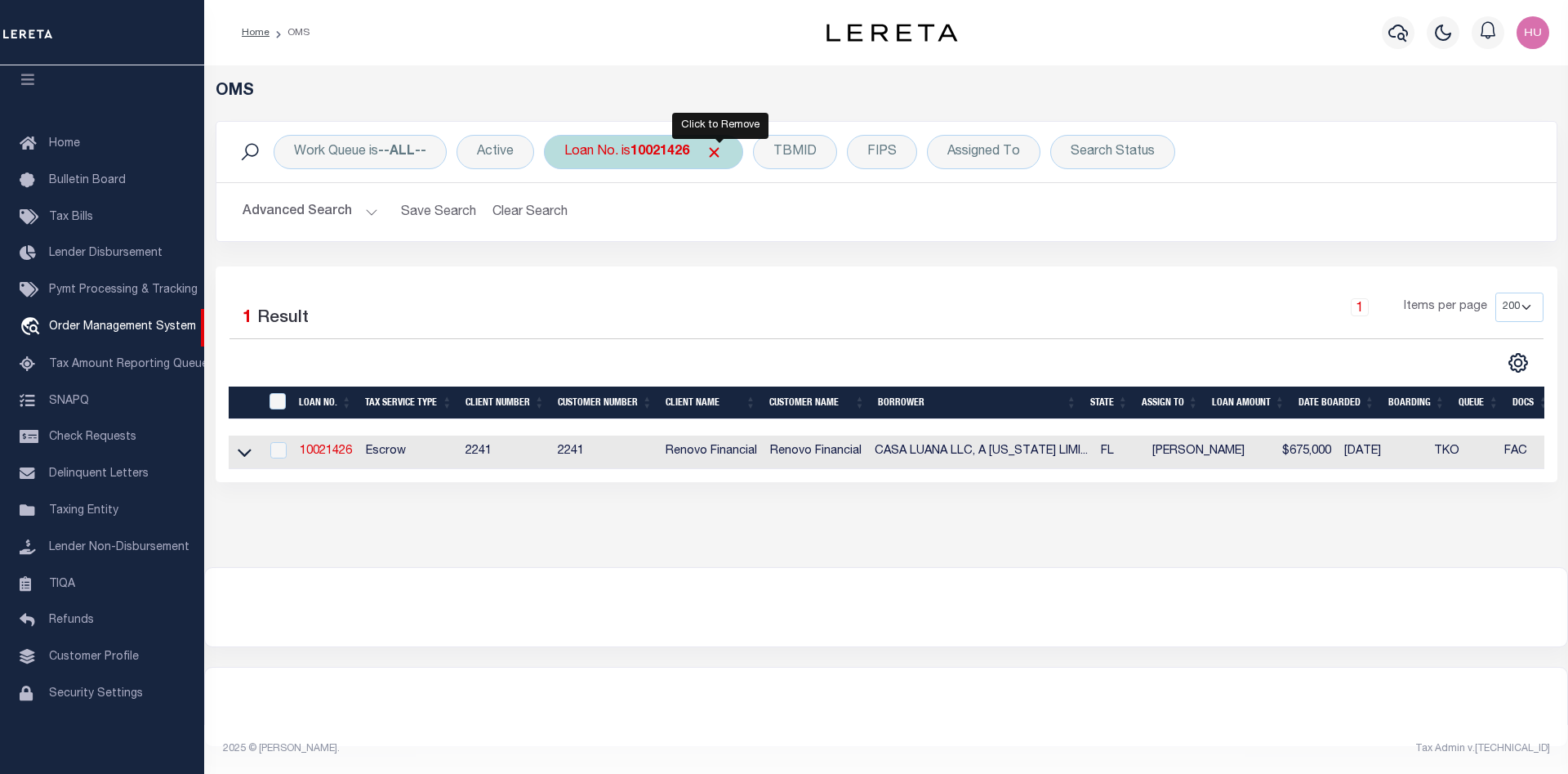
click at [719, 149] on span "Click to Remove" at bounding box center [714, 152] width 17 height 17
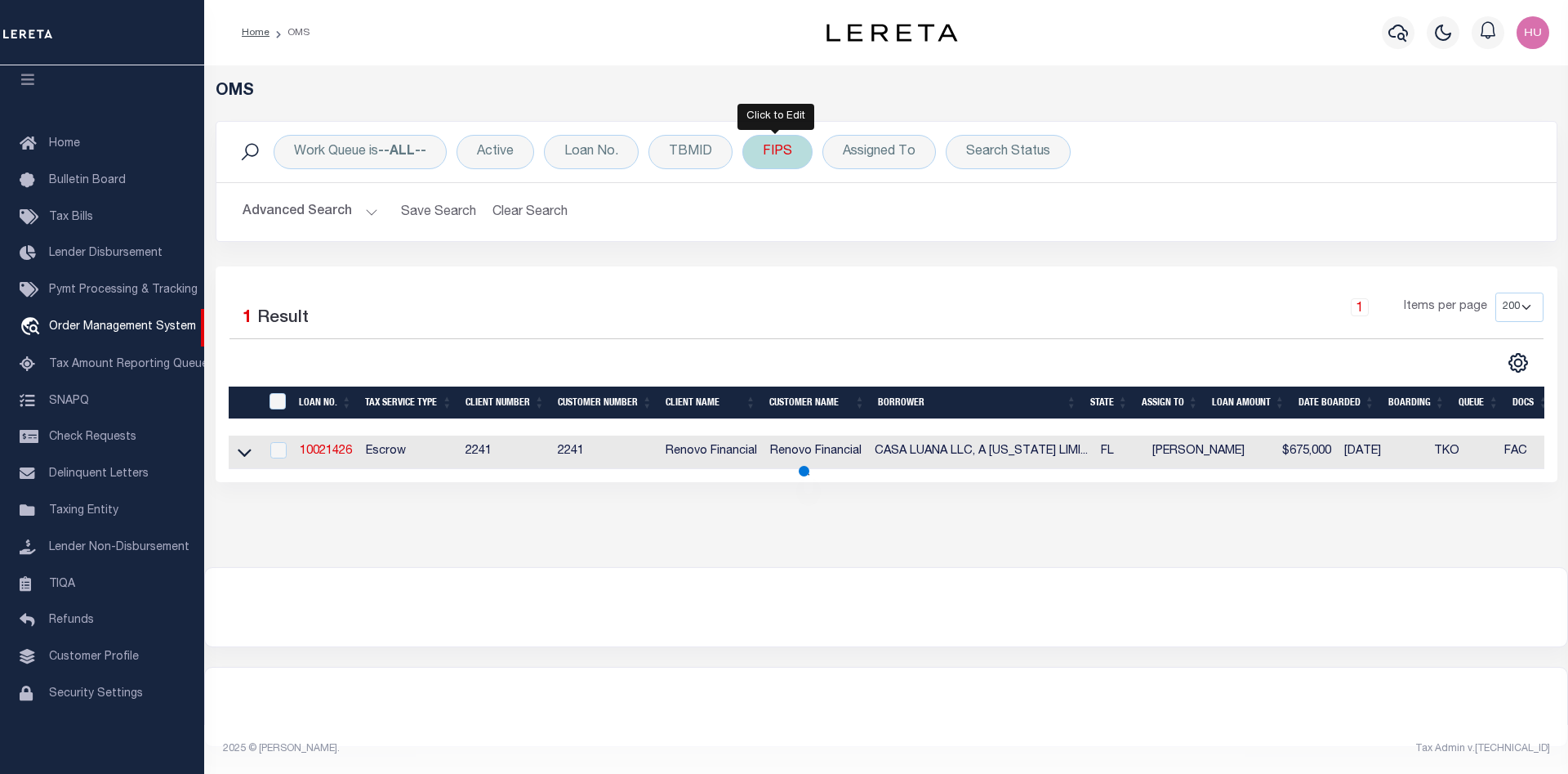
click at [789, 154] on div "FIPS" at bounding box center [778, 151] width 71 height 34
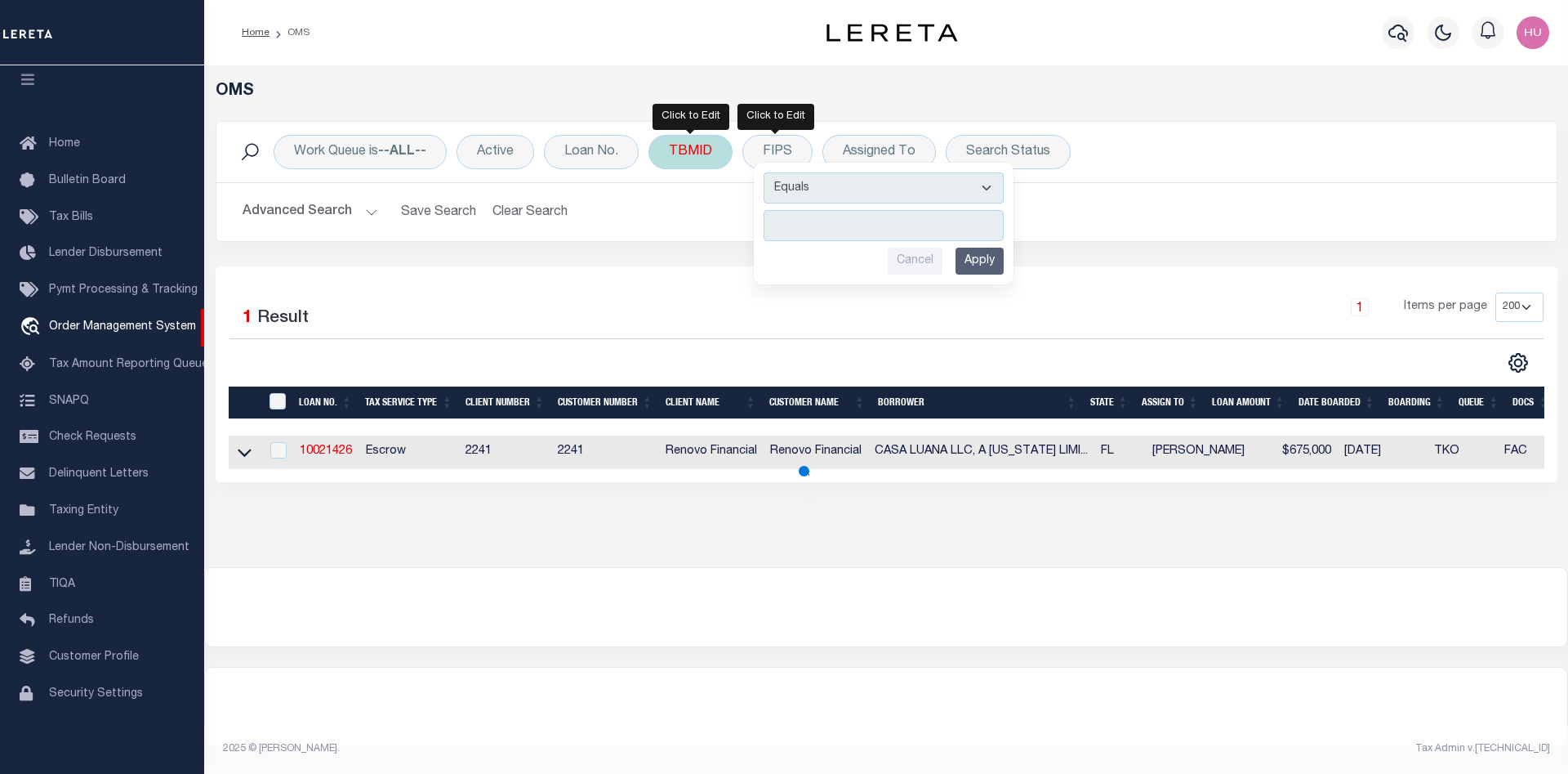
click at [699, 155] on div "TBMID" at bounding box center [690, 151] width 84 height 34
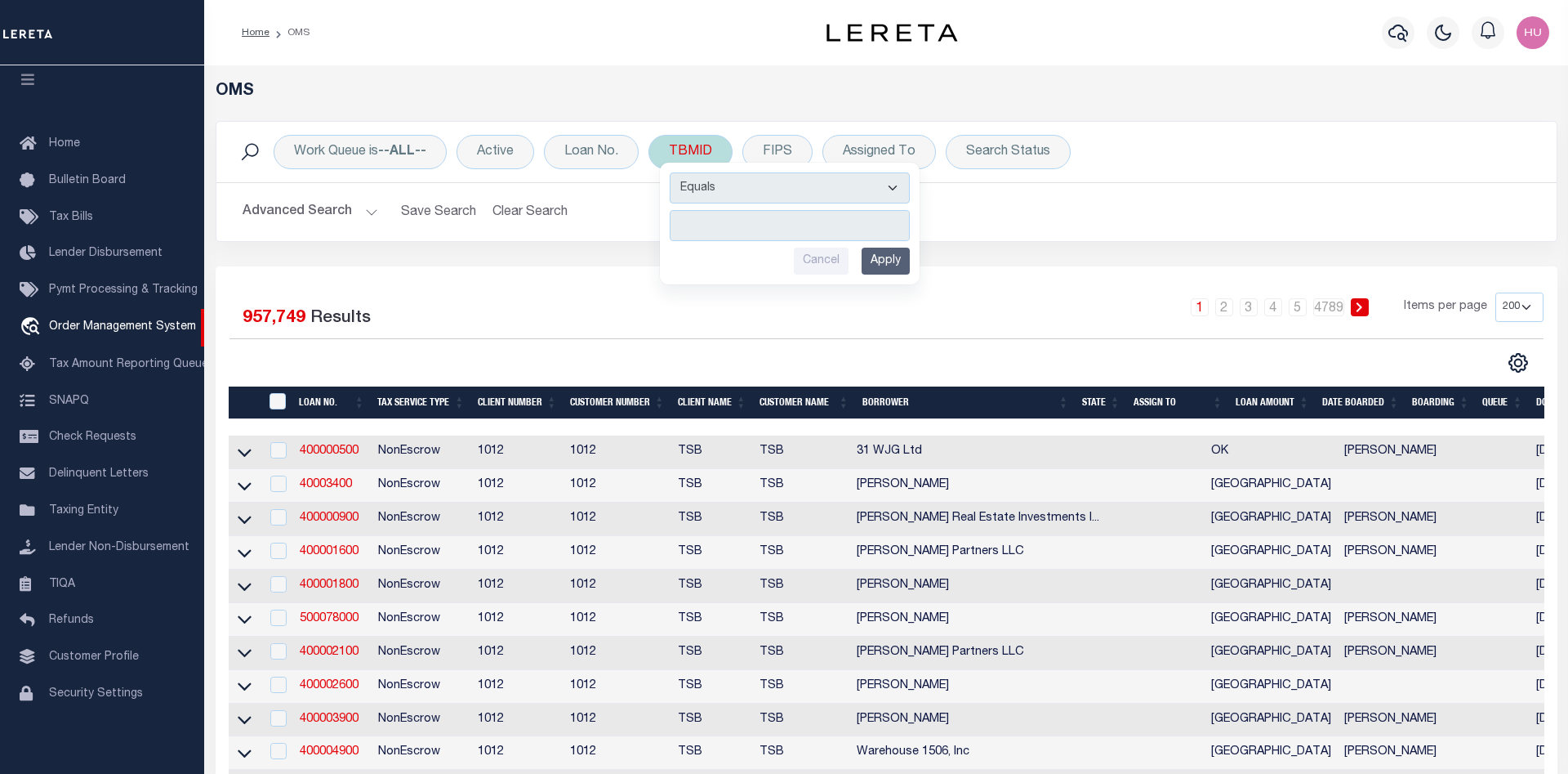
type input "3112479"
click at [902, 266] on input "Apply" at bounding box center [886, 260] width 49 height 27
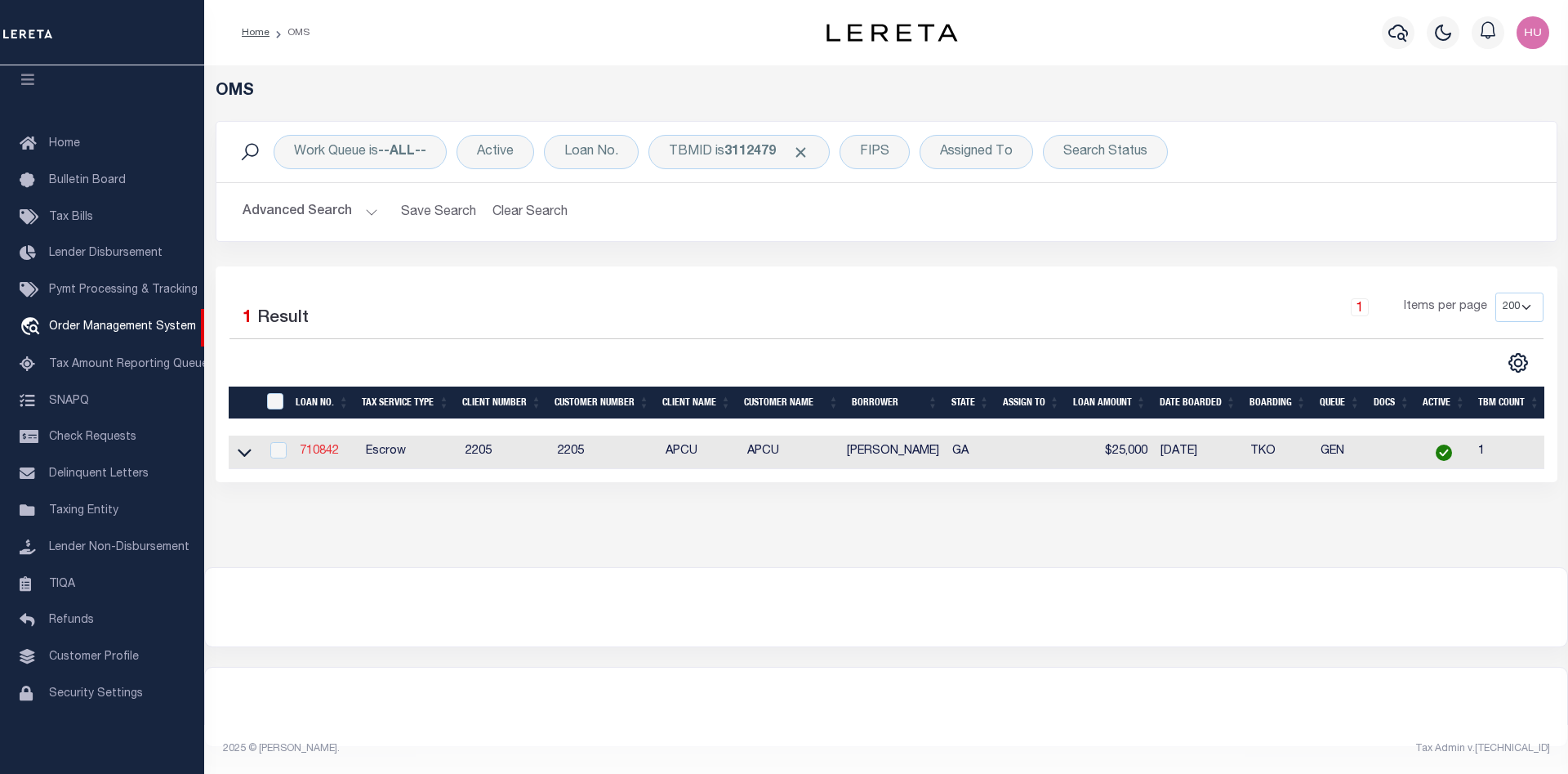
click at [318, 456] on link "710842" at bounding box center [319, 451] width 39 height 11
type input "710842"
type input "[PERSON_NAME]"
select select
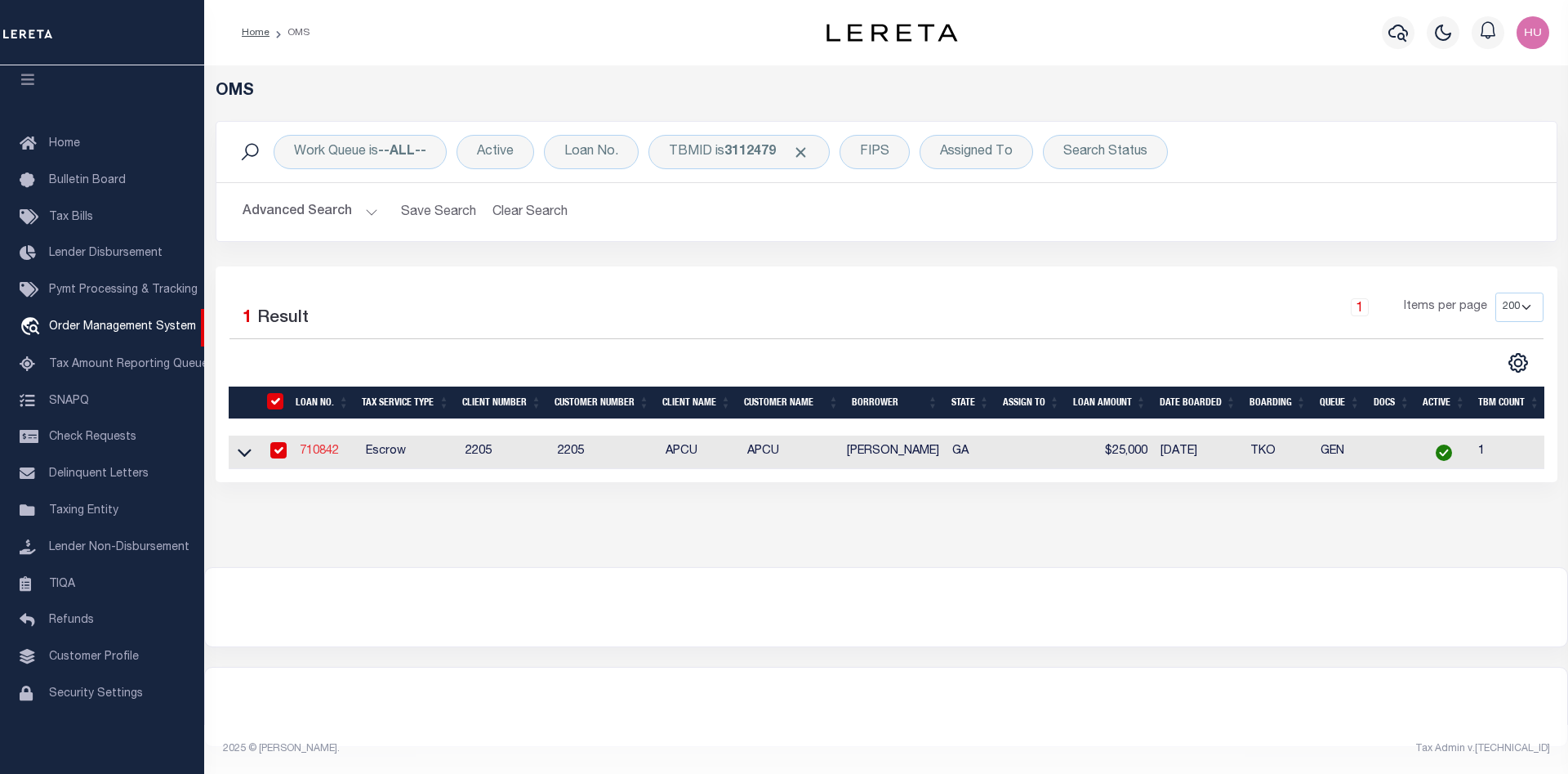
select select "Escrow"
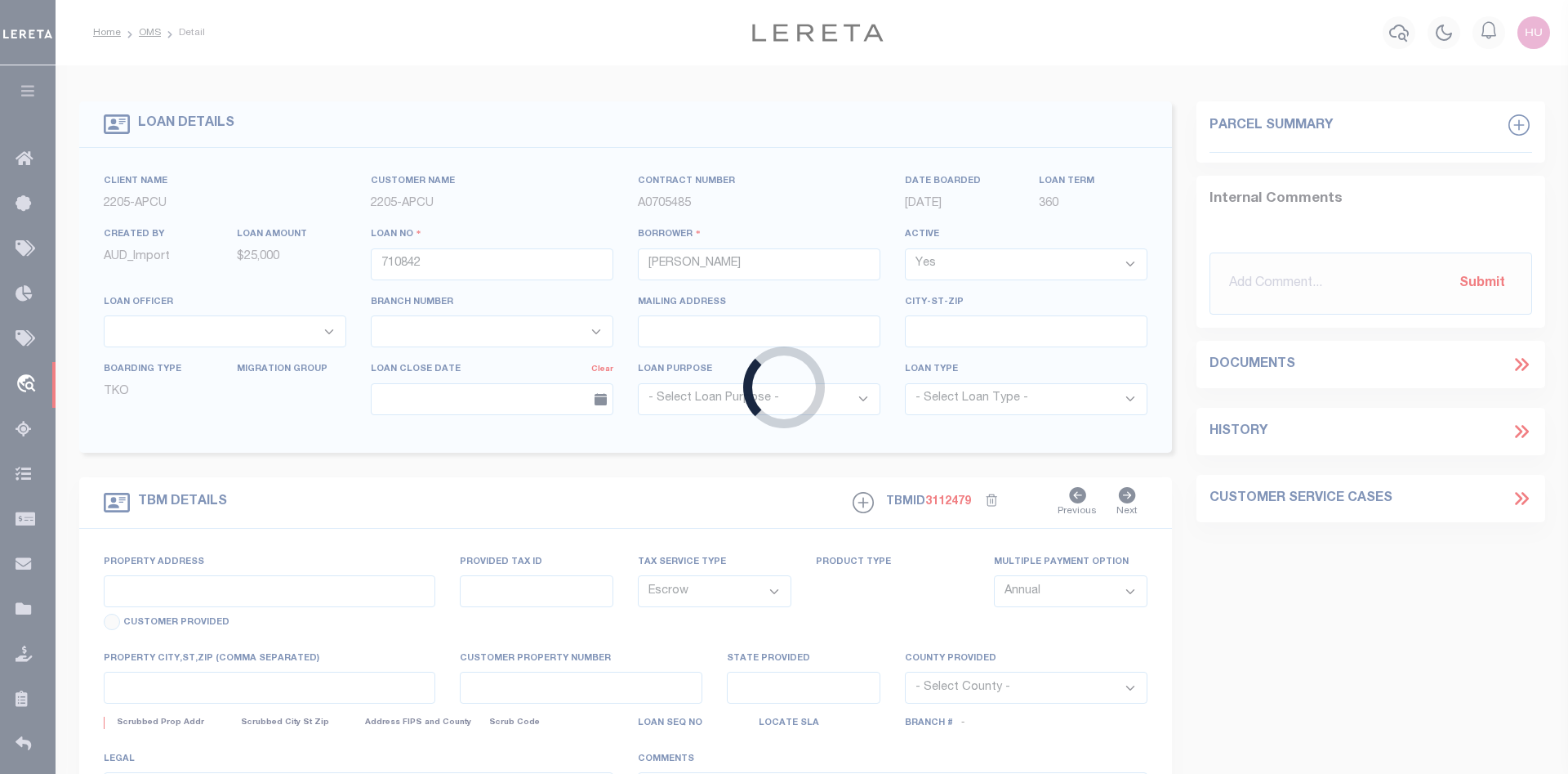
type input "522 LEAFLET IVES TRAIL"
type input "R5185 215"
select select
type input "LAWRENCEVILLE [GEOGRAPHIC_DATA]"
type input "GA"
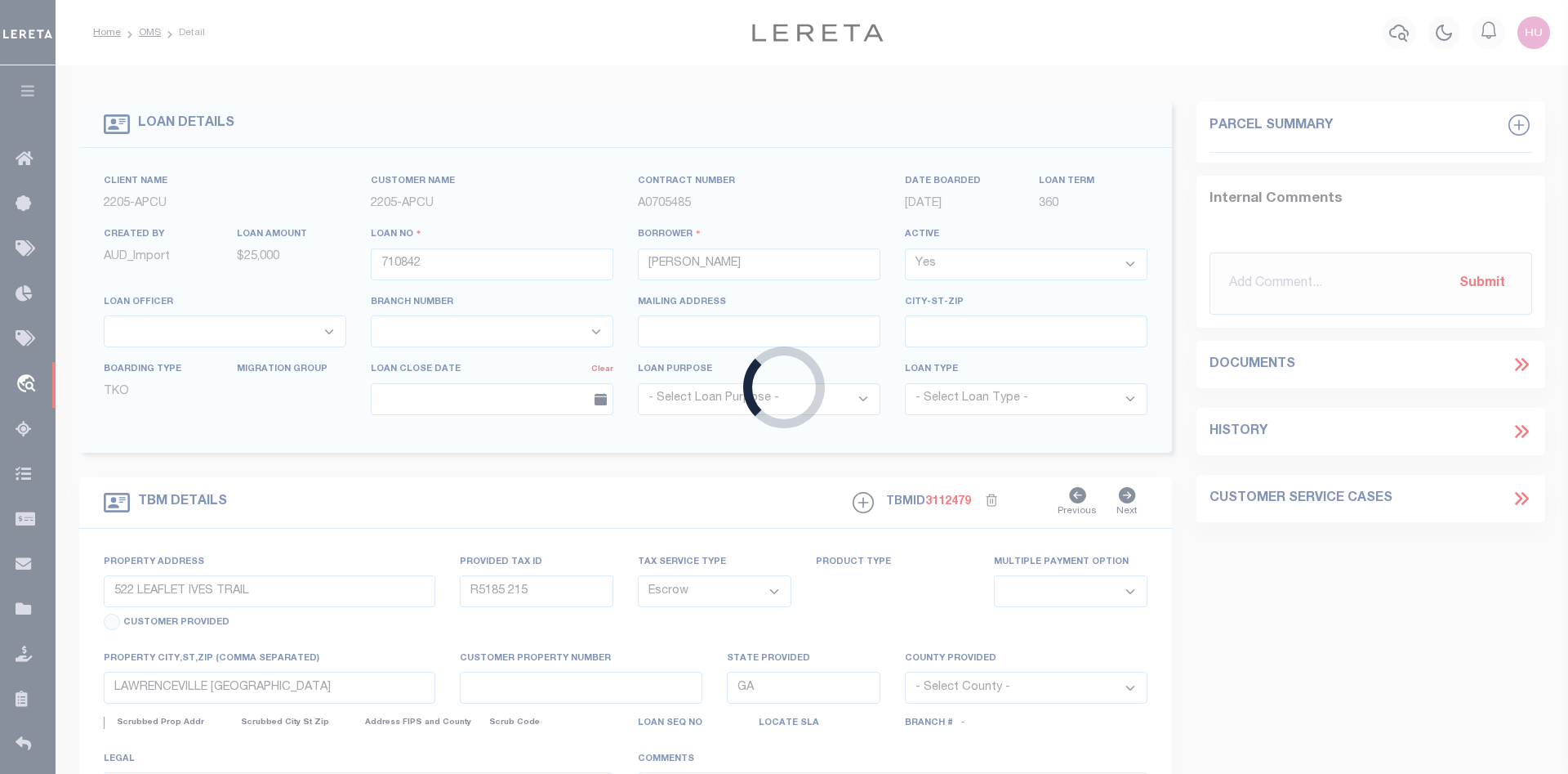
select select
type textarea "Liability subject to parcel provided"
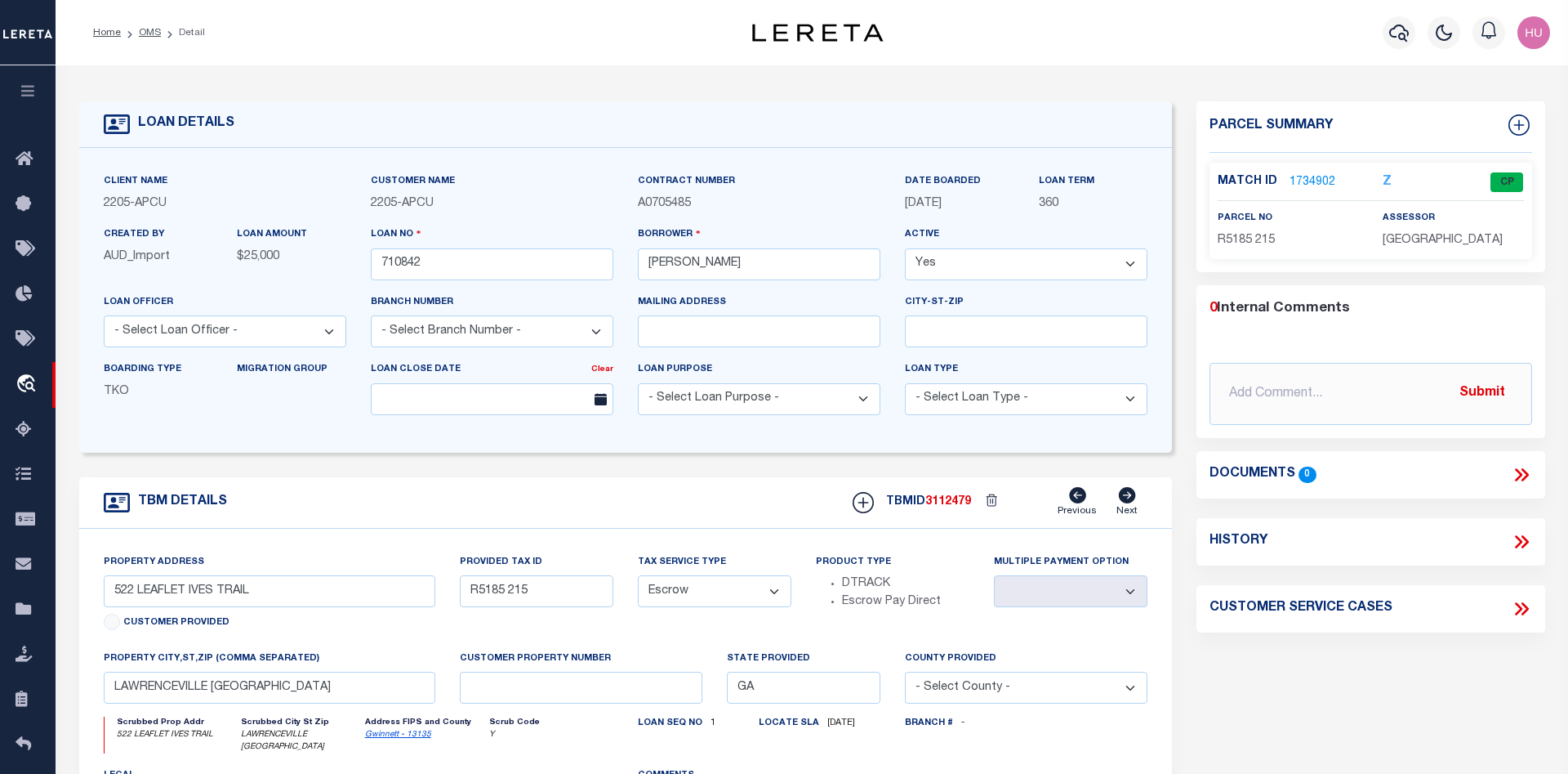
click at [1321, 182] on link "1734902" at bounding box center [1313, 182] width 46 height 17
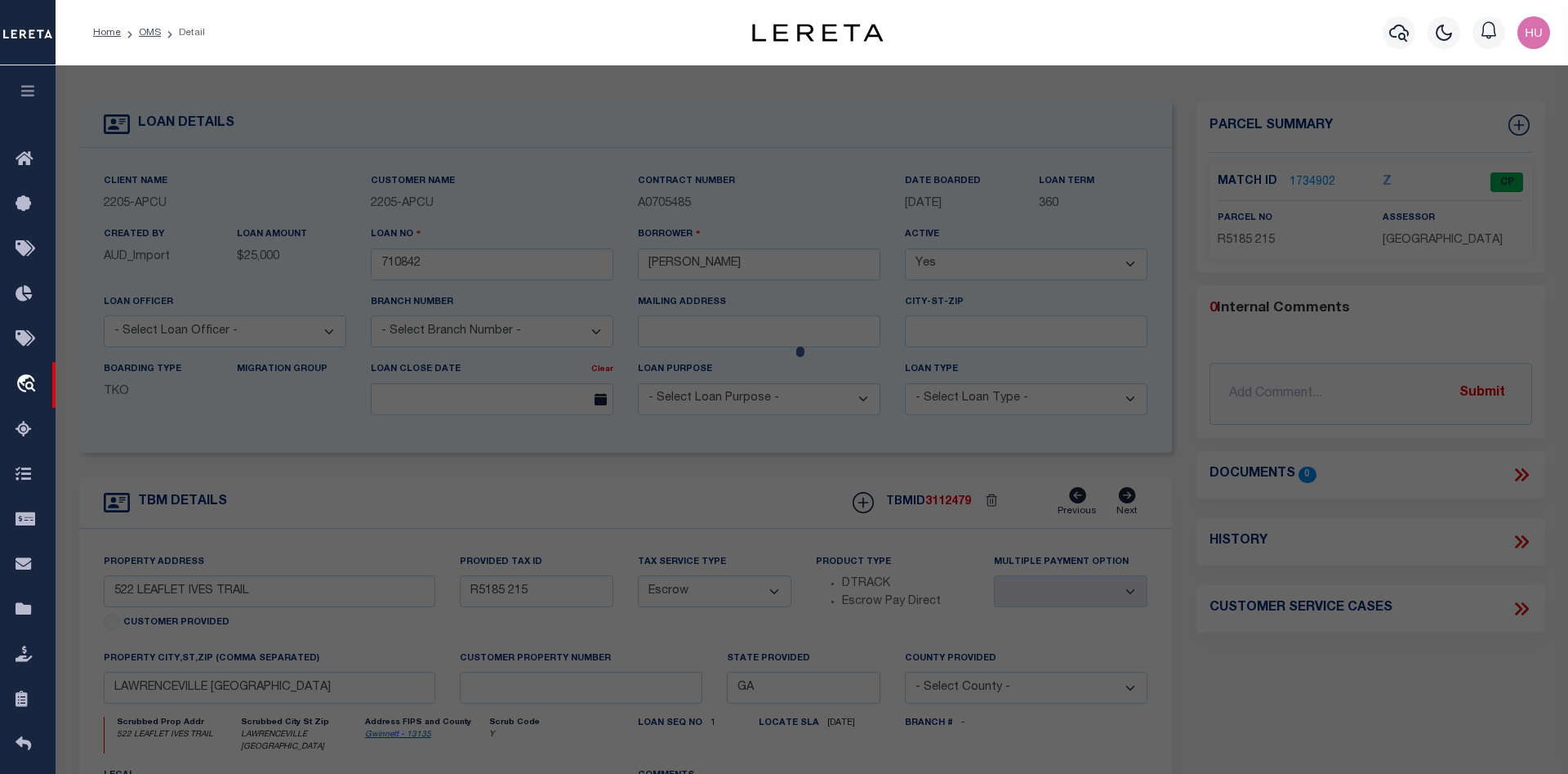
checkbox input "false"
select select "CP"
type input "BURD RUSSELL M BURD SHERRY L"
type input "522 LEAFLET IVES TRL"
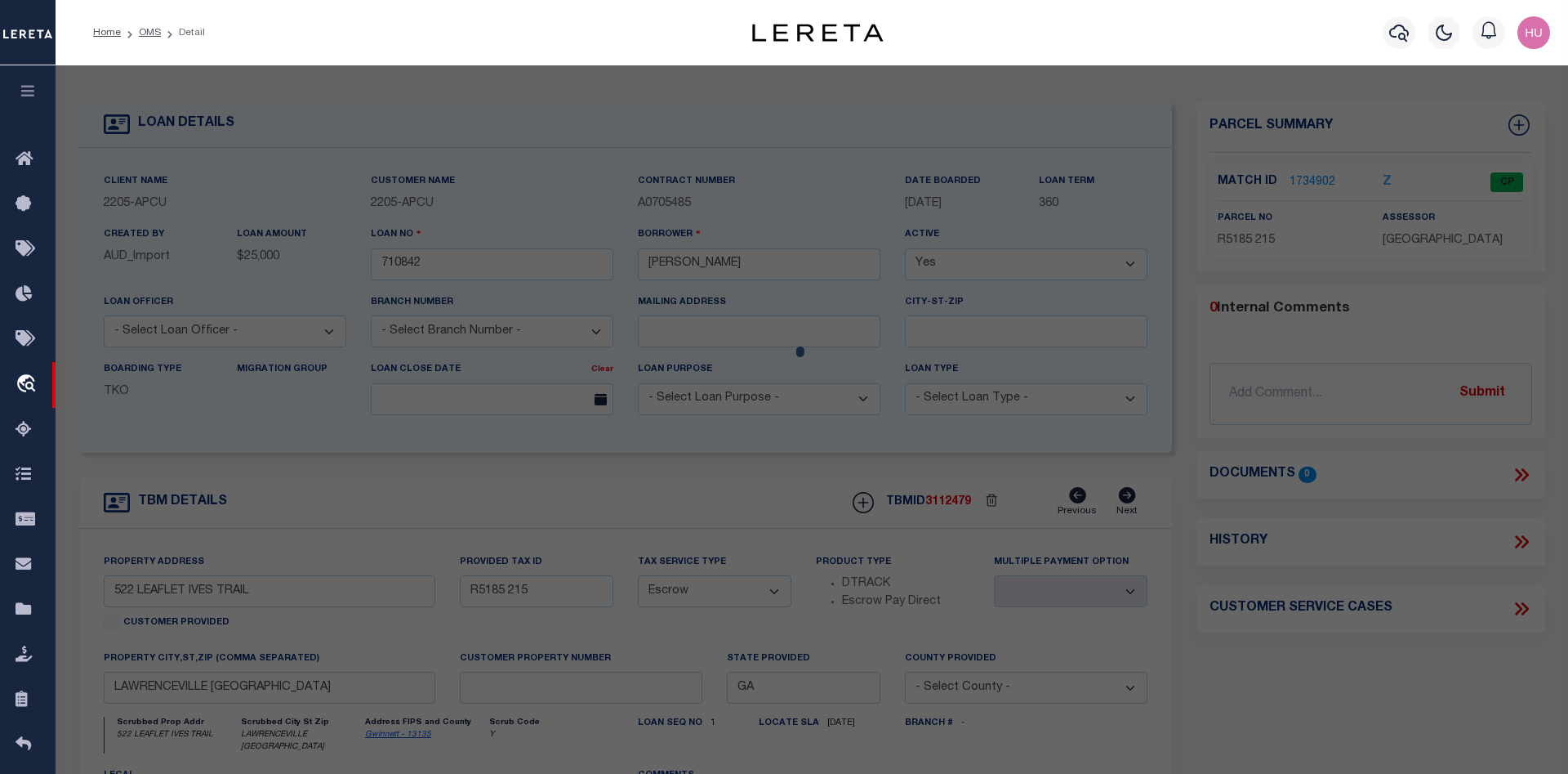
type input "GA"
type textarea "L72 BA CHANDLER WOODS #3"
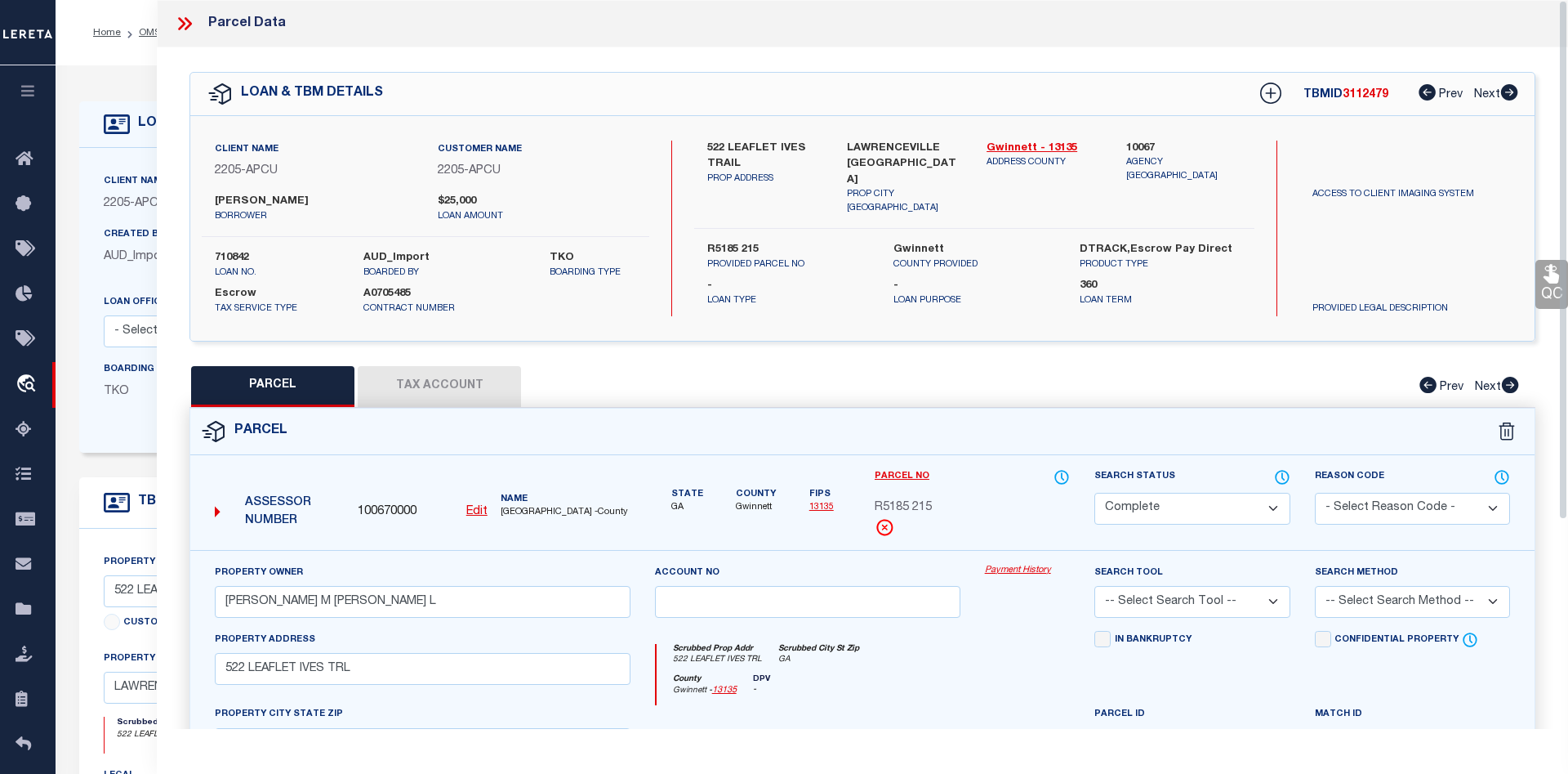
click at [1004, 575] on link "Payment History" at bounding box center [1028, 570] width 86 height 14
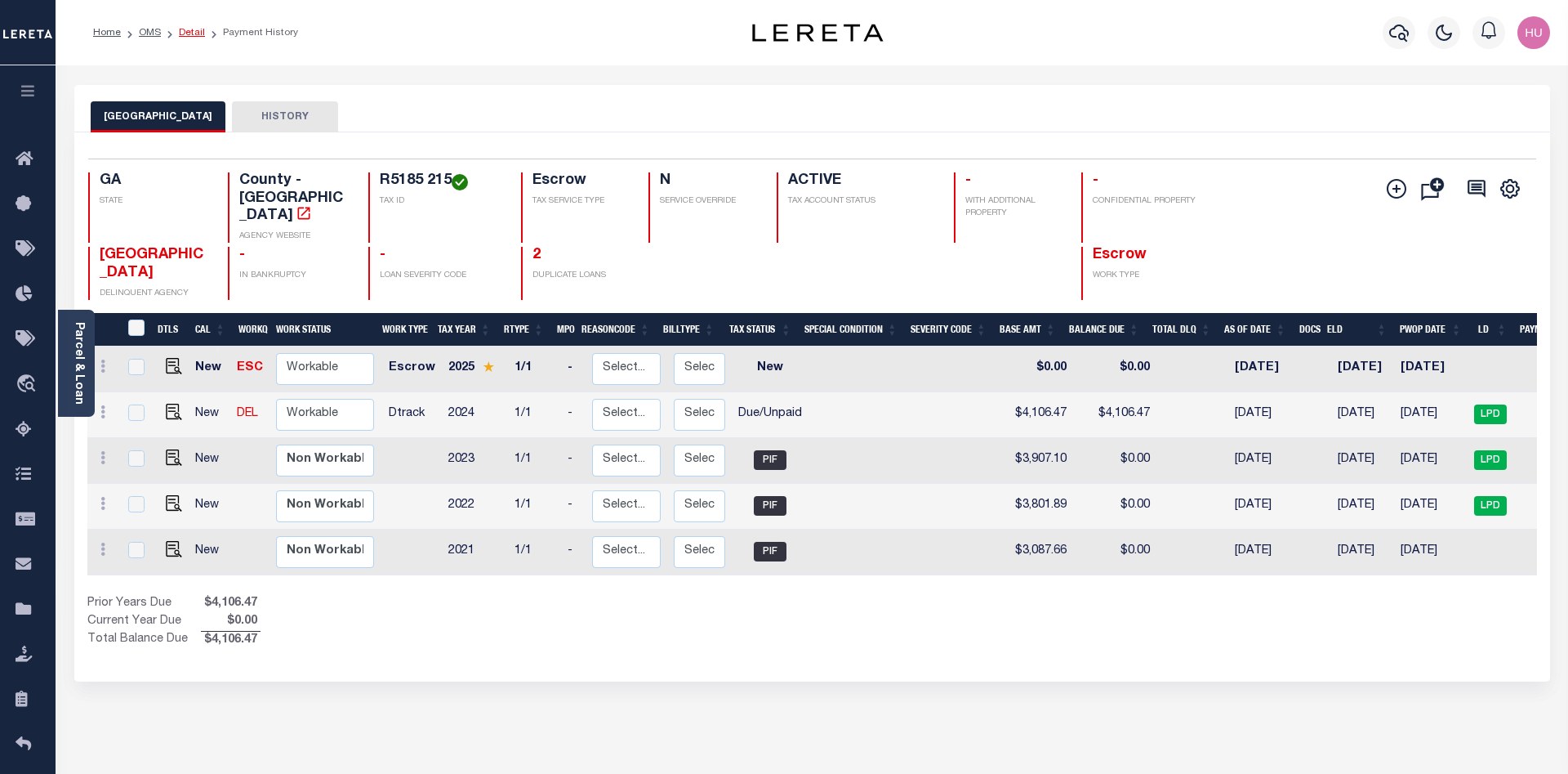
click at [189, 34] on link "Detail" at bounding box center [192, 32] width 27 height 10
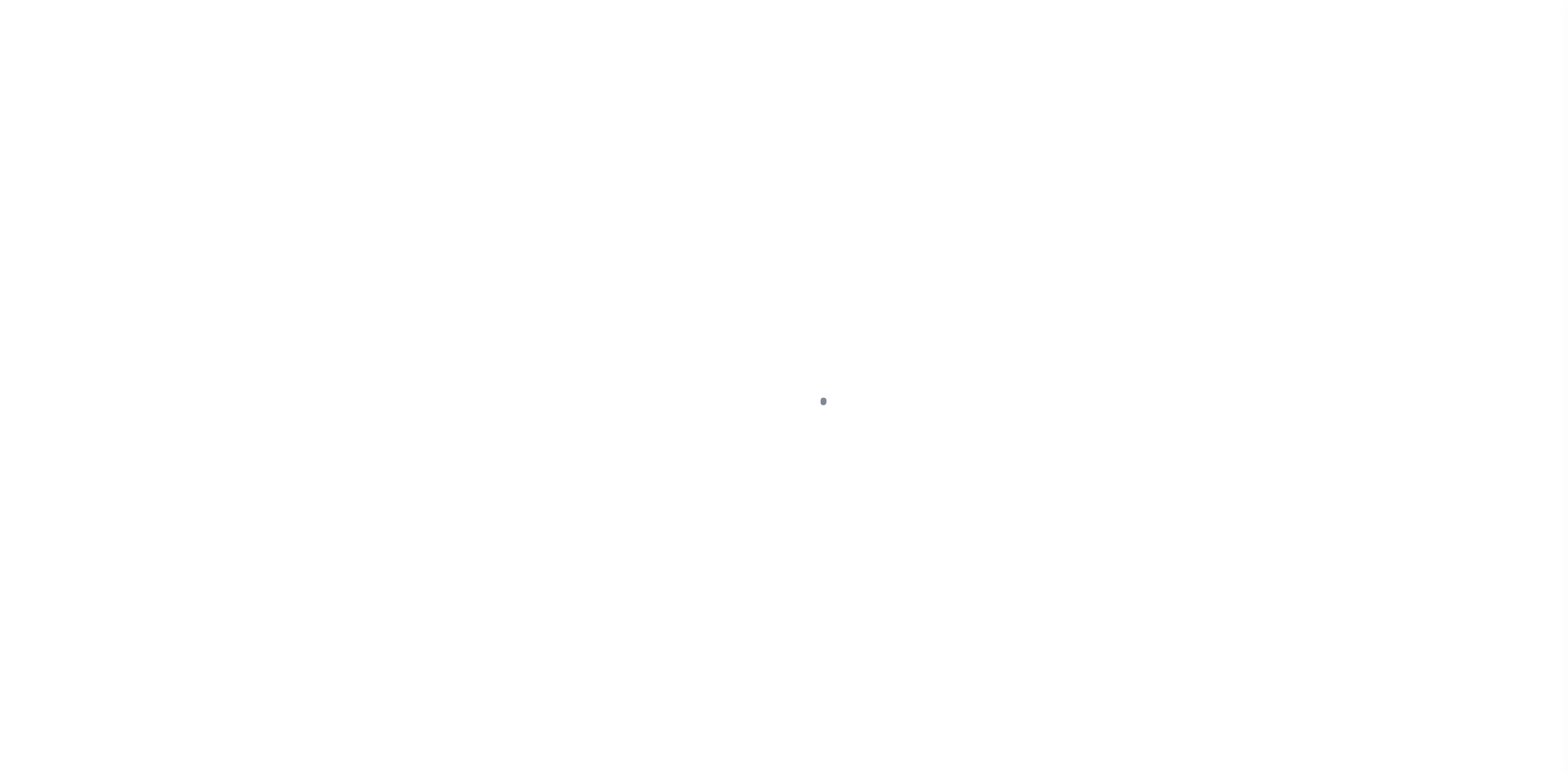
select select "Escrow"
type input "522 LEAFLET IVES TRAIL"
type input "R5185 215"
select select
type input "LAWRENCEVILLE [GEOGRAPHIC_DATA]"
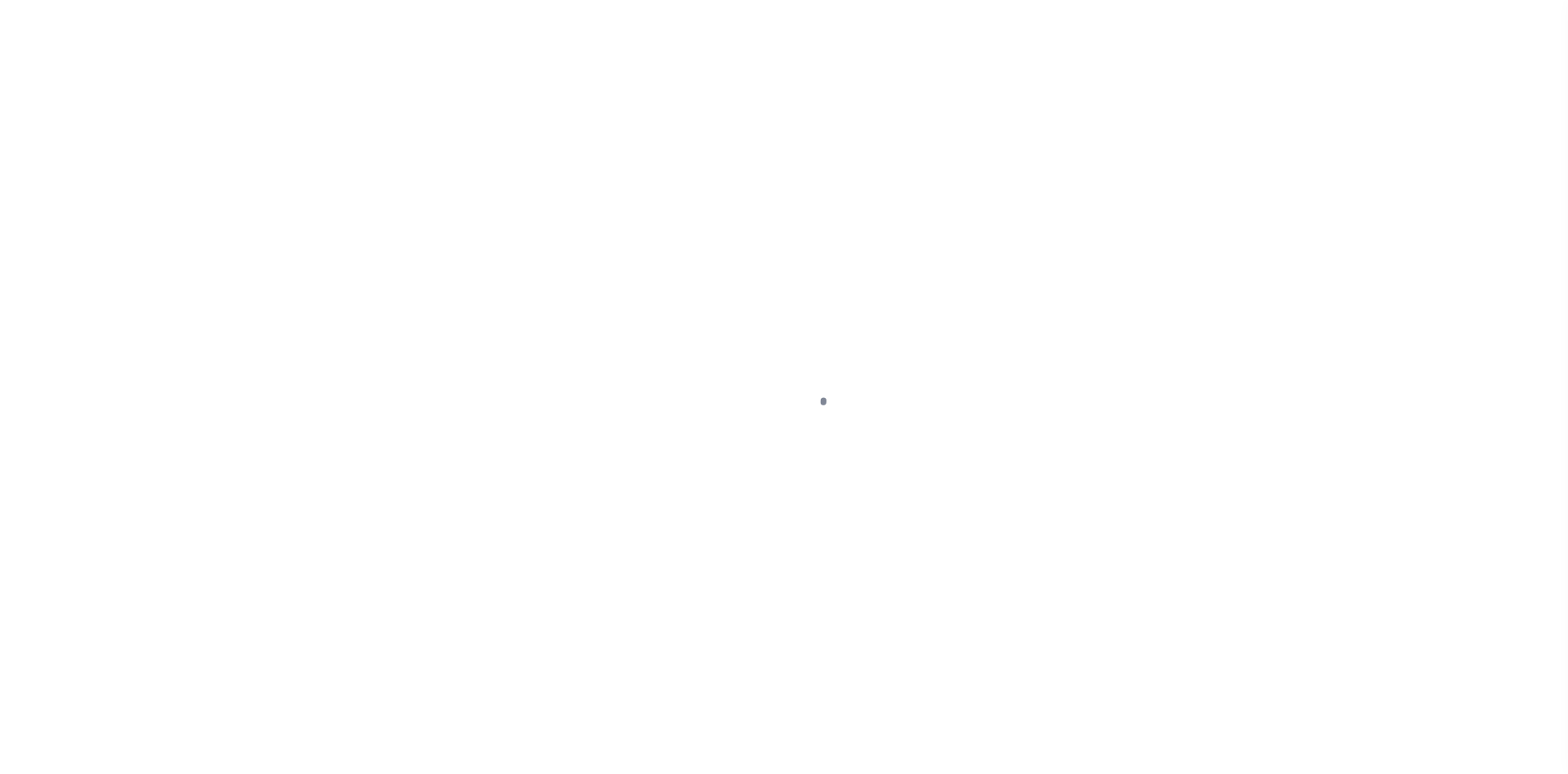
type input "GA"
select select
type textarea "Liability subject to parcel provided"
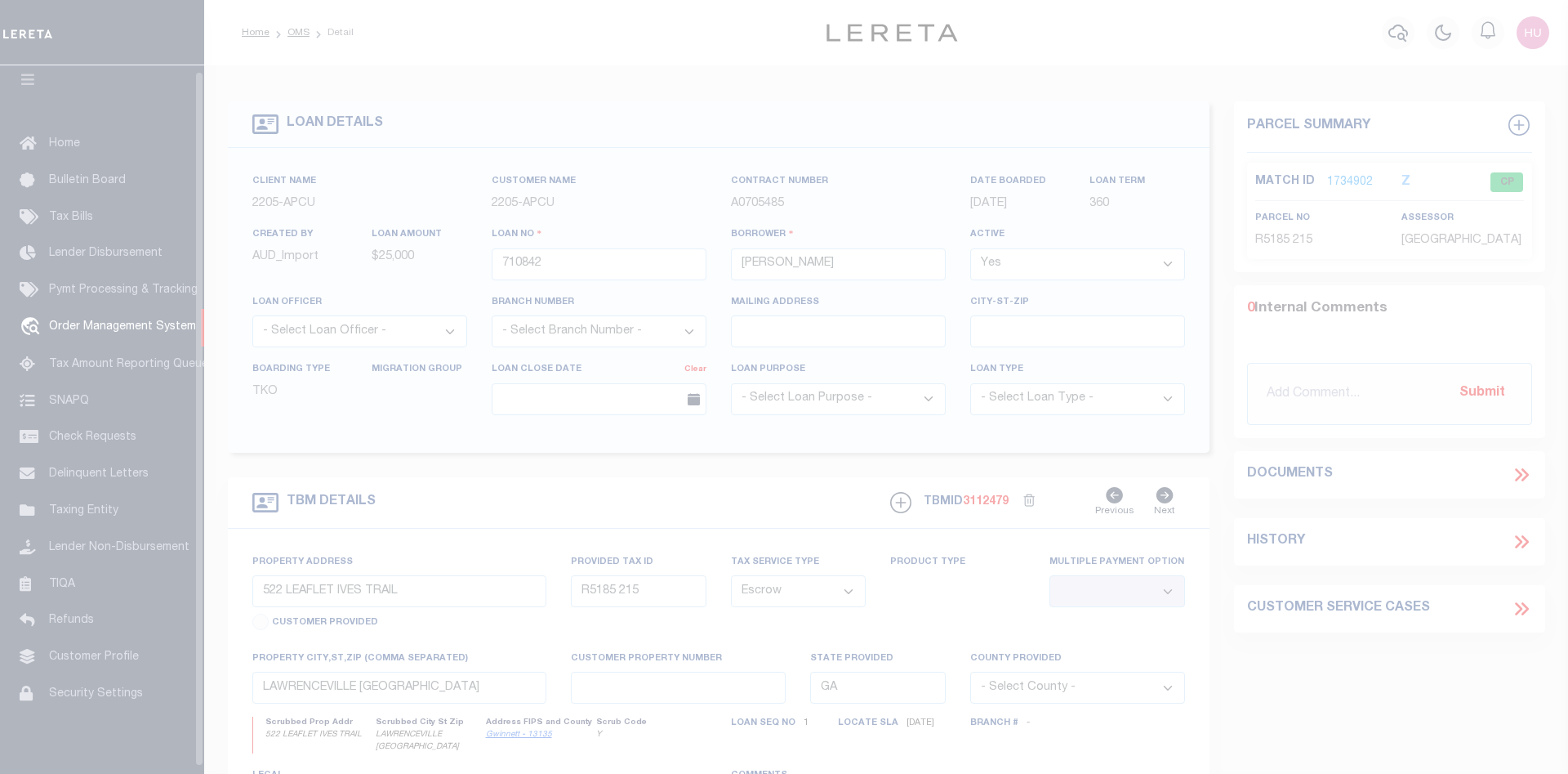
scroll to position [29, 0]
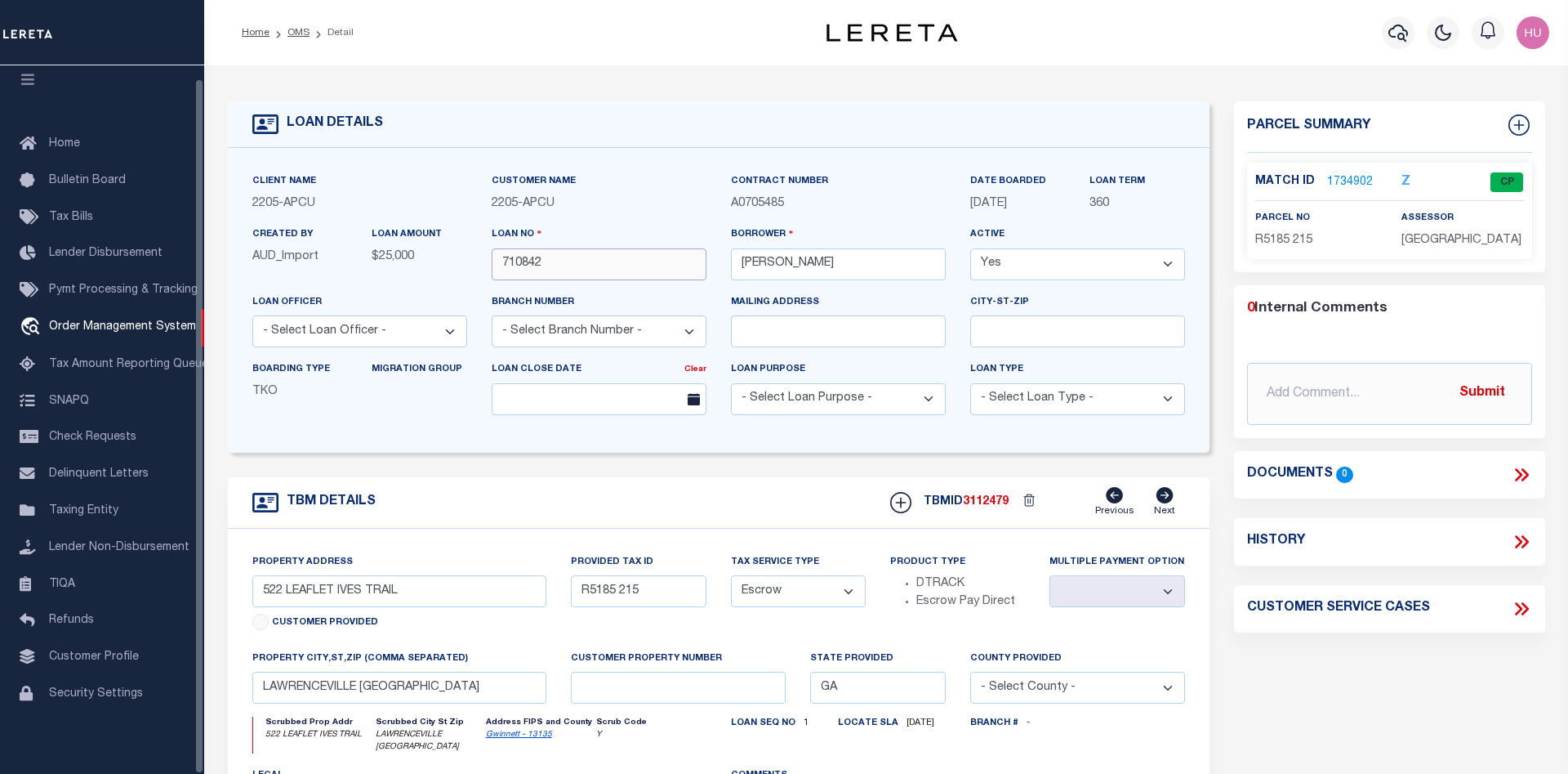
drag, startPoint x: 537, startPoint y: 268, endPoint x: 469, endPoint y: 267, distance: 68.0
click at [491, 267] on input "710842" at bounding box center [599, 264] width 215 height 32
drag, startPoint x: 565, startPoint y: 204, endPoint x: 487, endPoint y: 208, distance: 78.1
click at [487, 208] on div "Customer Name 2205 - APCU" at bounding box center [599, 199] width 239 height 53
